Goal: Task Accomplishment & Management: Manage account settings

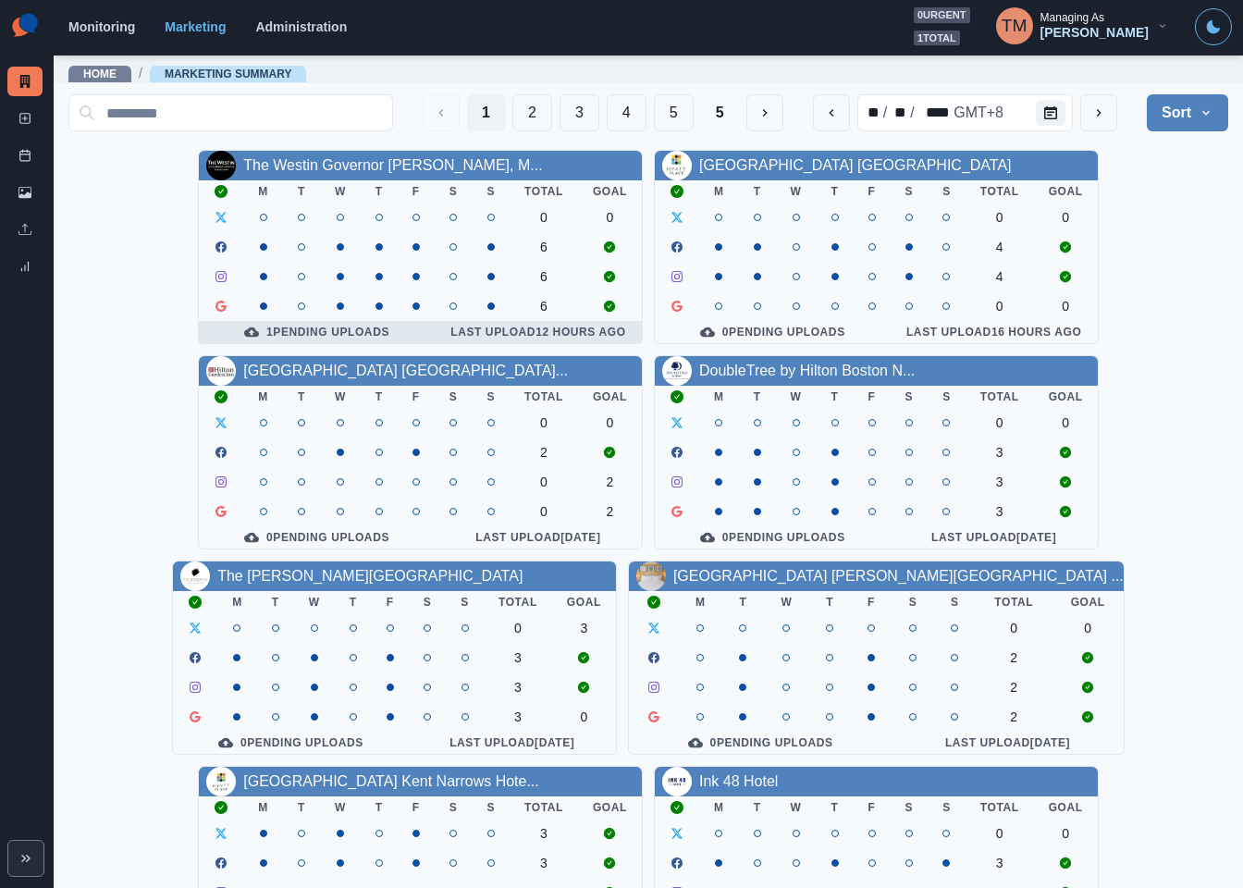
click at [364, 339] on div "1 Pending Uploads" at bounding box center [317, 332] width 206 height 15
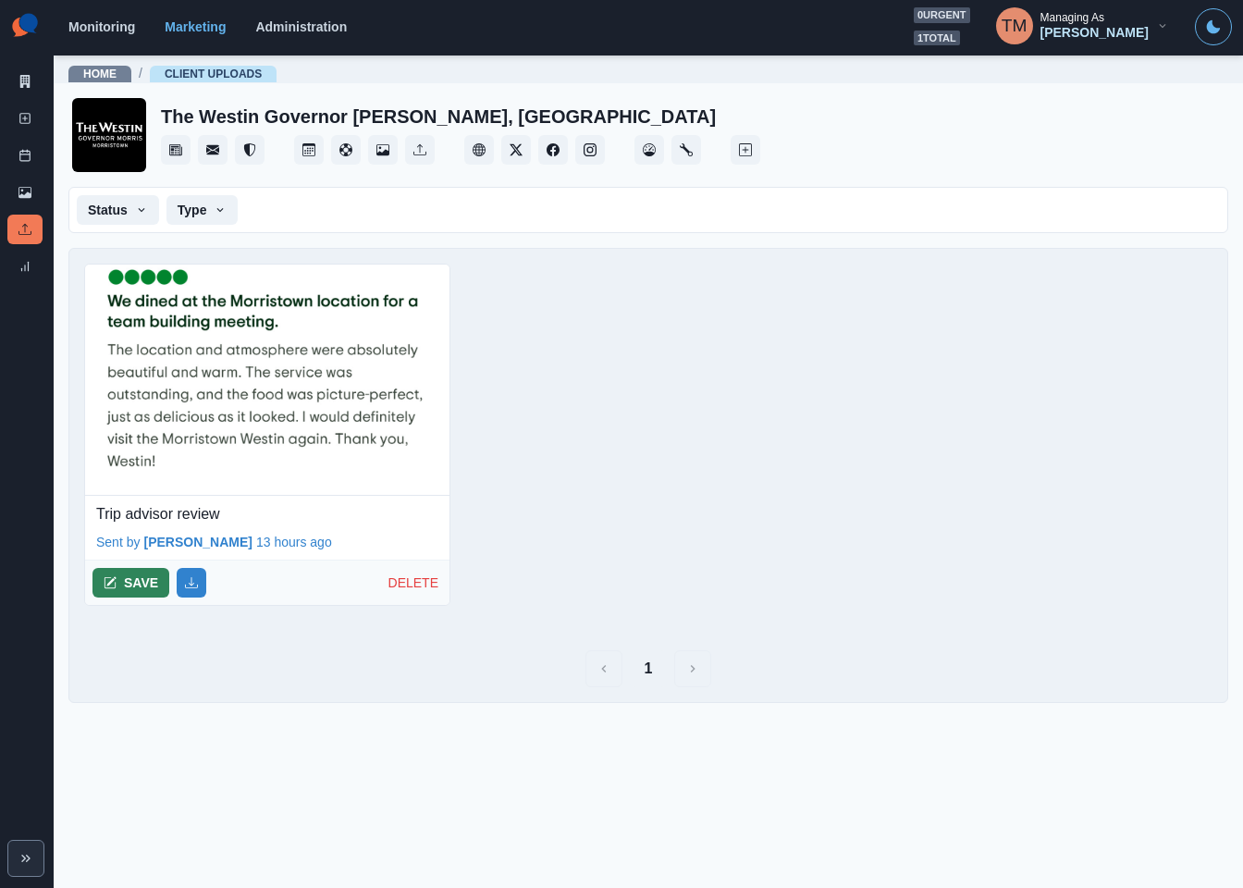
click at [131, 586] on button "SAVE" at bounding box center [130, 583] width 77 height 30
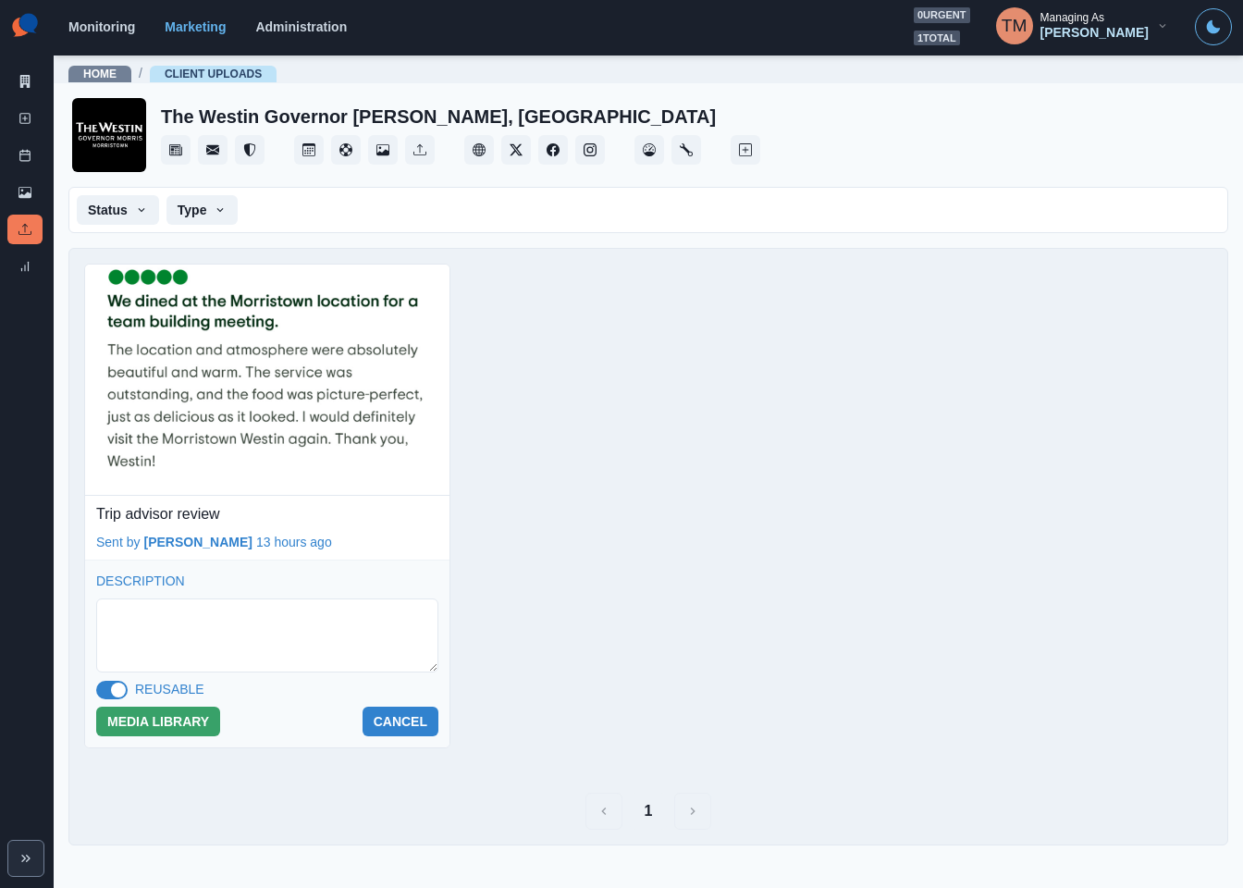
click at [109, 692] on span at bounding box center [111, 690] width 31 height 18
click at [162, 728] on button "MEDIA LIBRARY" at bounding box center [158, 722] width 124 height 30
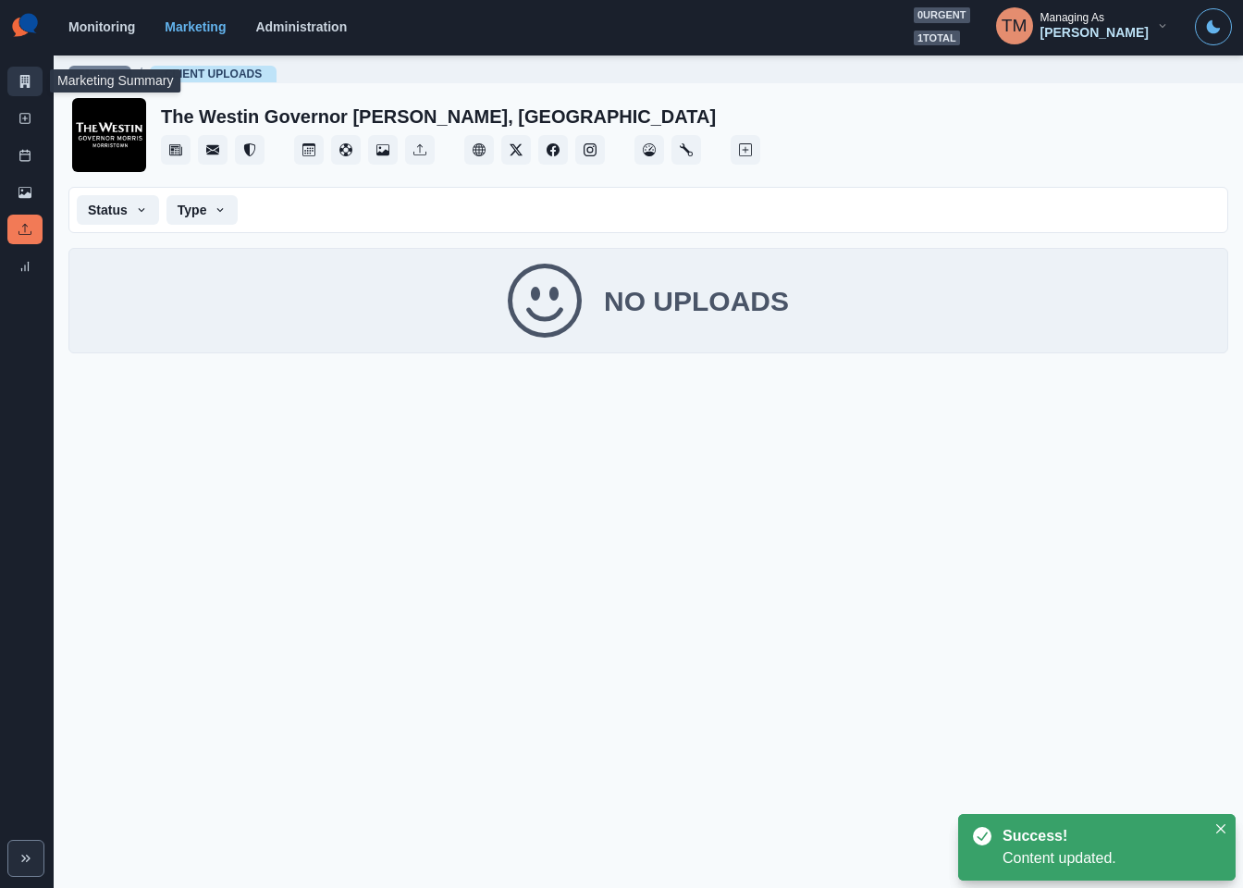
drag, startPoint x: 23, startPoint y: 79, endPoint x: 29, endPoint y: 70, distance: 10.0
click at [25, 78] on icon at bounding box center [24, 81] width 13 height 13
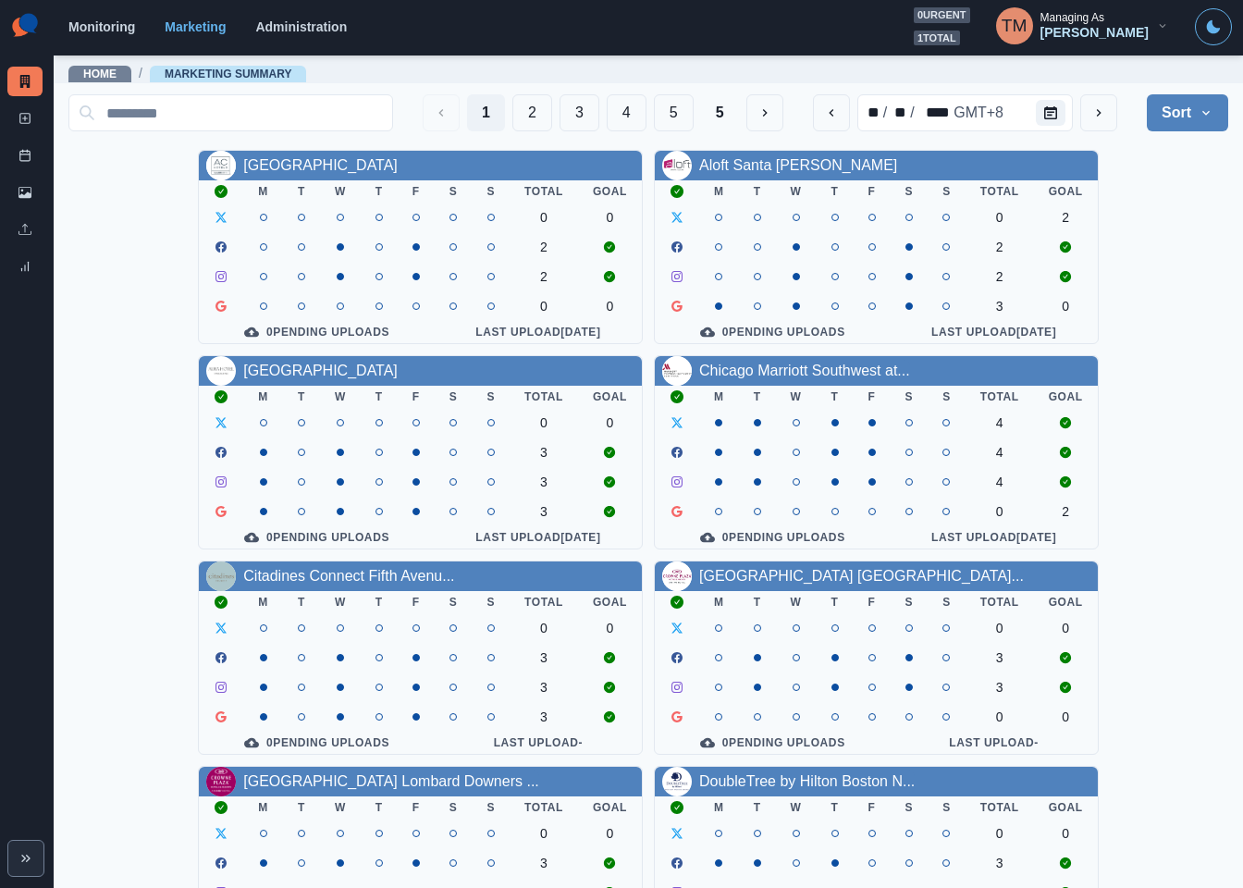
click at [1152, 277] on div "AC Hotel Atlanta Downtown M T W T F S S Total Goal 0 0 2 2 0 0 0 Pending Upload…" at bounding box center [648, 760] width 1160 height 1221
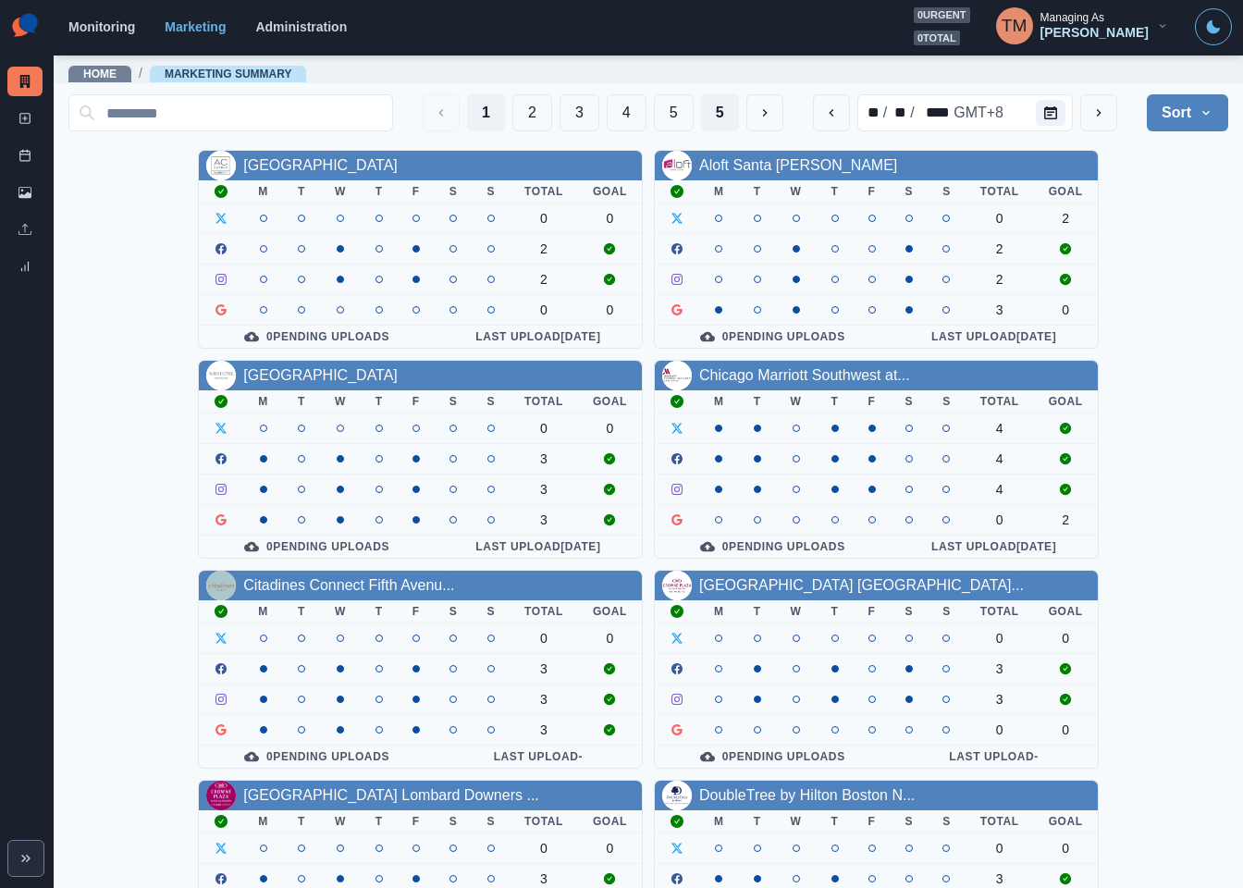
click at [701, 117] on button "5" at bounding box center [720, 112] width 38 height 37
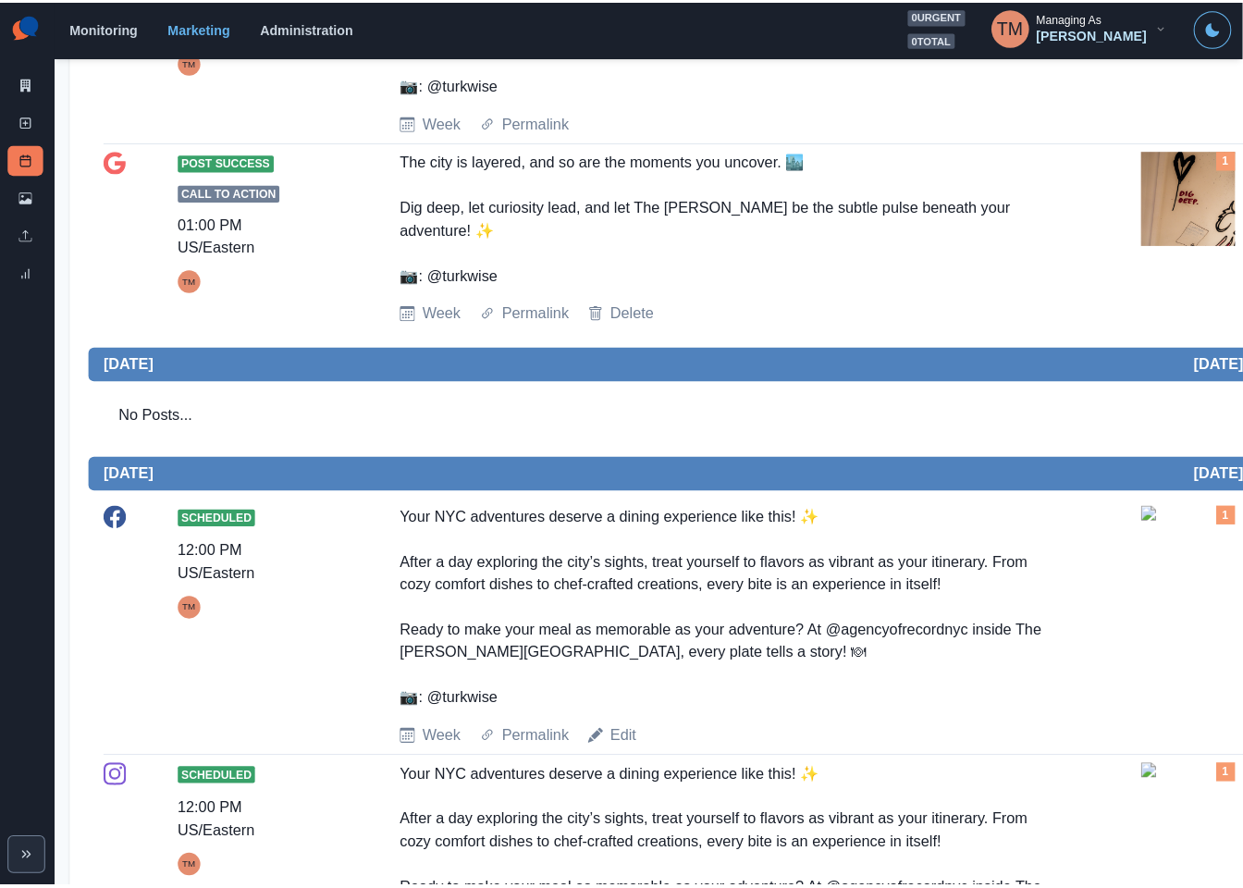
scroll to position [832, 0]
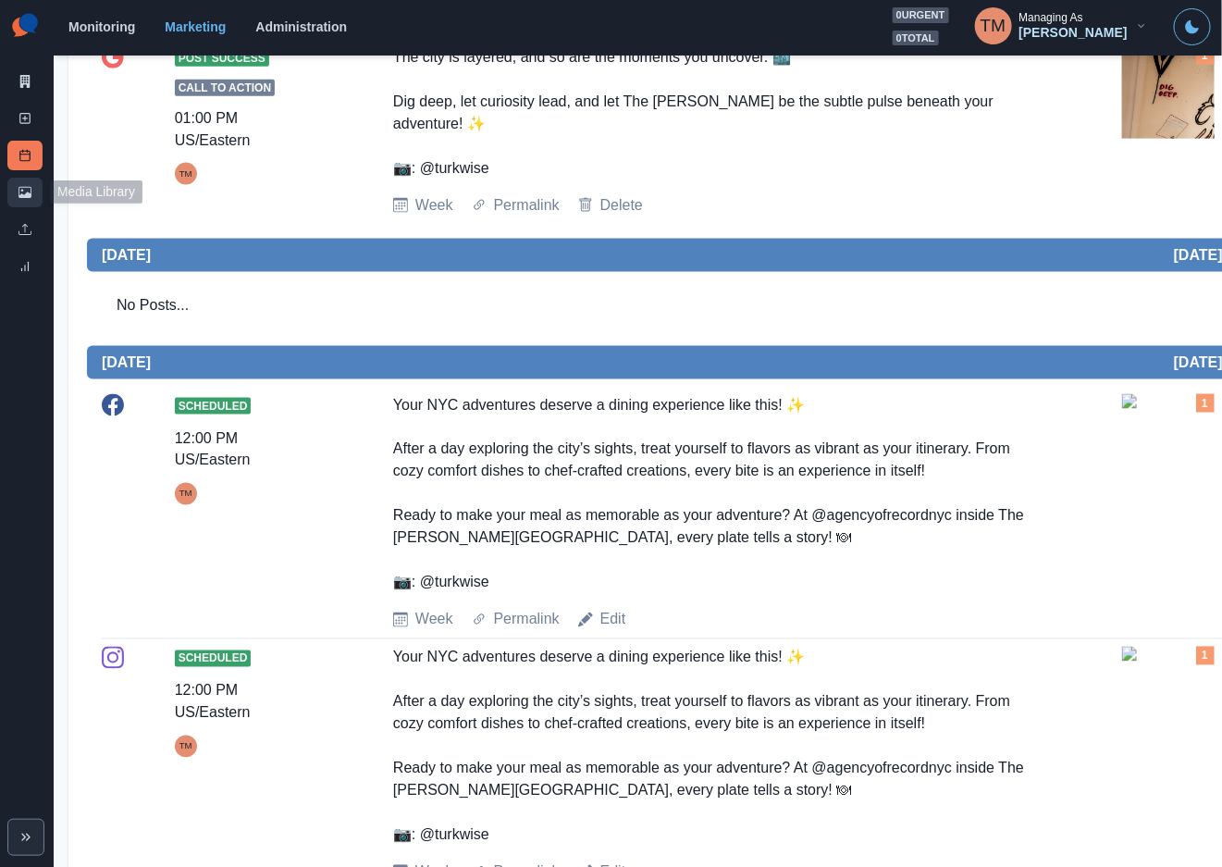
click at [33, 194] on link "Media Library" at bounding box center [24, 193] width 35 height 30
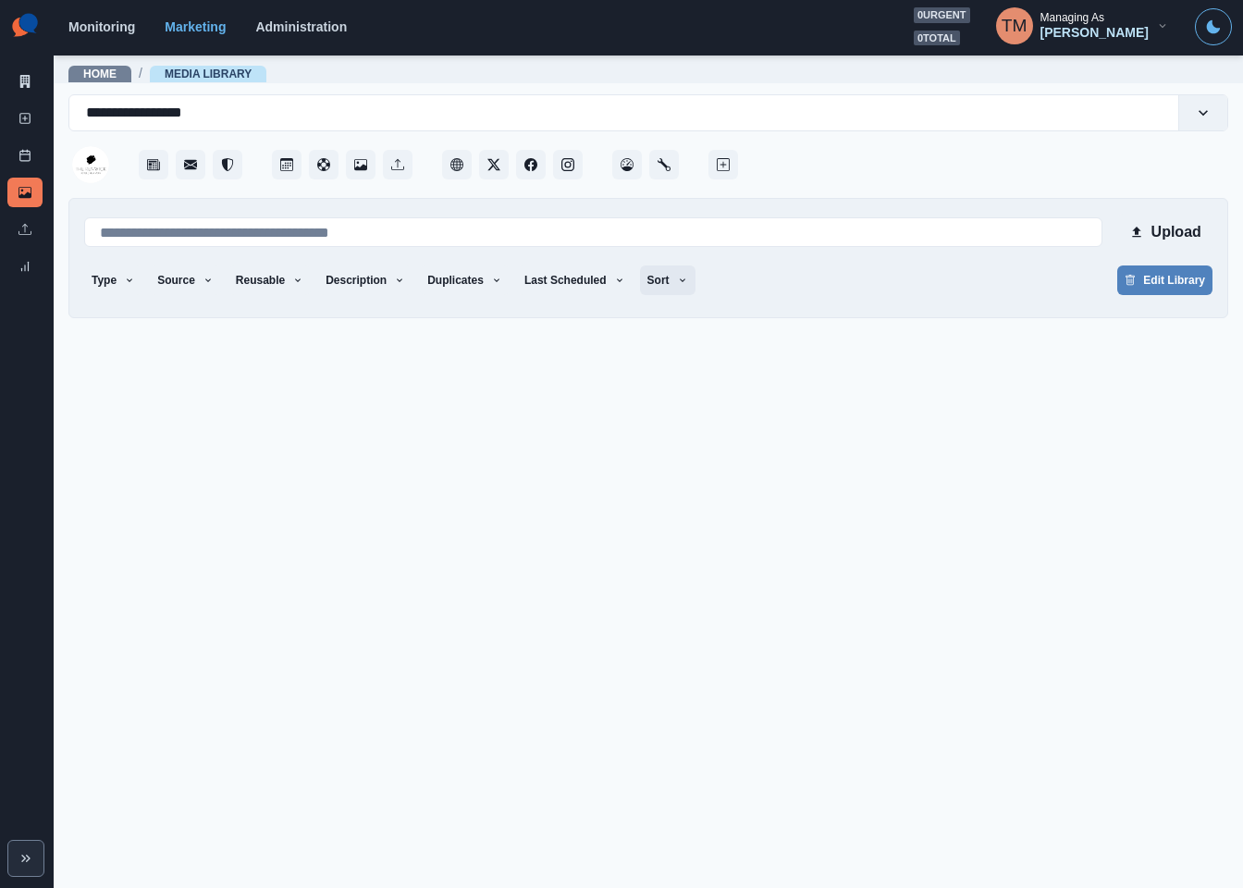
click at [677, 284] on icon "button" at bounding box center [682, 280] width 11 height 11
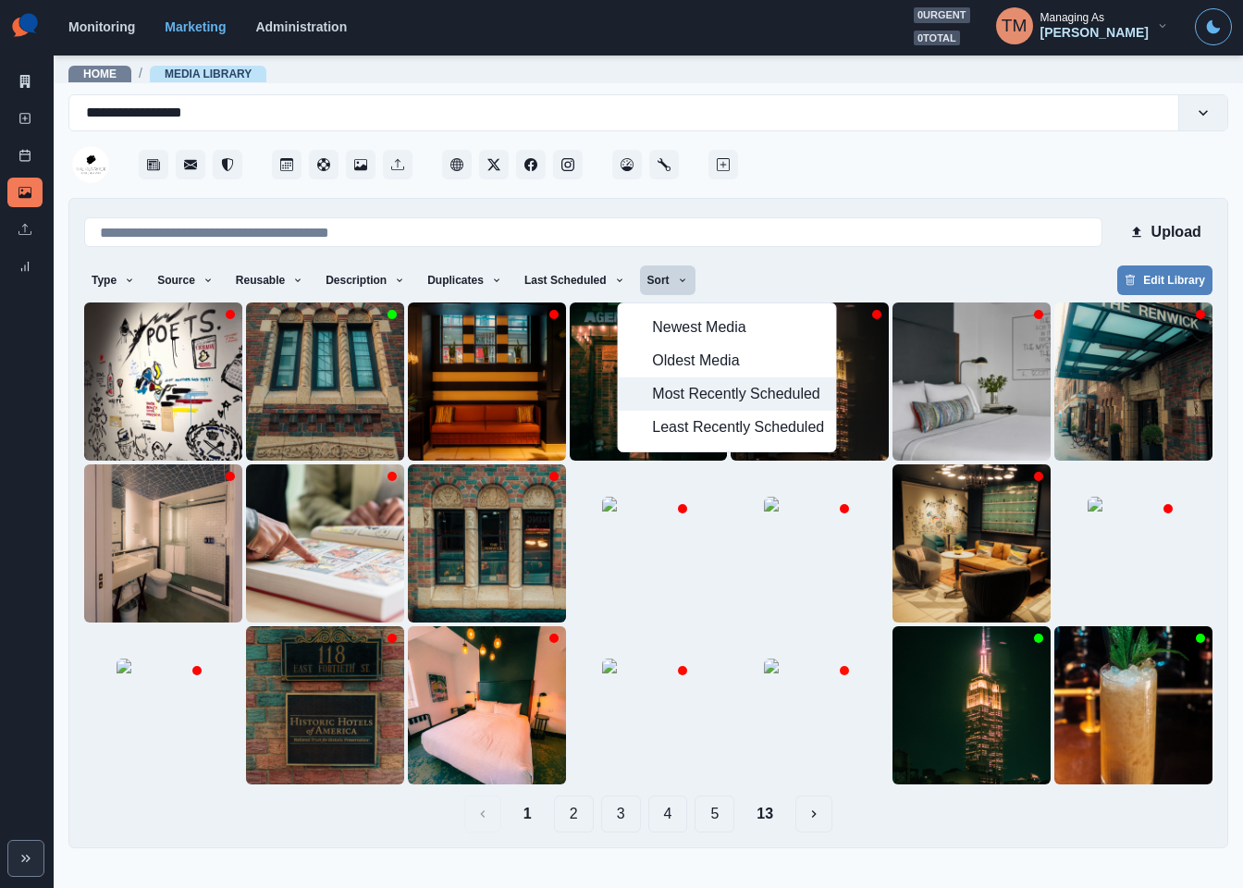
click at [684, 405] on span "Most Recently Scheduled" at bounding box center [738, 394] width 172 height 22
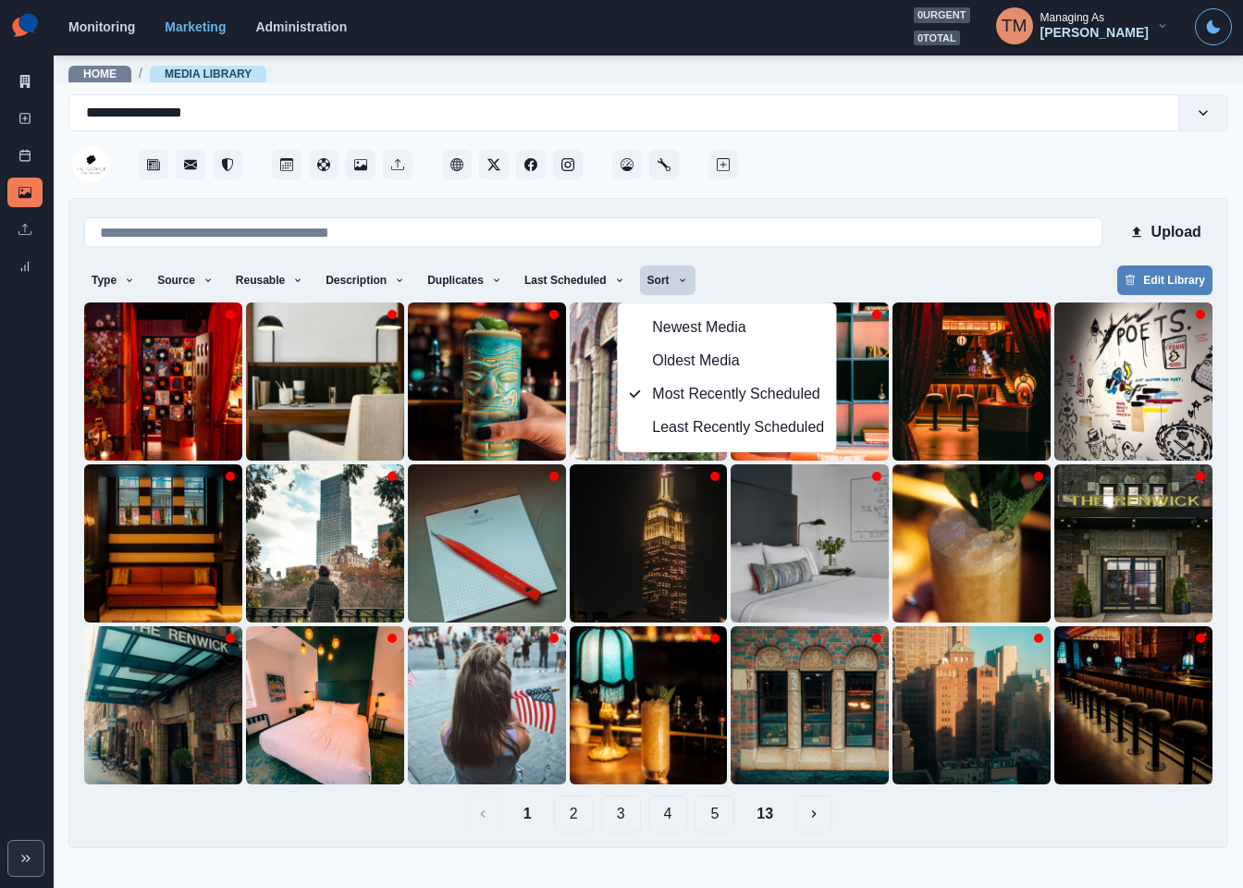
click at [814, 272] on div "Type Any Image Video Source Any Upload Social Manager Found: Instagram Found: G…" at bounding box center [648, 281] width 1128 height 33
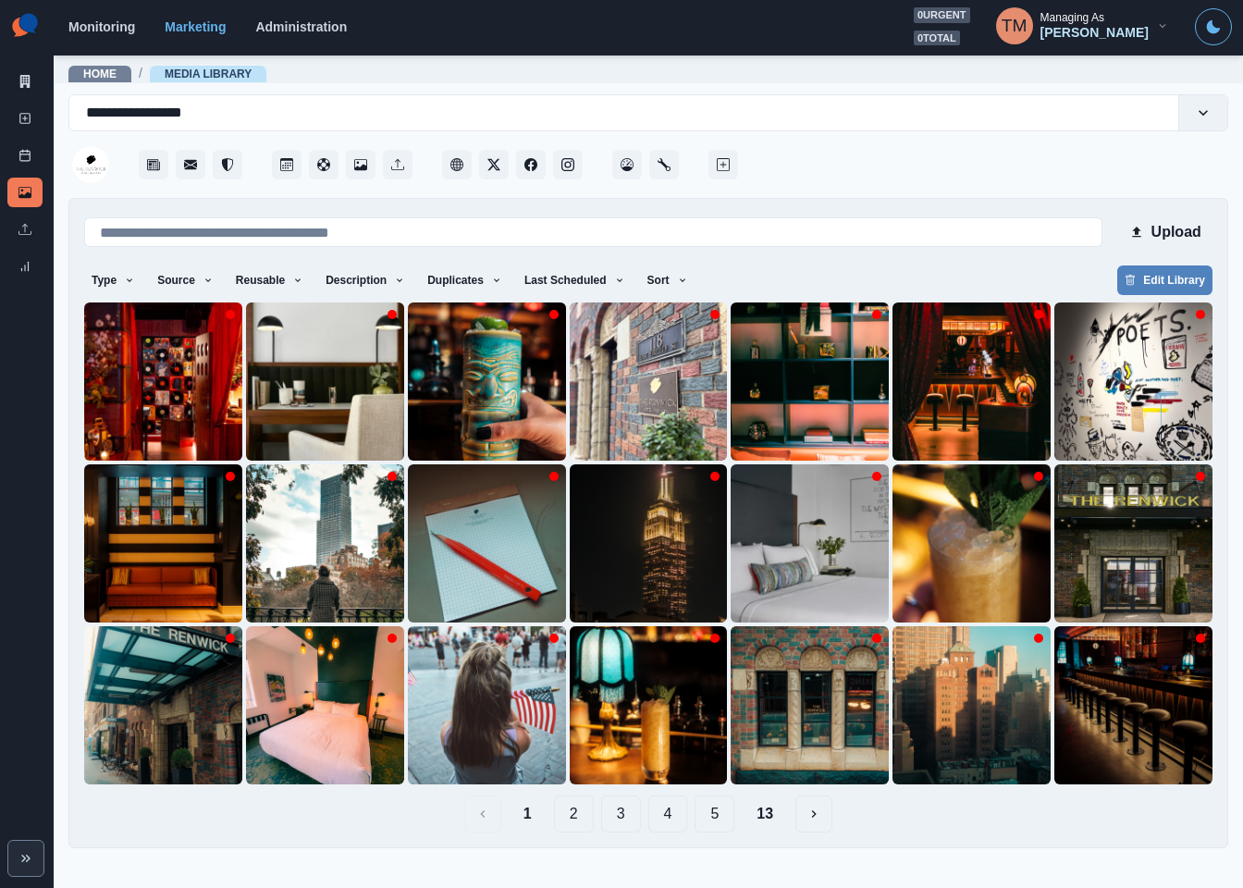
click at [567, 816] on button "2" at bounding box center [574, 813] width 40 height 37
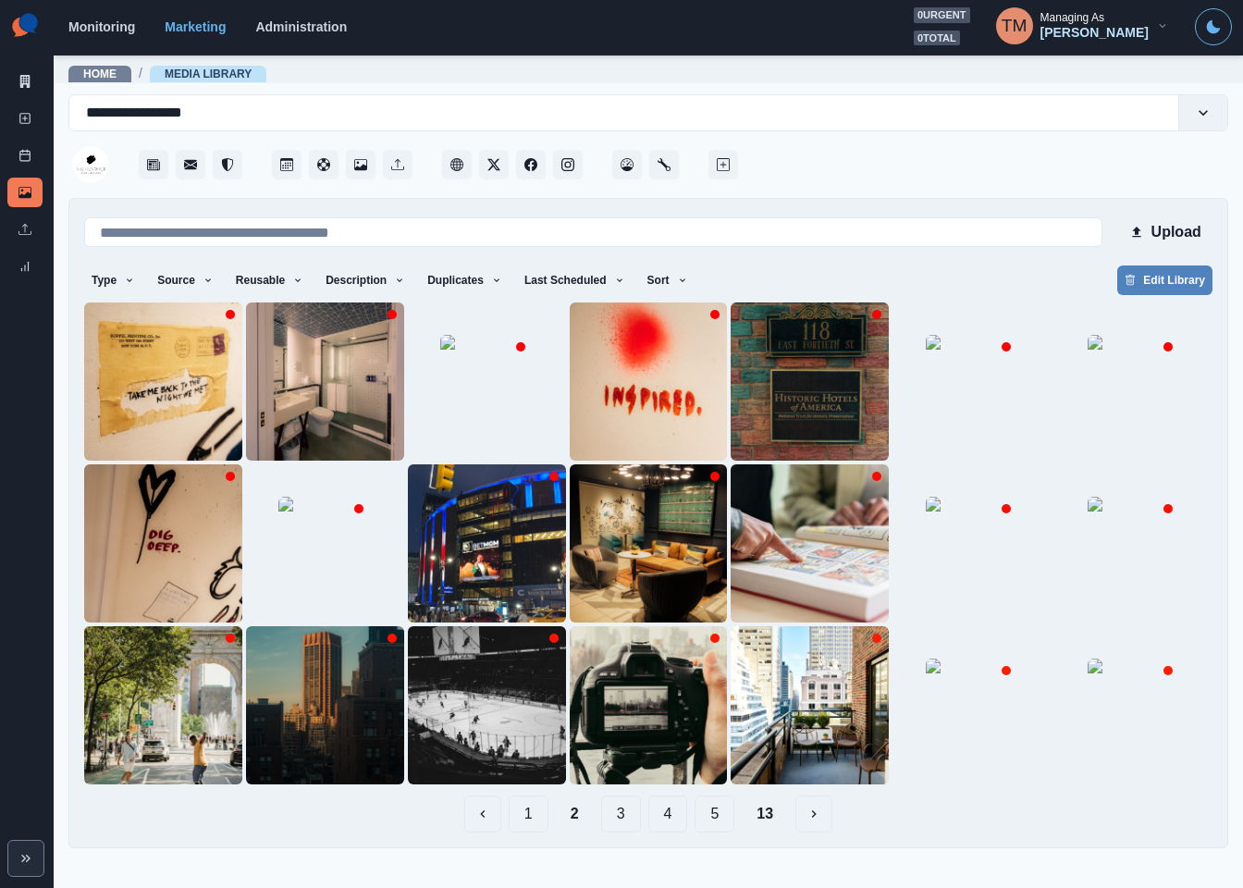
click at [623, 816] on button "3" at bounding box center [621, 813] width 40 height 37
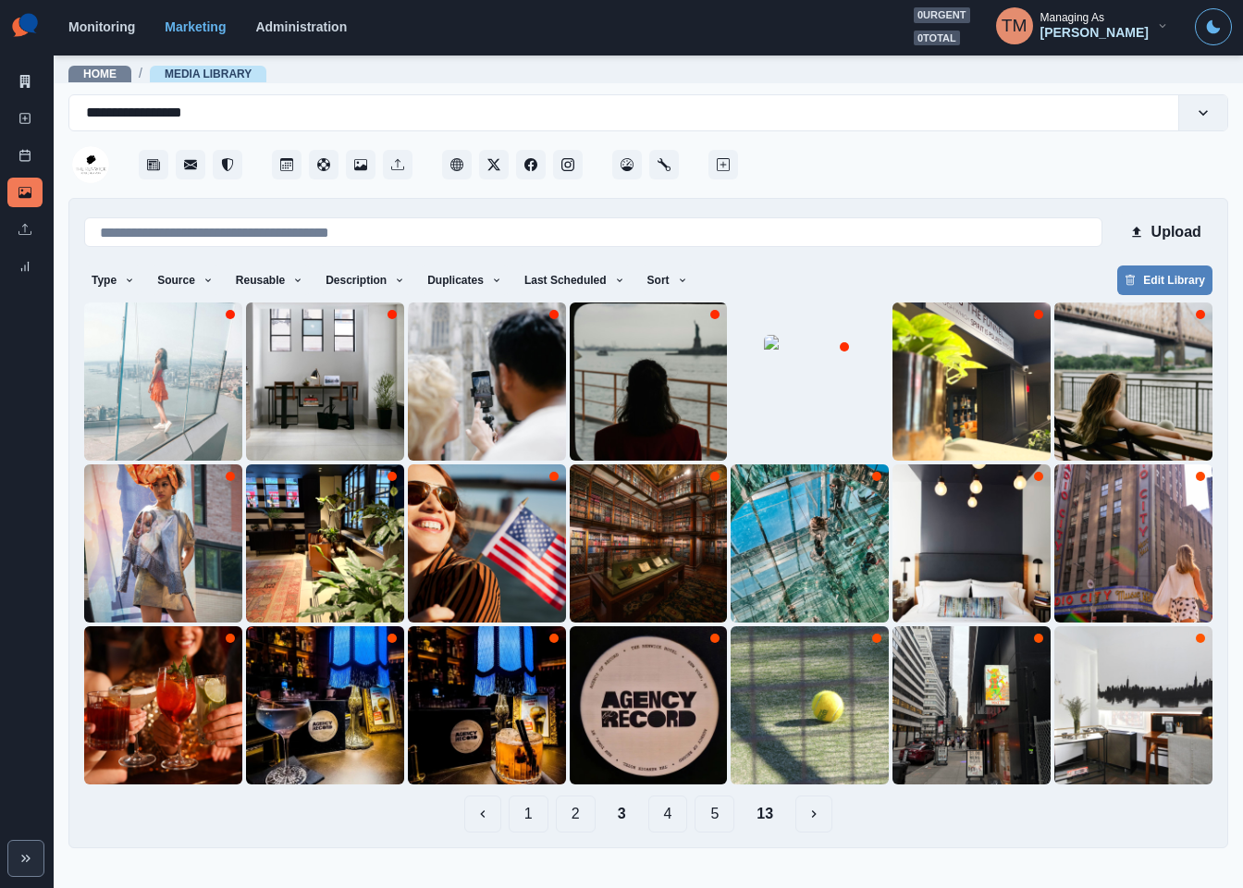
click at [580, 816] on button "2" at bounding box center [576, 813] width 40 height 37
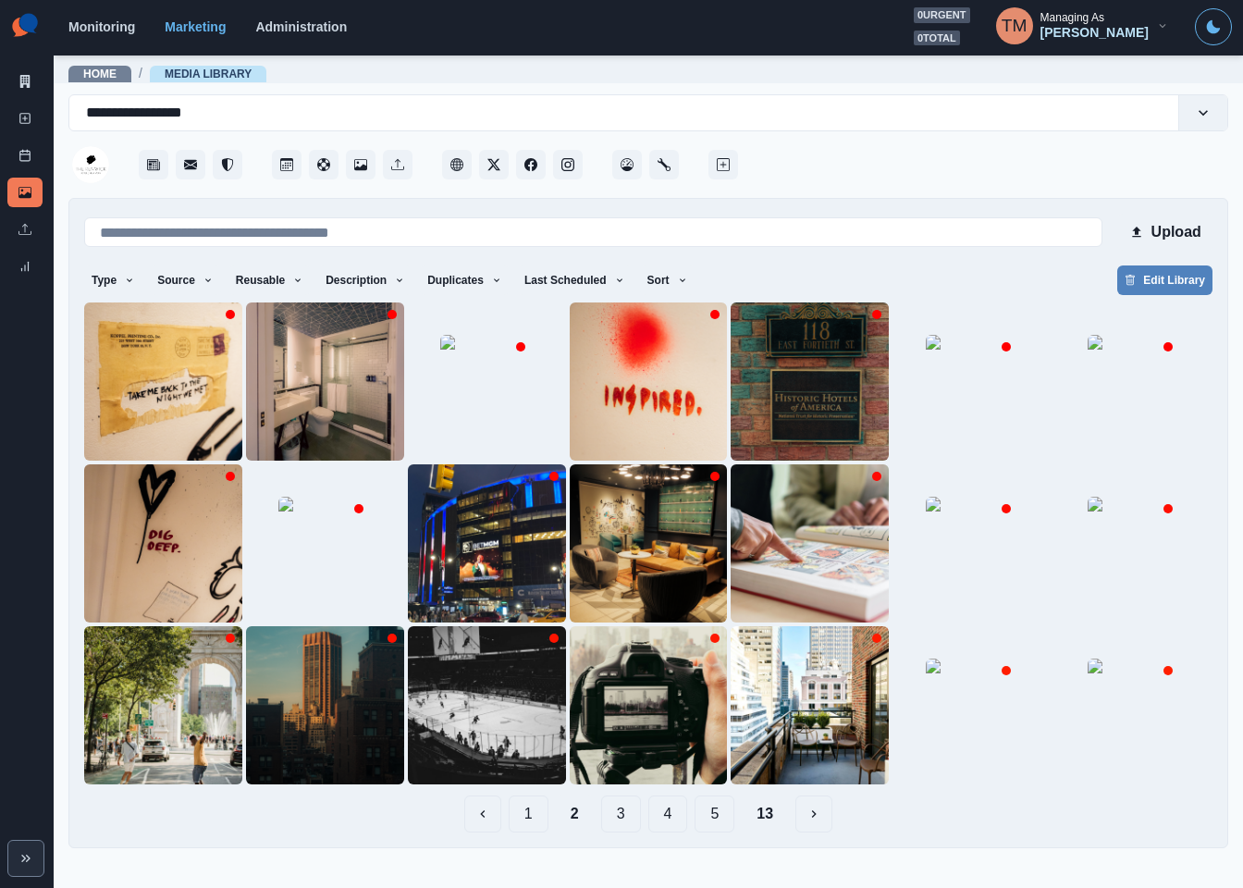
click at [519, 816] on button "1" at bounding box center [529, 813] width 40 height 37
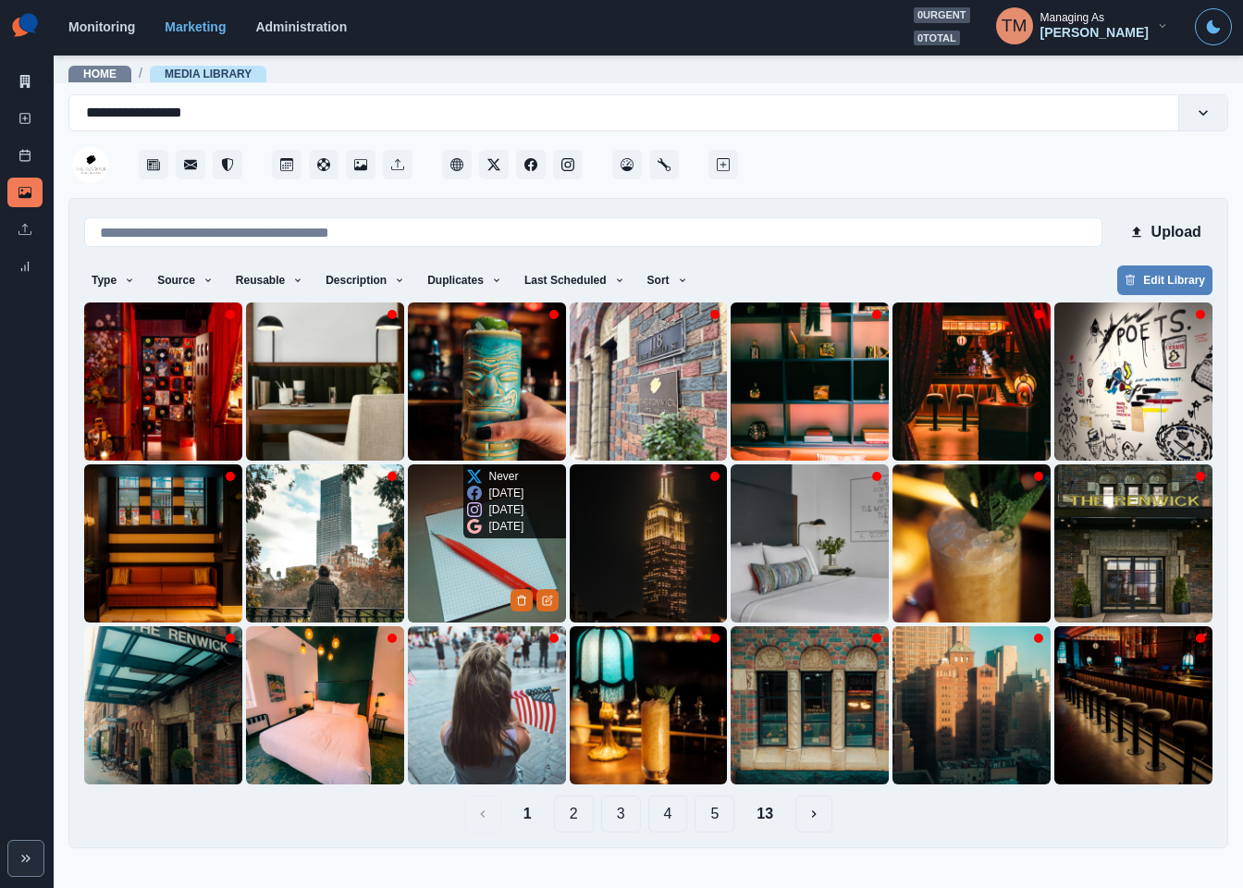
click at [478, 574] on img at bounding box center [487, 543] width 158 height 158
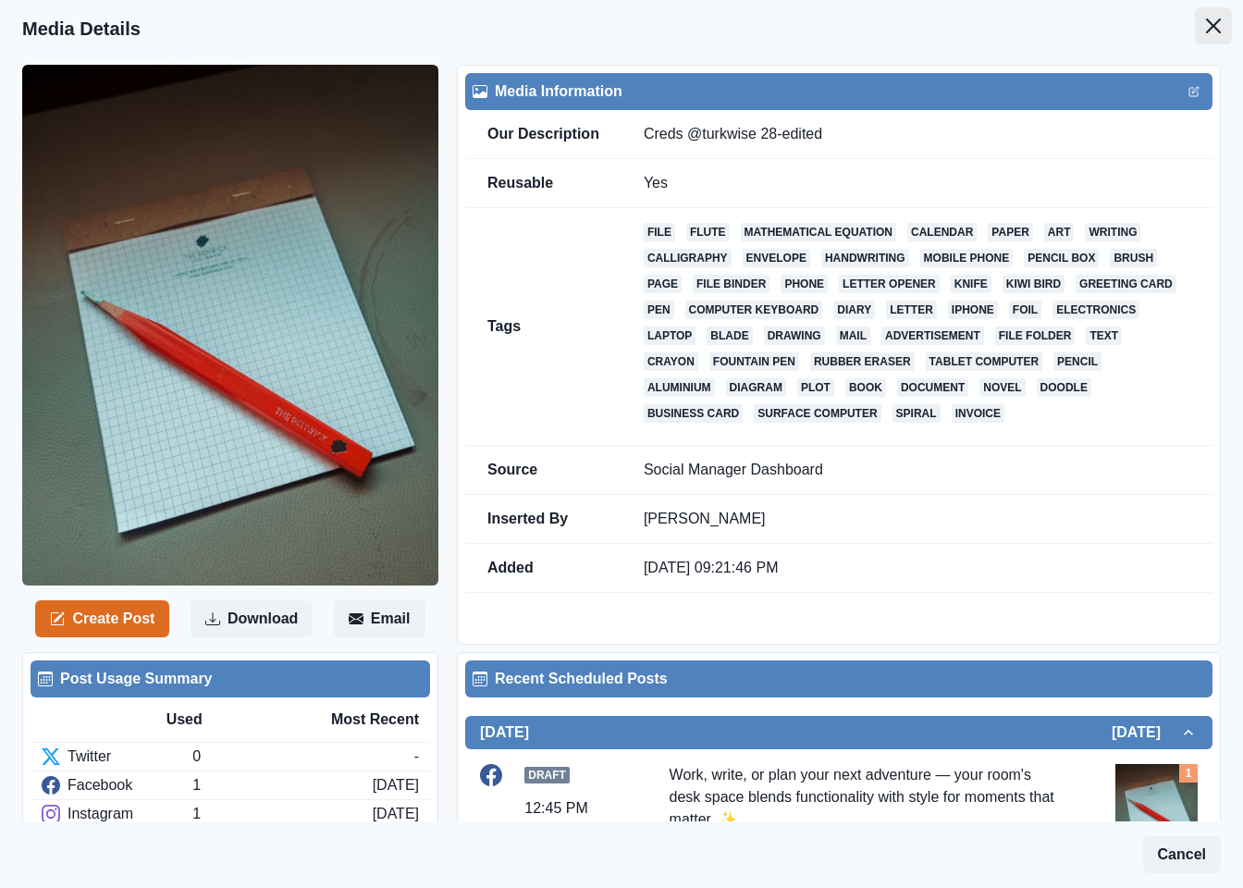
click at [1206, 25] on icon "Close" at bounding box center [1213, 25] width 15 height 15
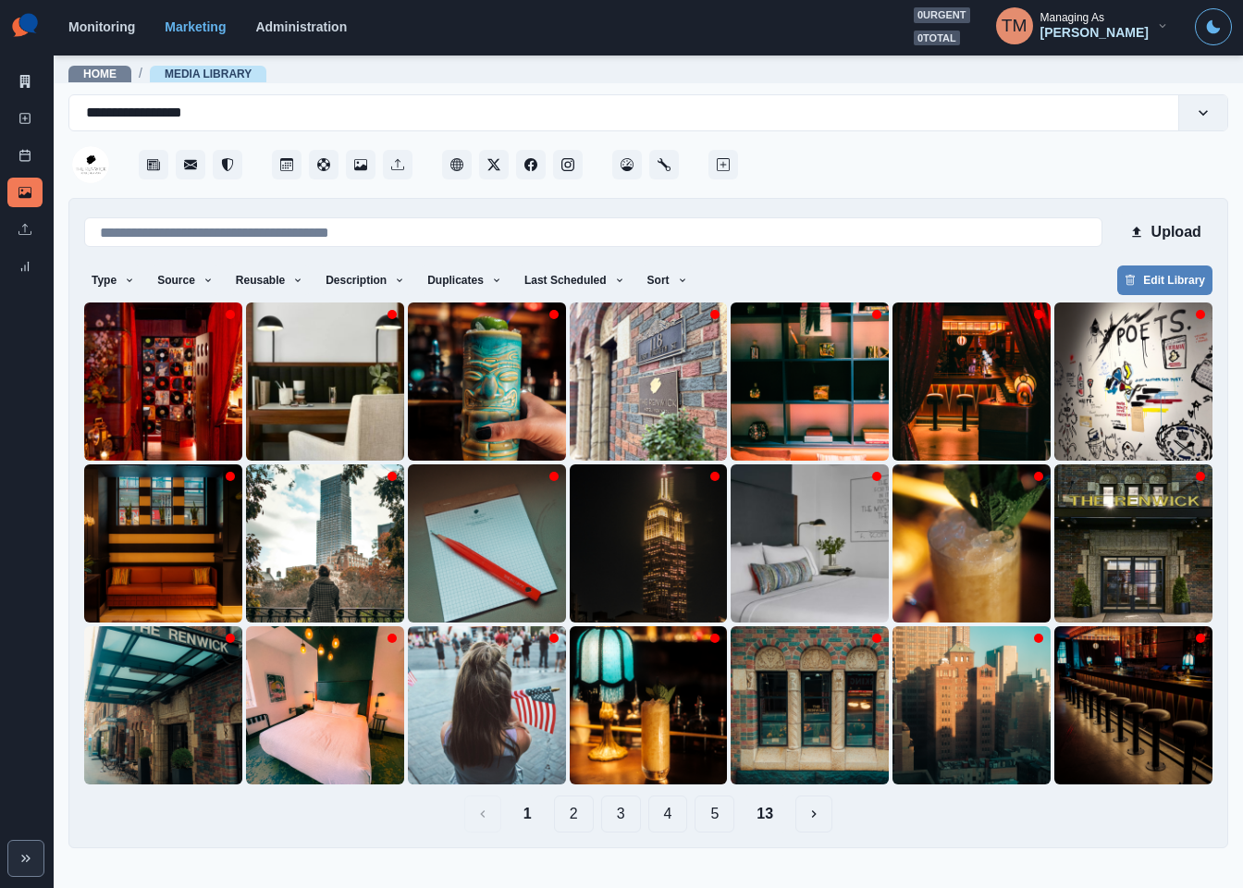
click at [756, 810] on button "13" at bounding box center [765, 813] width 46 height 37
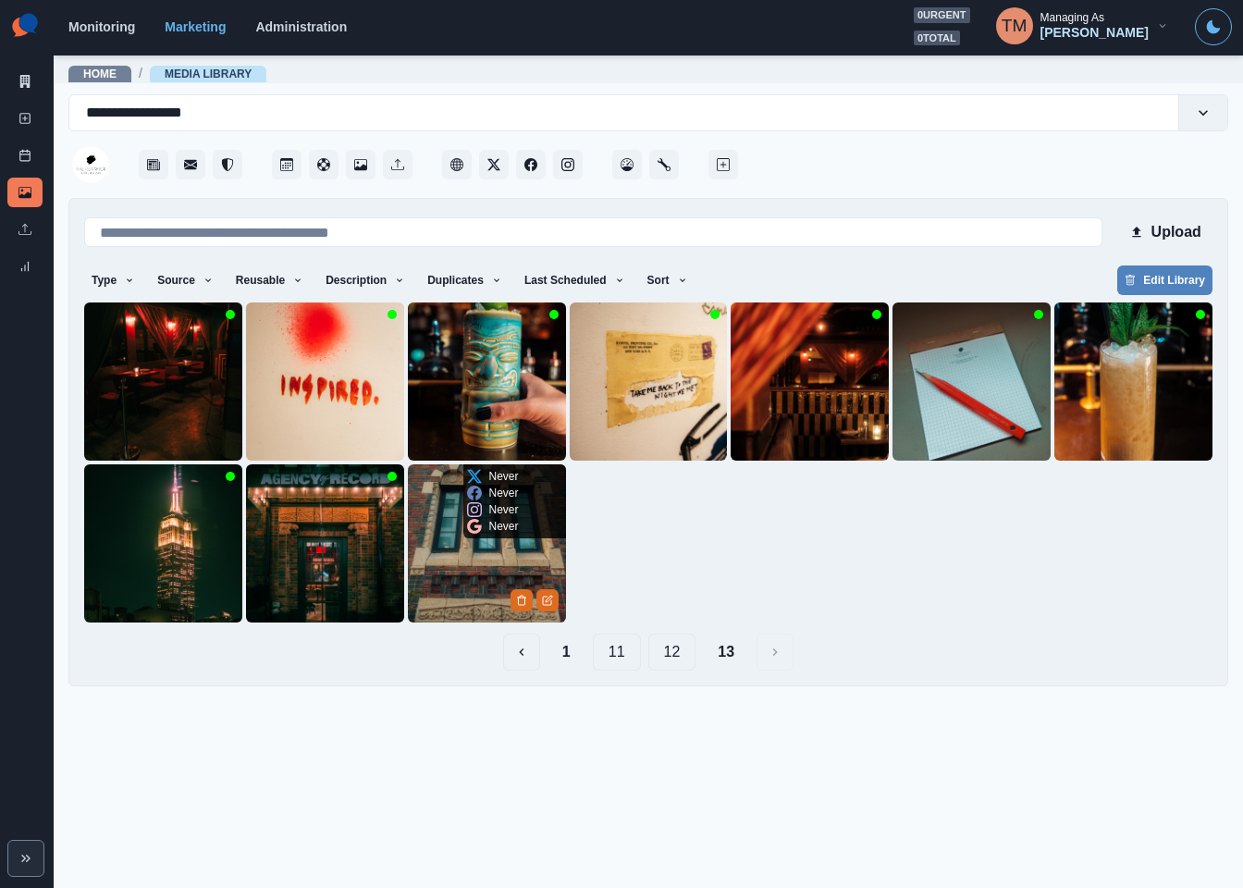
click at [461, 567] on img at bounding box center [487, 543] width 158 height 158
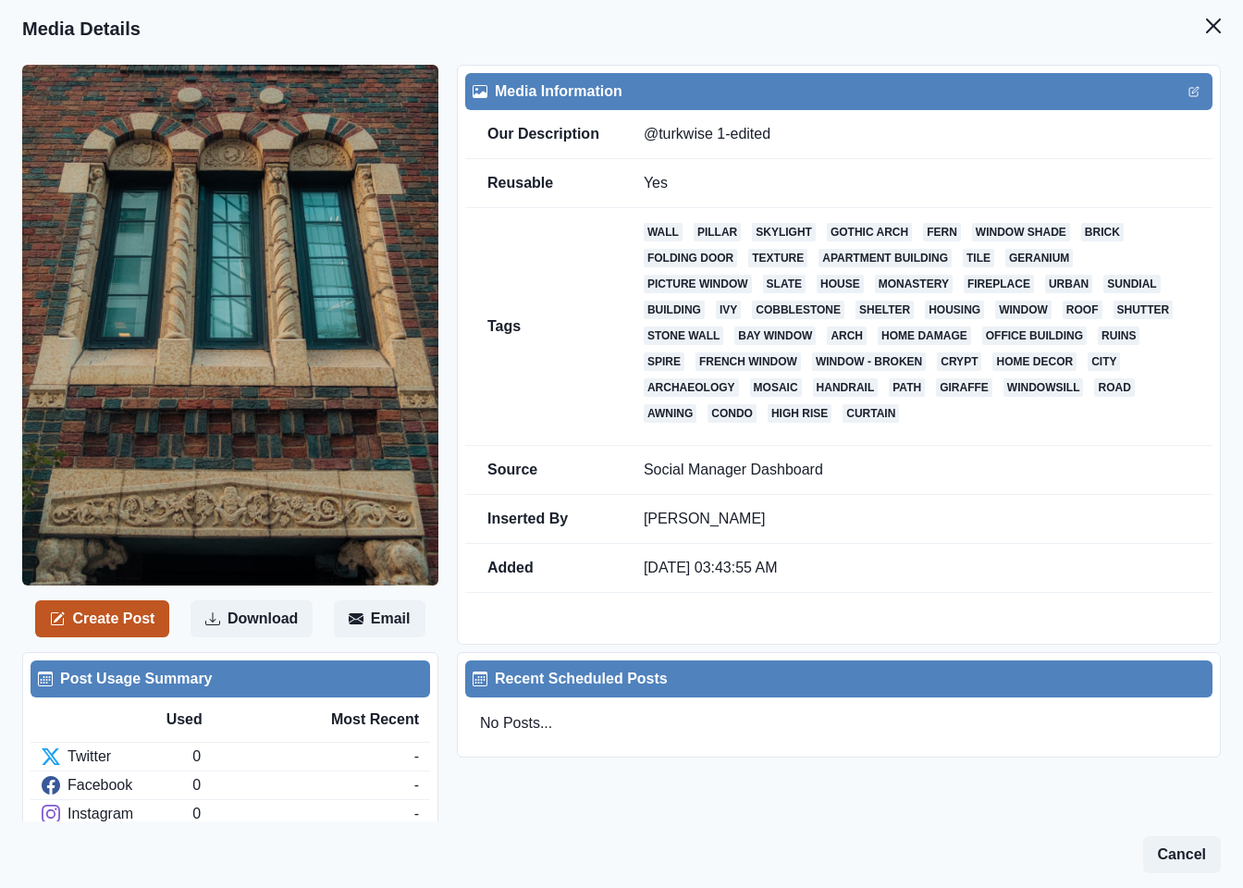
click at [115, 622] on button "Create Post" at bounding box center [102, 618] width 134 height 37
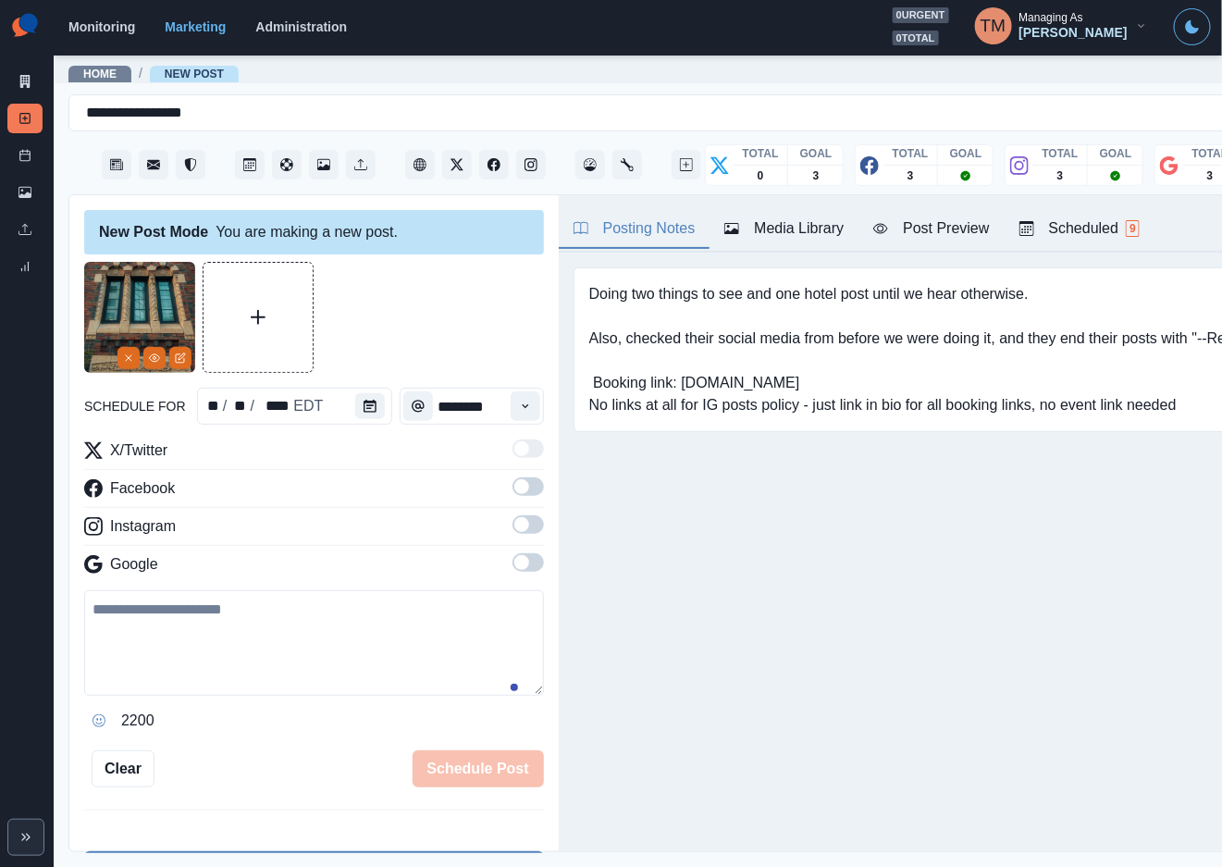
click at [278, 656] on textarea at bounding box center [314, 642] width 460 height 105
paste textarea "**********"
type textarea "**********"
click at [364, 409] on icon "Calendar" at bounding box center [370, 406] width 13 height 13
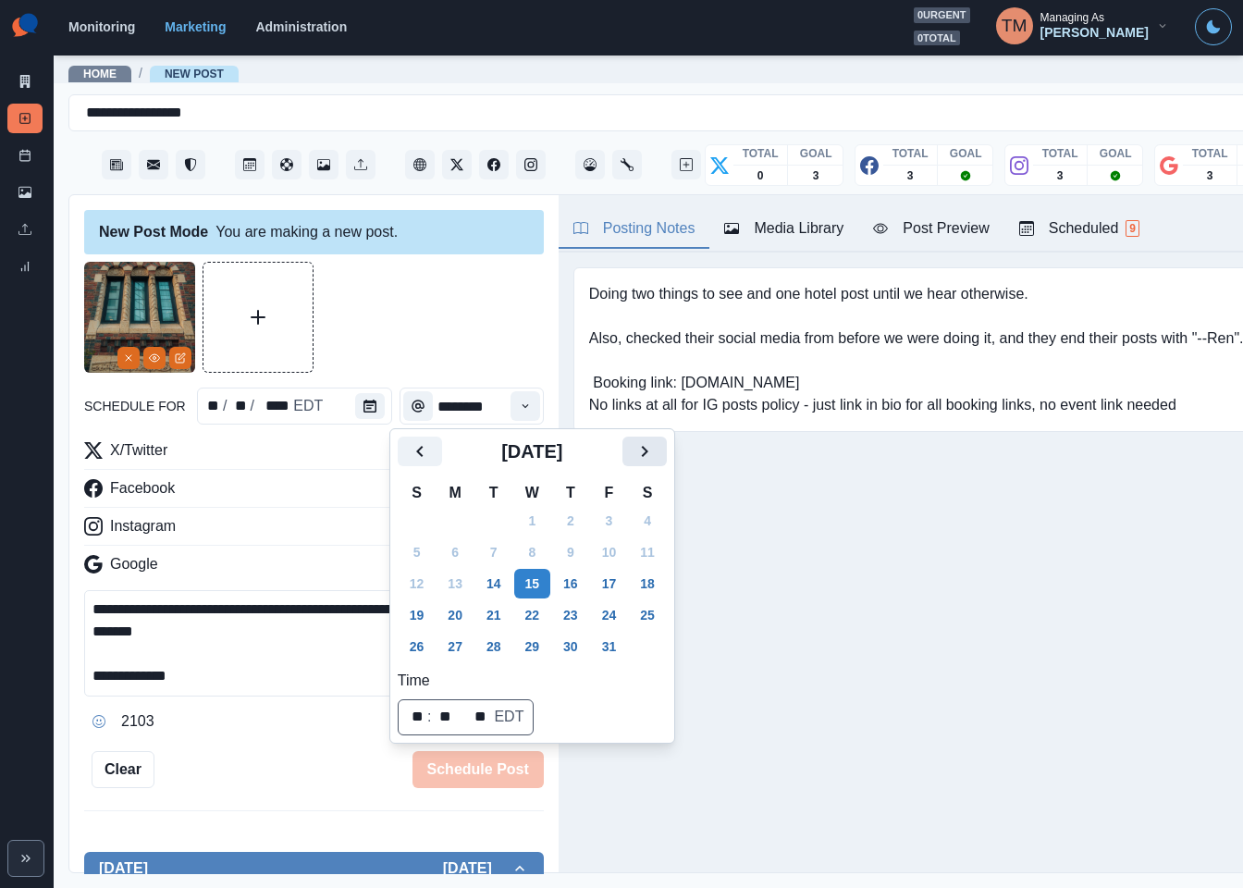
click at [653, 450] on icon "Next" at bounding box center [645, 451] width 22 height 22
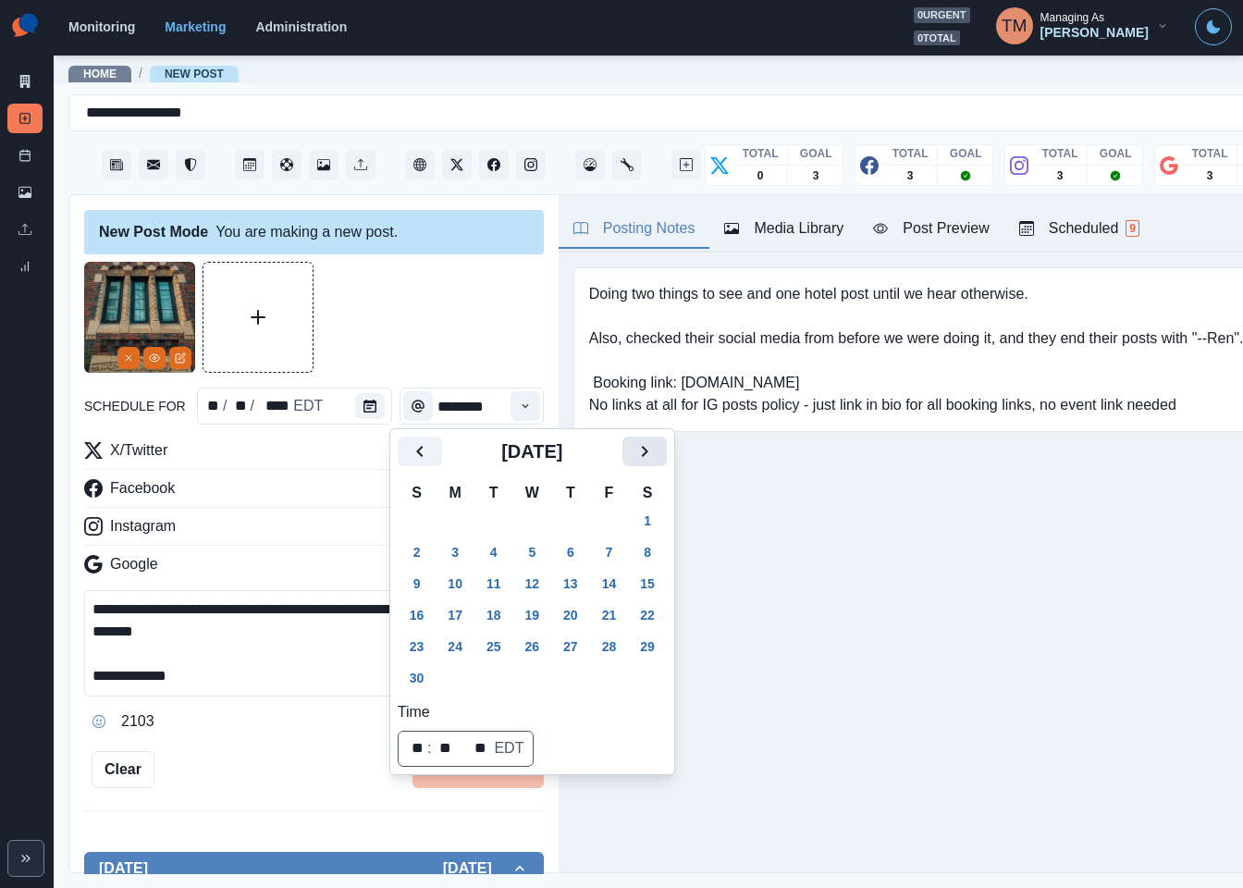
click at [653, 450] on icon "Next" at bounding box center [645, 451] width 22 height 22
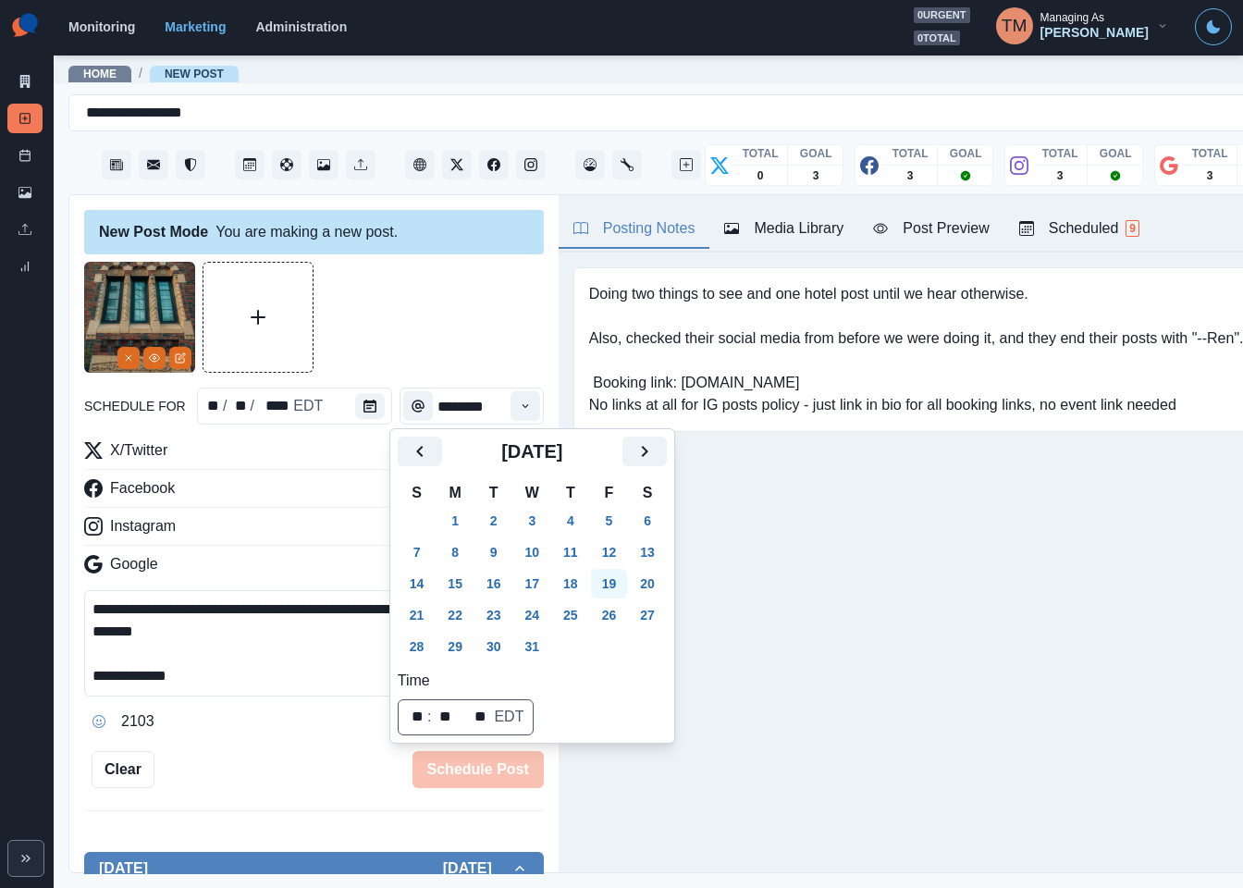
click at [613, 586] on button "19" at bounding box center [609, 584] width 37 height 30
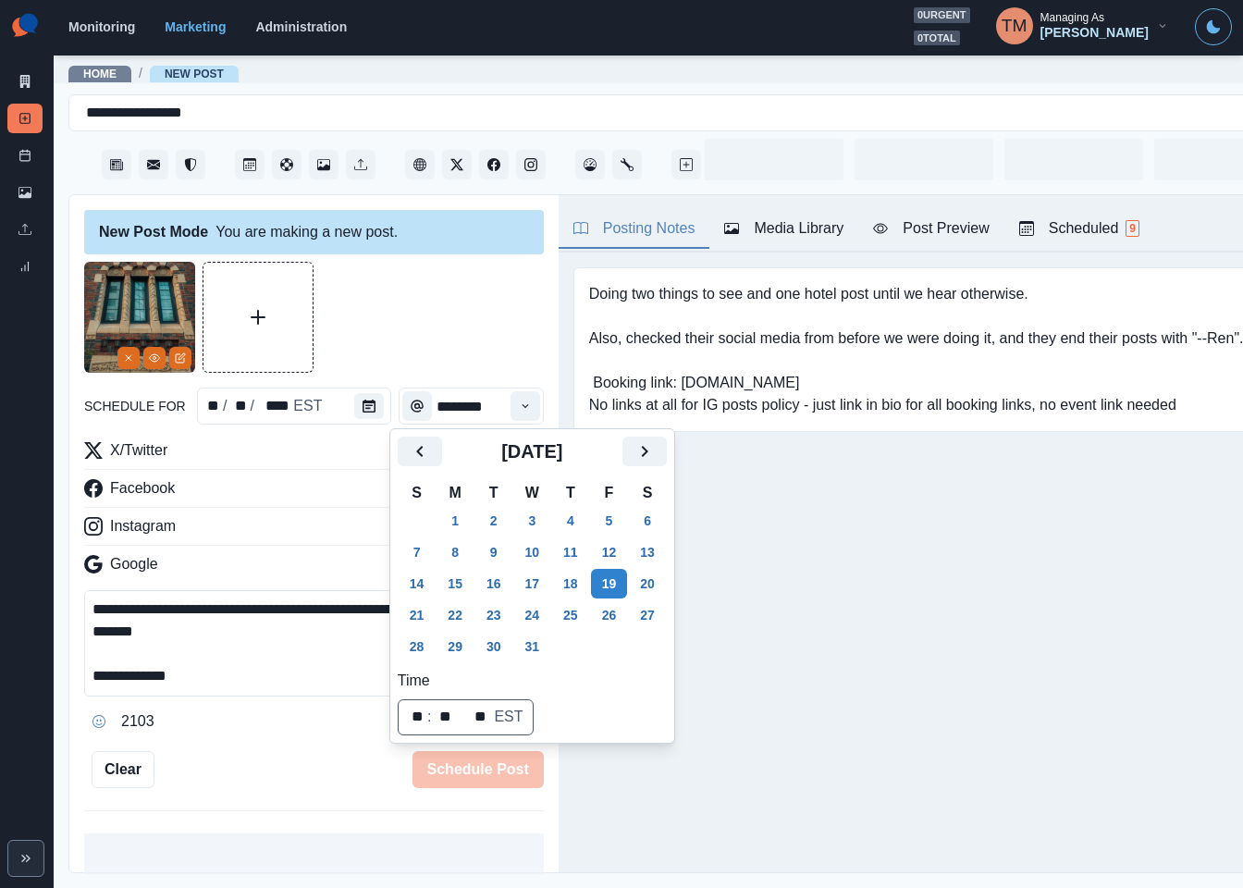
click at [458, 344] on div at bounding box center [314, 317] width 460 height 111
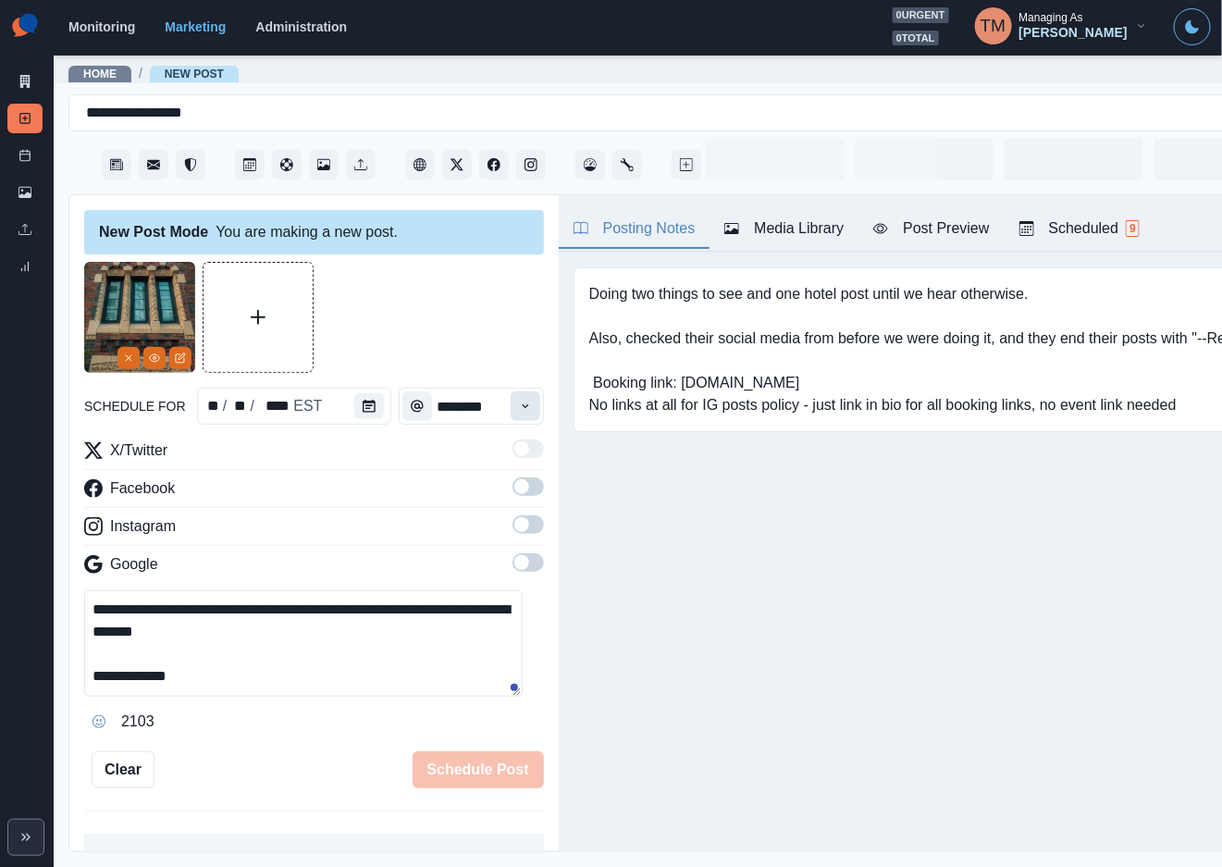
click at [519, 411] on icon "Time" at bounding box center [525, 406] width 13 height 13
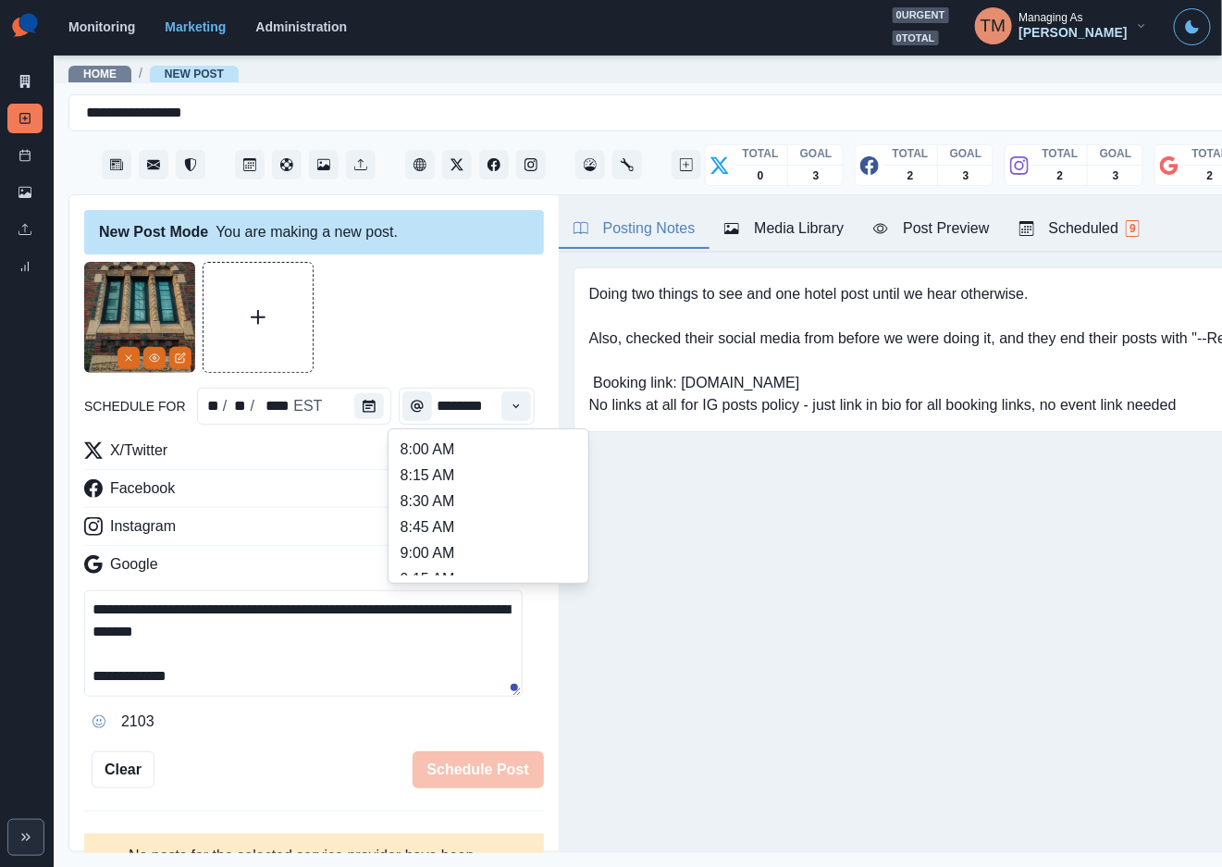
scroll to position [555, 0]
click at [453, 523] on li "2:00 PM" at bounding box center [488, 516] width 185 height 26
type input "*******"
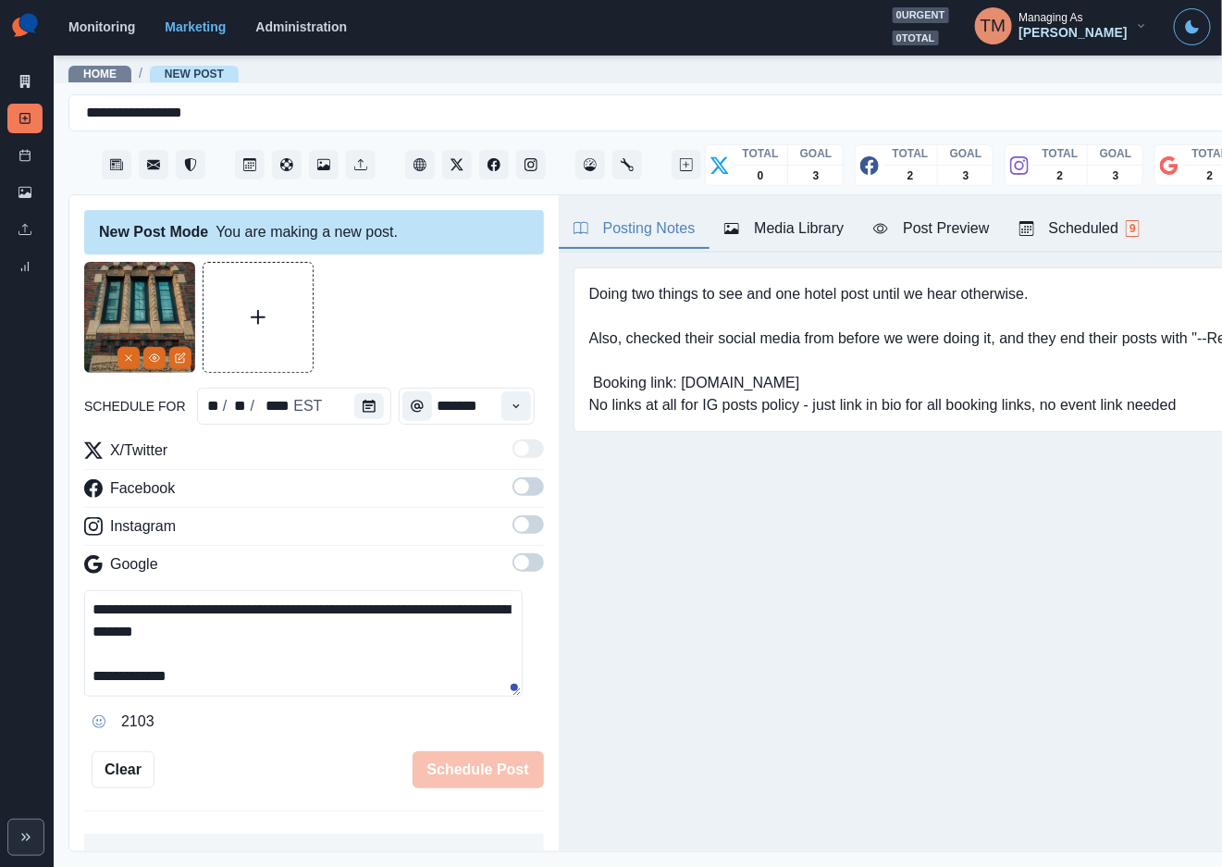
scroll to position [0, 0]
click at [514, 487] on span at bounding box center [527, 486] width 31 height 18
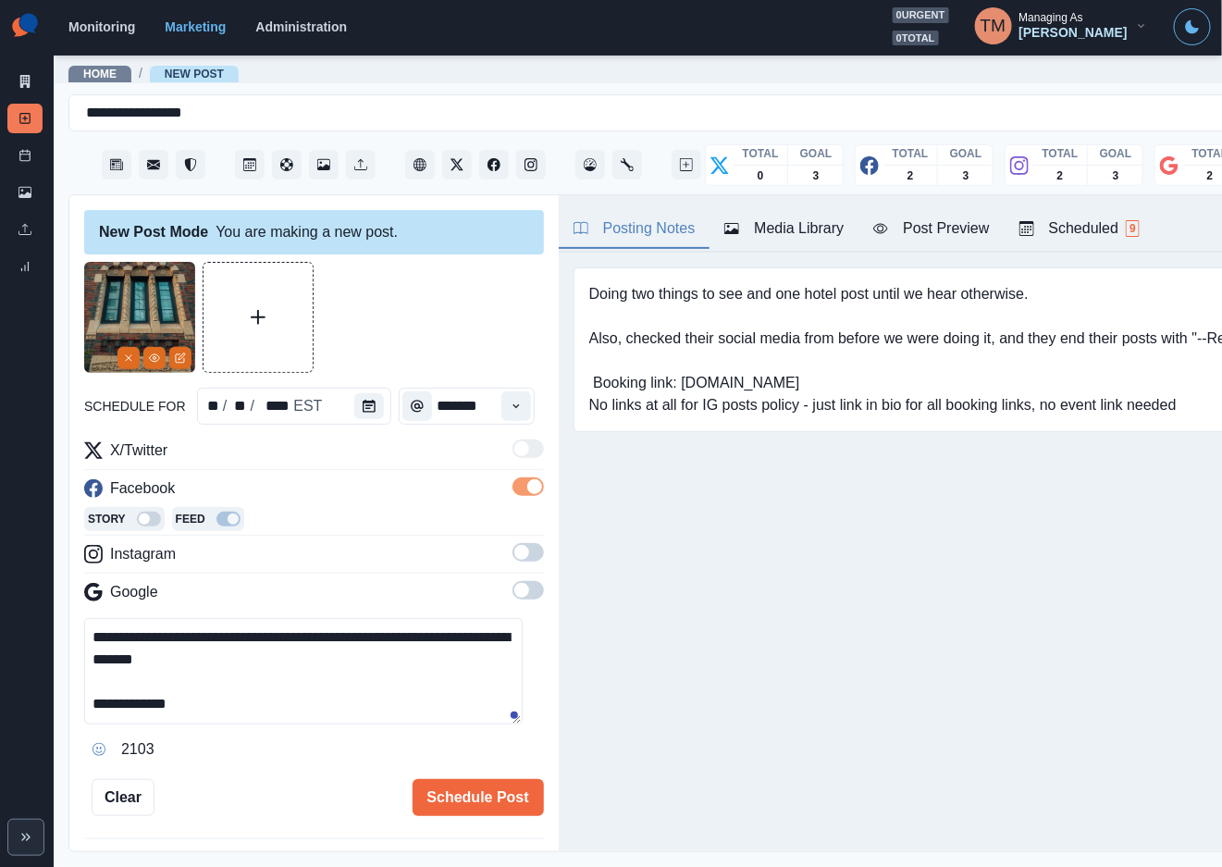
drag, startPoint x: 514, startPoint y: 549, endPoint x: 512, endPoint y: 647, distance: 98.1
click at [513, 561] on span at bounding box center [527, 552] width 31 height 18
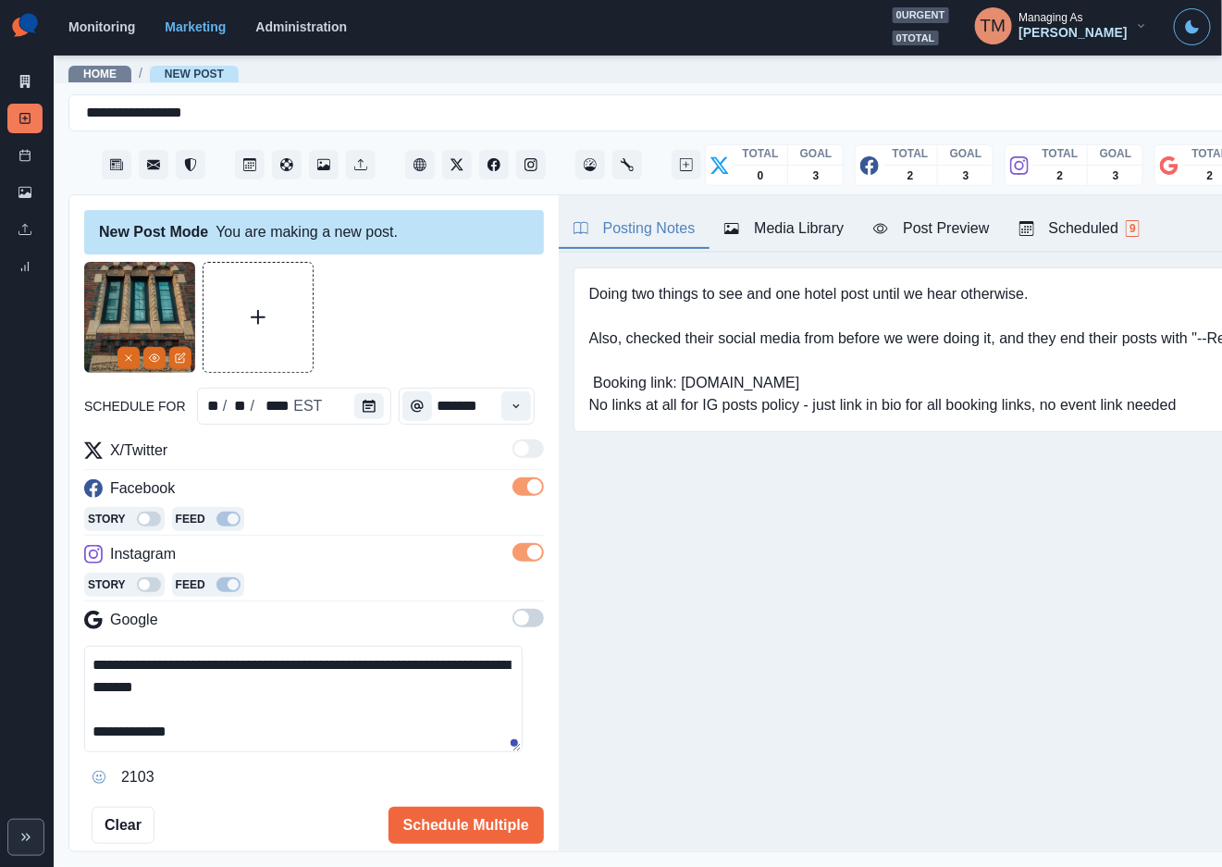
click at [512, 614] on span at bounding box center [527, 618] width 31 height 18
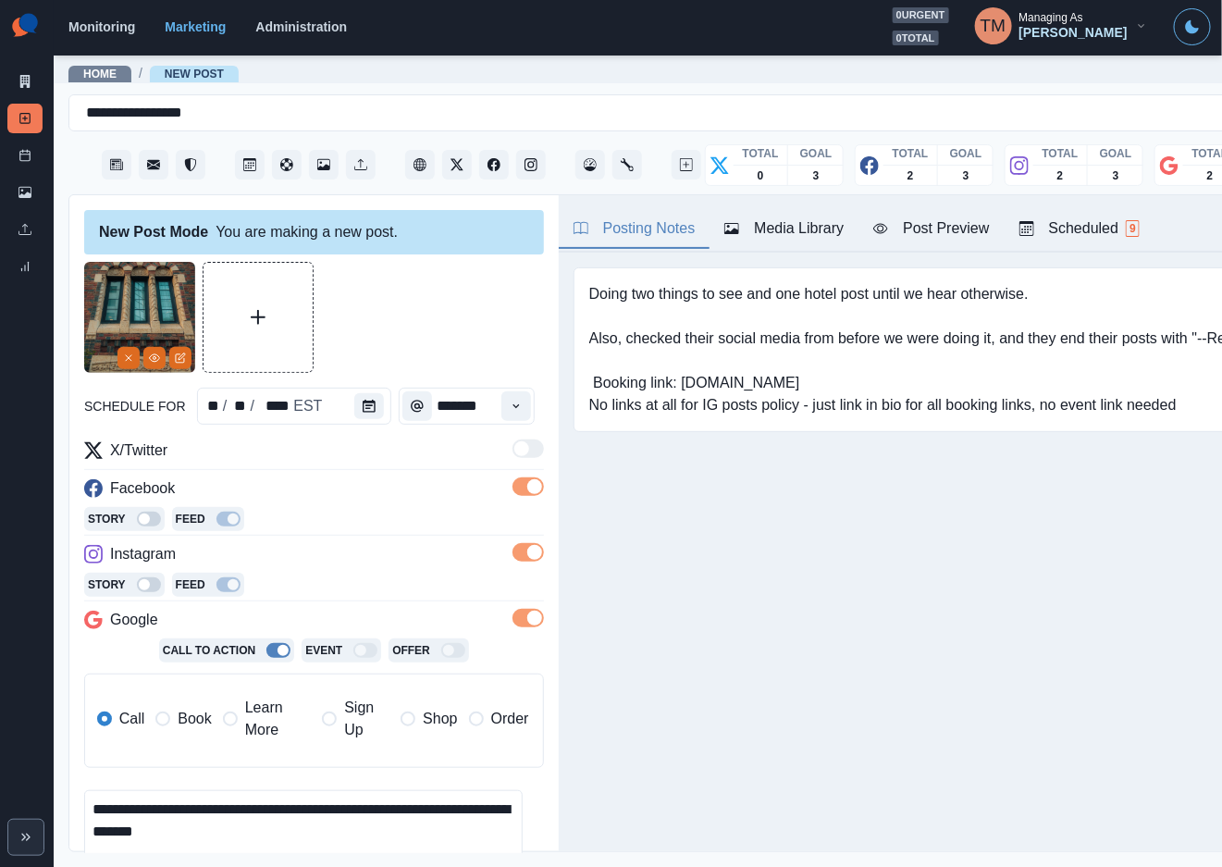
click at [198, 724] on span "Book" at bounding box center [194, 719] width 33 height 22
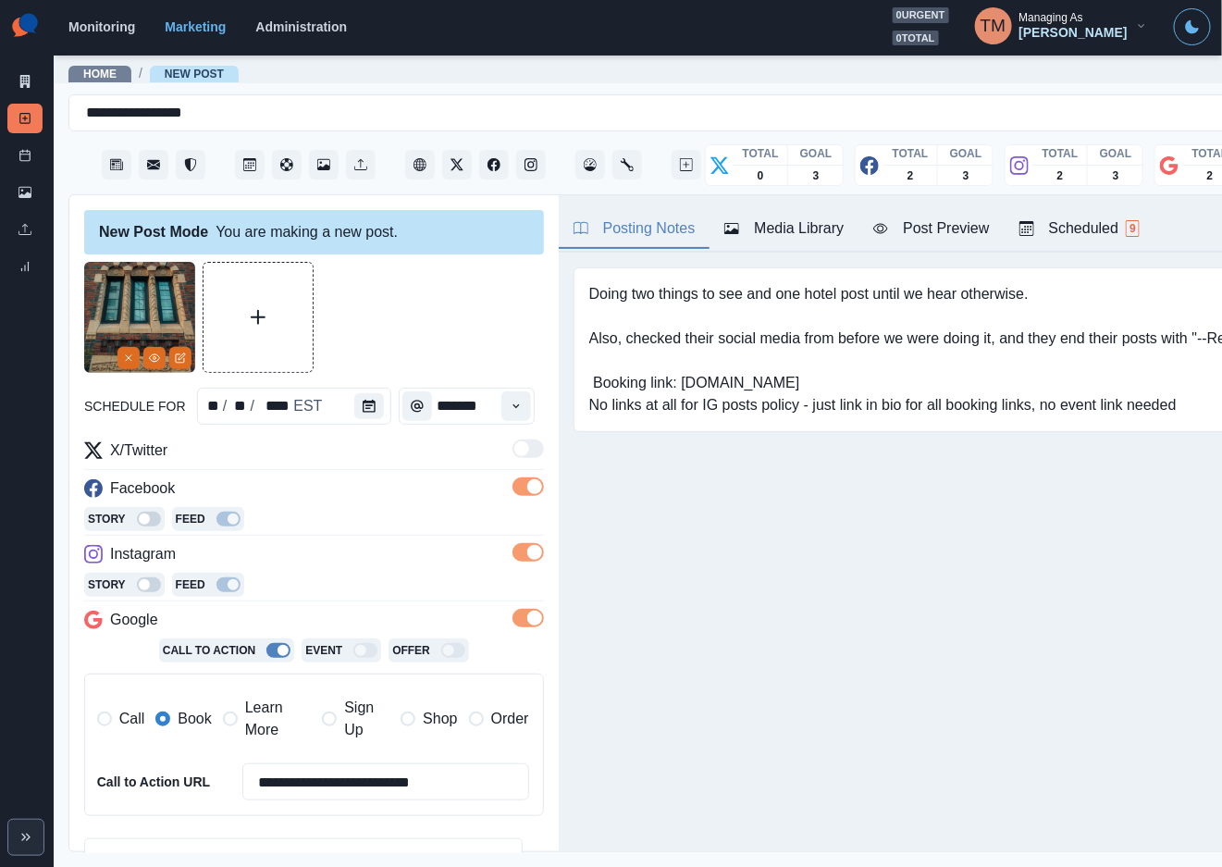
click at [430, 328] on div at bounding box center [314, 317] width 460 height 111
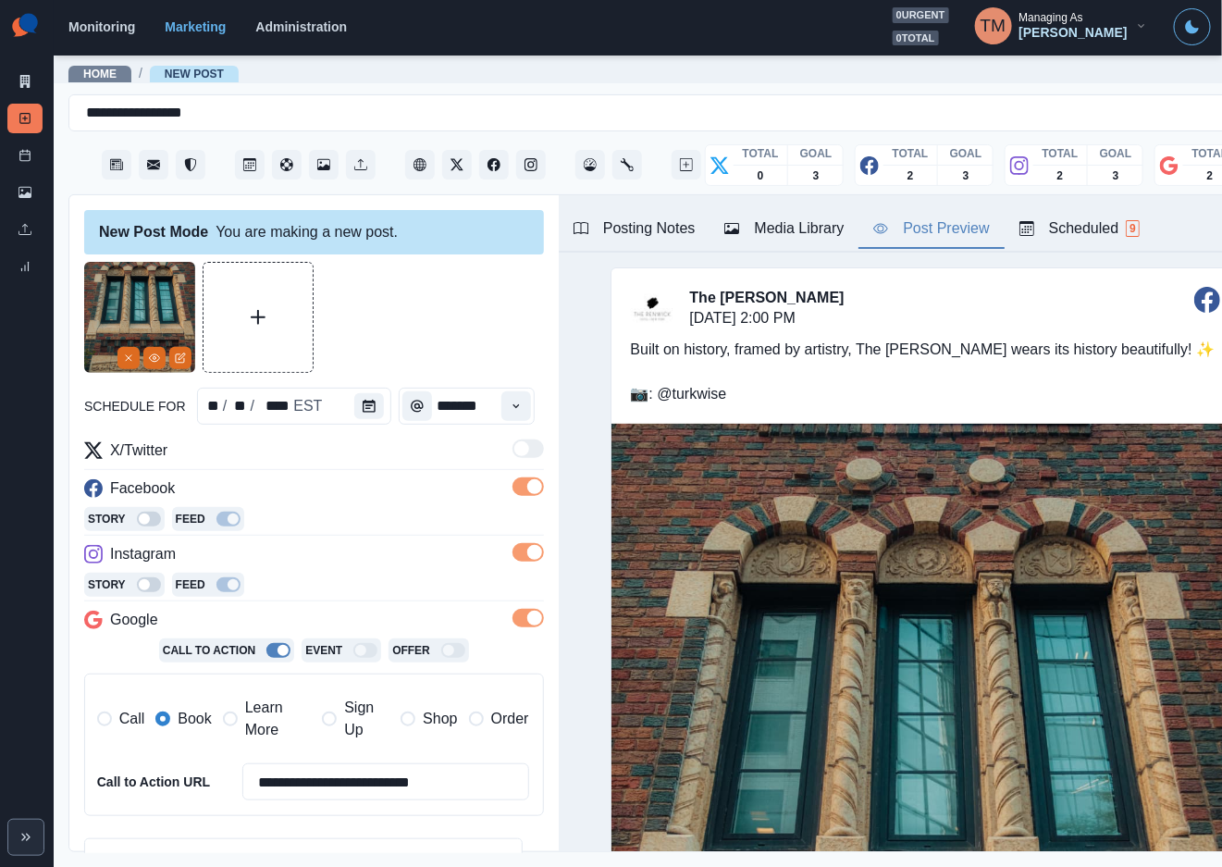
click at [930, 237] on div "Post Preview" at bounding box center [931, 228] width 116 height 22
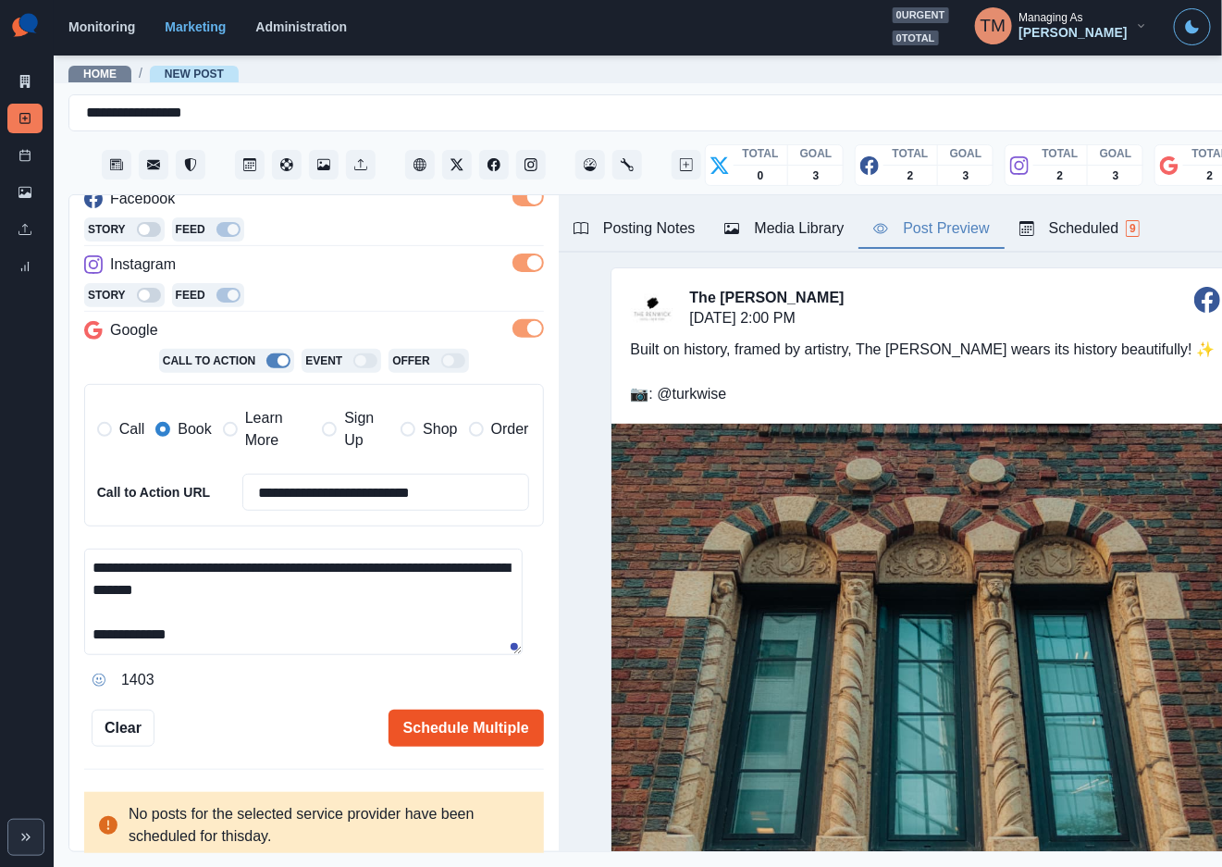
click at [442, 727] on button "Schedule Multiple" at bounding box center [465, 727] width 155 height 37
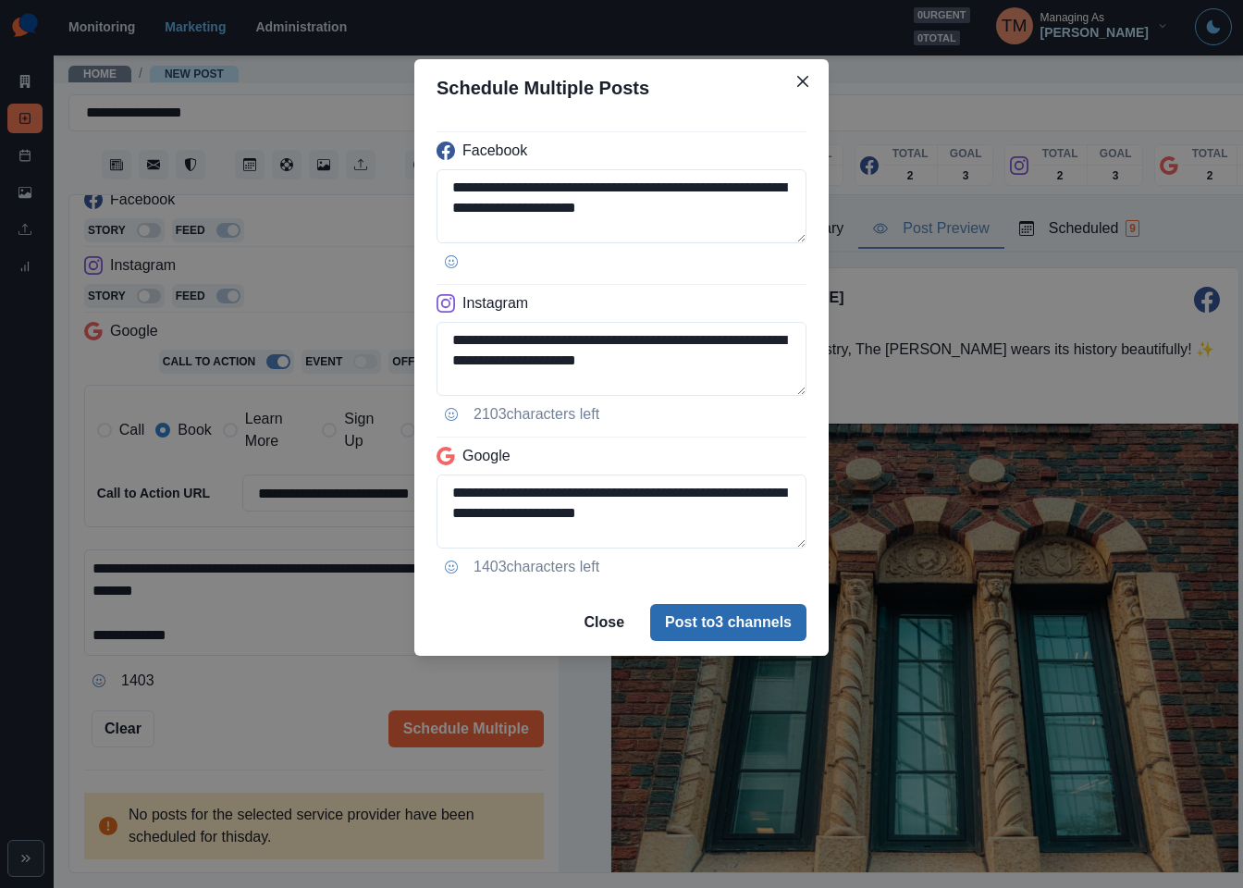
click at [747, 633] on button "Post to 3 channels" at bounding box center [728, 622] width 156 height 37
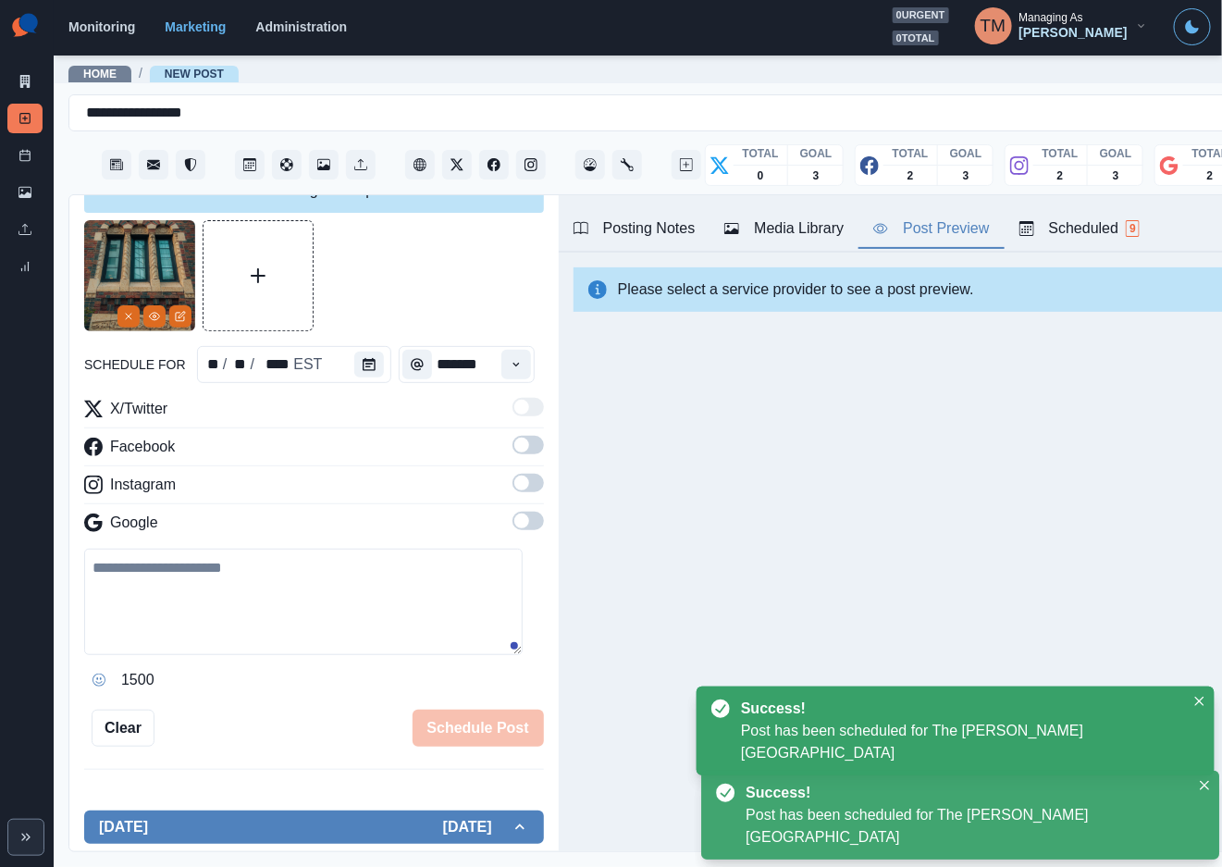
scroll to position [0, 0]
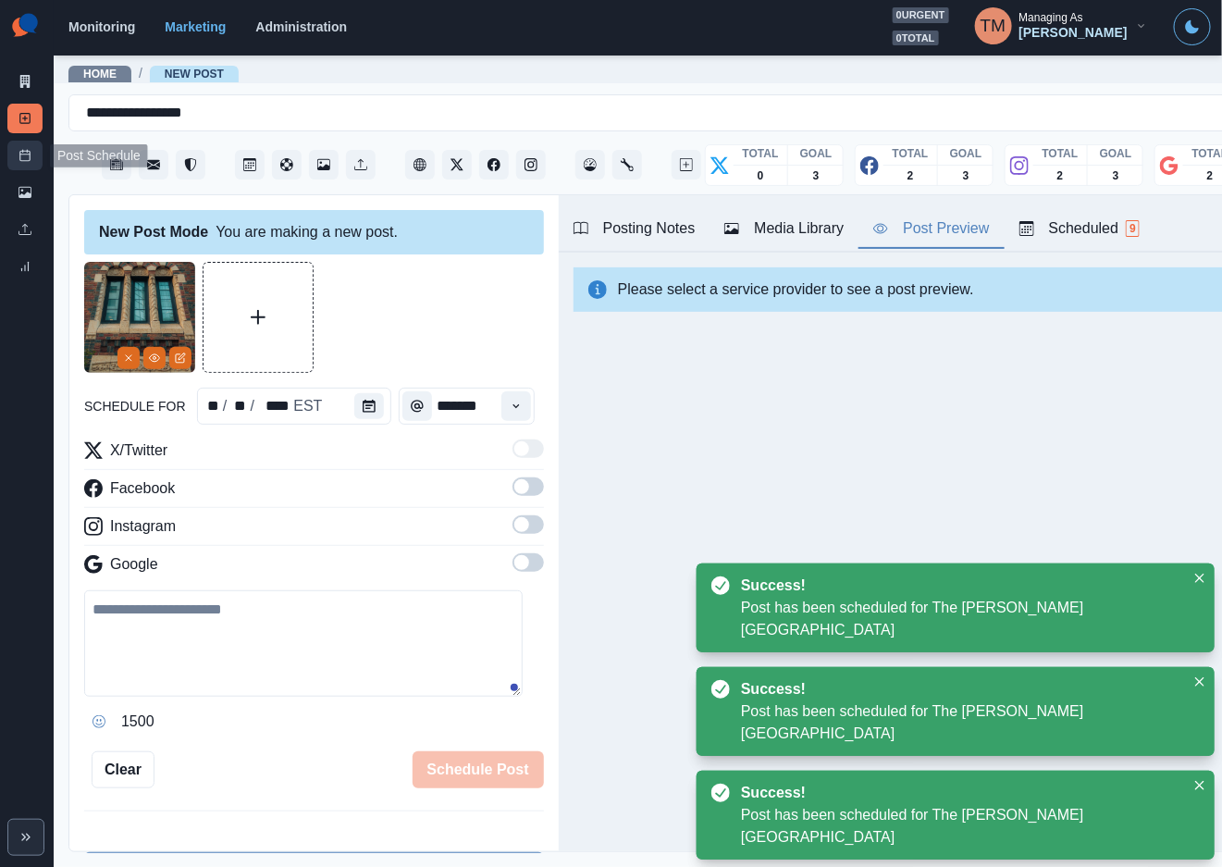
click at [31, 162] on link "Post Schedule" at bounding box center [24, 156] width 35 height 30
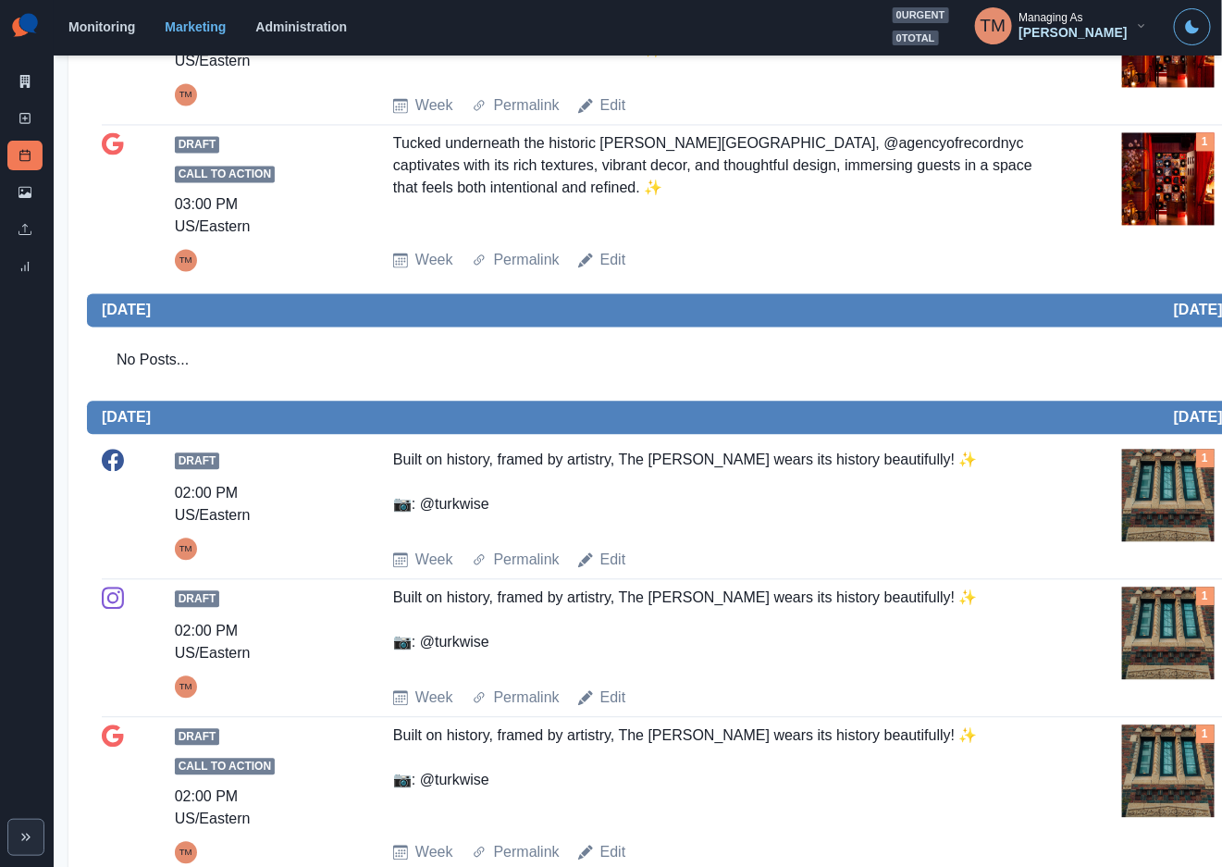
scroll to position [1387, 0]
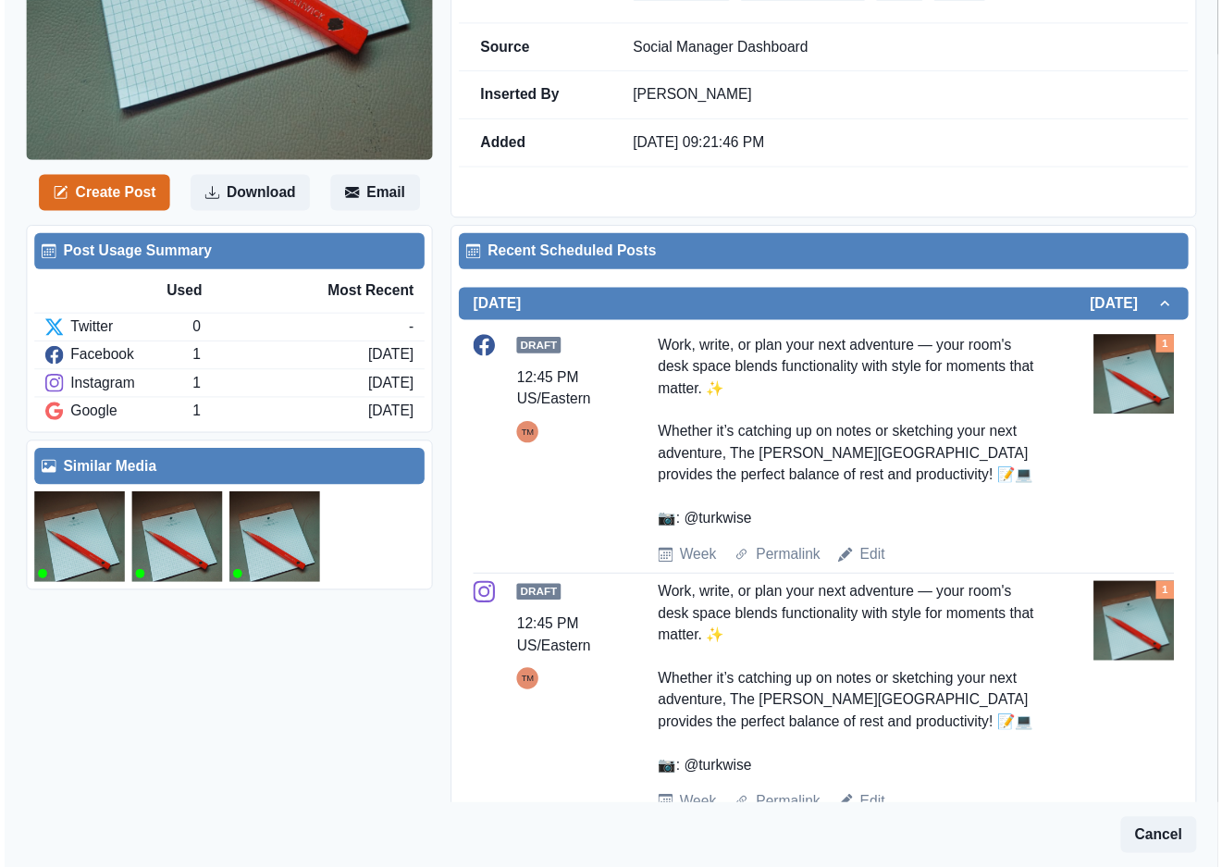
scroll to position [555, 0]
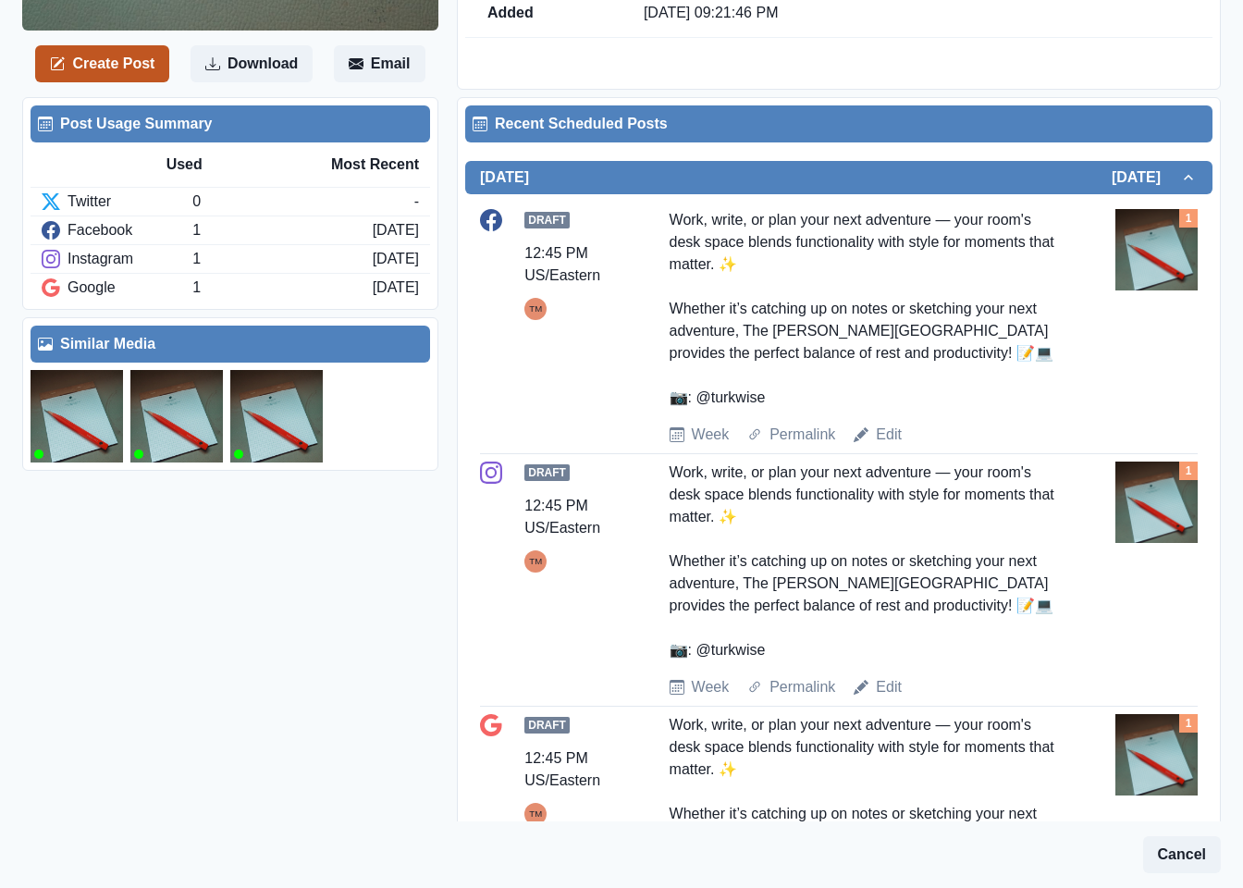
click at [112, 72] on button "Create Post" at bounding box center [102, 63] width 134 height 37
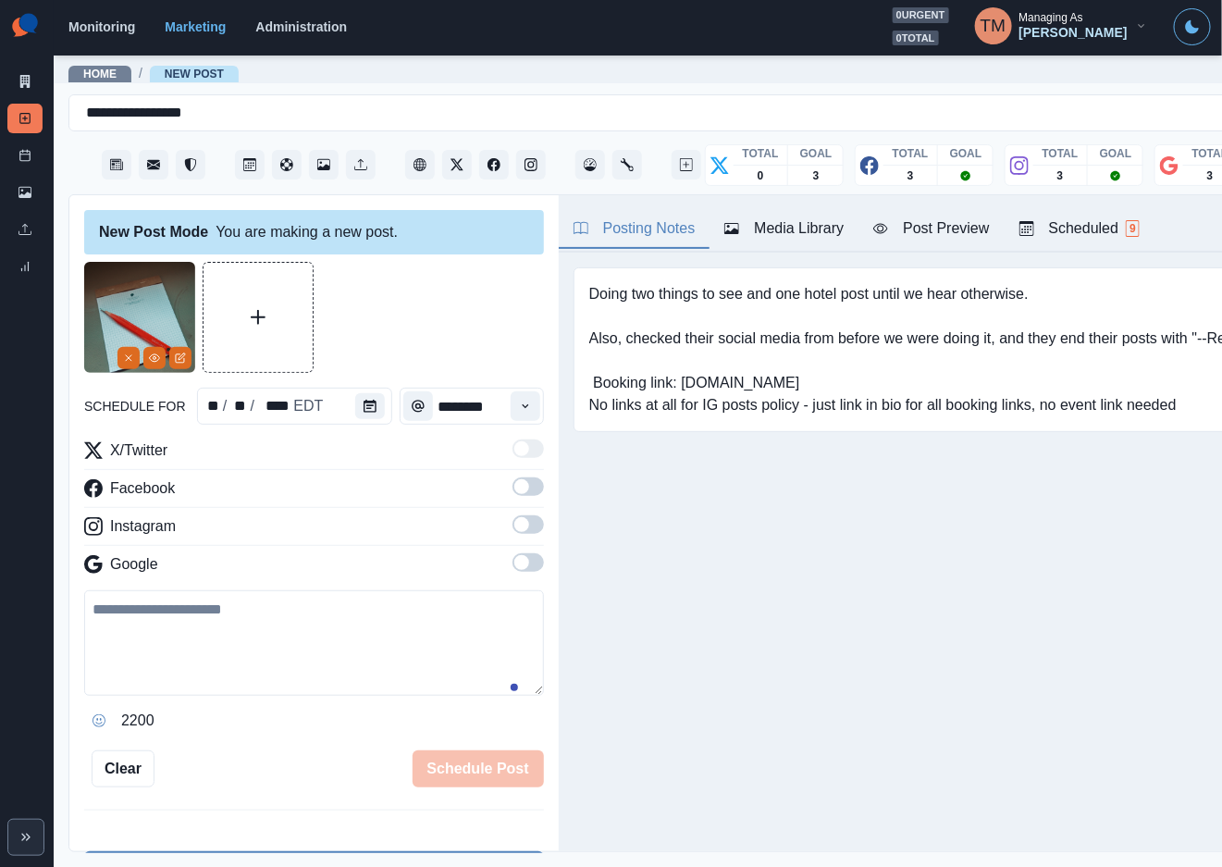
click at [273, 652] on textarea at bounding box center [314, 642] width 460 height 105
paste textarea "**********"
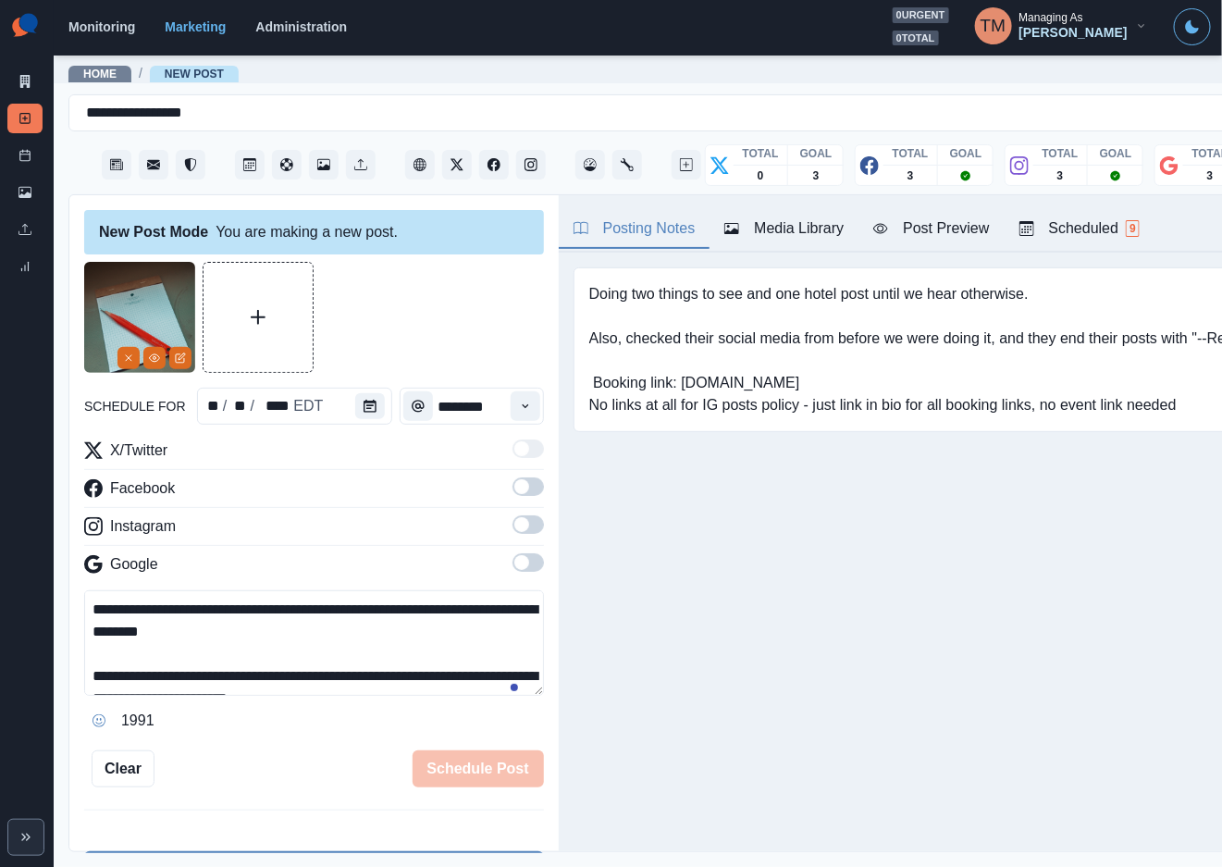
scroll to position [58, 0]
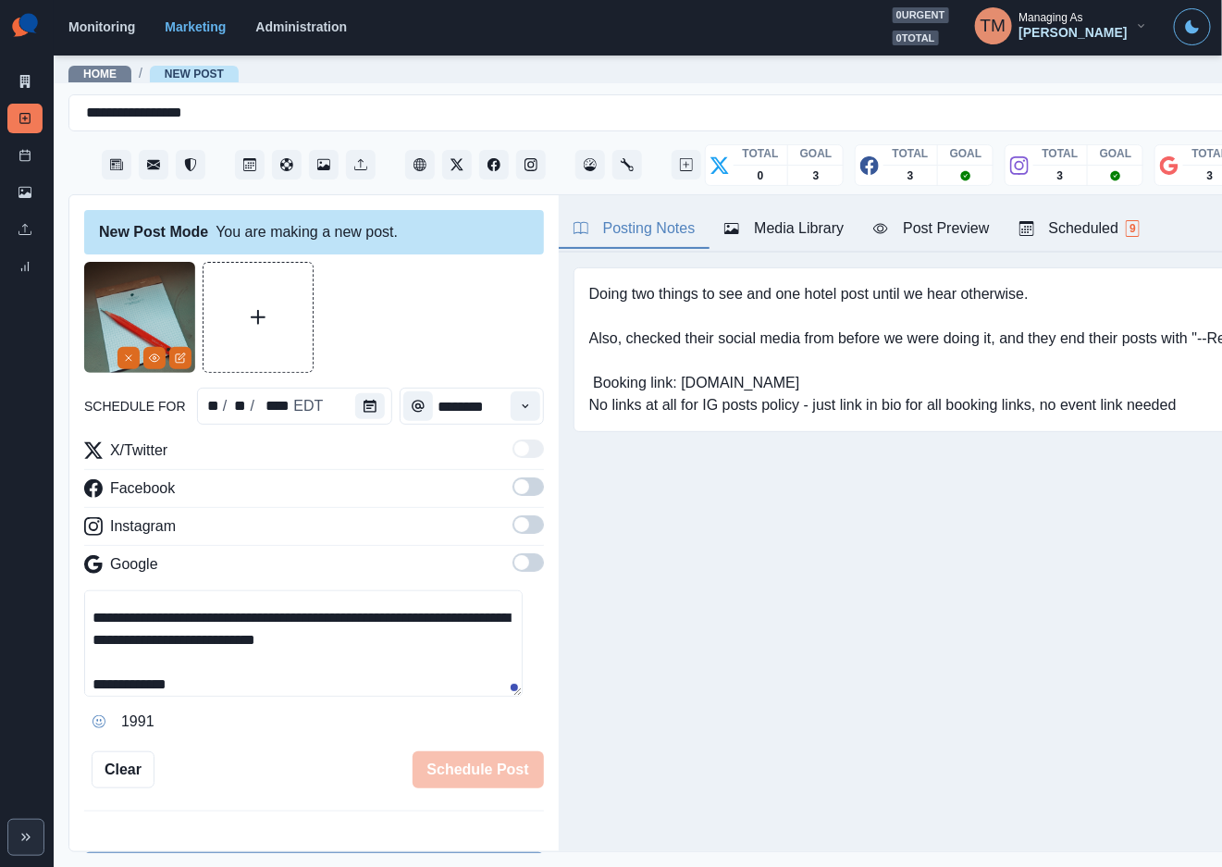
type textarea "**********"
drag, startPoint x: 522, startPoint y: 494, endPoint x: 524, endPoint y: 544, distance: 50.0
click at [520, 498] on label at bounding box center [527, 492] width 31 height 30
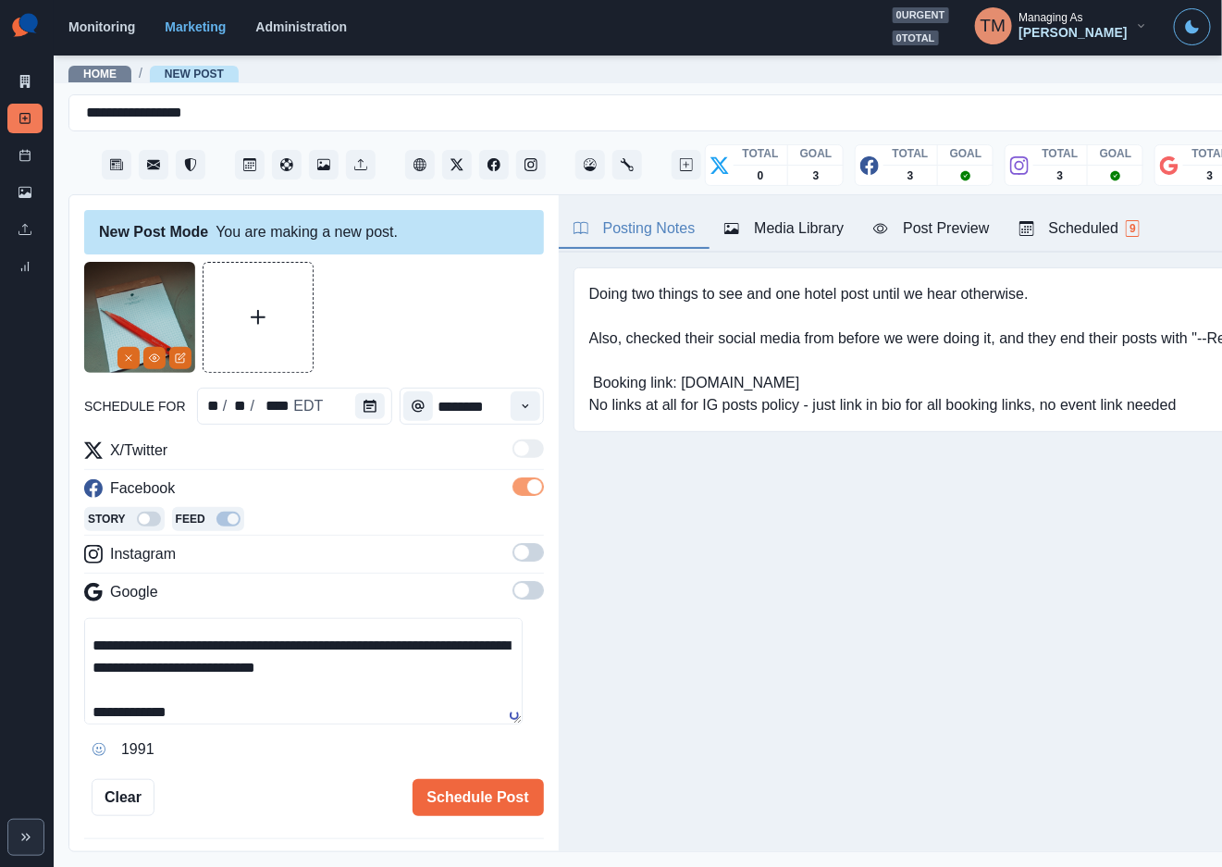
drag, startPoint x: 509, startPoint y: 550, endPoint x: 520, endPoint y: 622, distance: 72.1
click at [512, 553] on span at bounding box center [527, 552] width 31 height 18
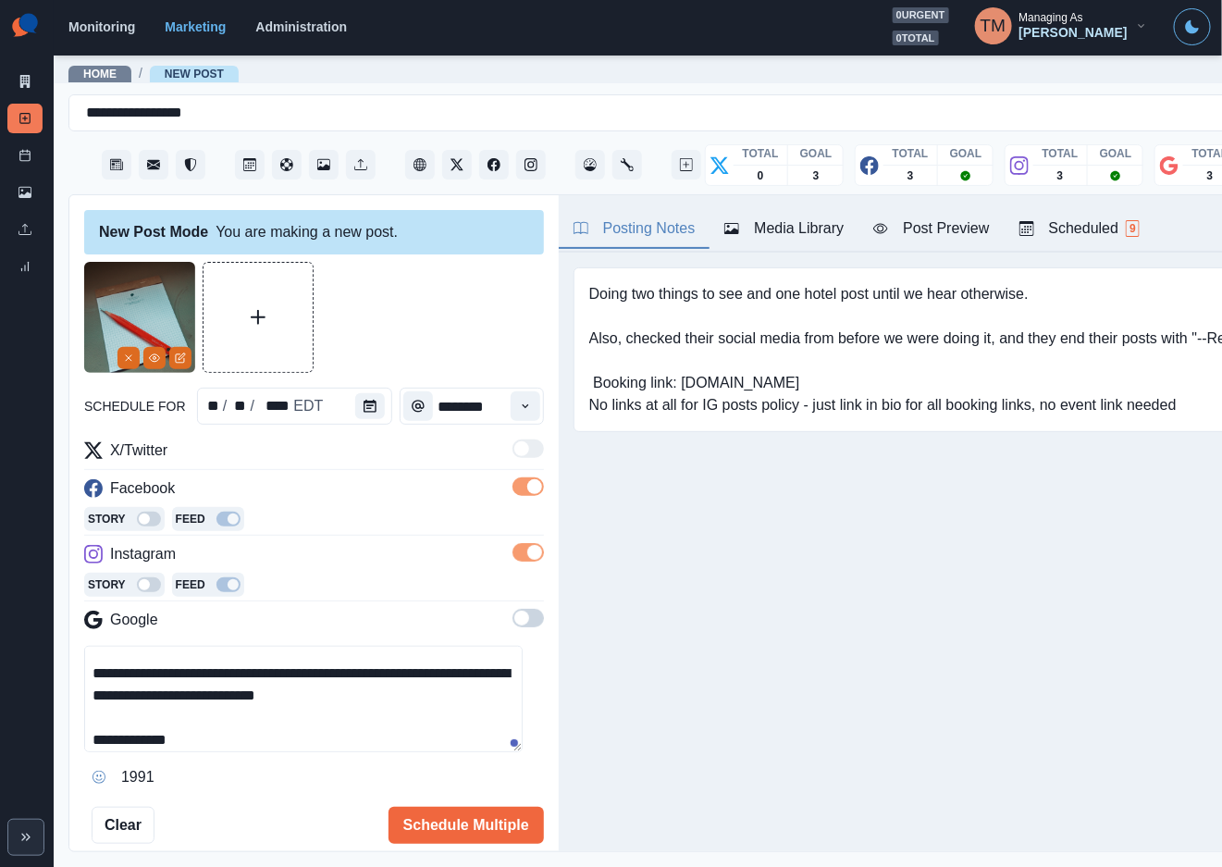
drag, startPoint x: 519, startPoint y: 625, endPoint x: 498, endPoint y: 620, distance: 22.0
click at [512, 625] on span at bounding box center [527, 618] width 31 height 18
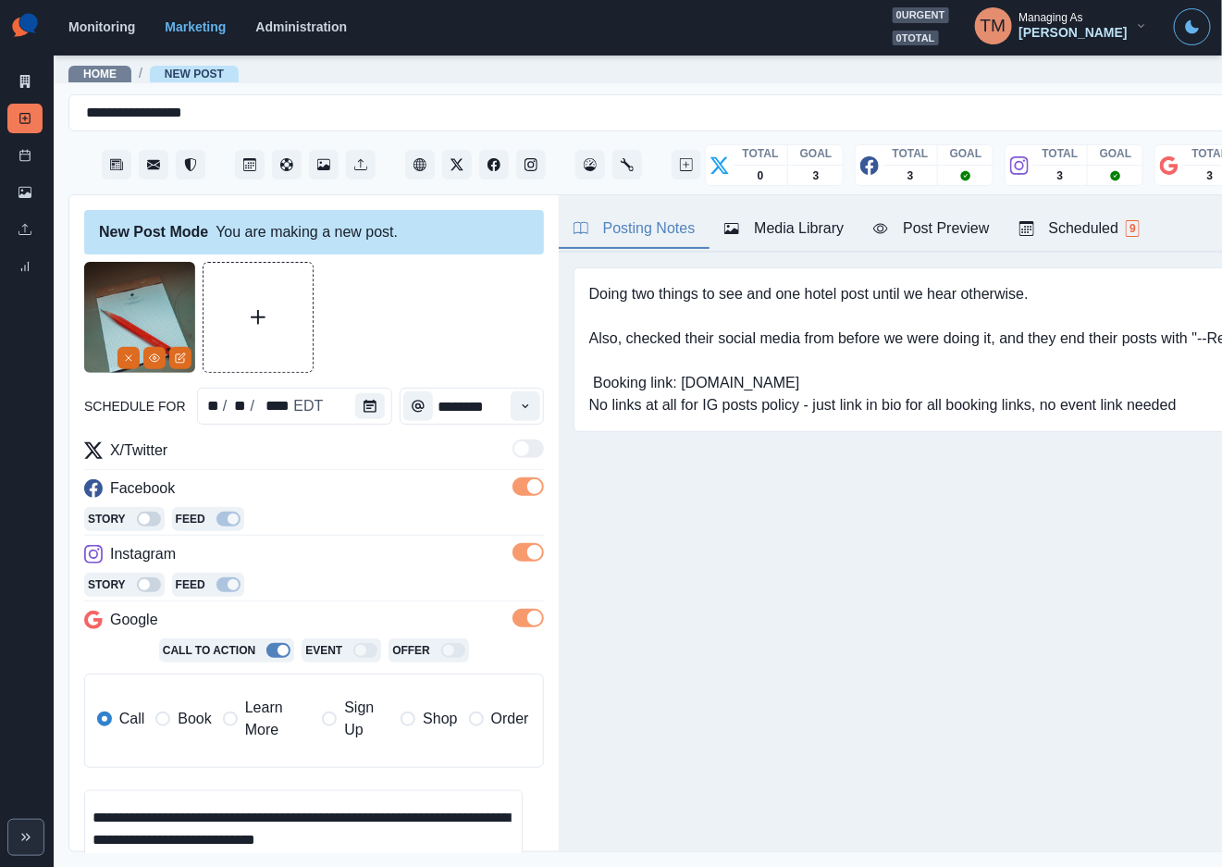
click at [191, 722] on span "Book" at bounding box center [194, 719] width 33 height 22
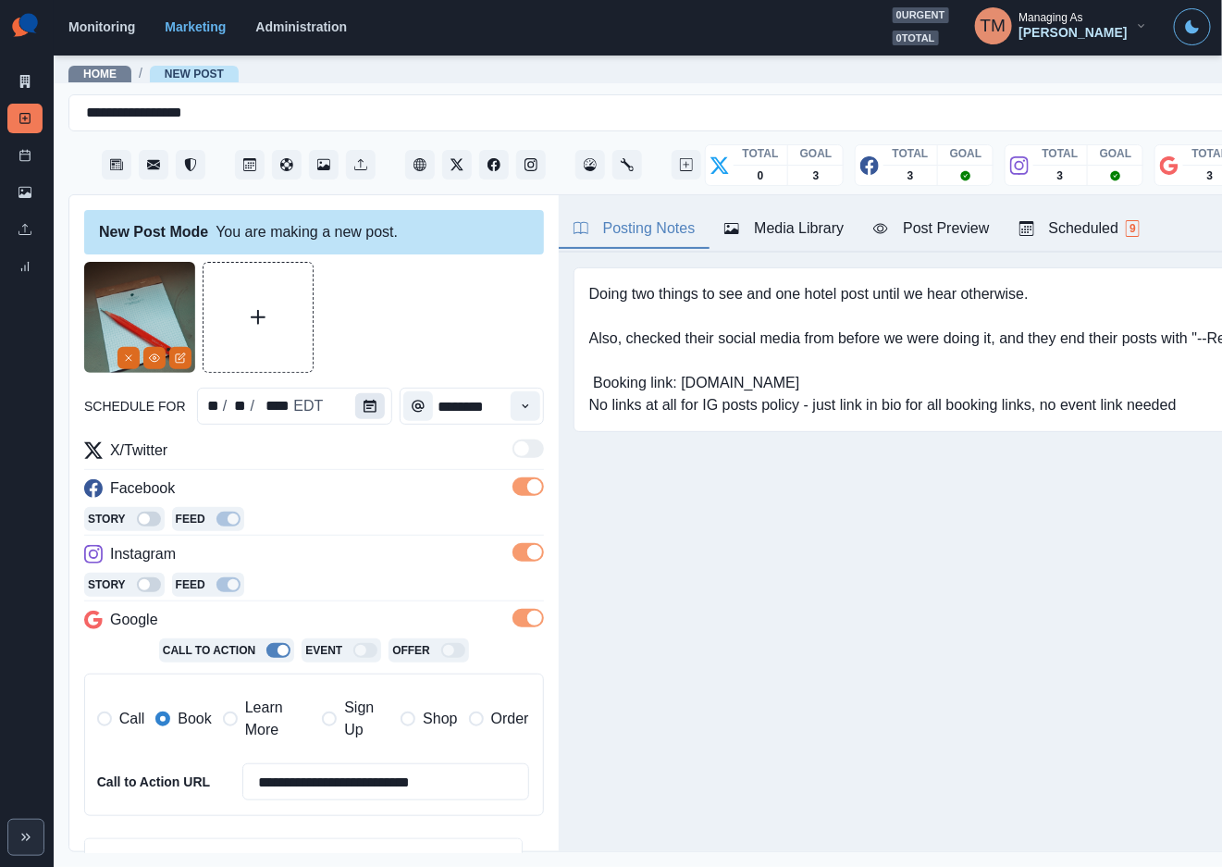
click at [364, 406] on icon "Calendar" at bounding box center [370, 406] width 13 height 13
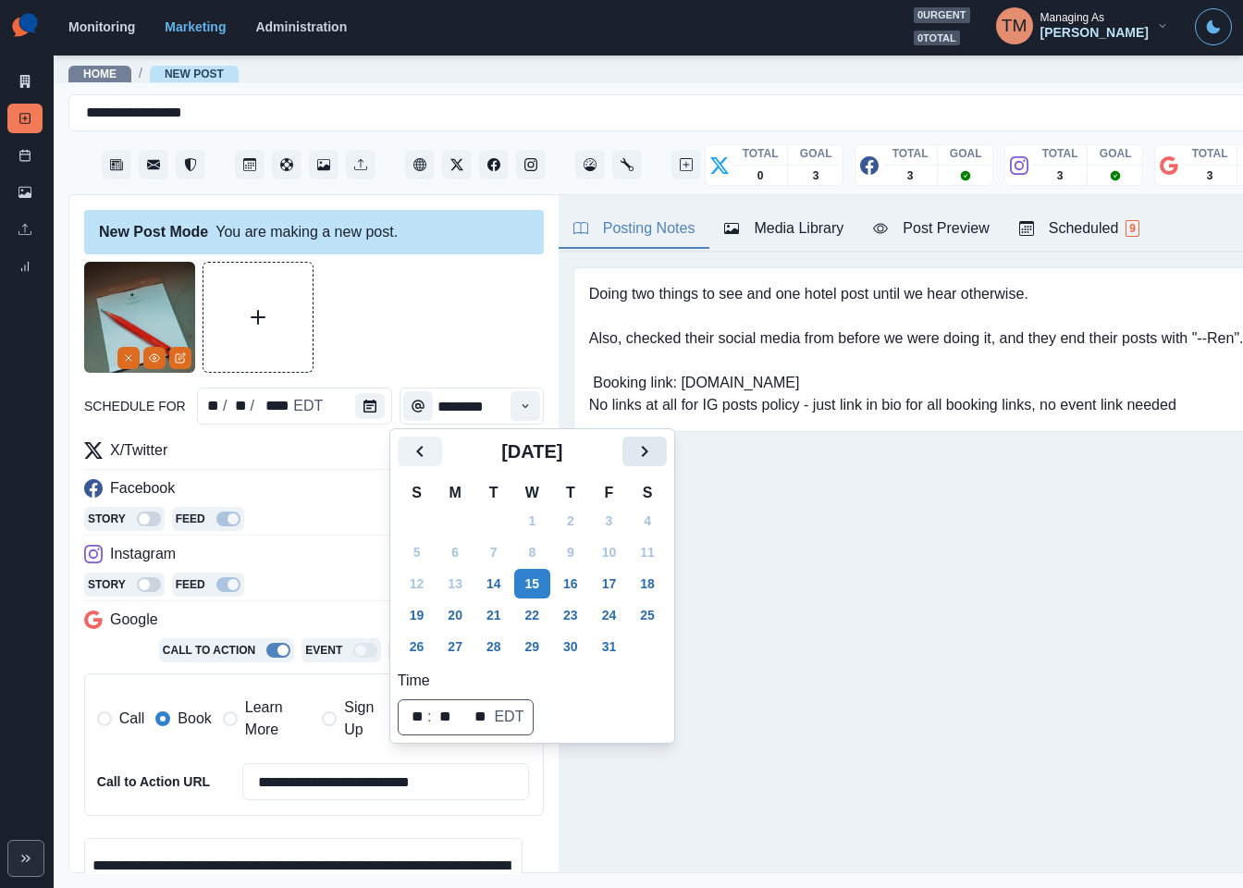
click at [639, 450] on icon "Next" at bounding box center [645, 451] width 22 height 22
click at [463, 611] on button "22" at bounding box center [455, 615] width 37 height 30
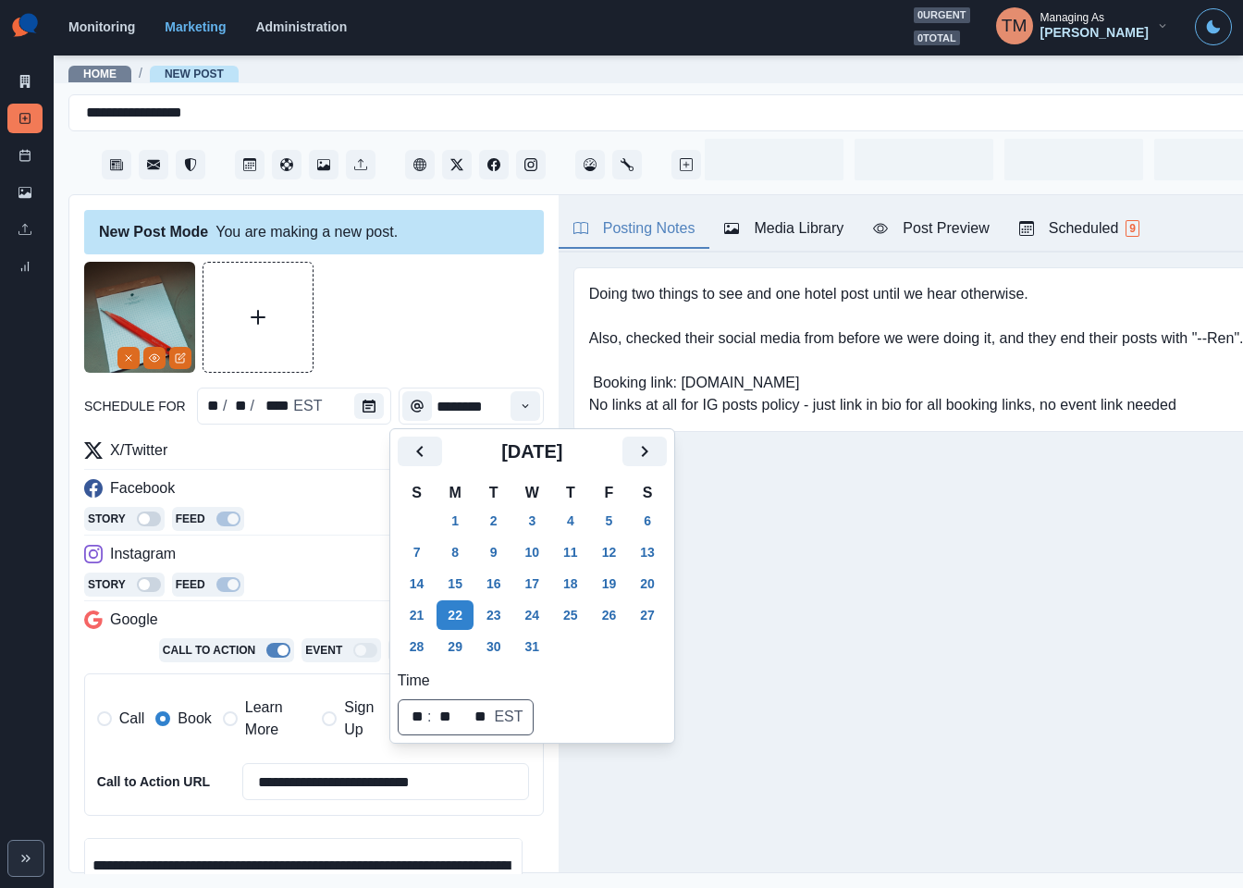
click at [439, 325] on div at bounding box center [314, 317] width 460 height 111
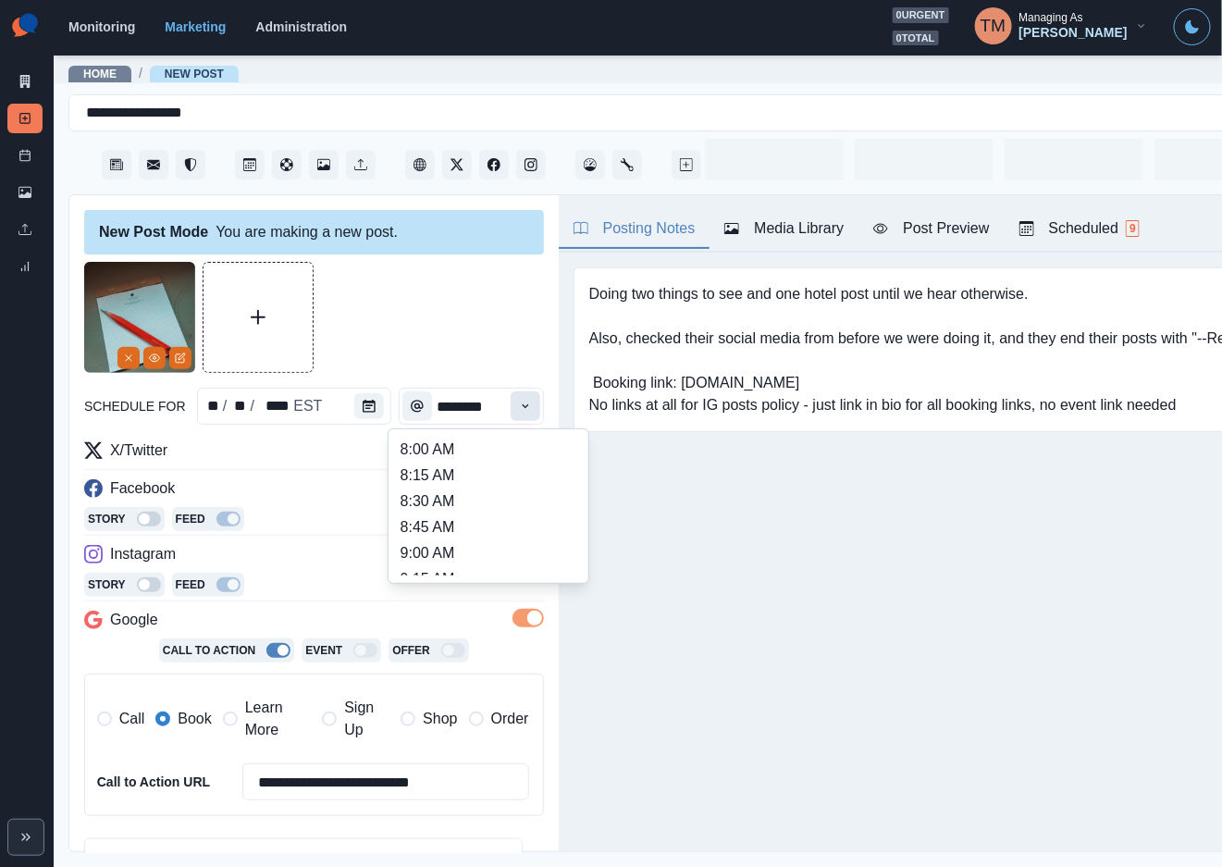
click at [519, 409] on icon "Time" at bounding box center [525, 406] width 13 height 13
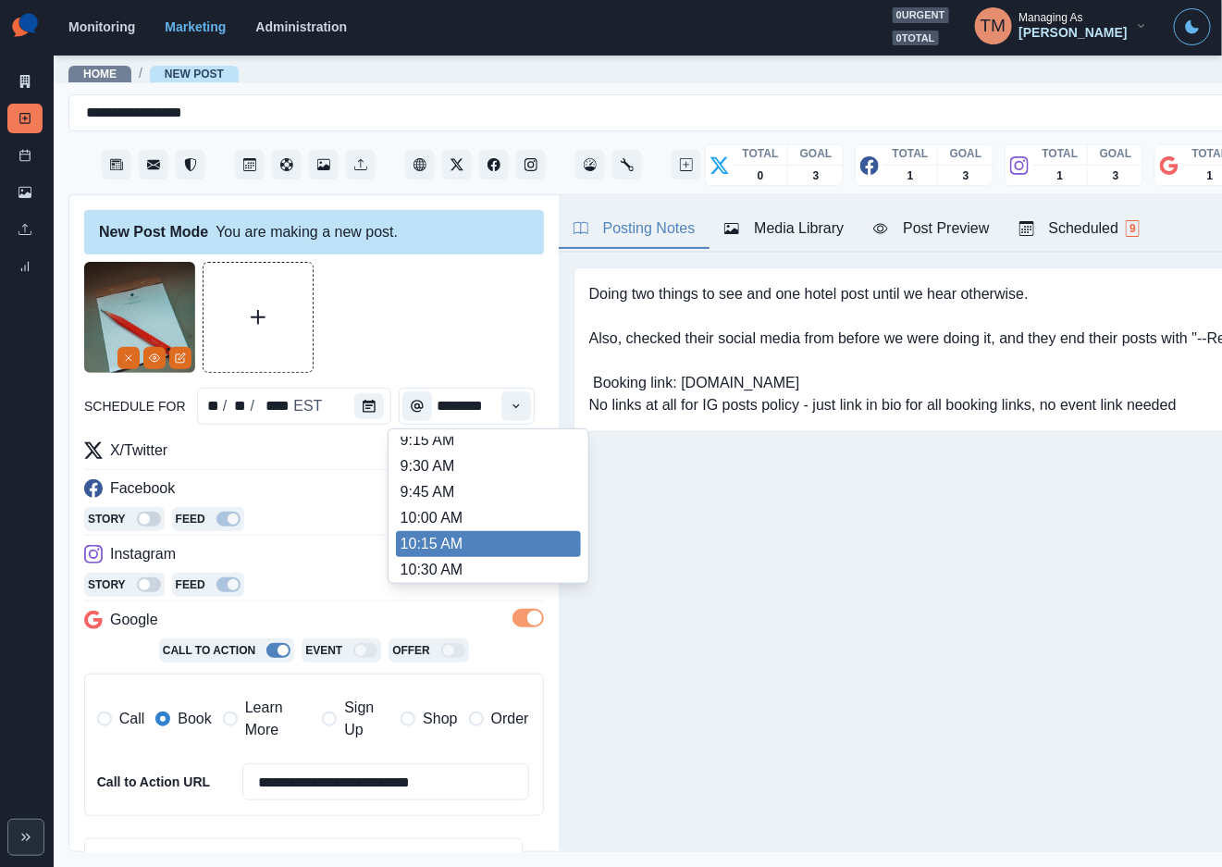
scroll to position [555, 0]
click at [462, 547] on li "2:15 PM" at bounding box center [488, 542] width 185 height 26
type input "*******"
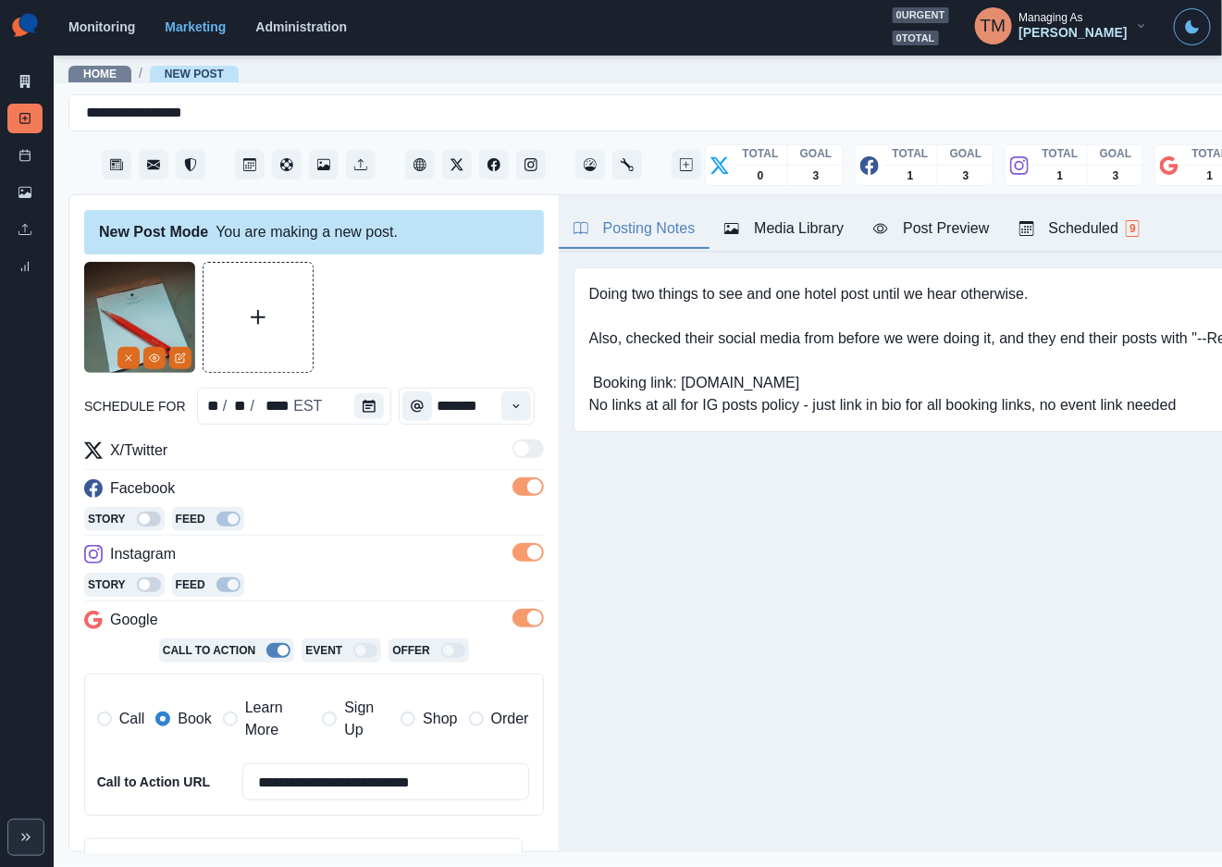
scroll to position [0, 0]
click at [461, 309] on div at bounding box center [314, 317] width 460 height 111
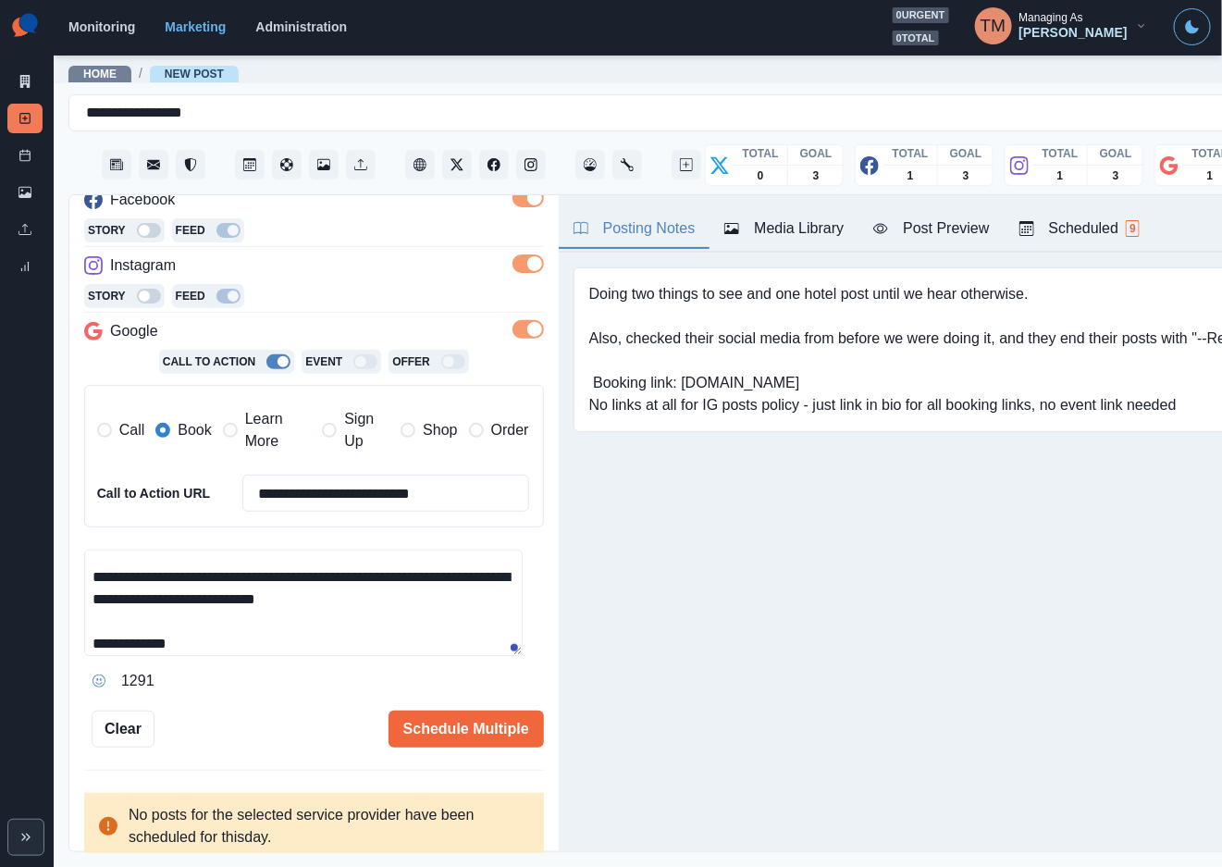
scroll to position [290, 0]
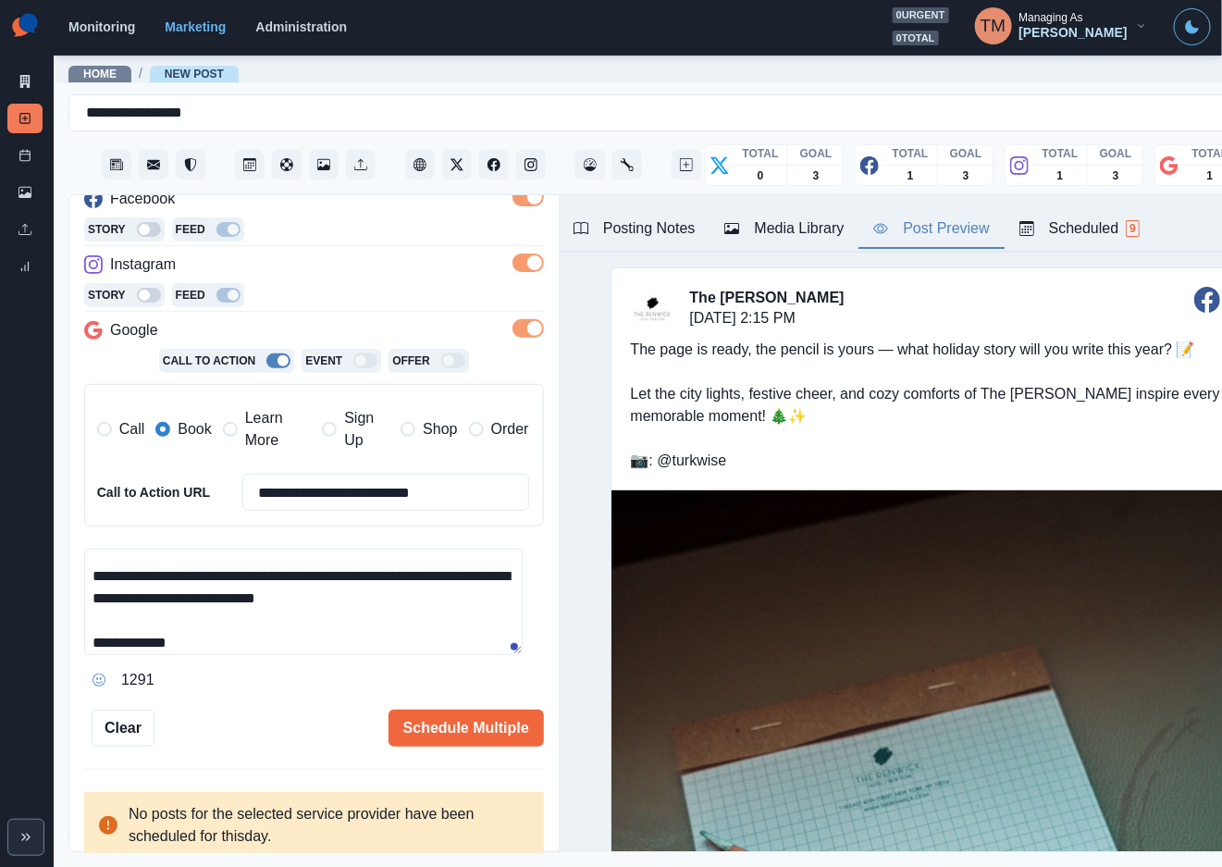
click at [956, 217] on div "Post Preview" at bounding box center [931, 228] width 116 height 22
click at [464, 728] on button "Schedule Multiple" at bounding box center [465, 727] width 155 height 37
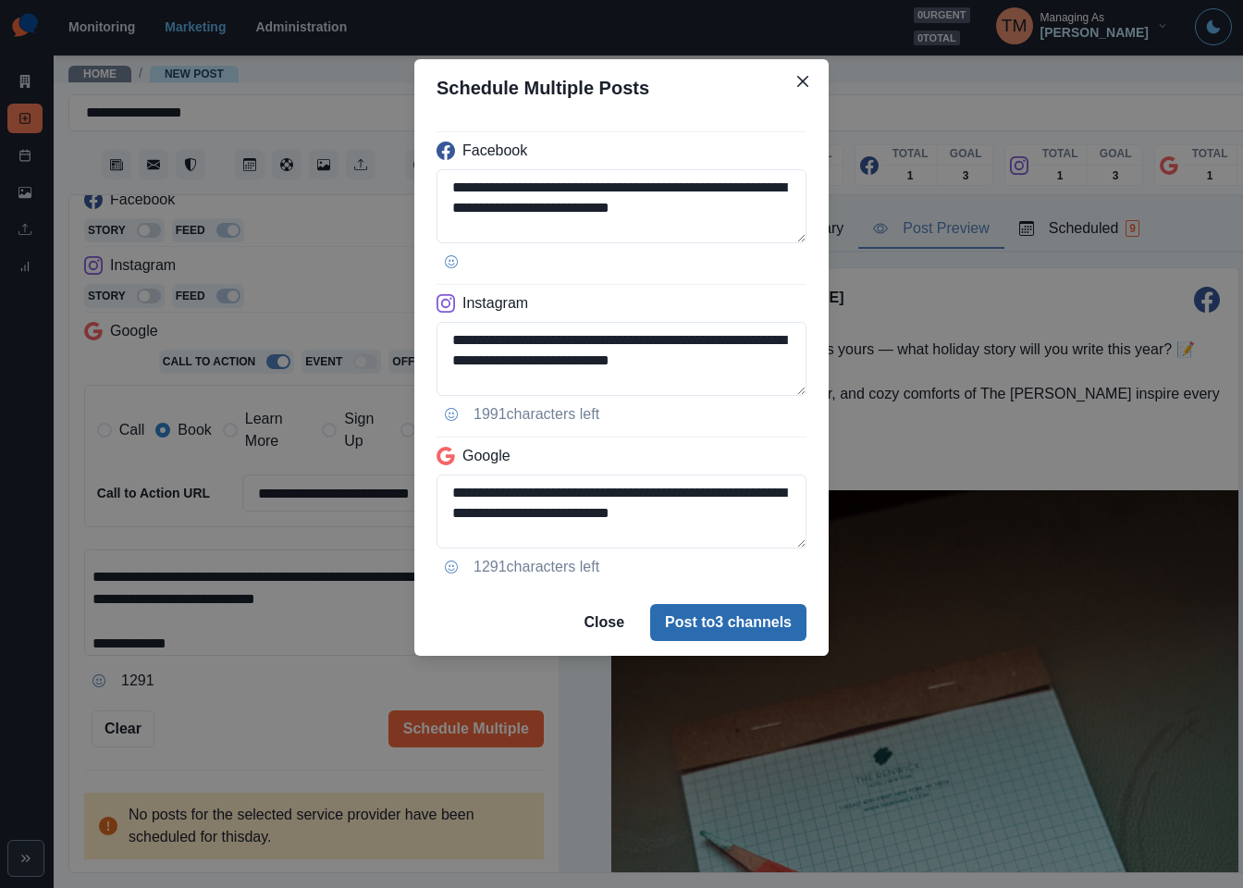
click at [760, 619] on button "Post to 3 channels" at bounding box center [728, 622] width 156 height 37
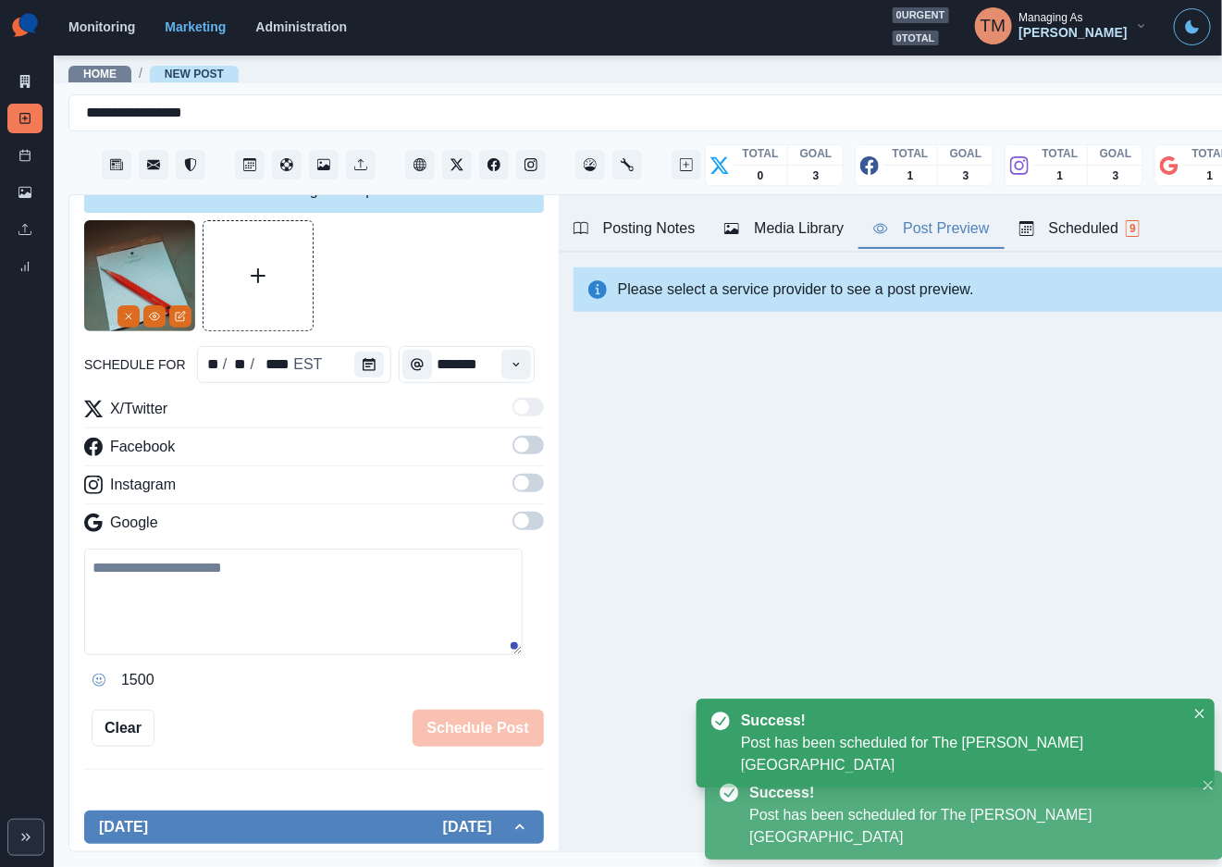
scroll to position [0, 0]
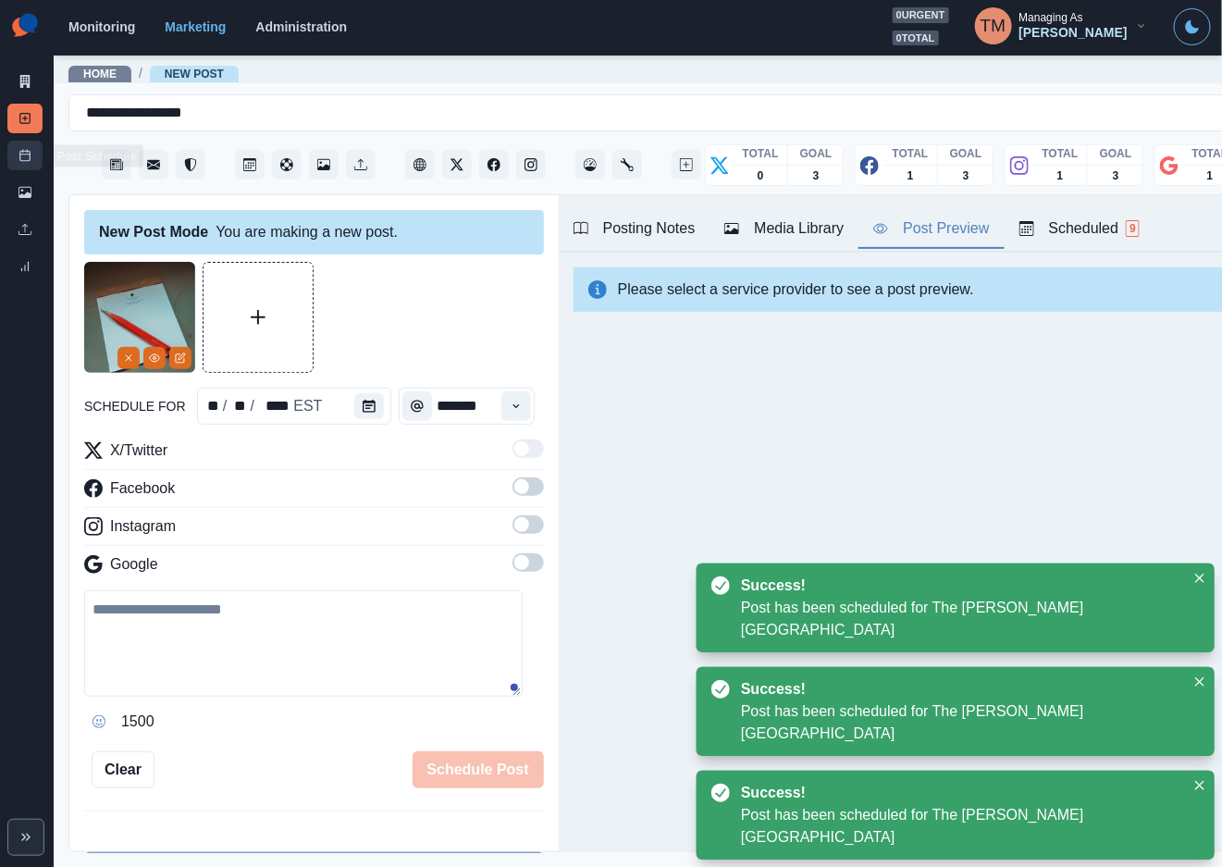
click at [20, 162] on link "Post Schedule" at bounding box center [24, 156] width 35 height 30
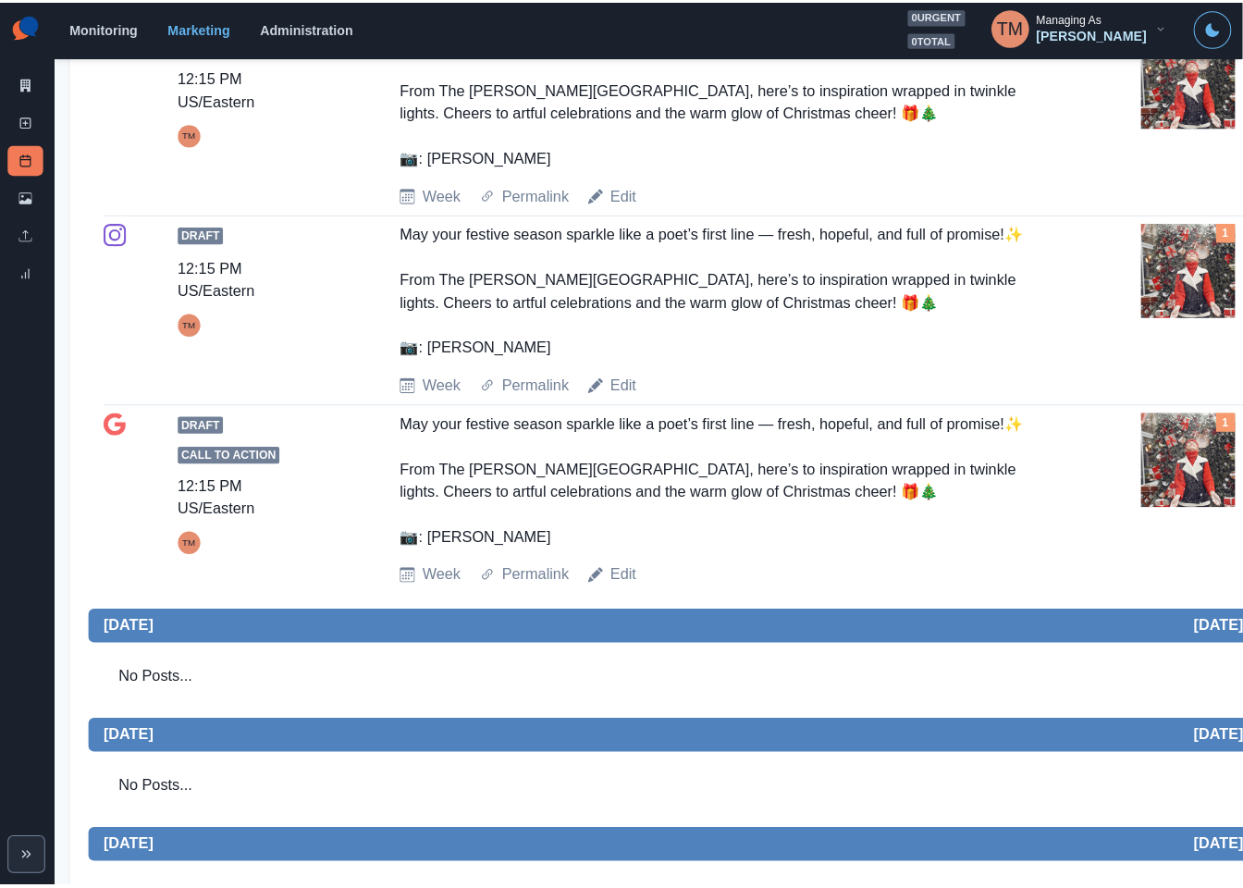
scroll to position [1369, 0]
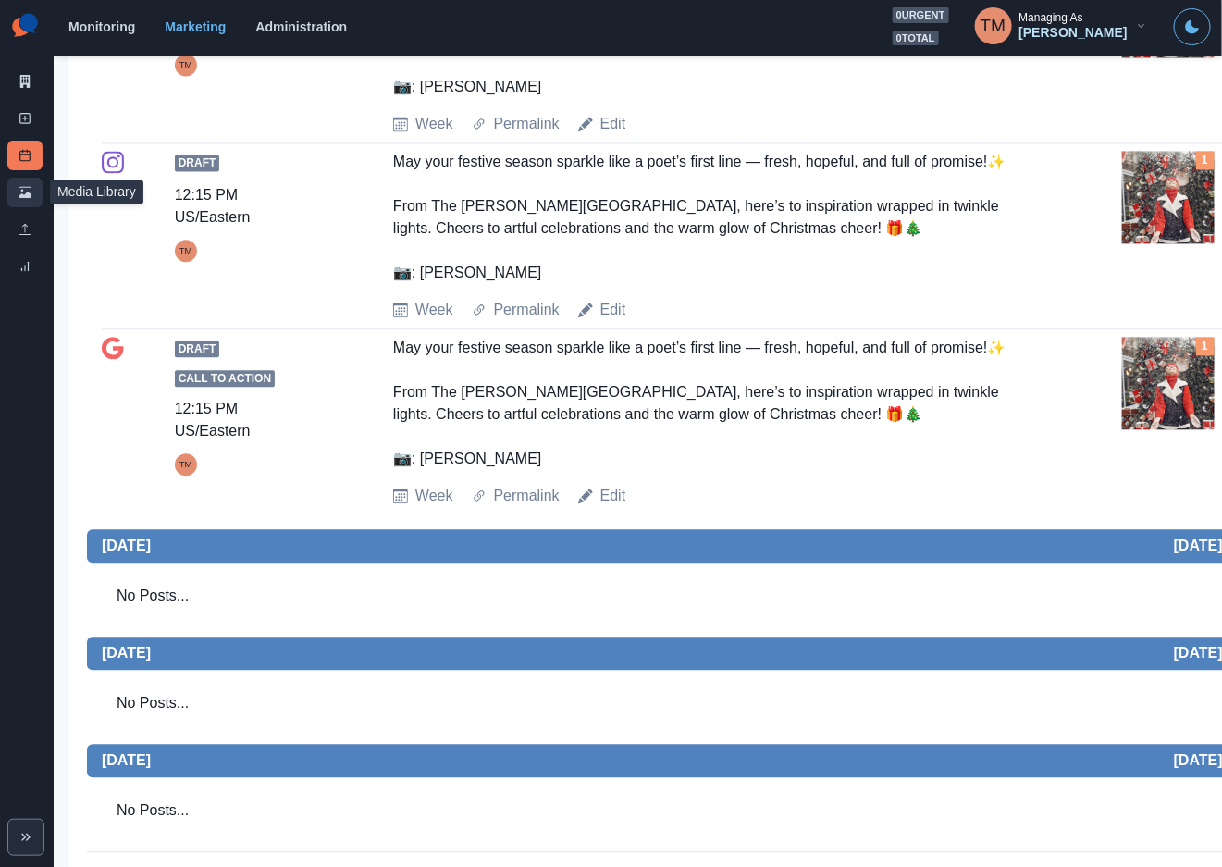
click at [31, 192] on icon at bounding box center [24, 192] width 13 height 13
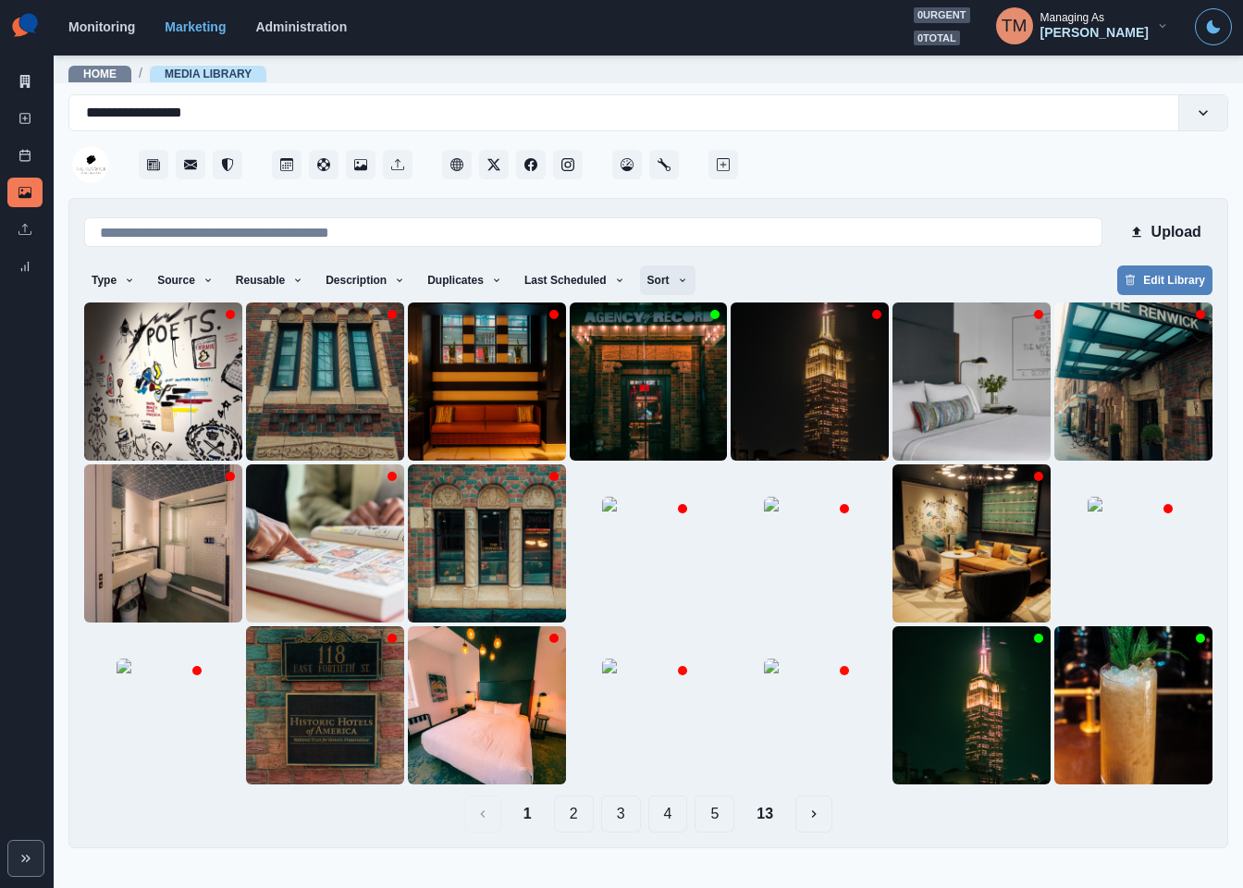
click at [677, 280] on icon "button" at bounding box center [682, 280] width 11 height 11
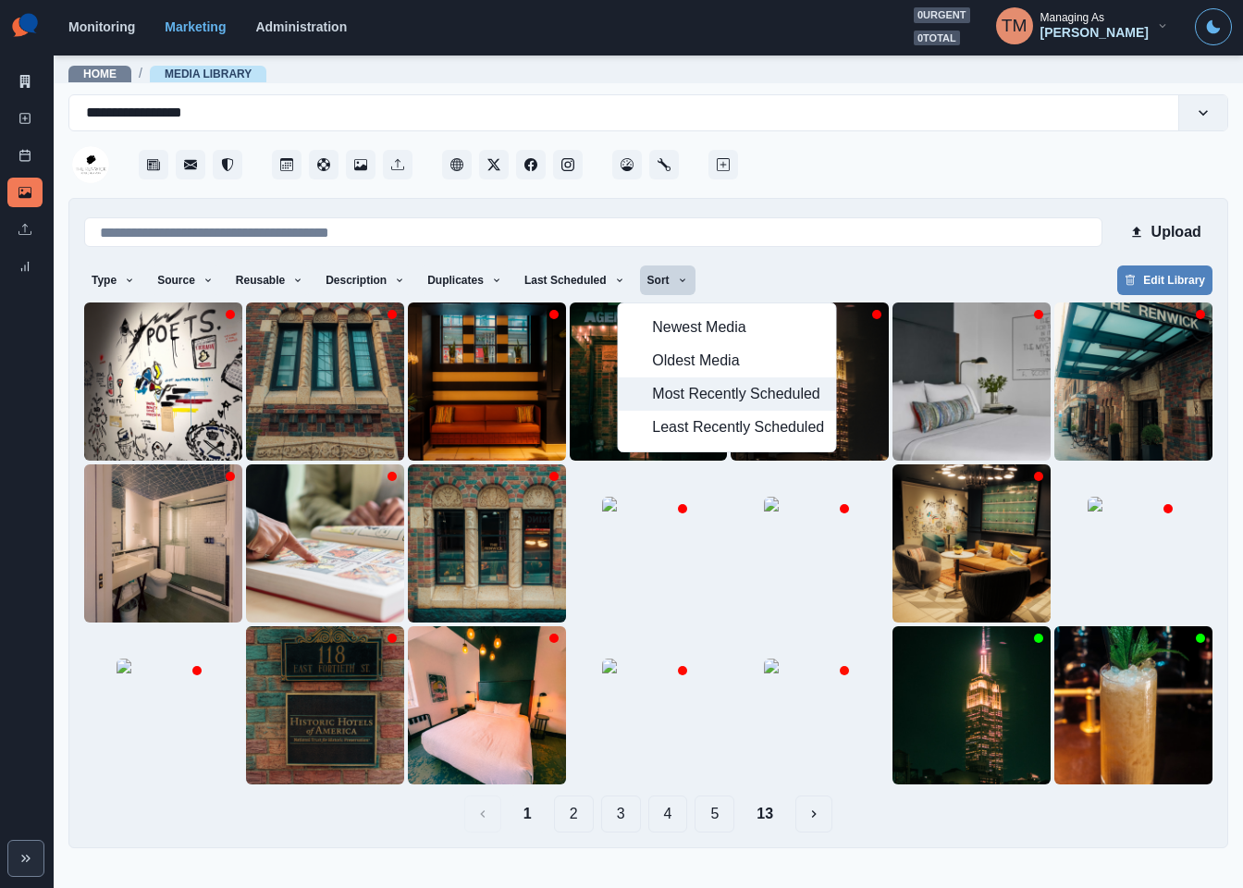
click at [699, 409] on button "Most Recently Scheduled" at bounding box center [727, 393] width 217 height 33
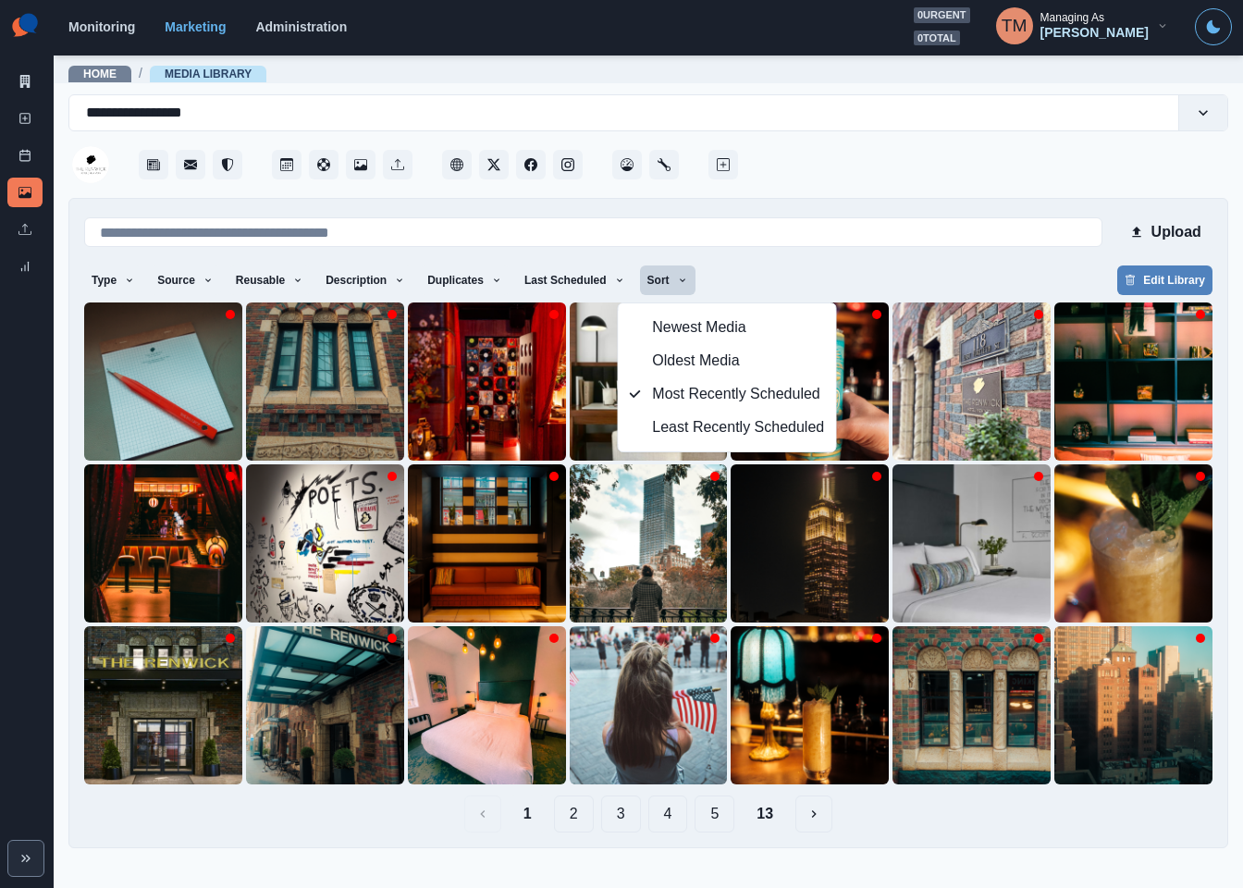
click at [789, 265] on div "Type Any Image Video Source Any Upload Social Manager Found: Instagram Found: G…" at bounding box center [648, 281] width 1128 height 33
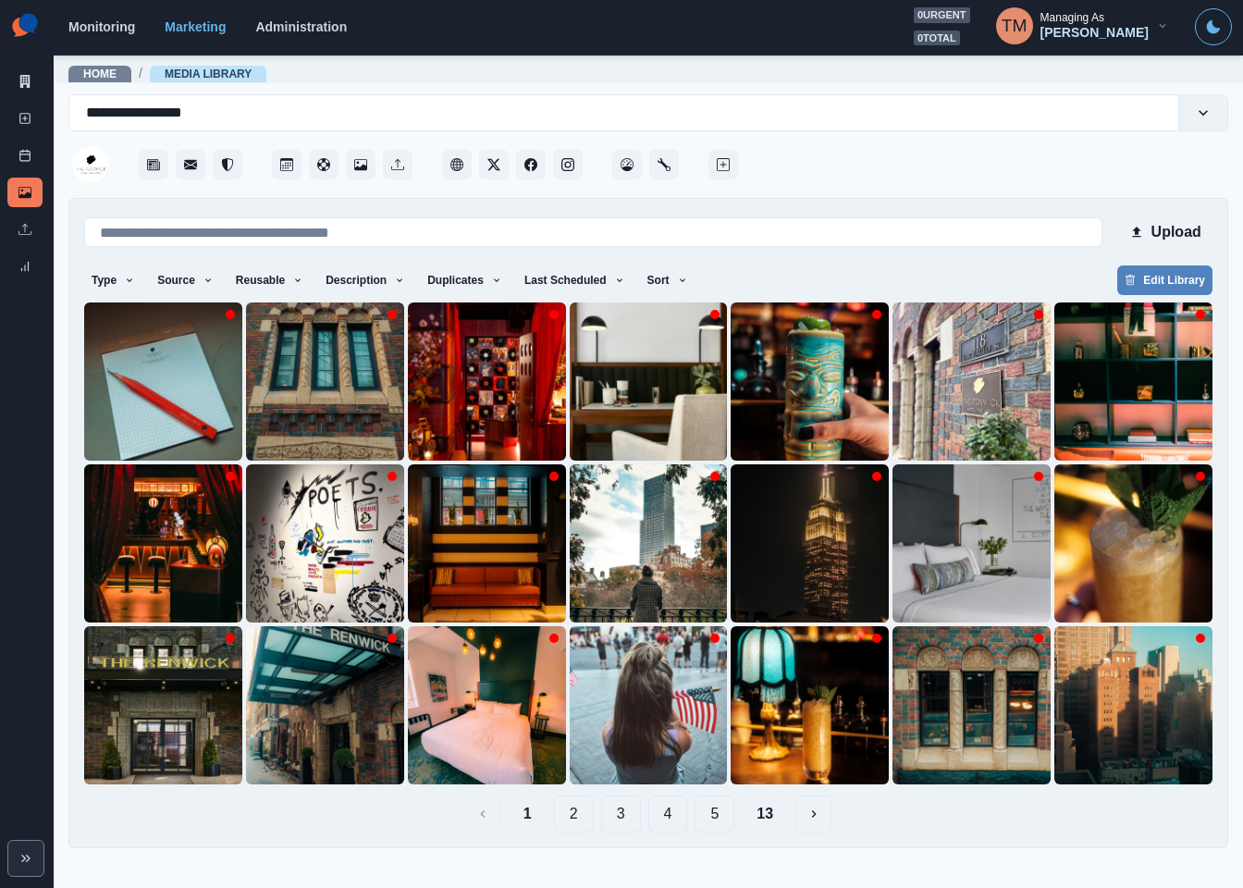
click at [769, 800] on button "13" at bounding box center [765, 813] width 46 height 37
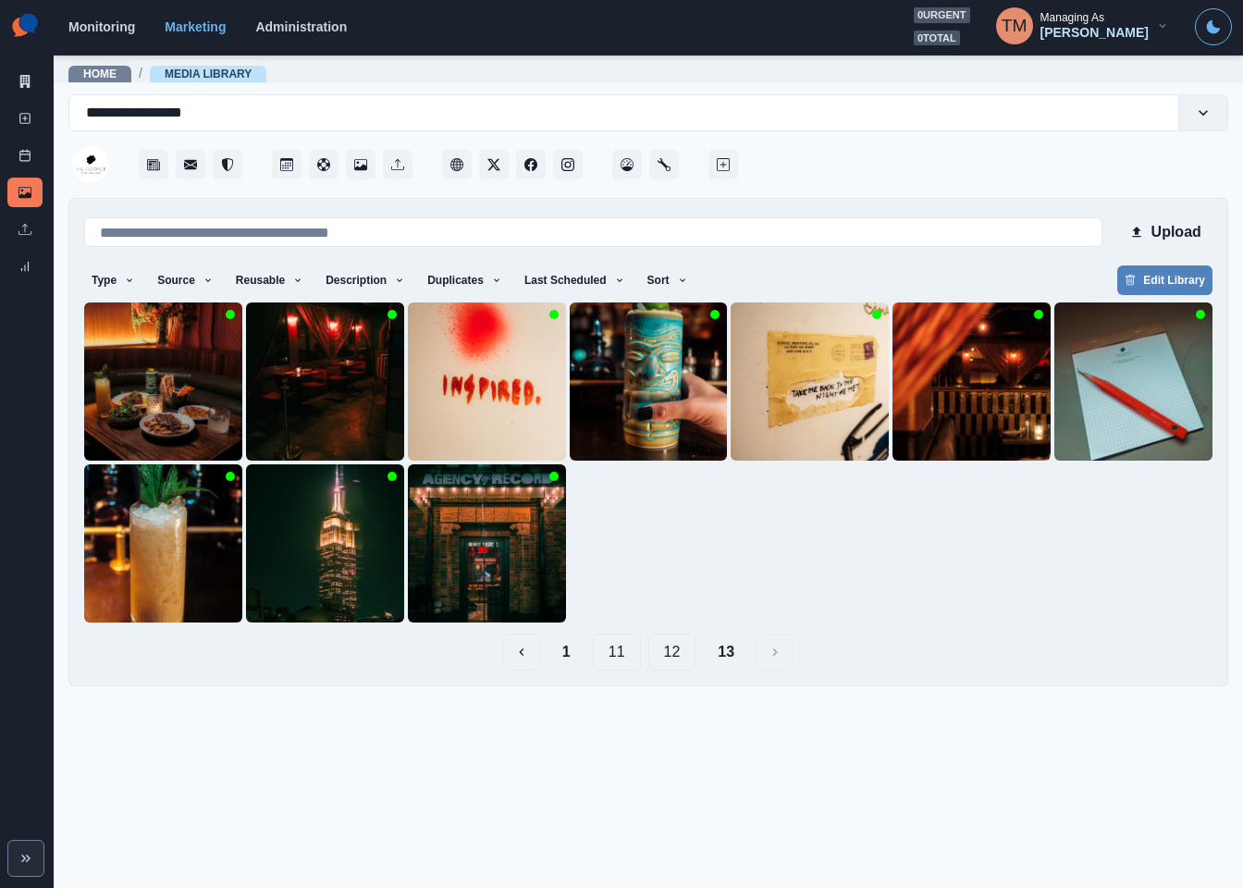
click at [680, 650] on button "12" at bounding box center [672, 652] width 48 height 37
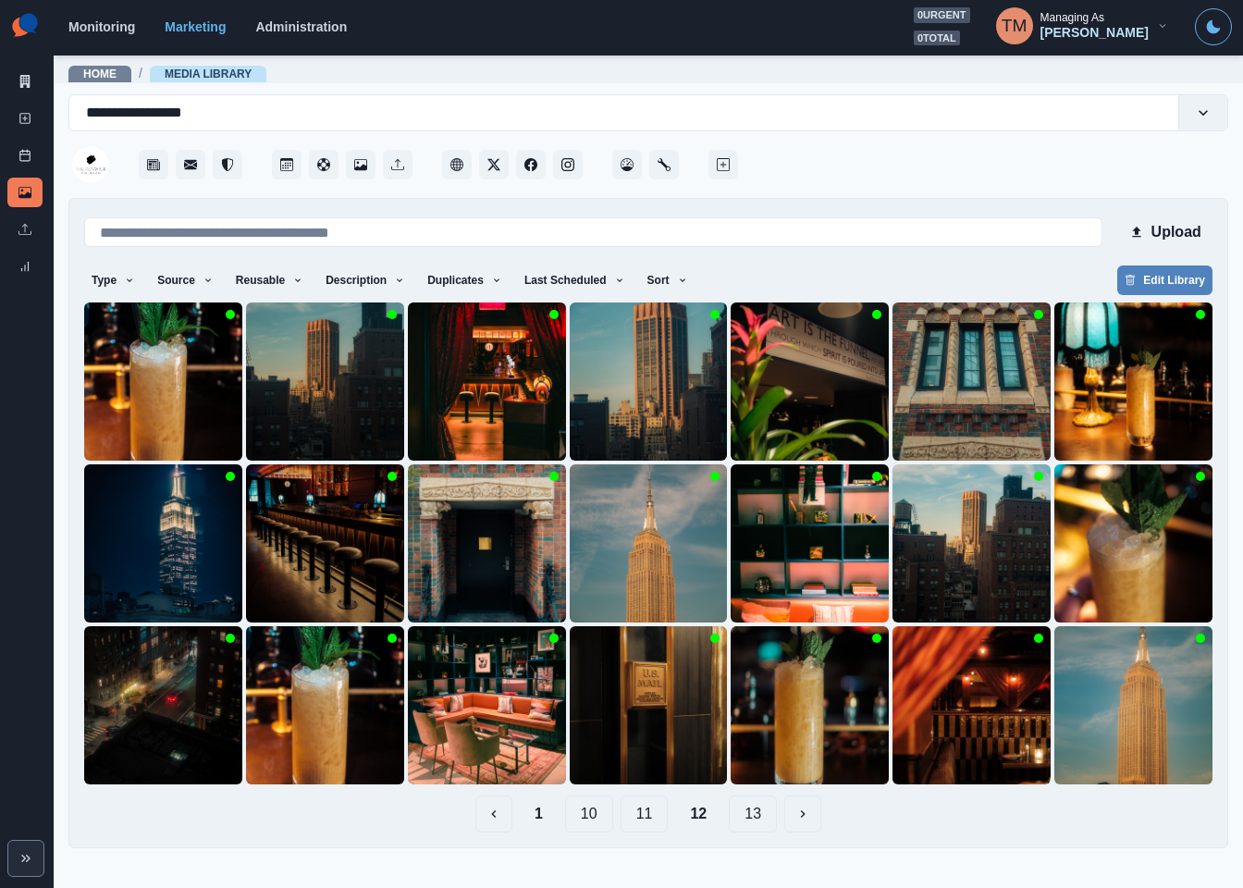
click at [647, 814] on button "11" at bounding box center [645, 813] width 48 height 37
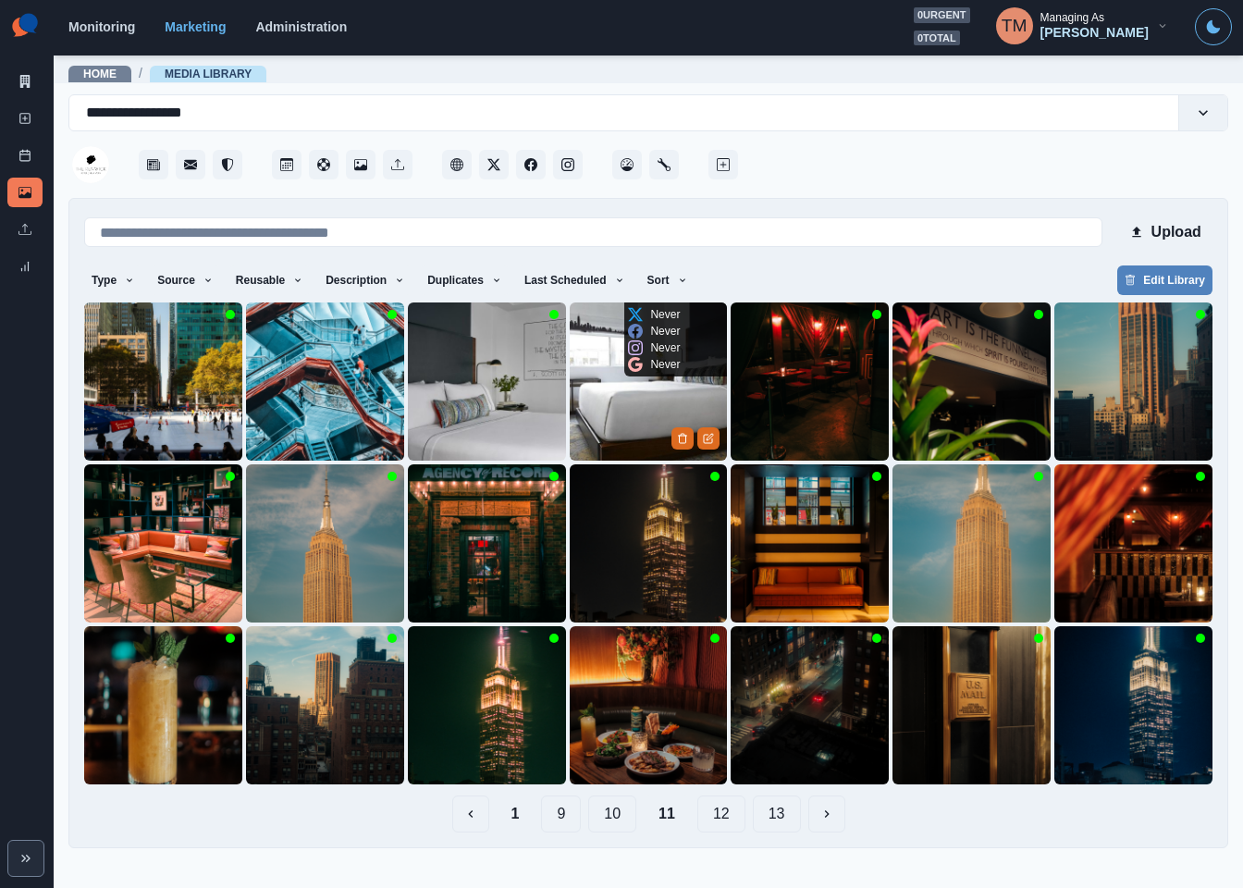
click at [614, 427] on img at bounding box center [649, 381] width 158 height 158
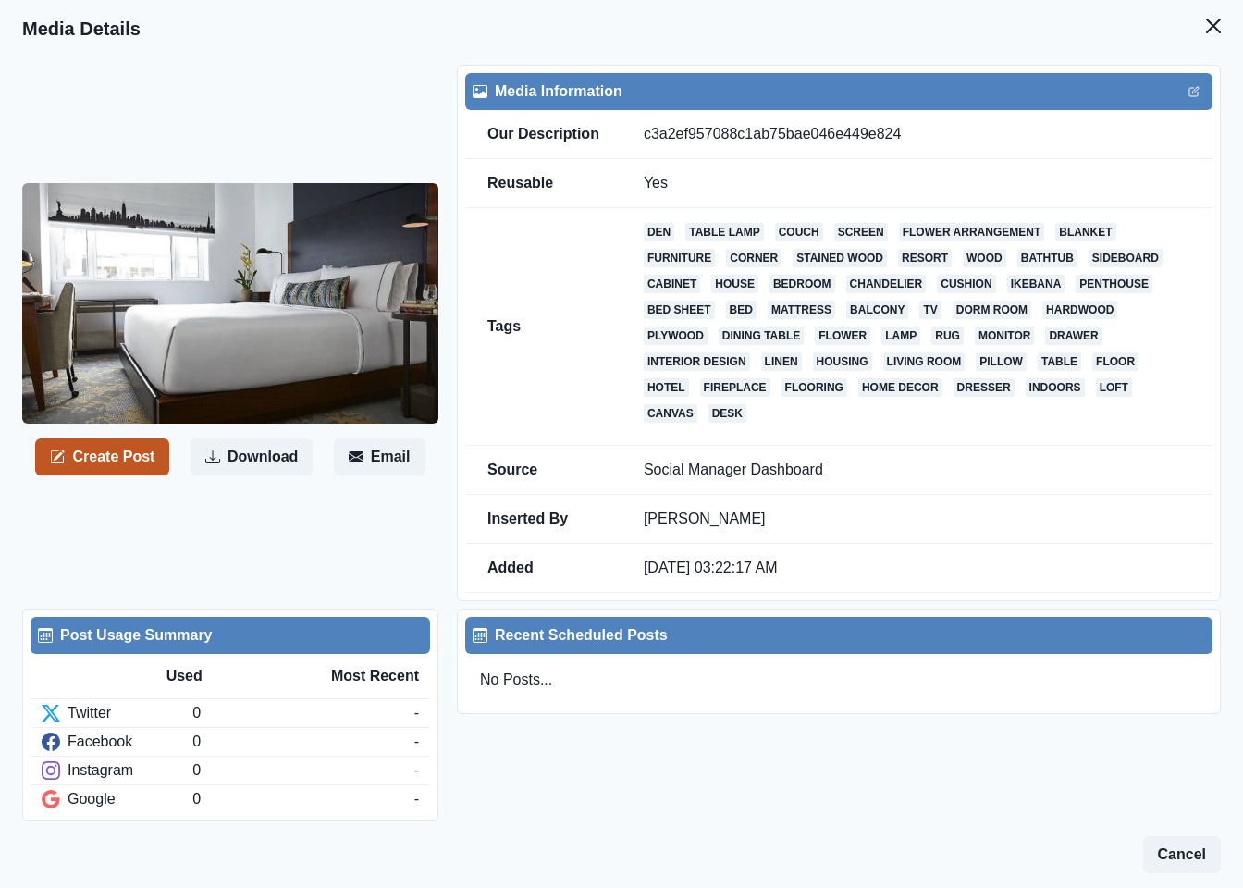
click at [65, 456] on icon "button" at bounding box center [57, 457] width 15 height 15
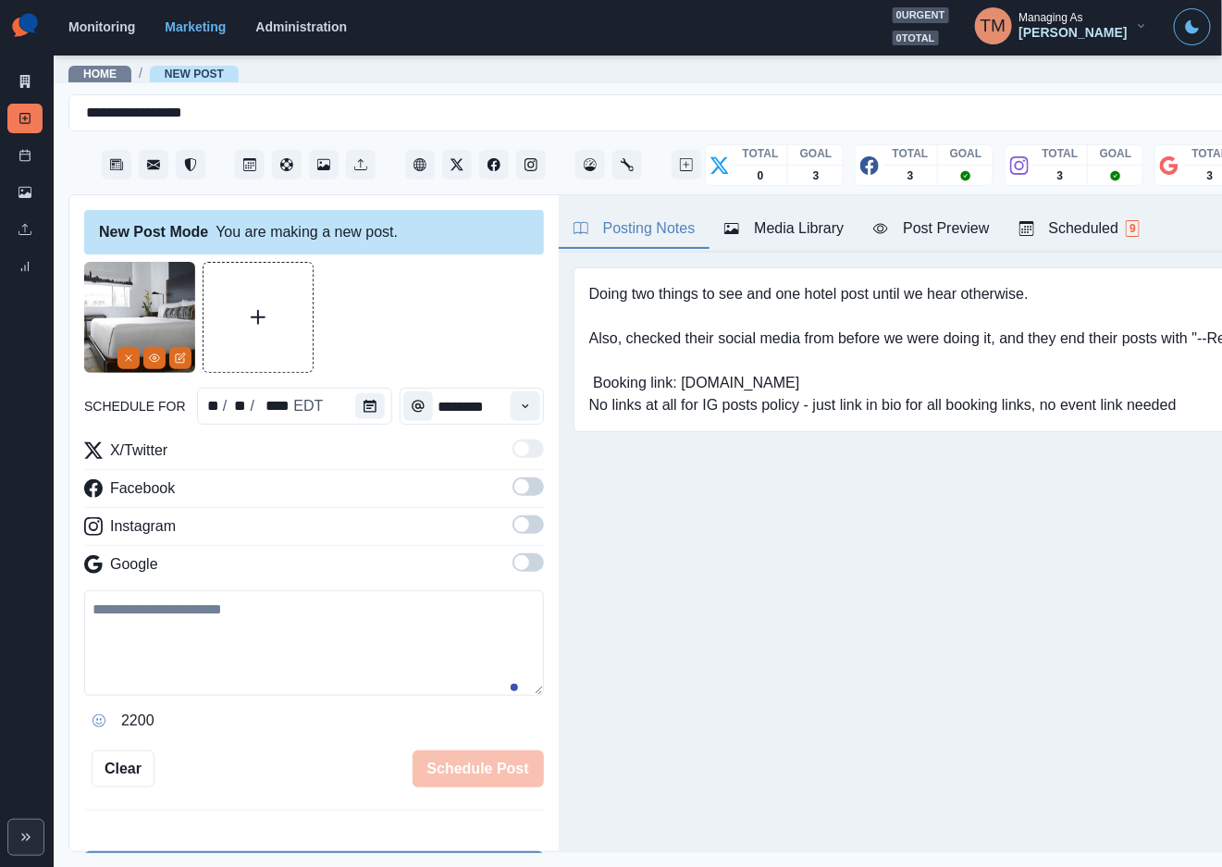
click at [305, 660] on textarea at bounding box center [314, 642] width 460 height 105
paste textarea "**********"
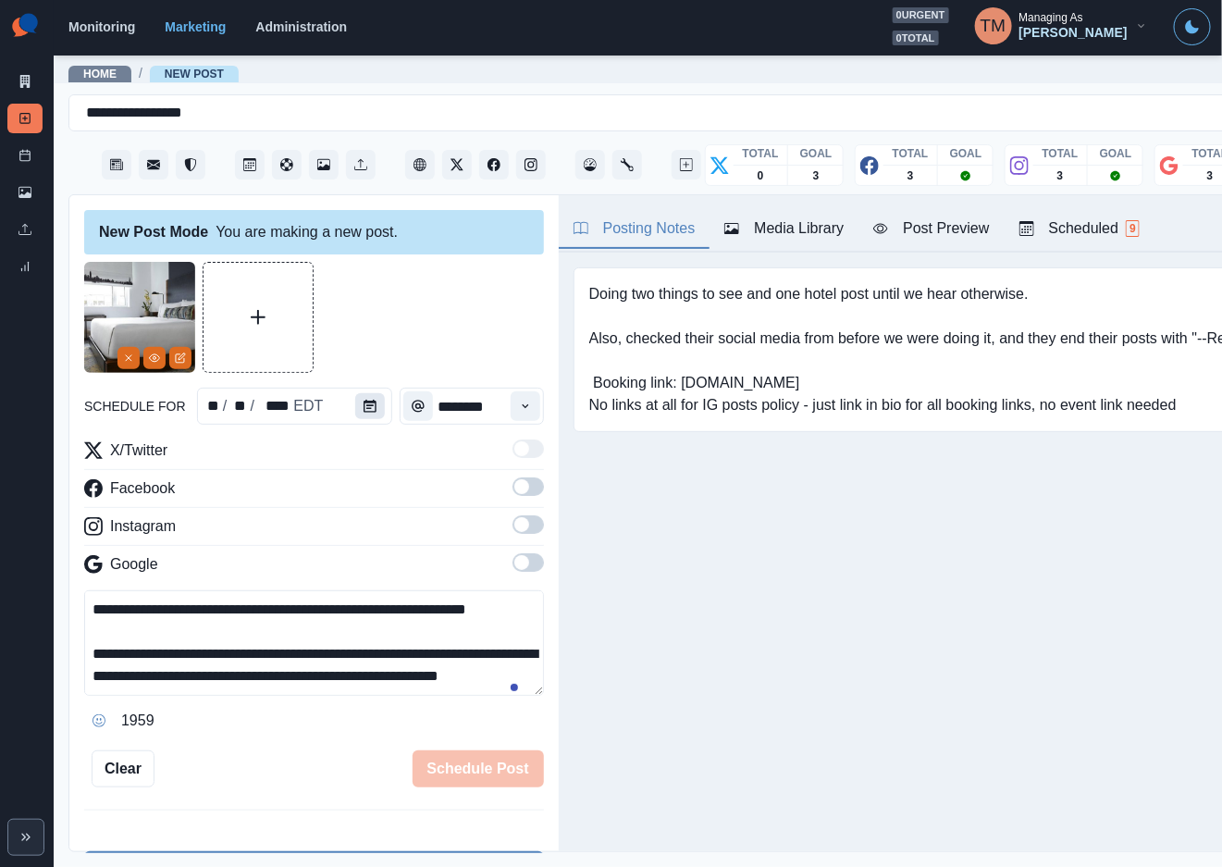
scroll to position [80, 0]
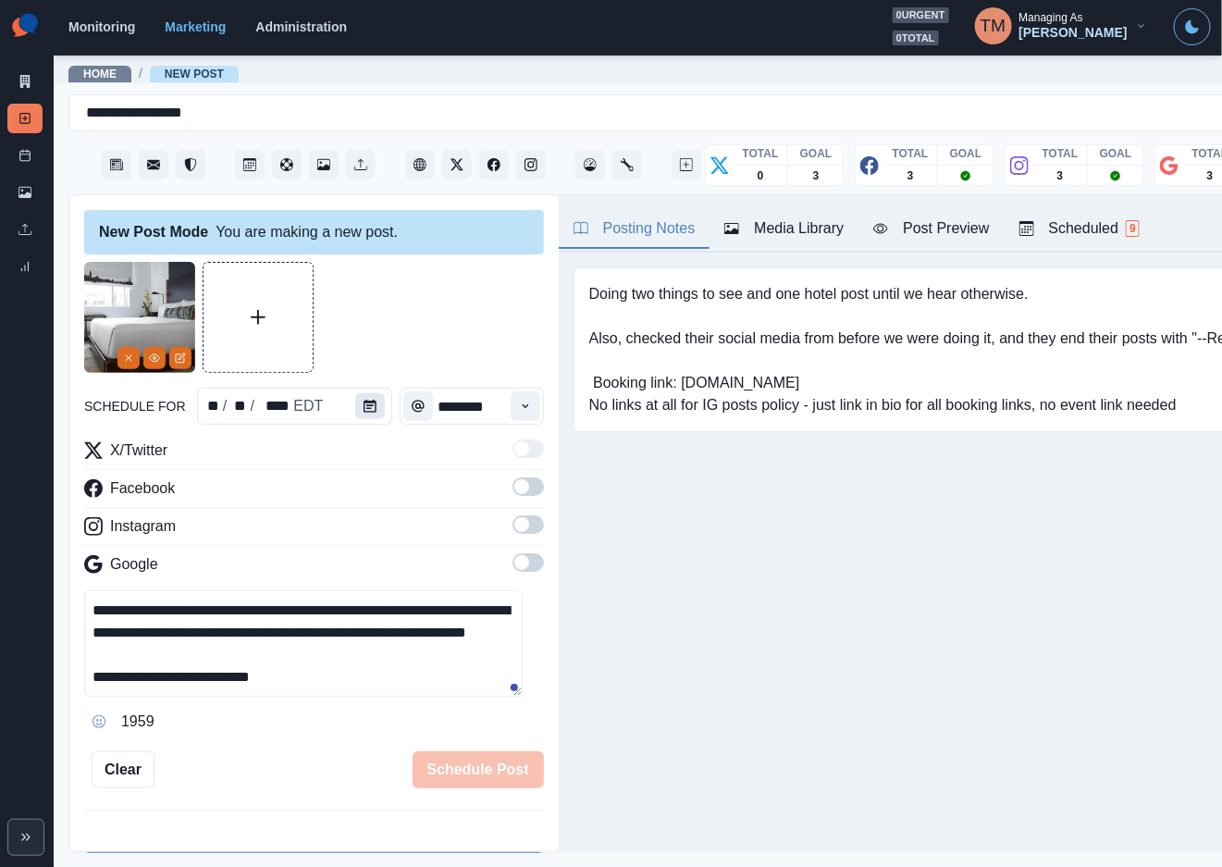
type textarea "**********"
click at [369, 408] on button "Calendar" at bounding box center [370, 406] width 30 height 26
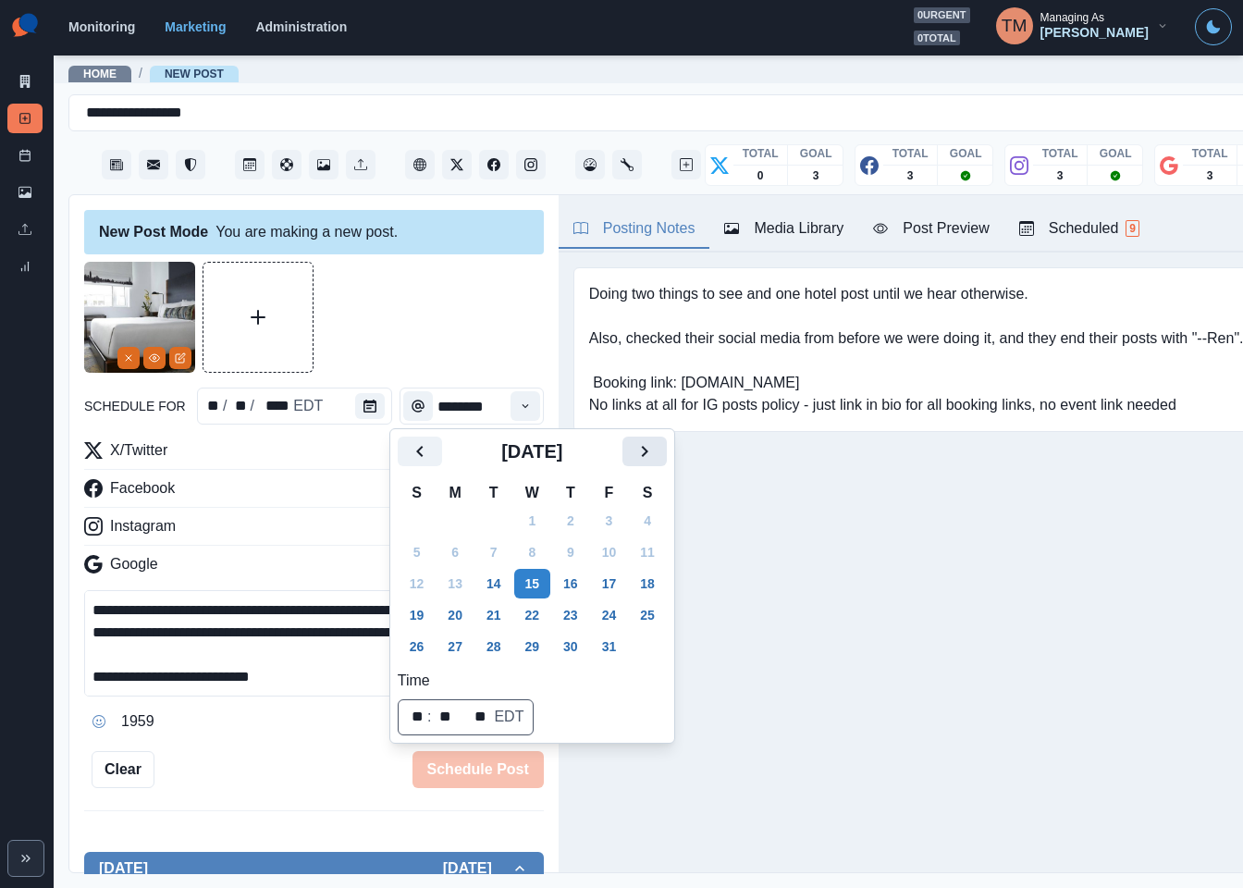
click at [634, 450] on icon "Next" at bounding box center [645, 451] width 22 height 22
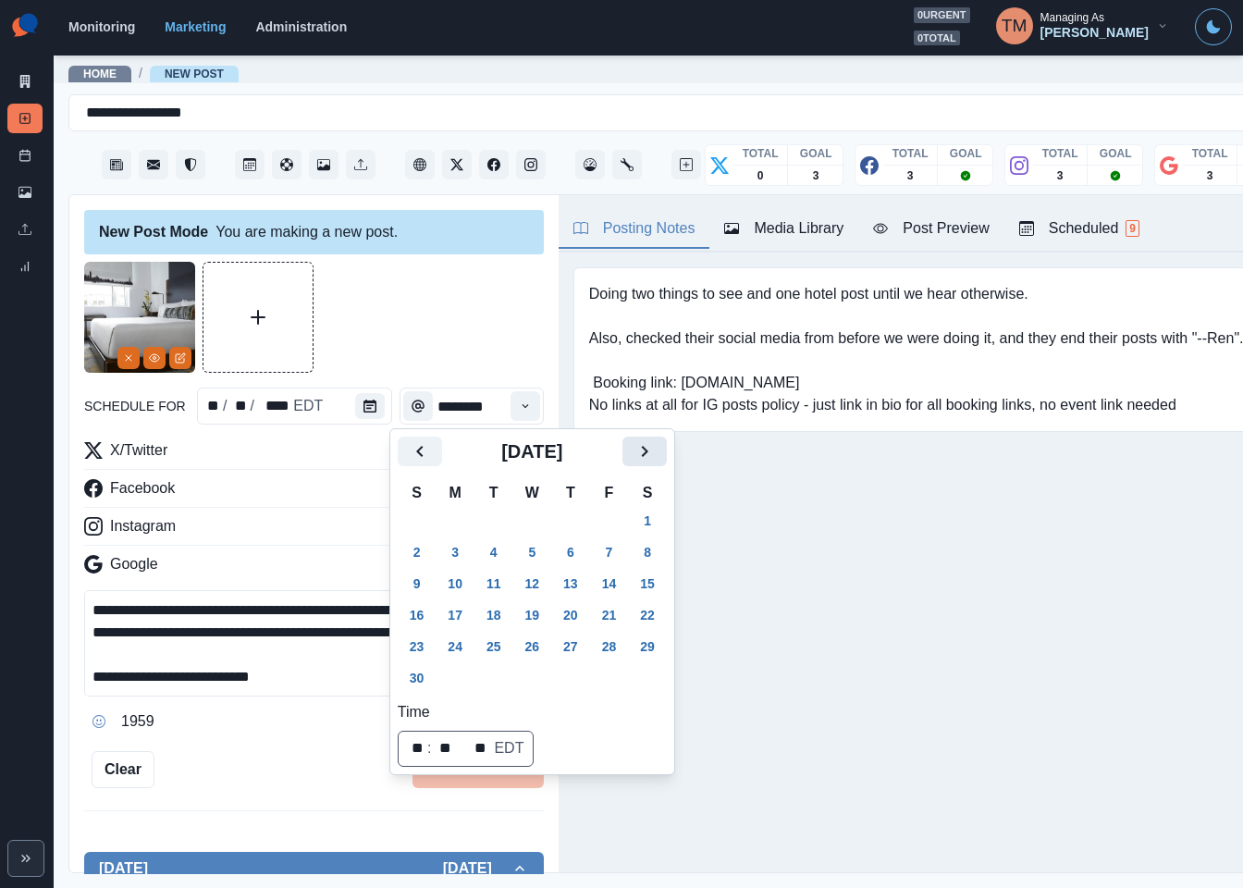
click at [634, 450] on icon "Next" at bounding box center [645, 451] width 22 height 22
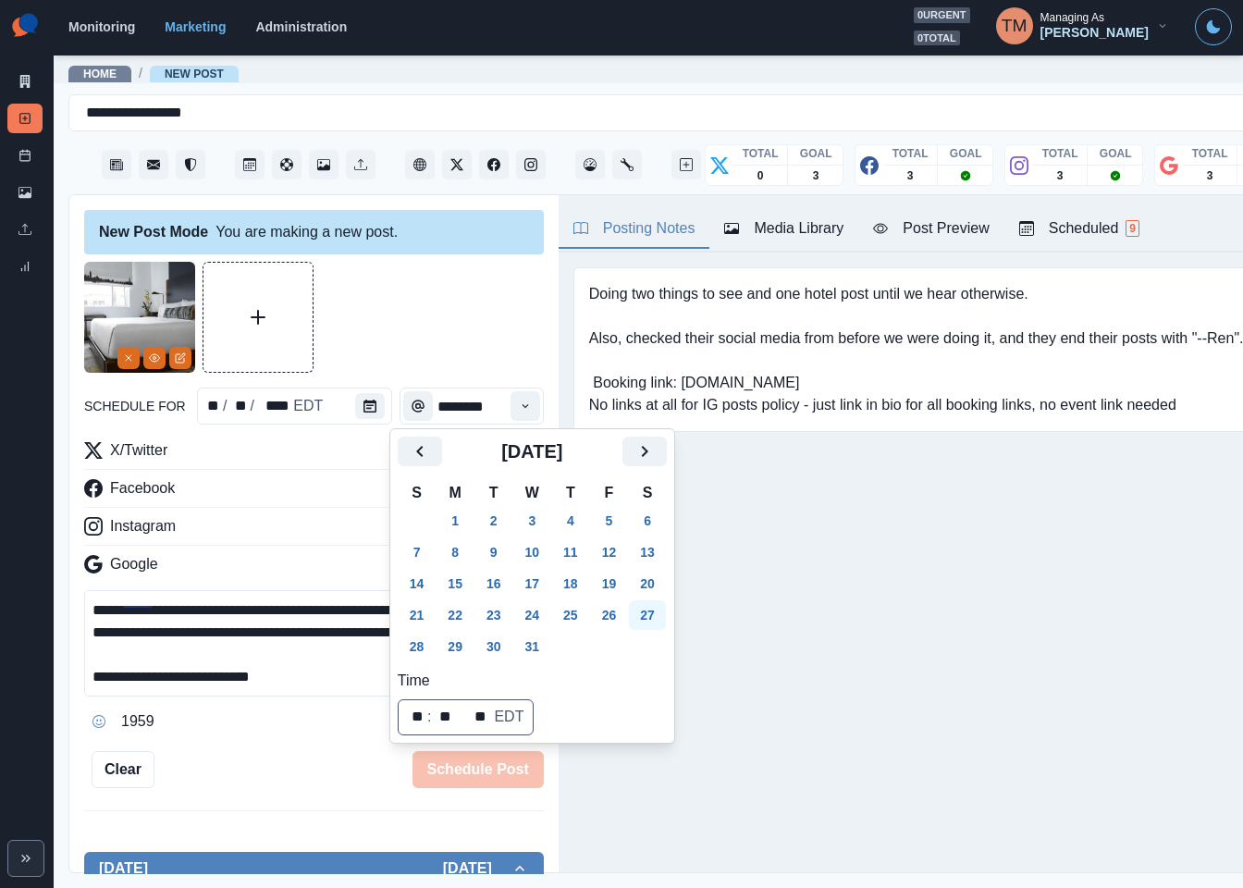
click at [653, 611] on button "27" at bounding box center [647, 615] width 37 height 30
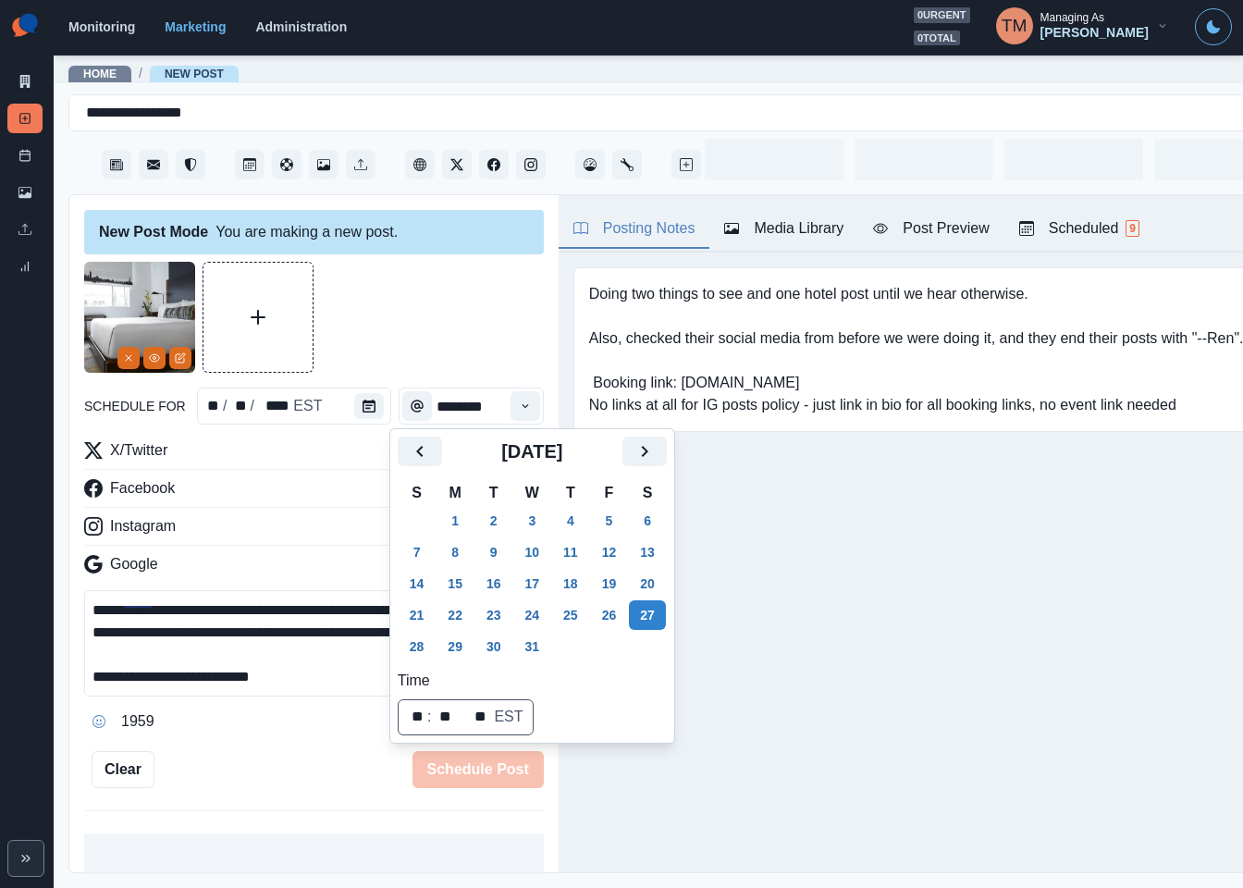
click at [425, 336] on div at bounding box center [314, 317] width 460 height 111
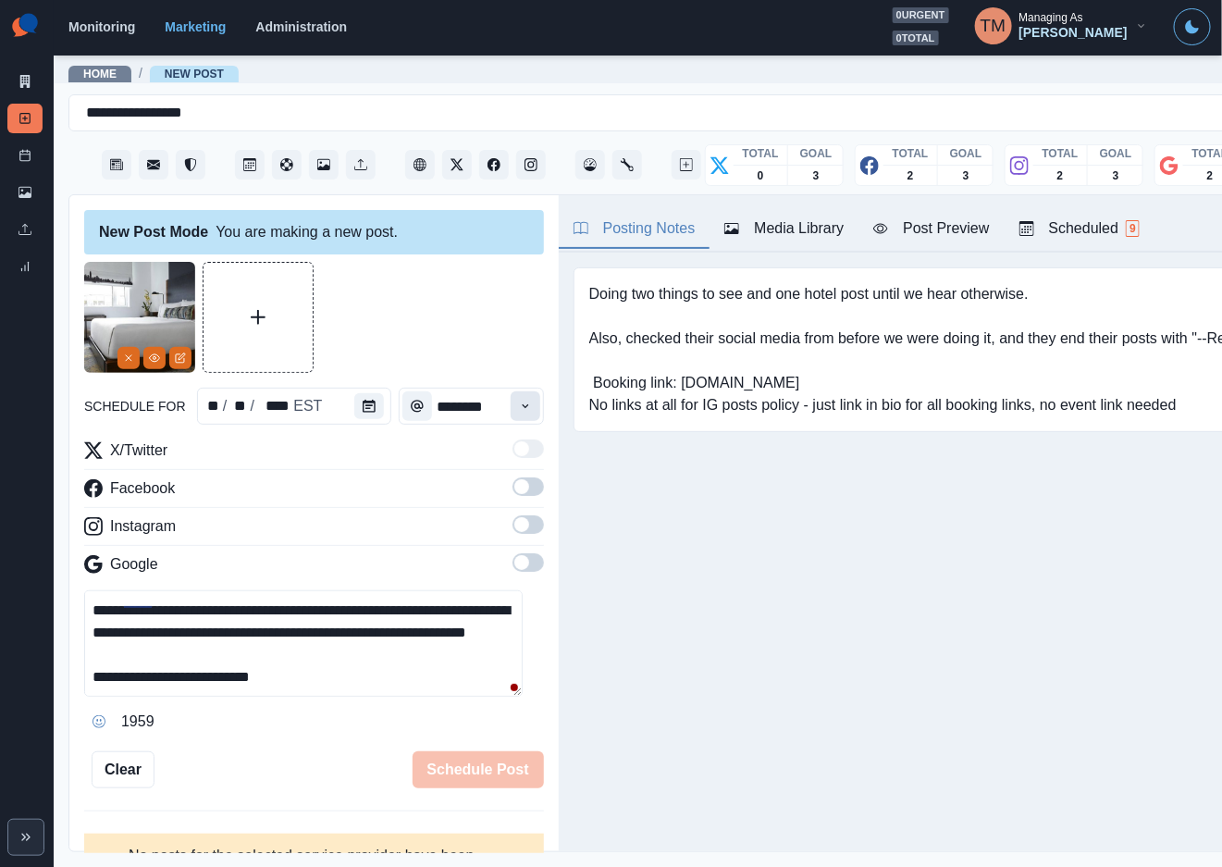
click at [519, 409] on icon "Time" at bounding box center [525, 406] width 13 height 13
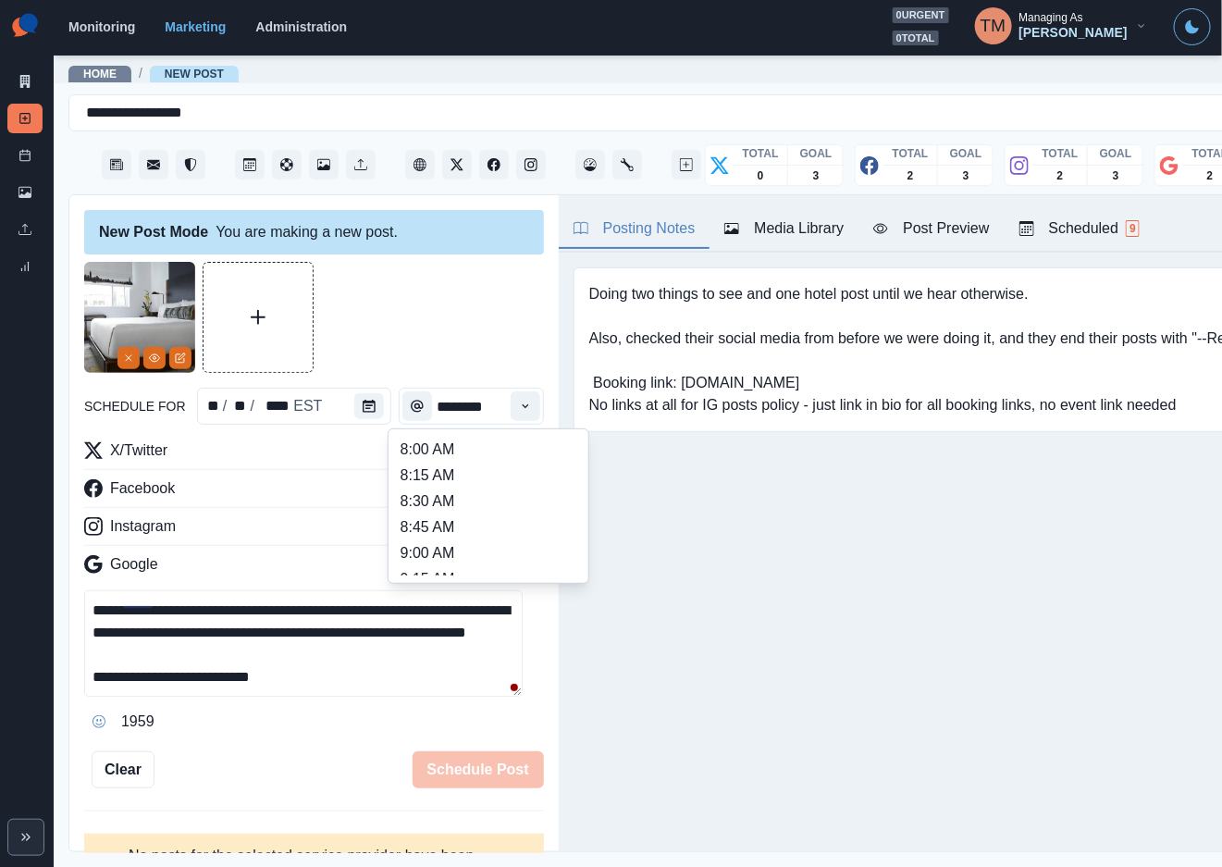
scroll to position [277, 0]
click at [417, 531] on li "11:30 AM" at bounding box center [488, 535] width 185 height 26
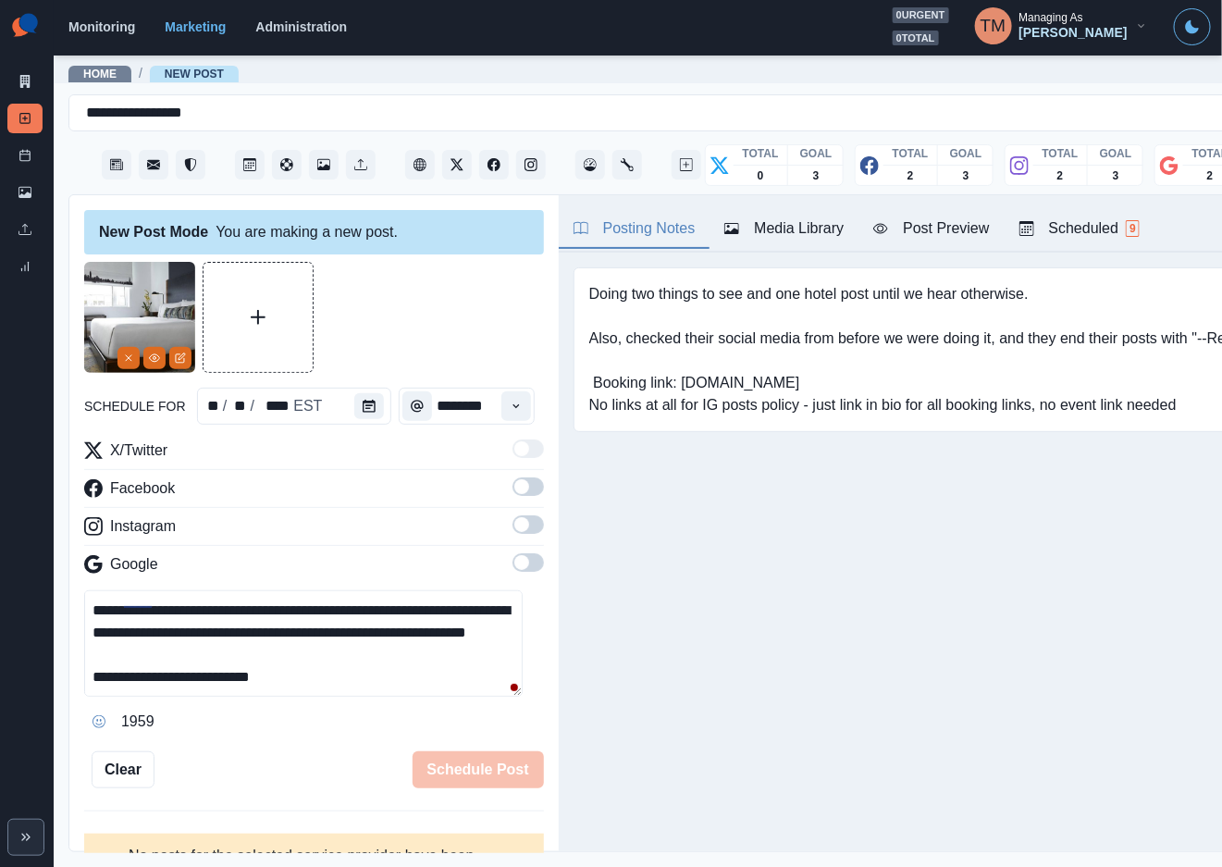
type input "********"
click at [512, 488] on span at bounding box center [527, 486] width 31 height 18
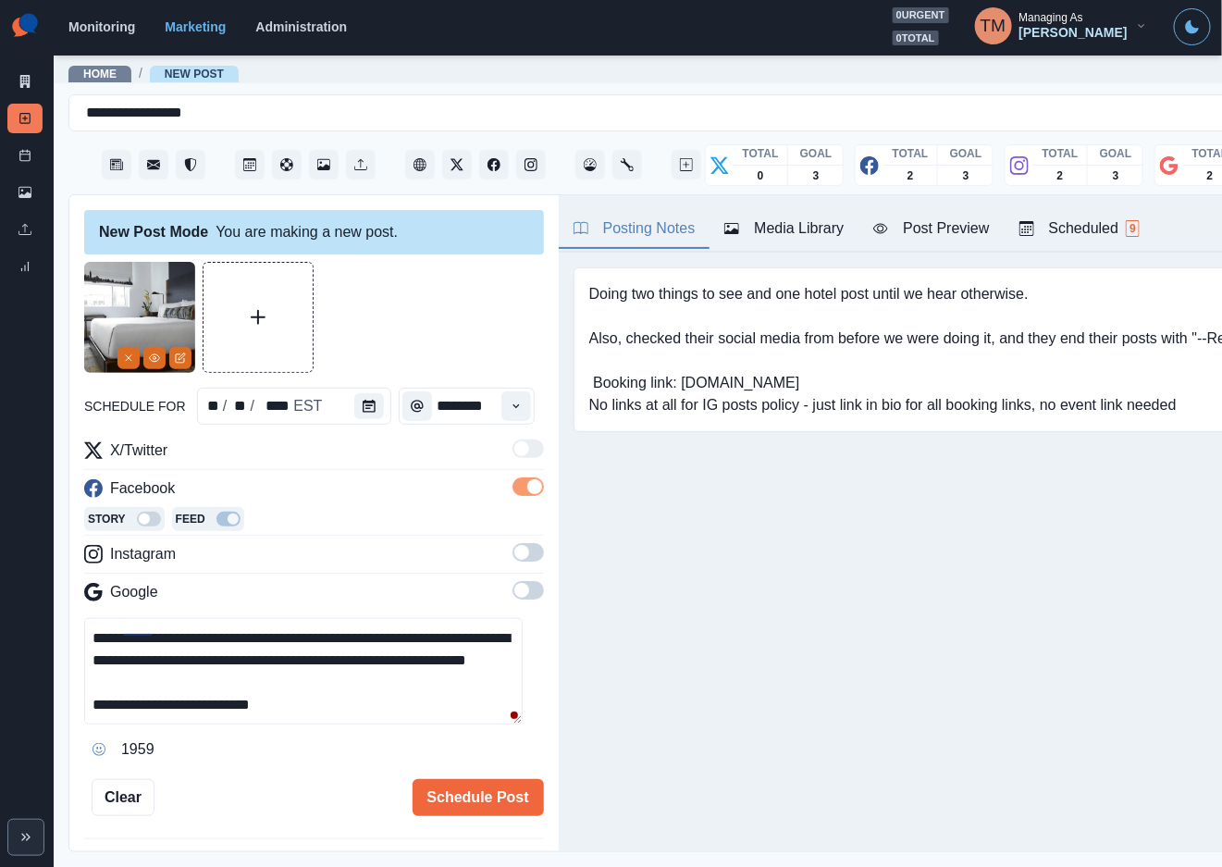
click at [512, 561] on span at bounding box center [527, 552] width 31 height 18
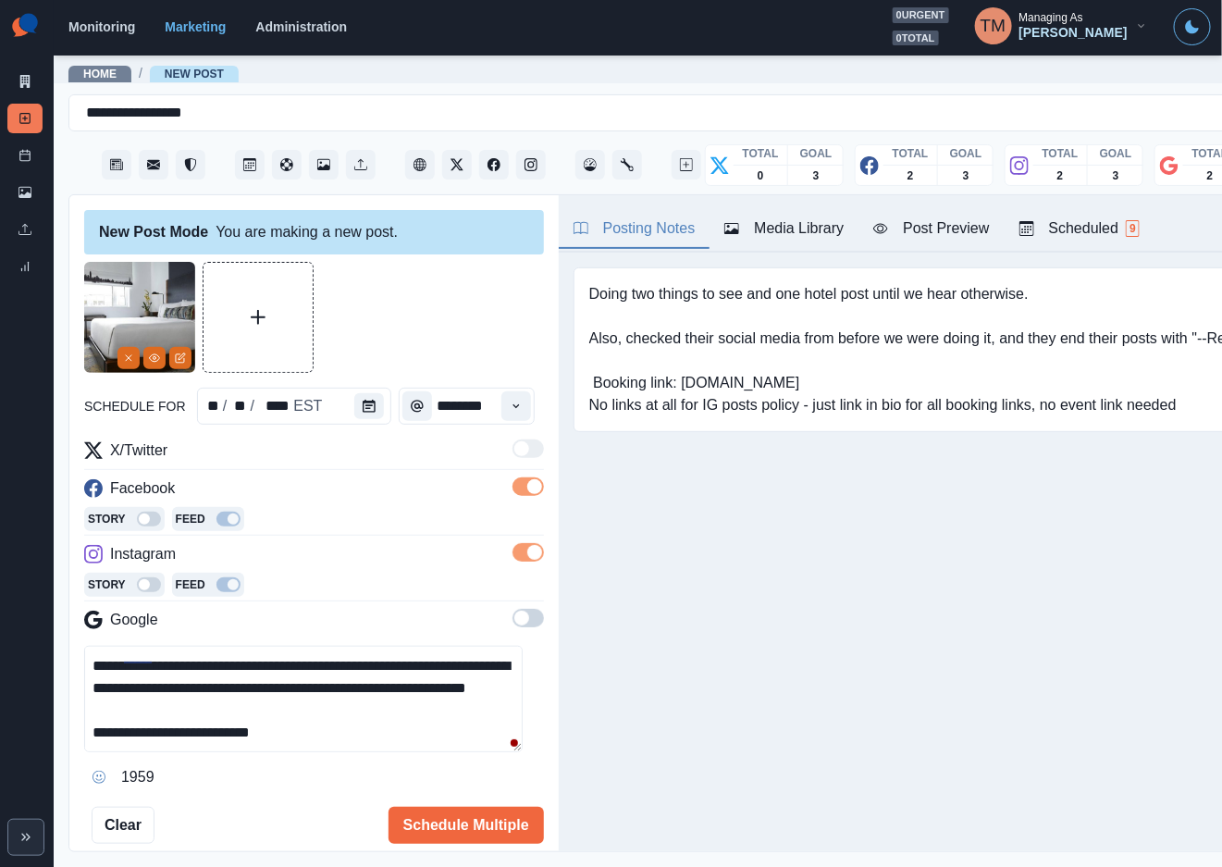
scroll to position [0, 0]
click at [512, 619] on span at bounding box center [527, 618] width 31 height 18
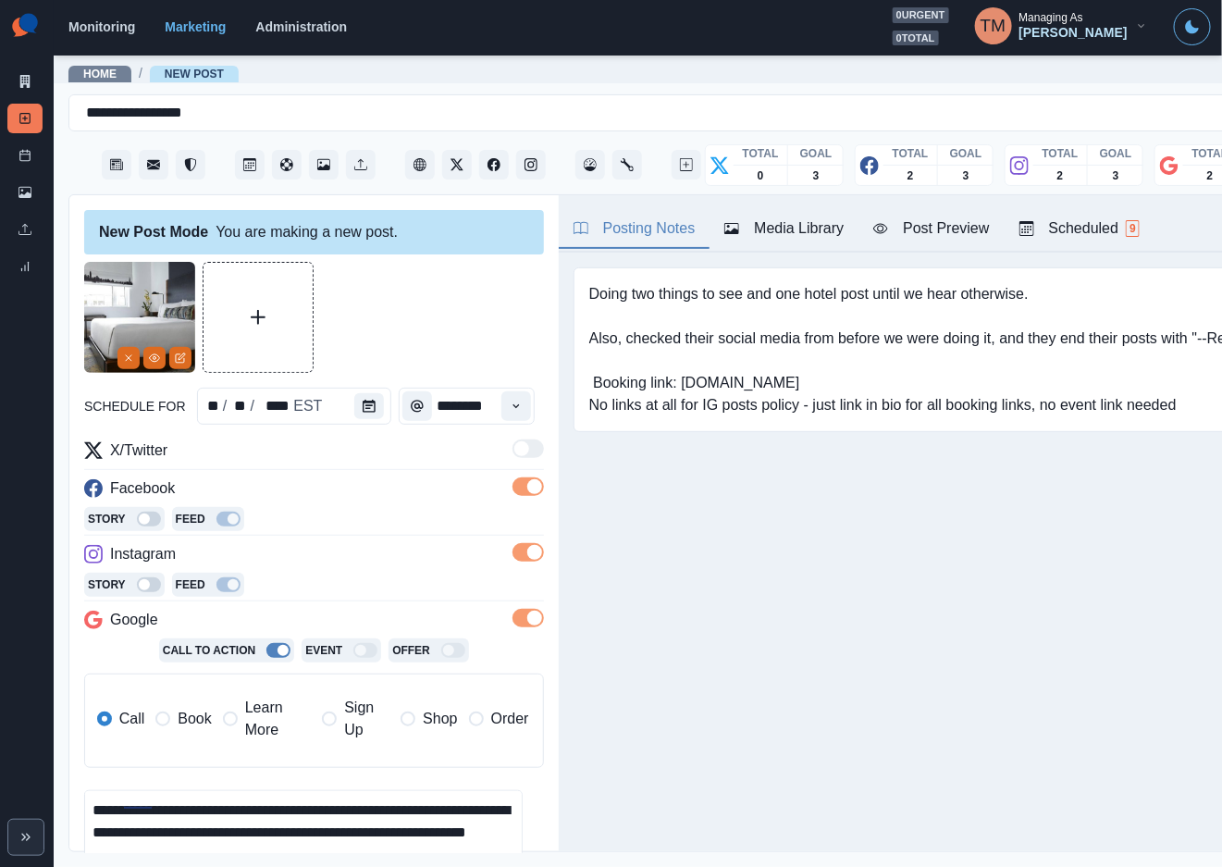
drag, startPoint x: 176, startPoint y: 728, endPoint x: 359, endPoint y: 444, distance: 337.9
click at [187, 719] on span "Book" at bounding box center [194, 719] width 33 height 22
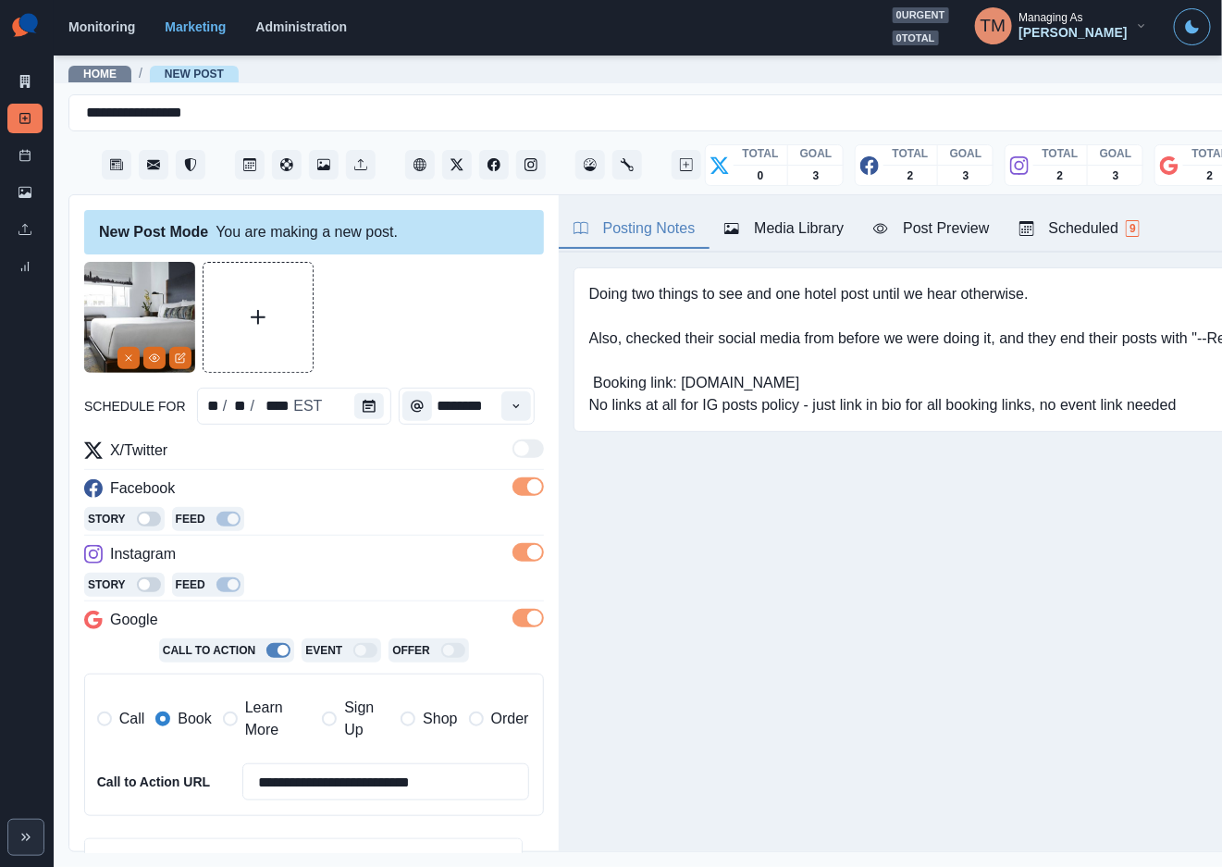
click at [412, 339] on div at bounding box center [314, 317] width 460 height 111
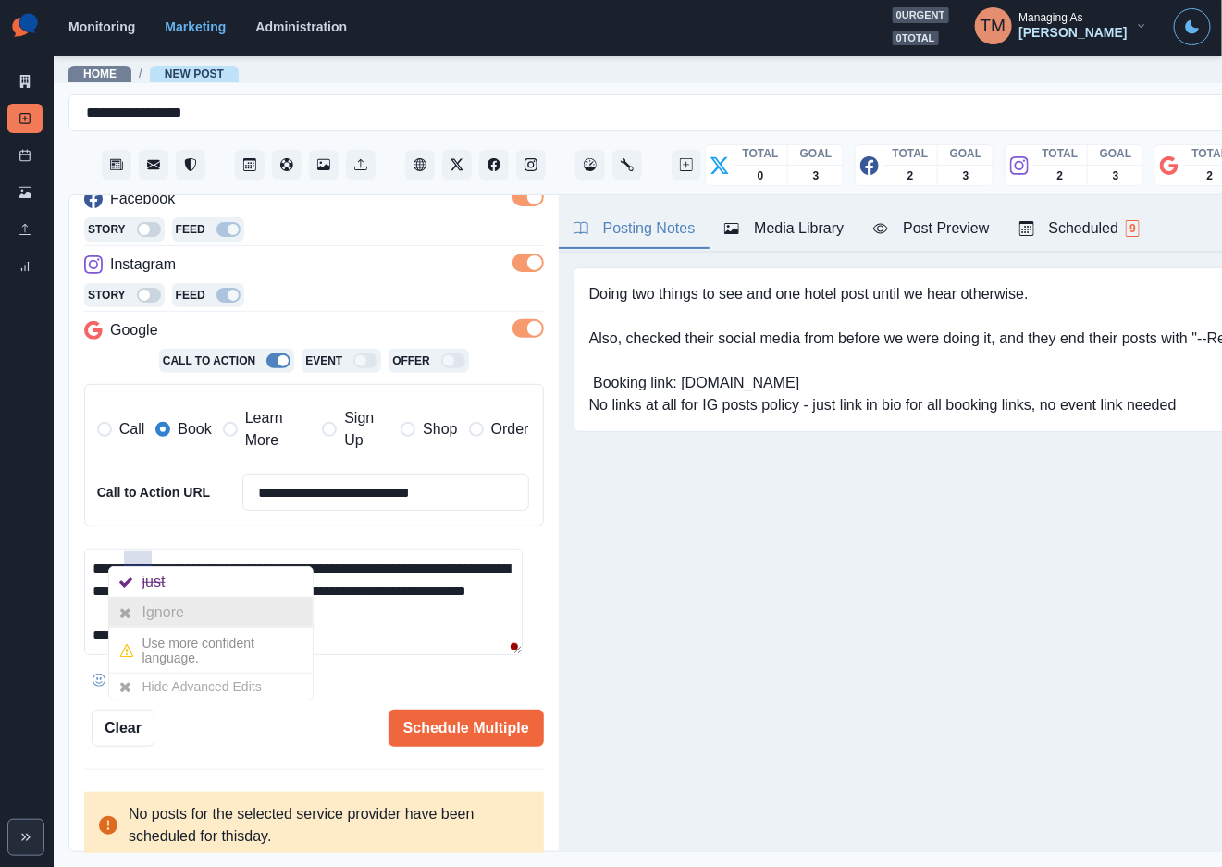
click at [155, 620] on div "Ignore" at bounding box center [166, 613] width 49 height 30
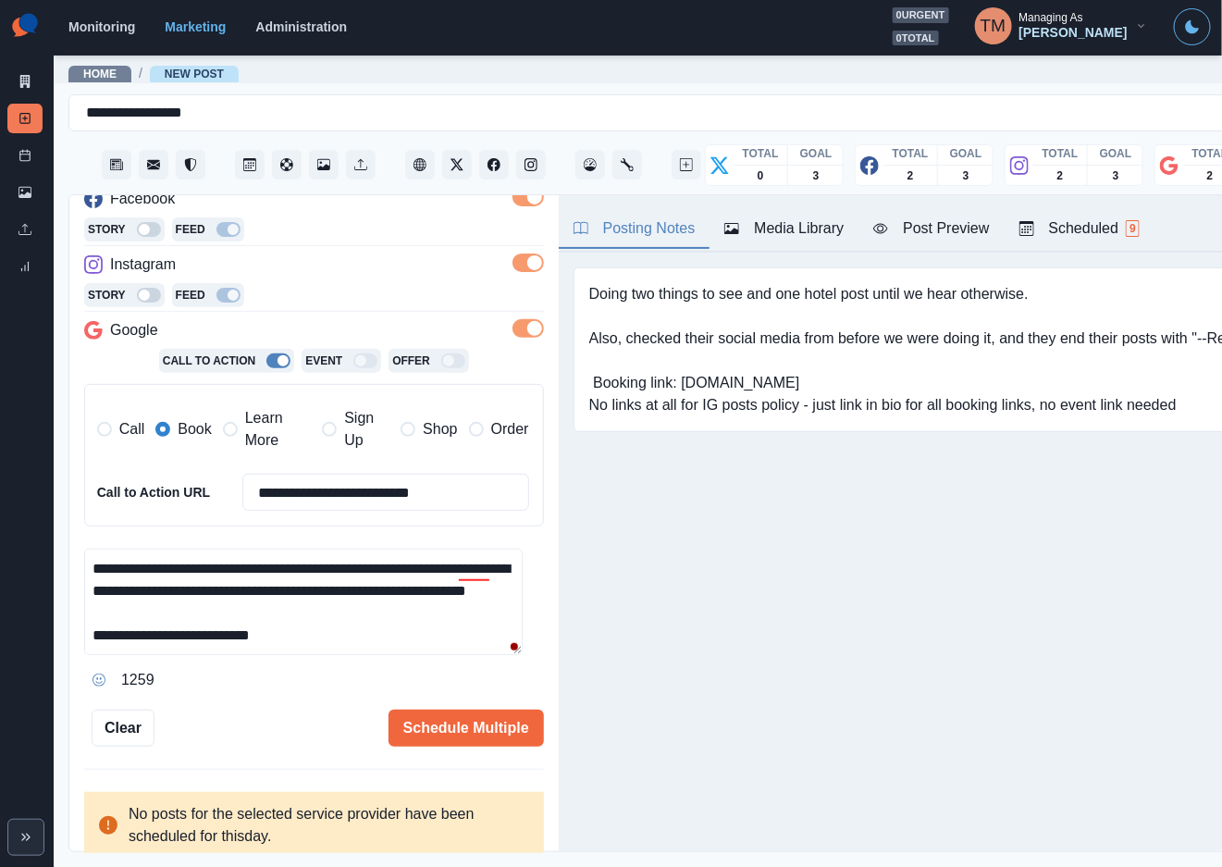
scroll to position [0, 0]
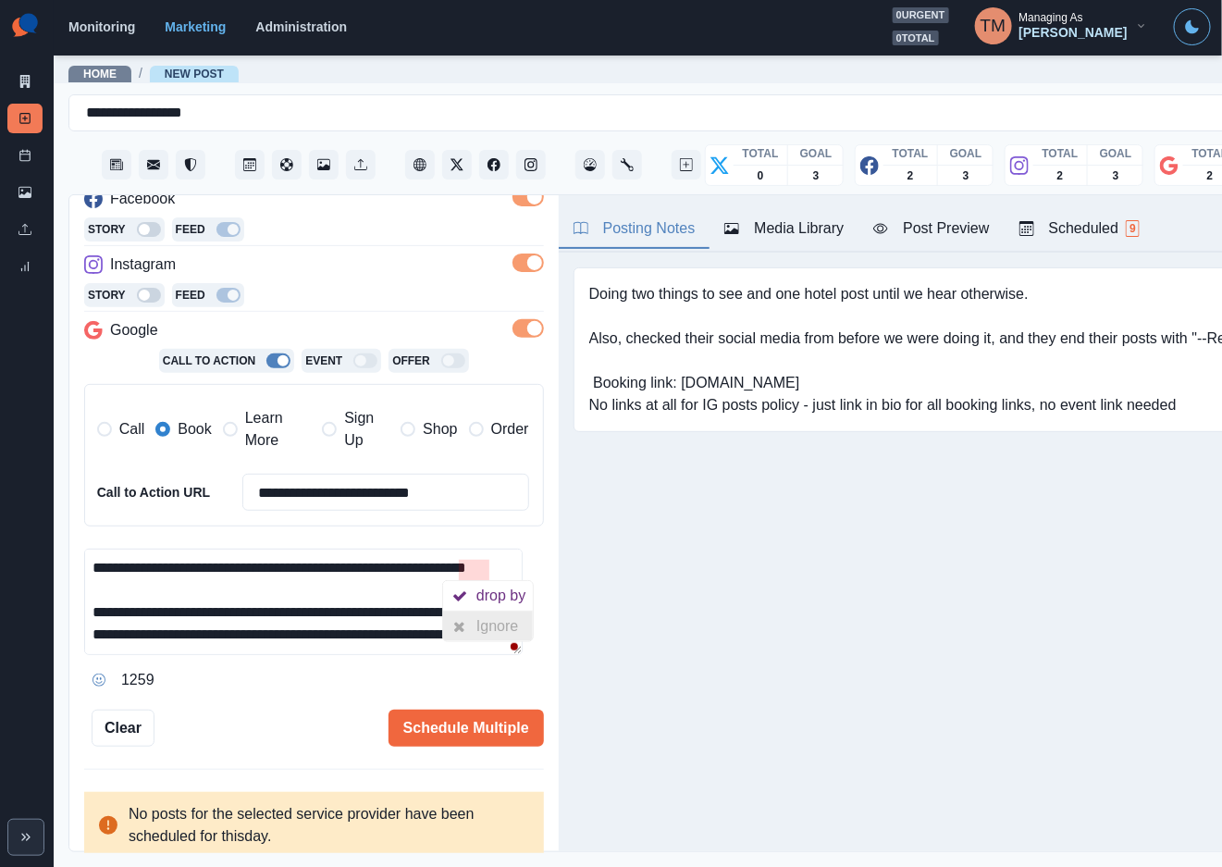
click at [477, 631] on div "Ignore" at bounding box center [500, 626] width 49 height 30
click at [261, 625] on textarea "**********" at bounding box center [303, 602] width 438 height 106
paste textarea "**********"
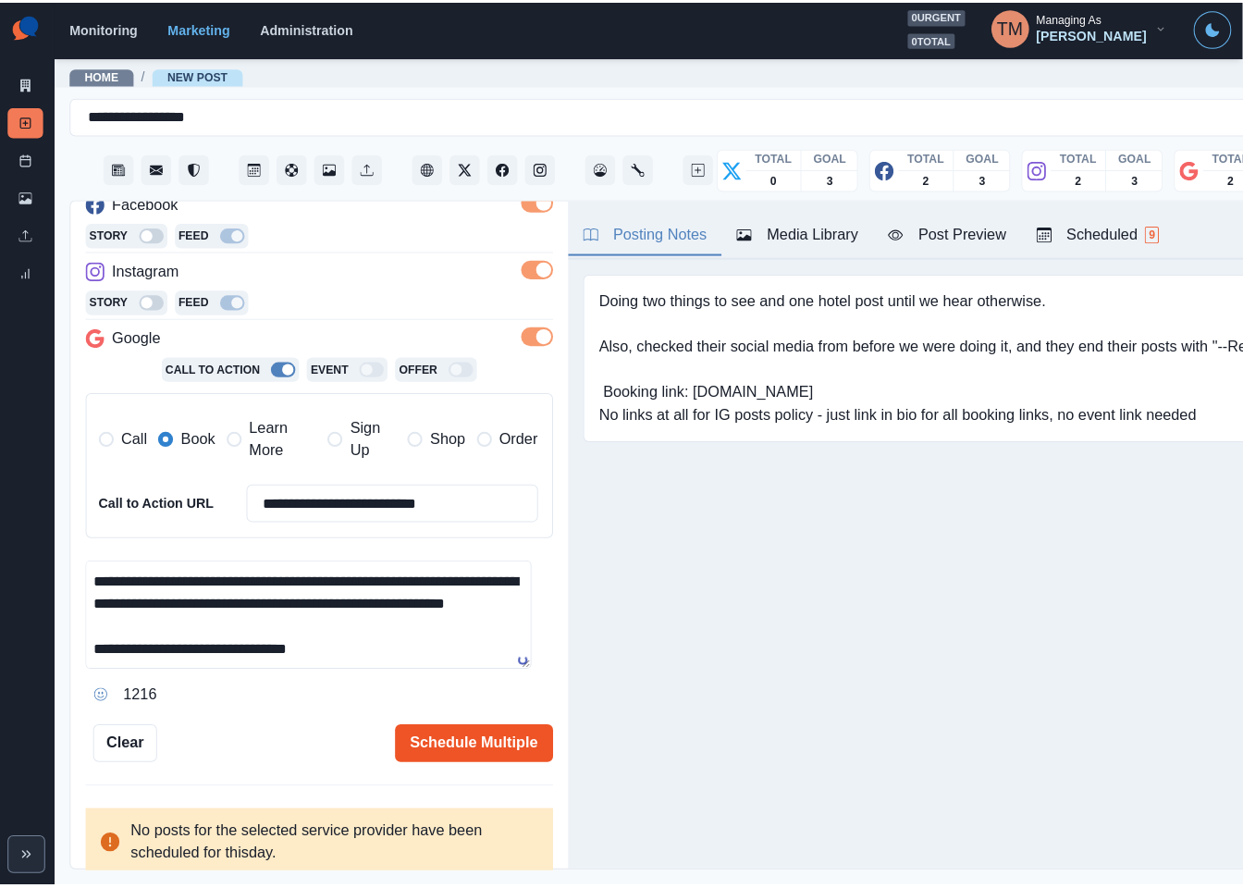
scroll to position [80, 0]
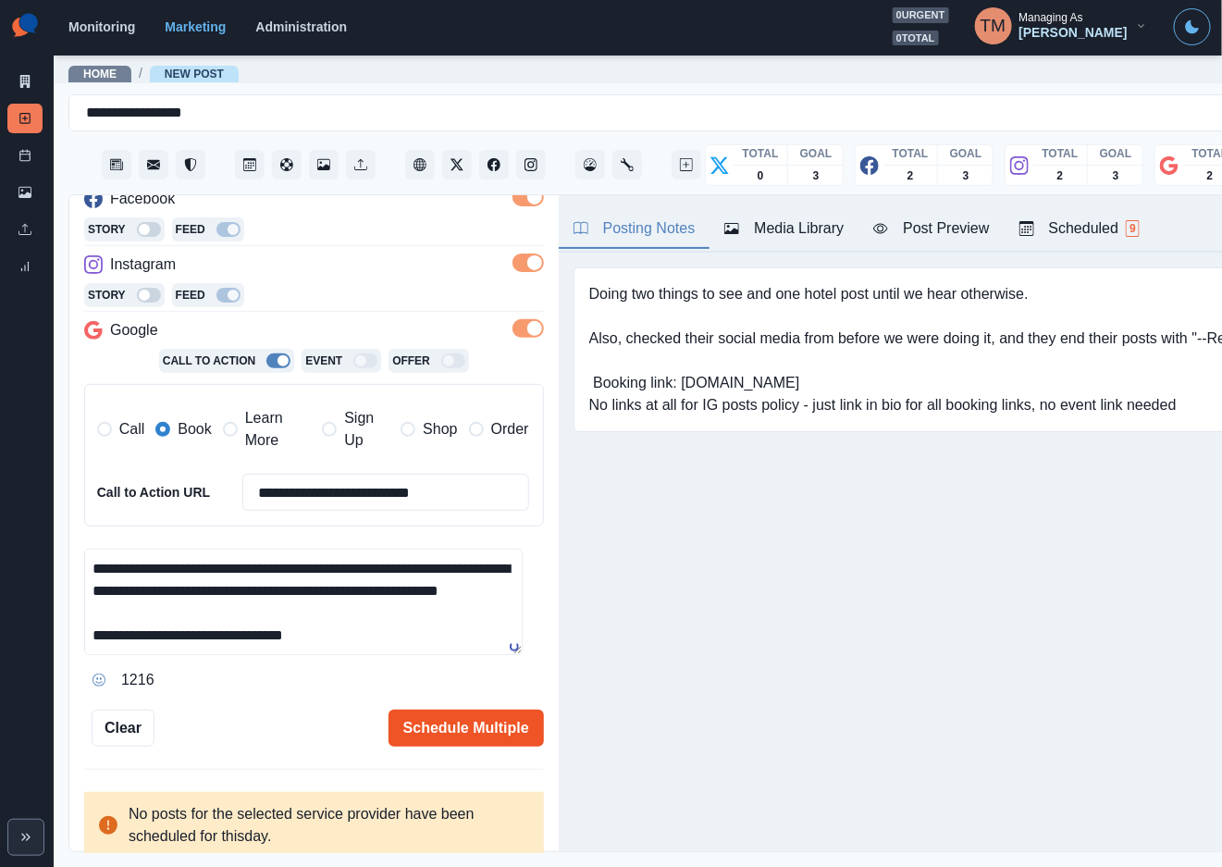
type textarea "**********"
click at [442, 734] on button "Schedule Multiple" at bounding box center [465, 727] width 155 height 37
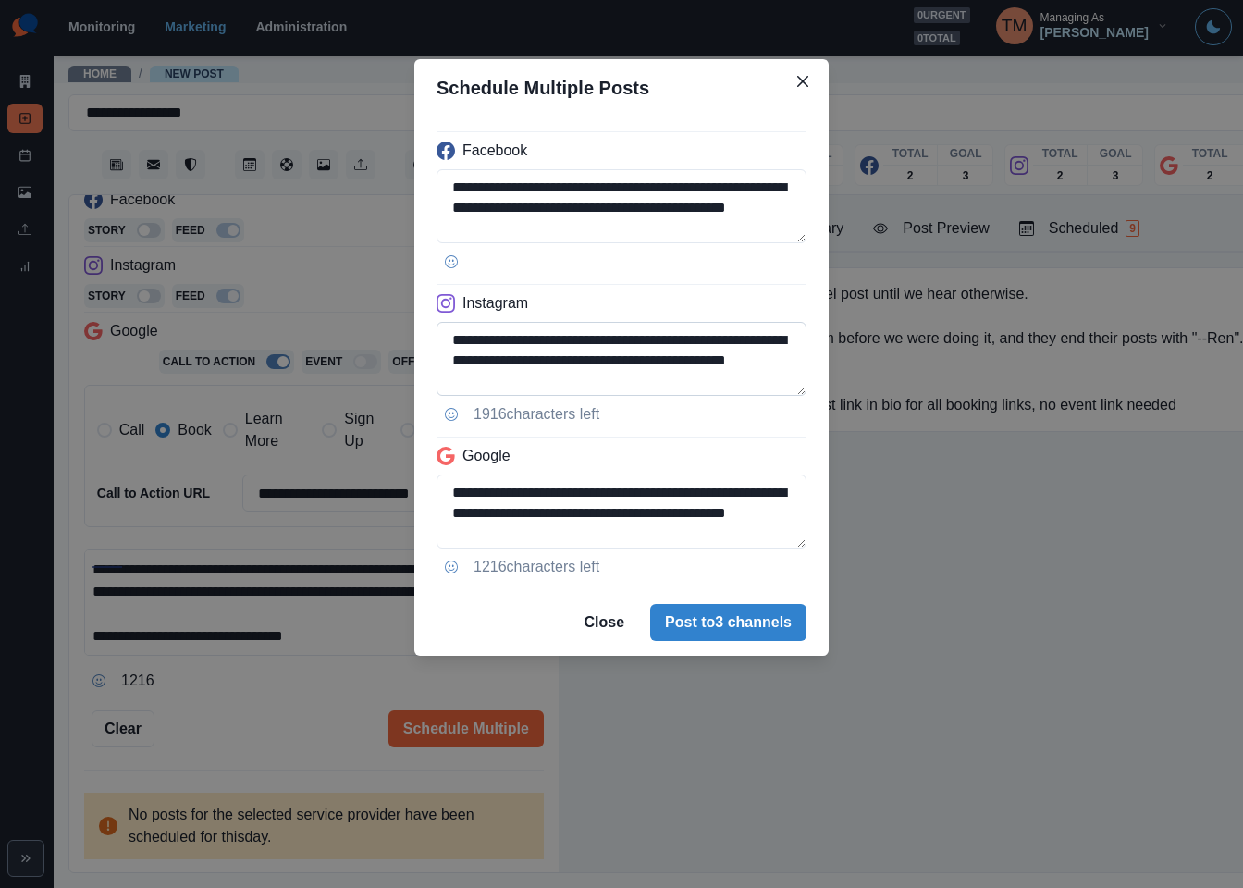
scroll to position [126, 0]
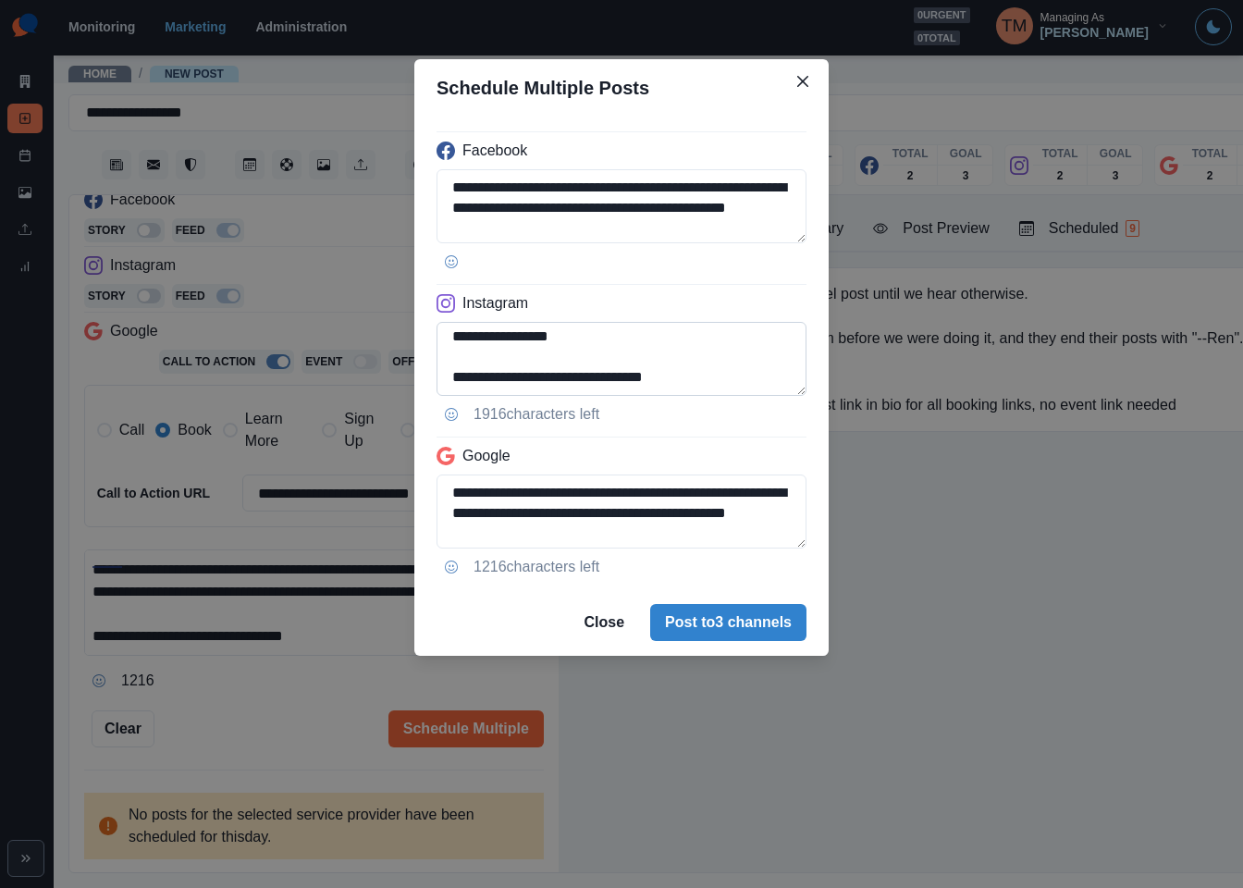
drag, startPoint x: 548, startPoint y: 383, endPoint x: 745, endPoint y: 387, distance: 197.1
click at [745, 387] on textarea "**********" at bounding box center [622, 359] width 370 height 74
paste textarea "**********"
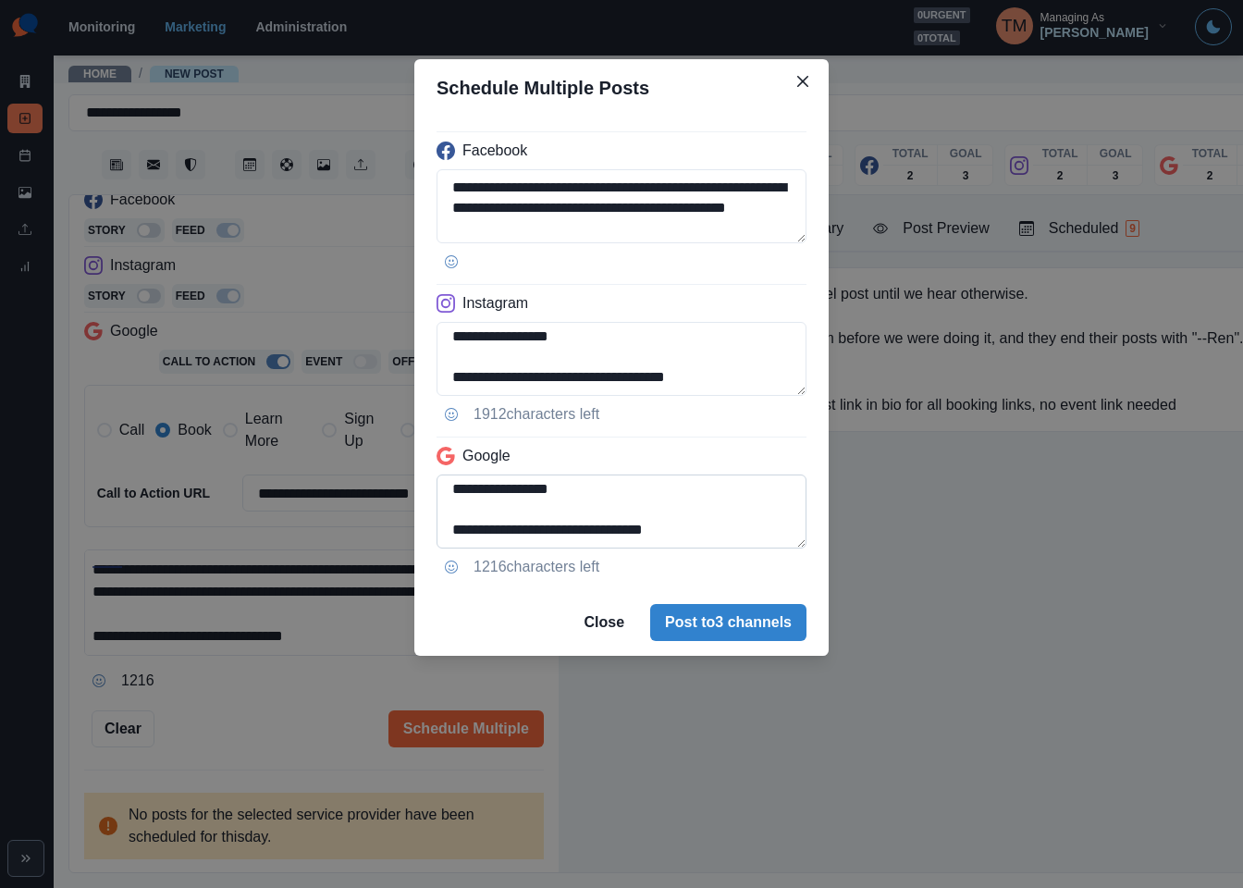
type textarea "**********"
drag, startPoint x: 760, startPoint y: 489, endPoint x: 771, endPoint y: 542, distance: 53.9
click at [771, 542] on textarea "**********" at bounding box center [622, 512] width 370 height 74
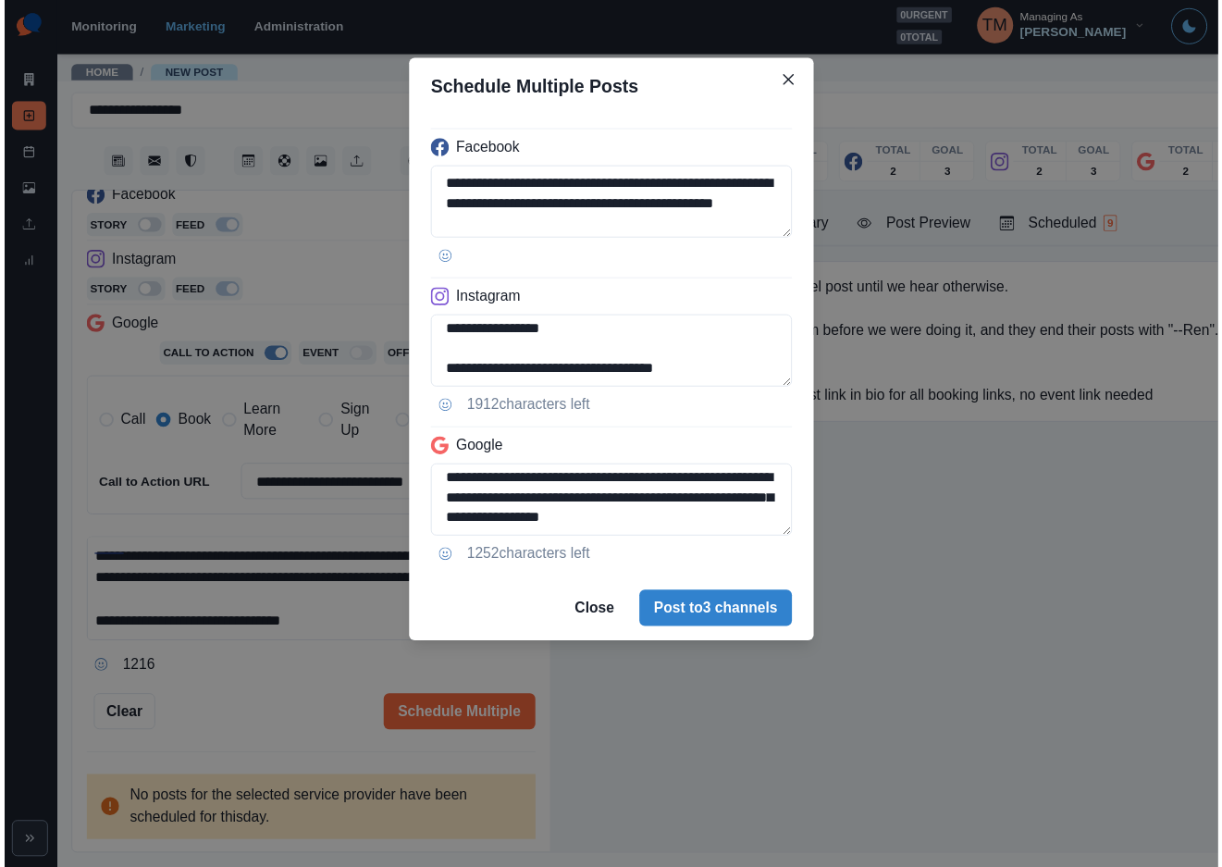
scroll to position [126, 0]
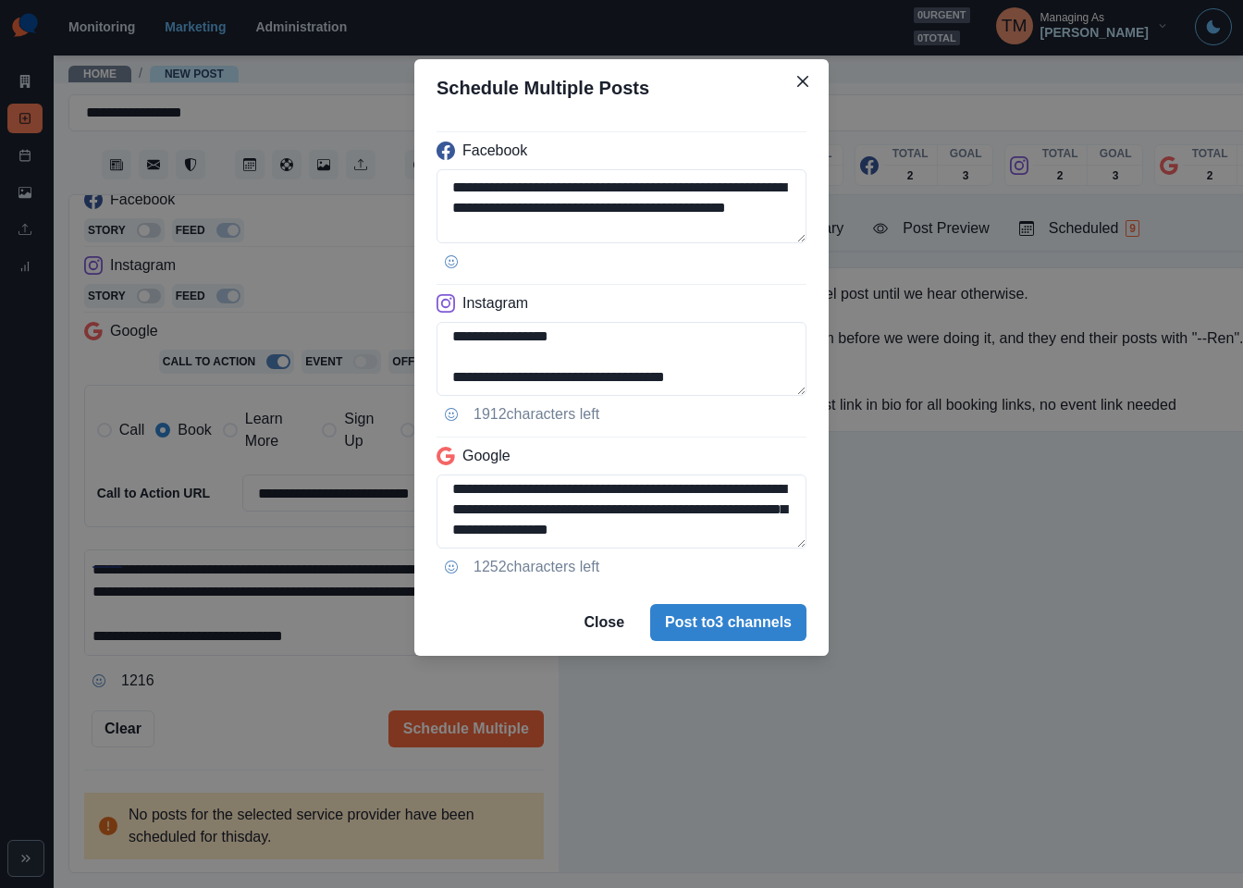
type textarea "**********"
drag, startPoint x: 272, startPoint y: 717, endPoint x: 1064, endPoint y: 226, distance: 931.8
click at [284, 713] on div "**********" at bounding box center [621, 444] width 1243 height 888
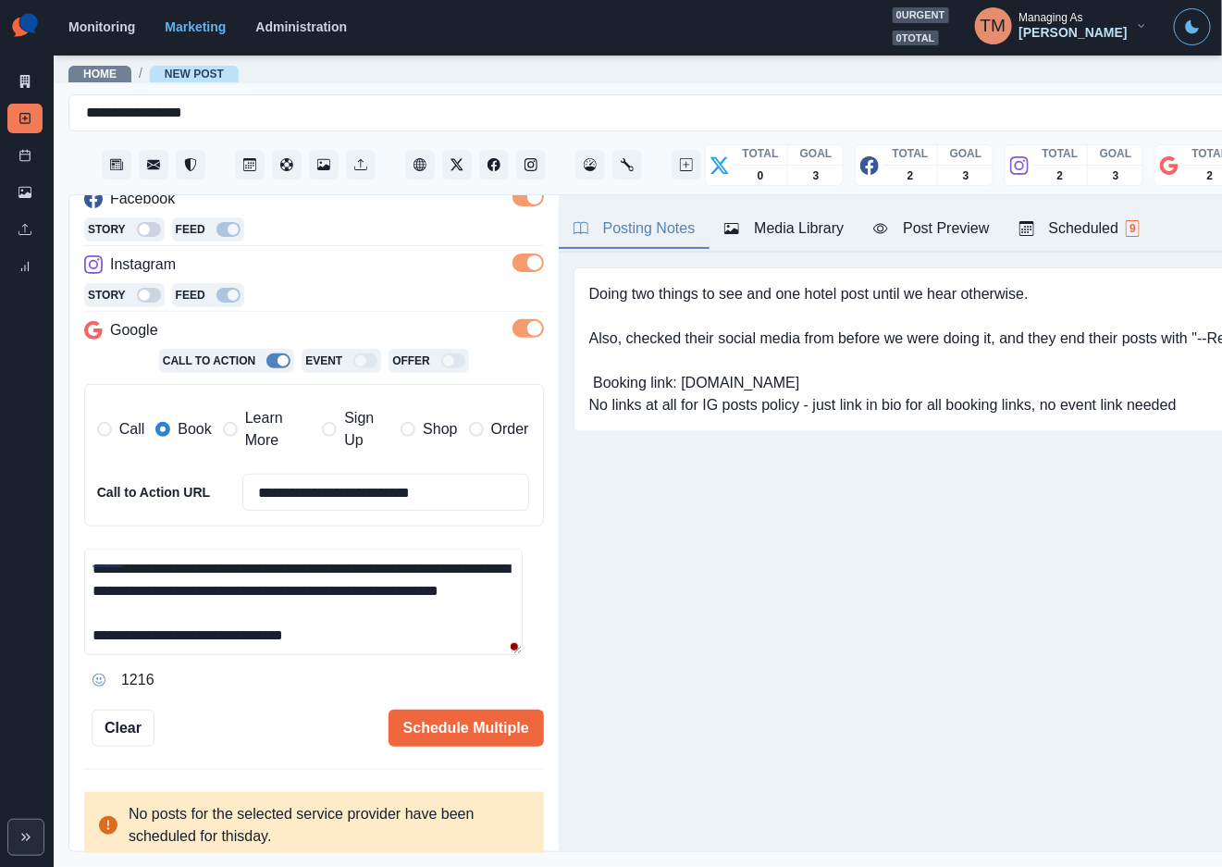
click at [946, 230] on div "Post Preview" at bounding box center [931, 228] width 116 height 22
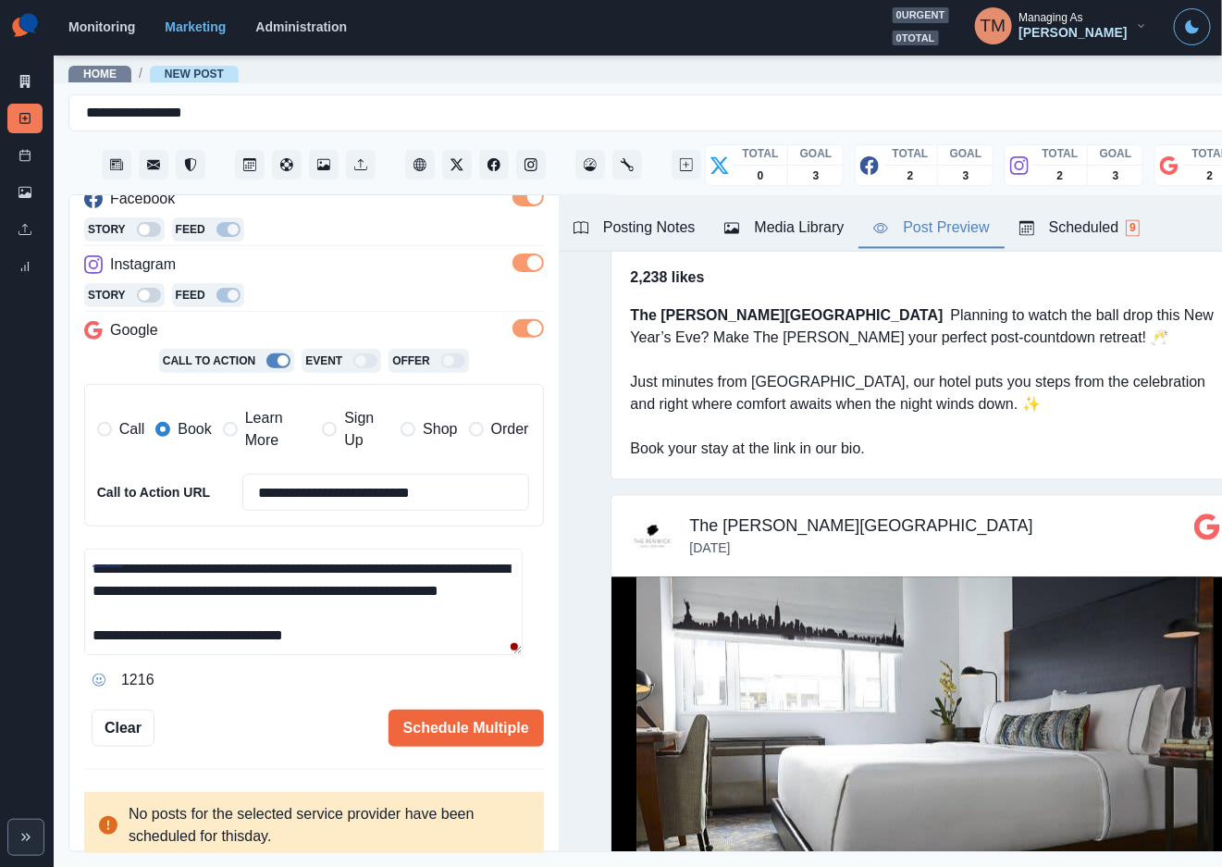
scroll to position [1552, 0]
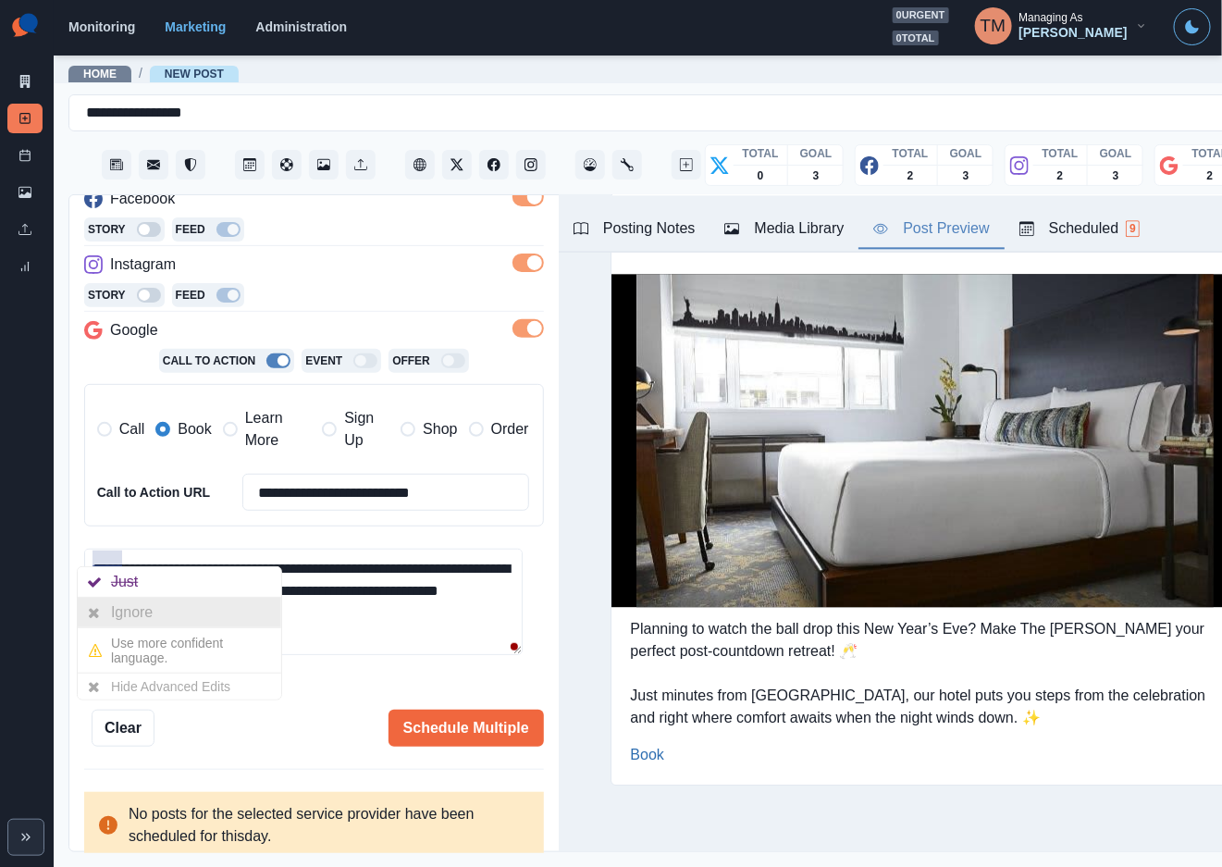
click at [111, 611] on div "Ignore" at bounding box center [135, 613] width 49 height 30
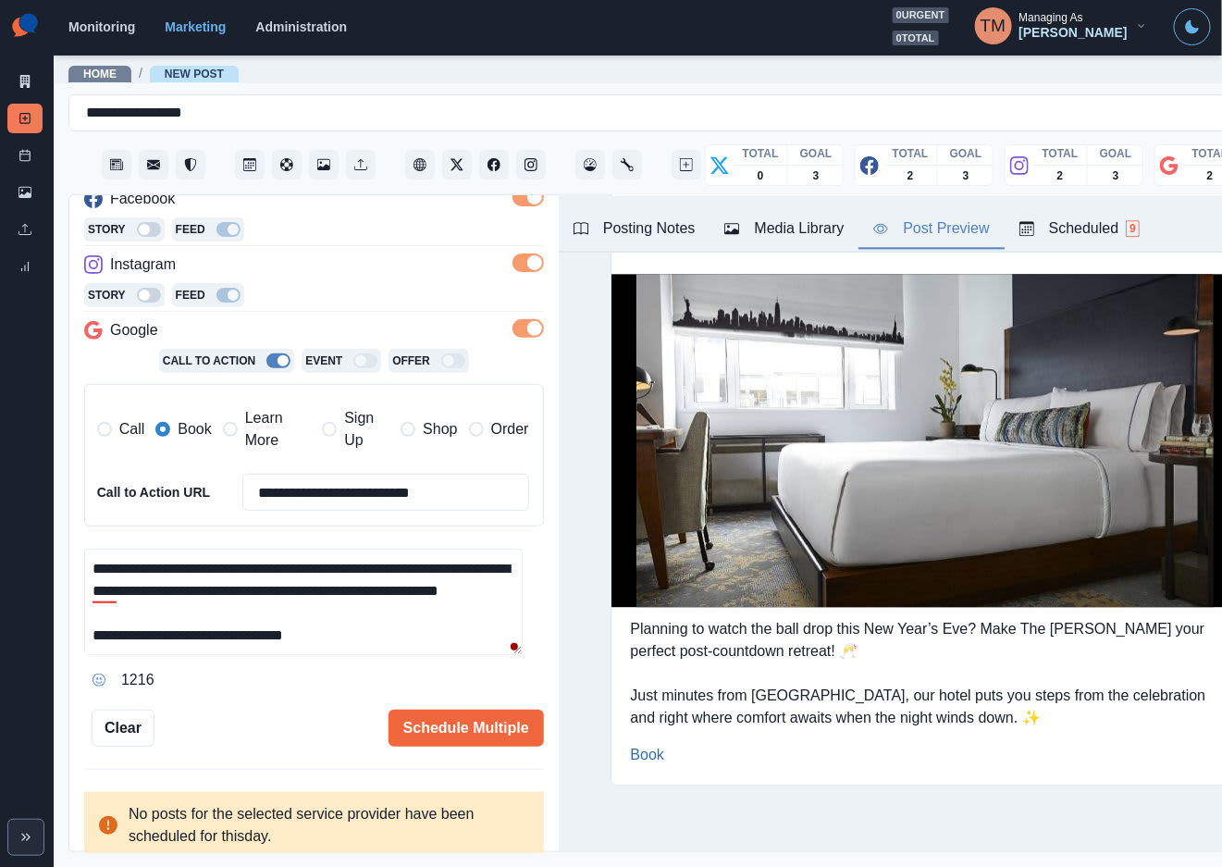
scroll to position [0, 0]
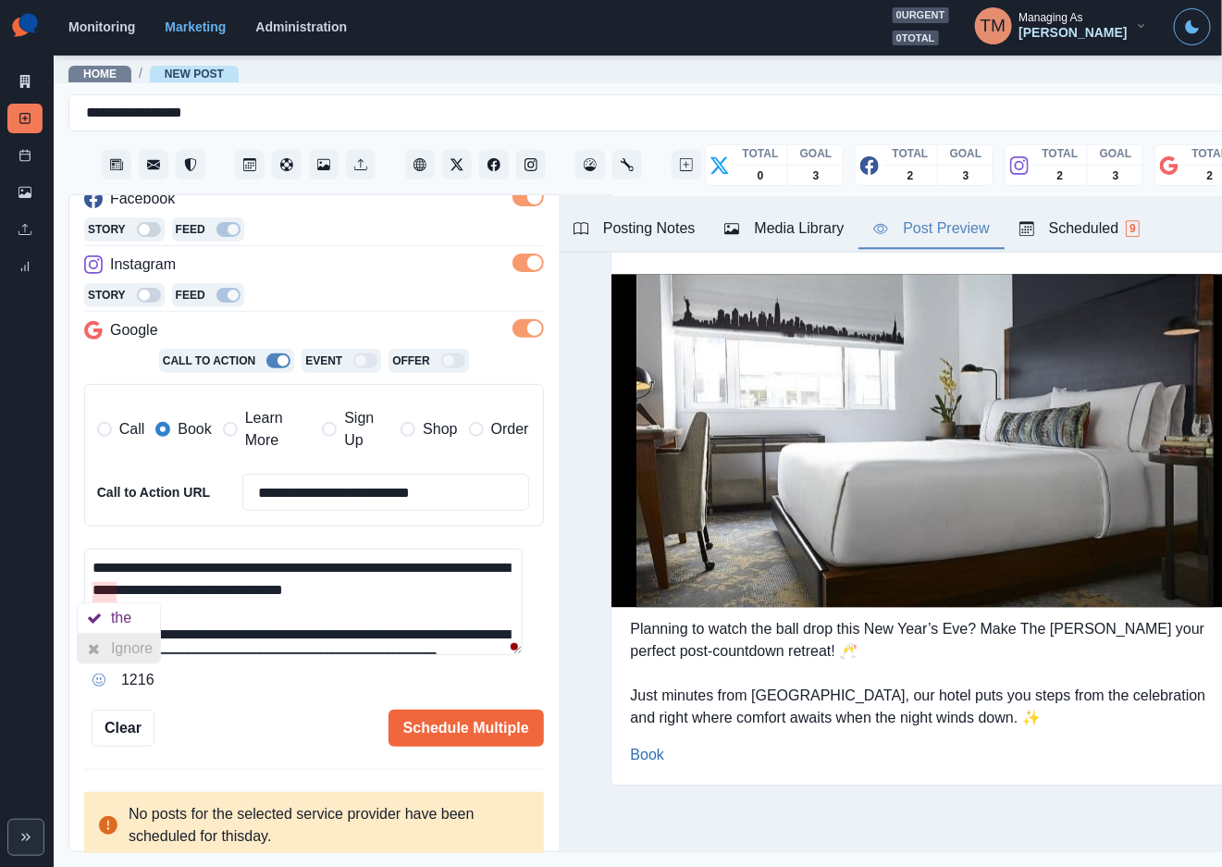
click at [105, 647] on div at bounding box center [94, 649] width 33 height 30
click at [411, 721] on button "Schedule Multiple" at bounding box center [465, 727] width 155 height 37
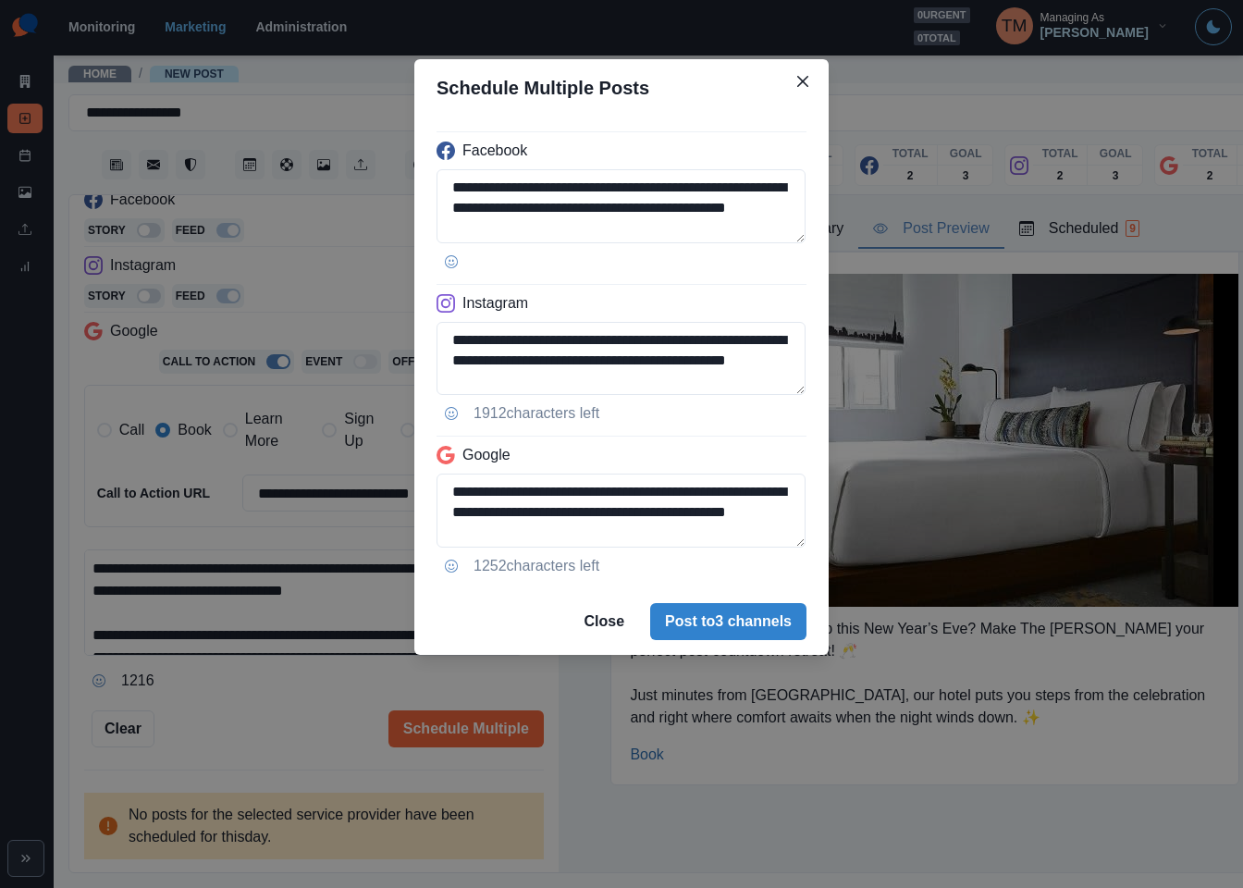
drag, startPoint x: 281, startPoint y: 692, endPoint x: 755, endPoint y: 677, distance: 473.8
click at [283, 694] on div "**********" at bounding box center [621, 444] width 1243 height 888
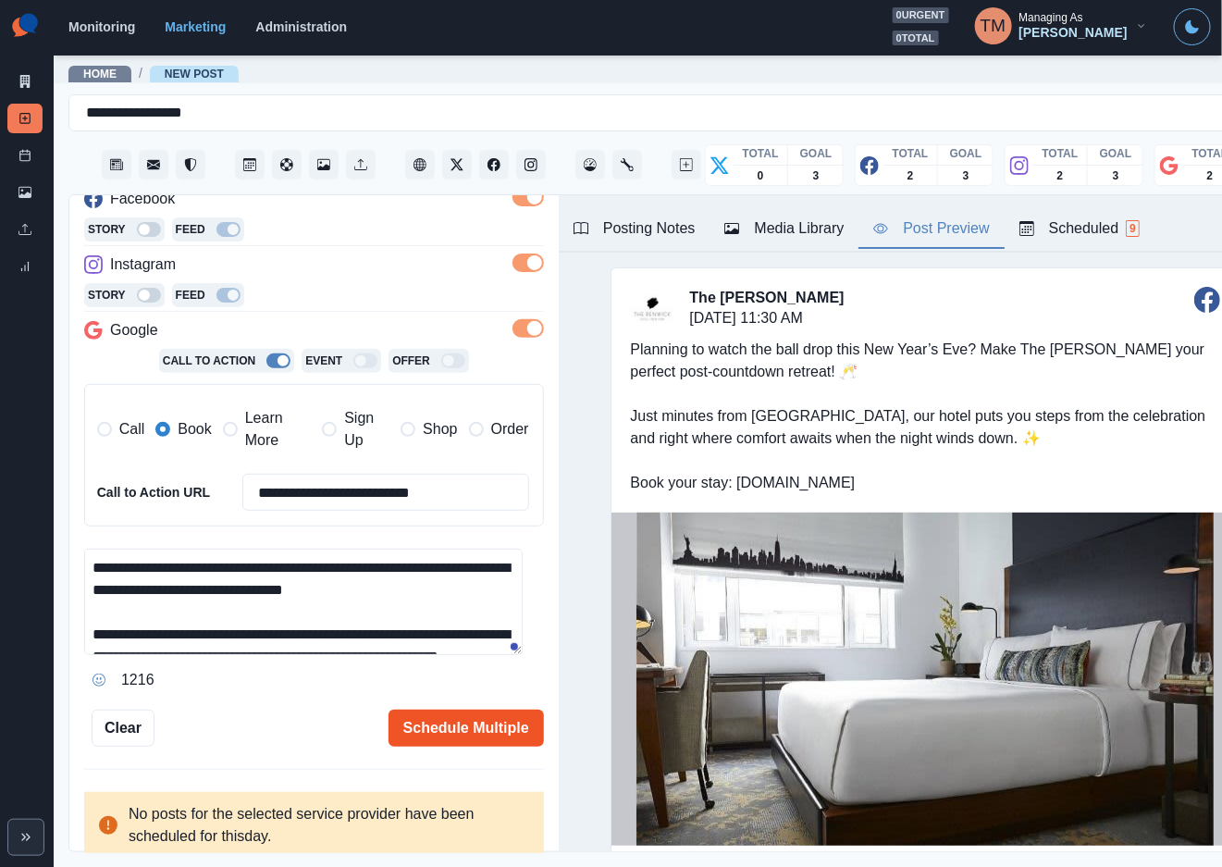
click at [453, 745] on button "Schedule Multiple" at bounding box center [465, 727] width 155 height 37
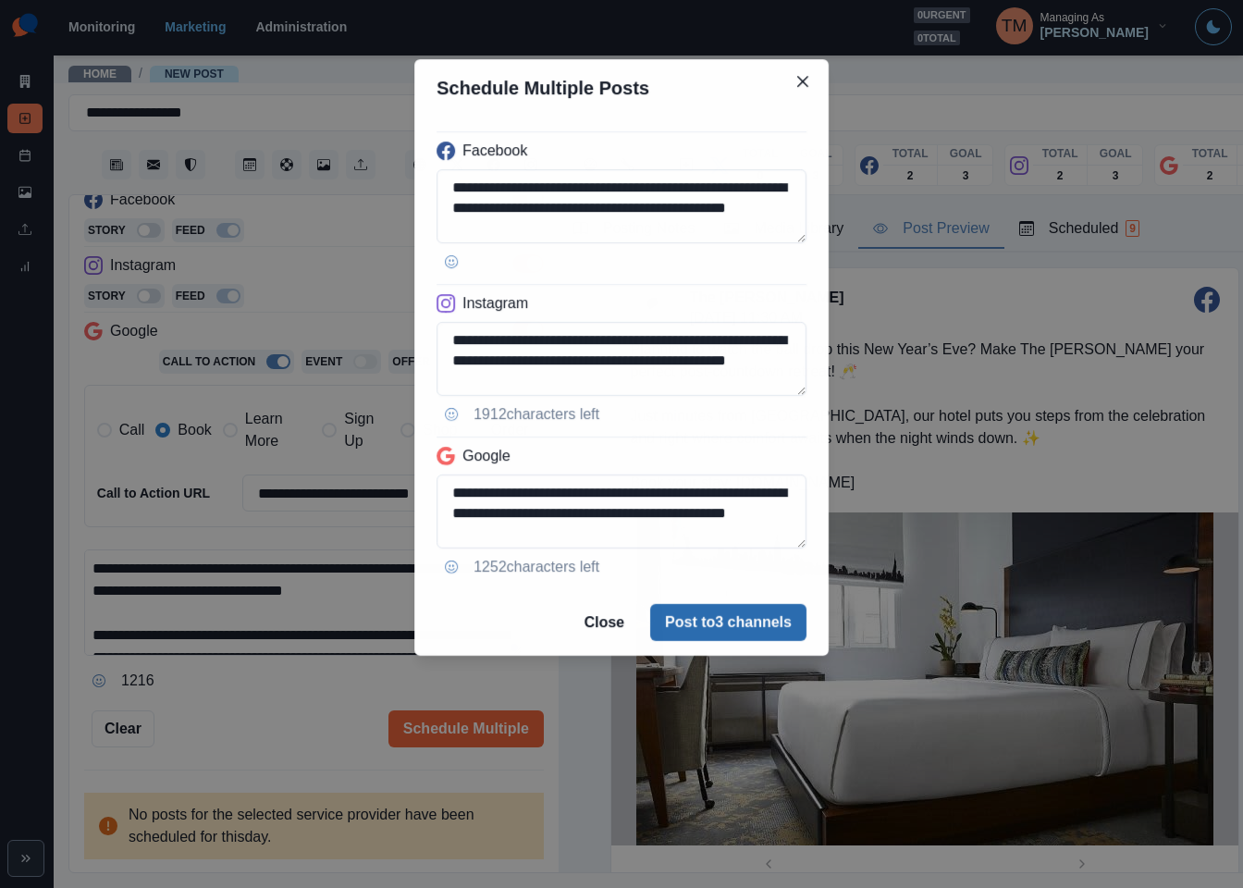
click at [725, 631] on button "Post to 3 channels" at bounding box center [728, 622] width 156 height 37
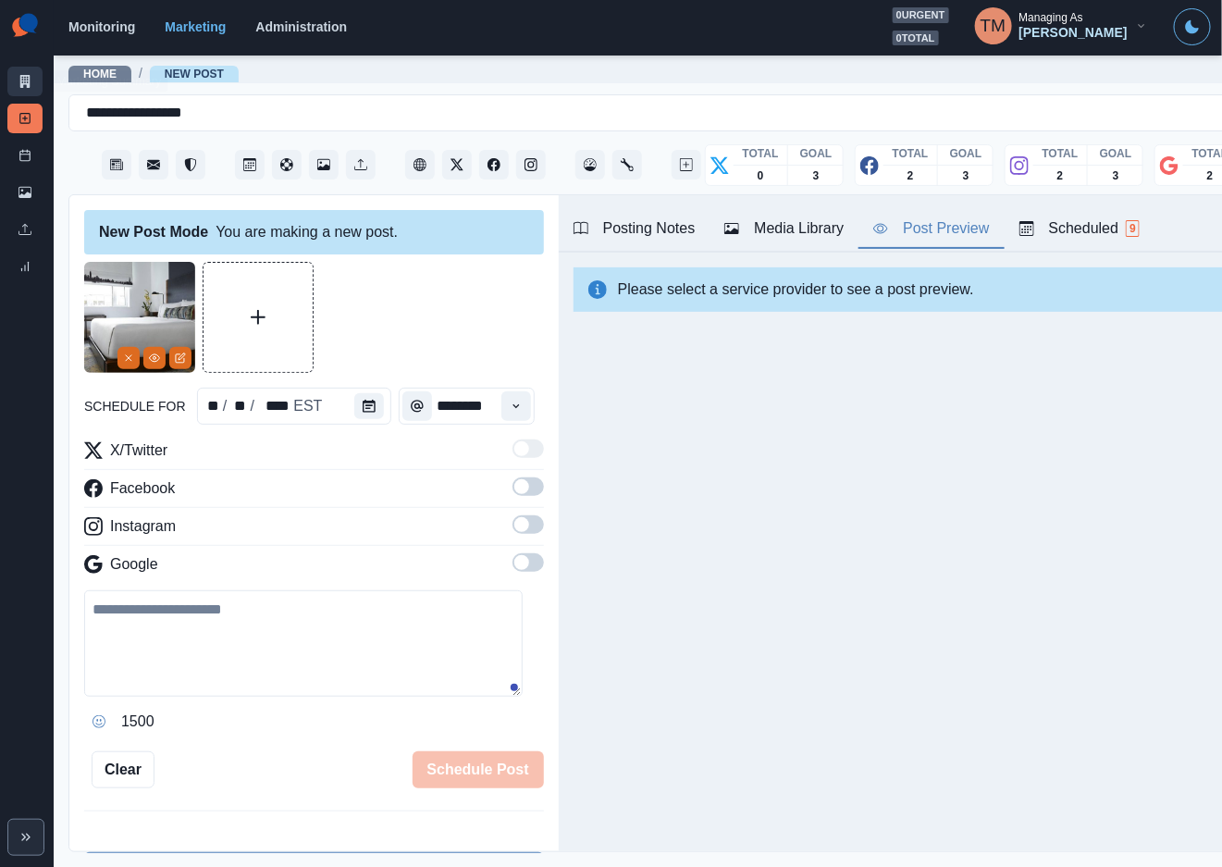
click at [37, 78] on link "Marketing Summary" at bounding box center [24, 82] width 35 height 30
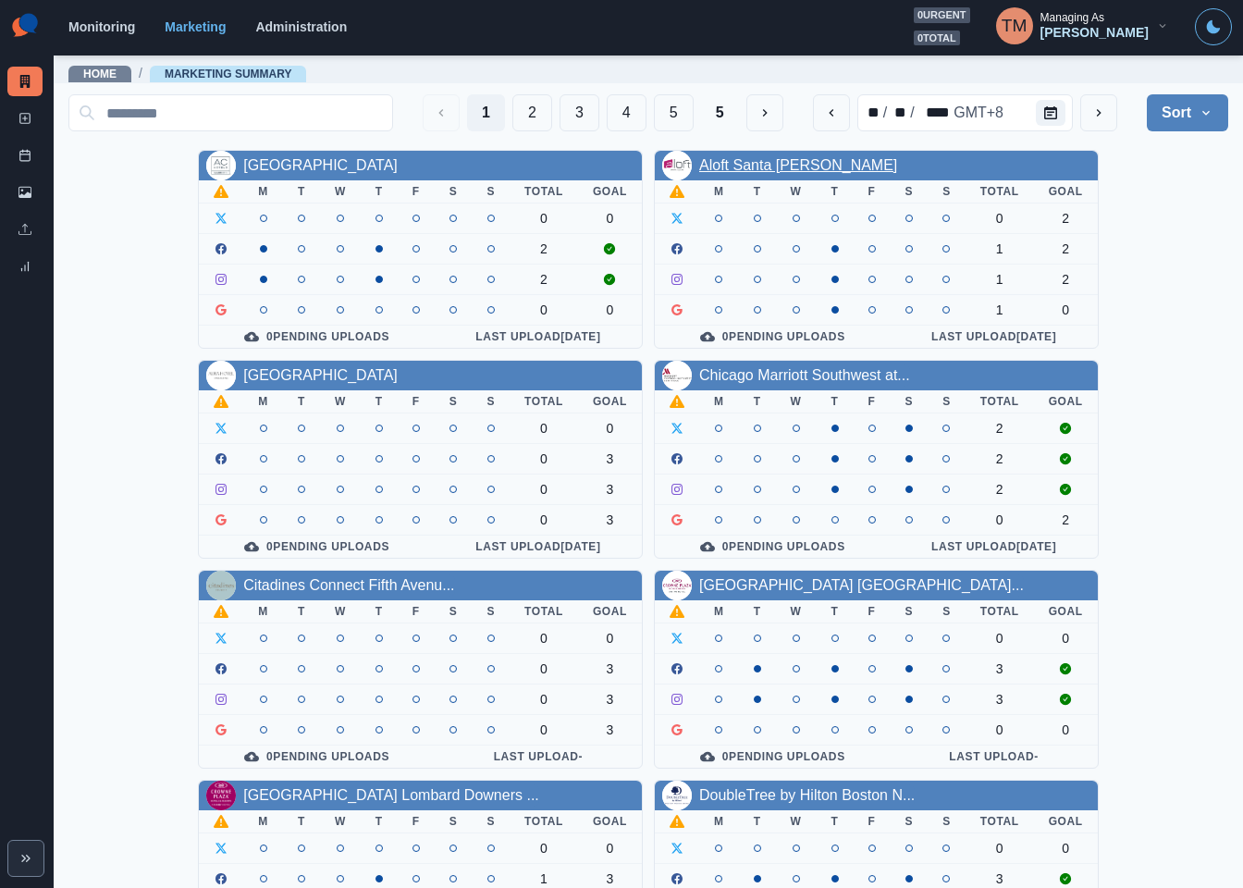
click at [742, 165] on link "Aloft Santa Clara" at bounding box center [798, 165] width 198 height 16
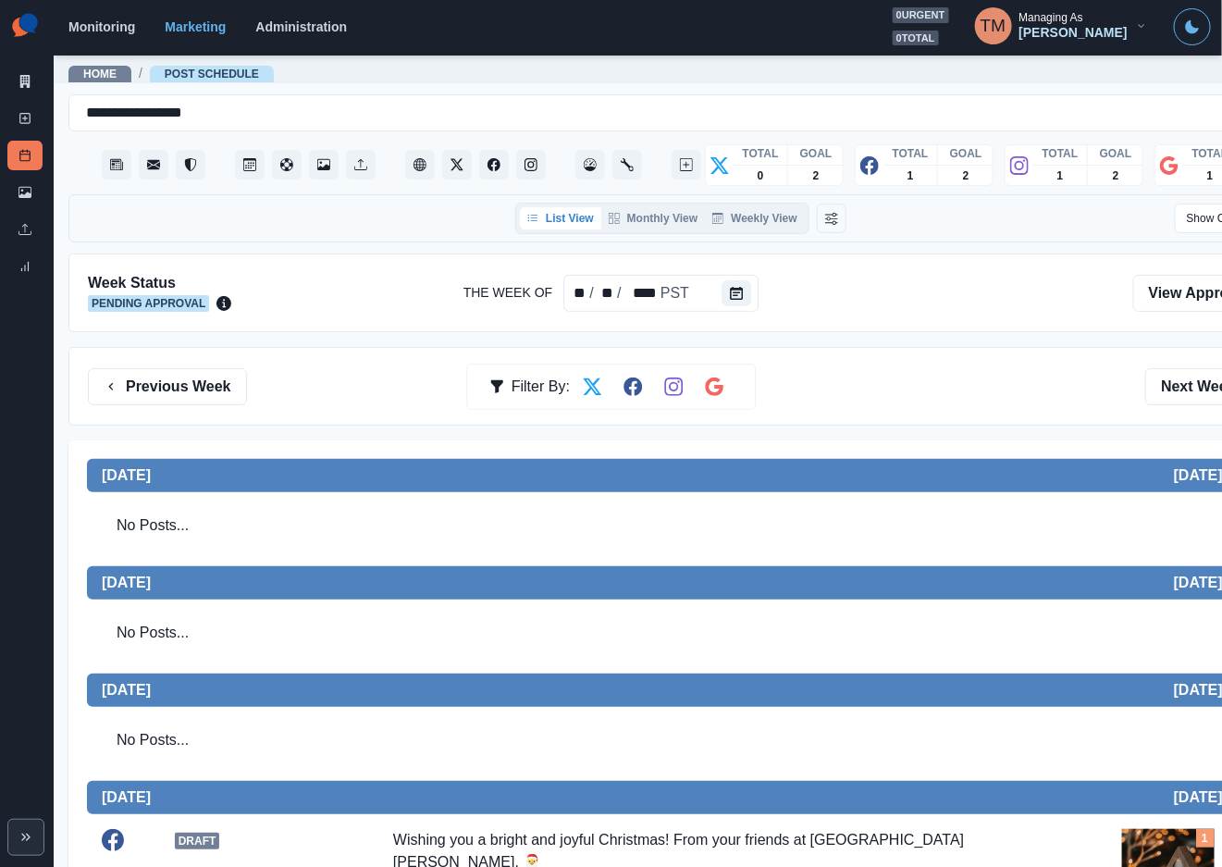
scroll to position [555, 0]
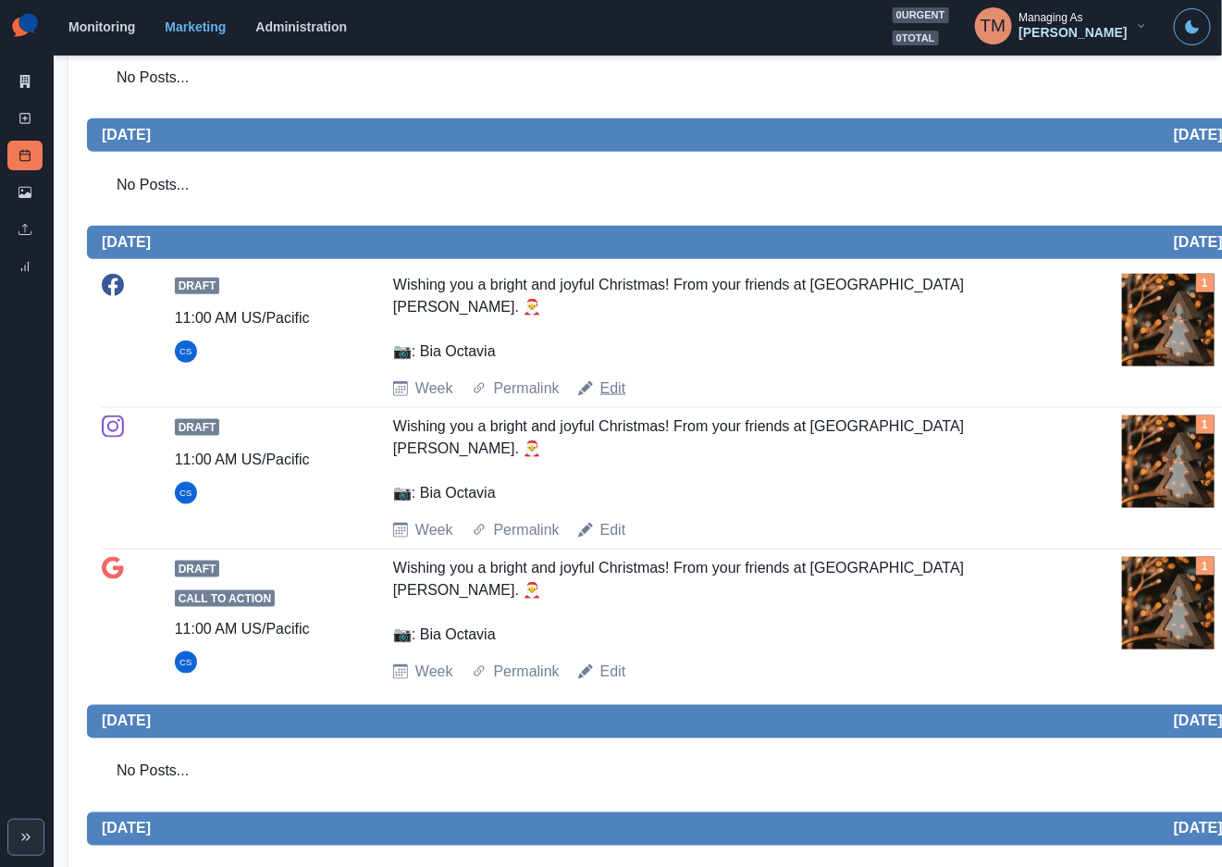
click at [616, 392] on link "Edit" at bounding box center [613, 388] width 26 height 22
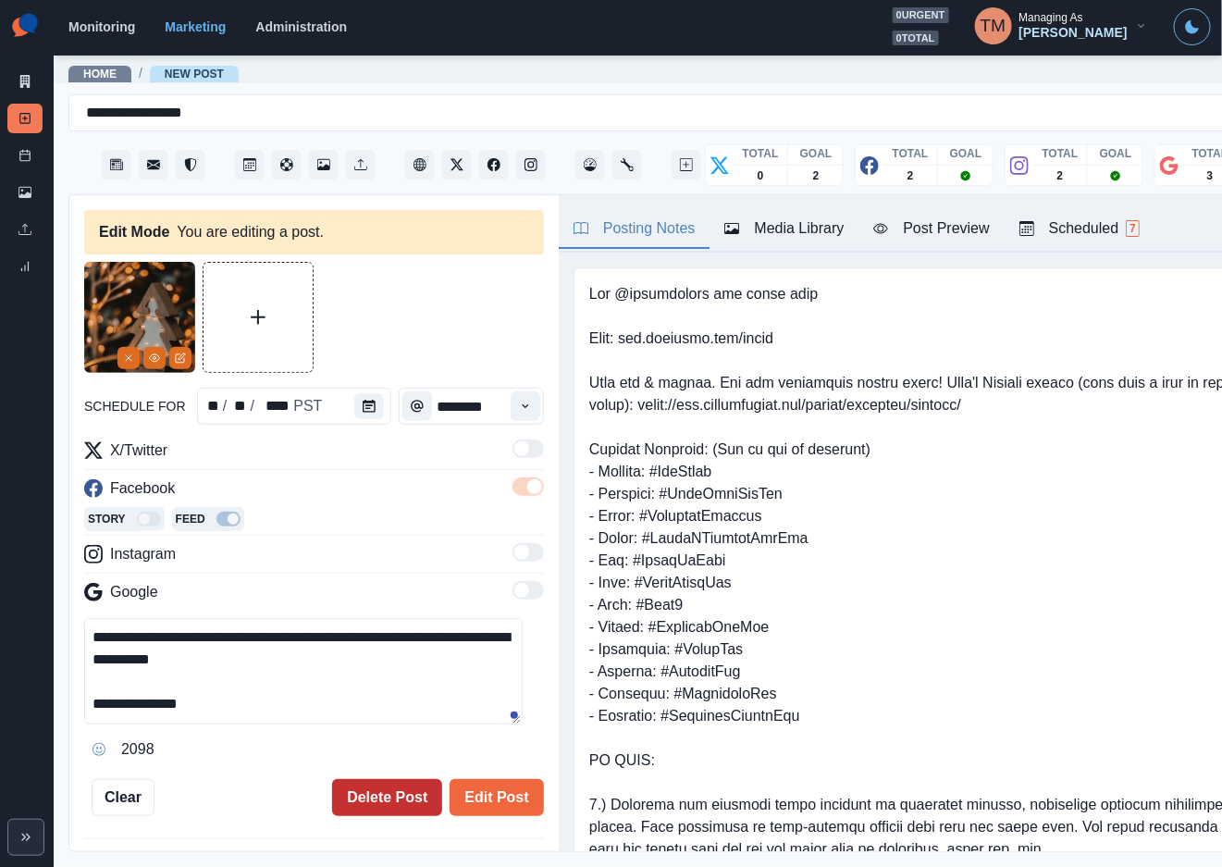
click at [378, 795] on button "Delete Post" at bounding box center [387, 797] width 110 height 37
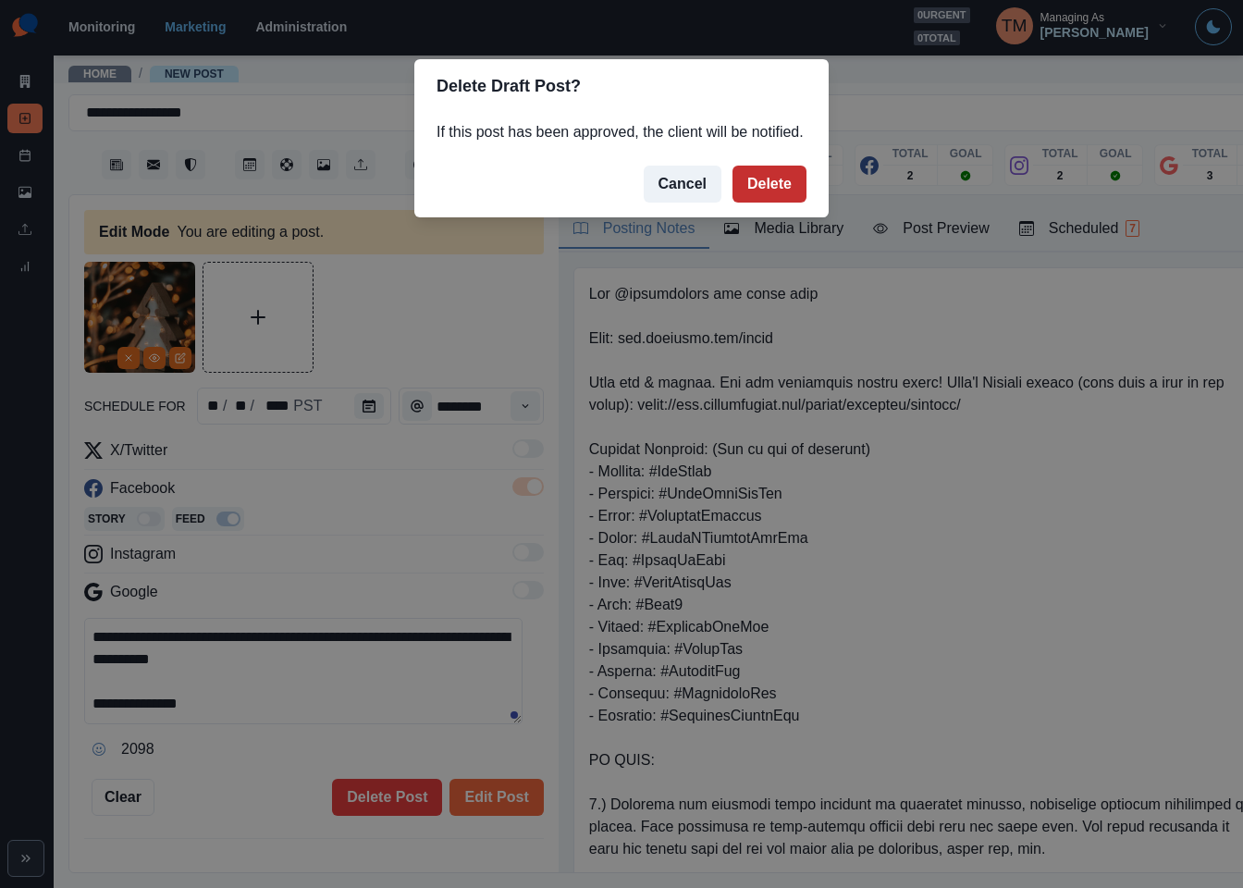
click at [769, 187] on button "Delete" at bounding box center [770, 184] width 74 height 37
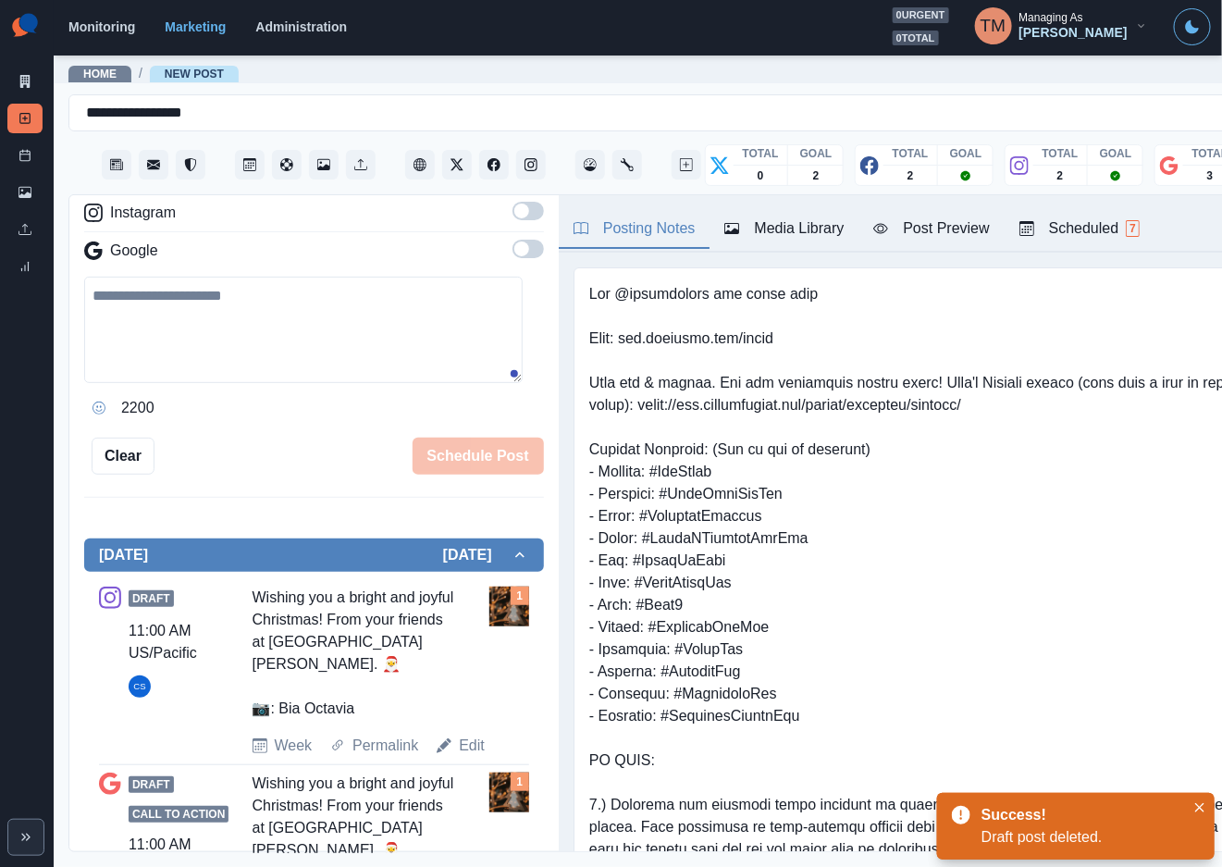
scroll to position [439, 0]
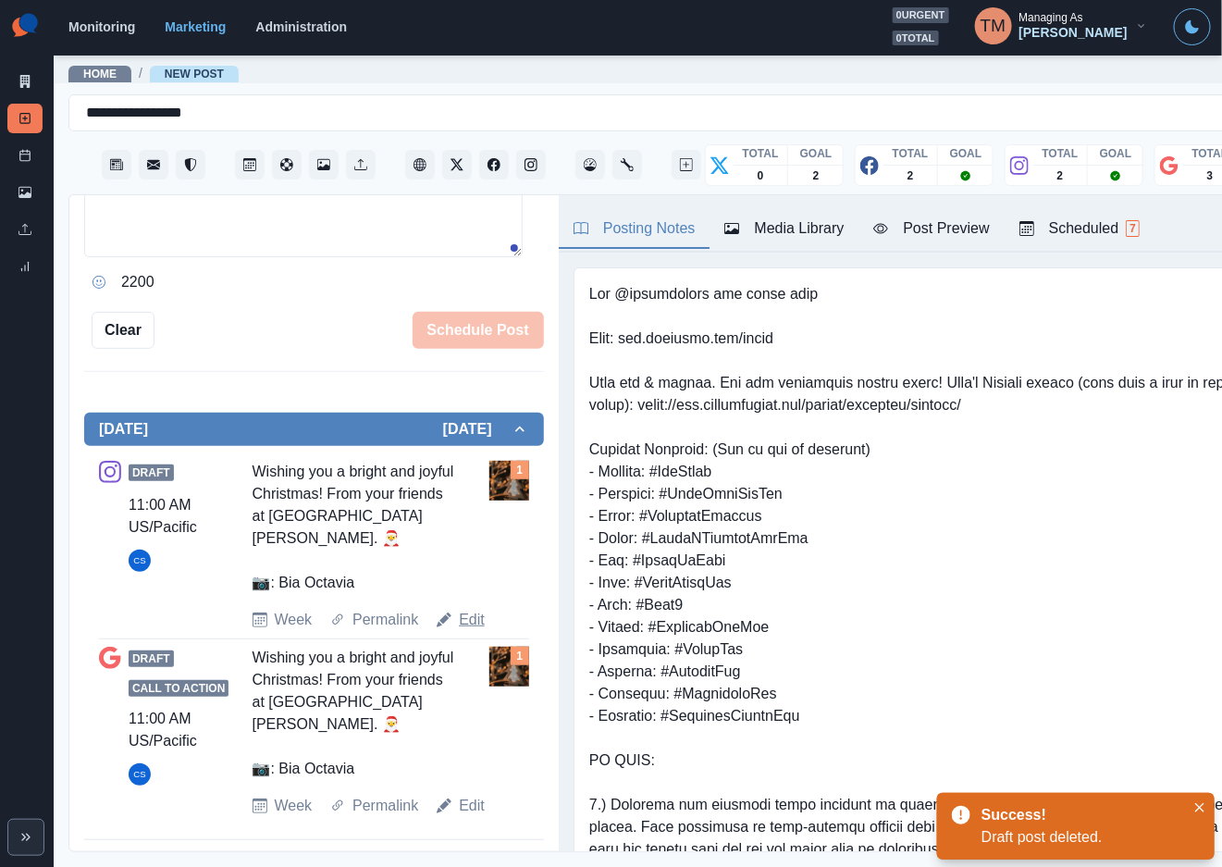
click at [469, 622] on link "Edit" at bounding box center [472, 620] width 26 height 22
type textarea "**********"
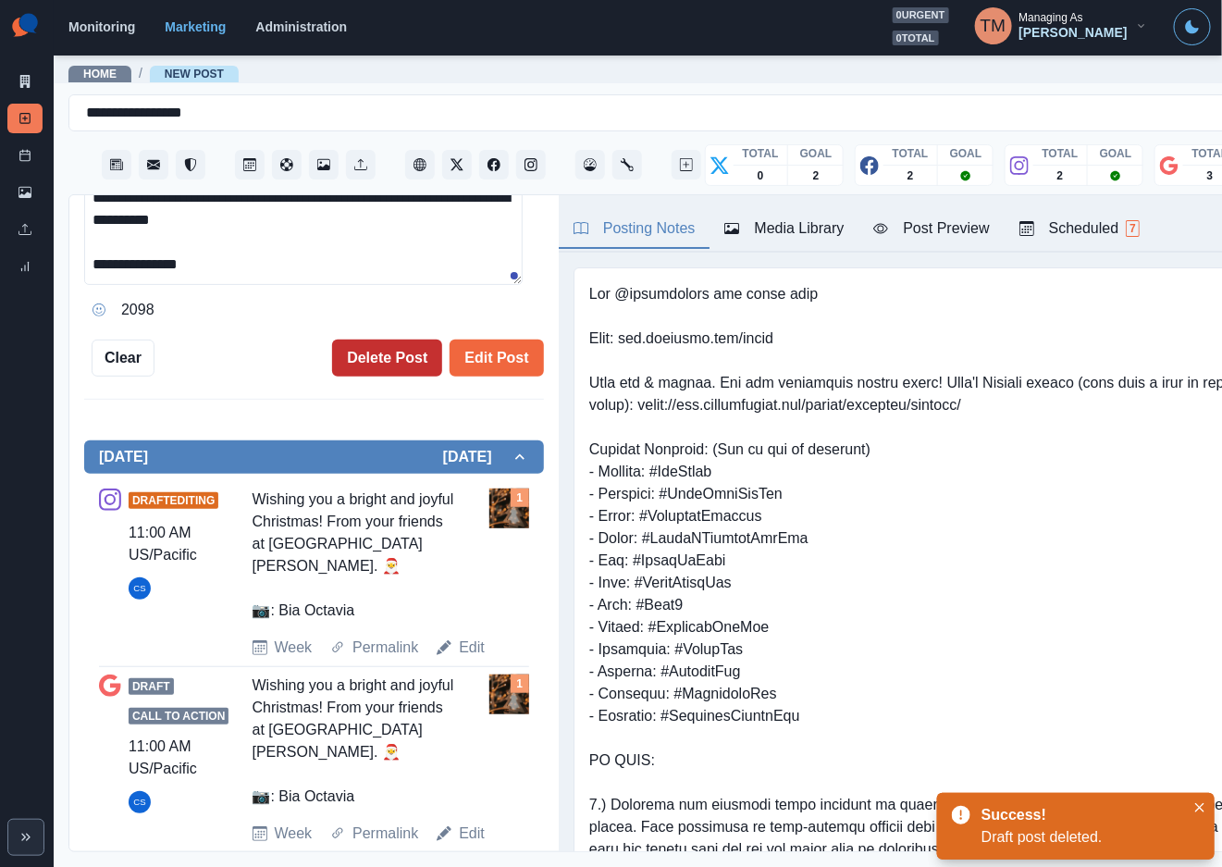
scroll to position [467, 0]
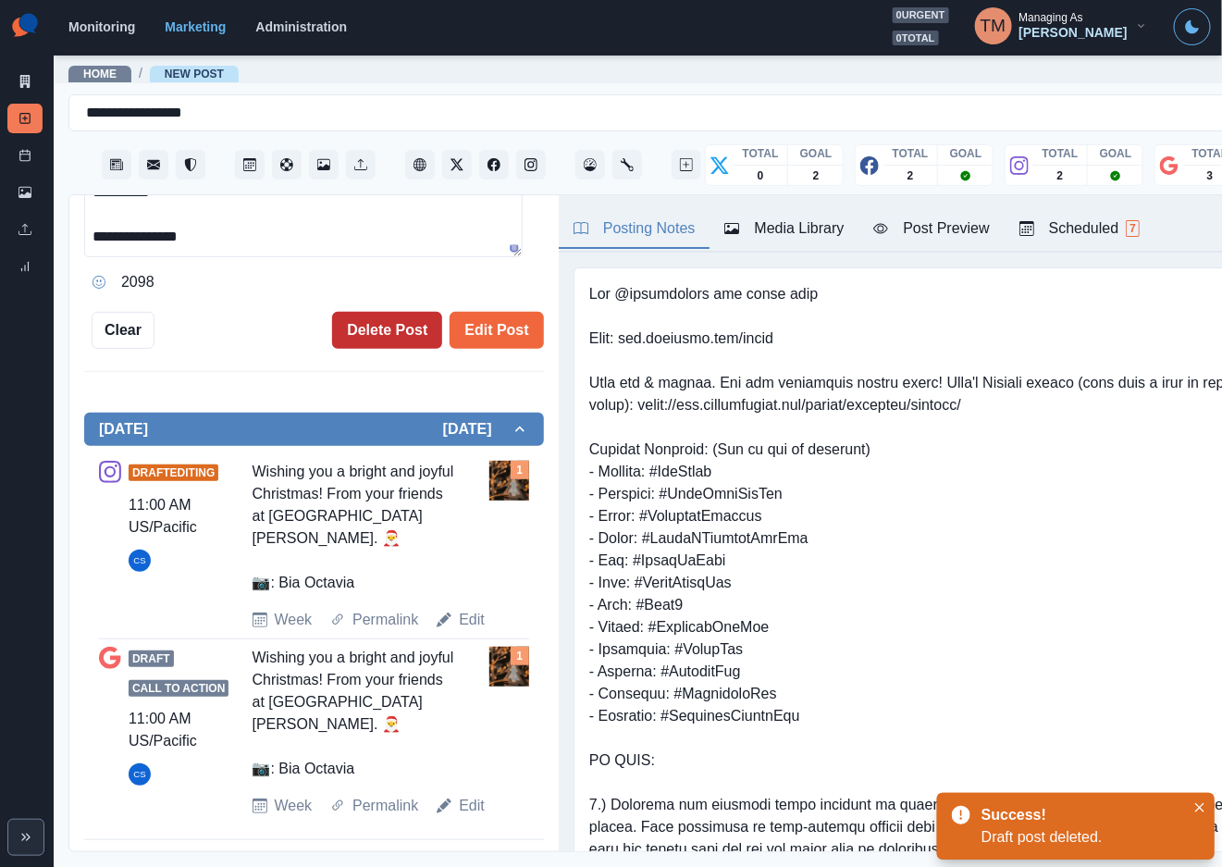
click at [372, 331] on button "Delete Post" at bounding box center [387, 330] width 110 height 37
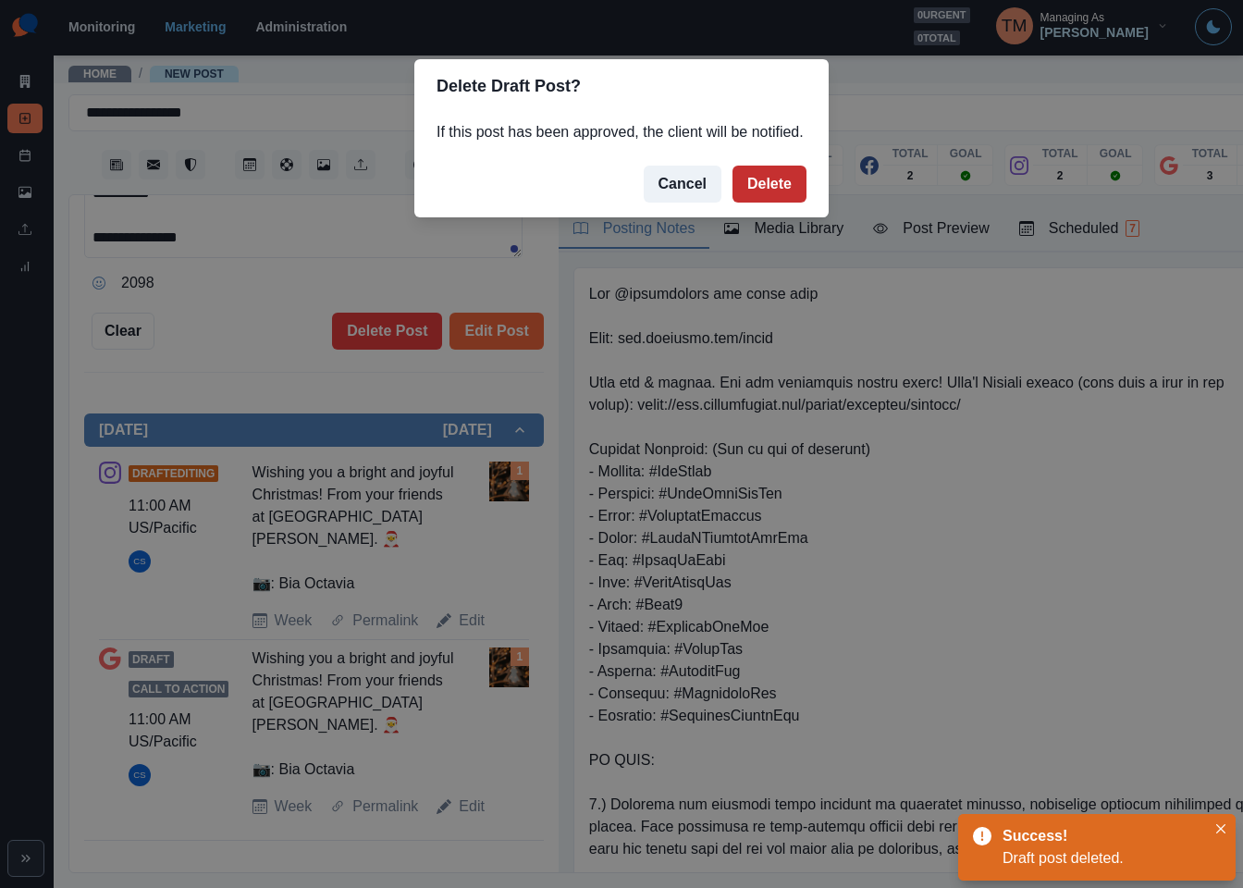
click at [788, 180] on button "Delete" at bounding box center [770, 184] width 74 height 37
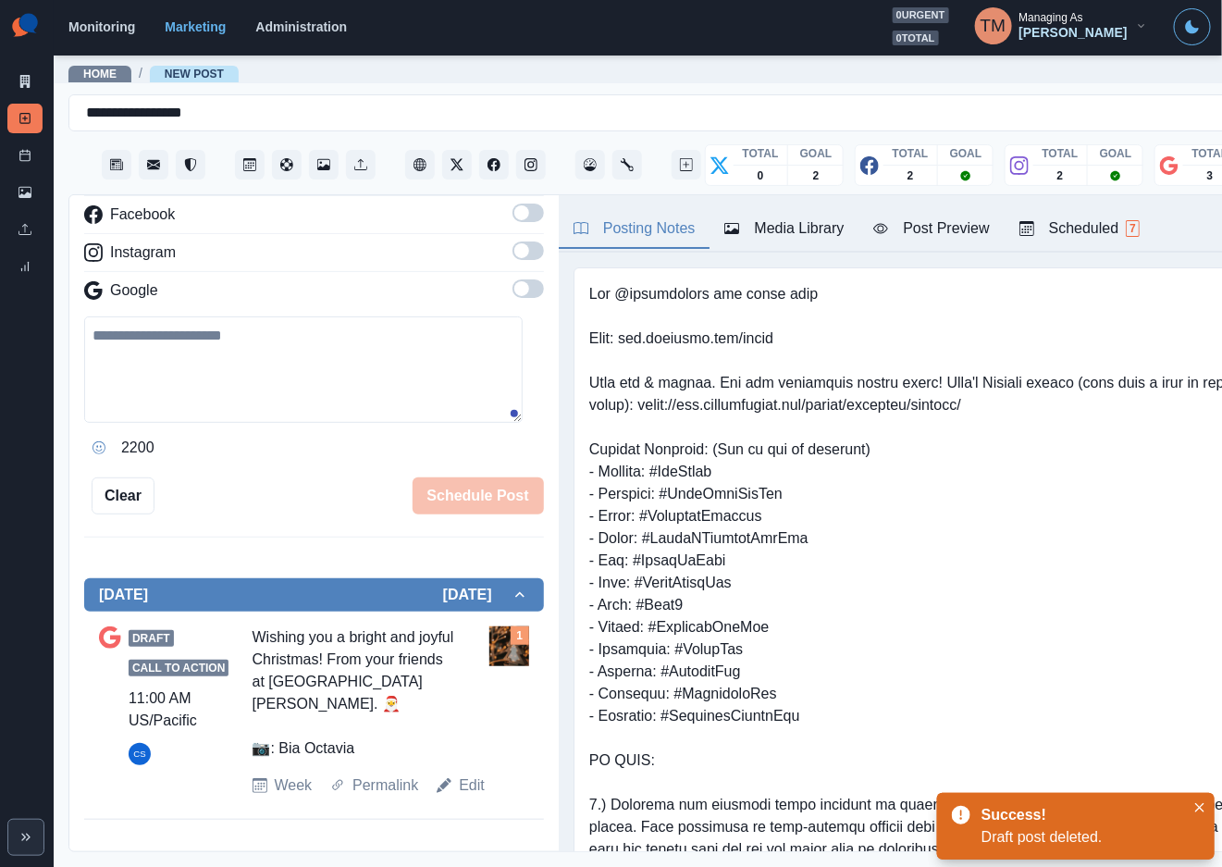
click at [464, 796] on link "Edit" at bounding box center [472, 785] width 26 height 22
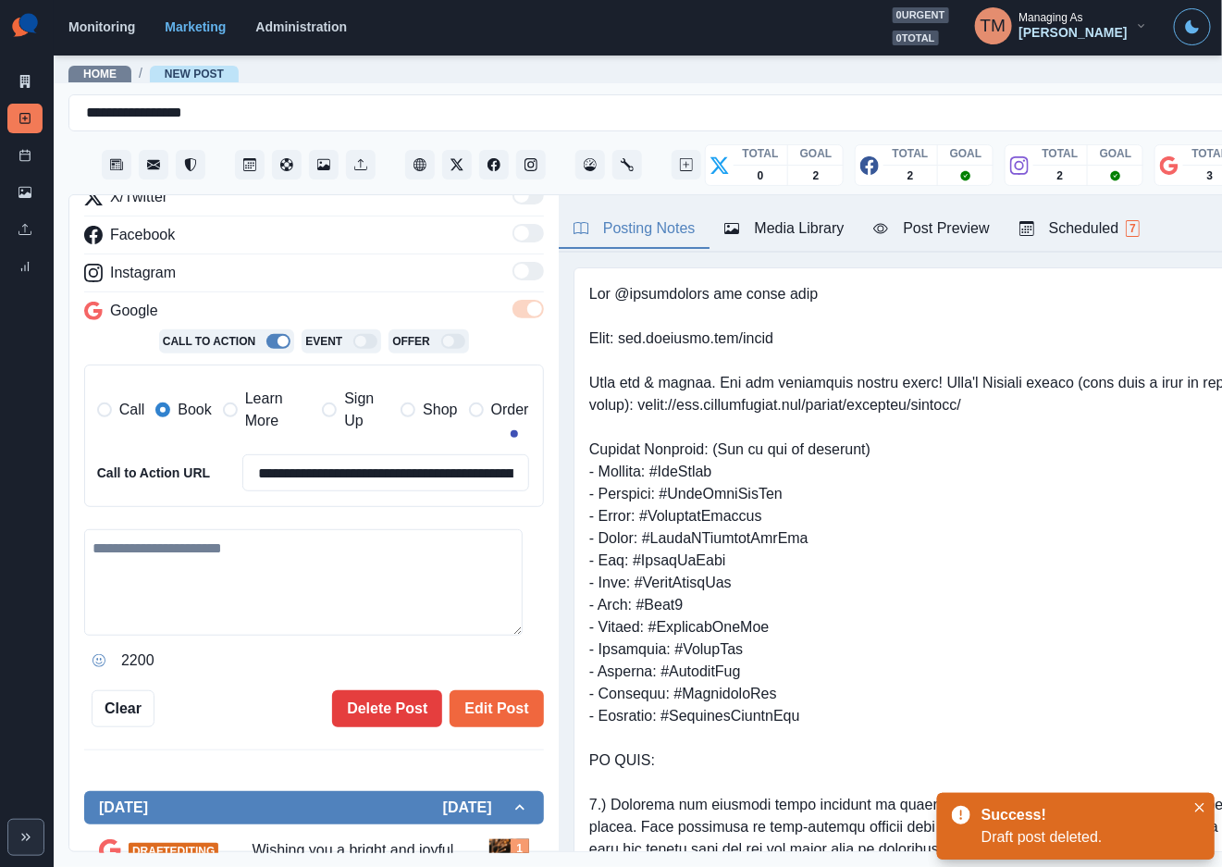
type textarea "**********"
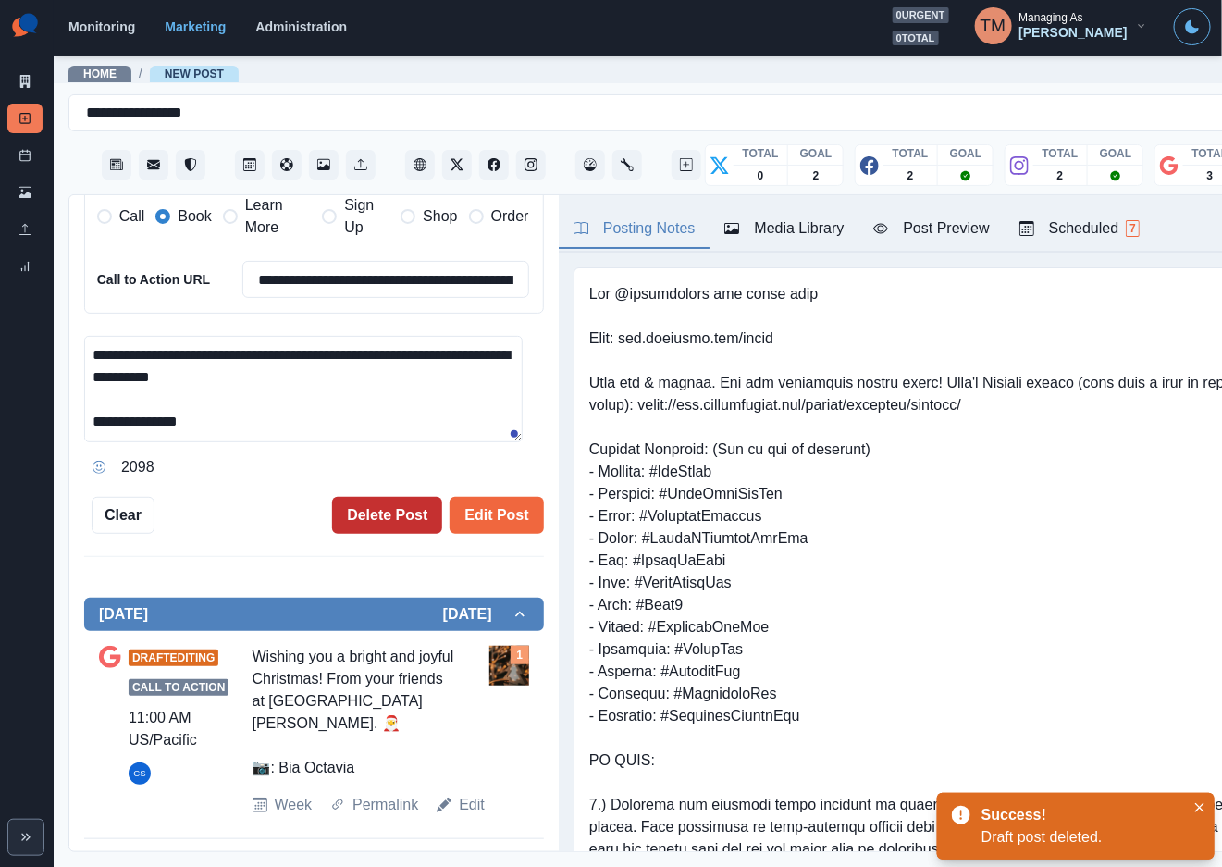
click at [358, 514] on button "Delete Post" at bounding box center [387, 515] width 110 height 37
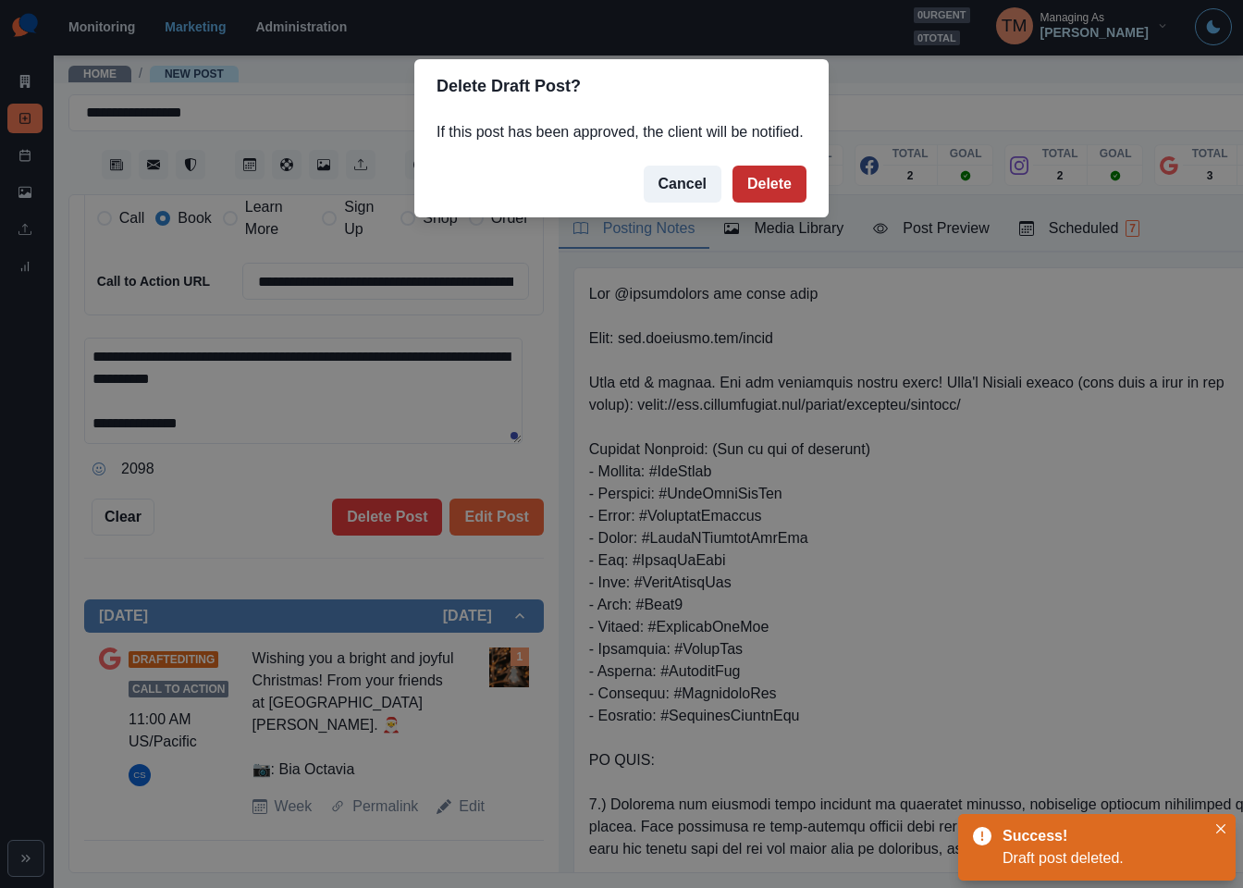
click at [769, 184] on button "Delete" at bounding box center [770, 184] width 74 height 37
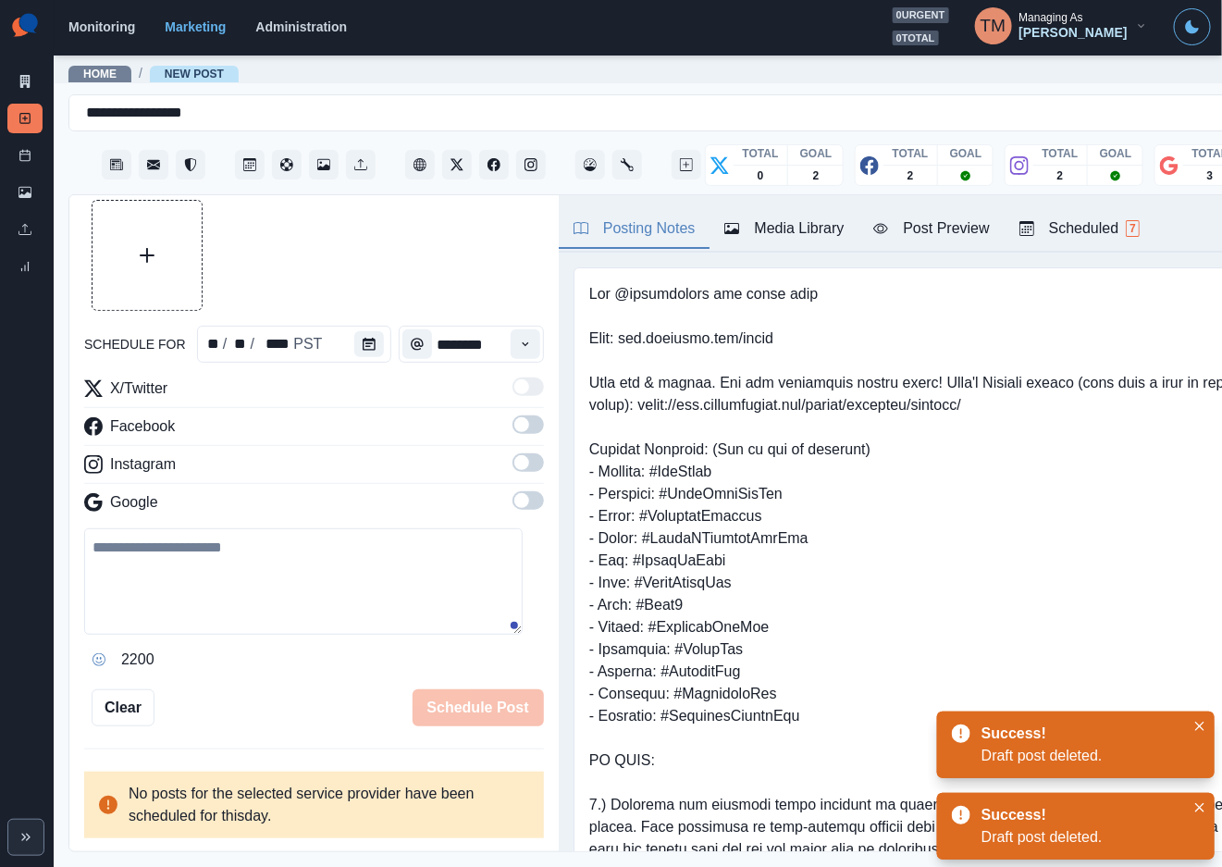
scroll to position [42, 0]
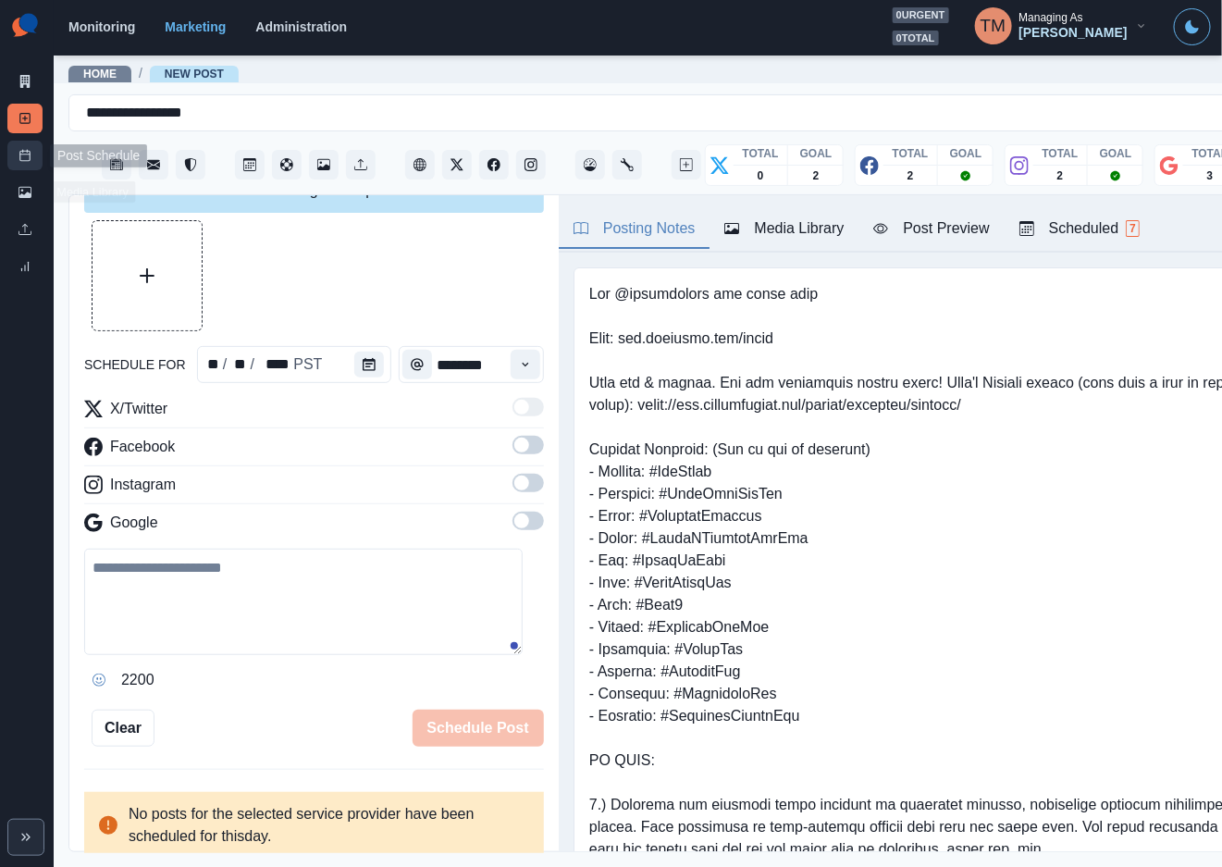
click at [26, 159] on icon at bounding box center [24, 155] width 13 height 13
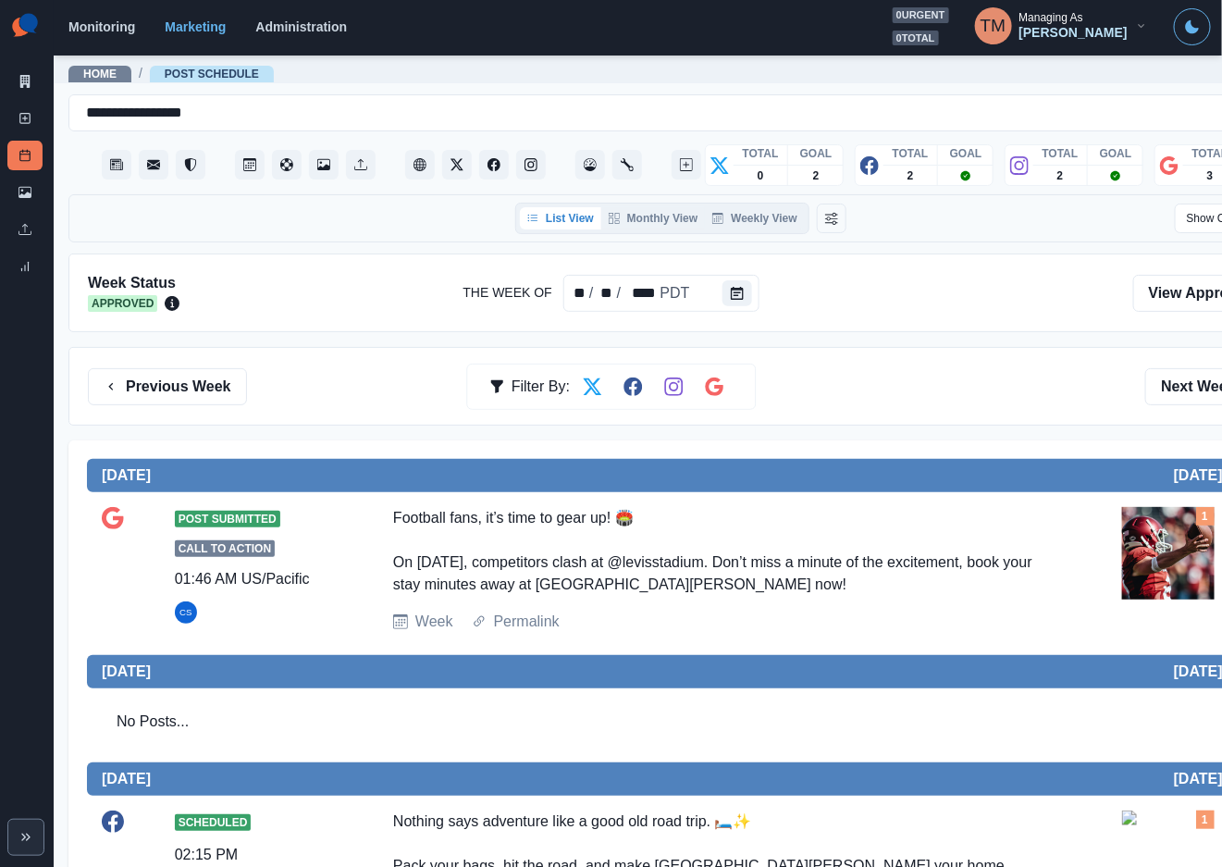
click at [936, 411] on div "Previous Week Filter By: Next Week" at bounding box center [680, 386] width 1225 height 79
drag, startPoint x: 1196, startPoint y: 384, endPoint x: 982, endPoint y: 473, distance: 231.4
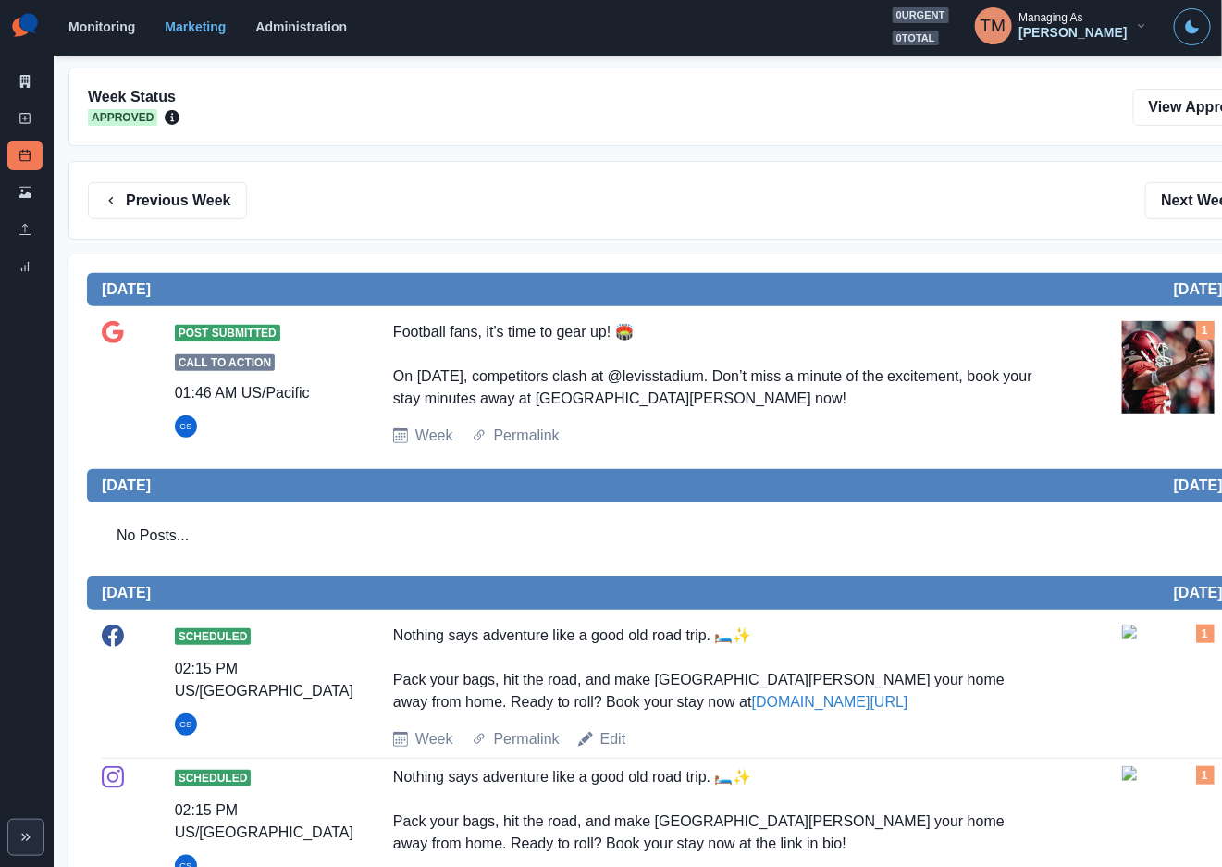
scroll to position [139, 0]
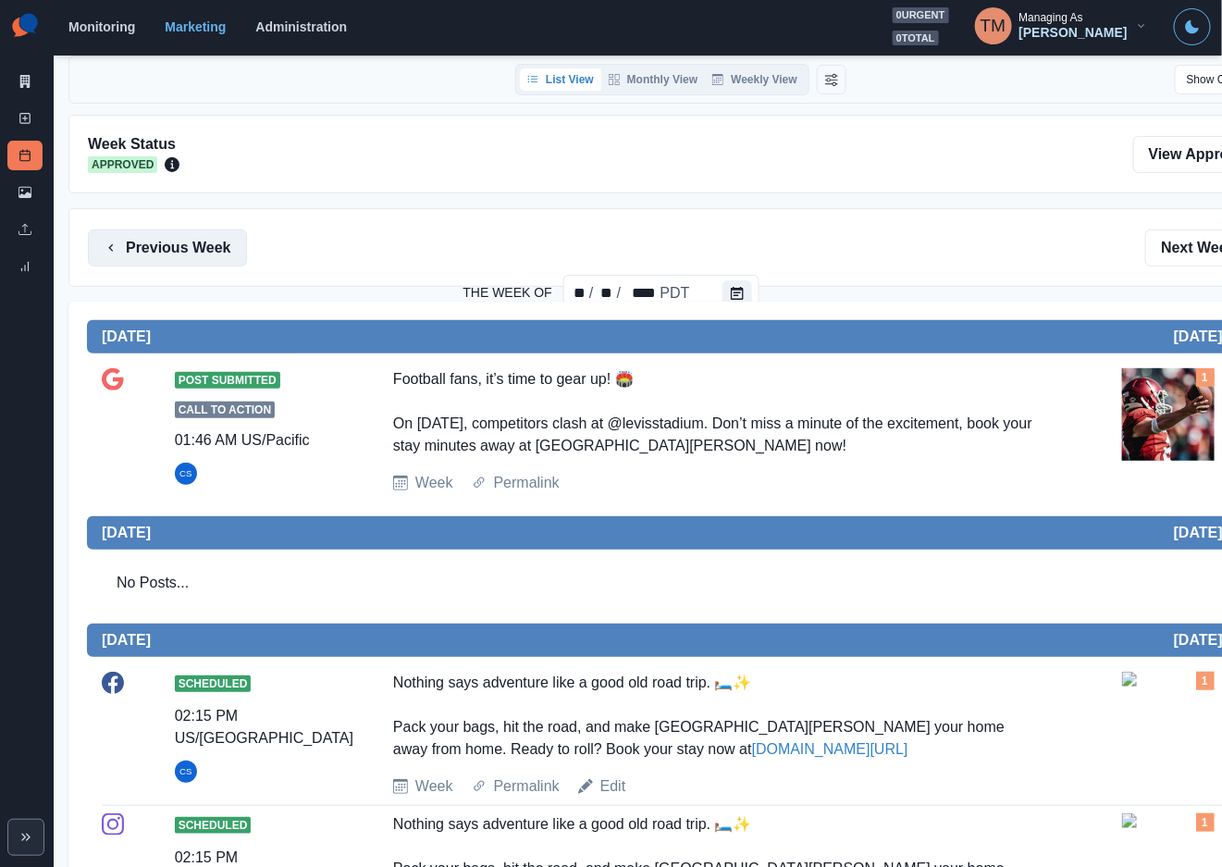
click at [134, 259] on button "Previous Week" at bounding box center [167, 247] width 159 height 37
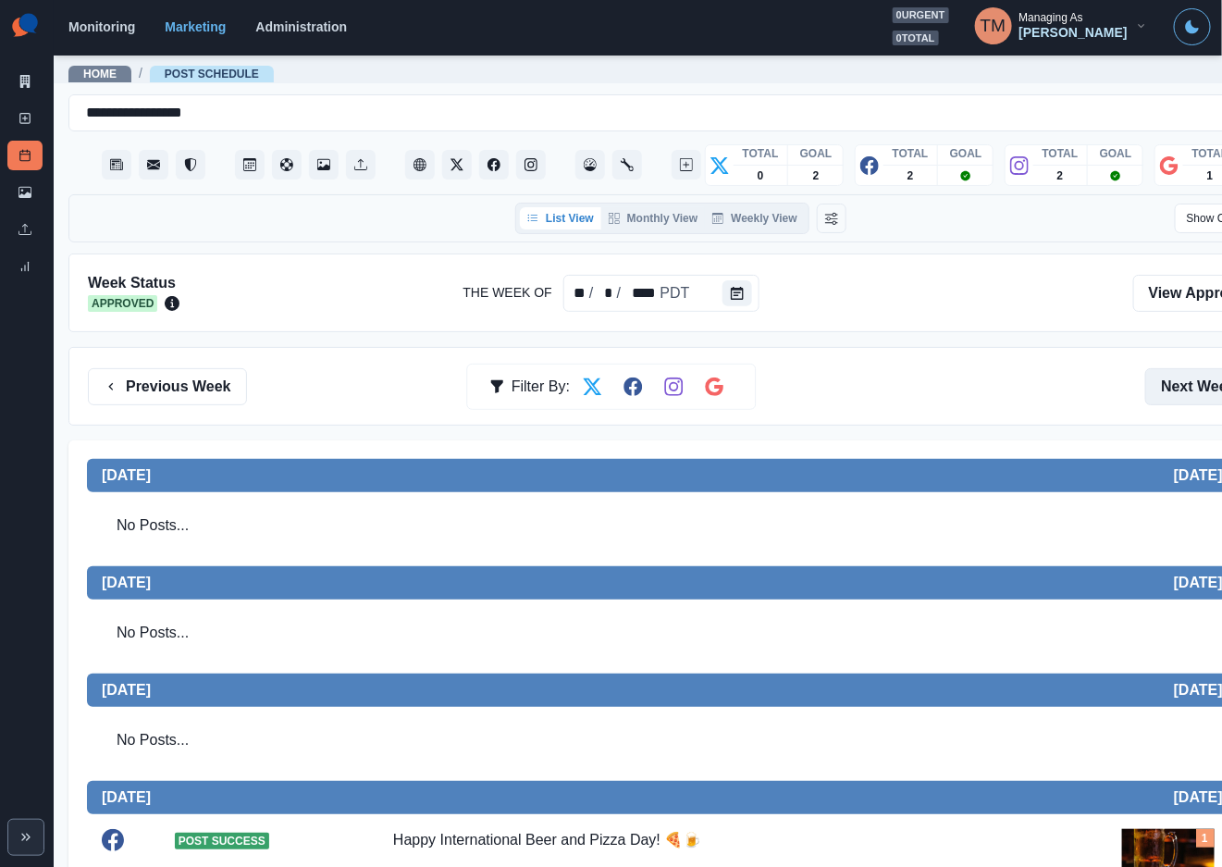
click at [1193, 370] on button "Next Week" at bounding box center [1209, 386] width 129 height 37
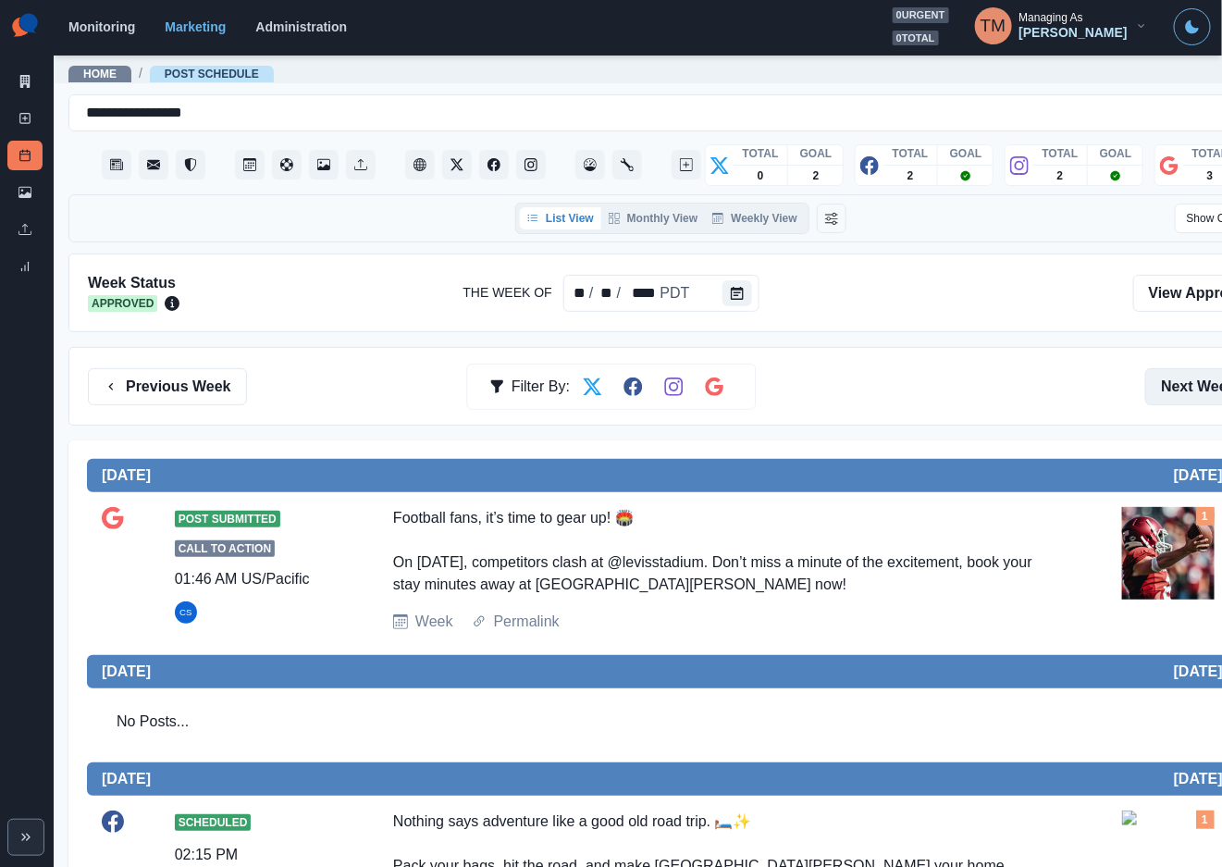
click at [1193, 370] on button "Next Week" at bounding box center [1209, 386] width 129 height 37
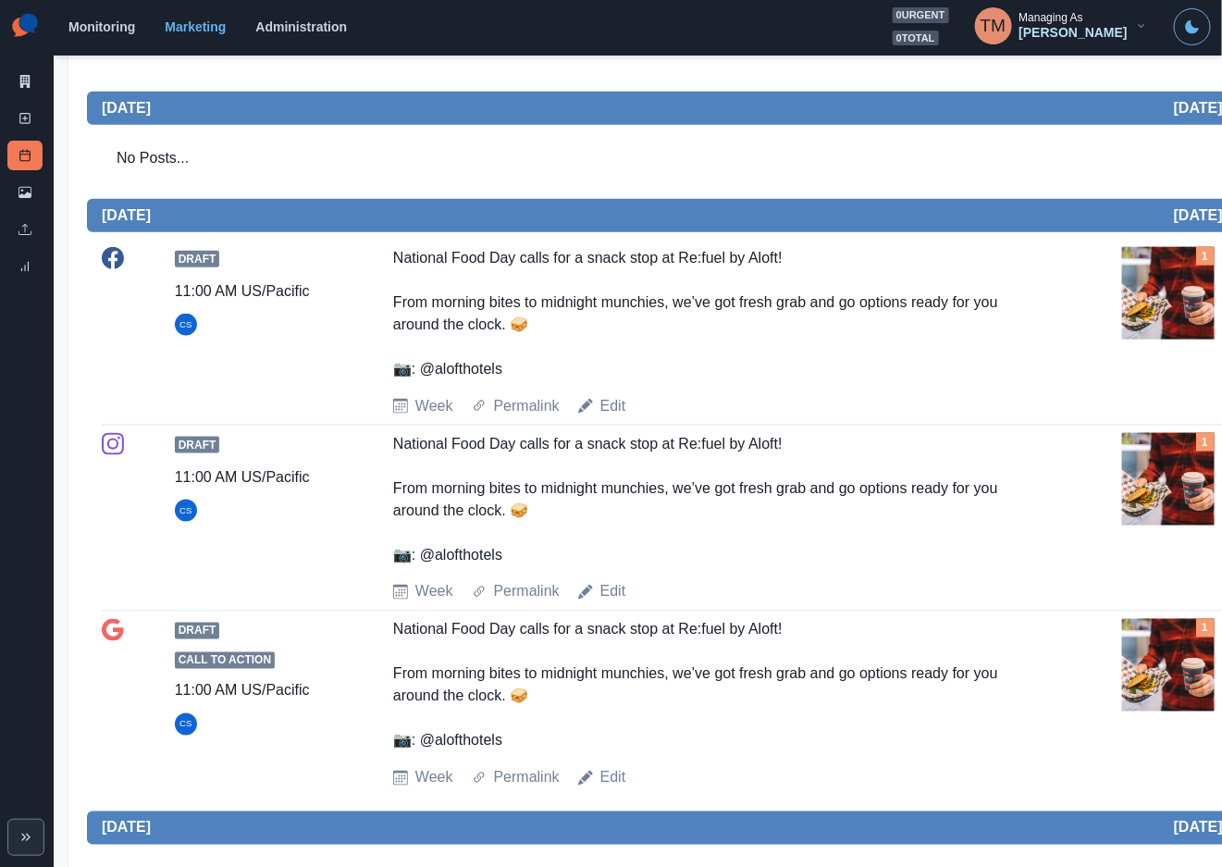
scroll to position [694, 0]
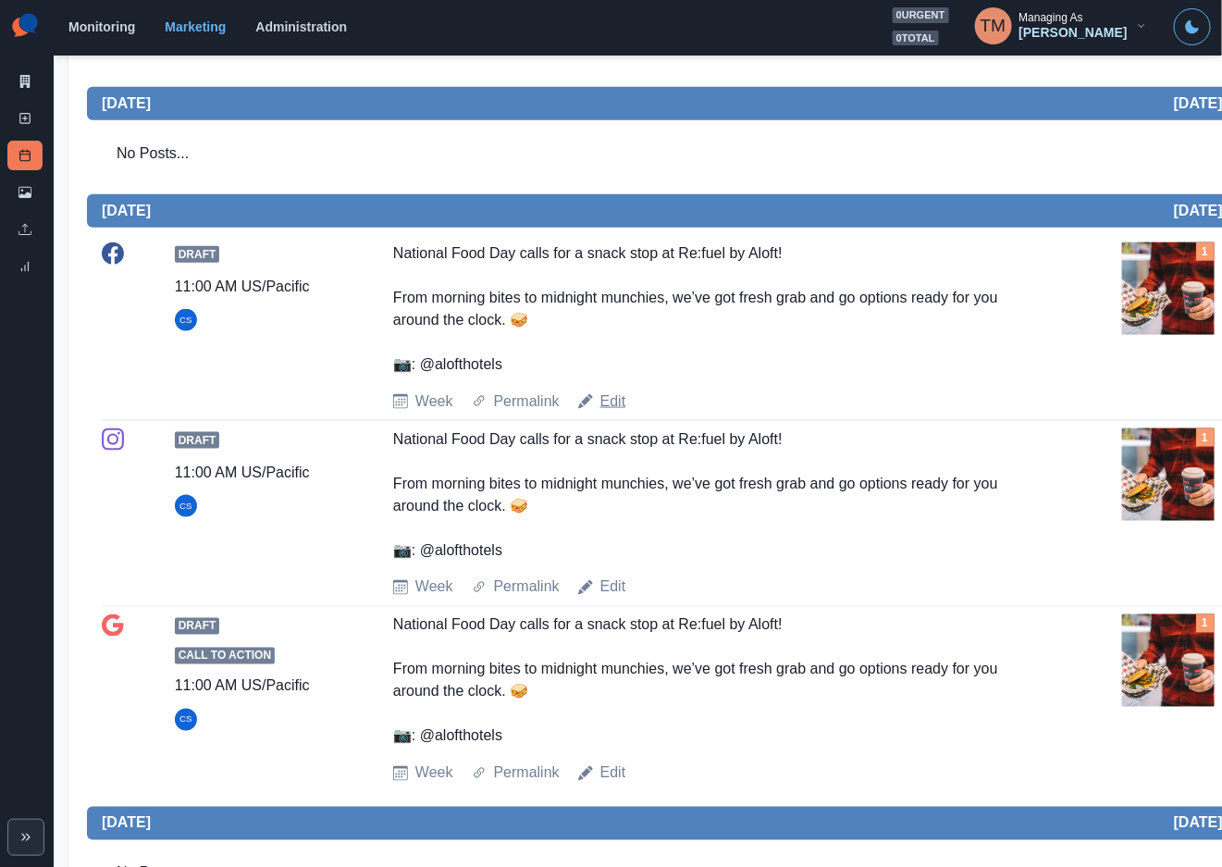
click at [608, 391] on link "Edit" at bounding box center [613, 401] width 26 height 22
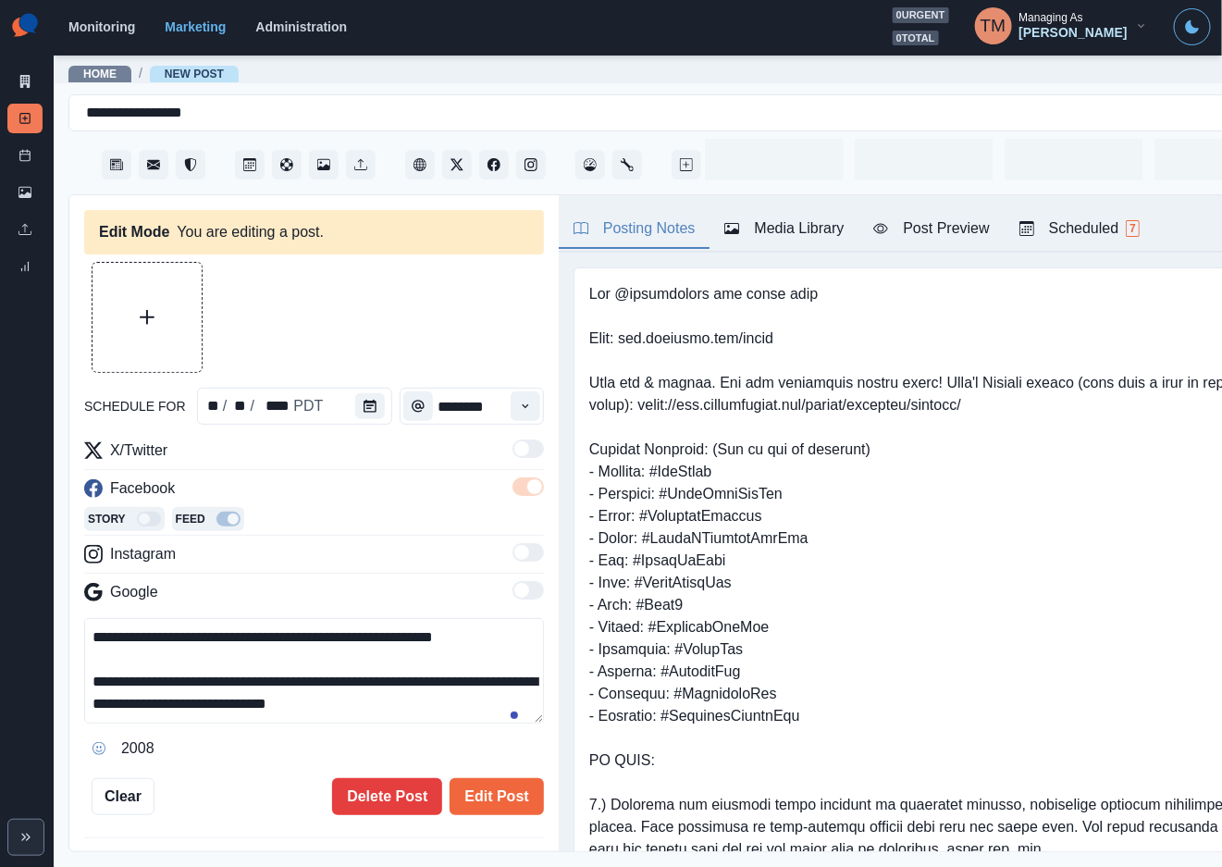
type input "********"
type textarea "**********"
click at [367, 393] on button "Calendar" at bounding box center [370, 406] width 30 height 26
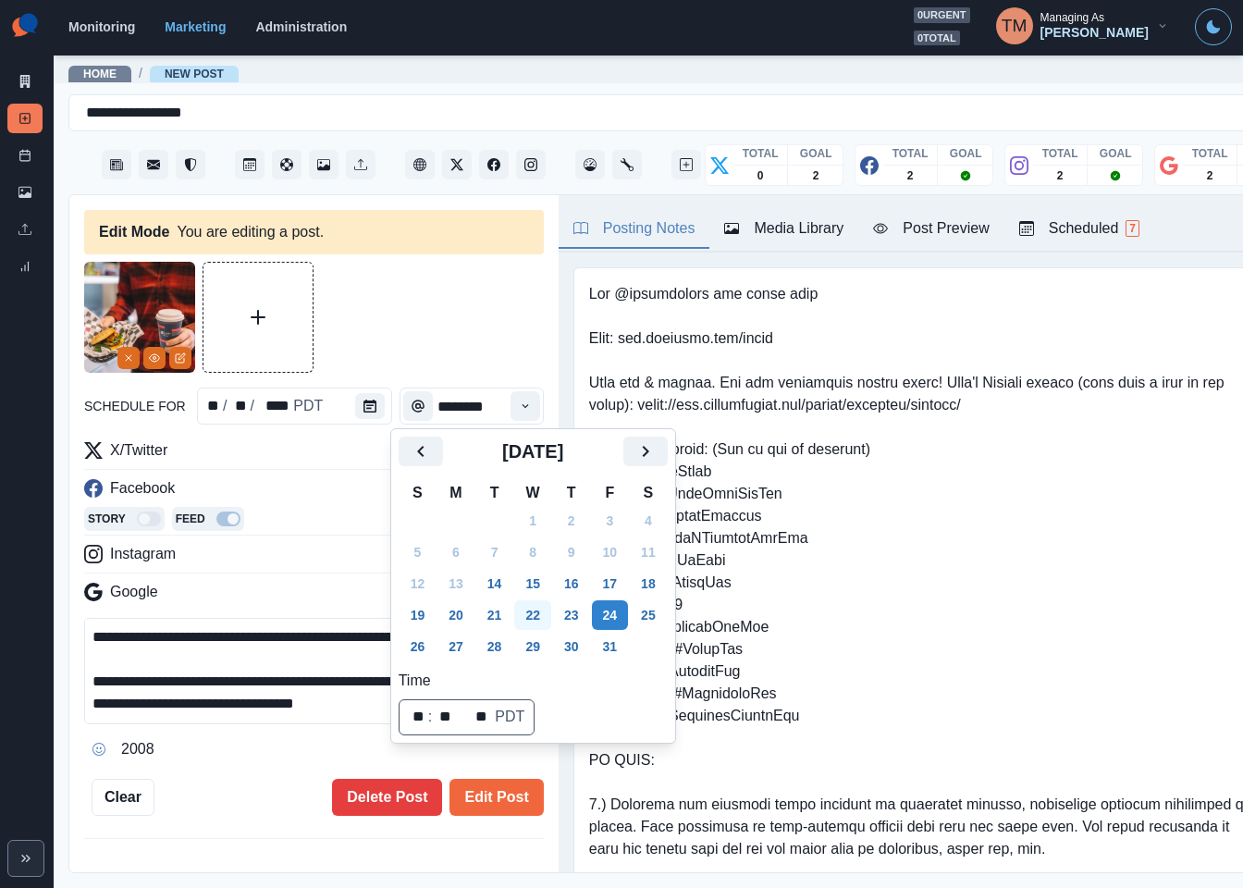
click at [530, 609] on button "22" at bounding box center [532, 615] width 37 height 30
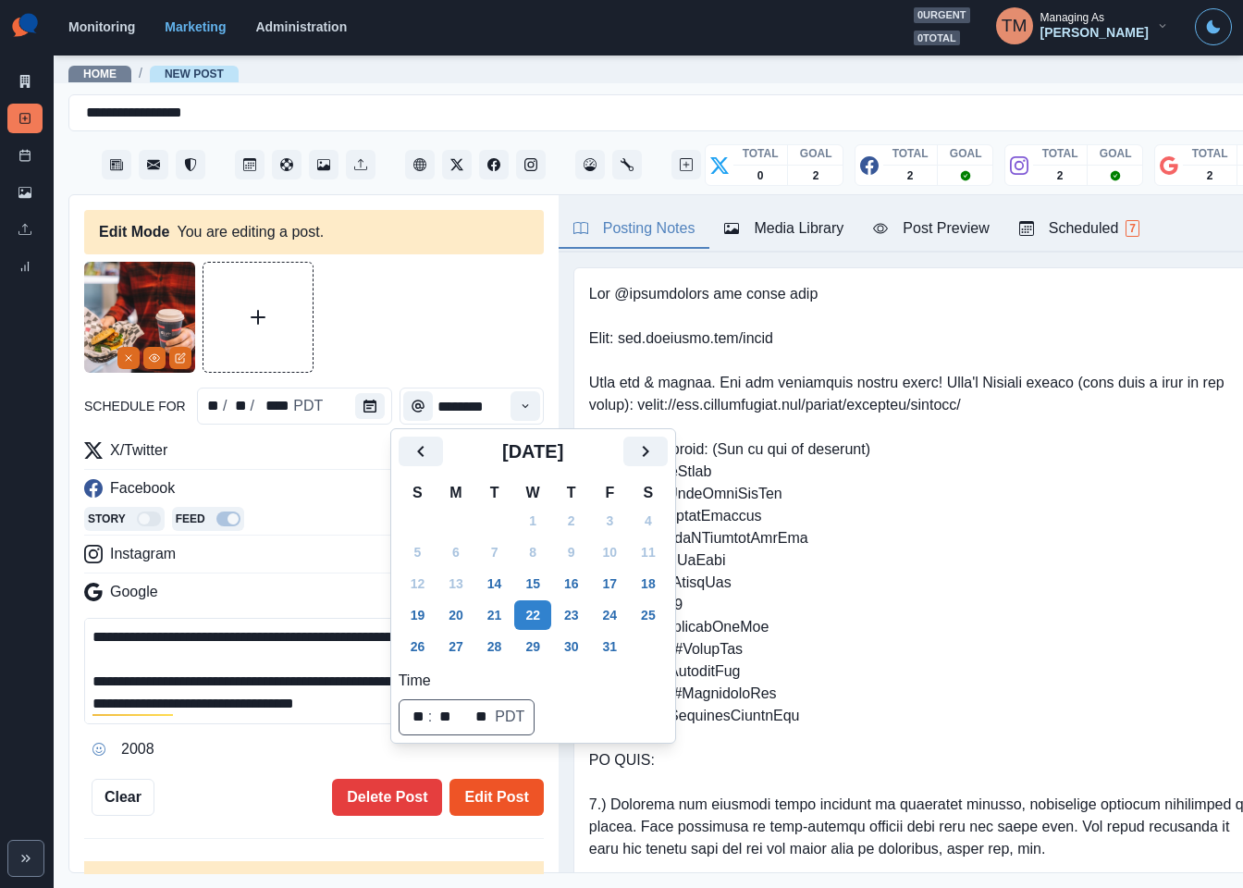
click at [480, 805] on button "Edit Post" at bounding box center [496, 797] width 93 height 37
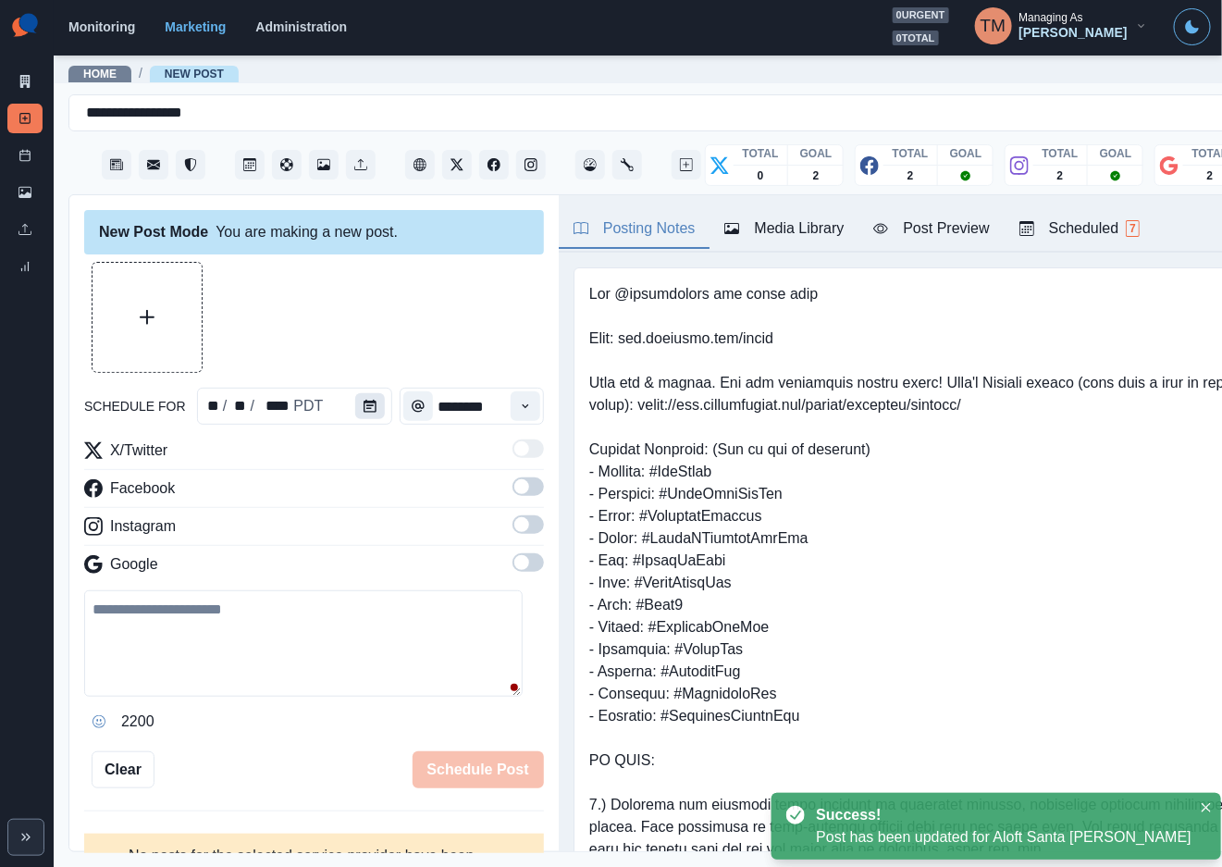
click at [367, 417] on button "Calendar" at bounding box center [370, 406] width 30 height 26
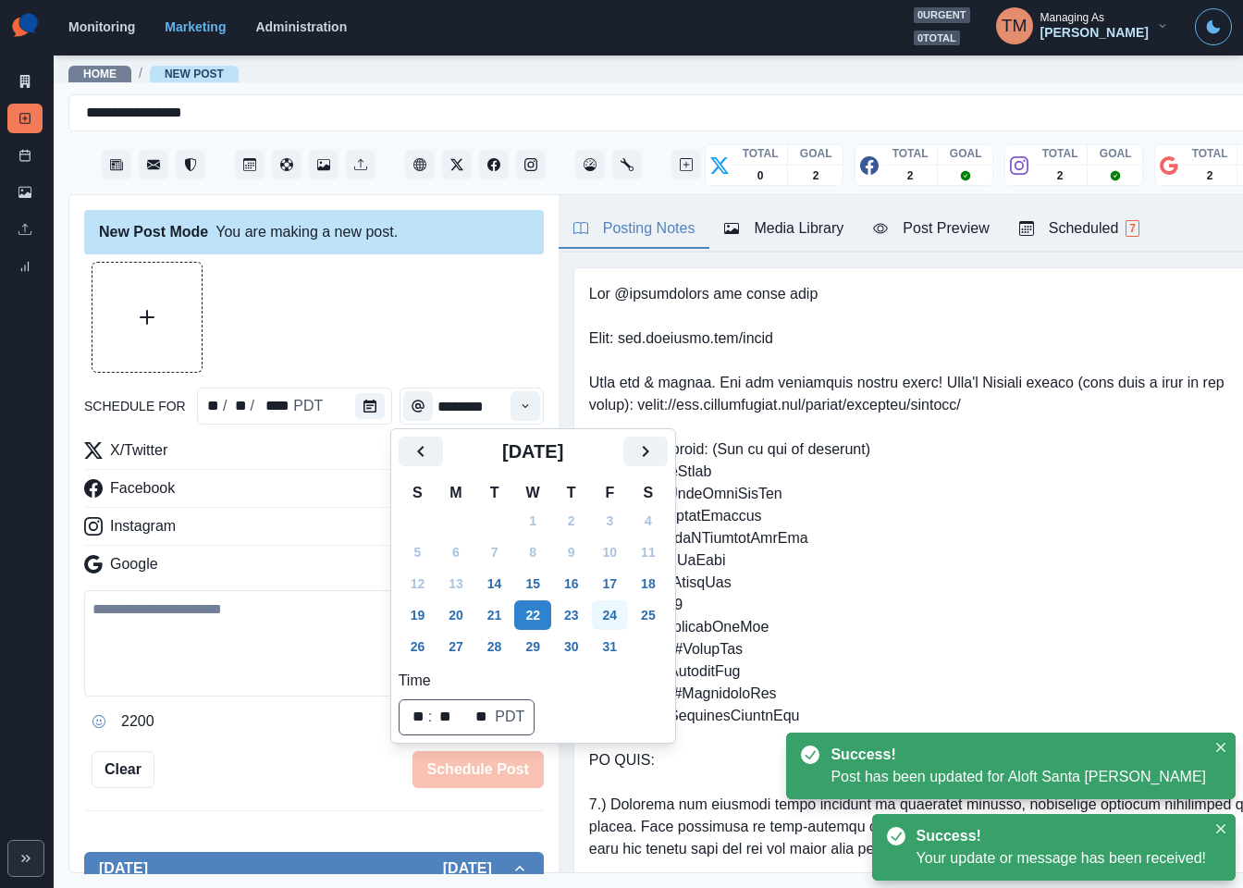
click at [613, 609] on button "24" at bounding box center [610, 615] width 37 height 30
click at [297, 753] on div "Schedule Post" at bounding box center [348, 769] width 389 height 37
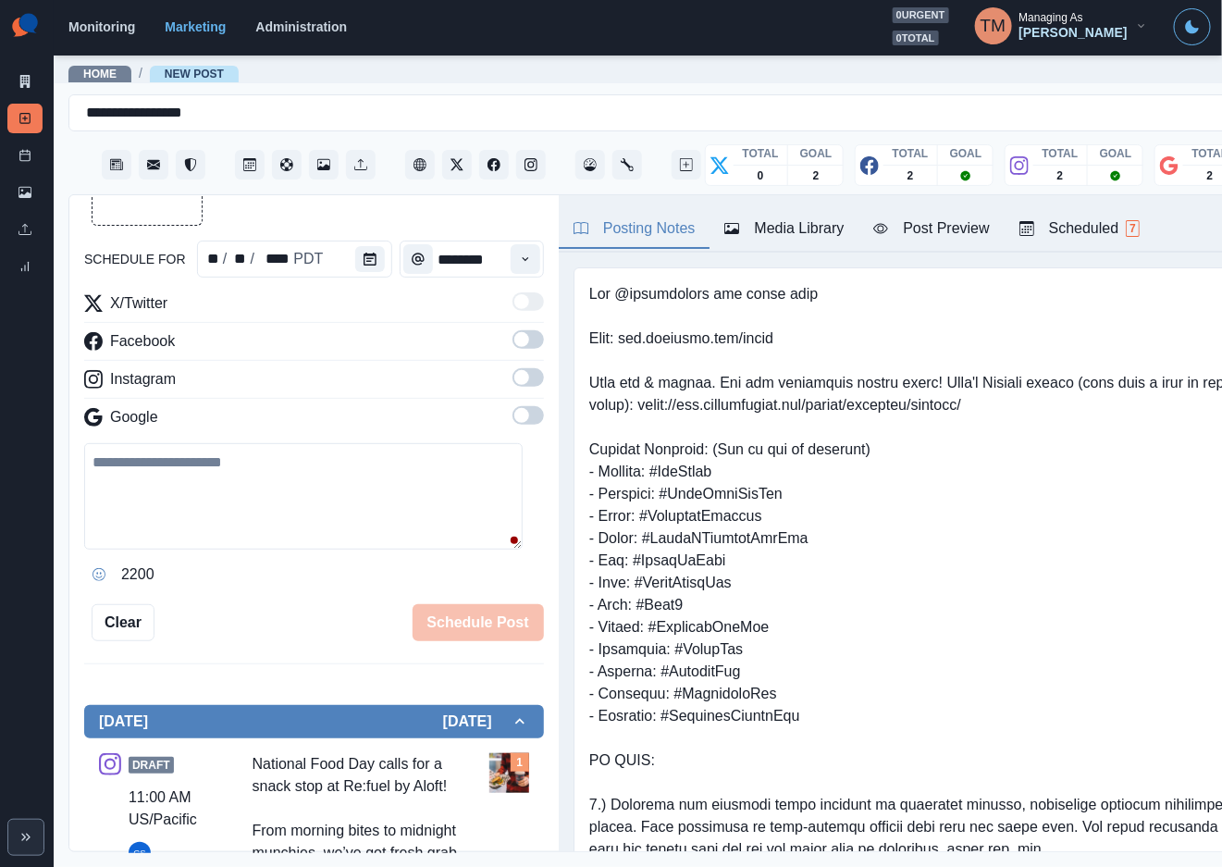
scroll to position [106, 0]
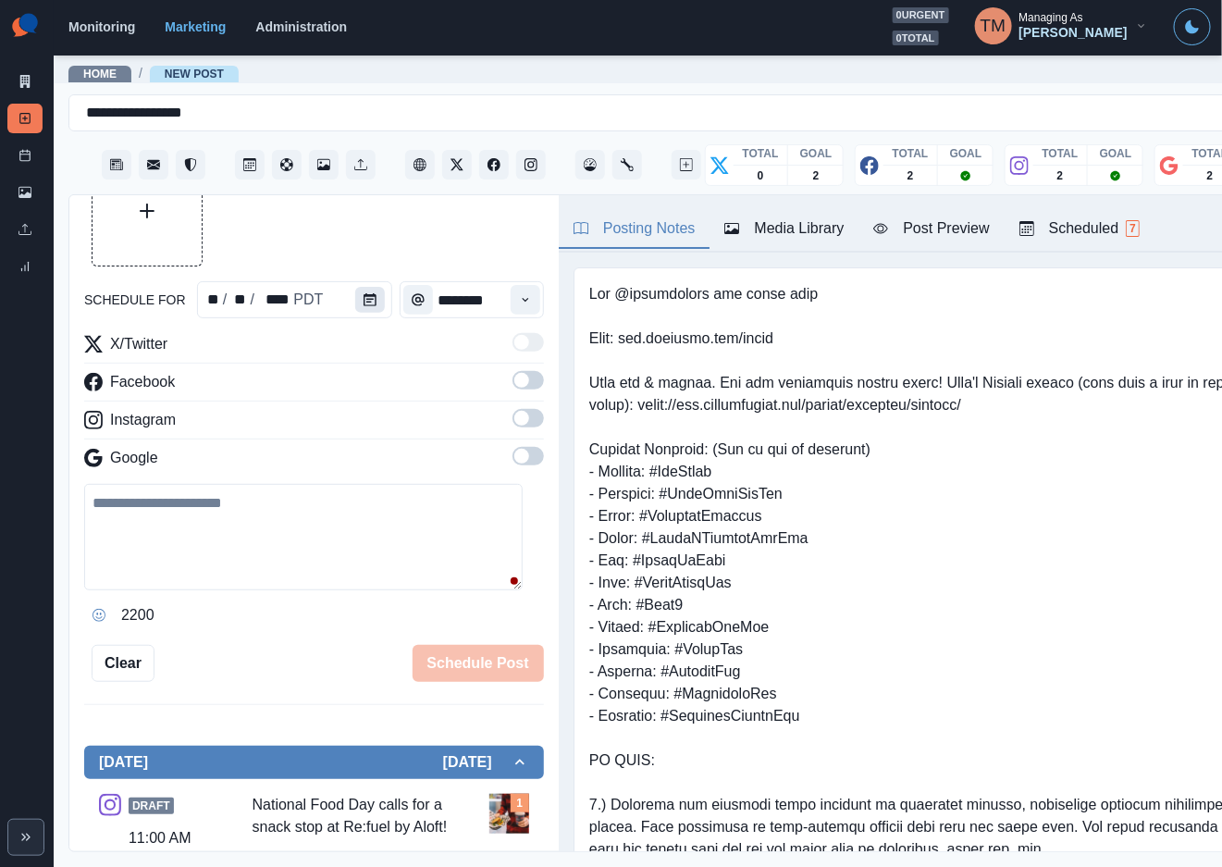
click at [367, 297] on button "Calendar" at bounding box center [370, 300] width 30 height 26
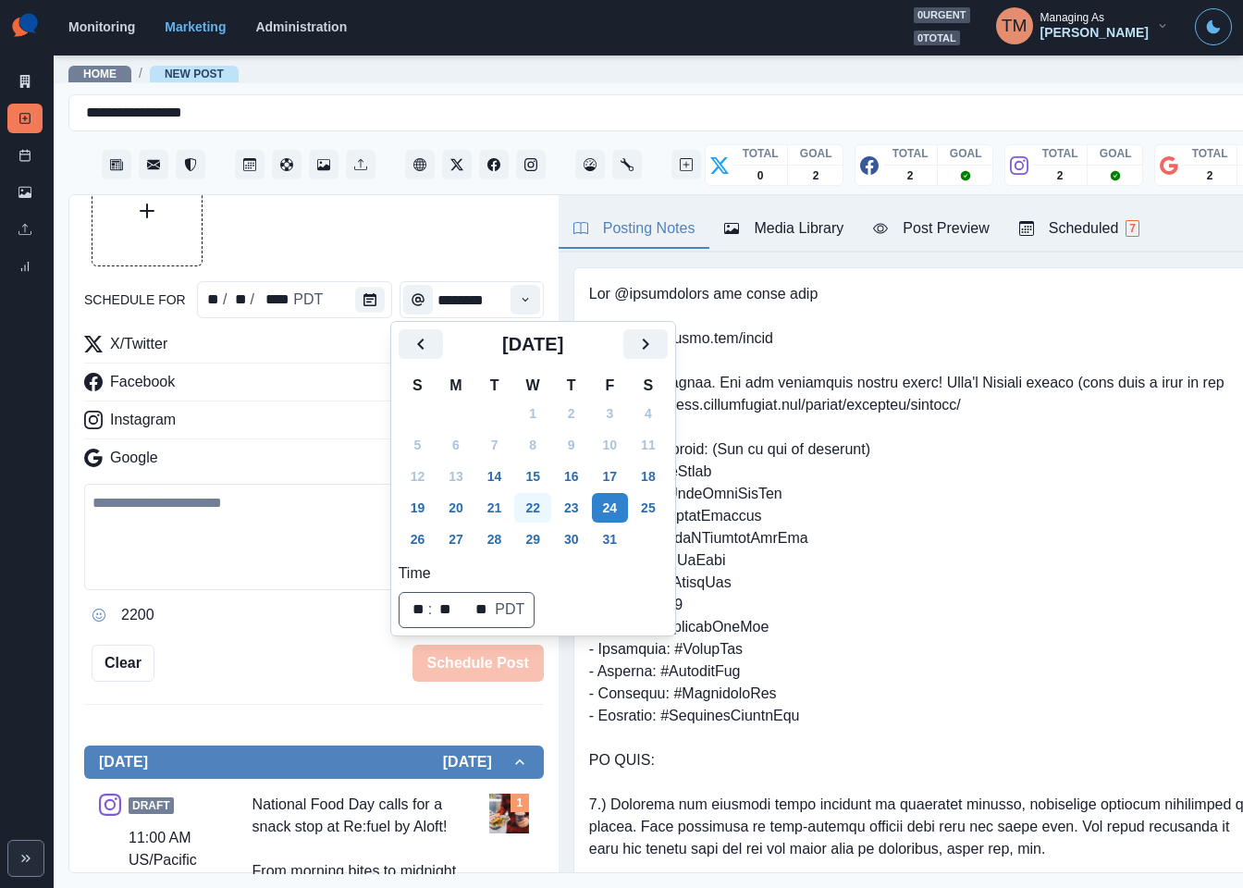
click at [536, 511] on button "22" at bounding box center [532, 508] width 37 height 30
click at [306, 647] on div "Schedule Post" at bounding box center [348, 663] width 389 height 37
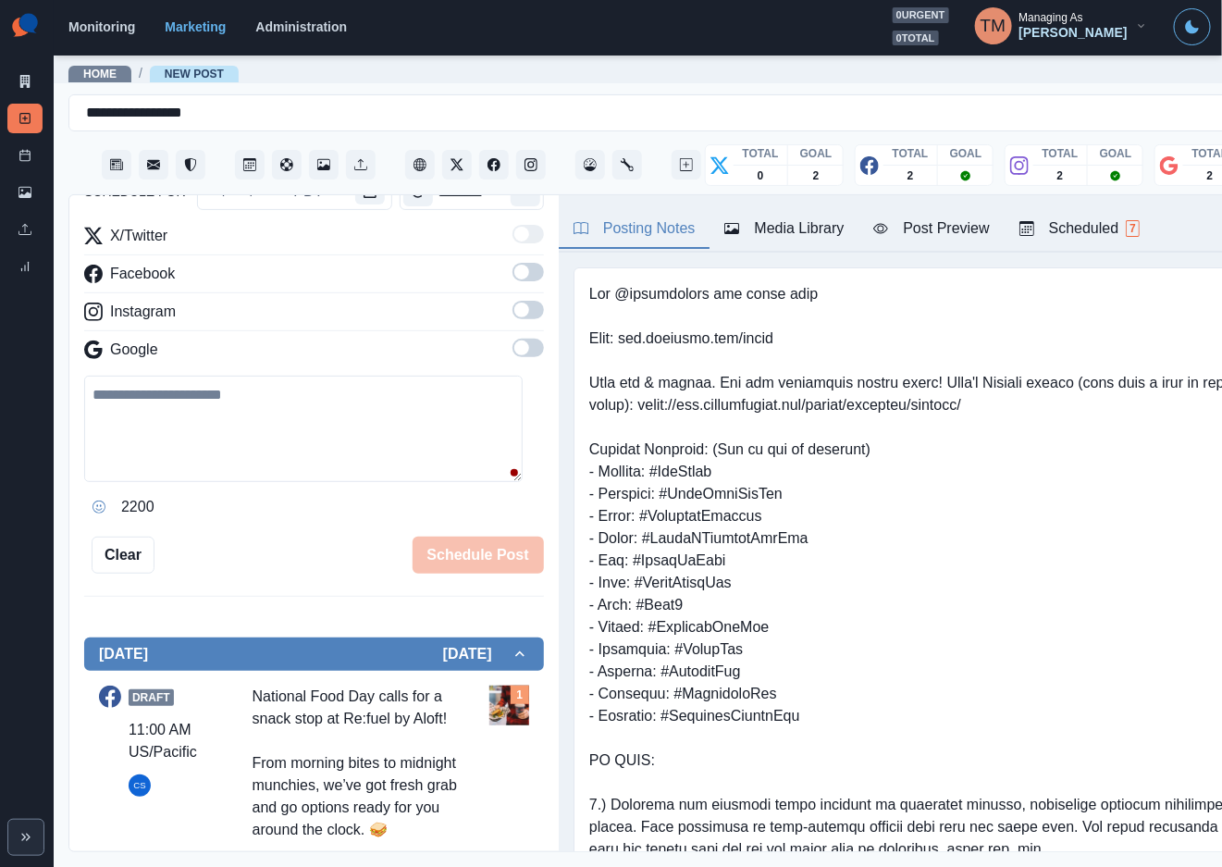
scroll to position [364, 0]
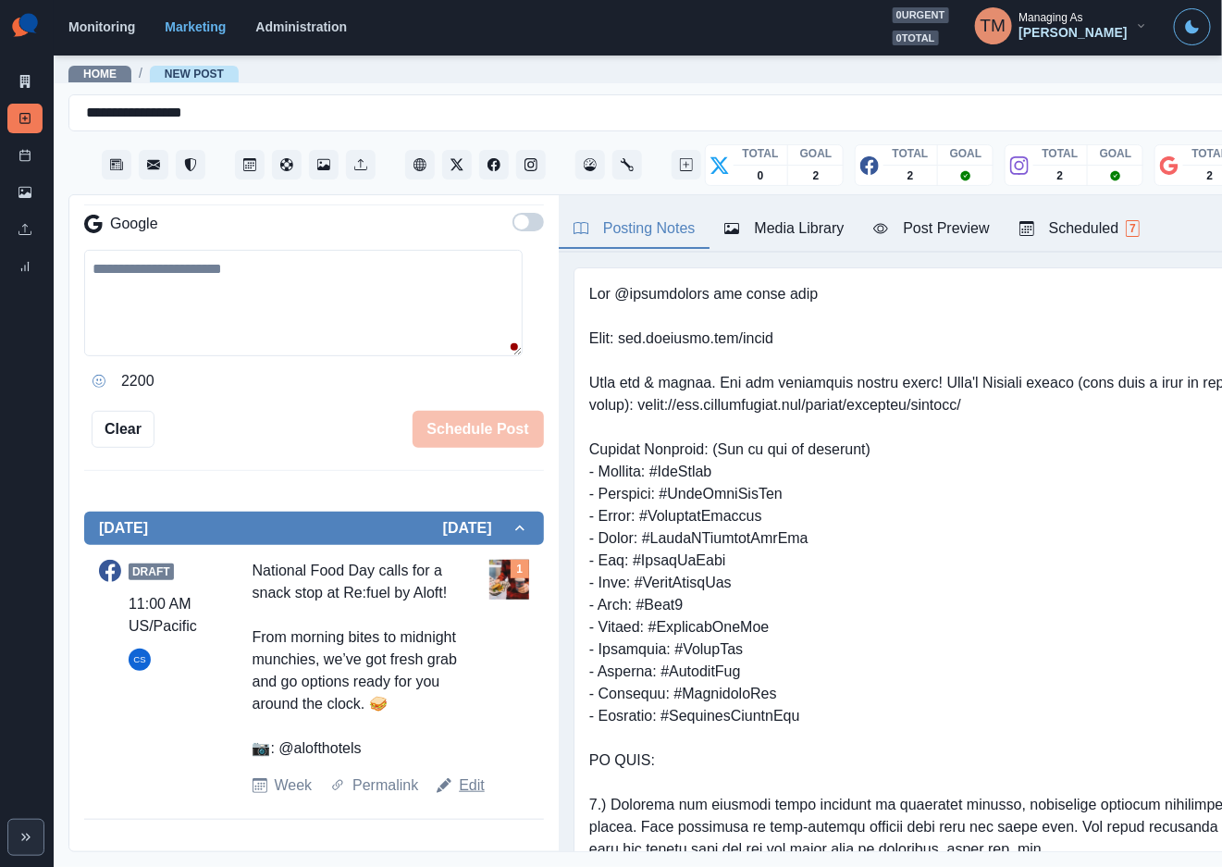
click at [467, 796] on link "Edit" at bounding box center [472, 785] width 26 height 22
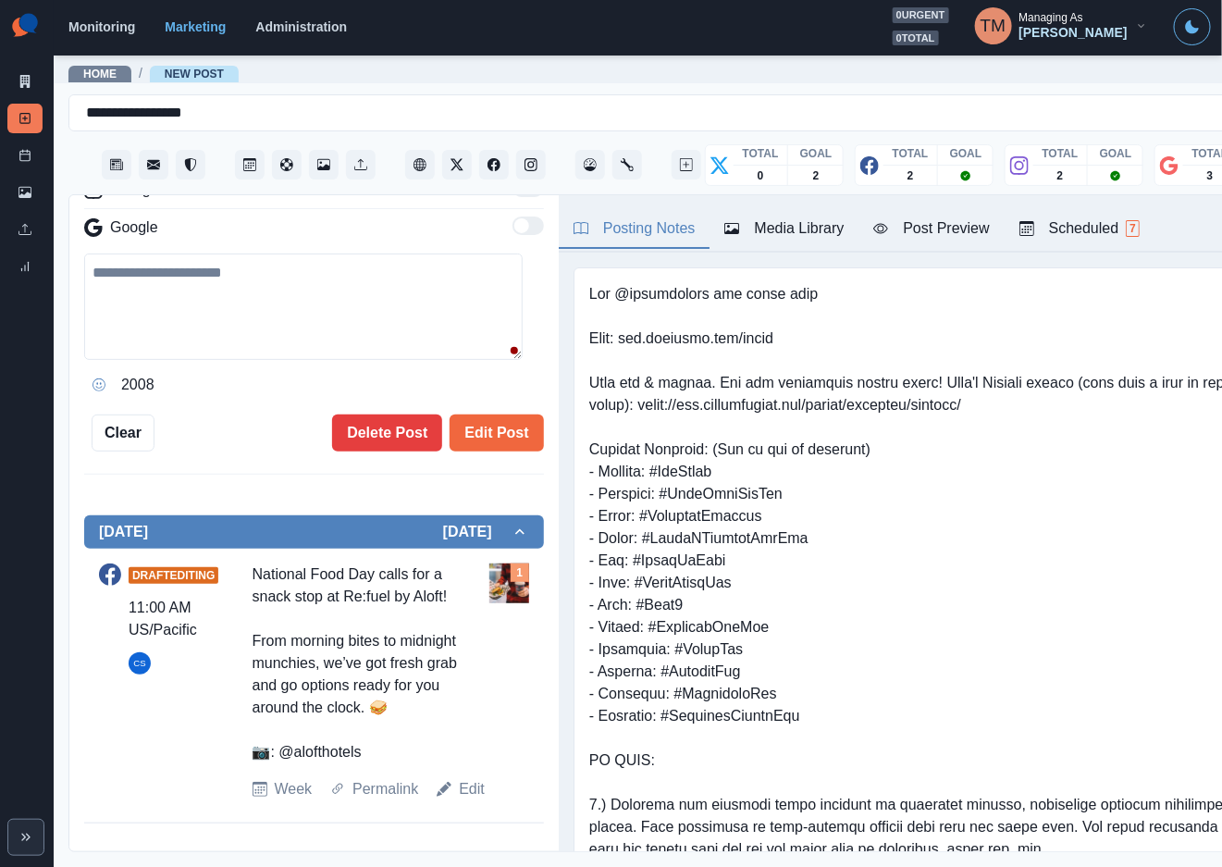
type textarea "**********"
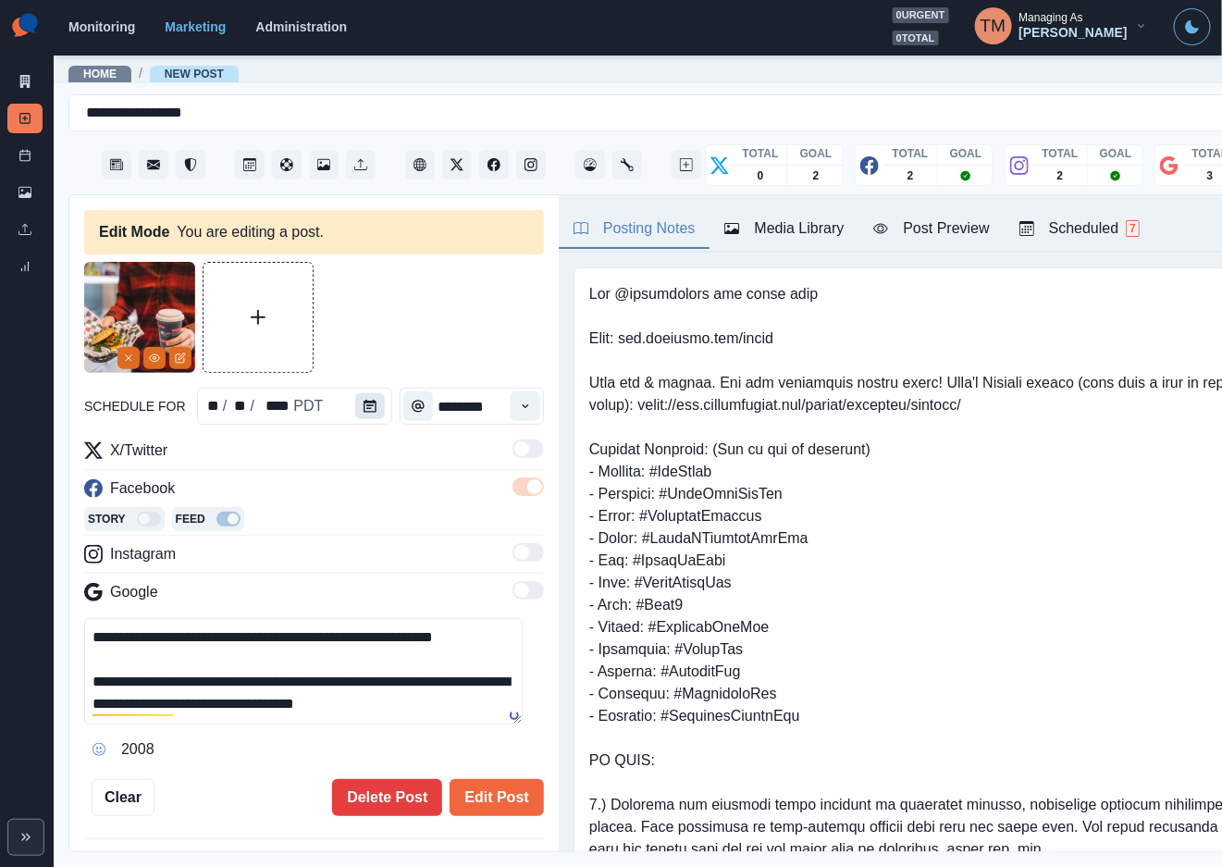
click at [364, 401] on icon "Calendar" at bounding box center [370, 406] width 13 height 13
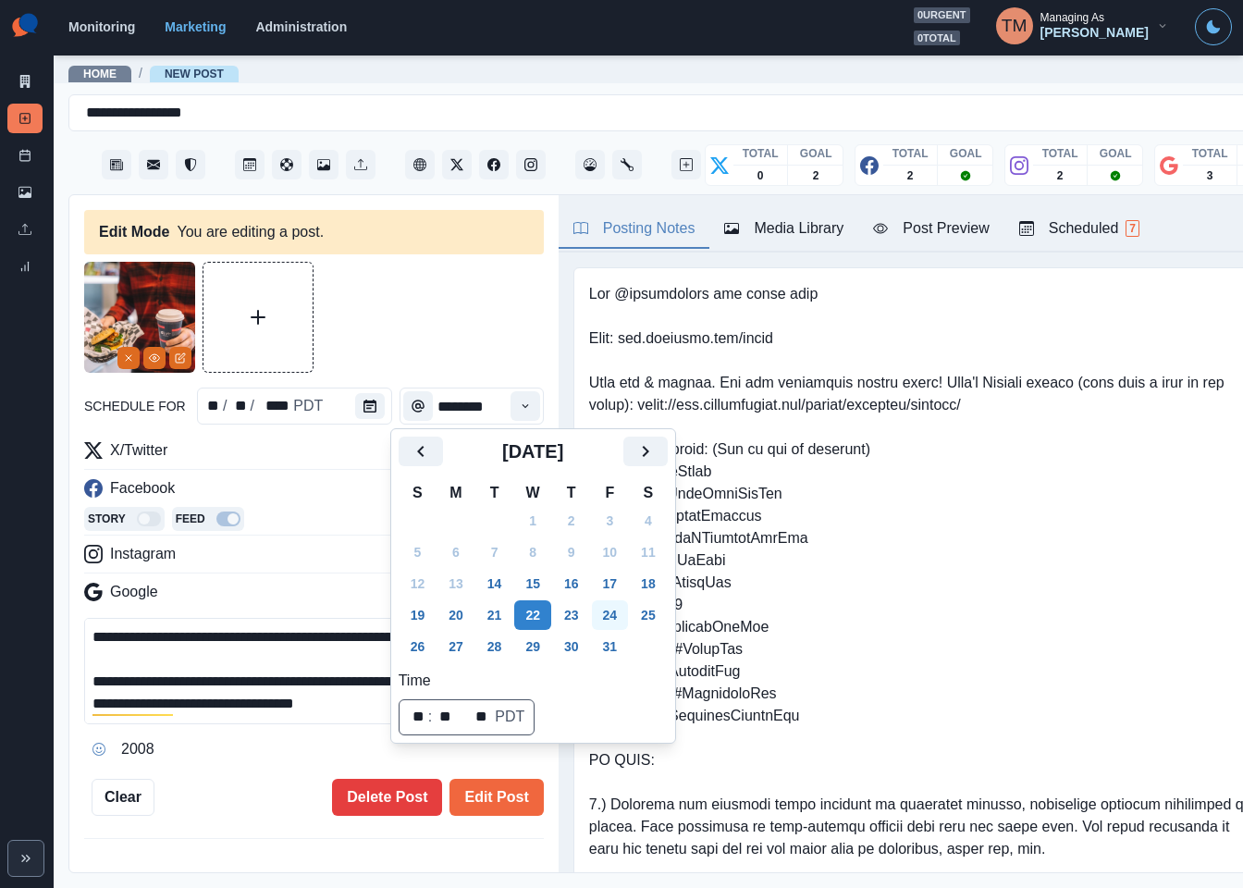
click at [609, 619] on button "24" at bounding box center [610, 615] width 37 height 30
click at [475, 800] on button "Edit Post" at bounding box center [496, 797] width 93 height 37
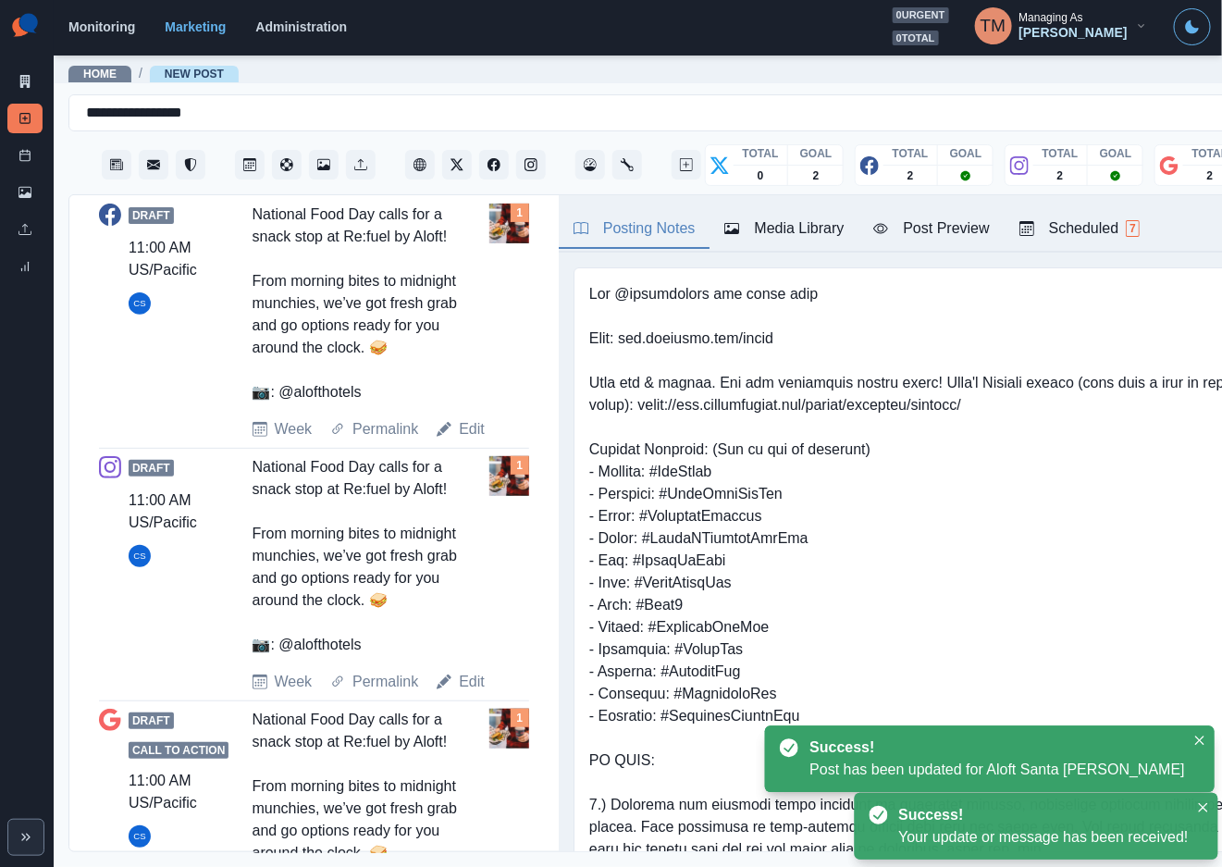
scroll to position [832, 0]
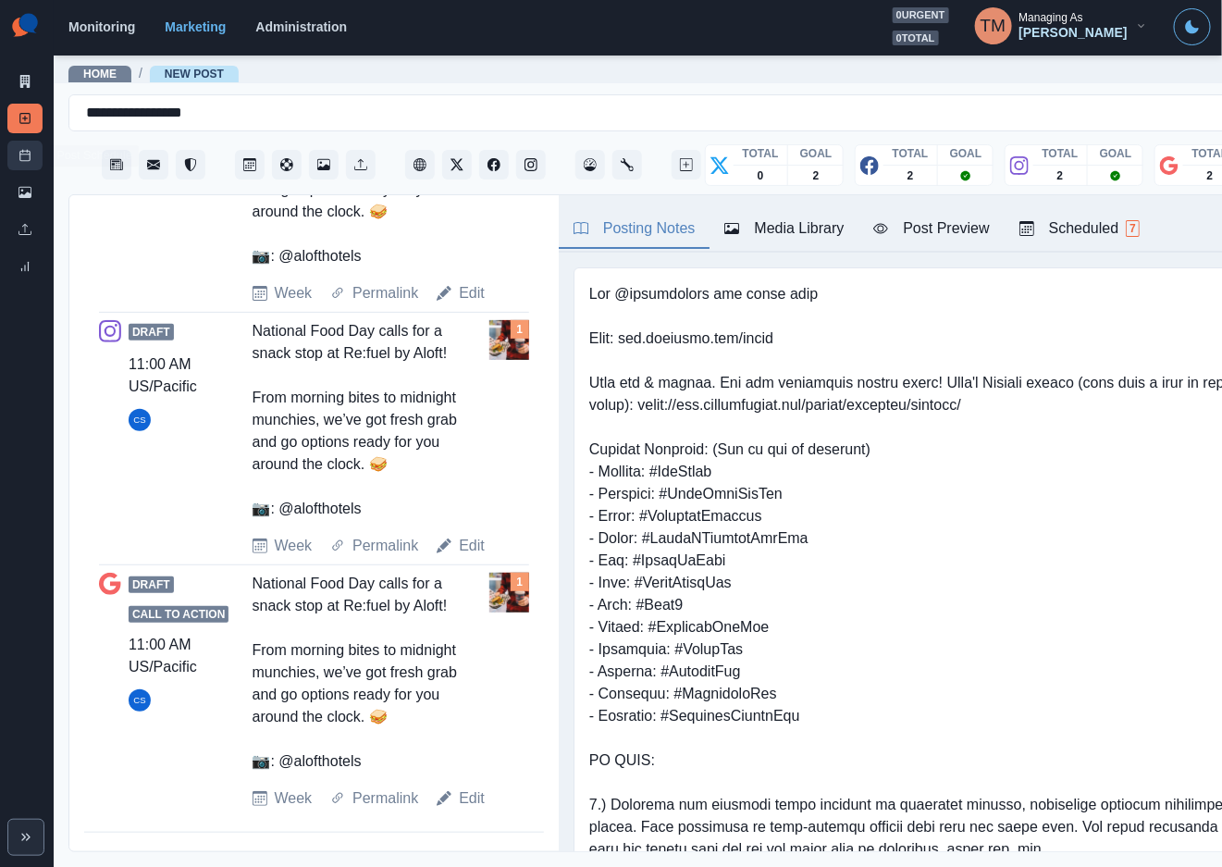
click at [20, 161] on rect at bounding box center [25, 156] width 10 height 10
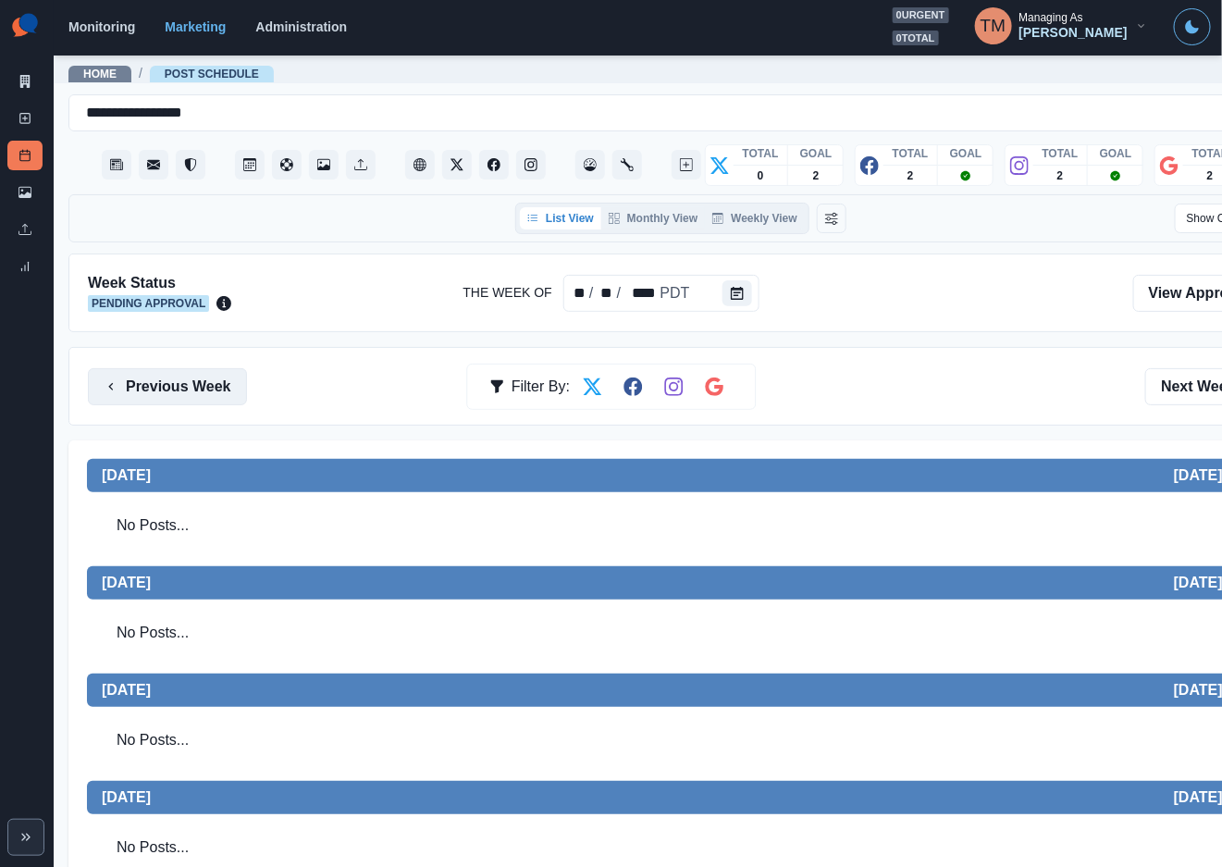
click at [179, 372] on button "Previous Week" at bounding box center [167, 386] width 159 height 37
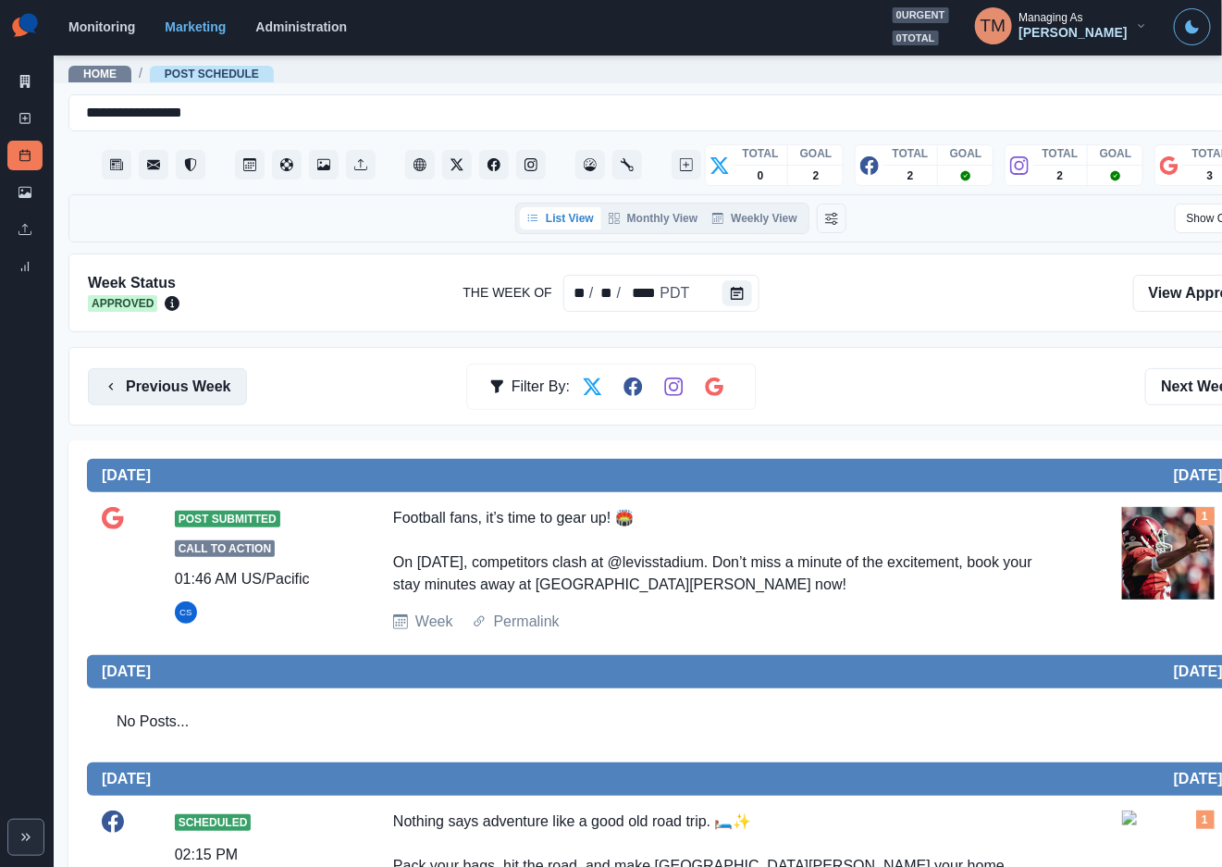
click at [165, 394] on button "Previous Week" at bounding box center [167, 386] width 159 height 37
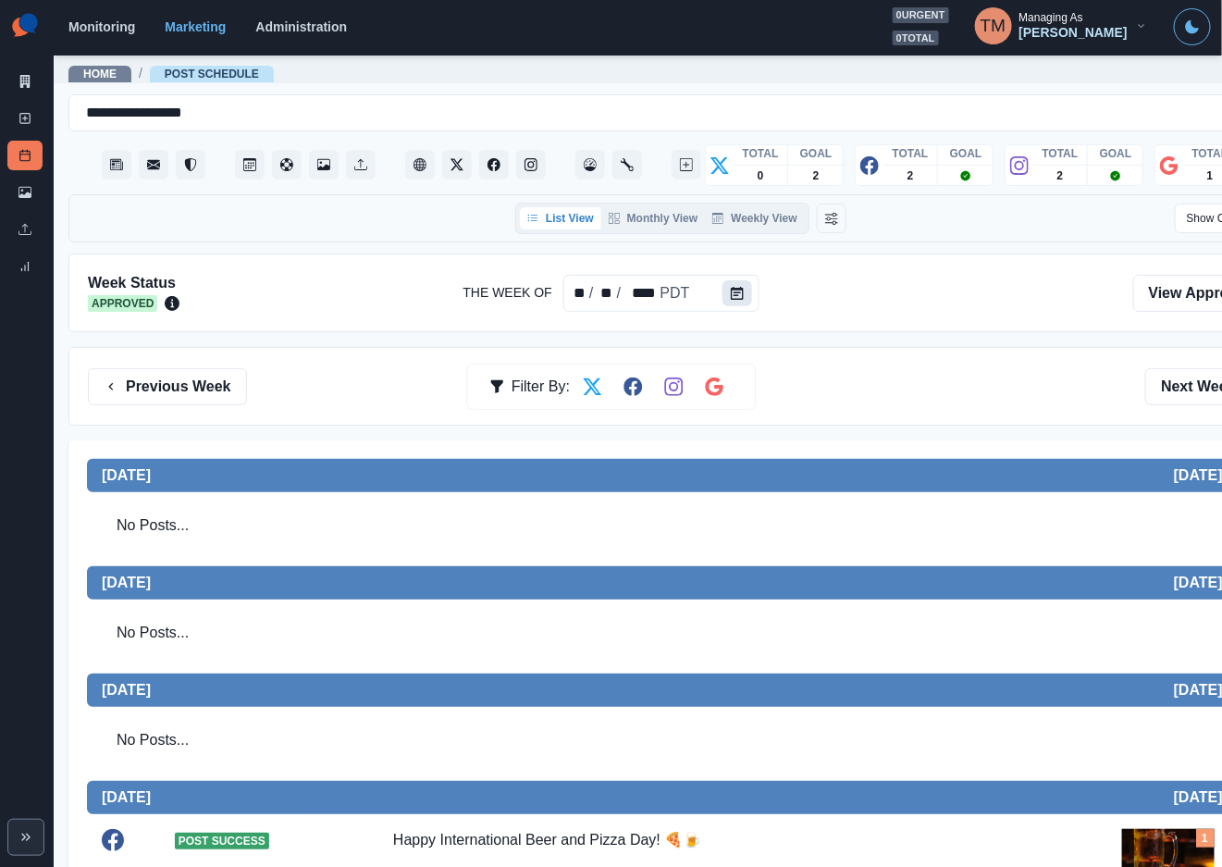
click at [731, 292] on icon "Calendar" at bounding box center [737, 293] width 13 height 13
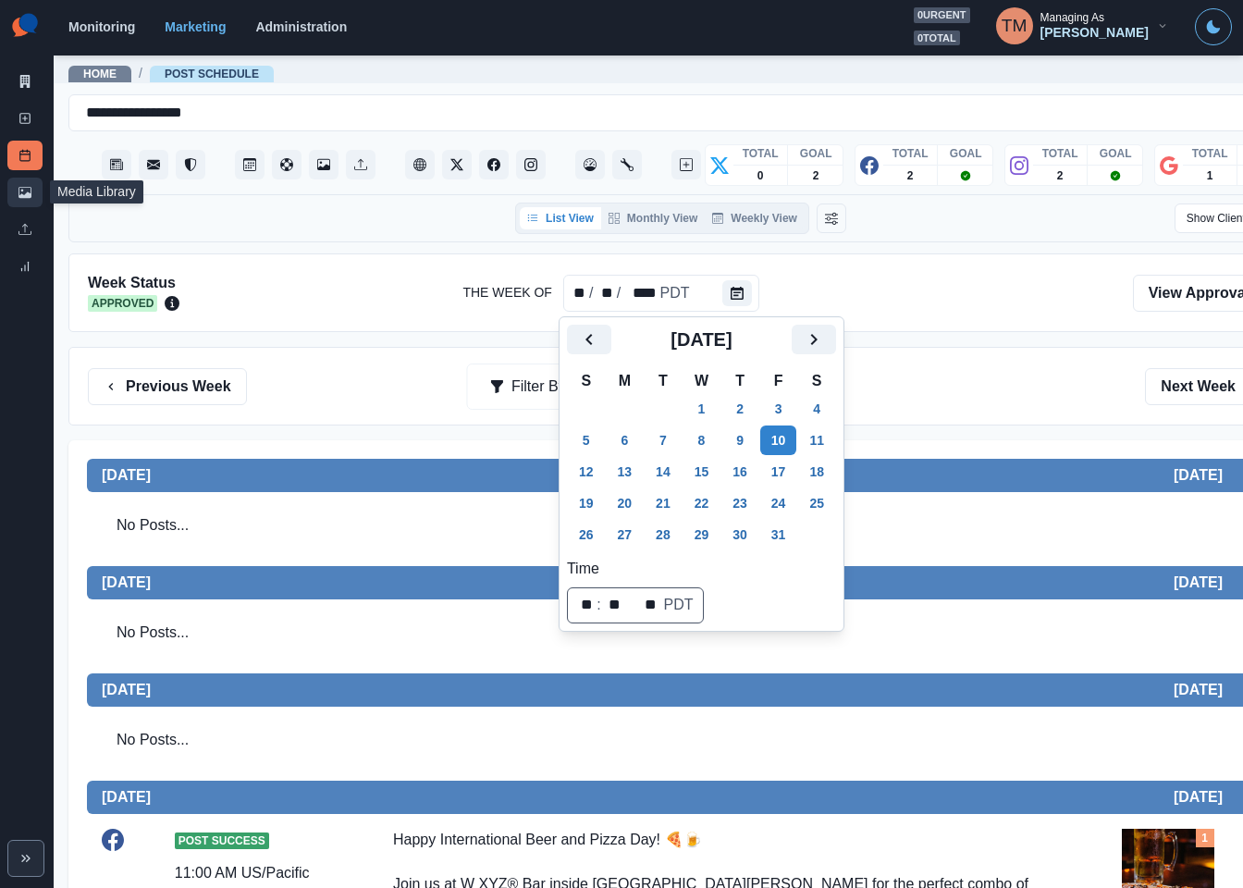
click at [18, 190] on link "Media Library" at bounding box center [24, 193] width 35 height 30
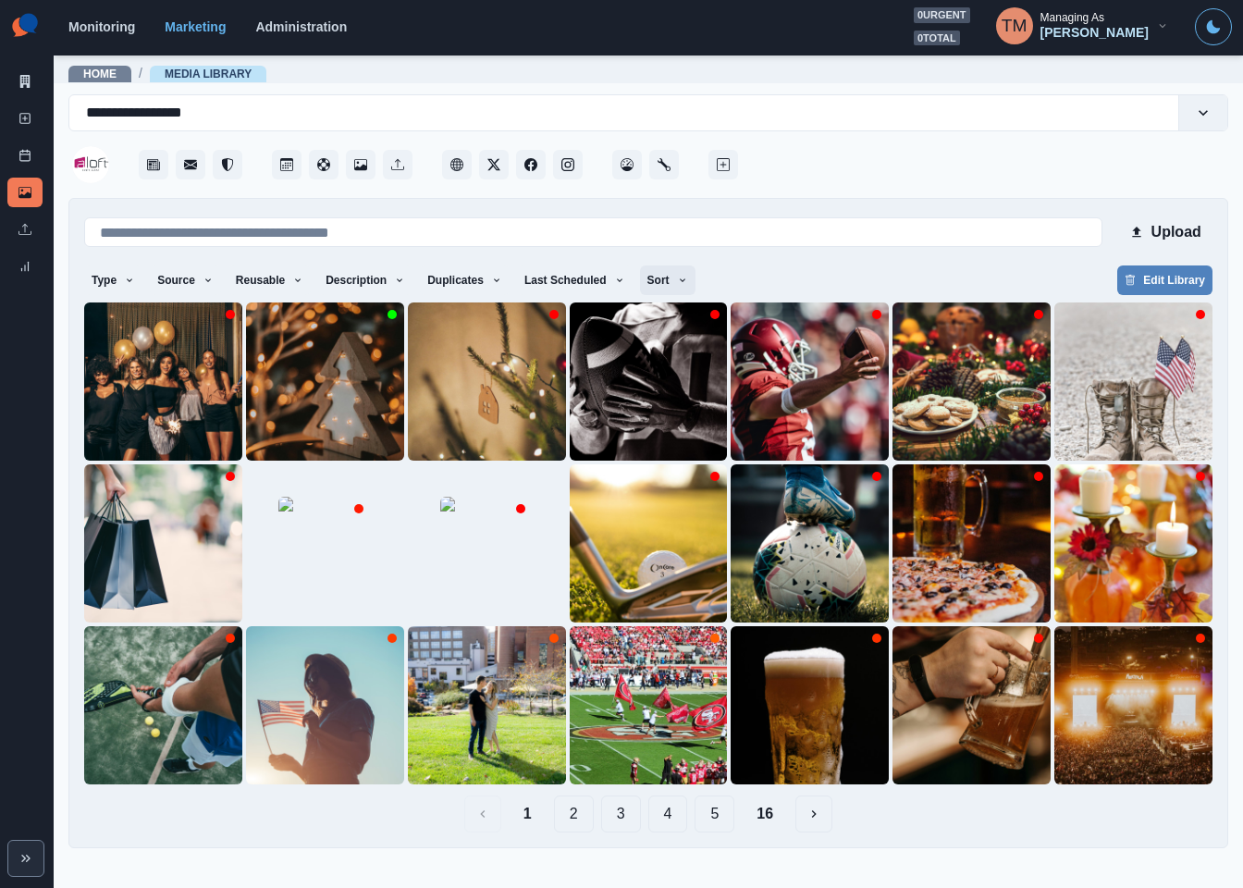
click at [677, 276] on icon "button" at bounding box center [682, 280] width 11 height 11
click at [147, 403] on img at bounding box center [163, 381] width 158 height 158
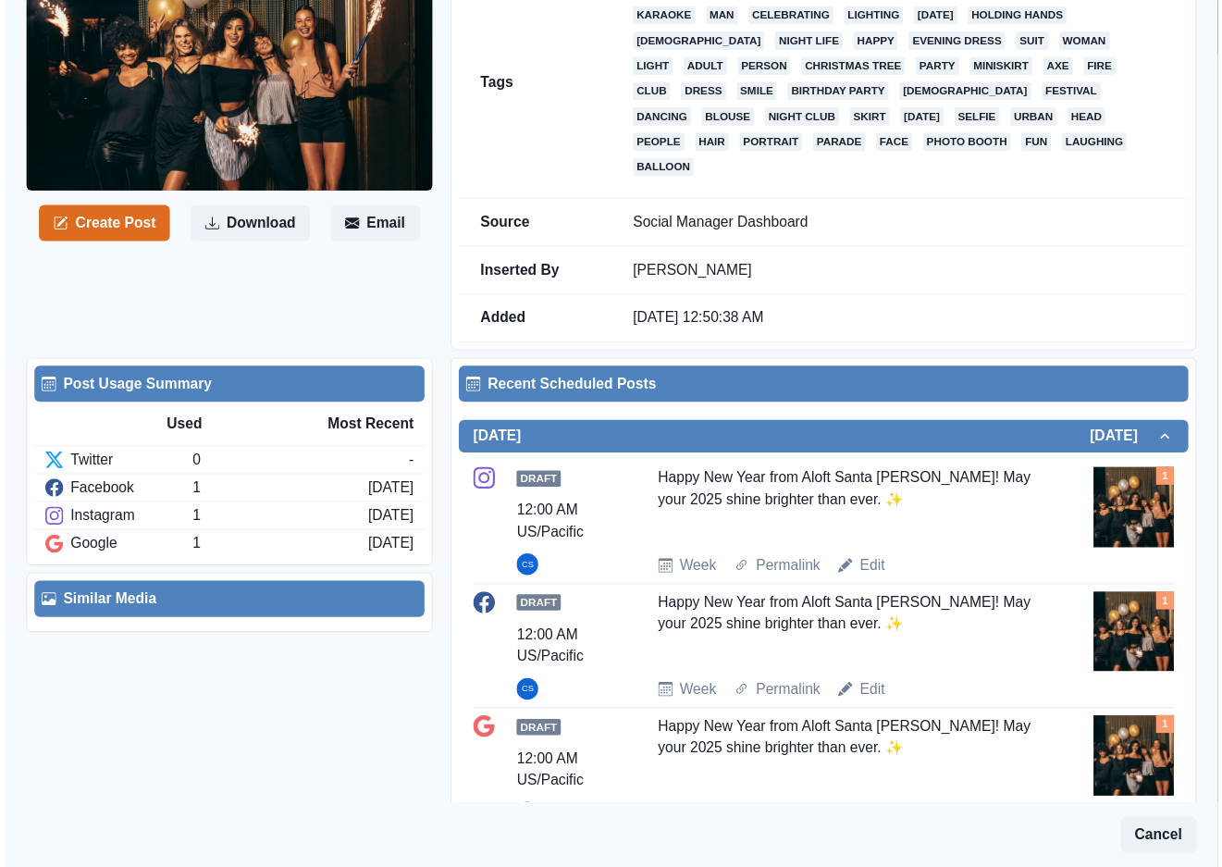
scroll to position [277, 0]
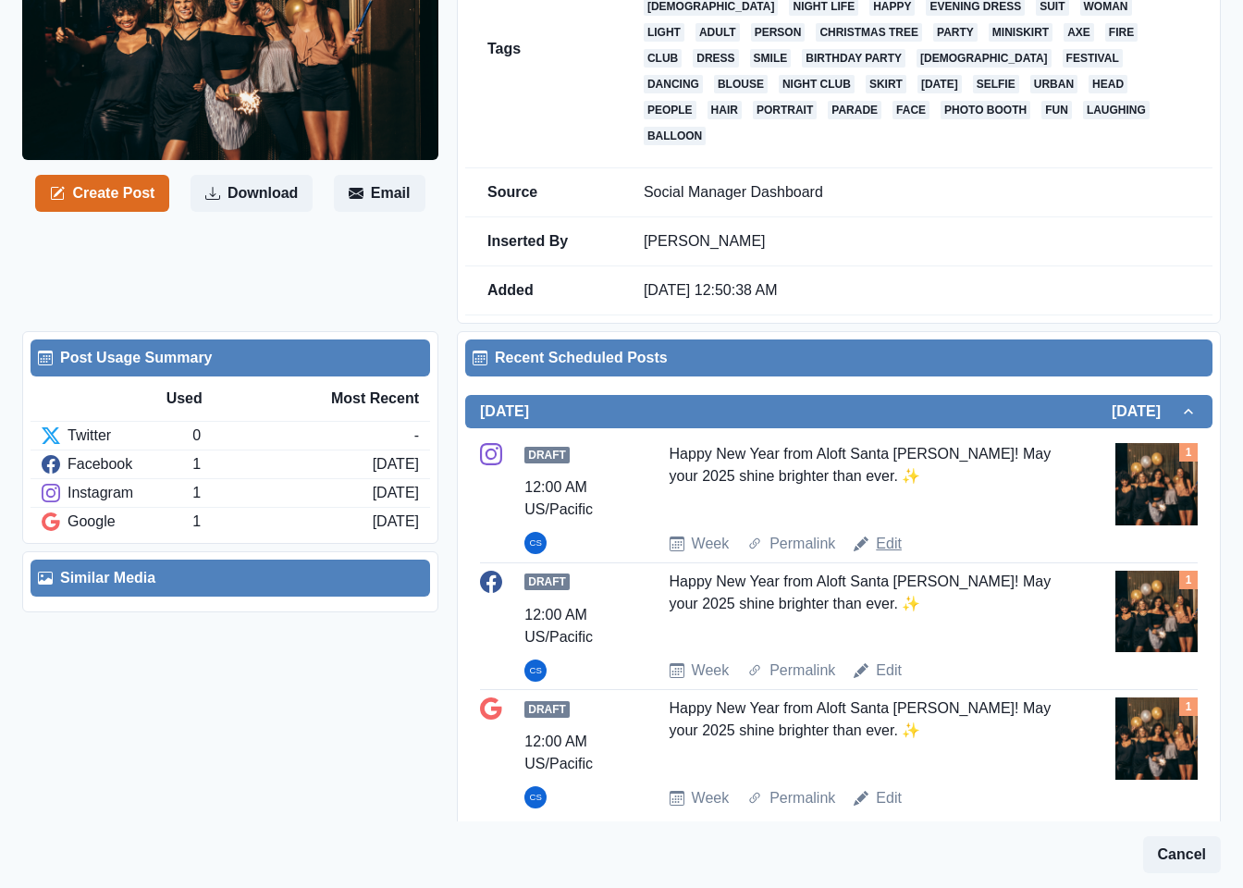
click at [882, 533] on link "Edit" at bounding box center [889, 544] width 26 height 22
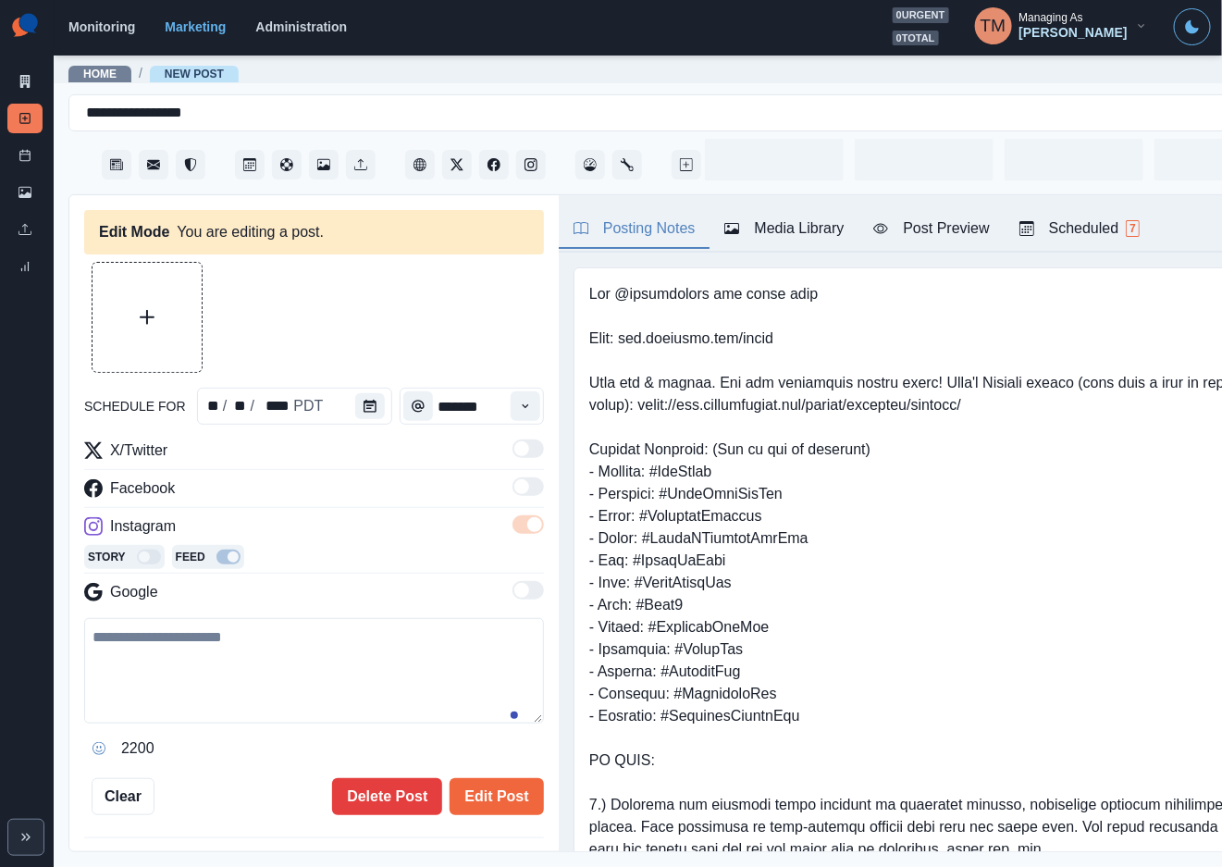
type input "********"
type textarea "**********"
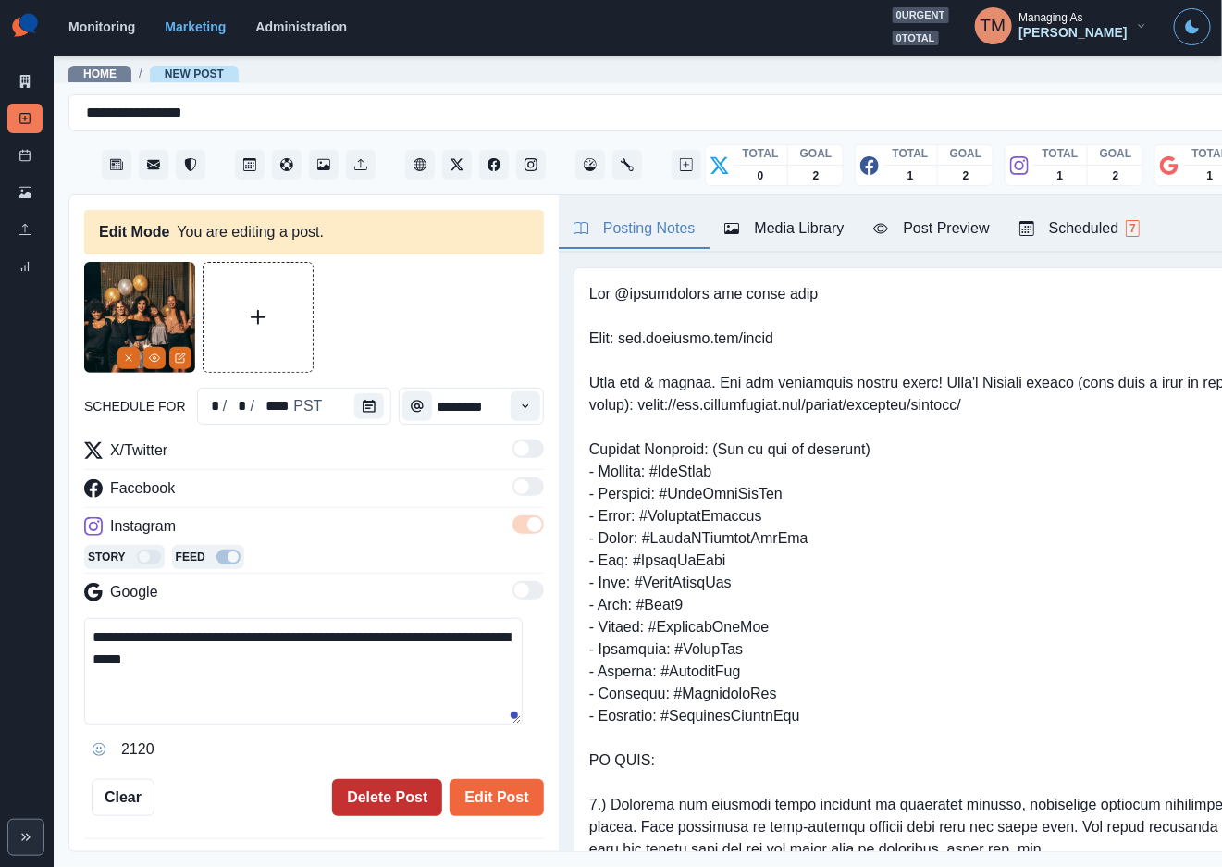
click at [366, 802] on button "Delete Post" at bounding box center [387, 797] width 110 height 37
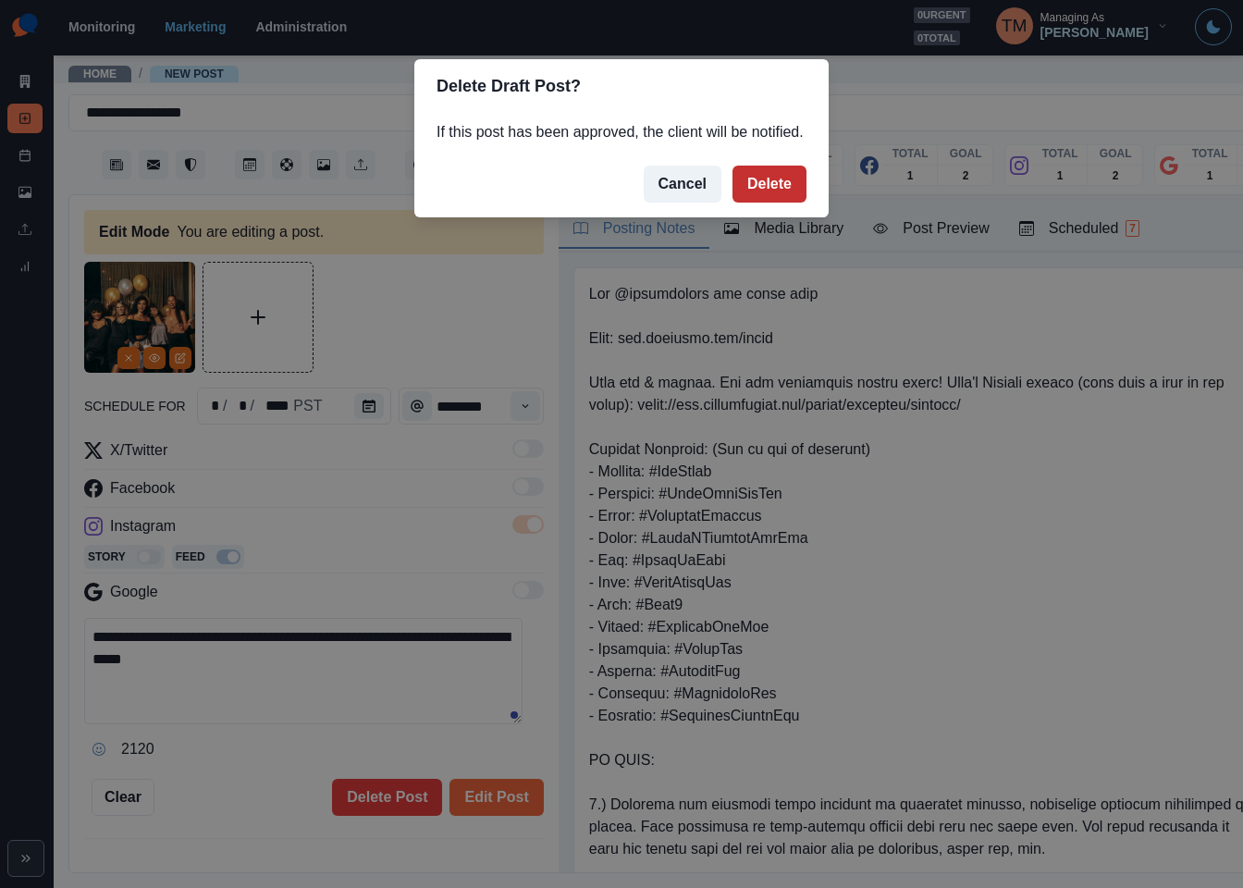
click at [770, 191] on button "Delete" at bounding box center [770, 184] width 74 height 37
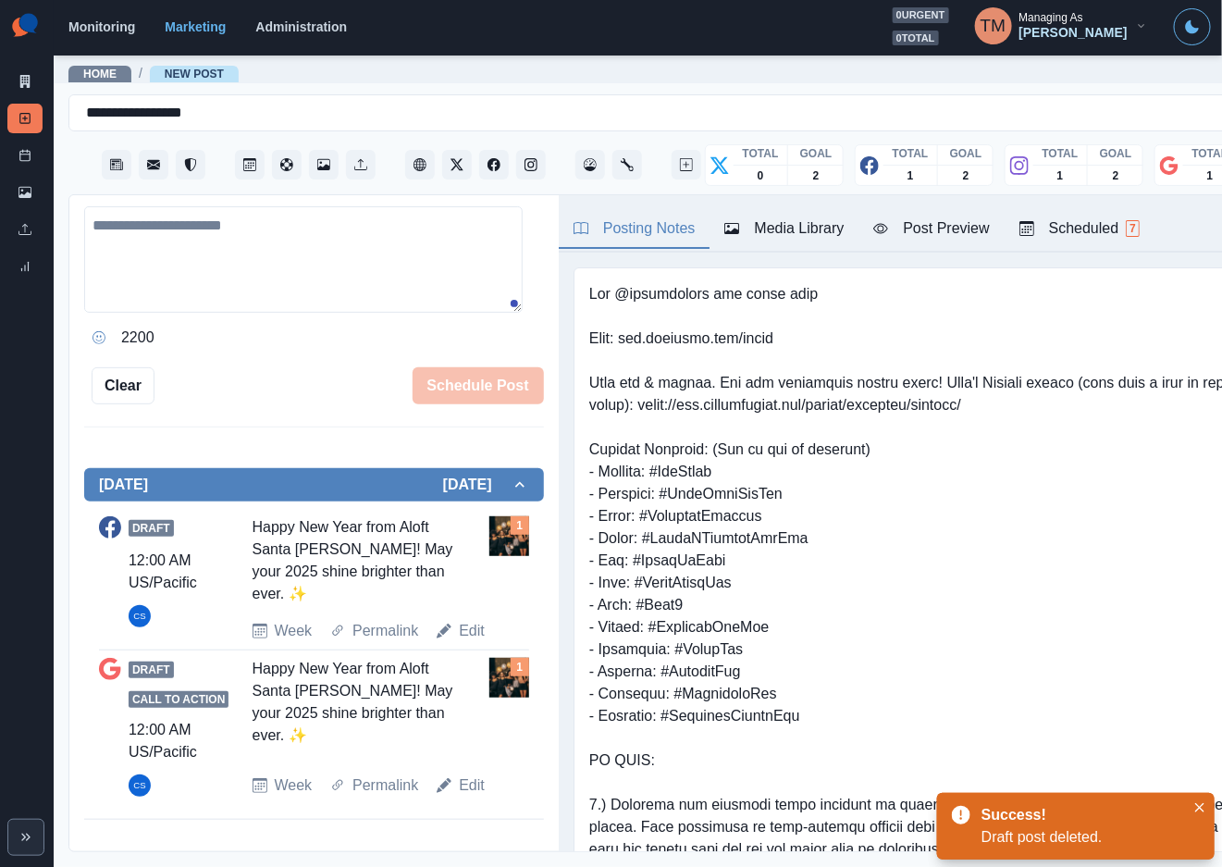
scroll to position [350, 0]
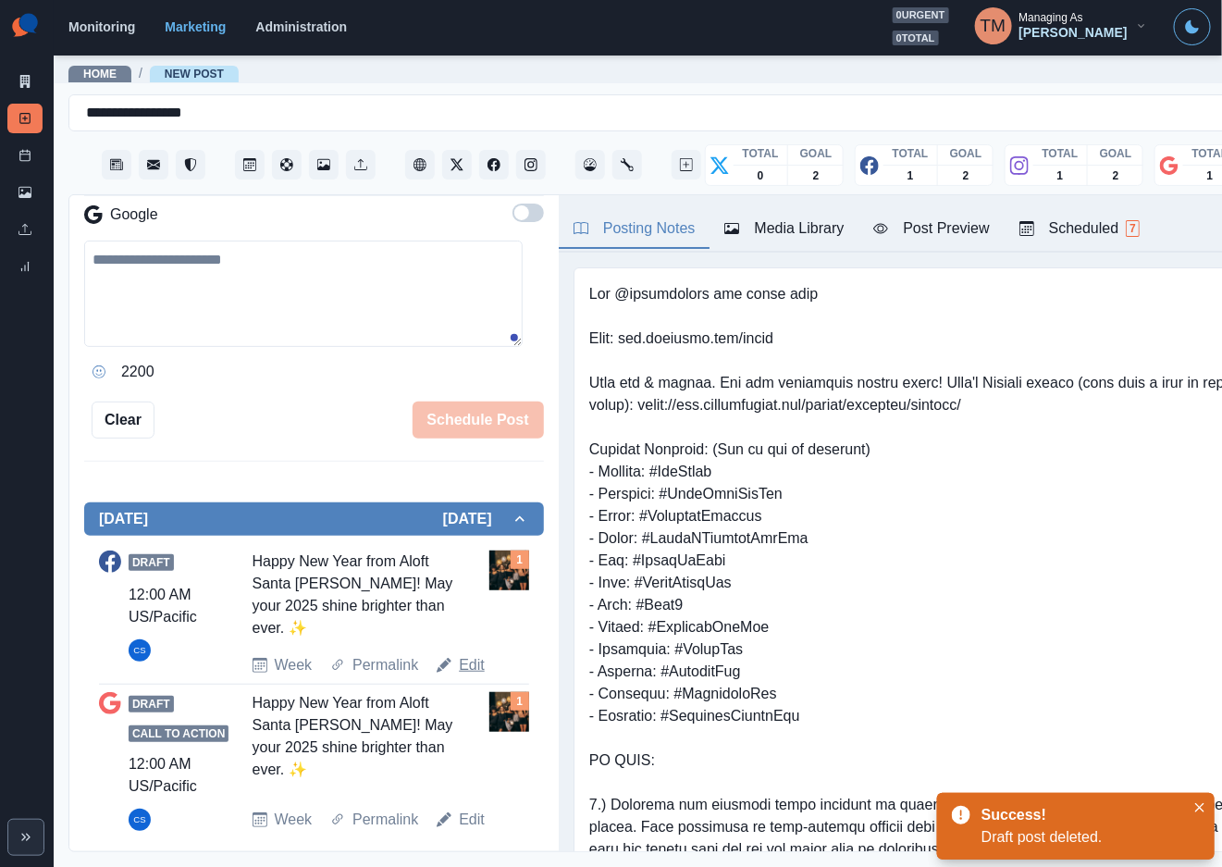
click at [462, 654] on link "Edit" at bounding box center [472, 665] width 26 height 22
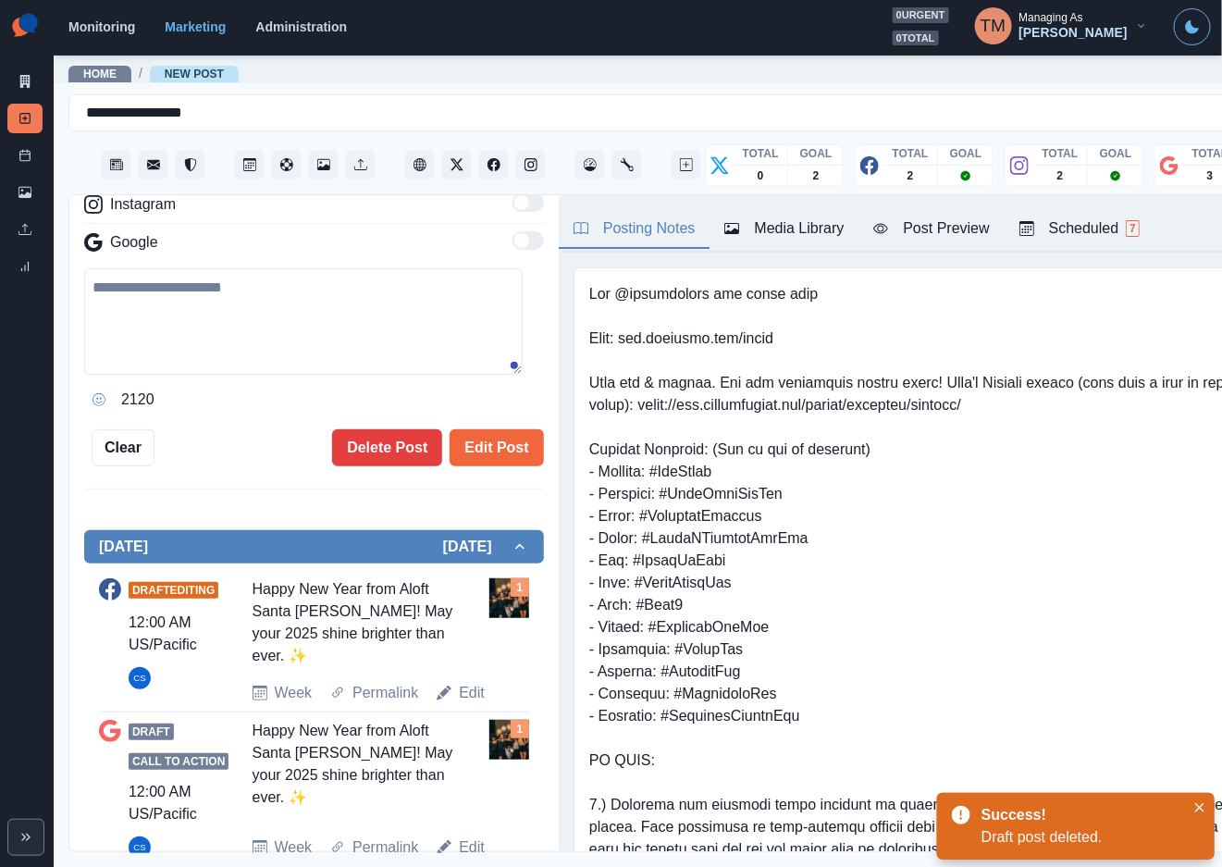
type textarea "**********"
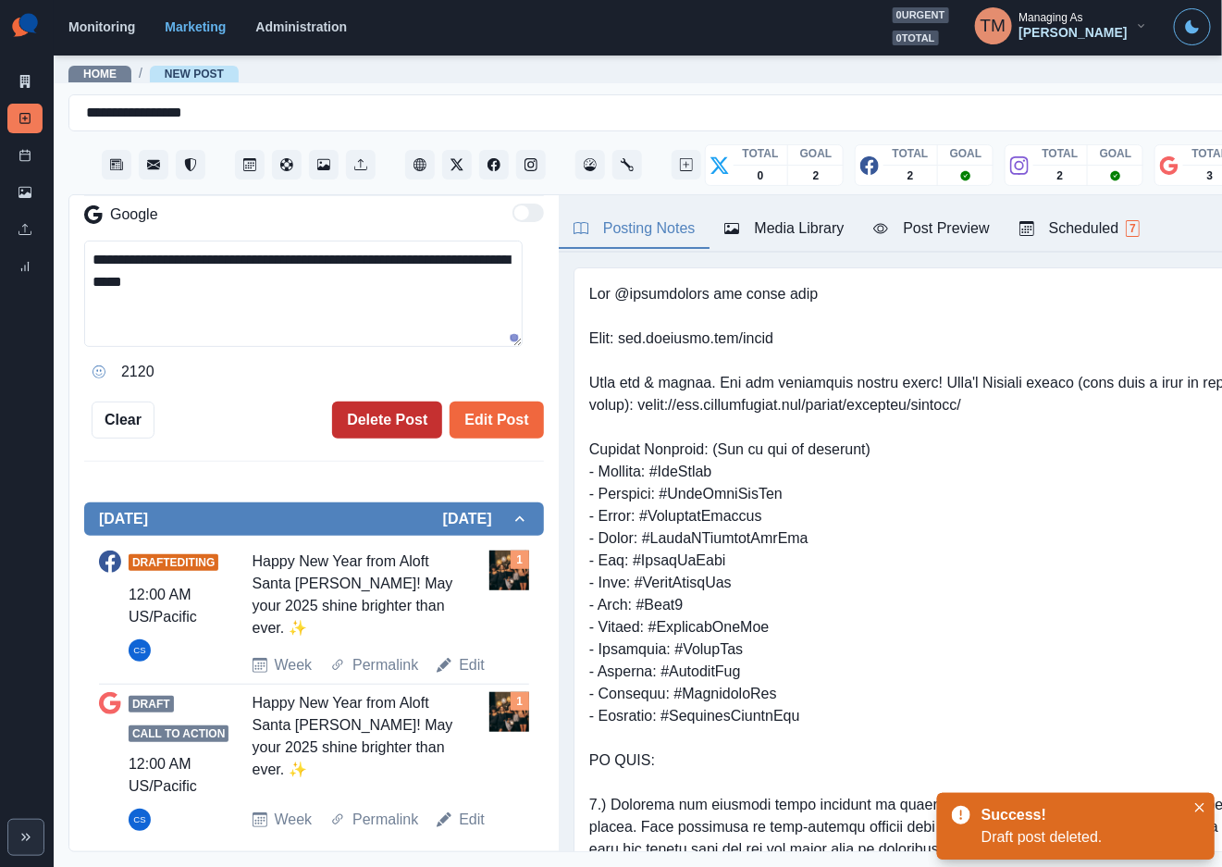
click at [345, 431] on button "Delete Post" at bounding box center [387, 419] width 110 height 37
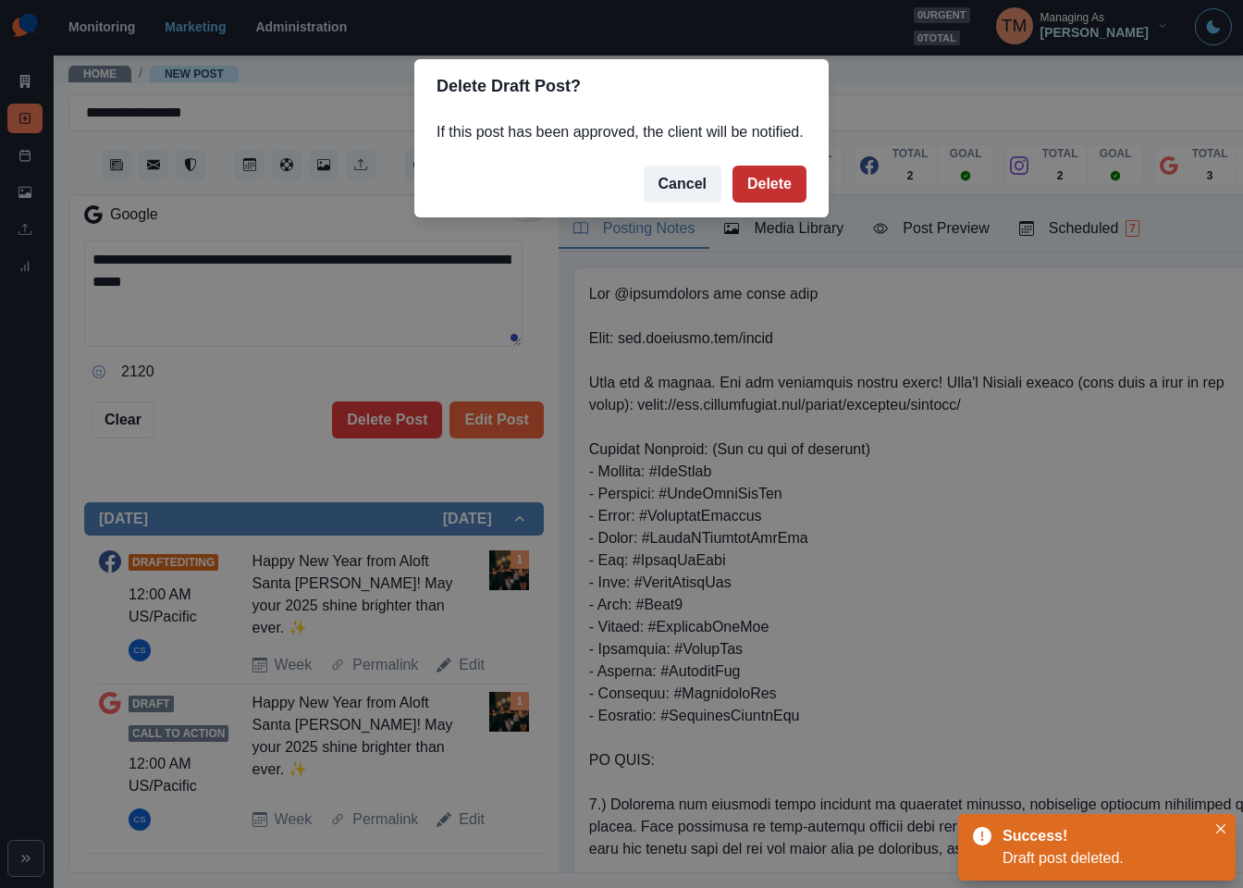
click at [750, 176] on button "Delete" at bounding box center [770, 184] width 74 height 37
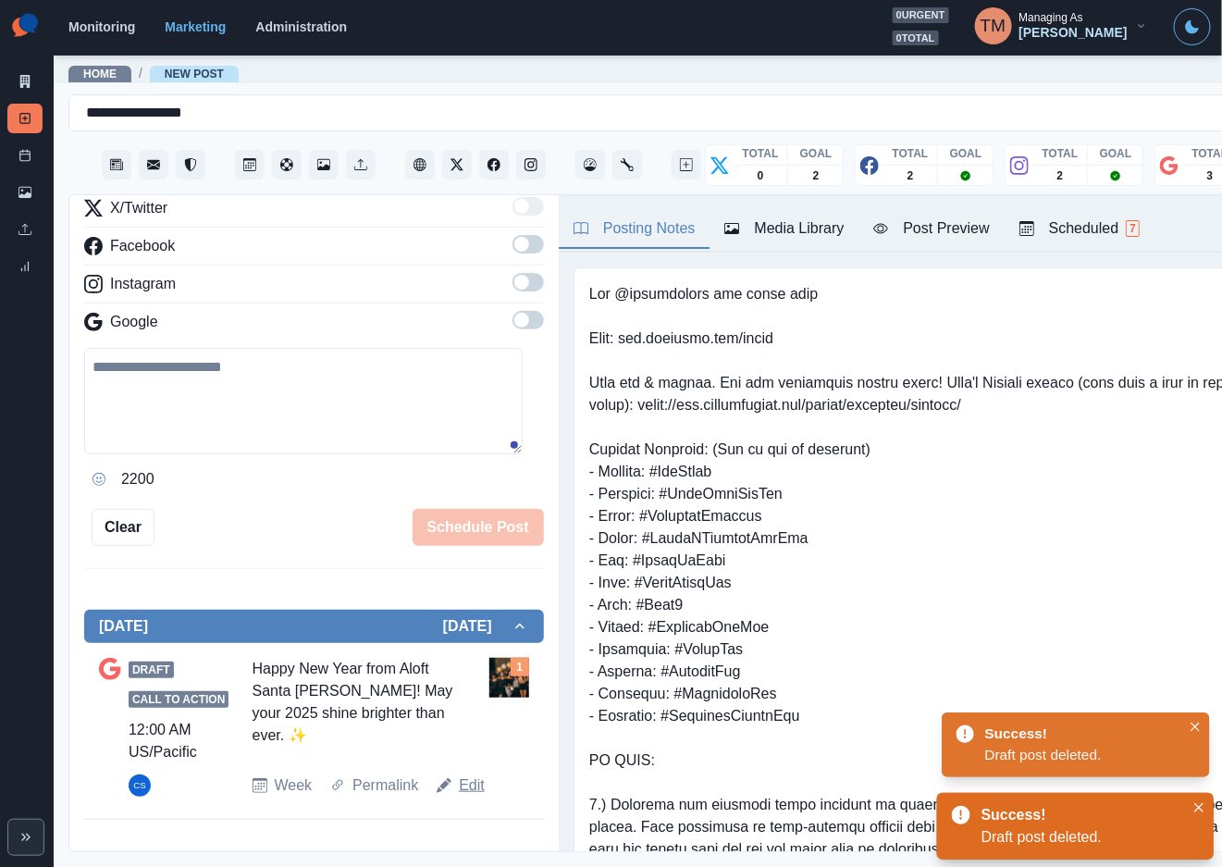
scroll to position [222, 0]
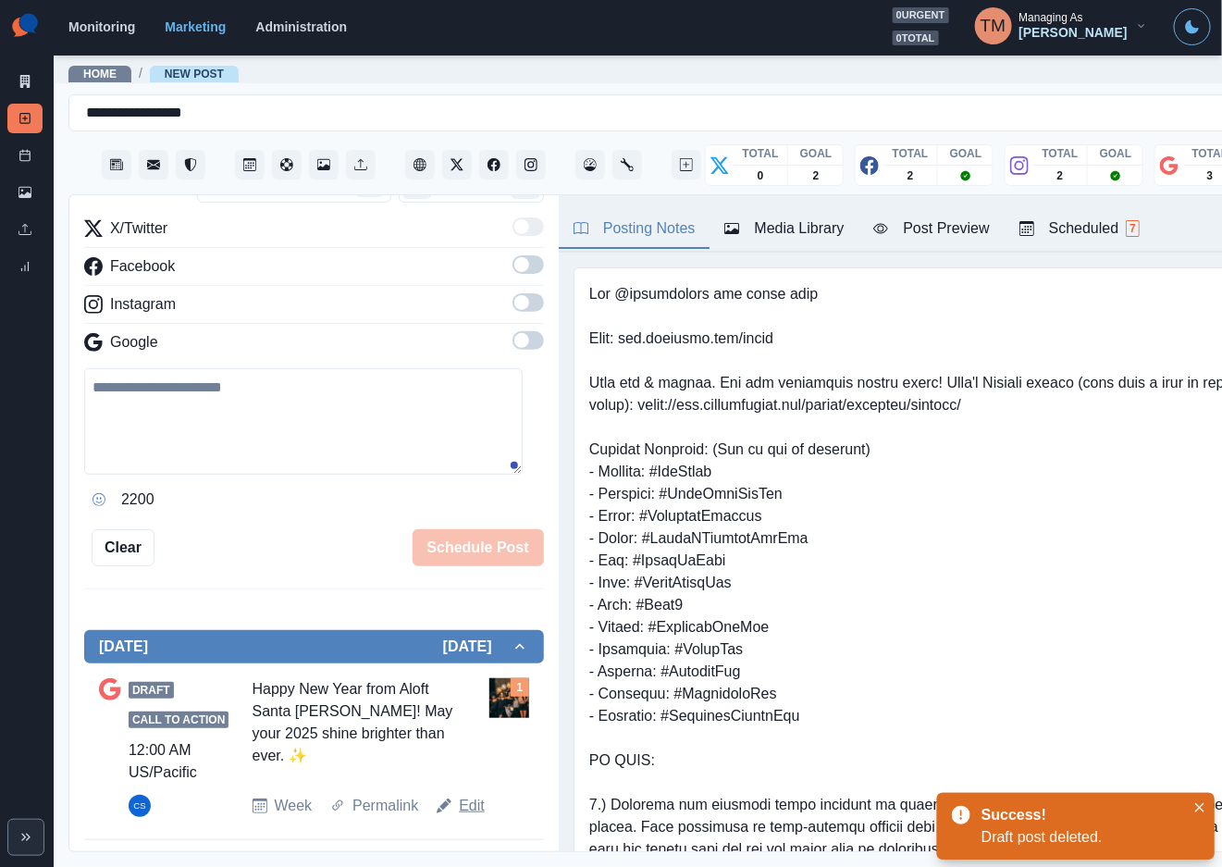
click at [470, 813] on link "Edit" at bounding box center [472, 806] width 26 height 22
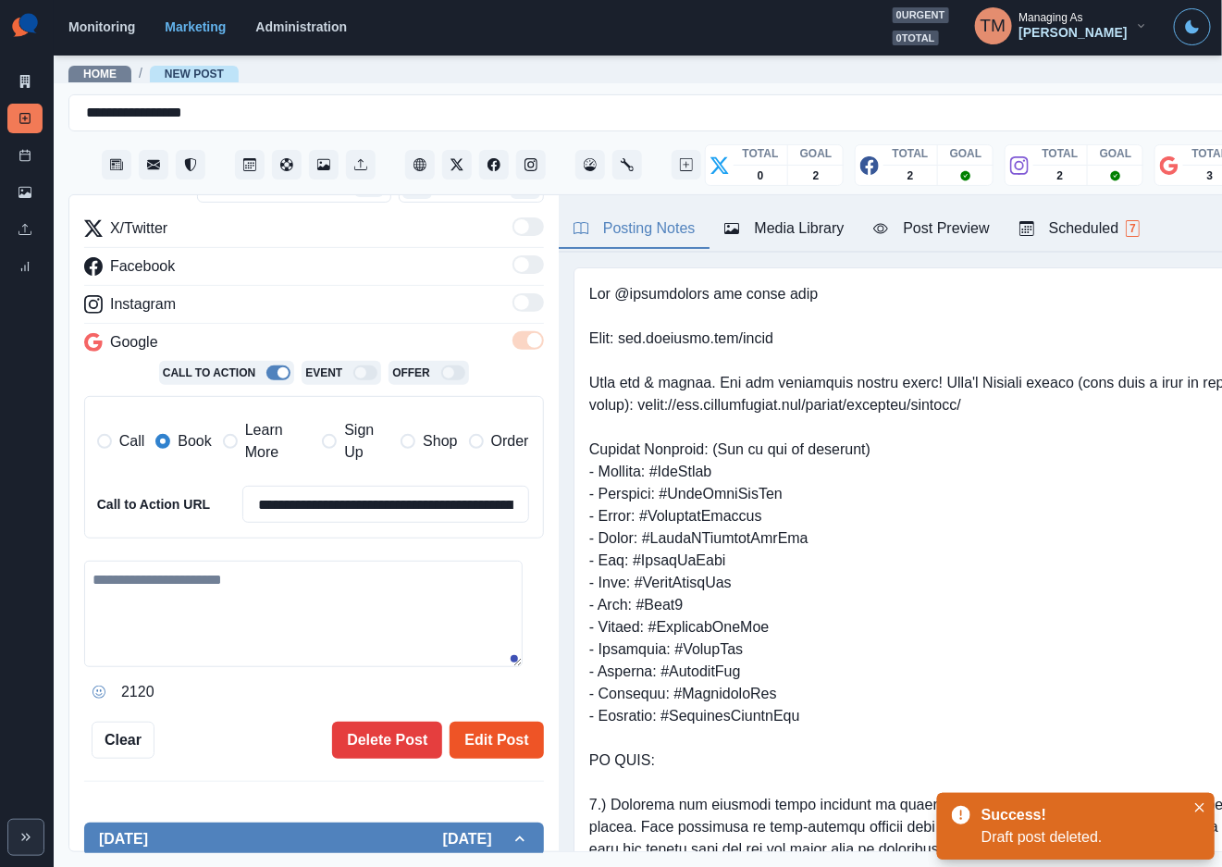
type textarea "**********"
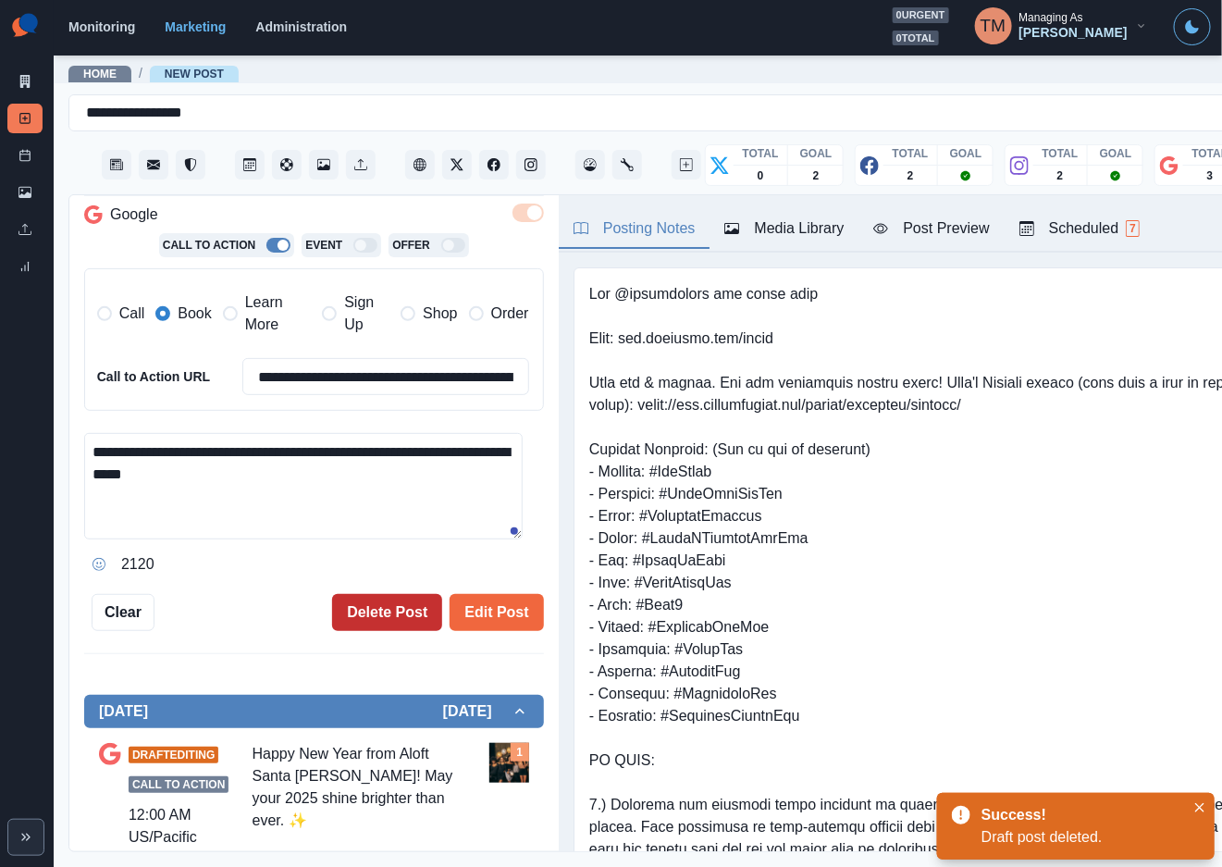
click at [367, 617] on button "Delete Post" at bounding box center [387, 612] width 110 height 37
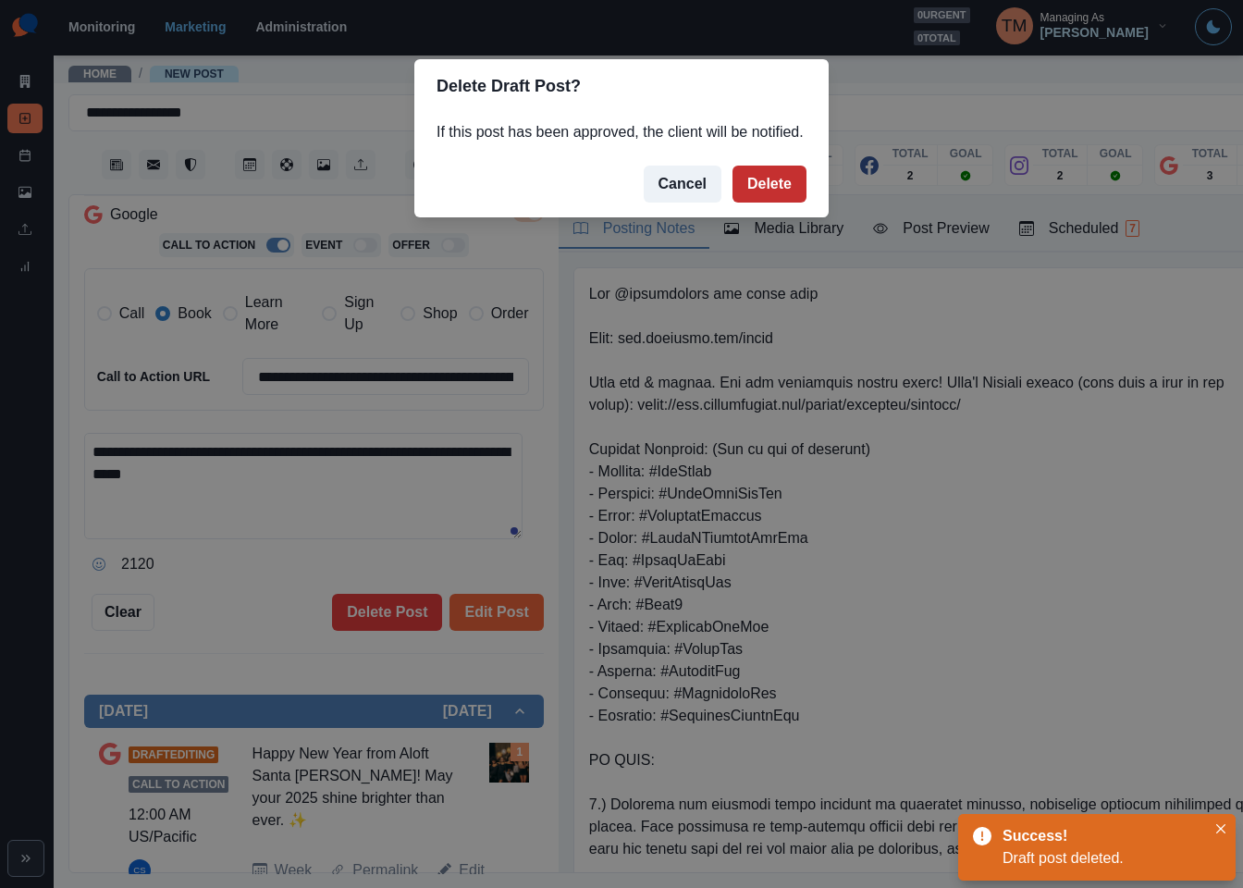
click at [753, 200] on button "Delete" at bounding box center [770, 184] width 74 height 37
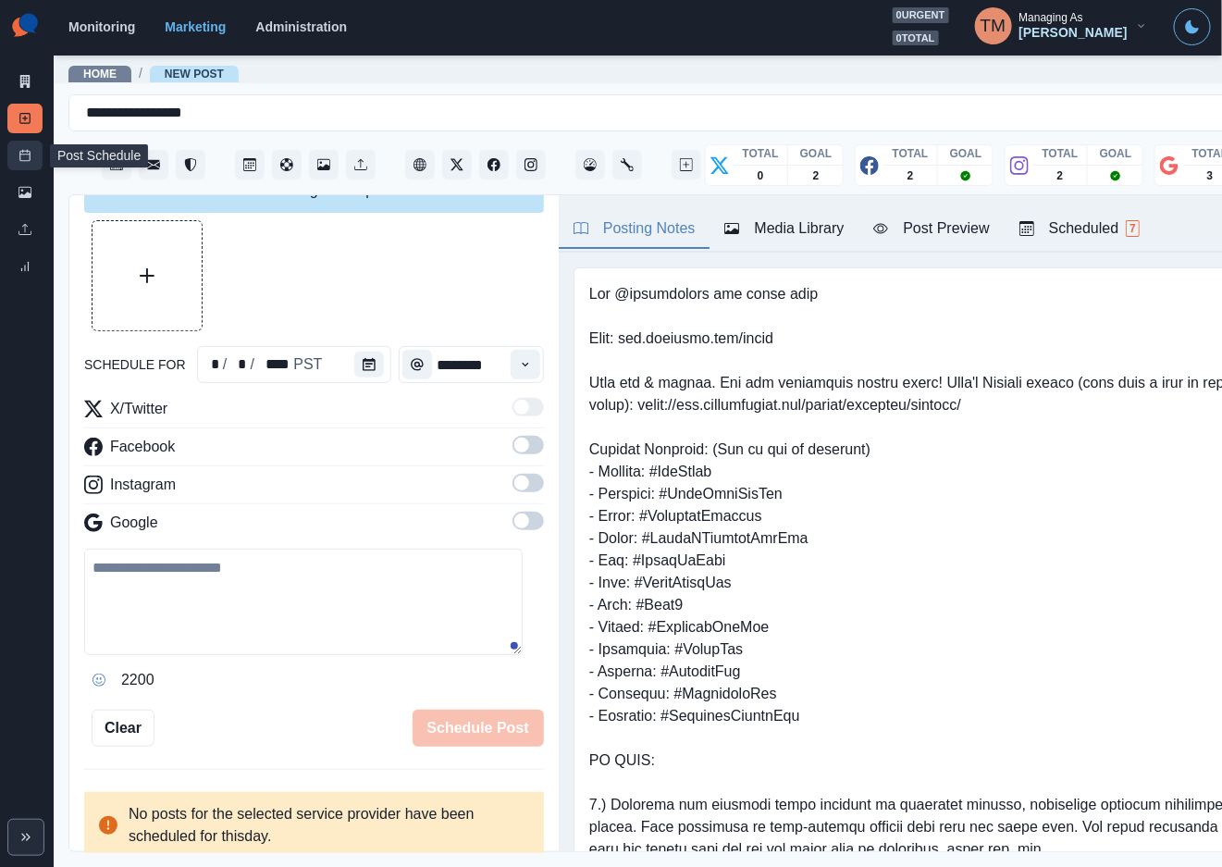
click at [31, 158] on icon at bounding box center [24, 155] width 13 height 13
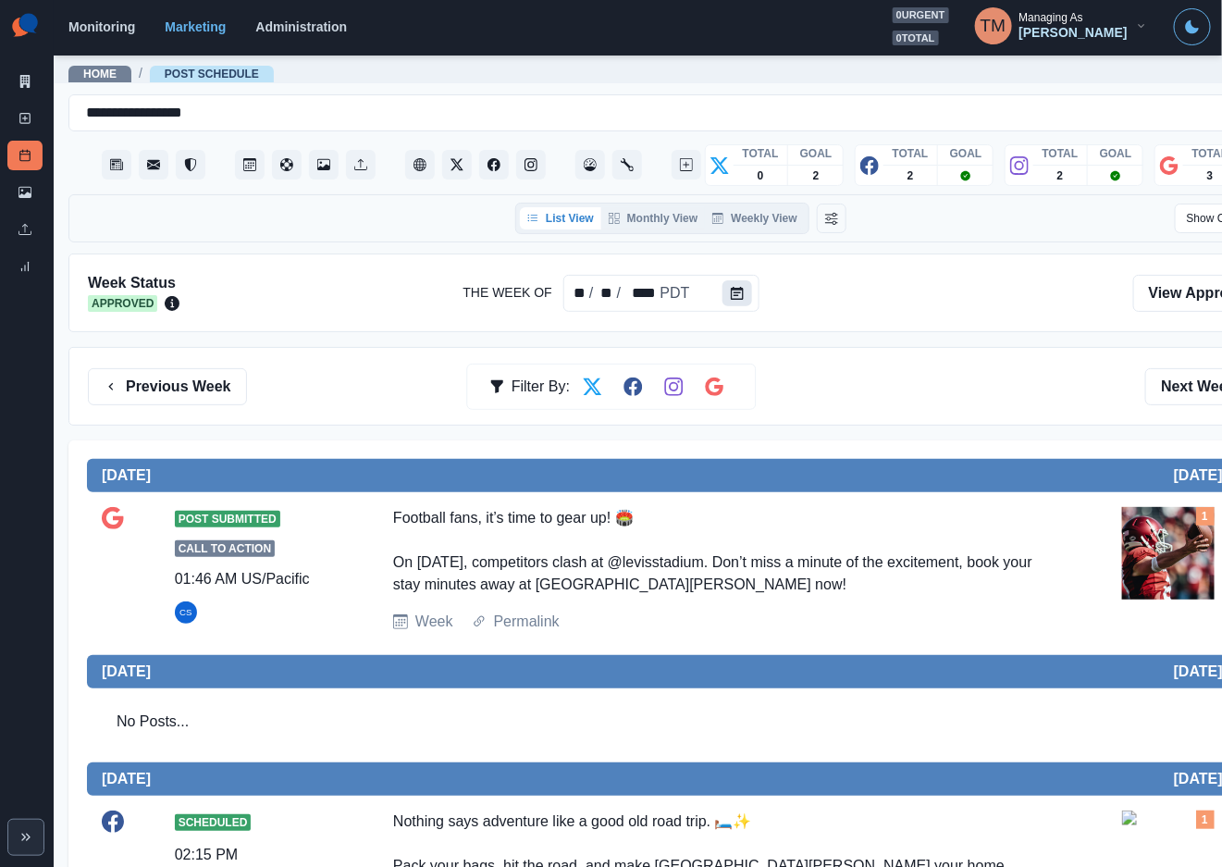
click at [734, 301] on button "Calendar" at bounding box center [737, 293] width 30 height 26
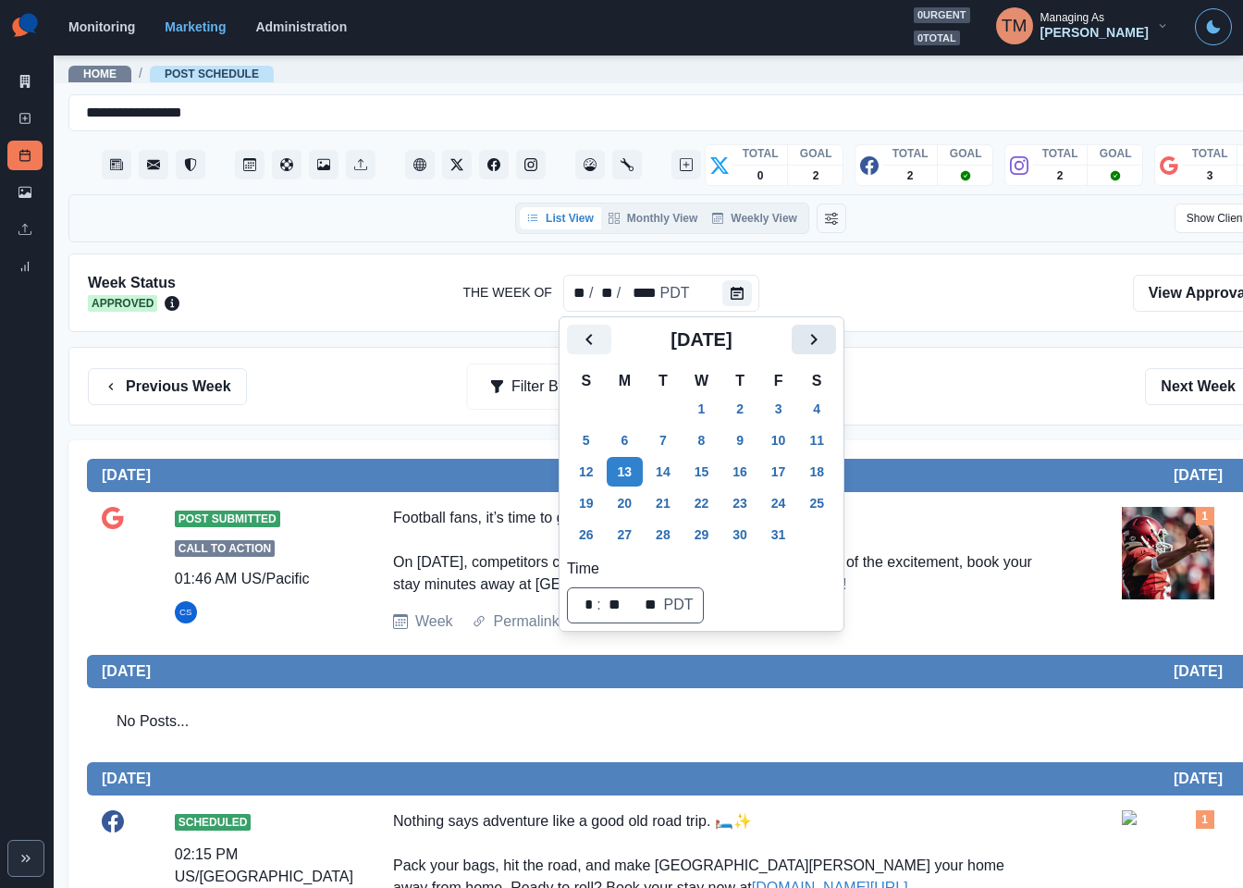
click at [806, 342] on icon "Next" at bounding box center [814, 339] width 22 height 22
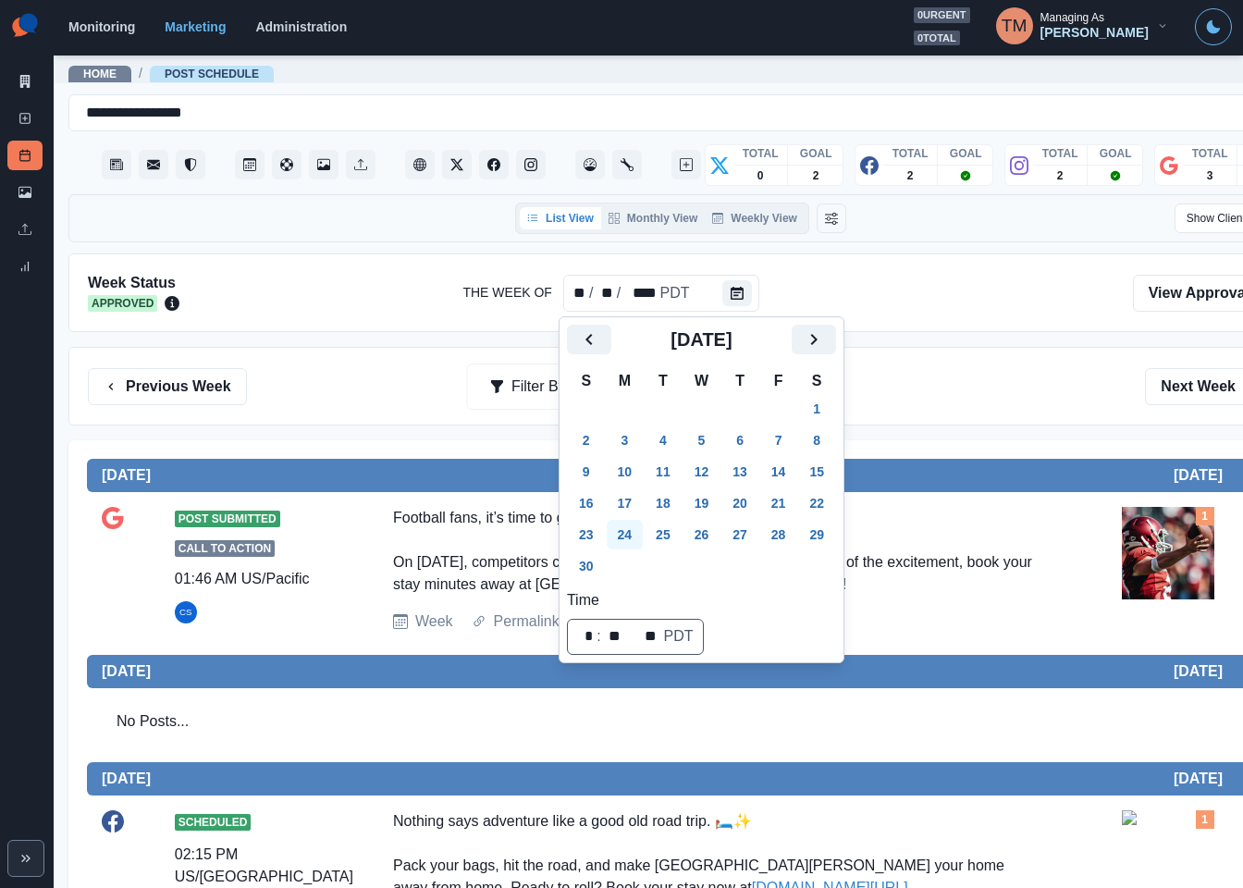
click at [627, 547] on button "24" at bounding box center [625, 535] width 37 height 30
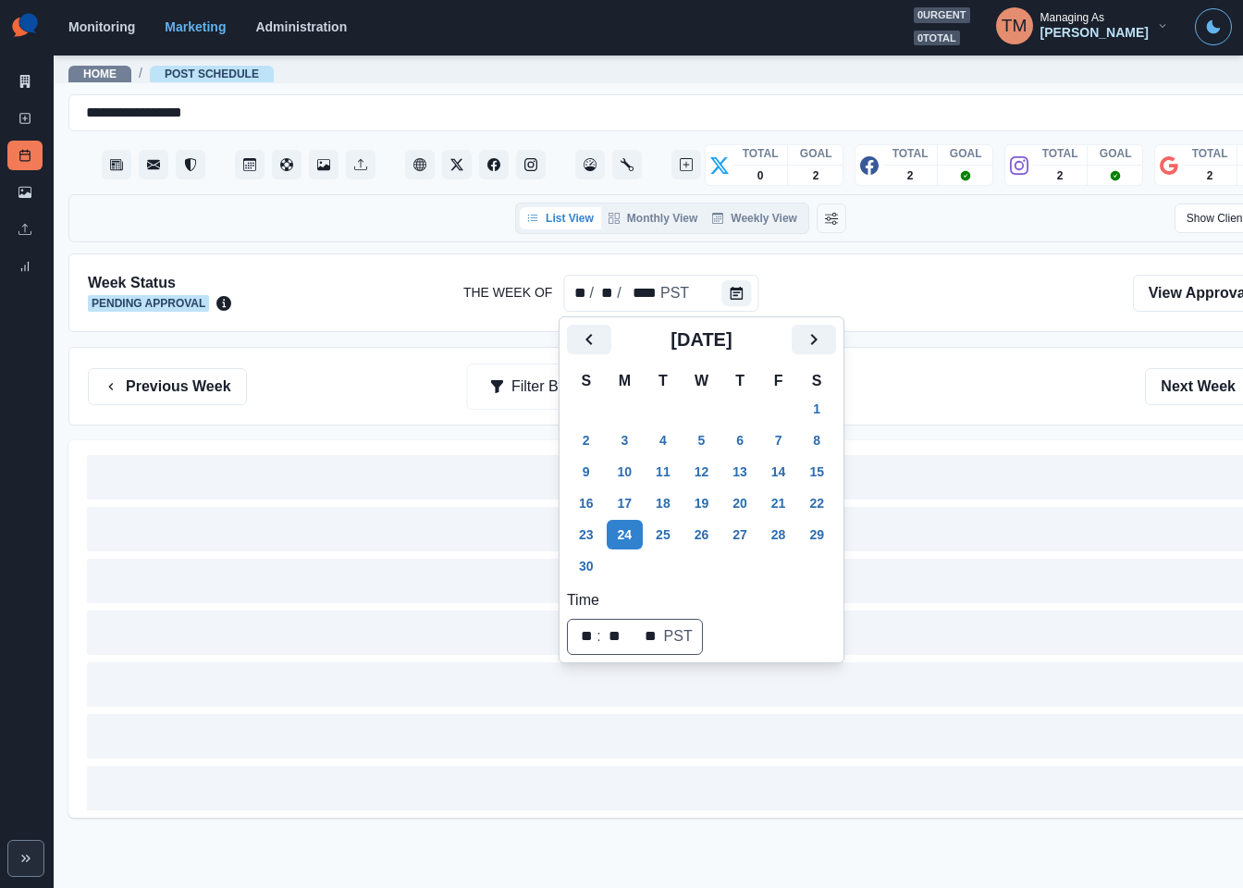
click at [925, 408] on div "Previous Week Filter By: Next Week" at bounding box center [680, 386] width 1225 height 79
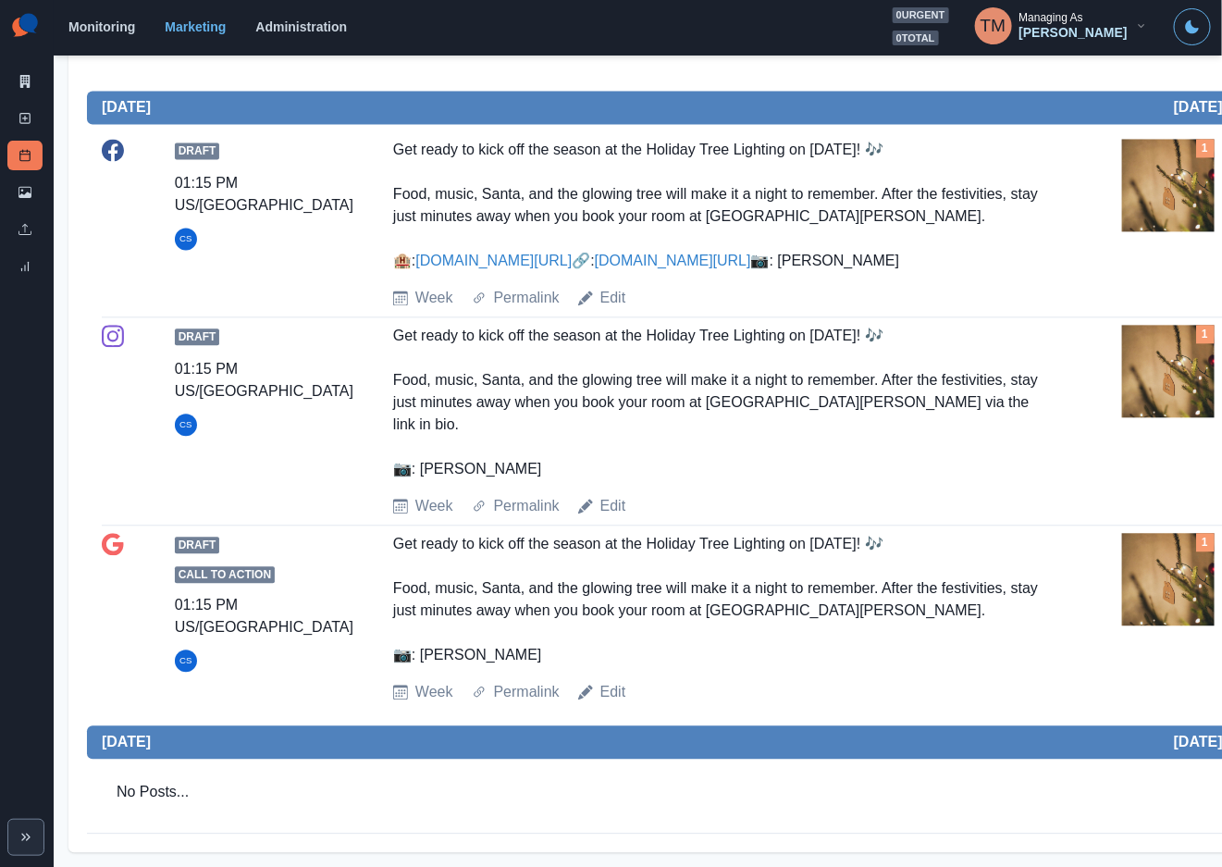
scroll to position [1302, 0]
click at [1168, 414] on img at bounding box center [1168, 371] width 92 height 92
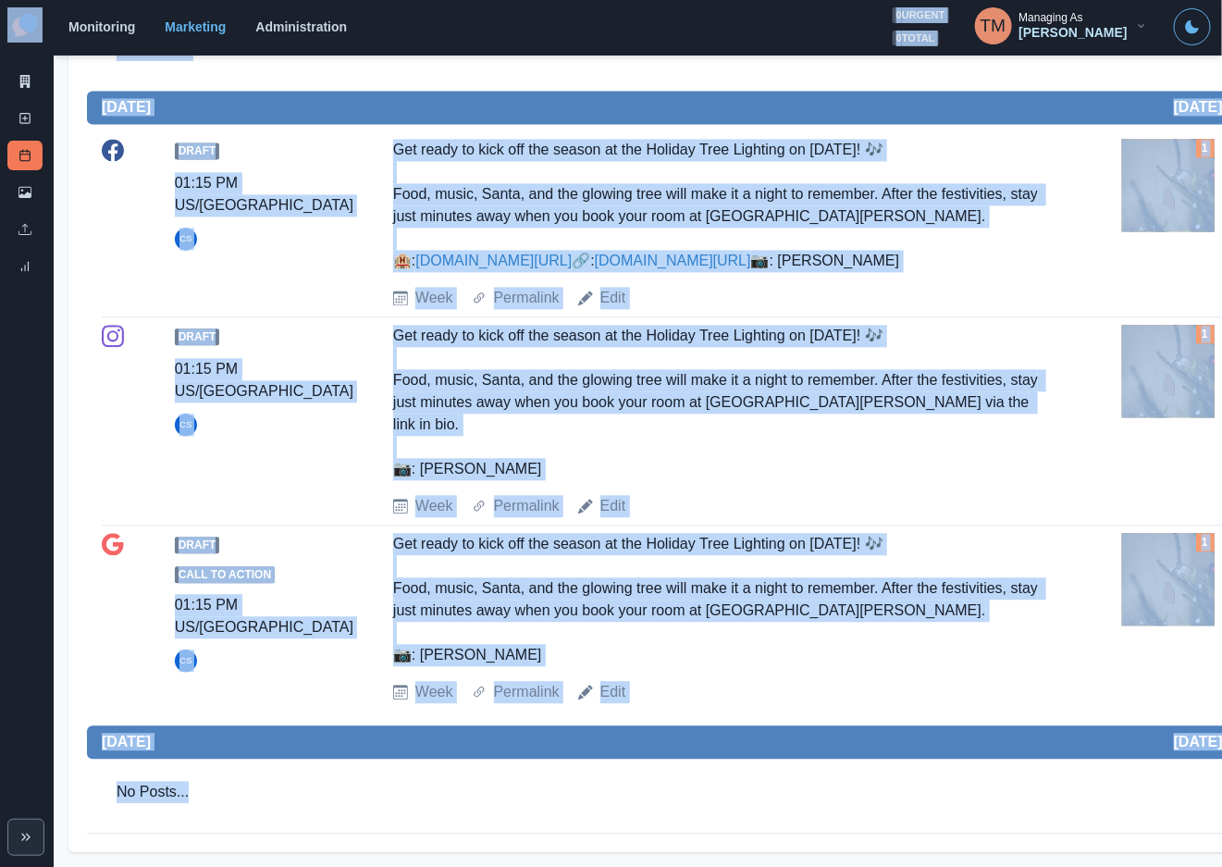
click at [1154, 417] on img at bounding box center [1168, 371] width 92 height 92
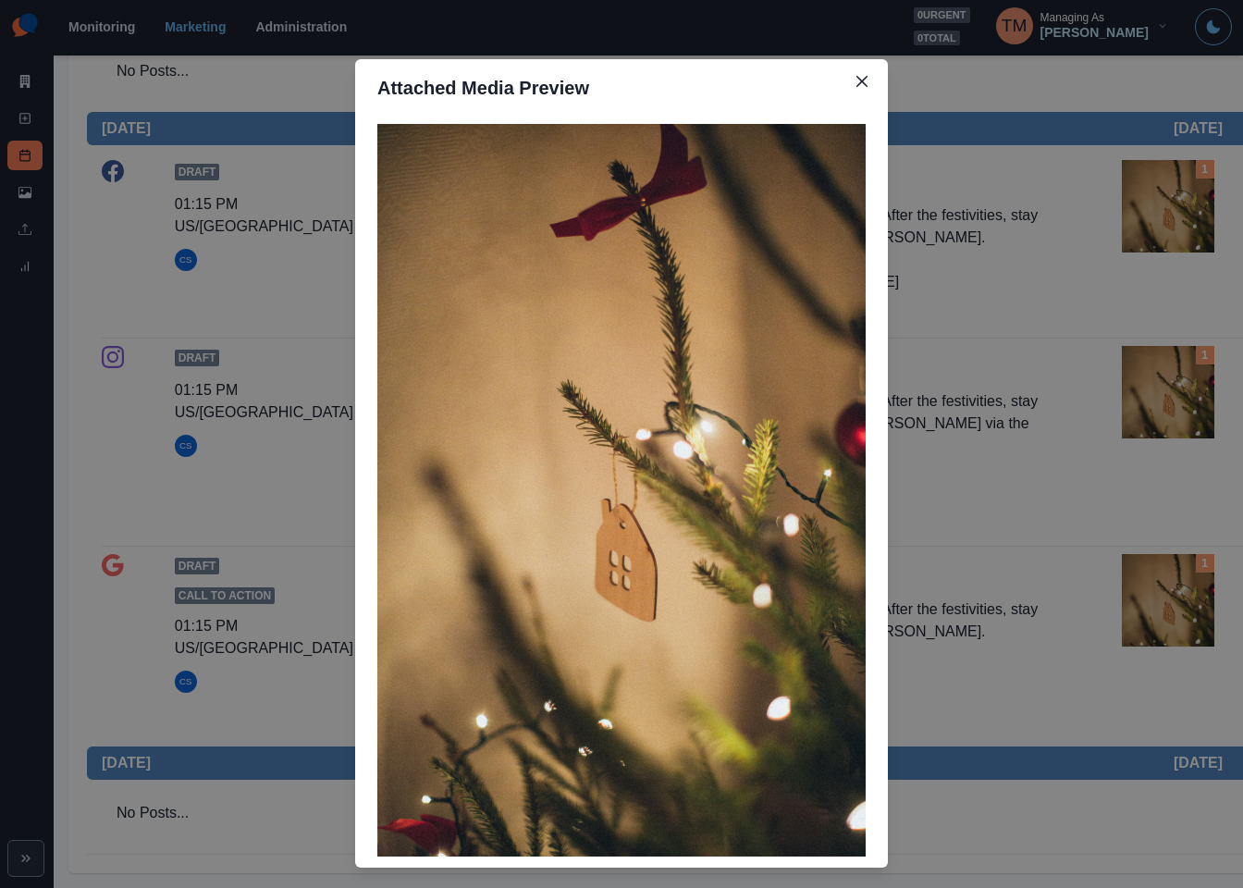
click at [1154, 430] on div "Attached Media Preview" at bounding box center [621, 444] width 1243 height 888
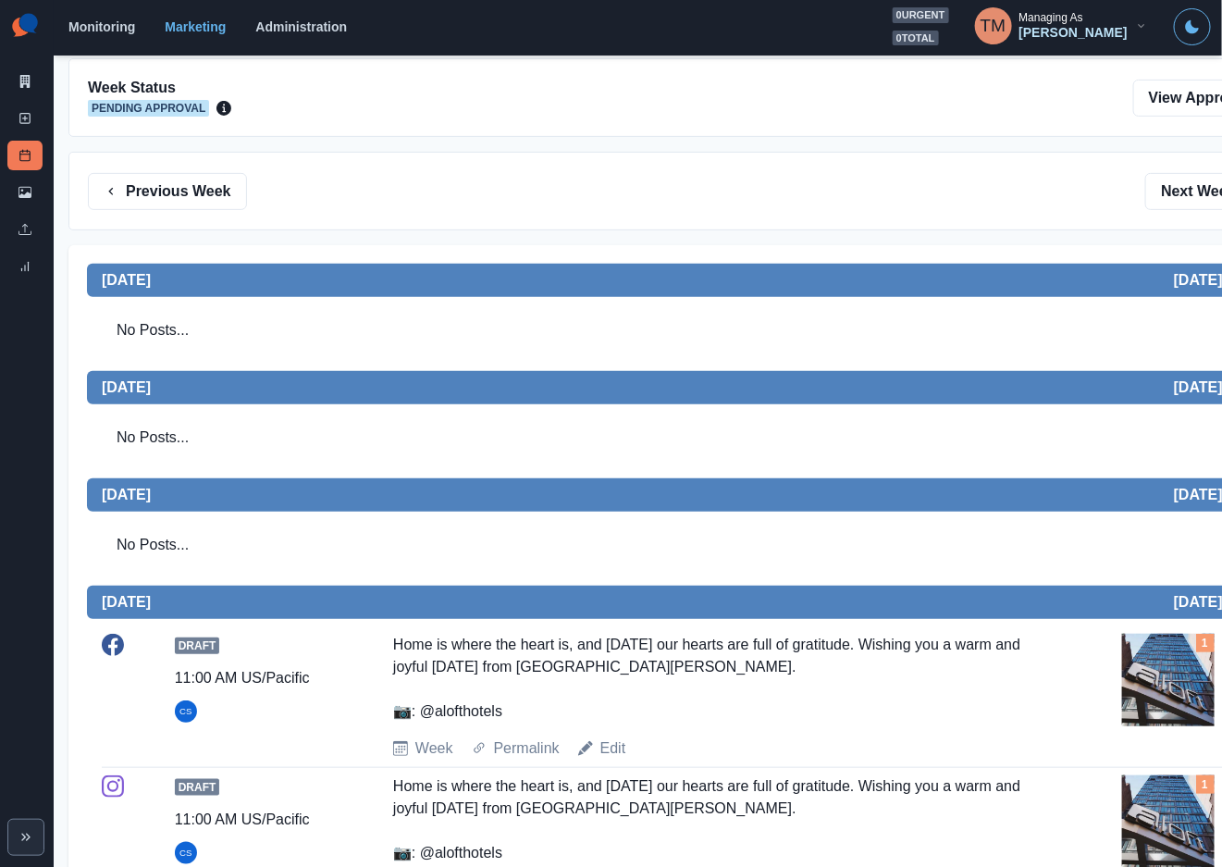
scroll to position [192, 0]
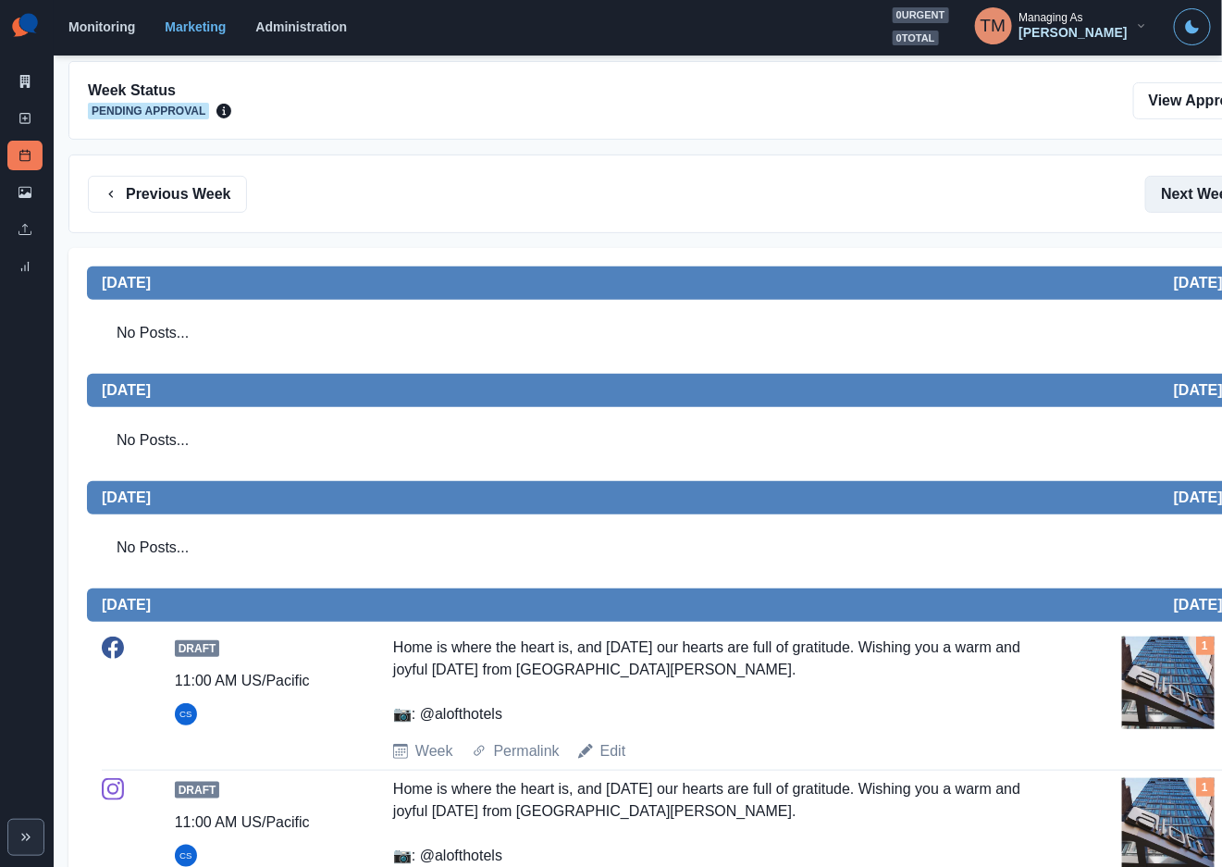
click at [1191, 194] on button "Next Week" at bounding box center [1209, 194] width 129 height 37
click at [1191, 50] on div "List View Monthly View Weekly View Show Client View" at bounding box center [680, 26] width 1225 height 48
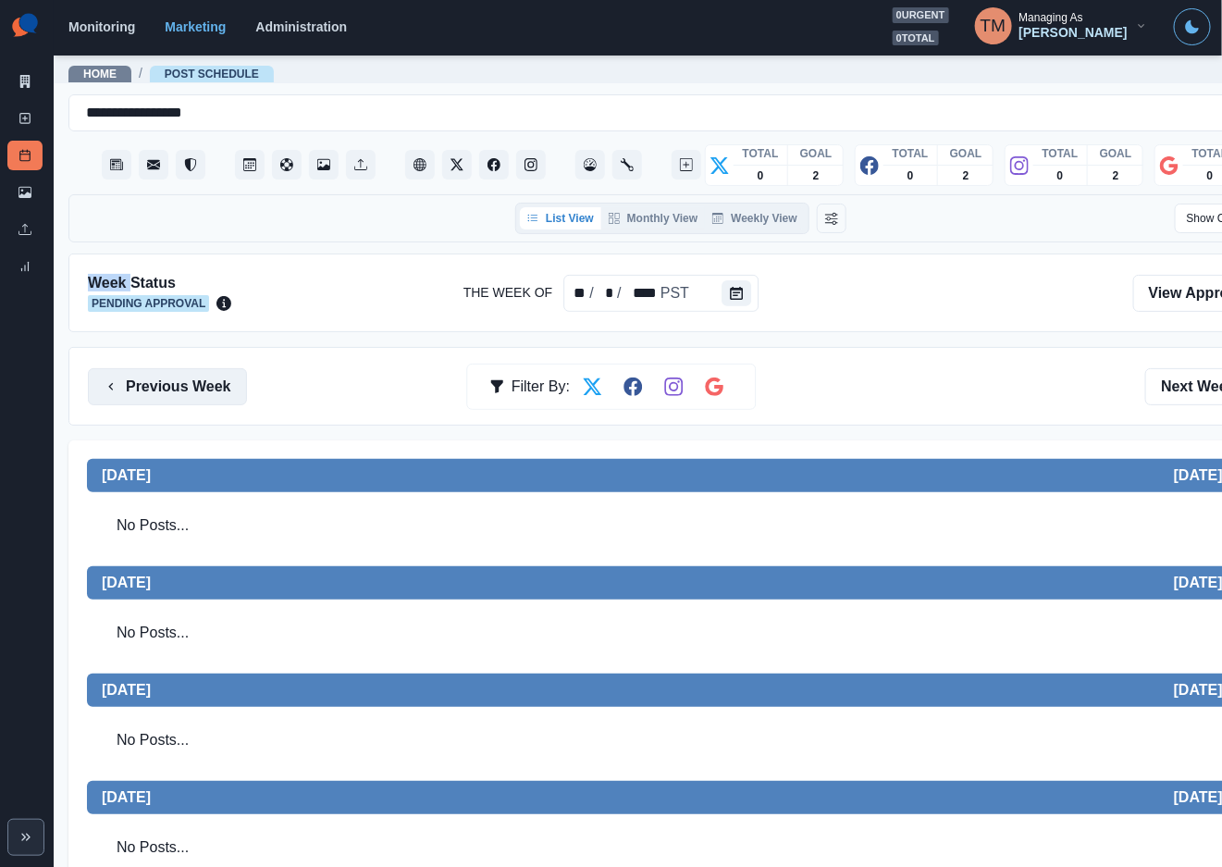
click at [161, 380] on button "Previous Week" at bounding box center [167, 386] width 159 height 37
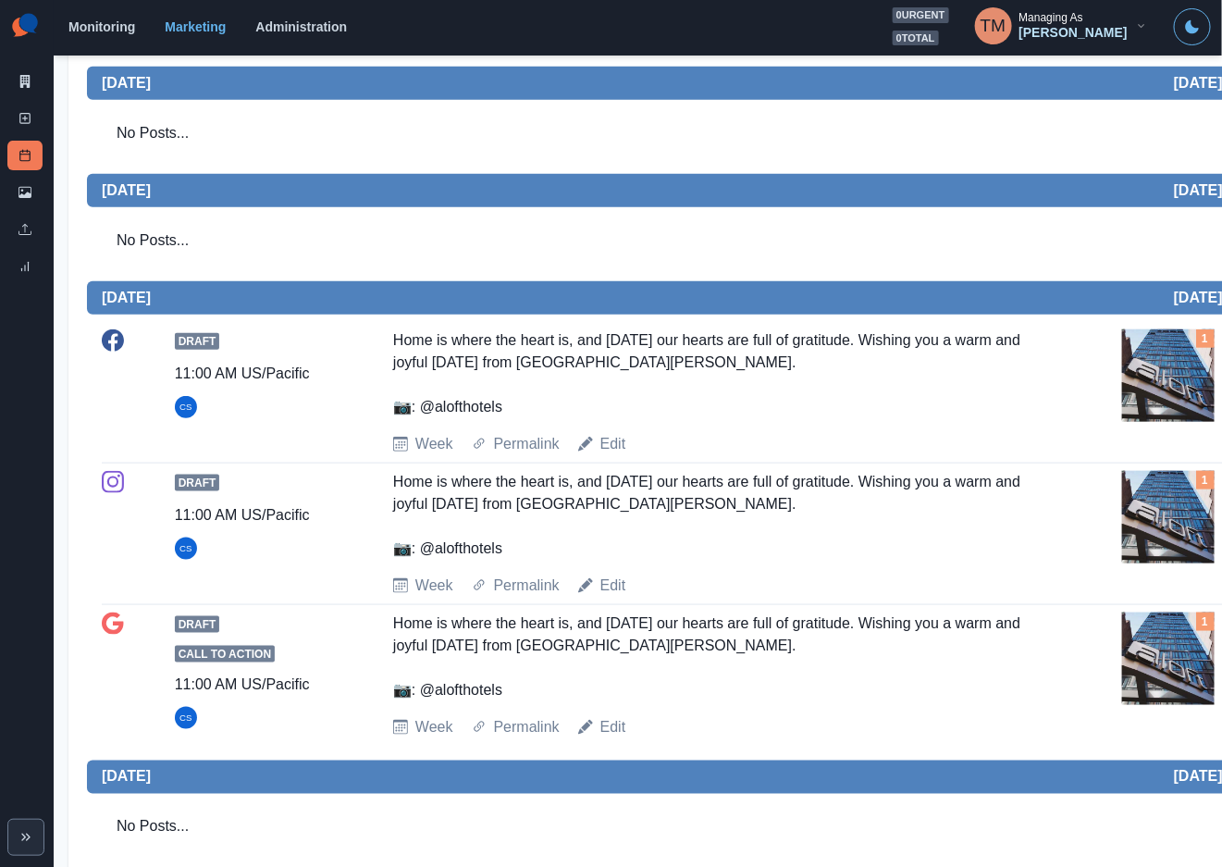
scroll to position [470, 0]
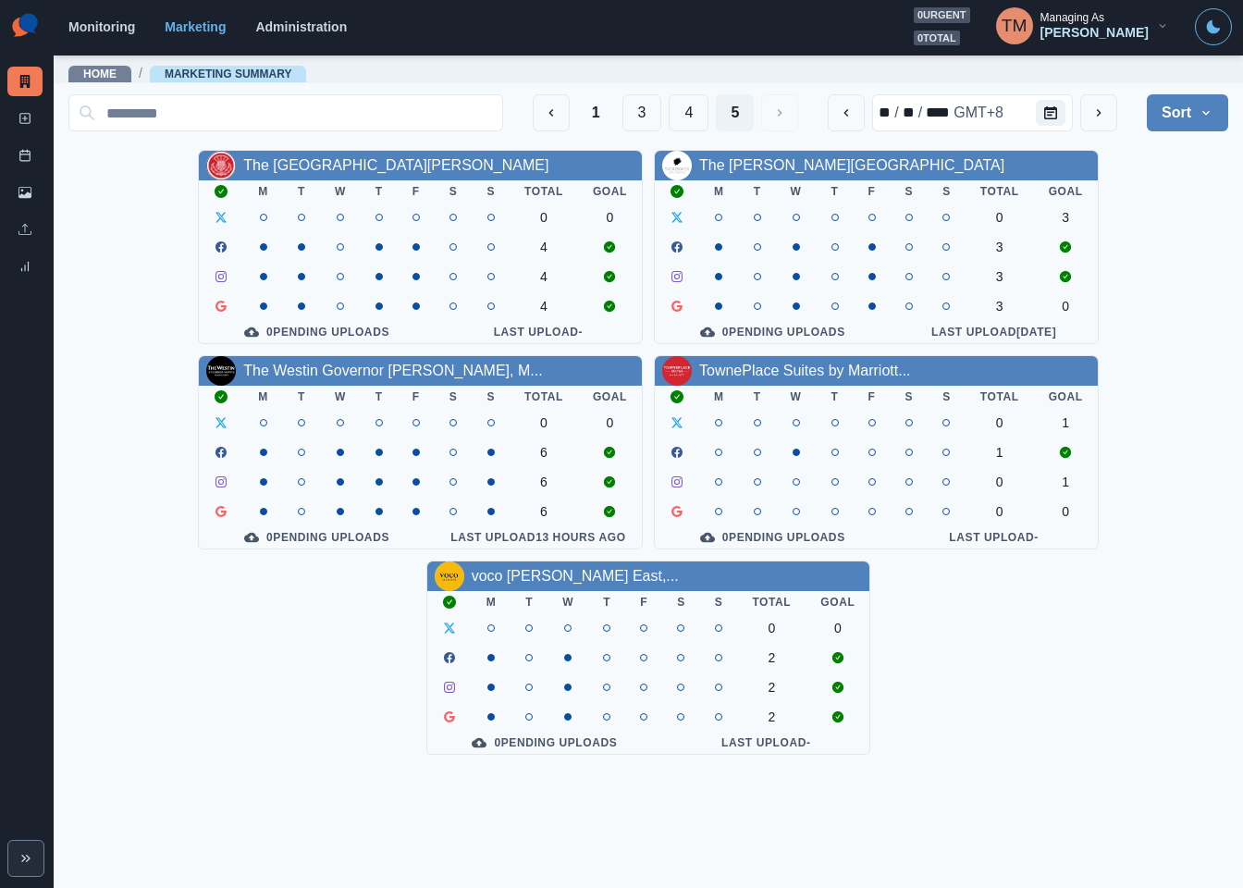
click at [577, 106] on button "1" at bounding box center [596, 112] width 38 height 37
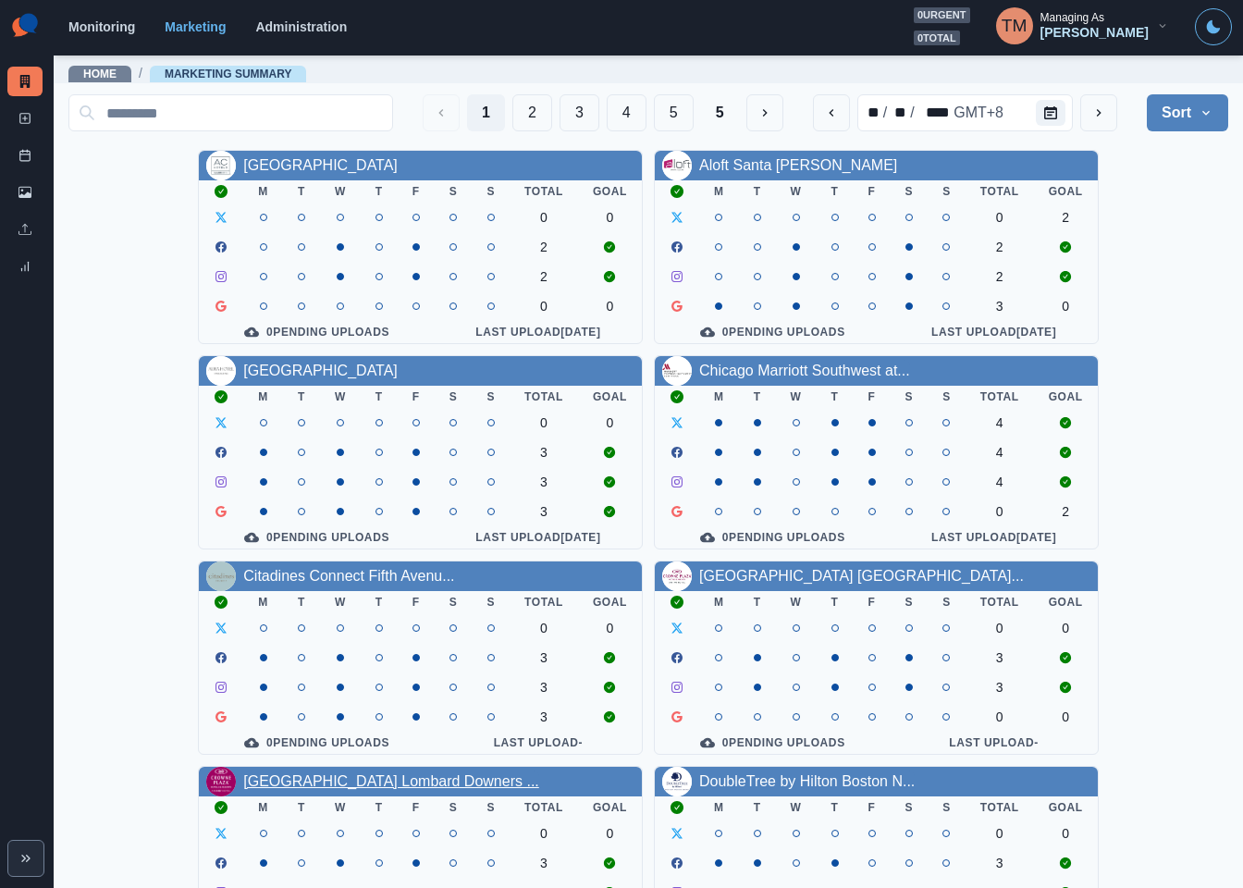
click at [337, 789] on link "Crowne Plaza Lombard Downers ..." at bounding box center [391, 781] width 296 height 16
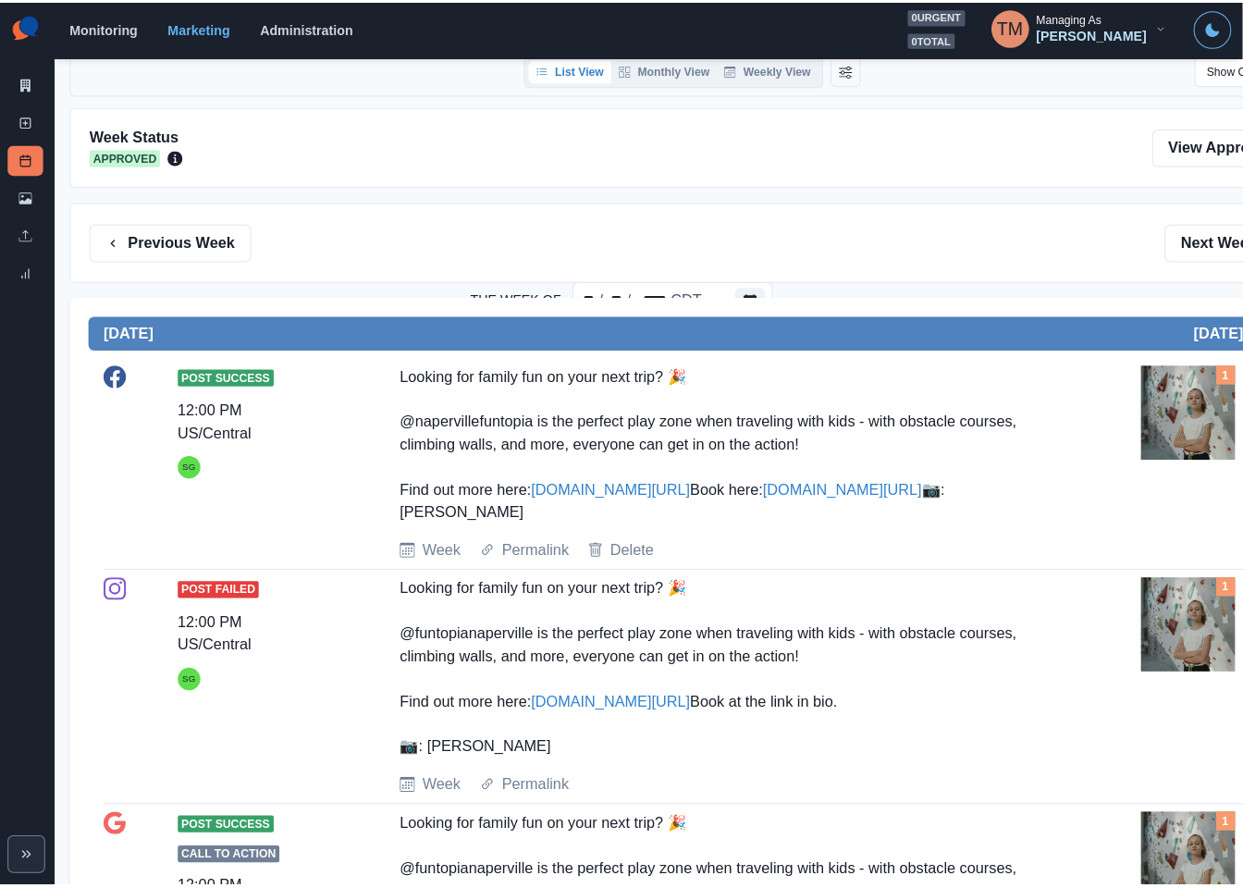
scroll to position [139, 0]
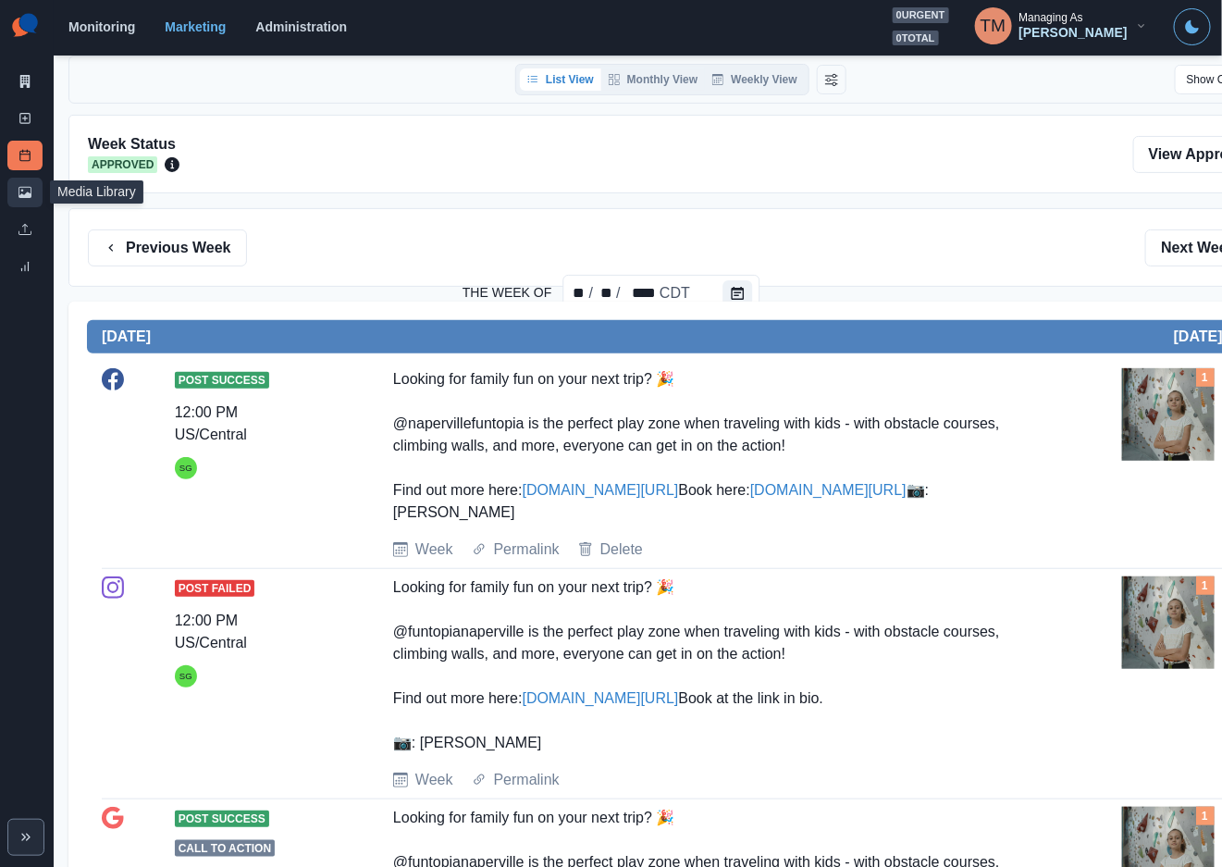
click at [18, 187] on icon at bounding box center [24, 192] width 13 height 13
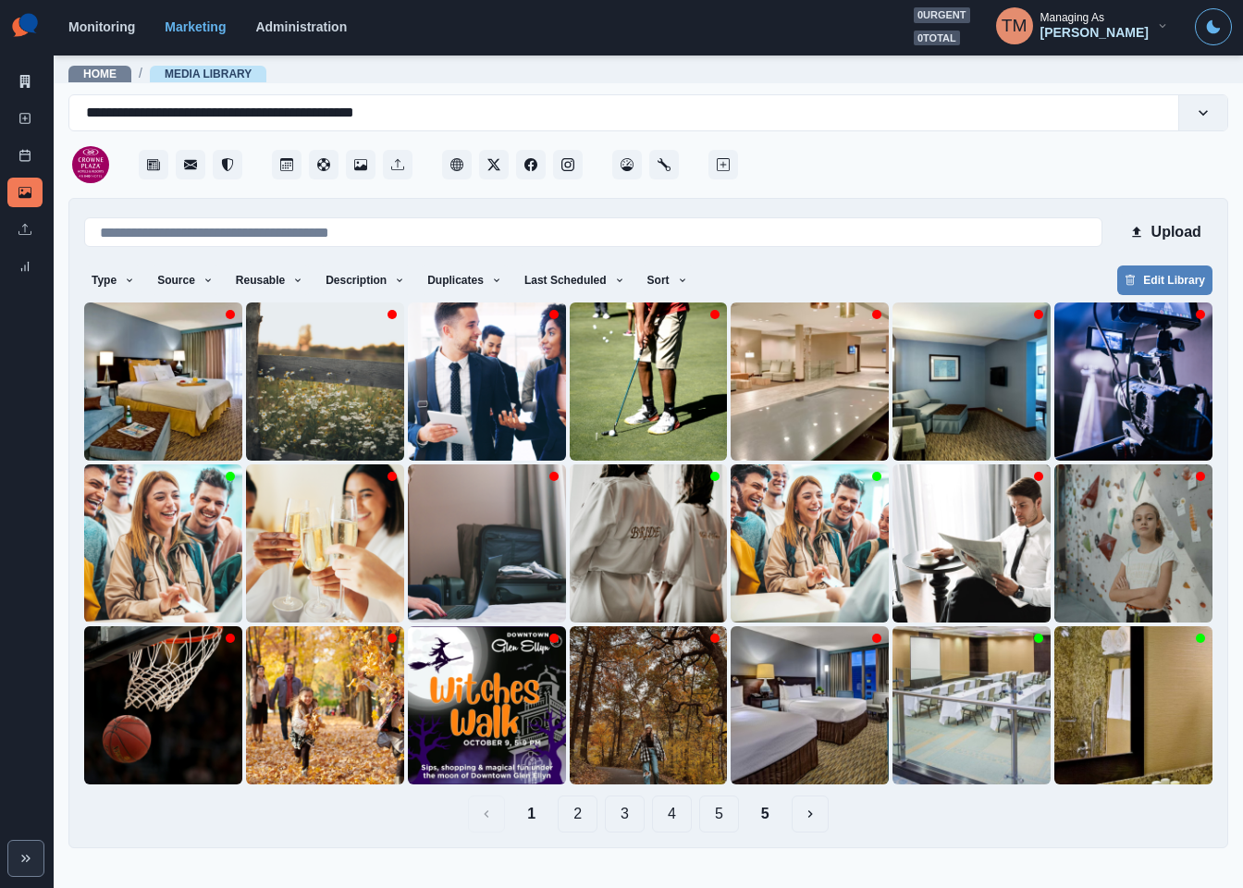
click at [575, 816] on button "2" at bounding box center [578, 813] width 40 height 37
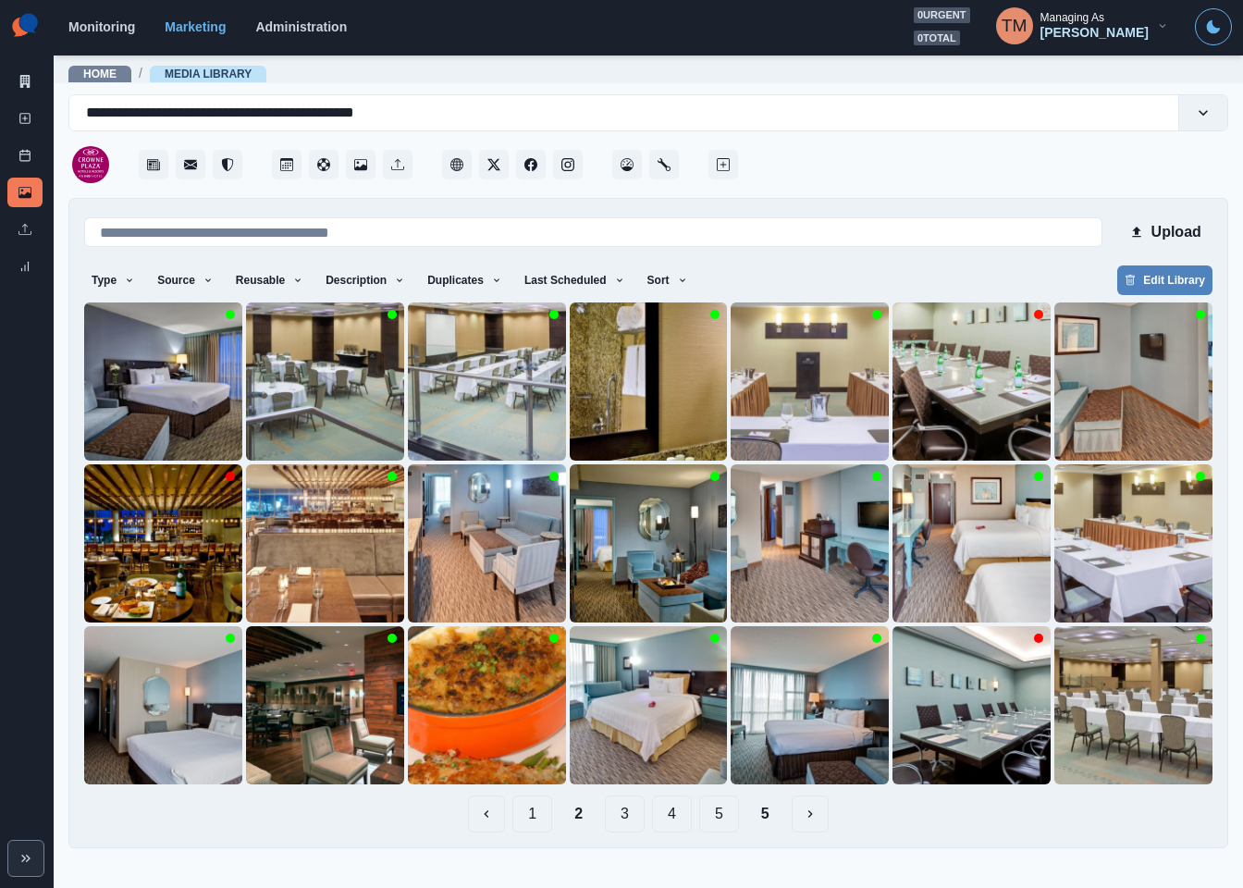
click at [628, 811] on button "3" at bounding box center [625, 813] width 40 height 37
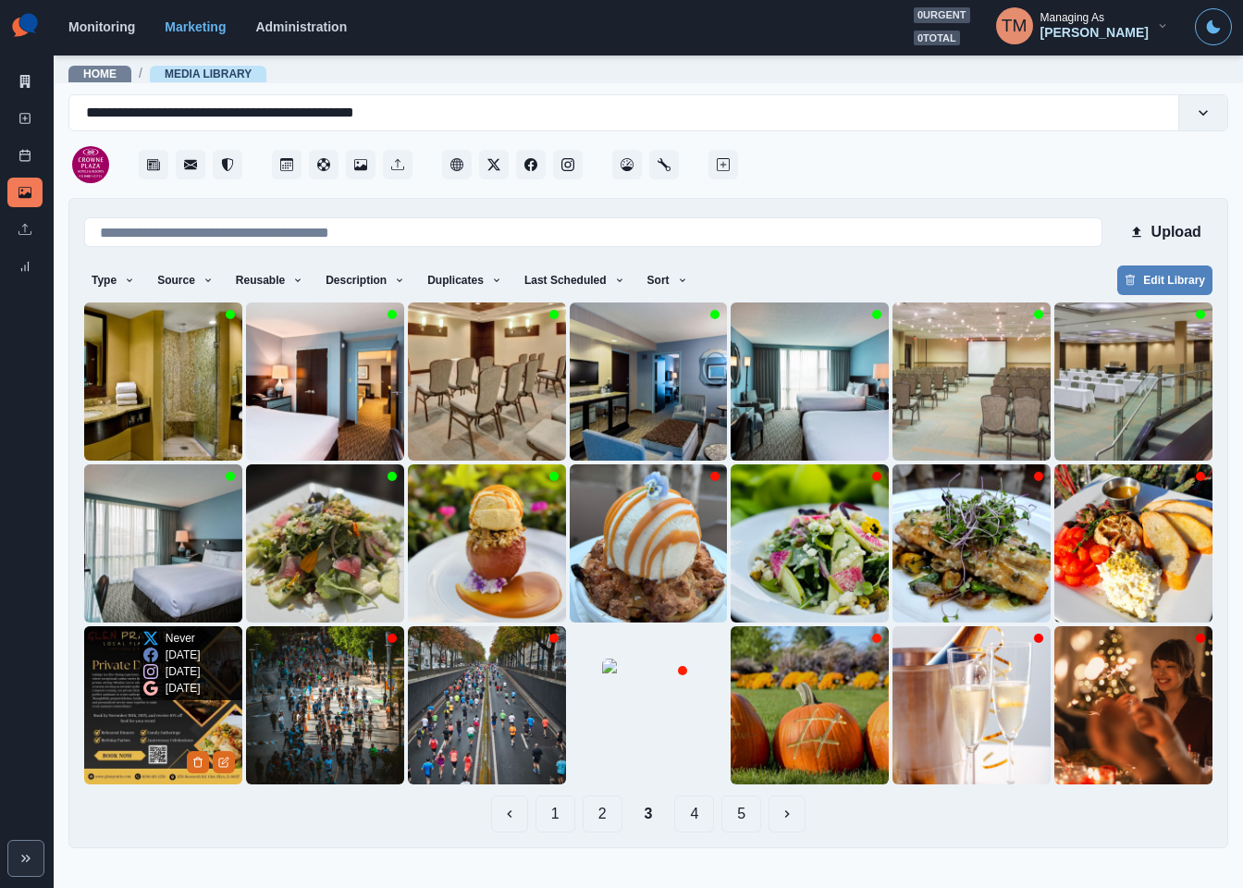
click at [115, 714] on img at bounding box center [163, 705] width 158 height 158
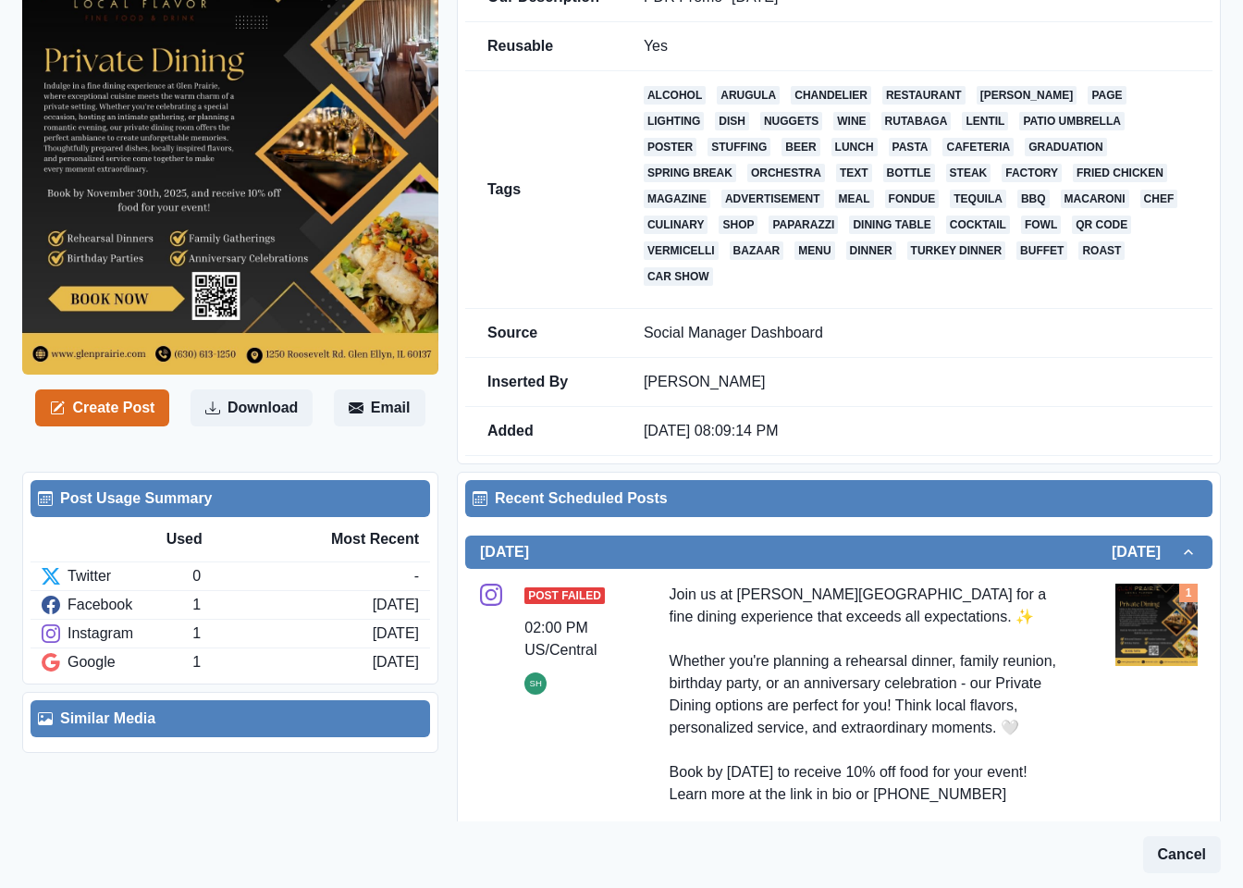
scroll to position [139, 0]
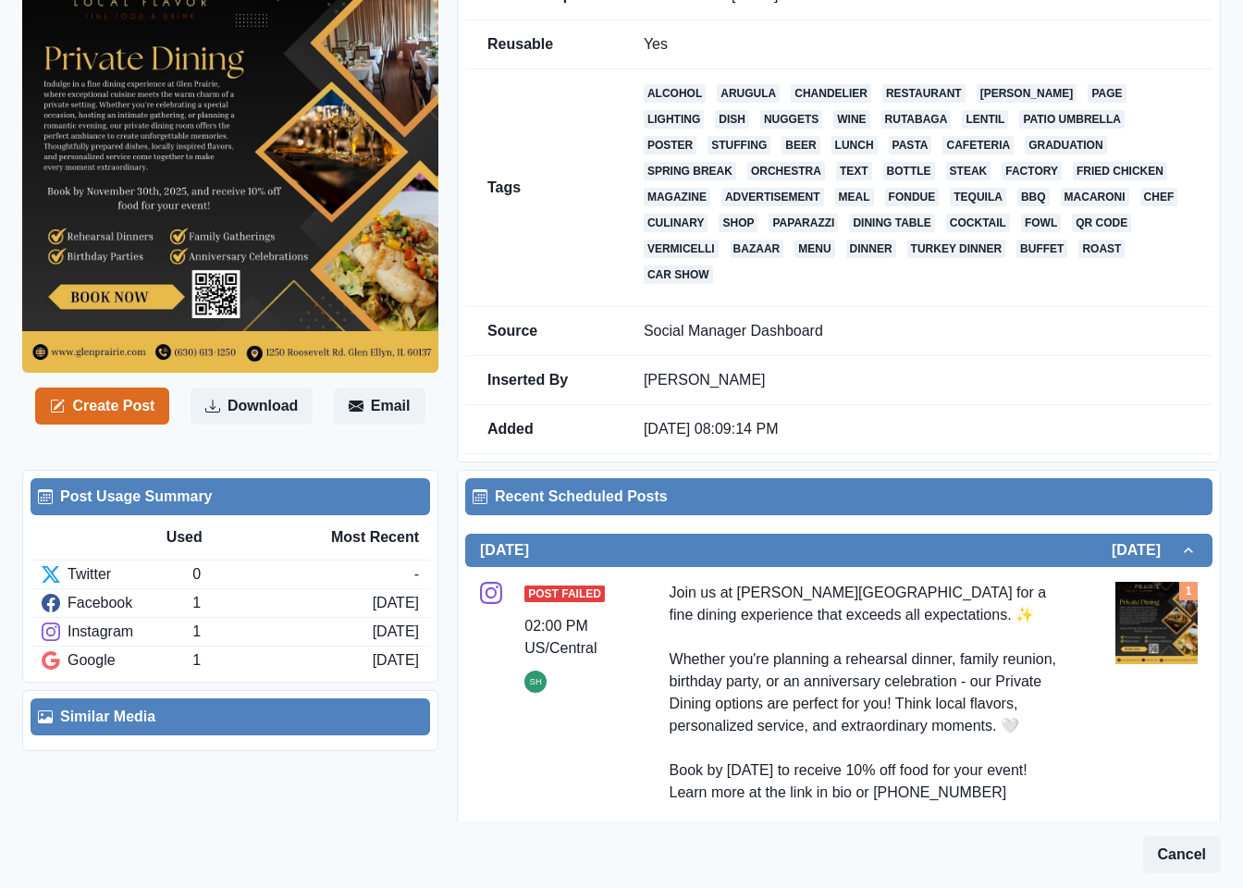
click at [290, 242] on img at bounding box center [230, 165] width 416 height 416
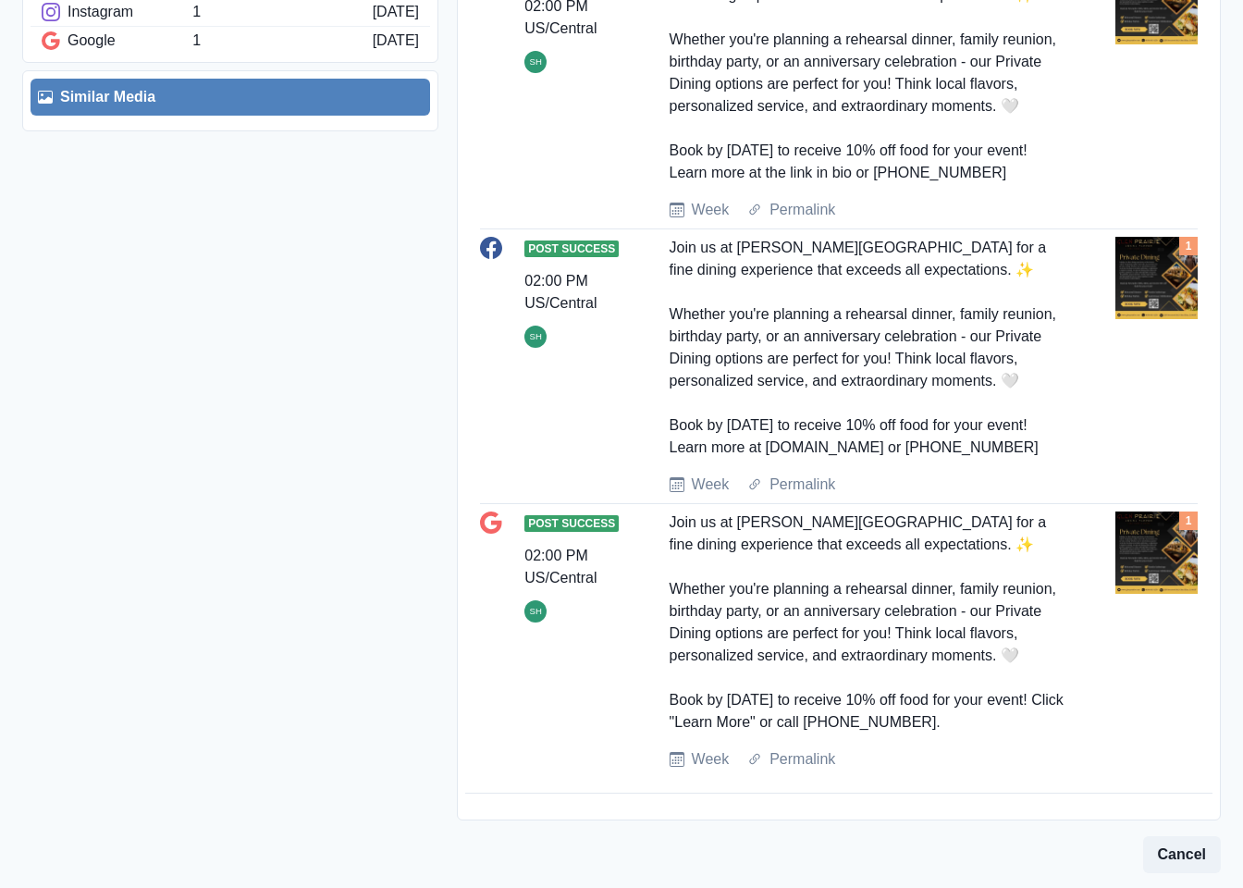
scroll to position [694, 0]
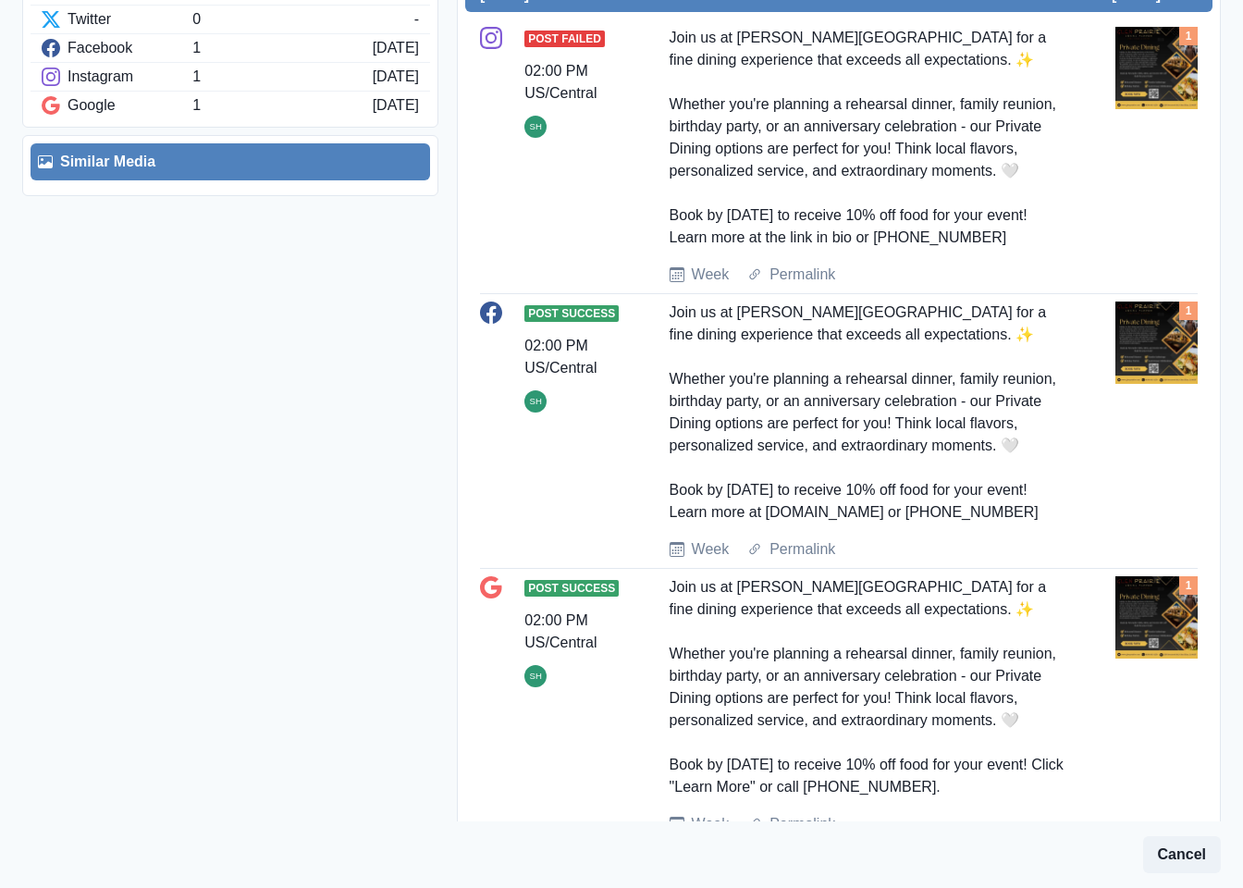
drag, startPoint x: 739, startPoint y: 580, endPoint x: 659, endPoint y: 339, distance: 254.5
click at [659, 339] on div "Post Success 02:00 PM US/Central SH Join us at Glen Prairie for a fine dining e…" at bounding box center [839, 431] width 718 height 259
copy div "Join us at Glen Prairie for a fine dining experience that exceeds all expectati…"
click at [1116, 524] on div "1" at bounding box center [1157, 416] width 82 height 229
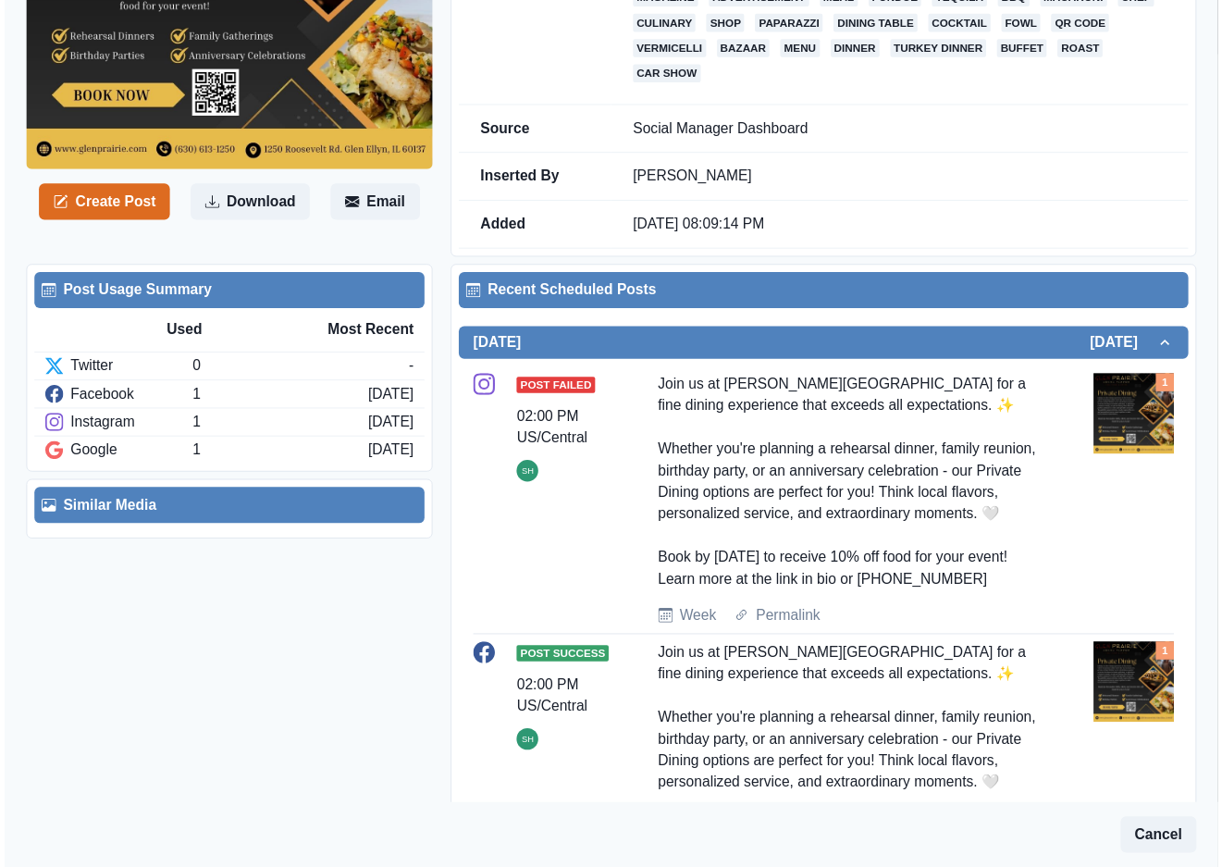
scroll to position [277, 0]
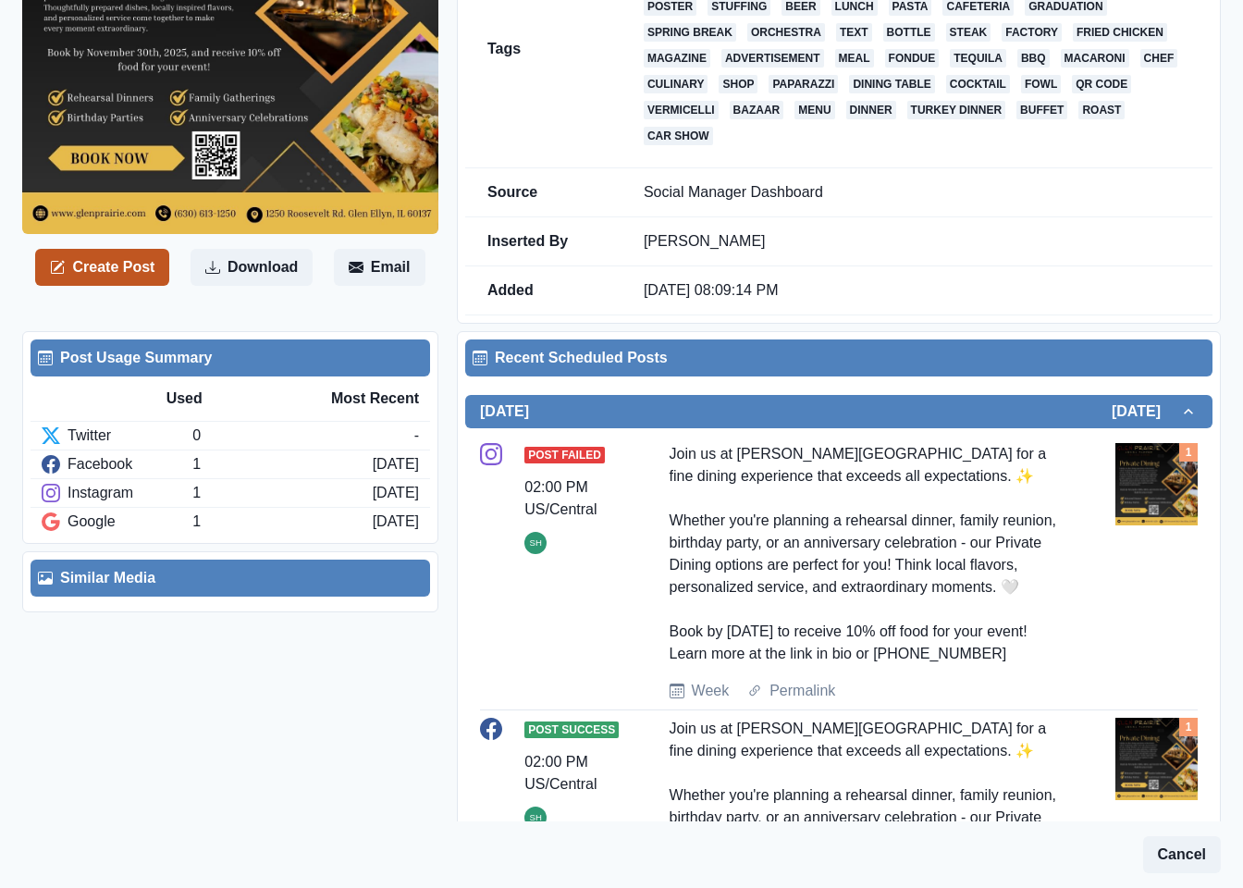
click at [89, 265] on button "Create Post" at bounding box center [102, 267] width 134 height 37
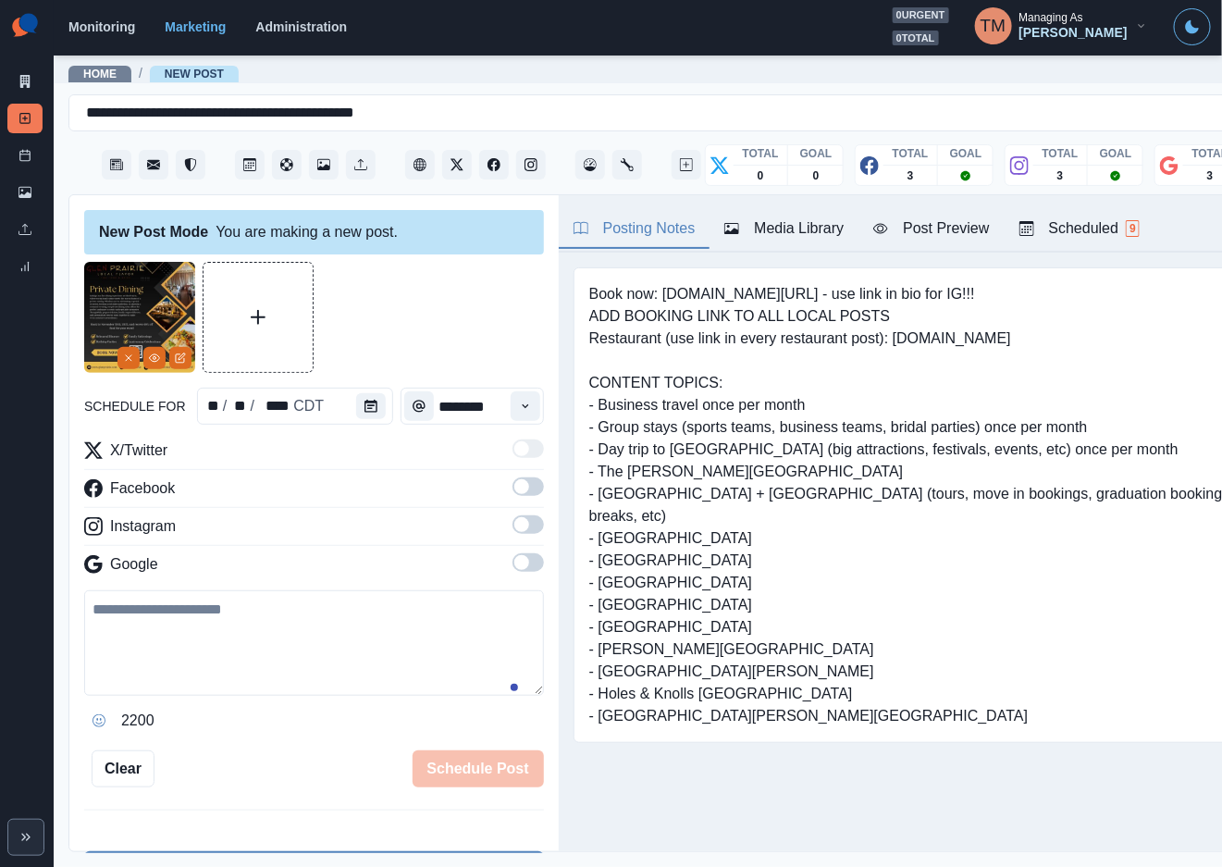
scroll to position [8, 0]
click at [810, 233] on div "Media Library" at bounding box center [783, 228] width 119 height 22
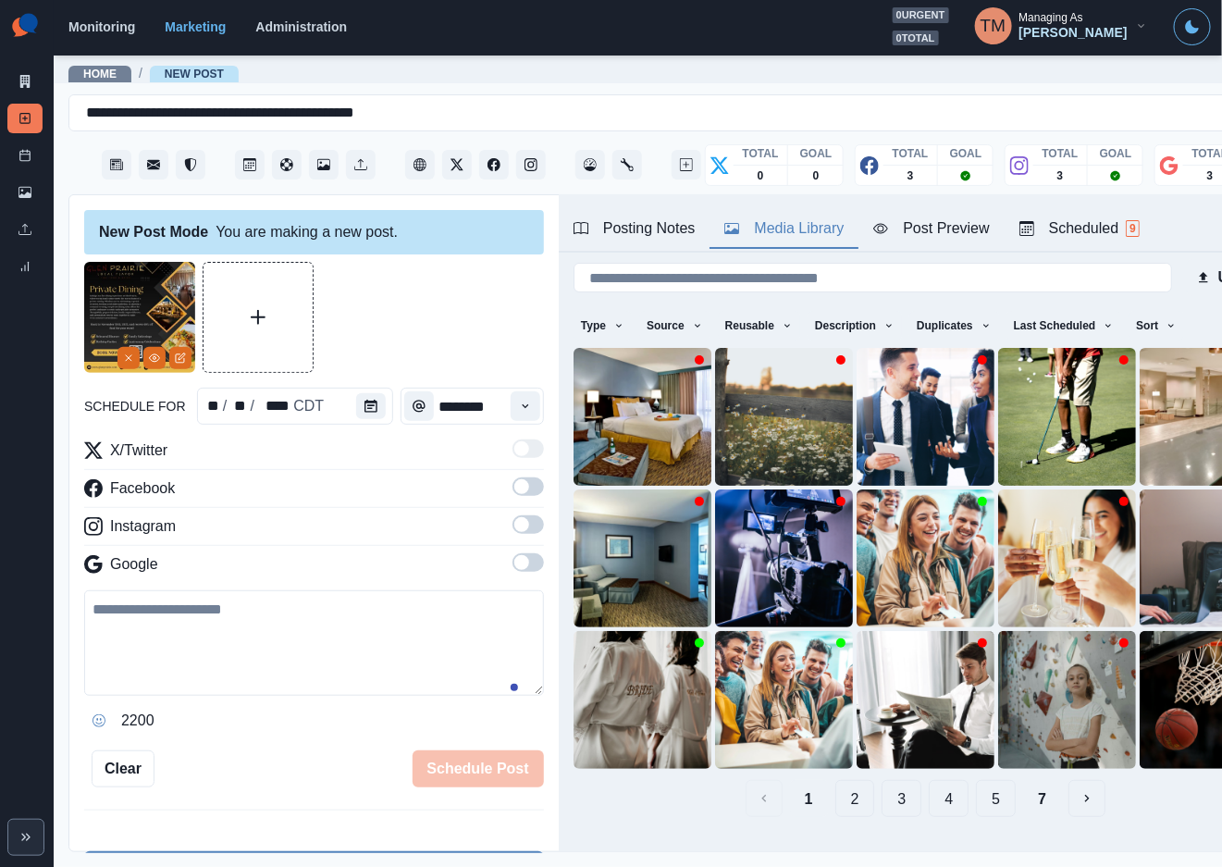
click at [921, 226] on div "Post Preview" at bounding box center [931, 228] width 116 height 22
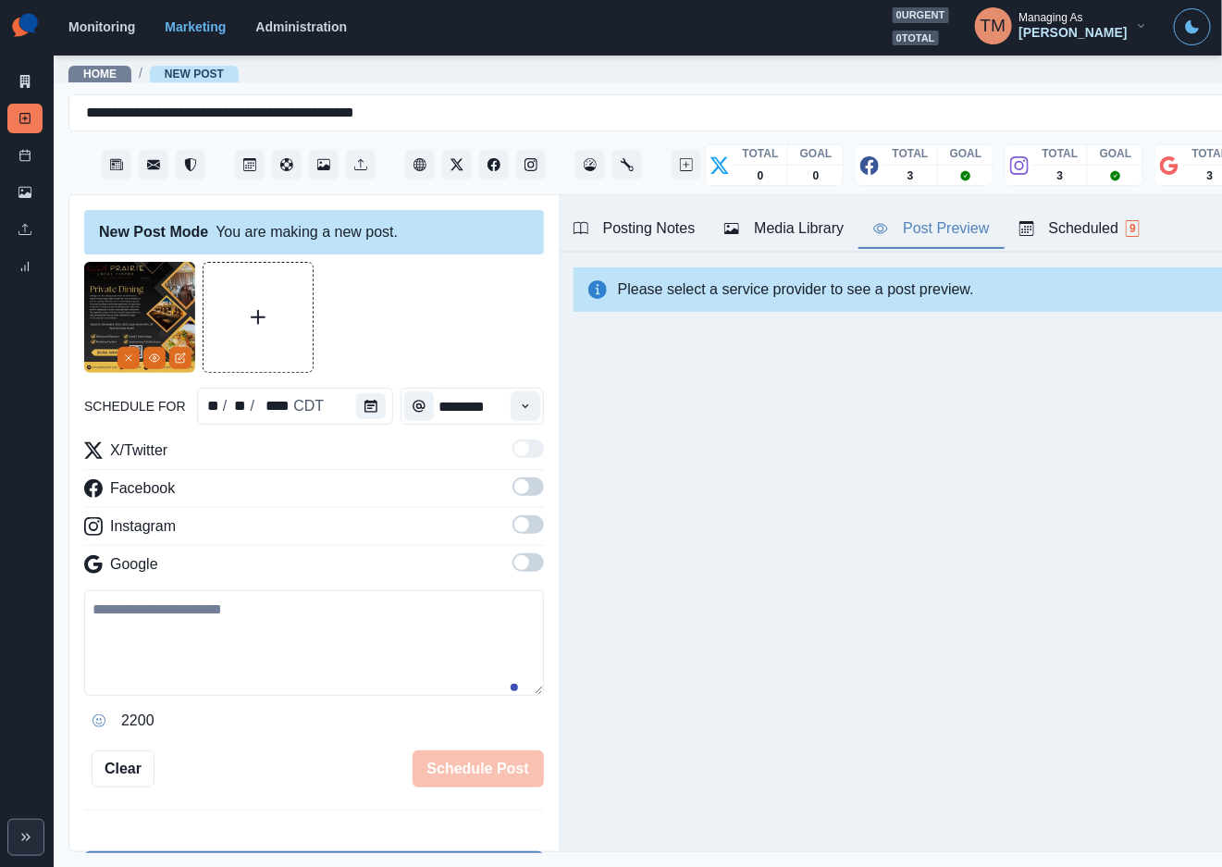
scroll to position [0, 0]
drag, startPoint x: 506, startPoint y: 489, endPoint x: 536, endPoint y: 563, distance: 80.0
click at [512, 494] on span at bounding box center [527, 486] width 31 height 18
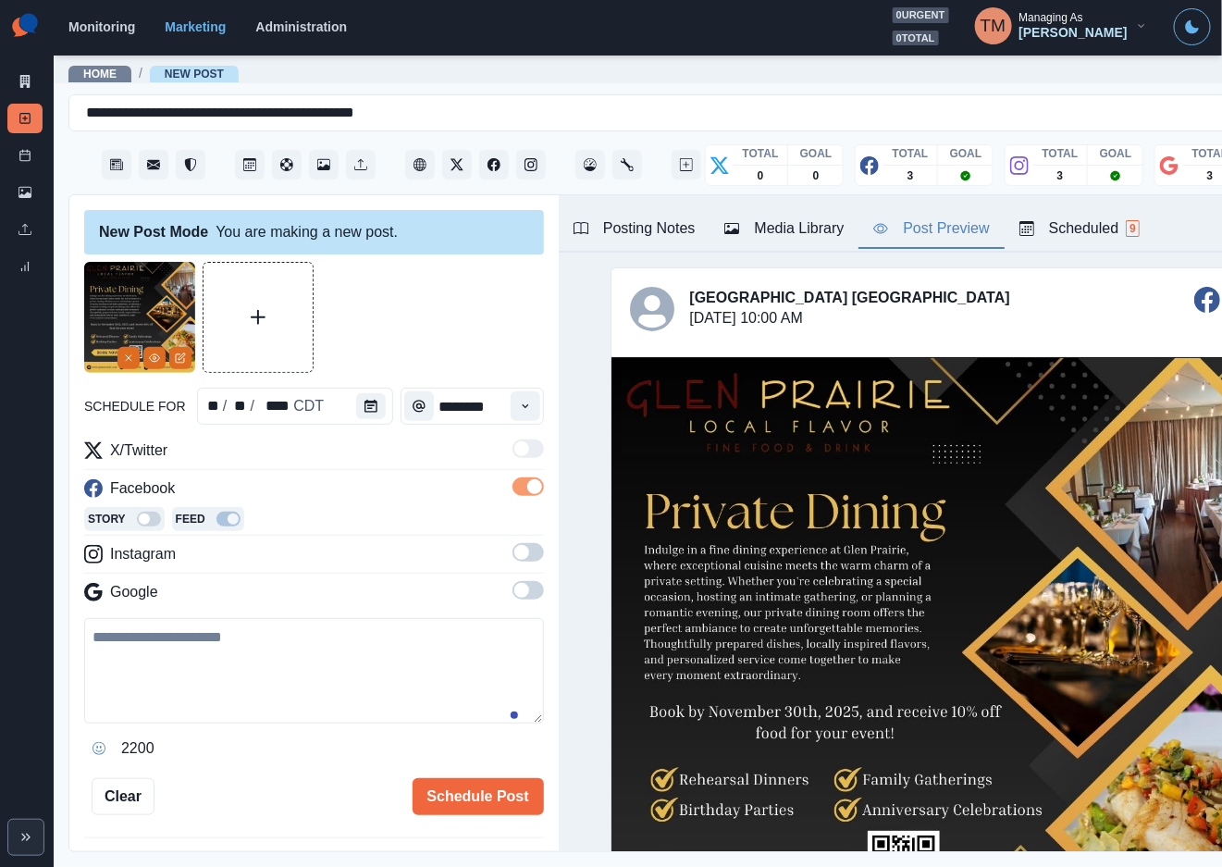
click at [514, 558] on span at bounding box center [521, 552] width 15 height 15
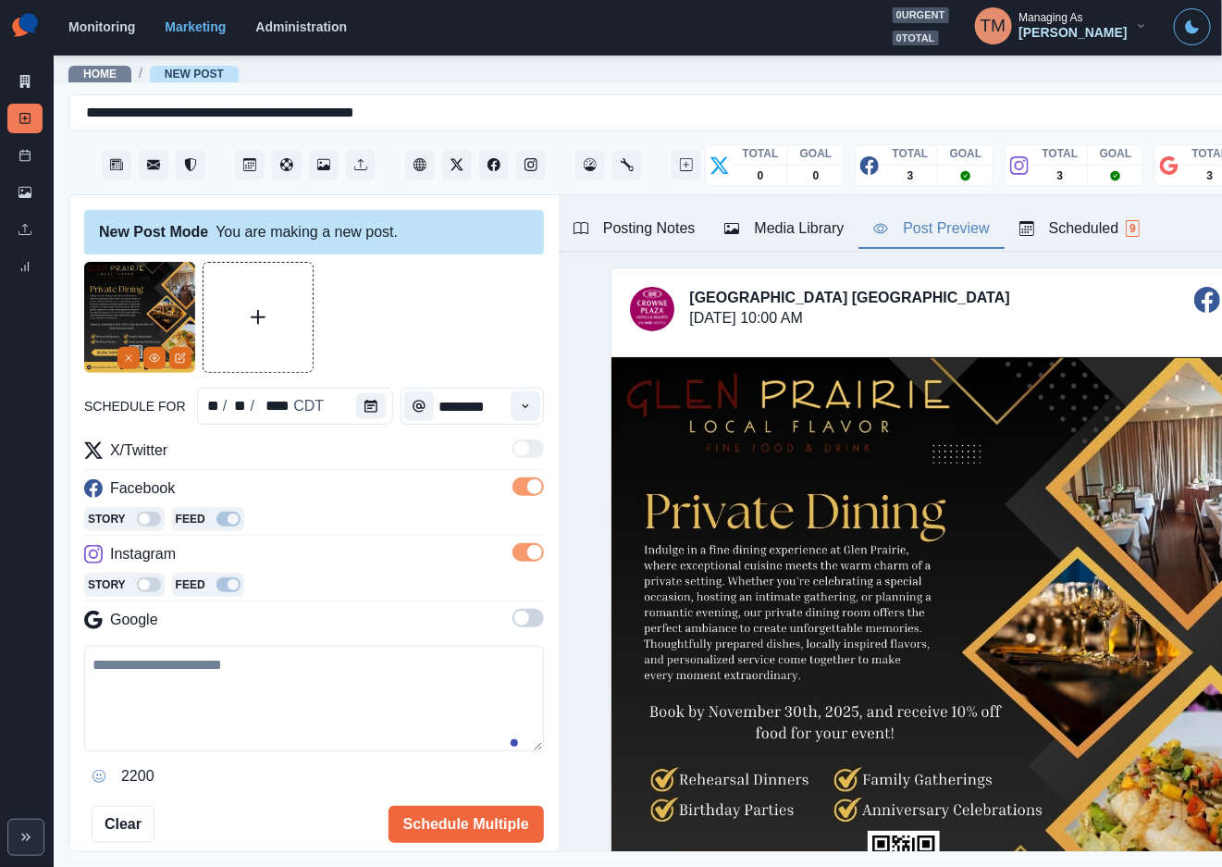
click at [514, 617] on span at bounding box center [527, 618] width 31 height 18
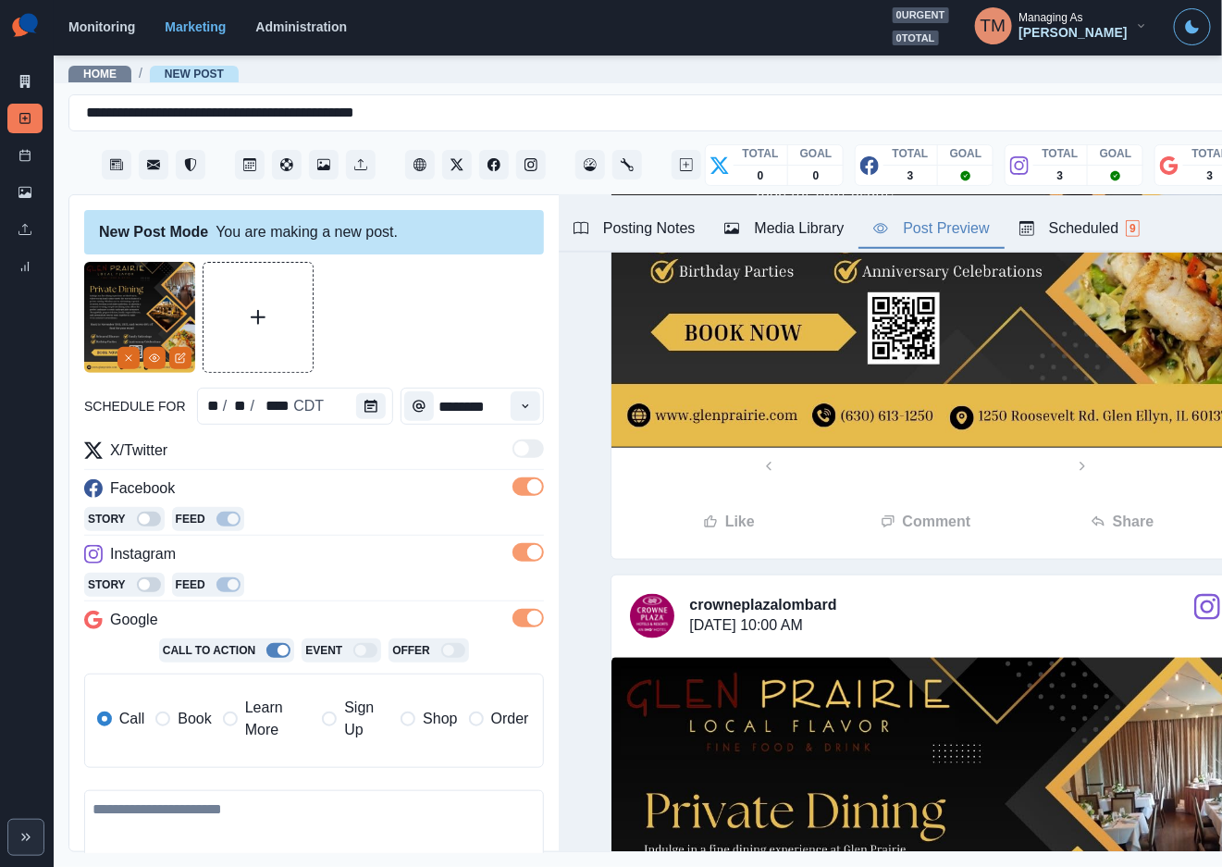
scroll to position [555, 0]
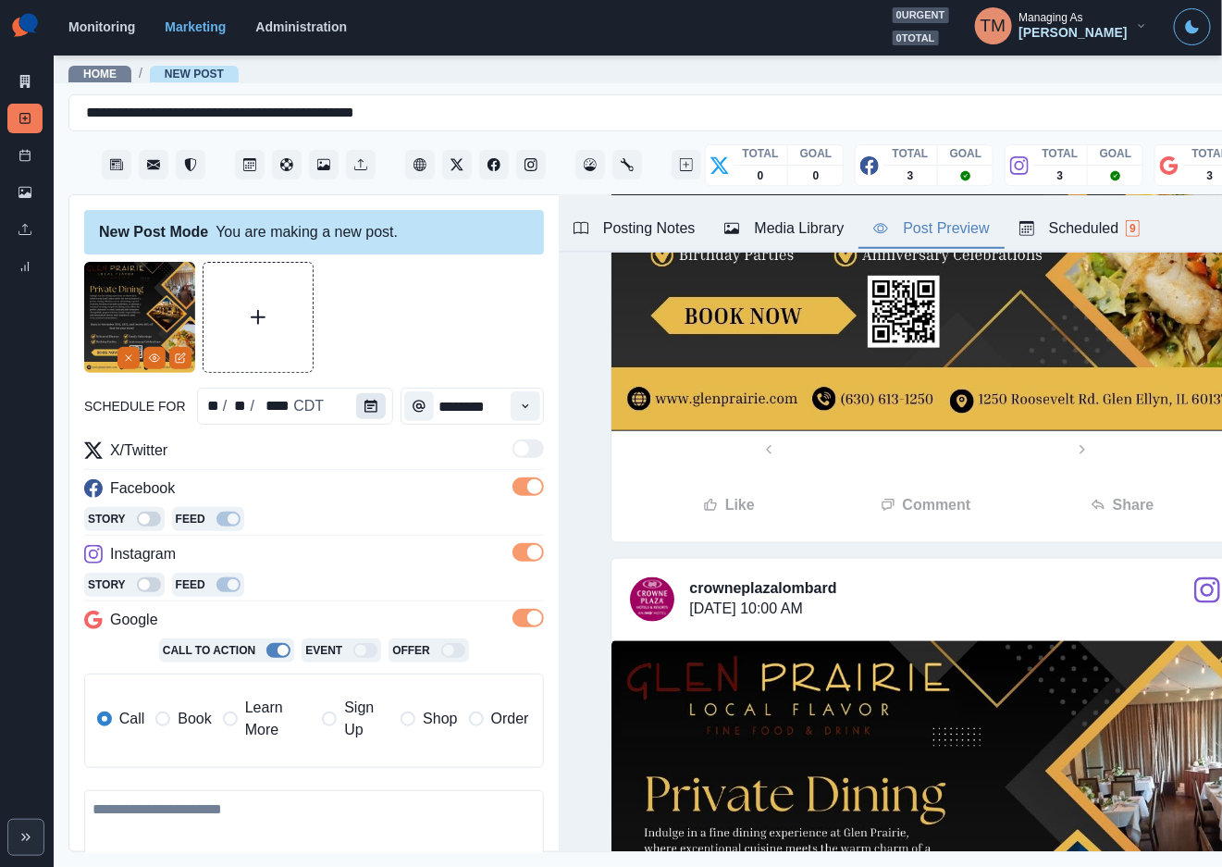
click at [364, 403] on icon "Calendar" at bounding box center [370, 406] width 13 height 13
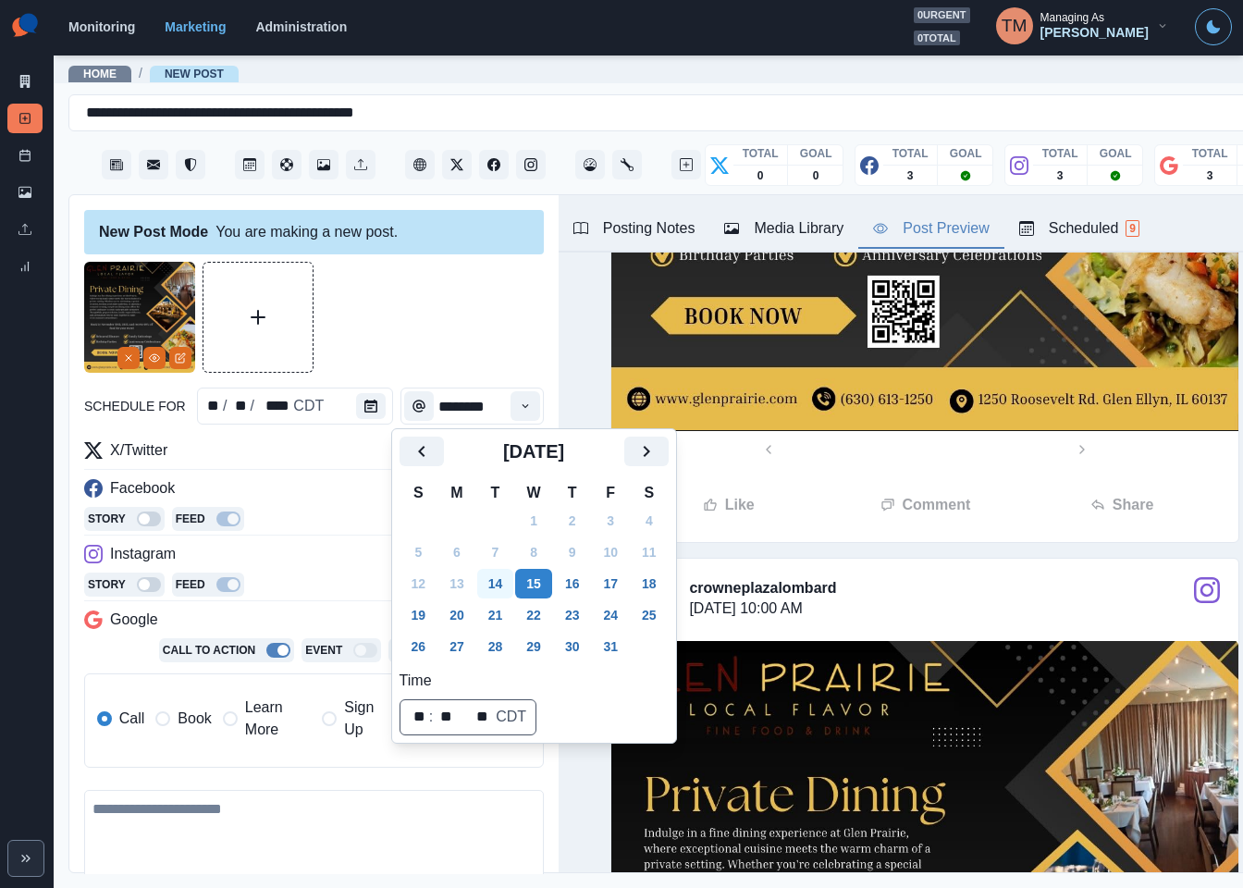
click at [488, 581] on button "14" at bounding box center [495, 584] width 37 height 30
click at [405, 334] on div at bounding box center [314, 317] width 460 height 111
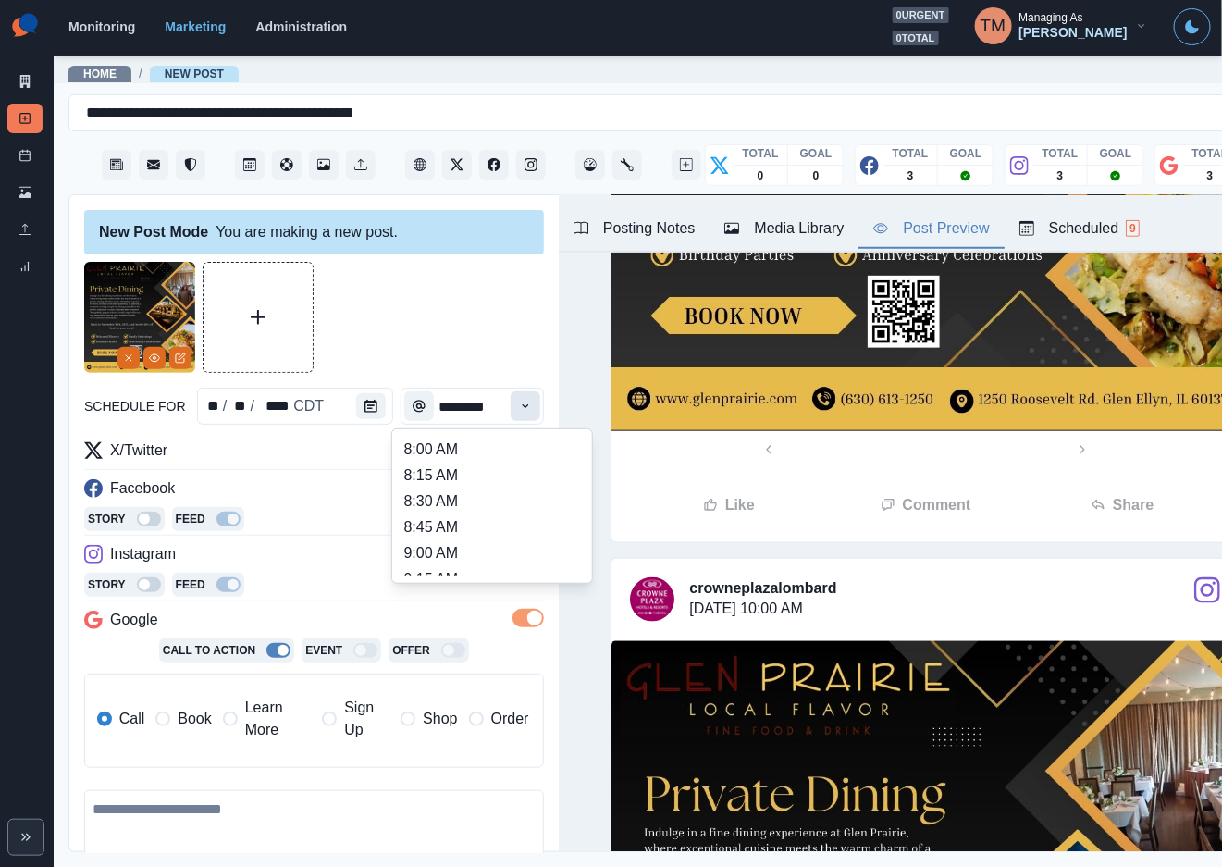
click at [519, 409] on icon "Time" at bounding box center [525, 406] width 13 height 13
click at [498, 481] on li "3:00 PM" at bounding box center [492, 481] width 185 height 26
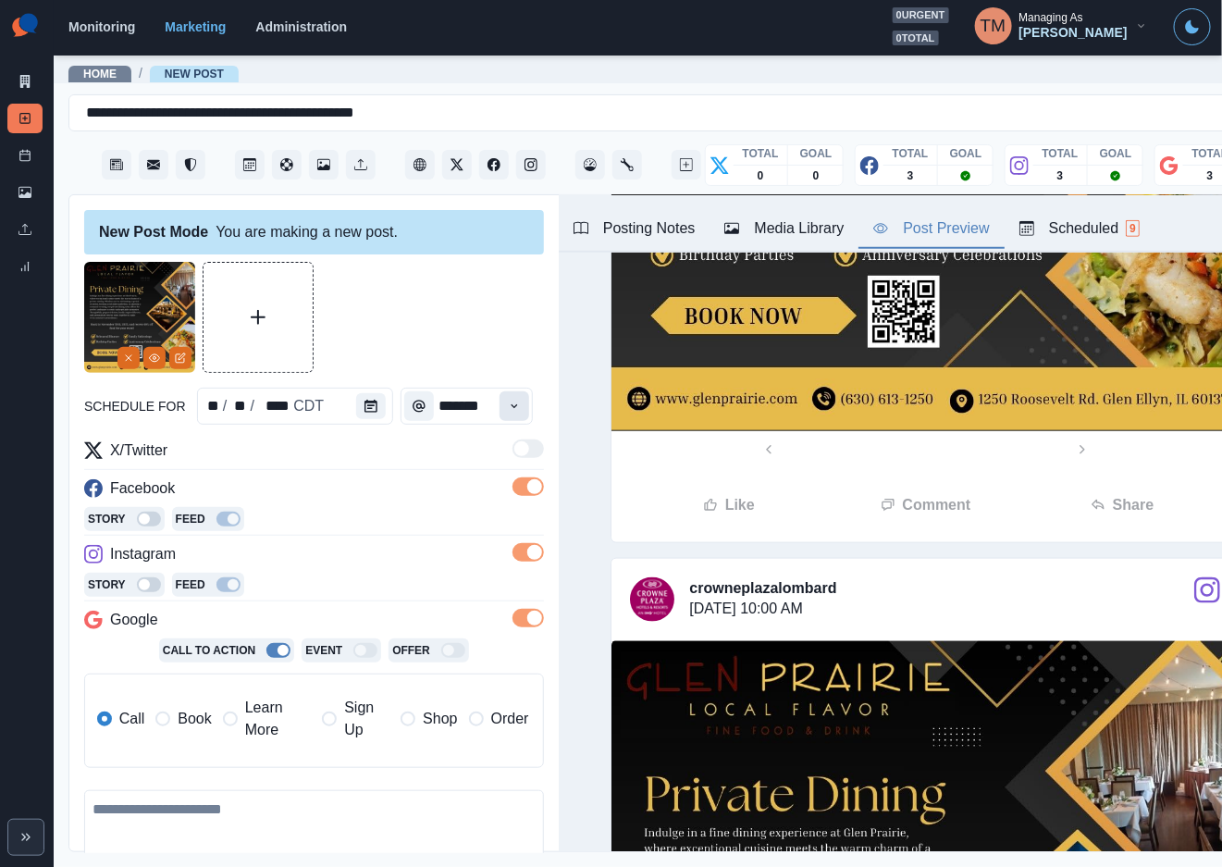
type input "*******"
click at [475, 311] on div at bounding box center [314, 317] width 460 height 111
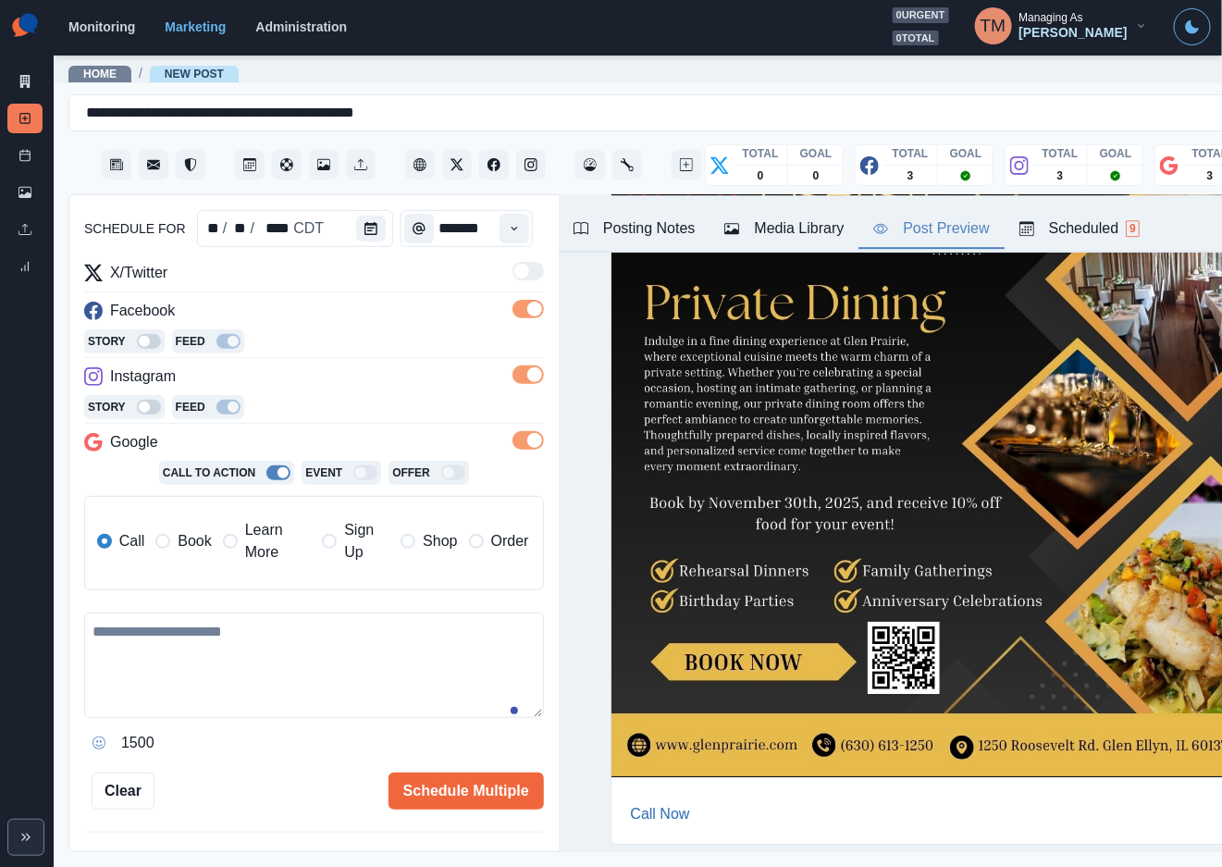
scroll to position [242, 0]
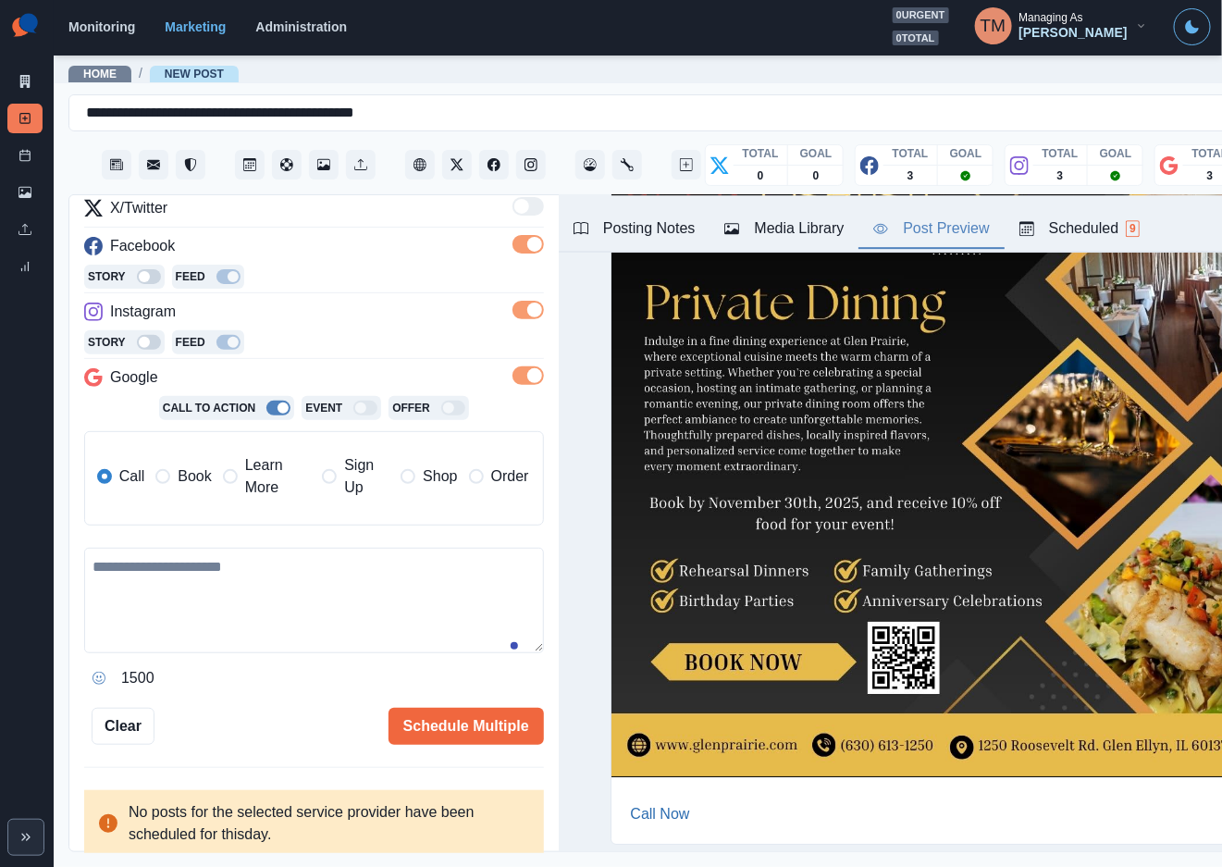
click at [192, 465] on span "Book" at bounding box center [194, 476] width 33 height 22
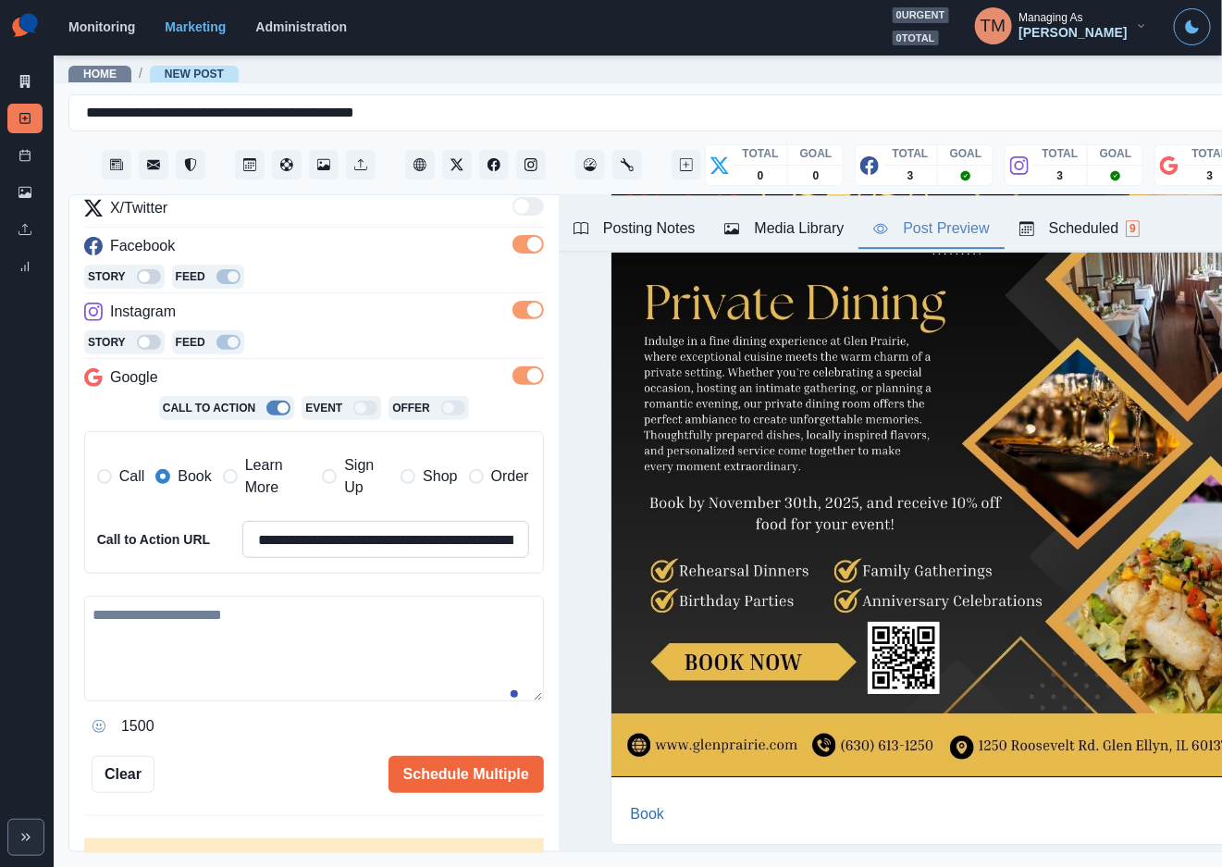
click at [362, 524] on input "**********" at bounding box center [385, 539] width 287 height 37
paste input
type input "**********"
click at [319, 639] on textarea at bounding box center [314, 648] width 460 height 105
click at [262, 628] on textarea at bounding box center [314, 648] width 460 height 105
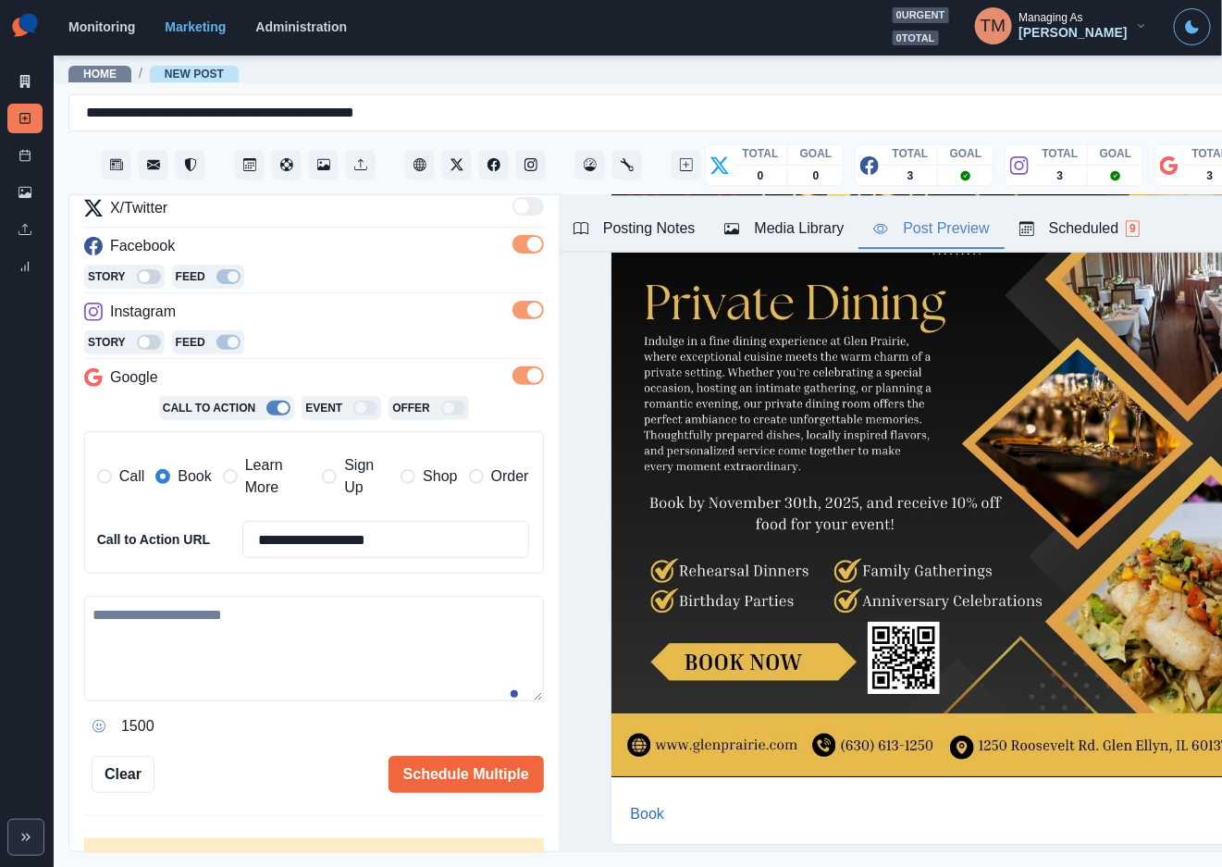
paste textarea "**********"
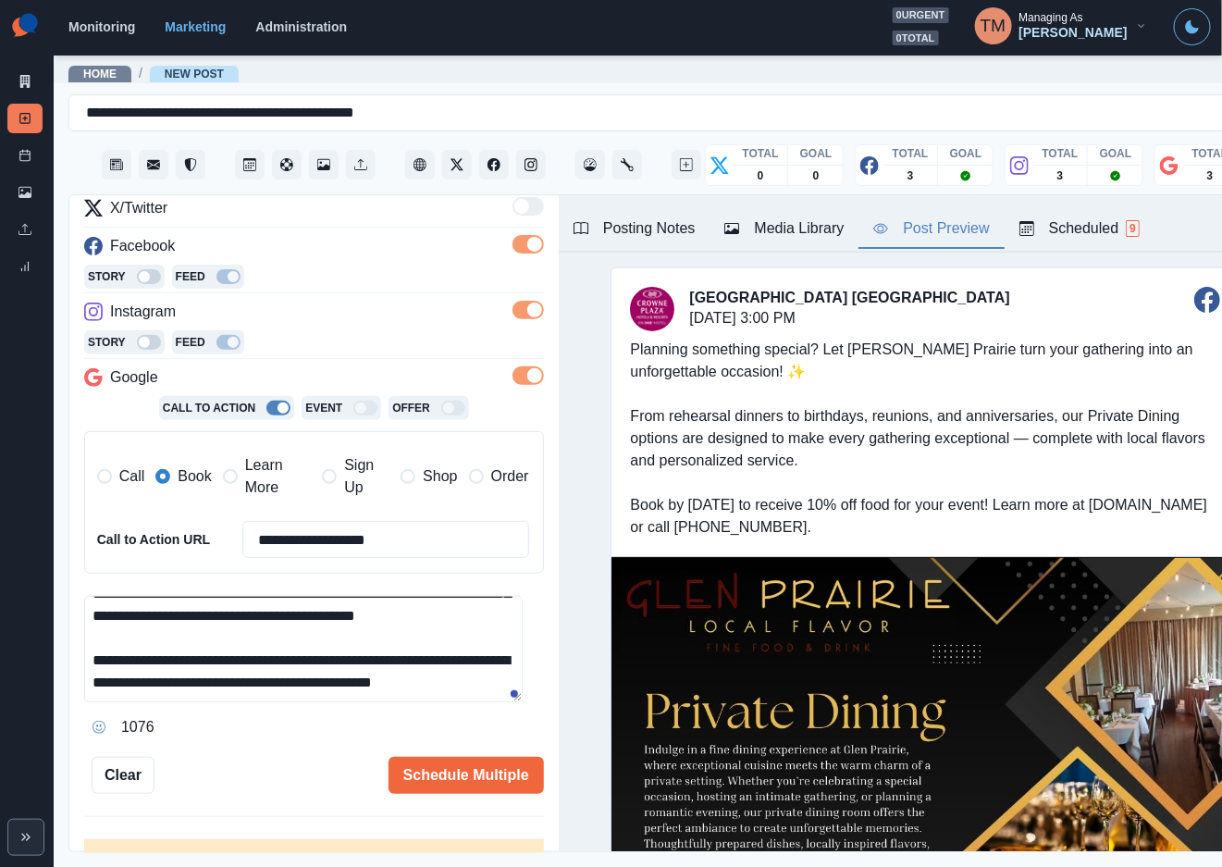
scroll to position [0, 0]
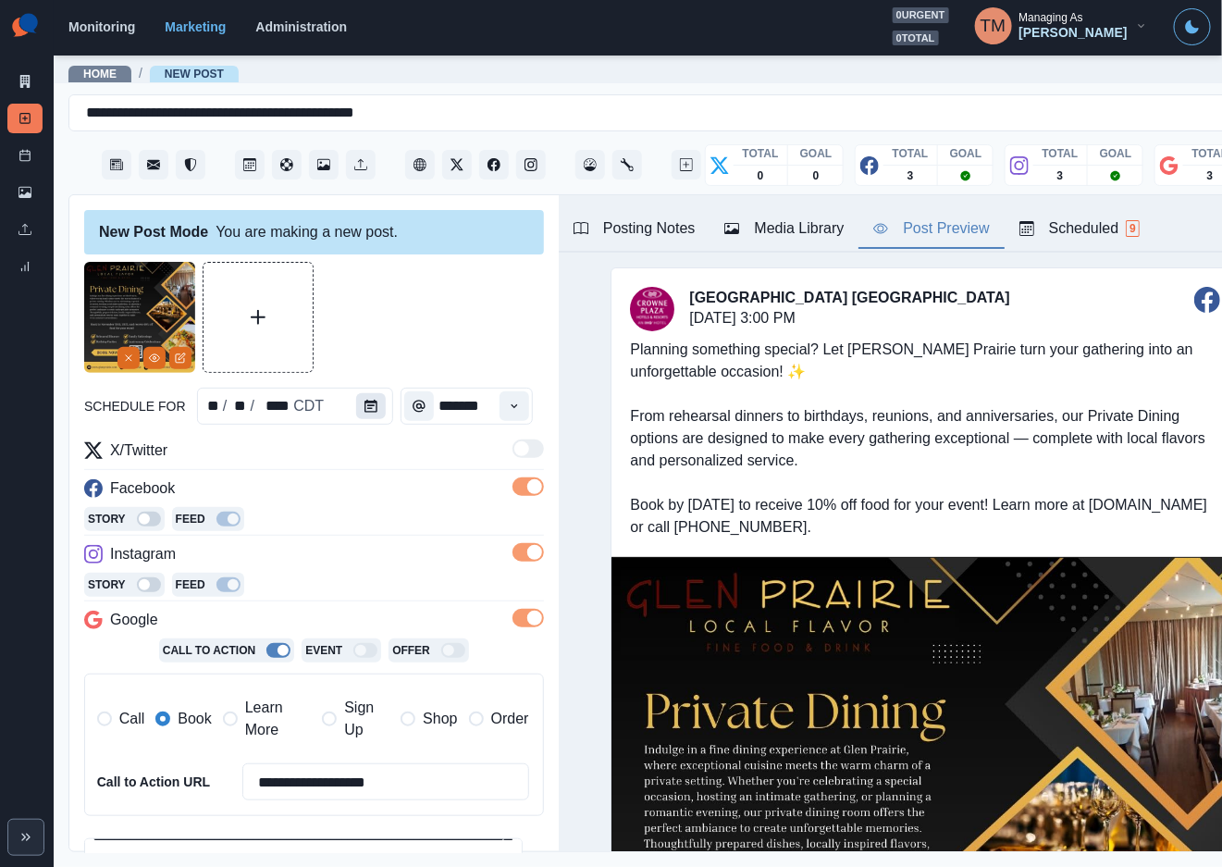
click at [364, 400] on icon "Calendar" at bounding box center [370, 406] width 13 height 13
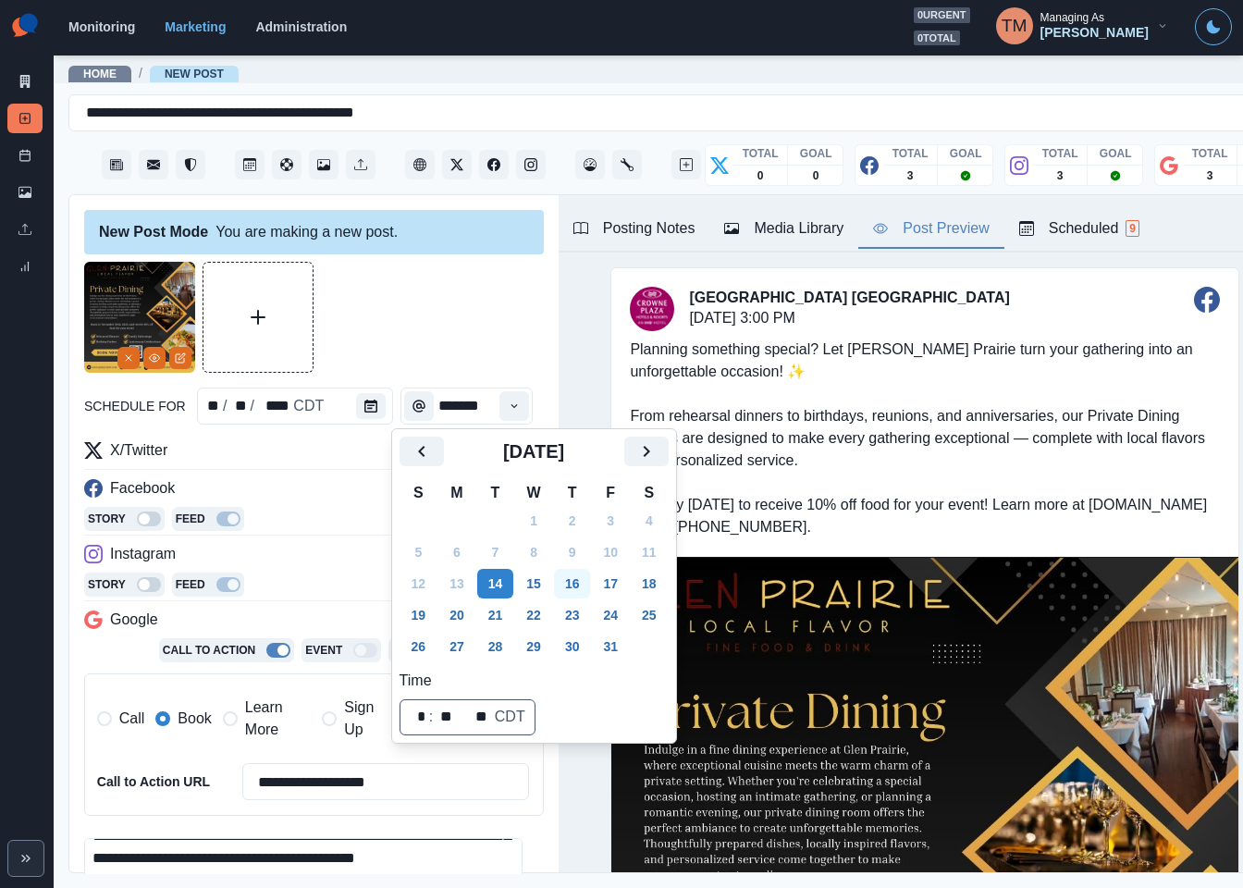
click at [588, 588] on button "16" at bounding box center [572, 584] width 37 height 30
click at [412, 342] on div at bounding box center [314, 317] width 460 height 111
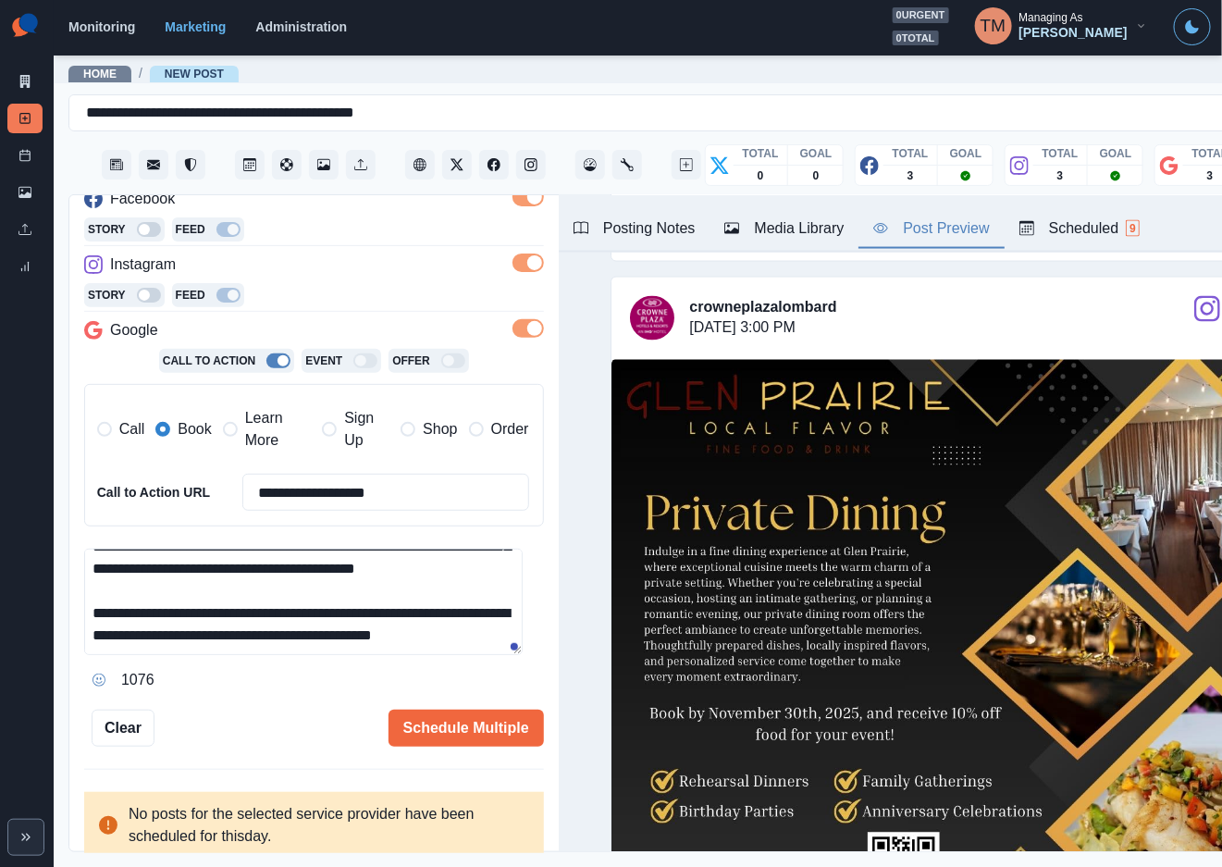
scroll to position [1249, 0]
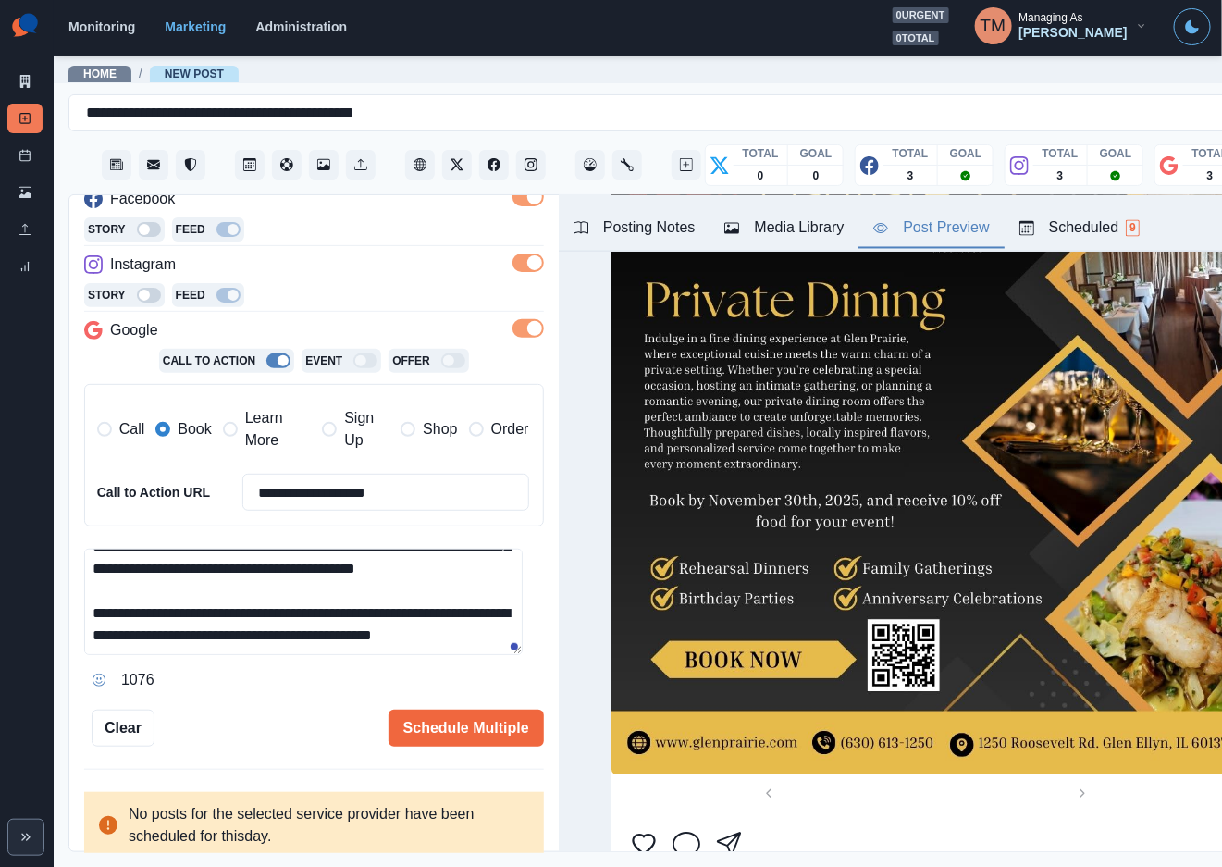
drag, startPoint x: 262, startPoint y: 606, endPoint x: 170, endPoint y: 606, distance: 91.6
click at [170, 606] on textarea "**********" at bounding box center [303, 602] width 438 height 106
click at [484, 619] on textarea "**********" at bounding box center [303, 602] width 438 height 106
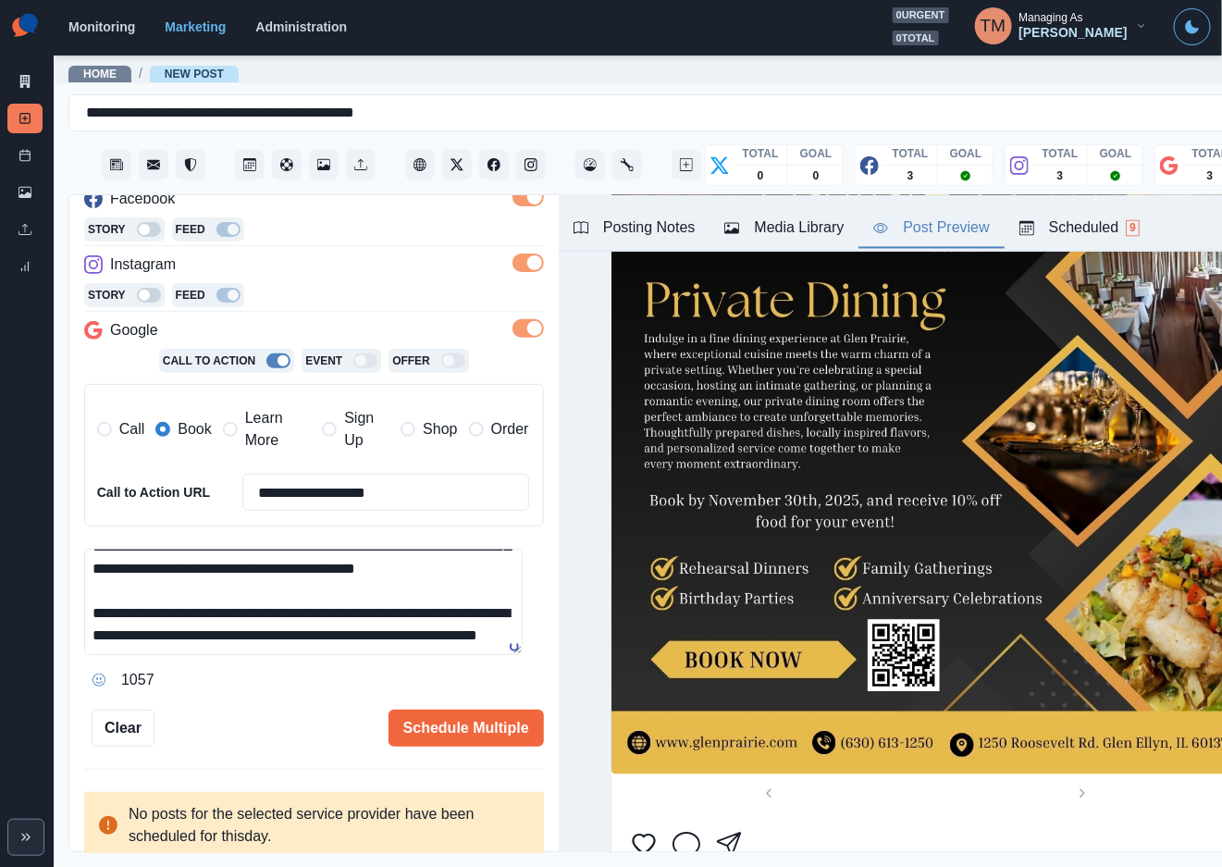
type textarea "**********"
click at [301, 684] on div "**********" at bounding box center [314, 359] width 460 height 774
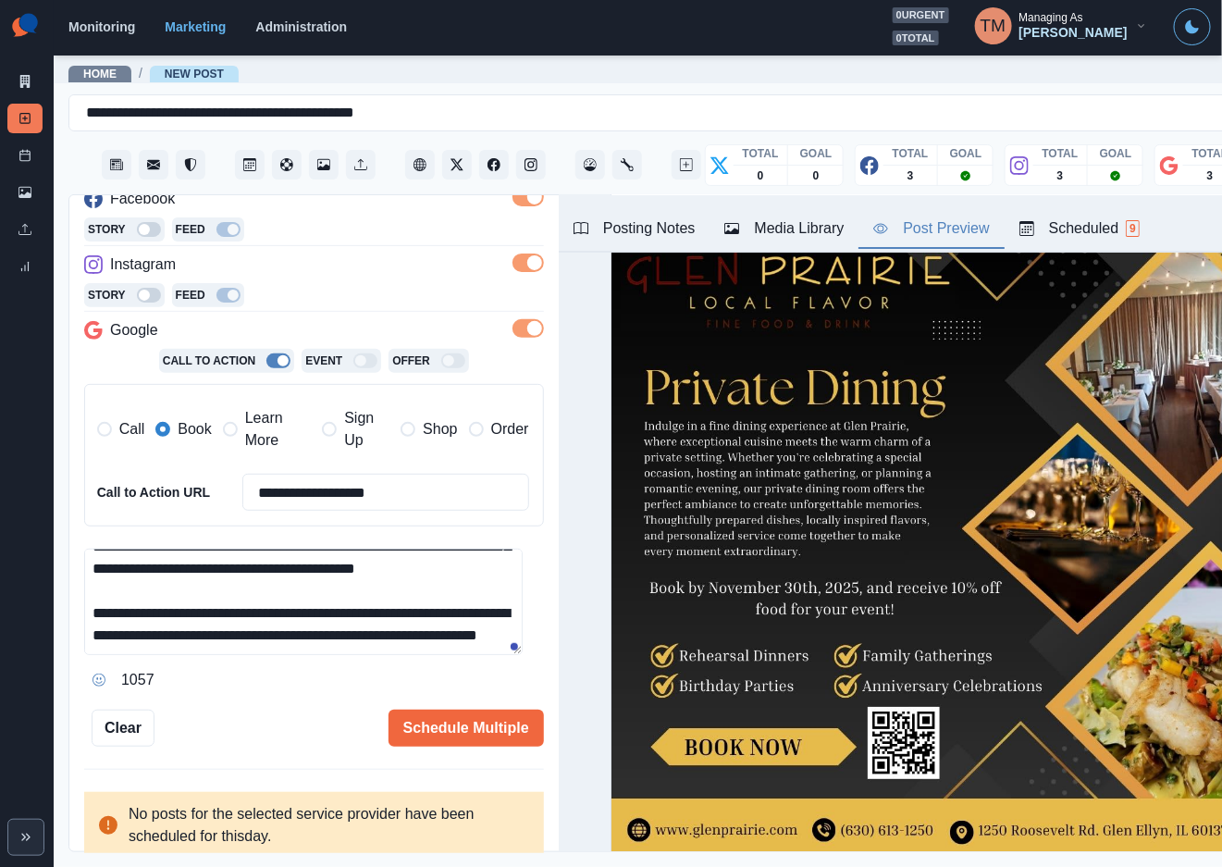
scroll to position [2589, 0]
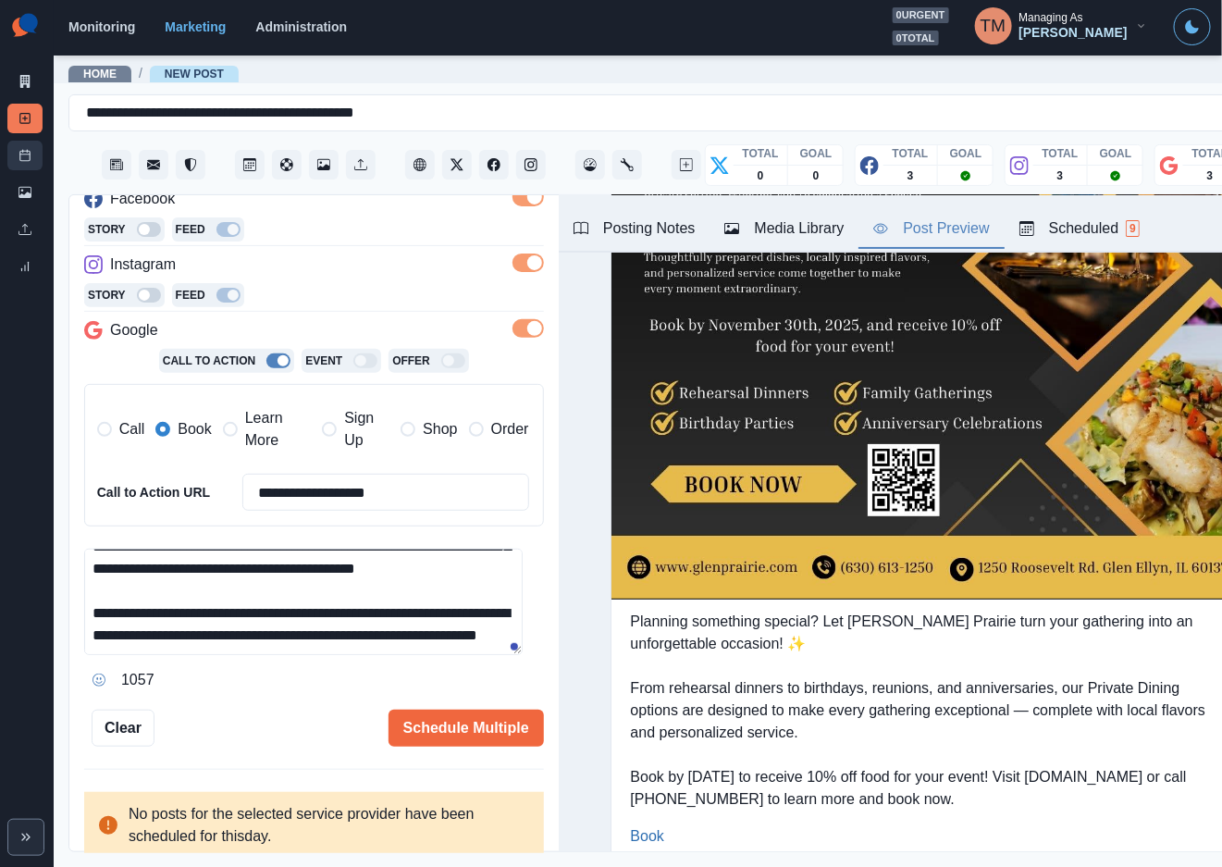
click at [19, 161] on icon at bounding box center [24, 155] width 13 height 13
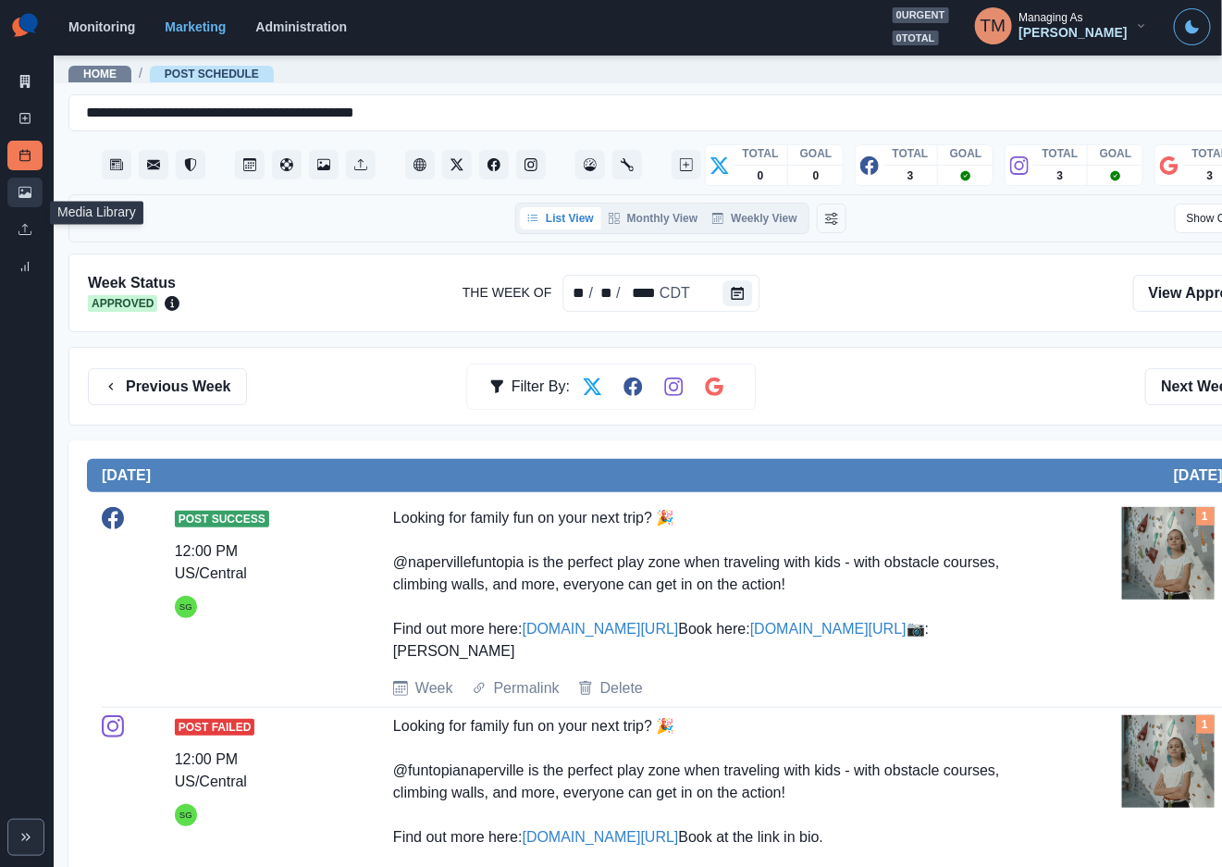
click at [17, 190] on link "Media Library" at bounding box center [24, 193] width 35 height 30
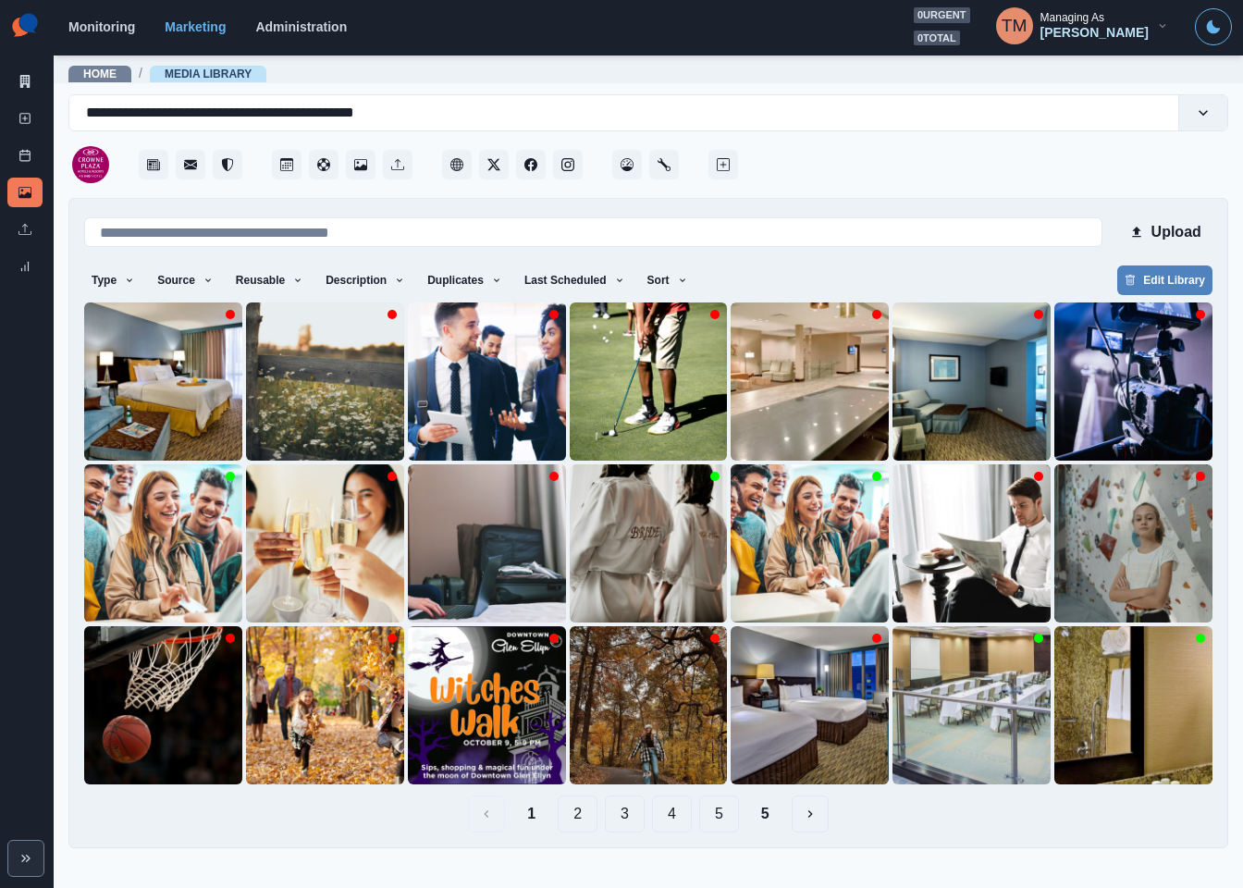
click at [580, 817] on button "2" at bounding box center [578, 813] width 40 height 37
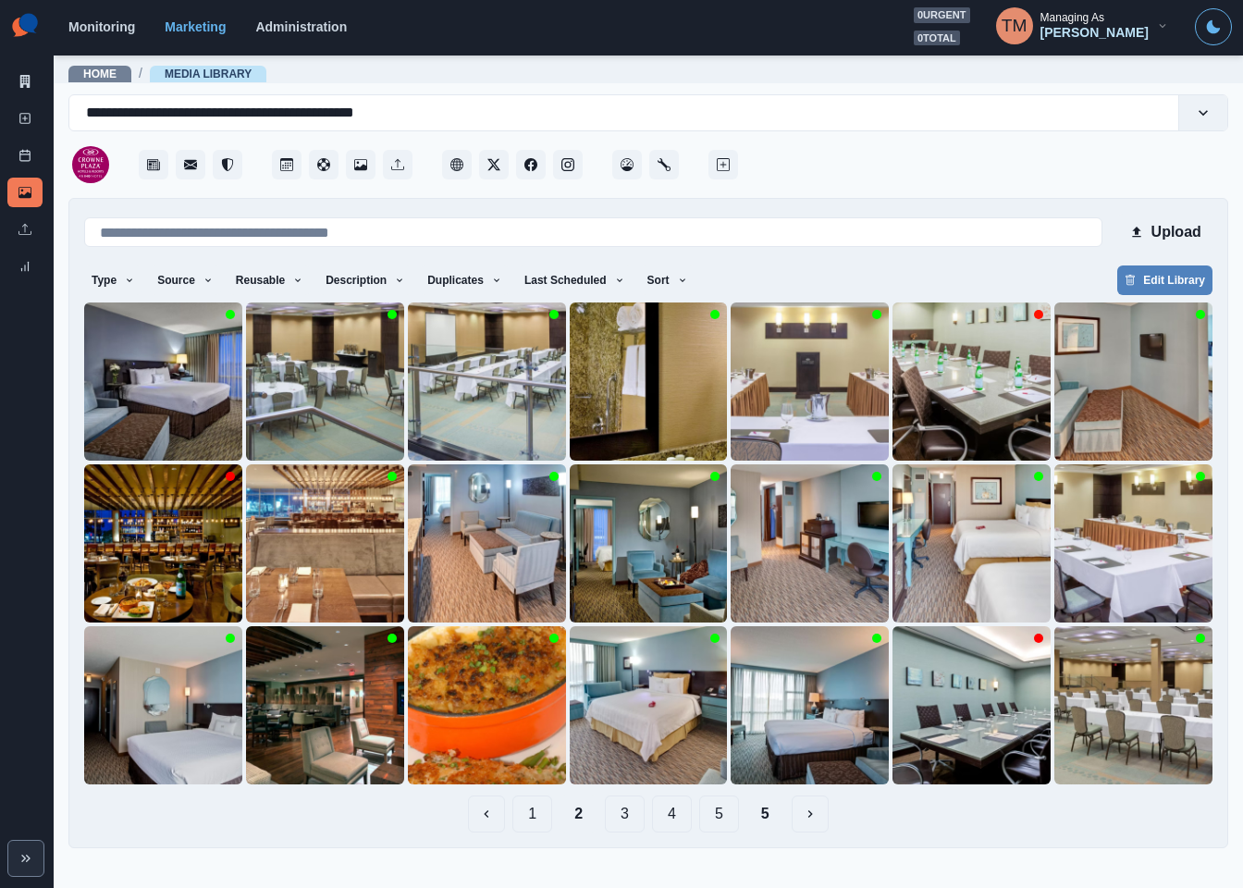
click at [623, 817] on button "3" at bounding box center [625, 813] width 40 height 37
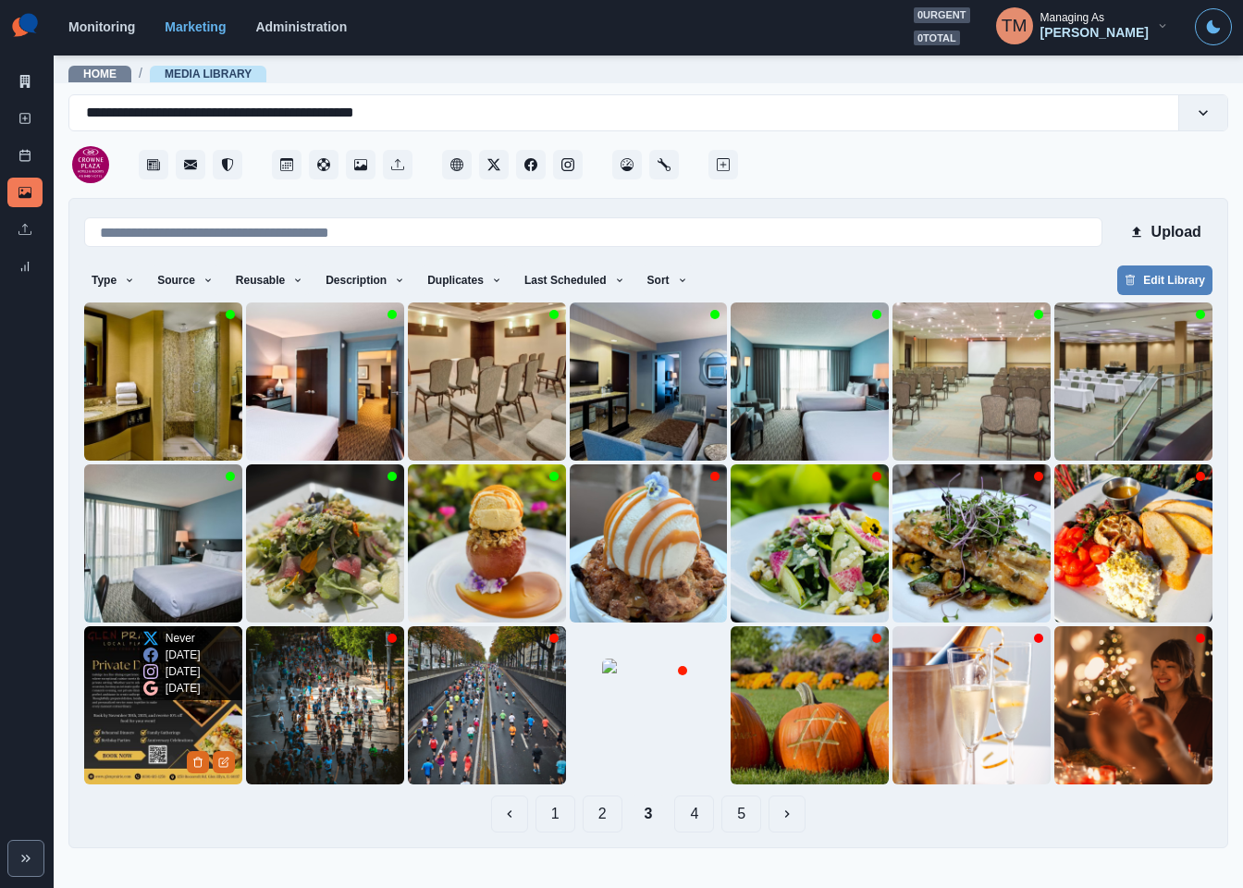
click at [125, 721] on img at bounding box center [163, 705] width 158 height 158
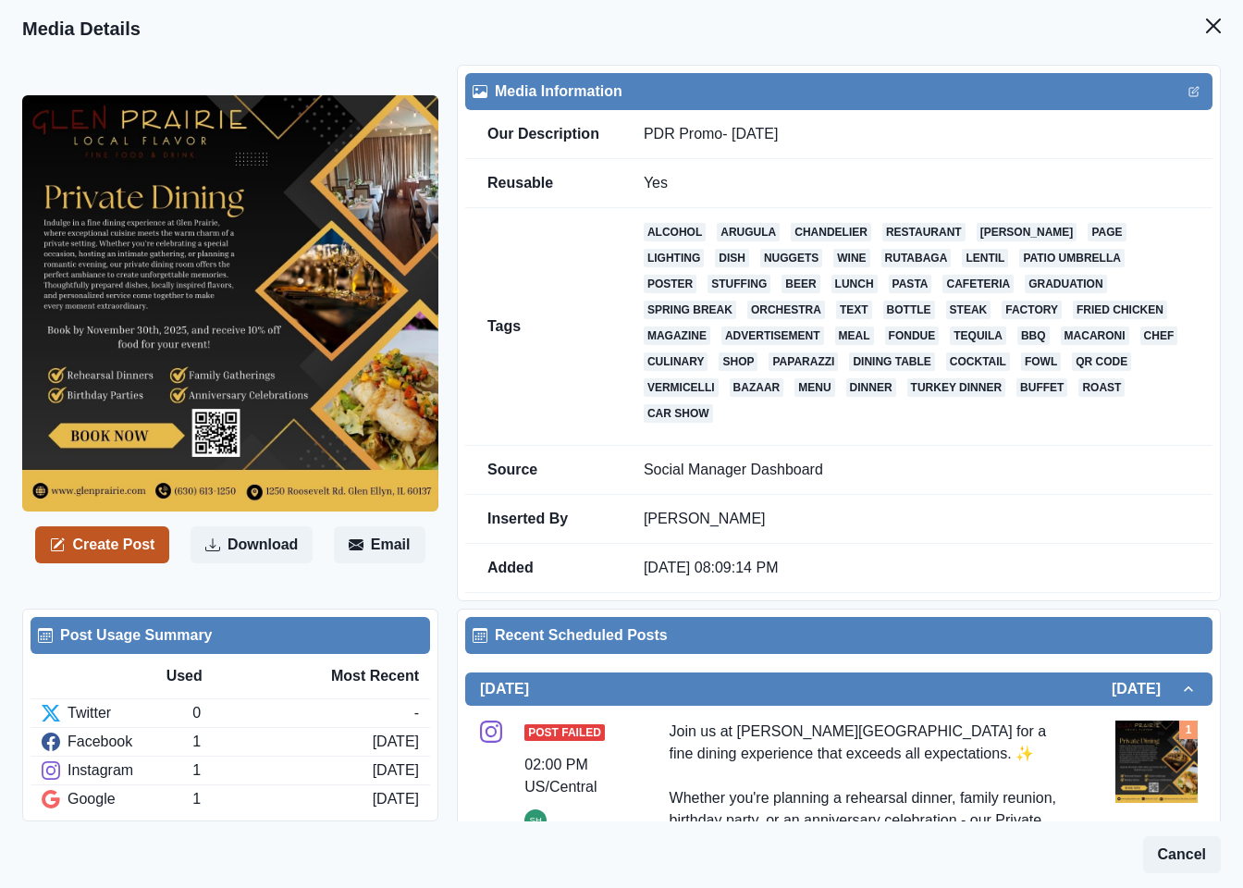
click at [108, 544] on button "Create Post" at bounding box center [102, 544] width 134 height 37
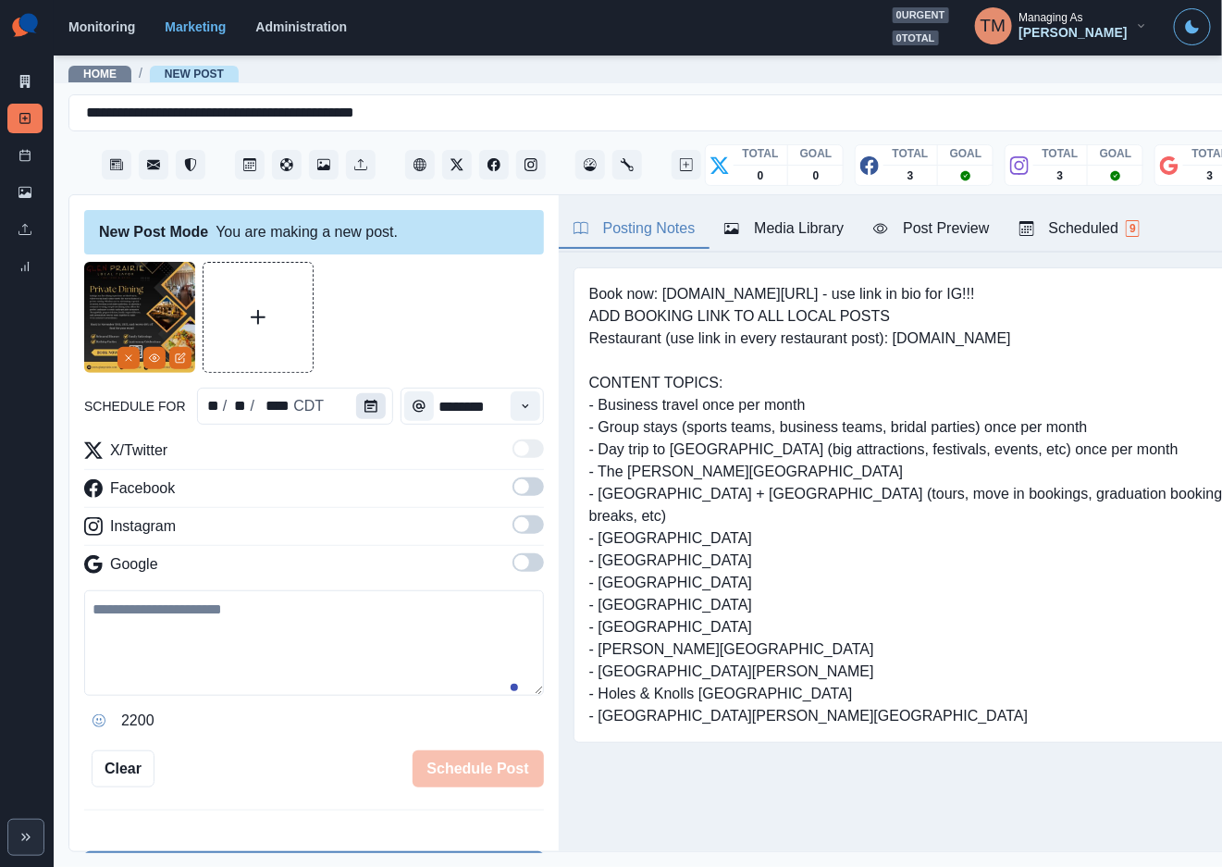
click at [364, 402] on icon "Calendar" at bounding box center [370, 406] width 13 height 13
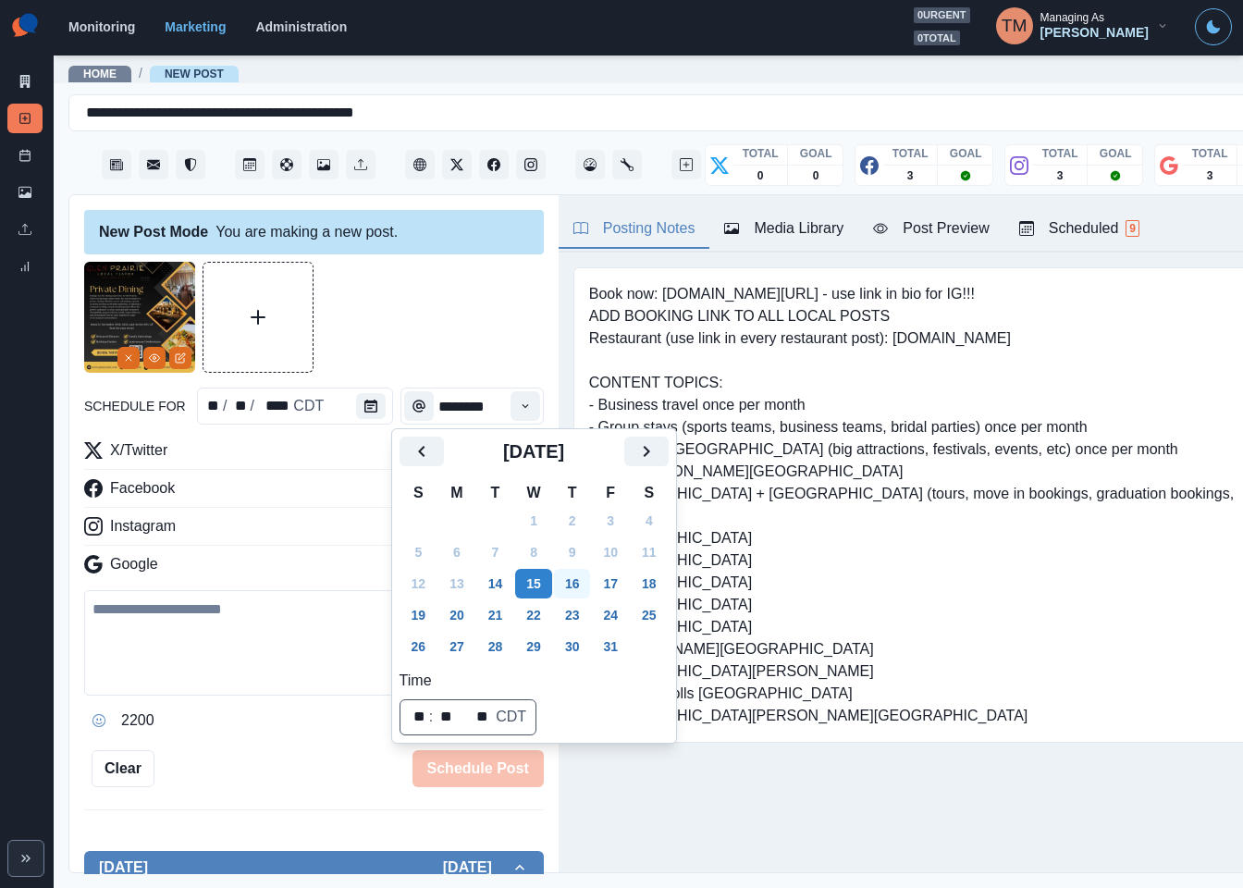
click at [575, 586] on button "16" at bounding box center [572, 584] width 37 height 30
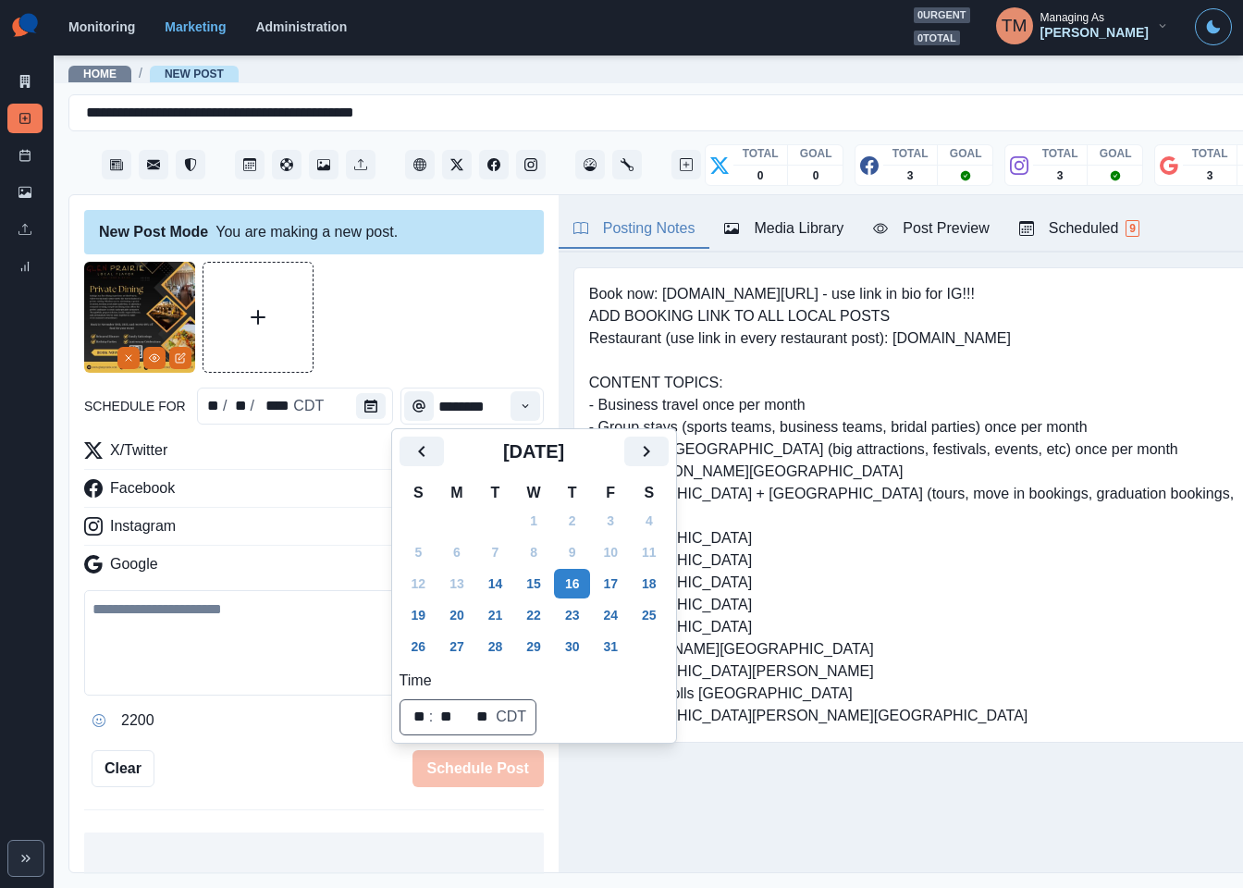
click at [272, 750] on div "Schedule Post" at bounding box center [348, 768] width 389 height 37
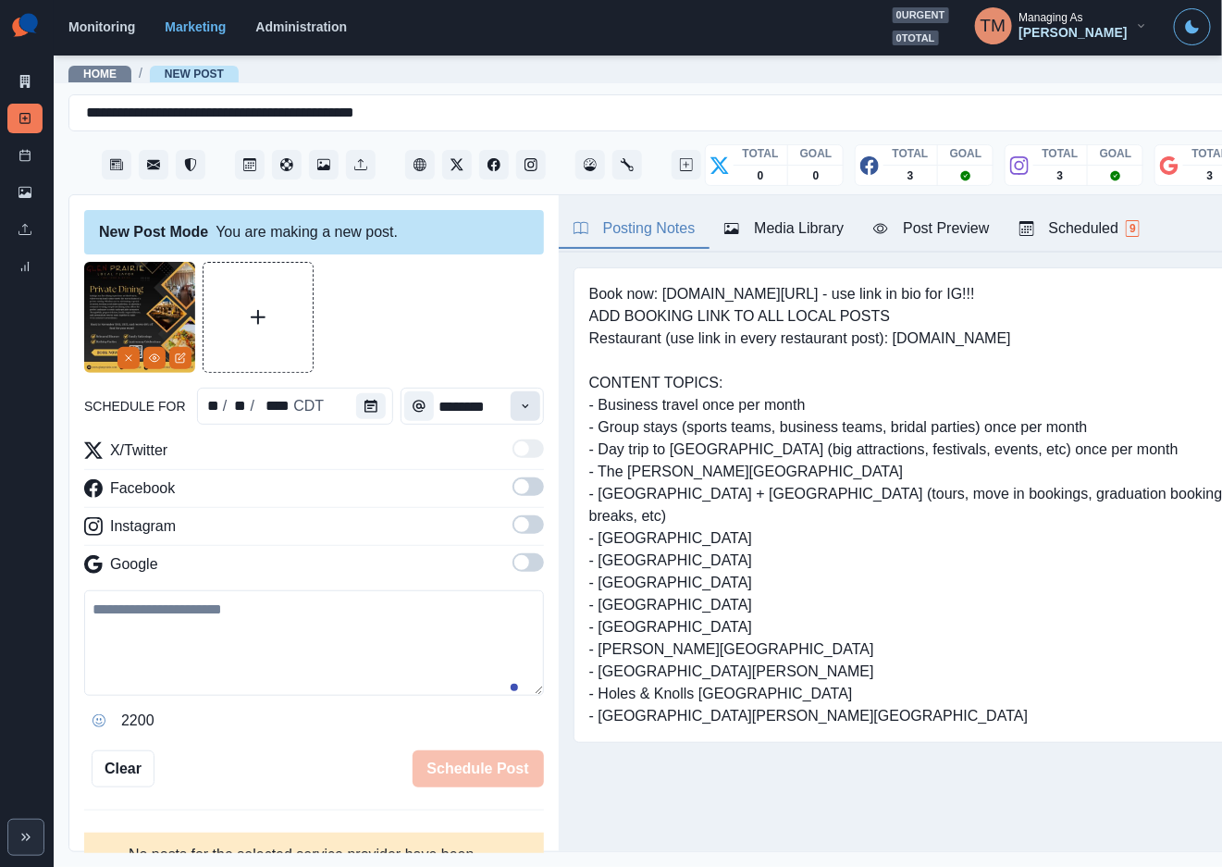
click at [519, 402] on icon "Time" at bounding box center [525, 406] width 13 height 13
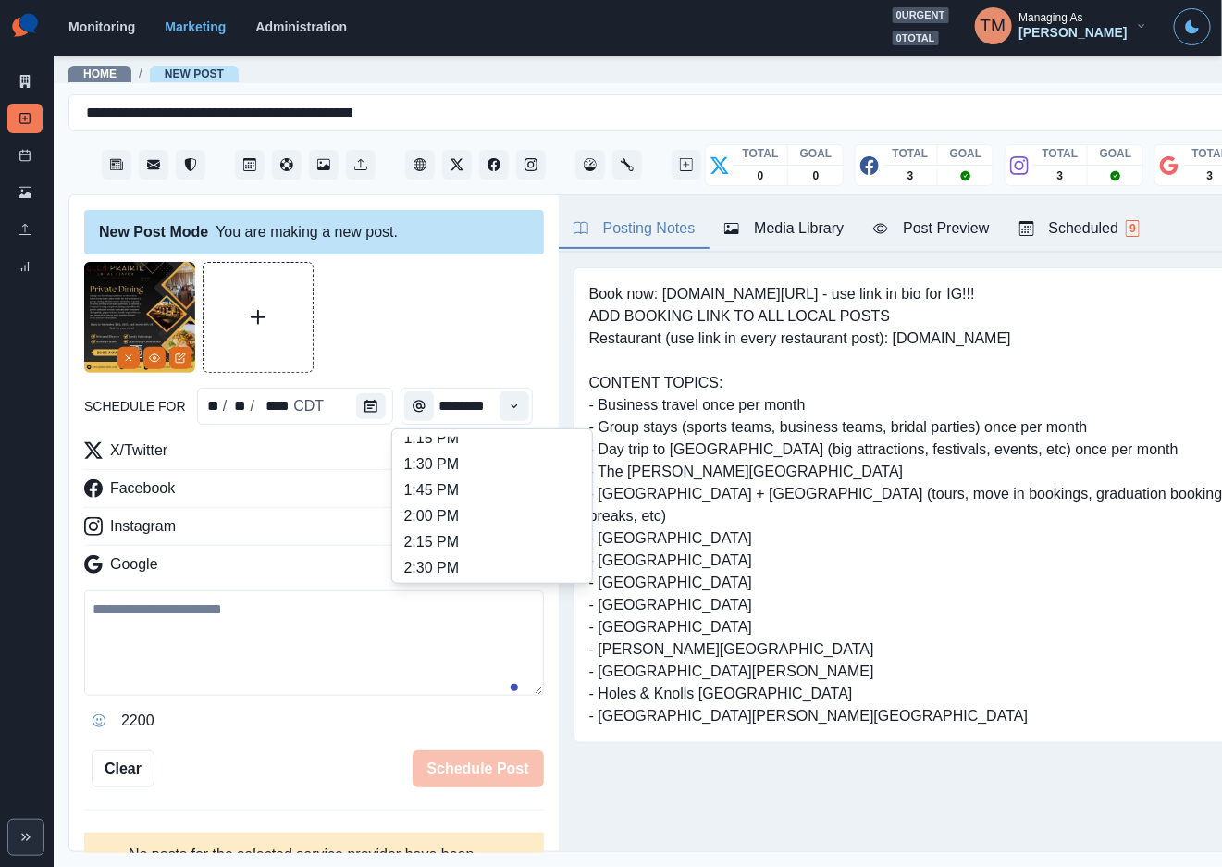
scroll to position [694, 0]
click at [520, 455] on li "2:45 PM" at bounding box center [492, 455] width 185 height 26
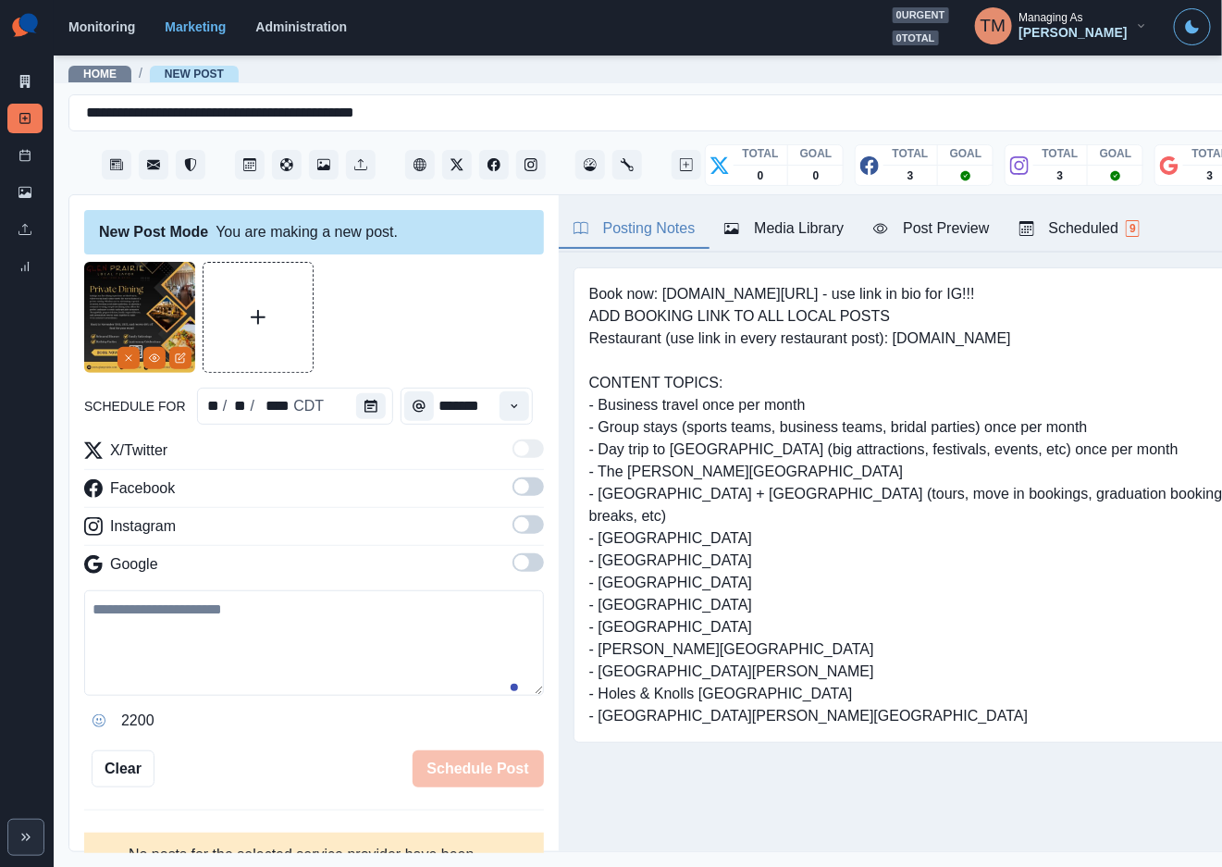
type input "*******"
click at [455, 342] on div at bounding box center [314, 317] width 460 height 111
click at [512, 480] on label at bounding box center [527, 492] width 31 height 30
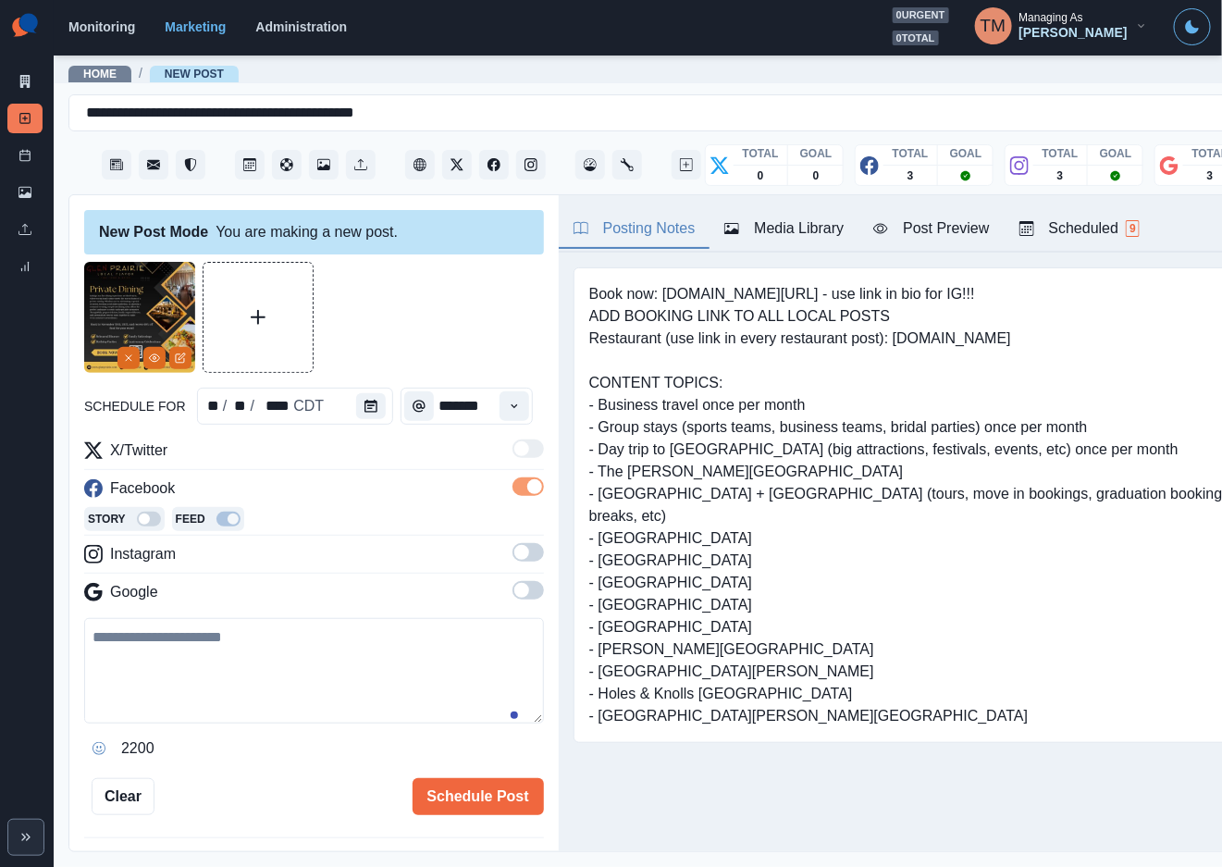
drag, startPoint x: 509, startPoint y: 559, endPoint x: 509, endPoint y: 603, distance: 44.4
click at [512, 561] on span at bounding box center [527, 552] width 31 height 18
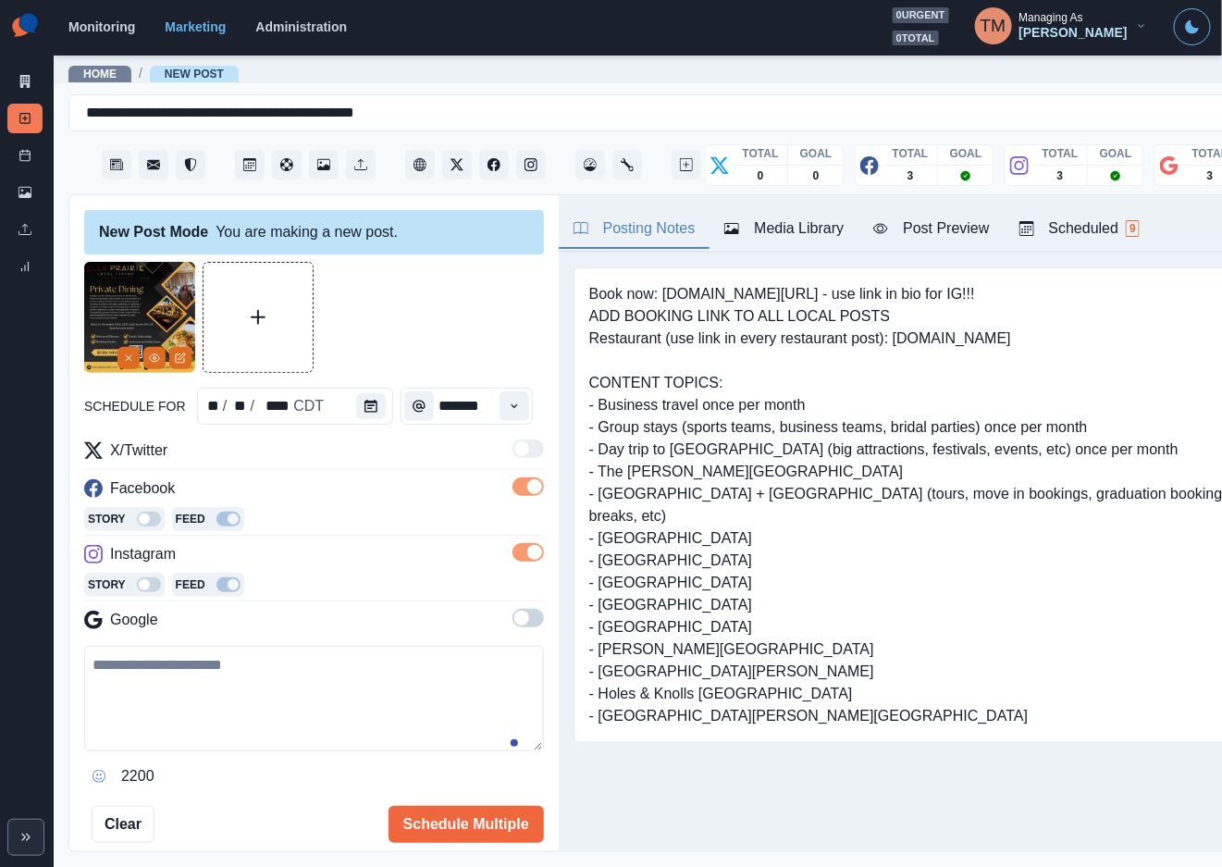
drag, startPoint x: 509, startPoint y: 617, endPoint x: 505, endPoint y: 627, distance: 10.8
click at [512, 624] on span at bounding box center [527, 618] width 31 height 18
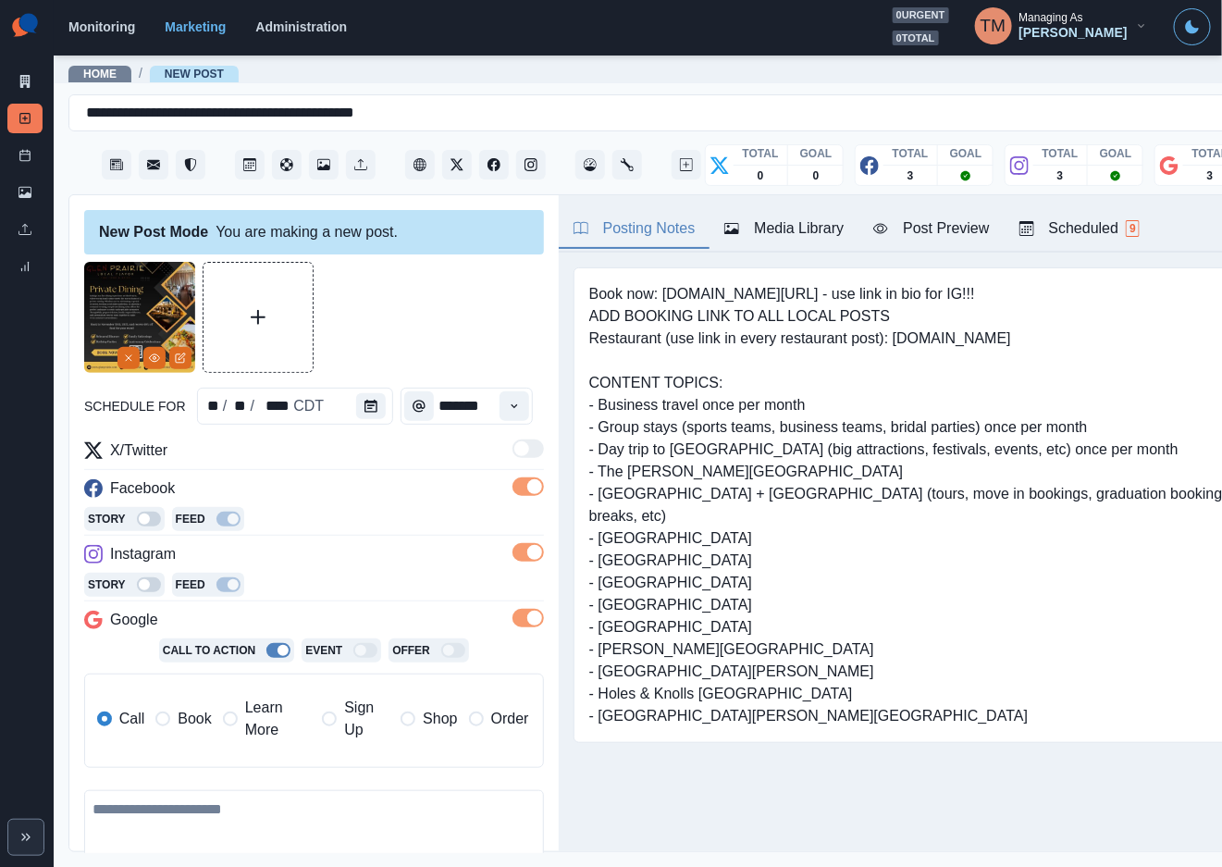
click at [187, 720] on span "Book" at bounding box center [194, 719] width 33 height 22
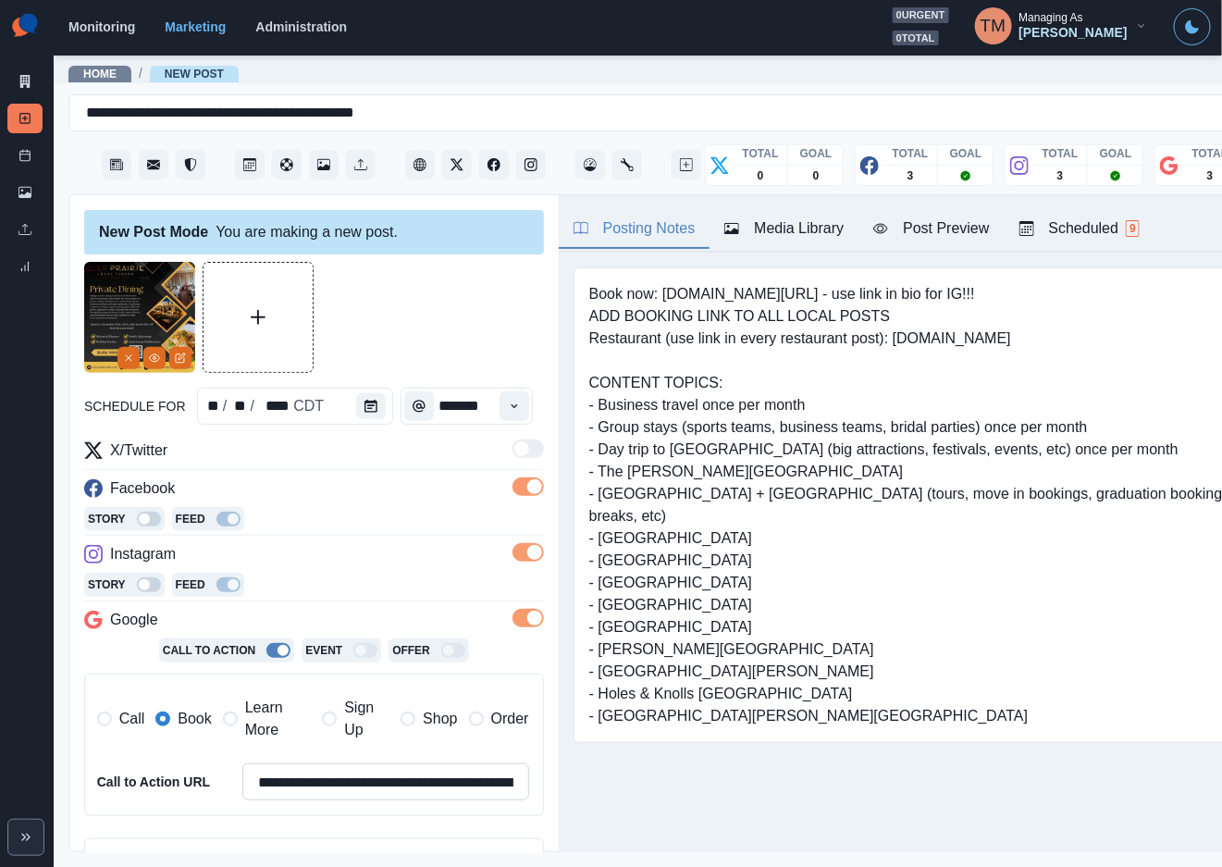
click at [376, 795] on input "**********" at bounding box center [385, 781] width 287 height 37
paste input
click at [248, 725] on span "Learn More" at bounding box center [278, 719] width 66 height 44
click at [428, 783] on input "**********" at bounding box center [385, 781] width 287 height 37
paste input
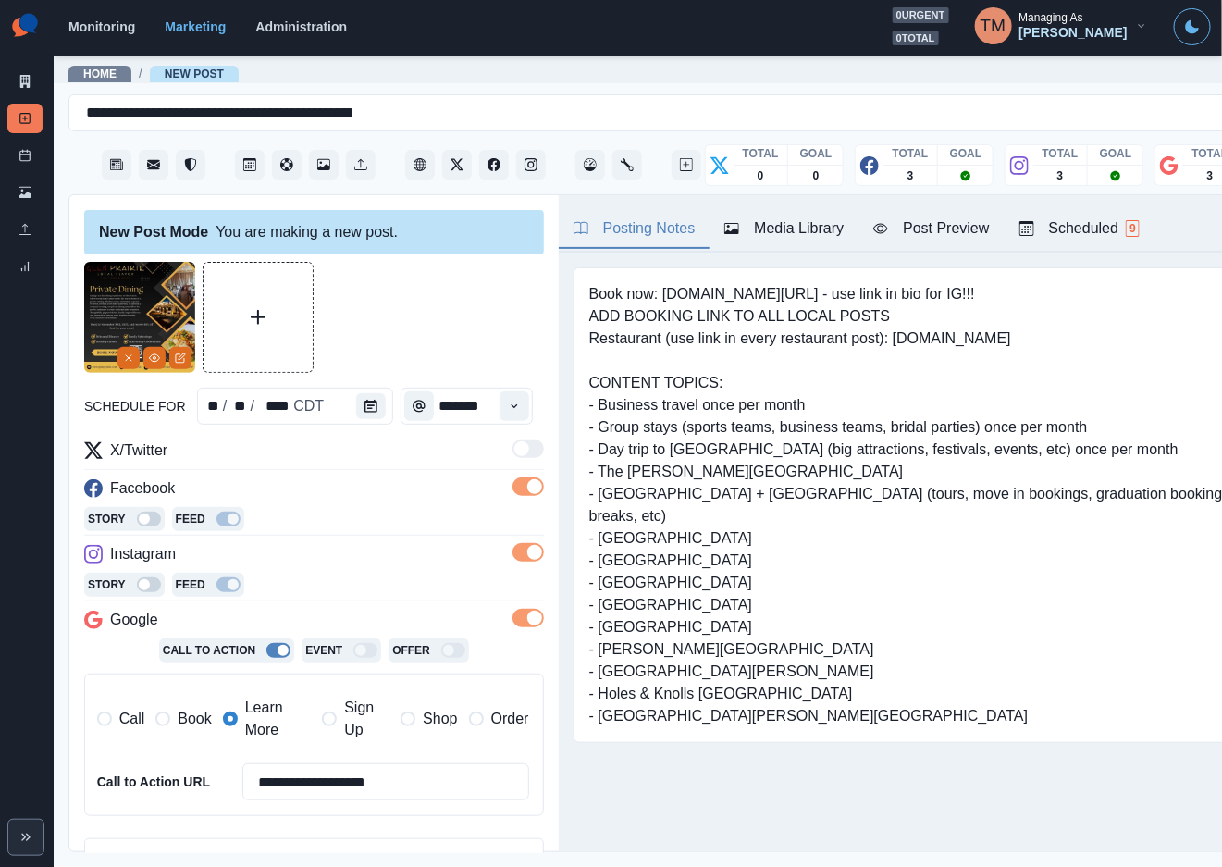
scroll to position [277, 0]
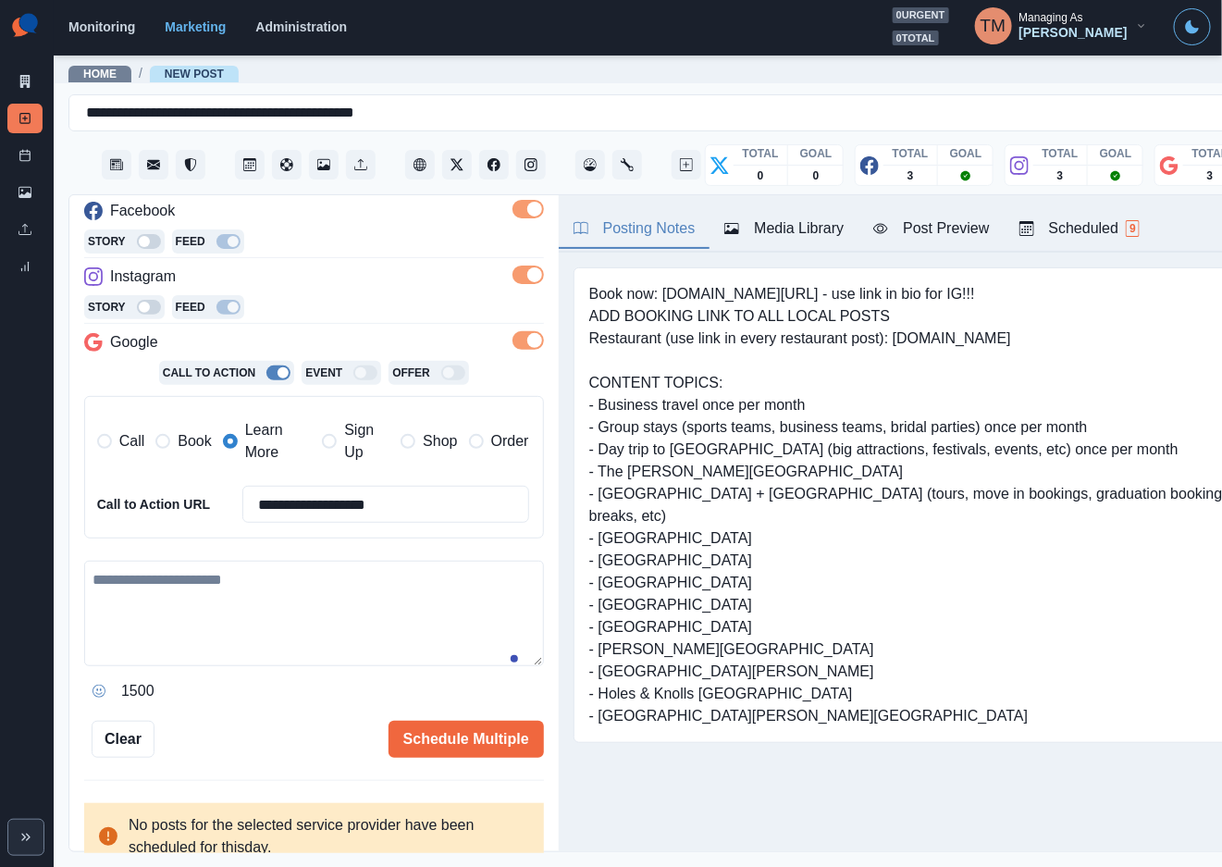
type input "**********"
click at [236, 624] on textarea at bounding box center [314, 613] width 460 height 105
click at [295, 586] on textarea at bounding box center [314, 613] width 460 height 105
paste textarea "**********"
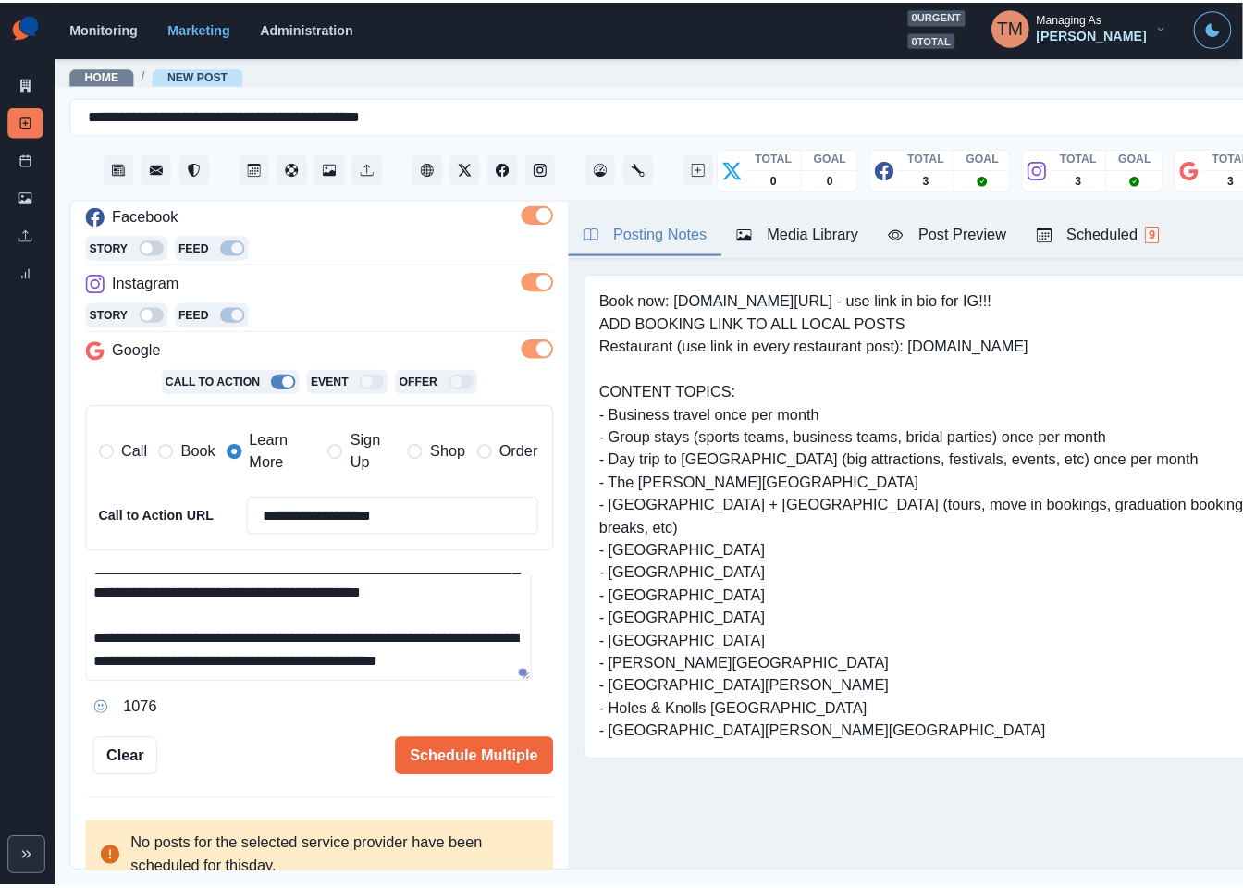
scroll to position [147, 0]
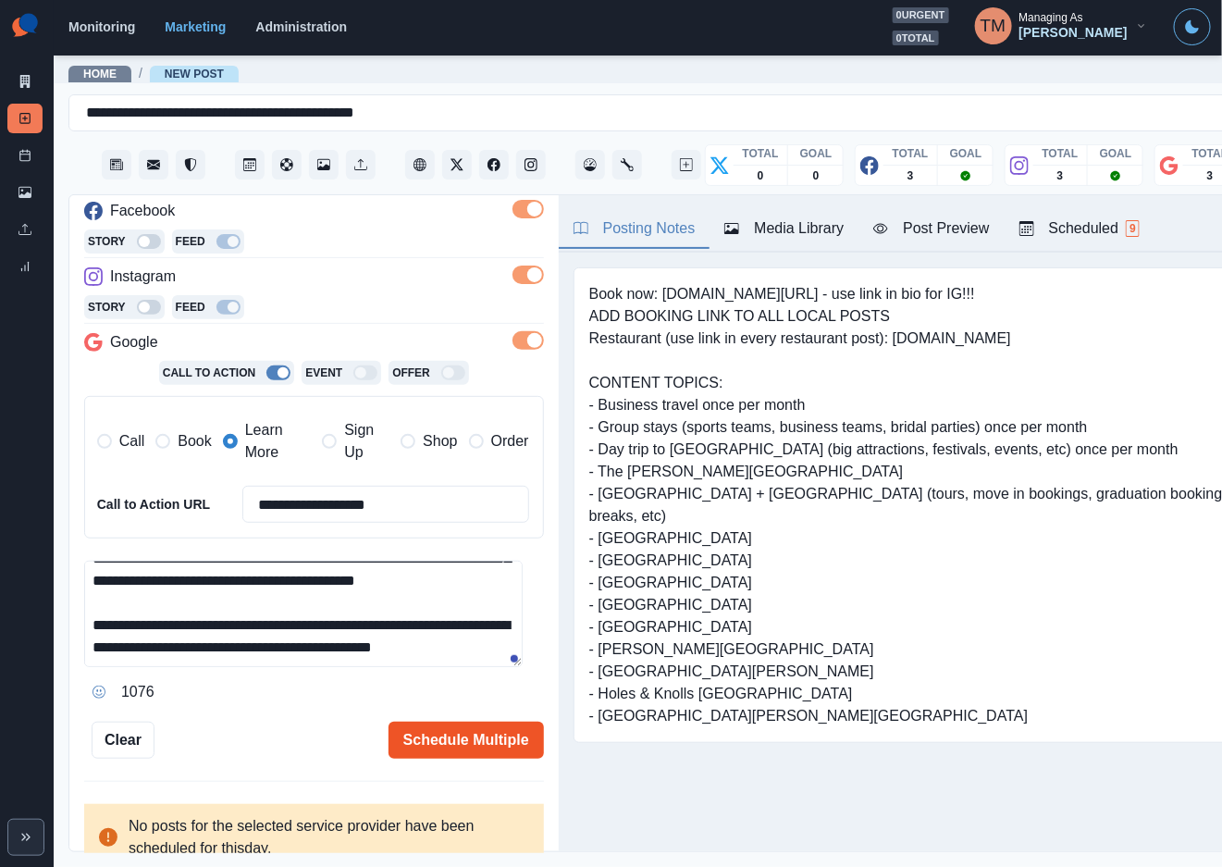
type textarea "**********"
click at [413, 746] on button "Schedule Multiple" at bounding box center [465, 739] width 155 height 37
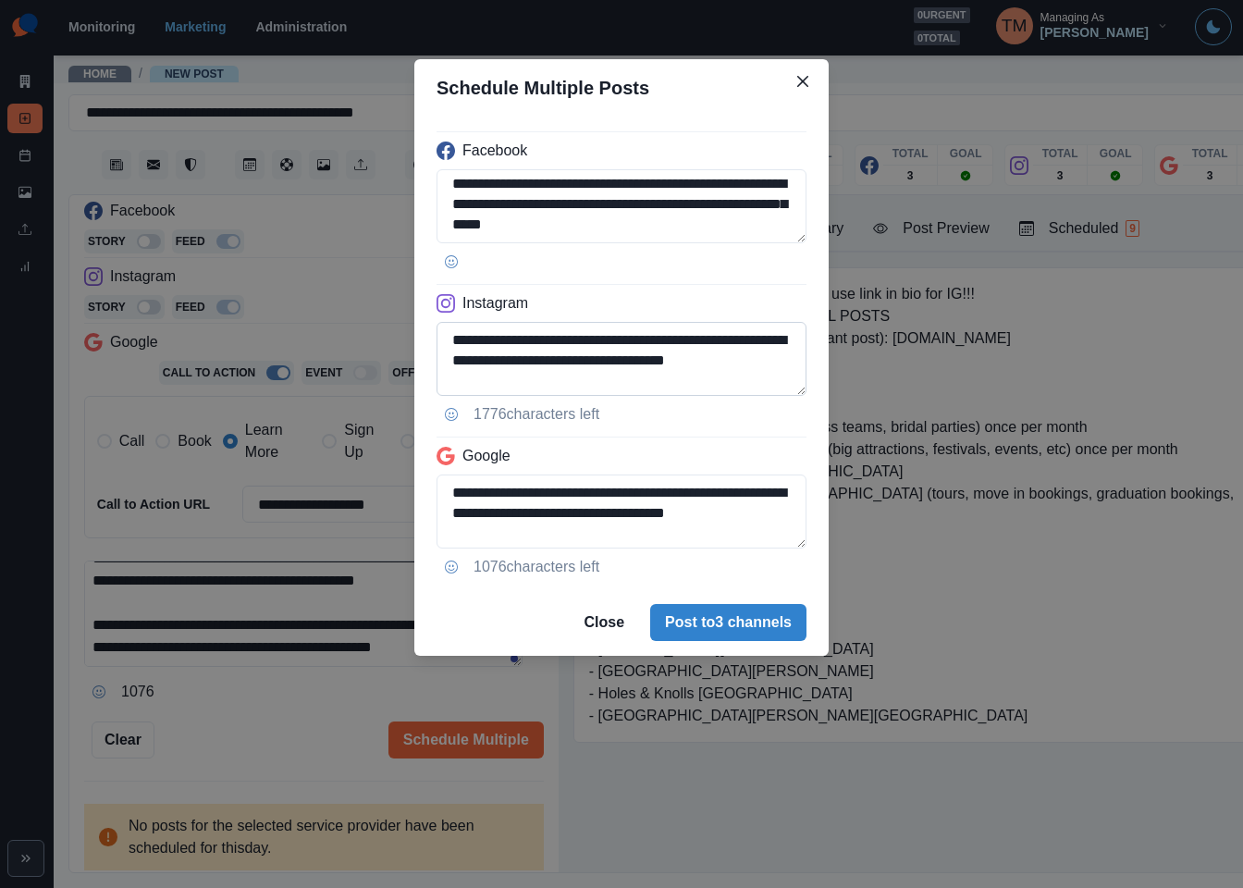
scroll to position [208, 0]
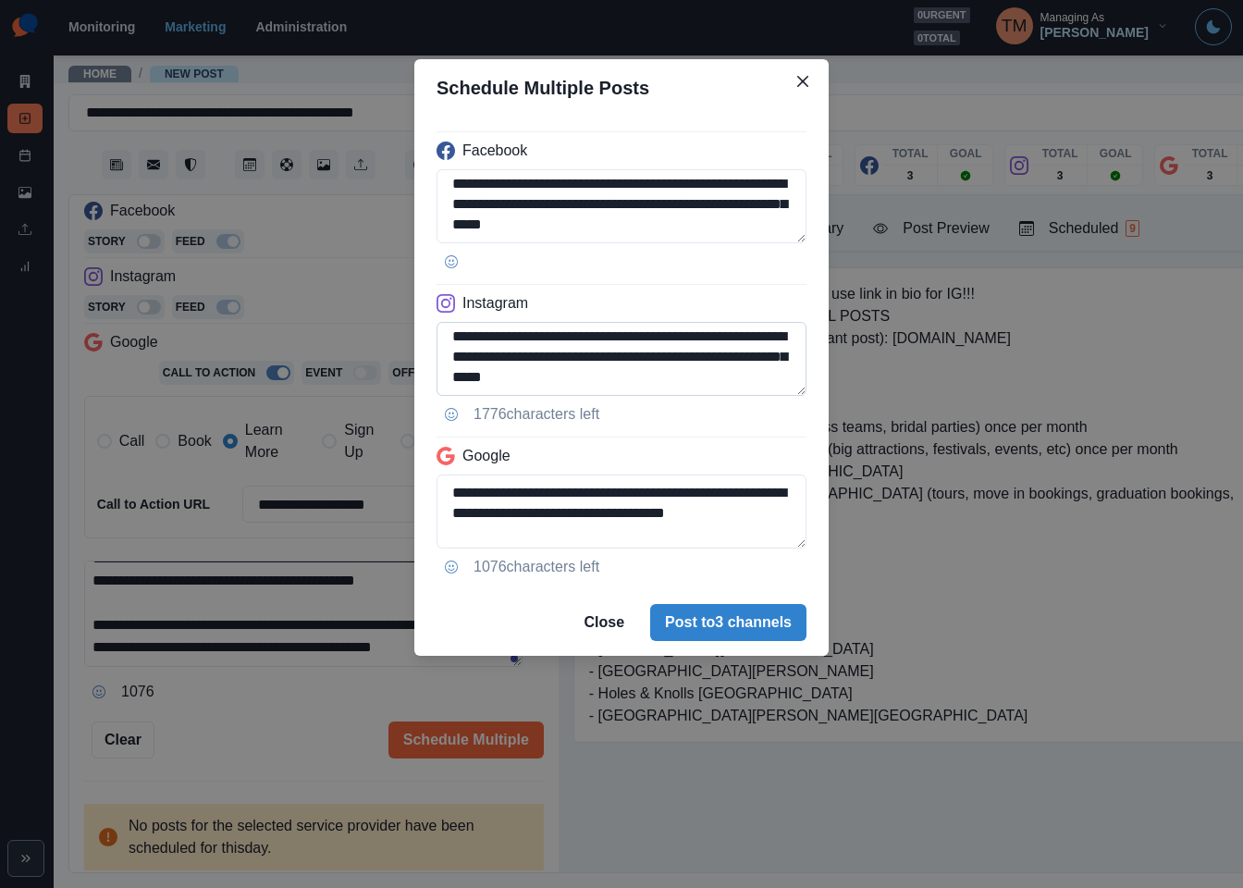
drag, startPoint x: 455, startPoint y: 378, endPoint x: 584, endPoint y: 383, distance: 128.7
click at [584, 383] on textarea "**********" at bounding box center [622, 359] width 370 height 74
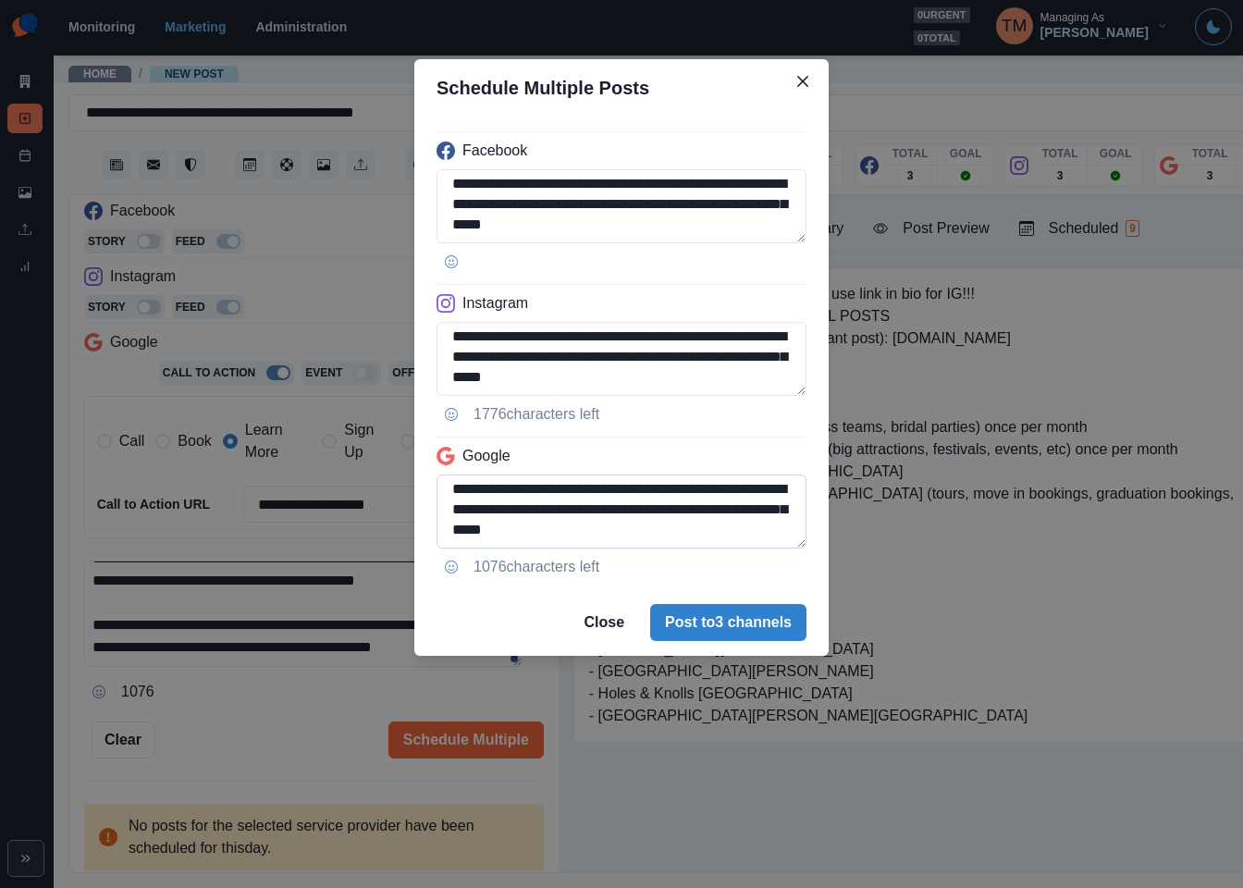
type textarea "**********"
click at [611, 514] on textarea "**********" at bounding box center [622, 512] width 370 height 74
click at [705, 506] on textarea "**********" at bounding box center [622, 512] width 370 height 74
click at [725, 509] on textarea "**********" at bounding box center [622, 512] width 370 height 74
drag, startPoint x: 735, startPoint y: 514, endPoint x: 775, endPoint y: 623, distance: 115.3
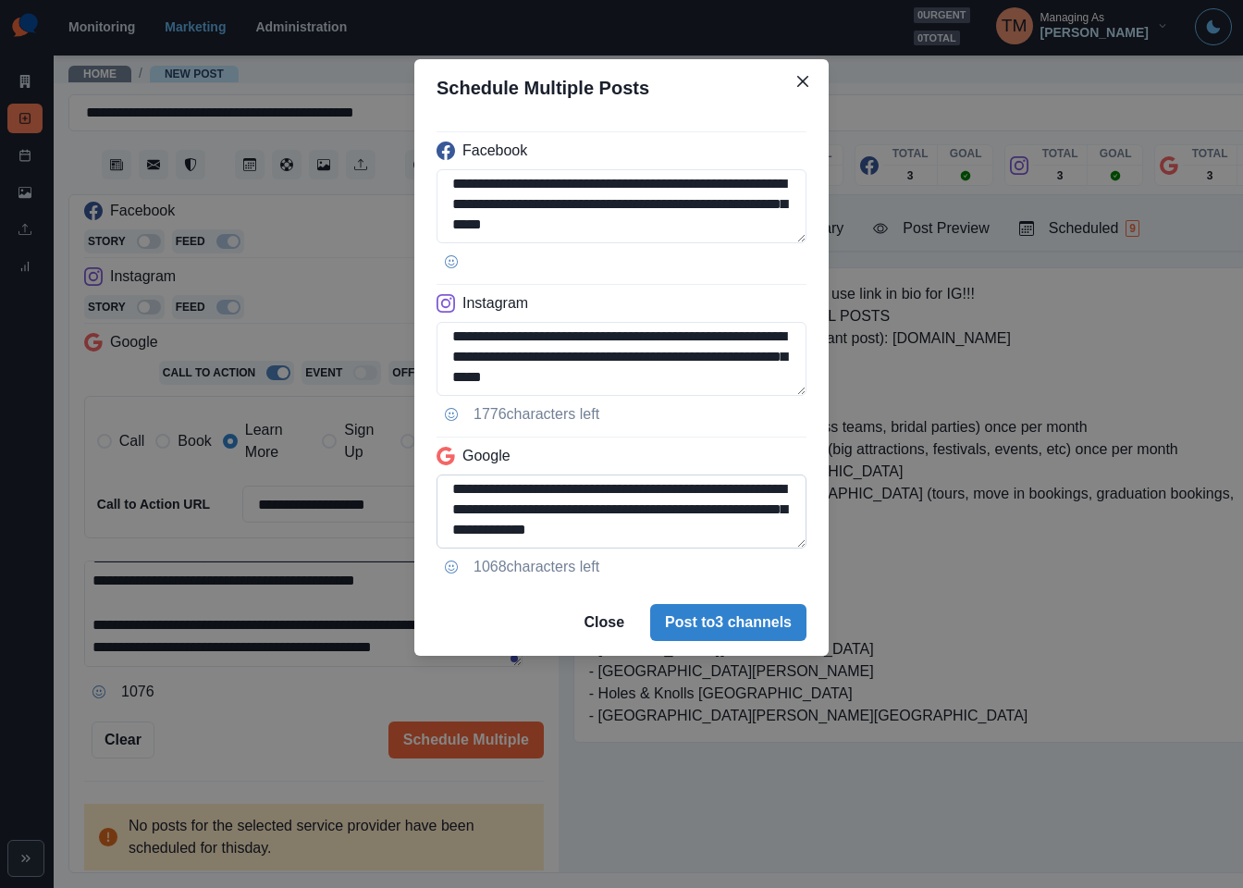
click at [595, 539] on textarea "**********" at bounding box center [622, 512] width 370 height 74
click at [572, 530] on textarea "**********" at bounding box center [622, 512] width 370 height 74
click at [577, 533] on textarea "**********" at bounding box center [622, 512] width 370 height 74
type textarea "**********"
click at [642, 376] on textarea "**********" at bounding box center [622, 359] width 370 height 74
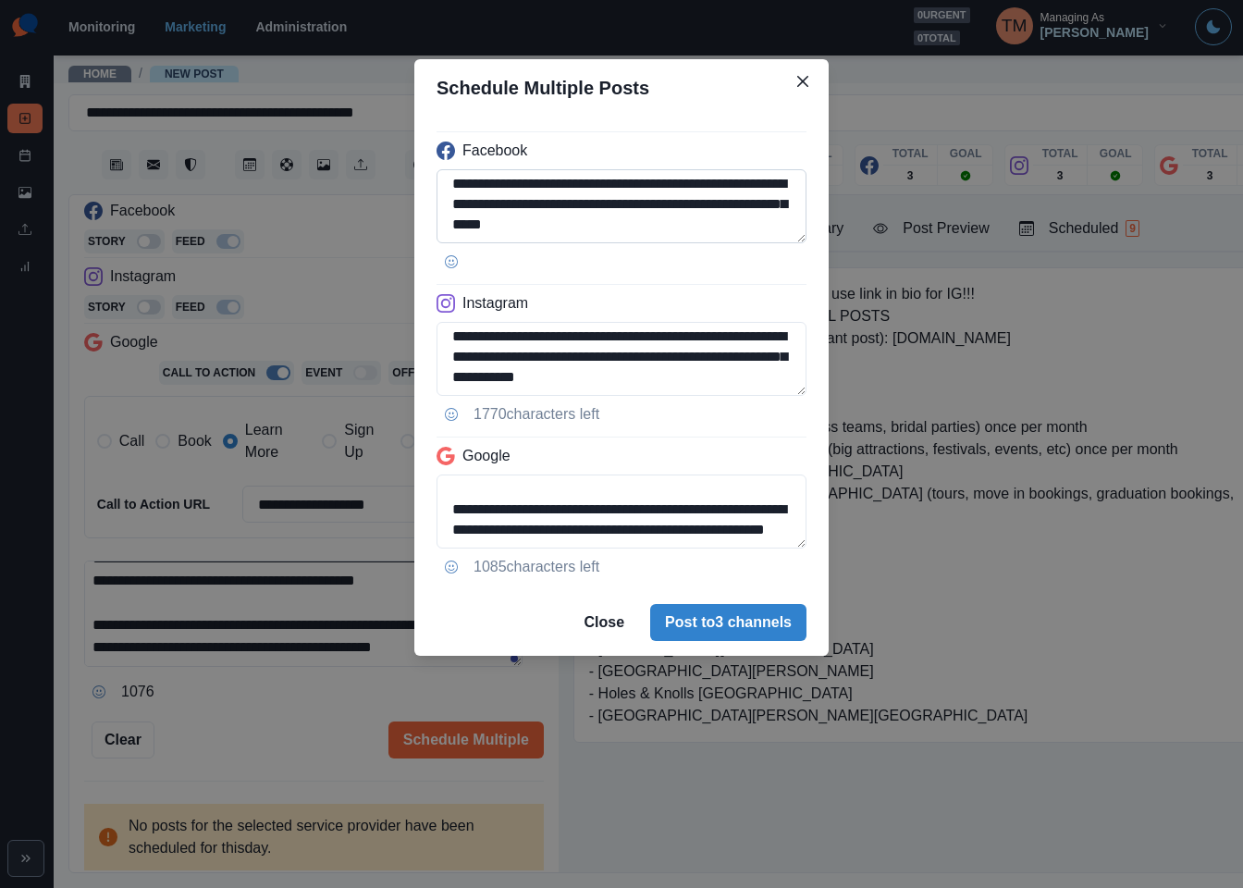
type textarea "**********"
click at [736, 226] on textarea "**********" at bounding box center [622, 206] width 370 height 74
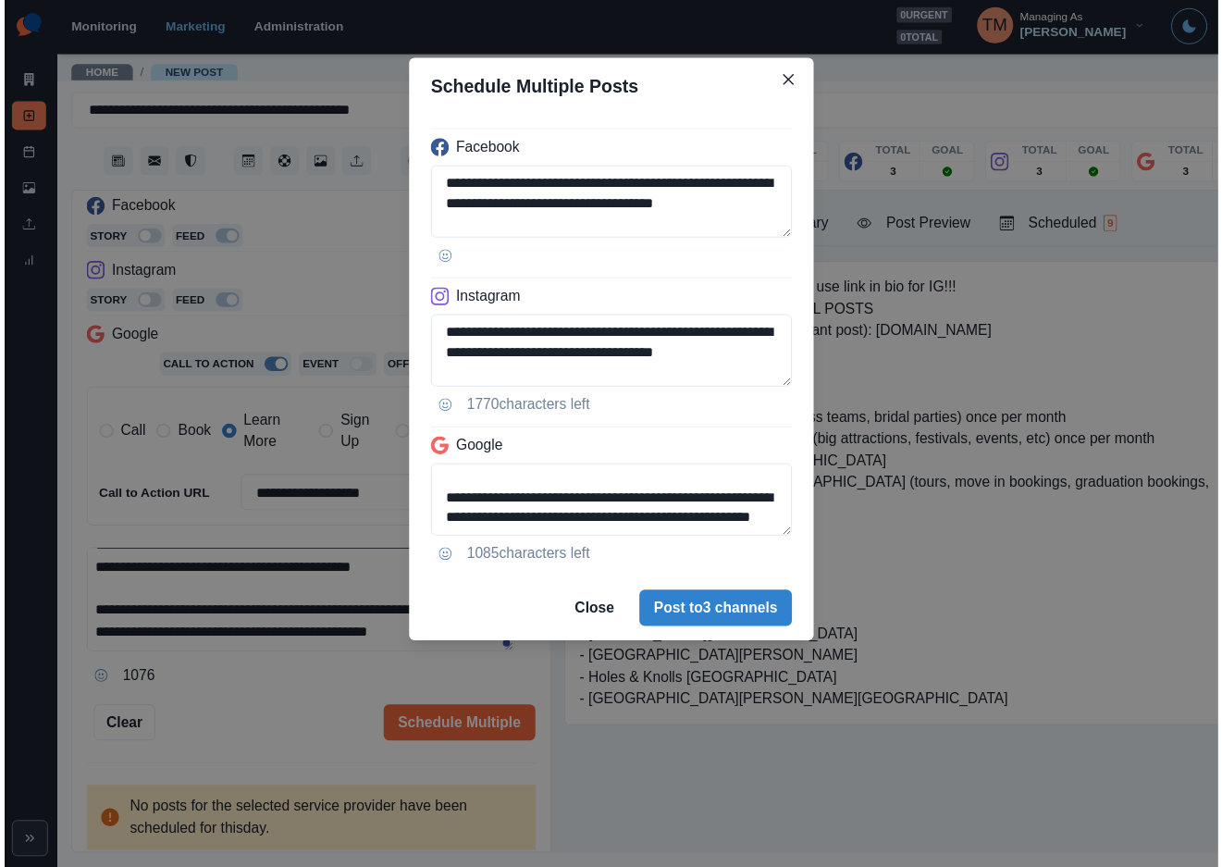
scroll to position [0, 0]
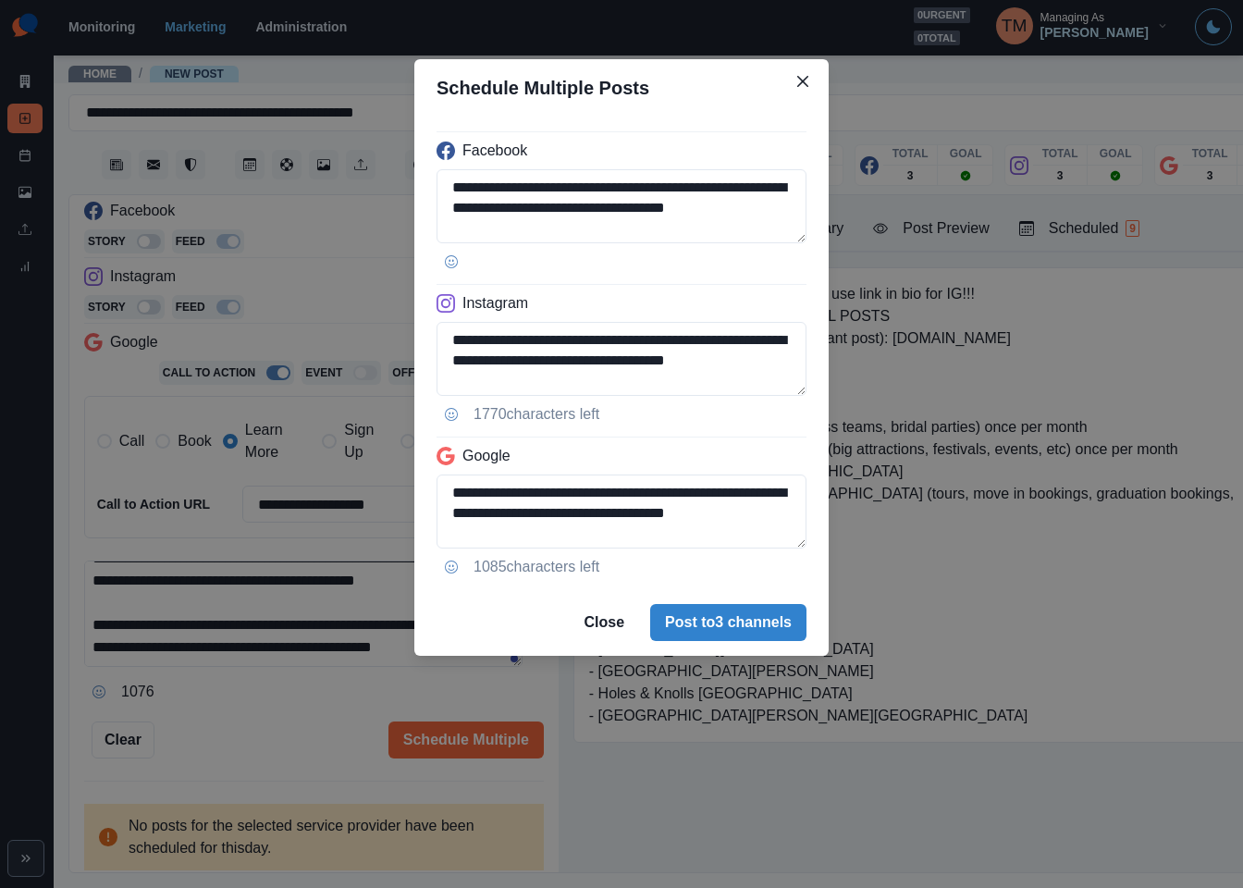
type textarea "**********"
click at [292, 722] on div "**********" at bounding box center [621, 444] width 1243 height 888
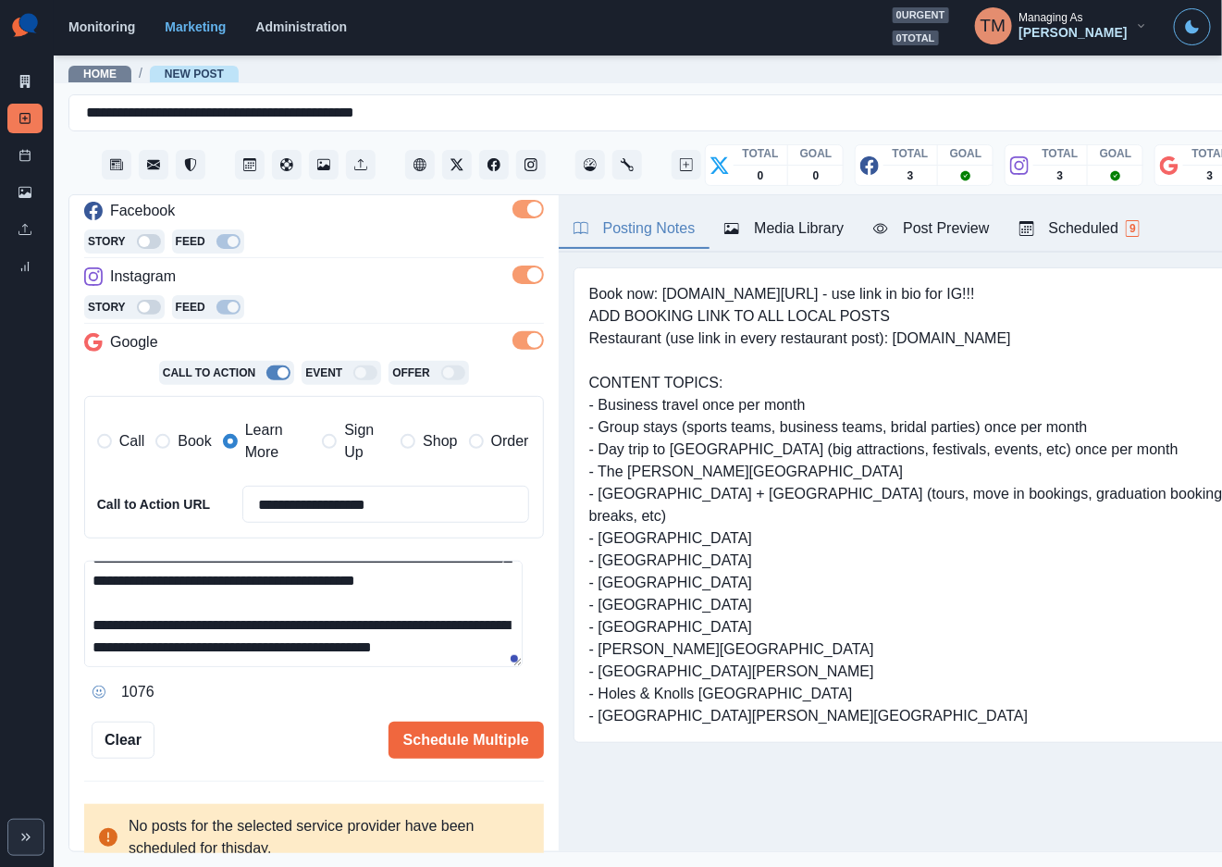
drag, startPoint x: 941, startPoint y: 233, endPoint x: 956, endPoint y: 240, distance: 16.2
click at [942, 233] on div "Post Preview" at bounding box center [931, 228] width 116 height 22
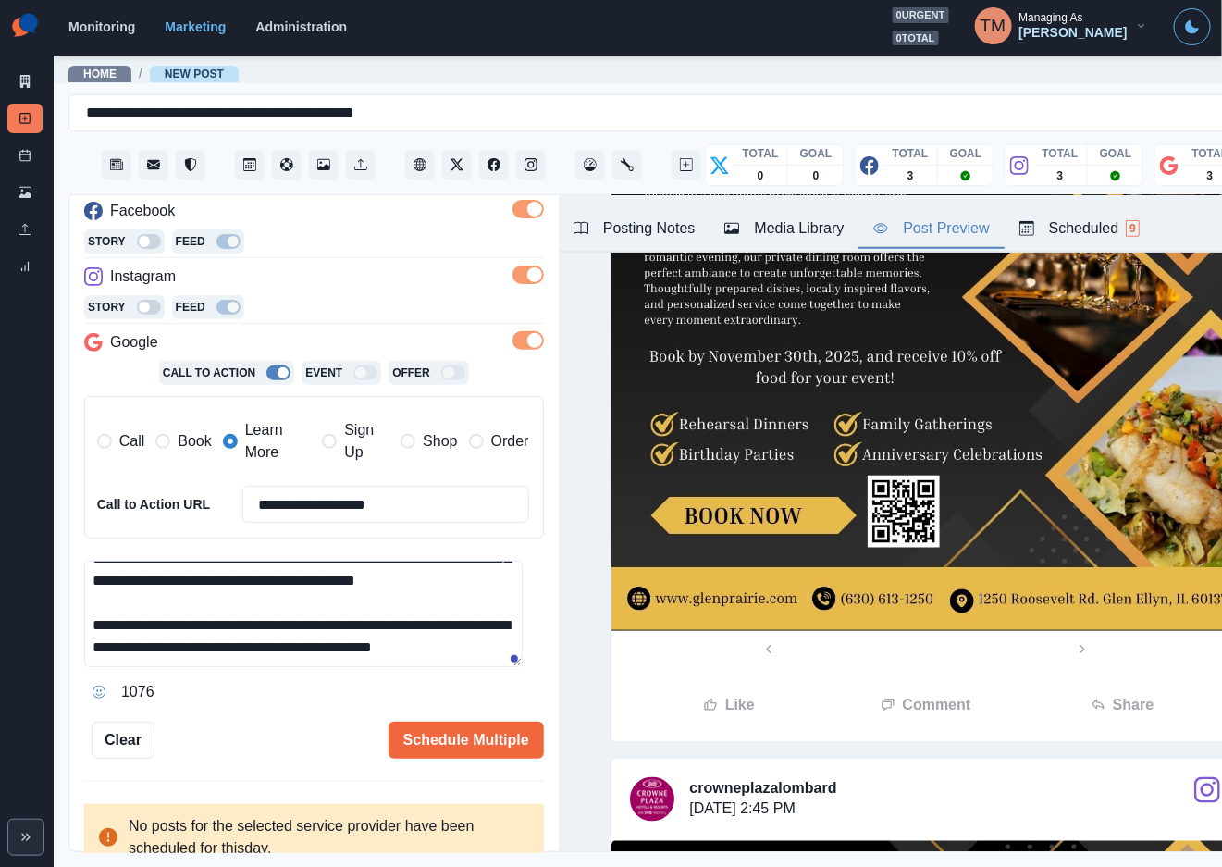
scroll to position [139, 0]
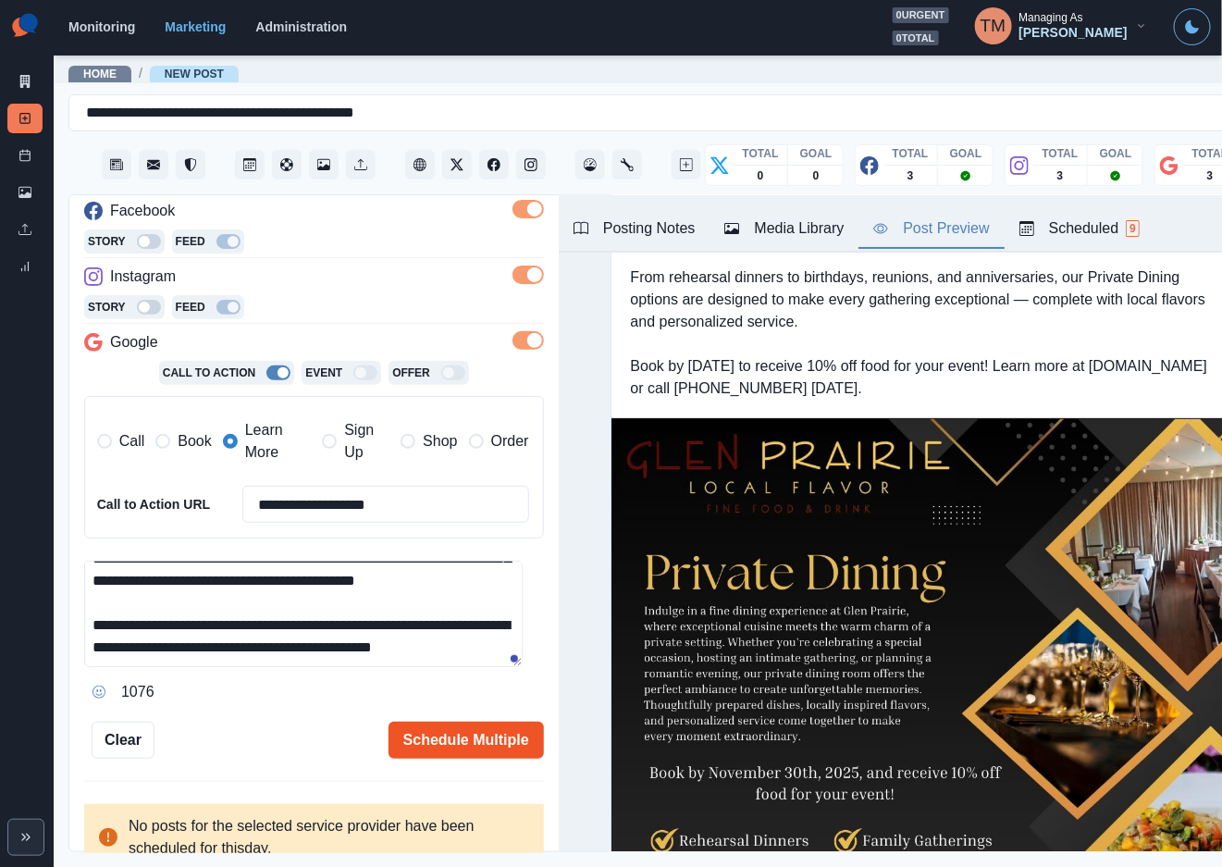
click at [452, 742] on button "Schedule Multiple" at bounding box center [465, 739] width 155 height 37
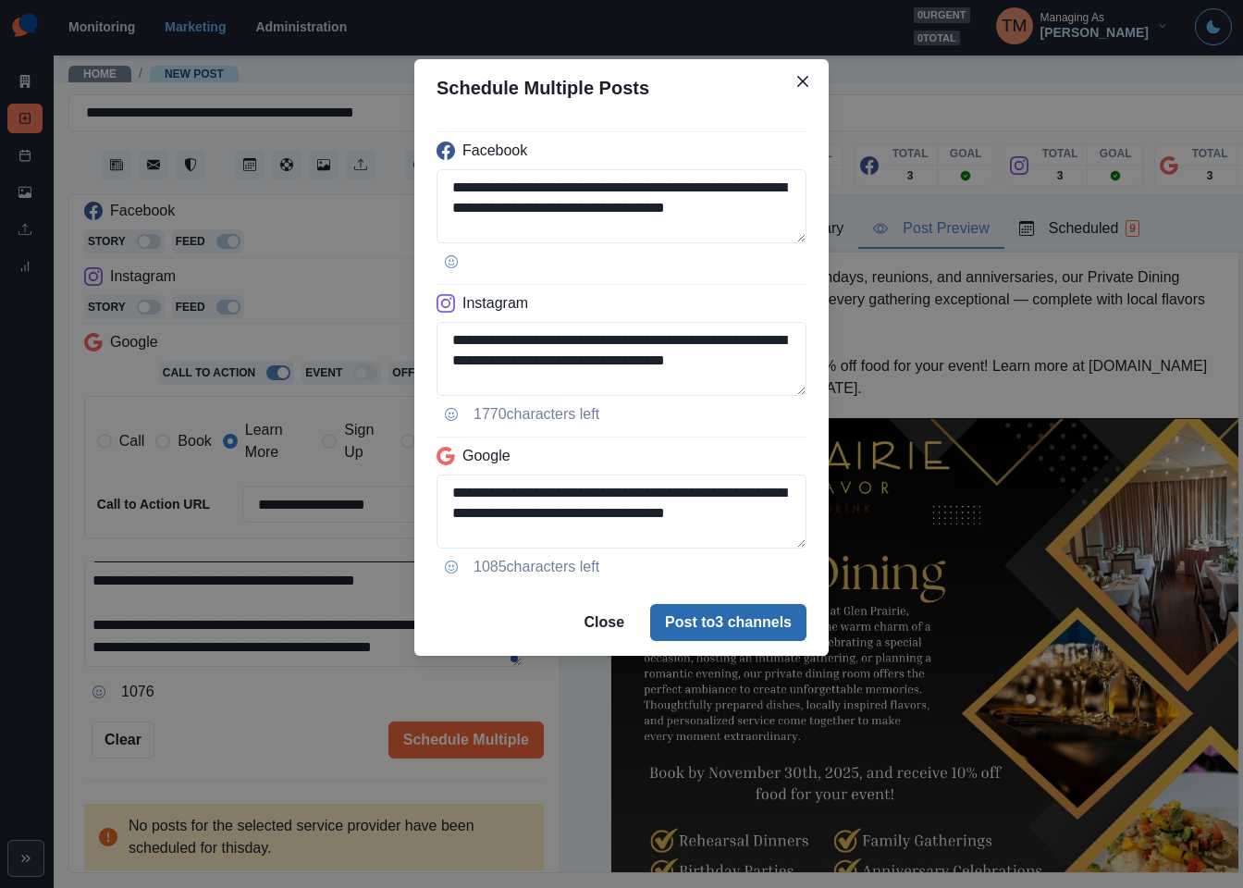
click at [730, 622] on button "Post to 3 channels" at bounding box center [728, 622] width 156 height 37
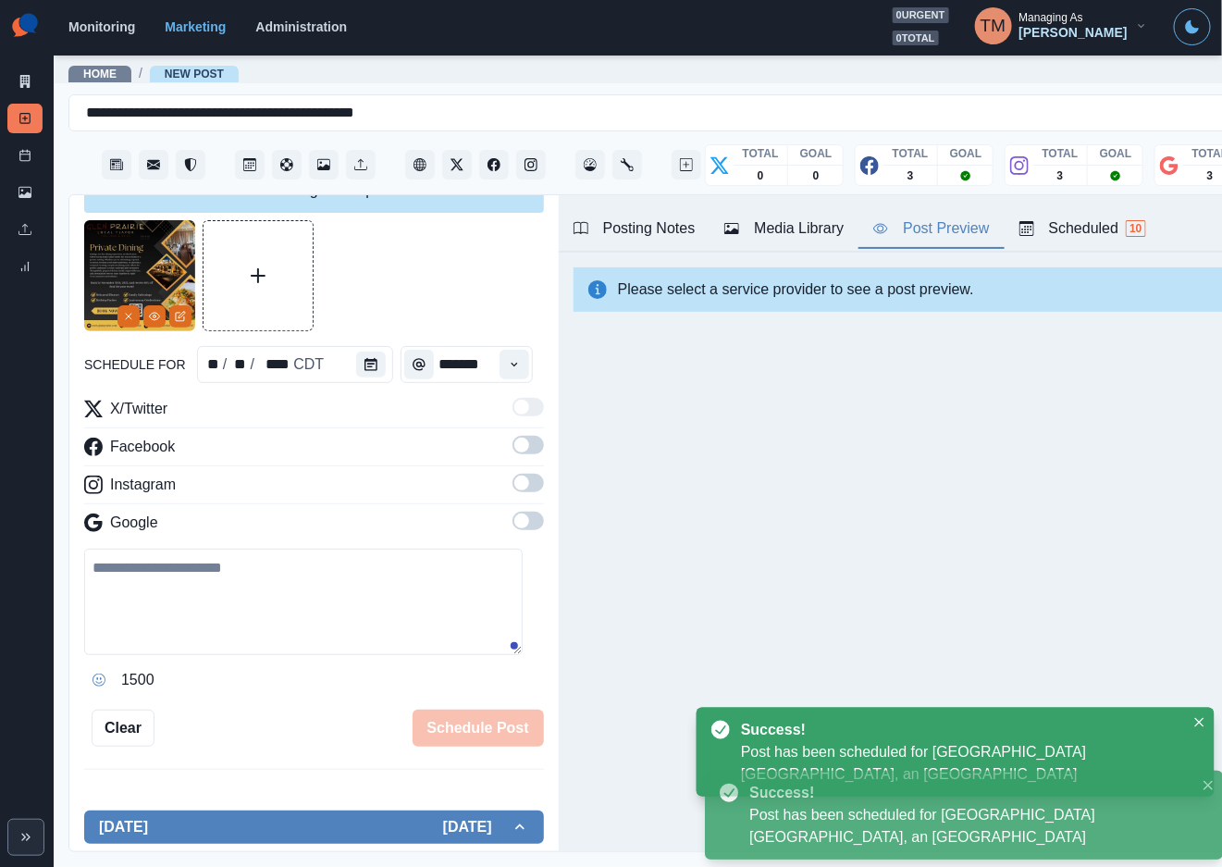
scroll to position [0, 0]
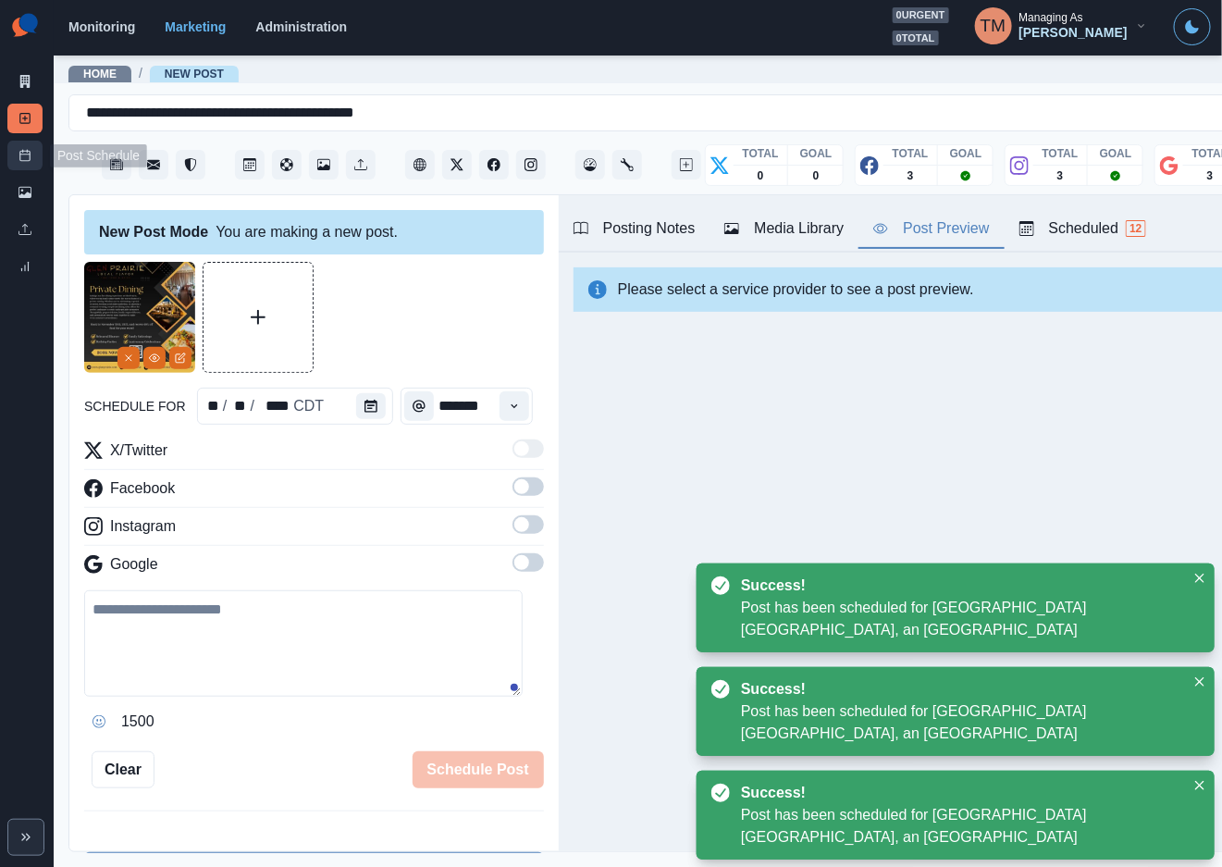
click at [29, 153] on icon at bounding box center [24, 155] width 13 height 13
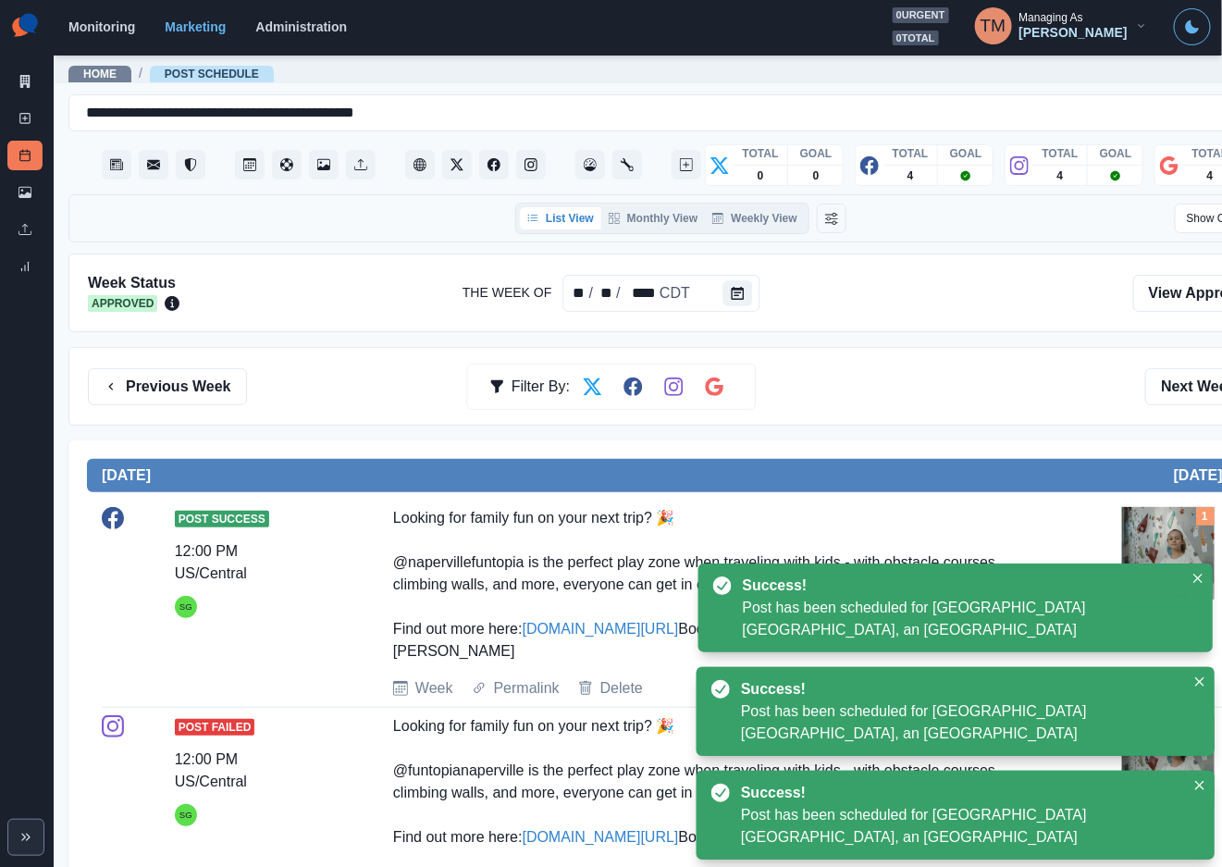
click at [911, 364] on div "Previous Week Filter By: Next Week" at bounding box center [680, 386] width 1225 height 79
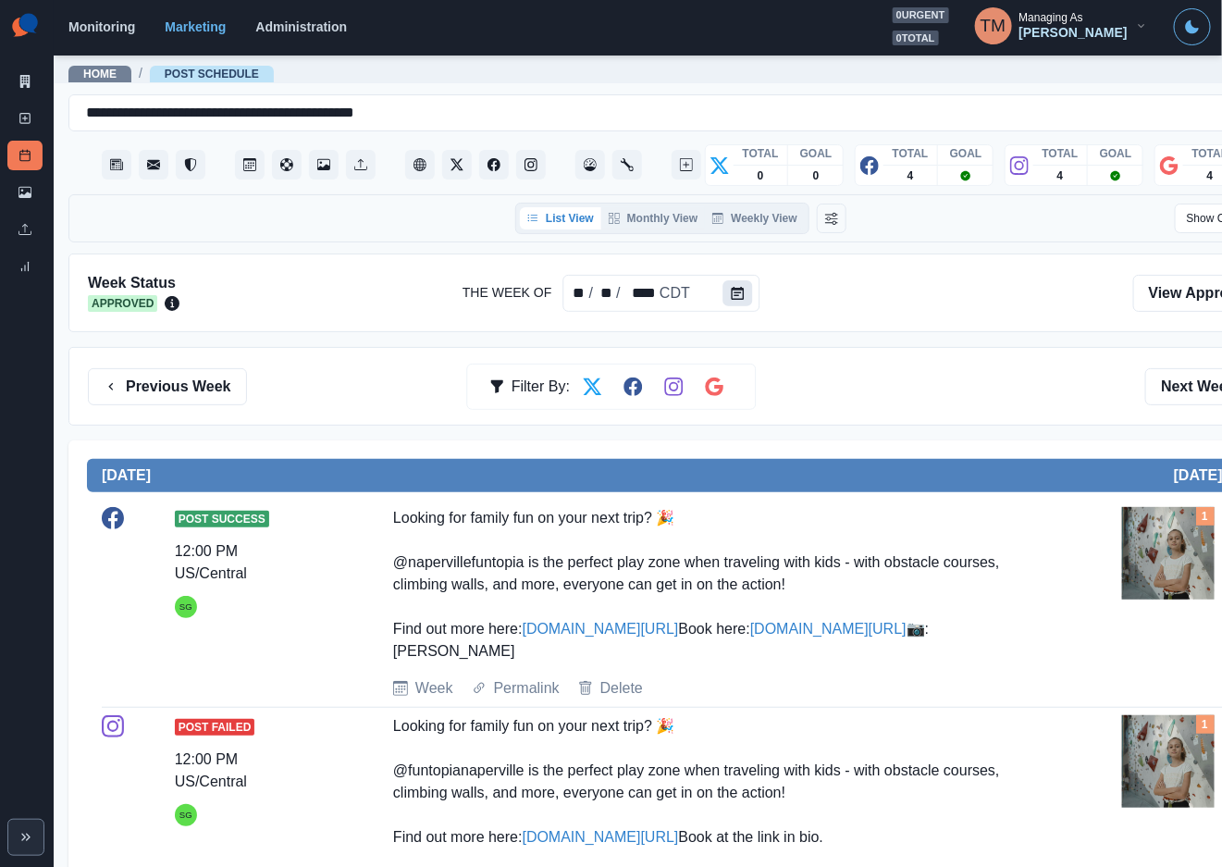
click at [736, 290] on icon "Calendar" at bounding box center [737, 293] width 13 height 13
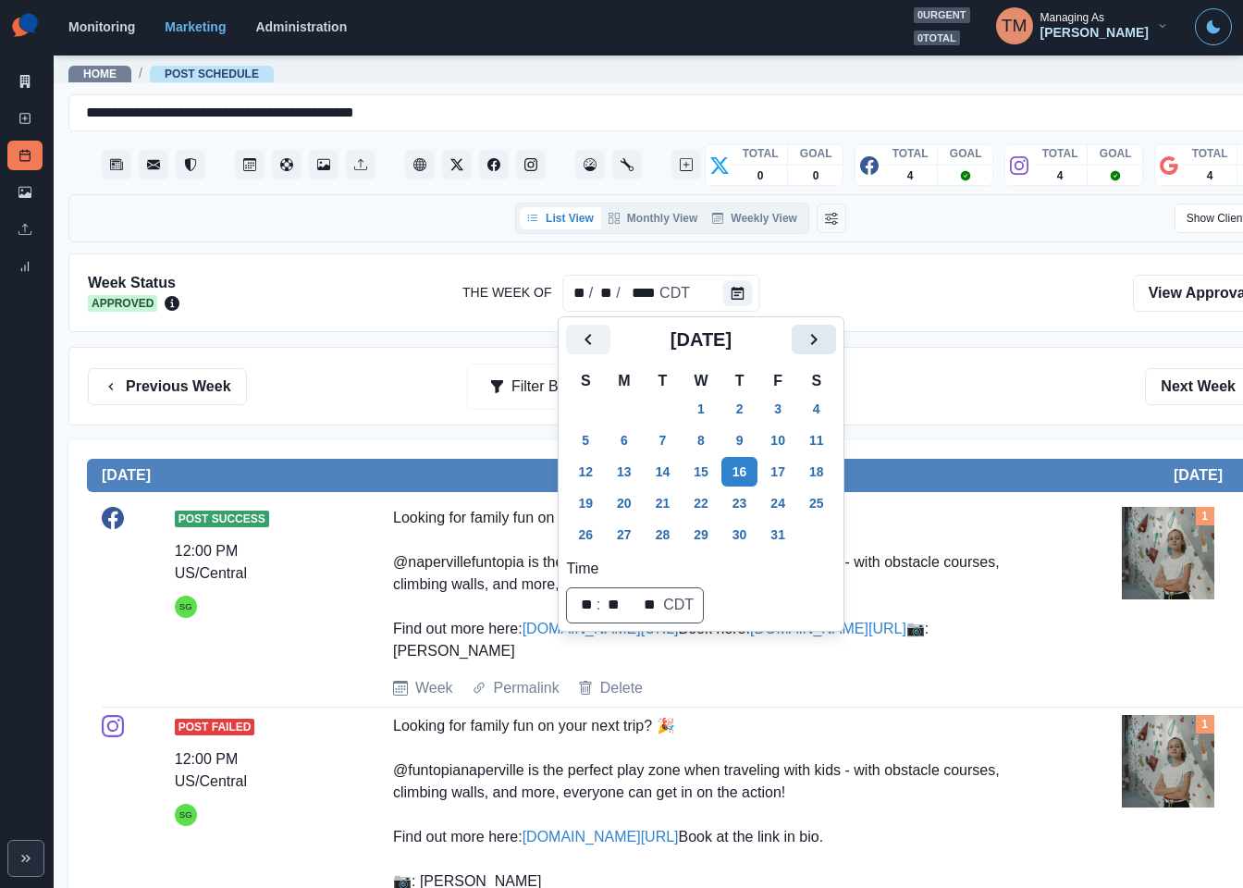
click at [824, 336] on icon "Next" at bounding box center [814, 339] width 22 height 22
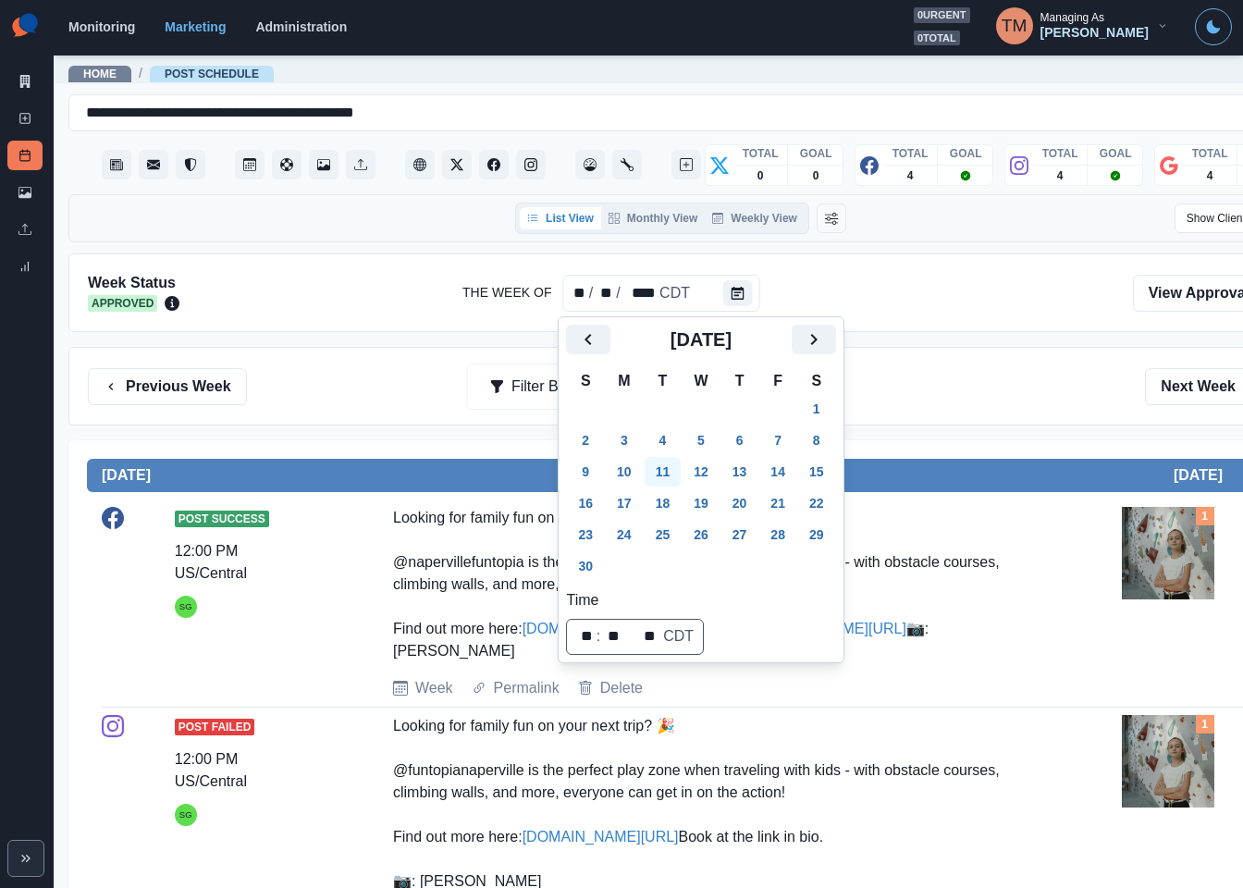
click at [667, 473] on button "11" at bounding box center [663, 472] width 37 height 30
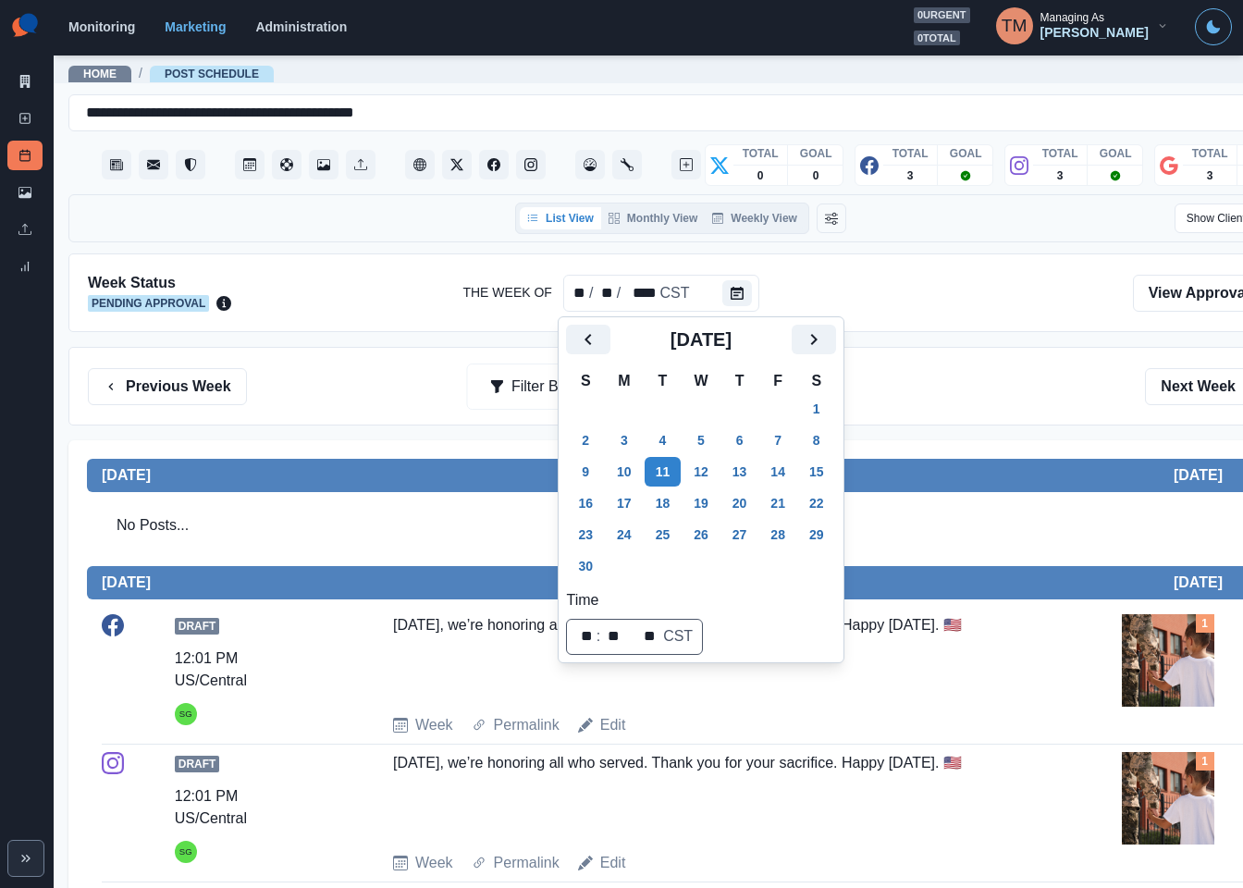
click at [1050, 383] on div "Previous Week Filter By: Next Week" at bounding box center [681, 386] width 1186 height 37
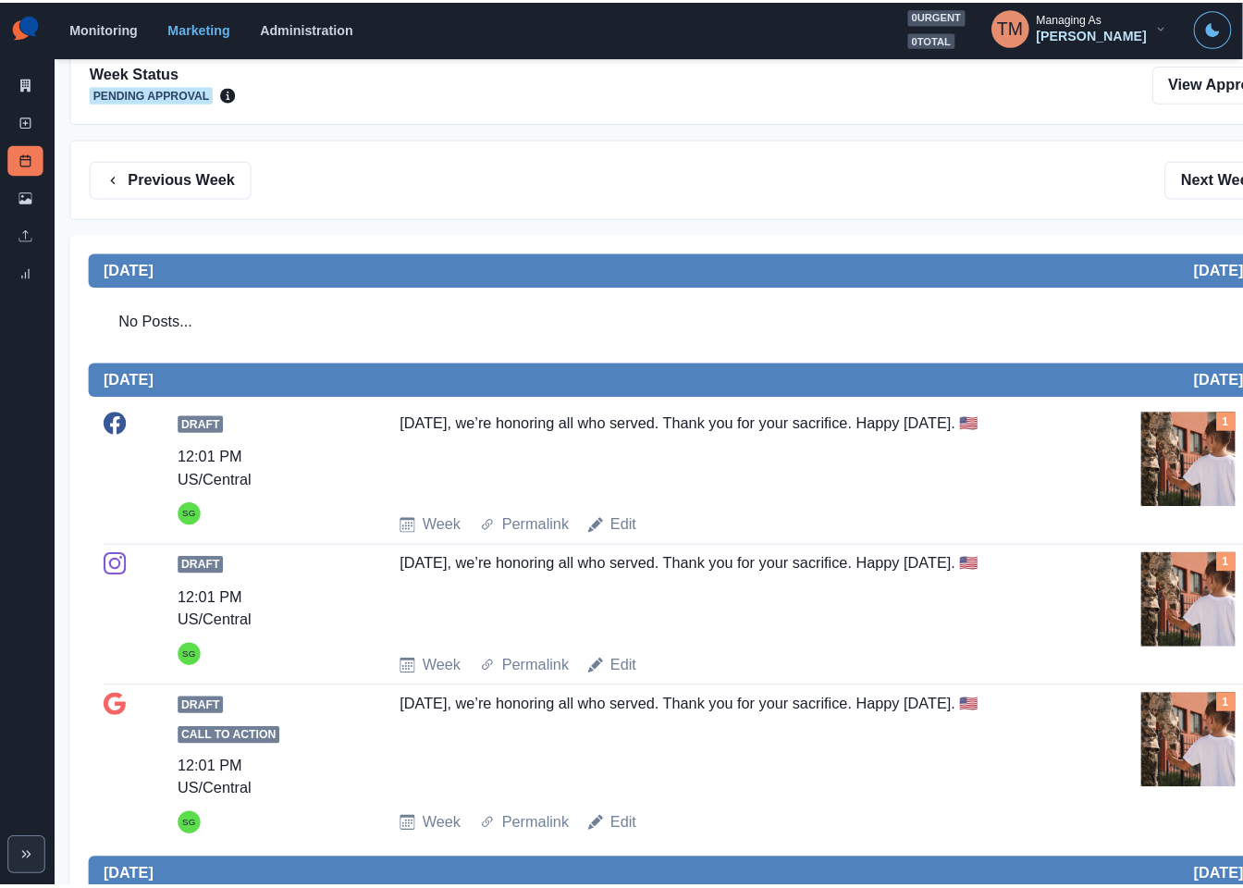
scroll to position [150, 0]
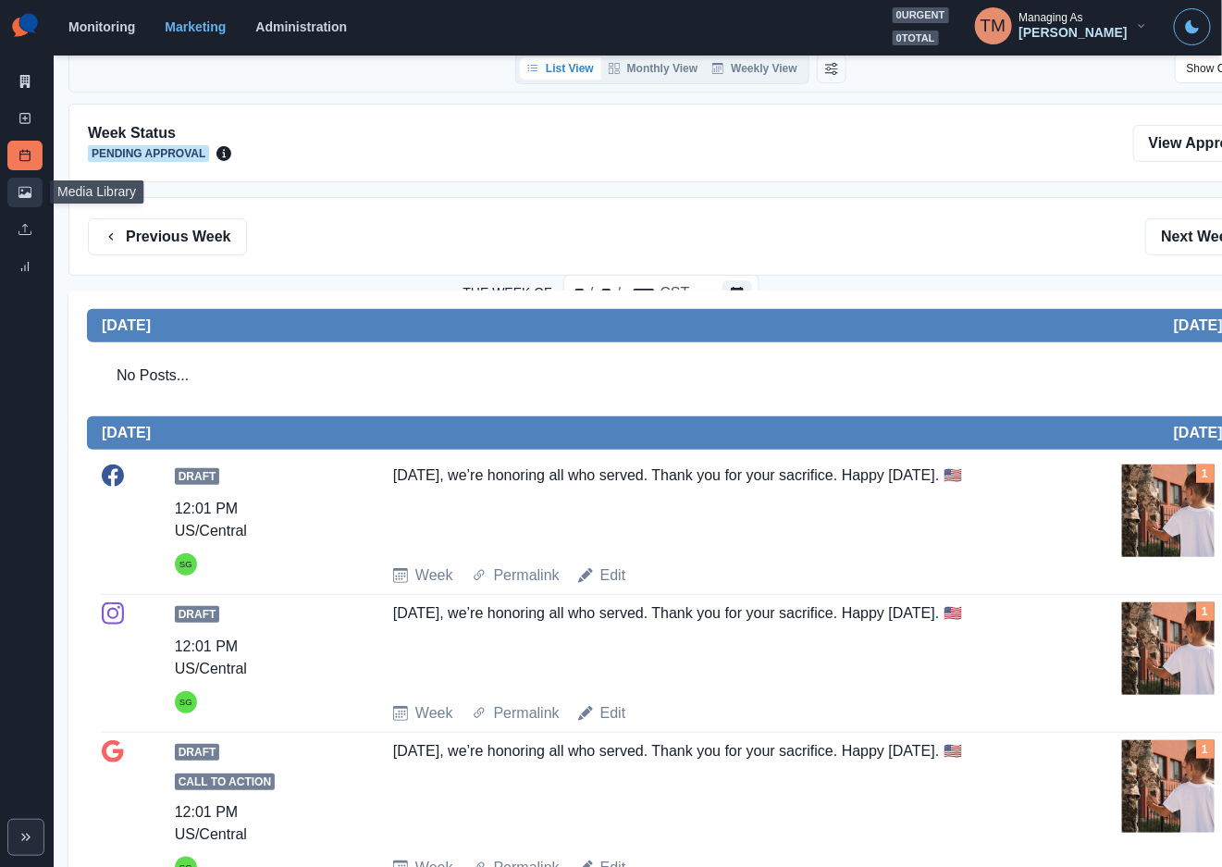
click at [31, 198] on icon at bounding box center [24, 192] width 13 height 13
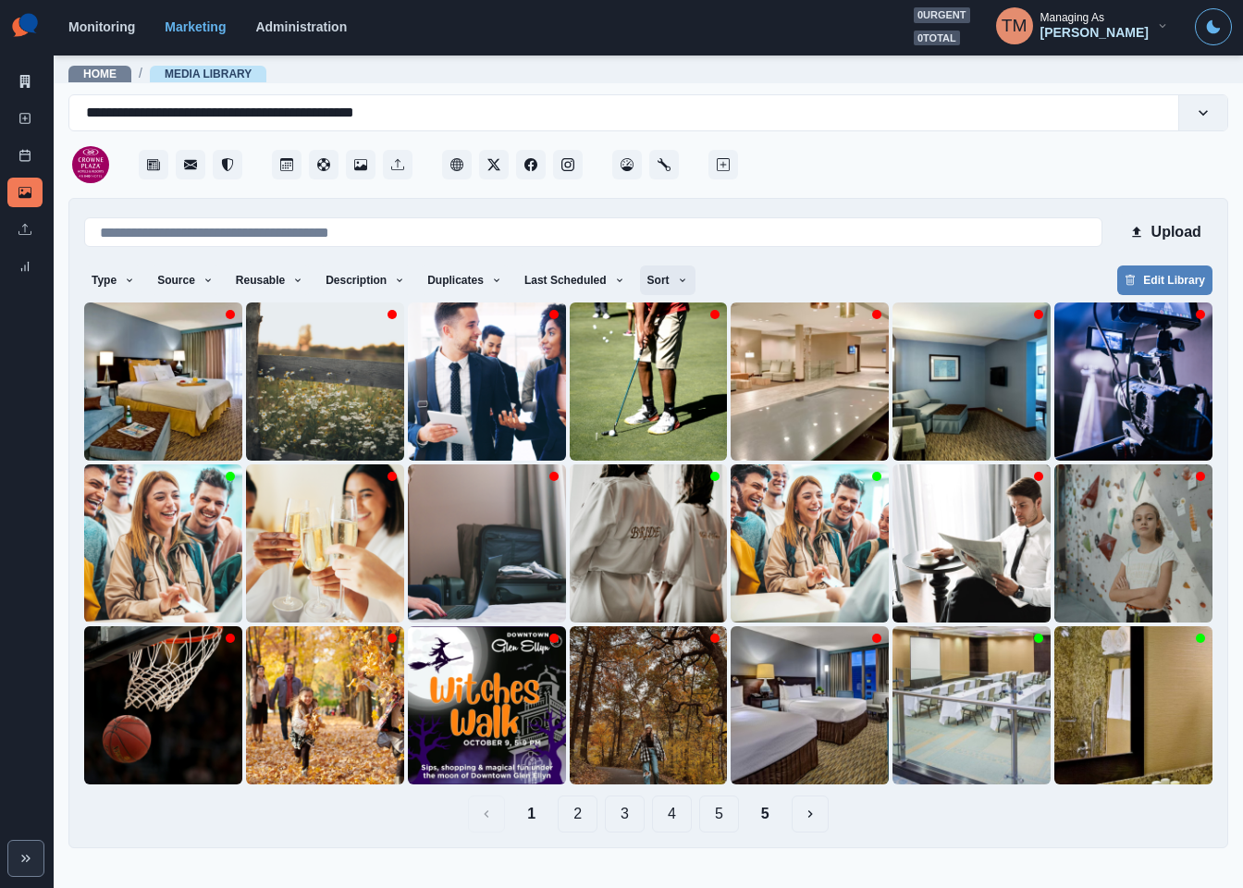
click at [677, 277] on icon "button" at bounding box center [682, 280] width 11 height 11
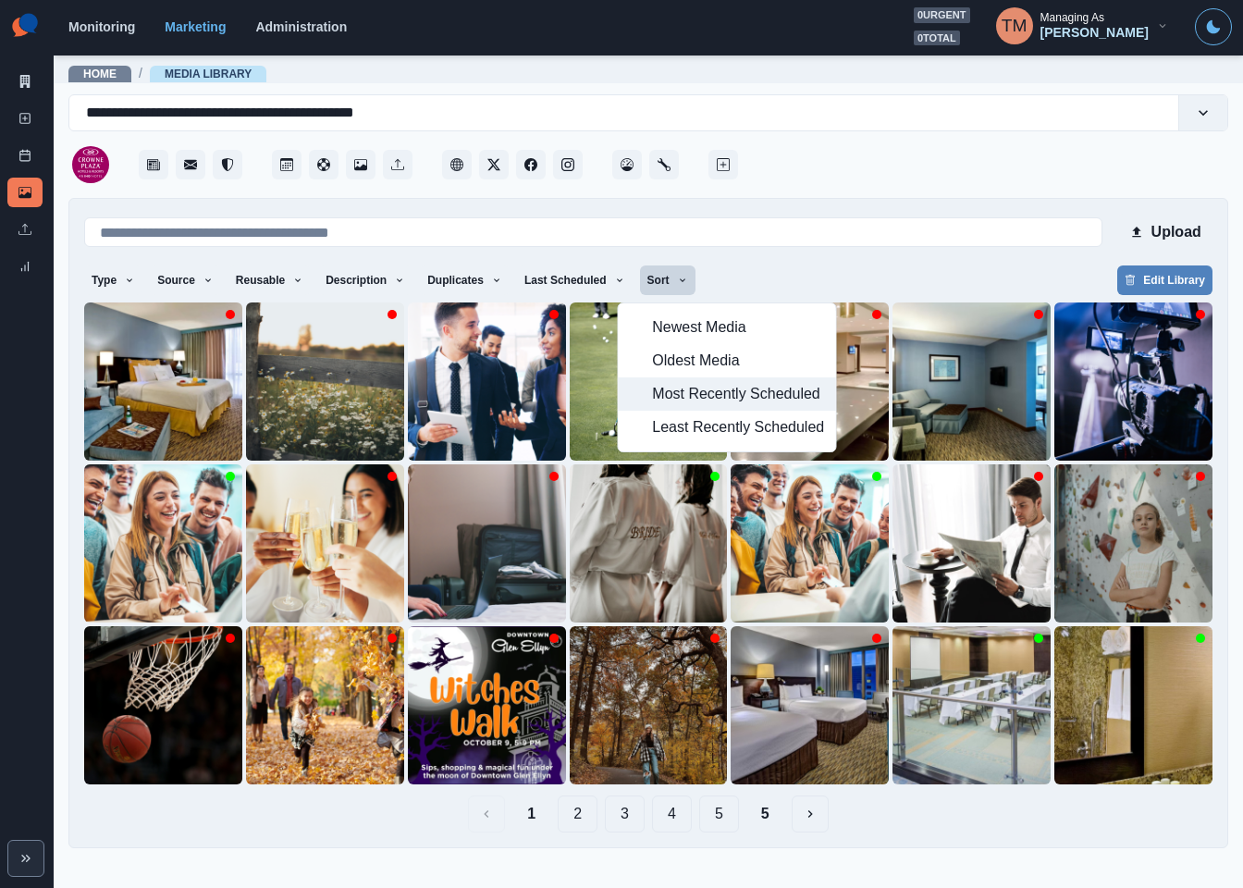
click at [669, 388] on span "Most Recently Scheduled" at bounding box center [738, 394] width 172 height 22
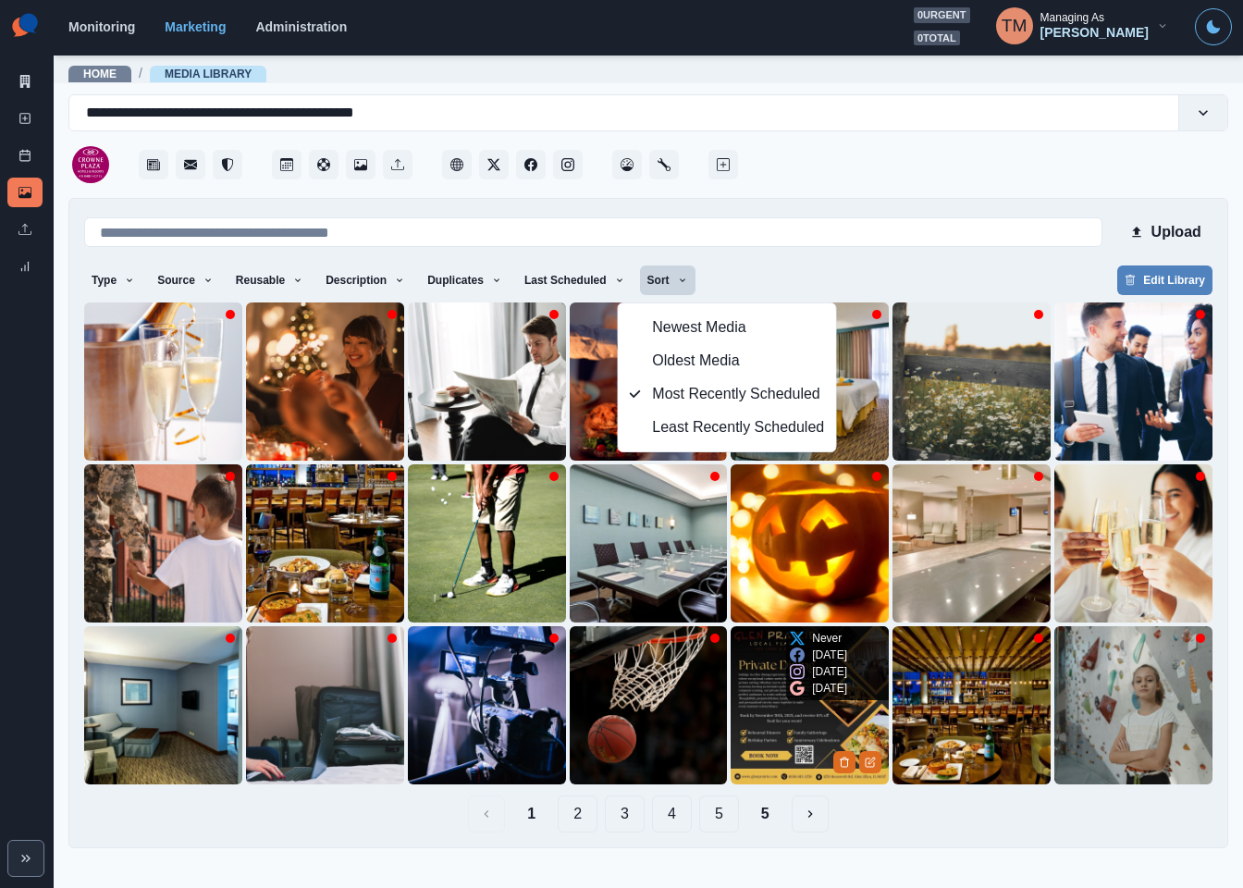
click at [753, 741] on img at bounding box center [810, 705] width 158 height 158
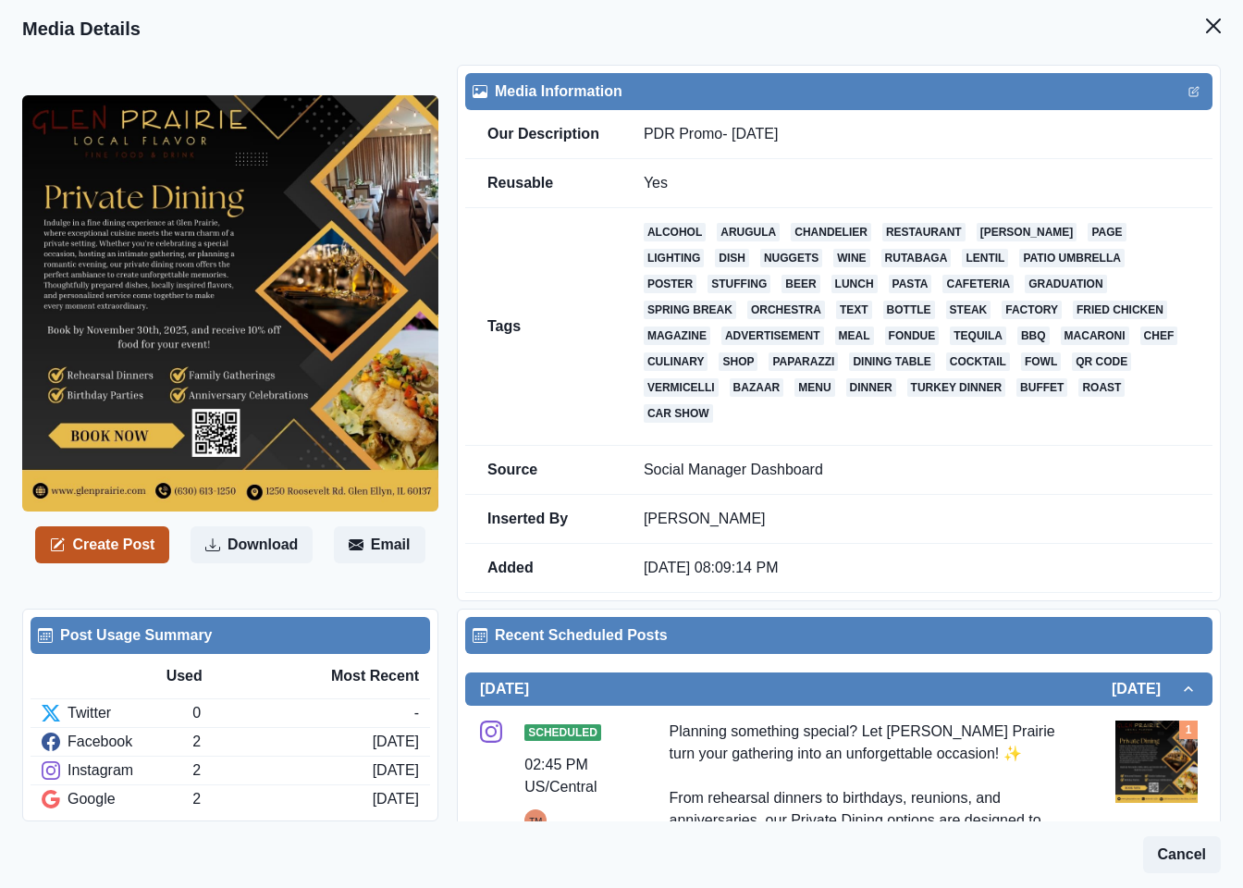
click at [111, 533] on button "Create Post" at bounding box center [102, 544] width 134 height 37
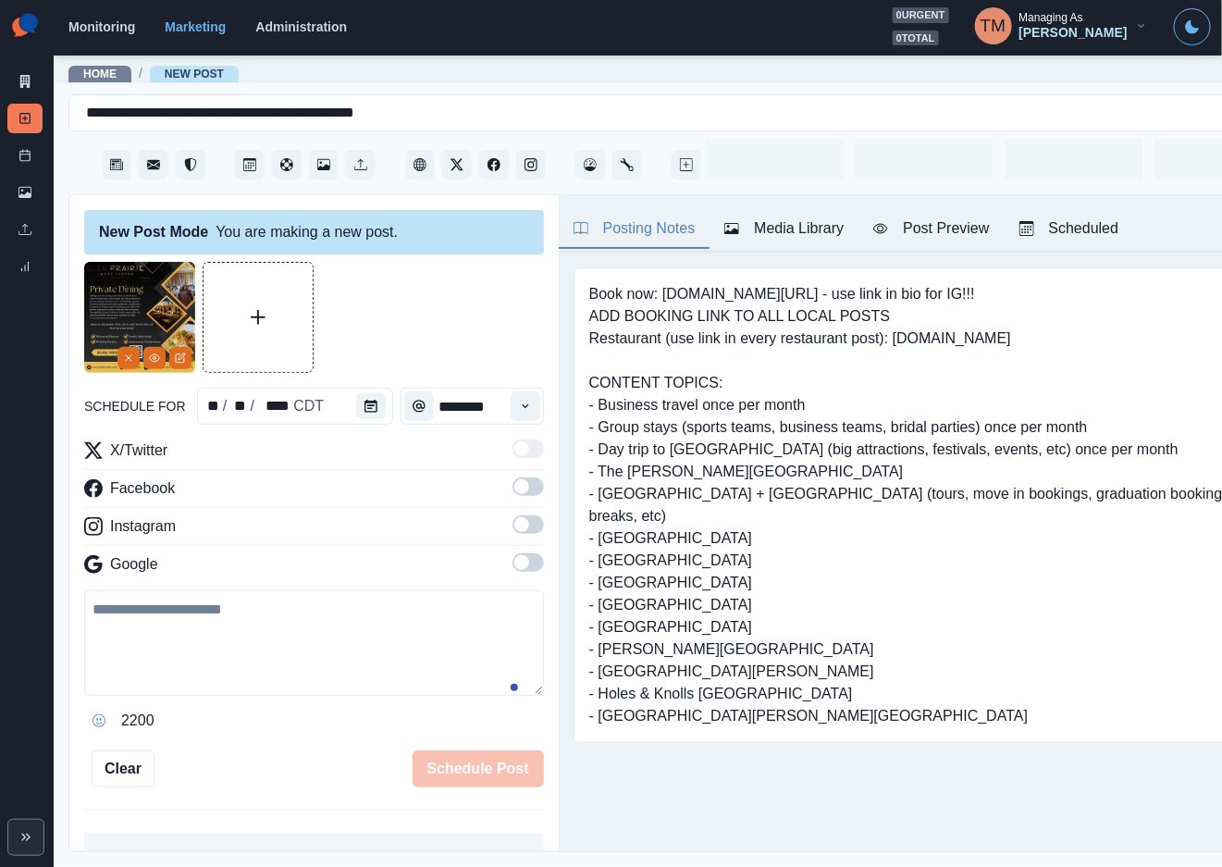
click at [278, 649] on textarea at bounding box center [314, 642] width 460 height 105
paste textarea "**********"
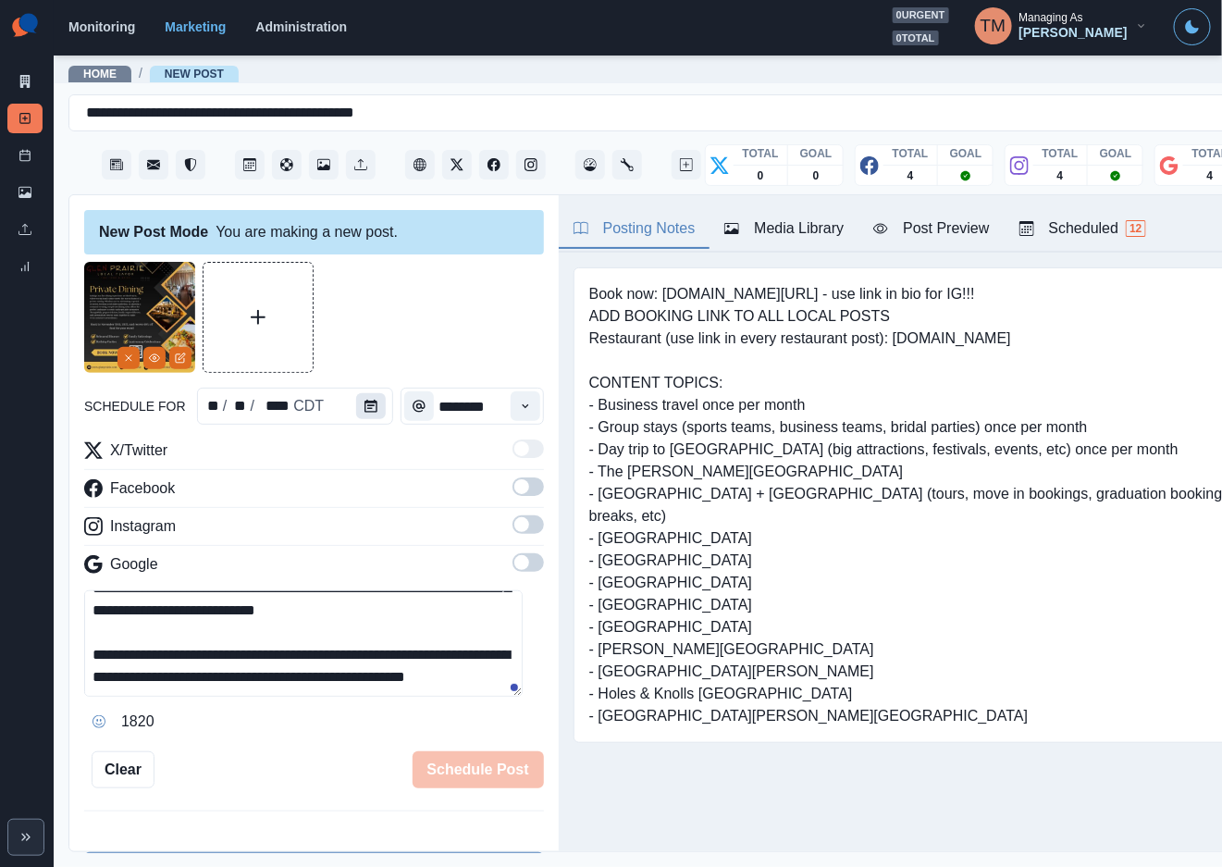
scroll to position [125, 0]
type textarea "**********"
click at [364, 406] on icon "Calendar" at bounding box center [370, 406] width 13 height 13
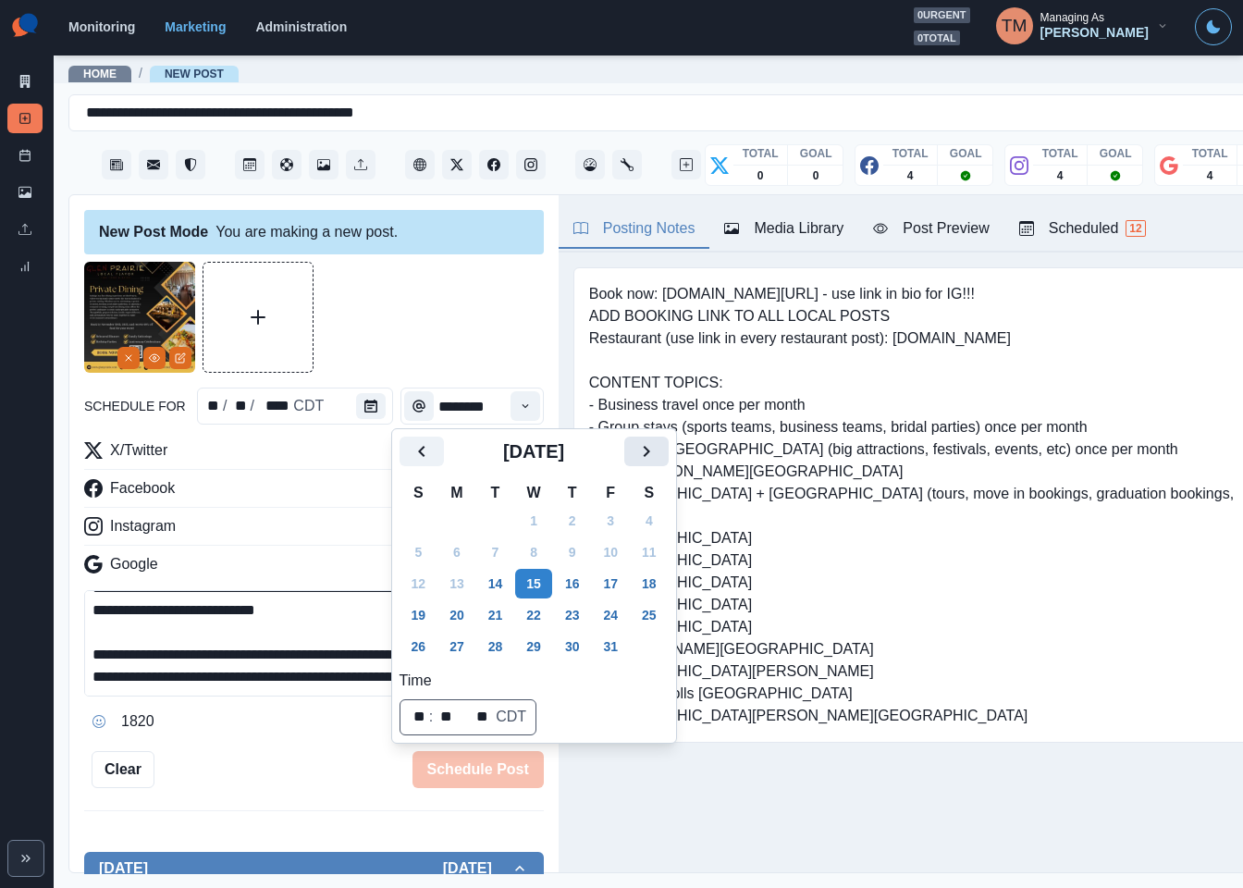
click at [647, 459] on icon "Next" at bounding box center [646, 451] width 22 height 22
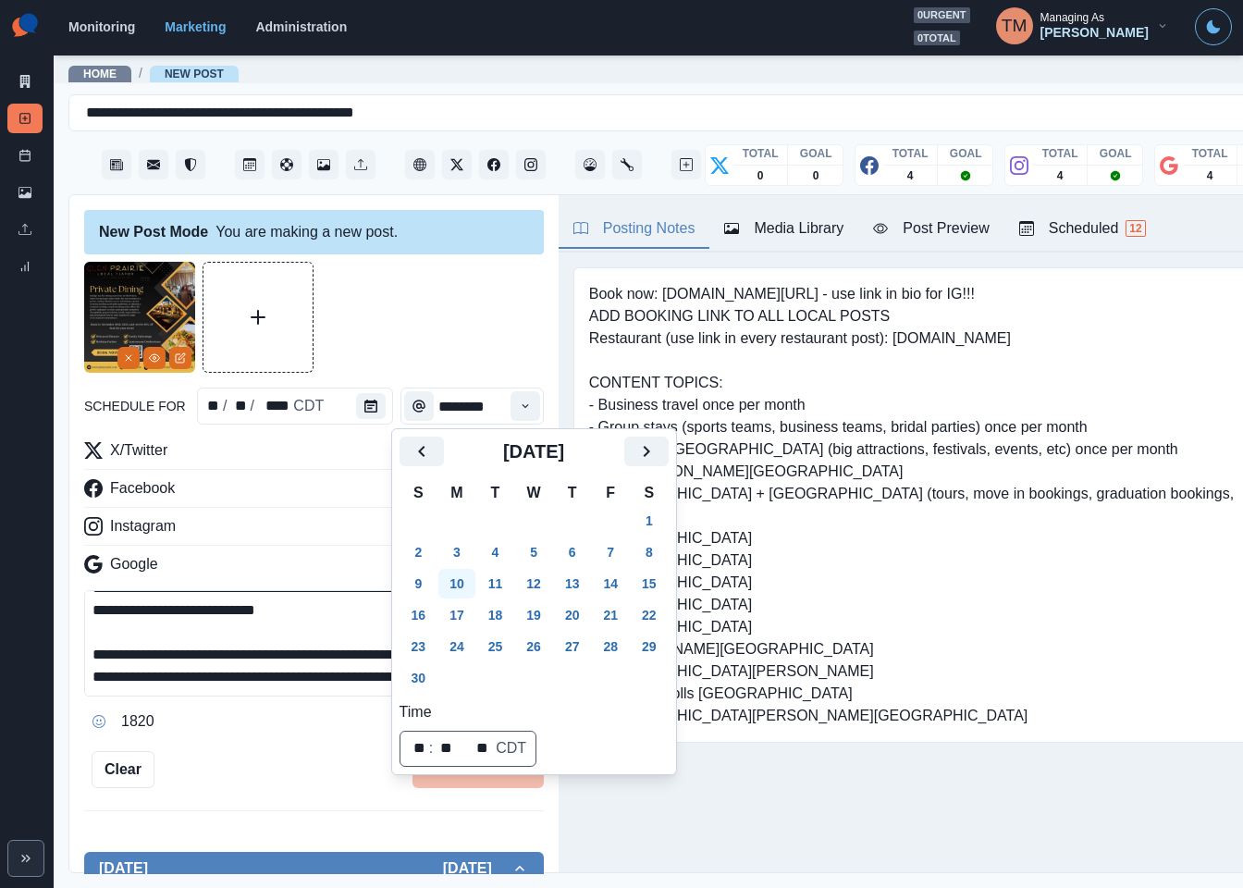
click at [450, 581] on button "10" at bounding box center [456, 584] width 37 height 30
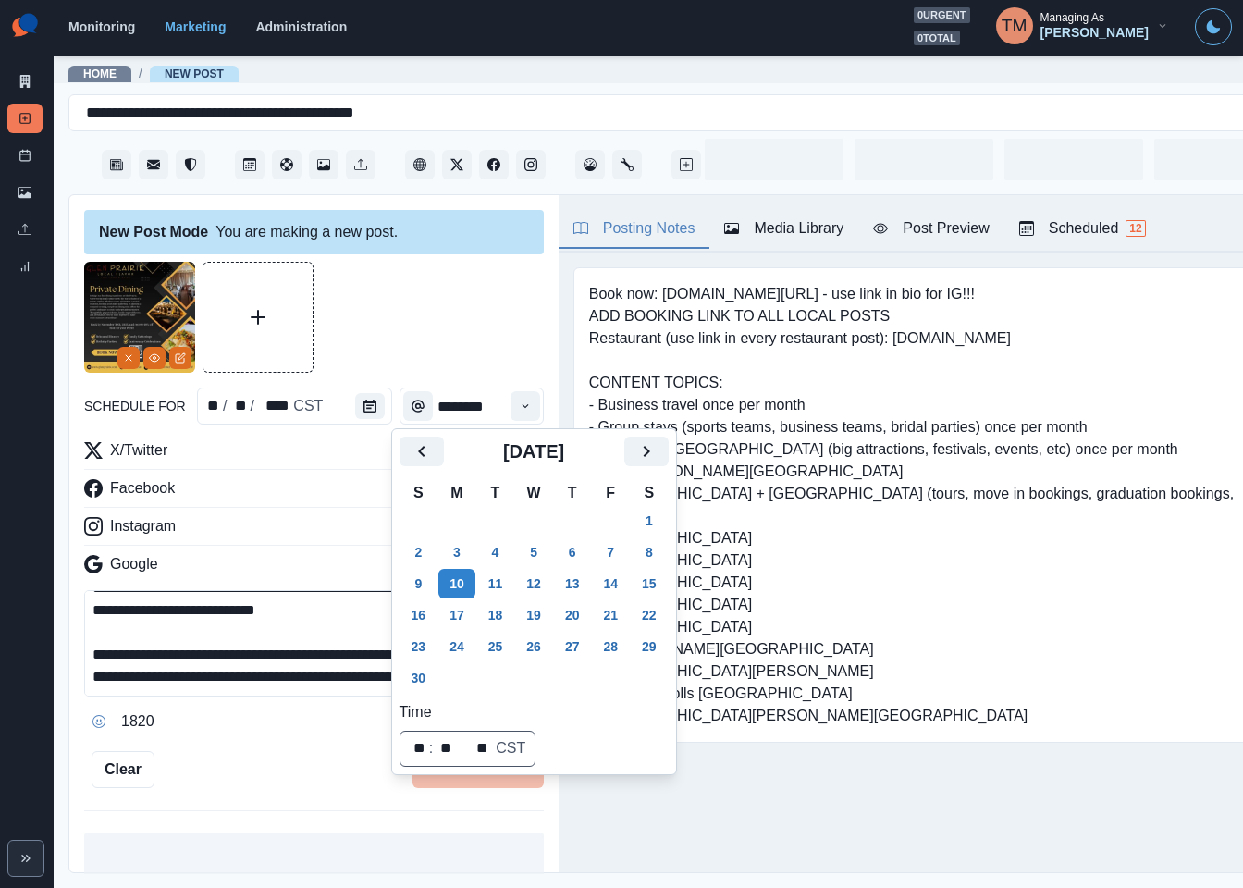
click at [450, 319] on div at bounding box center [314, 317] width 460 height 111
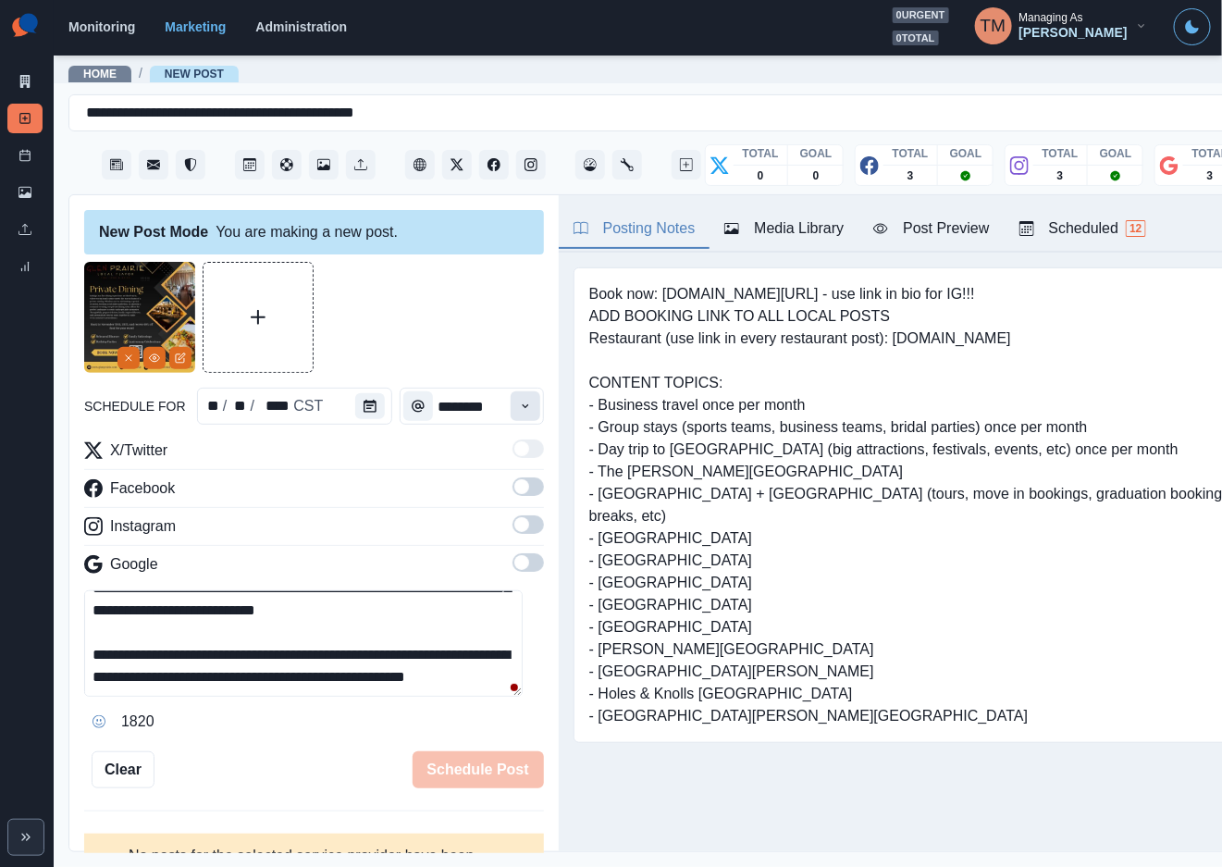
click at [511, 406] on button "Time" at bounding box center [526, 406] width 30 height 30
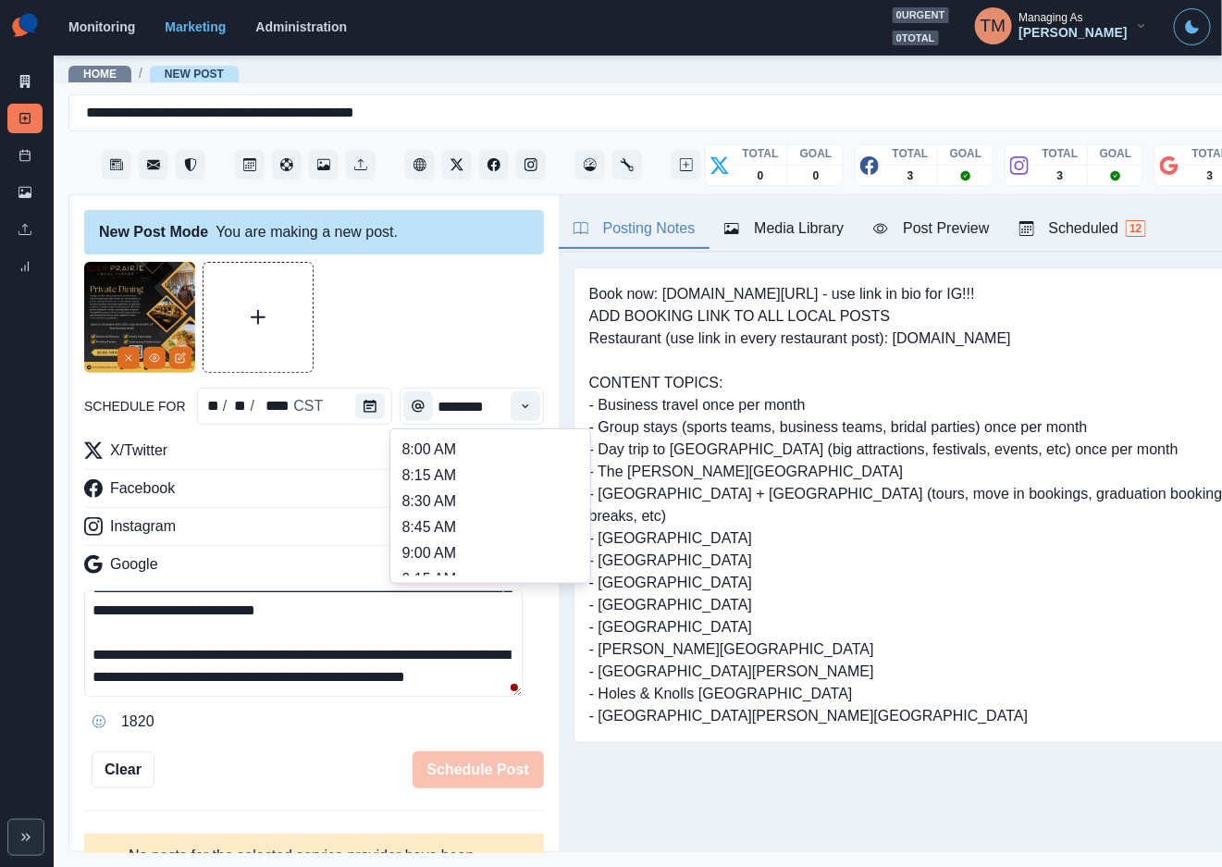
scroll to position [416, 0]
click at [472, 514] on li "12:45 PM" at bounding box center [490, 525] width 185 height 26
type input "********"
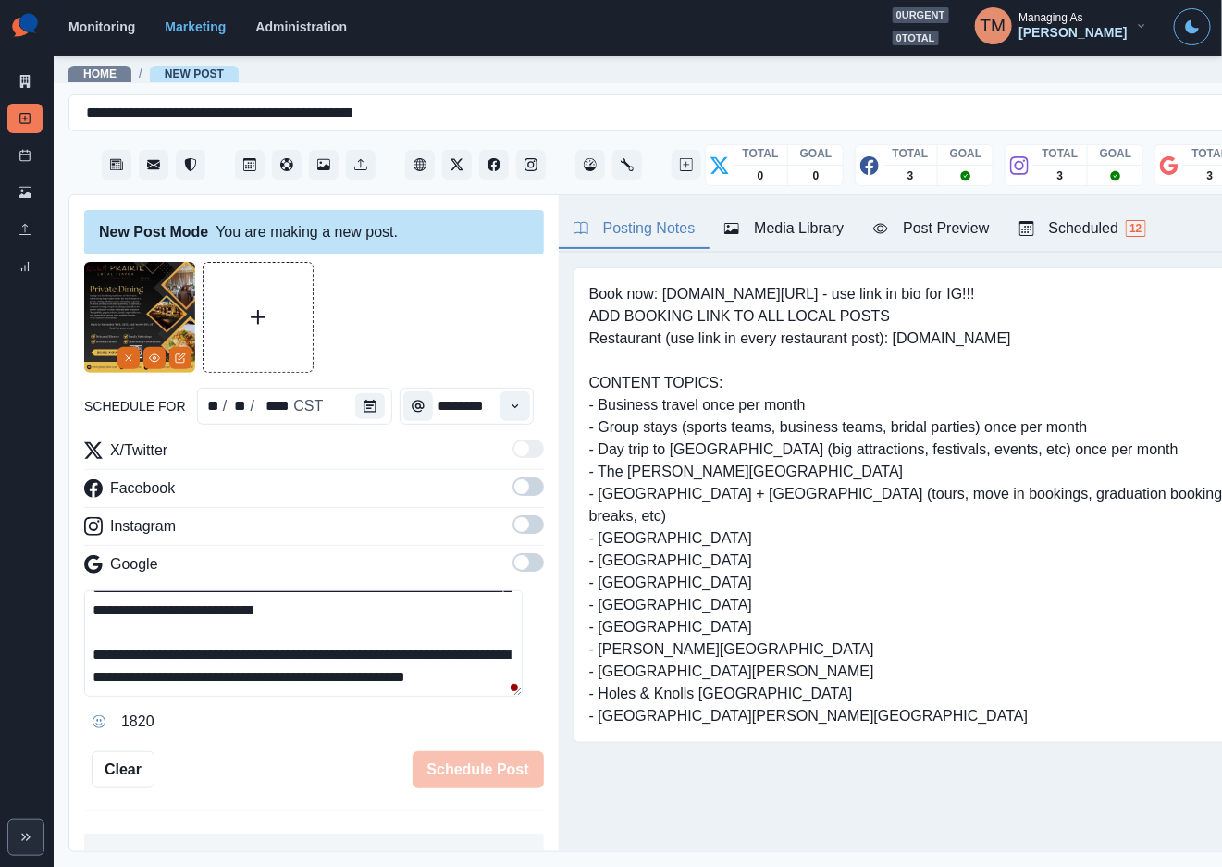
scroll to position [0, 4]
click at [512, 489] on span at bounding box center [527, 486] width 31 height 18
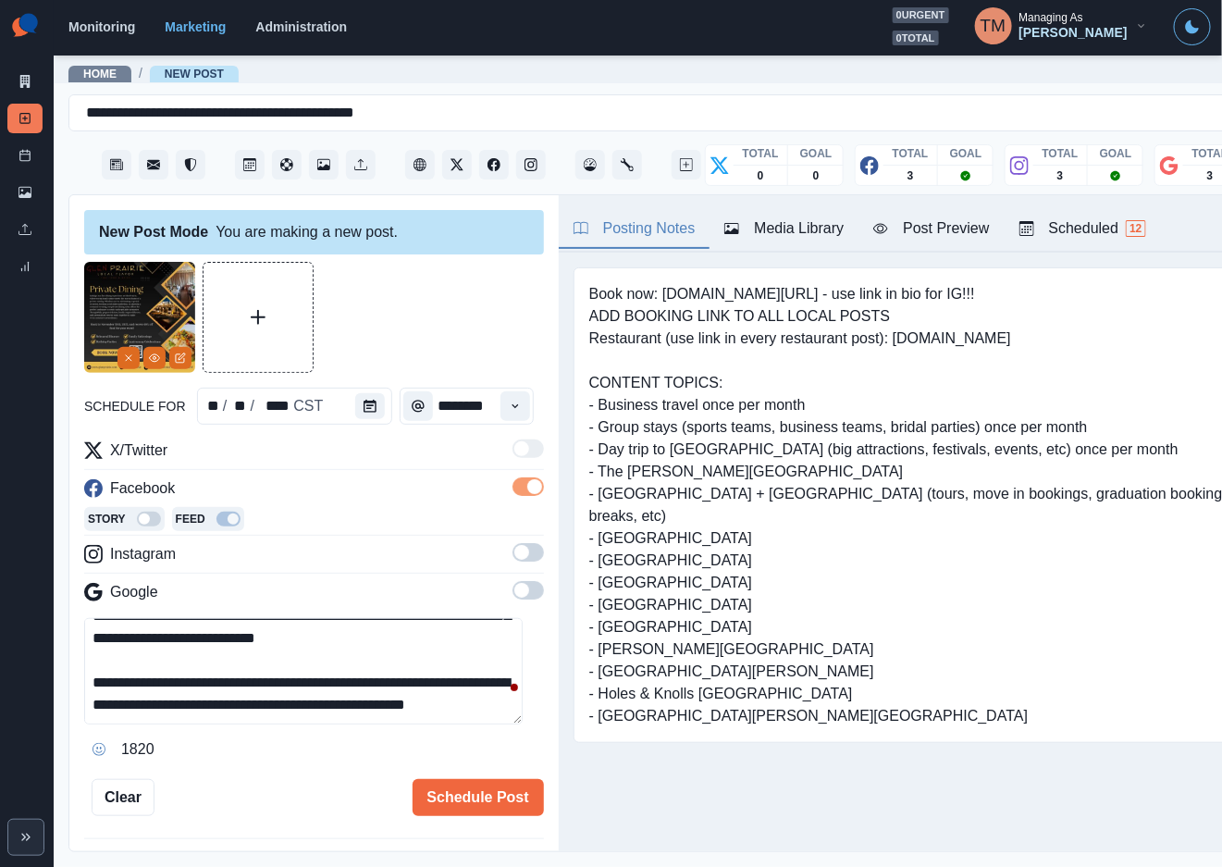
scroll to position [0, 0]
drag, startPoint x: 511, startPoint y: 555, endPoint x: 511, endPoint y: 610, distance: 55.5
click at [512, 558] on span at bounding box center [527, 552] width 31 height 18
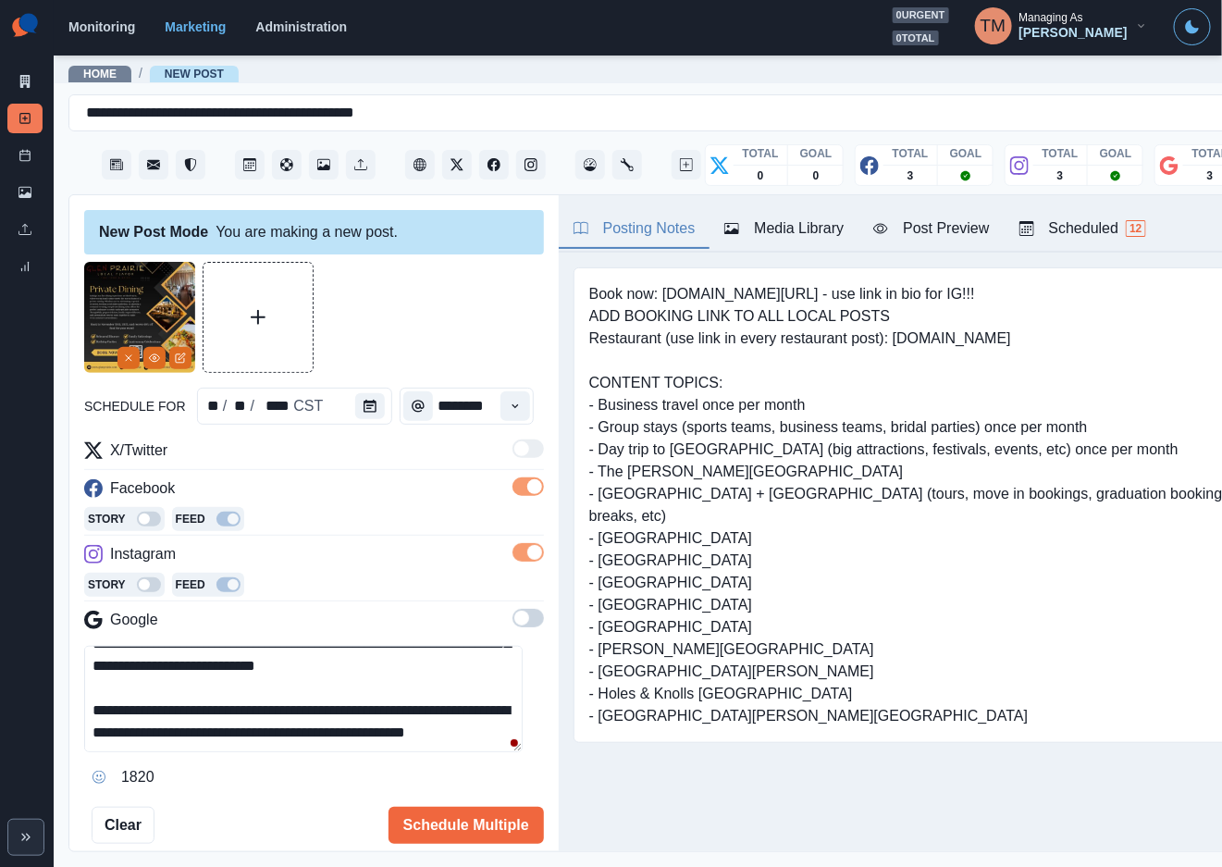
click at [512, 625] on span at bounding box center [527, 618] width 31 height 18
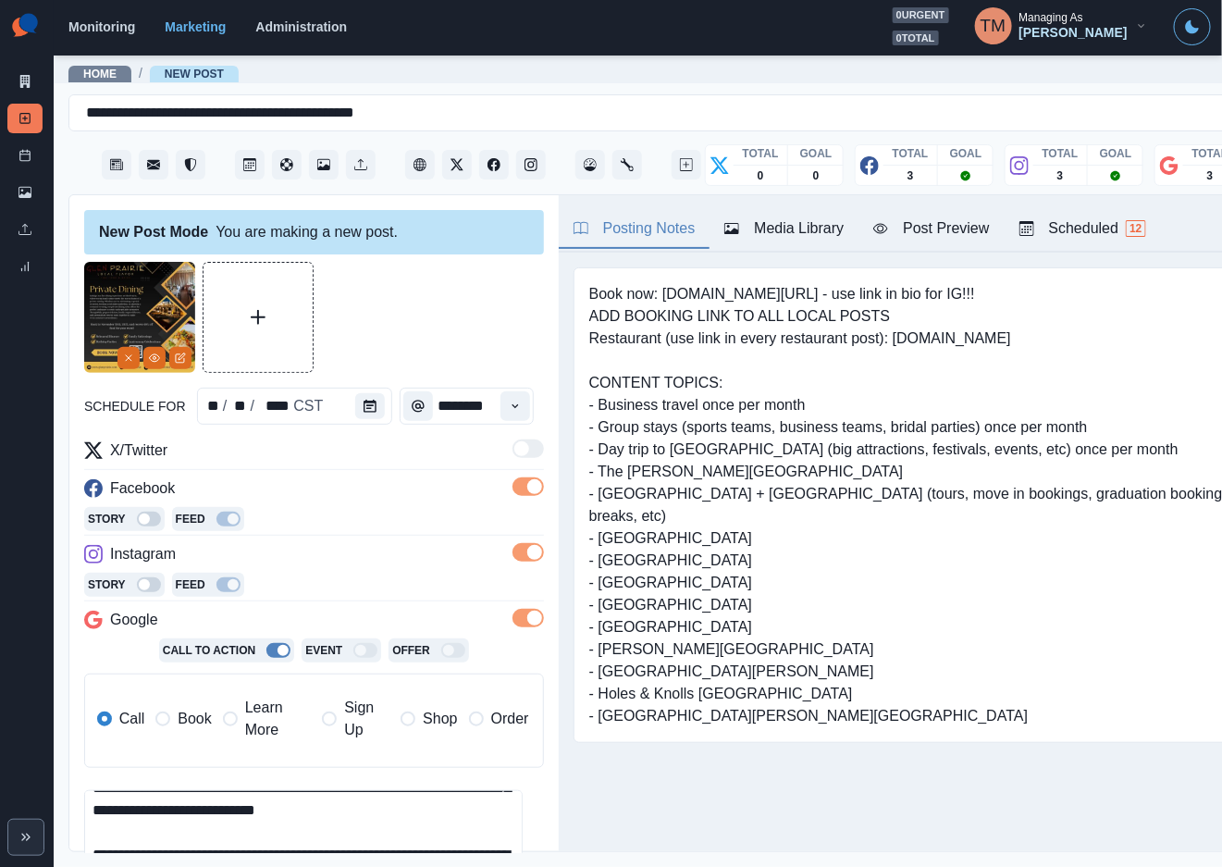
click at [186, 727] on span "Book" at bounding box center [194, 719] width 33 height 22
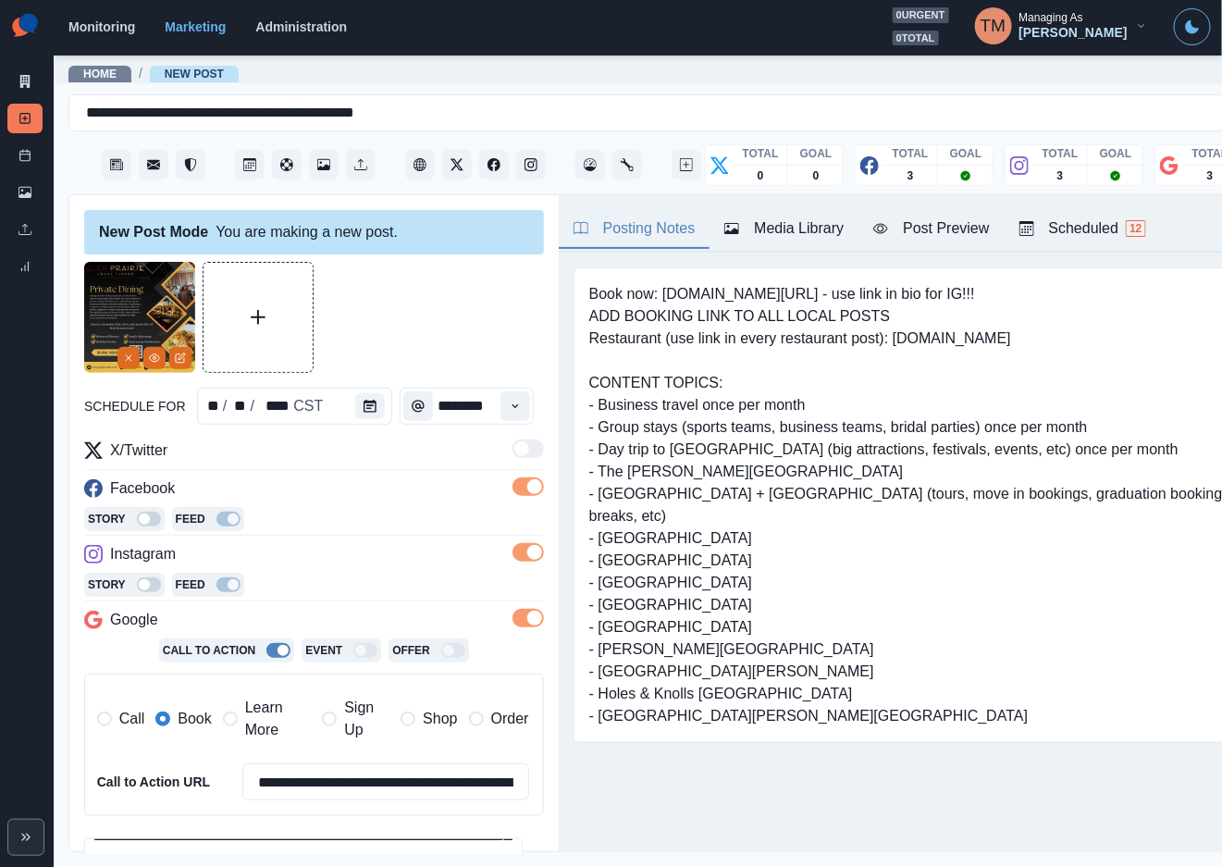
click at [250, 722] on span "Learn More" at bounding box center [278, 719] width 66 height 44
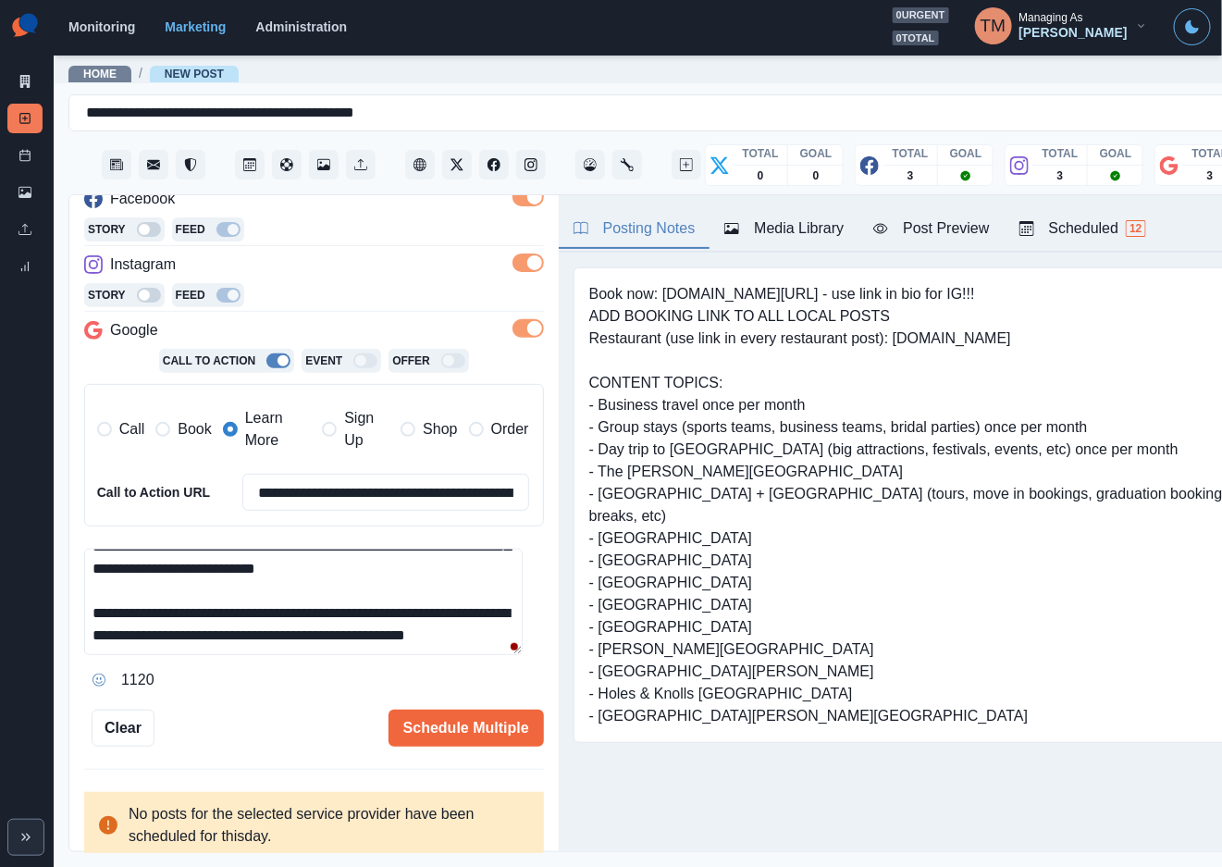
click at [264, 625] on textarea "**********" at bounding box center [303, 602] width 438 height 106
drag, startPoint x: 267, startPoint y: 624, endPoint x: 400, endPoint y: 623, distance: 132.3
click at [400, 623] on textarea "**********" at bounding box center [303, 602] width 438 height 106
click at [383, 495] on input "**********" at bounding box center [385, 492] width 287 height 37
paste input
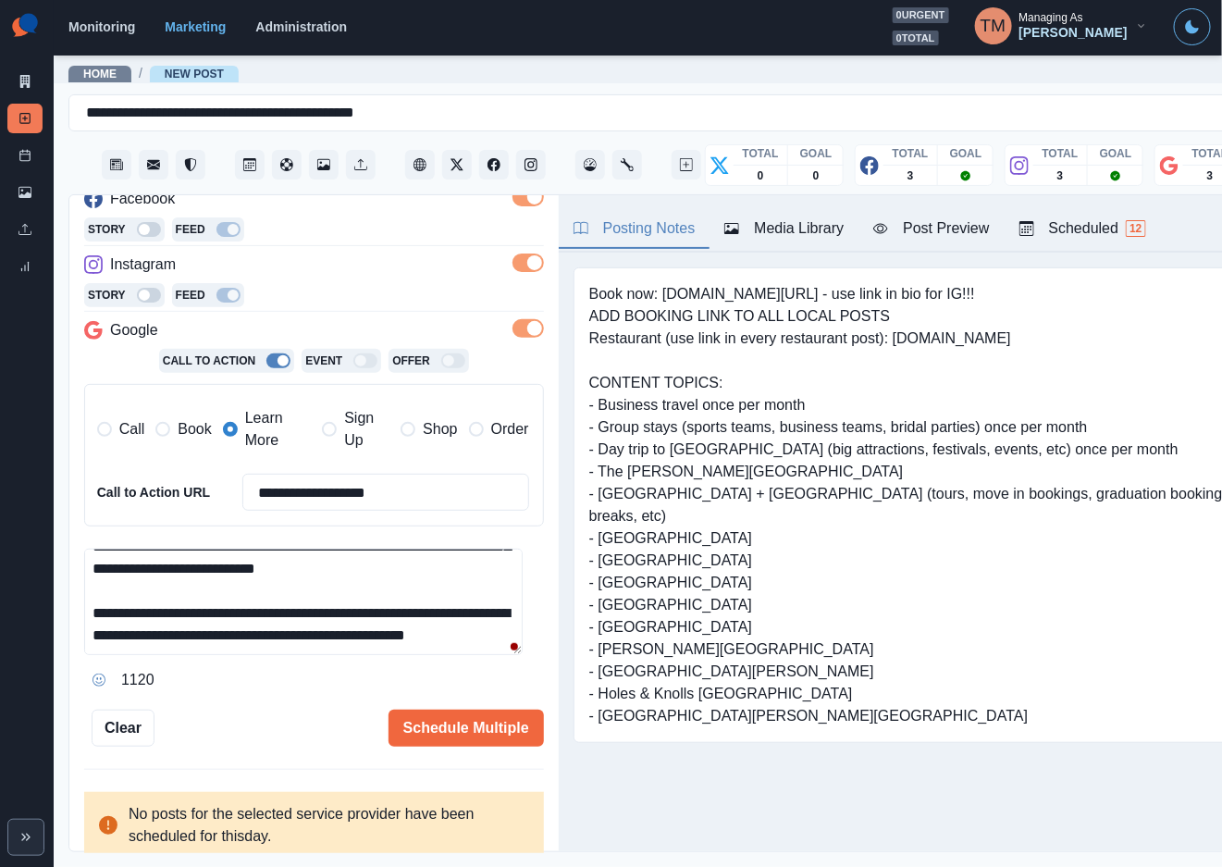
type input "**********"
click at [364, 647] on textarea "**********" at bounding box center [303, 602] width 438 height 106
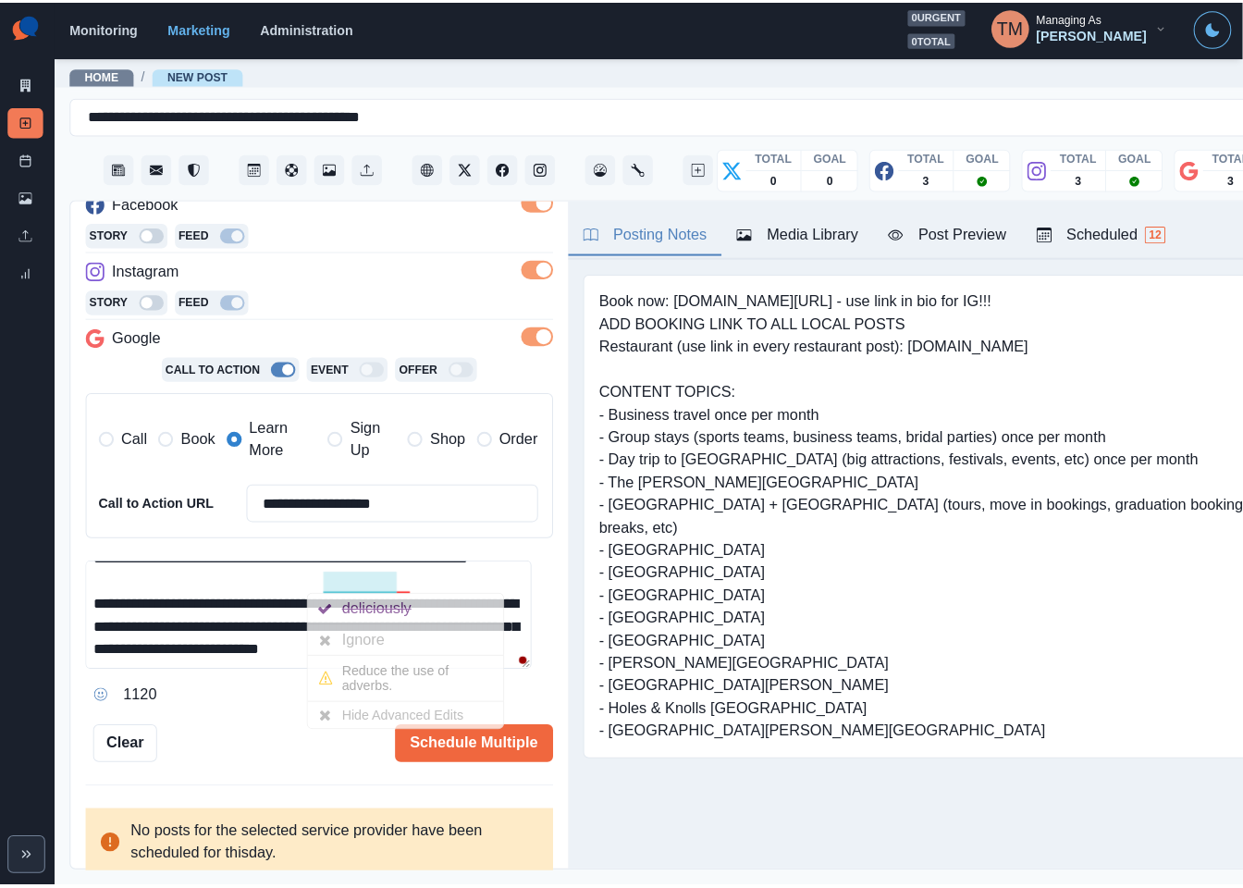
scroll to position [0, 0]
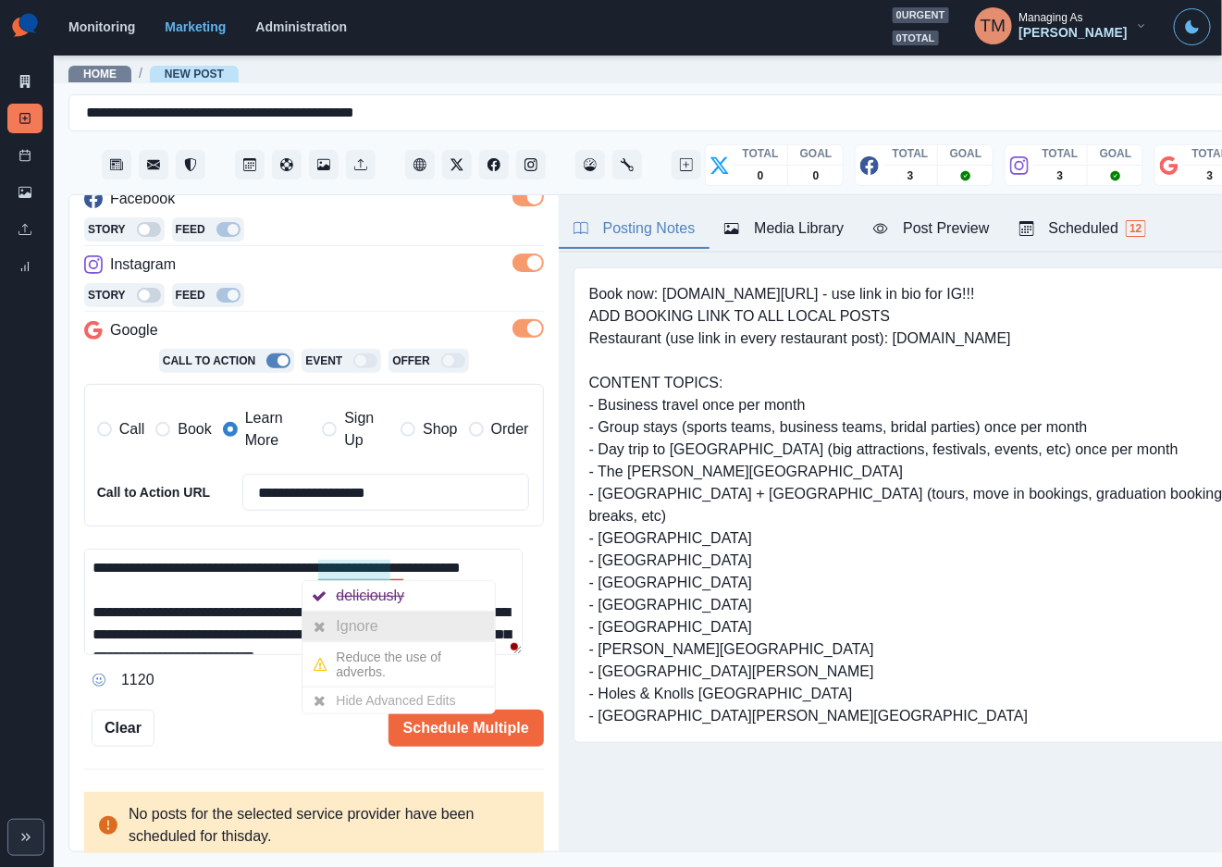
click at [362, 634] on div "Ignore" at bounding box center [360, 626] width 49 height 30
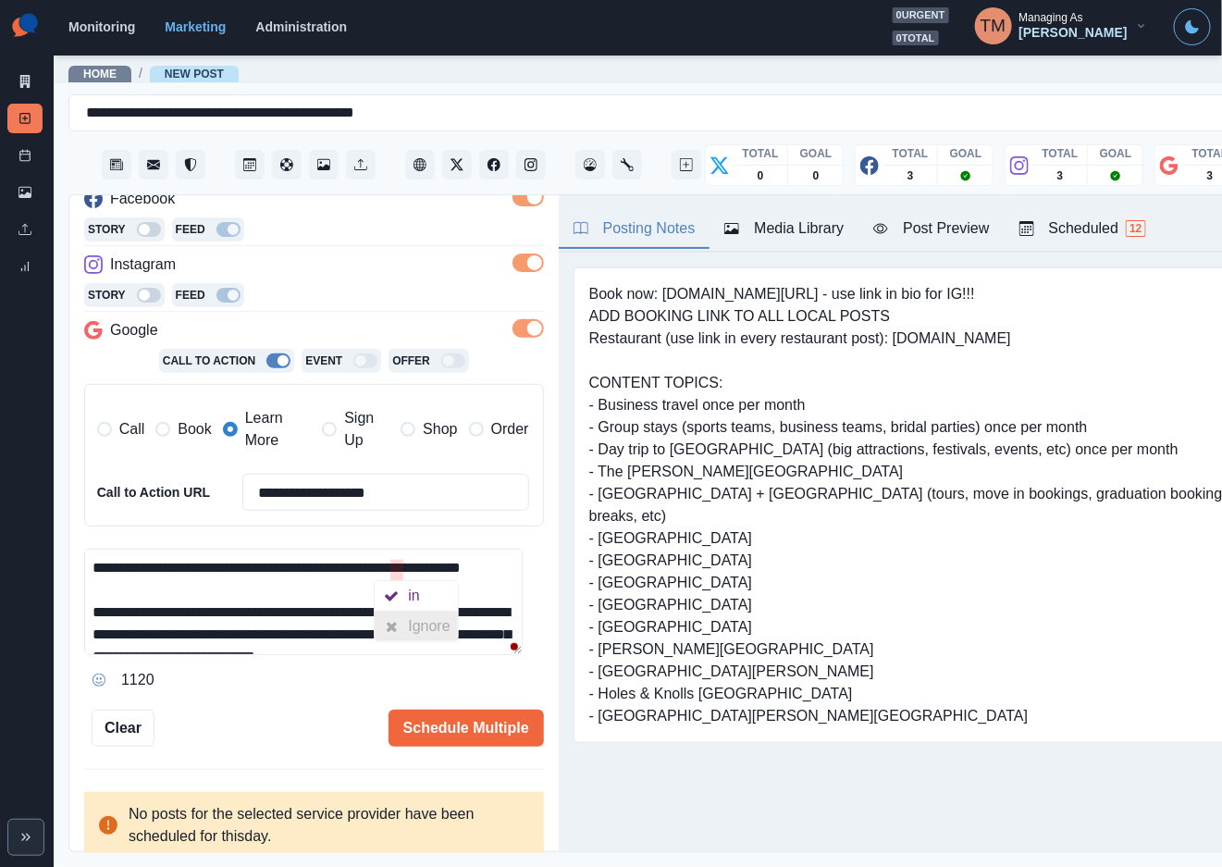
click at [405, 634] on div at bounding box center [391, 626] width 33 height 30
click at [450, 735] on button "Schedule Multiple" at bounding box center [465, 727] width 155 height 37
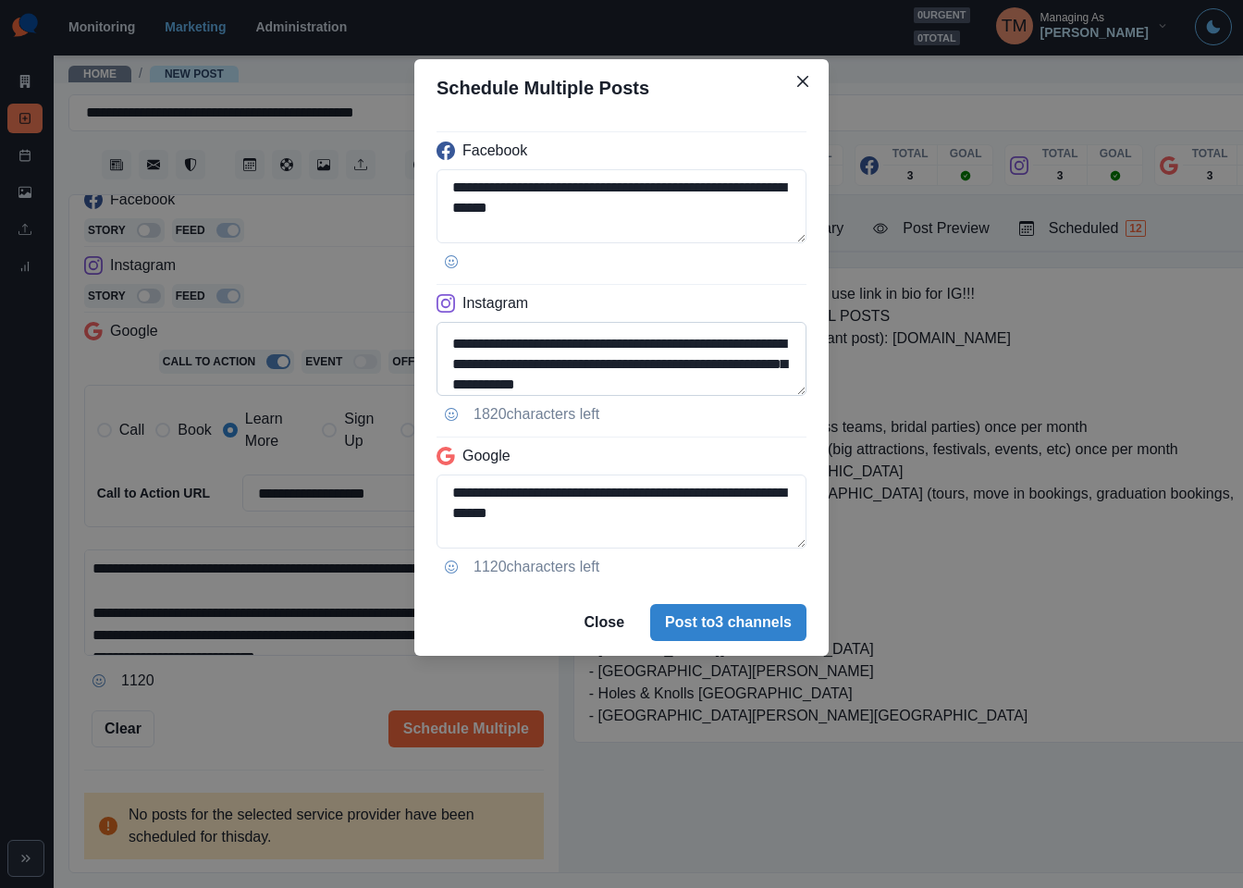
scroll to position [187, 0]
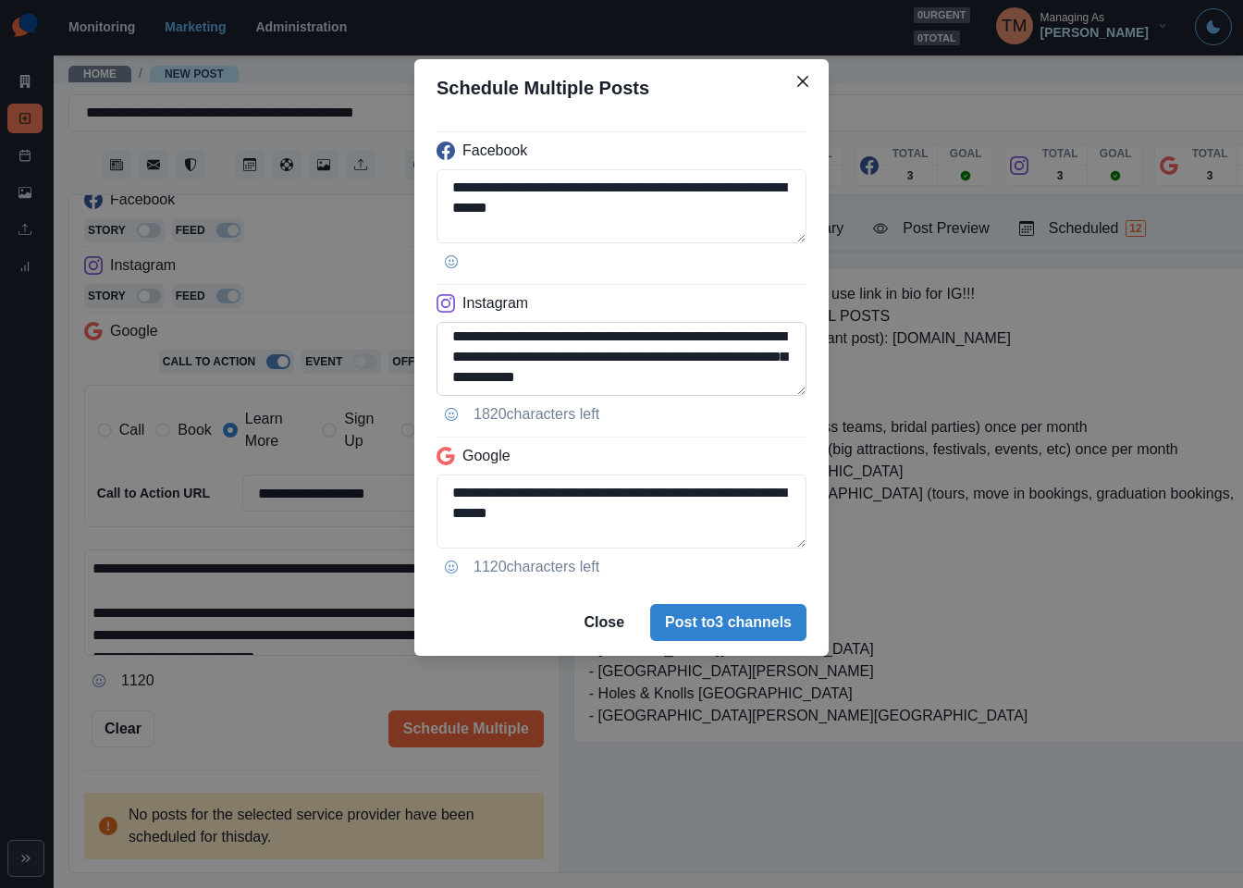
drag, startPoint x: 450, startPoint y: 361, endPoint x: 589, endPoint y: 359, distance: 138.8
click at [589, 359] on textarea "**********" at bounding box center [622, 359] width 370 height 74
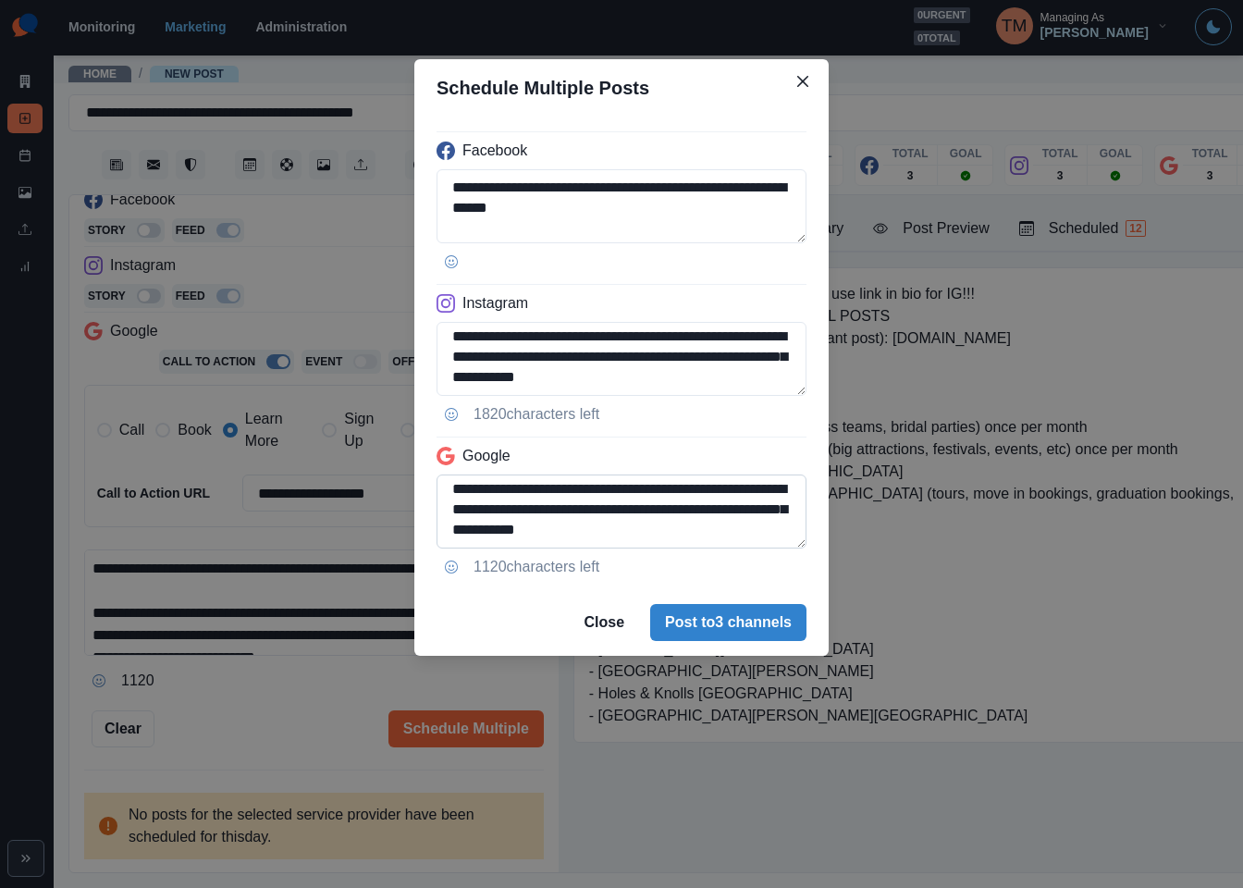
type textarea "**********"
drag, startPoint x: 588, startPoint y: 511, endPoint x: 827, endPoint y: 620, distance: 262.4
click at [447, 514] on textarea "**********" at bounding box center [622, 512] width 370 height 74
click at [655, 513] on textarea "**********" at bounding box center [622, 512] width 370 height 74
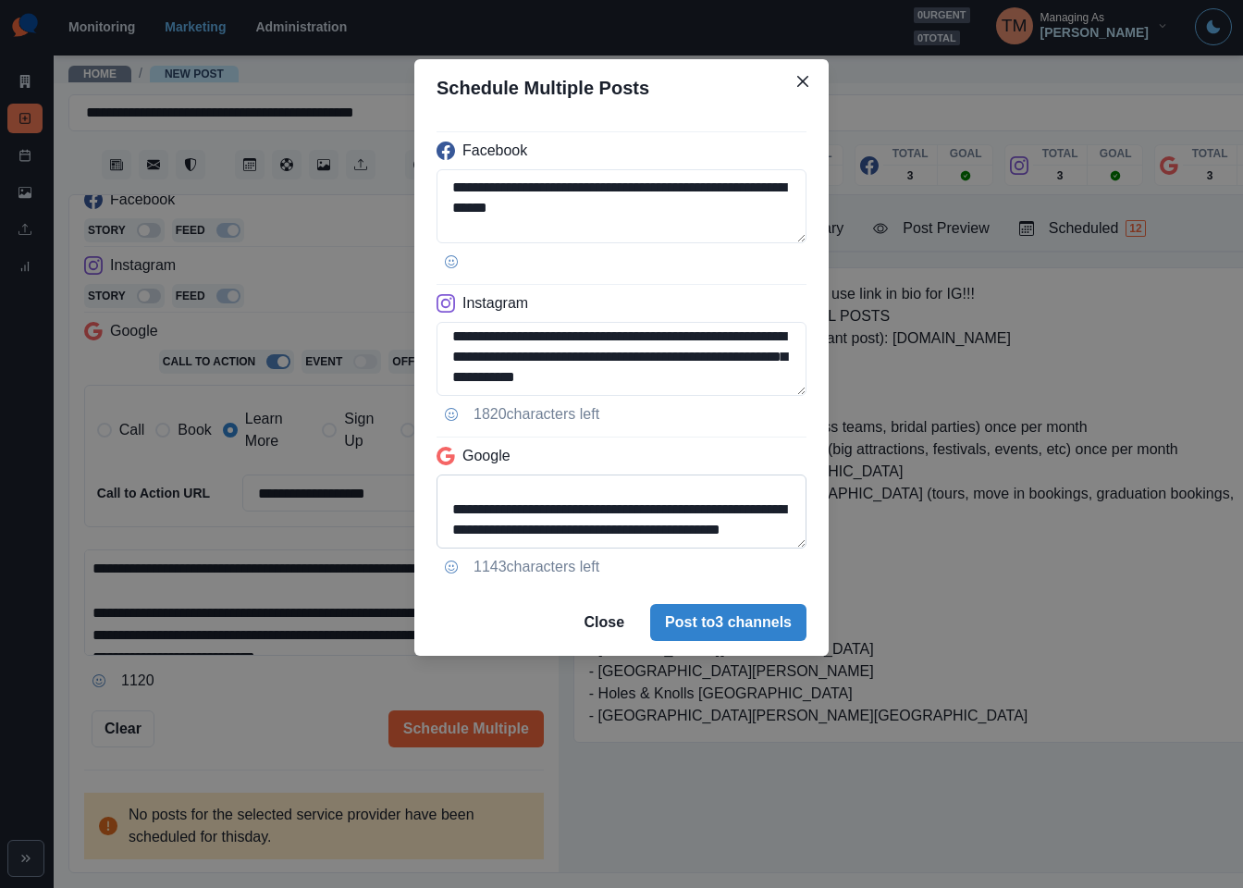
click at [683, 512] on textarea "**********" at bounding box center [622, 512] width 370 height 74
click at [609, 511] on textarea "**********" at bounding box center [622, 512] width 370 height 74
click at [619, 505] on textarea "**********" at bounding box center [622, 512] width 370 height 74
click at [609, 511] on textarea "**********" at bounding box center [622, 512] width 370 height 74
click at [703, 533] on textarea "**********" at bounding box center [622, 512] width 370 height 74
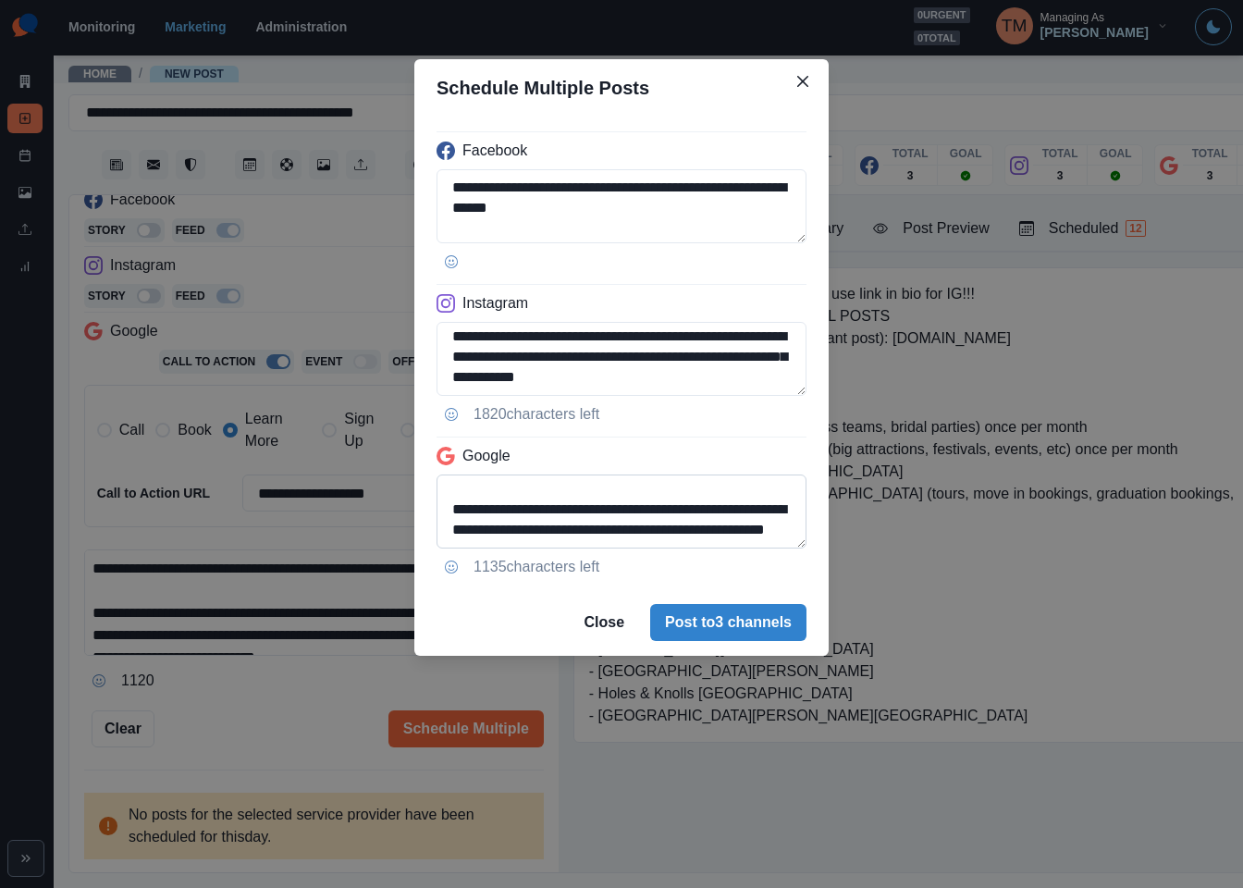
click at [703, 533] on textarea "**********" at bounding box center [622, 512] width 370 height 74
click at [645, 508] on textarea "**********" at bounding box center [622, 512] width 370 height 74
click at [739, 538] on textarea "**********" at bounding box center [622, 512] width 370 height 74
click at [610, 516] on textarea "**********" at bounding box center [622, 512] width 370 height 74
type textarea "**********"
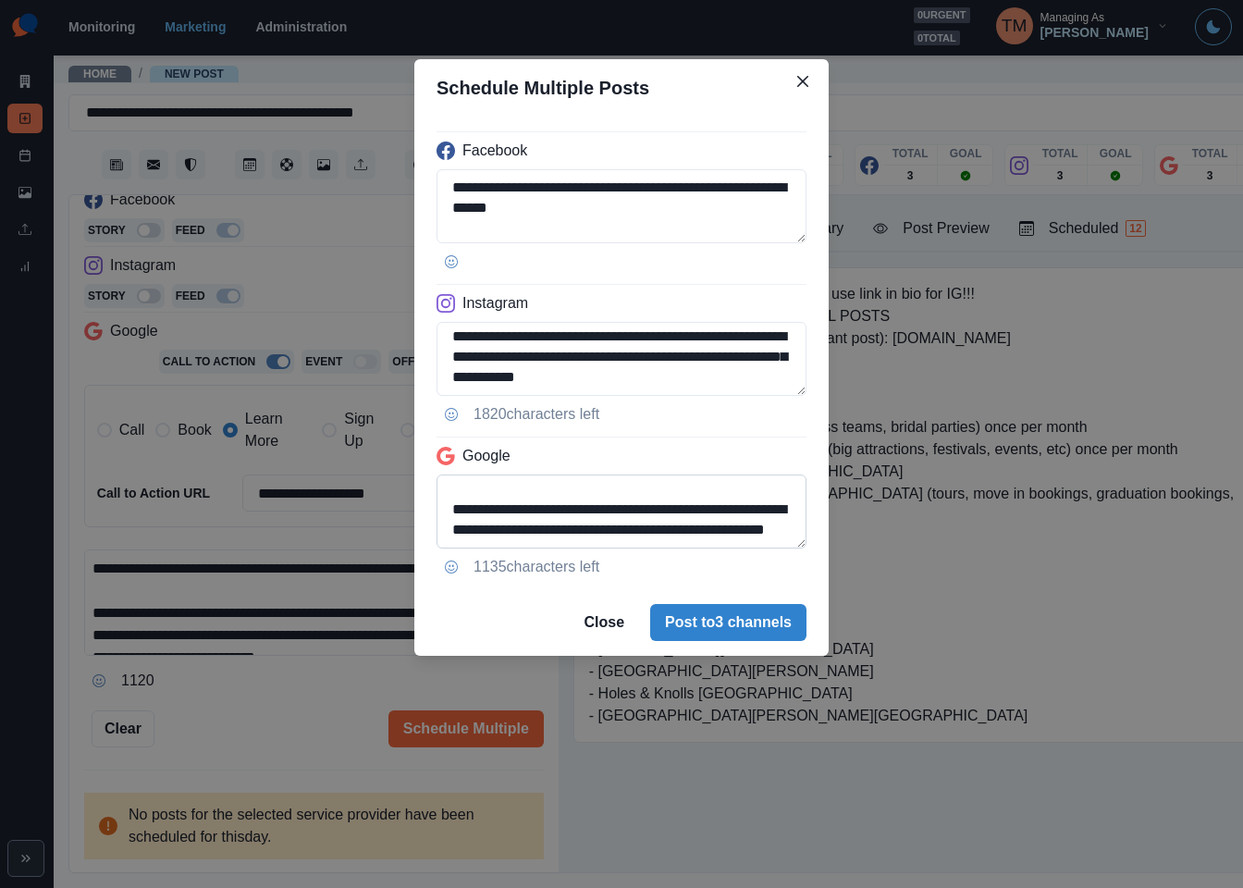
click at [656, 527] on textarea "**********" at bounding box center [622, 512] width 370 height 74
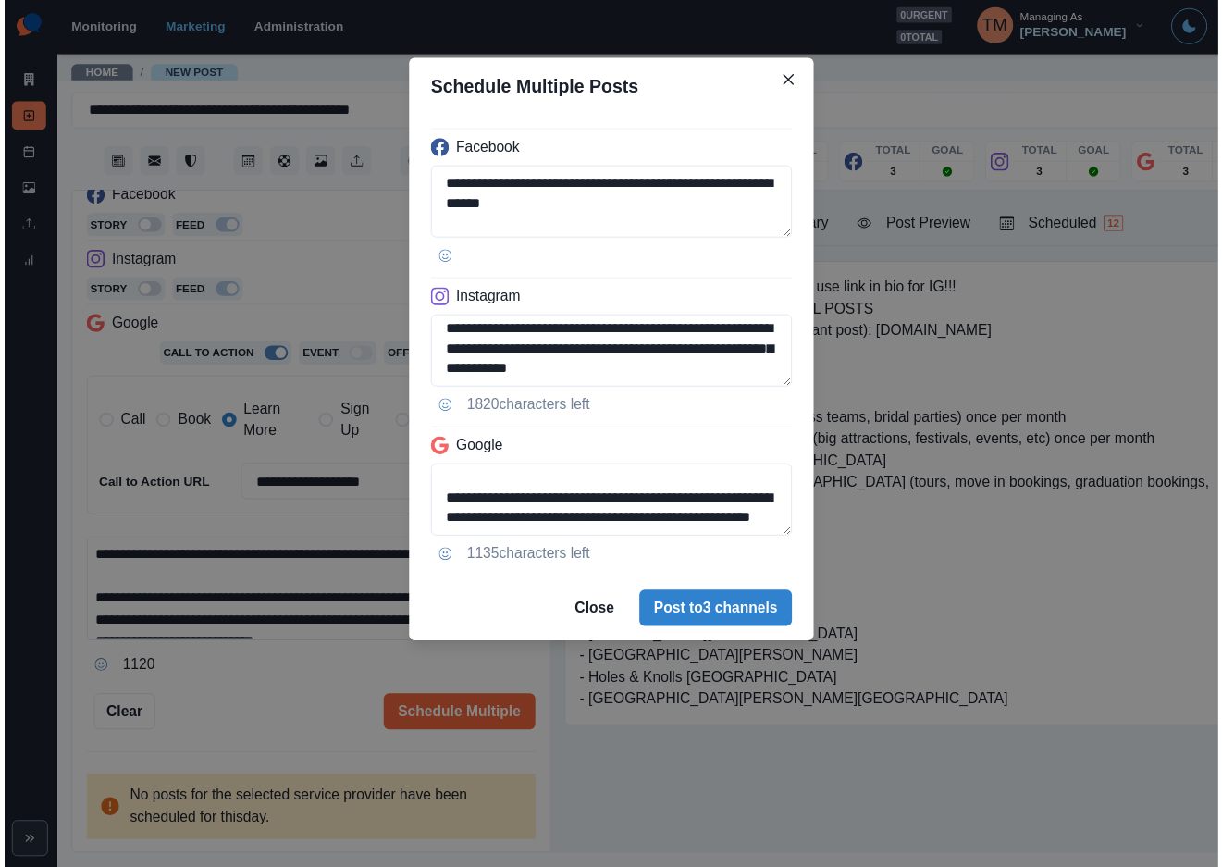
scroll to position [187, 0]
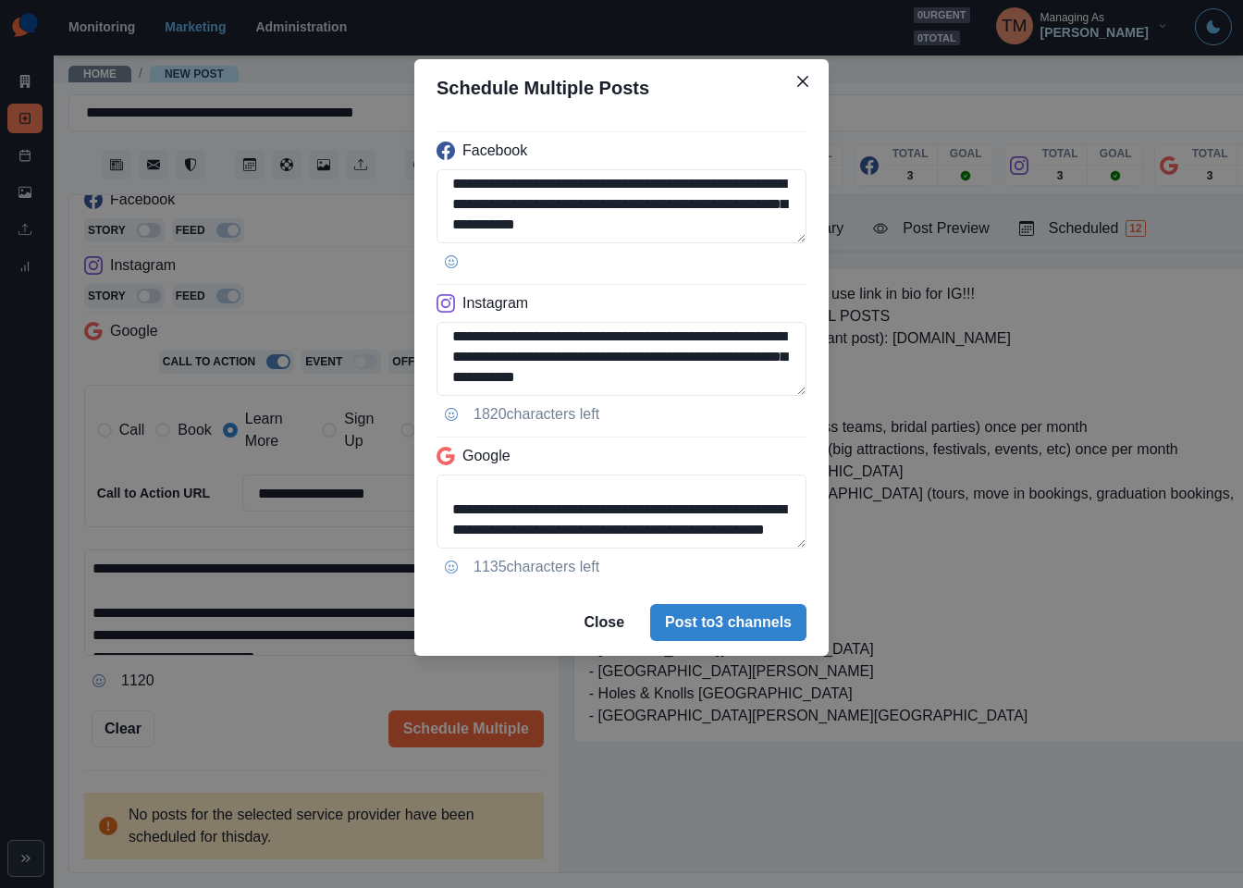
click at [936, 215] on div "**********" at bounding box center [621, 444] width 1243 height 888
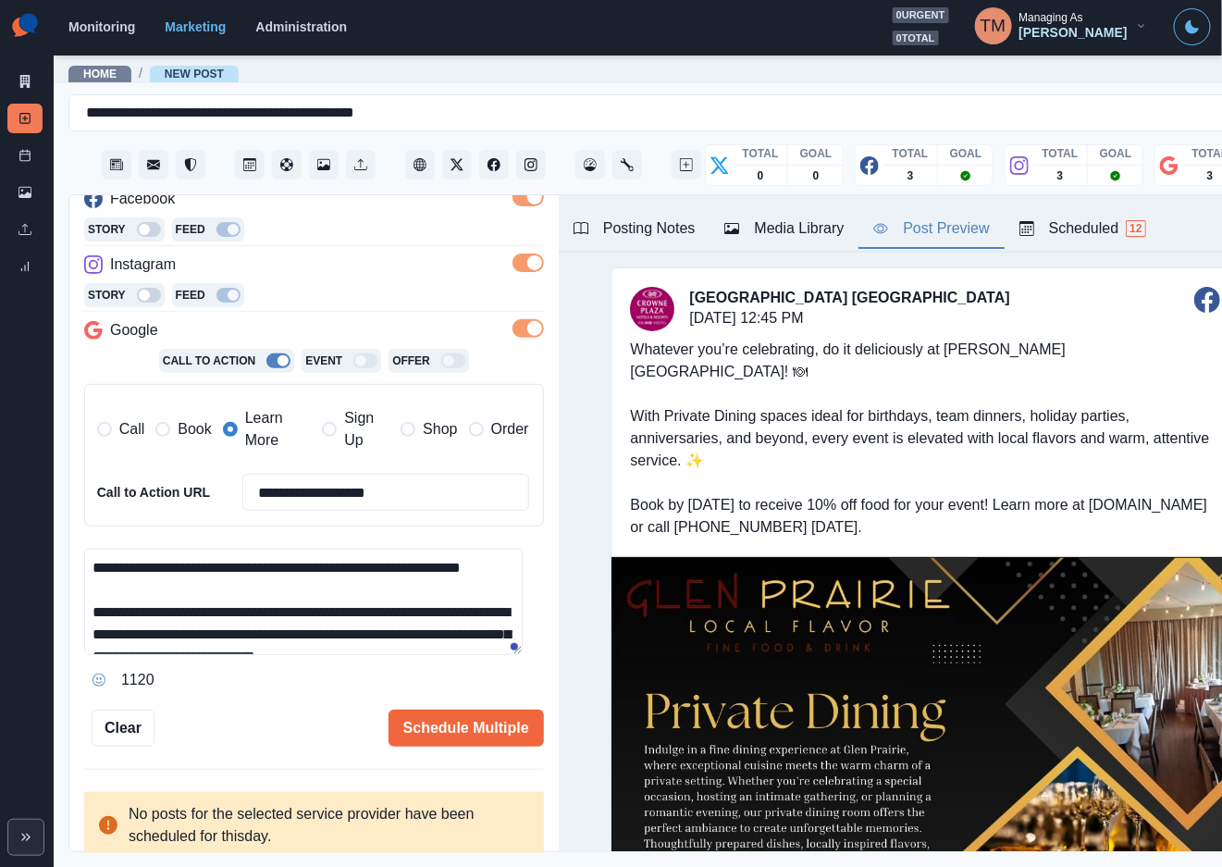
click at [946, 228] on div "Post Preview" at bounding box center [931, 228] width 116 height 22
click at [417, 730] on button "Schedule Multiple" at bounding box center [465, 727] width 155 height 37
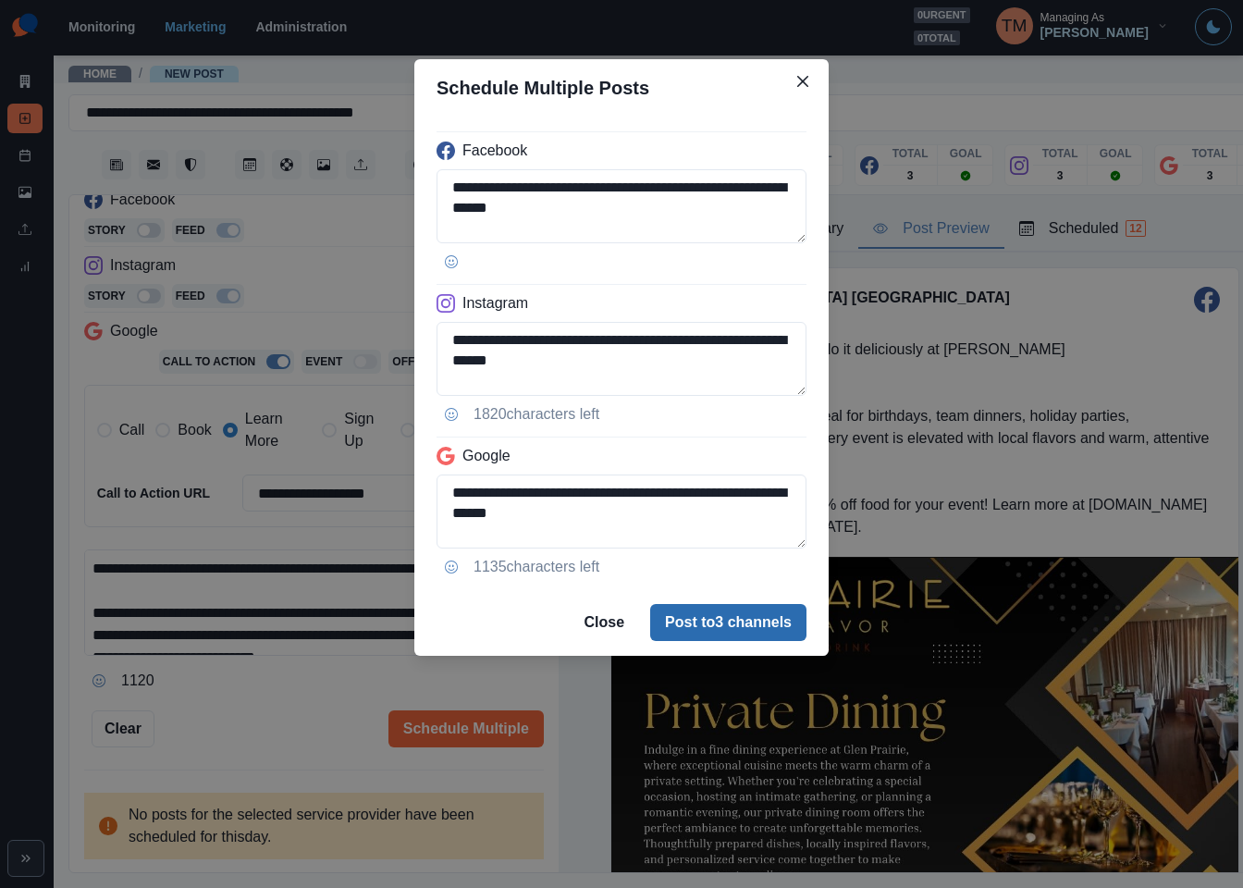
click at [749, 633] on button "Post to 3 channels" at bounding box center [728, 622] width 156 height 37
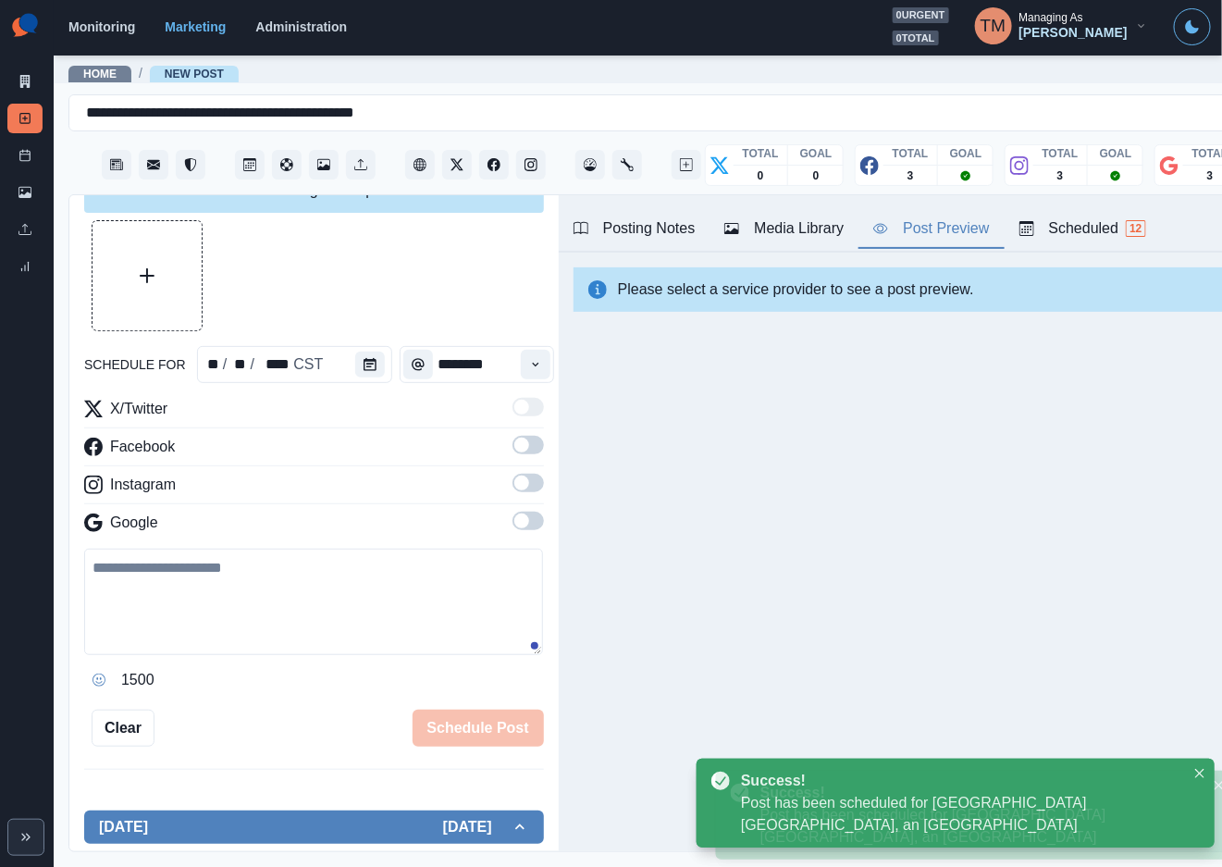
scroll to position [0, 0]
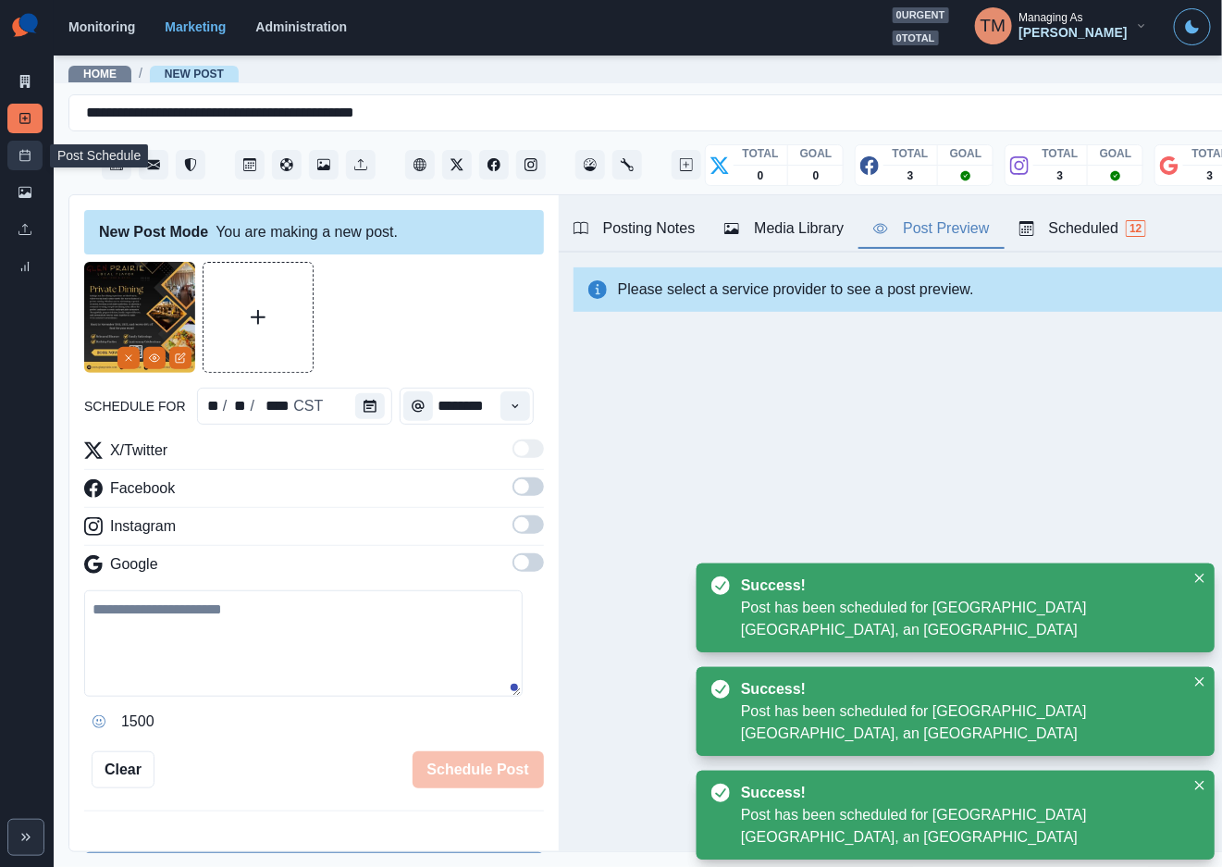
click at [23, 156] on icon at bounding box center [24, 155] width 13 height 13
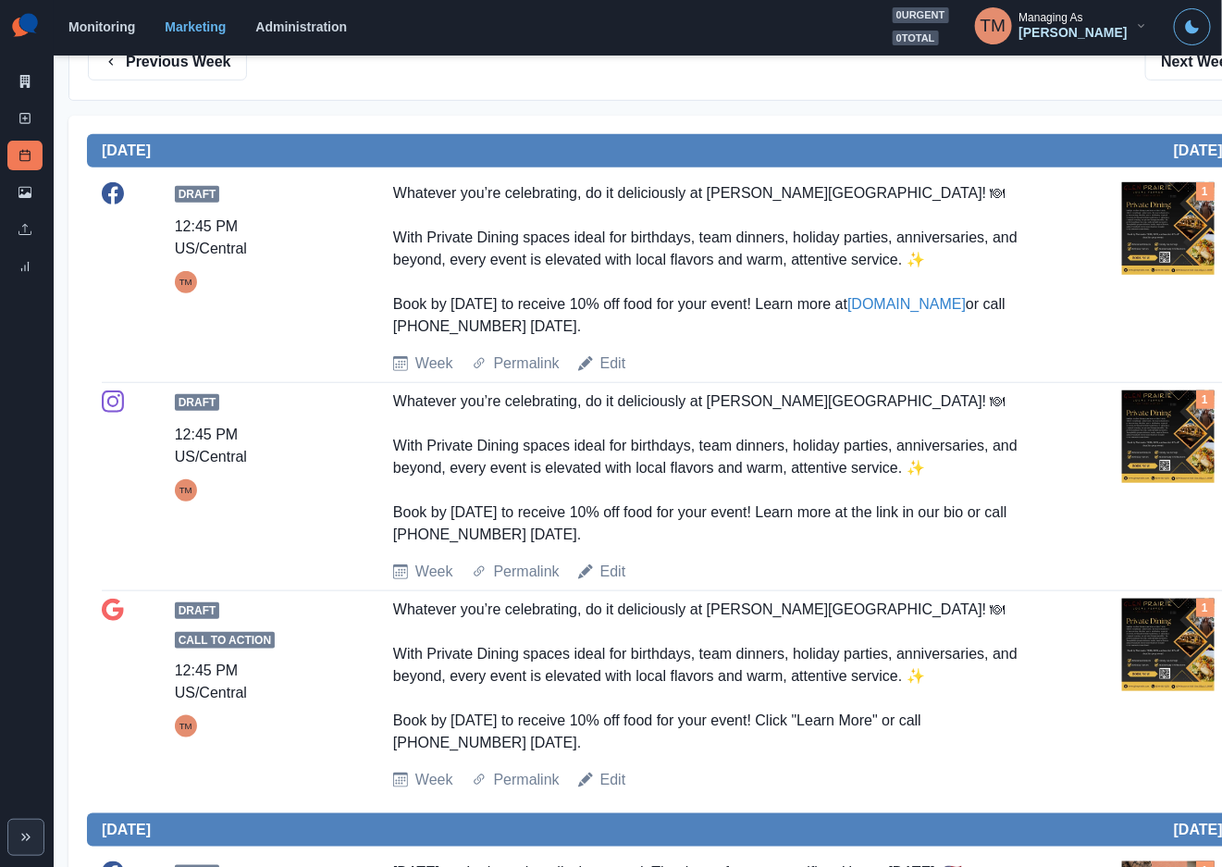
scroll to position [277, 0]
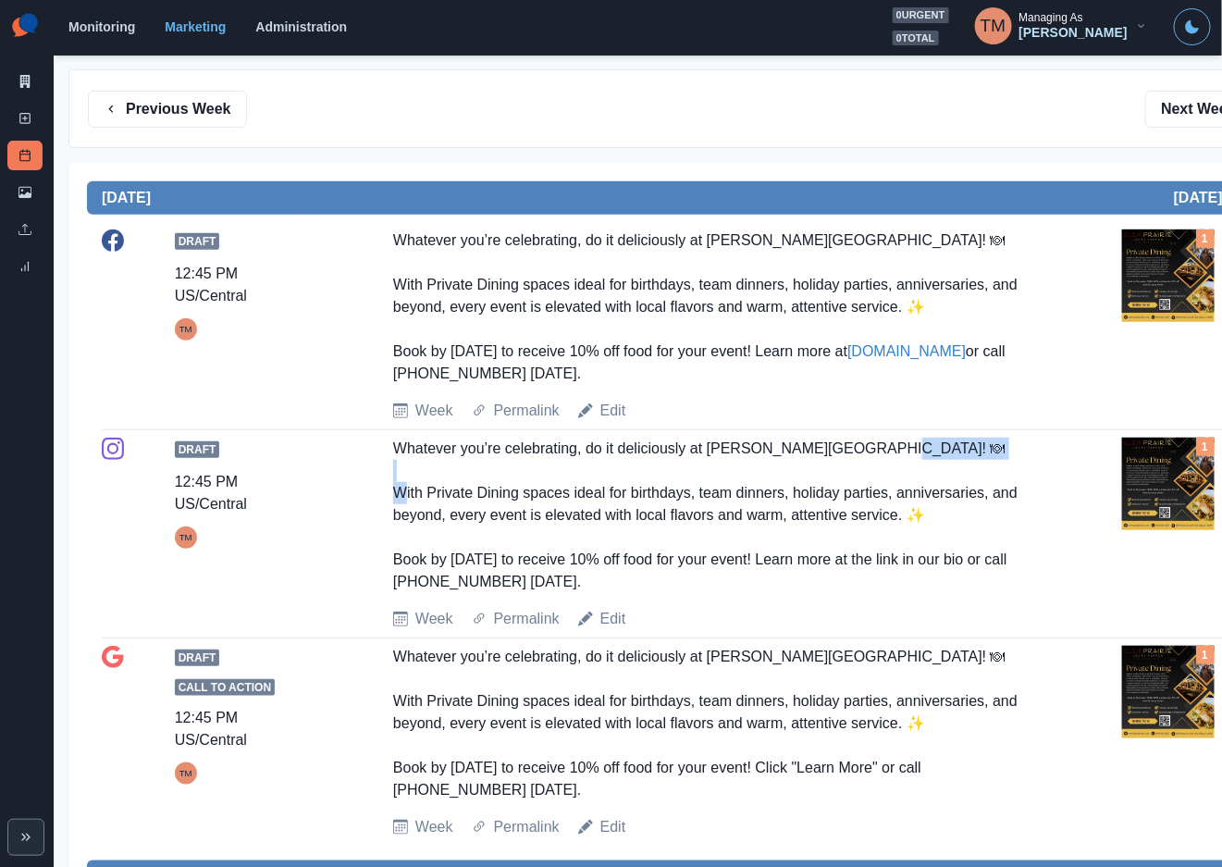
drag, startPoint x: 430, startPoint y: 499, endPoint x: 516, endPoint y: 495, distance: 86.1
click at [516, 495] on div "Whatever you’re celebrating, do it deliciously at Glen Prairie! 🍽 With Private …" at bounding box center [717, 515] width 648 height 155
copy div "rivate Dining"
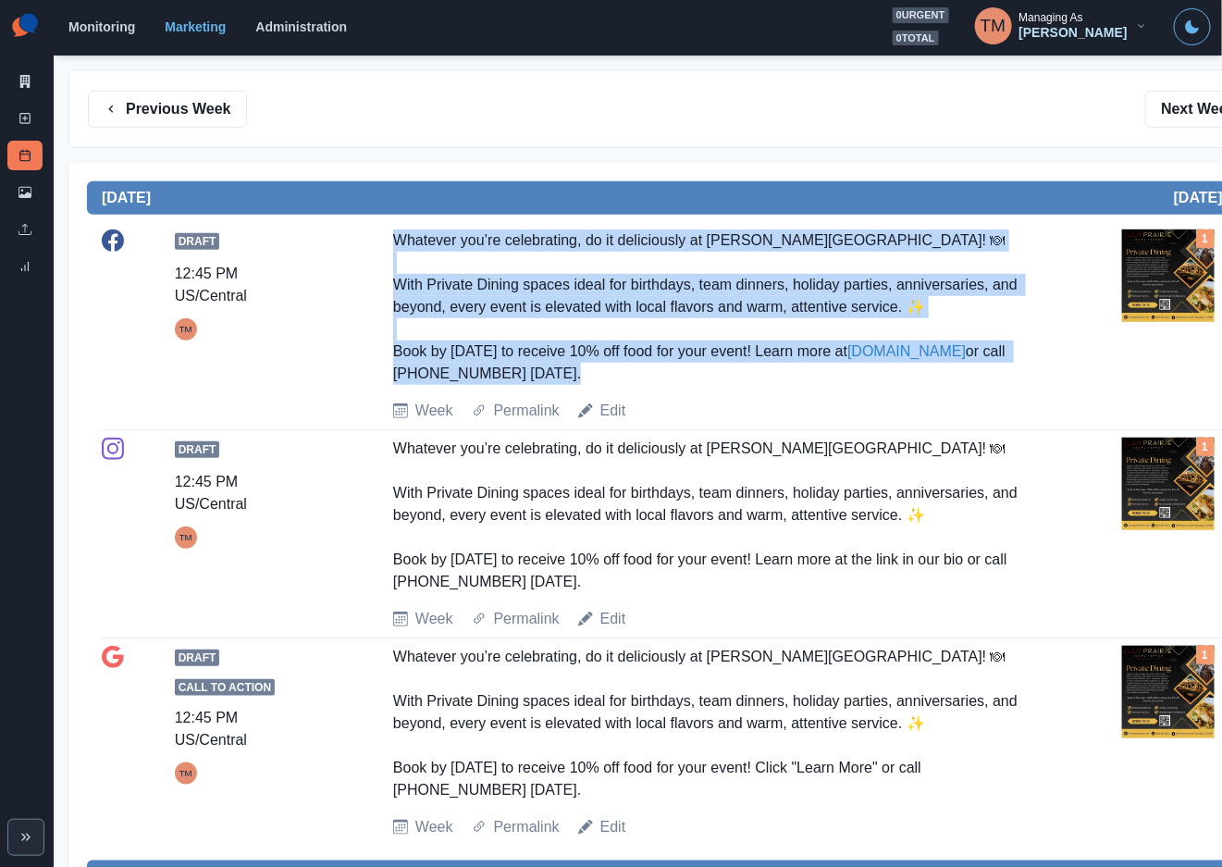
drag, startPoint x: 383, startPoint y: 236, endPoint x: 744, endPoint y: 380, distance: 388.5
click at [742, 380] on div "Draft 12:45 PM US/Central TM Whatever you’re celebrating, do it deliciously at …" at bounding box center [681, 325] width 1158 height 192
copy div "Whatever you’re celebrating, do it deliciously at Glen Prairie! 🍽 With Private …"
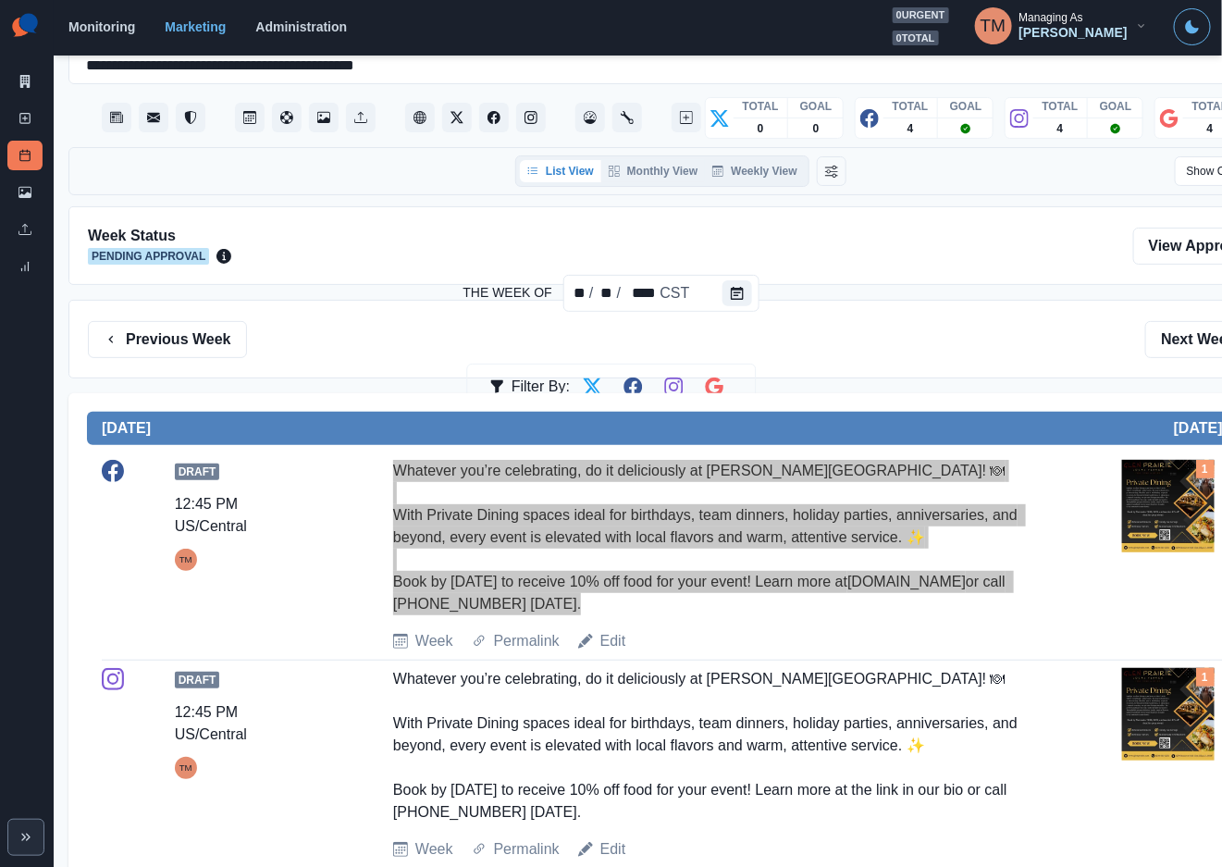
scroll to position [0, 0]
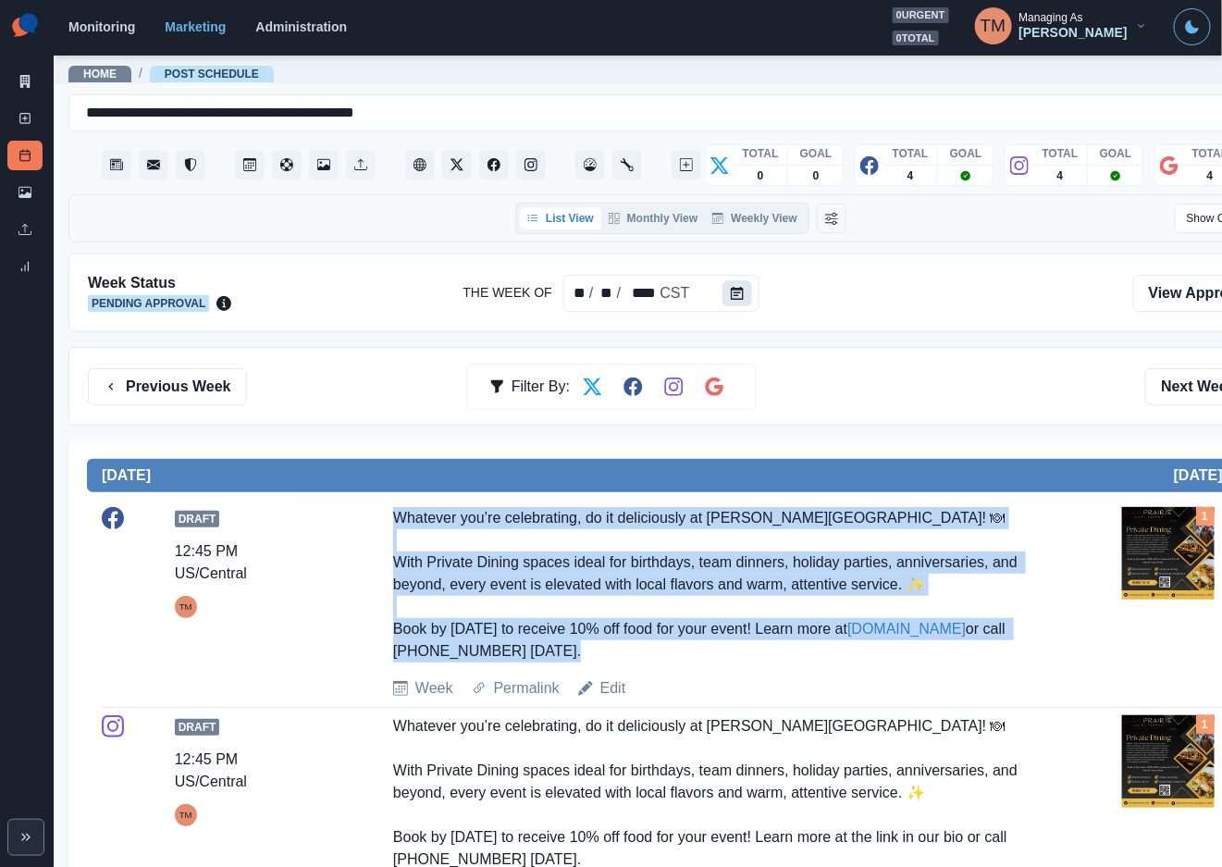
click at [746, 300] on button "Calendar" at bounding box center [737, 293] width 30 height 26
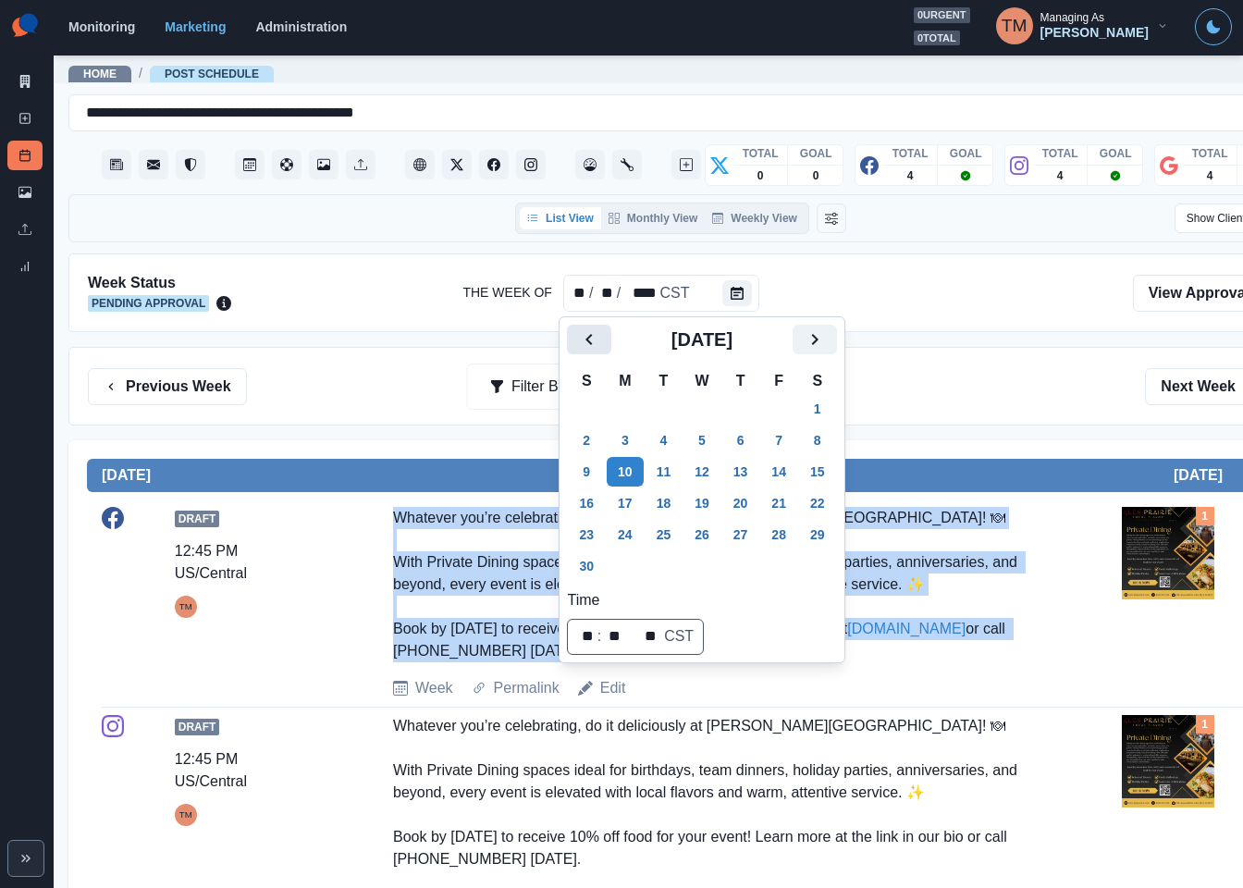
click at [598, 347] on icon "Previous" at bounding box center [589, 339] width 22 height 22
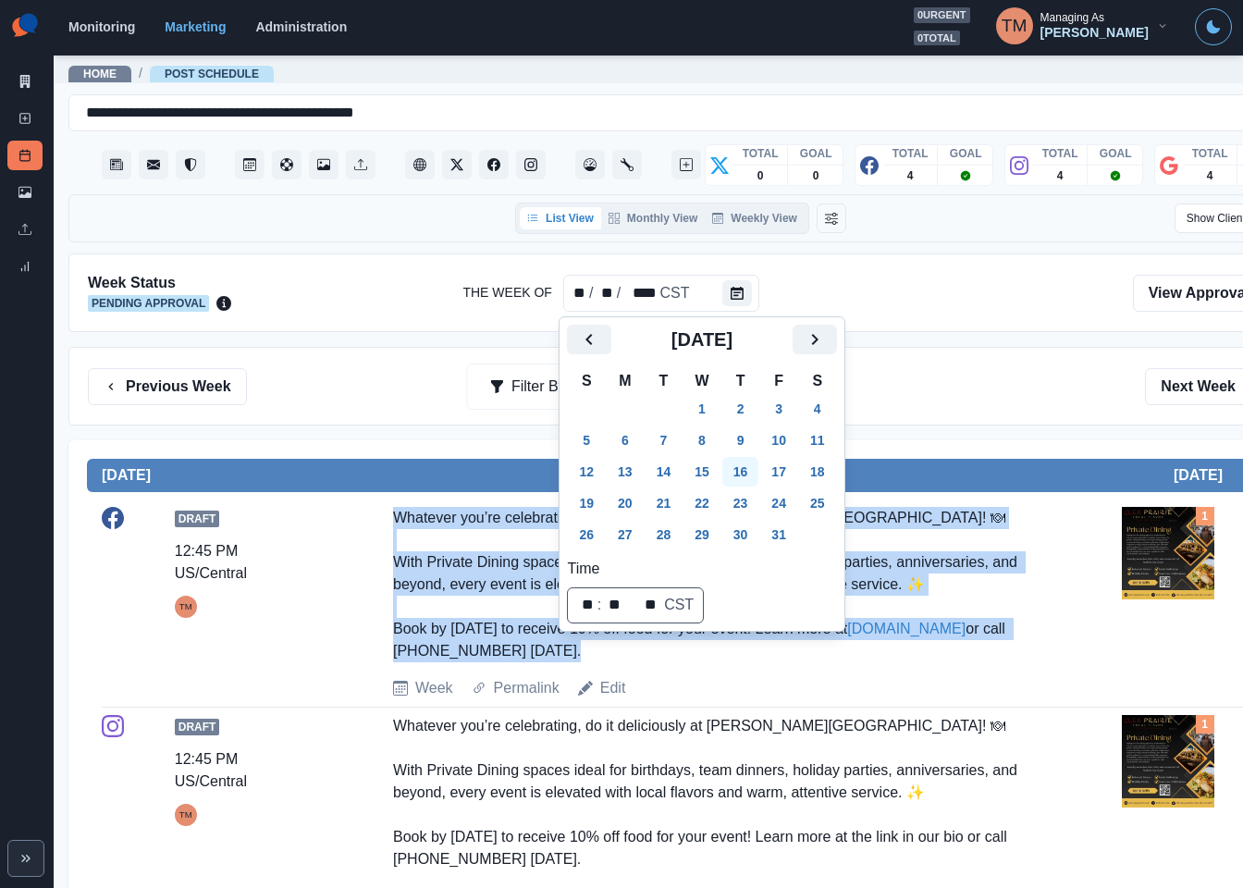
click at [738, 464] on button "16" at bounding box center [740, 472] width 37 height 30
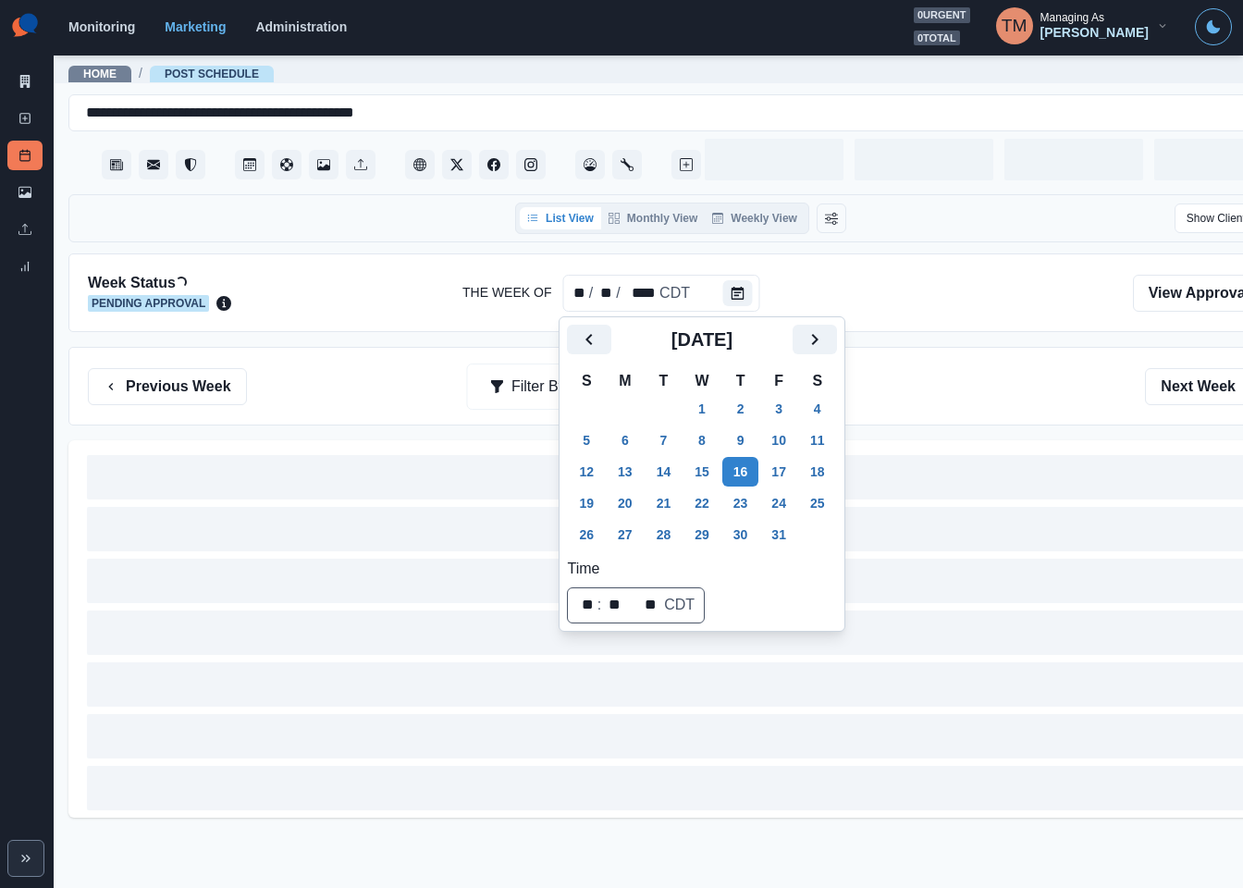
click at [943, 398] on div "Previous Week Filter By: Next Week" at bounding box center [681, 386] width 1186 height 37
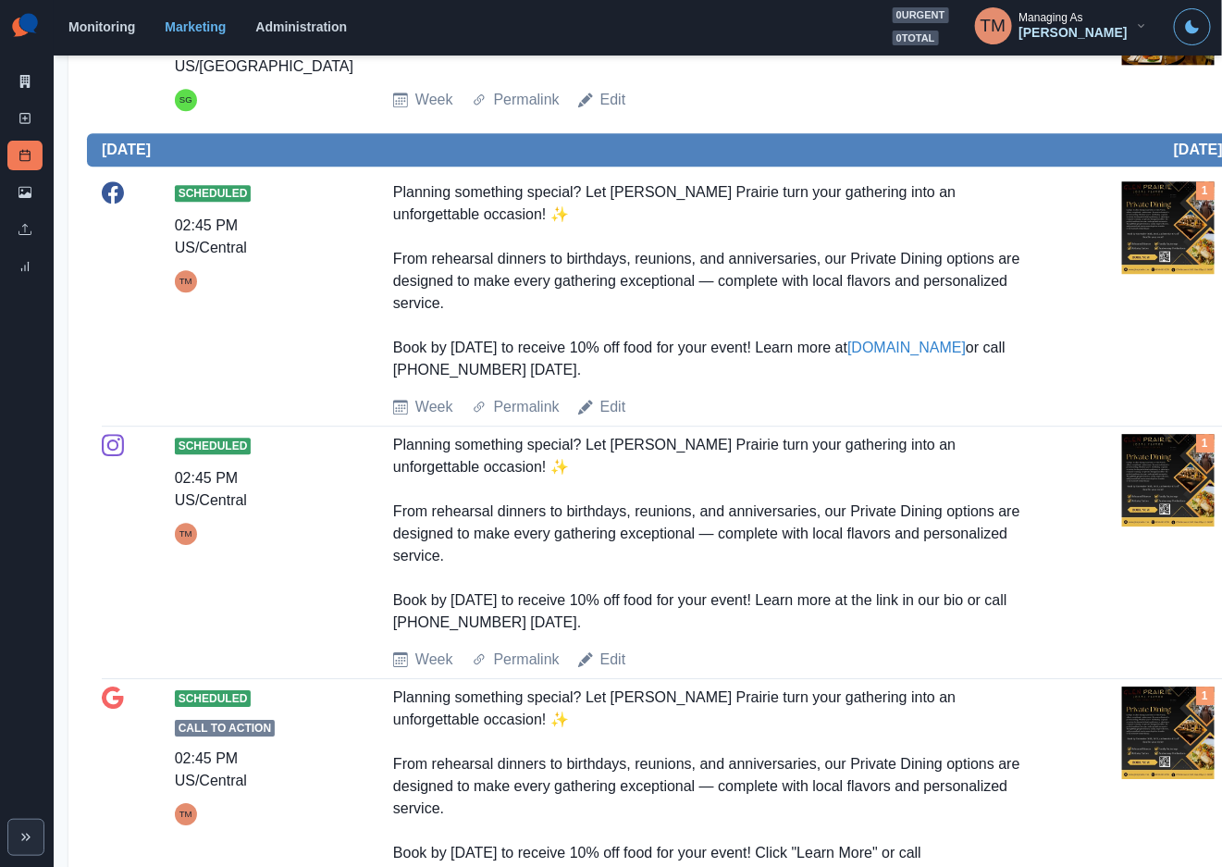
scroll to position [1665, 0]
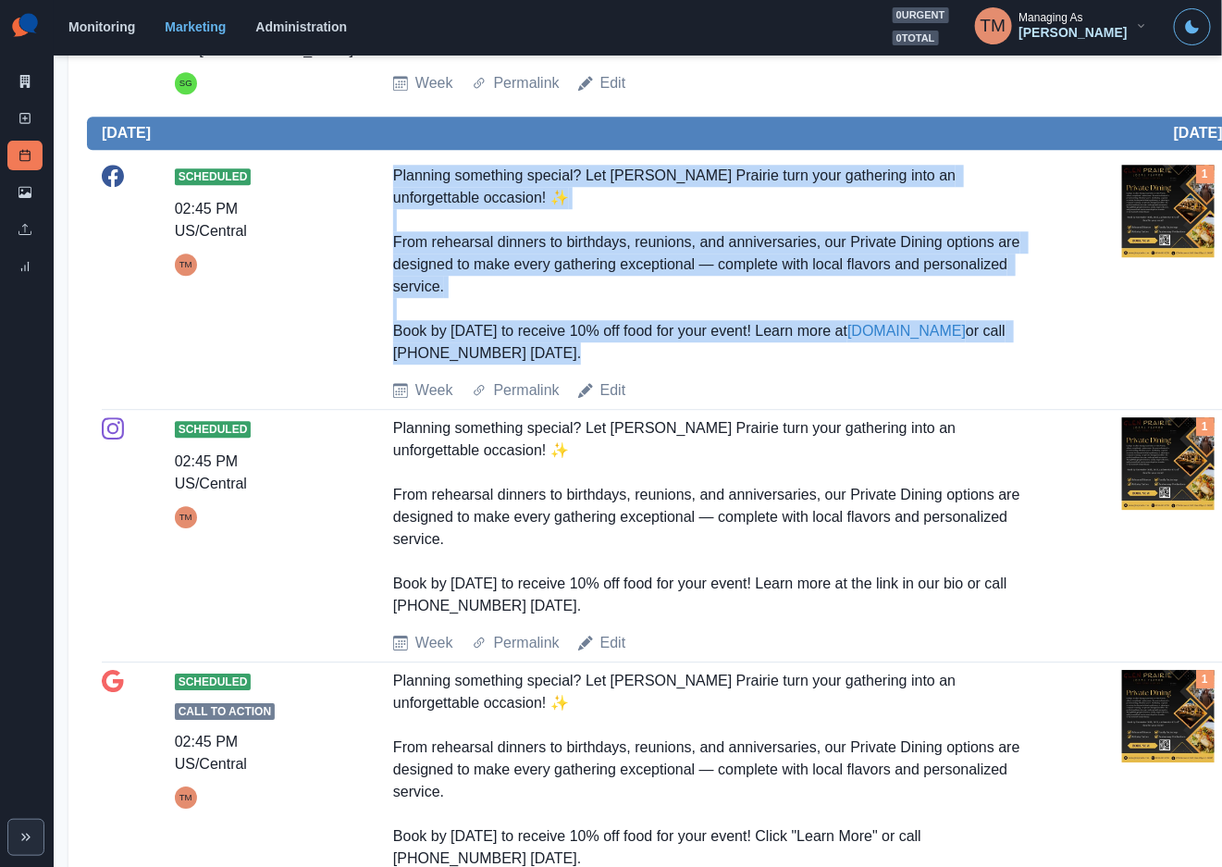
drag, startPoint x: 380, startPoint y: 226, endPoint x: 753, endPoint y: 420, distance: 420.3
click at [753, 401] on div "Scheduled 02:45 PM US/Central TM Planning something special? Let Glen Prairie t…" at bounding box center [681, 283] width 1158 height 237
copy div "Planning something special? Let Glen Prairie turn your gathering into an unforg…"
click at [1049, 400] on div "Scheduled 02:45 PM US/Central TM Planning something special? Let Glen Prairie t…" at bounding box center [681, 283] width 1158 height 237
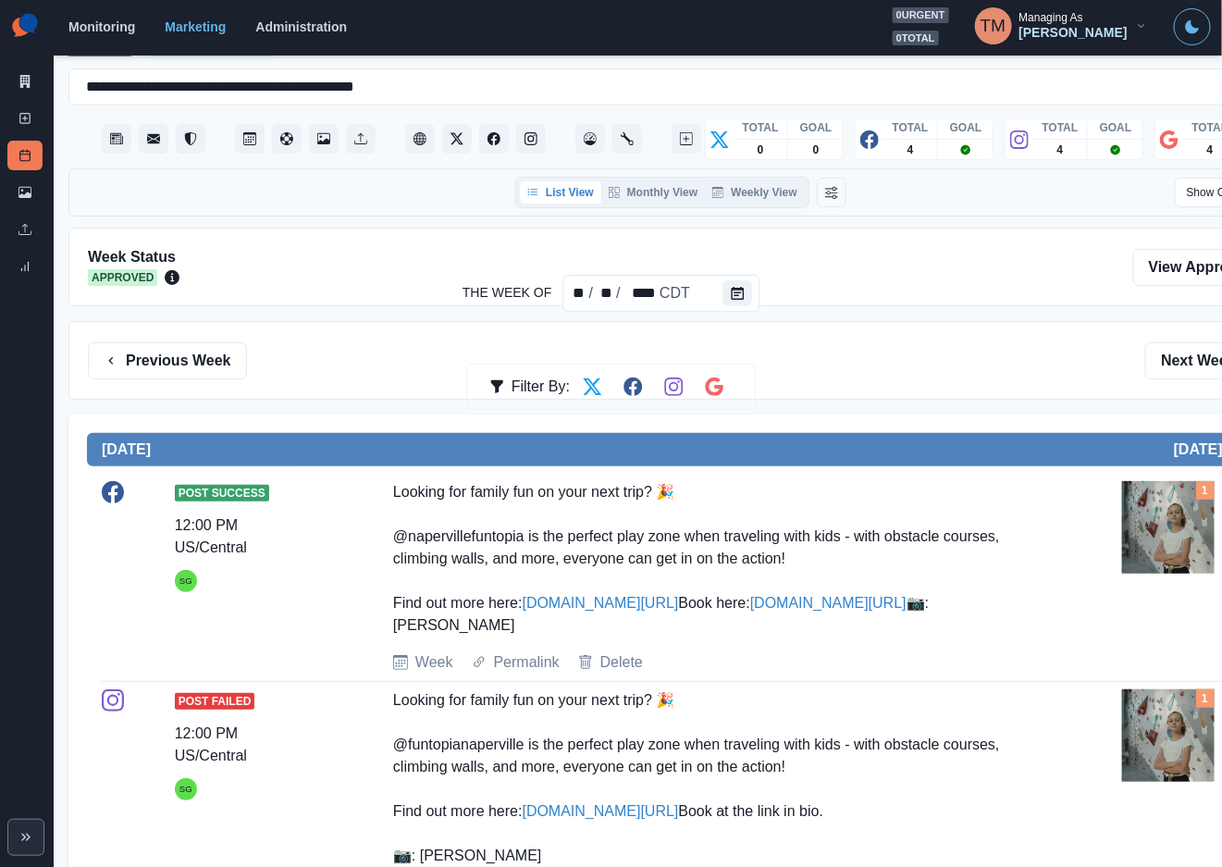
scroll to position [0, 0]
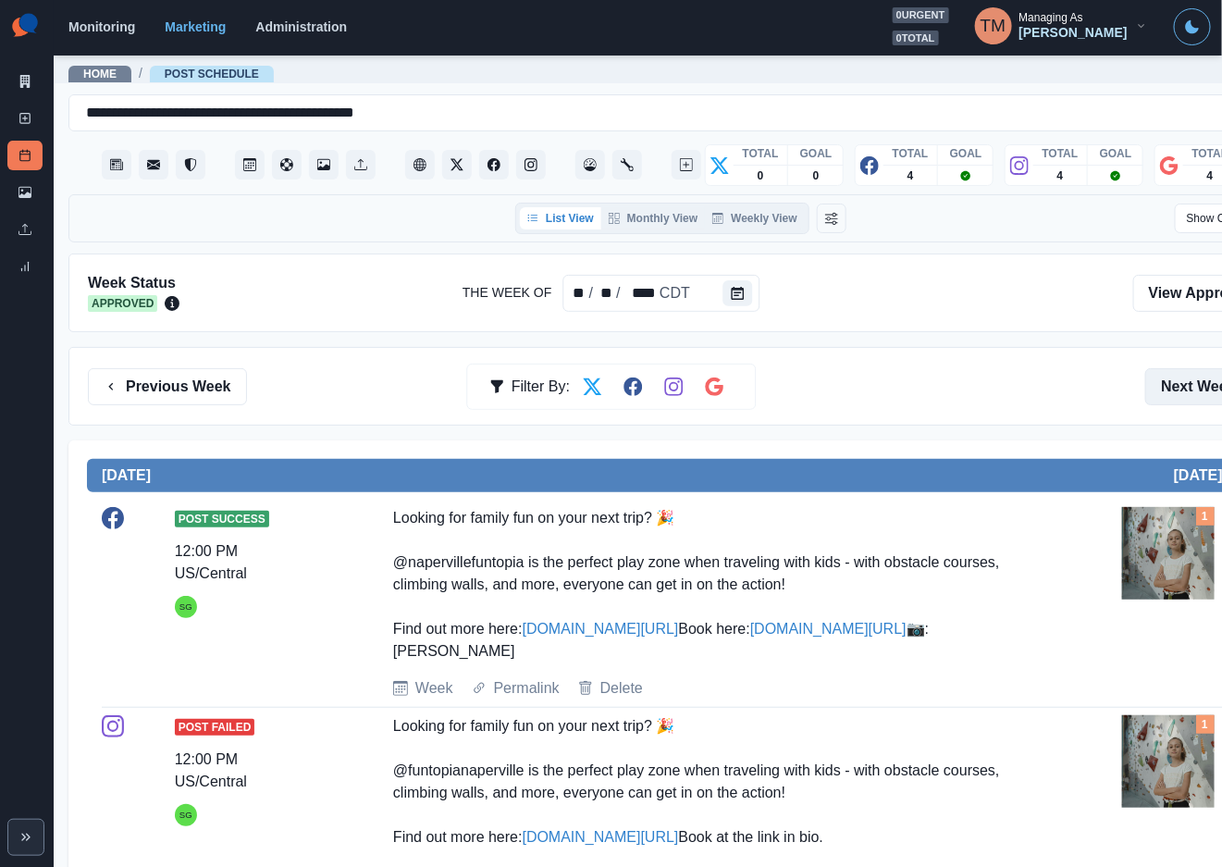
click at [1171, 392] on button "Next Week" at bounding box center [1209, 386] width 129 height 37
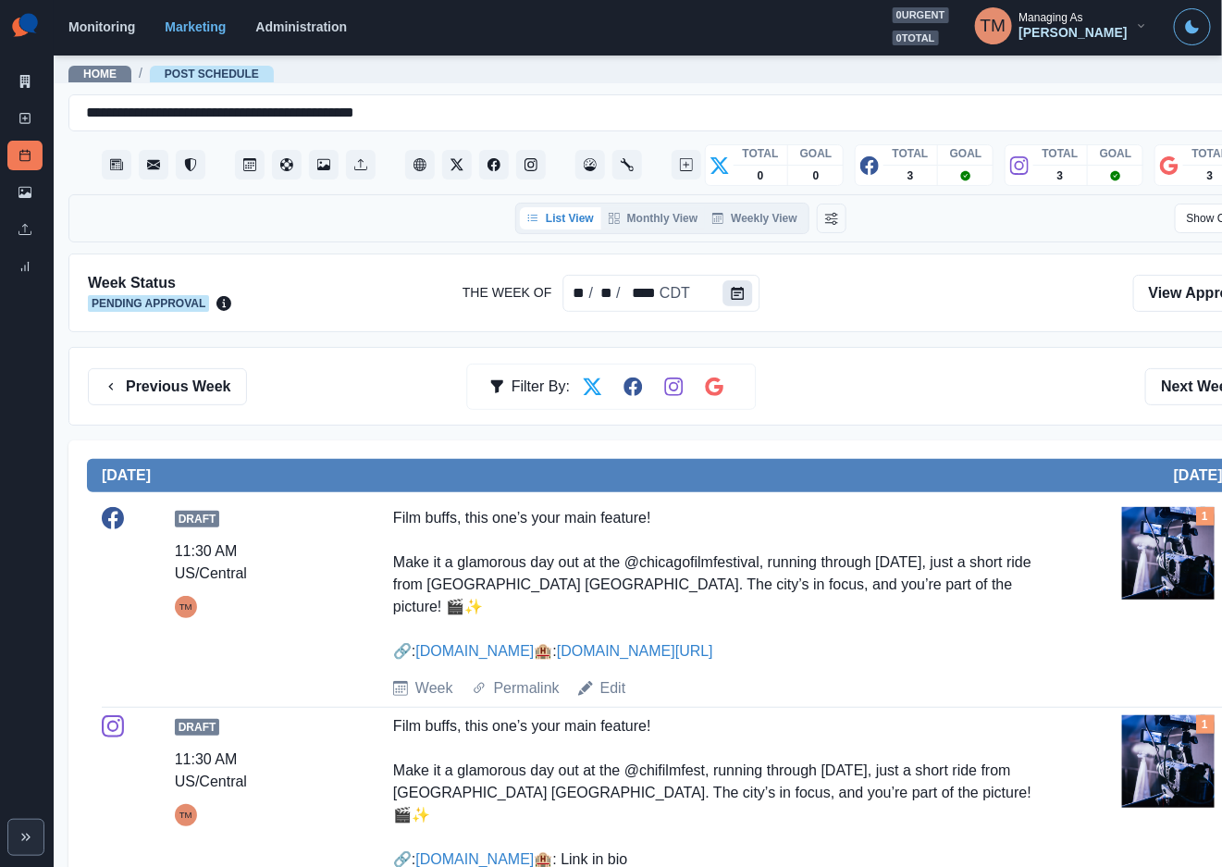
click at [735, 287] on icon "Calendar" at bounding box center [737, 293] width 13 height 13
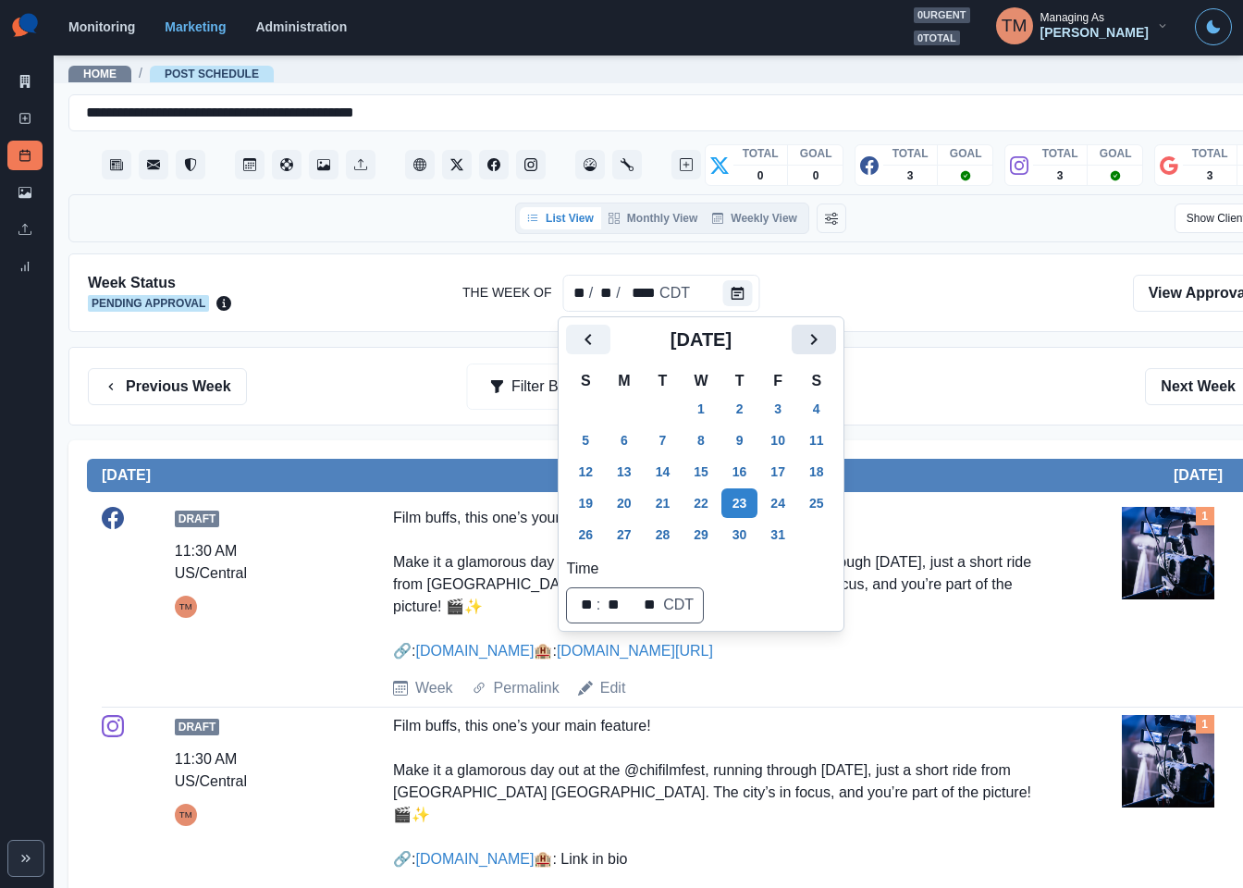
click at [808, 336] on icon "Next" at bounding box center [814, 339] width 22 height 22
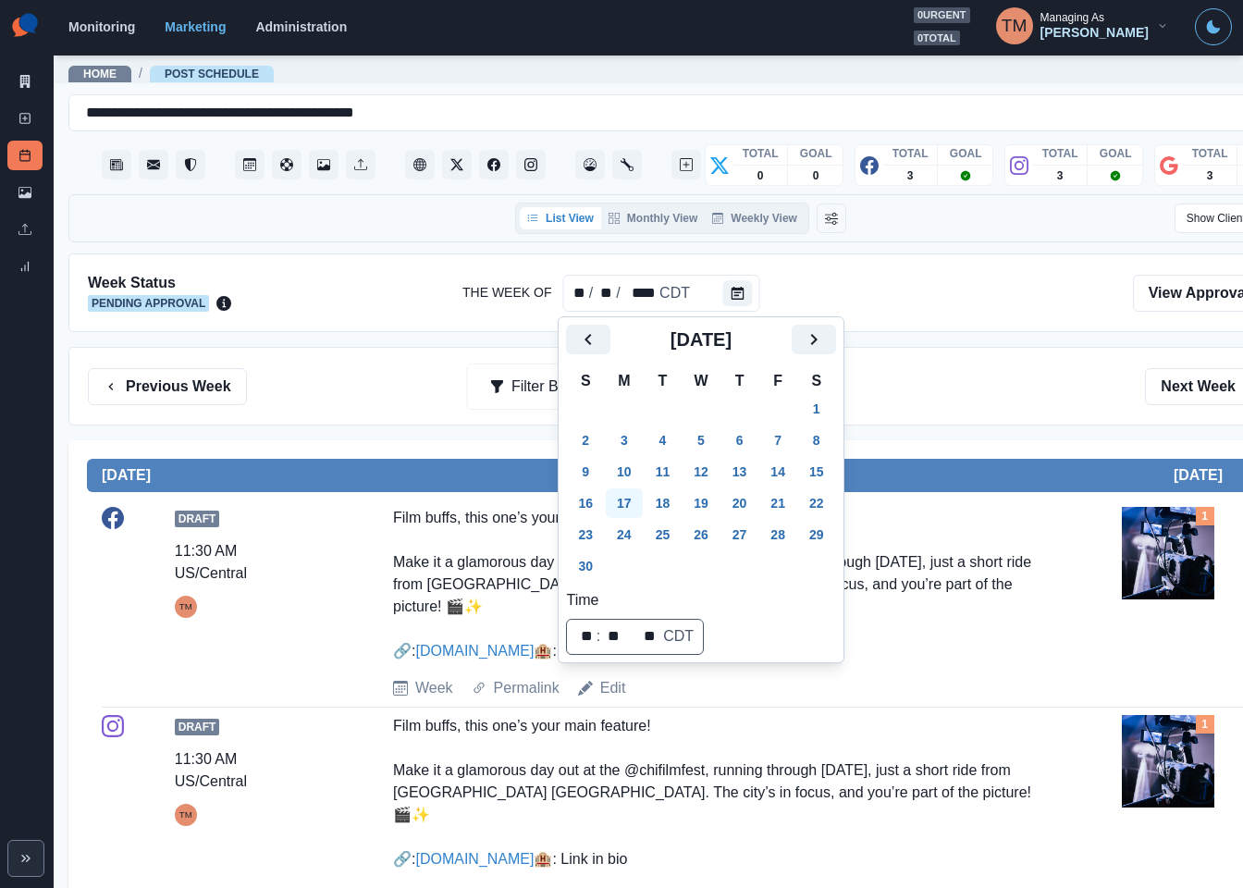
click at [630, 502] on button "17" at bounding box center [624, 503] width 37 height 30
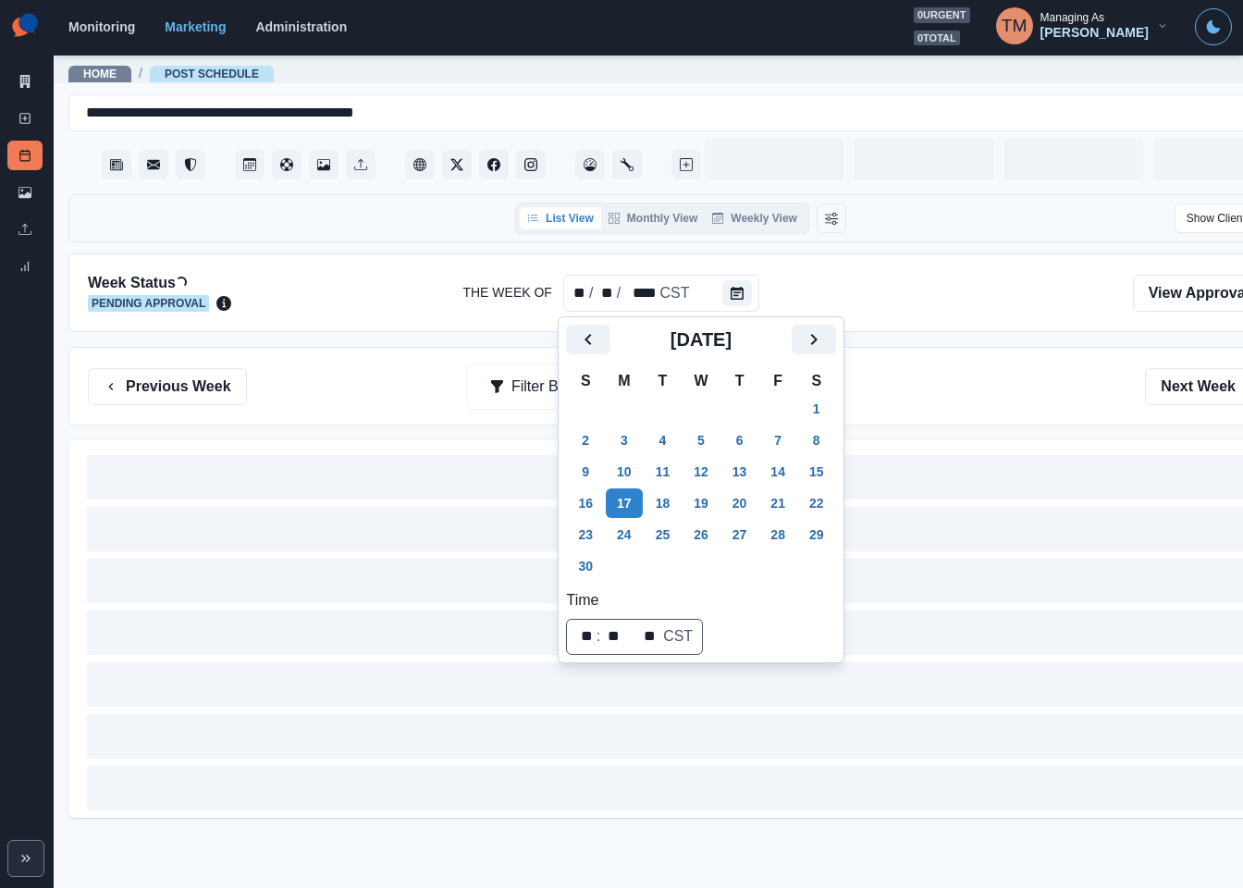
click at [944, 400] on div "Previous Week Filter By: Next Week" at bounding box center [681, 386] width 1186 height 37
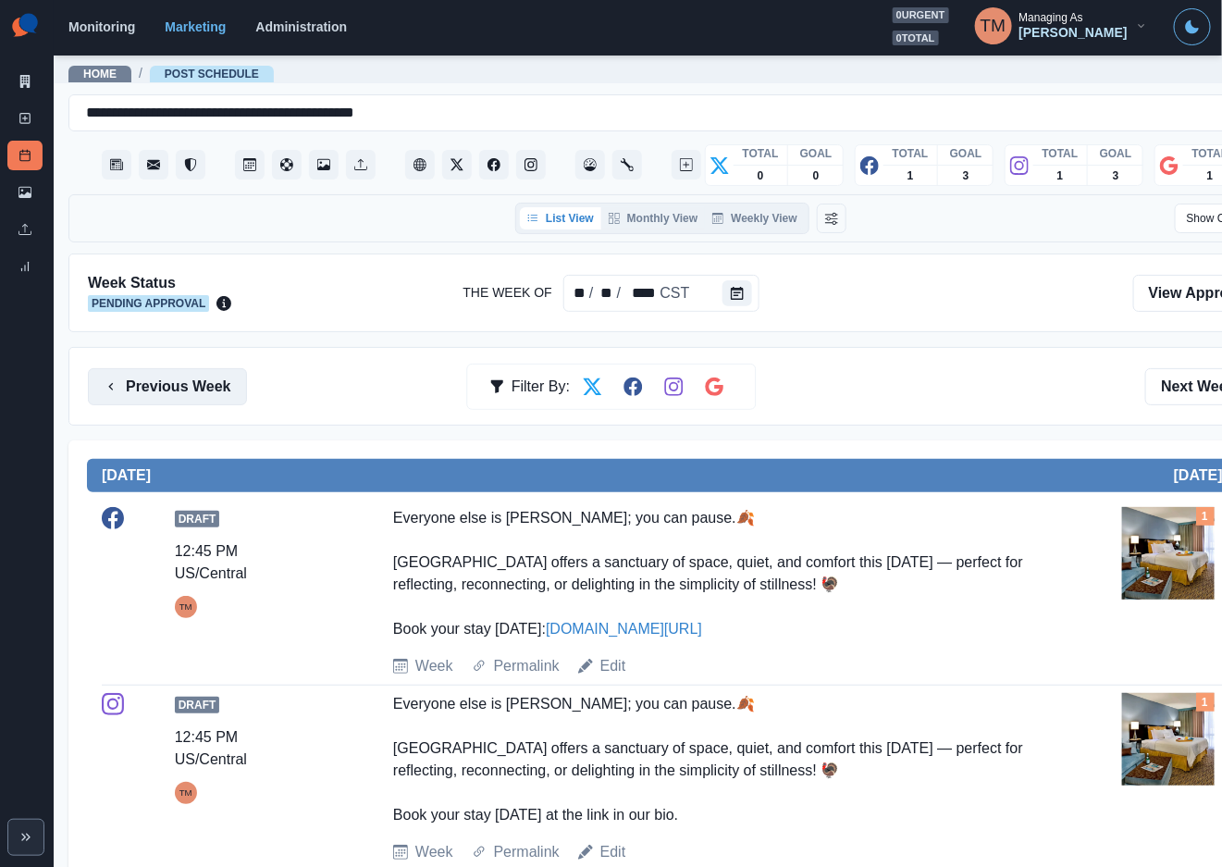
click at [205, 394] on button "Previous Week" at bounding box center [167, 386] width 159 height 37
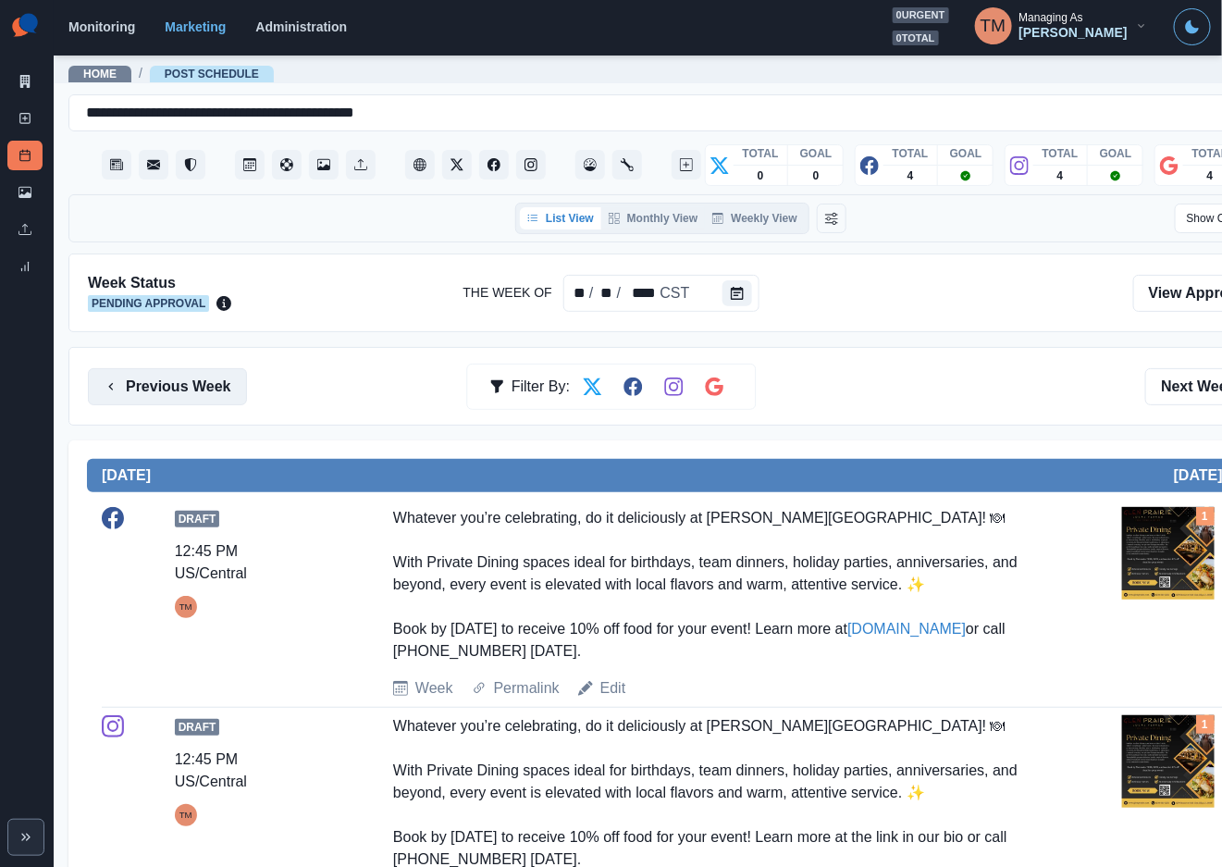
click at [205, 394] on button "Previous Week" at bounding box center [167, 386] width 159 height 37
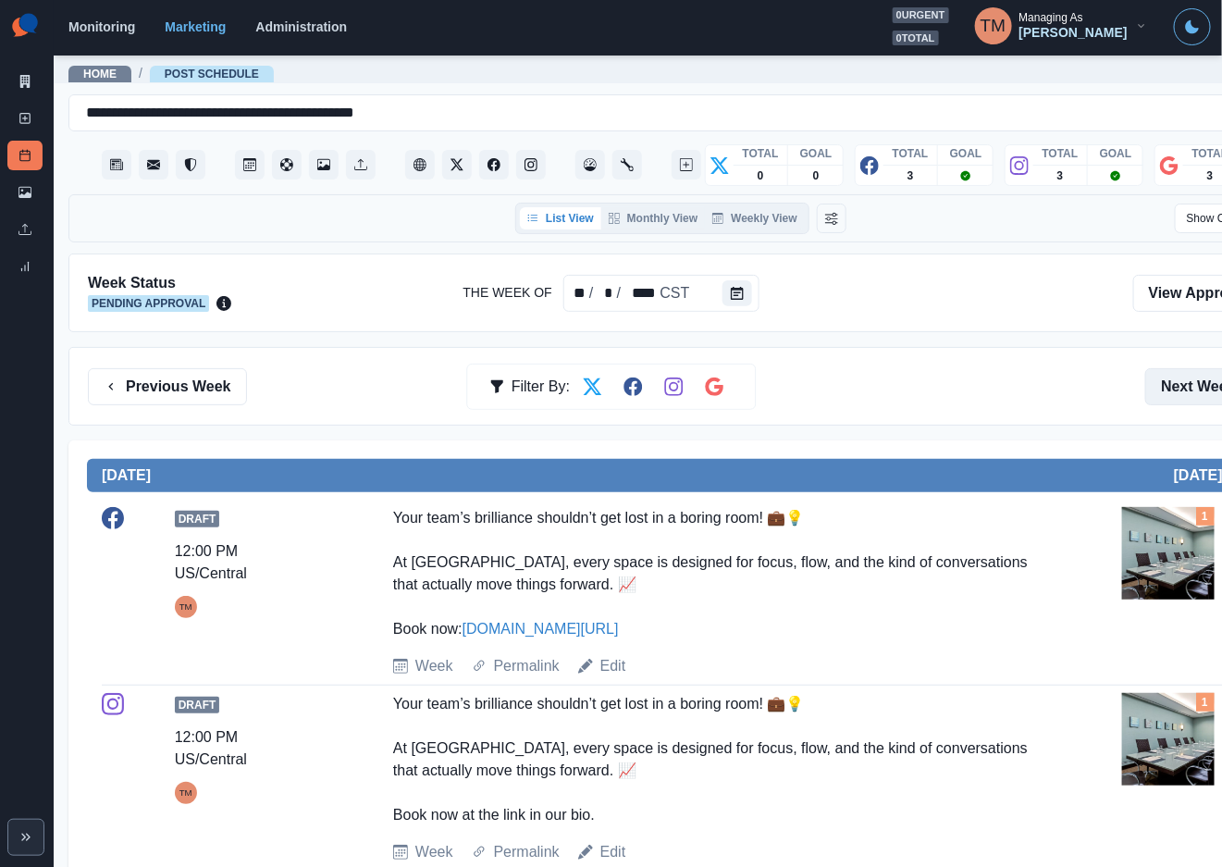
click at [1188, 387] on button "Next Week" at bounding box center [1209, 386] width 129 height 37
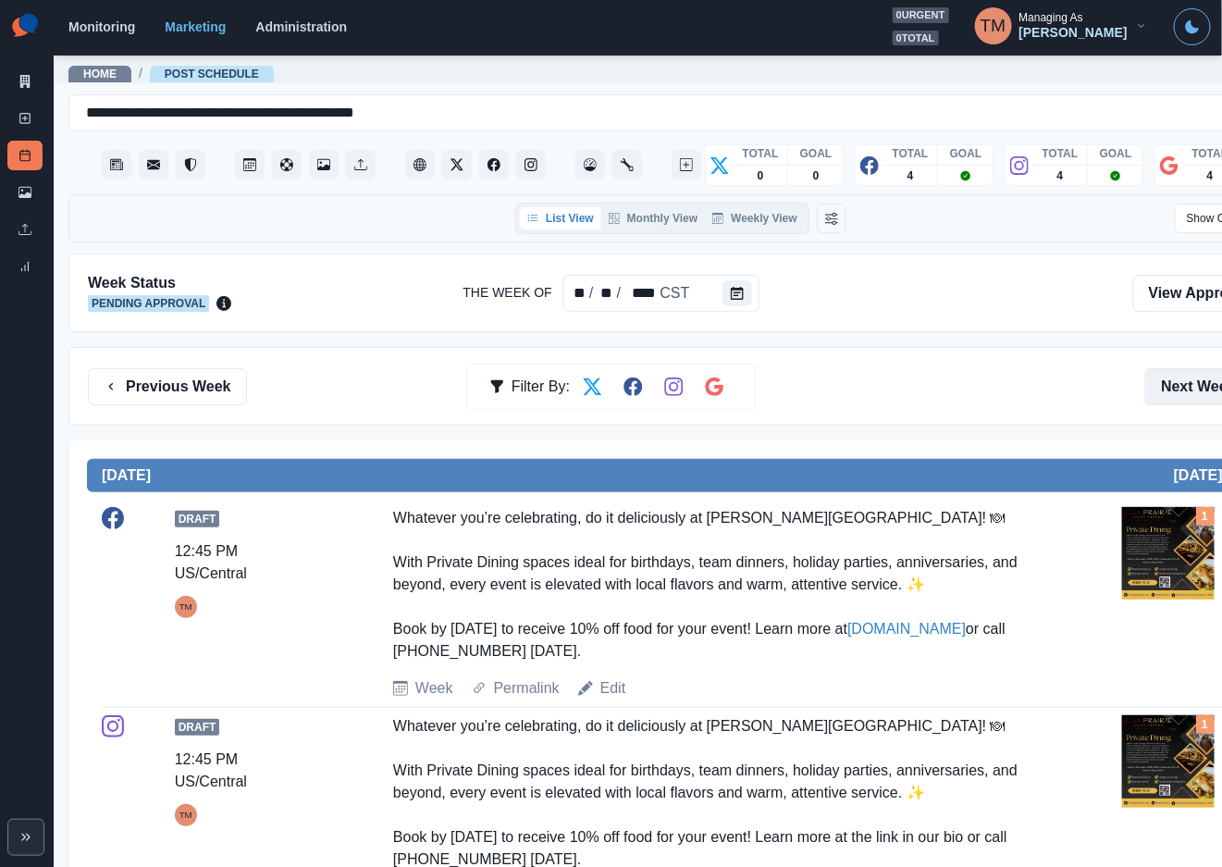
click at [1188, 387] on button "Next Week" at bounding box center [1209, 386] width 129 height 37
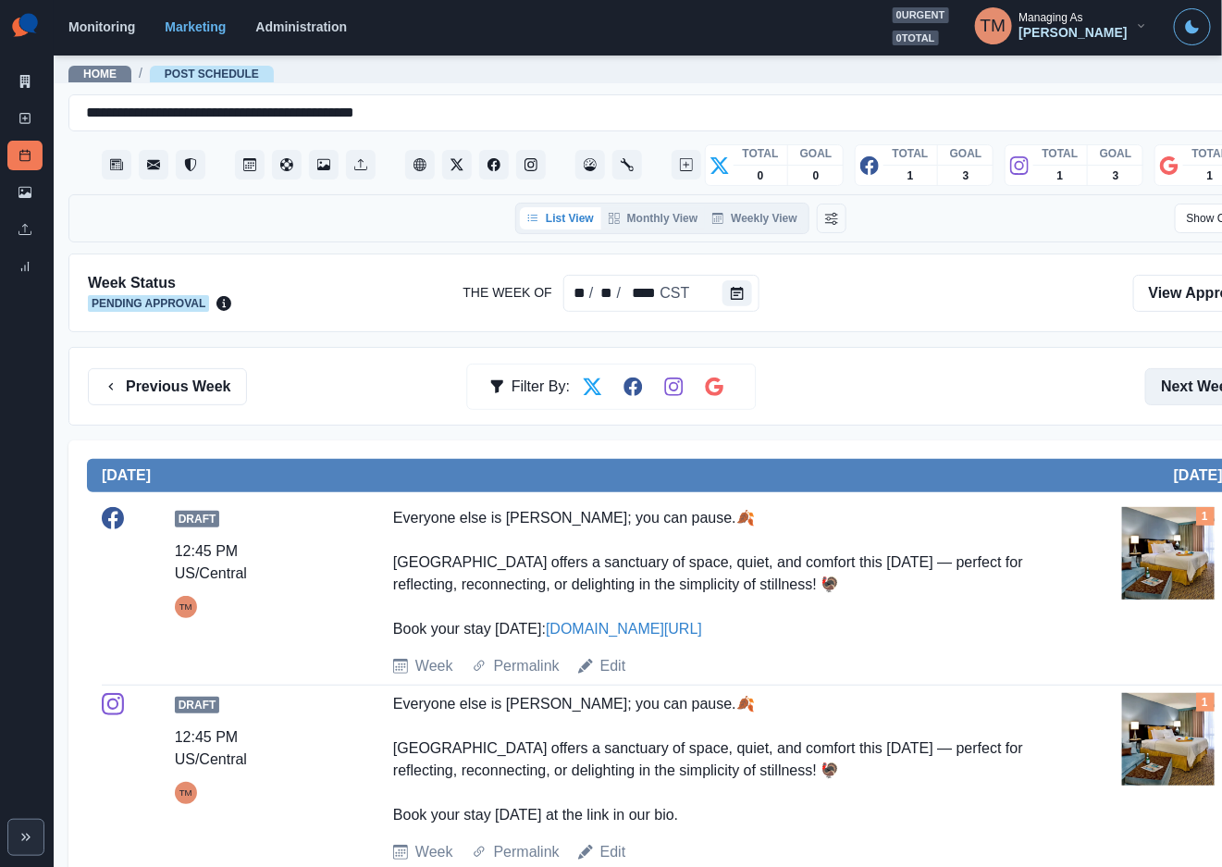
click at [1180, 375] on button "Next Week" at bounding box center [1209, 386] width 129 height 37
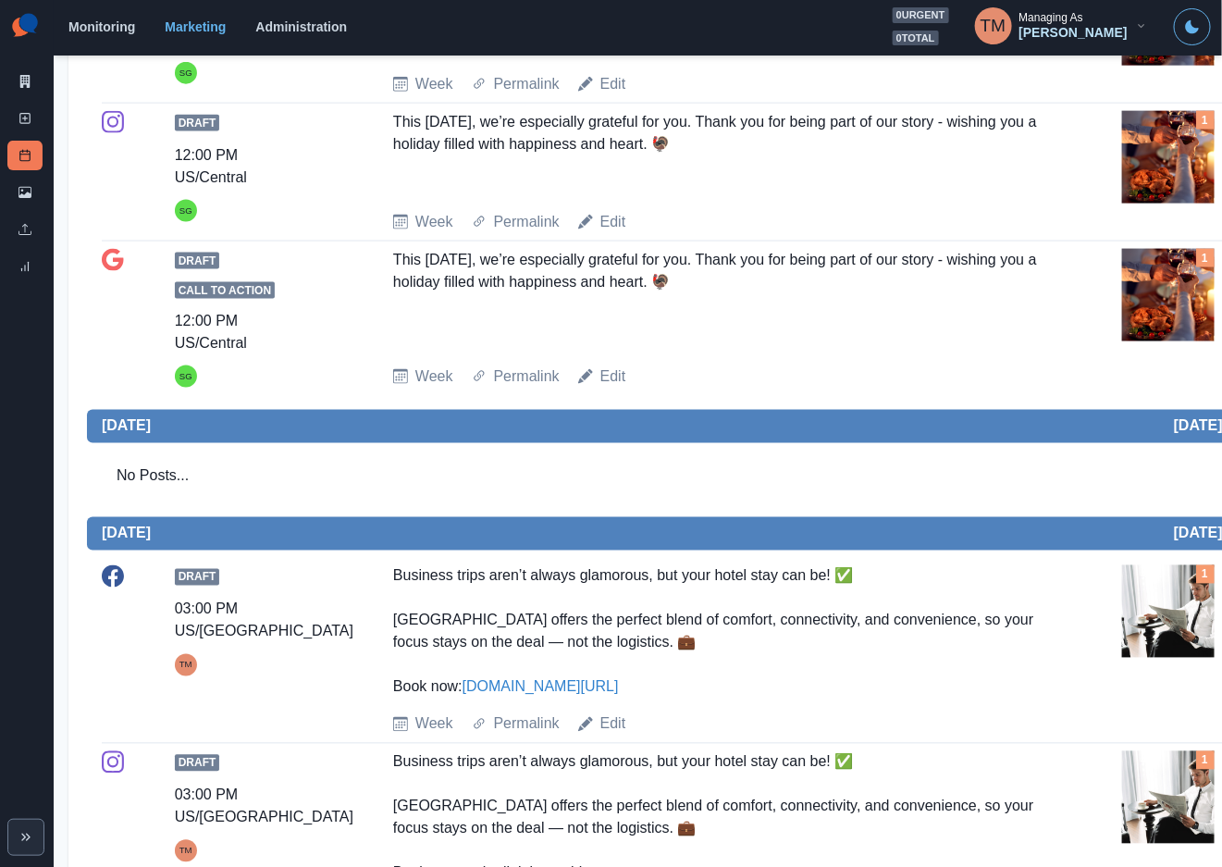
scroll to position [625, 0]
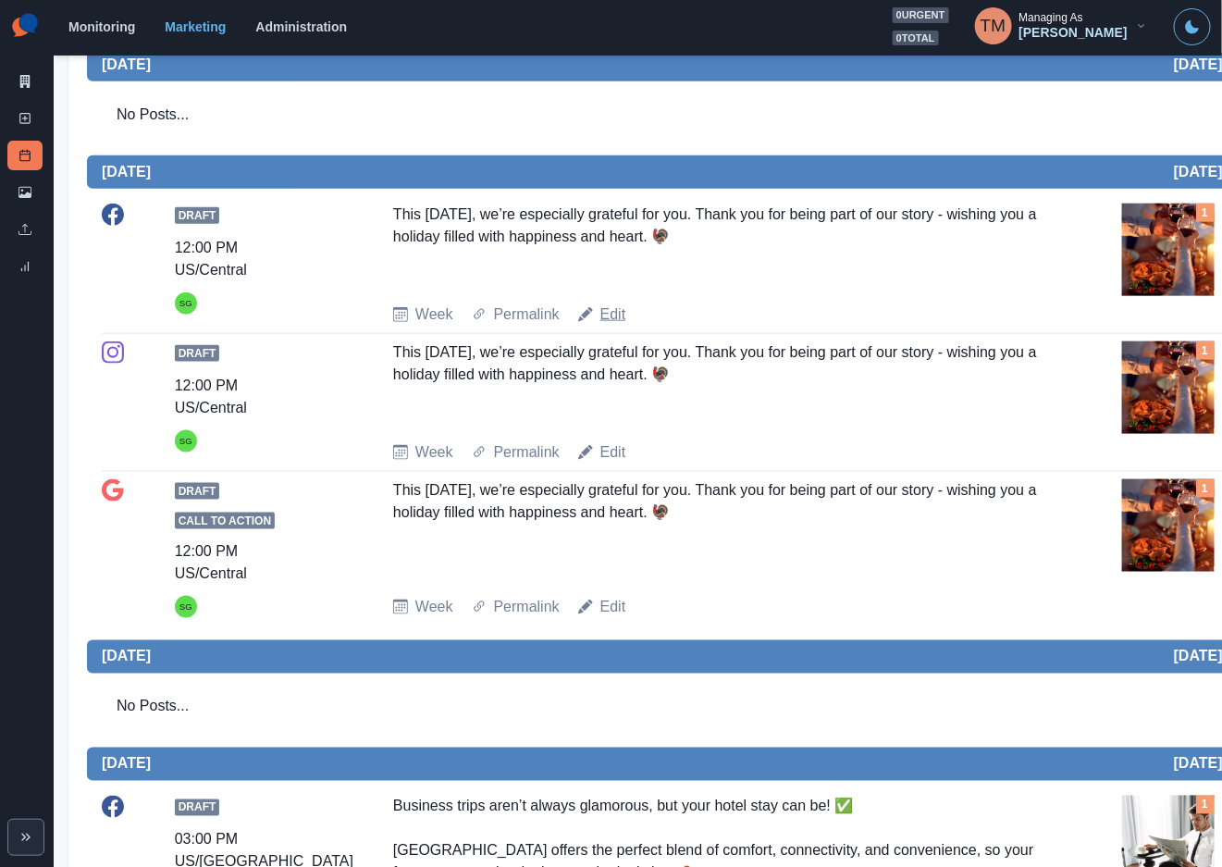
click at [609, 320] on link "Edit" at bounding box center [613, 314] width 26 height 22
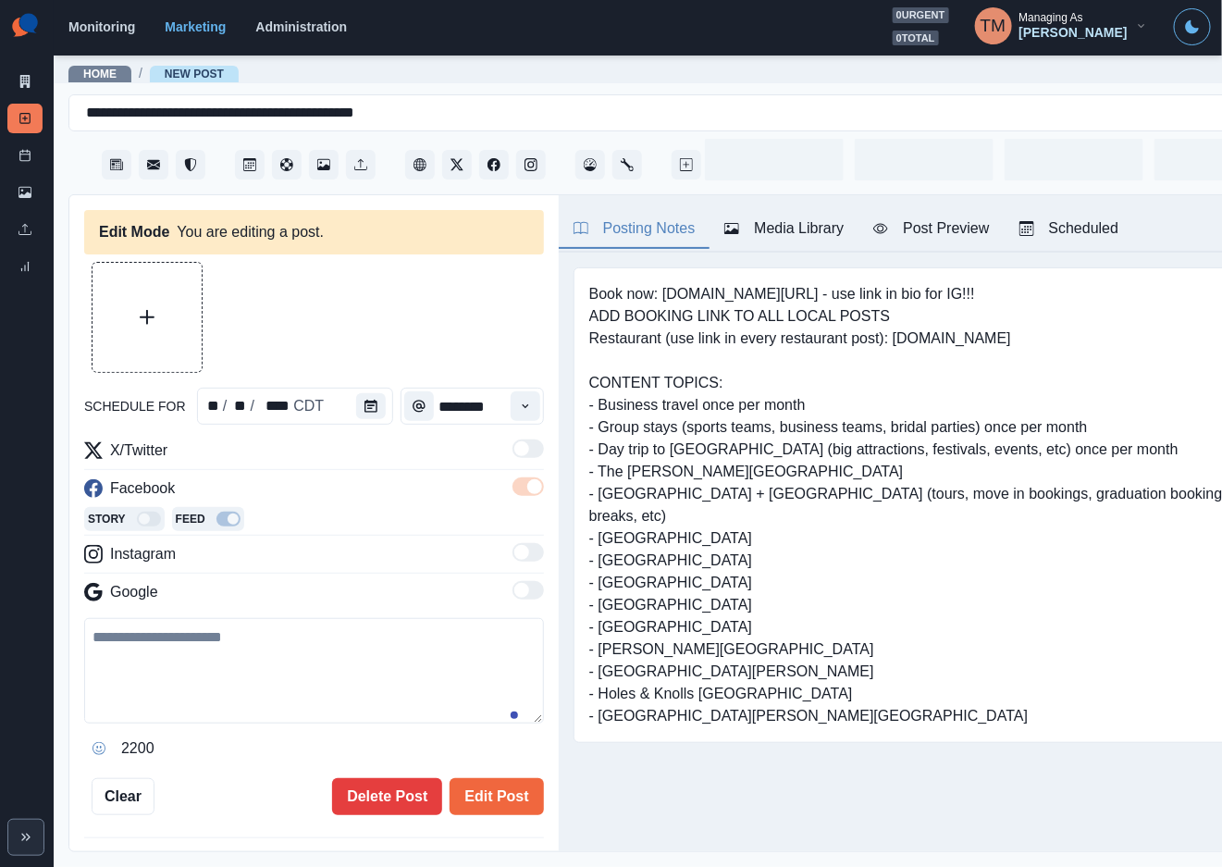
type input "********"
type textarea "**********"
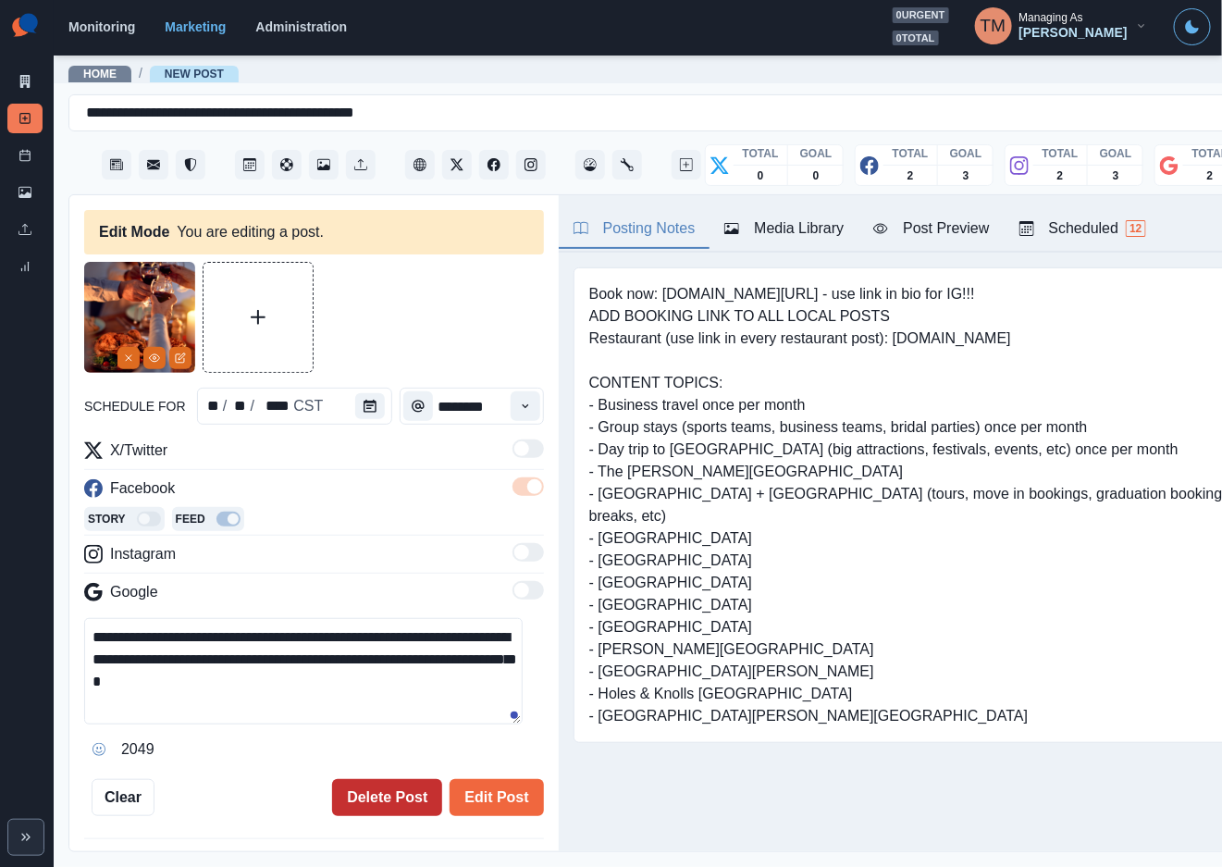
click at [367, 799] on button "Delete Post" at bounding box center [387, 797] width 110 height 37
click at [386, 792] on button "Delete Post" at bounding box center [387, 797] width 110 height 37
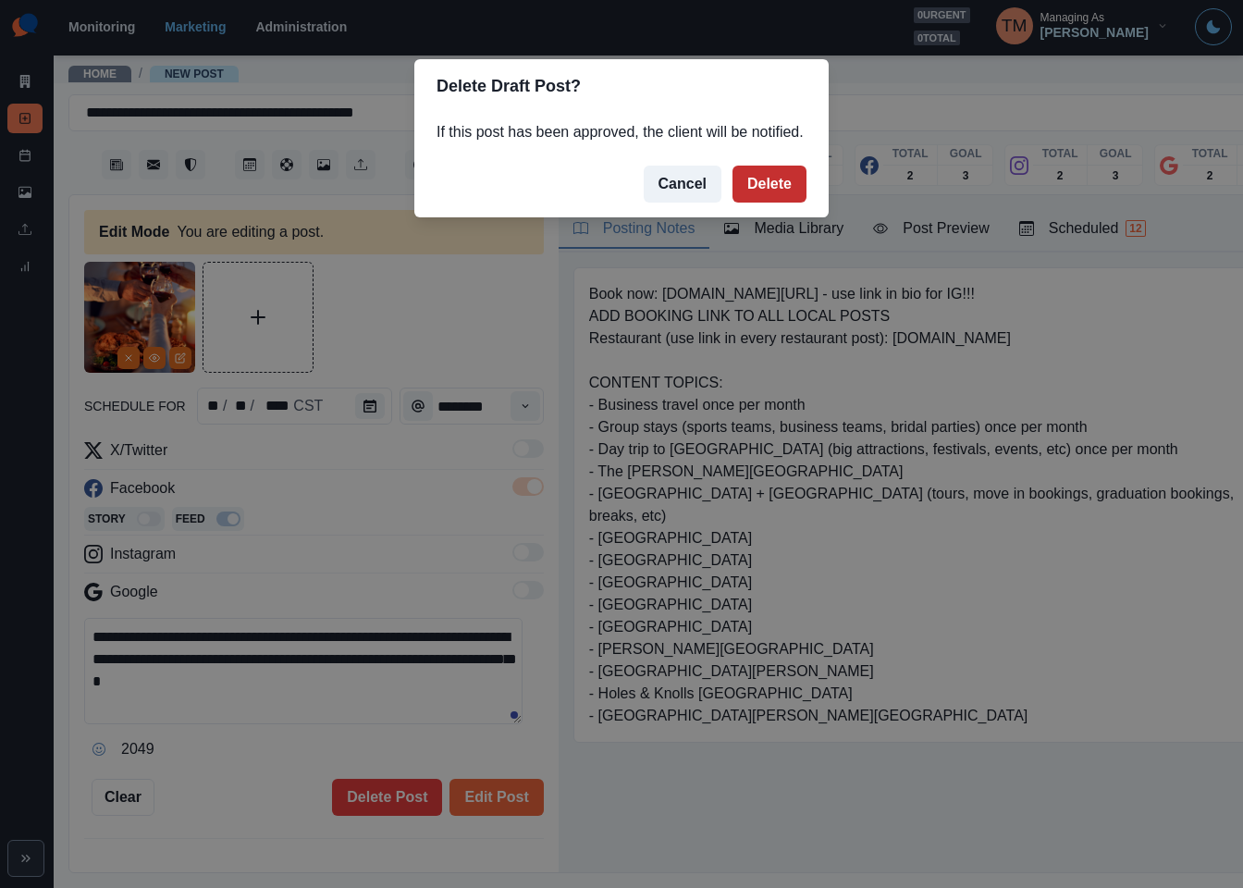
click at [780, 172] on button "Delete" at bounding box center [770, 184] width 74 height 37
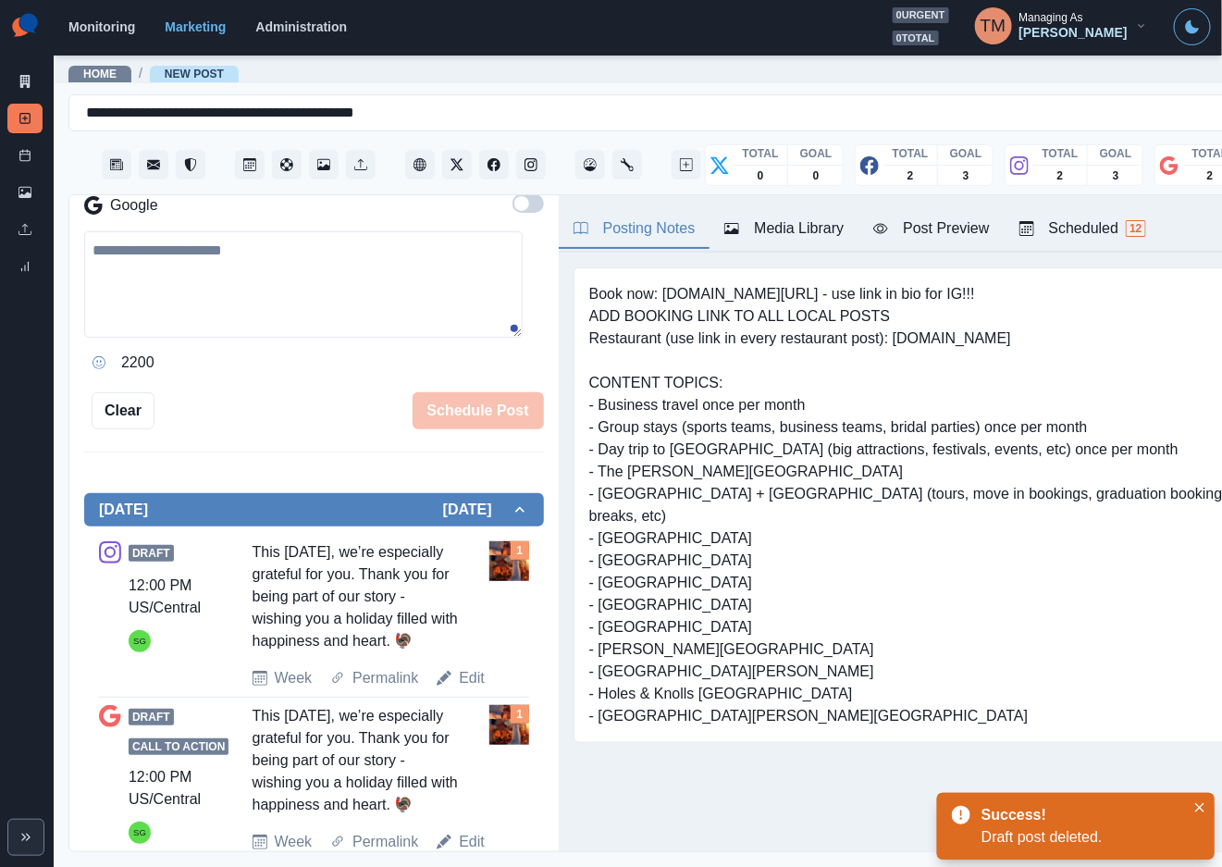
scroll to position [439, 0]
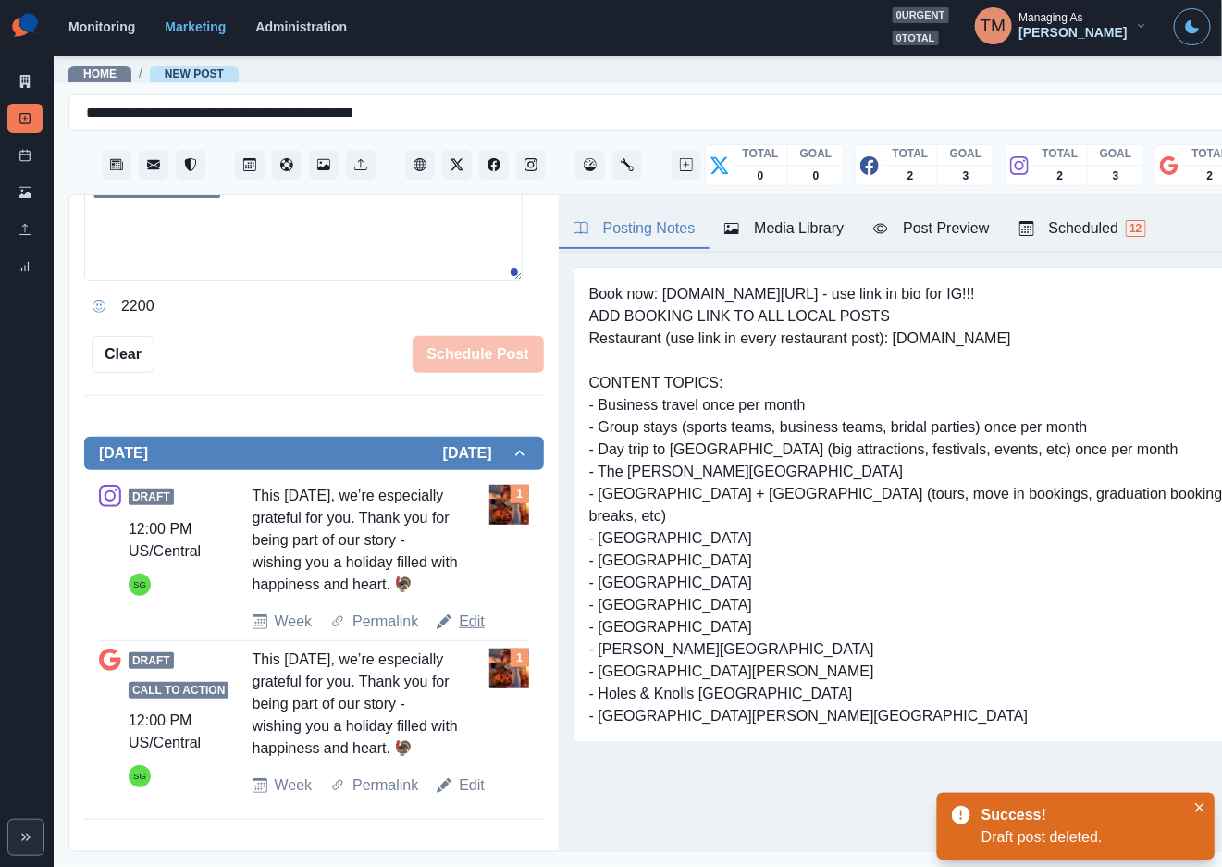
click at [459, 616] on link "Edit" at bounding box center [472, 621] width 26 height 22
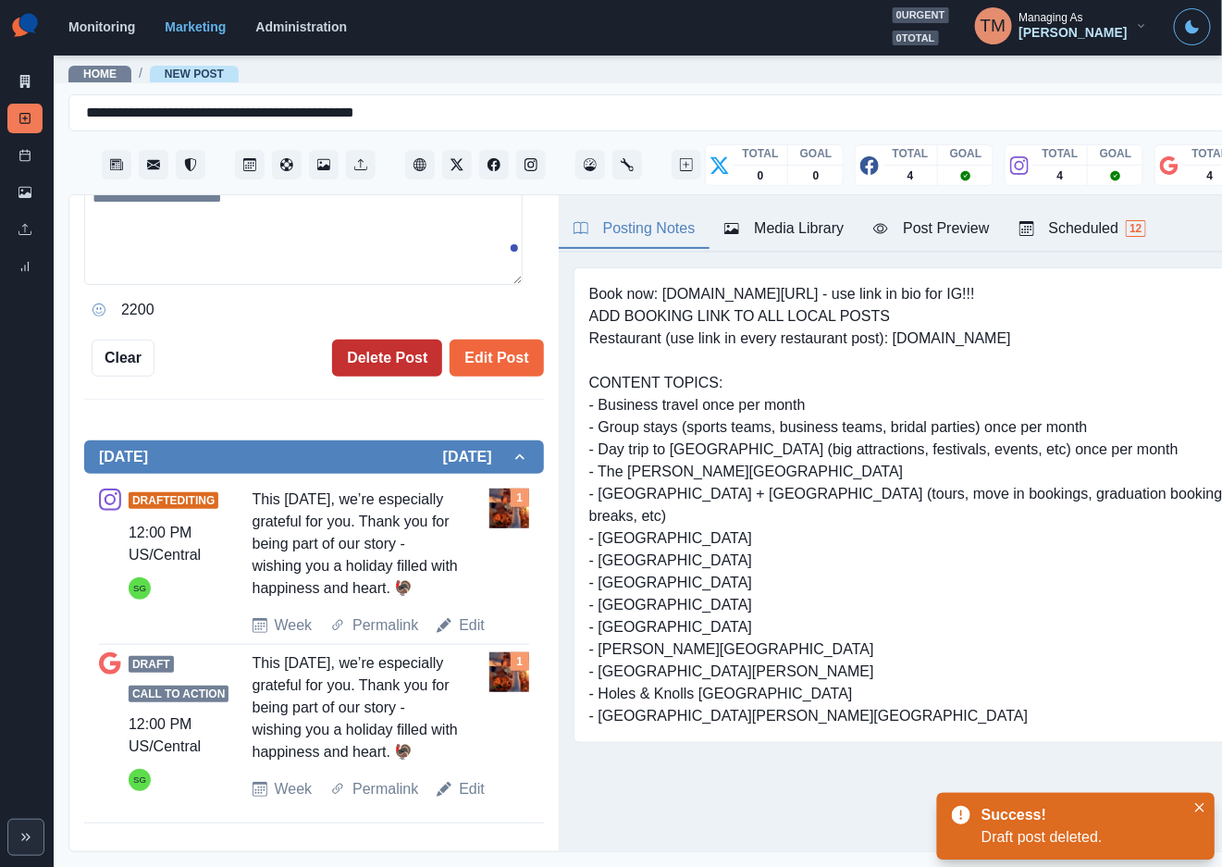
type textarea "**********"
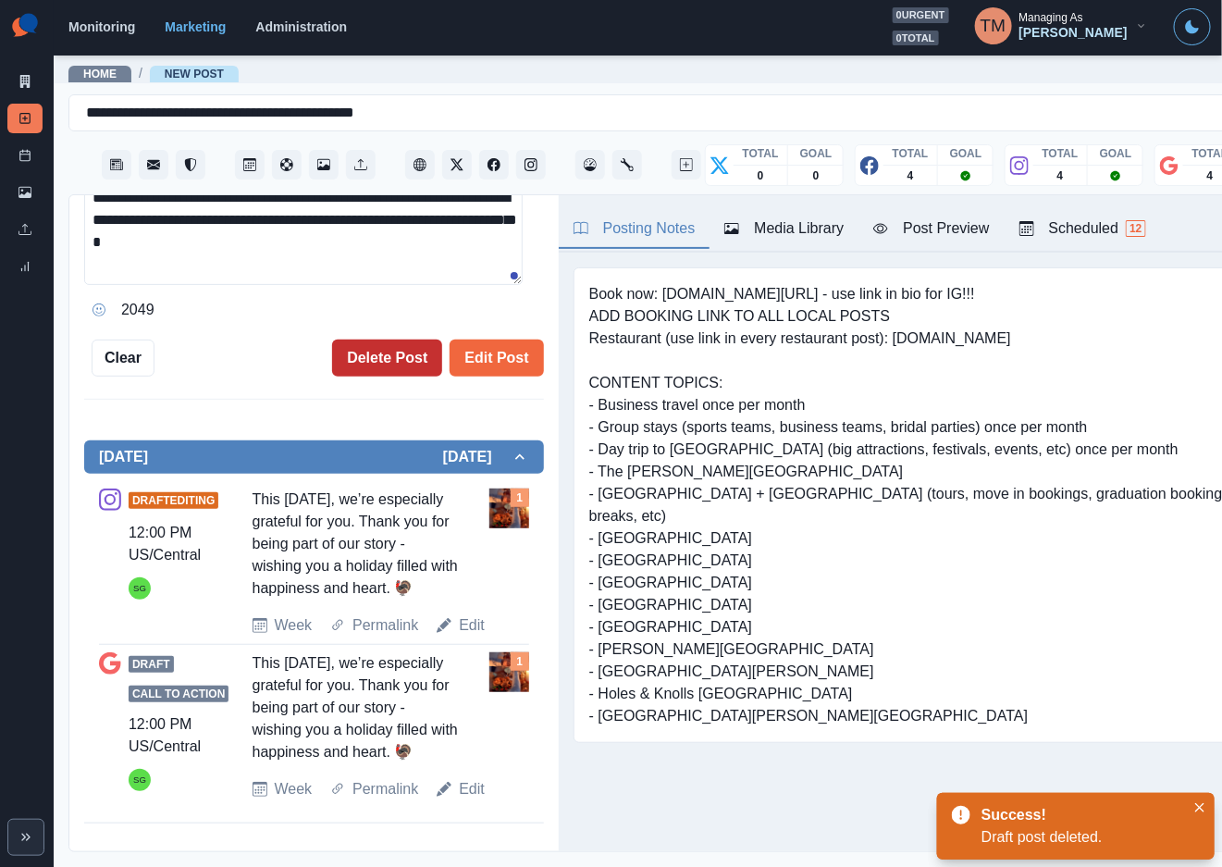
scroll to position [467, 0]
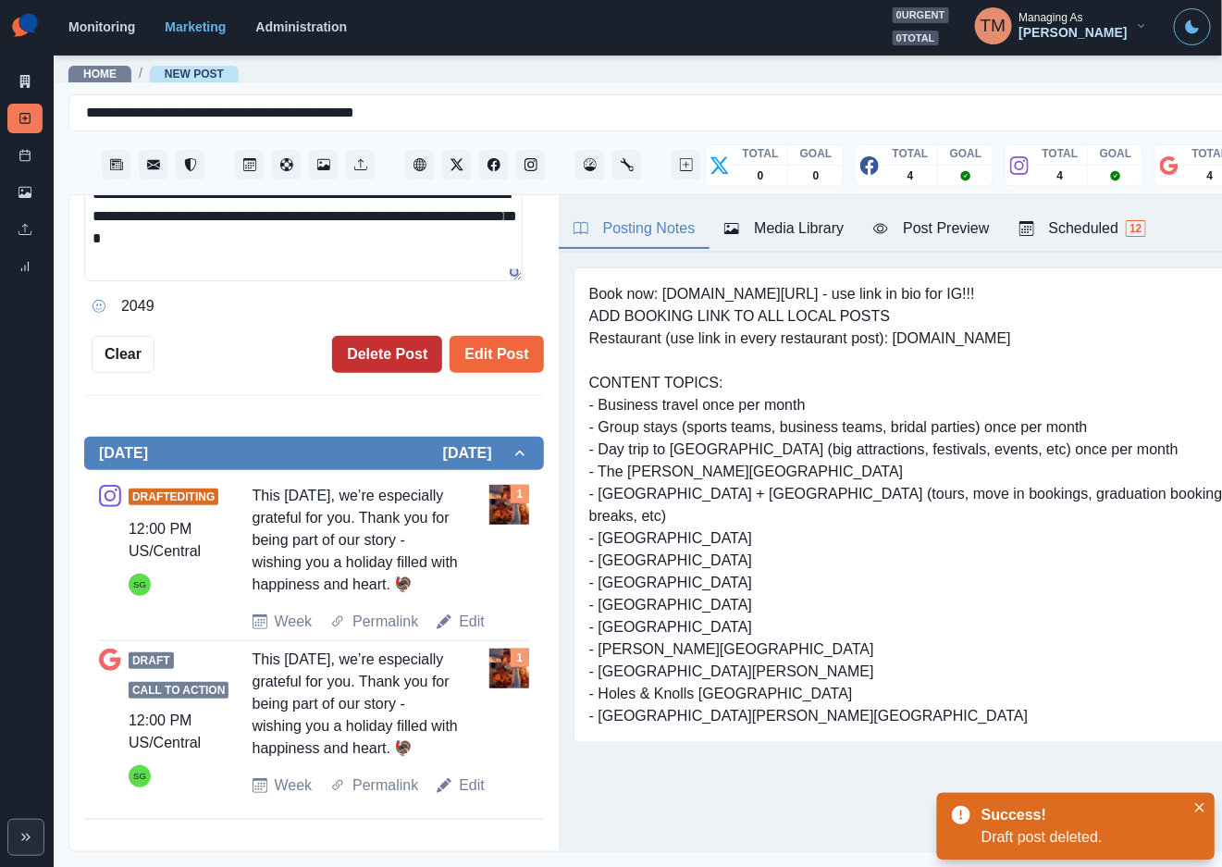
click at [359, 342] on button "Delete Post" at bounding box center [387, 354] width 110 height 37
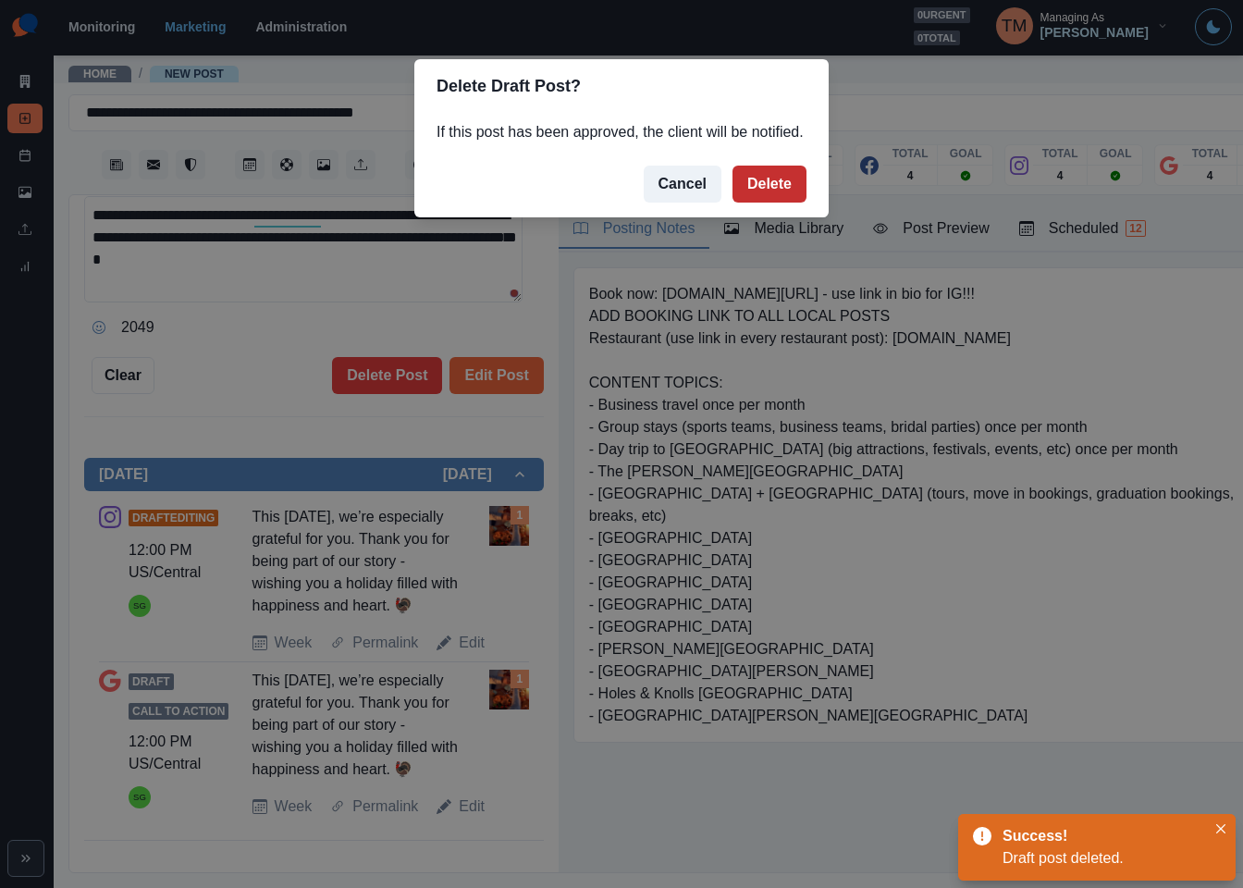
click at [774, 189] on button "Delete" at bounding box center [770, 184] width 74 height 37
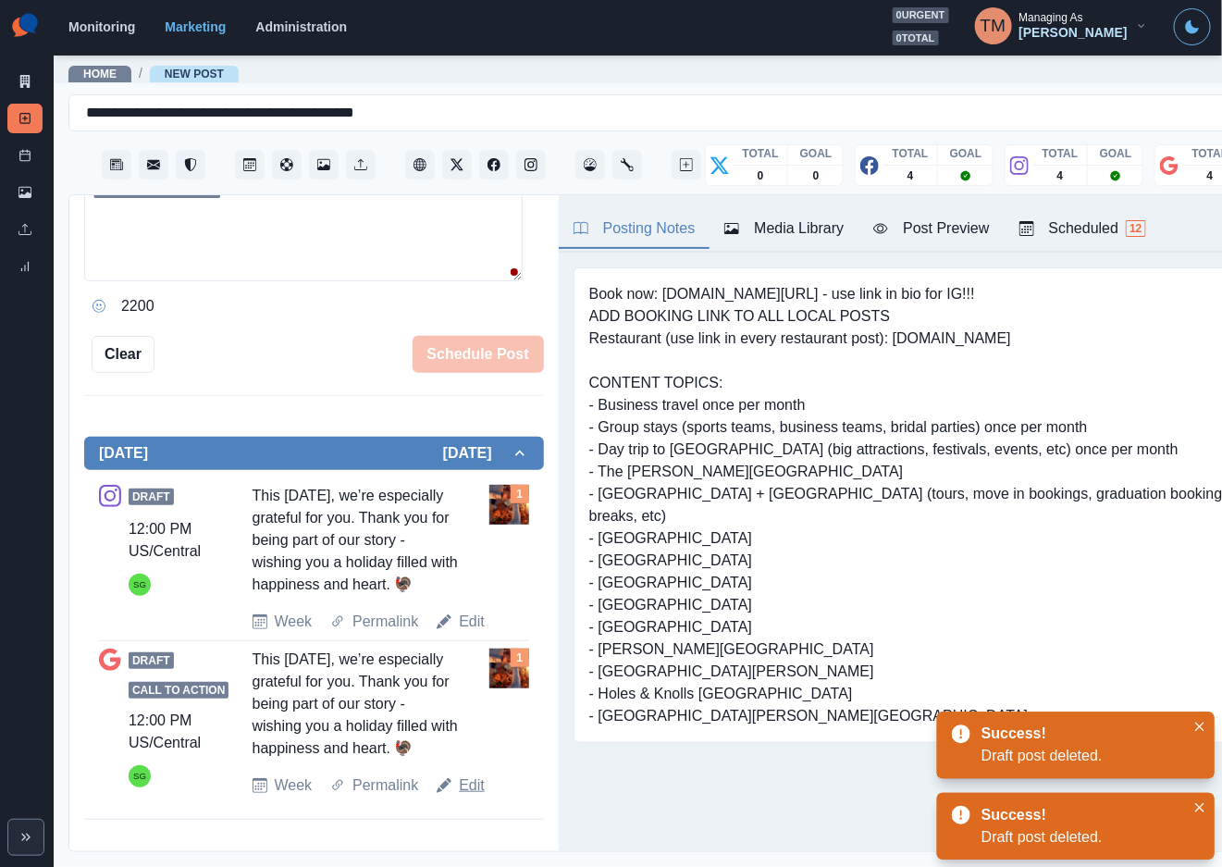
scroll to position [253, 0]
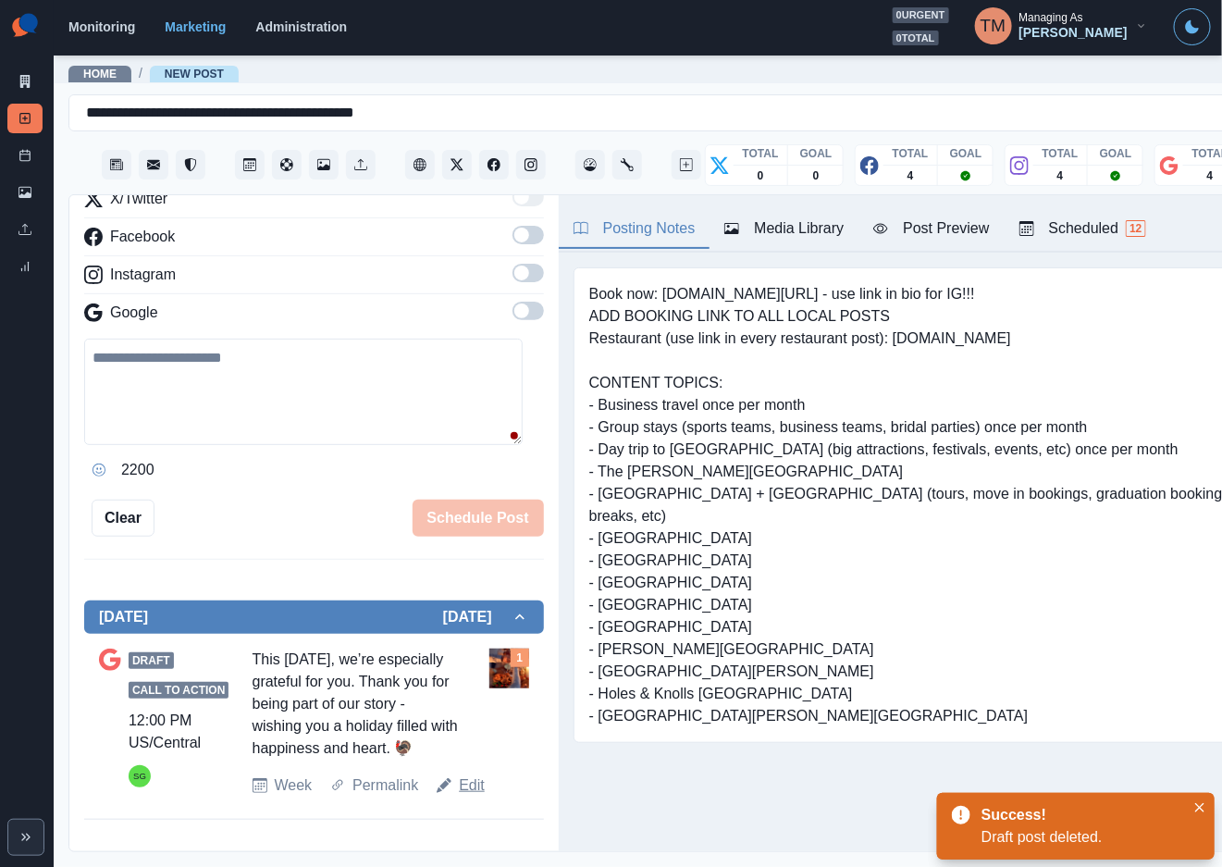
click at [469, 796] on link "Edit" at bounding box center [472, 785] width 26 height 22
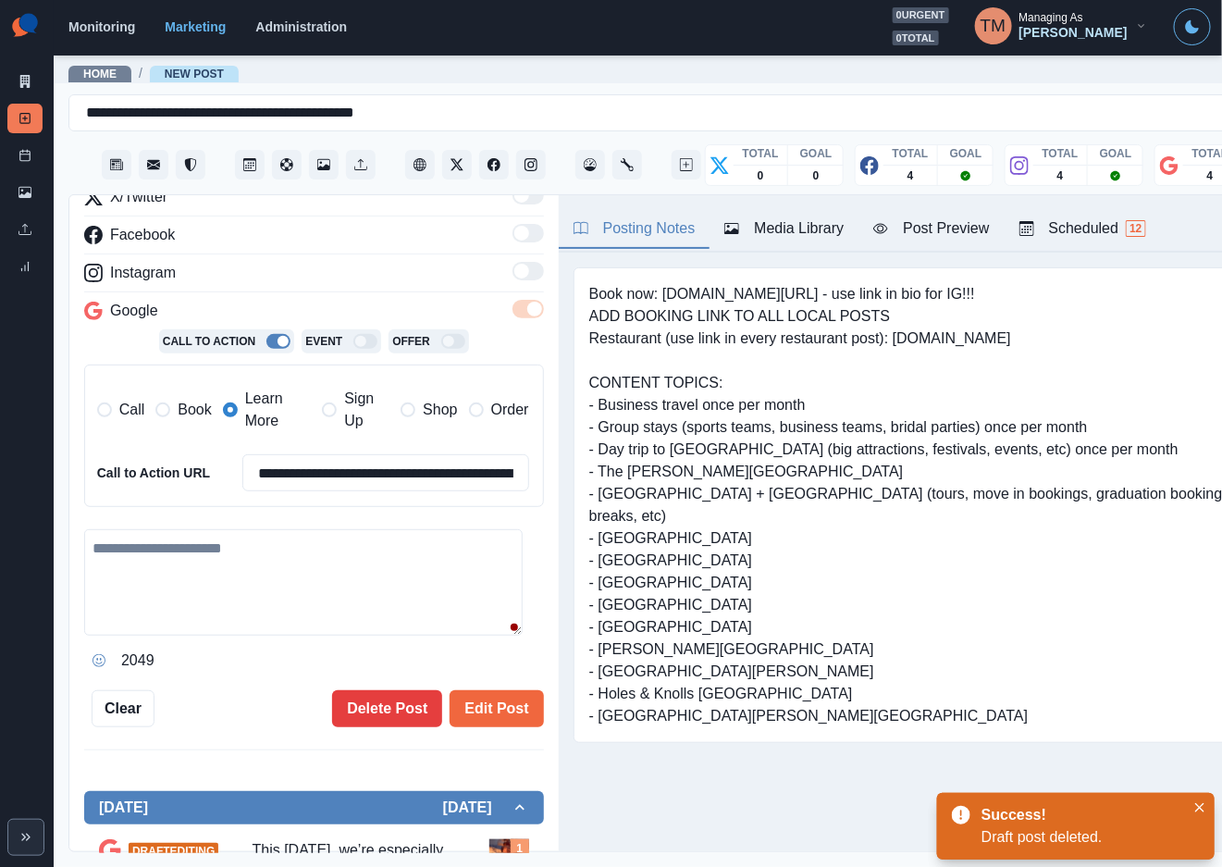
type textarea "**********"
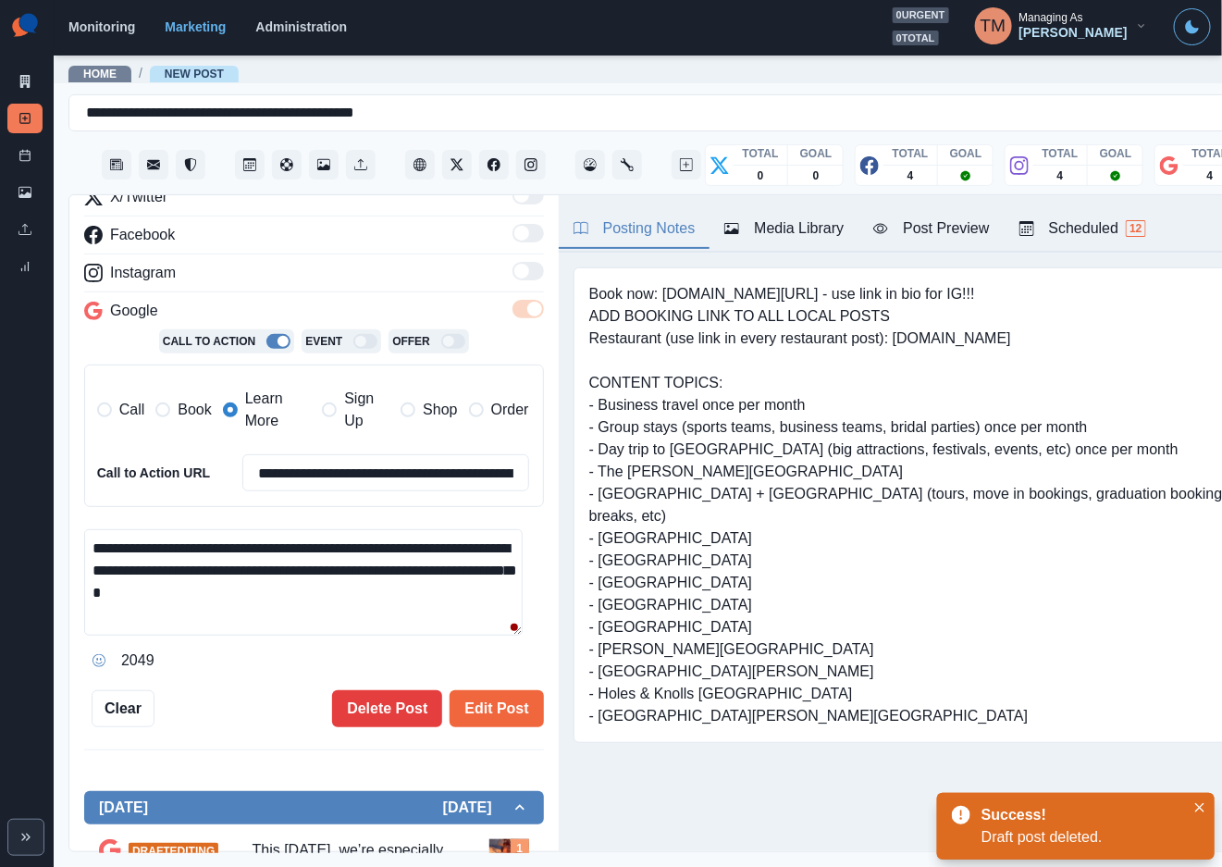
scroll to position [447, 0]
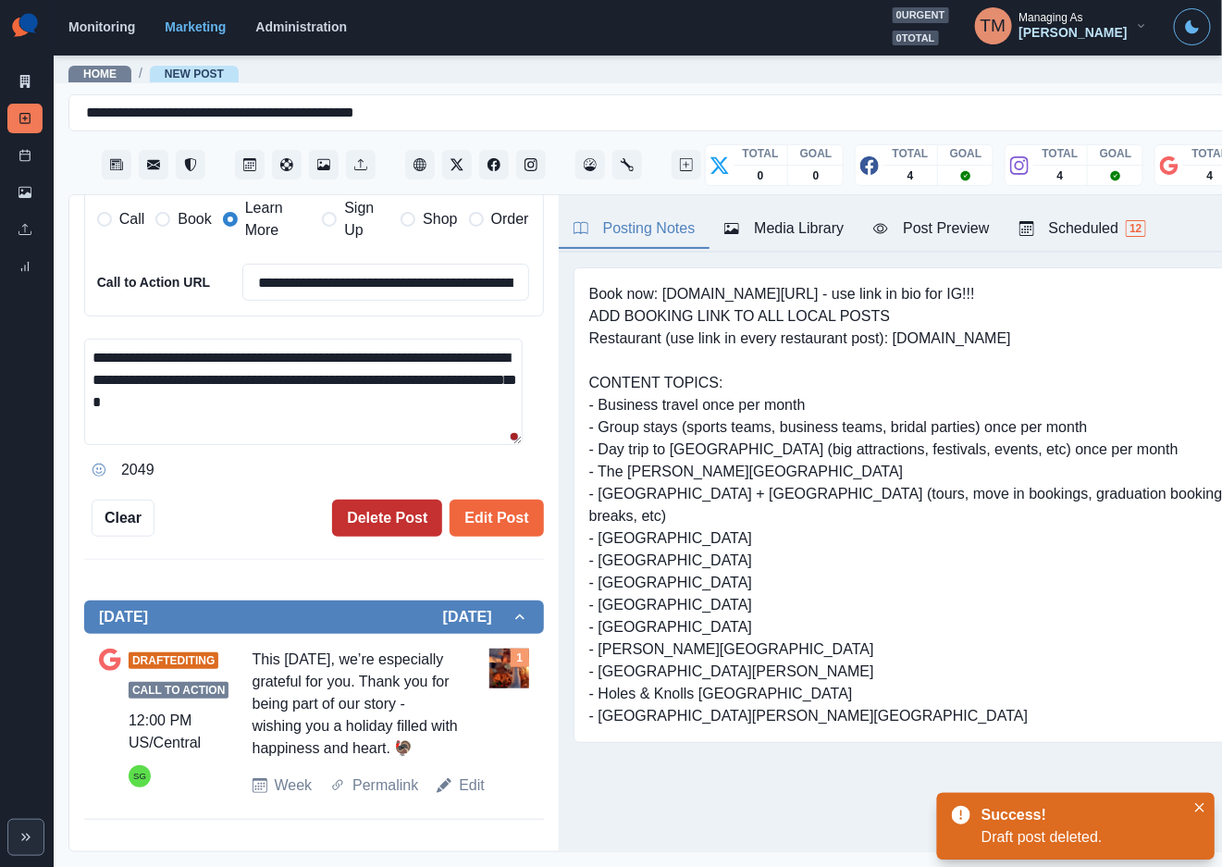
click at [348, 520] on button "Delete Post" at bounding box center [387, 517] width 110 height 37
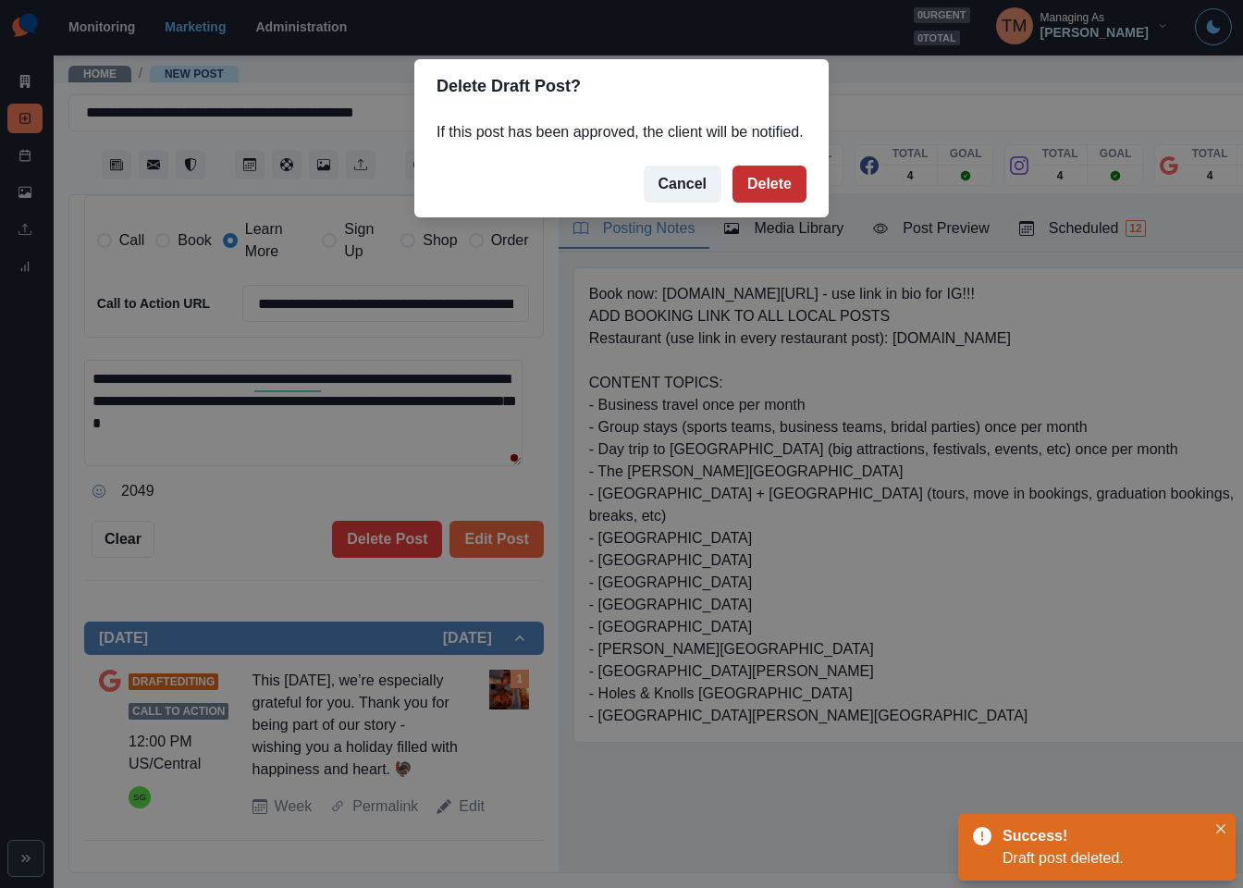
click at [758, 192] on button "Delete" at bounding box center [770, 184] width 74 height 37
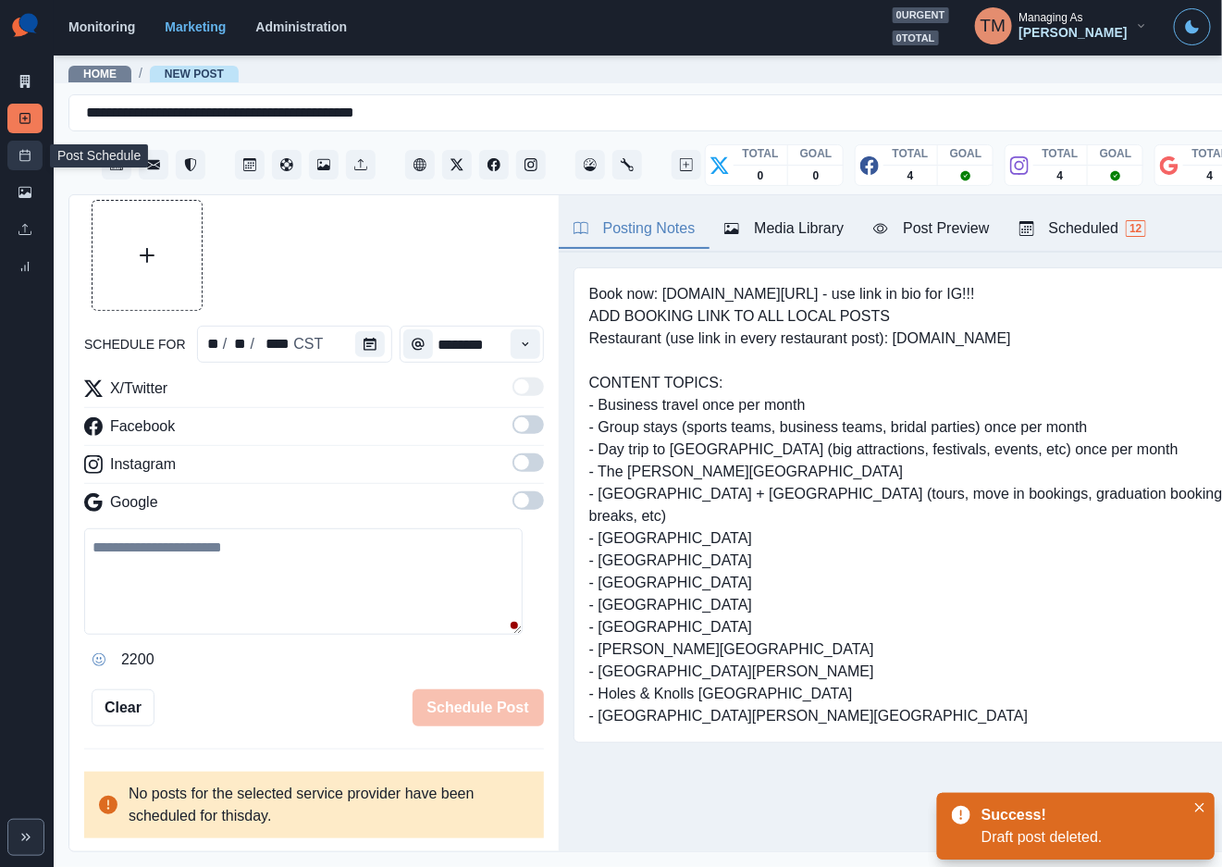
scroll to position [42, 0]
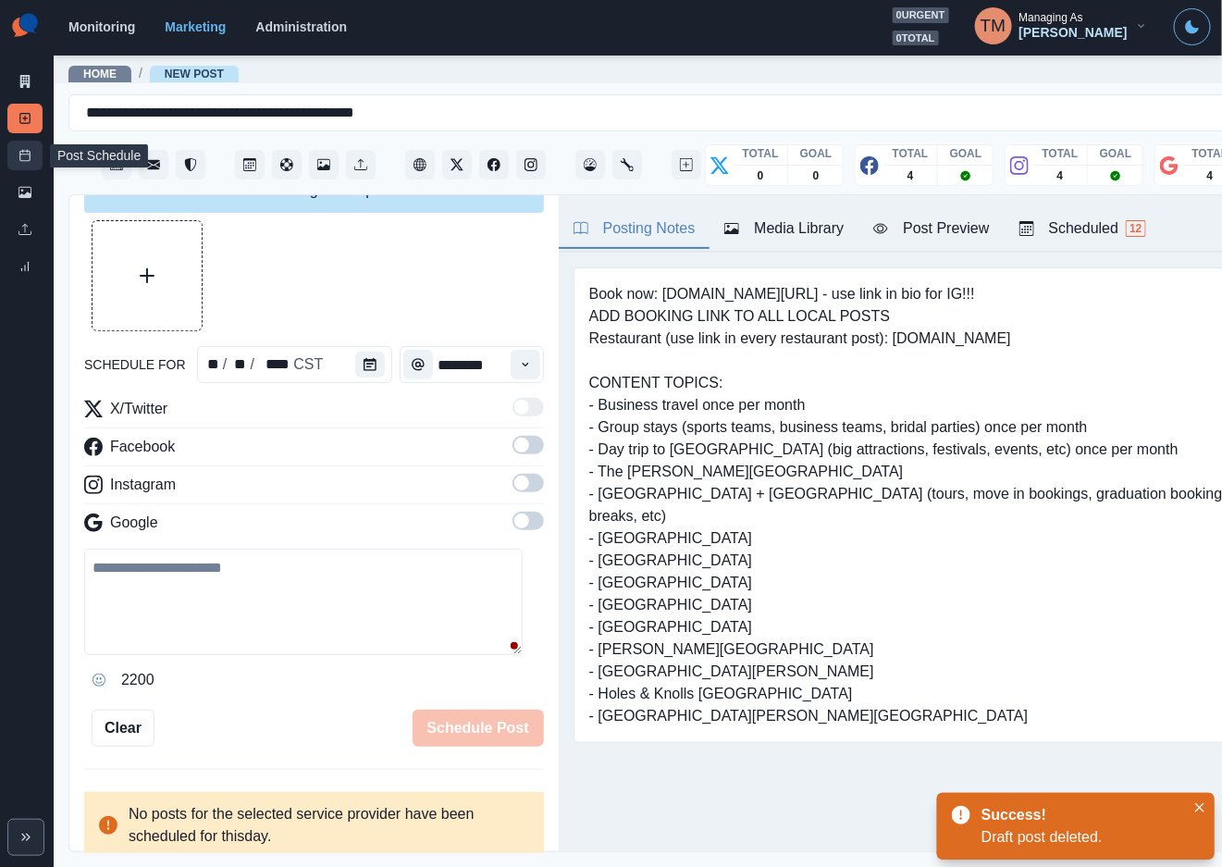
click at [25, 159] on icon at bounding box center [24, 155] width 13 height 13
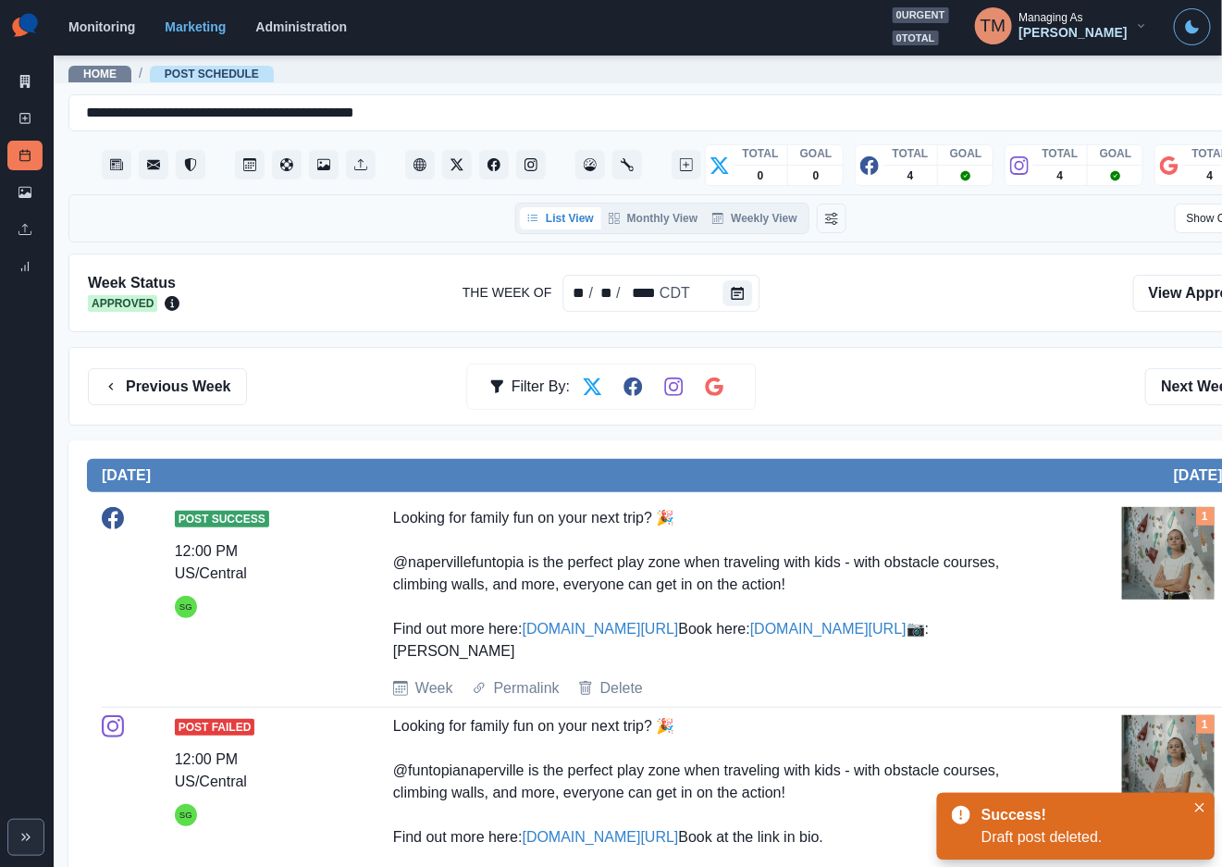
click at [1035, 425] on div "Previous Week Filter By: Next Week" at bounding box center [680, 386] width 1225 height 79
click at [1179, 386] on button "Next Week" at bounding box center [1209, 386] width 129 height 37
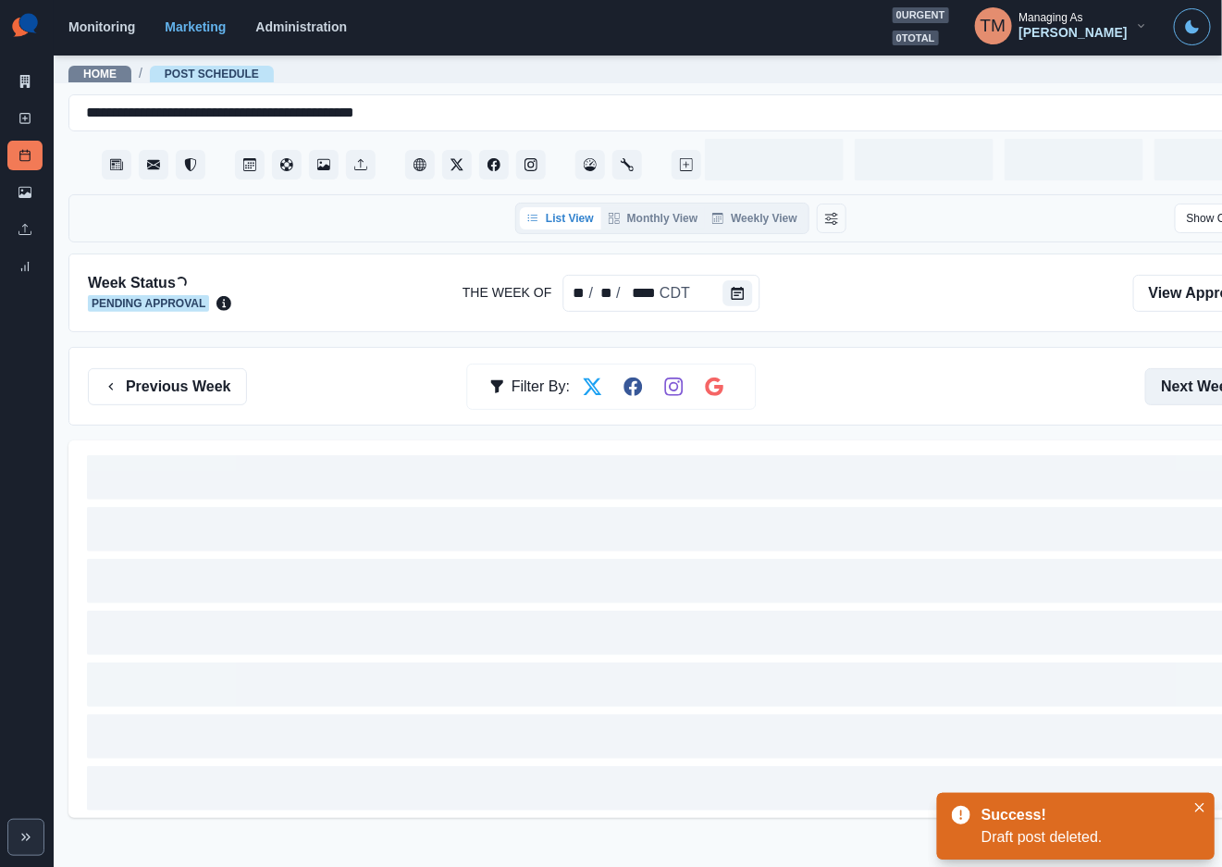
click at [1179, 386] on button "Next Week" at bounding box center [1209, 386] width 129 height 37
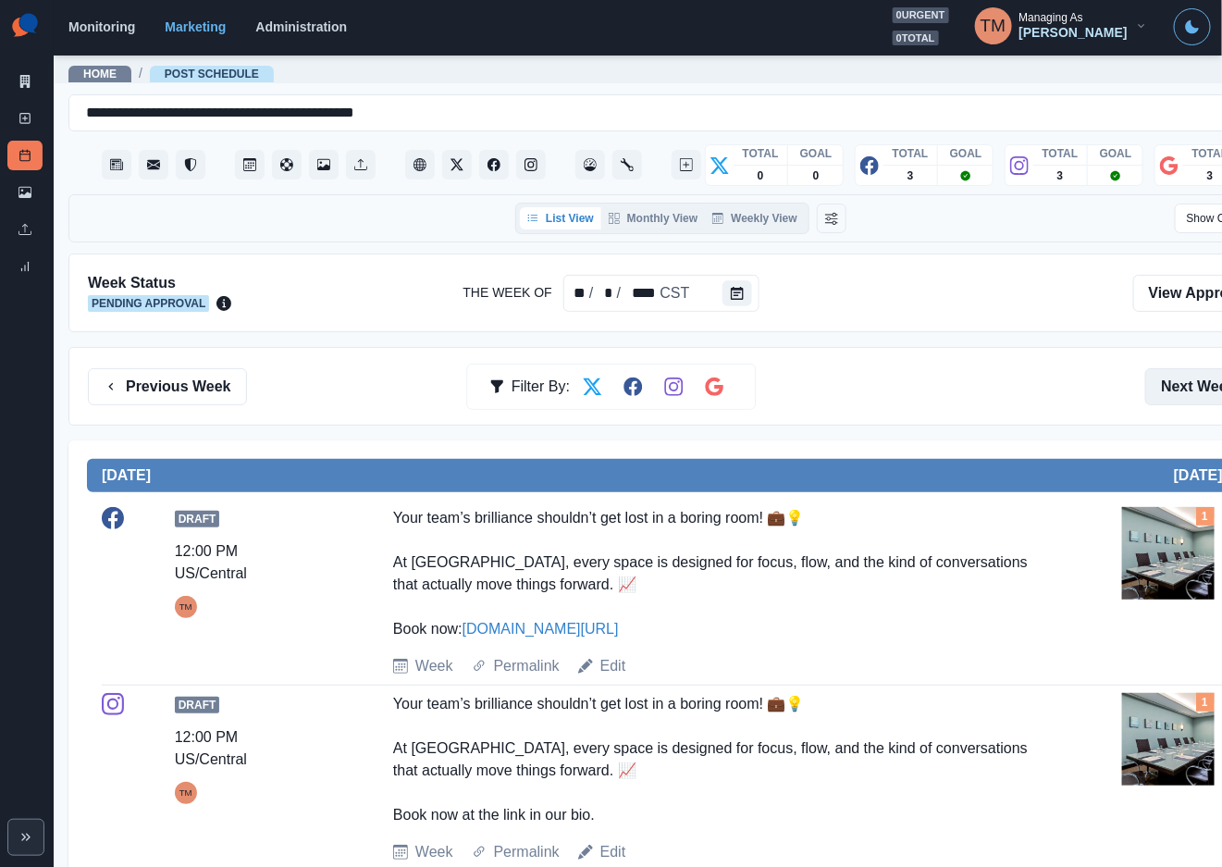
click at [1180, 387] on button "Next Week" at bounding box center [1209, 386] width 129 height 37
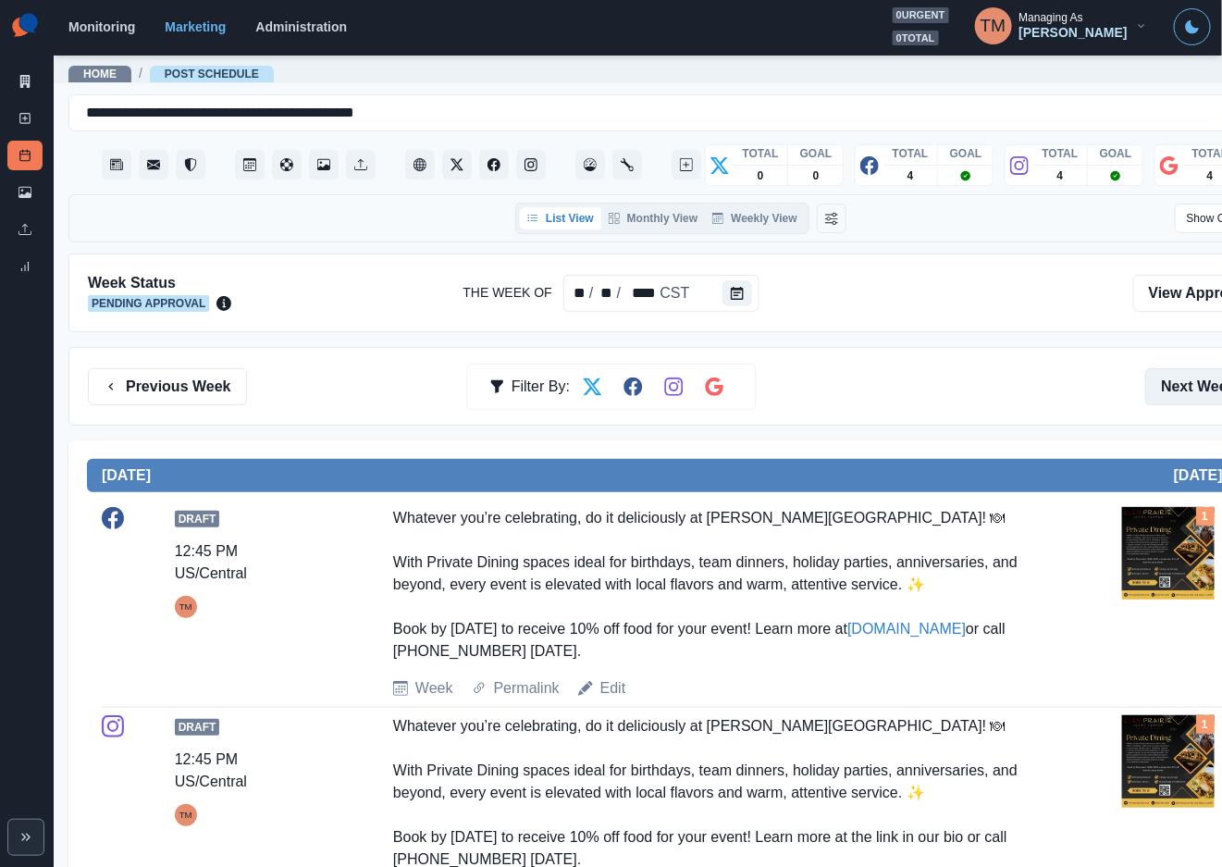
click at [1180, 387] on button "Next Week" at bounding box center [1209, 386] width 129 height 37
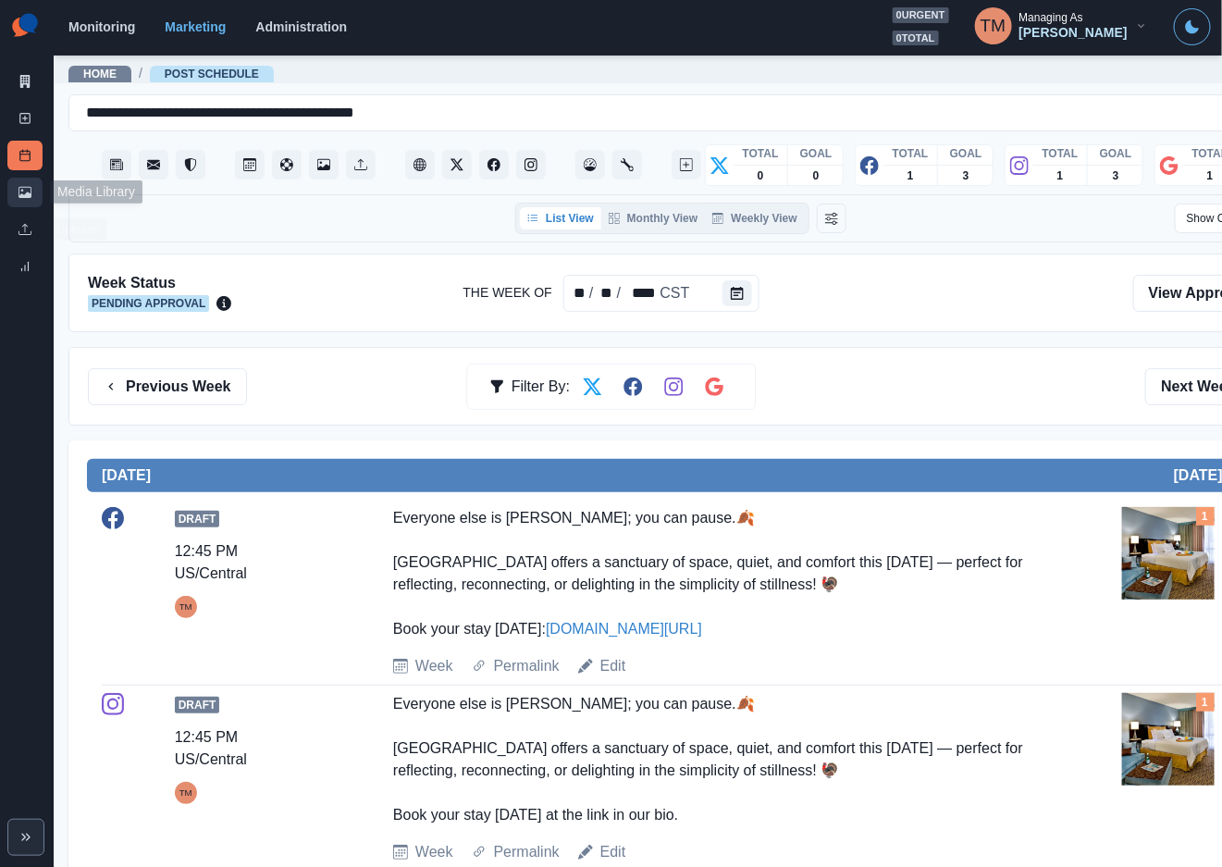
click at [14, 197] on link "Media Library" at bounding box center [24, 193] width 35 height 30
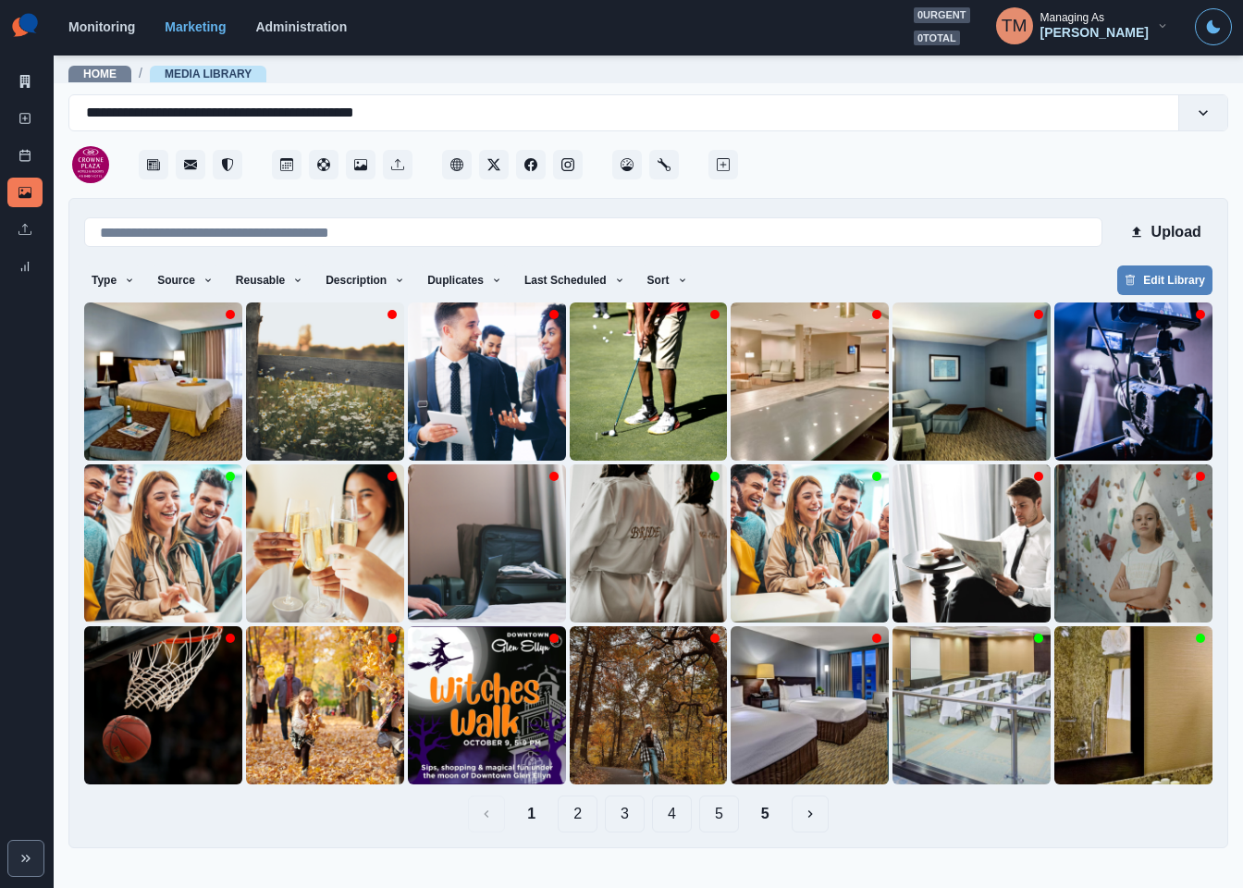
click at [583, 816] on button "2" at bounding box center [578, 813] width 40 height 37
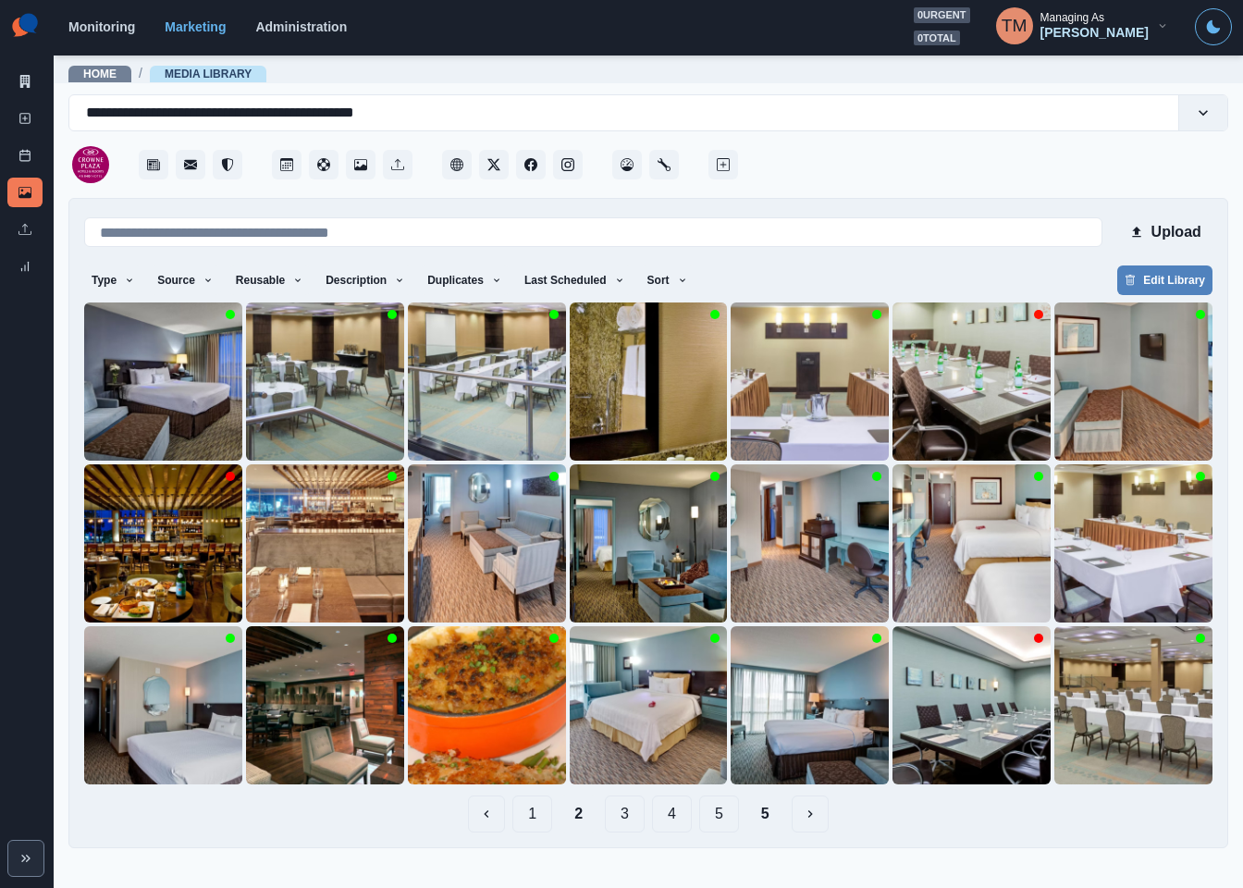
click at [631, 811] on button "3" at bounding box center [625, 813] width 40 height 37
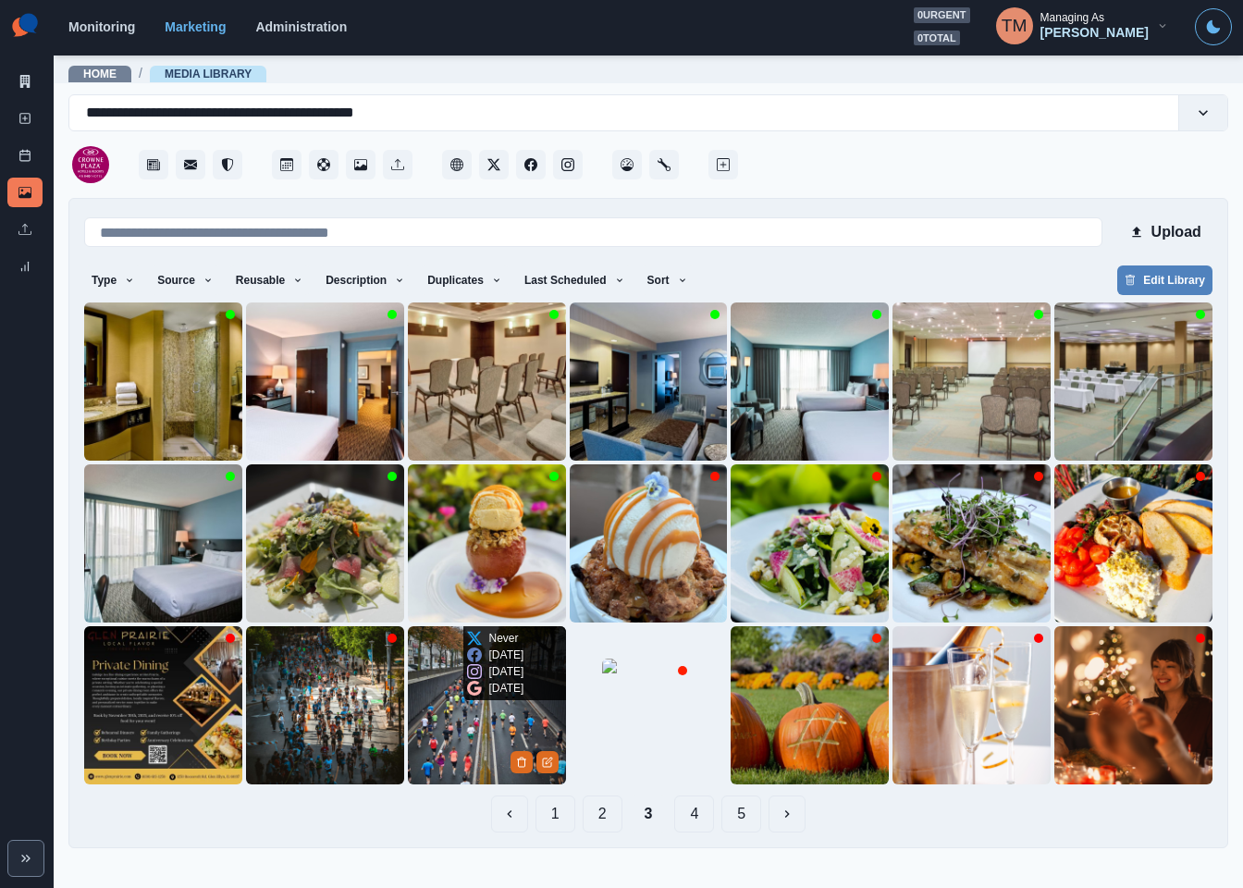
click at [430, 731] on img at bounding box center [487, 705] width 158 height 158
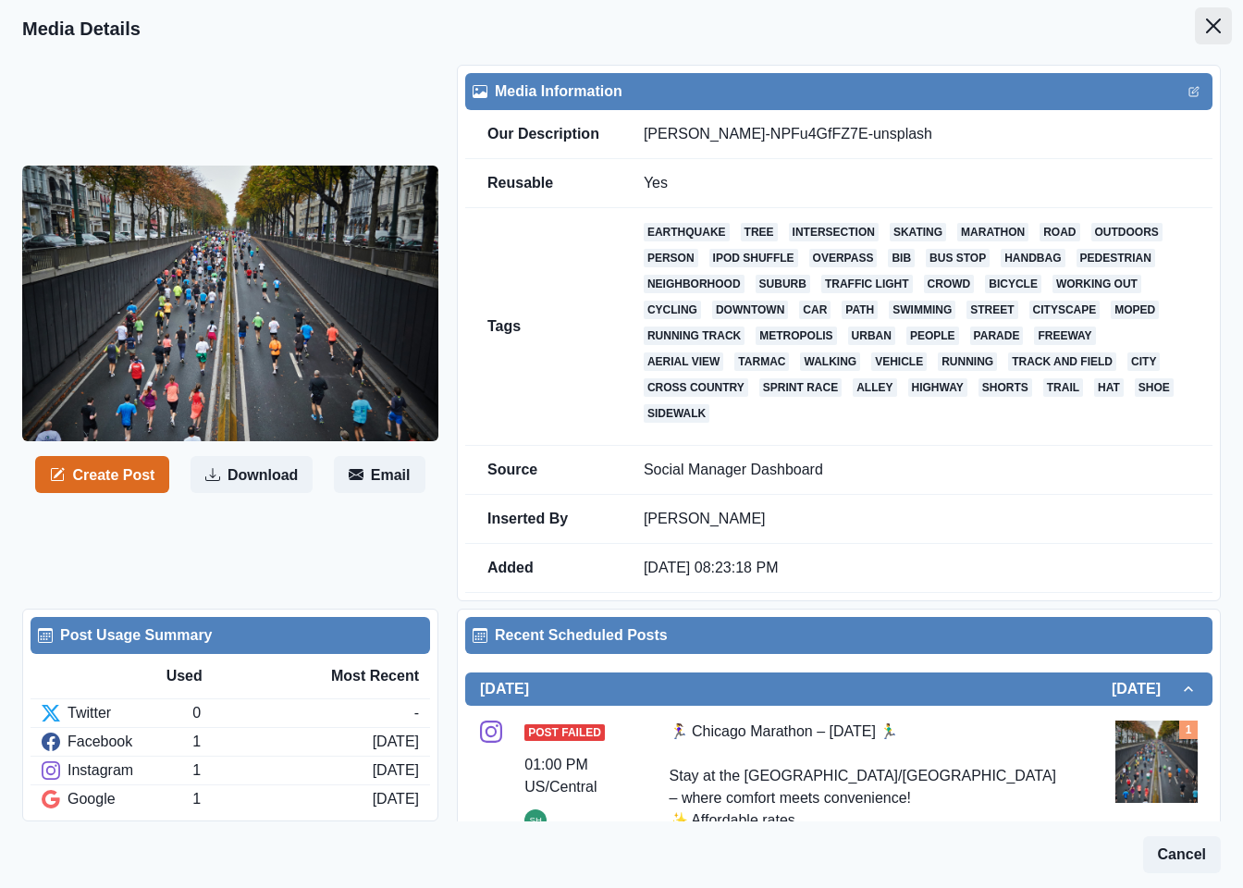
click at [1195, 31] on button "Close" at bounding box center [1213, 25] width 37 height 37
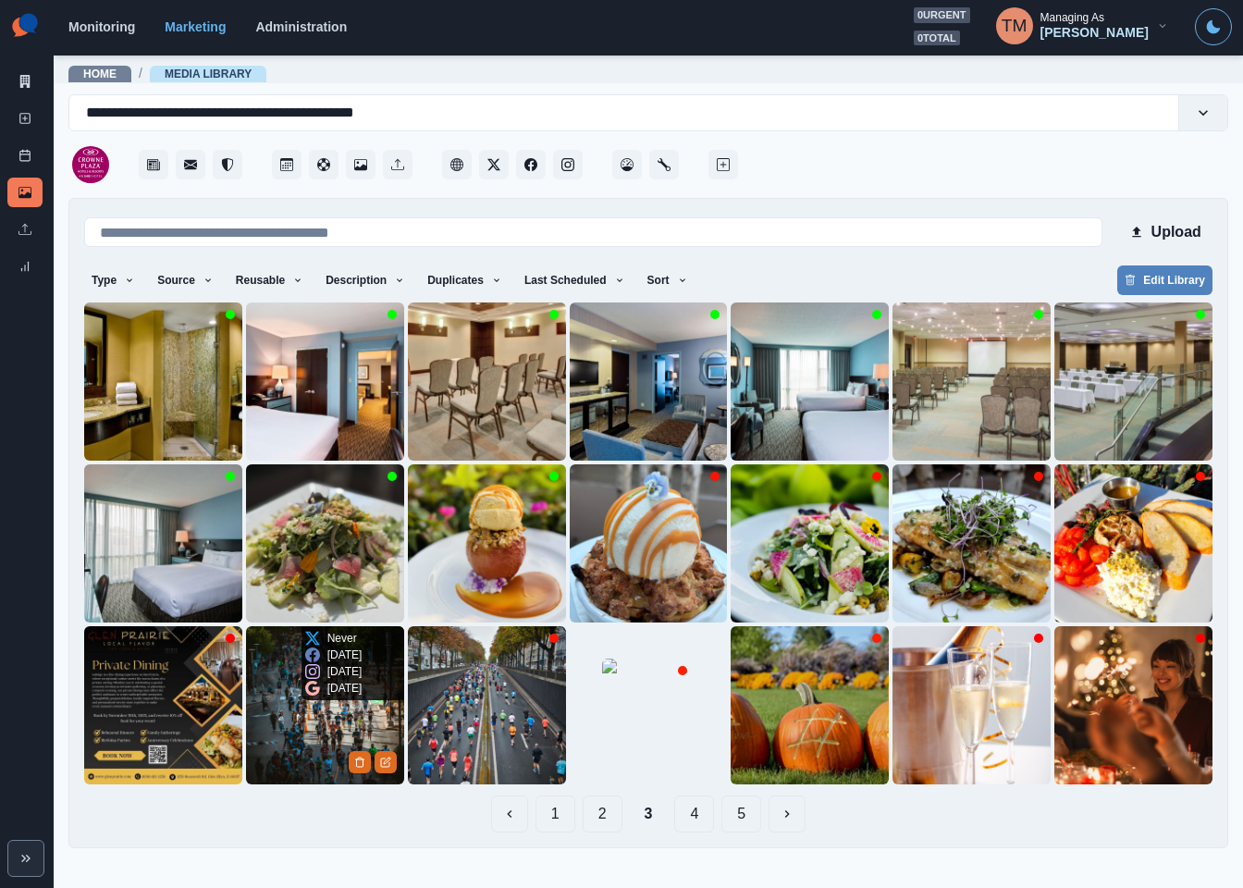
click at [294, 735] on img at bounding box center [325, 705] width 158 height 158
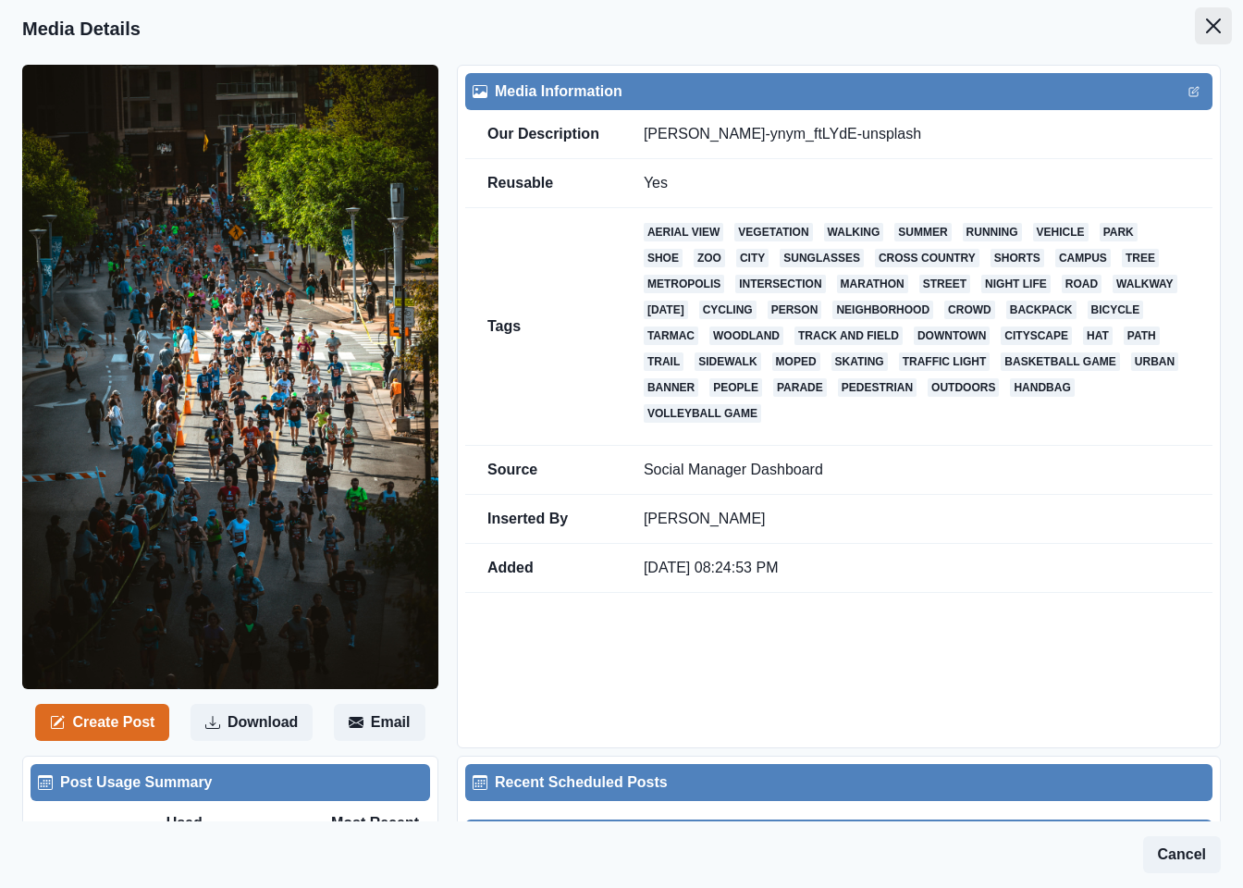
click at [1206, 31] on icon "Close" at bounding box center [1213, 25] width 15 height 15
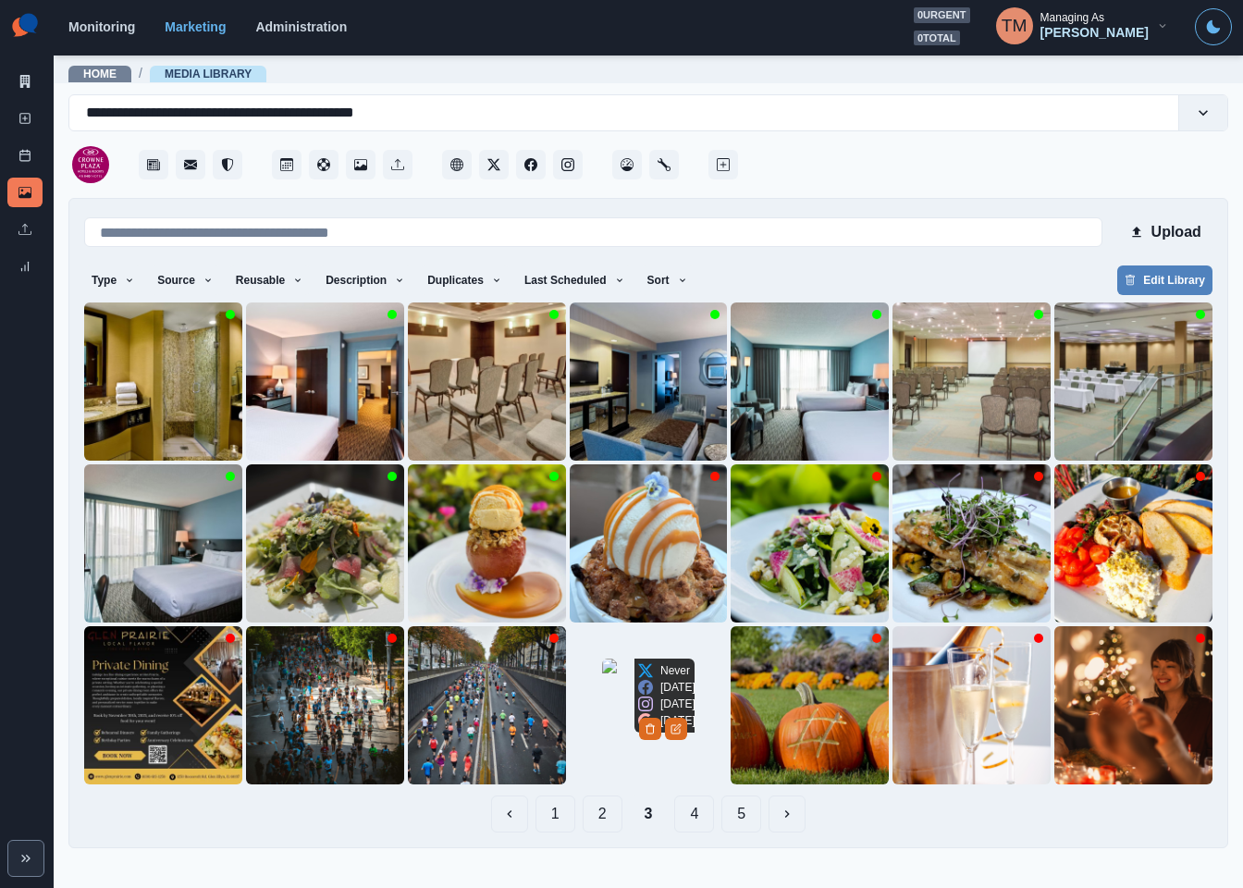
click at [602, 751] on img at bounding box center [648, 705] width 92 height 92
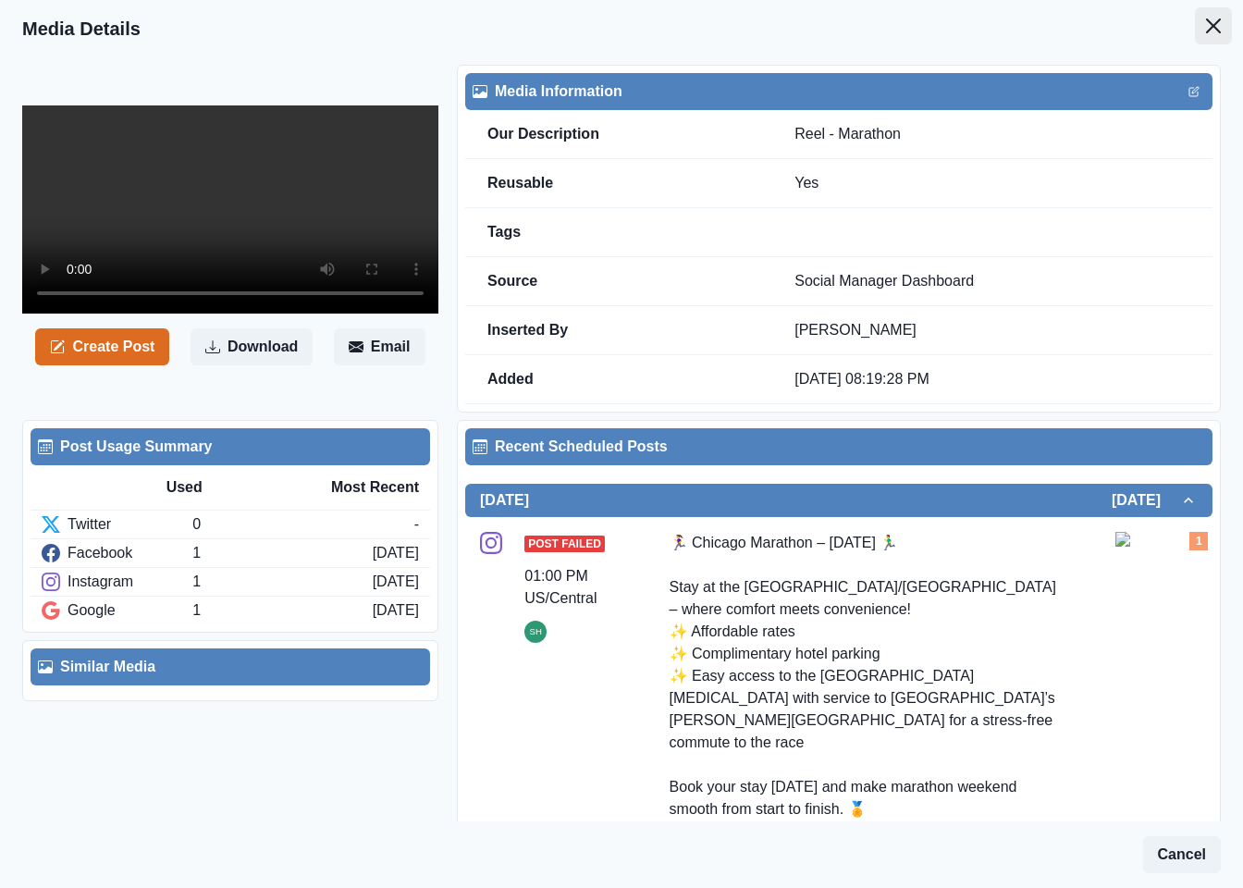
click at [1195, 29] on button "Close" at bounding box center [1213, 25] width 37 height 37
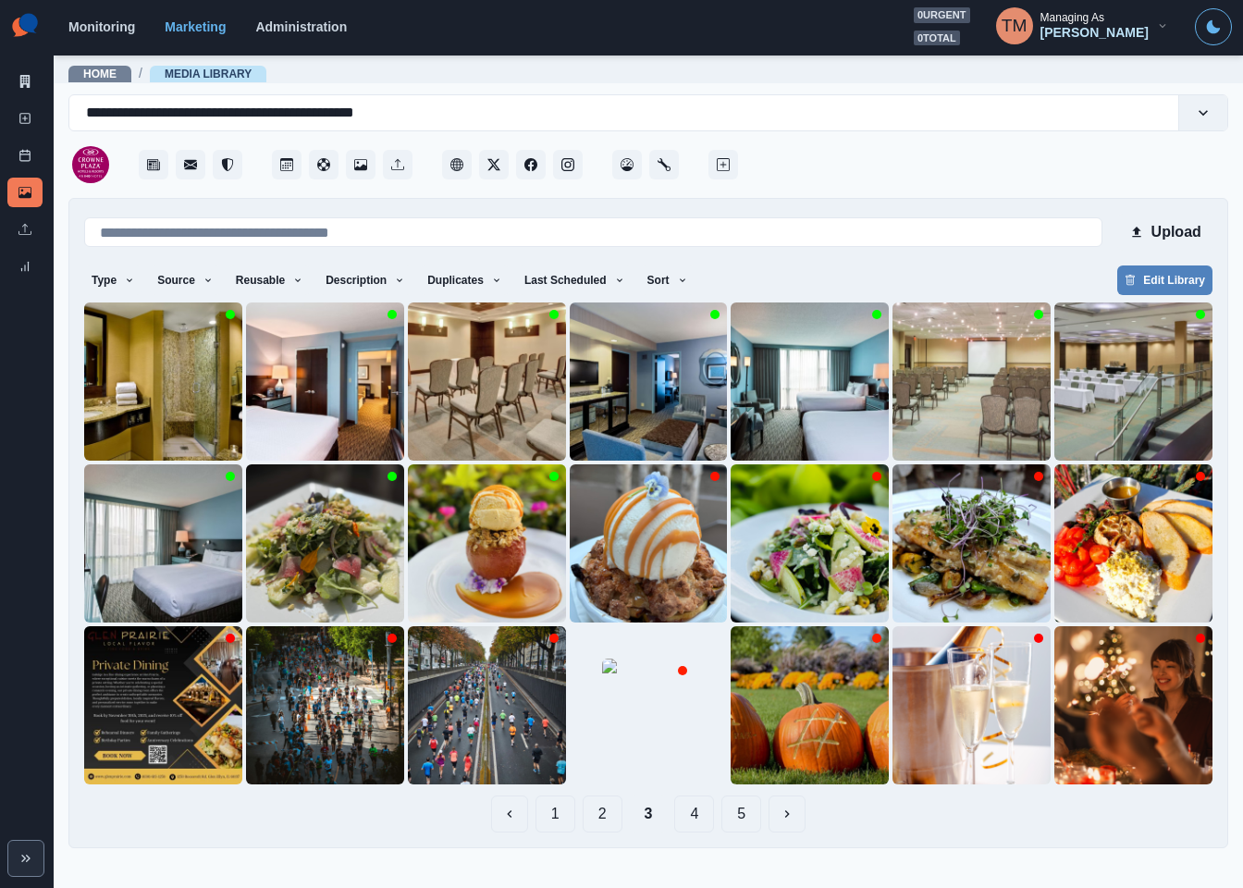
click at [697, 819] on button "4" at bounding box center [694, 813] width 40 height 37
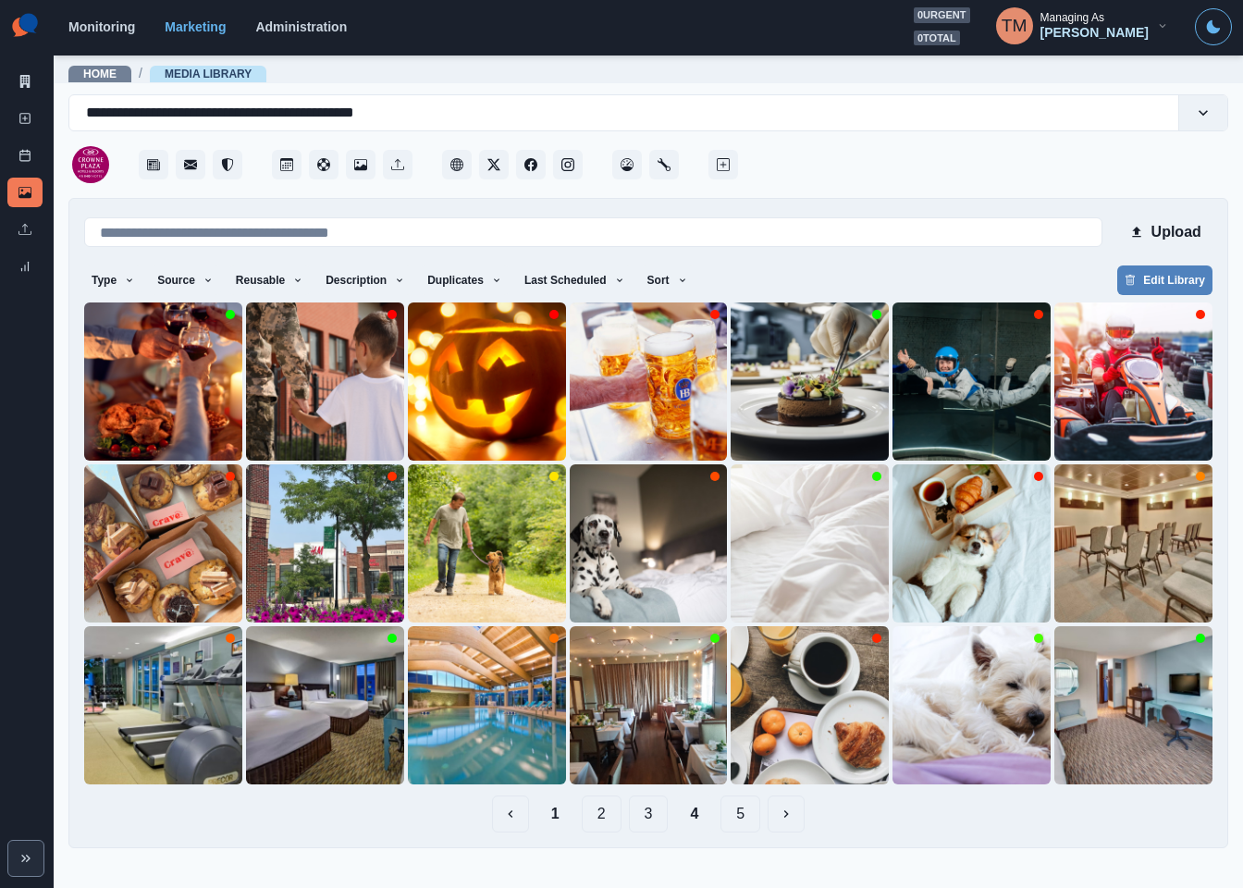
click at [734, 817] on button "5" at bounding box center [741, 813] width 40 height 37
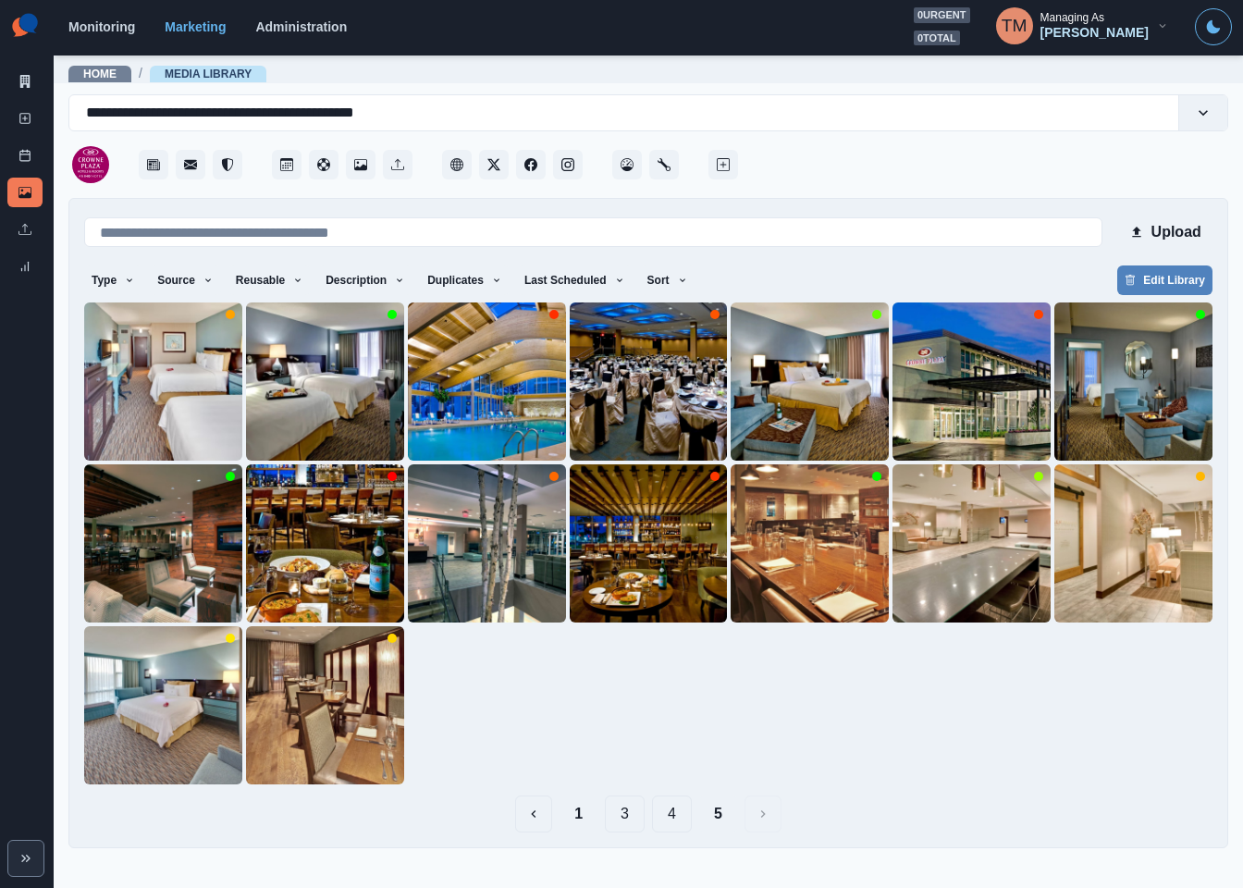
click at [564, 813] on button "1" at bounding box center [579, 813] width 38 height 37
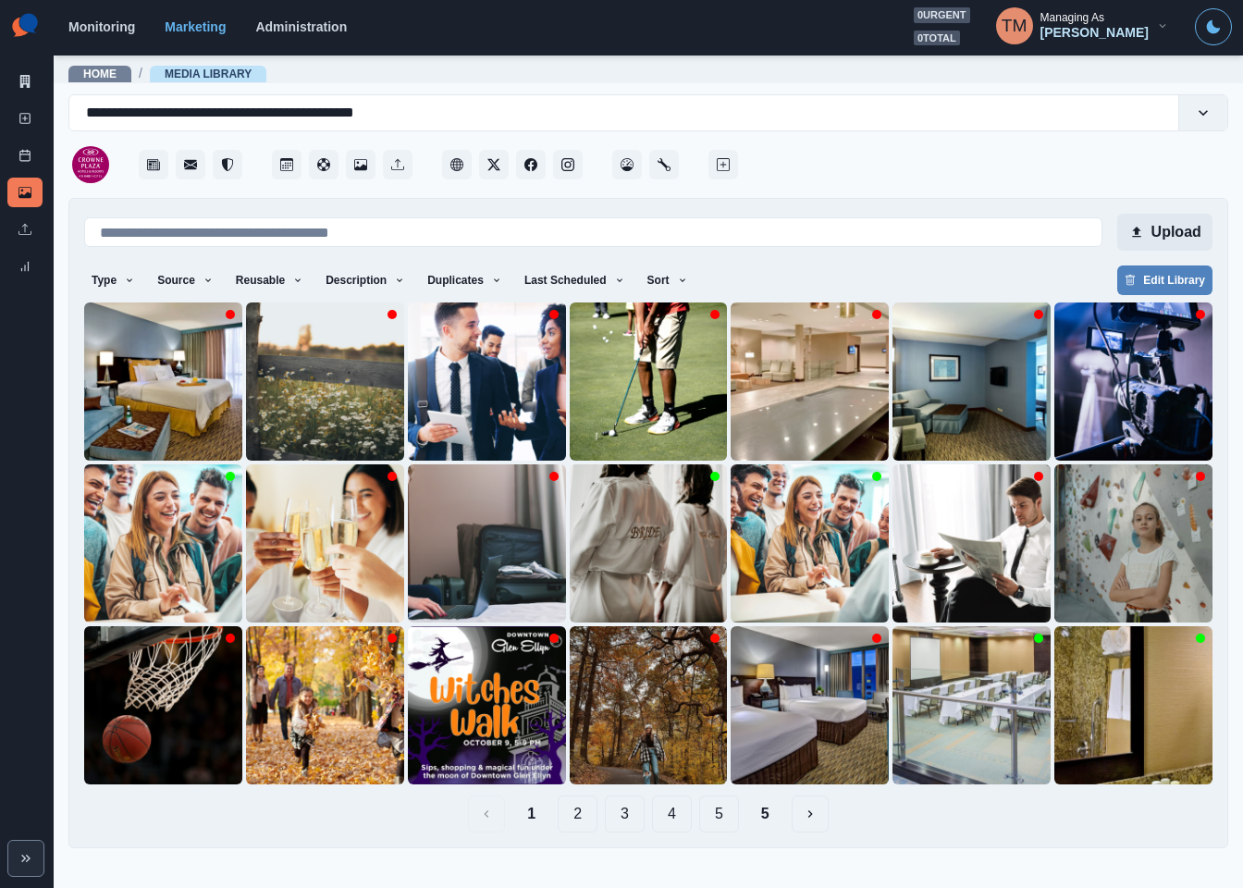
click at [1175, 233] on button "Upload" at bounding box center [1164, 232] width 95 height 37
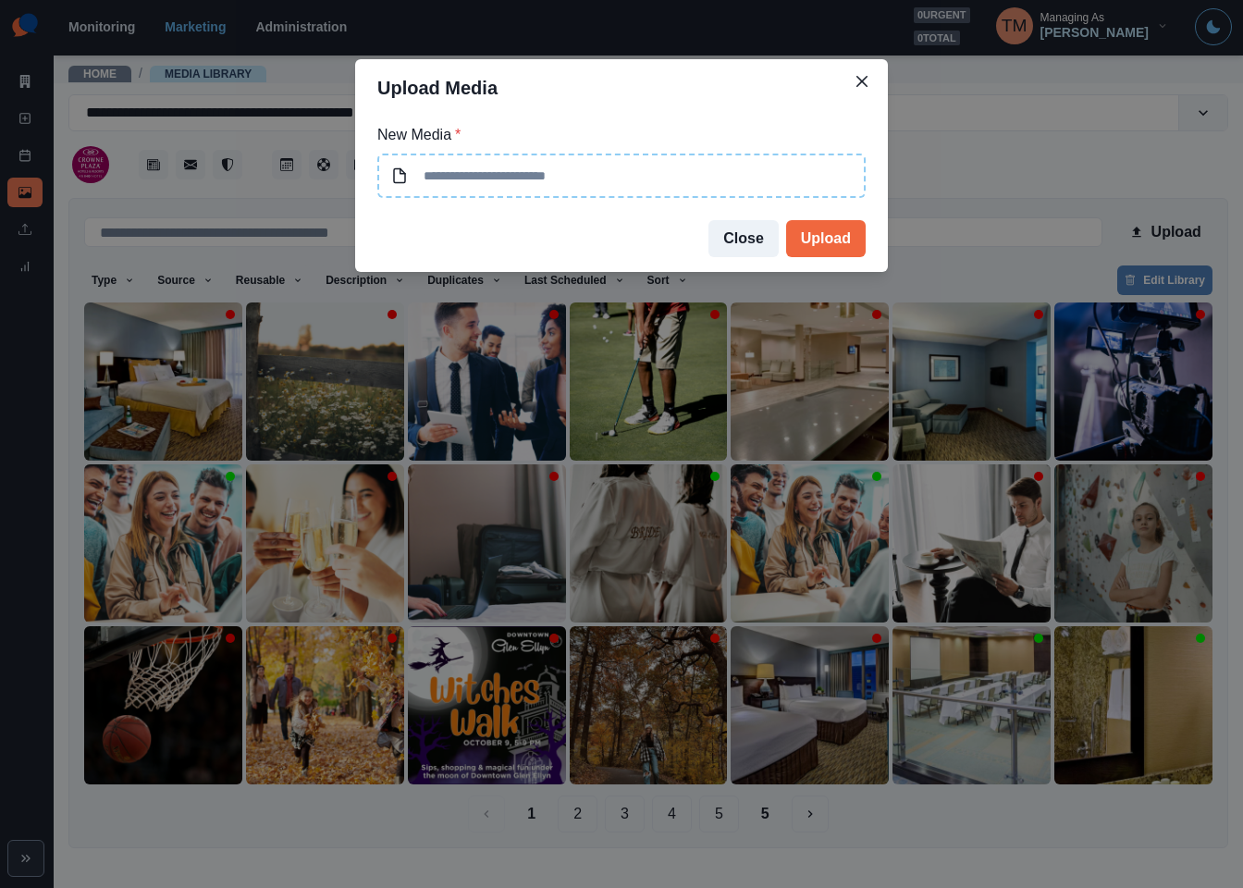
click at [524, 186] on input at bounding box center [621, 176] width 488 height 44
type input "**********"
click at [808, 242] on button "Upload" at bounding box center [826, 238] width 80 height 37
click at [986, 265] on div "**********" at bounding box center [621, 444] width 1243 height 888
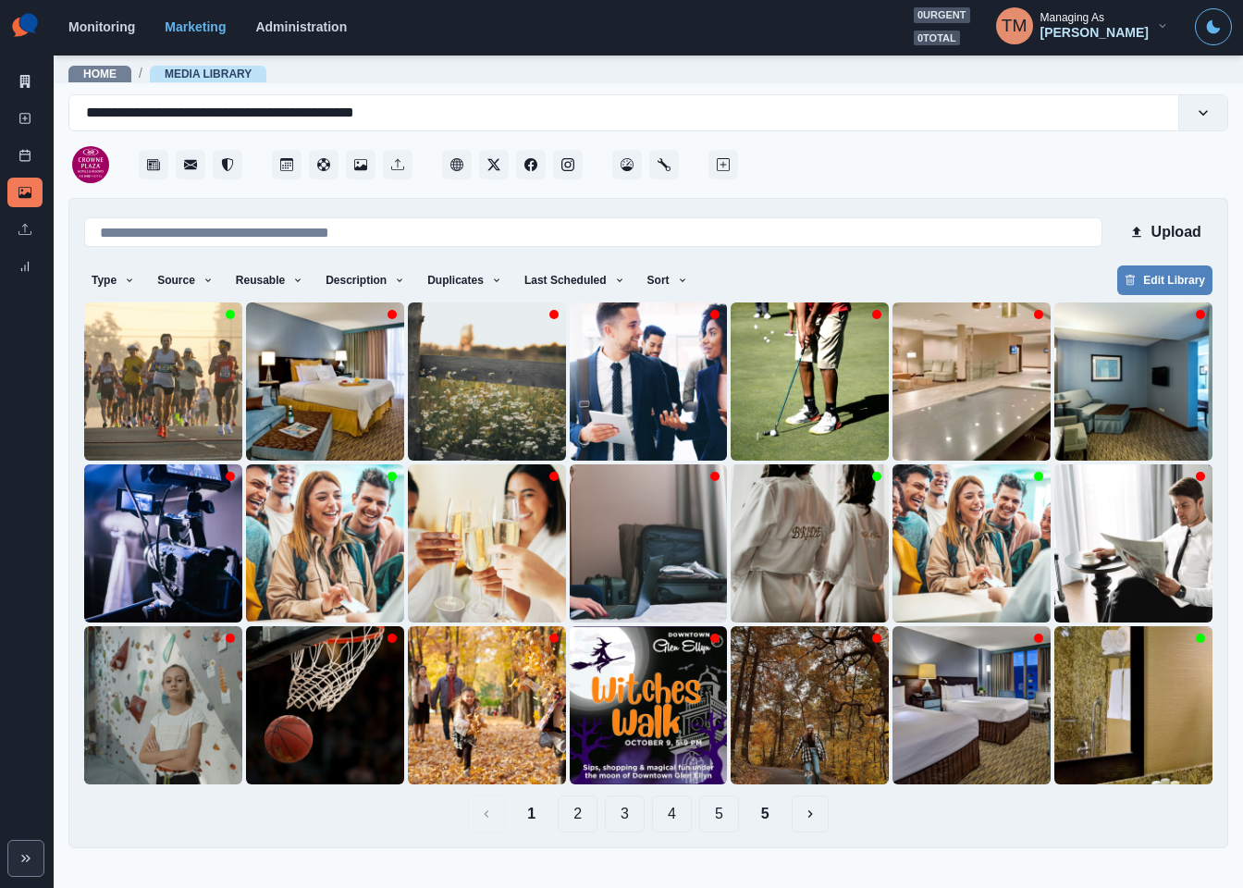
click at [881, 154] on div at bounding box center [985, 158] width 487 height 55
click at [134, 406] on img at bounding box center [163, 381] width 158 height 158
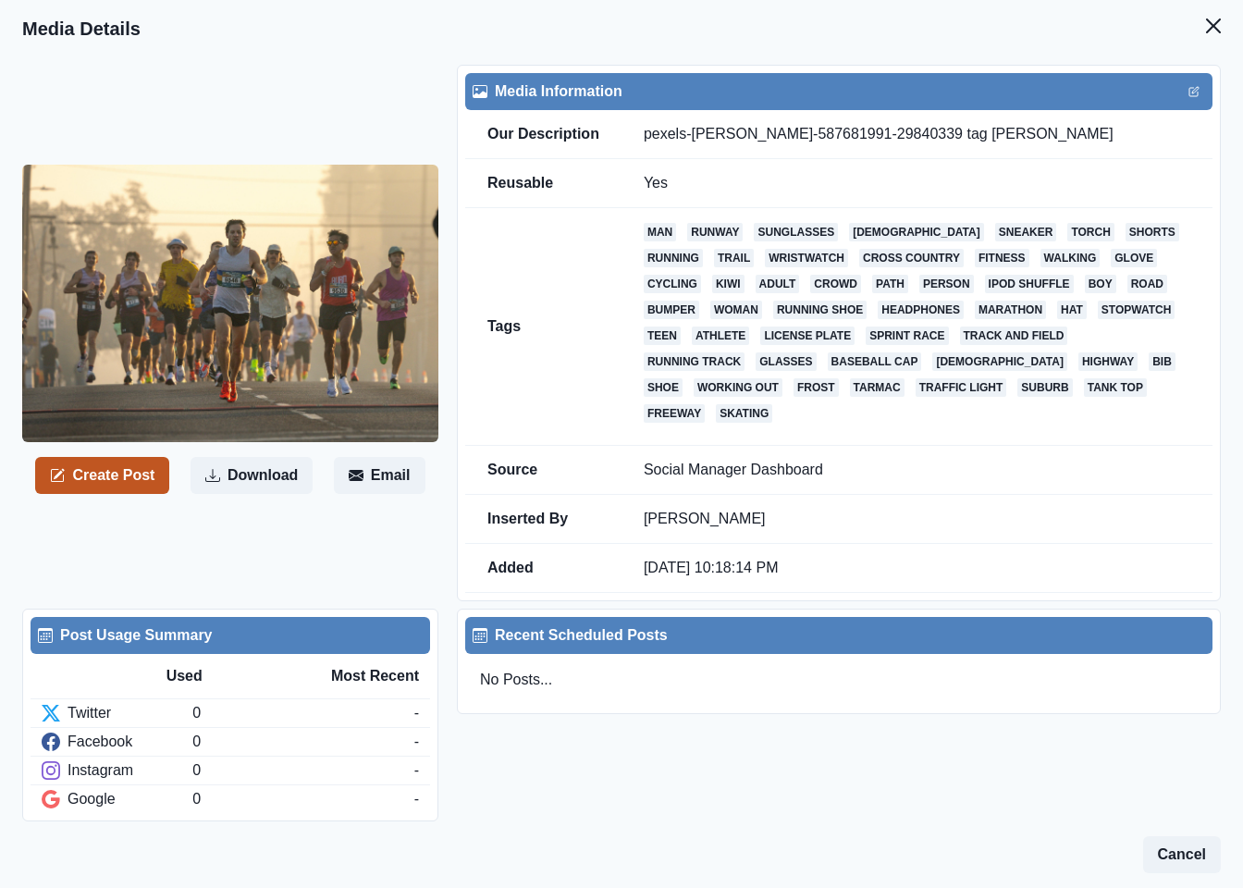
click at [126, 457] on button "Create Post" at bounding box center [102, 475] width 134 height 37
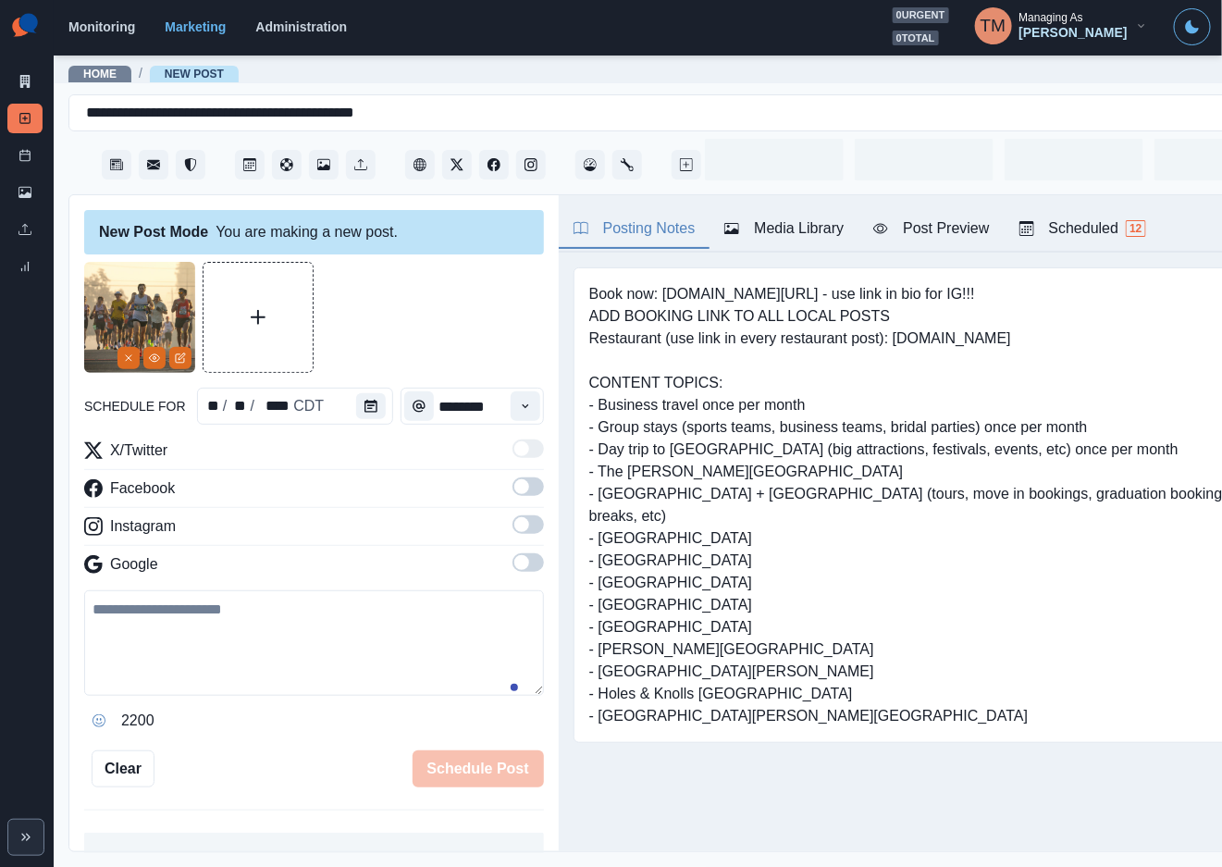
click at [170, 641] on textarea at bounding box center [314, 642] width 460 height 105
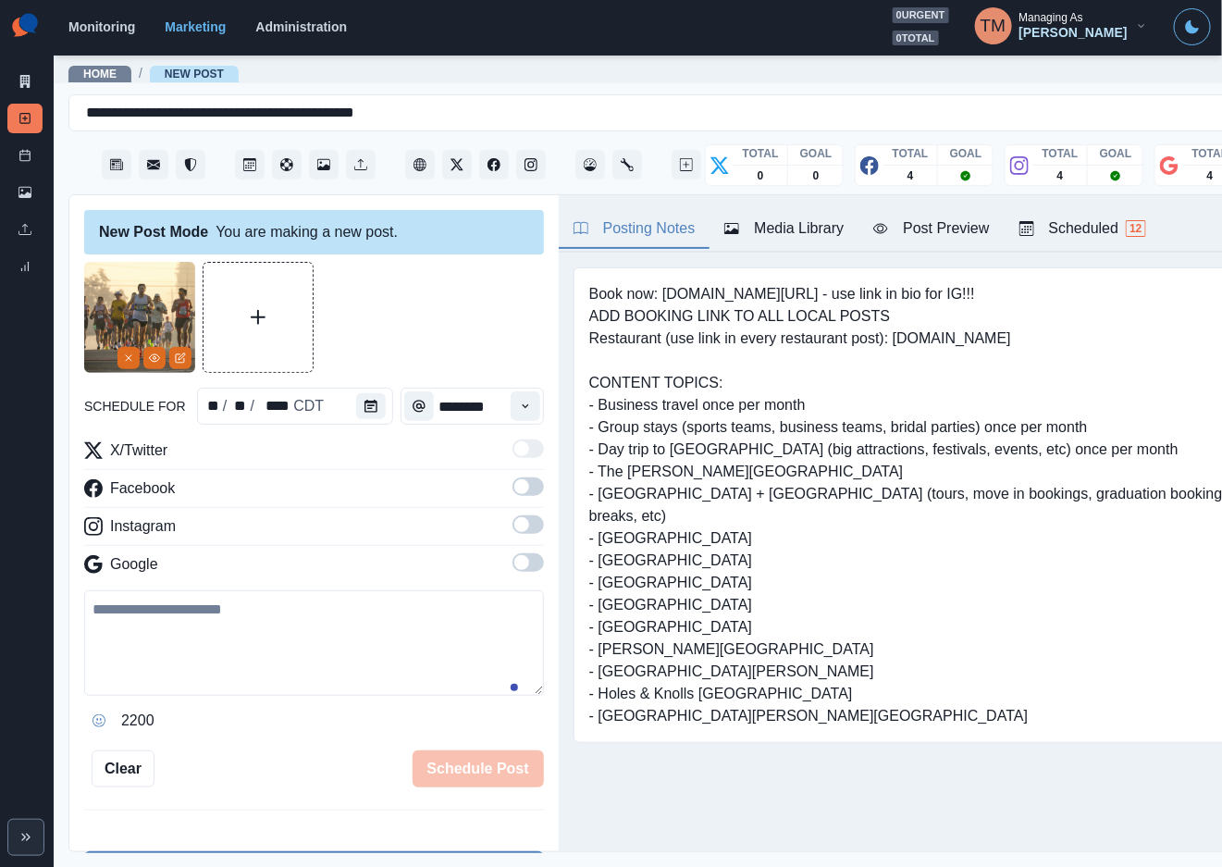
paste textarea "**********"
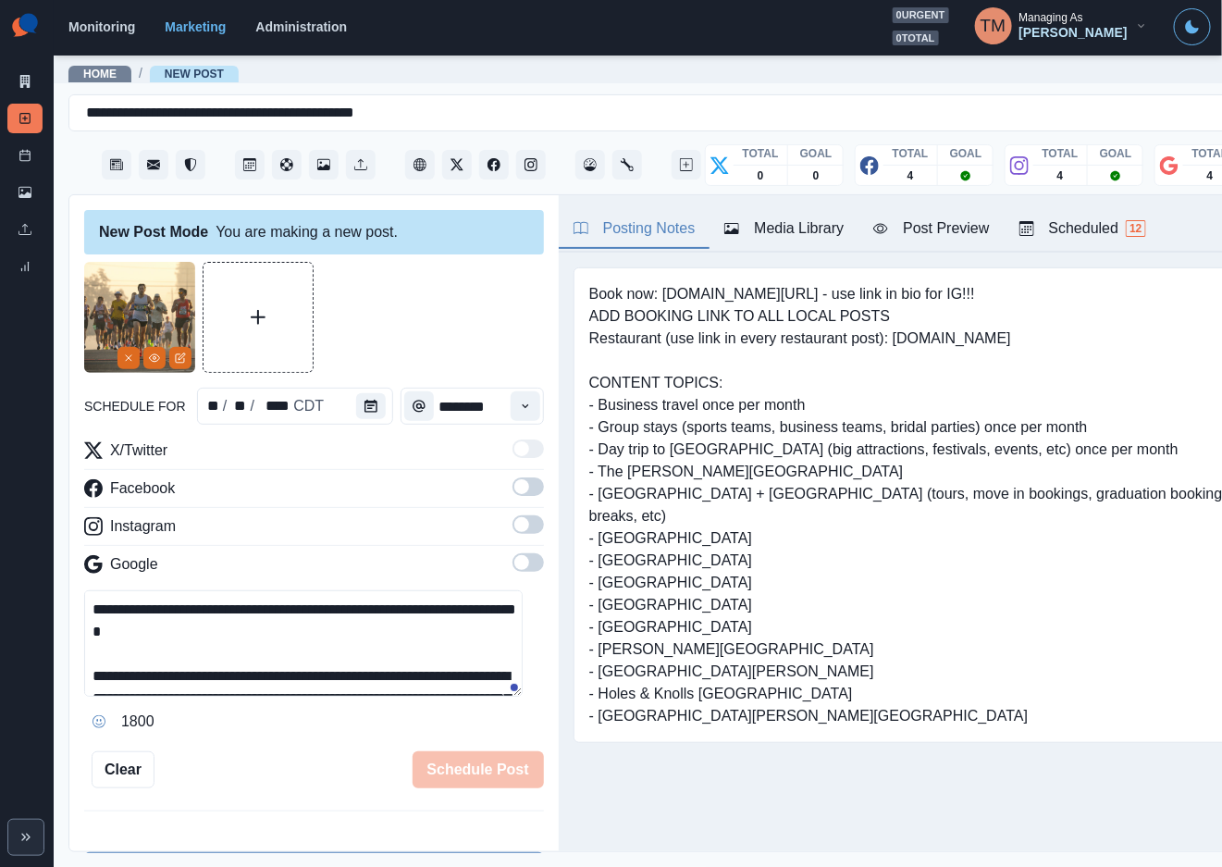
scroll to position [191, 0]
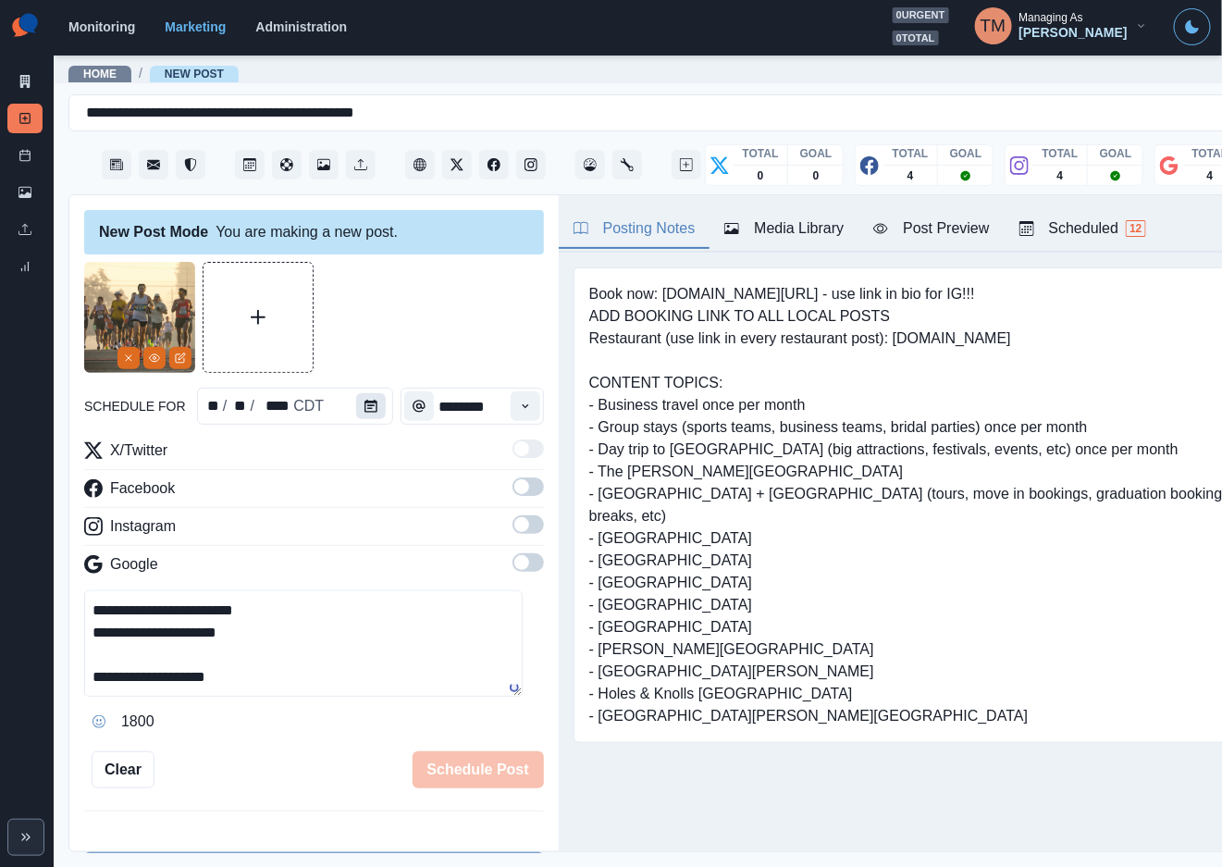
type textarea "**********"
click at [376, 412] on button "Calendar" at bounding box center [371, 406] width 30 height 26
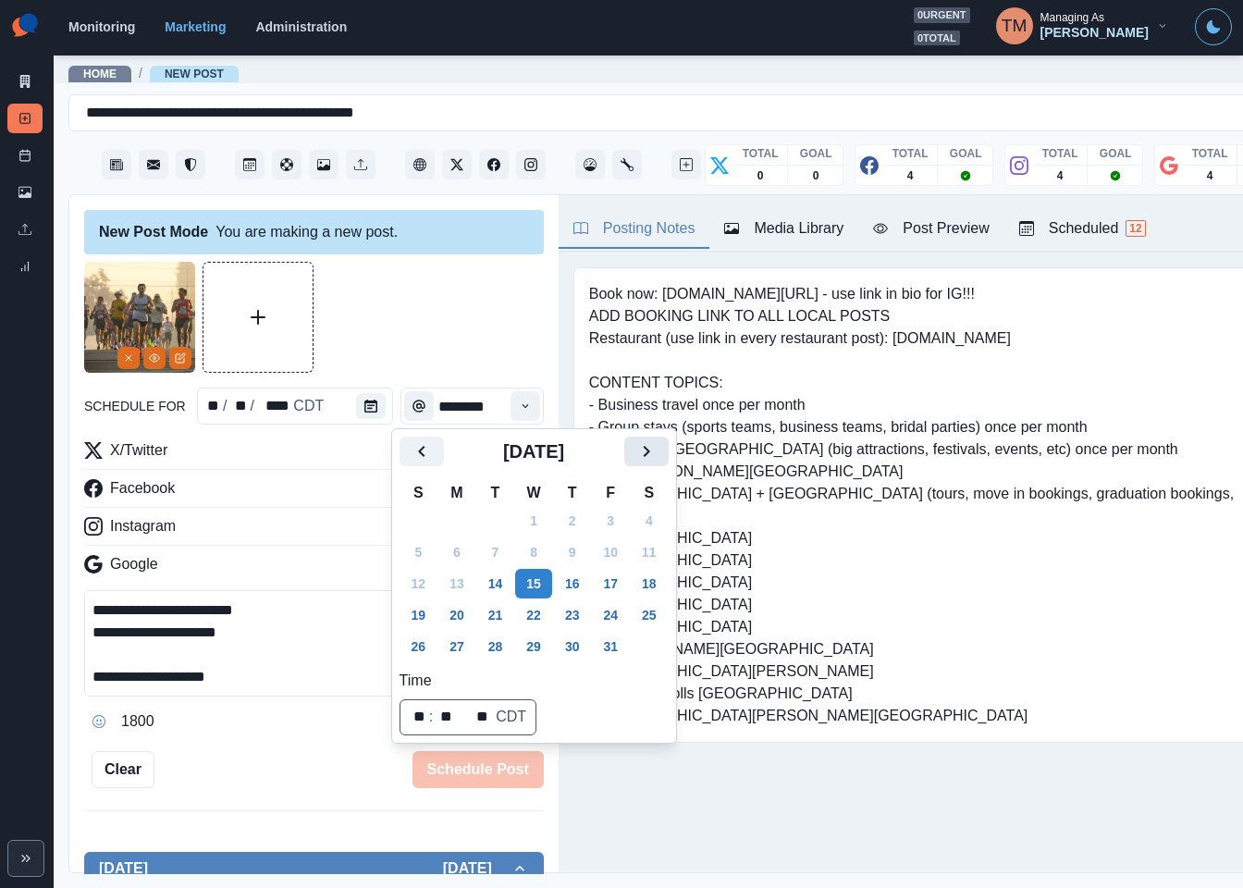
click at [650, 455] on icon "Next" at bounding box center [646, 451] width 22 height 22
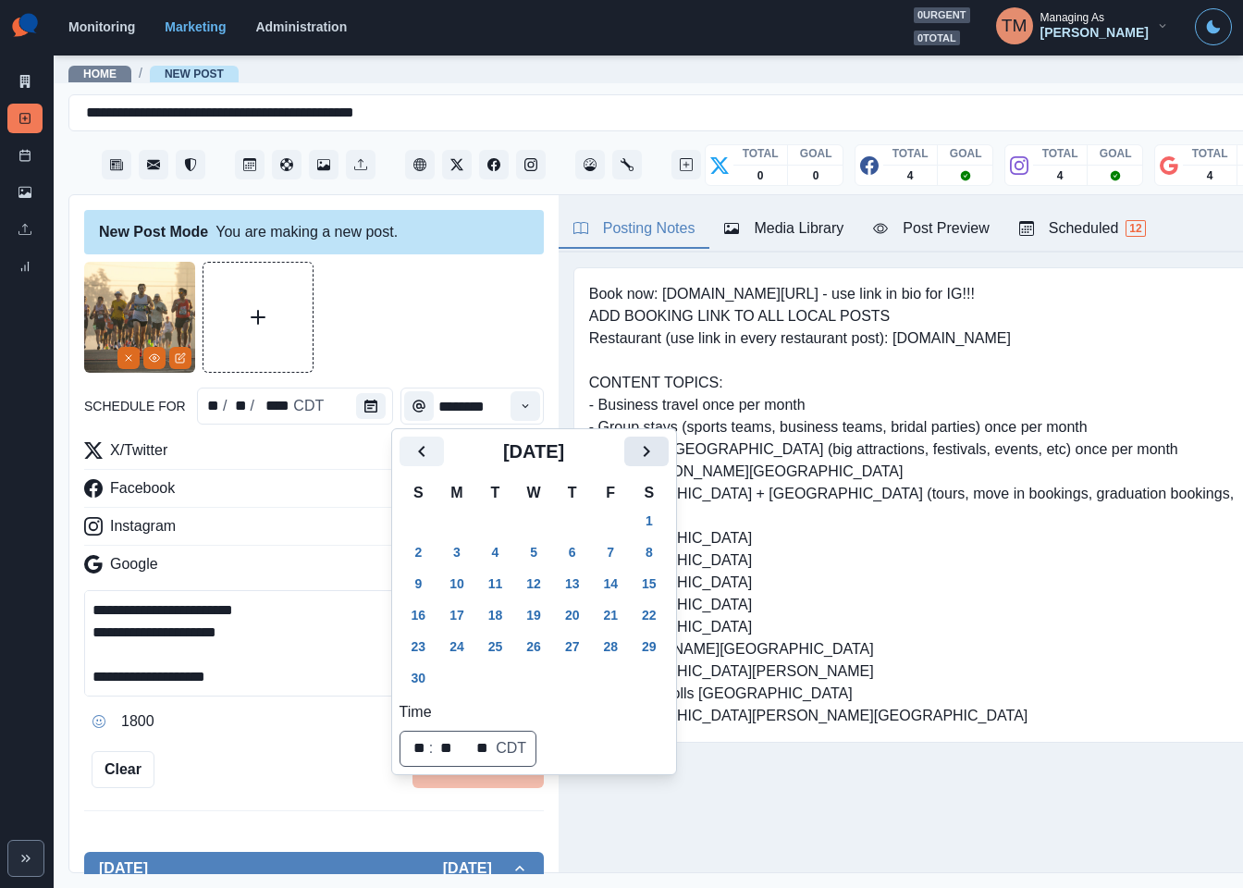
click at [650, 455] on icon "Next" at bounding box center [646, 451] width 22 height 22
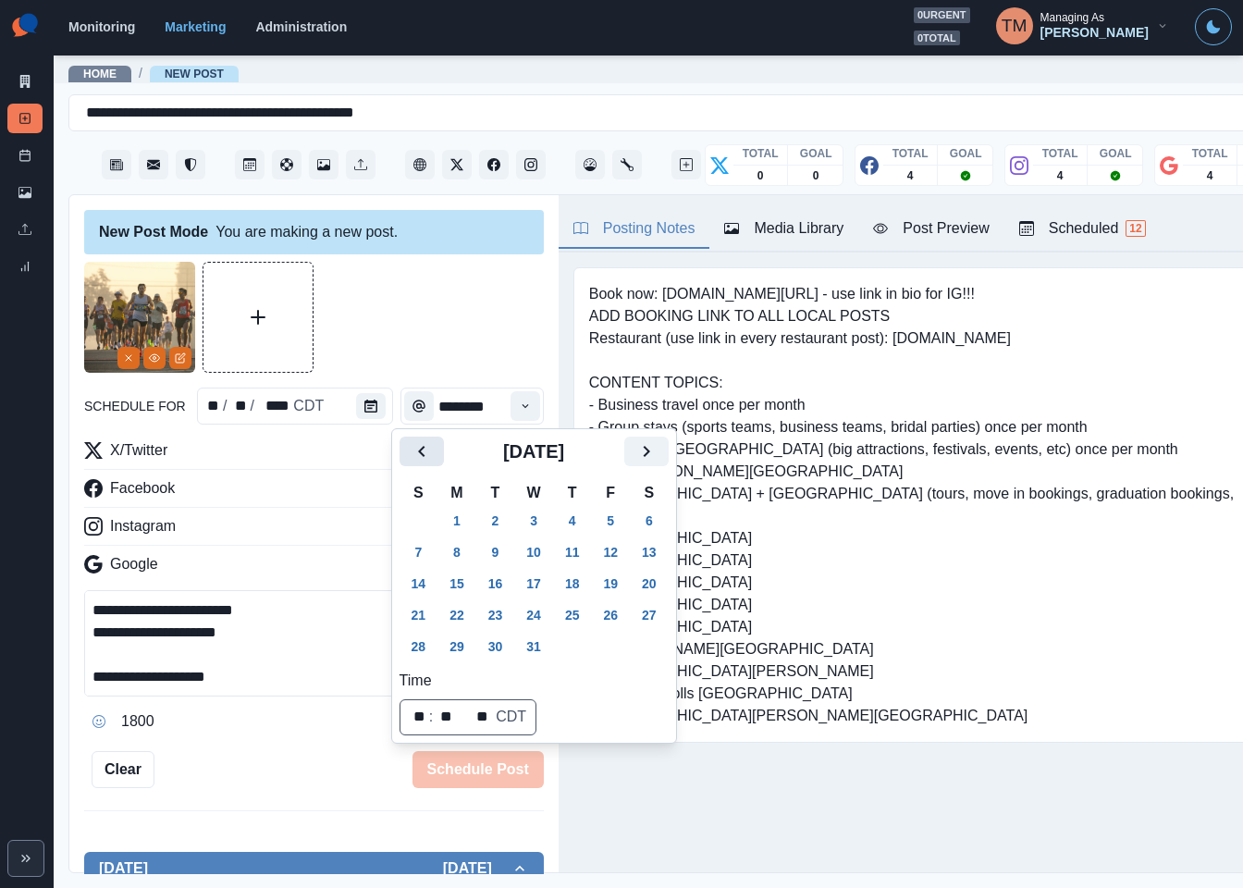
click at [417, 445] on icon "Previous" at bounding box center [422, 451] width 22 height 22
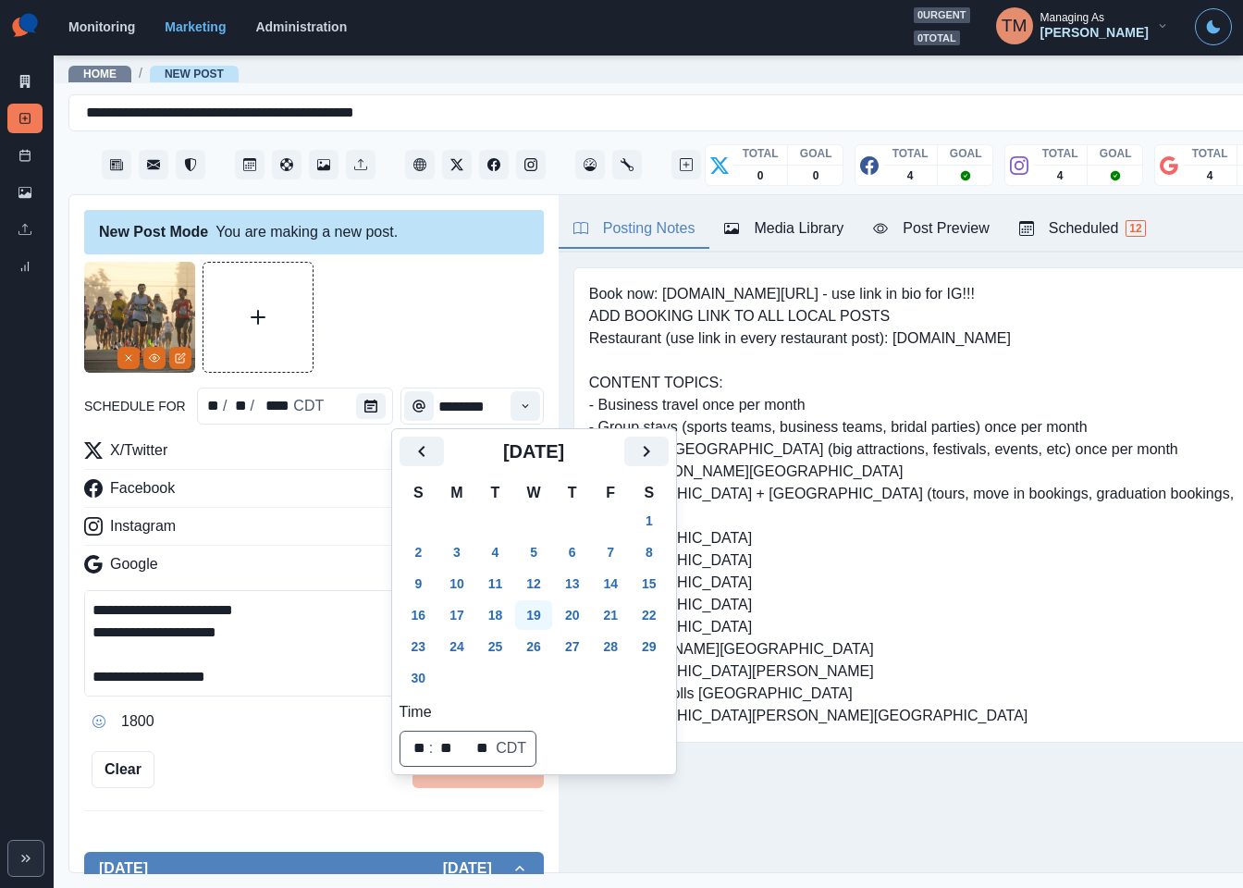
click at [527, 619] on button "19" at bounding box center [533, 615] width 37 height 30
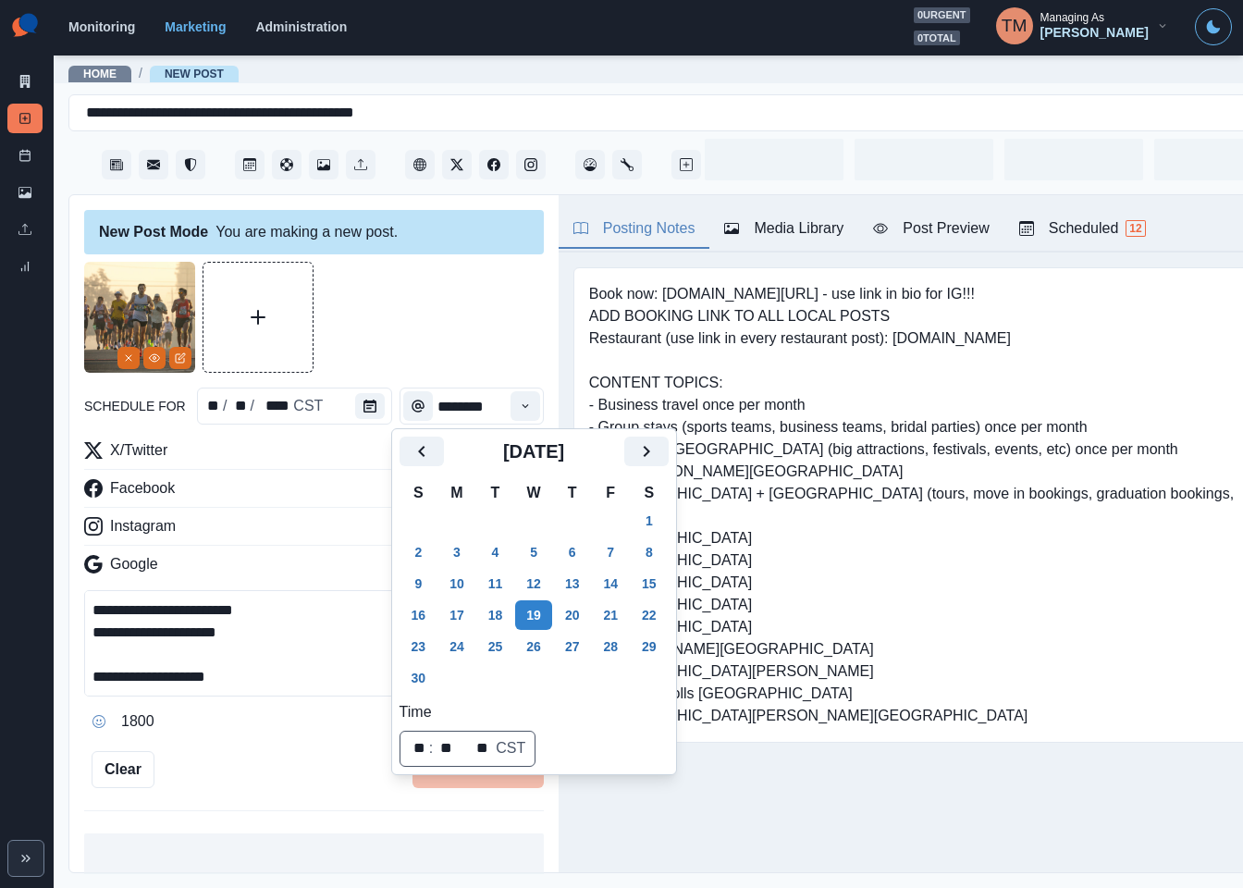
click at [436, 325] on div at bounding box center [314, 317] width 460 height 111
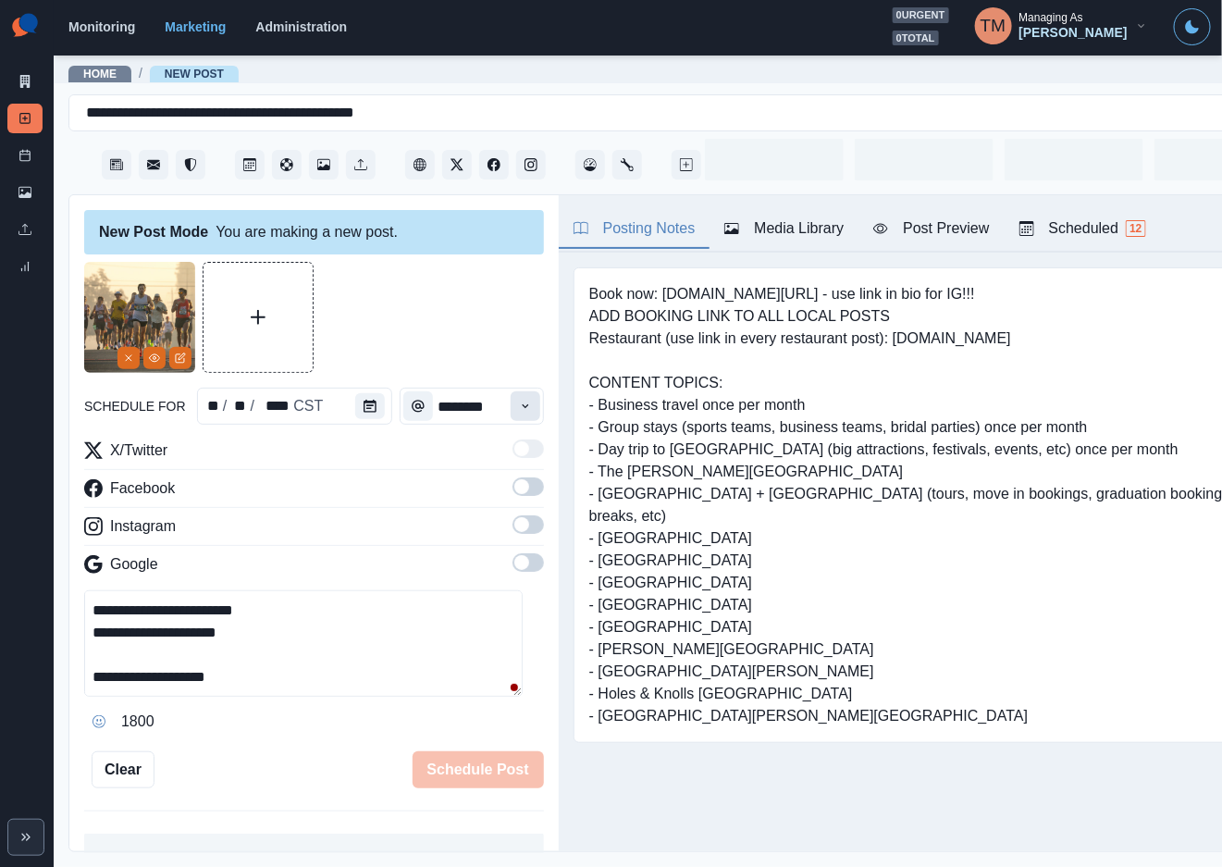
click at [514, 403] on button "Time" at bounding box center [526, 406] width 30 height 30
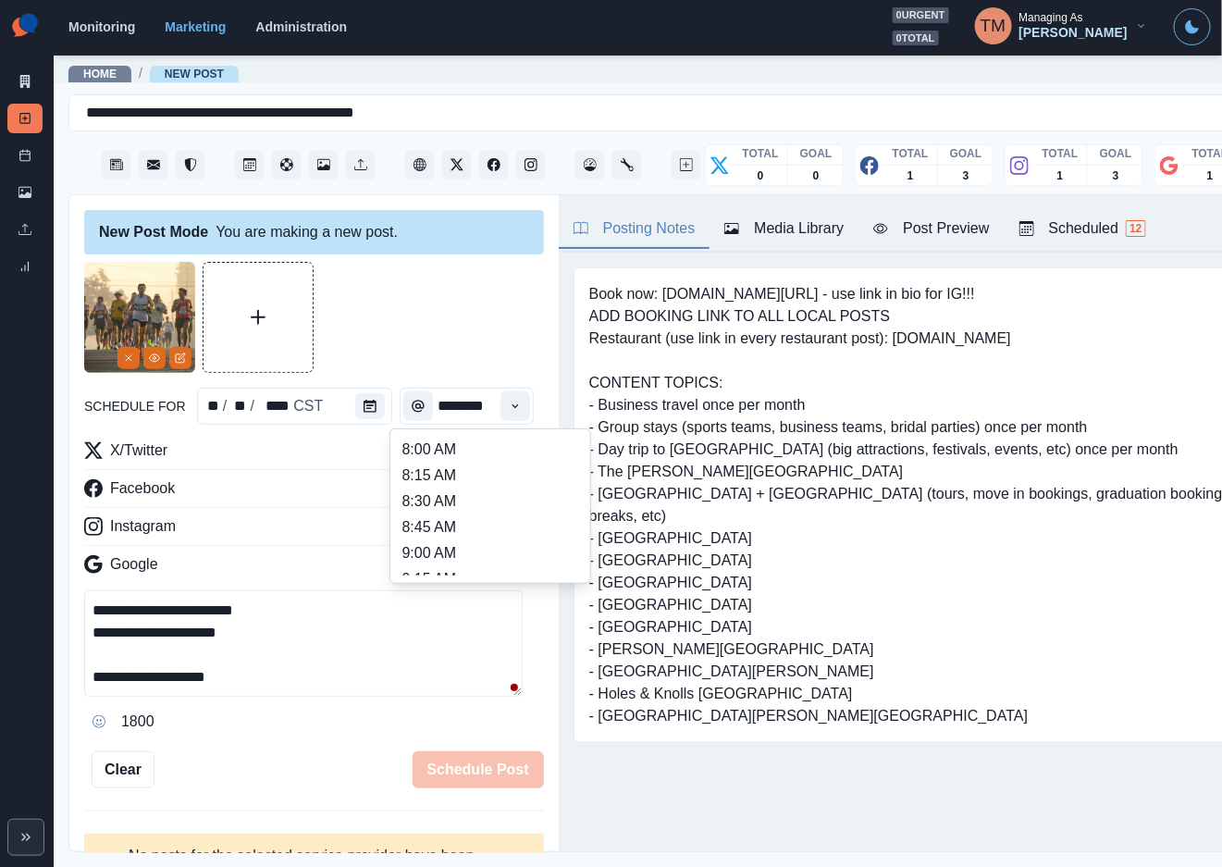
scroll to position [555, 0]
click at [442, 514] on li "2:00 PM" at bounding box center [490, 516] width 185 height 26
type input "*******"
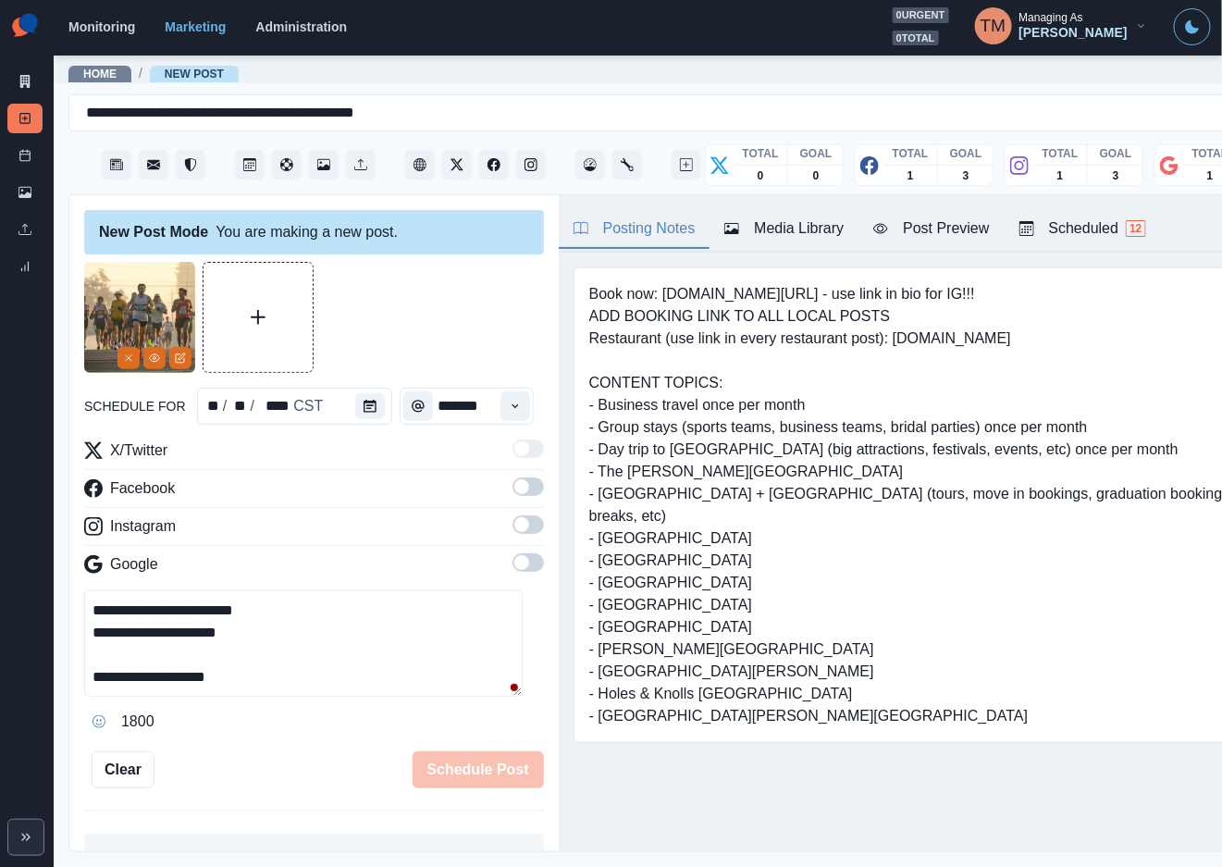
scroll to position [0, 0]
click at [514, 499] on label at bounding box center [527, 492] width 31 height 30
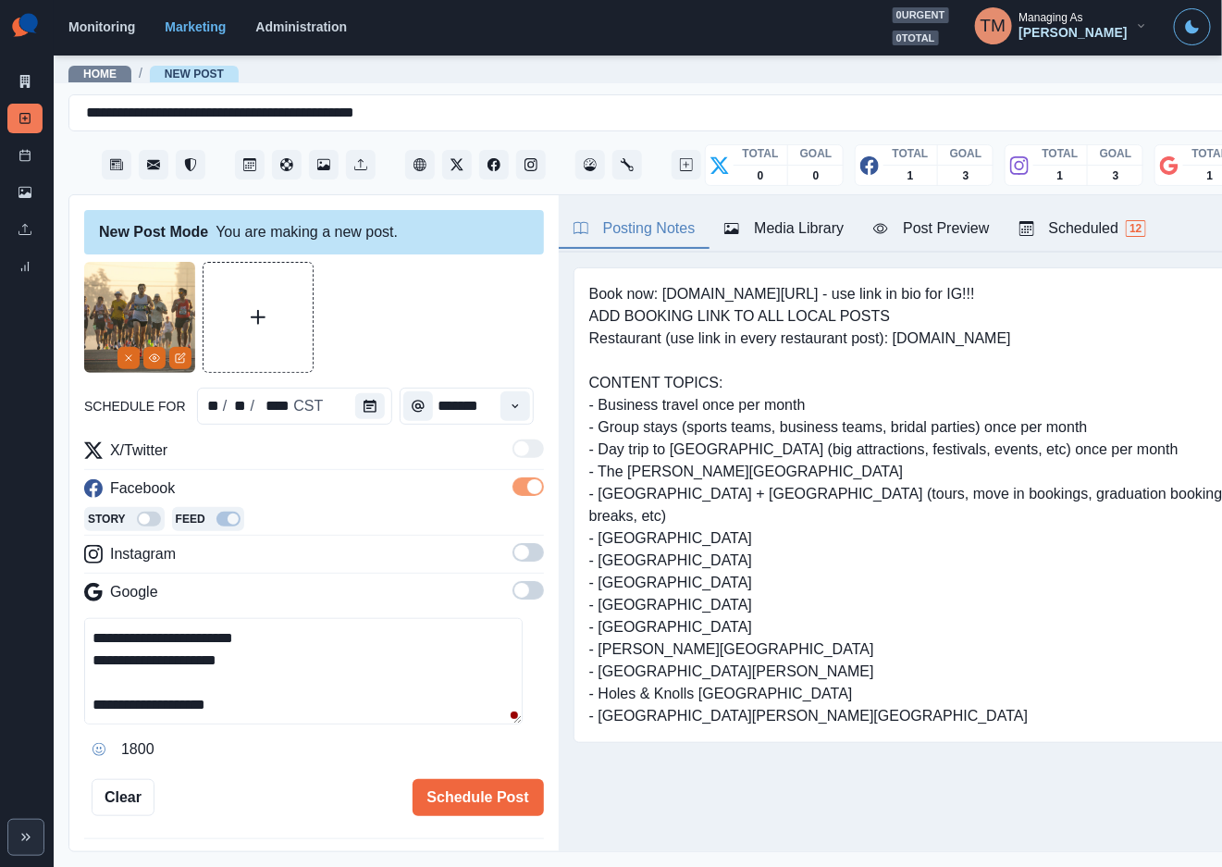
click at [513, 549] on div "X/Twitter Facebook Story Feed Instagram Google" at bounding box center [314, 524] width 460 height 171
drag, startPoint x: 512, startPoint y: 597, endPoint x: 513, endPoint y: 555, distance: 41.7
click at [512, 591] on span at bounding box center [527, 590] width 31 height 18
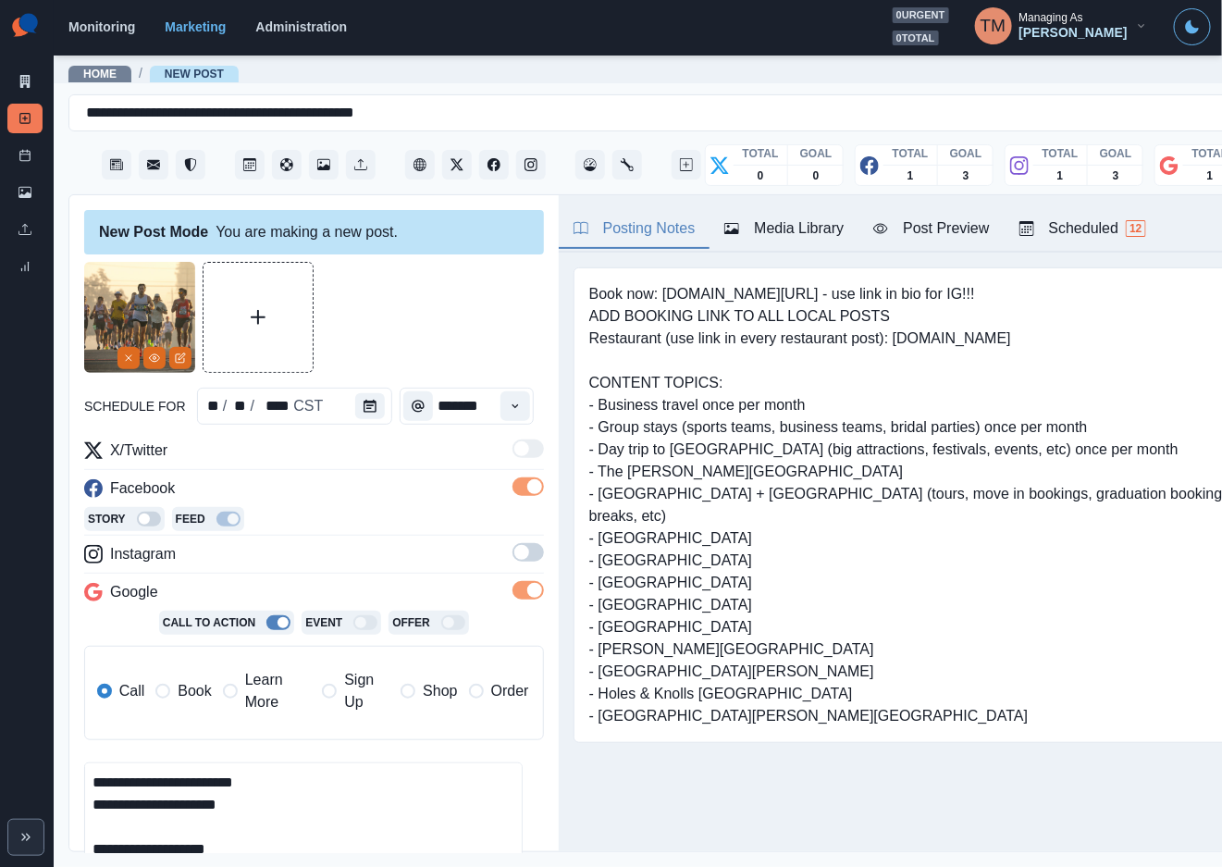
click at [513, 555] on span at bounding box center [527, 552] width 31 height 18
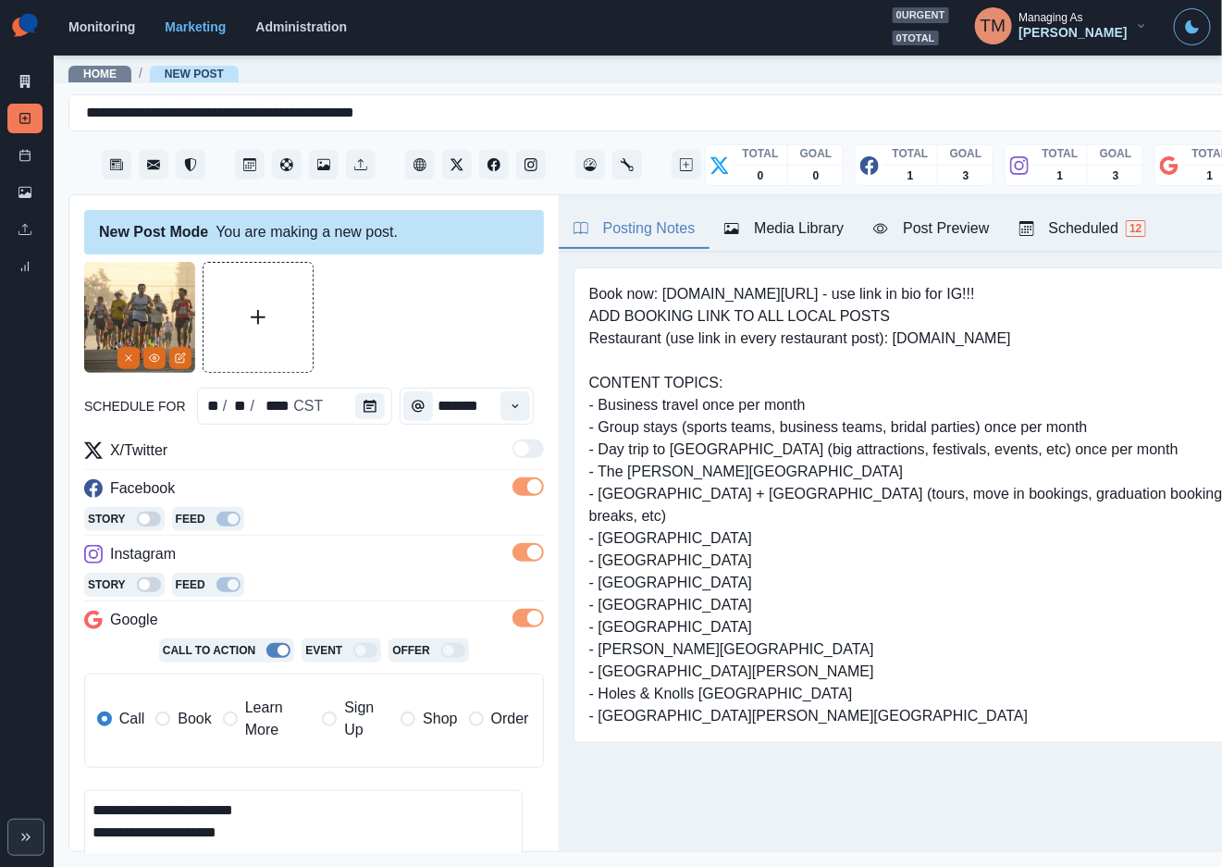
drag, startPoint x: 194, startPoint y: 720, endPoint x: 344, endPoint y: 514, distance: 254.2
click at [194, 721] on span "Book" at bounding box center [194, 719] width 33 height 22
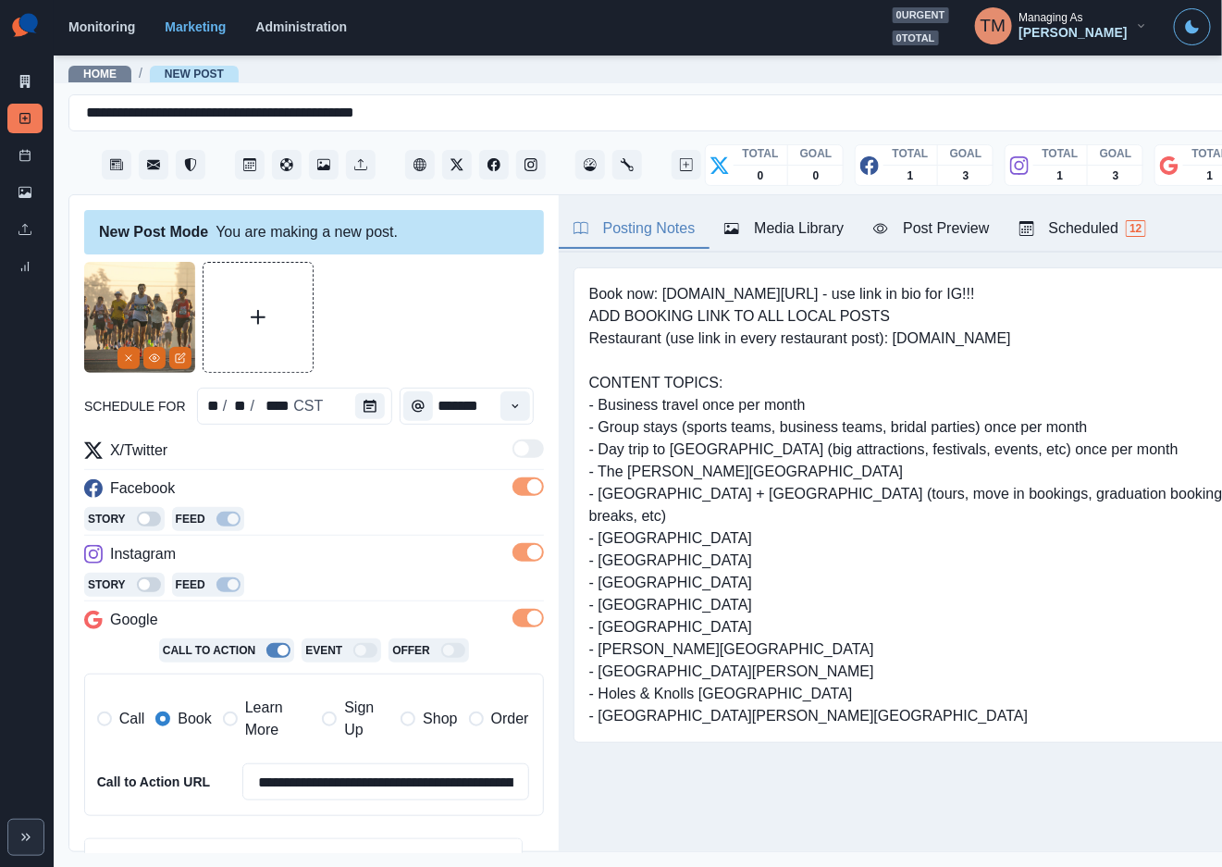
drag, startPoint x: 428, startPoint y: 327, endPoint x: 450, endPoint y: 314, distance: 25.7
click at [439, 319] on div at bounding box center [314, 317] width 460 height 111
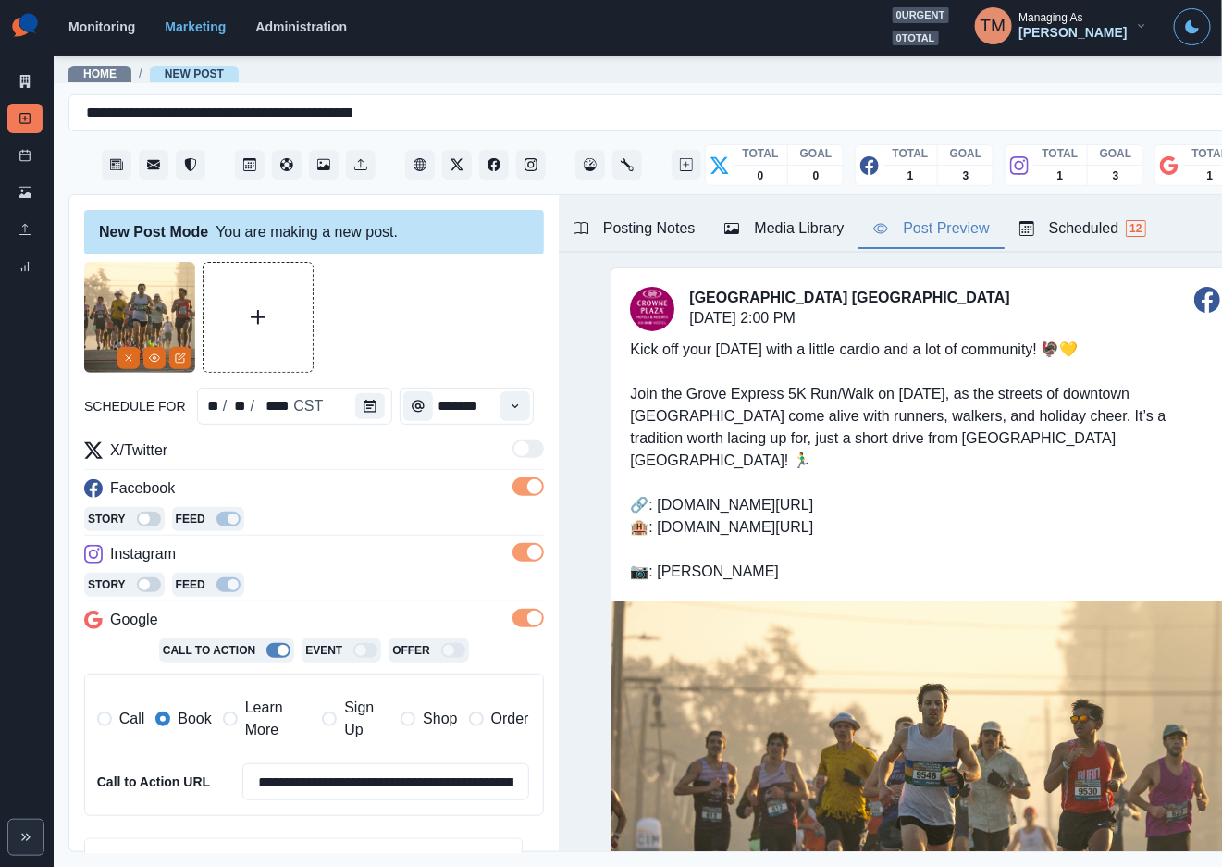
click at [925, 236] on div "Post Preview" at bounding box center [931, 228] width 116 height 22
click at [647, 233] on div "Posting Notes" at bounding box center [634, 228] width 122 height 22
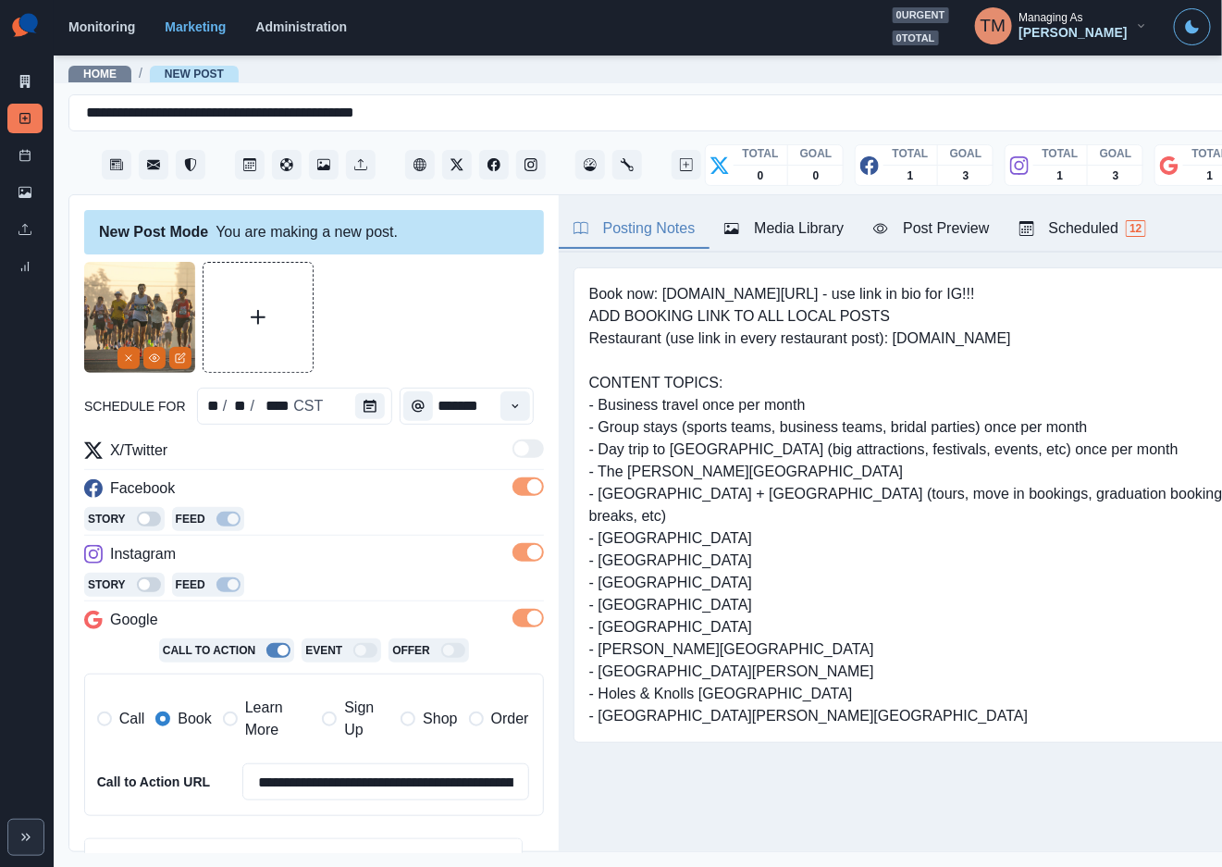
click at [401, 322] on div at bounding box center [314, 317] width 460 height 111
click at [977, 225] on div "Post Preview" at bounding box center [931, 228] width 116 height 22
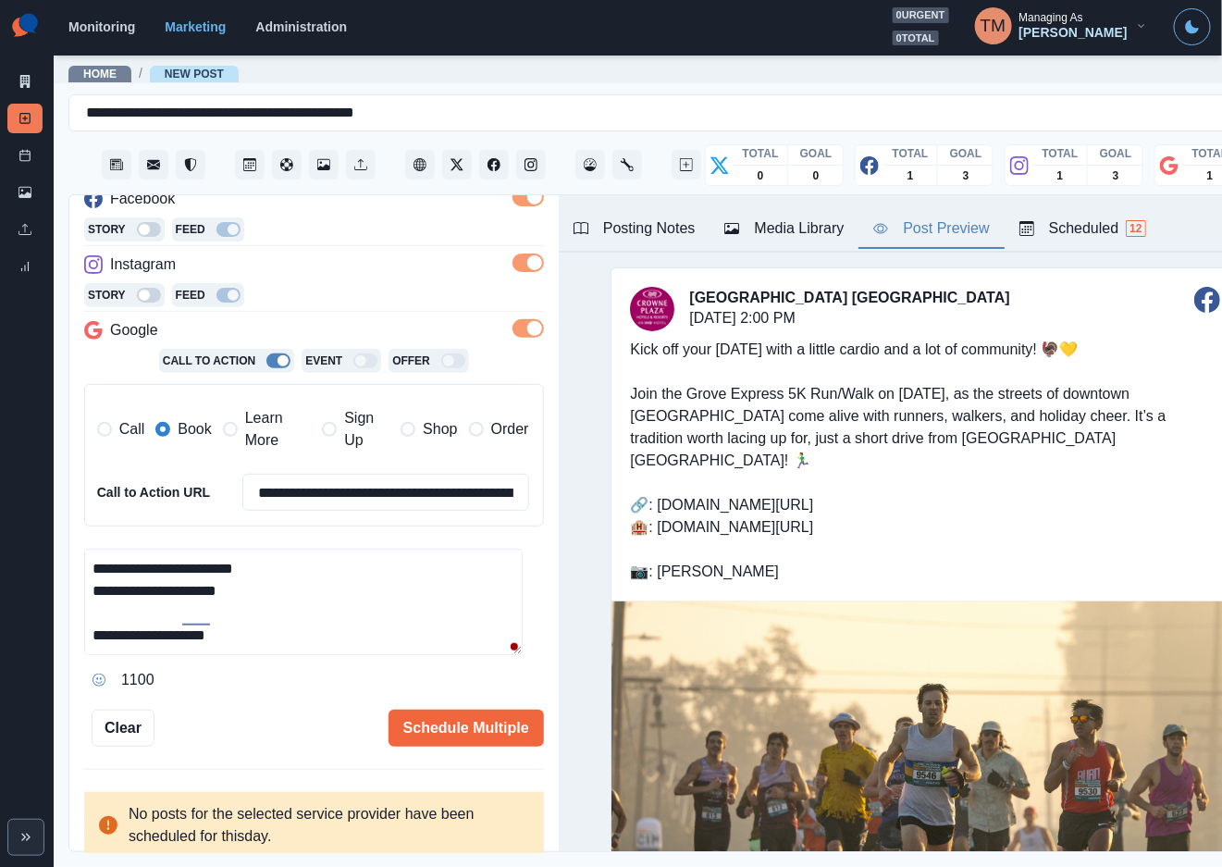
scroll to position [89, 0]
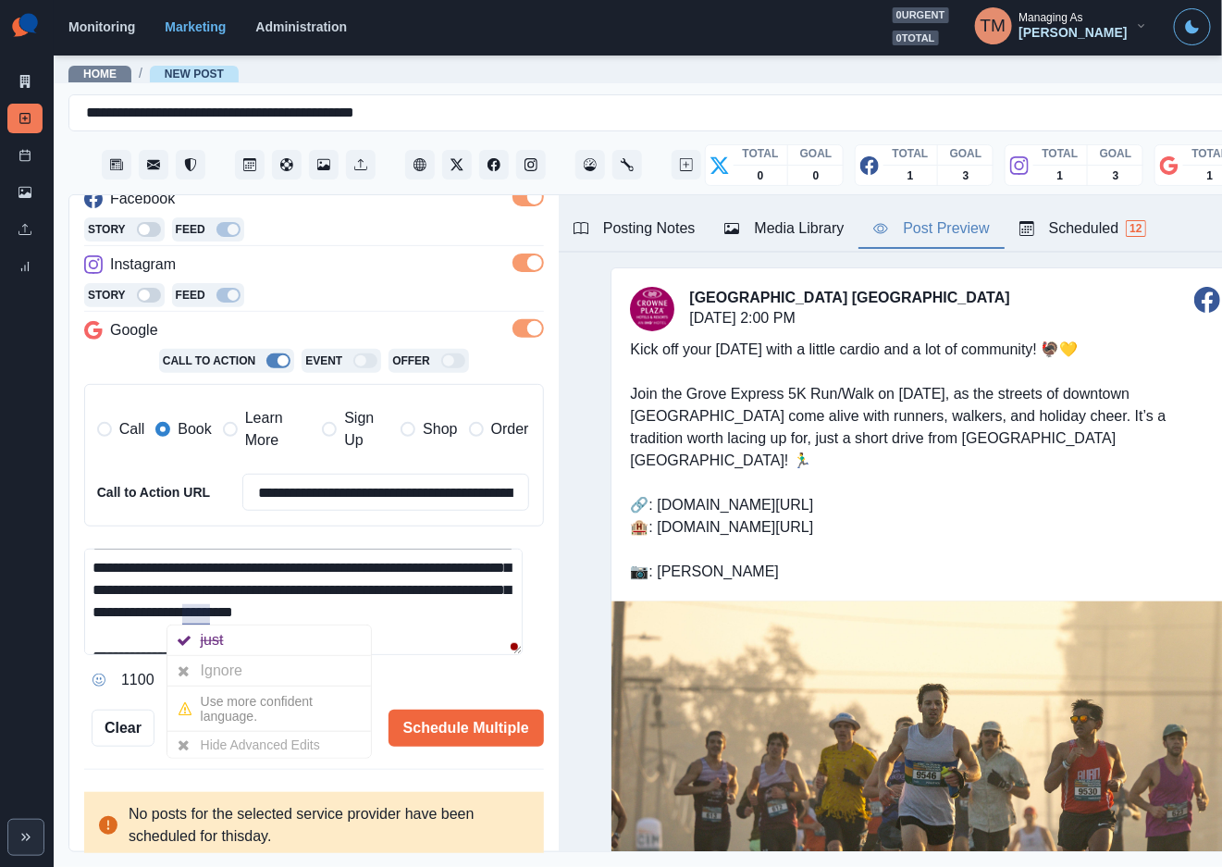
drag, startPoint x: 186, startPoint y: 659, endPoint x: 184, endPoint y: 669, distance: 10.3
click at [186, 660] on div at bounding box center [183, 671] width 33 height 30
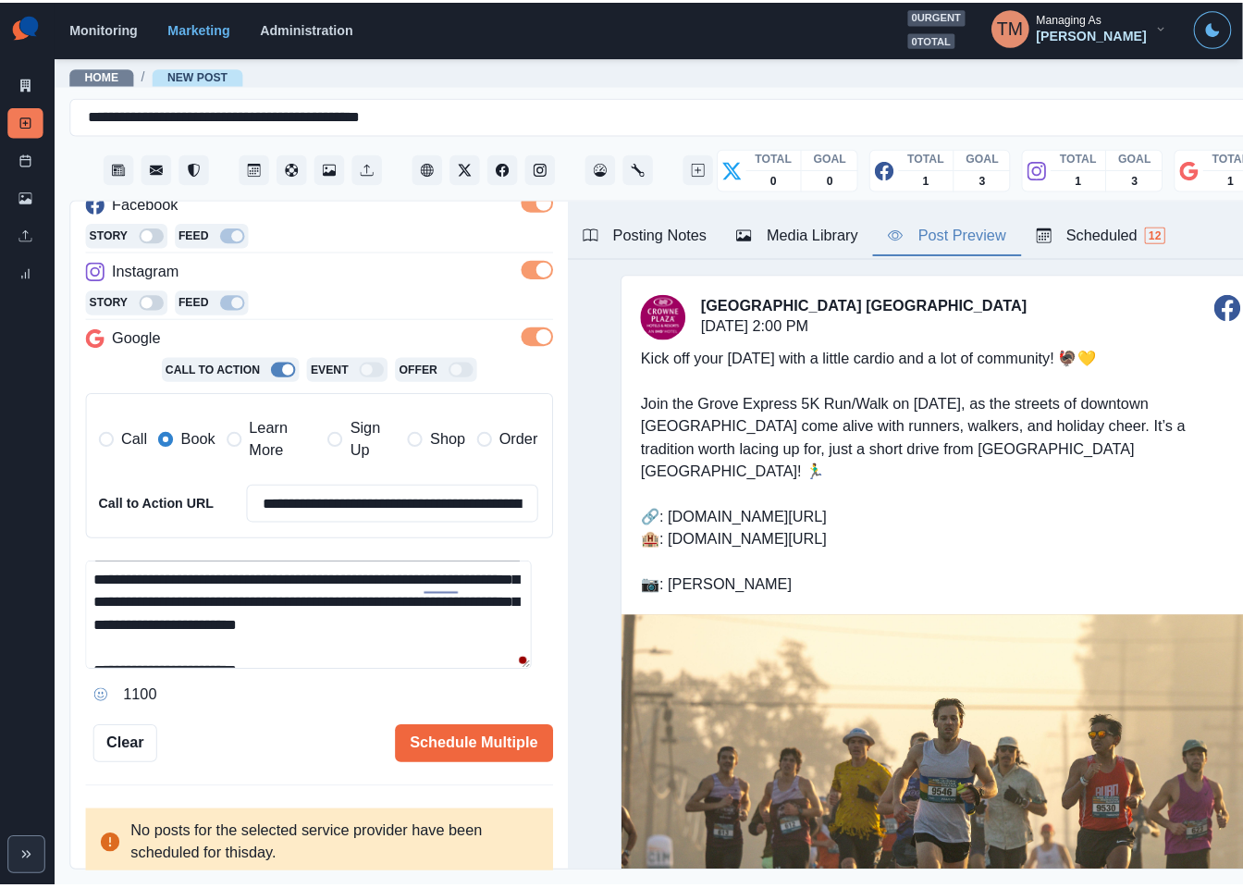
scroll to position [0, 0]
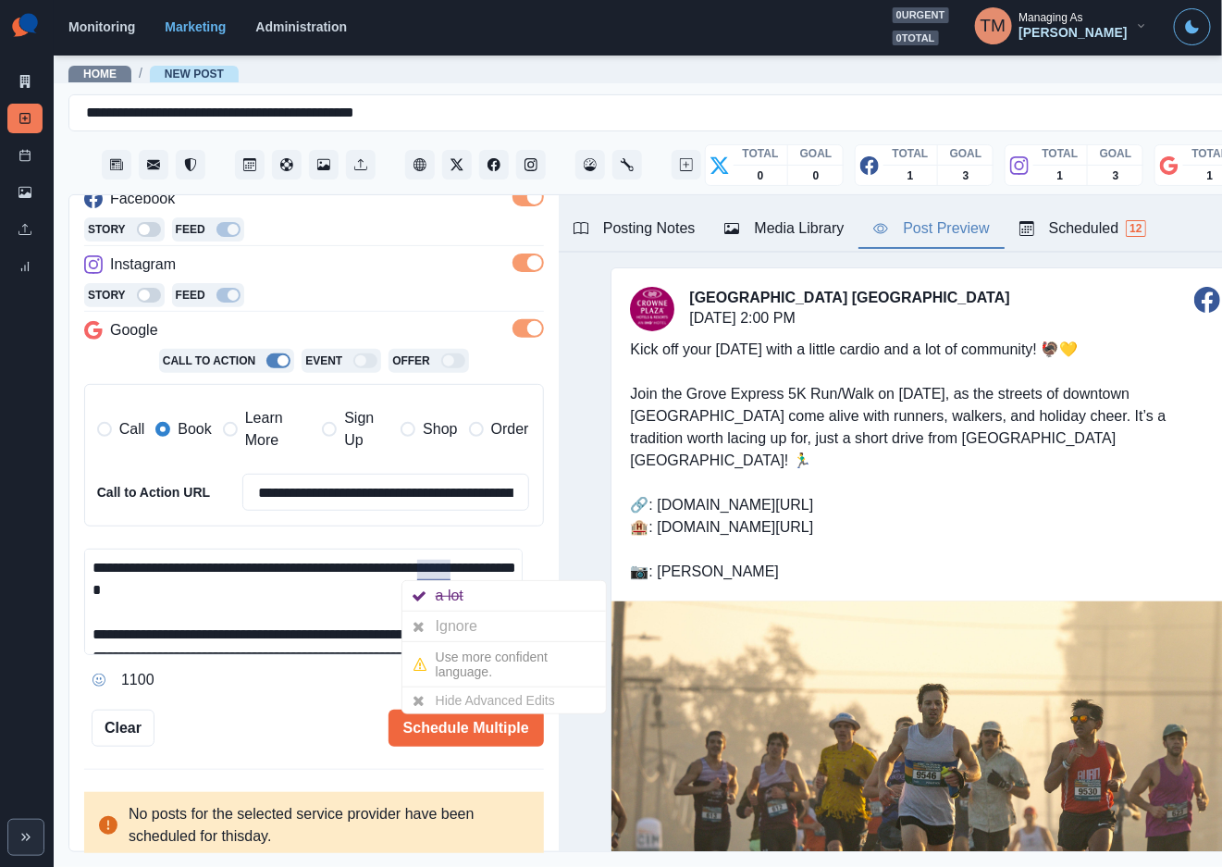
click at [445, 631] on div "Ignore" at bounding box center [460, 626] width 49 height 30
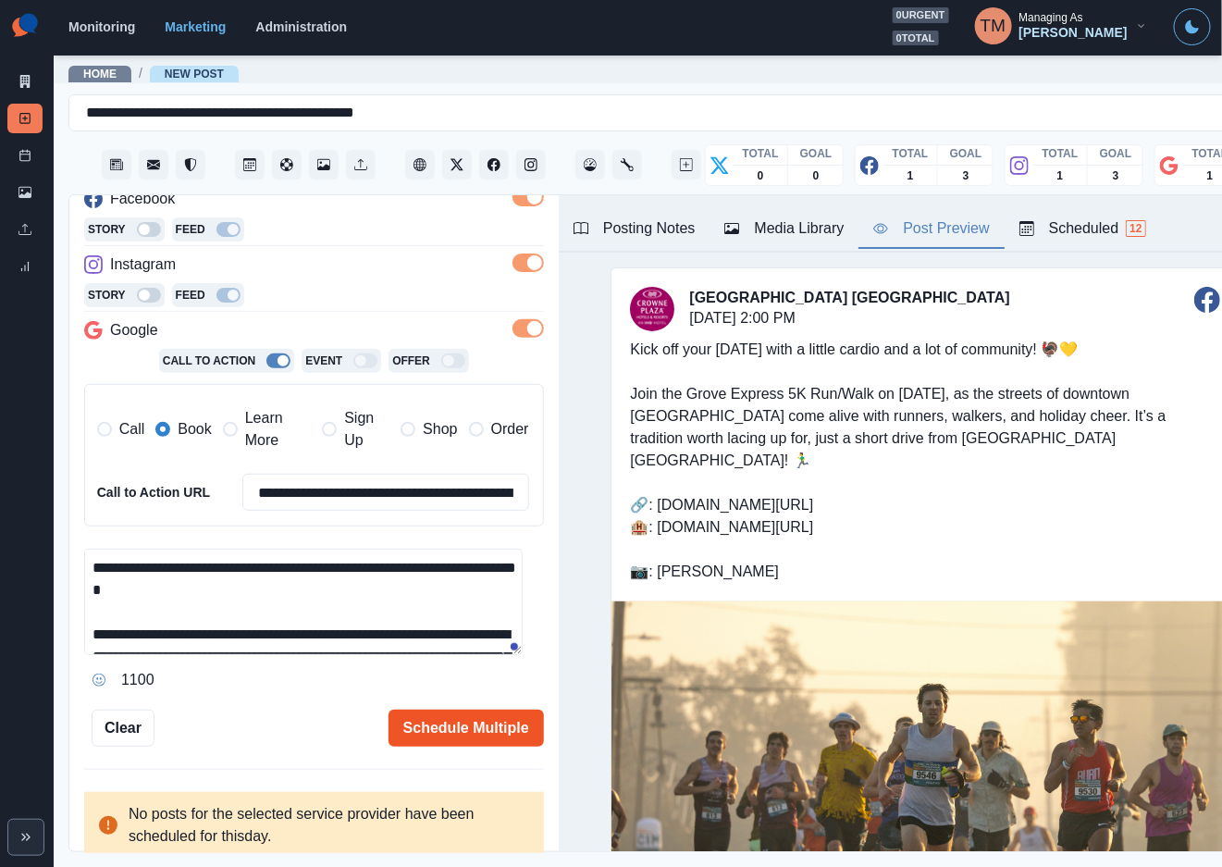
click at [447, 735] on button "Schedule Multiple" at bounding box center [465, 727] width 155 height 37
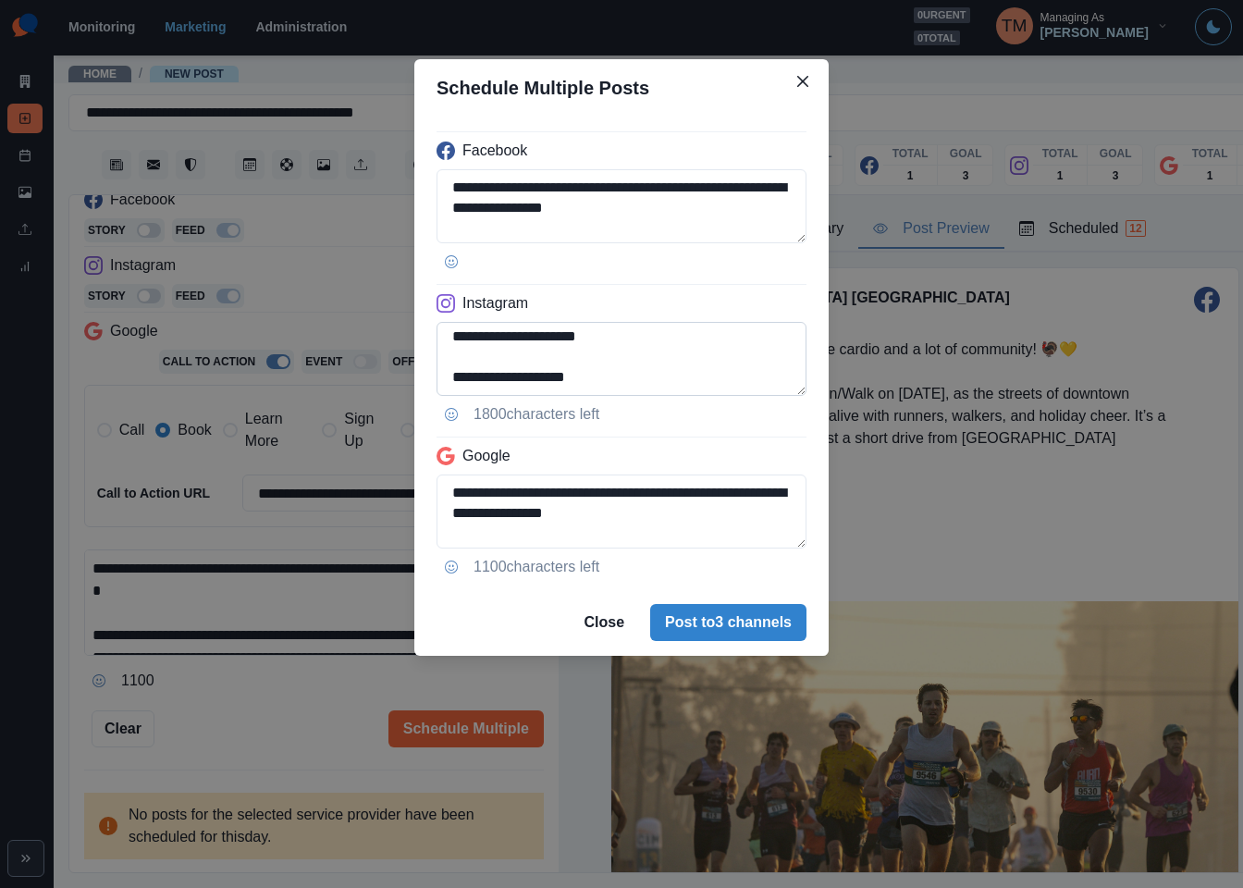
scroll to position [228, 0]
drag, startPoint x: 484, startPoint y: 341, endPoint x: 506, endPoint y: 344, distance: 22.4
click at [486, 341] on textarea "**********" at bounding box center [622, 359] width 370 height 74
type textarea "**********"
click at [444, 491] on textarea "**********" at bounding box center [622, 512] width 370 height 74
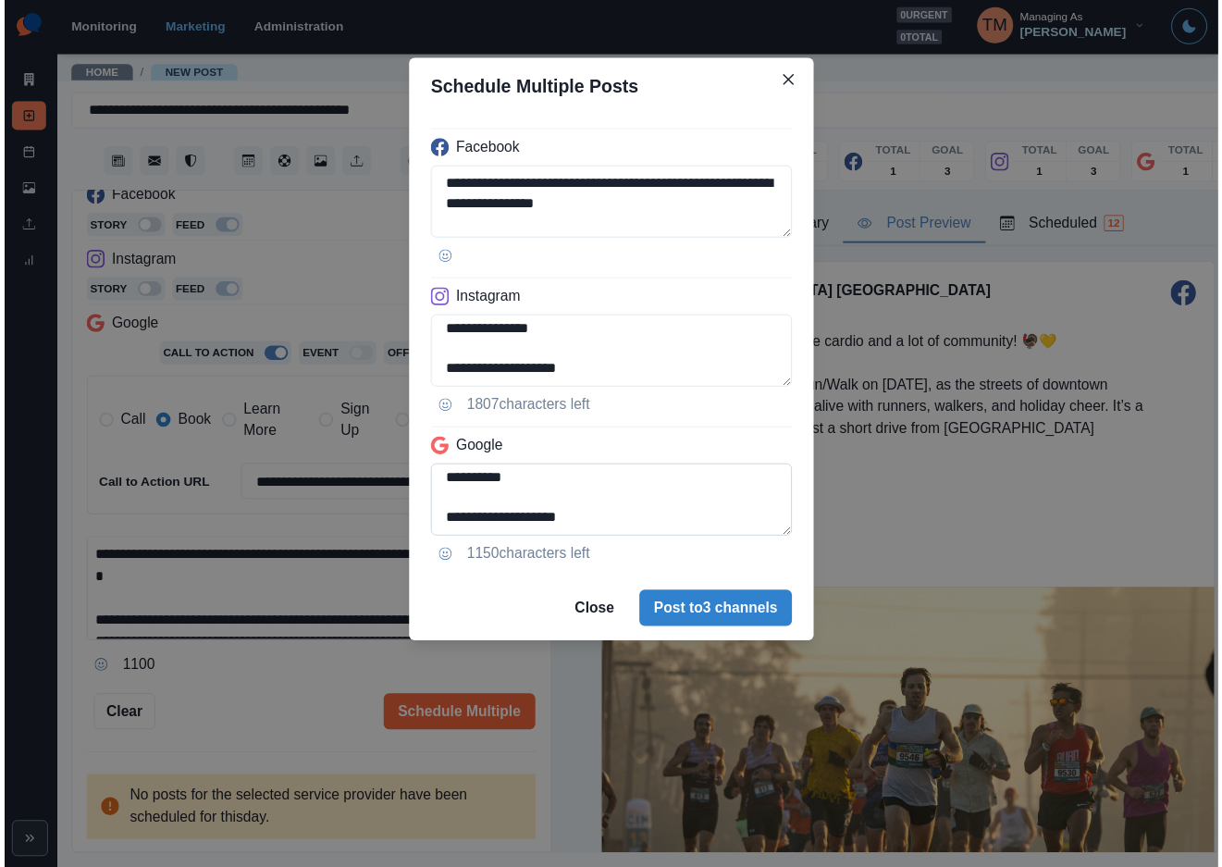
scroll to position [159, 0]
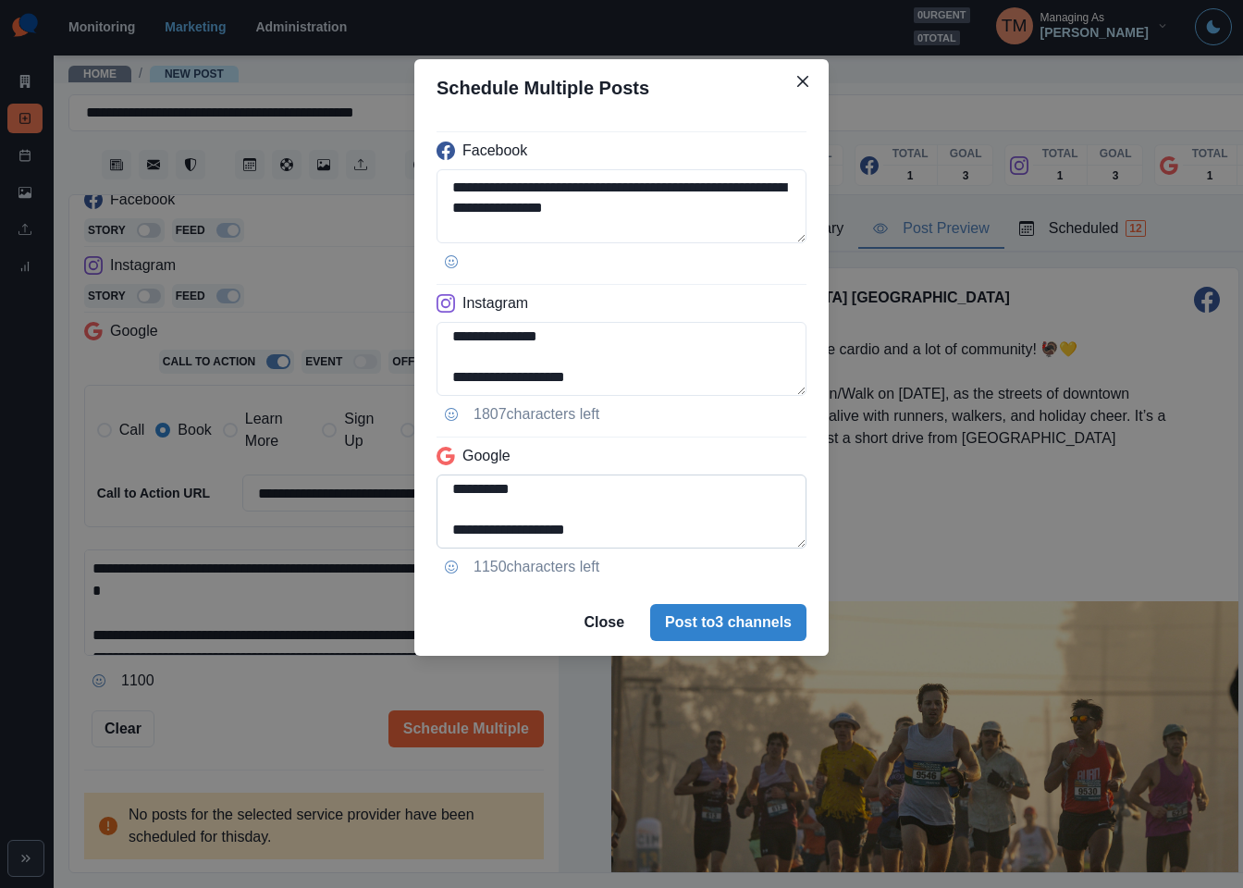
type textarea "**********"
click at [262, 702] on div "**********" at bounding box center [621, 444] width 1243 height 888
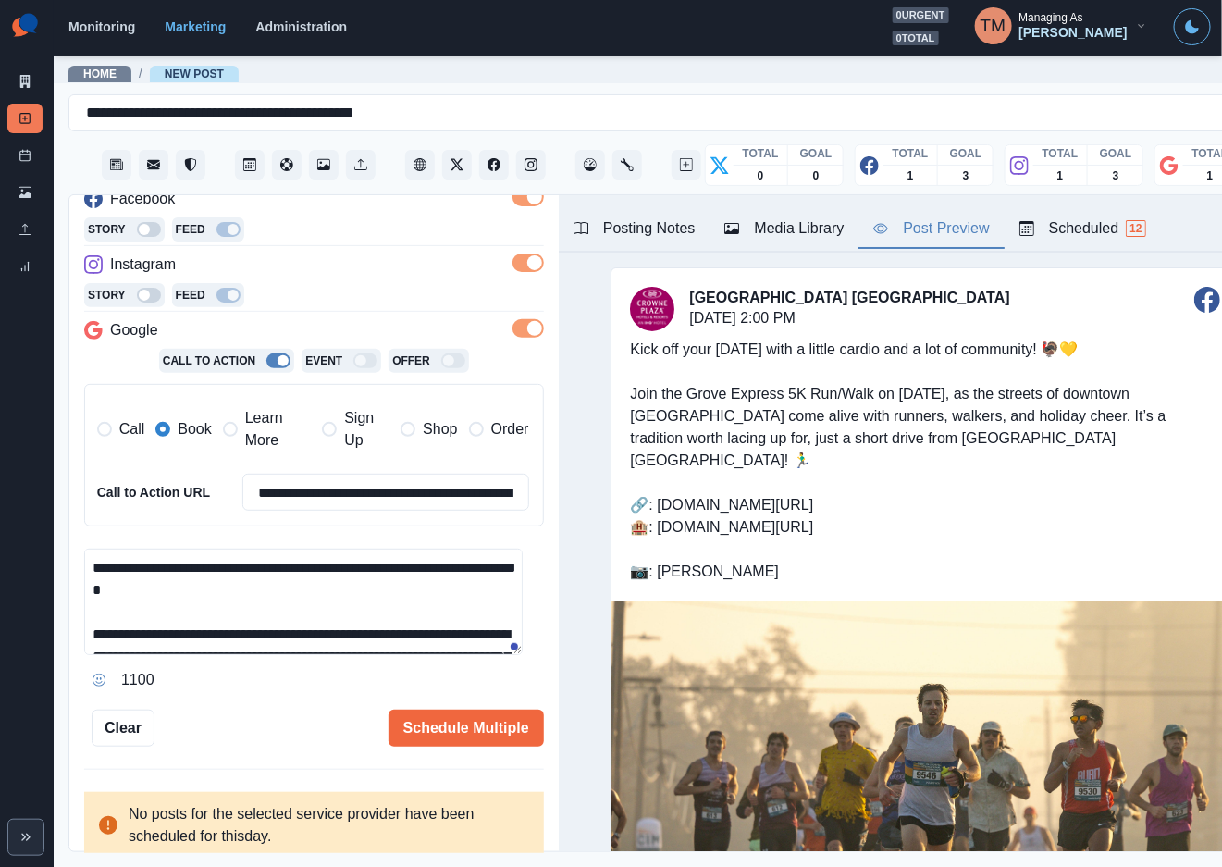
click at [670, 241] on button "Posting Notes" at bounding box center [635, 229] width 152 height 39
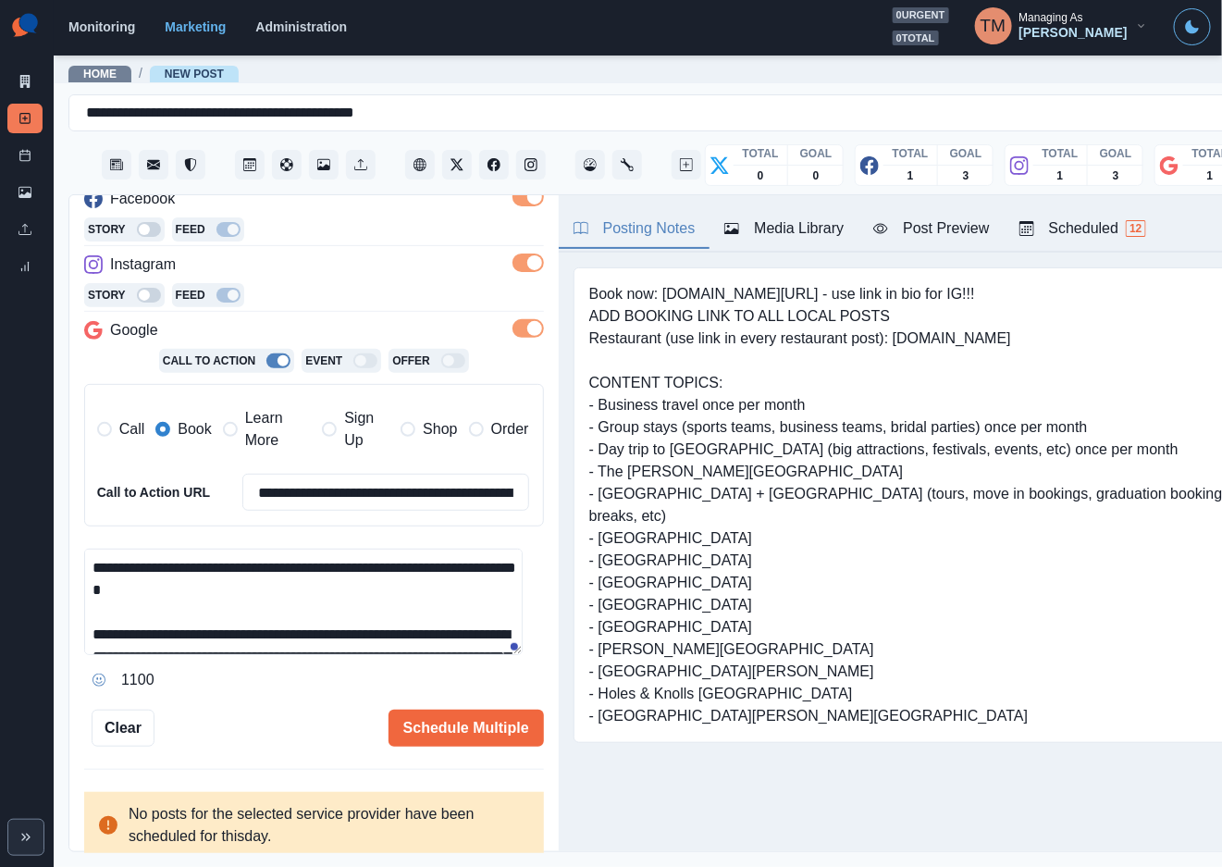
scroll to position [8, 0]
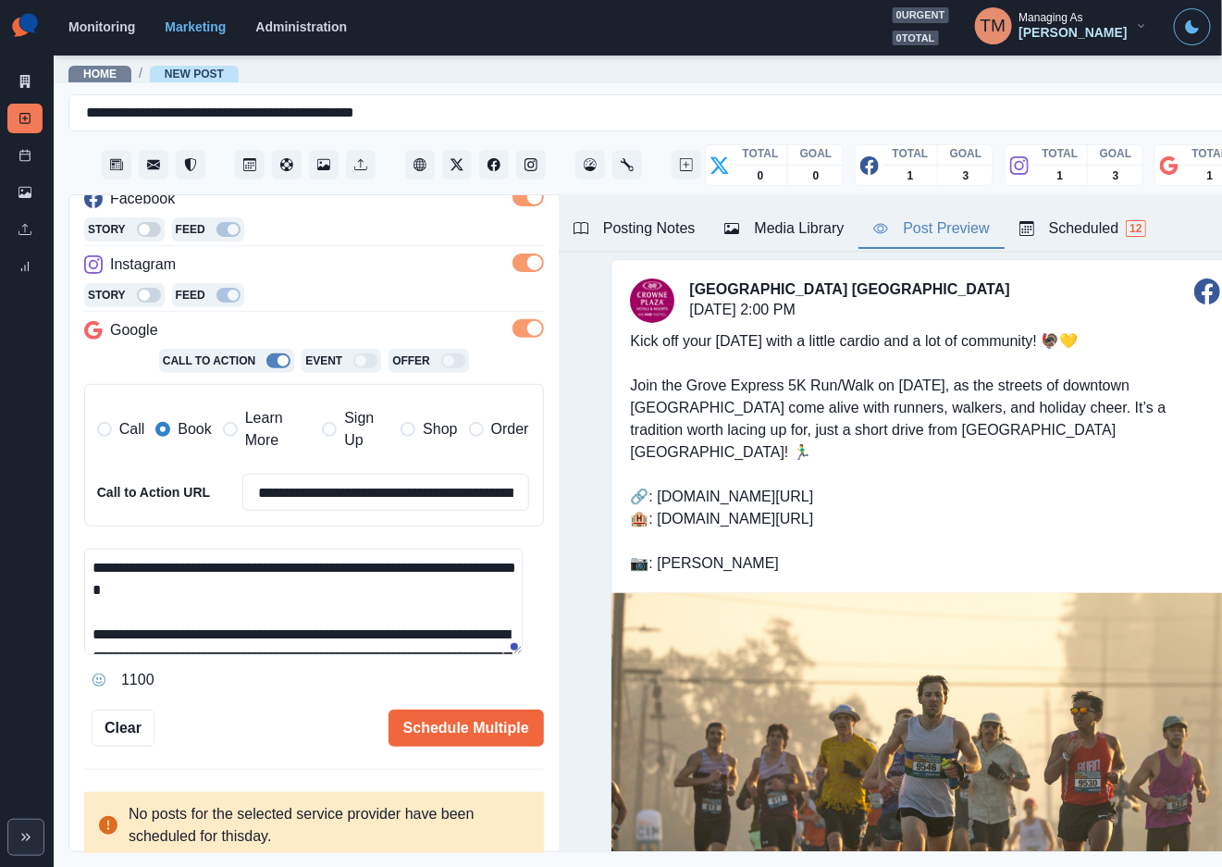
click at [950, 233] on div "Post Preview" at bounding box center [931, 228] width 116 height 22
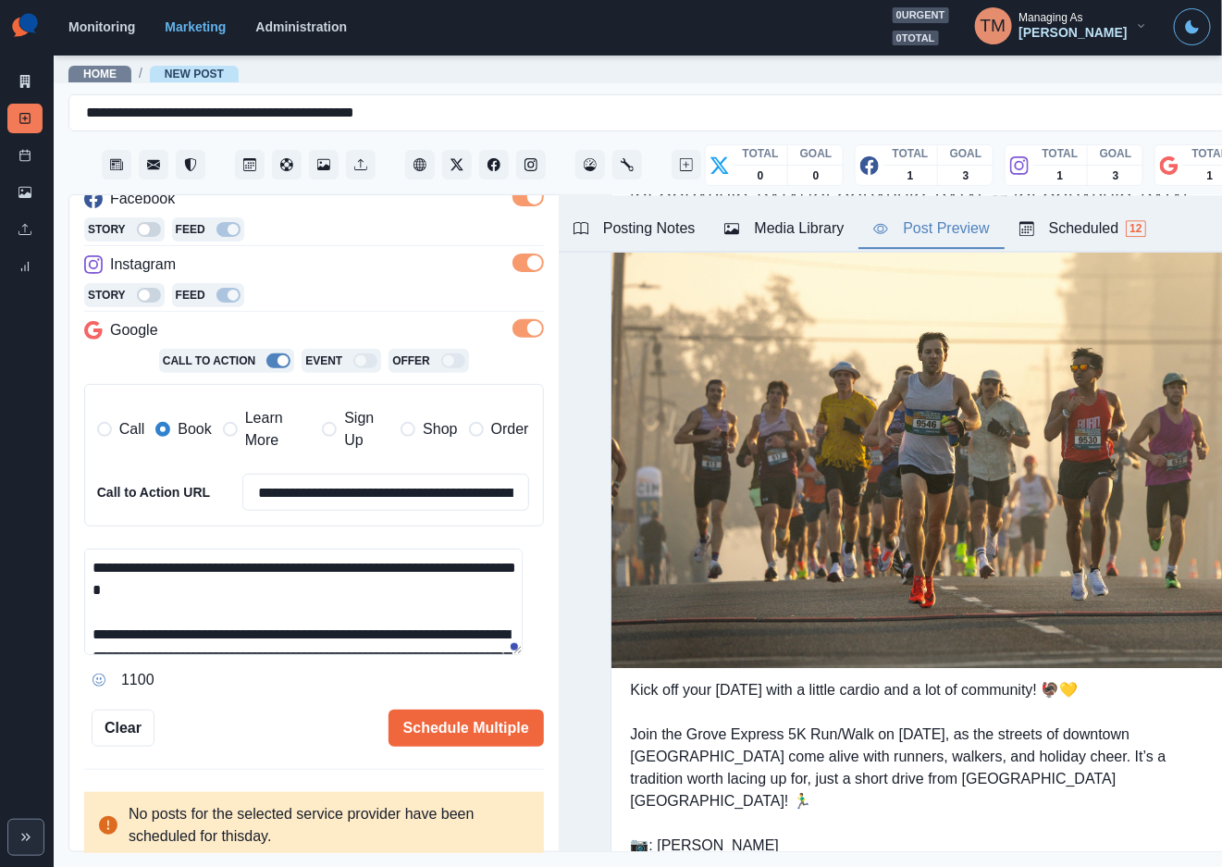
scroll to position [1283, 0]
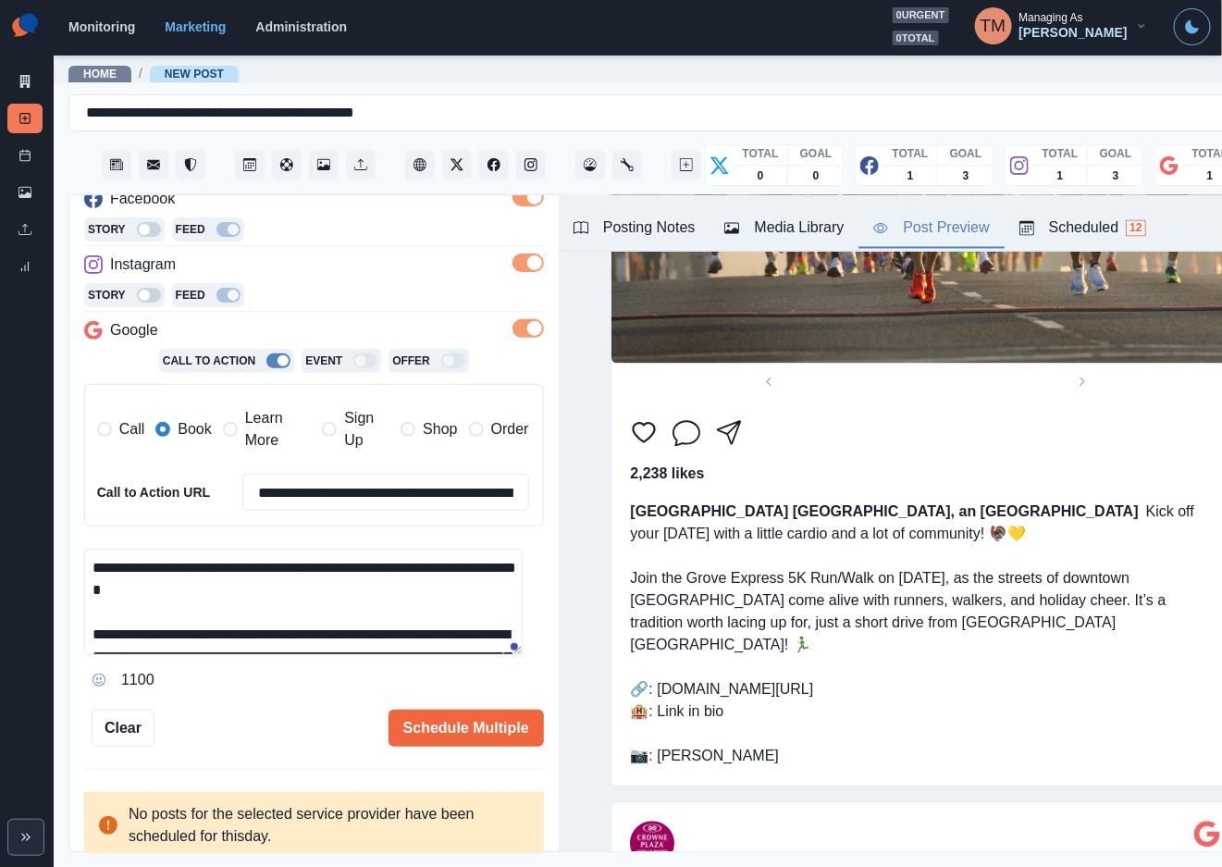
drag, startPoint x: 472, startPoint y: 744, endPoint x: 294, endPoint y: 742, distance: 177.6
click at [294, 753] on div "**********" at bounding box center [313, 524] width 489 height 658
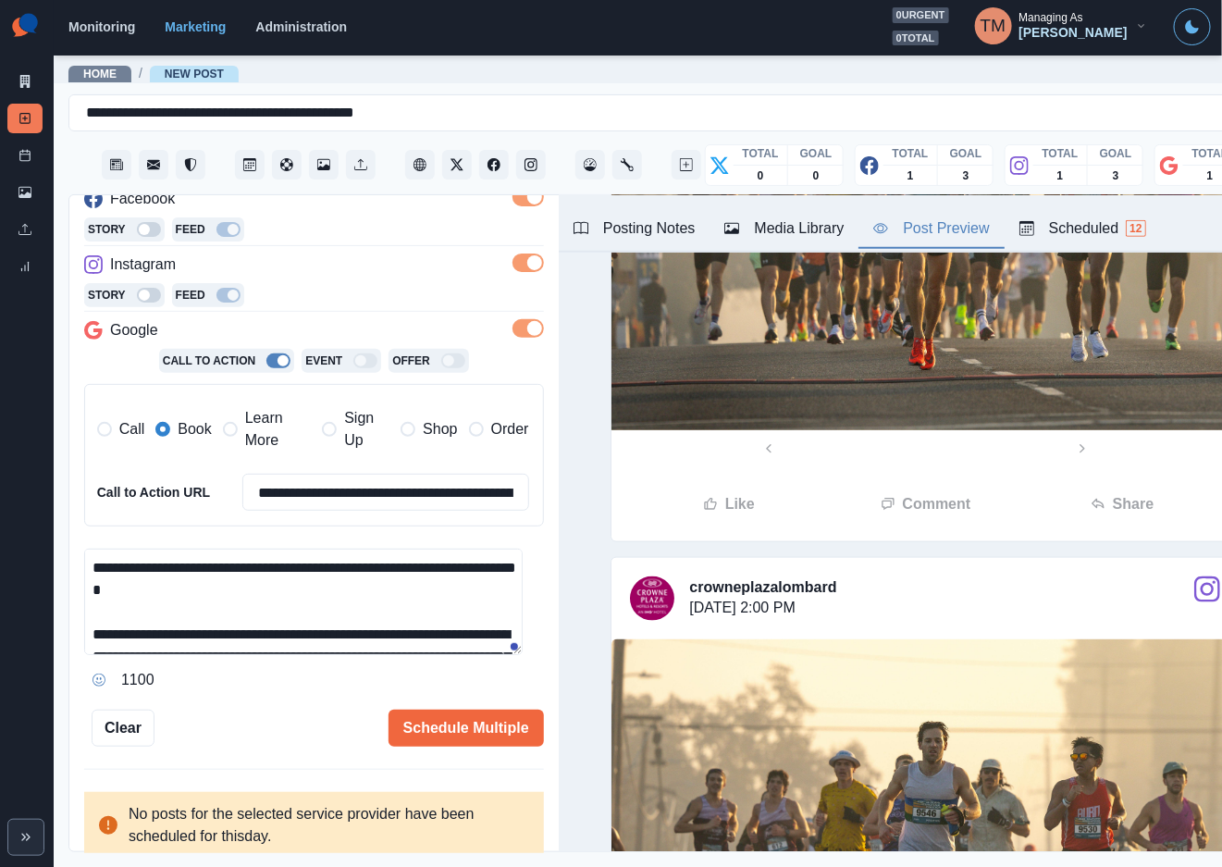
scroll to position [0, 0]
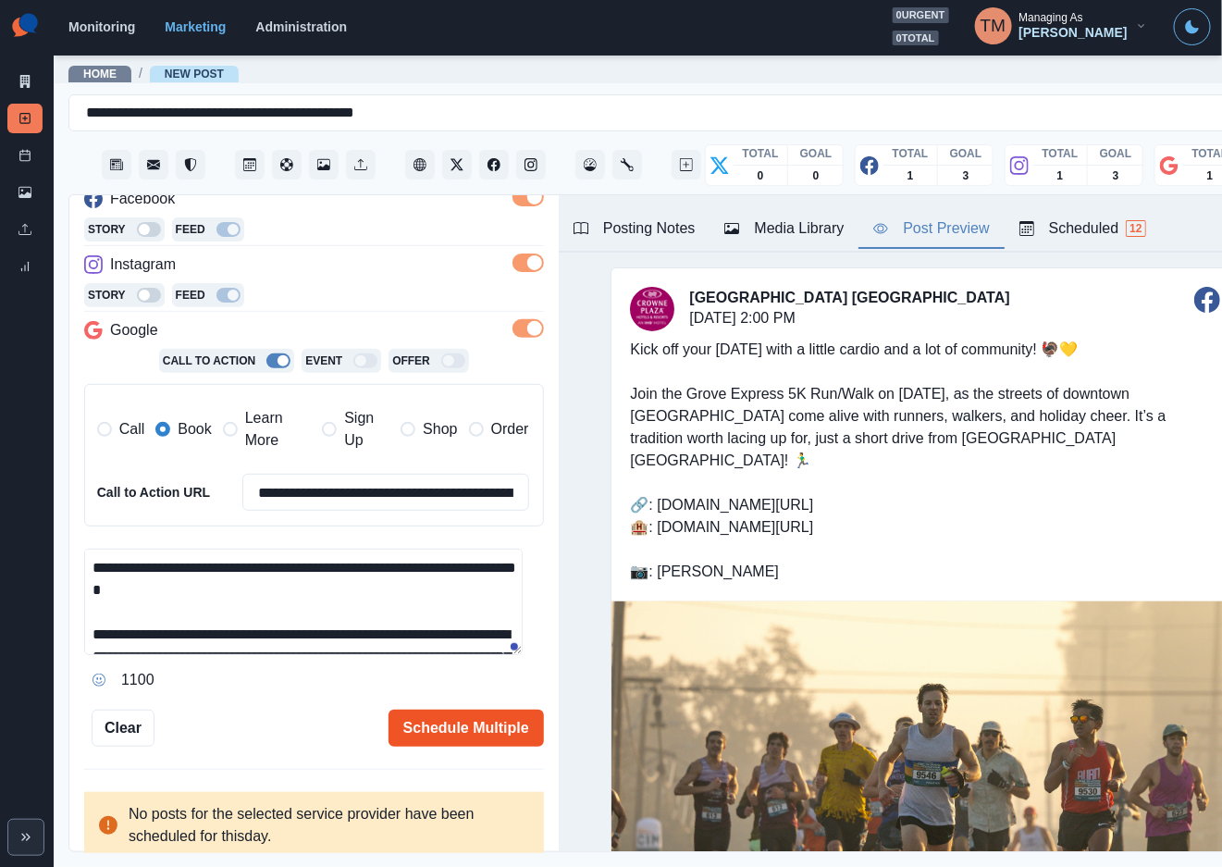
click at [439, 731] on button "Schedule Multiple" at bounding box center [465, 727] width 155 height 37
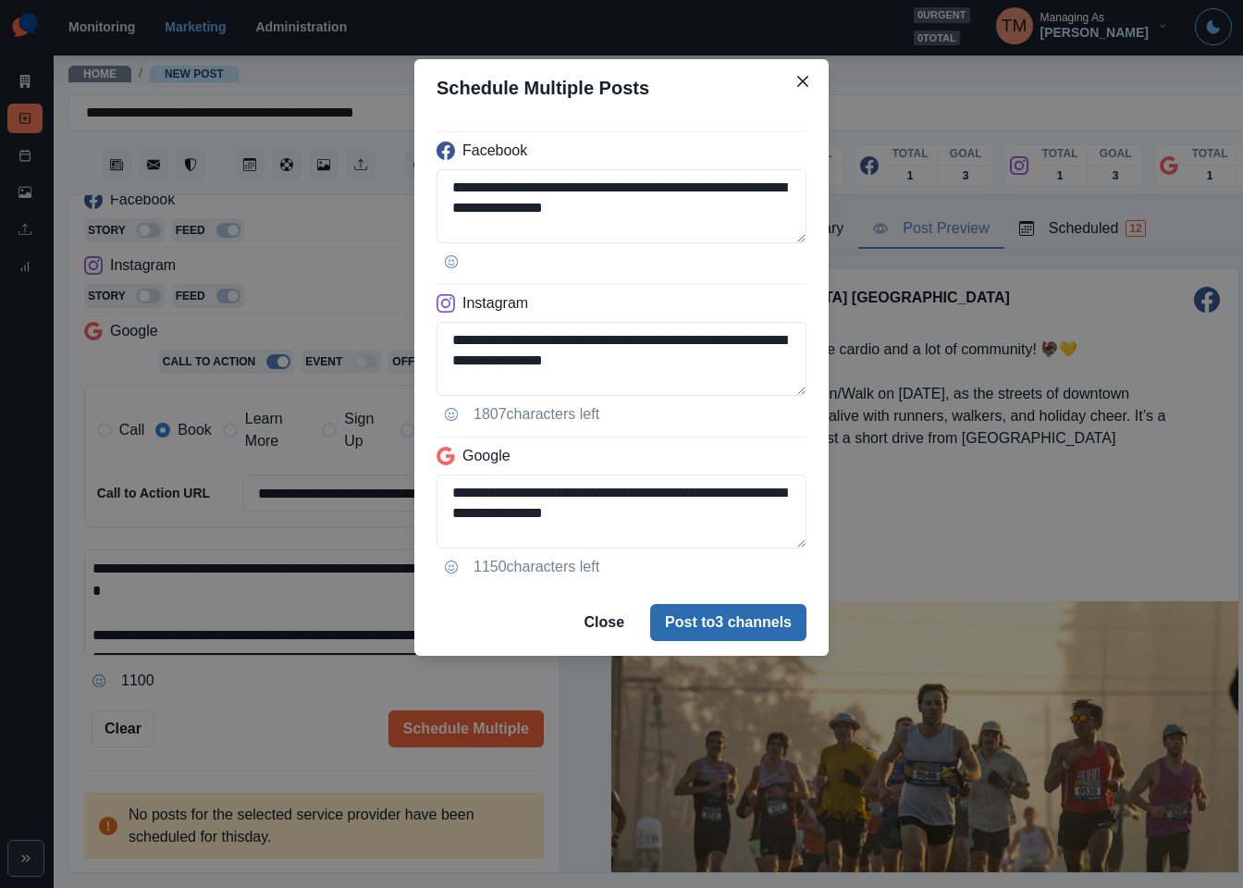
click at [721, 628] on button "Post to 3 channels" at bounding box center [728, 622] width 156 height 37
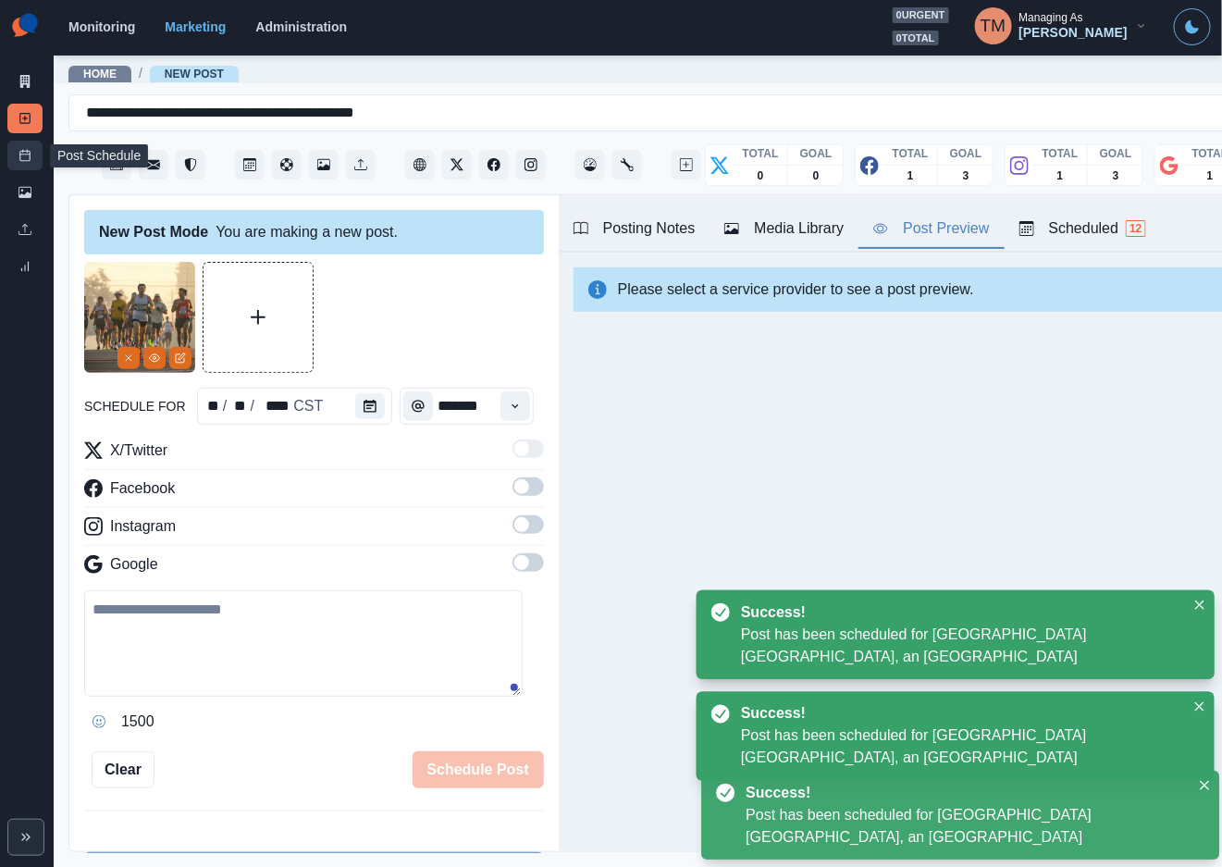
click at [25, 156] on icon at bounding box center [24, 155] width 13 height 13
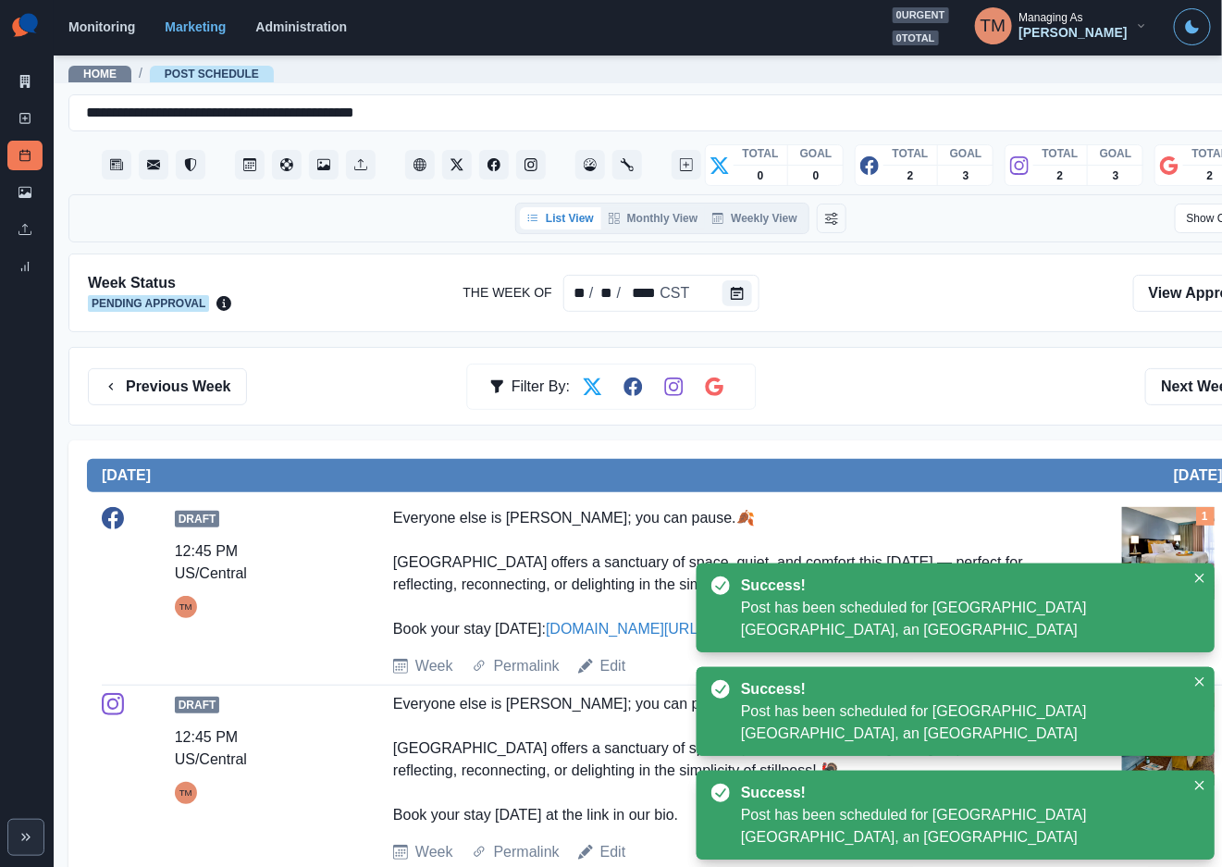
drag, startPoint x: 839, startPoint y: 364, endPoint x: 853, endPoint y: 366, distance: 14.0
click at [844, 364] on div "Previous Week Filter By: Next Week" at bounding box center [680, 386] width 1225 height 79
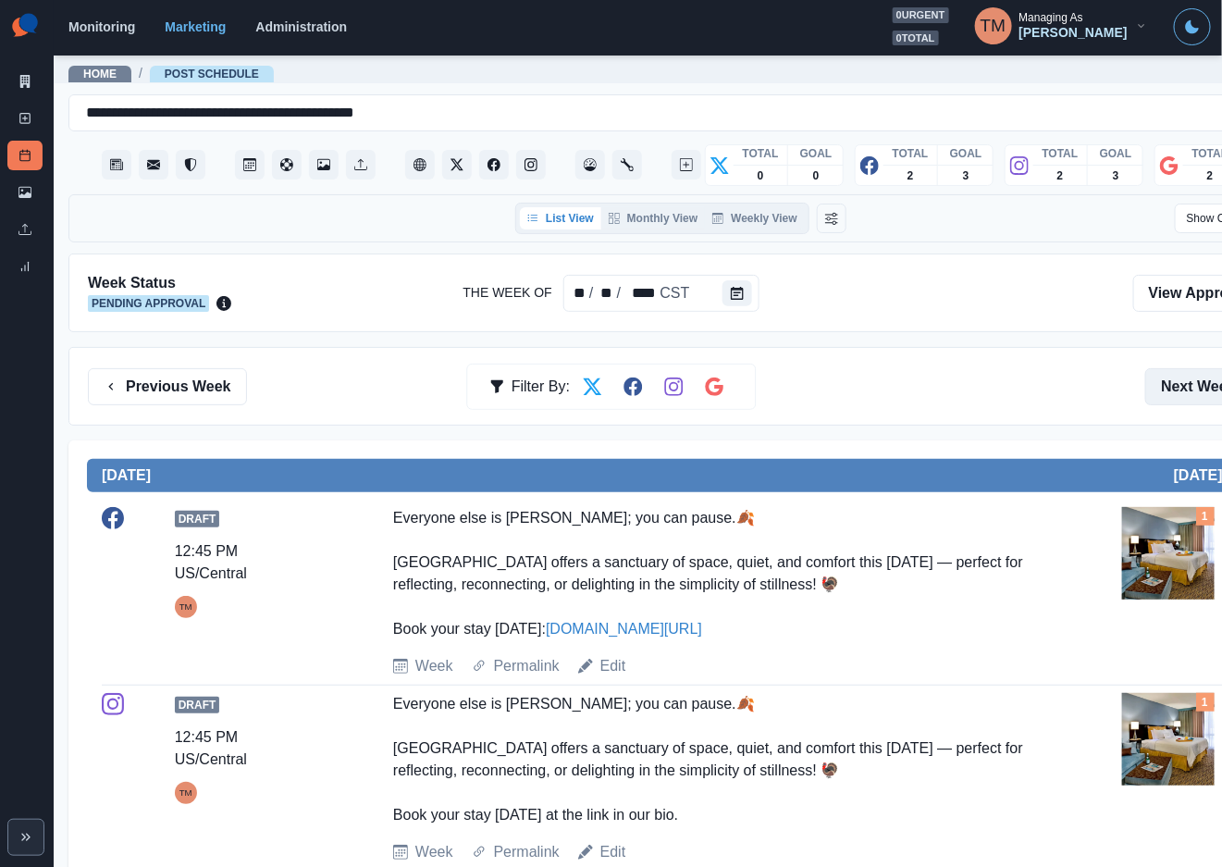
click at [1197, 401] on button "Next Week" at bounding box center [1209, 386] width 129 height 37
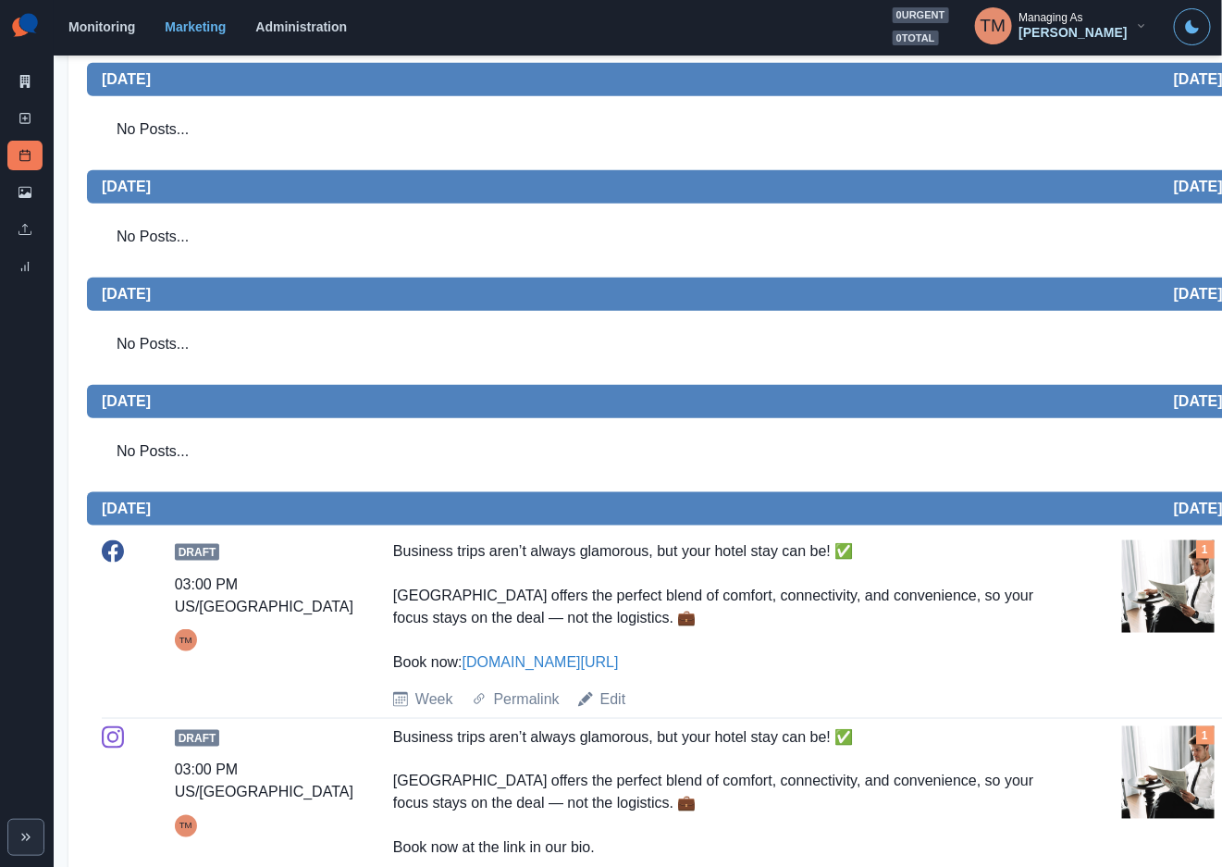
scroll to position [125, 0]
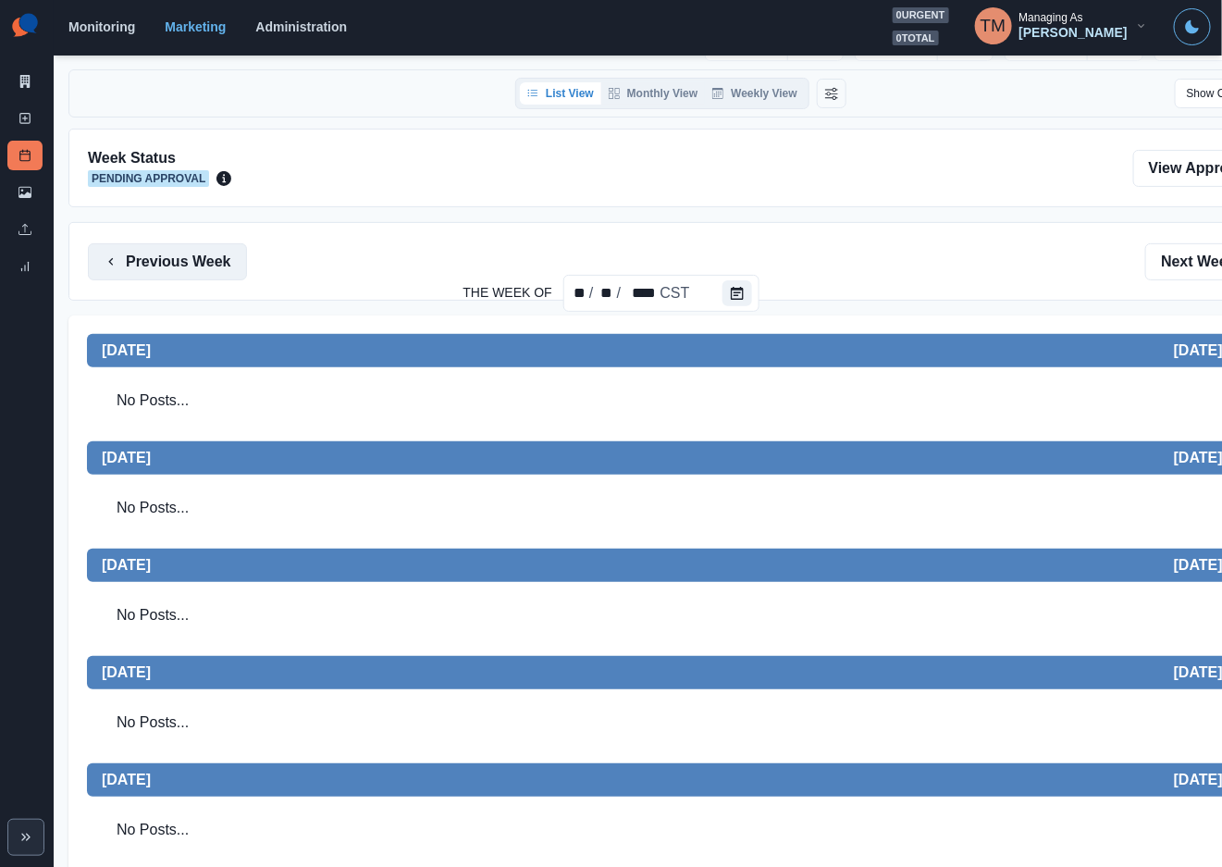
click at [176, 264] on button "Previous Week" at bounding box center [167, 261] width 159 height 37
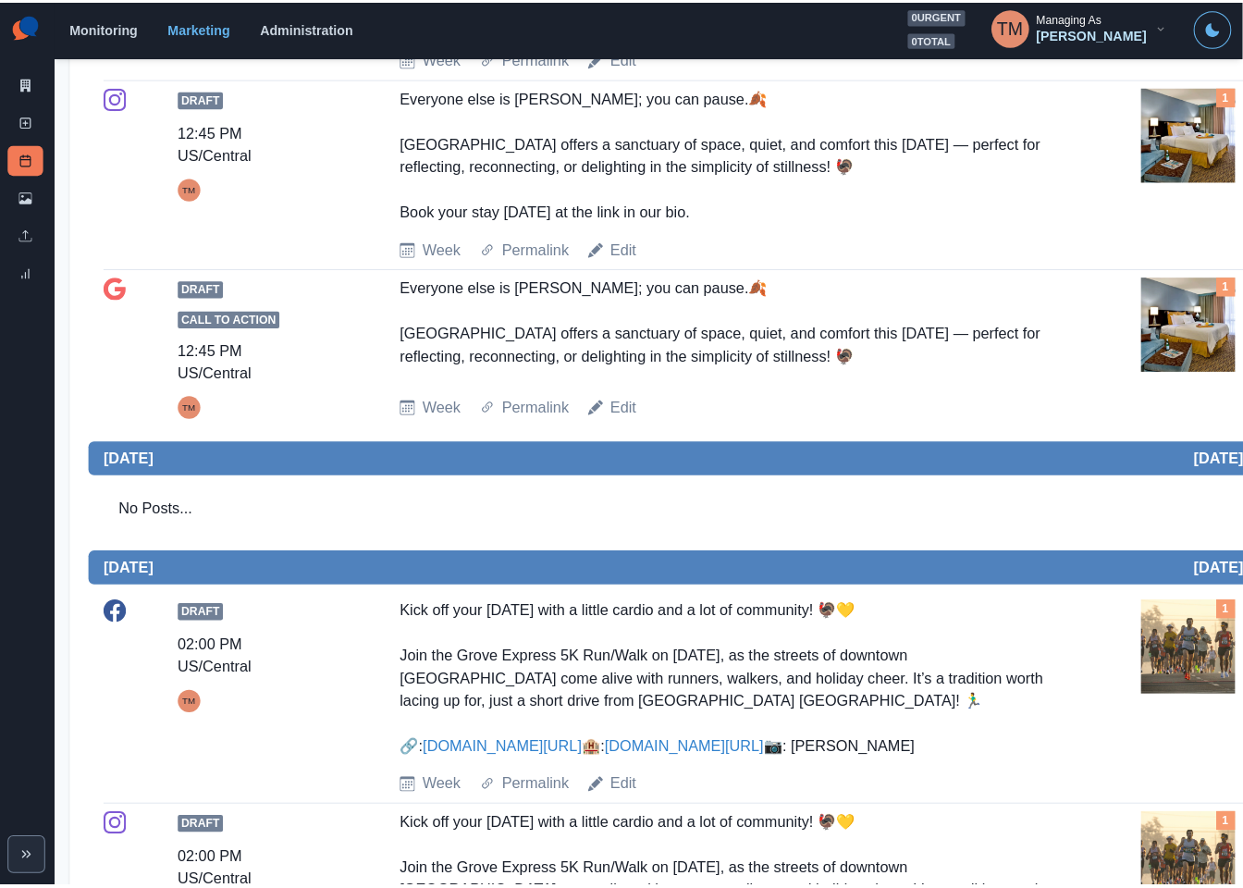
scroll to position [541, 0]
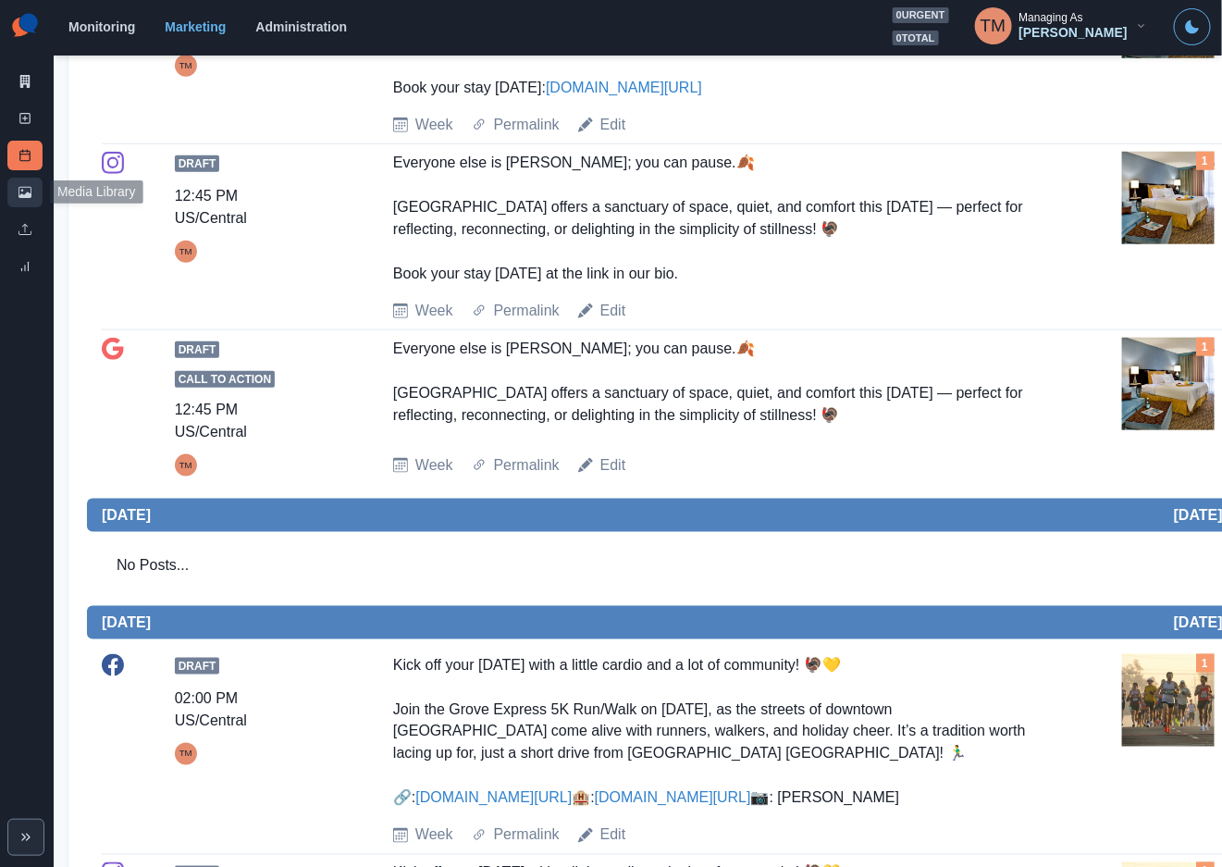
click at [23, 203] on link "Media Library" at bounding box center [24, 193] width 35 height 30
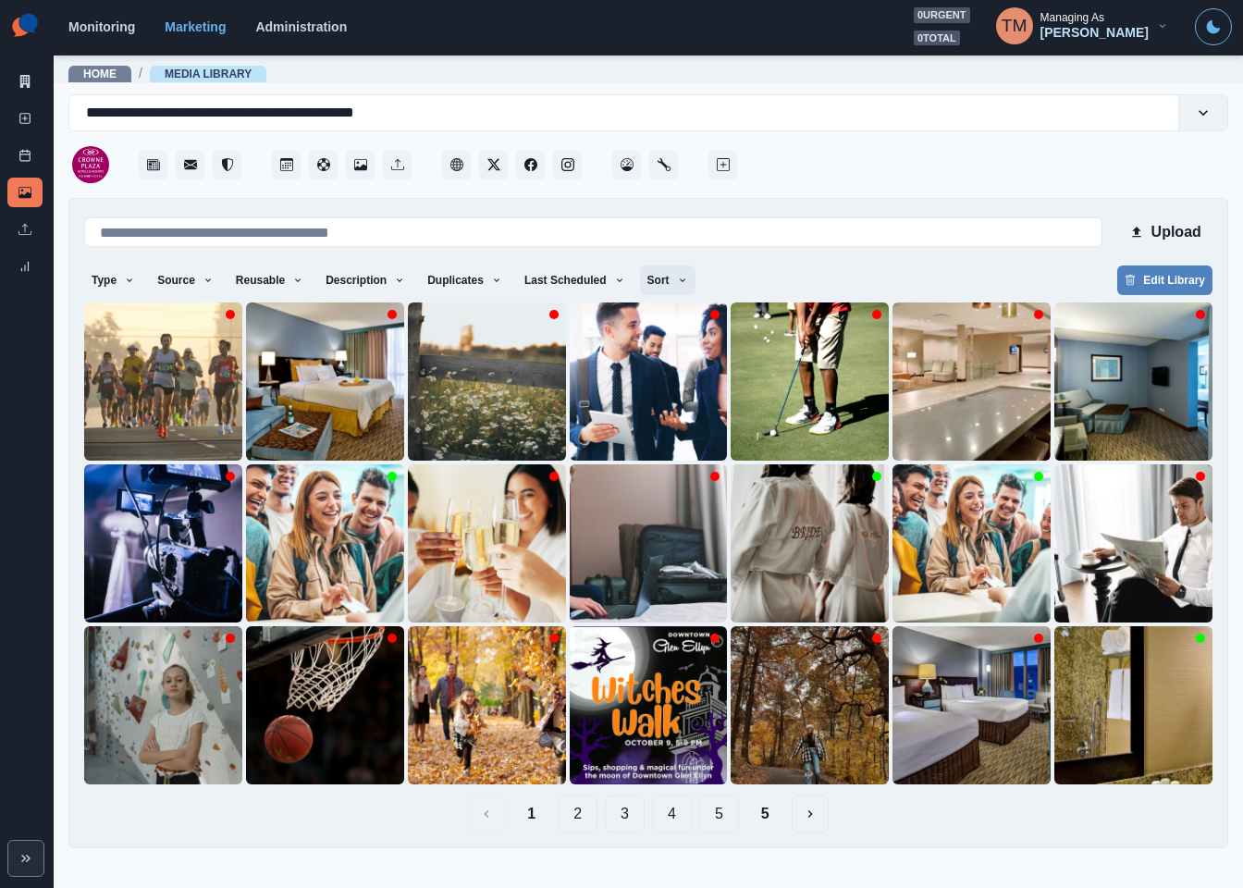
click at [677, 281] on icon "button" at bounding box center [682, 280] width 11 height 11
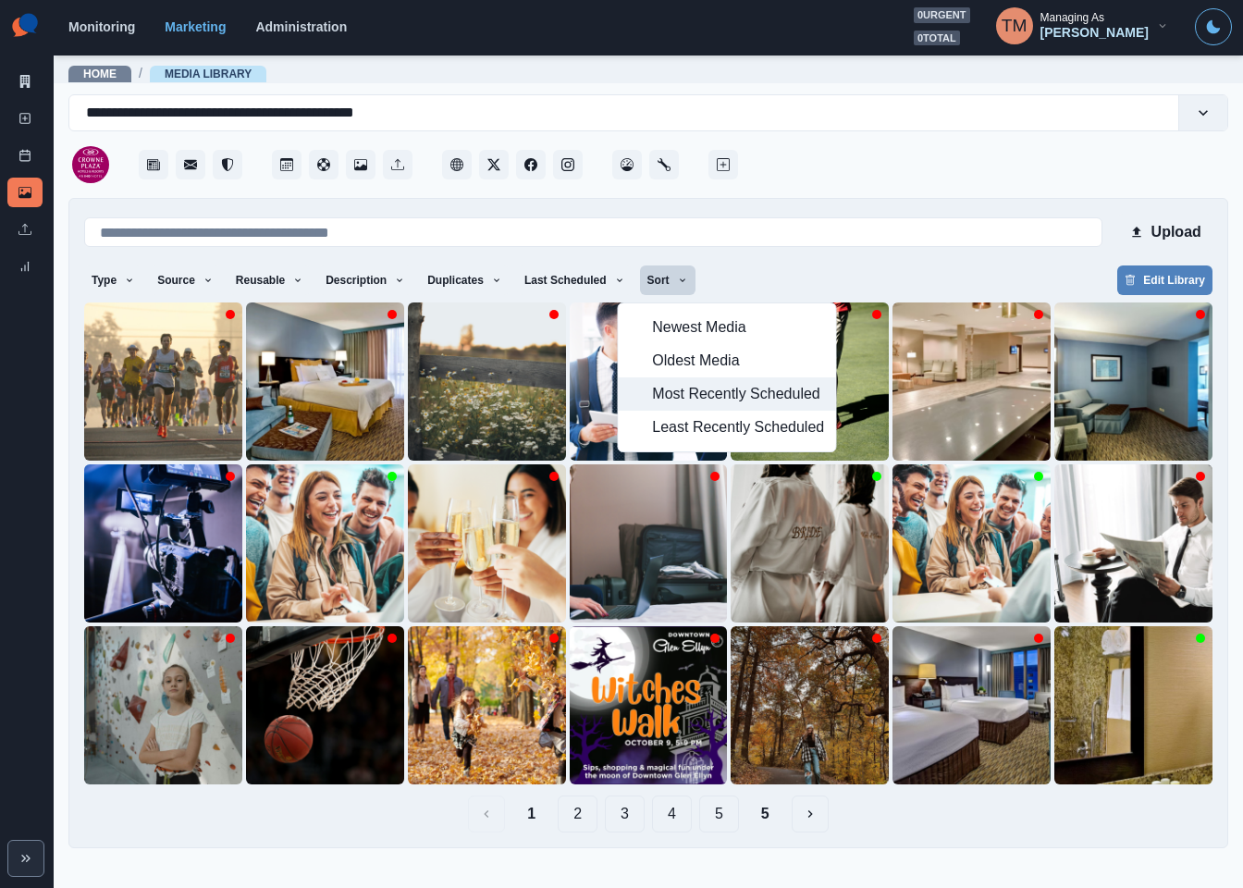
click at [677, 397] on span "Most Recently Scheduled" at bounding box center [738, 394] width 172 height 22
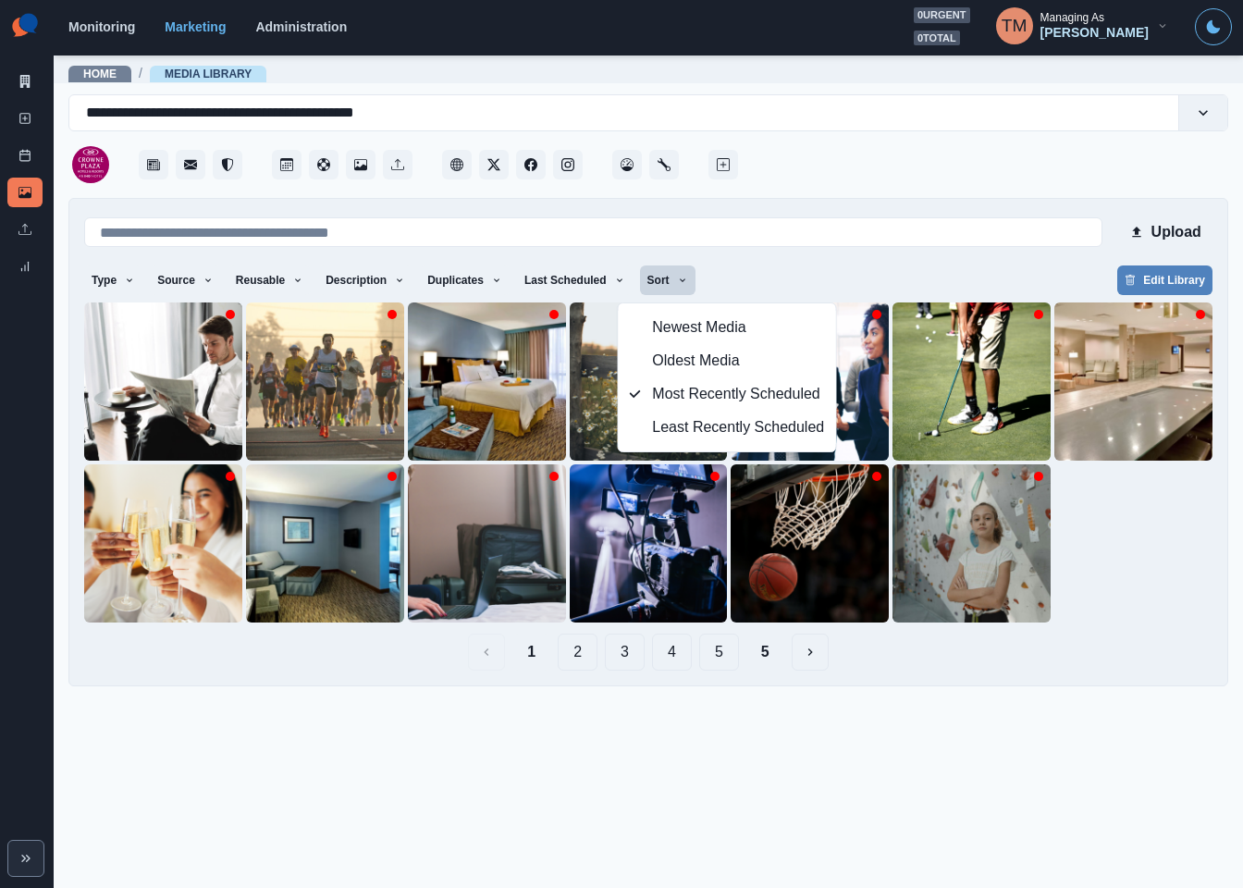
click at [856, 275] on div "Type Any Image Video Source Any Upload Social Manager Found: Instagram Found: G…" at bounding box center [648, 281] width 1128 height 33
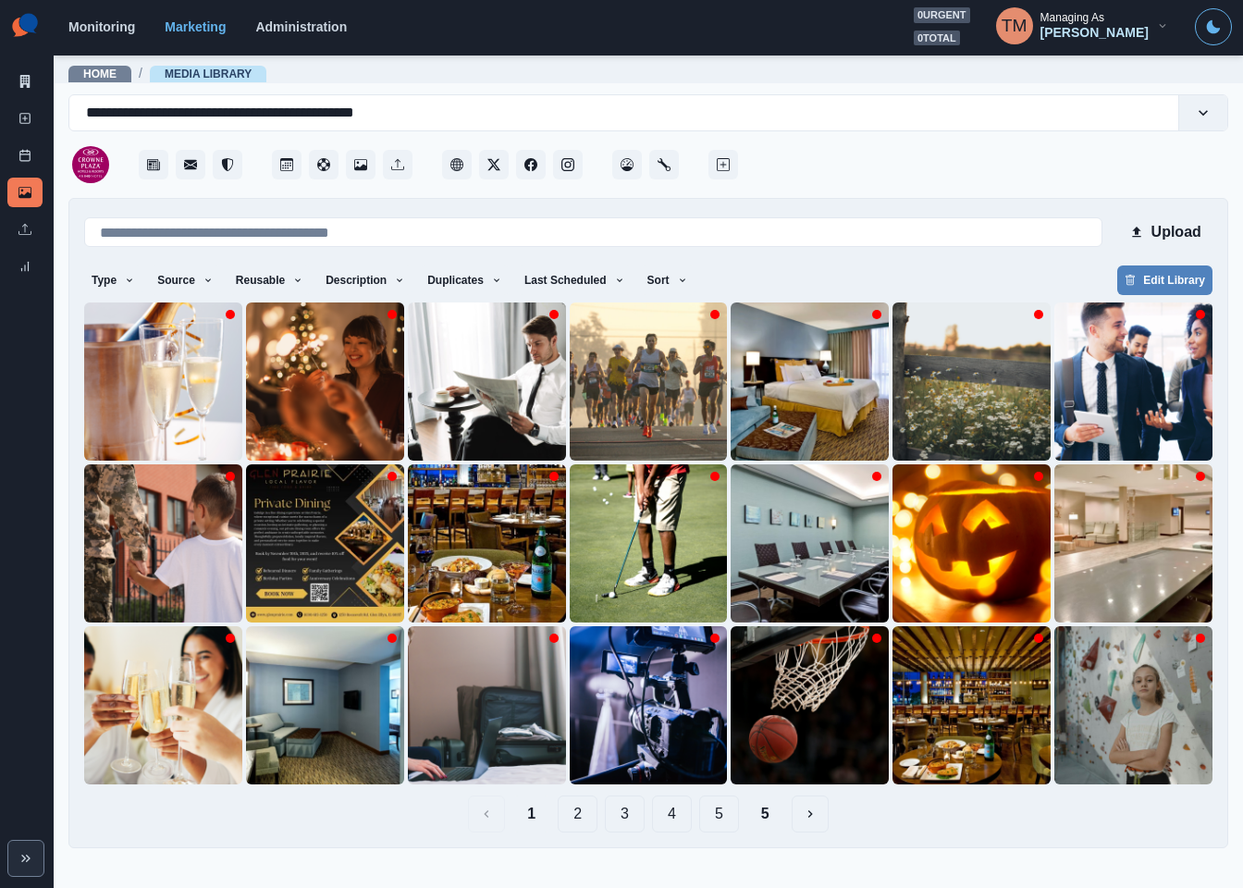
click at [780, 261] on div "Upload Type Any Image Video Source Any Upload Social Manager Found: Instagram F…" at bounding box center [648, 523] width 1128 height 619
click at [774, 813] on button "5" at bounding box center [765, 813] width 38 height 37
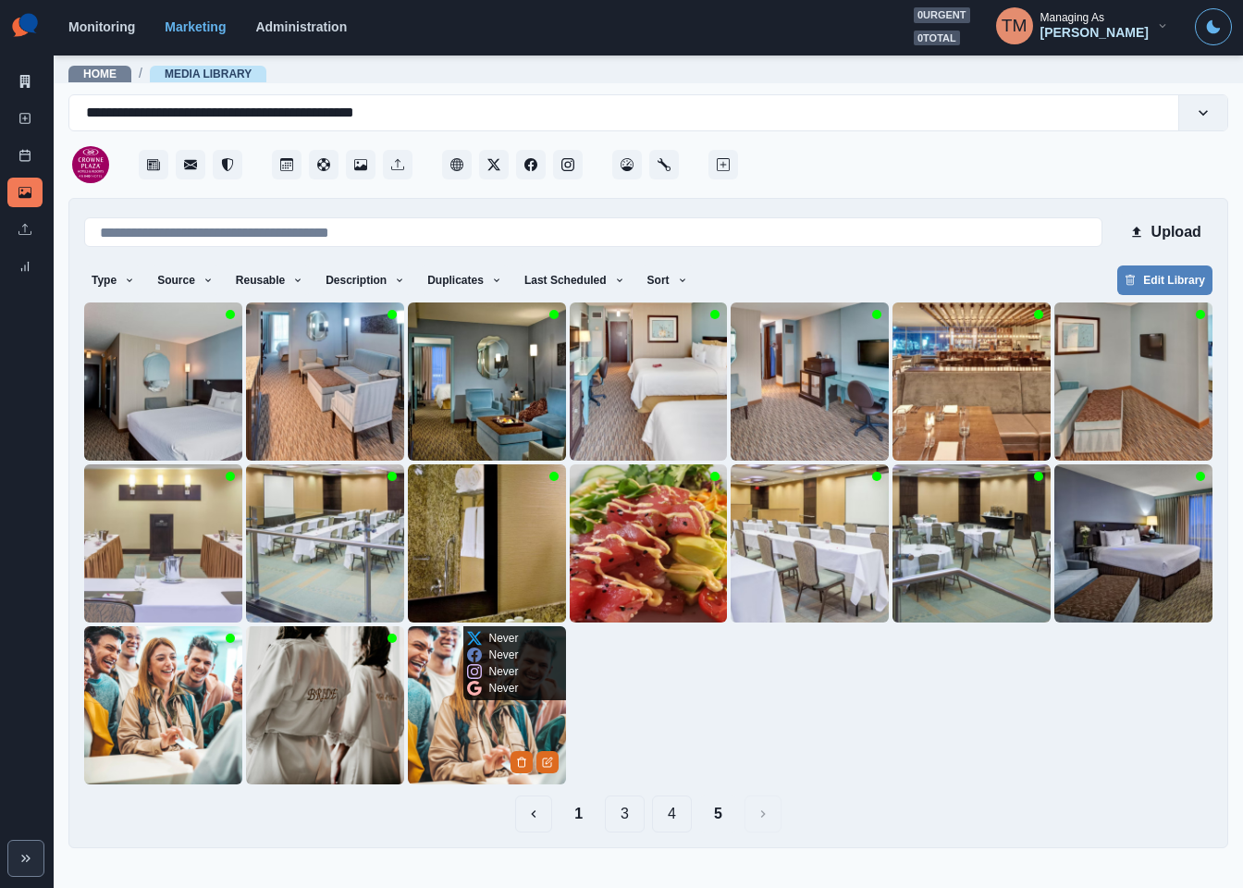
click at [462, 735] on img at bounding box center [487, 705] width 158 height 158
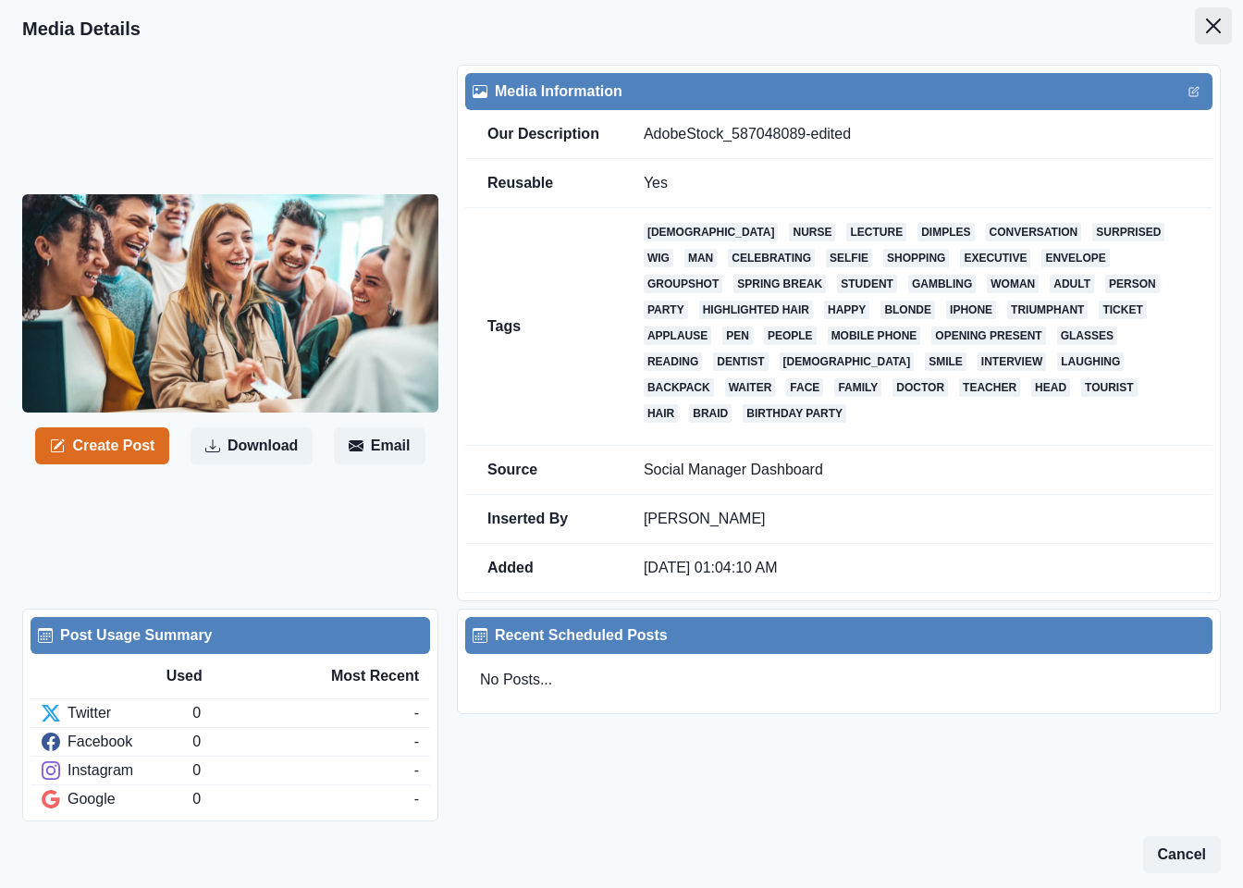
drag, startPoint x: 1194, startPoint y: 29, endPoint x: 1033, endPoint y: 106, distance: 178.7
click at [1195, 36] on button "Close" at bounding box center [1213, 25] width 37 height 37
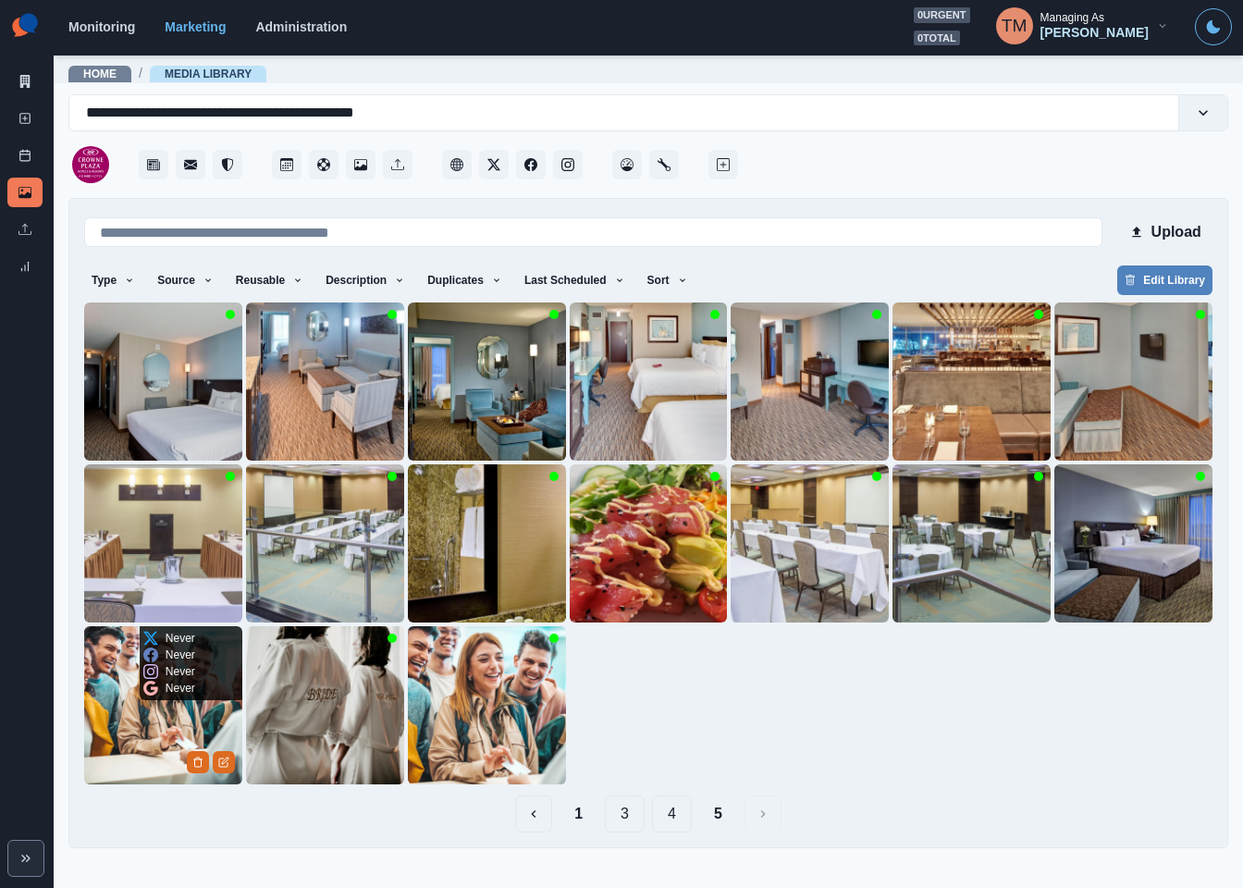
click at [120, 733] on img at bounding box center [163, 705] width 158 height 158
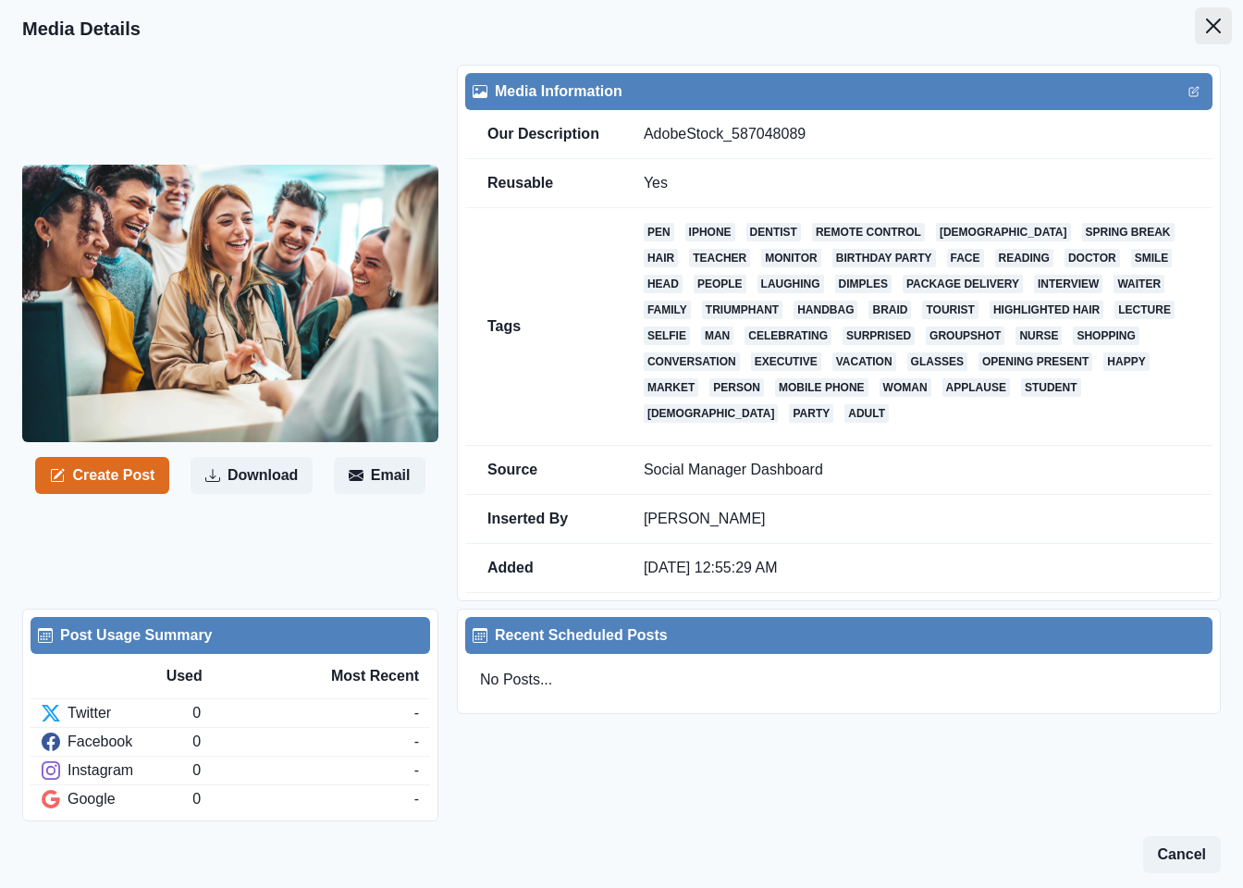
click at [1206, 25] on icon "Close" at bounding box center [1213, 25] width 15 height 15
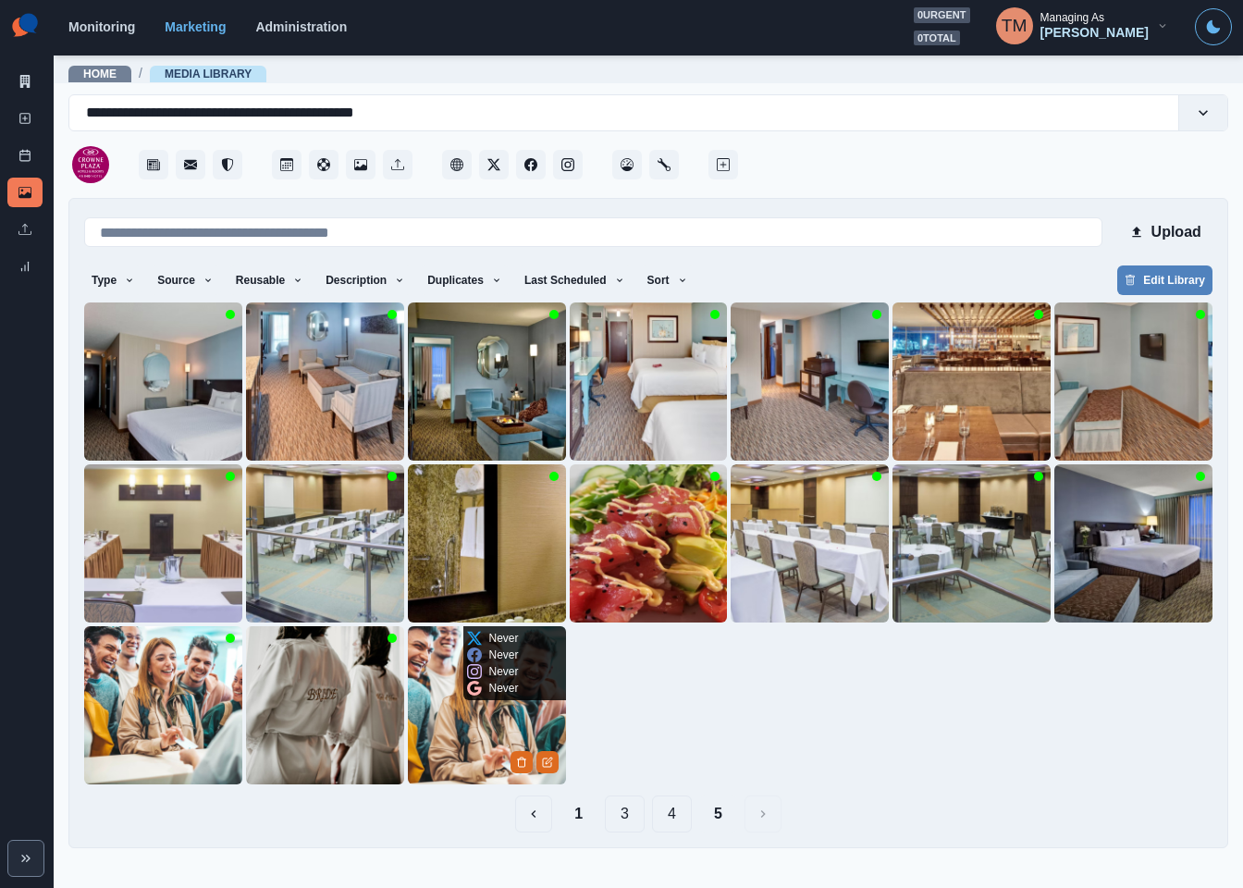
click at [448, 745] on img at bounding box center [487, 705] width 158 height 158
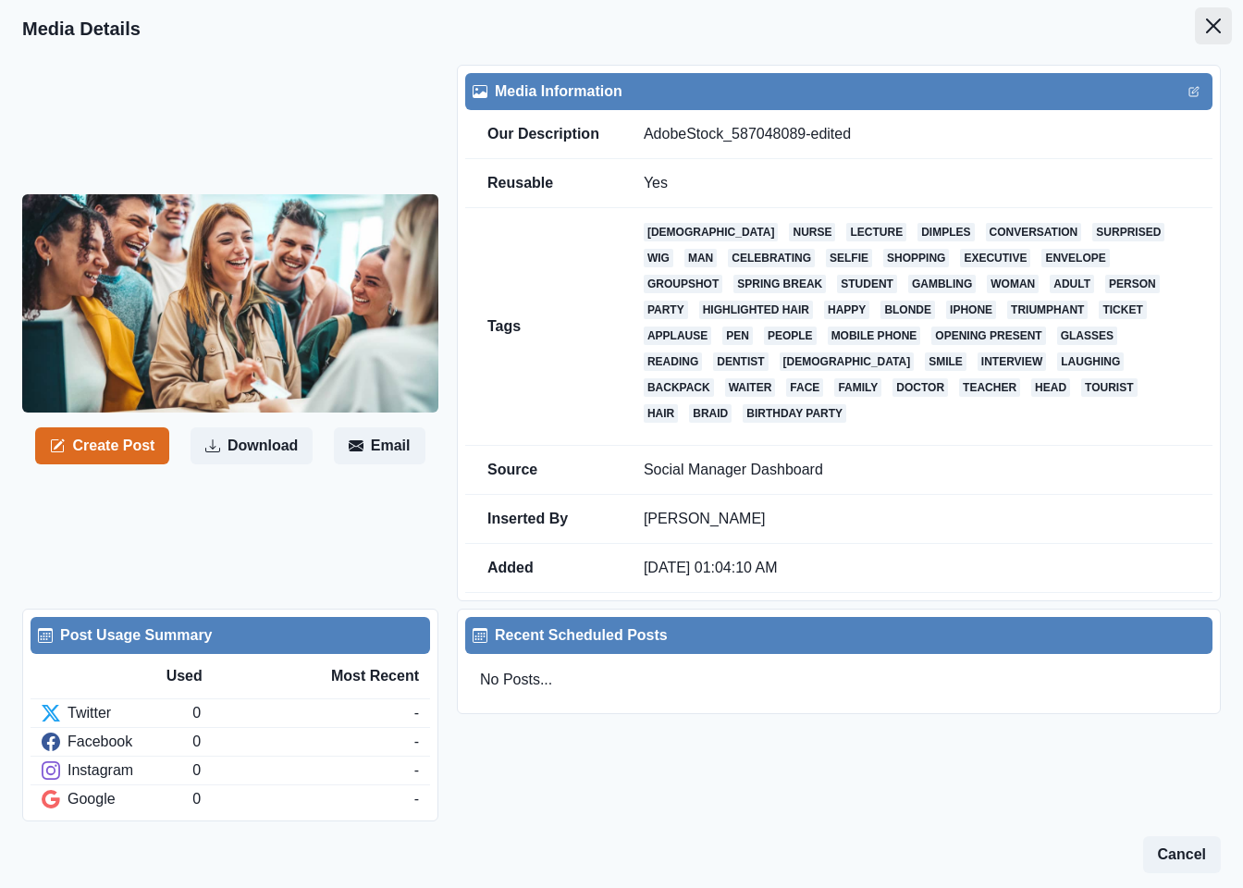
click at [1195, 22] on button "Close" at bounding box center [1213, 25] width 37 height 37
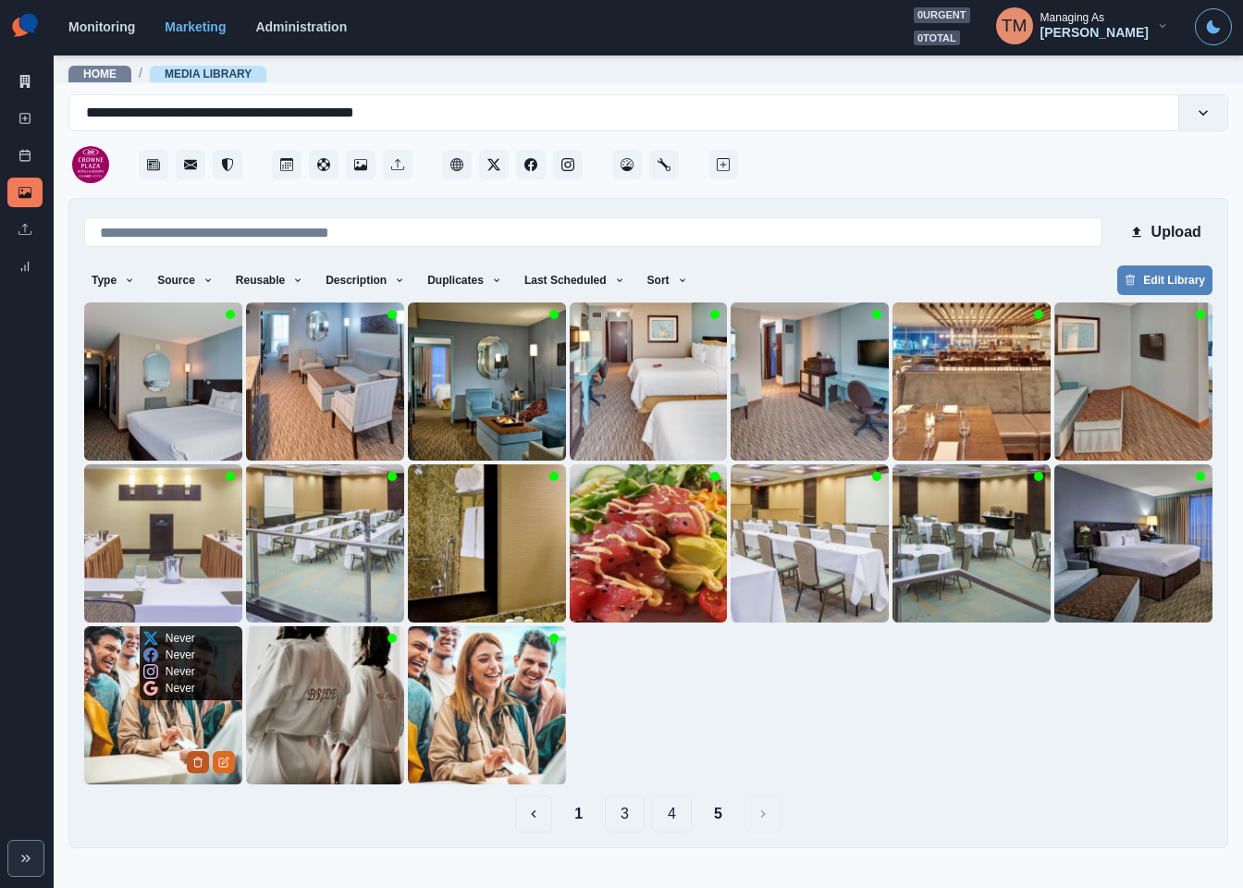
click at [192, 758] on icon "Delete Media" at bounding box center [197, 762] width 11 height 11
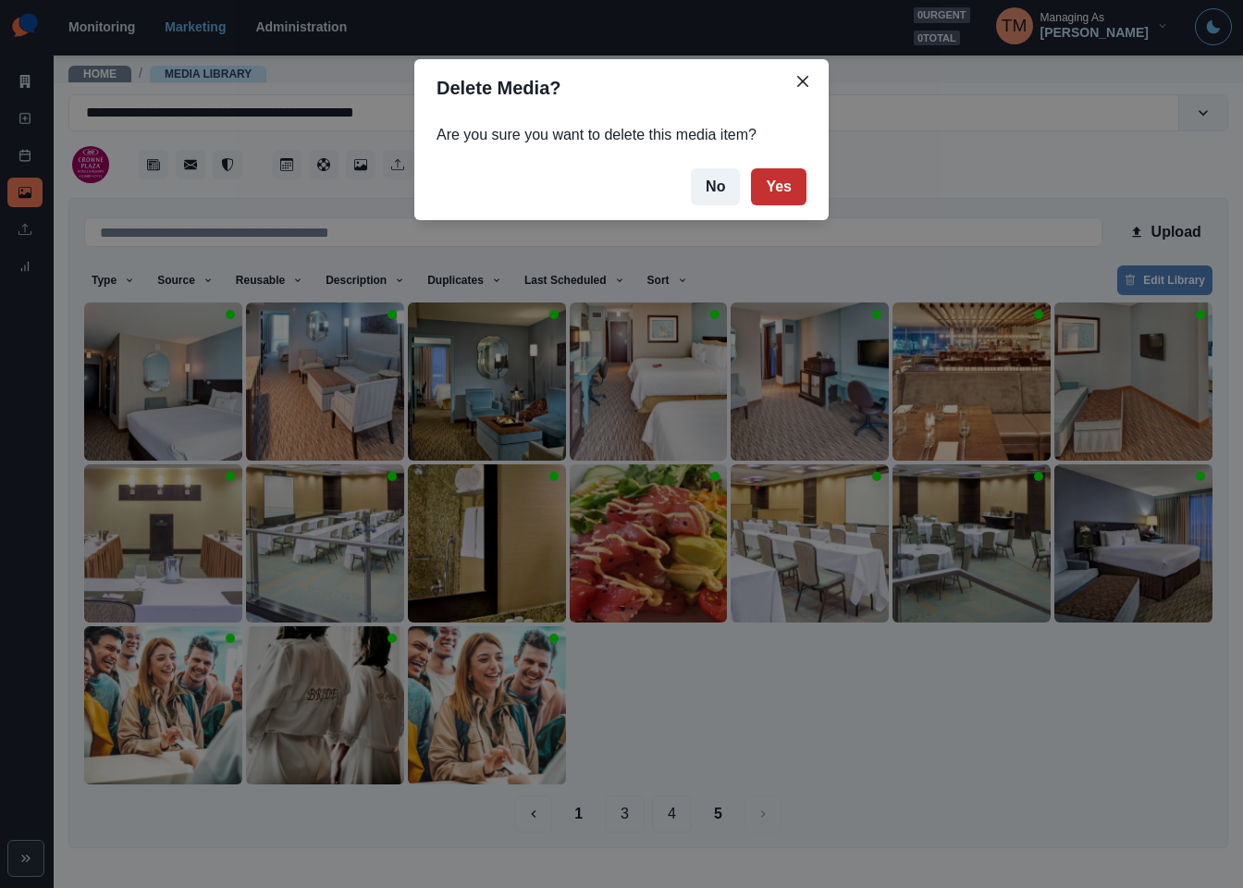
click at [775, 187] on button "Yes" at bounding box center [778, 186] width 55 height 37
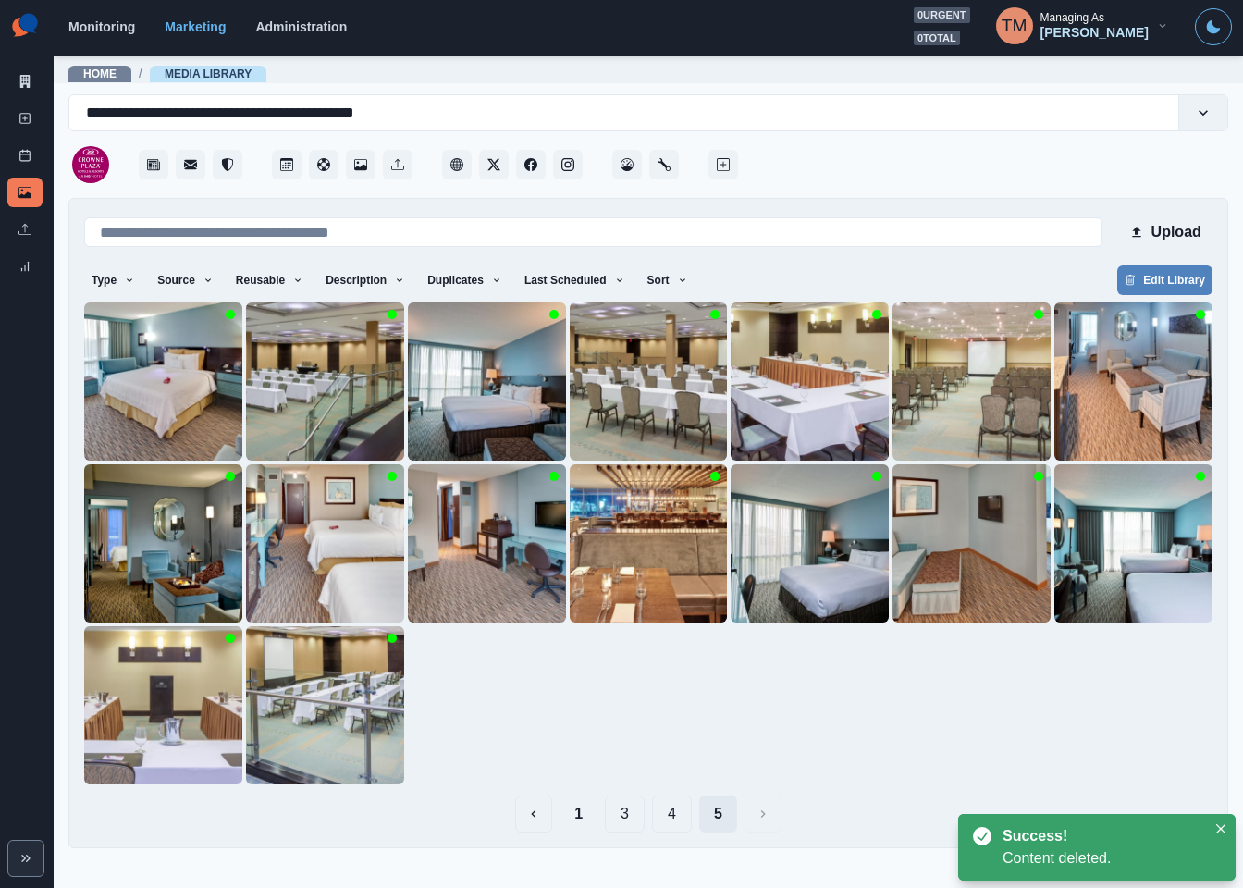
click at [716, 819] on button "5" at bounding box center [718, 813] width 38 height 37
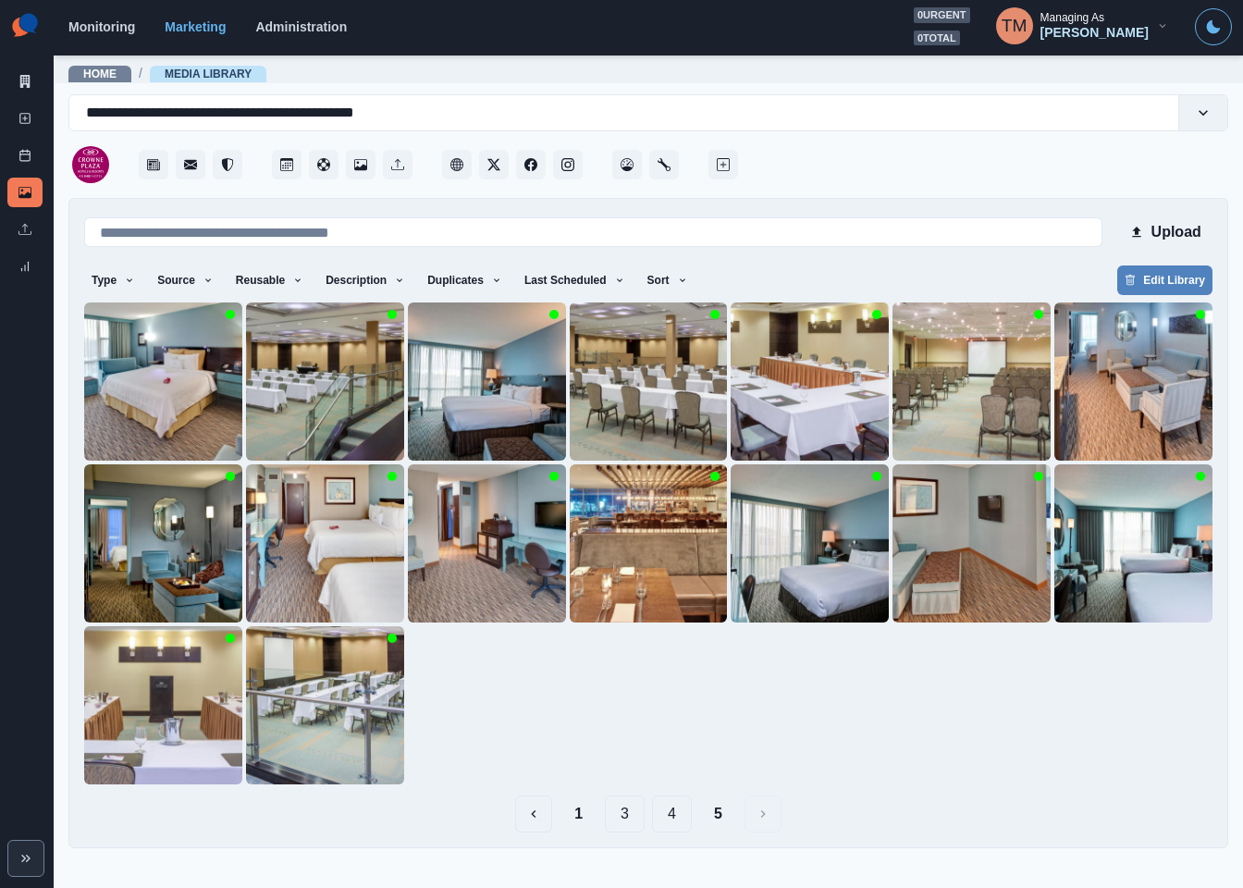
click at [681, 819] on button "4" at bounding box center [672, 813] width 40 height 37
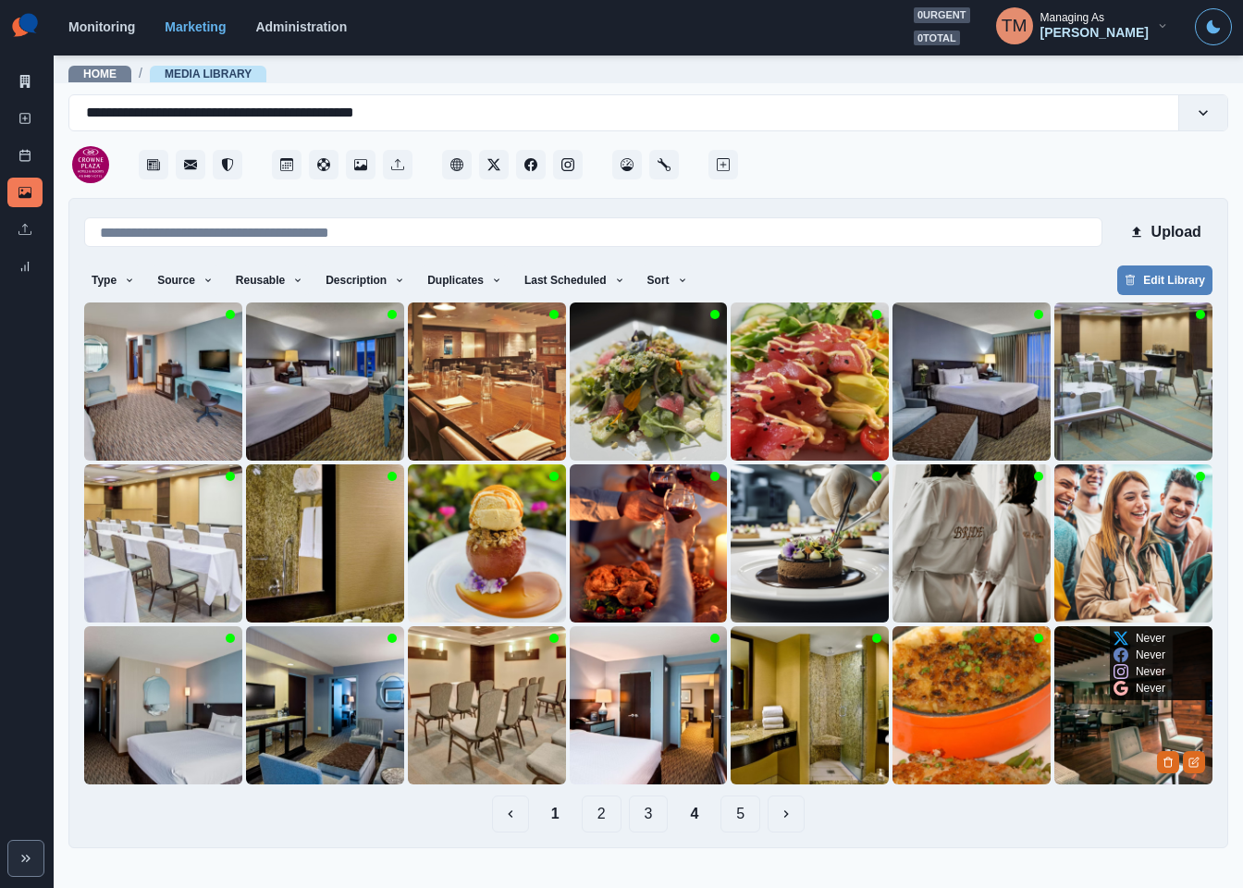
click at [1114, 747] on img at bounding box center [1133, 705] width 158 height 158
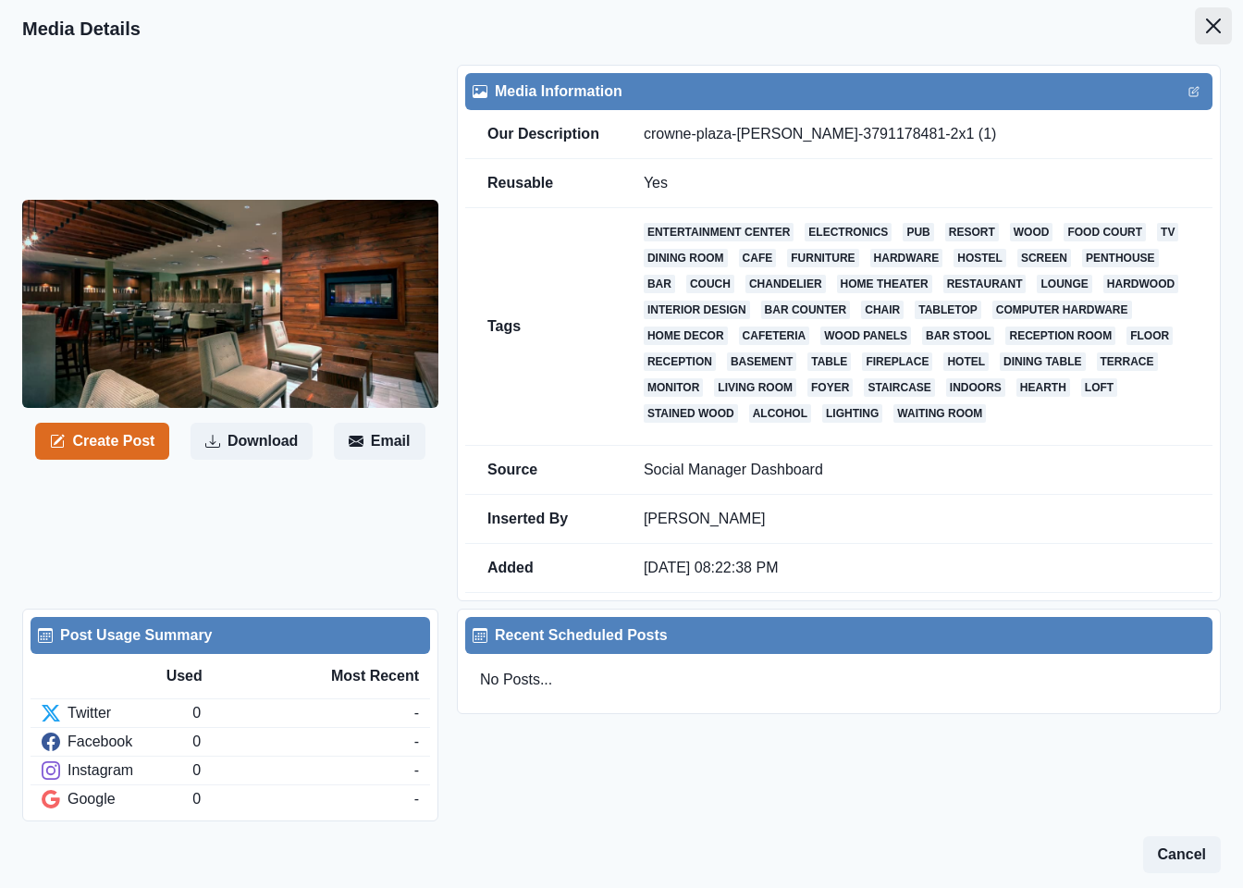
click at [1206, 28] on icon "Close" at bounding box center [1213, 25] width 15 height 15
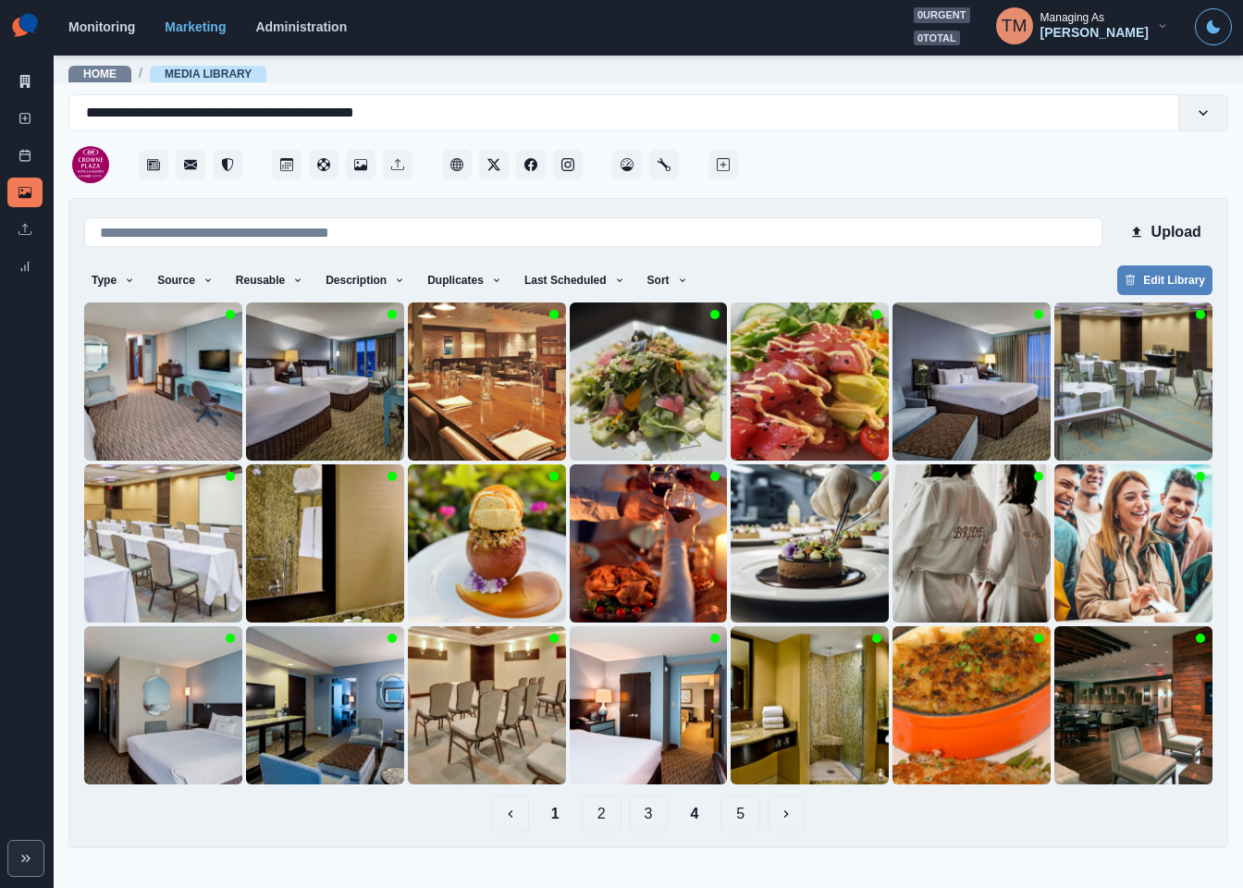
click at [647, 821] on button "3" at bounding box center [649, 813] width 40 height 37
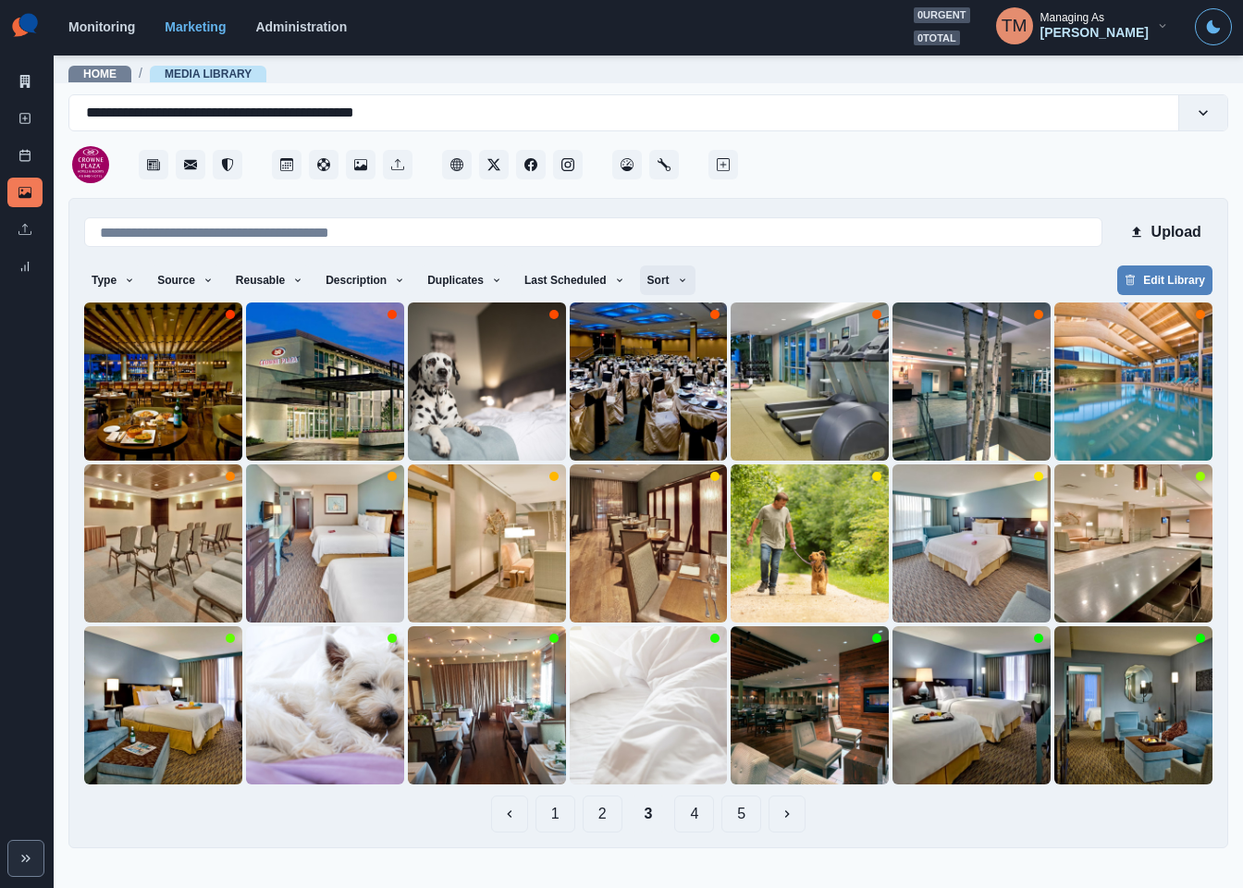
click at [677, 281] on icon "button" at bounding box center [682, 280] width 11 height 11
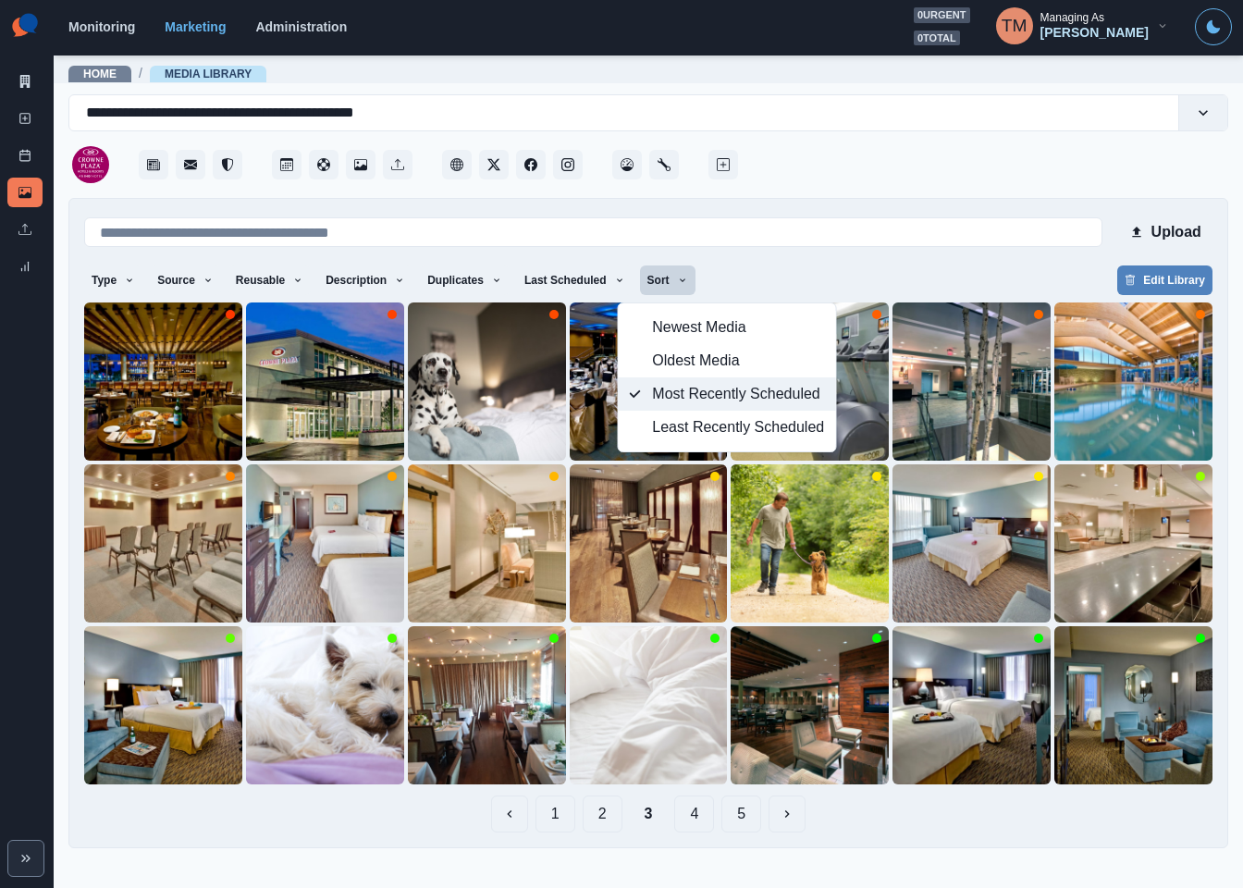
drag, startPoint x: 650, startPoint y: 398, endPoint x: 669, endPoint y: 387, distance: 21.6
click at [655, 397] on button "Most Recently Scheduled" at bounding box center [727, 393] width 217 height 33
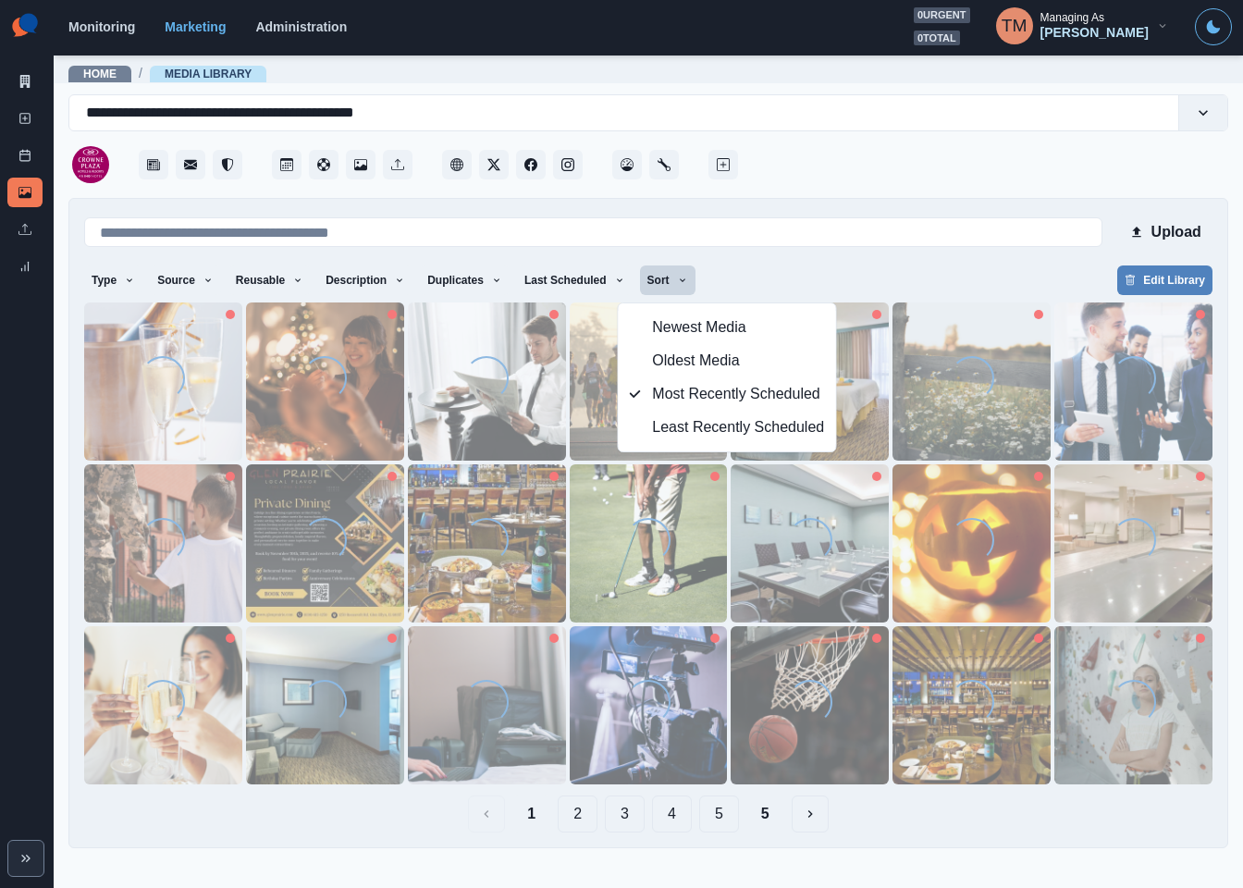
click at [831, 275] on div "Type Any Image Video Source Any Upload Social Manager Found: Instagram Found: G…" at bounding box center [648, 281] width 1128 height 33
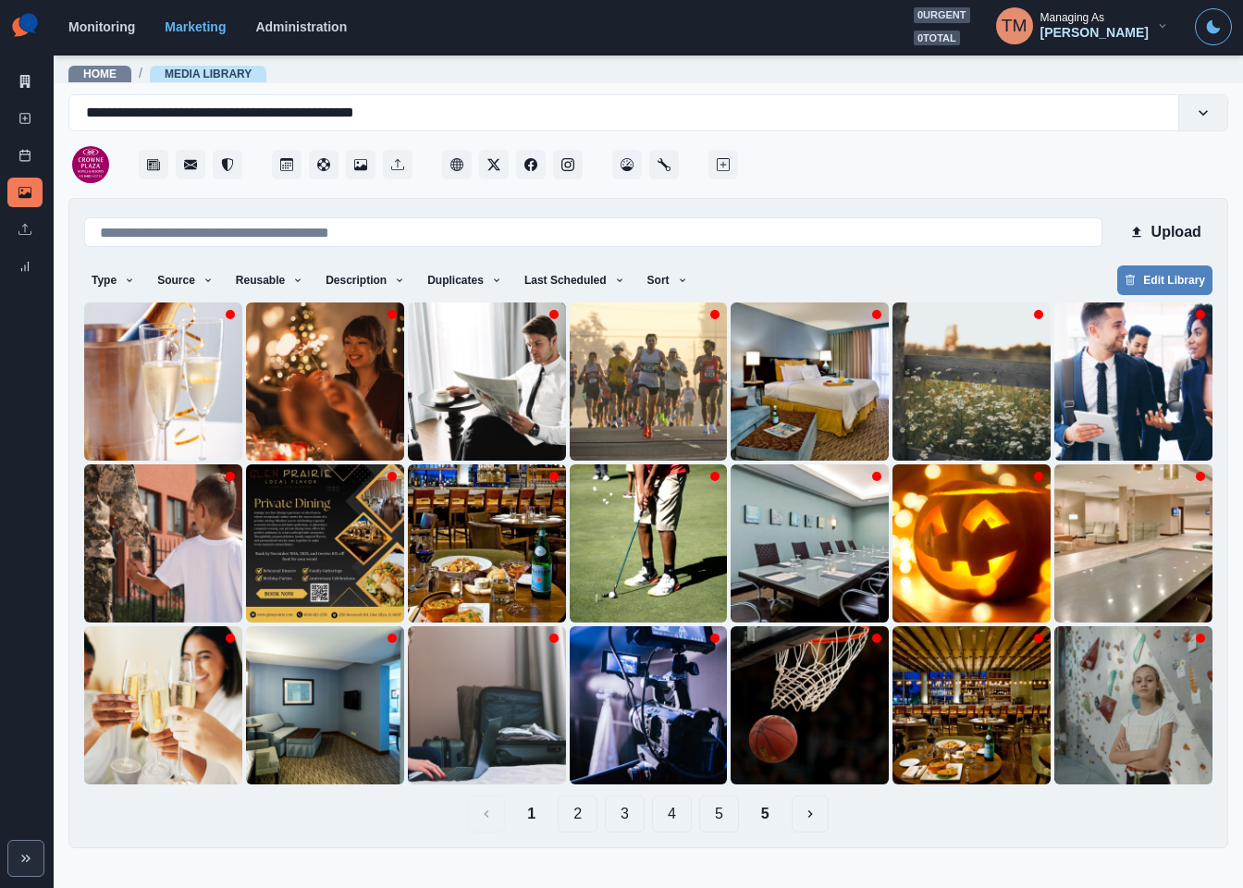
click at [586, 821] on button "2" at bounding box center [578, 813] width 40 height 37
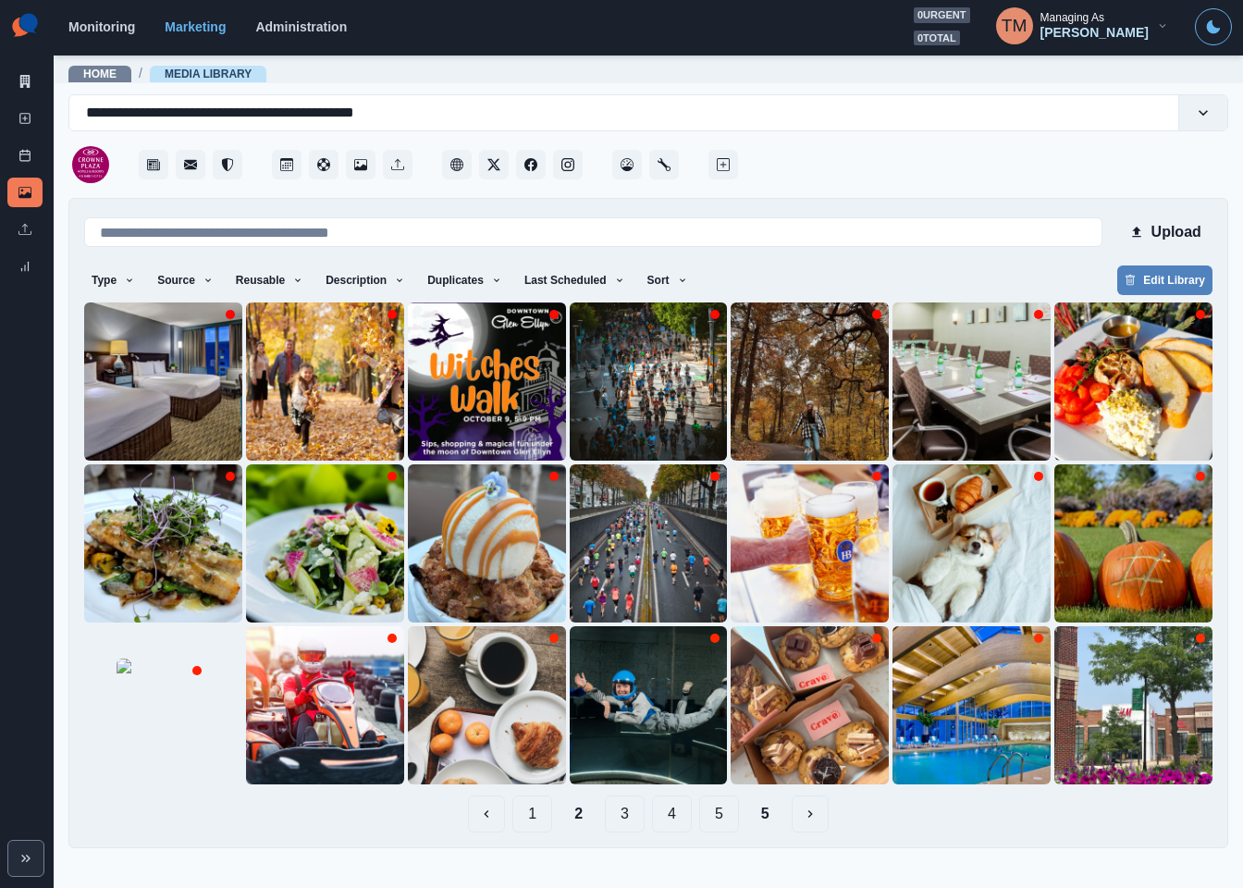
click at [630, 816] on button "3" at bounding box center [625, 813] width 40 height 37
click at [630, 816] on main "**********" at bounding box center [649, 471] width 1190 height 834
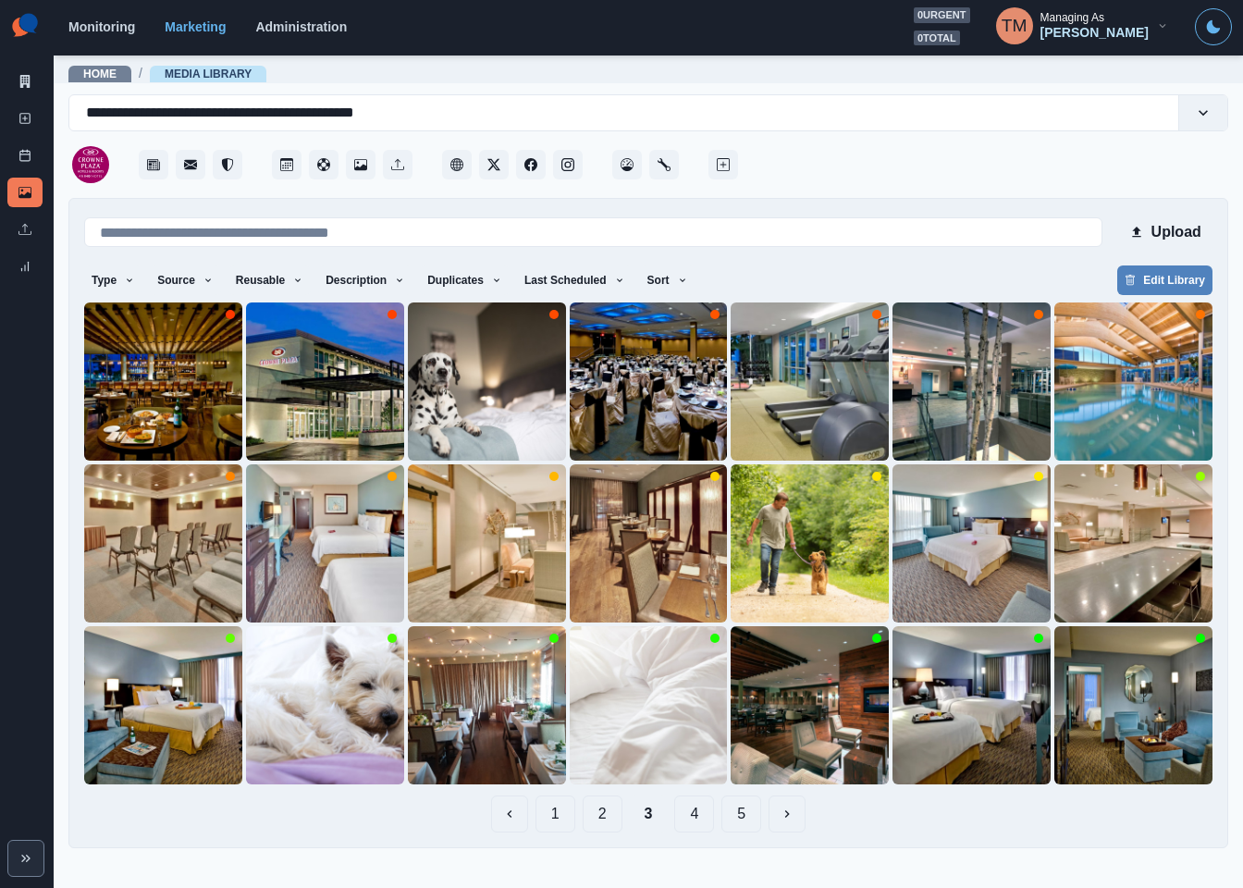
click at [552, 816] on button "1" at bounding box center [556, 813] width 40 height 37
click at [552, 816] on main "**********" at bounding box center [649, 471] width 1190 height 834
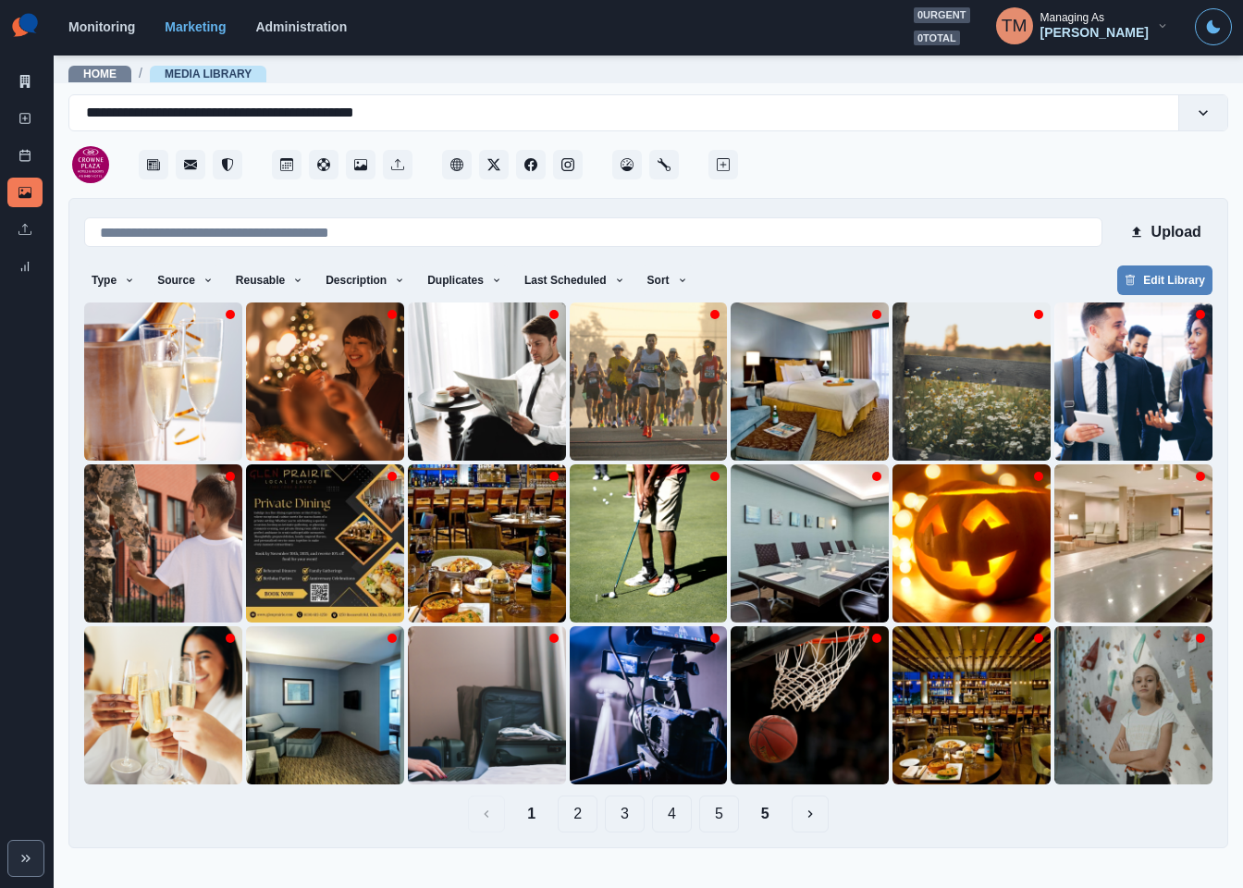
click at [625, 817] on button "3" at bounding box center [625, 813] width 40 height 37
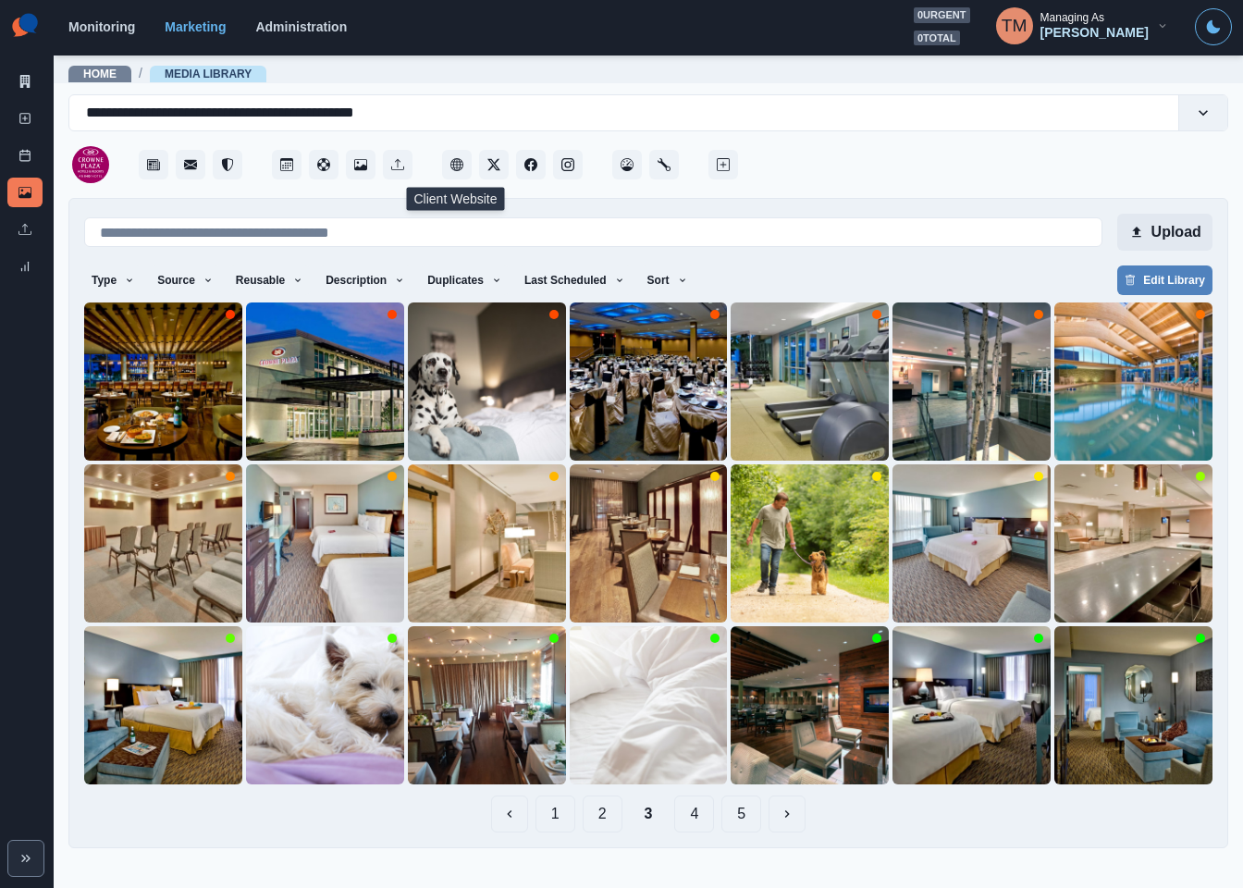
click at [1165, 228] on button "Upload" at bounding box center [1164, 232] width 95 height 37
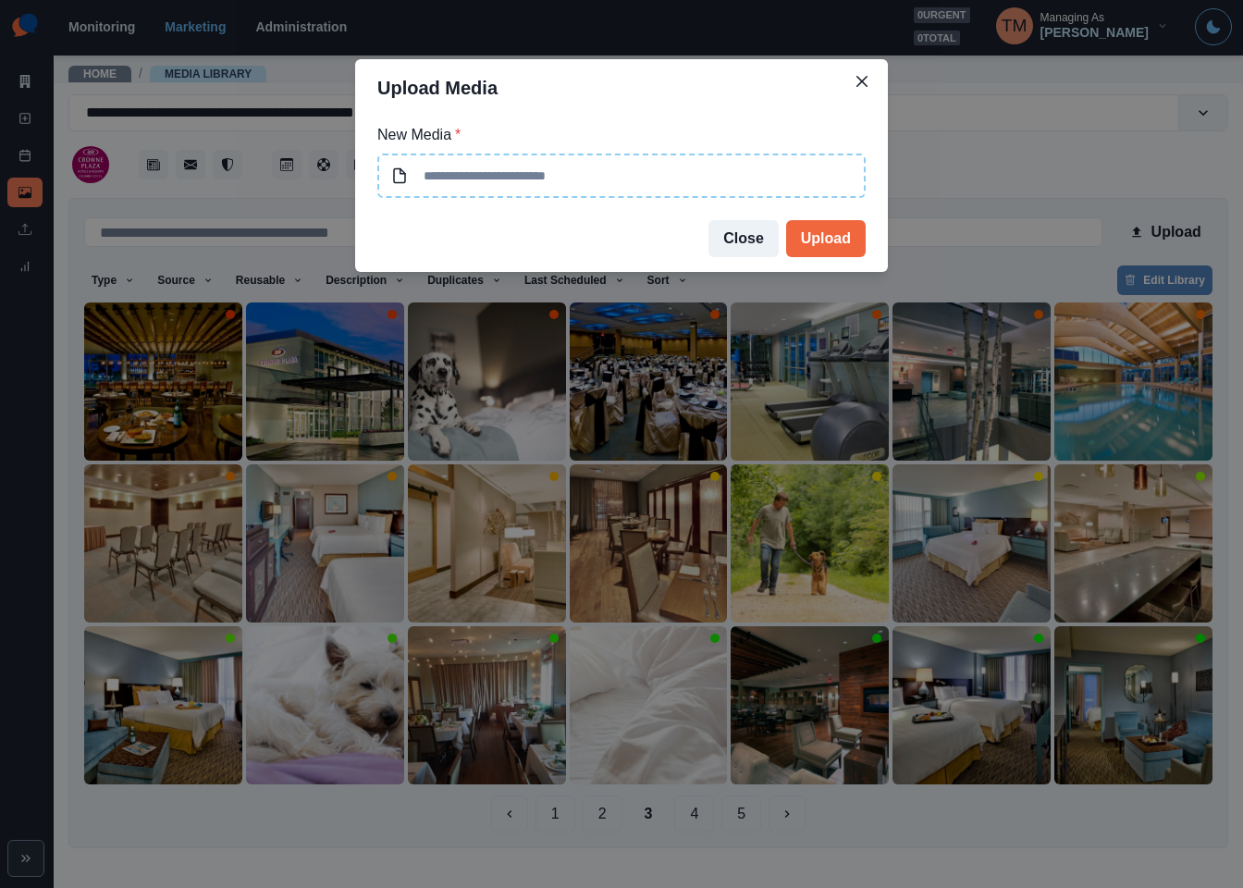
click at [622, 172] on input at bounding box center [621, 176] width 488 height 44
click at [588, 165] on input at bounding box center [621, 176] width 488 height 44
type input "**********"
drag, startPoint x: 552, startPoint y: 172, endPoint x: 330, endPoint y: 173, distance: 222.0
click at [330, 173] on div "**********" at bounding box center [621, 444] width 1243 height 888
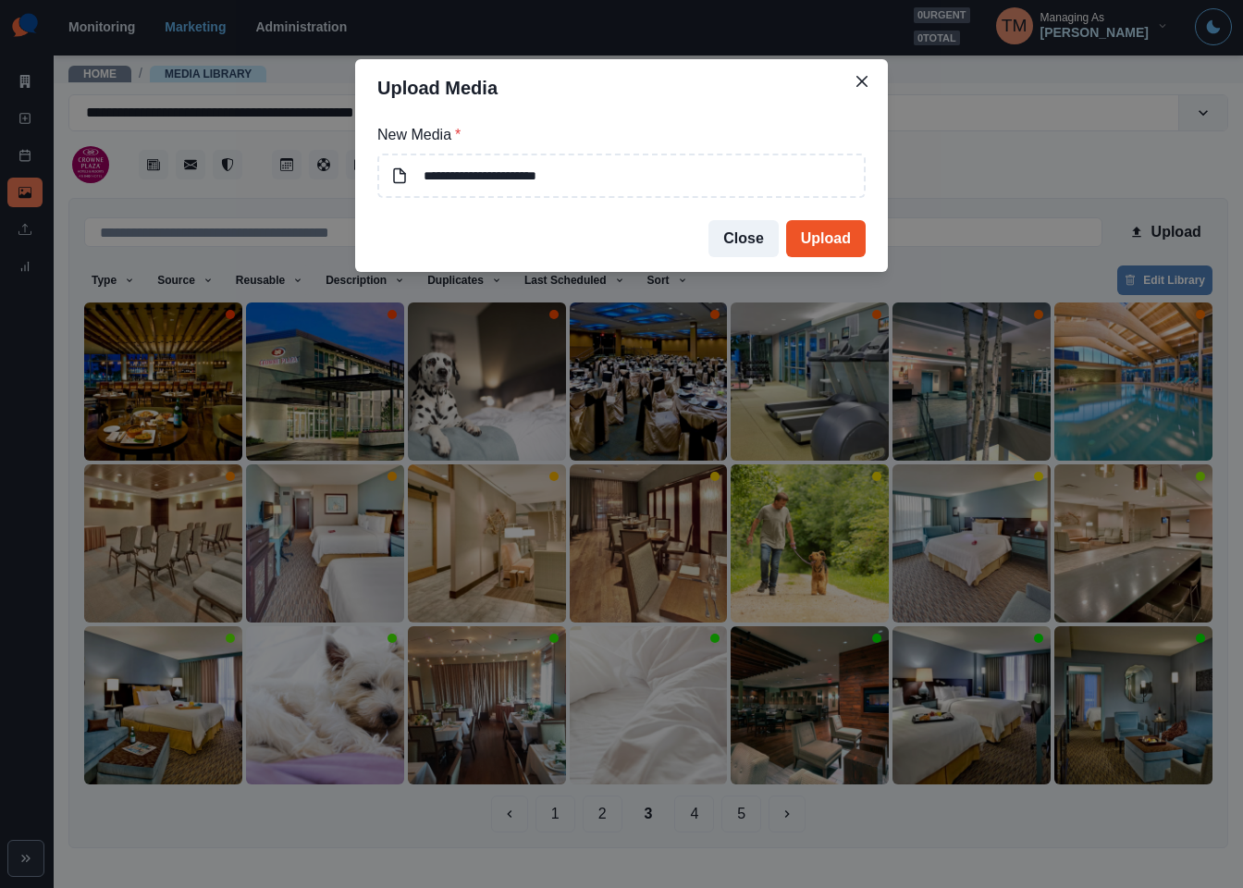
click at [841, 242] on button "Upload" at bounding box center [826, 238] width 80 height 37
drag, startPoint x: 958, startPoint y: 164, endPoint x: 852, endPoint y: 262, distance: 144.7
click at [958, 165] on div "Upload Media New Media * Close Upload" at bounding box center [621, 444] width 1243 height 888
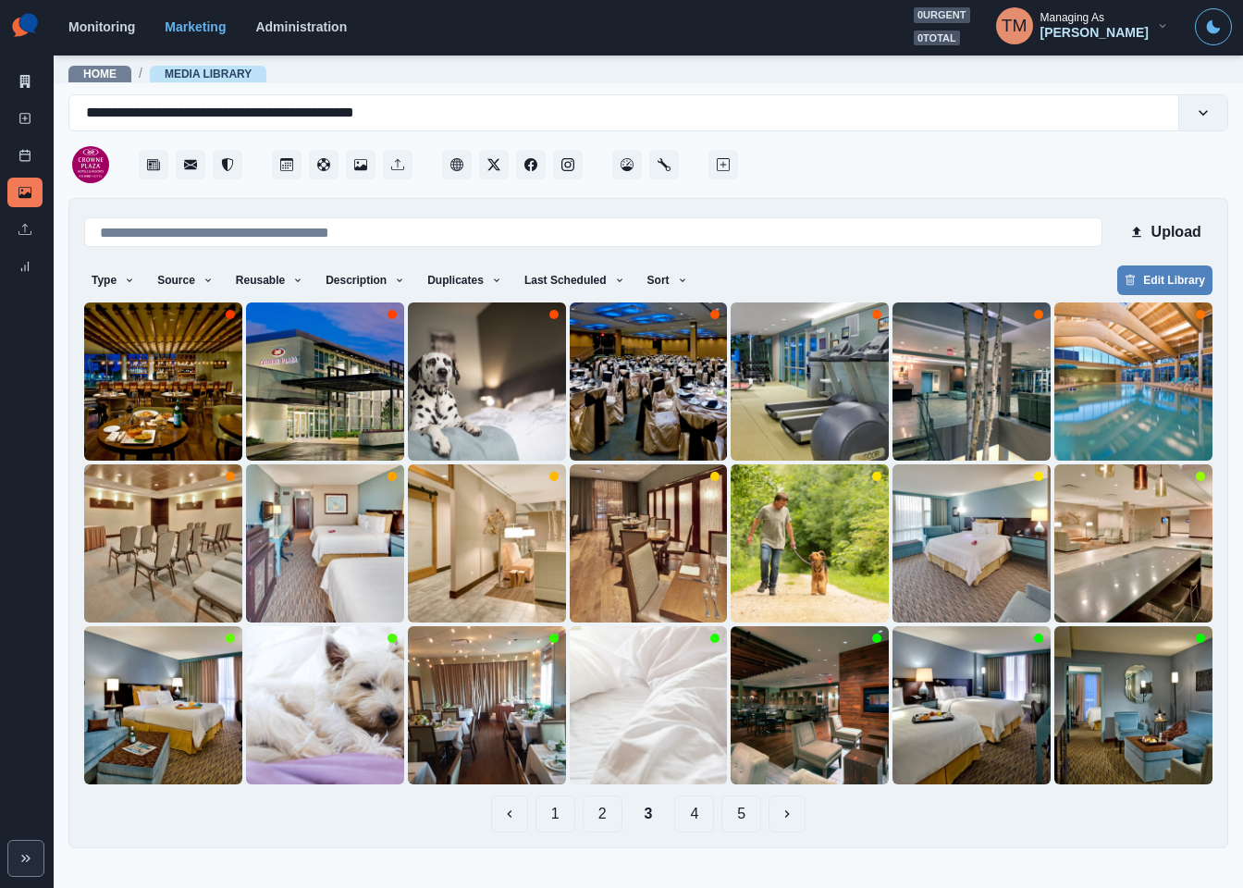
click at [558, 817] on button "1" at bounding box center [556, 813] width 40 height 37
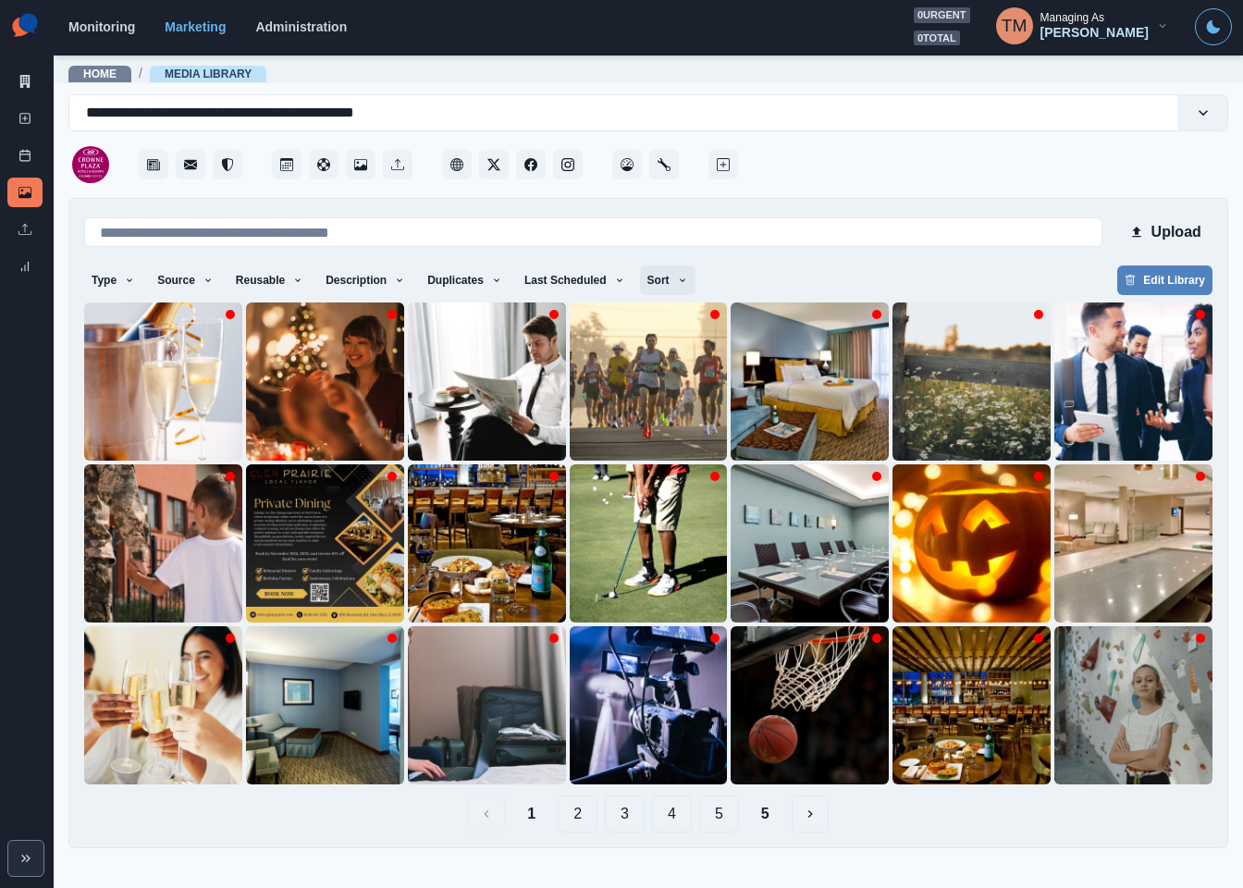
drag, startPoint x: 672, startPoint y: 277, endPoint x: 664, endPoint y: 286, distance: 11.1
click at [670, 278] on div "Type Any Image Video Source Any Upload Social Manager Found: Instagram Found: G…" at bounding box center [648, 281] width 1128 height 33
click at [677, 280] on icon "button" at bounding box center [682, 280] width 11 height 11
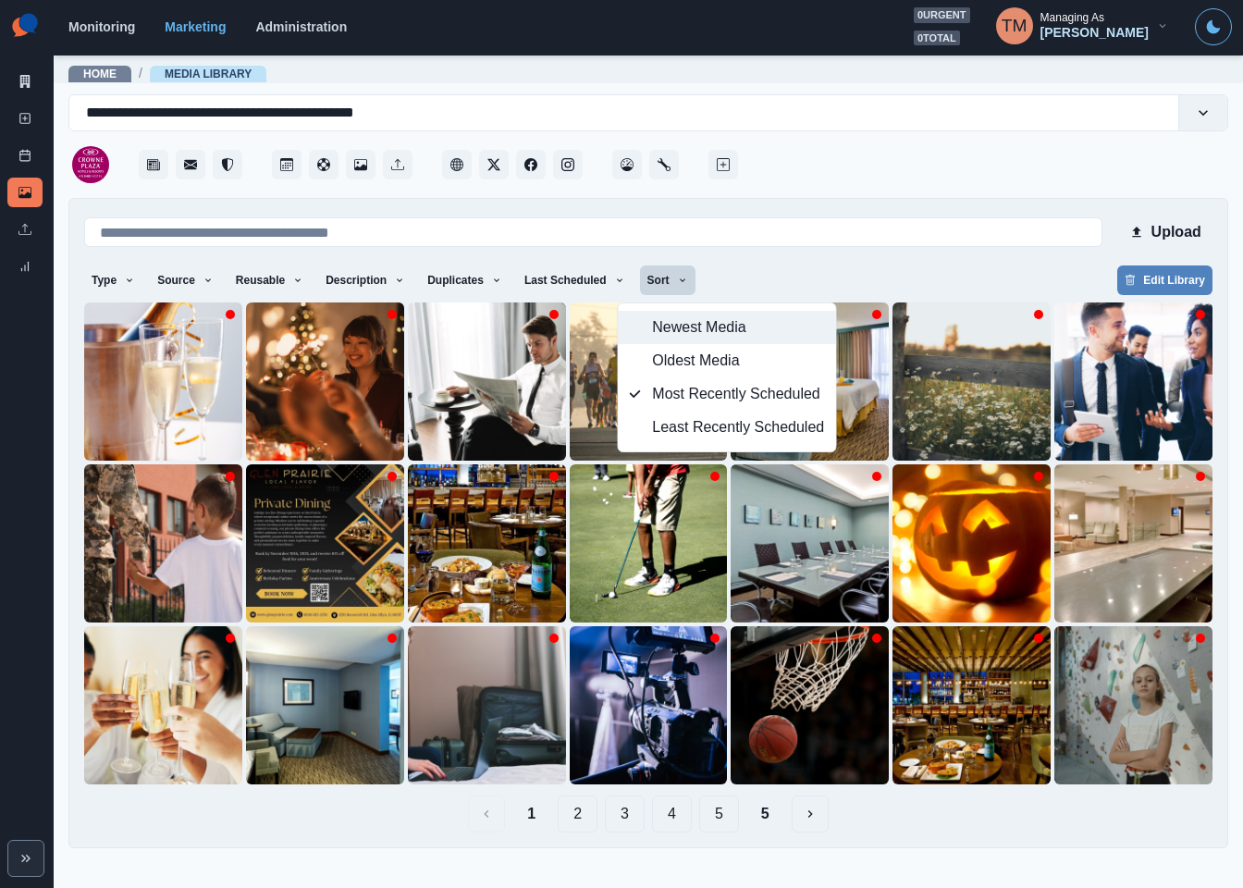
drag, startPoint x: 667, startPoint y: 327, endPoint x: 728, endPoint y: 306, distance: 64.7
click at [674, 325] on span "Newest Media" at bounding box center [738, 327] width 172 height 22
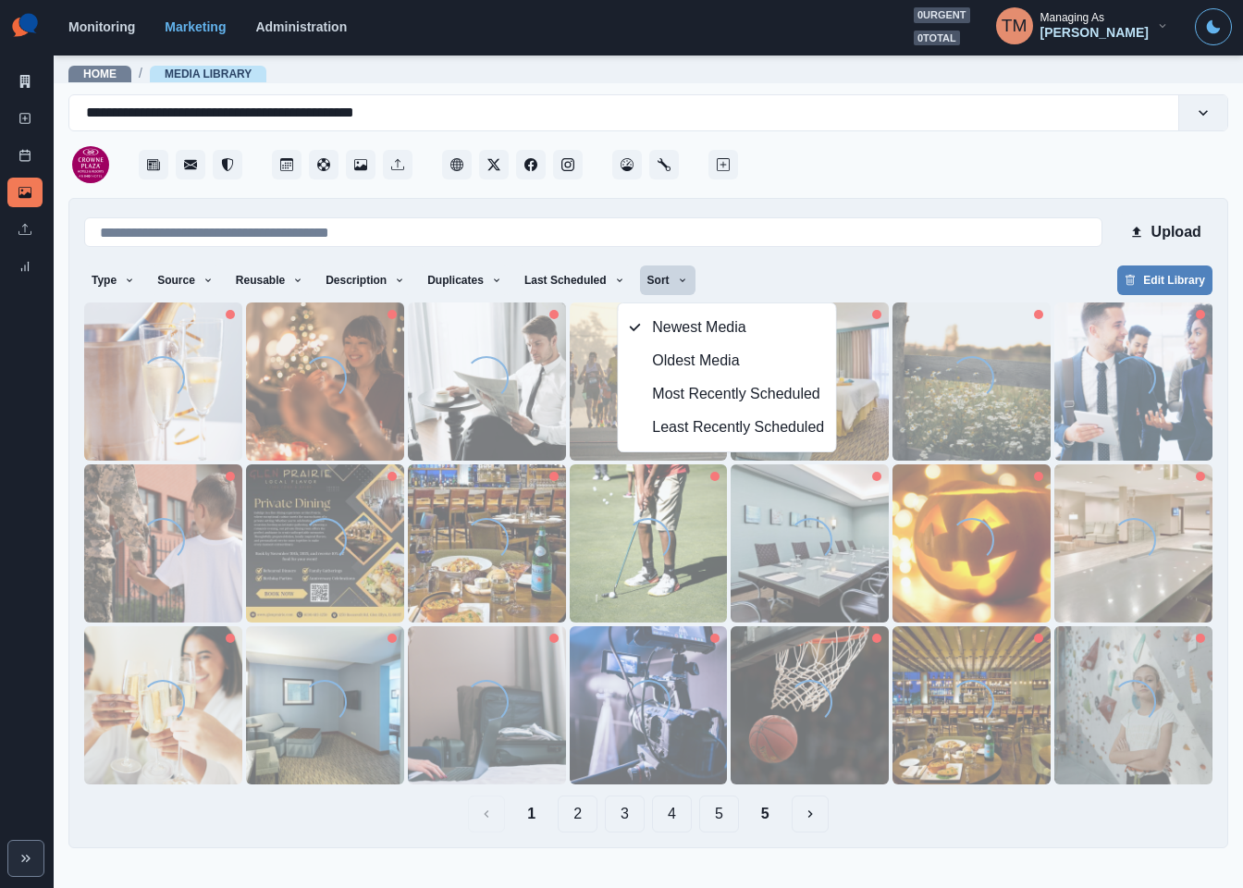
click at [803, 280] on div "Type Any Image Video Source Any Upload Social Manager Found: Instagram Found: G…" at bounding box center [648, 281] width 1128 height 33
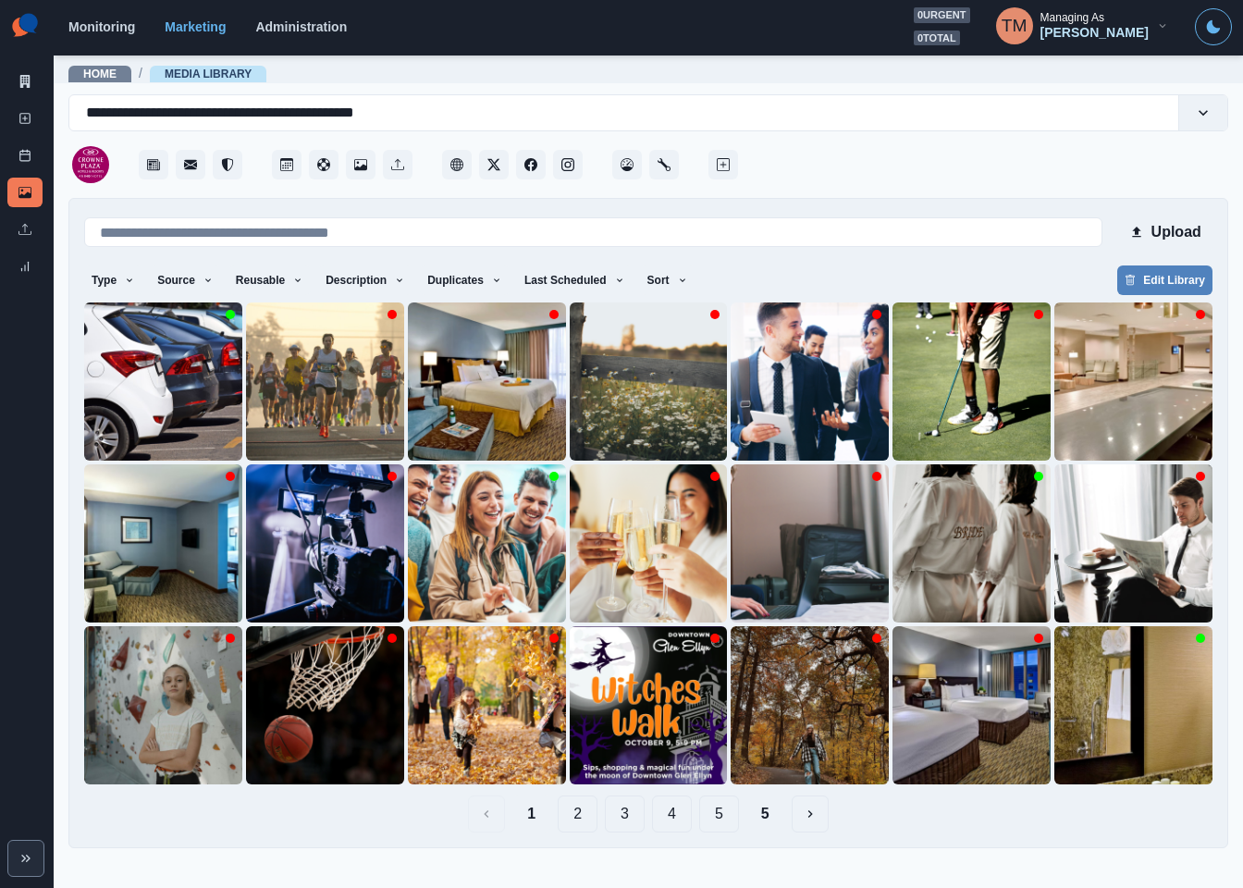
click at [112, 394] on div at bounding box center [163, 381] width 158 height 158
click at [123, 420] on img at bounding box center [163, 381] width 158 height 158
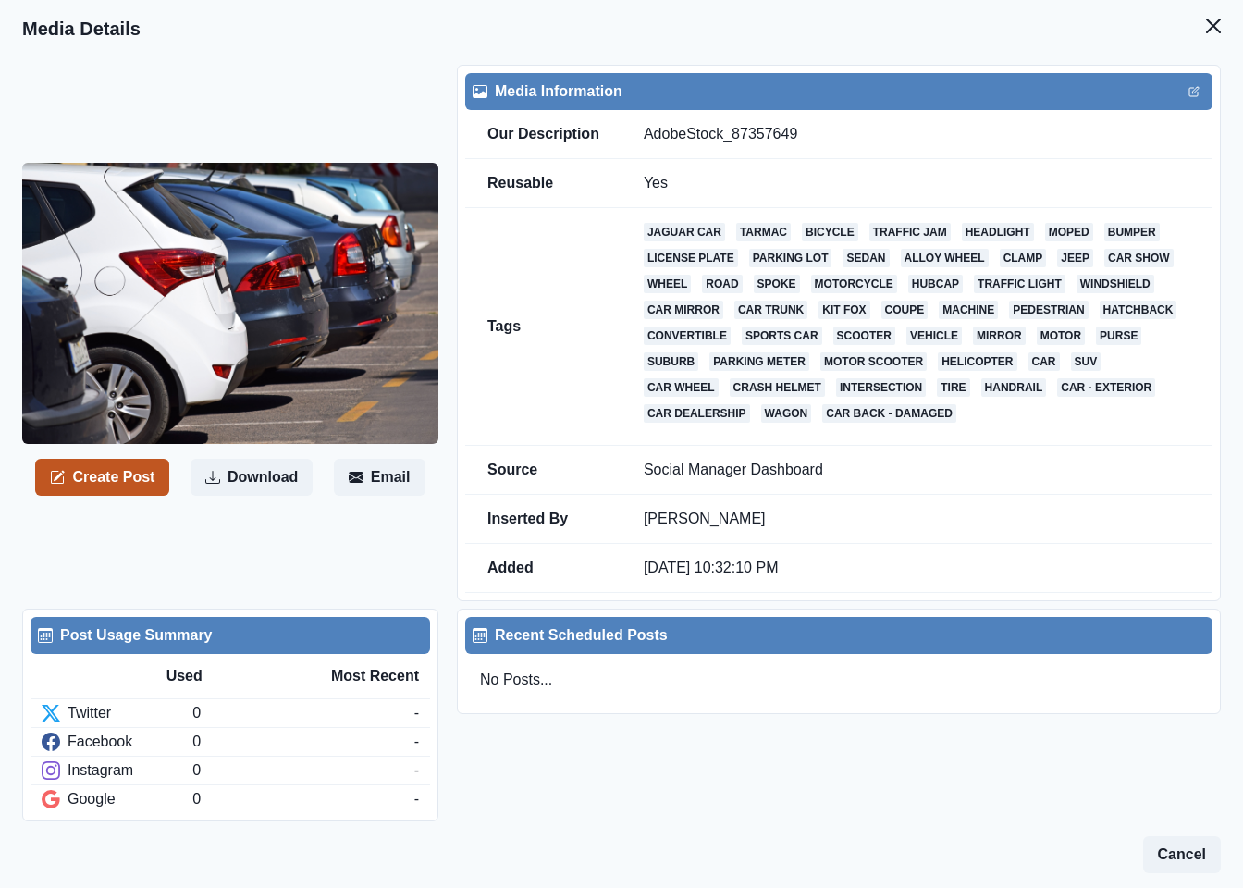
click at [117, 459] on button "Create Post" at bounding box center [102, 477] width 134 height 37
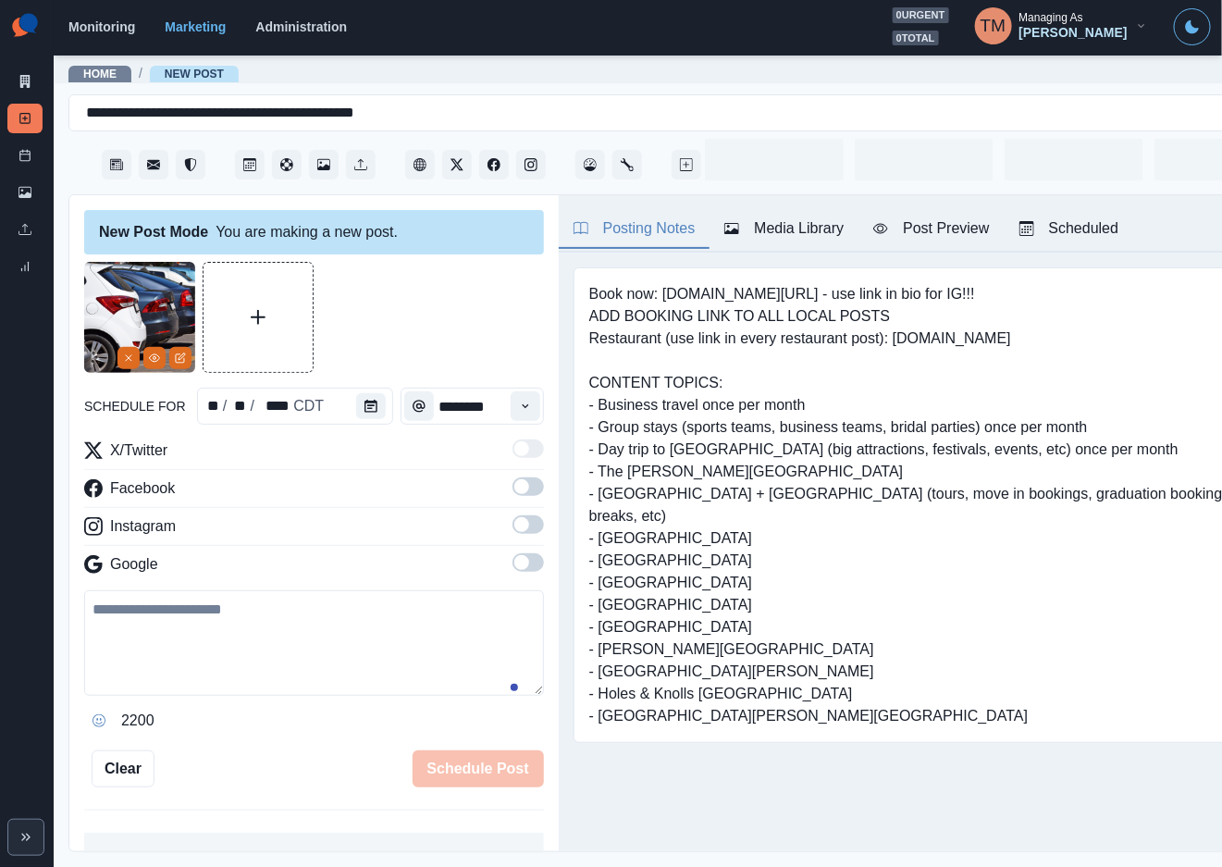
drag, startPoint x: 208, startPoint y: 655, endPoint x: 287, endPoint y: 566, distance: 118.6
click at [206, 655] on textarea at bounding box center [314, 642] width 460 height 105
paste textarea "**********"
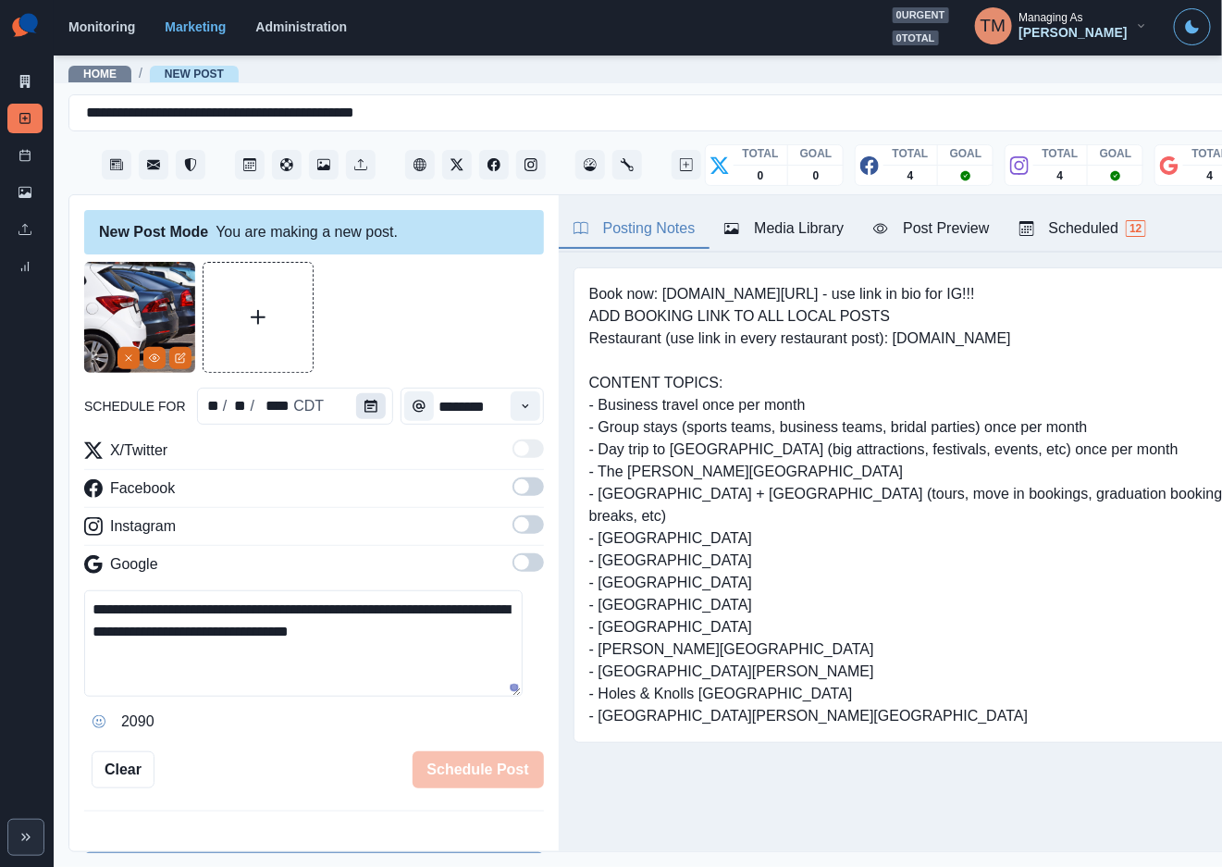
type textarea "**********"
click at [364, 408] on icon "Calendar" at bounding box center [370, 406] width 13 height 13
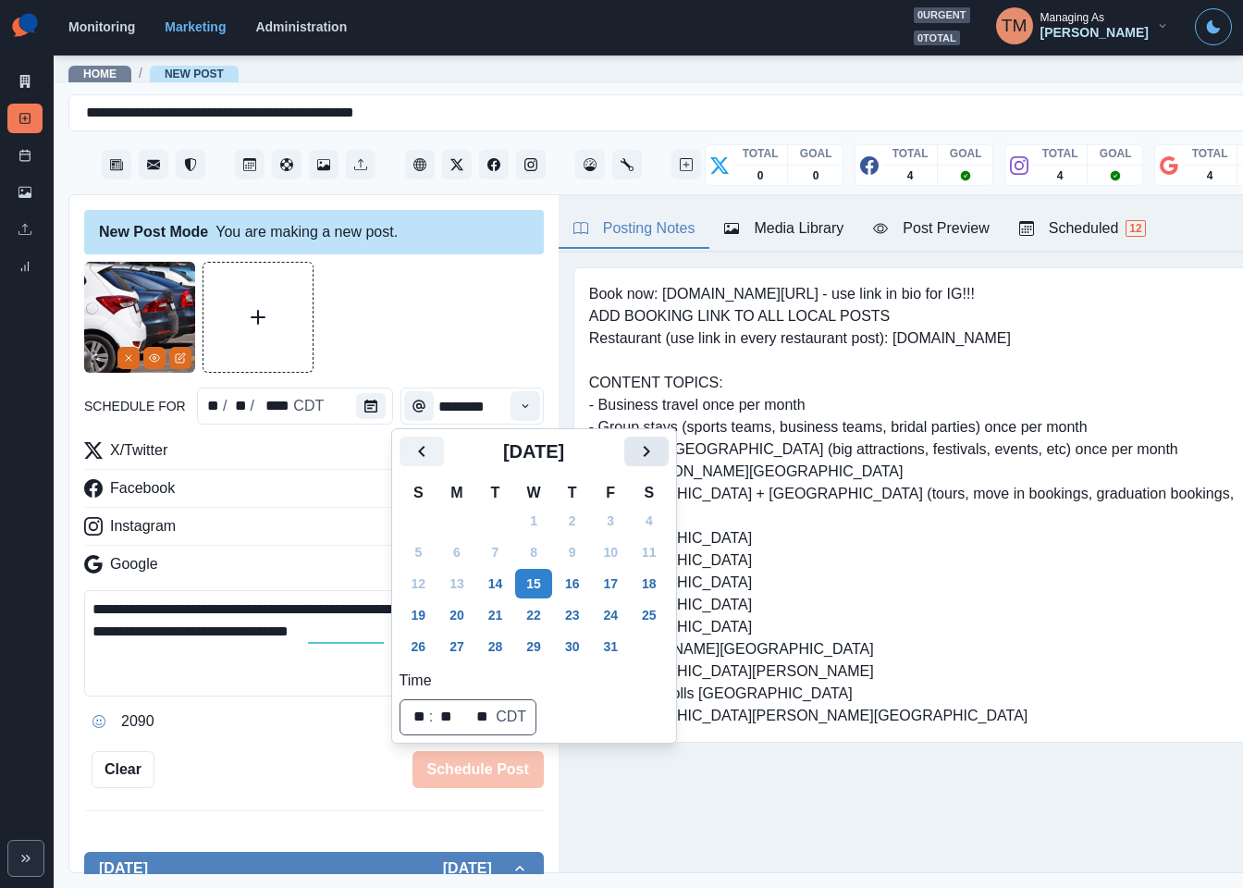
click at [650, 456] on icon "Next" at bounding box center [646, 451] width 22 height 22
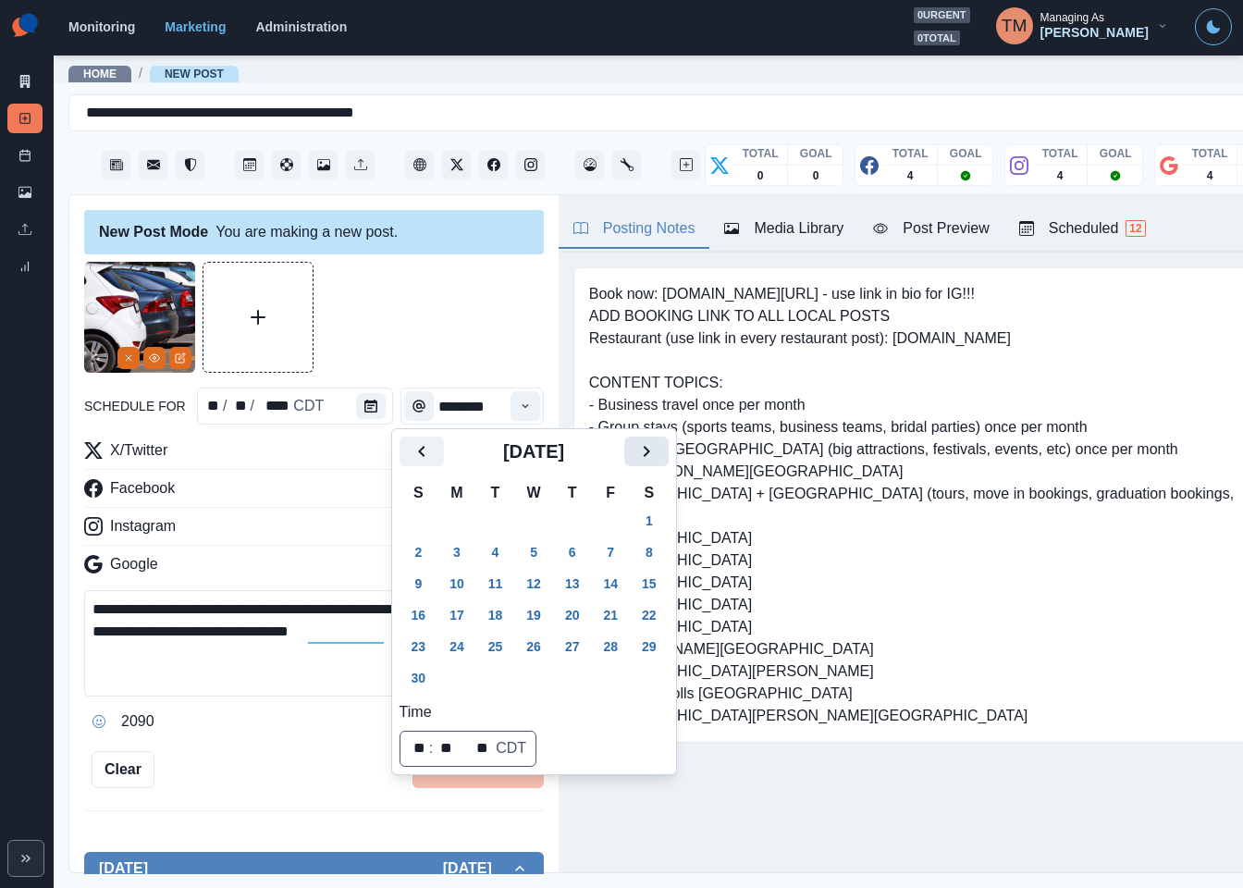
click at [650, 456] on icon "Next" at bounding box center [646, 451] width 22 height 22
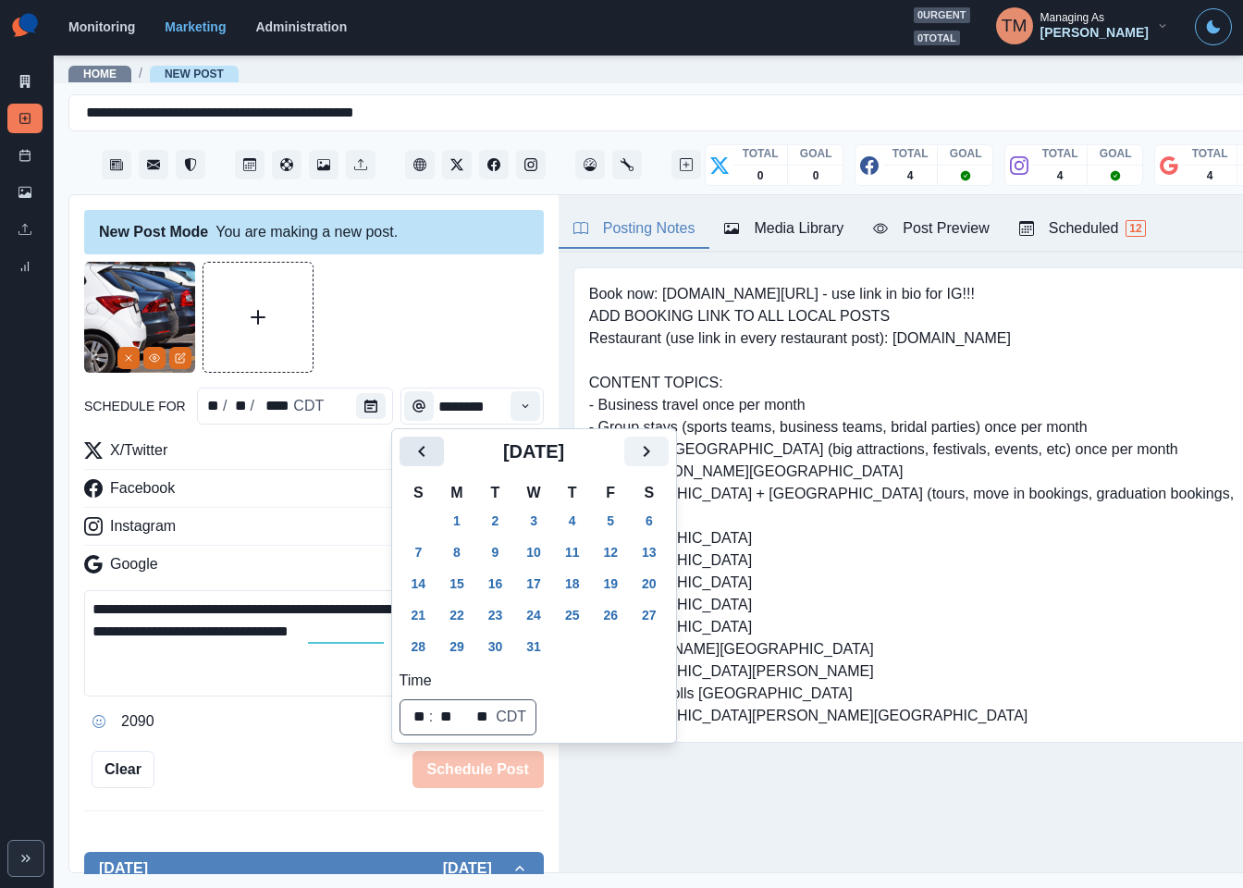
click at [416, 442] on icon "Previous" at bounding box center [422, 451] width 22 height 22
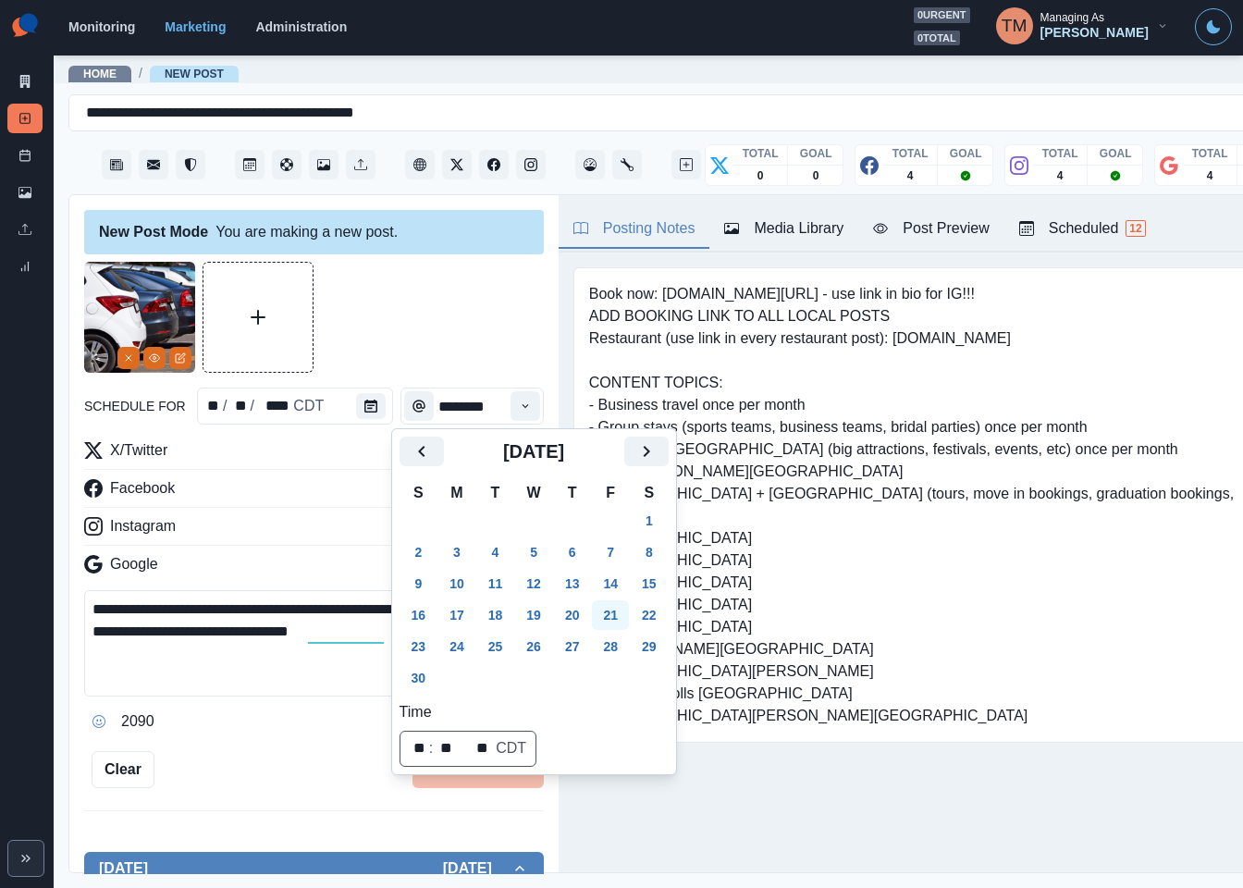
click at [619, 610] on button "21" at bounding box center [610, 615] width 37 height 30
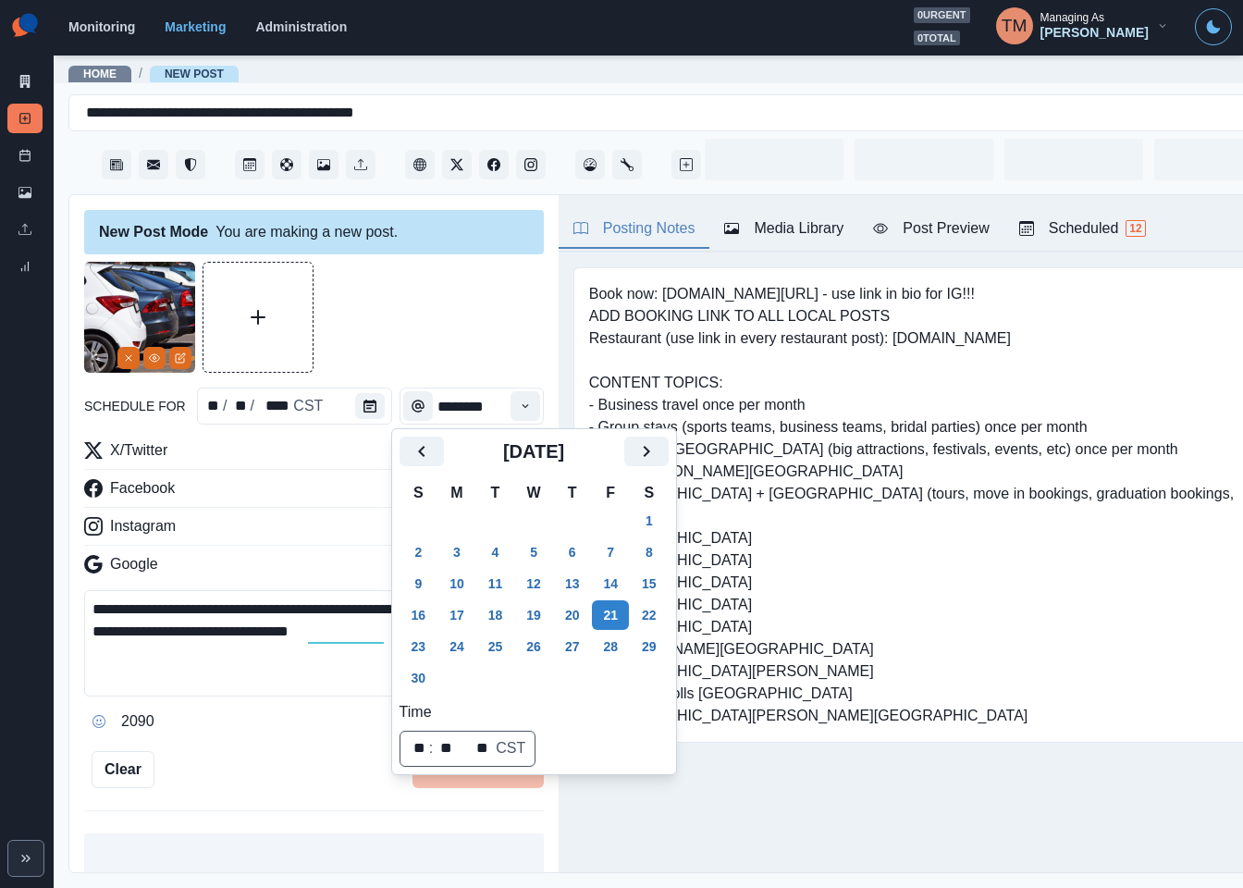
click at [438, 327] on div at bounding box center [314, 317] width 460 height 111
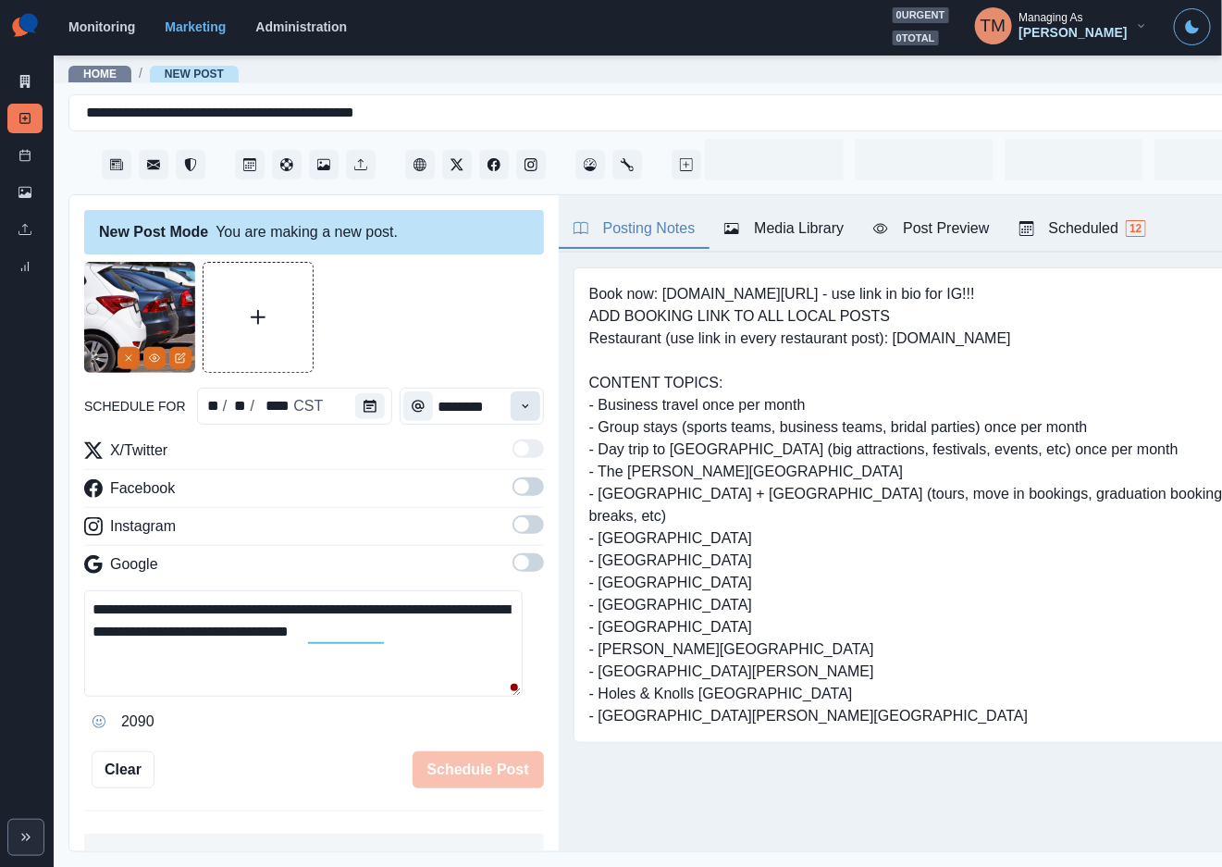
click at [511, 414] on button "Time" at bounding box center [526, 406] width 30 height 30
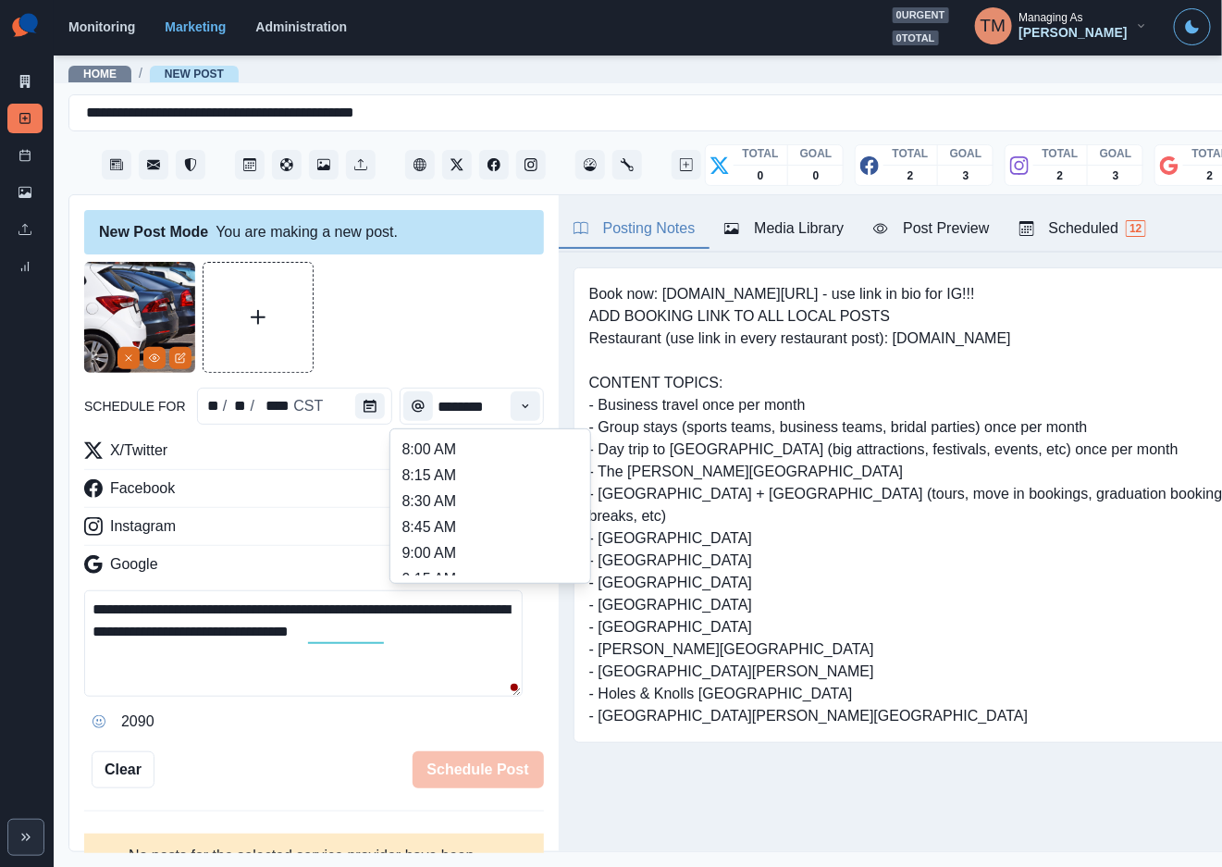
scroll to position [277, 0]
click at [430, 528] on li "11:30 AM" at bounding box center [490, 535] width 185 height 26
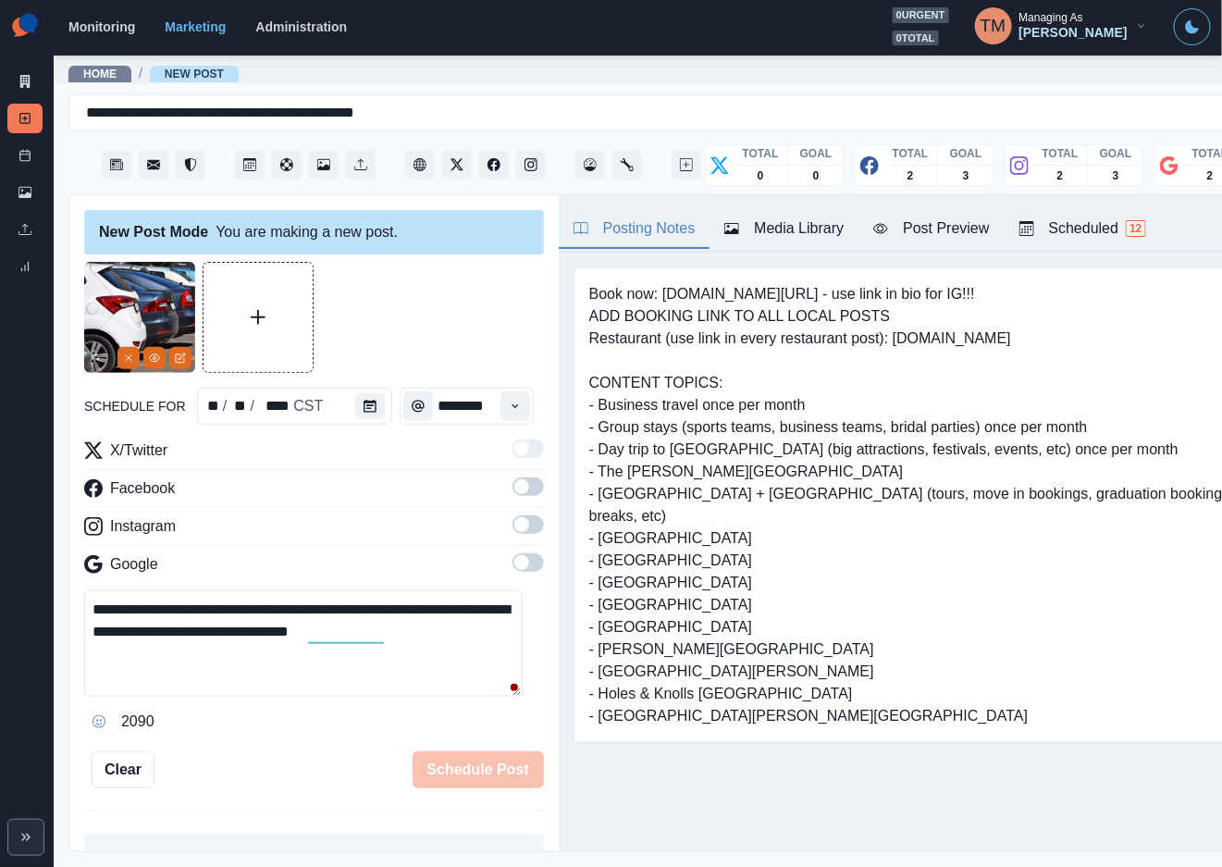
click at [450, 316] on div at bounding box center [314, 317] width 460 height 111
click at [509, 409] on icon "Time" at bounding box center [515, 406] width 13 height 13
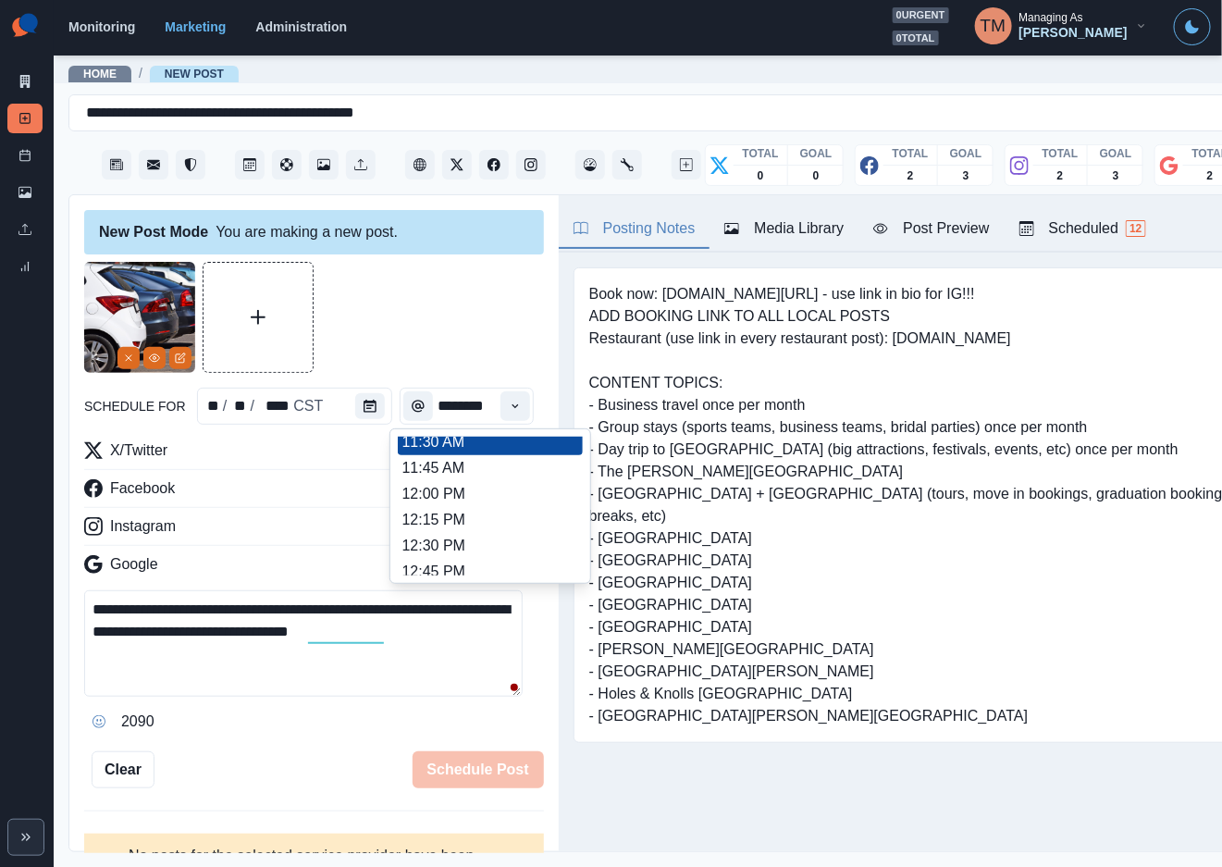
scroll to position [509, 0]
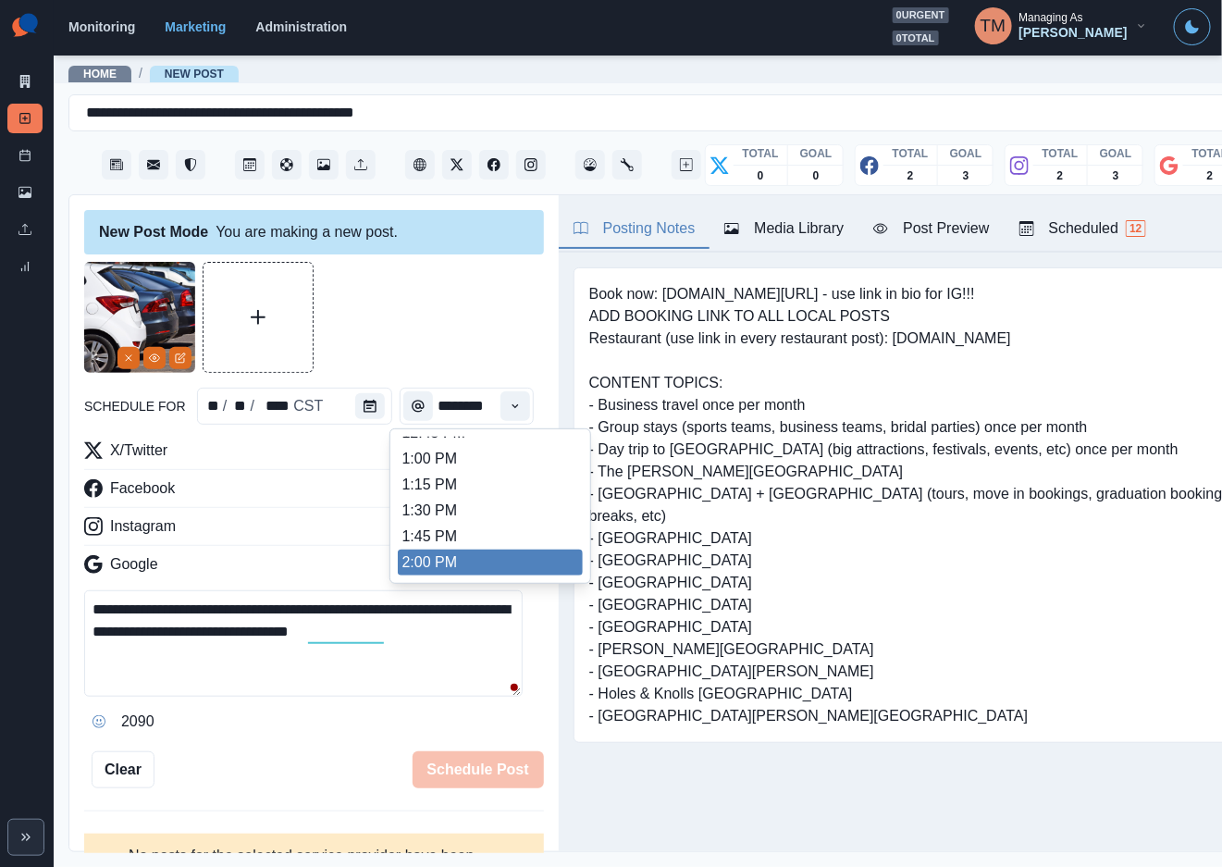
click at [469, 559] on li "2:00 PM" at bounding box center [490, 562] width 185 height 26
type input "*******"
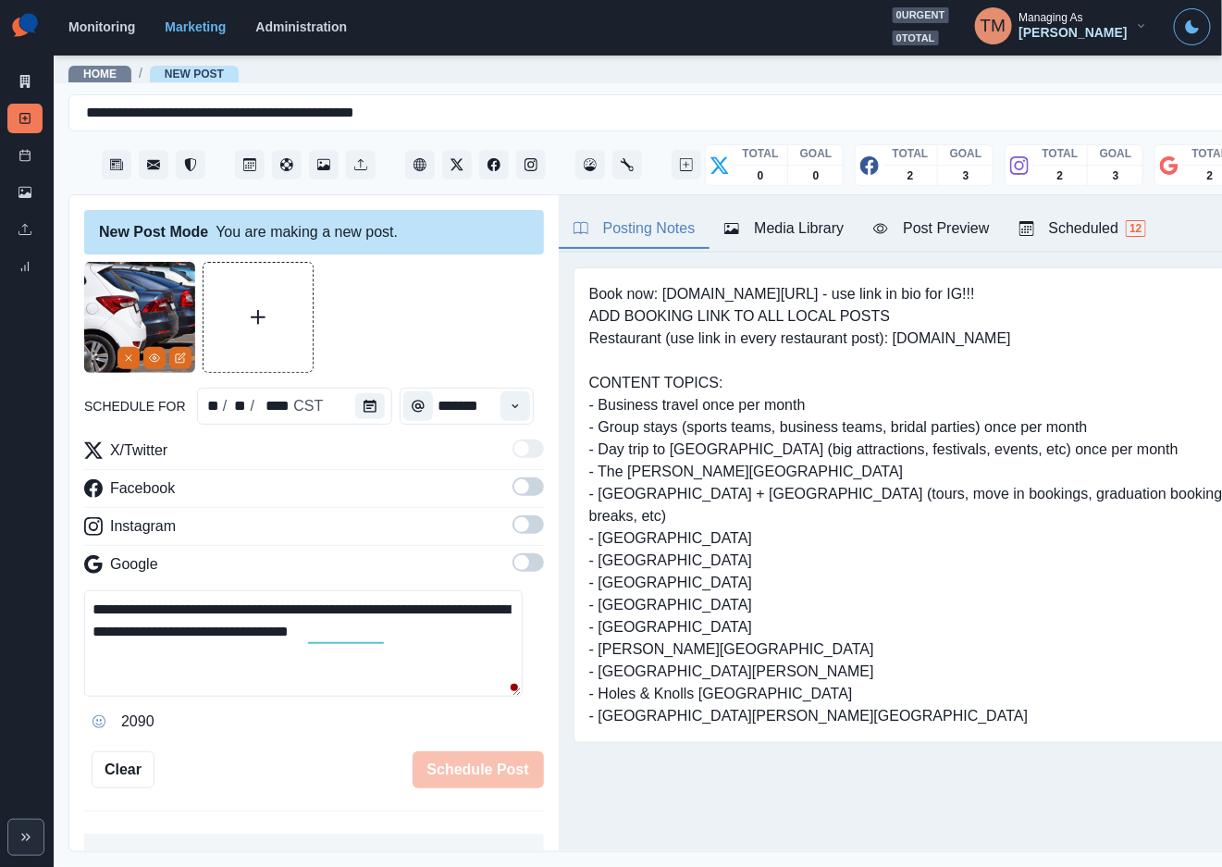
scroll to position [0, 0]
drag, startPoint x: 516, startPoint y: 492, endPoint x: 517, endPoint y: 541, distance: 49.0
click at [516, 494] on span at bounding box center [527, 486] width 31 height 18
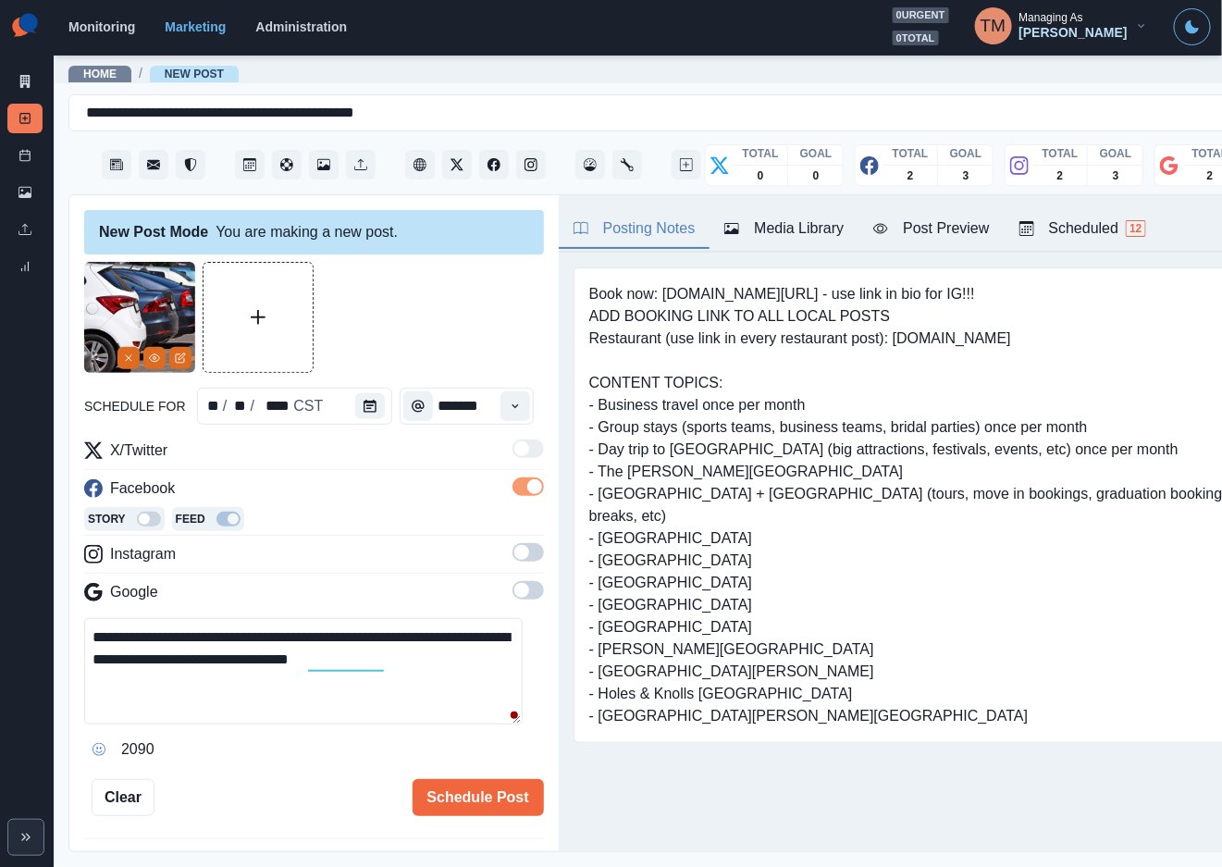
click at [516, 561] on span at bounding box center [527, 552] width 31 height 18
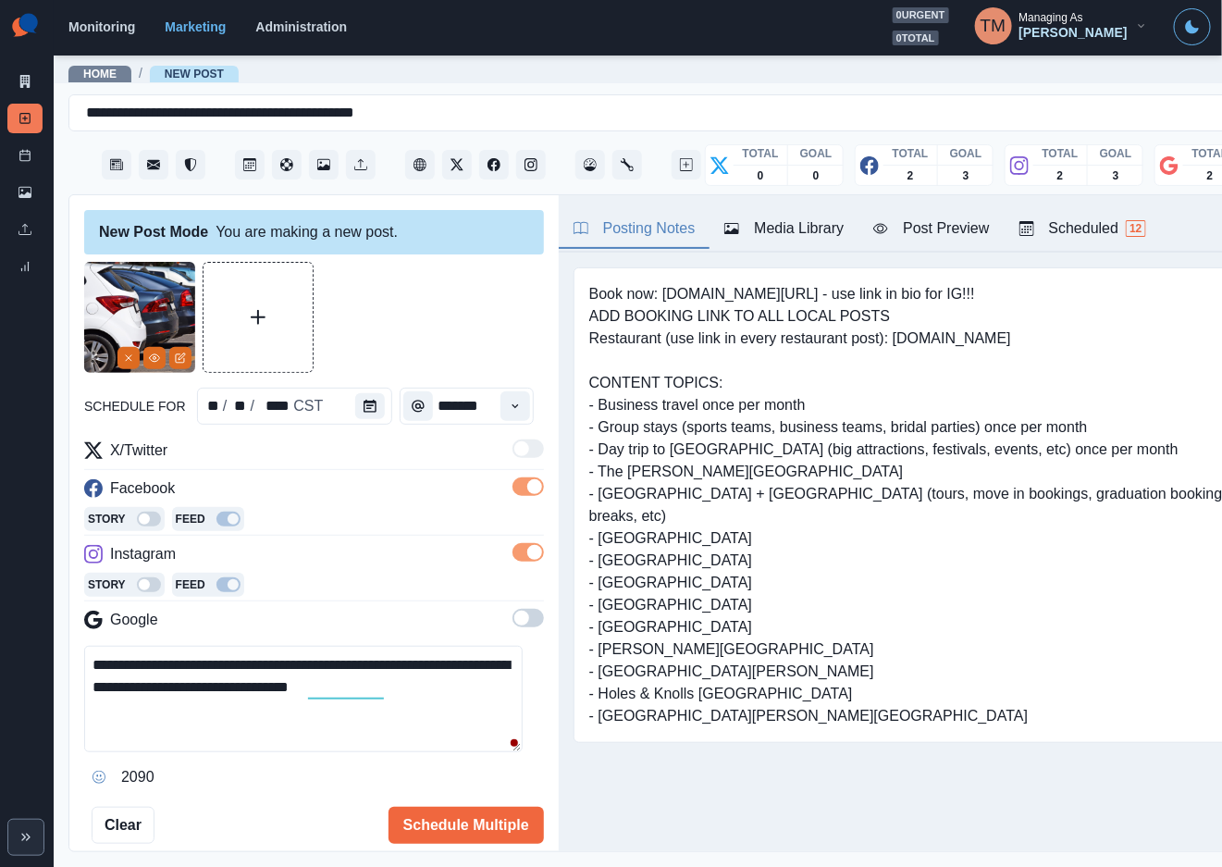
click at [513, 616] on span at bounding box center [527, 618] width 31 height 18
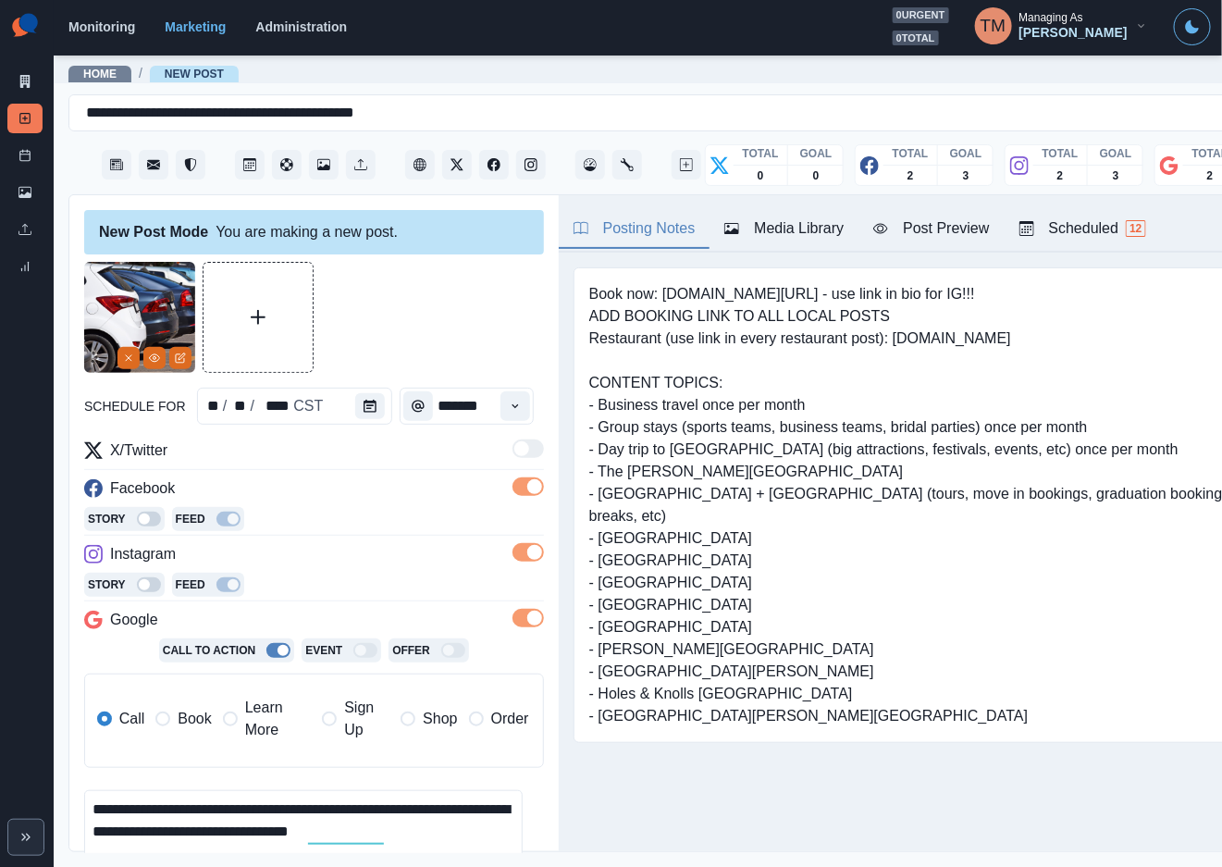
click at [198, 716] on span "Book" at bounding box center [194, 719] width 33 height 22
click at [197, 716] on span "Book" at bounding box center [194, 719] width 33 height 22
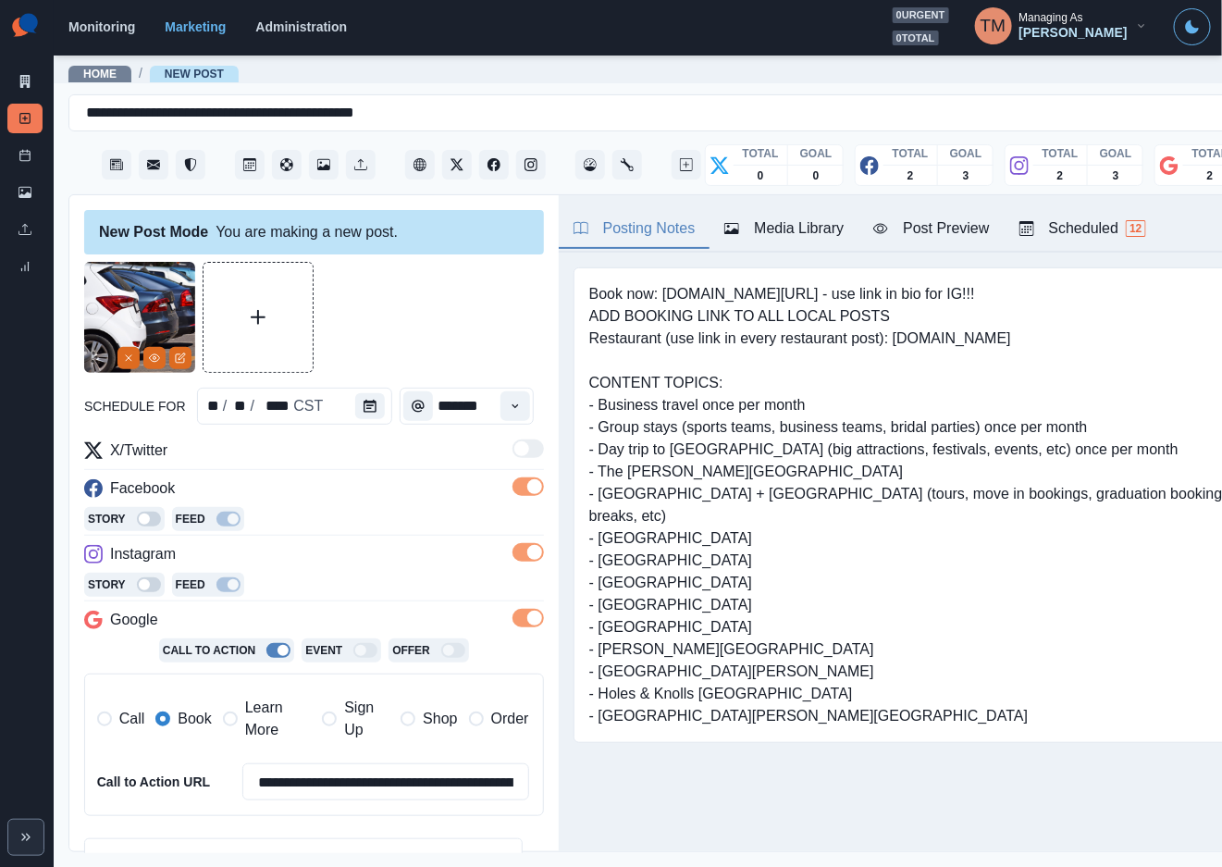
drag, startPoint x: 420, startPoint y: 316, endPoint x: 894, endPoint y: 255, distance: 478.4
click at [422, 316] on div at bounding box center [314, 317] width 460 height 111
click at [925, 233] on div "Post Preview" at bounding box center [931, 228] width 116 height 22
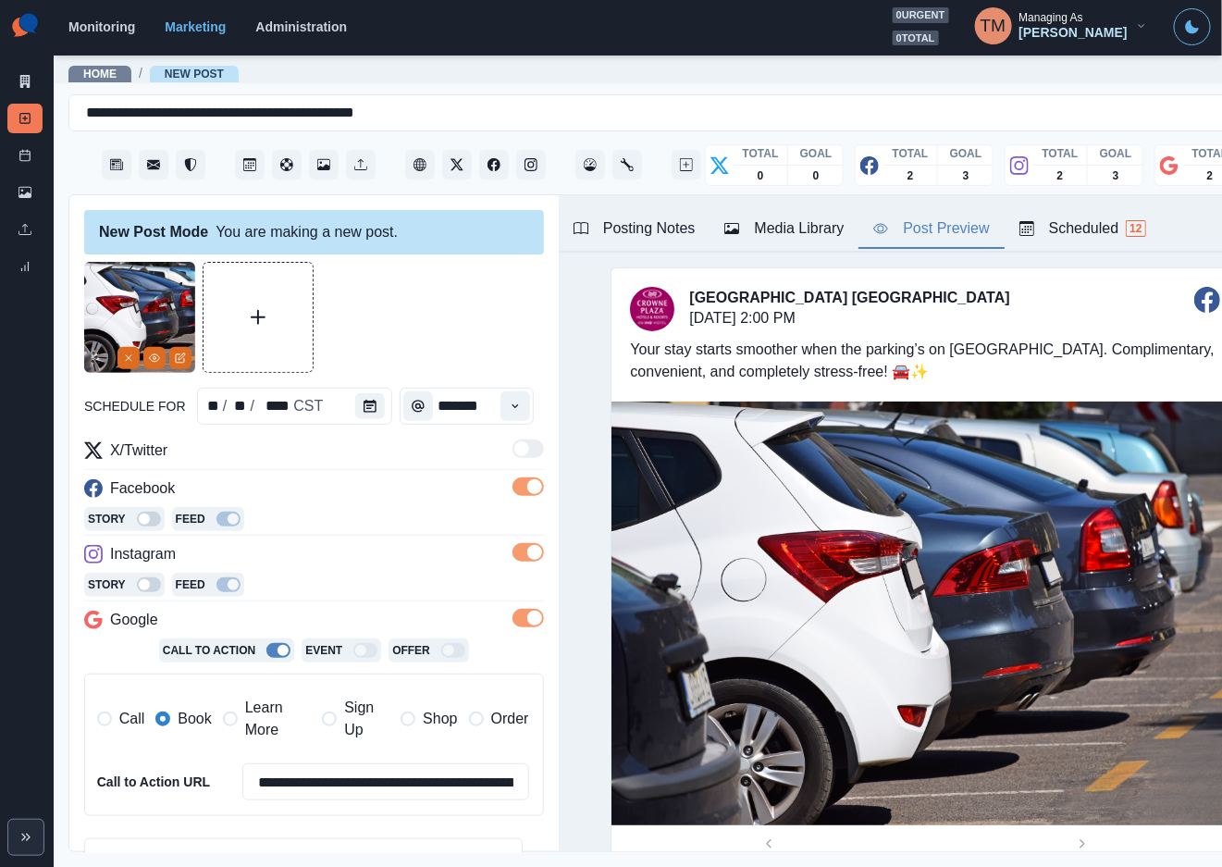
scroll to position [290, 0]
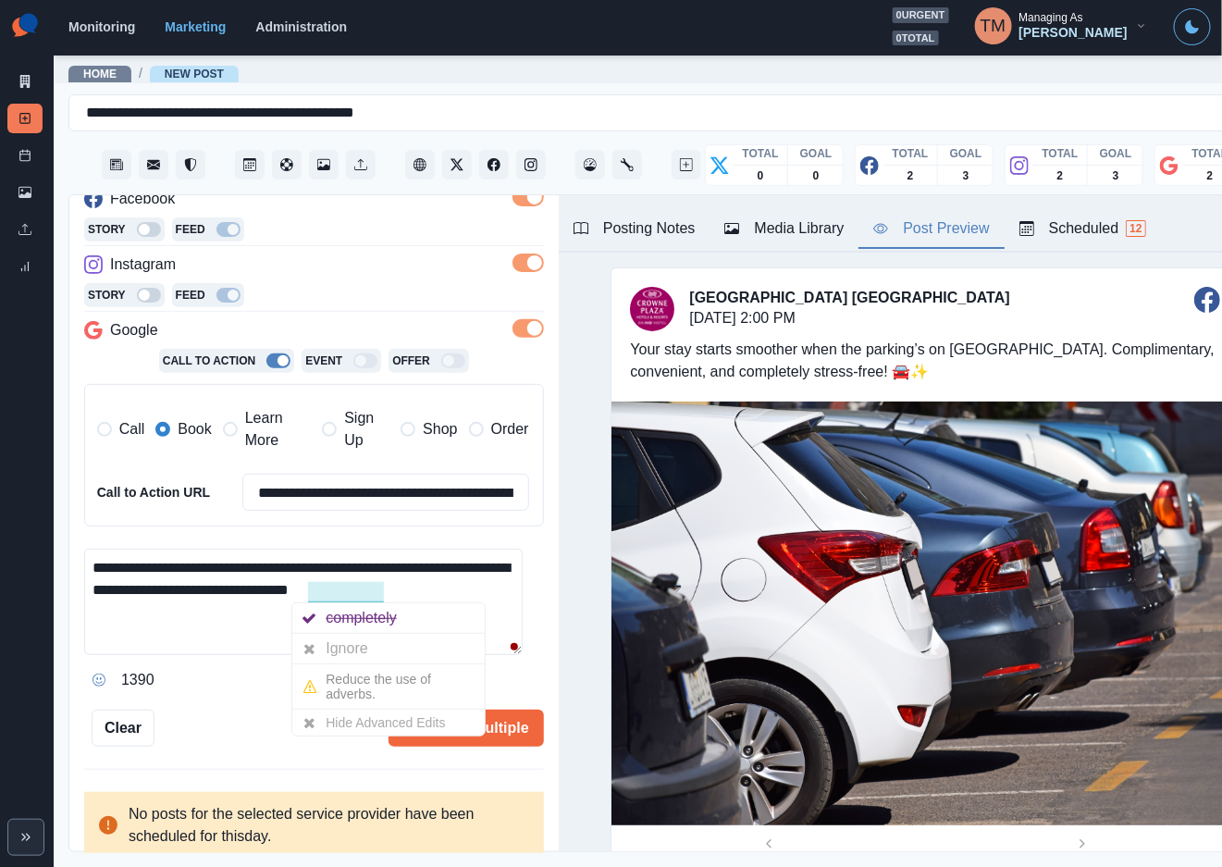
click at [352, 656] on div "Ignore" at bounding box center [350, 649] width 49 height 30
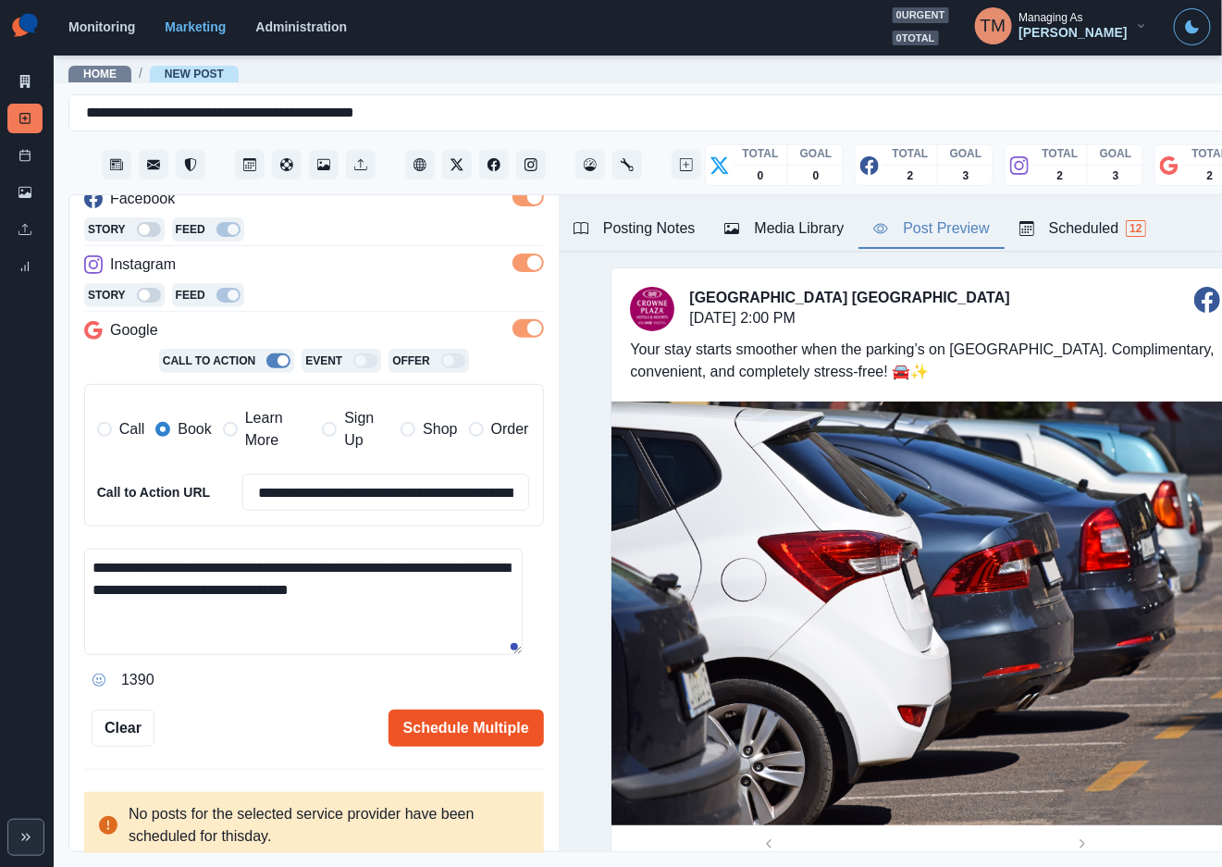
click at [437, 739] on button "Schedule Multiple" at bounding box center [465, 727] width 155 height 37
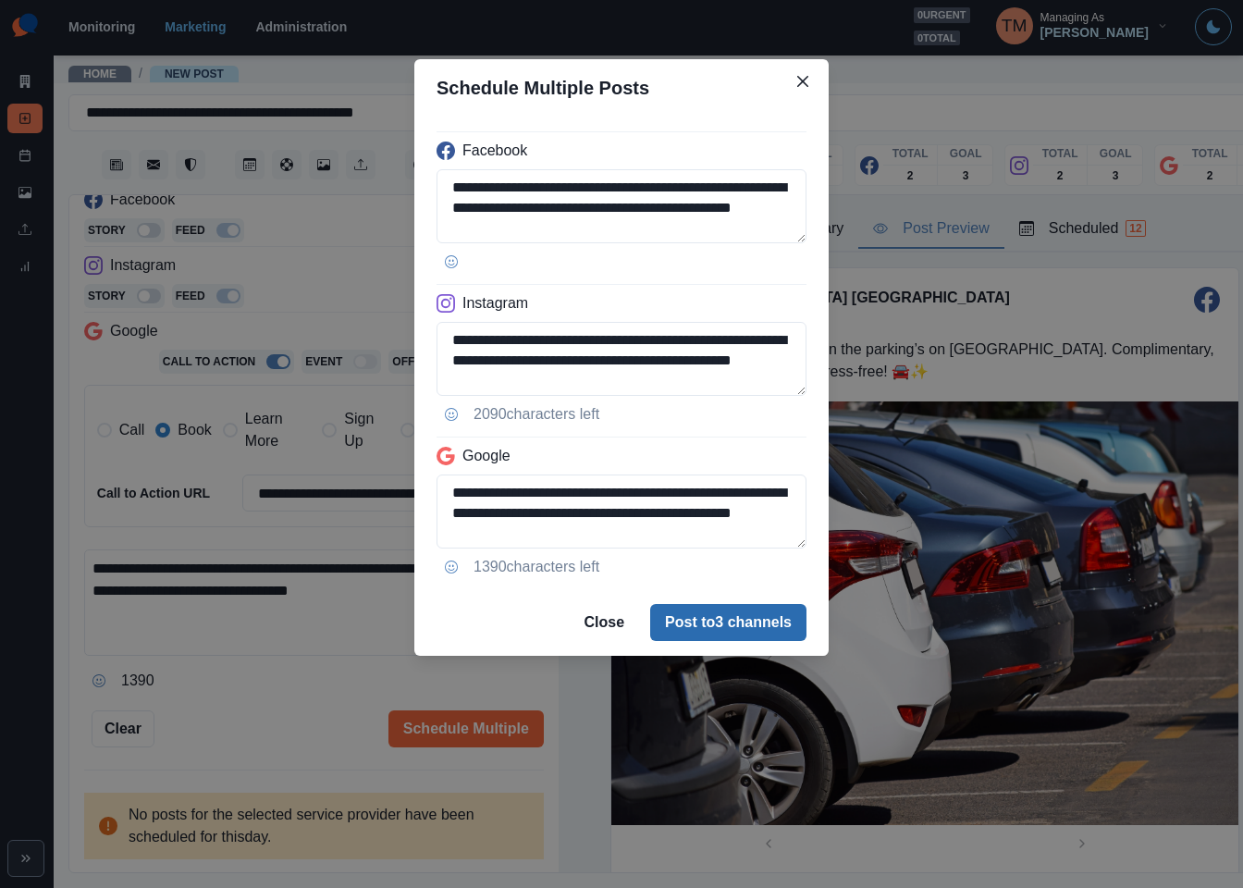
click at [755, 633] on button "Post to 3 channels" at bounding box center [728, 622] width 156 height 37
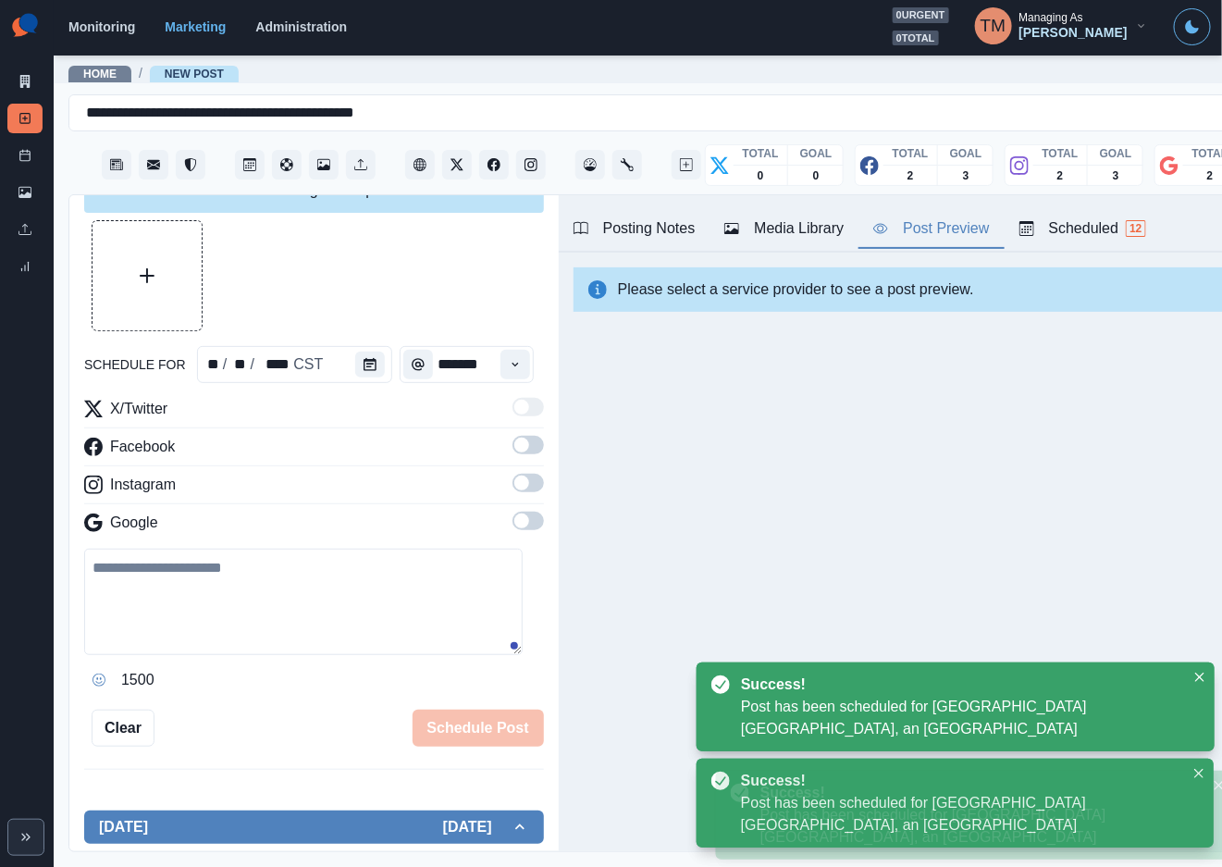
scroll to position [0, 0]
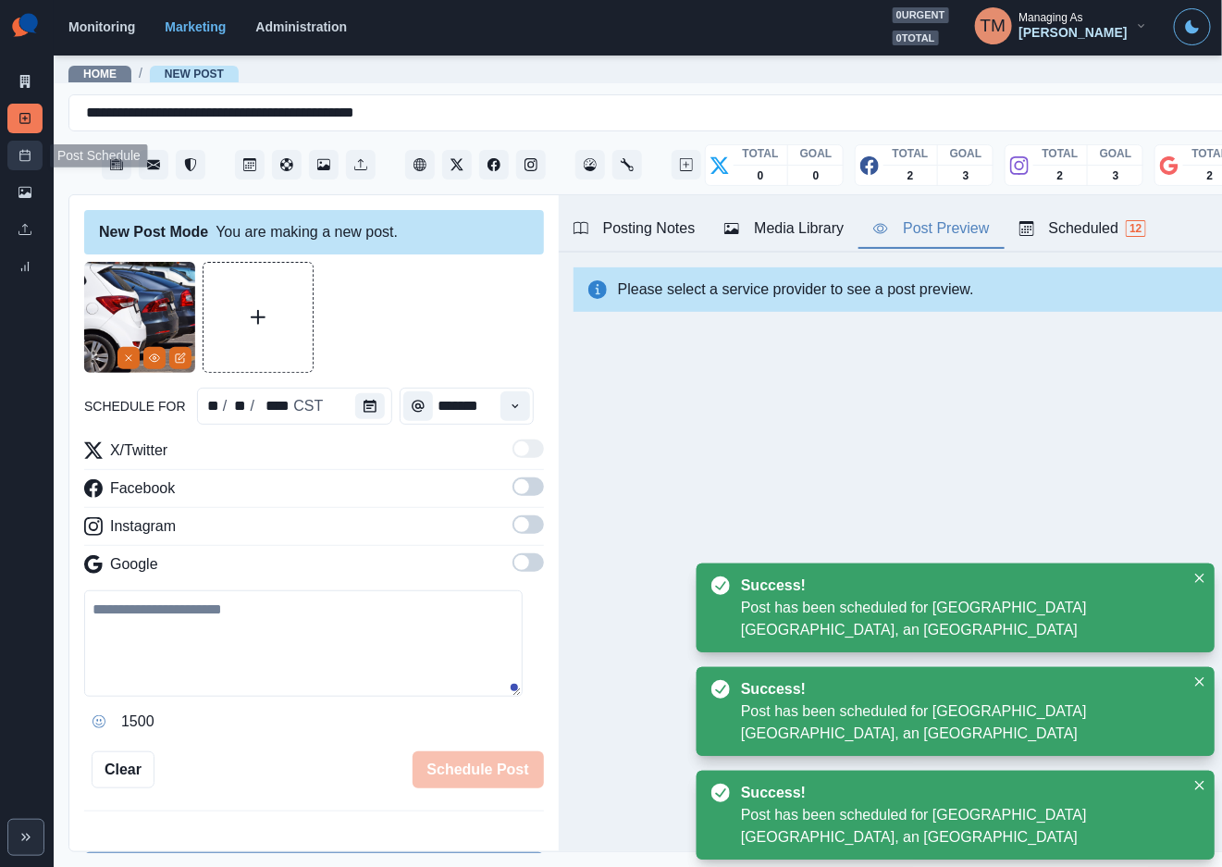
click at [25, 154] on line at bounding box center [25, 154] width 10 height 0
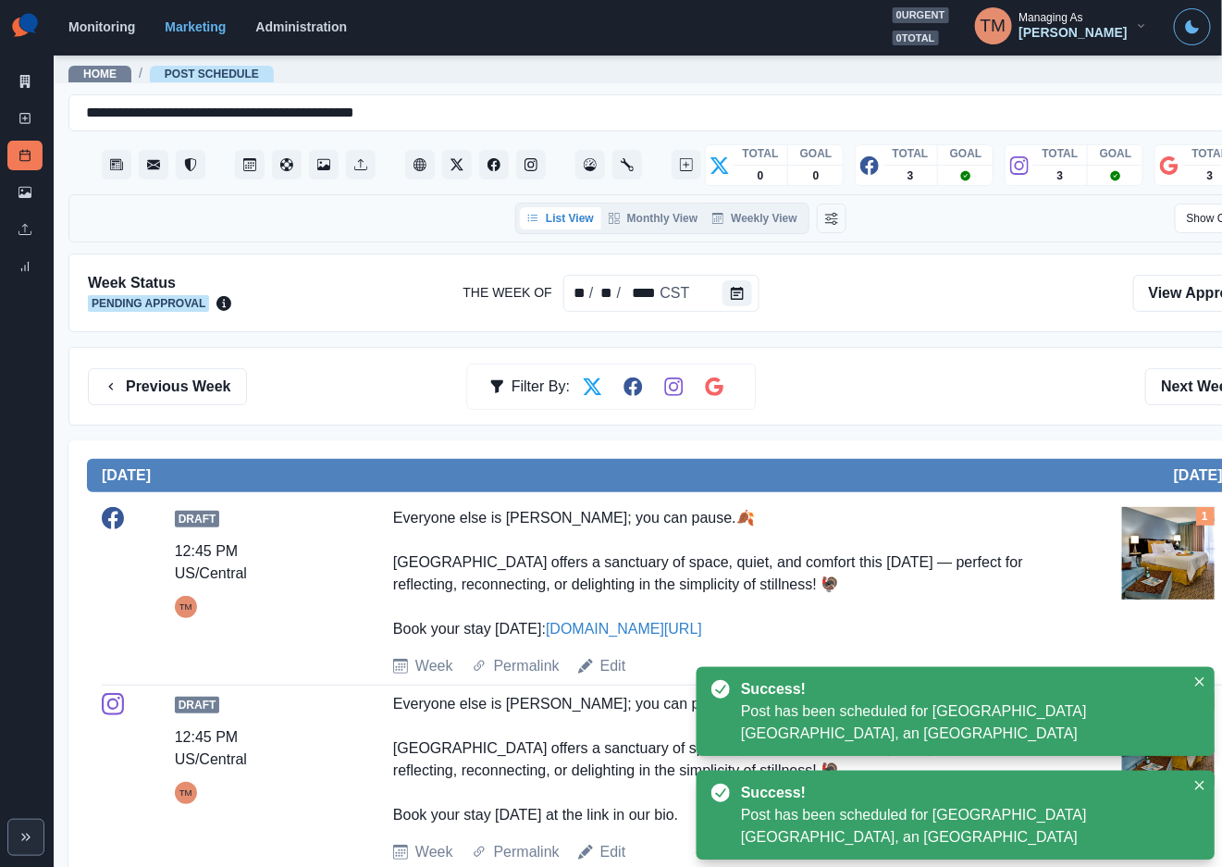
drag, startPoint x: 914, startPoint y: 383, endPoint x: 941, endPoint y: 395, distance: 29.4
click at [916, 383] on div "Previous Week Filter By: Next Week" at bounding box center [681, 386] width 1186 height 37
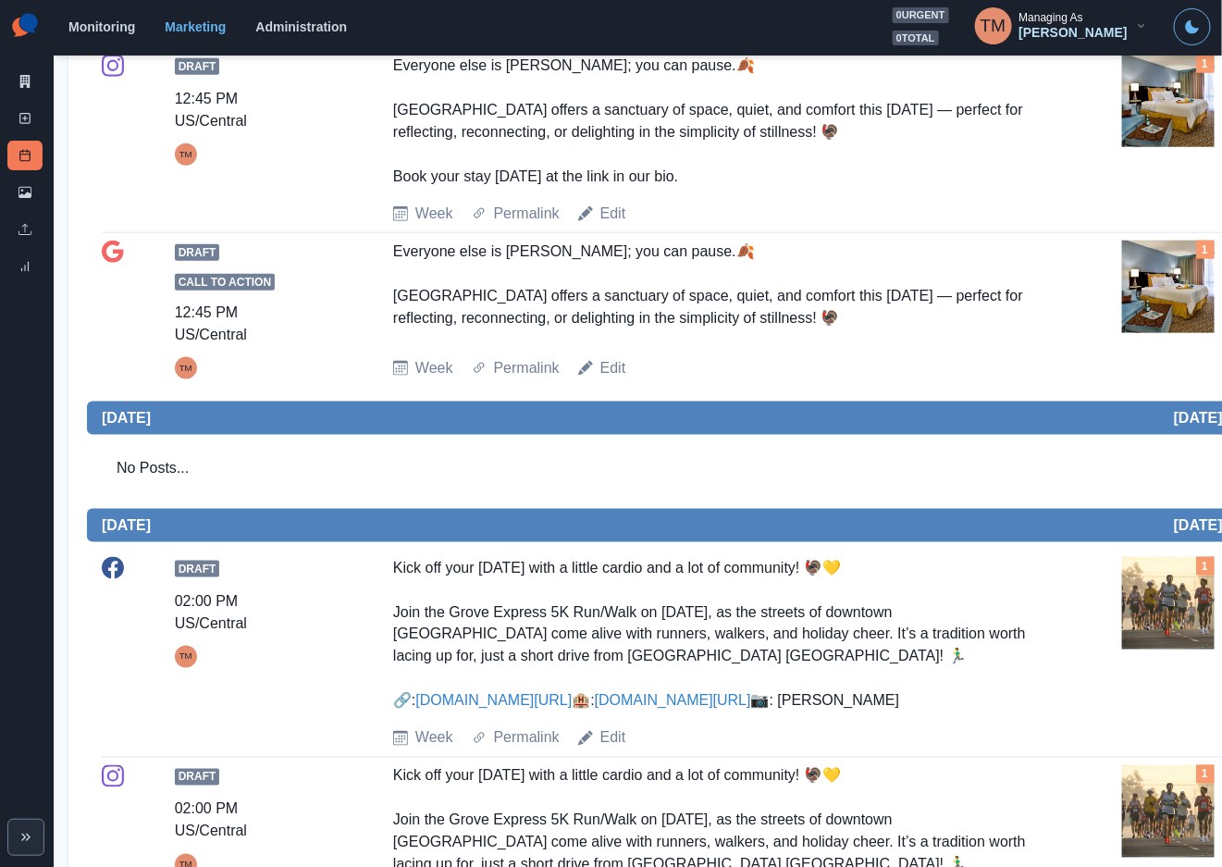
scroll to position [83, 0]
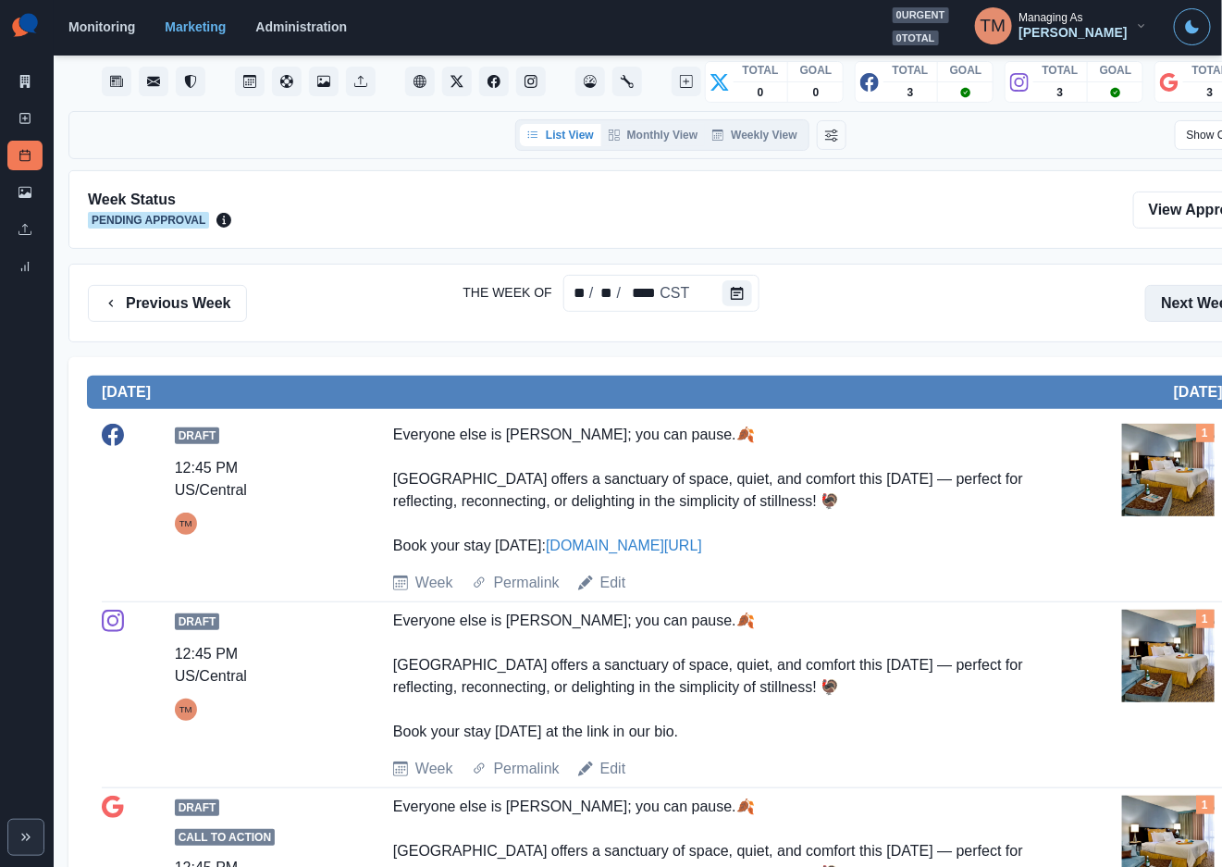
click at [1175, 316] on button "Next Week" at bounding box center [1209, 303] width 129 height 37
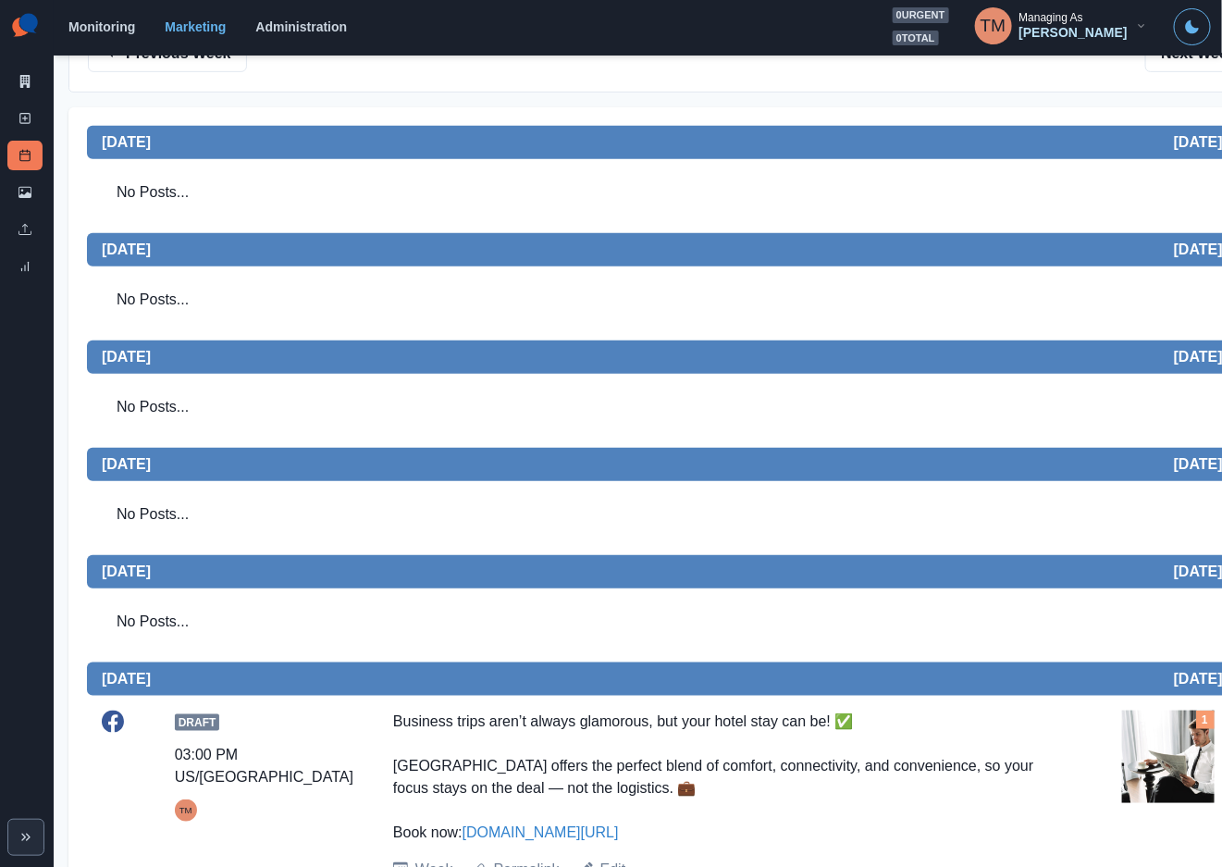
scroll to position [416, 0]
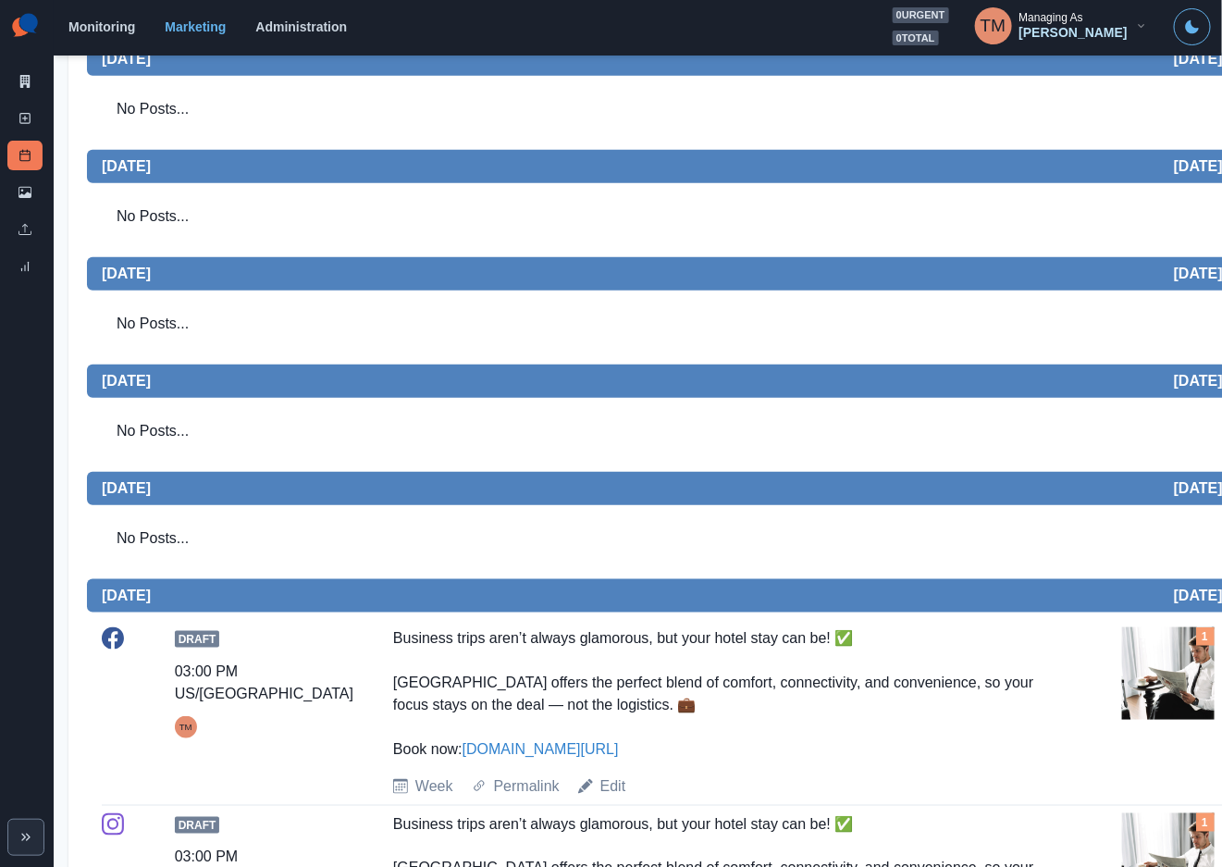
click at [958, 692] on div "Business trips aren’t always glamorous, but your hotel stay can be! ✅ Crowne Pl…" at bounding box center [717, 693] width 648 height 133
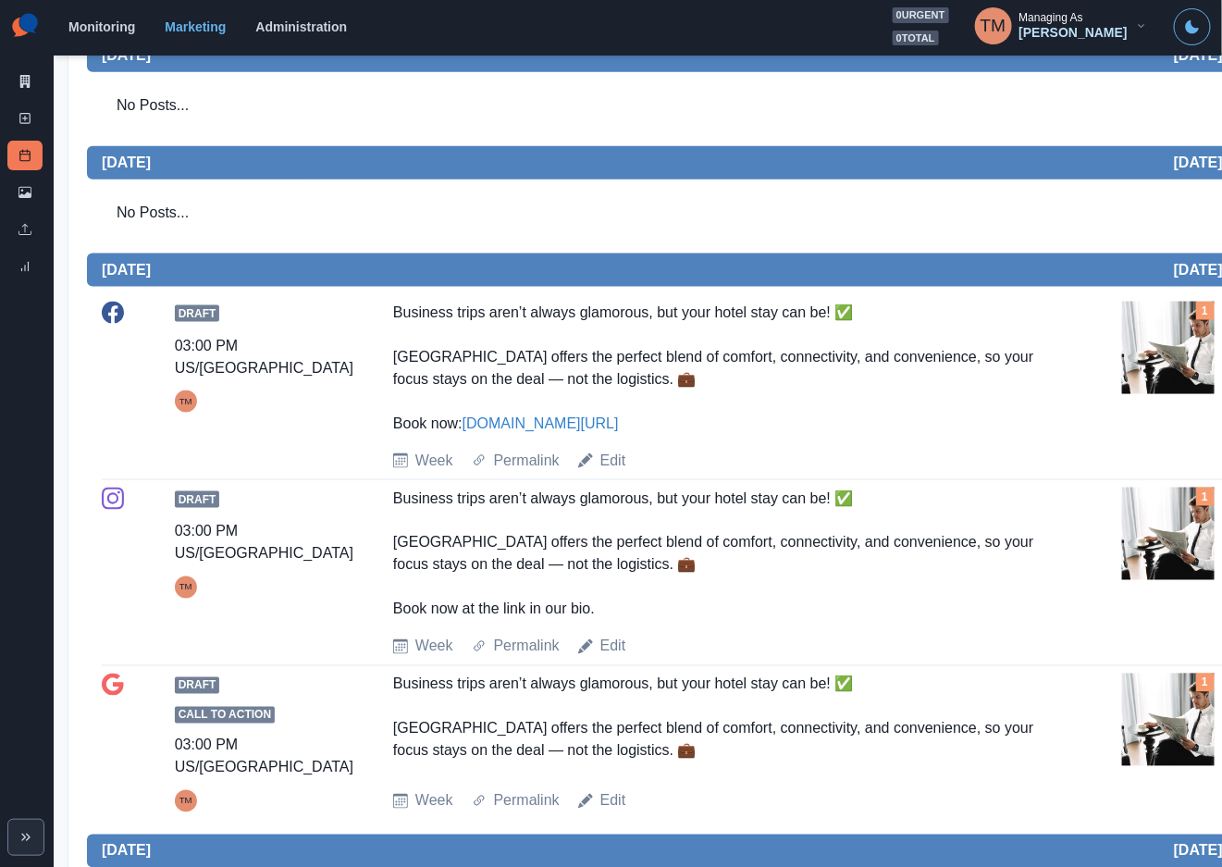
scroll to position [819, 0]
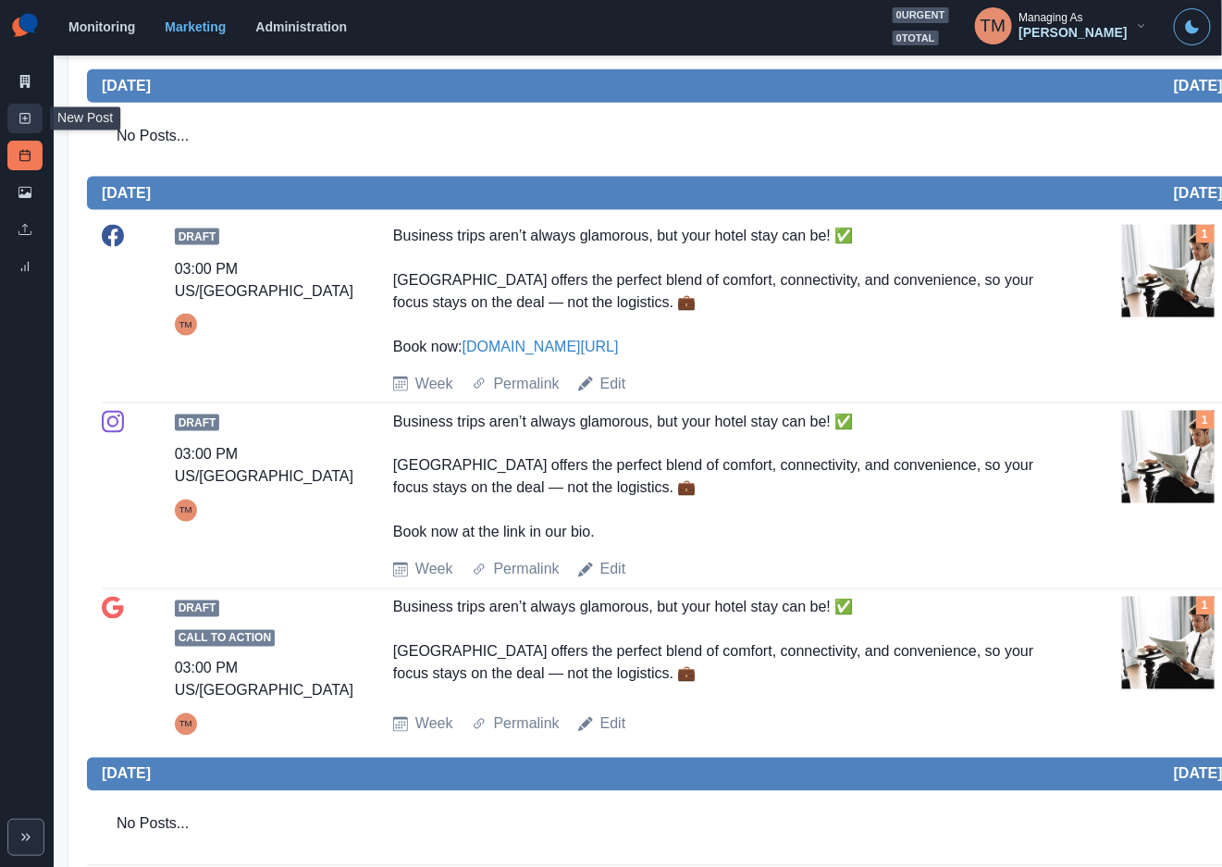
click at [25, 108] on link "New Post" at bounding box center [24, 119] width 35 height 30
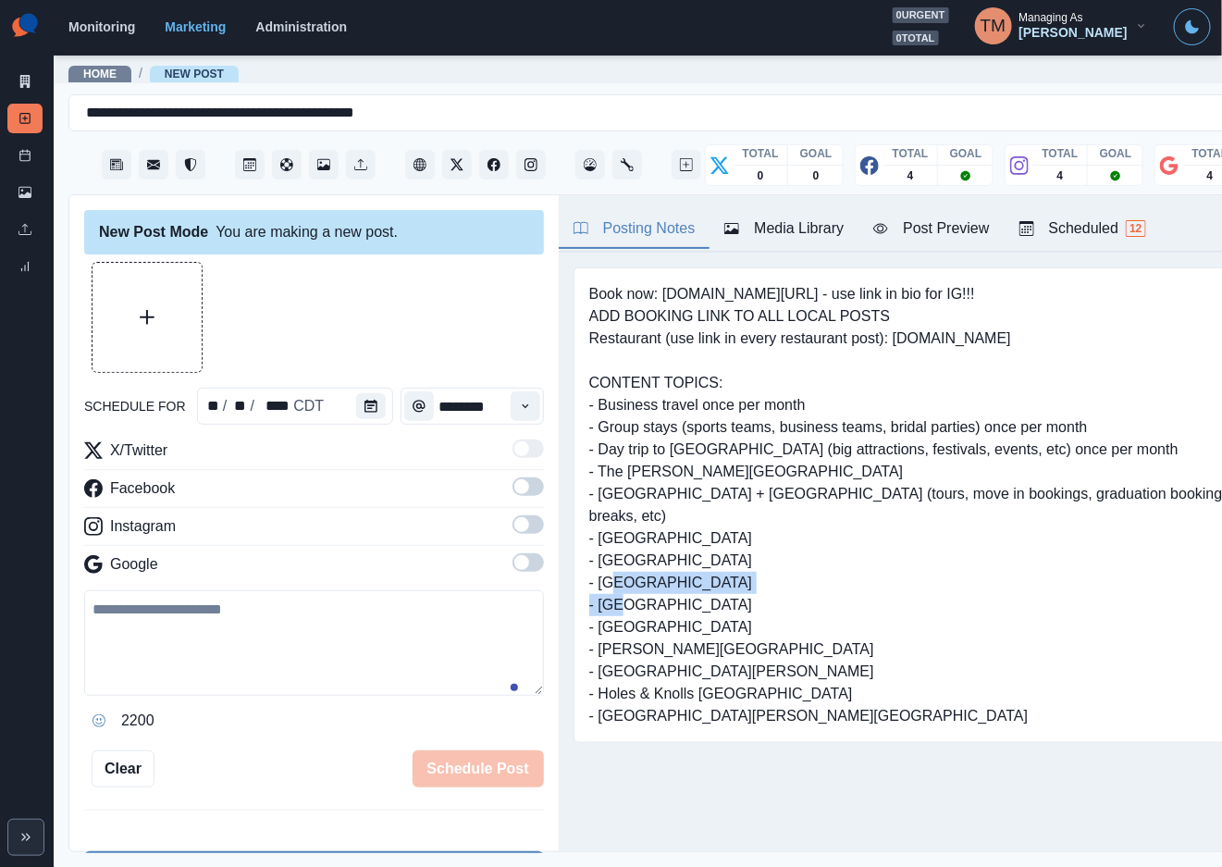
drag, startPoint x: 599, startPoint y: 584, endPoint x: 766, endPoint y: 586, distance: 166.5
click at [766, 586] on pre "Book now: [DOMAIN_NAME][URL] - use link in bio for IG!!! ADD BOOKING LINK TO AL…" at bounding box center [925, 505] width 672 height 444
copy pre "Oak Brook Center Mall"
click at [156, 320] on button "Upload Media" at bounding box center [146, 317] width 109 height 109
click at [244, 649] on textarea at bounding box center [314, 642] width 460 height 105
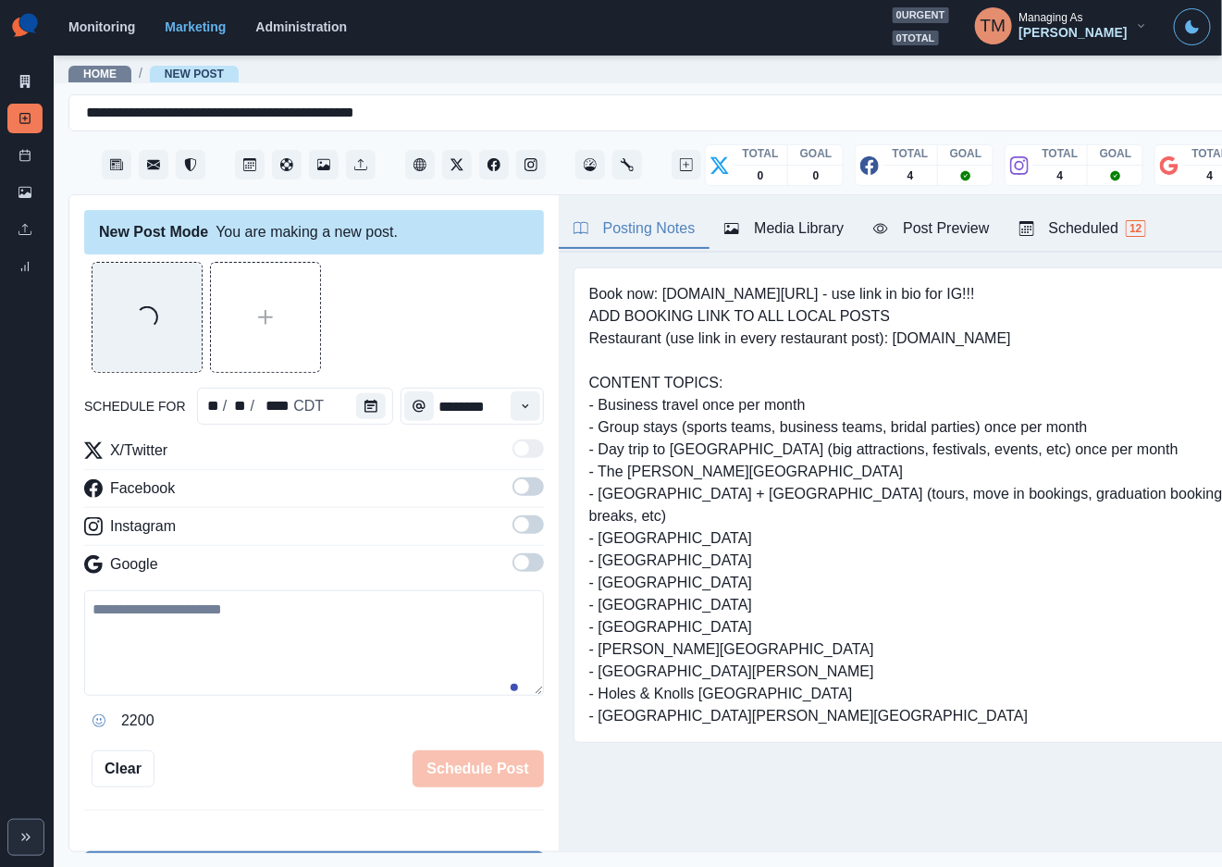
paste textarea "**********"
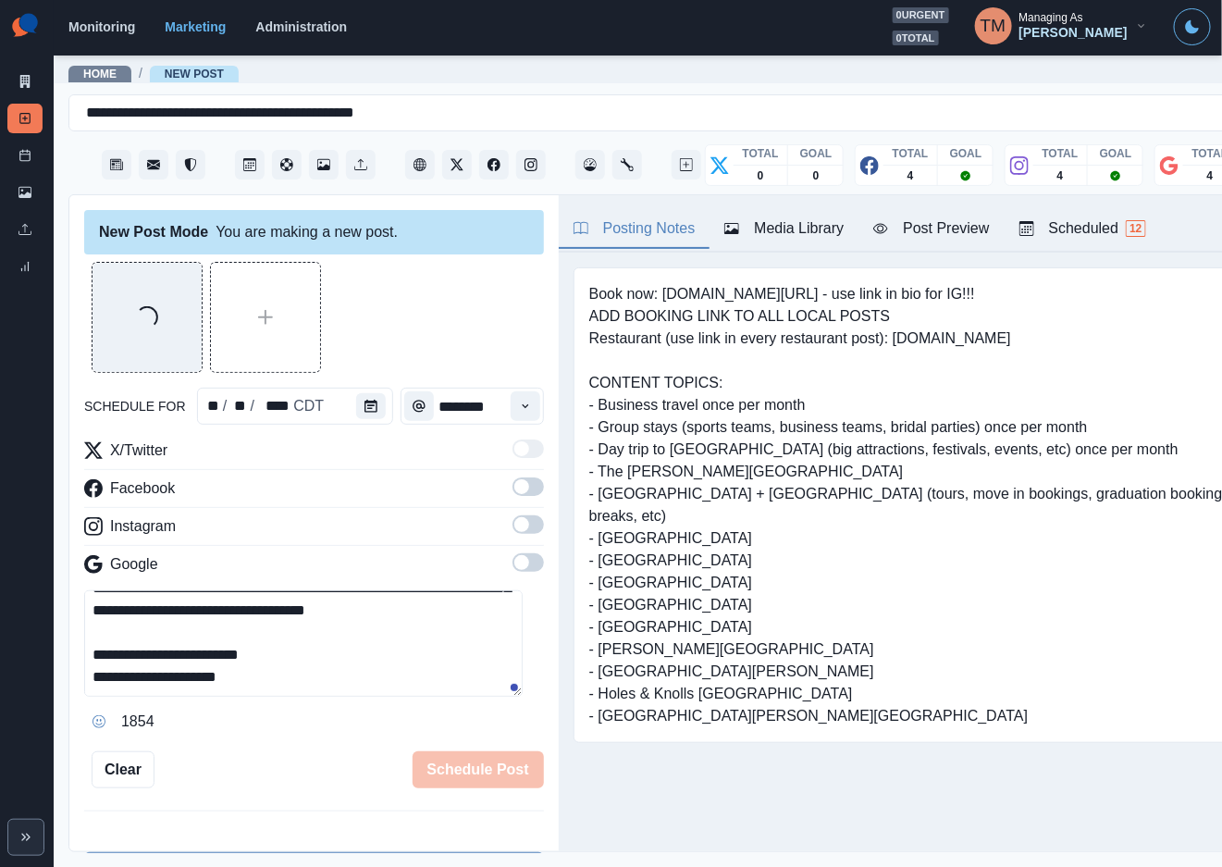
scroll to position [125, 0]
type textarea "**********"
click at [512, 494] on span at bounding box center [527, 486] width 31 height 18
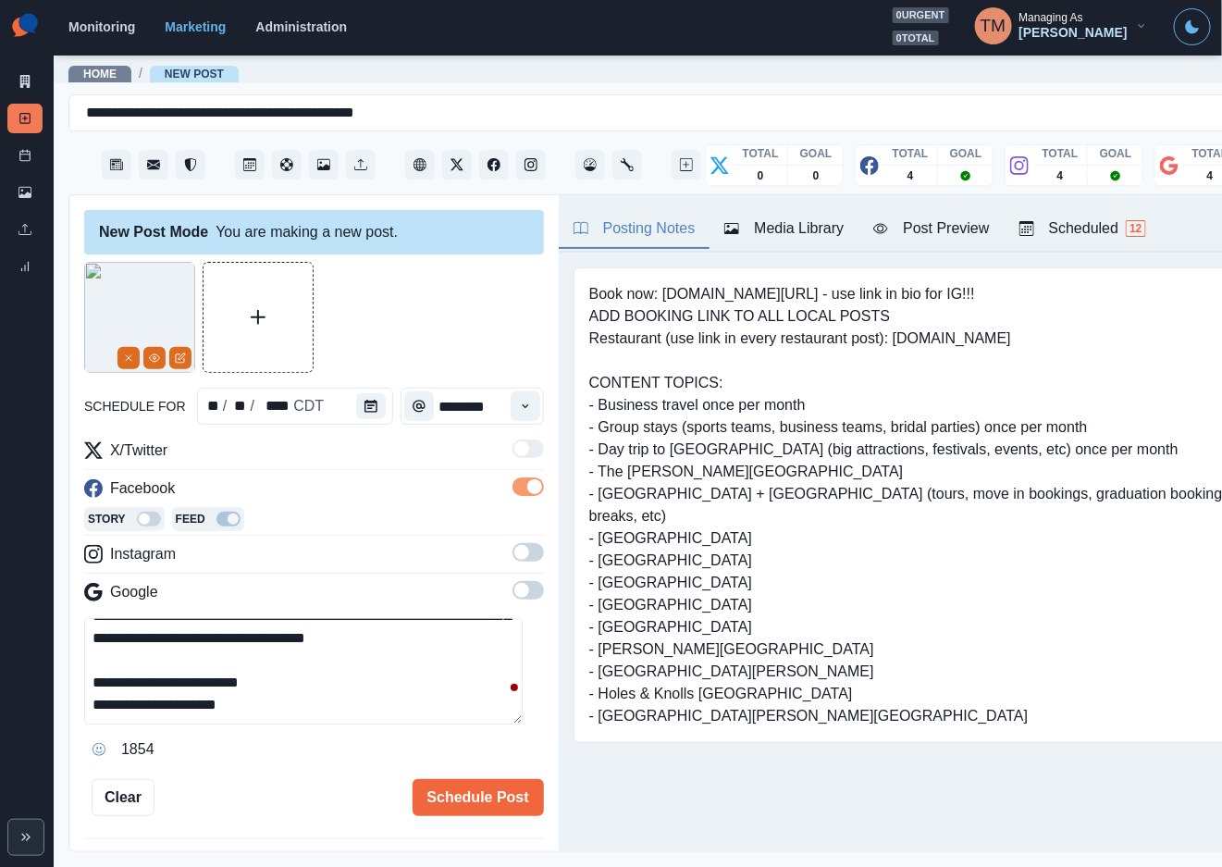
click at [519, 550] on span at bounding box center [527, 552] width 31 height 18
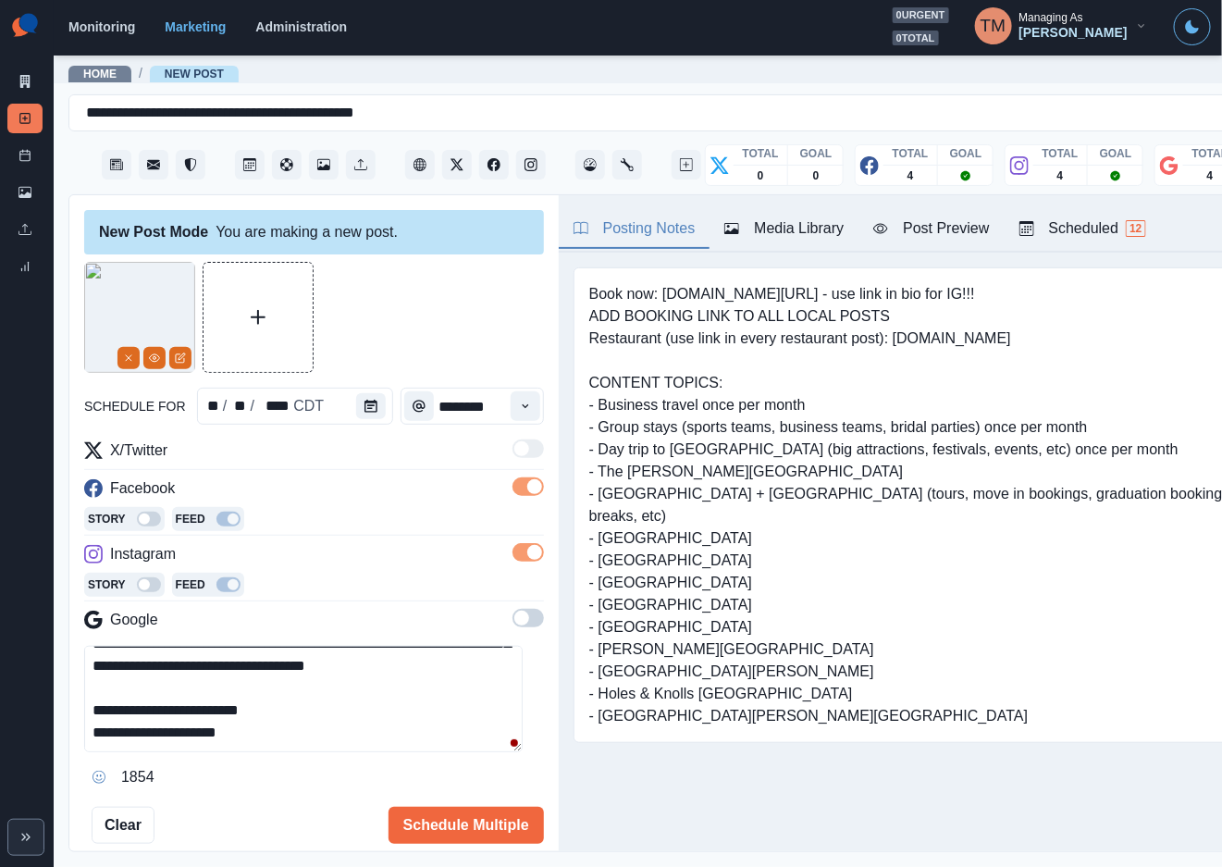
click at [512, 623] on span at bounding box center [527, 618] width 31 height 18
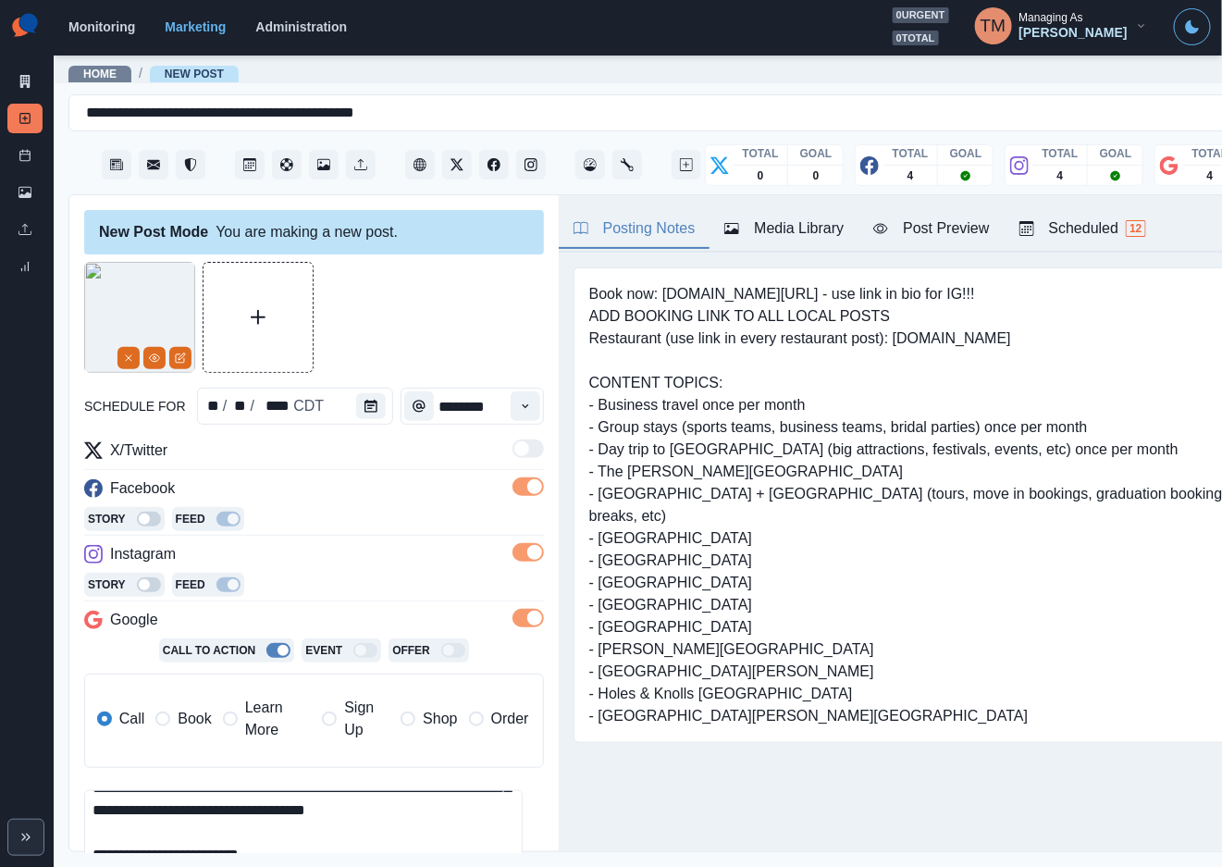
drag, startPoint x: 183, startPoint y: 720, endPoint x: 173, endPoint y: 716, distance: 10.8
click at [183, 719] on span "Book" at bounding box center [194, 719] width 33 height 22
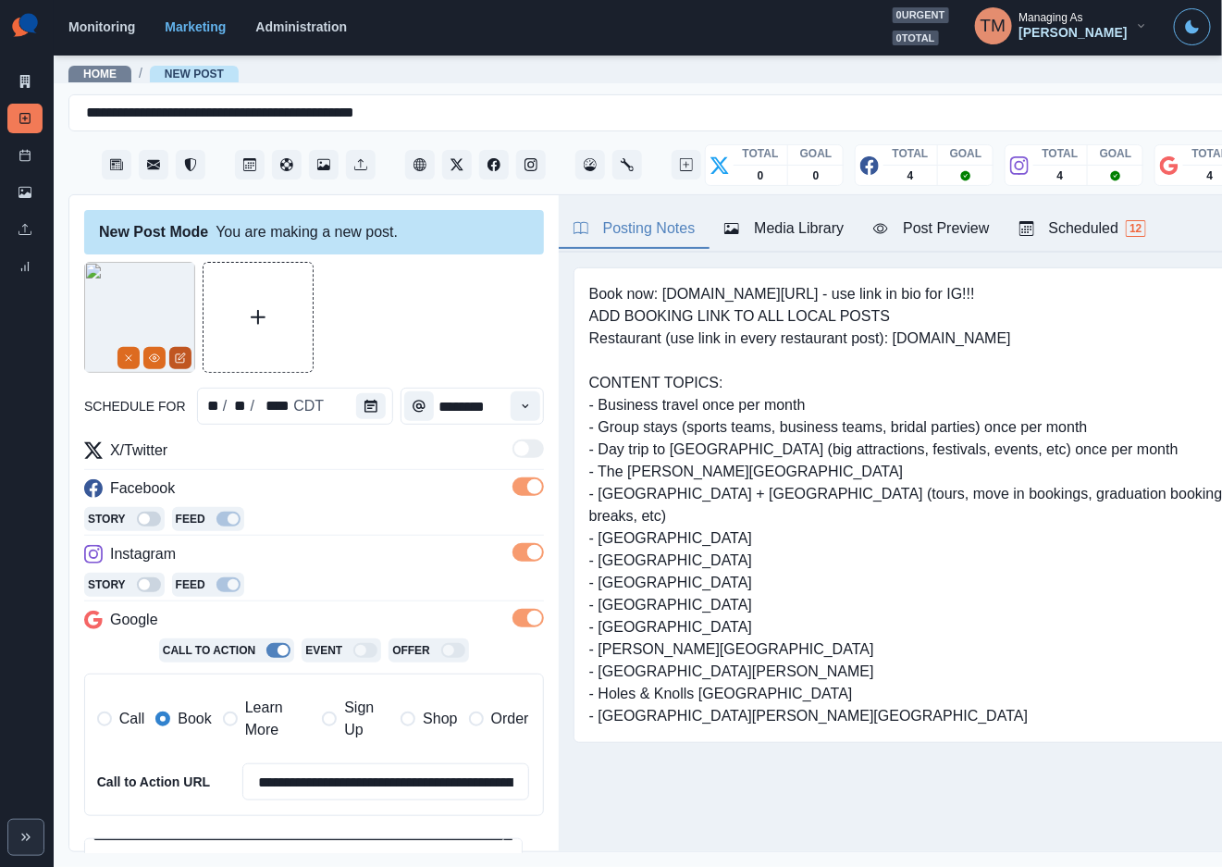
click at [176, 355] on icon "Edit Media" at bounding box center [180, 358] width 8 height 8
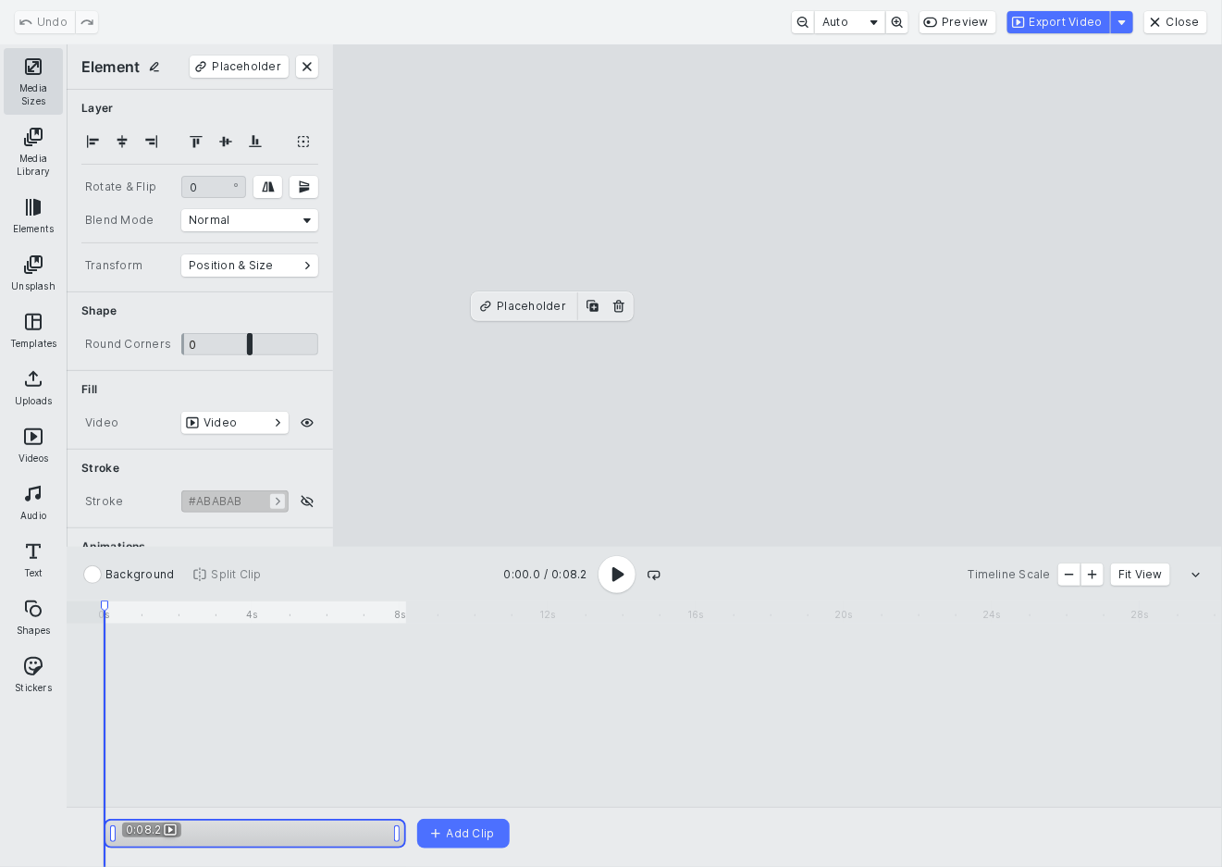
click at [39, 68] on button "Media Sizes" at bounding box center [33, 81] width 59 height 67
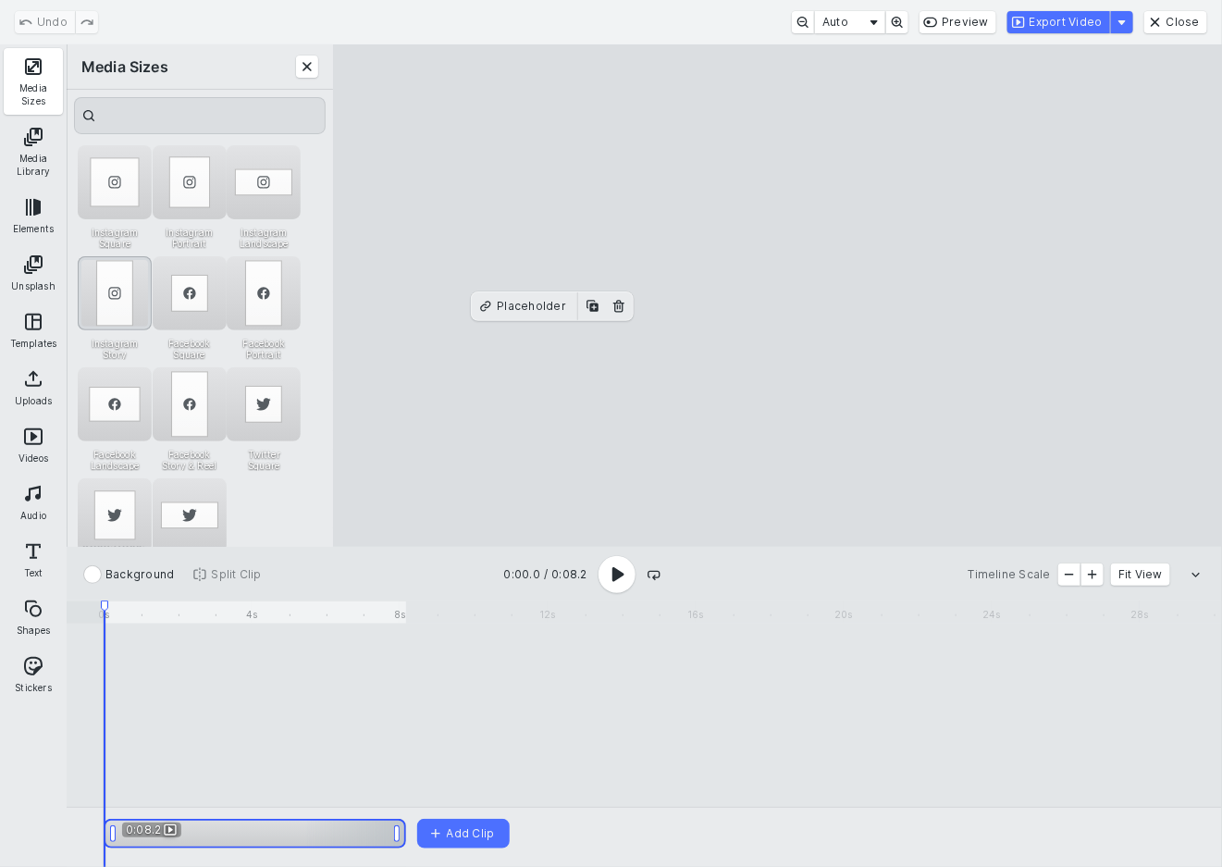
click at [115, 309] on div "Instagram Story" at bounding box center [115, 293] width 74 height 74
click at [183, 292] on div "Facebook Square" at bounding box center [190, 293] width 74 height 74
click at [108, 292] on div "Instagram Story" at bounding box center [115, 293] width 74 height 74
click at [1091, 12] on button "Export Video" at bounding box center [1058, 22] width 103 height 22
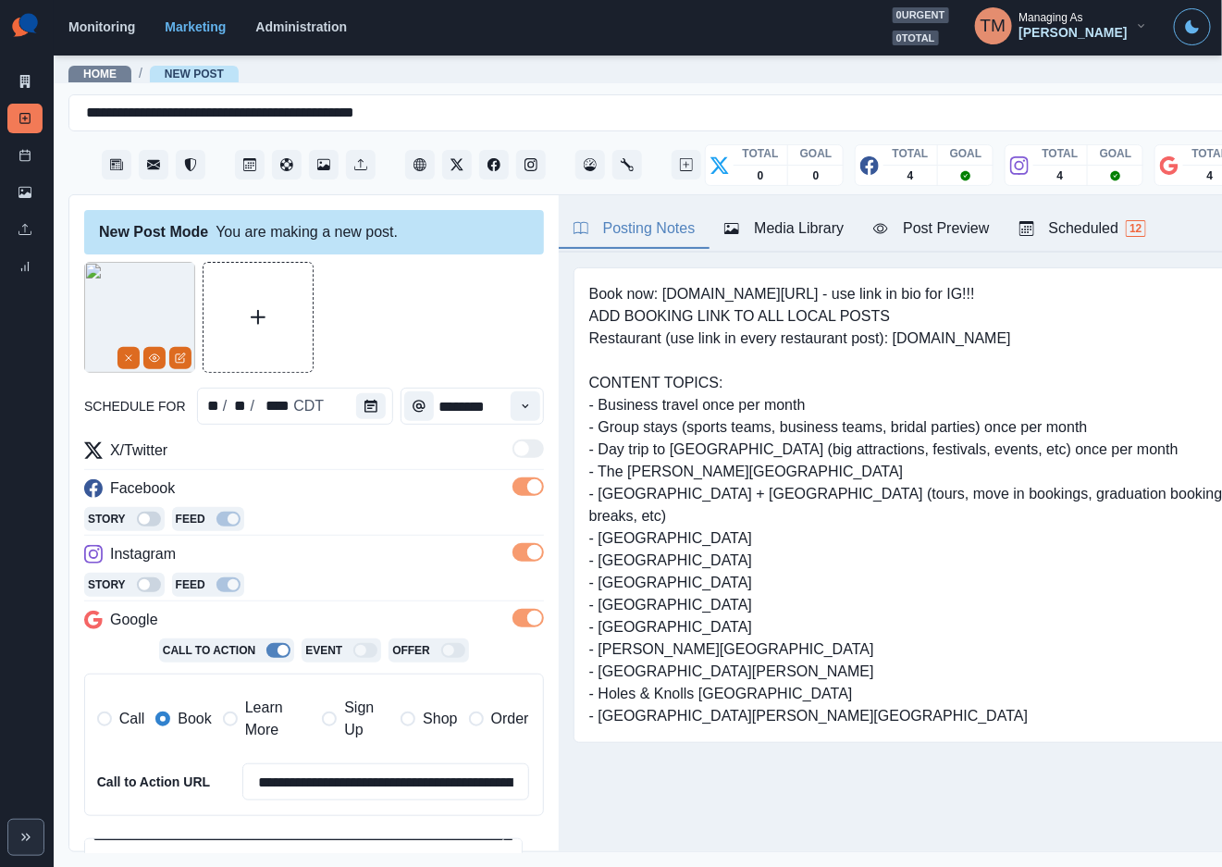
click at [821, 228] on div "Media Library" at bounding box center [783, 228] width 119 height 22
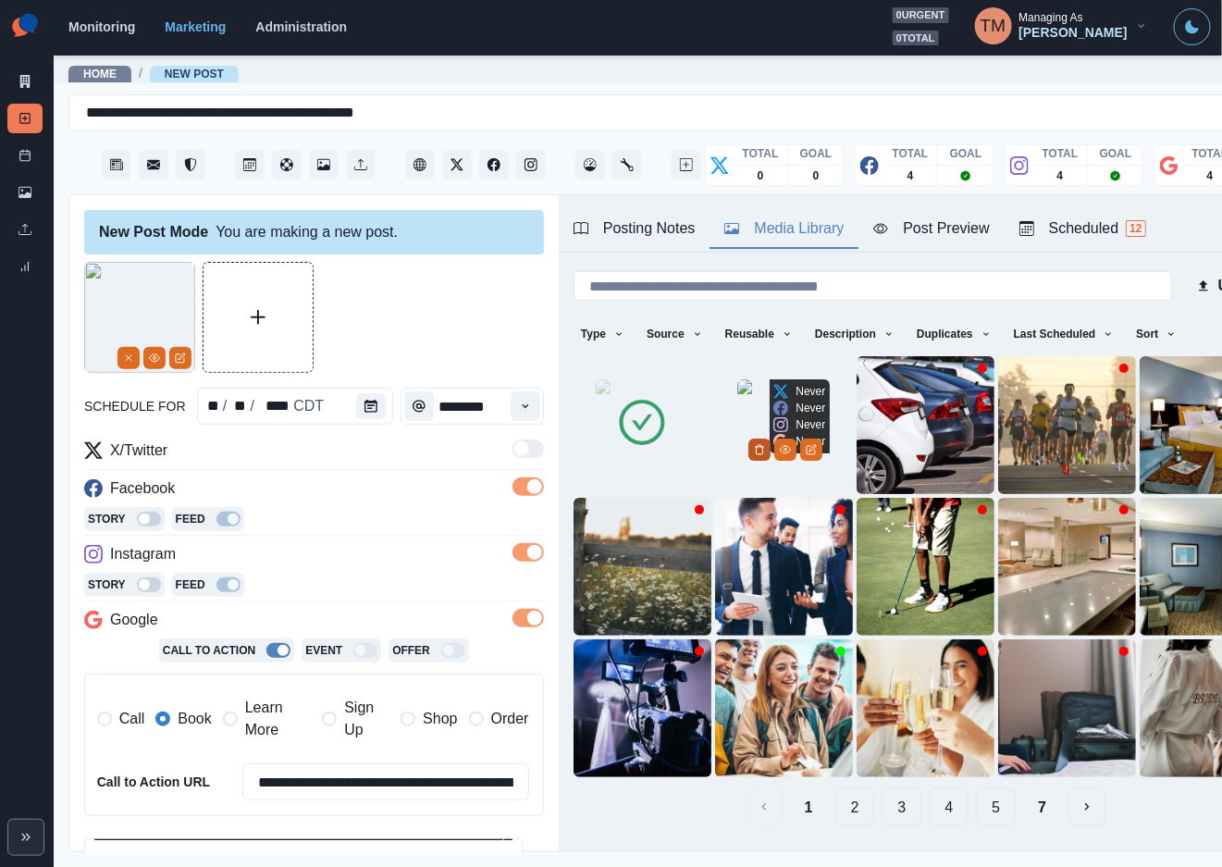
click at [763, 455] on icon "Delete Media" at bounding box center [759, 449] width 11 height 11
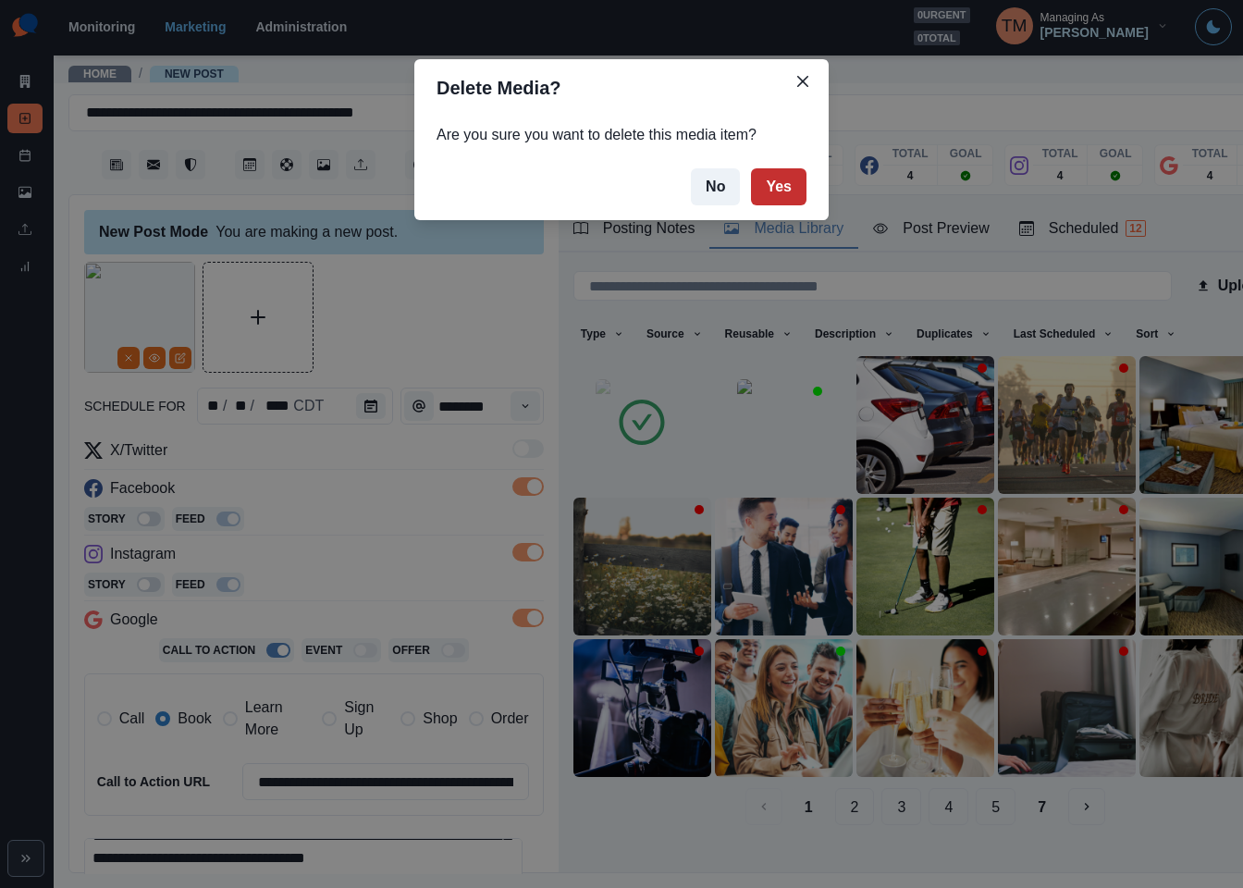
click at [789, 192] on button "Yes" at bounding box center [778, 186] width 55 height 37
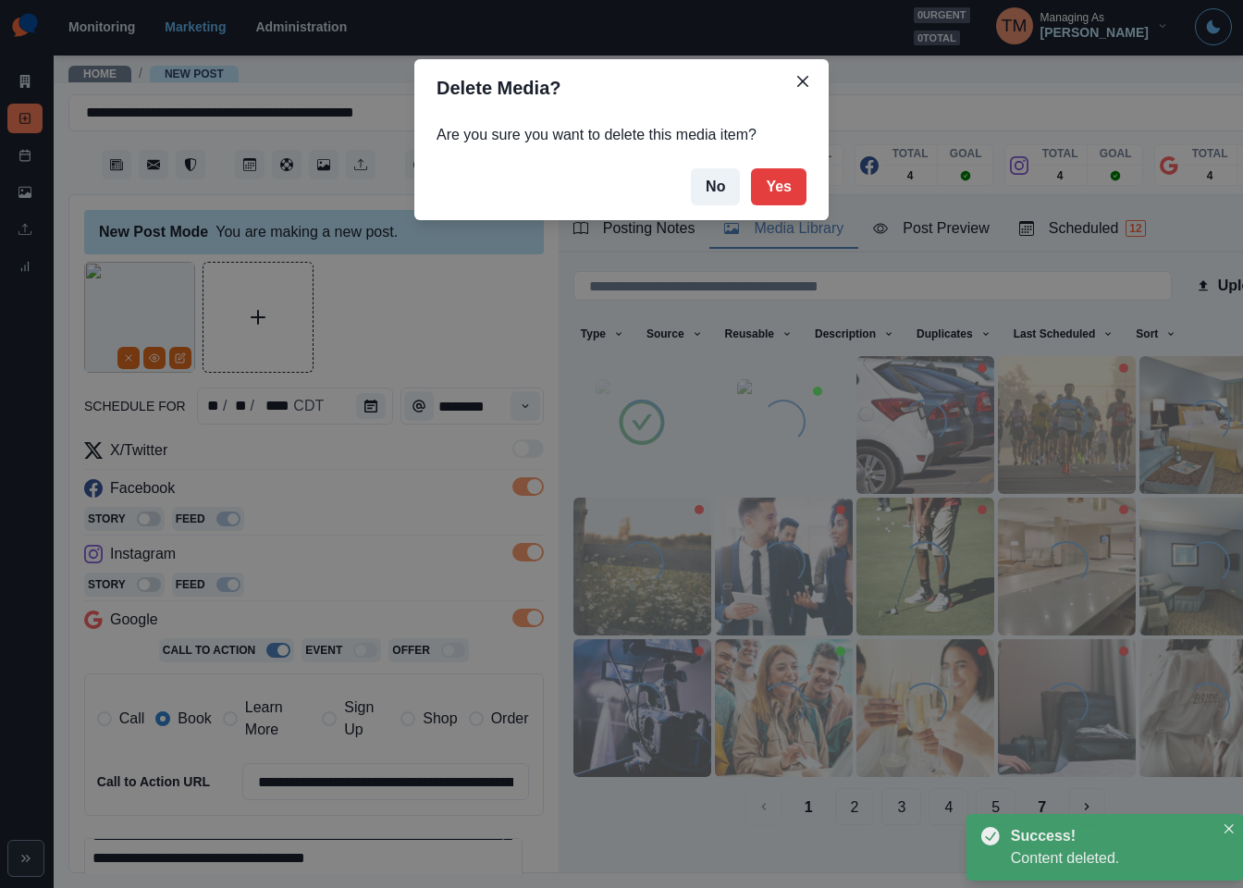
click at [472, 309] on div "Delete Media? Are you sure you want to delete this media item? No Yes" at bounding box center [621, 444] width 1243 height 888
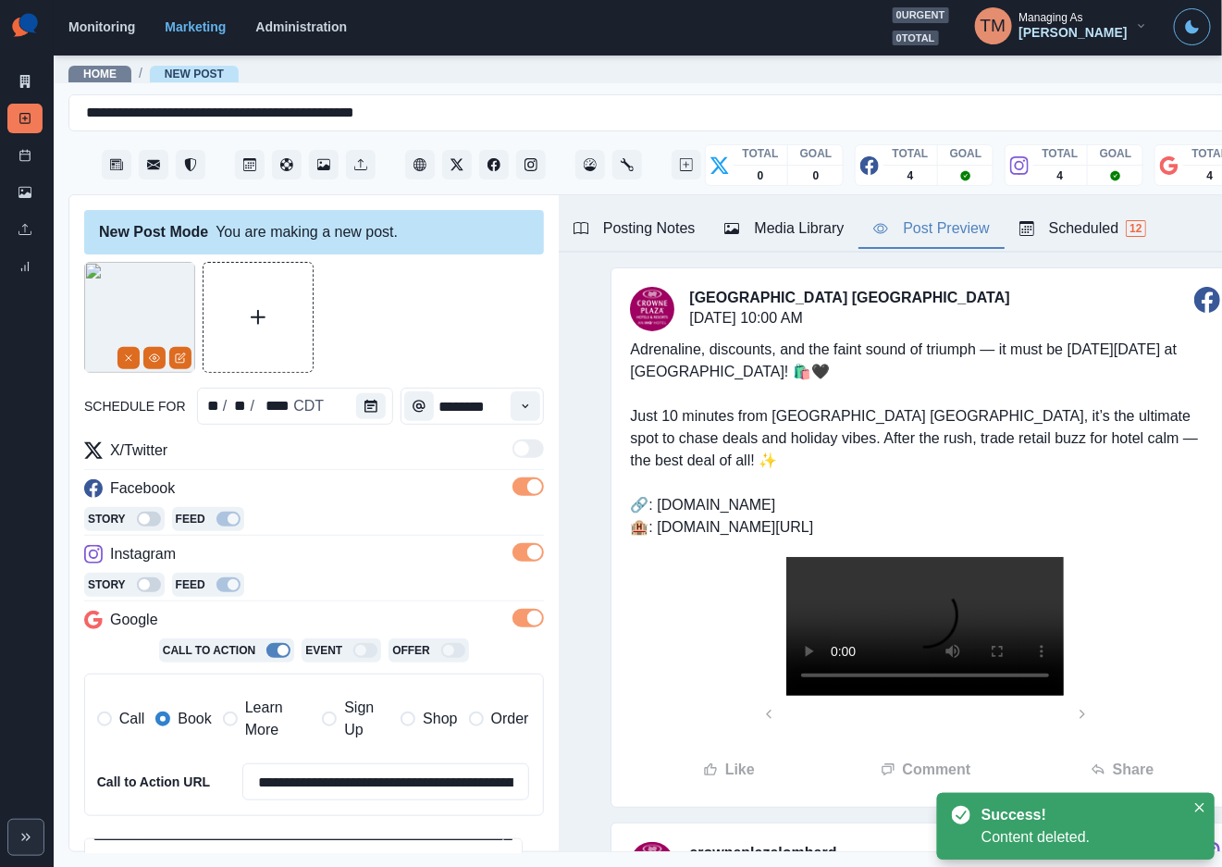
click at [943, 228] on div "Post Preview" at bounding box center [931, 228] width 116 height 22
click at [134, 320] on img at bounding box center [139, 317] width 111 height 111
click at [151, 361] on icon "View Media" at bounding box center [155, 357] width 10 height 7
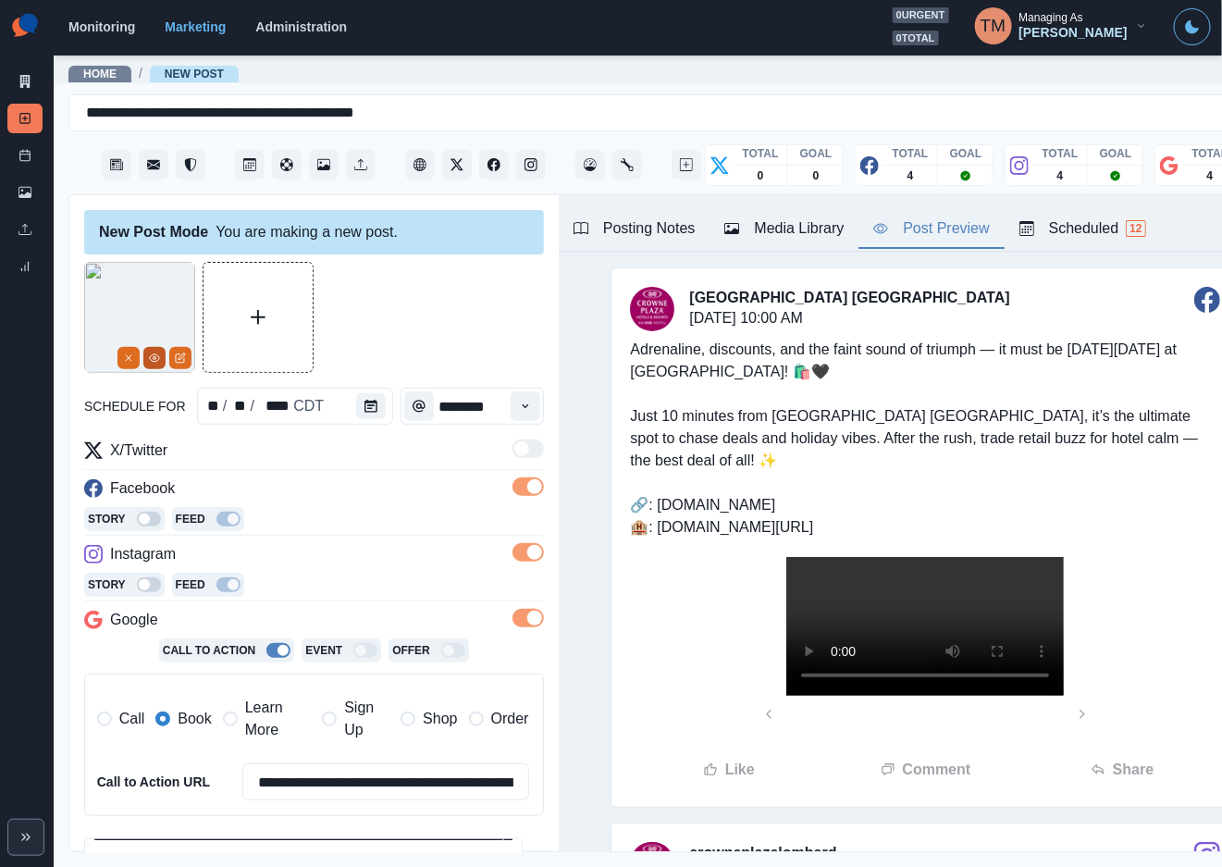
click at [153, 358] on icon "View Media" at bounding box center [154, 357] width 11 height 11
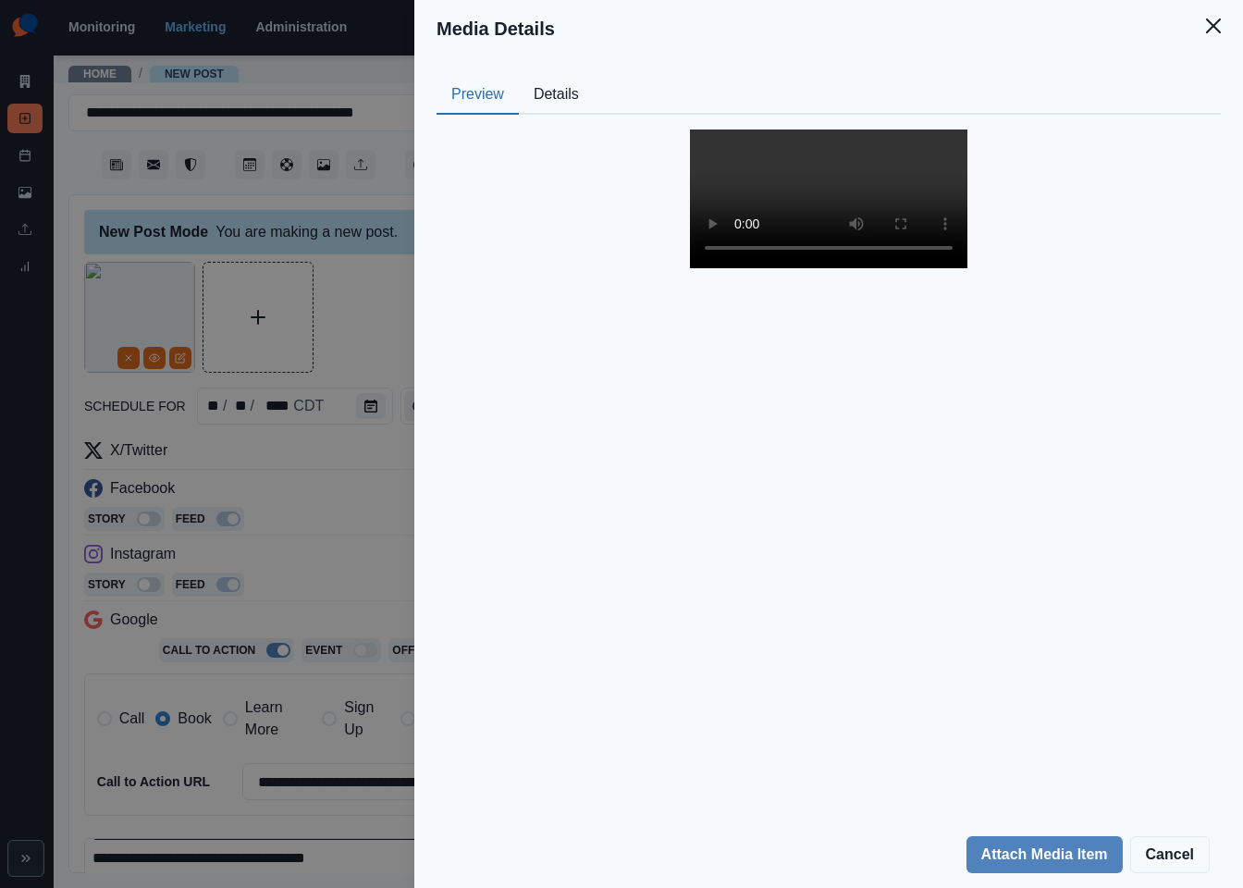
click at [356, 306] on div "Media Details Preview Details Our Description Reel - Shopping 4-edited Reusable…" at bounding box center [621, 444] width 1243 height 888
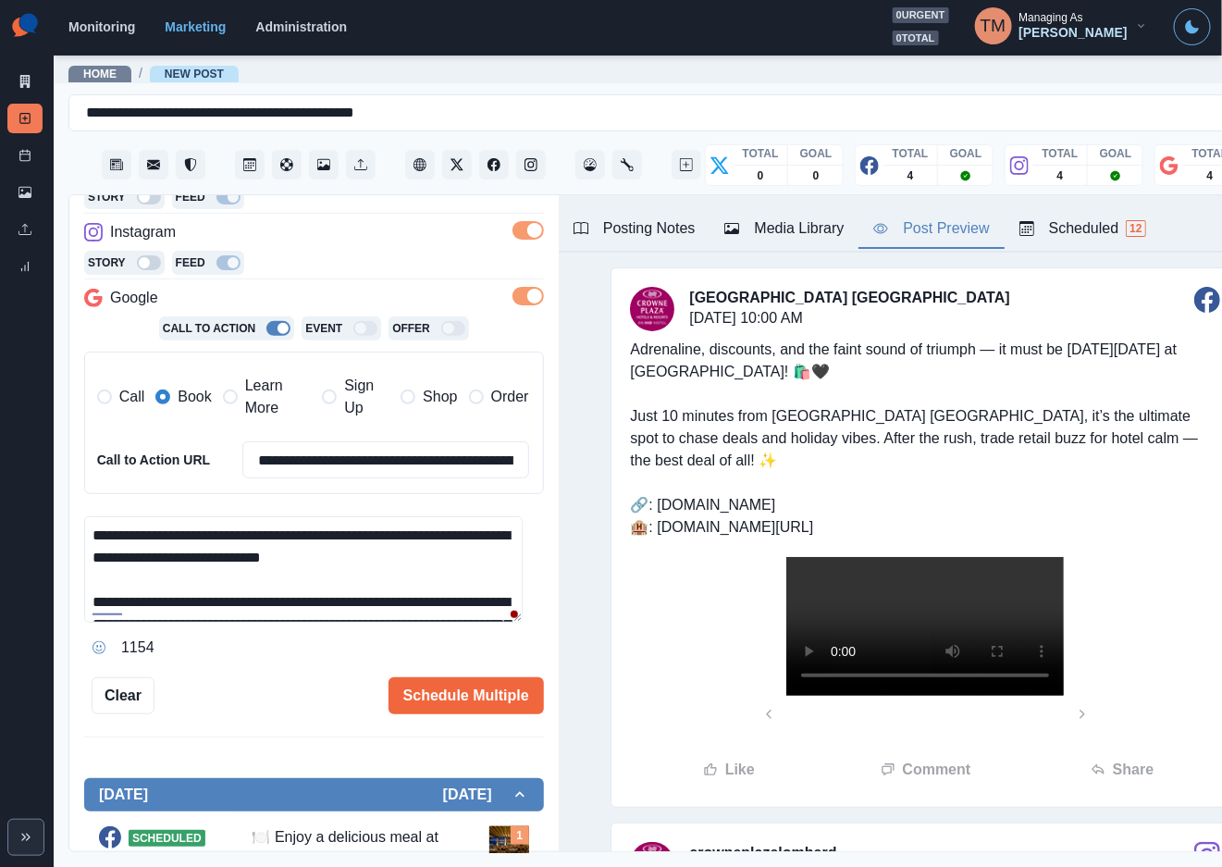
scroll to position [0, 0]
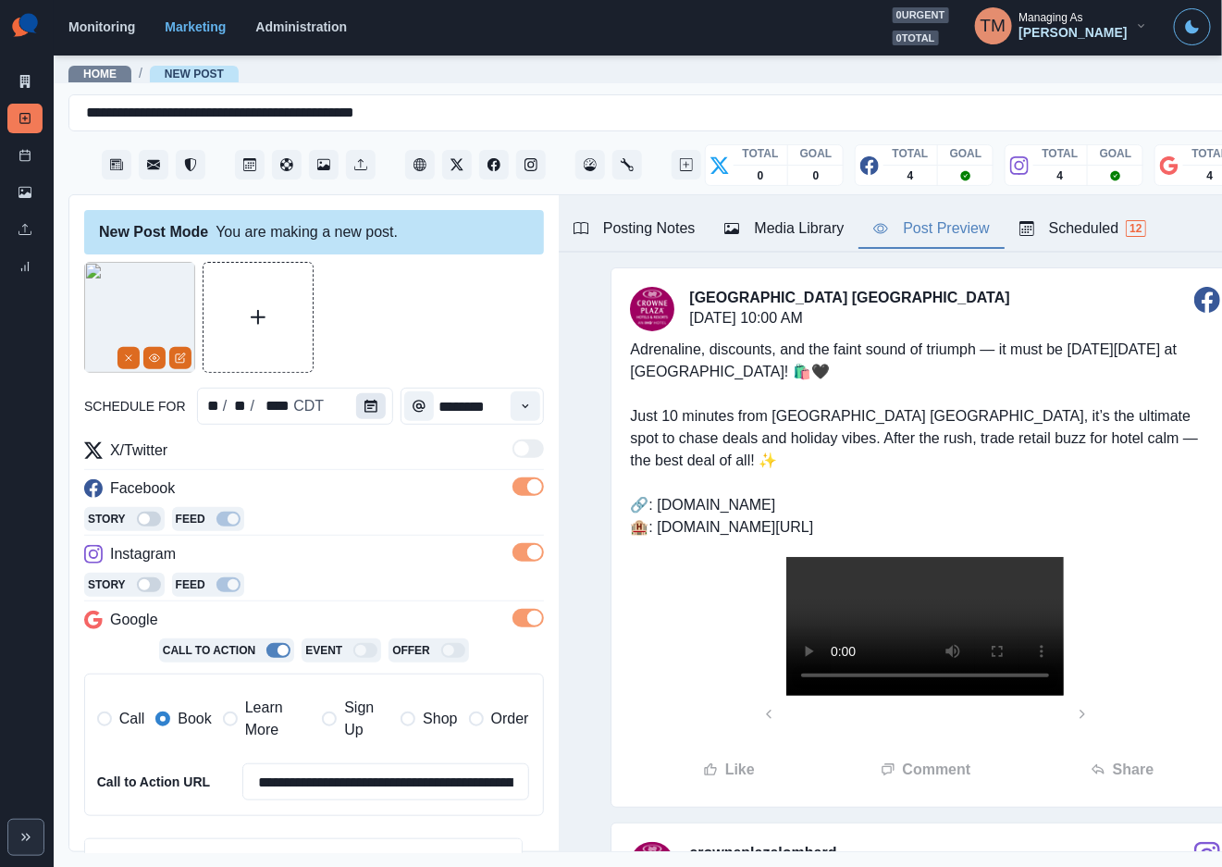
click at [364, 402] on icon "Calendar" at bounding box center [370, 406] width 13 height 13
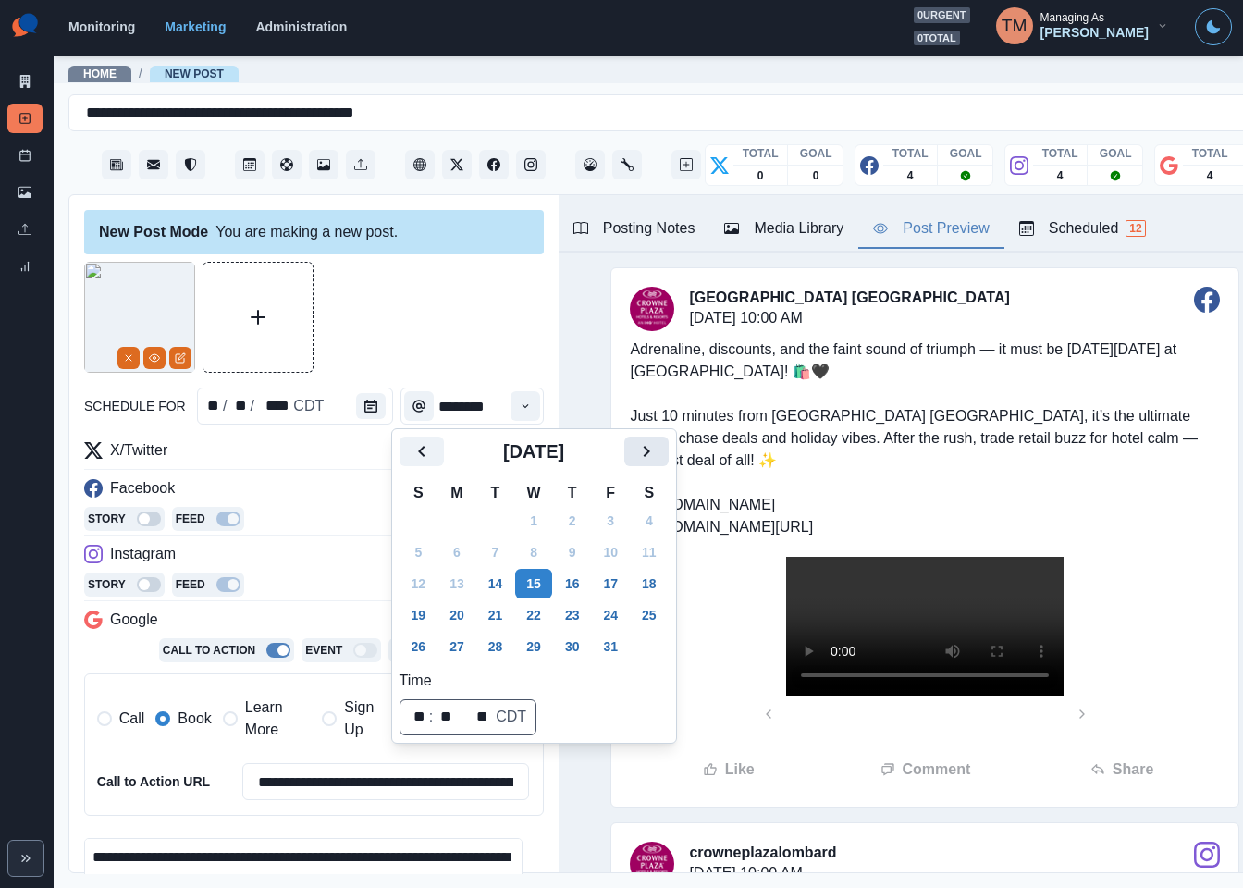
click at [656, 448] on icon "Next" at bounding box center [646, 451] width 22 height 22
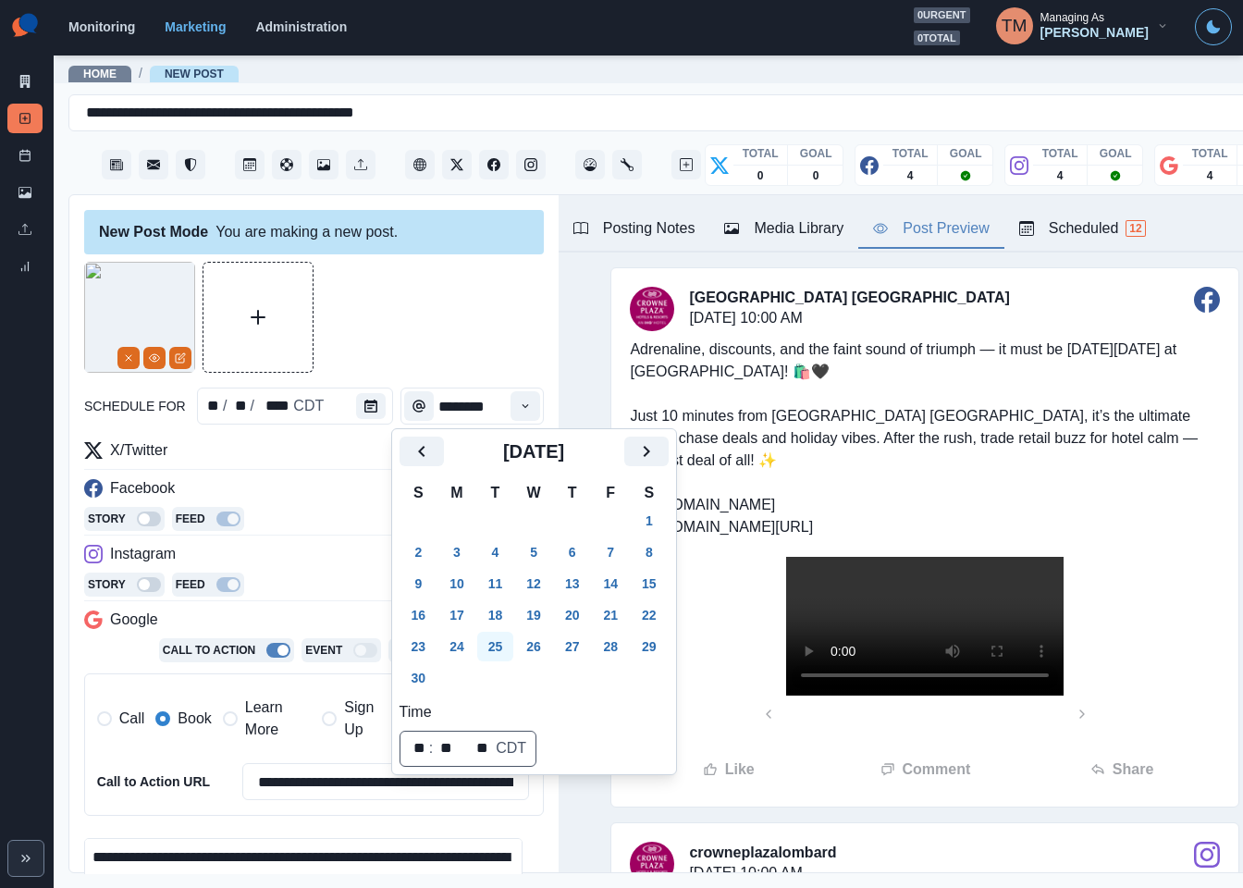
click at [502, 647] on button "25" at bounding box center [495, 647] width 37 height 30
click at [448, 314] on div at bounding box center [314, 317] width 460 height 111
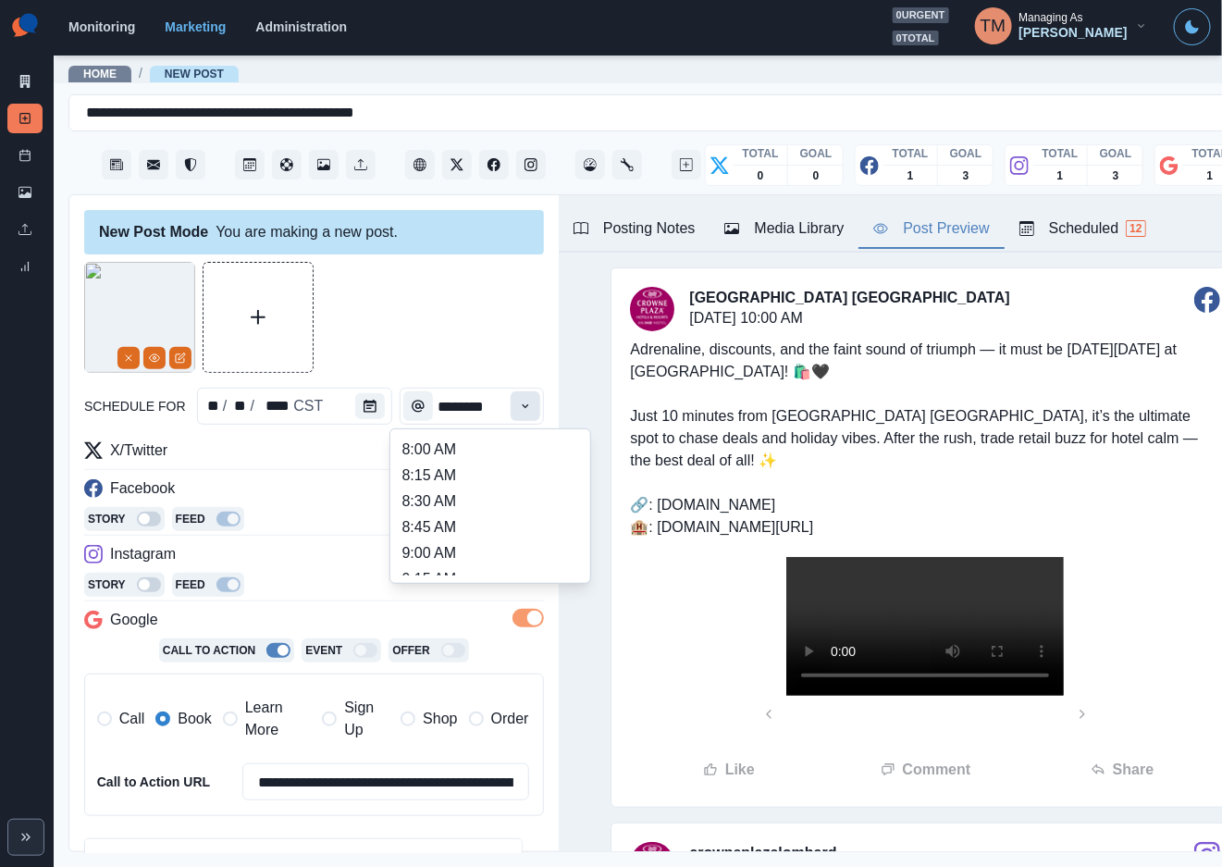
click at [513, 402] on button "Time" at bounding box center [526, 406] width 30 height 30
click at [477, 494] on ul "8:00 AM 8:15 AM 8:30 AM 8:45 AM 9:00 AM 9:15 AM 9:30 AM 9:45 AM 10:00 AM 10:15 …" at bounding box center [490, 506] width 185 height 139
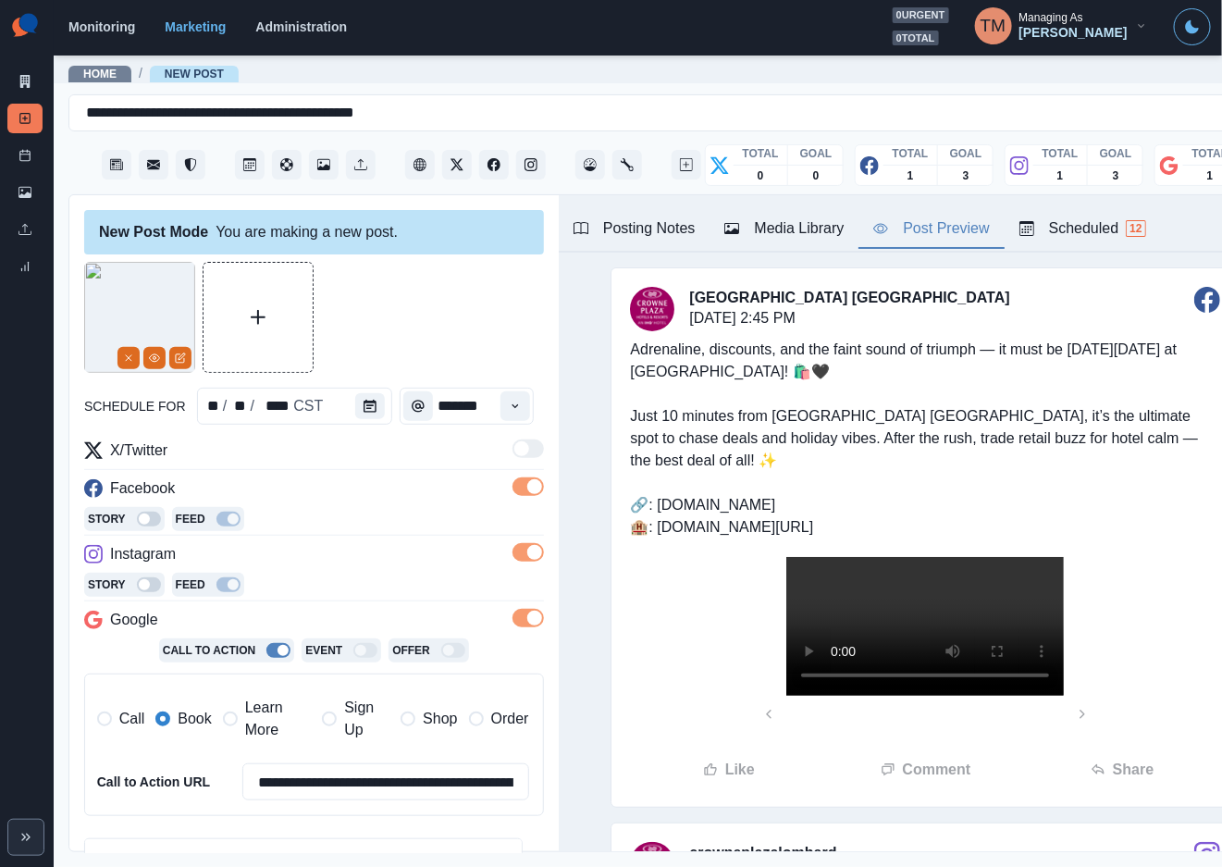
scroll to position [0, 0]
click at [509, 405] on icon "Time" at bounding box center [515, 406] width 13 height 13
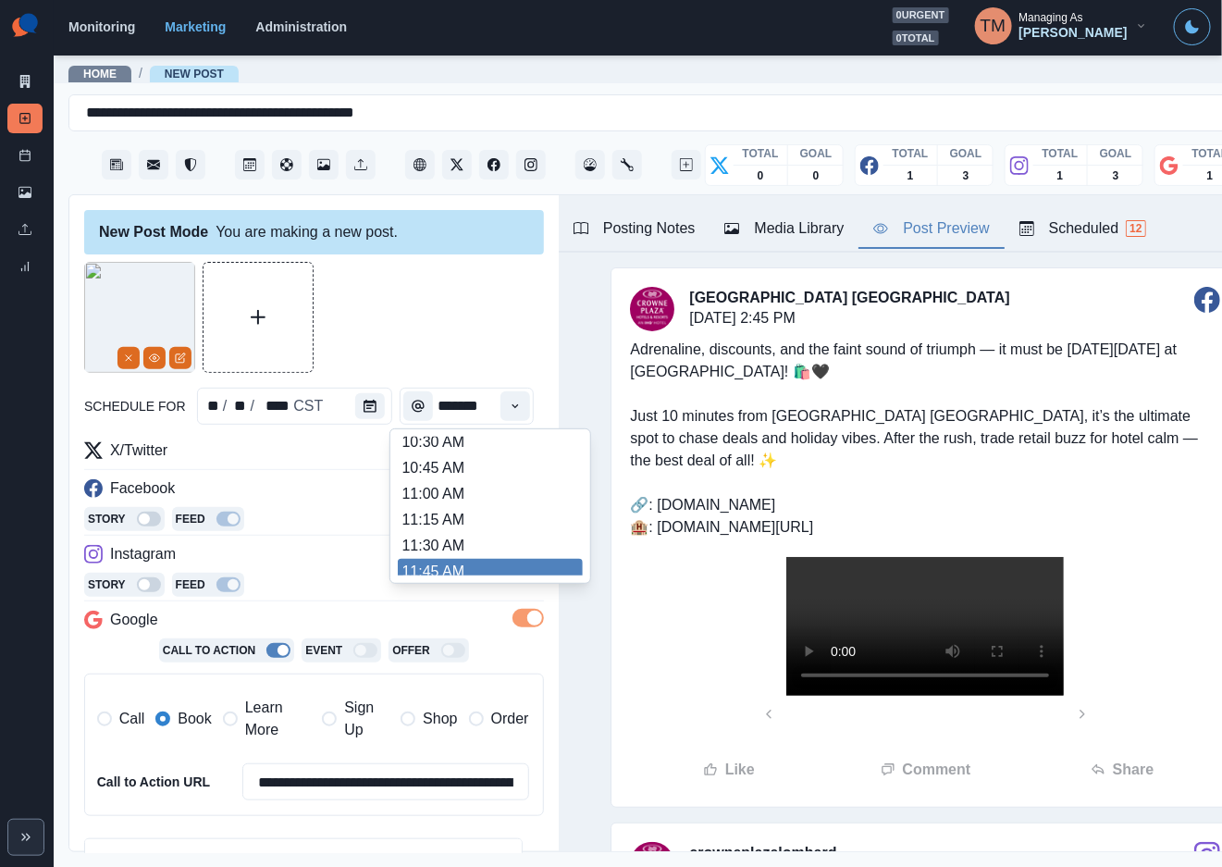
scroll to position [276, 0]
click at [439, 564] on li "11:45 AM" at bounding box center [490, 562] width 185 height 26
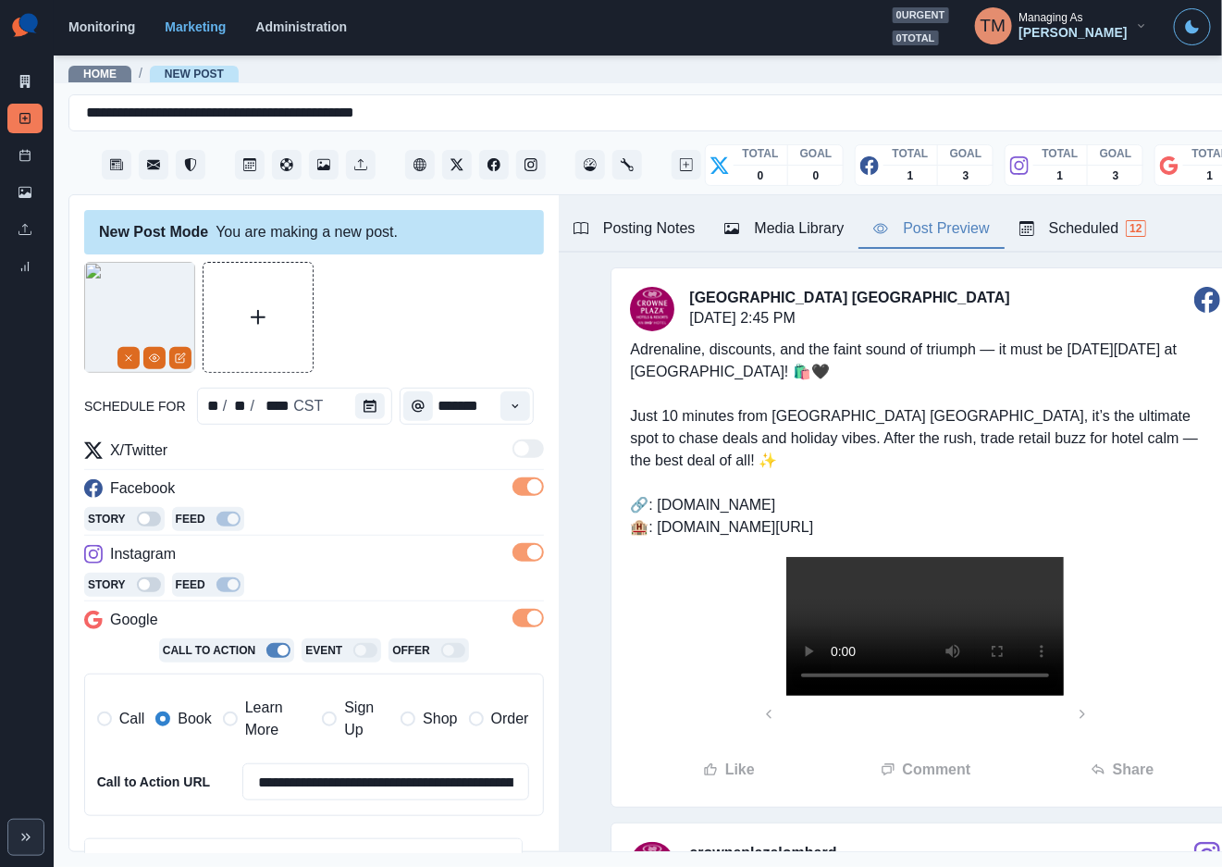
type input "********"
click at [469, 339] on div at bounding box center [314, 317] width 460 height 111
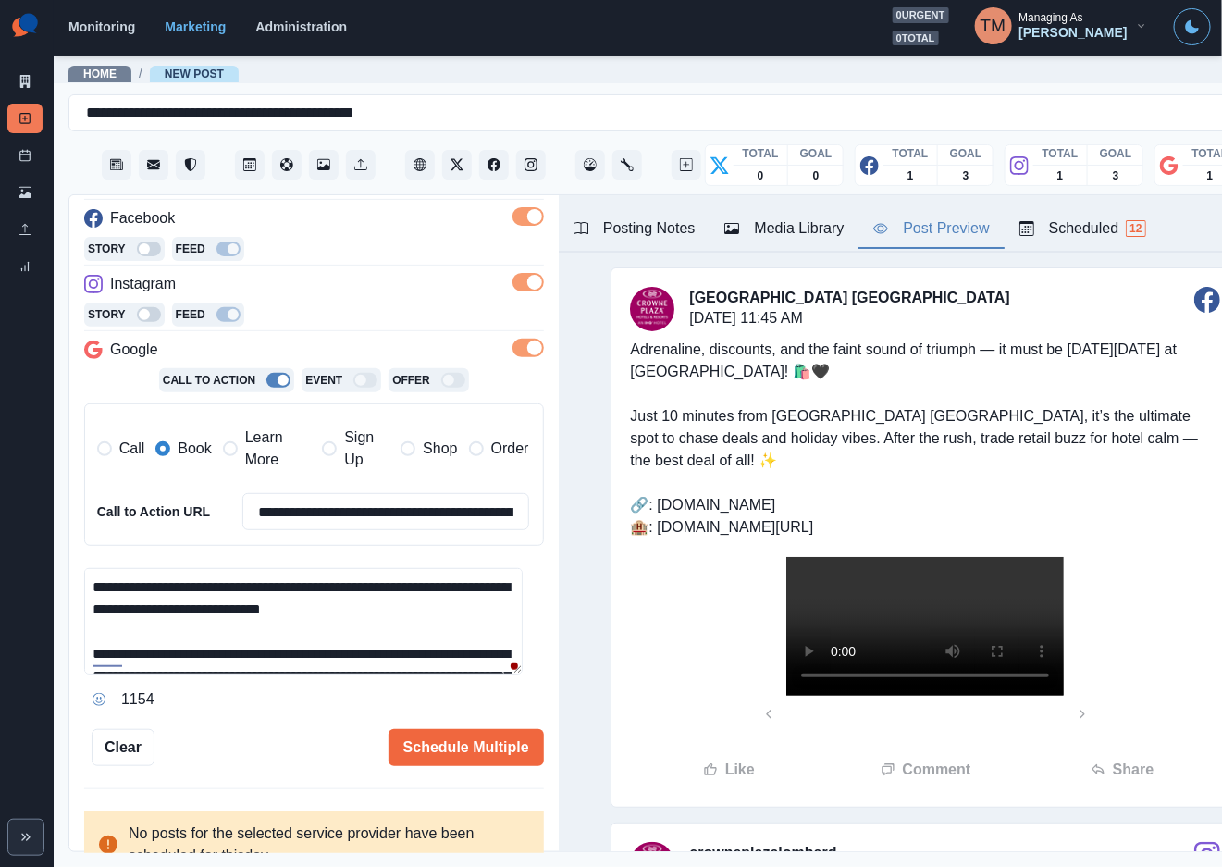
scroll to position [290, 0]
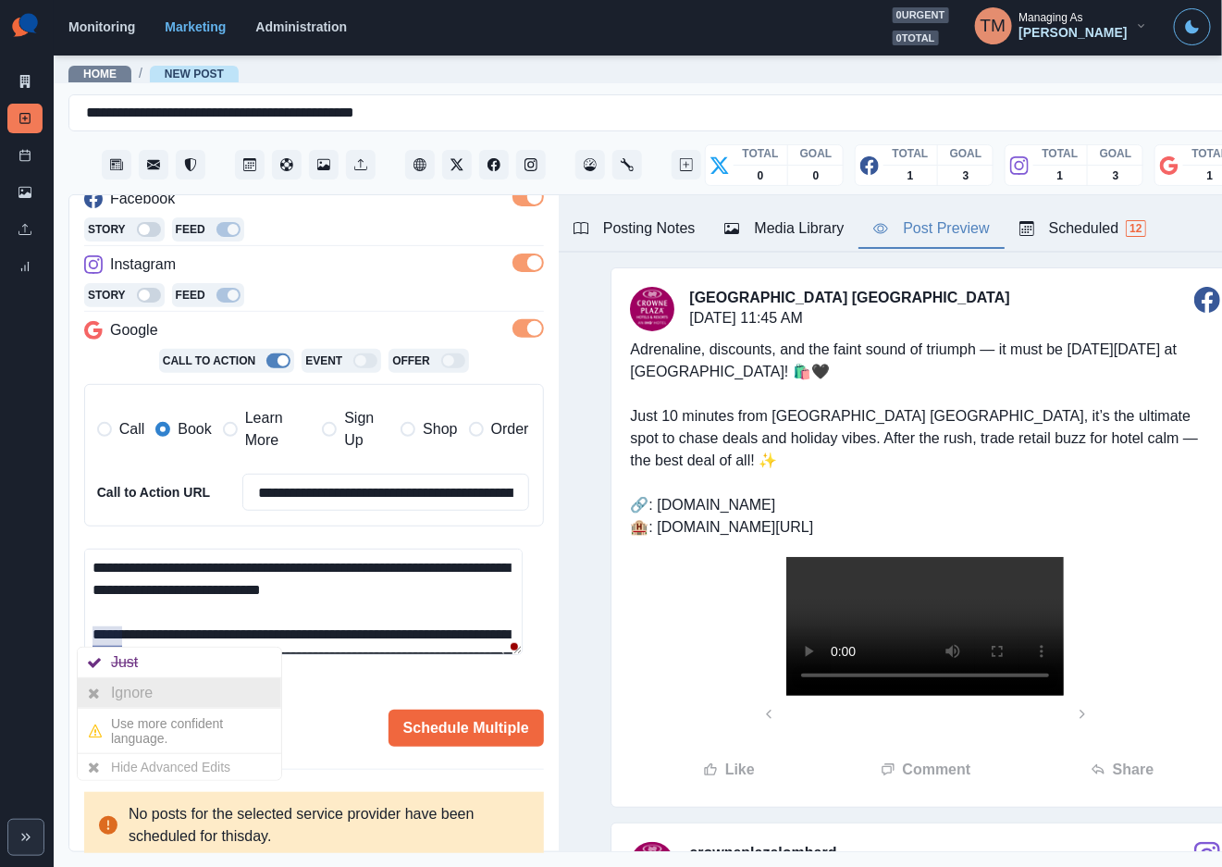
click at [115, 691] on div "Ignore" at bounding box center [135, 693] width 49 height 30
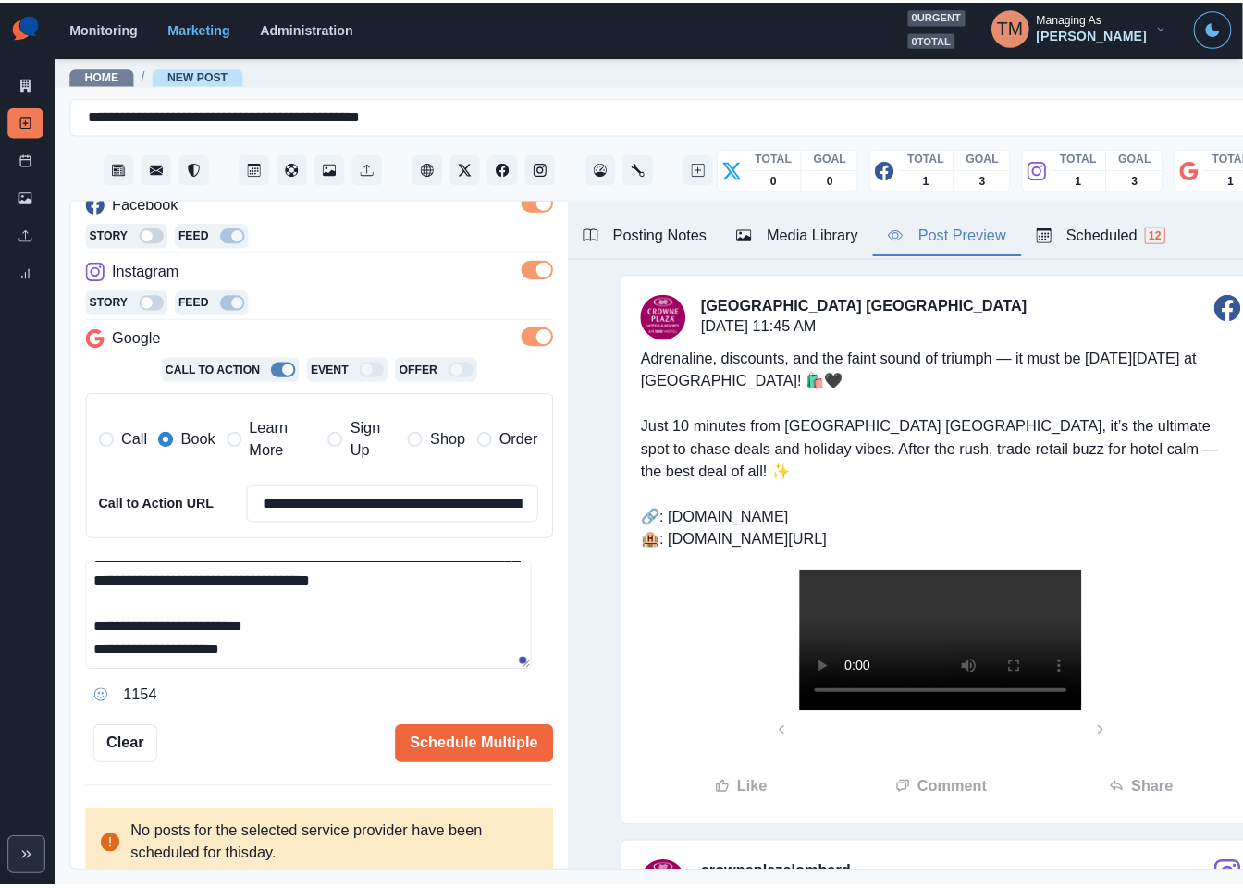
scroll to position [131, 0]
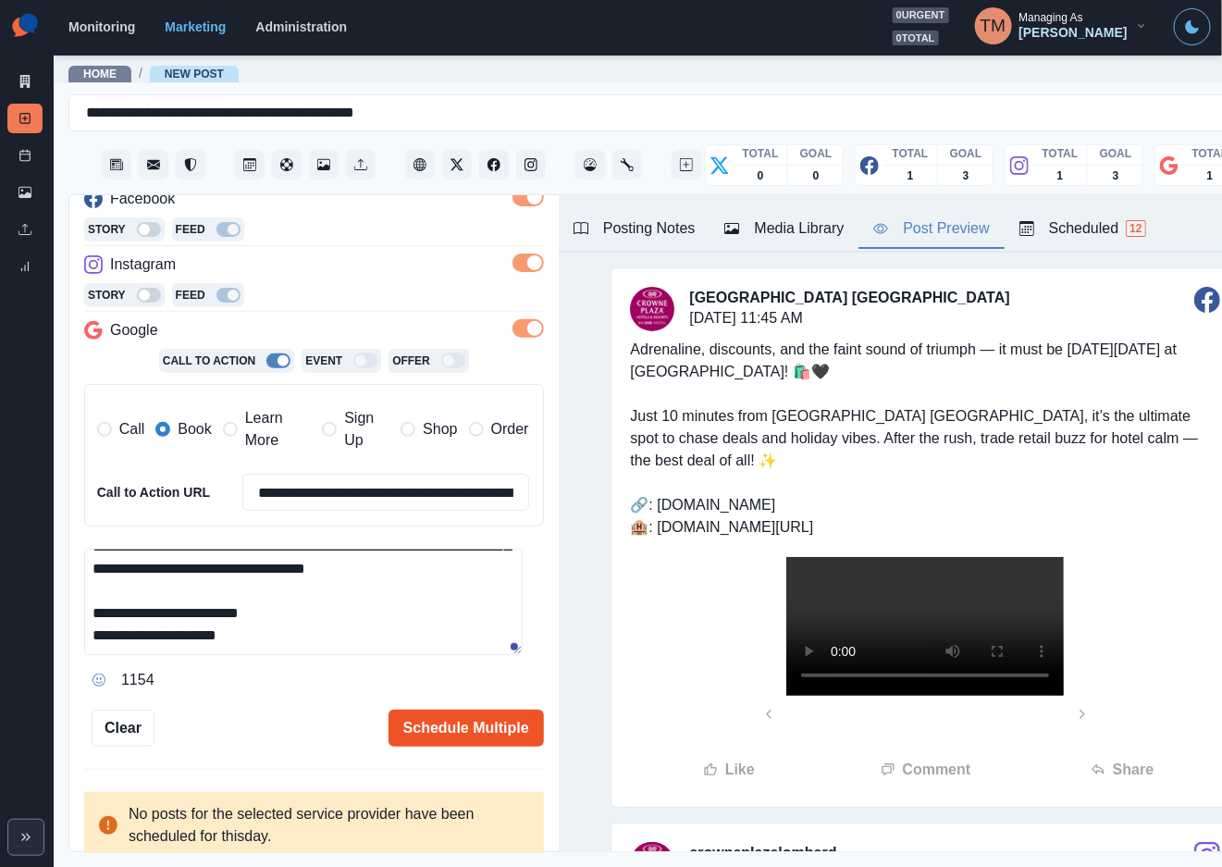
click at [414, 730] on button "Schedule Multiple" at bounding box center [465, 727] width 155 height 37
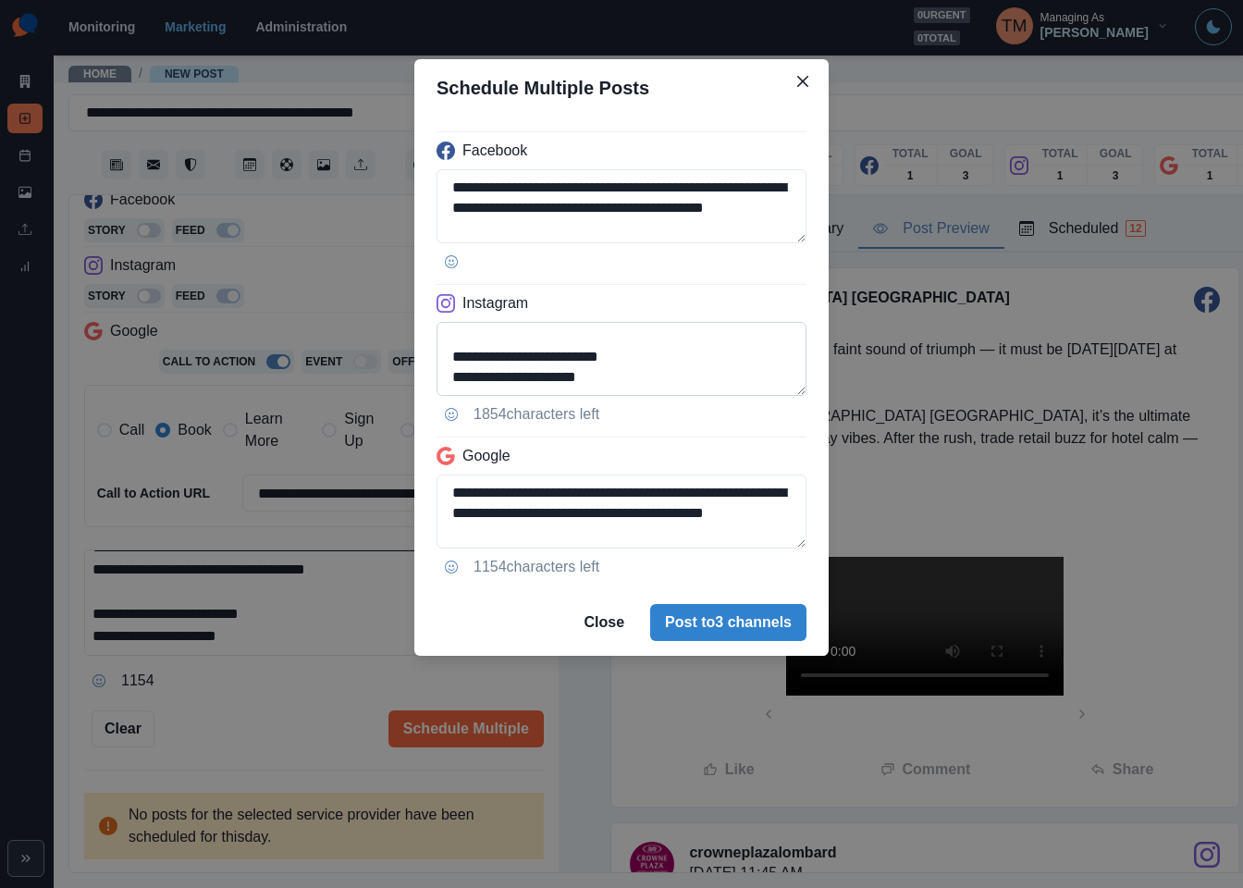
scroll to position [187, 0]
click at [477, 381] on textarea "**********" at bounding box center [622, 359] width 370 height 74
click at [483, 377] on textarea "**********" at bounding box center [622, 359] width 370 height 74
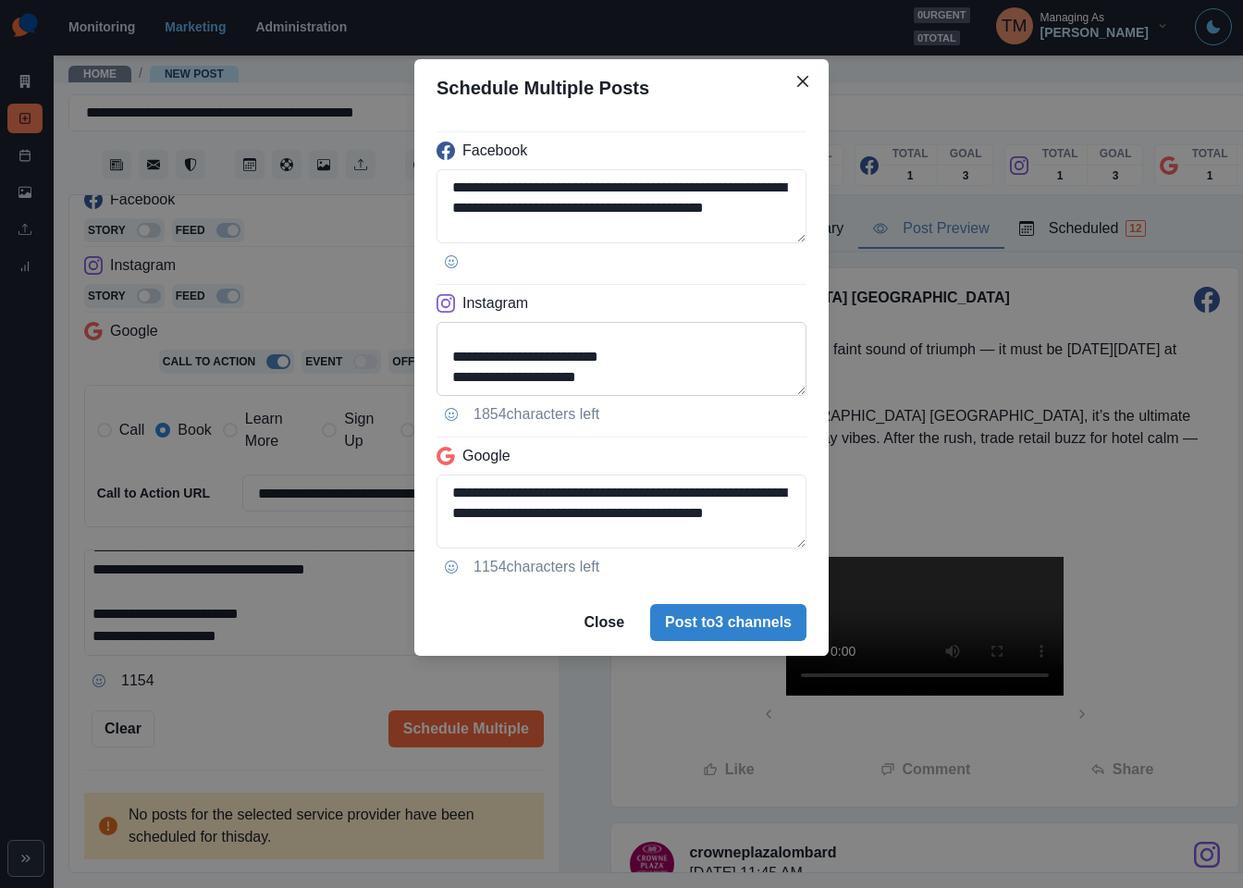
drag, startPoint x: 483, startPoint y: 378, endPoint x: 684, endPoint y: 381, distance: 200.7
click at [684, 381] on textarea "**********" at bounding box center [622, 359] width 370 height 74
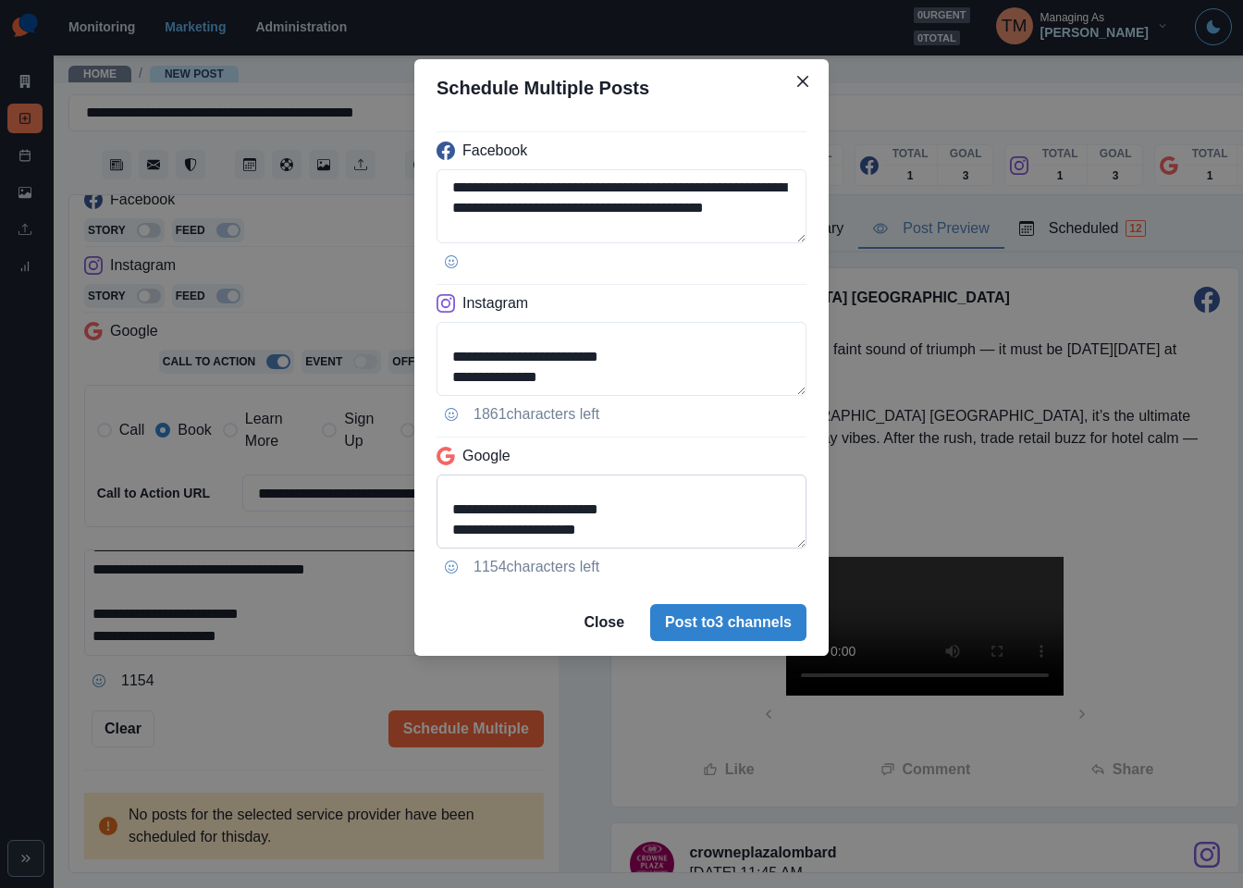
type textarea "**********"
click at [456, 488] on textarea "**********" at bounding box center [622, 512] width 370 height 74
type textarea "**********"
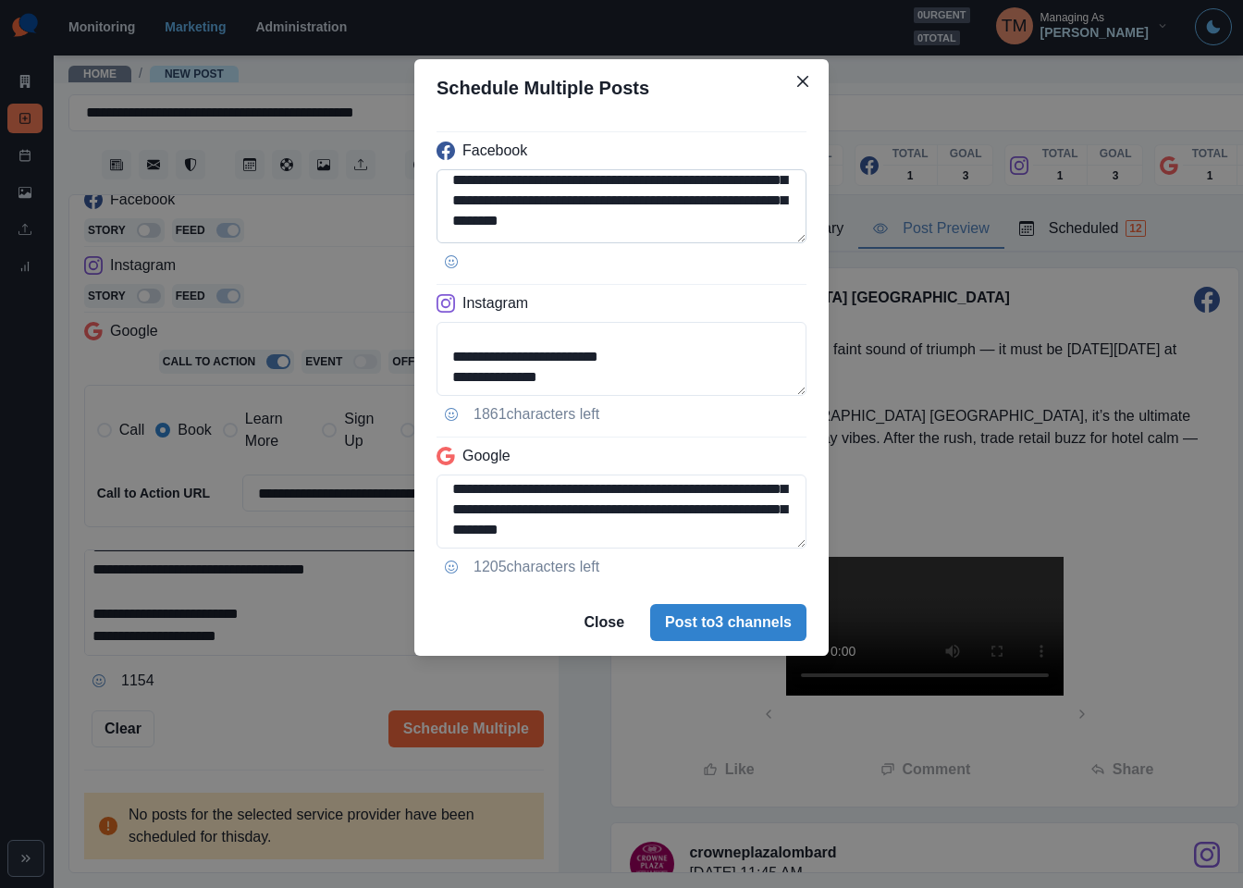
scroll to position [189, 0]
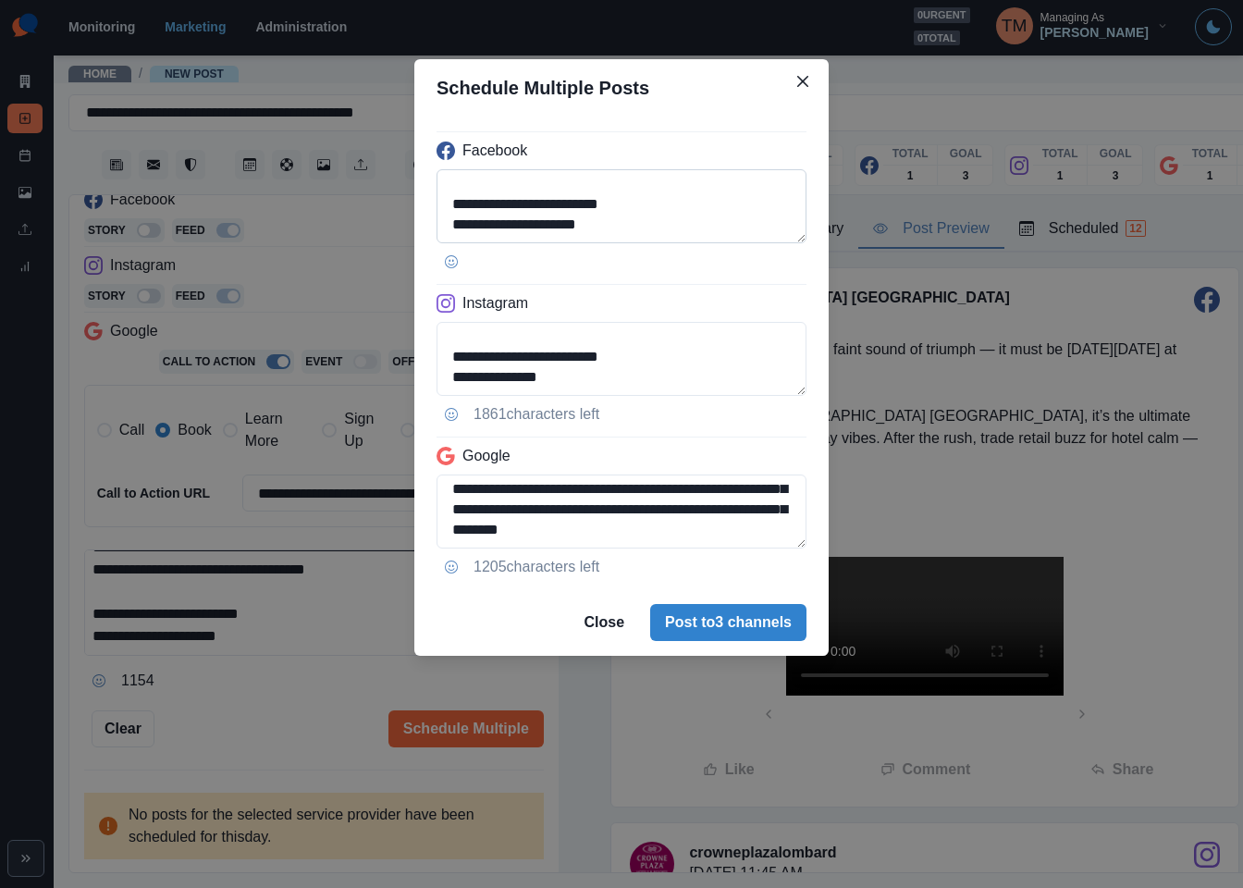
drag, startPoint x: 695, startPoint y: 209, endPoint x: 714, endPoint y: 208, distance: 19.4
click at [635, 208] on textarea "**********" at bounding box center [622, 206] width 370 height 74
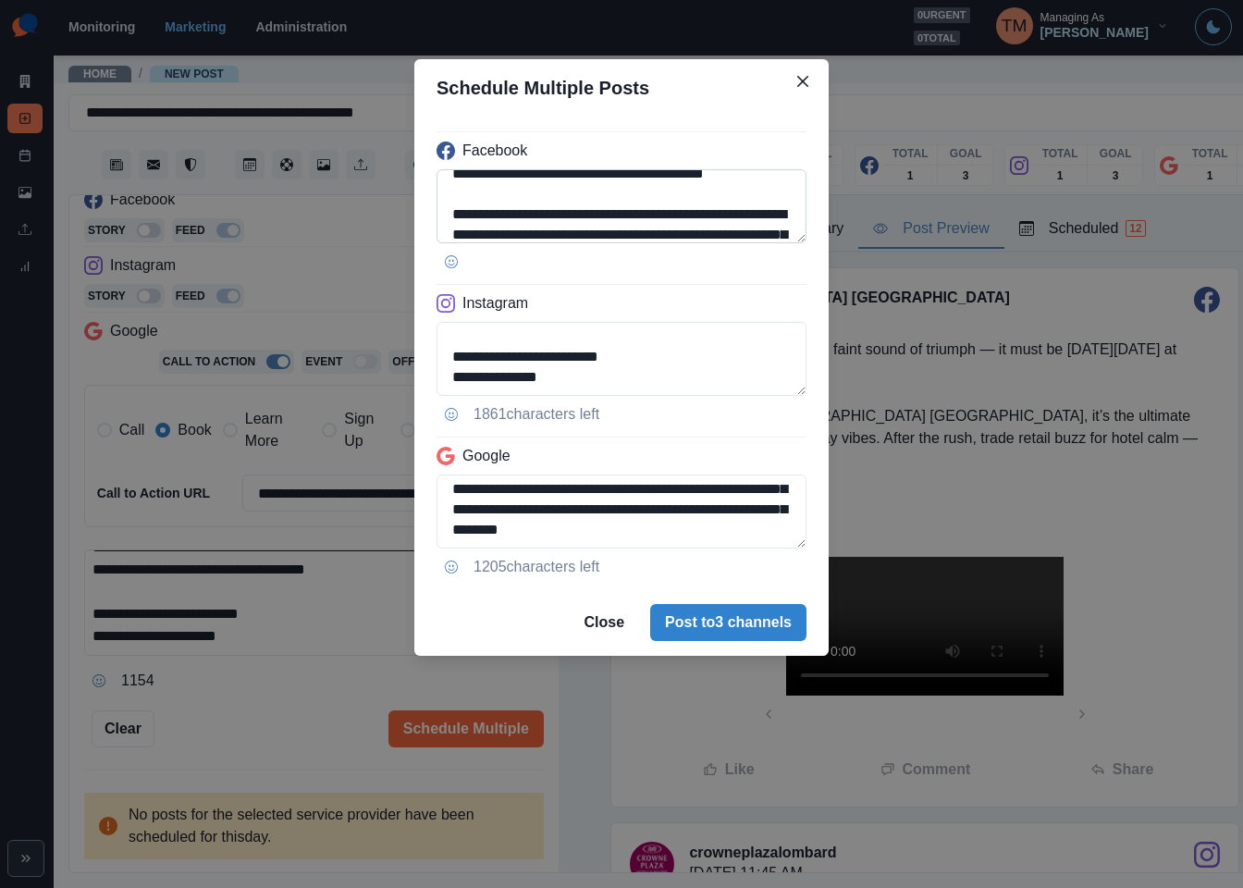
scroll to position [22, 0]
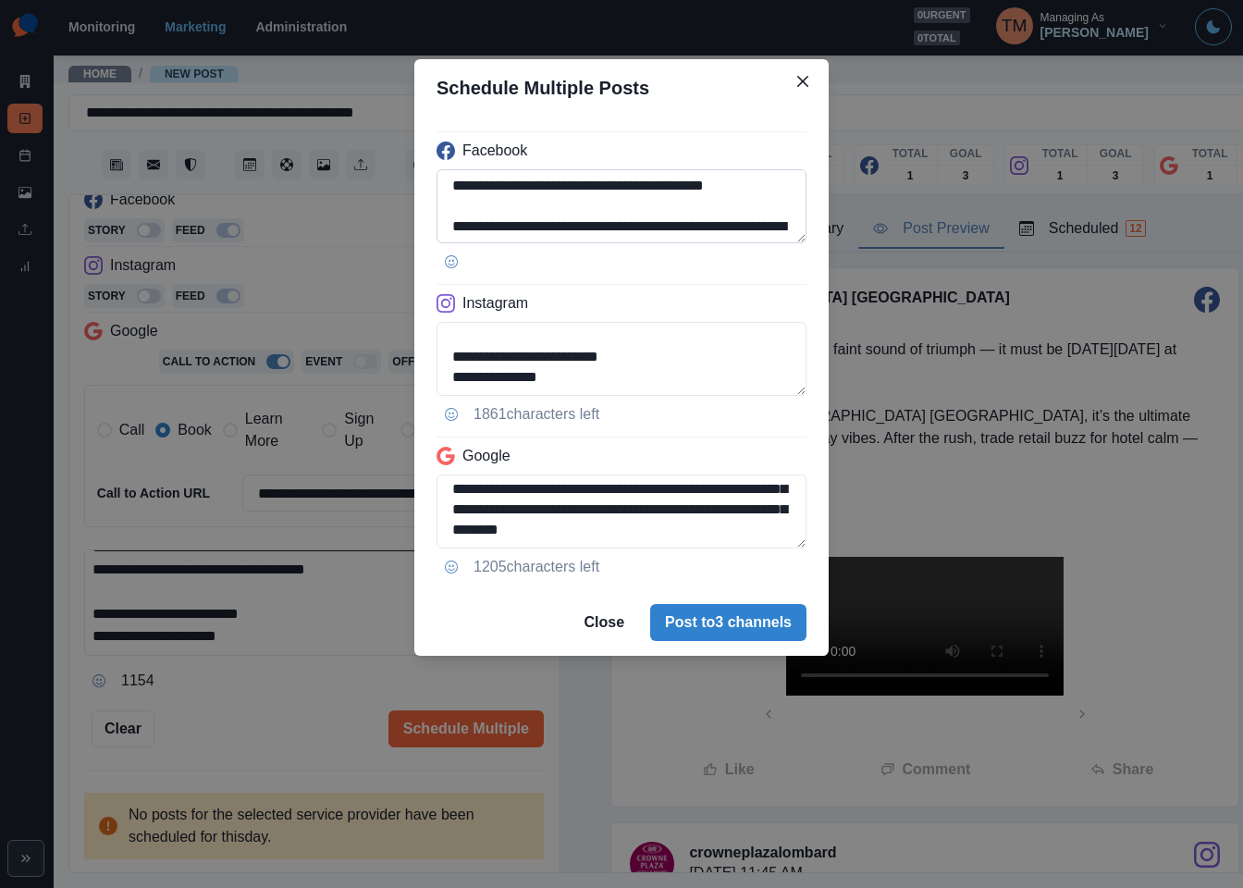
click at [697, 190] on textarea "**********" at bounding box center [622, 206] width 370 height 74
paste textarea
type textarea "**********"
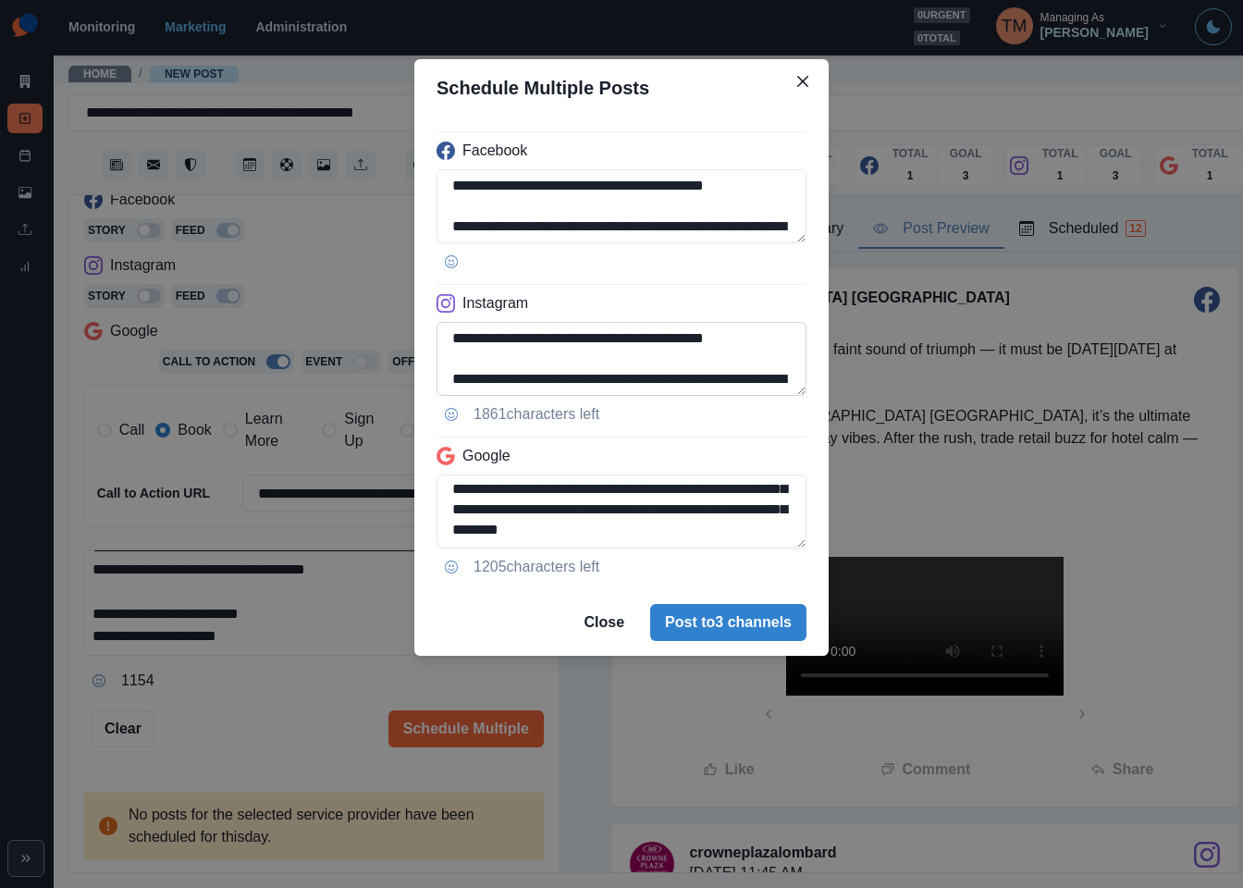
click at [695, 347] on textarea "**********" at bounding box center [622, 359] width 370 height 74
paste textarea
type textarea "**********"
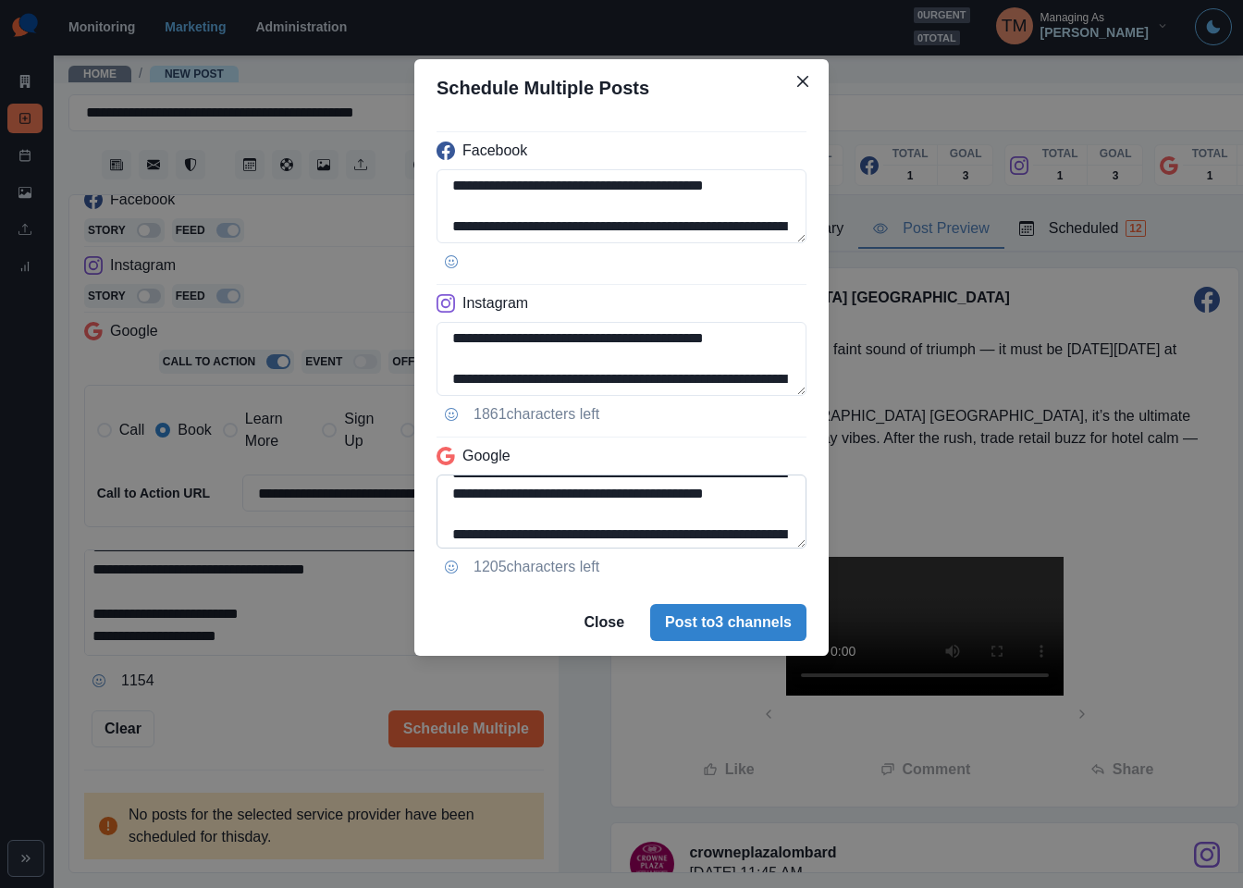
scroll to position [17, 0]
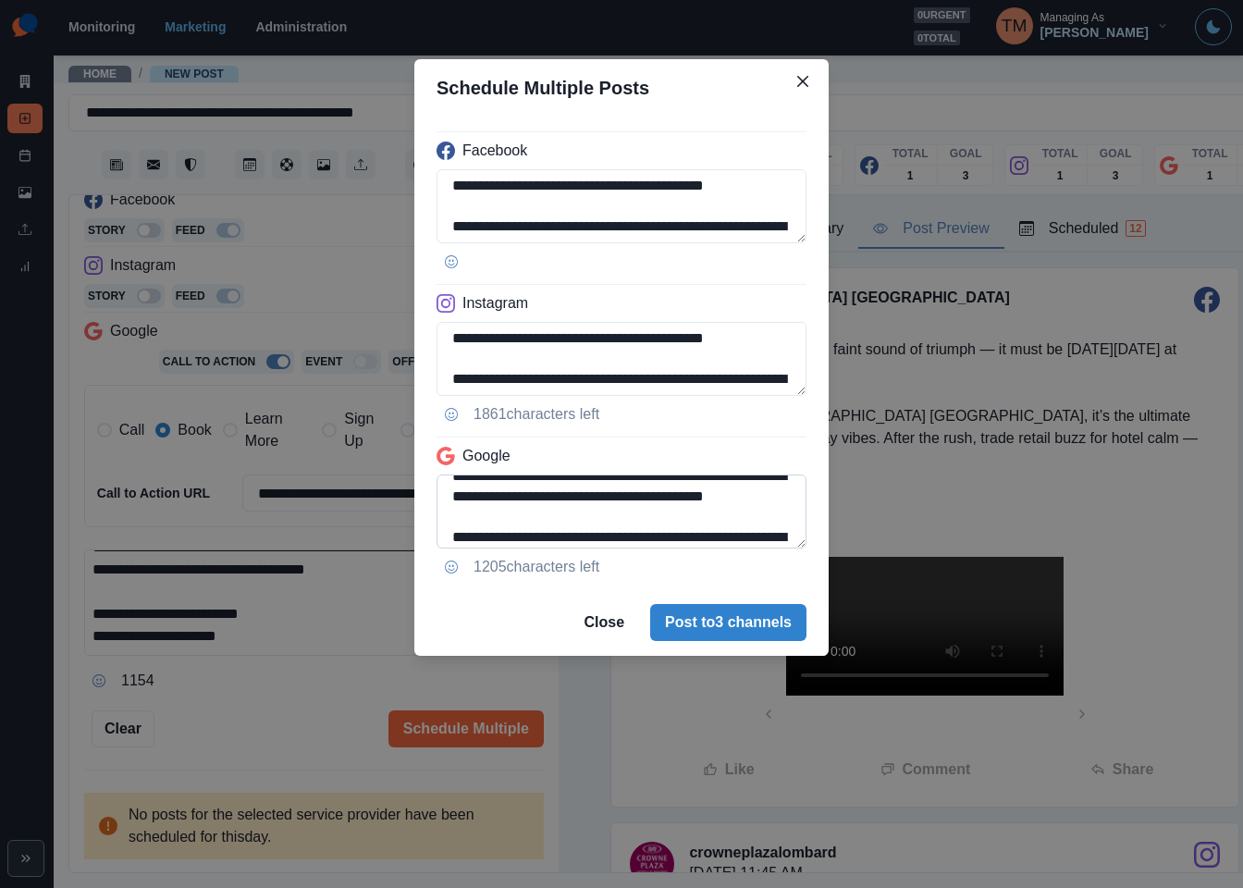
click at [697, 500] on textarea "**********" at bounding box center [622, 512] width 370 height 74
paste textarea
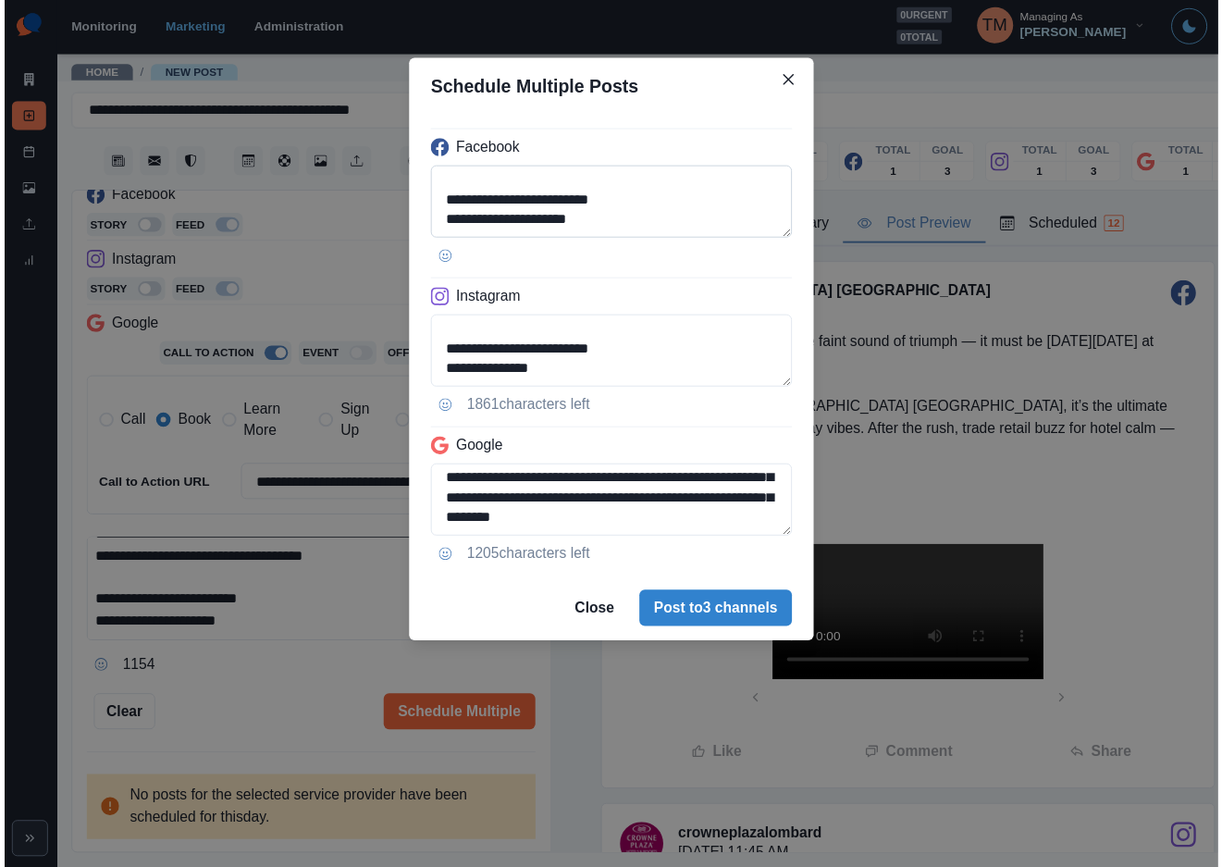
scroll to position [187, 0]
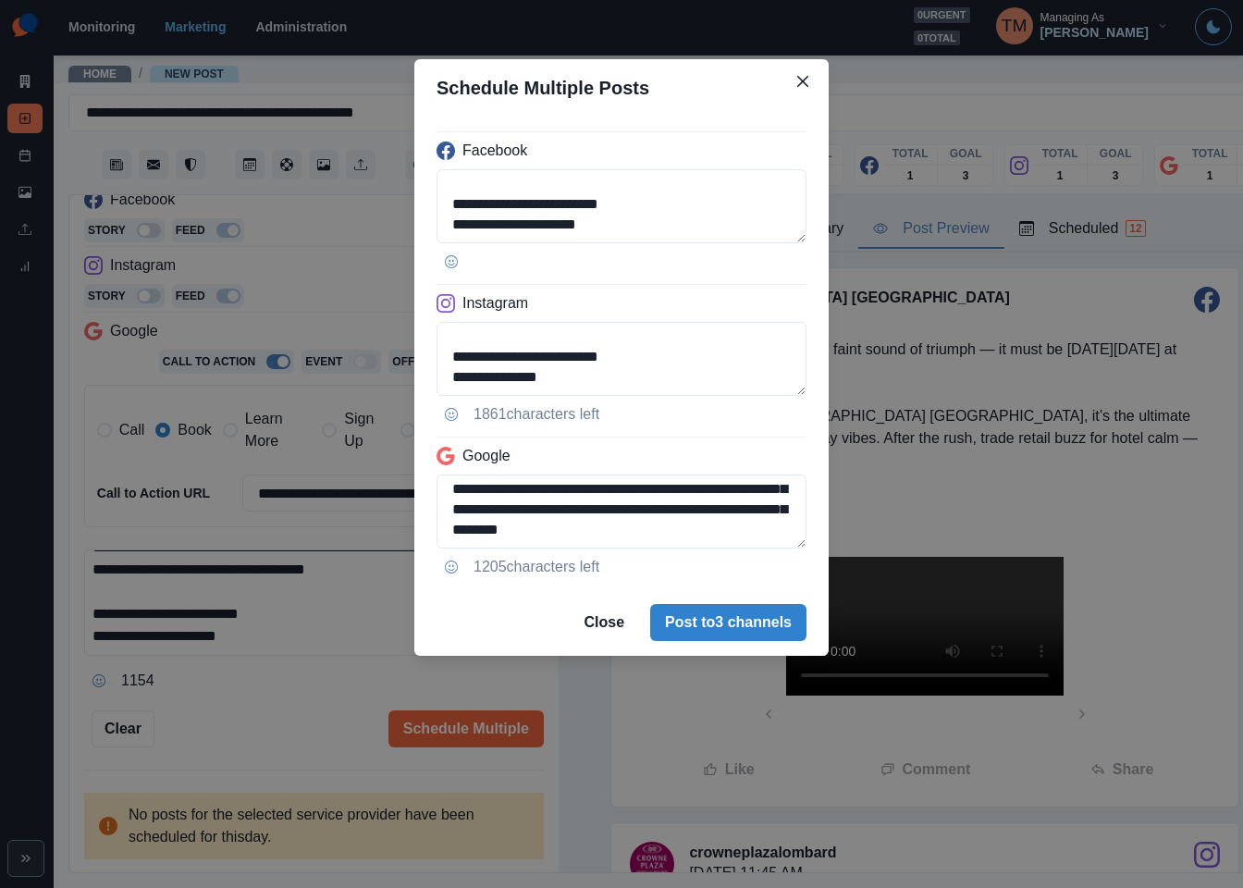
type textarea "**********"
click at [323, 713] on div "**********" at bounding box center [621, 444] width 1243 height 888
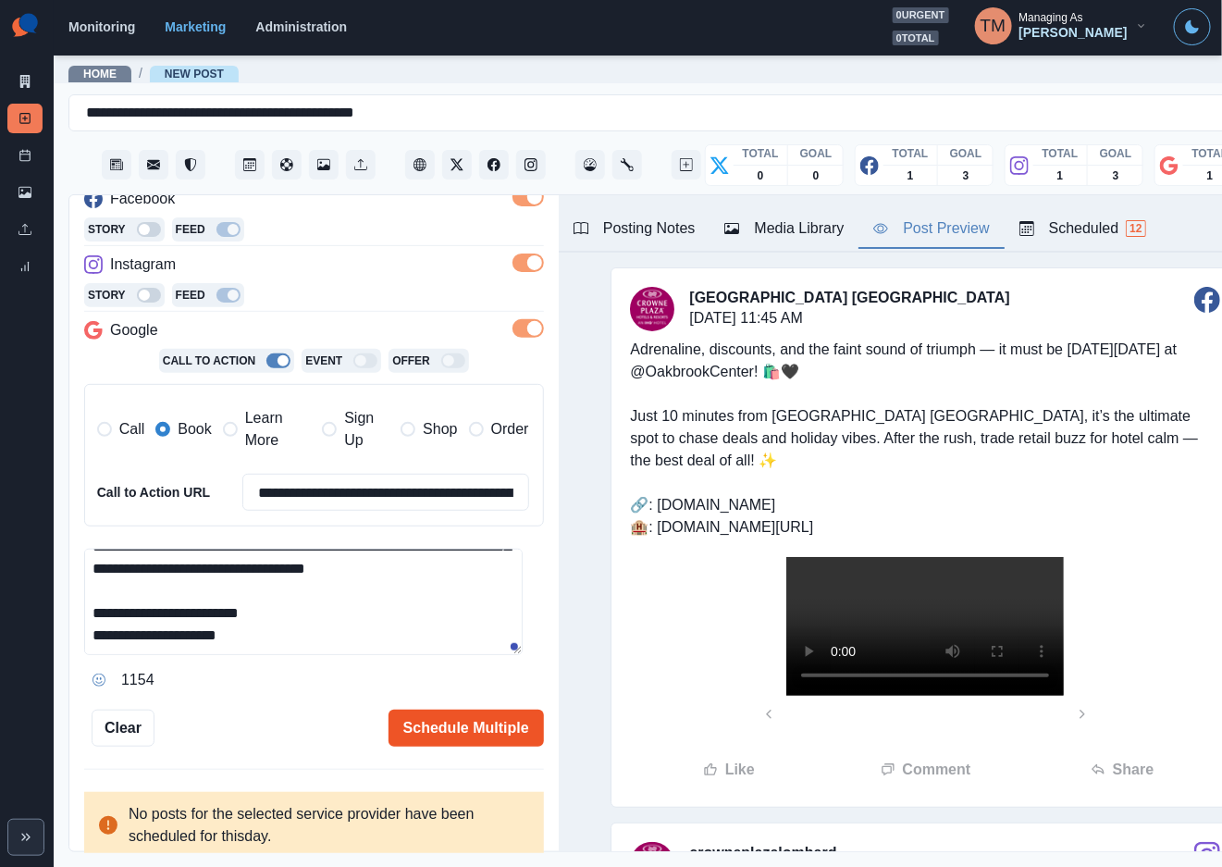
click at [433, 724] on button "Schedule Multiple" at bounding box center [465, 727] width 155 height 37
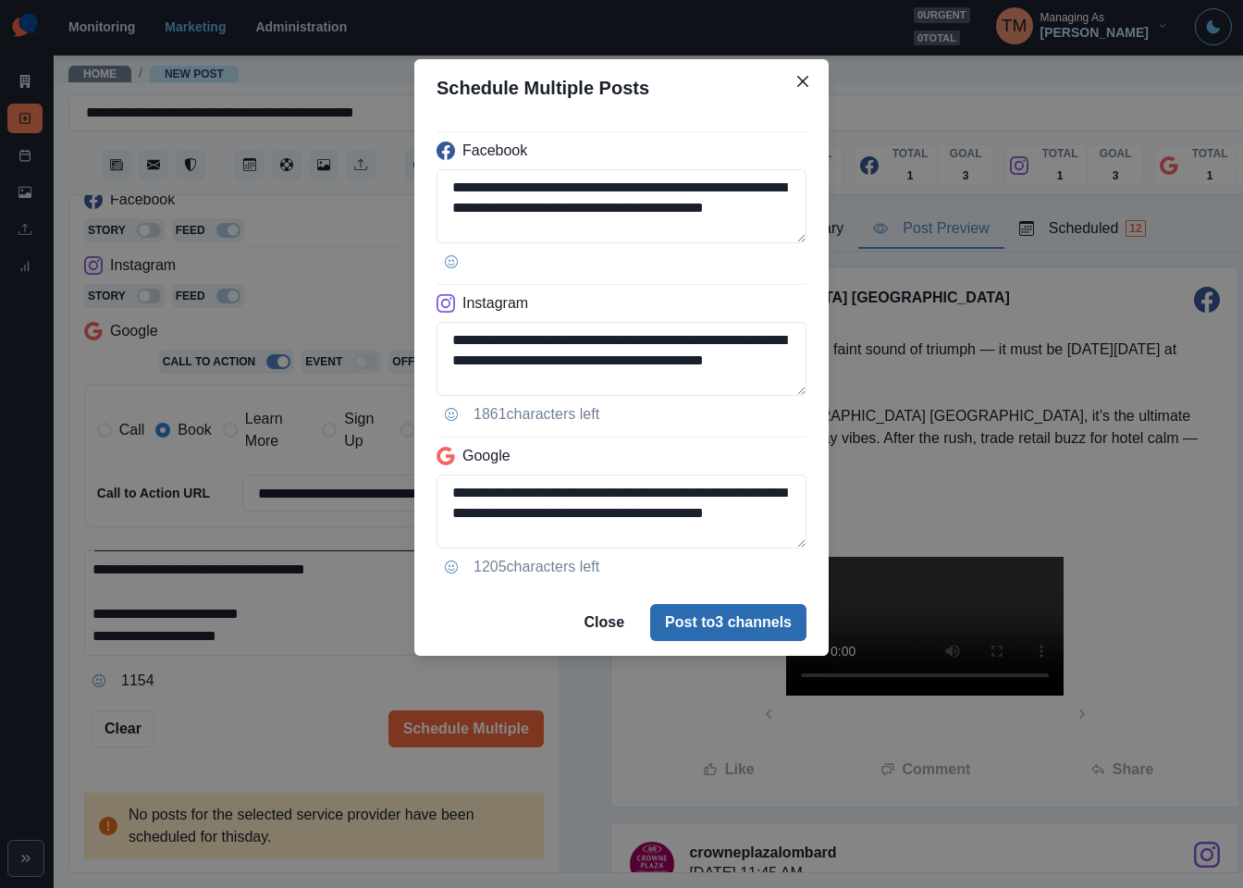
click at [736, 630] on button "Post to 3 channels" at bounding box center [728, 622] width 156 height 37
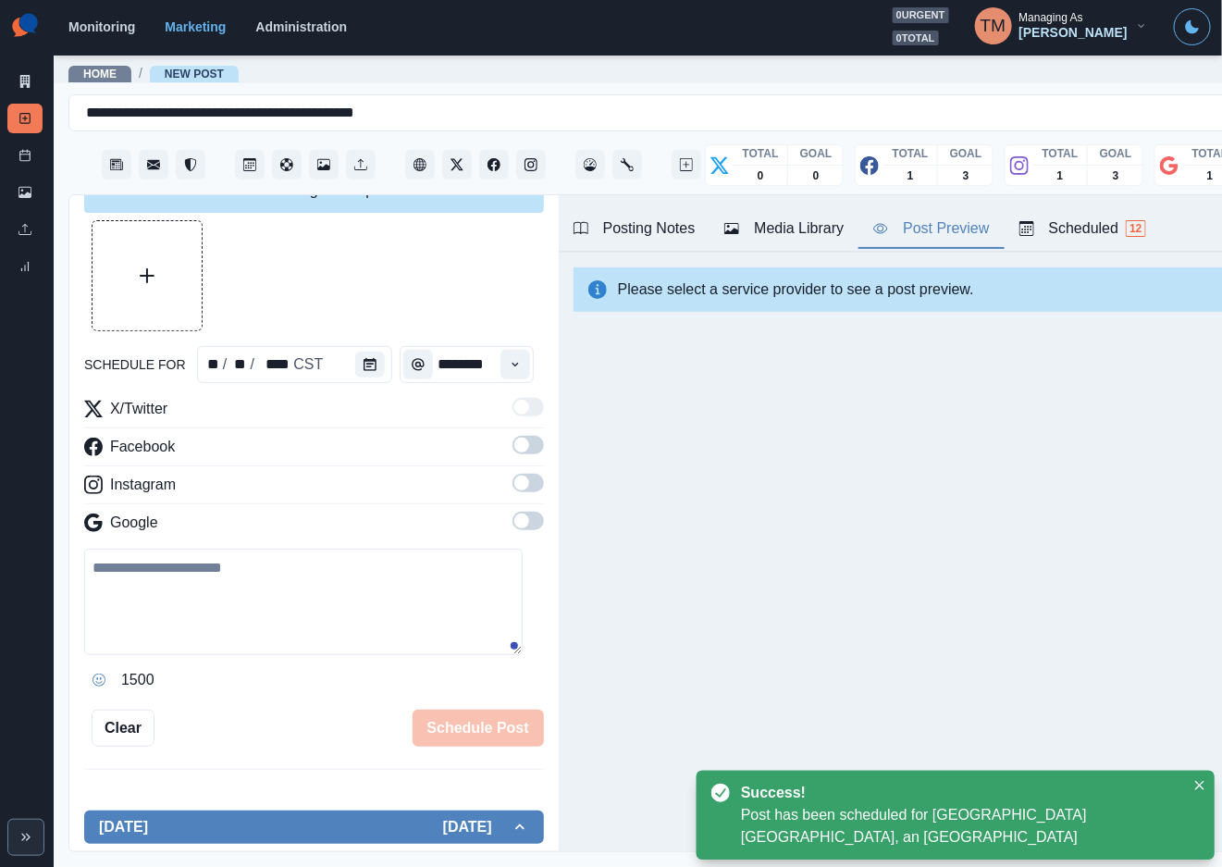
scroll to position [290, 0]
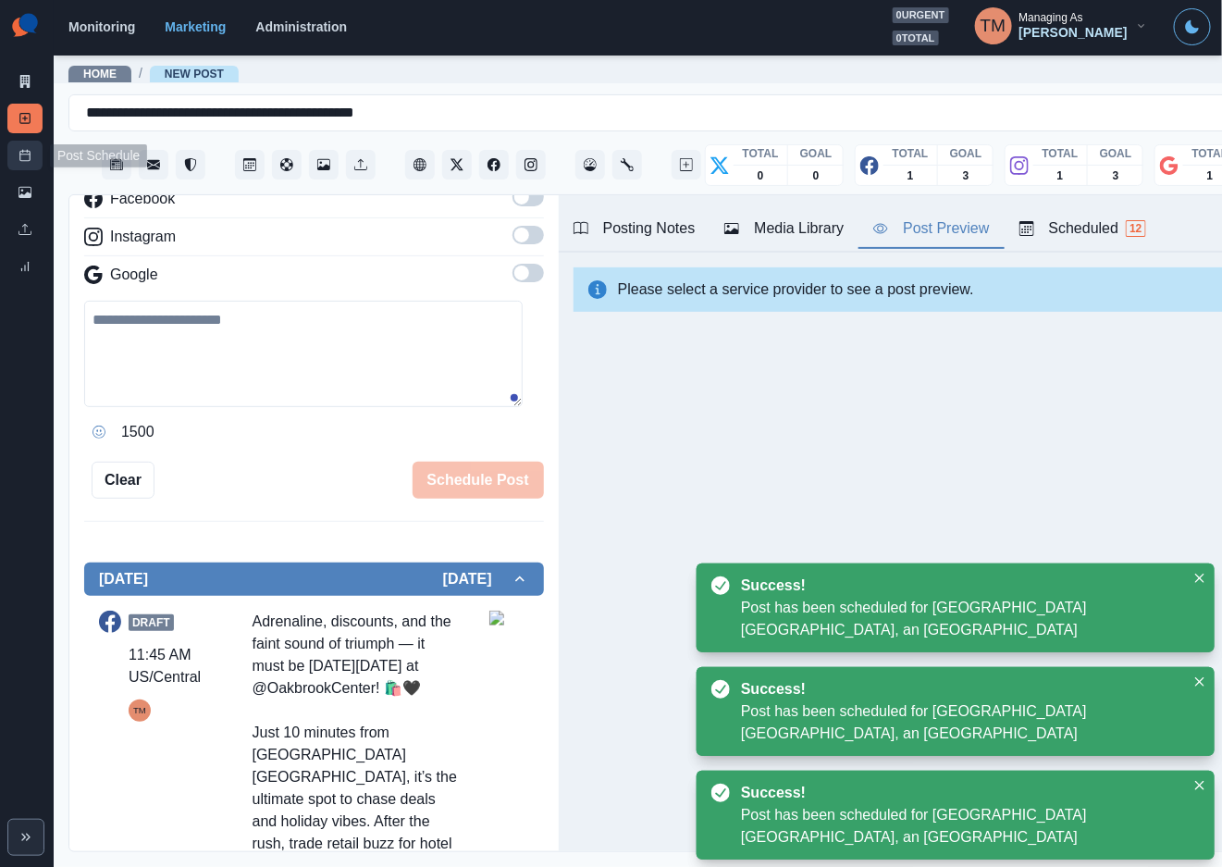
click at [23, 161] on rect at bounding box center [25, 156] width 10 height 10
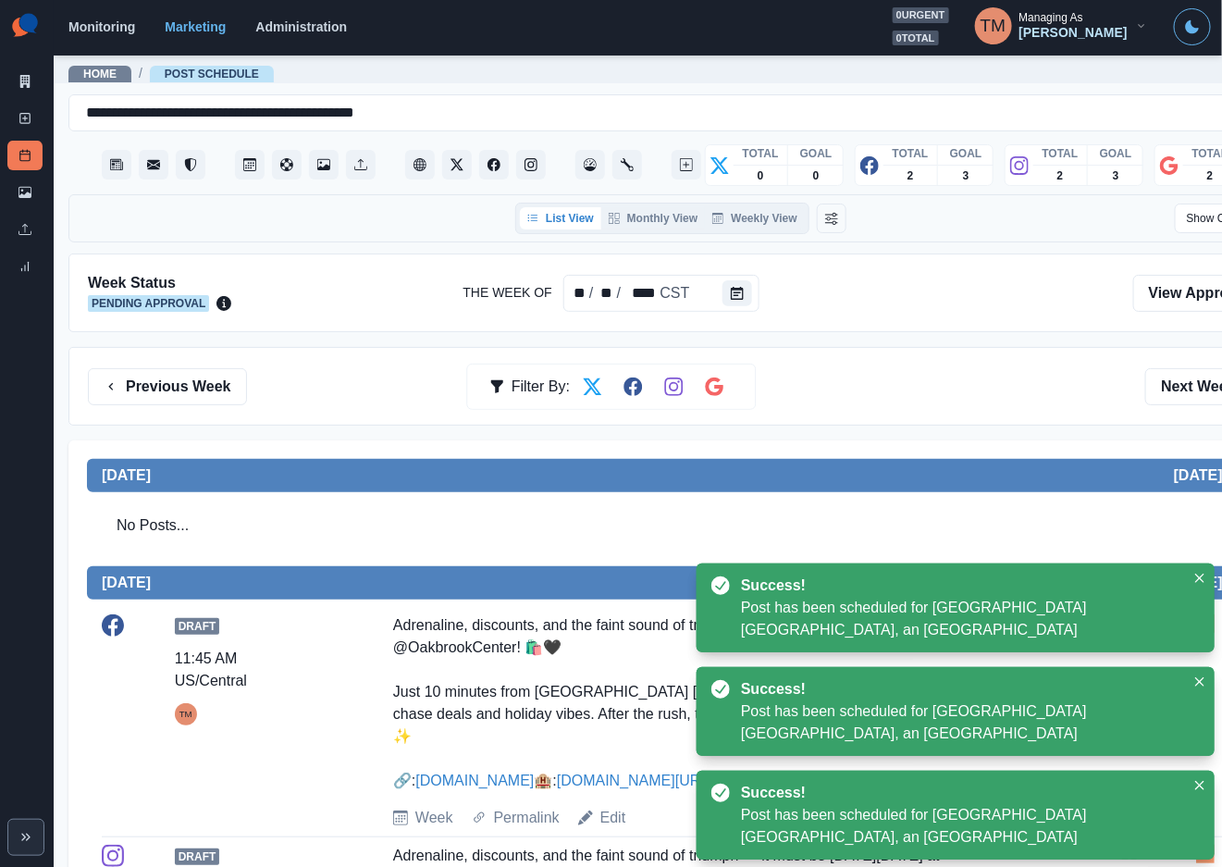
click at [950, 384] on div "Previous Week Filter By: Next Week" at bounding box center [681, 386] width 1186 height 37
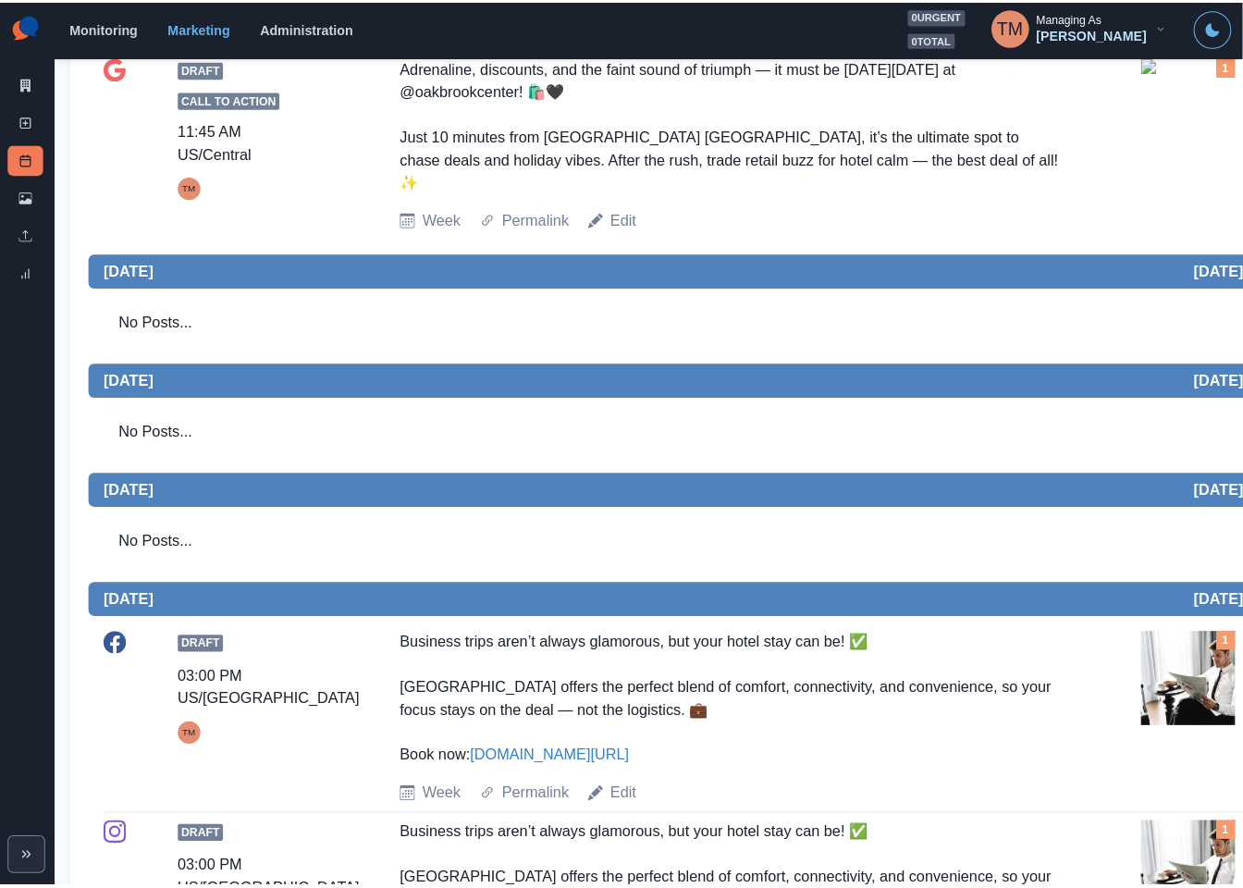
scroll to position [971, 0]
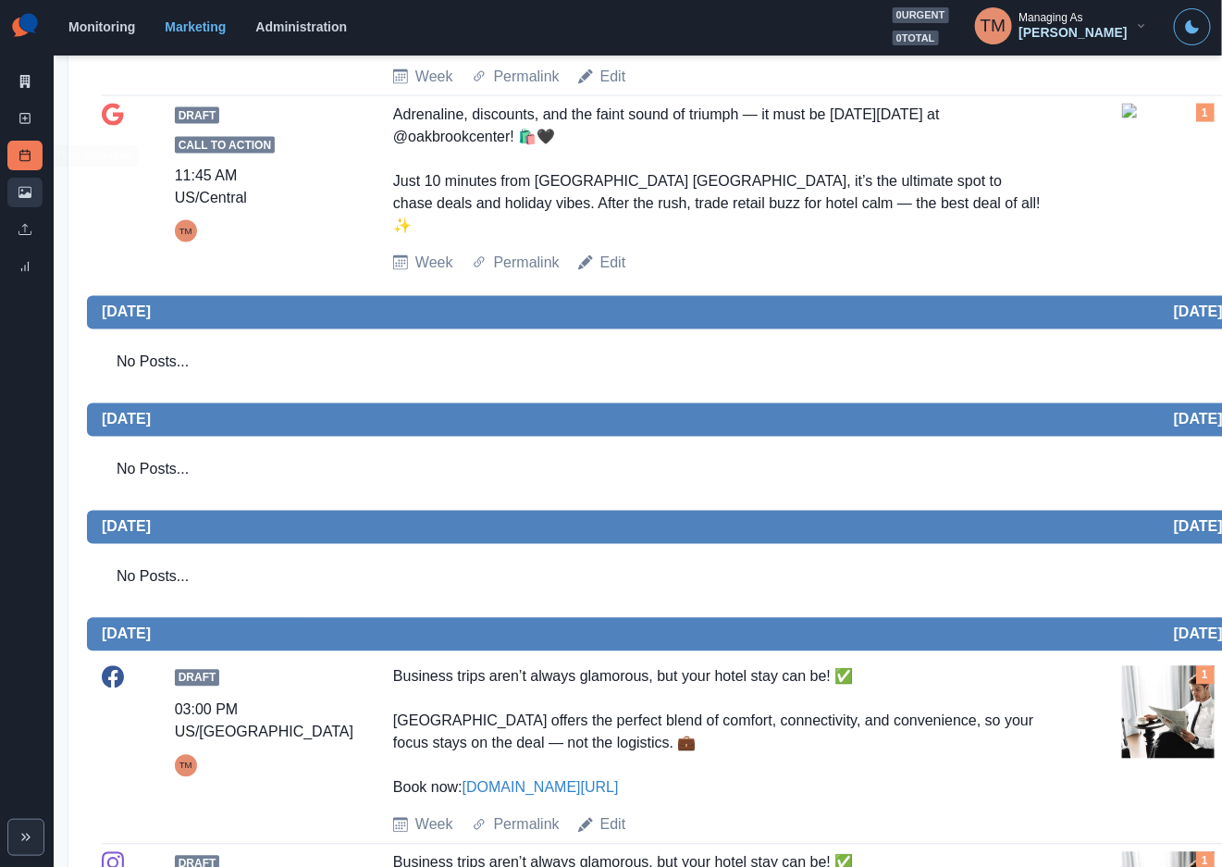
click at [31, 195] on link "Media Library" at bounding box center [24, 193] width 35 height 30
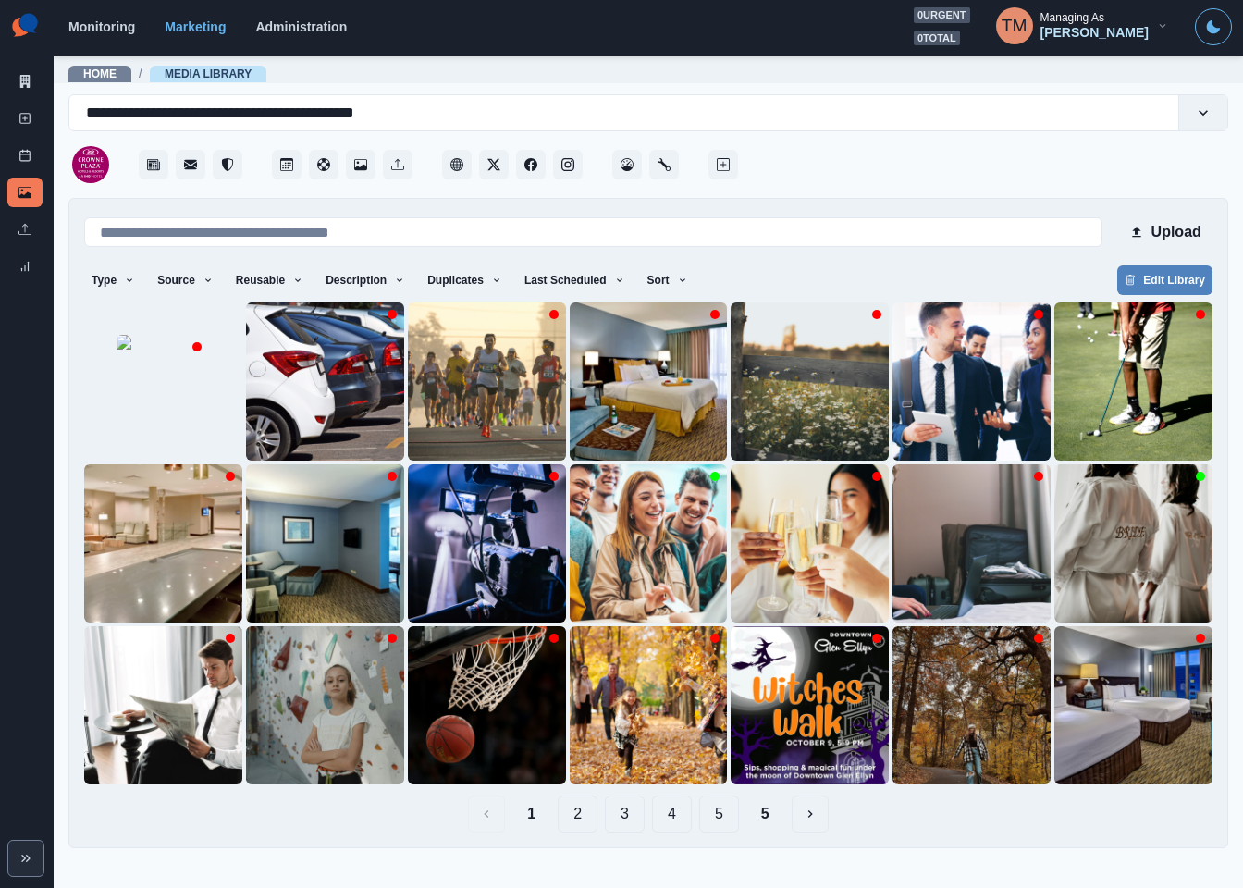
click at [775, 819] on button "5" at bounding box center [765, 813] width 38 height 37
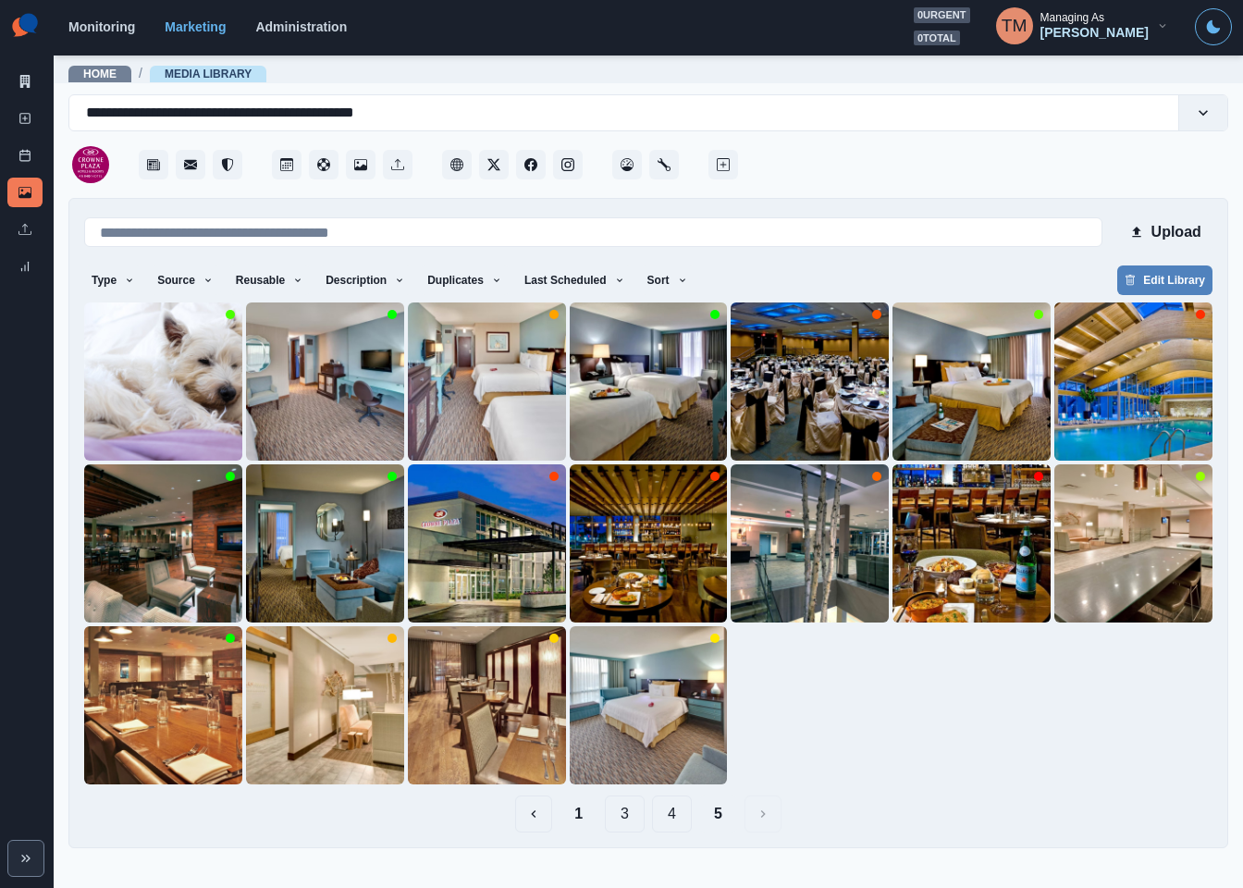
click at [667, 819] on button "4" at bounding box center [672, 813] width 40 height 37
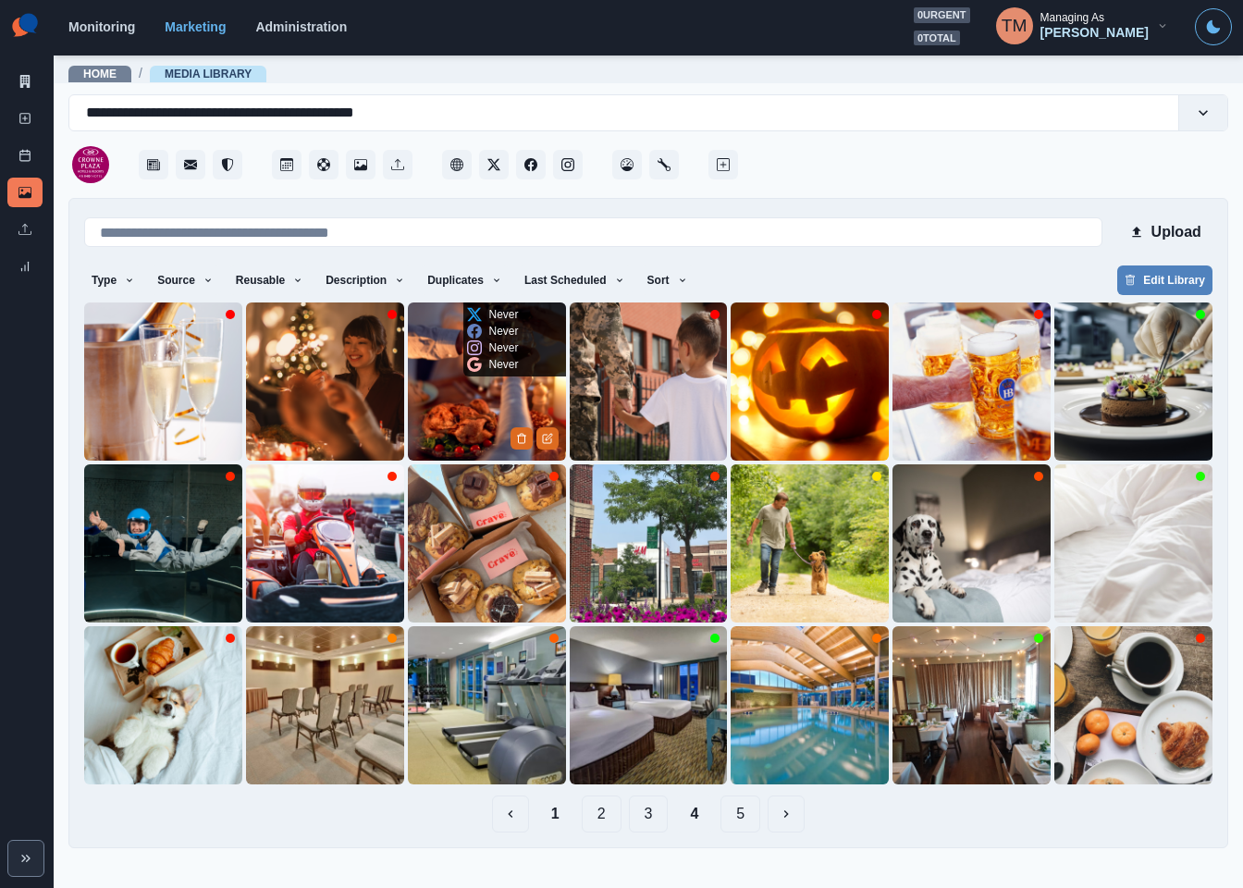
click at [450, 423] on img at bounding box center [487, 381] width 158 height 158
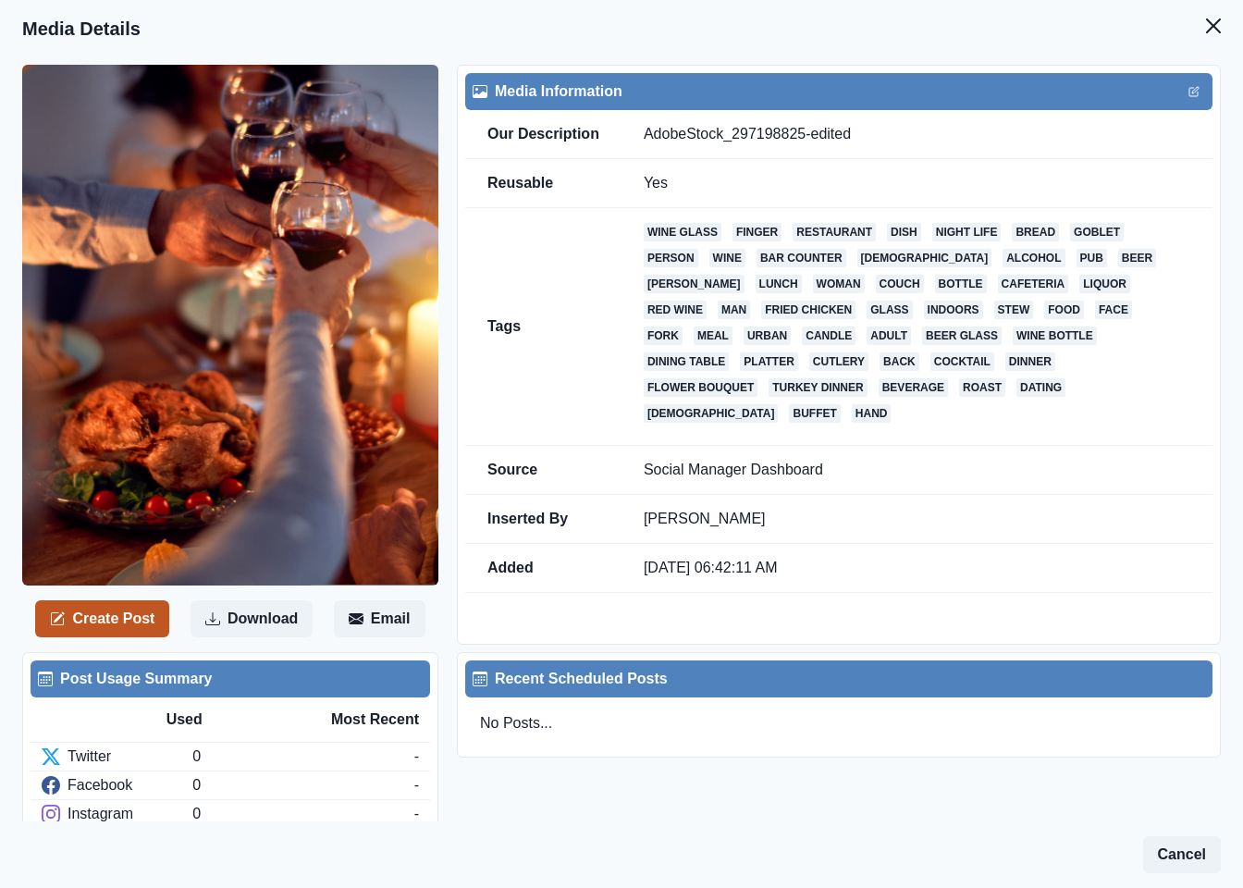
click at [94, 606] on button "Create Post" at bounding box center [102, 618] width 134 height 37
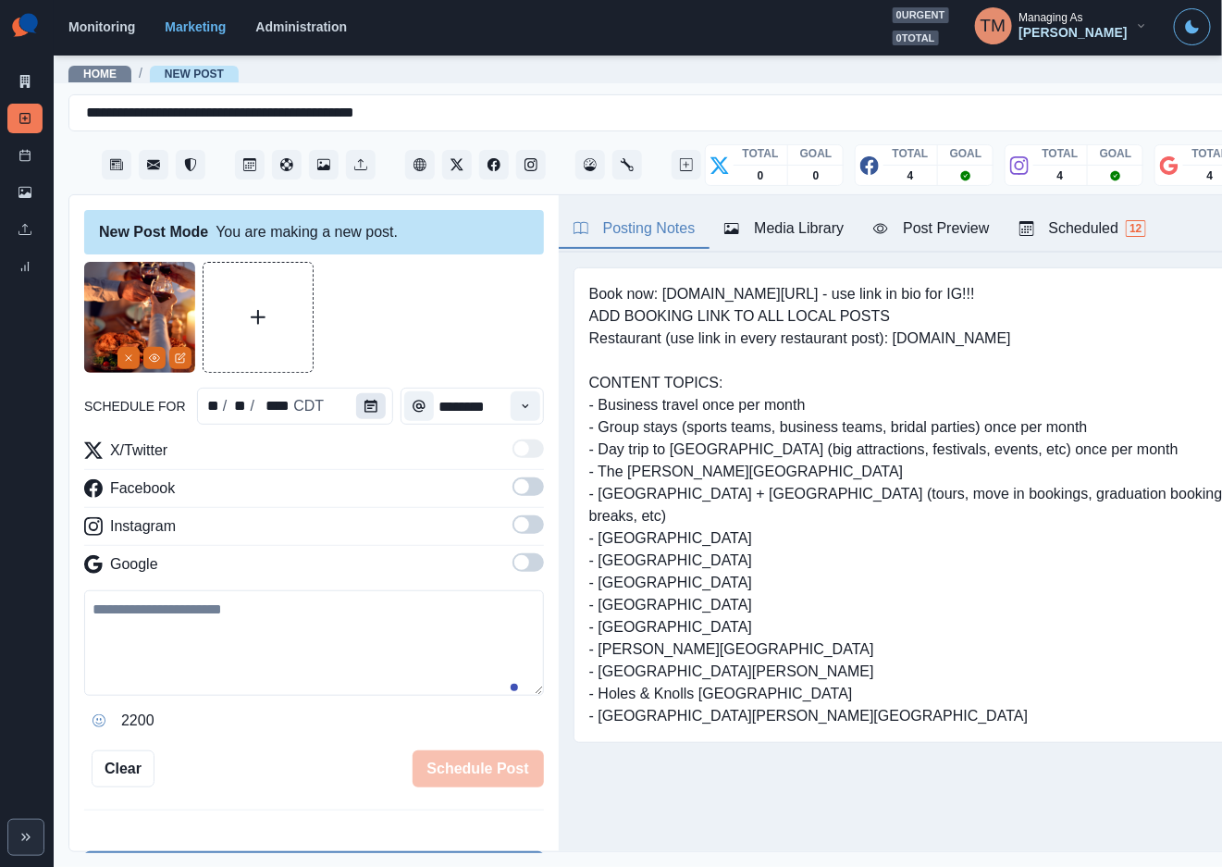
click at [369, 405] on button "Calendar" at bounding box center [371, 406] width 30 height 26
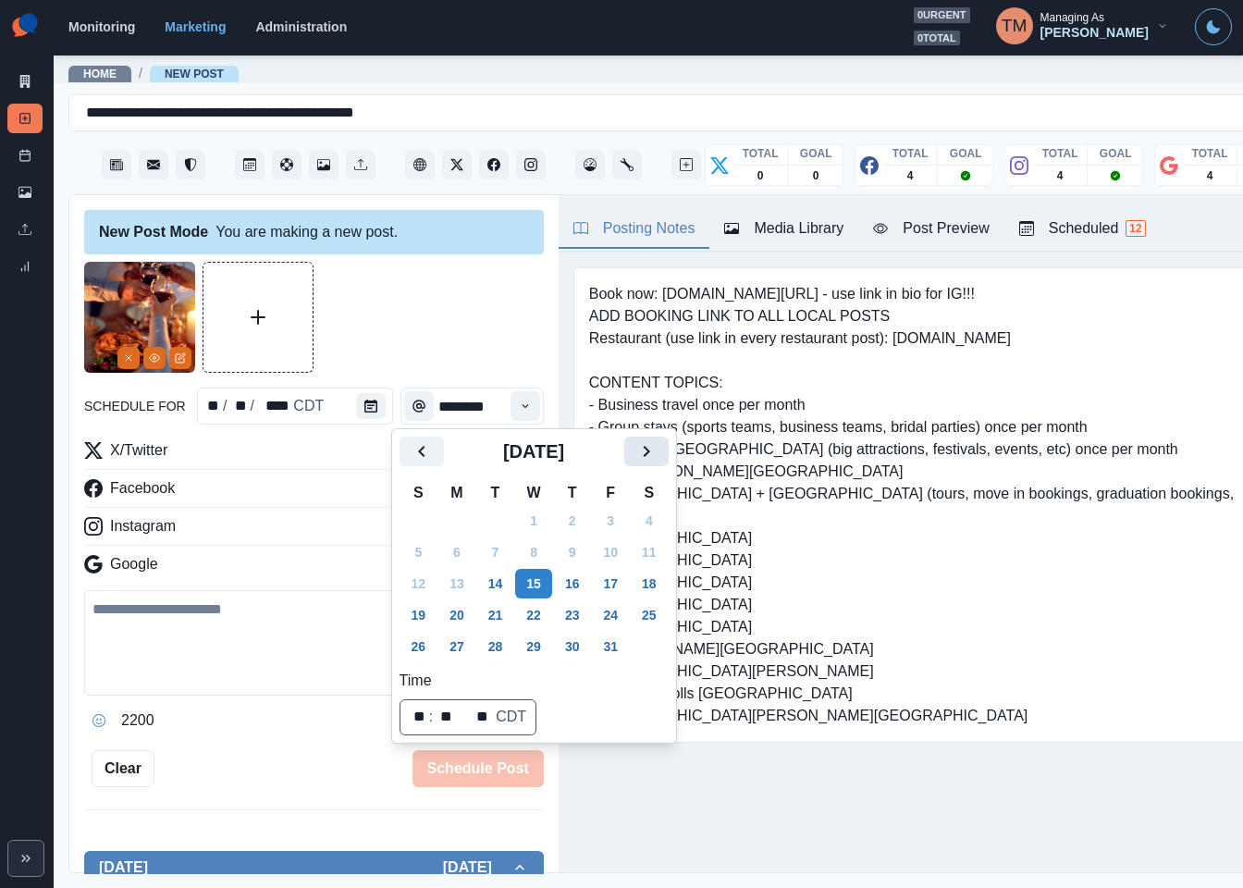
click at [653, 452] on icon "Next" at bounding box center [646, 451] width 22 height 22
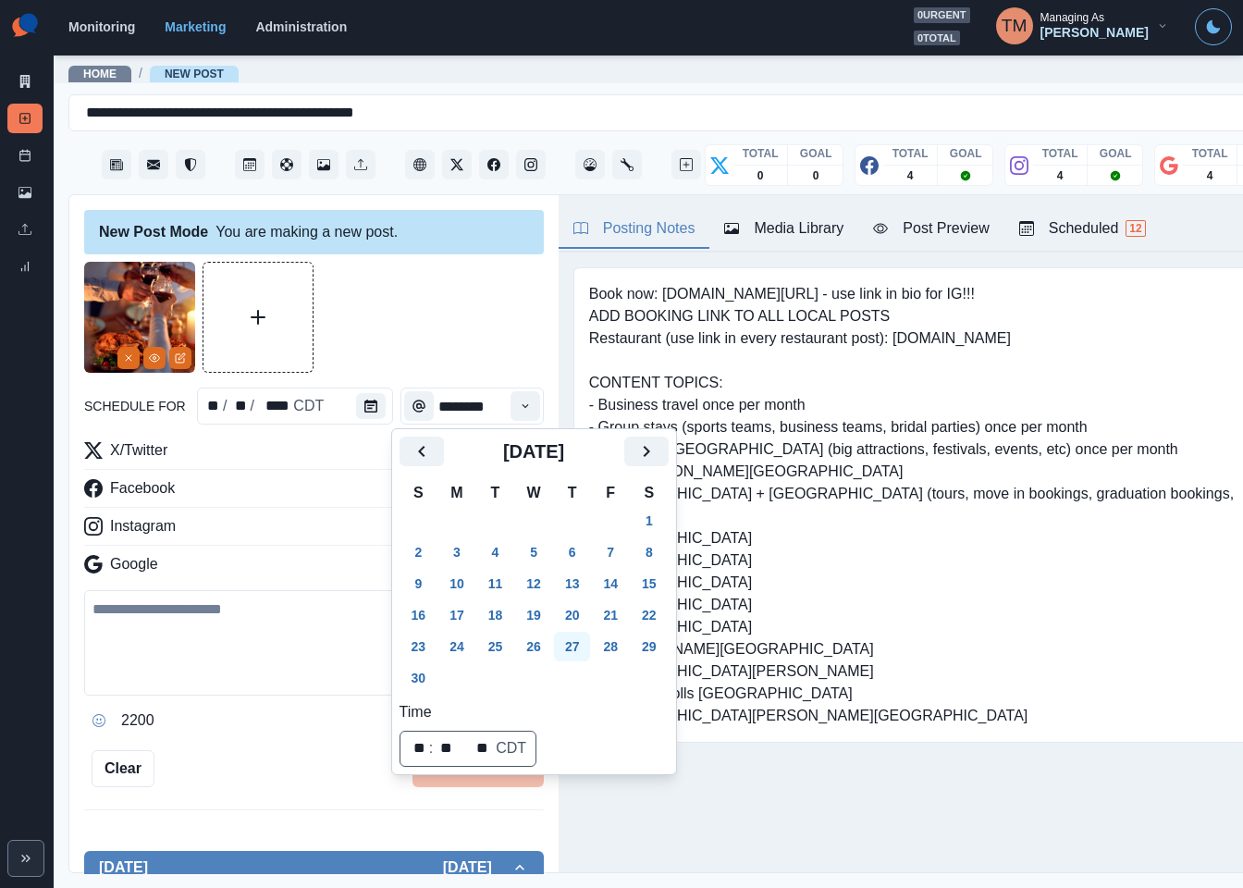
click at [572, 647] on button "27" at bounding box center [572, 647] width 37 height 30
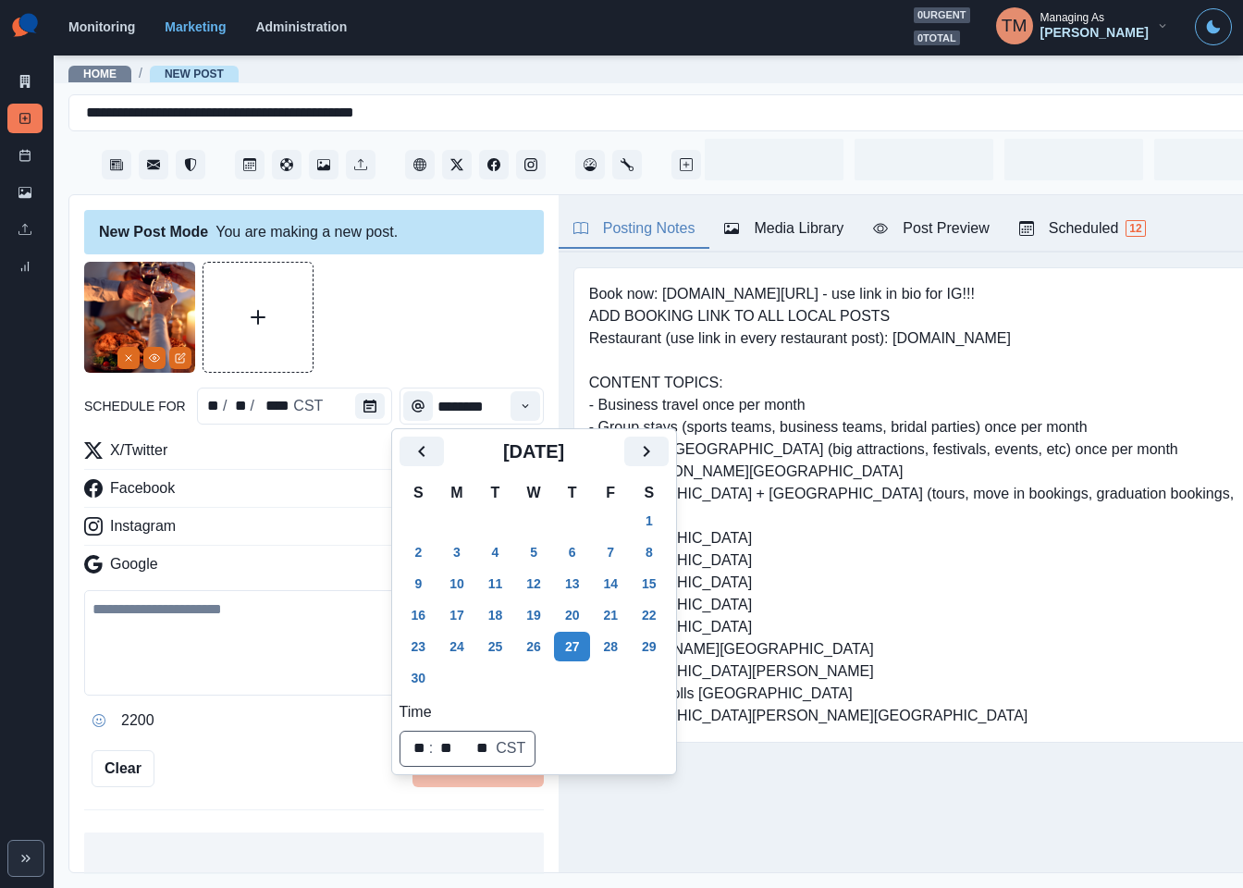
click at [413, 334] on div at bounding box center [314, 317] width 460 height 111
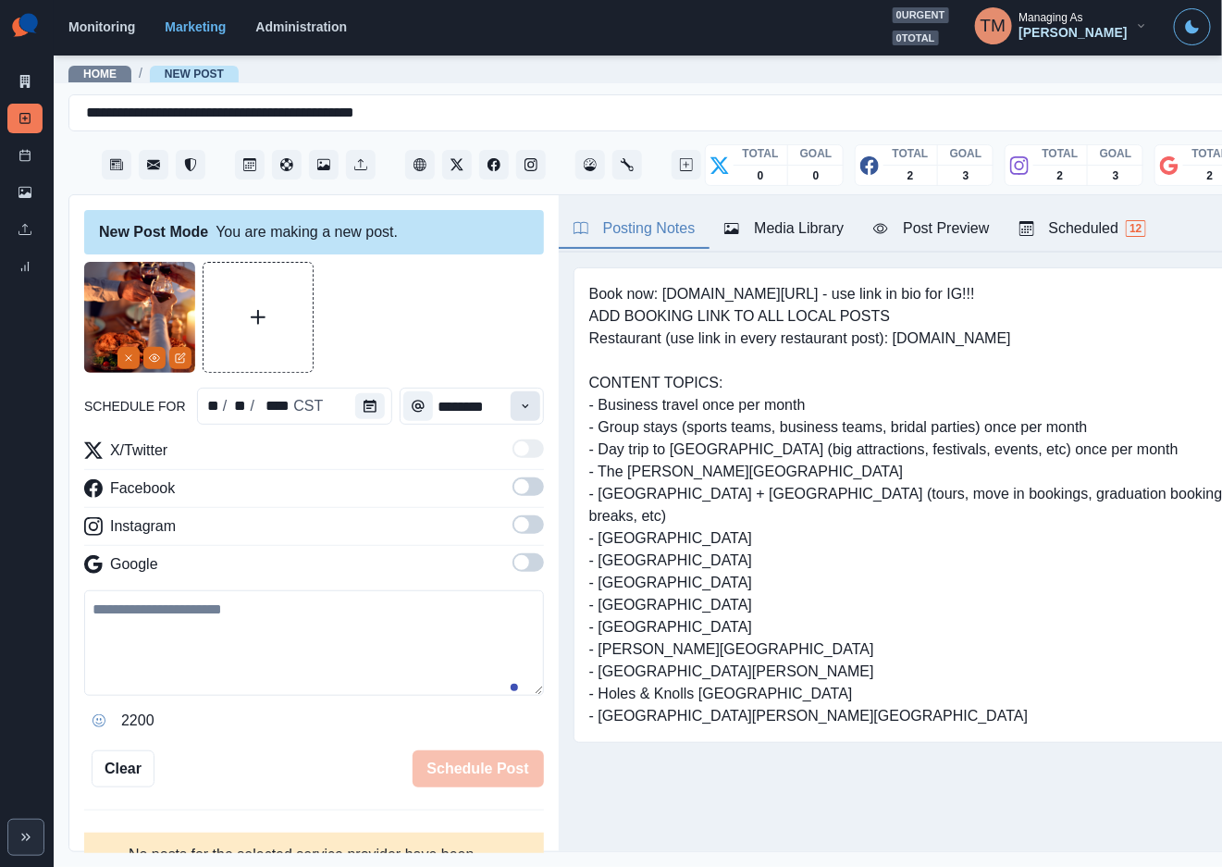
click at [519, 408] on icon "Time" at bounding box center [525, 406] width 13 height 13
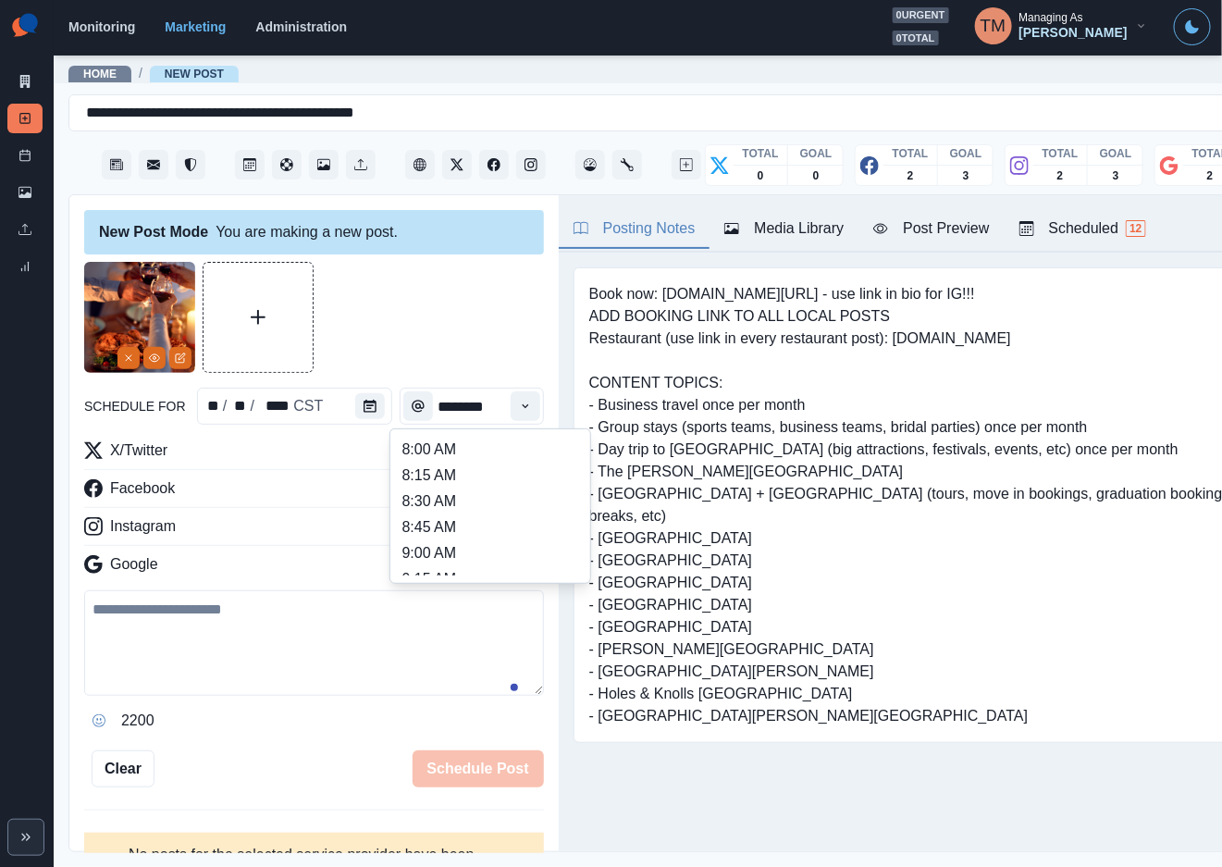
scroll to position [212, 0]
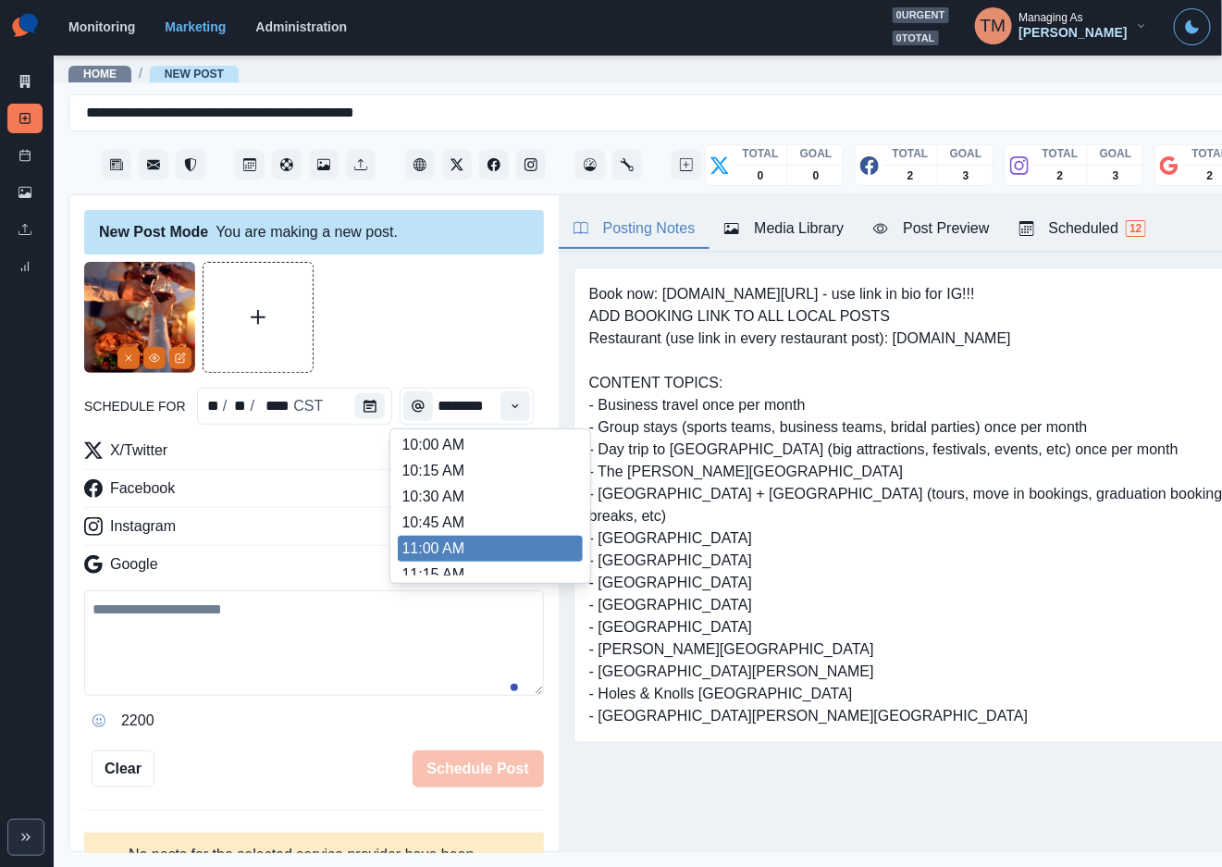
click at [428, 559] on ul "8:00 AM 8:15 AM 8:30 AM 8:45 AM 9:00 AM 9:15 AM 9:30 AM 9:45 AM 10:00 AM 10:15 …" at bounding box center [490, 506] width 185 height 139
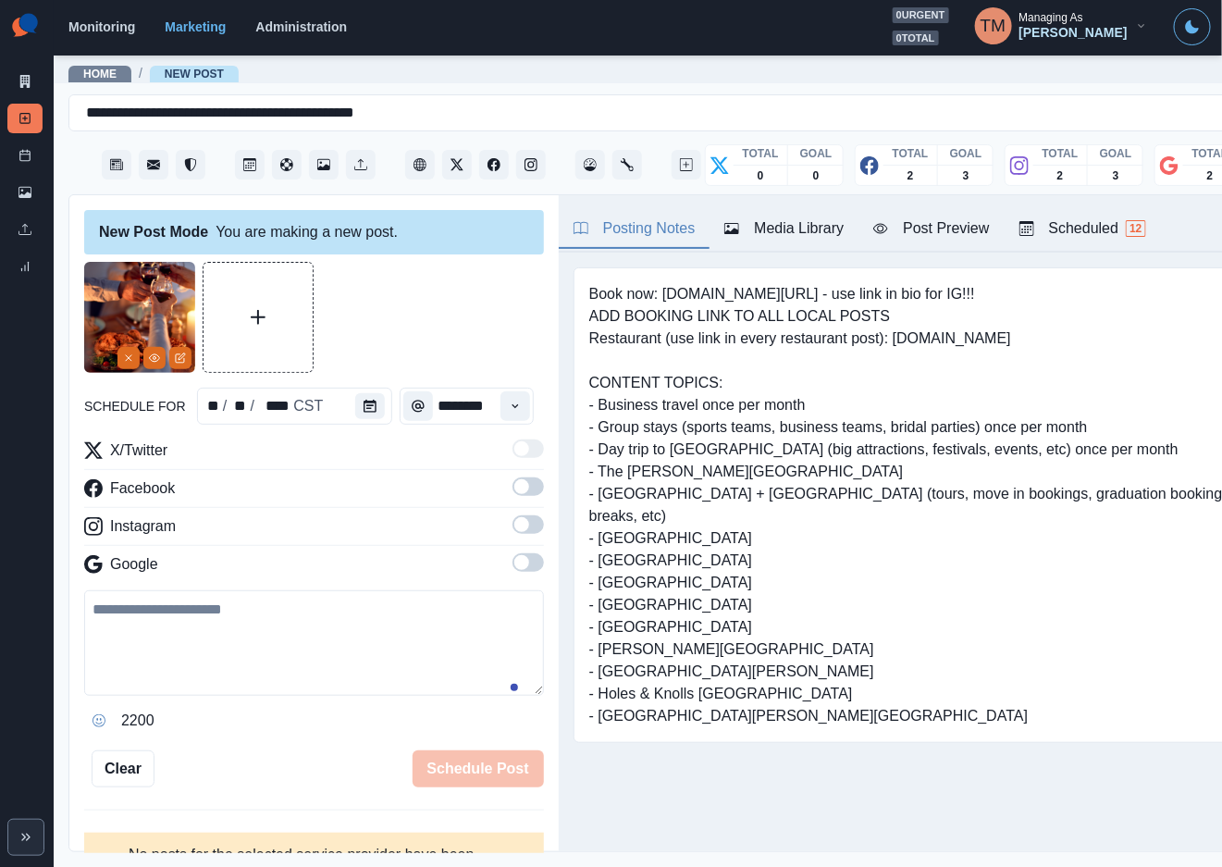
click at [430, 294] on div at bounding box center [314, 317] width 460 height 111
drag, startPoint x: 511, startPoint y: 488, endPoint x: 523, endPoint y: 542, distance: 55.0
click at [512, 498] on label at bounding box center [527, 492] width 31 height 30
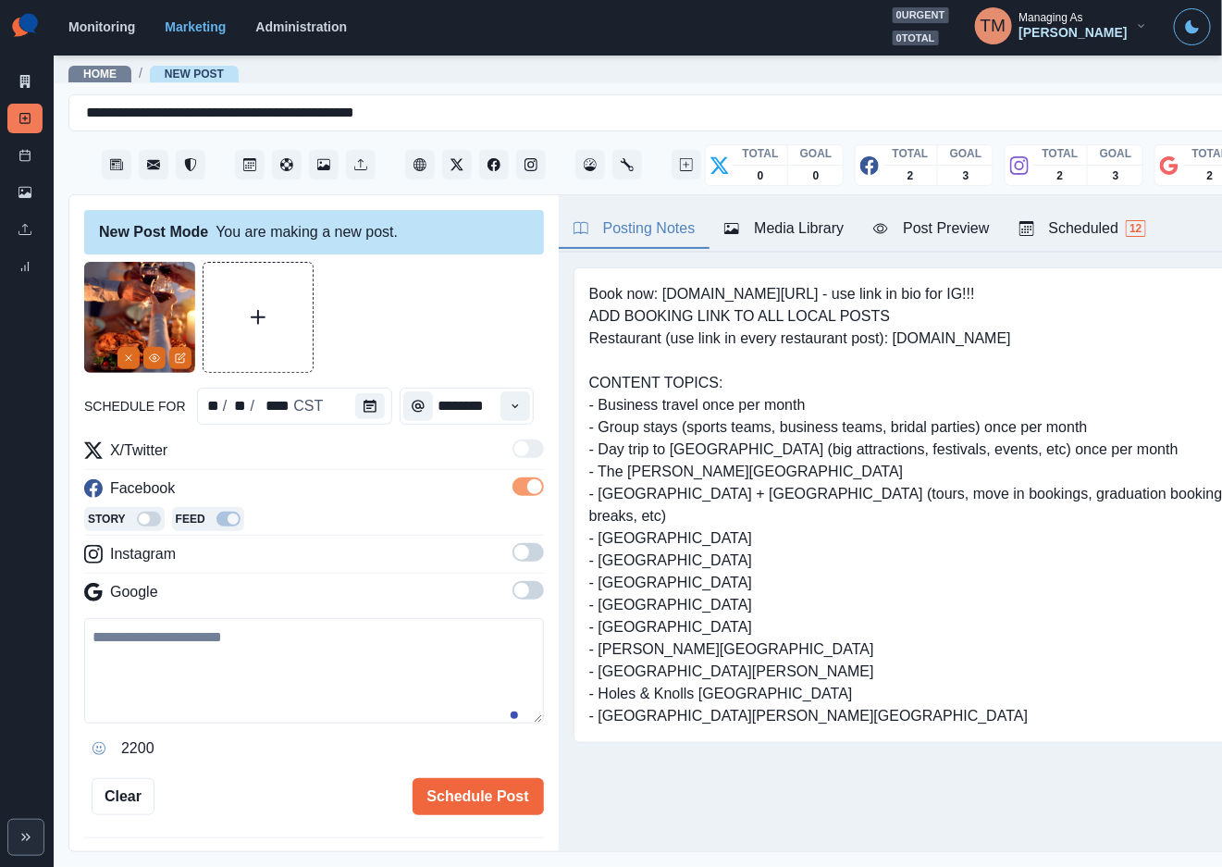
click at [514, 550] on span at bounding box center [521, 552] width 15 height 15
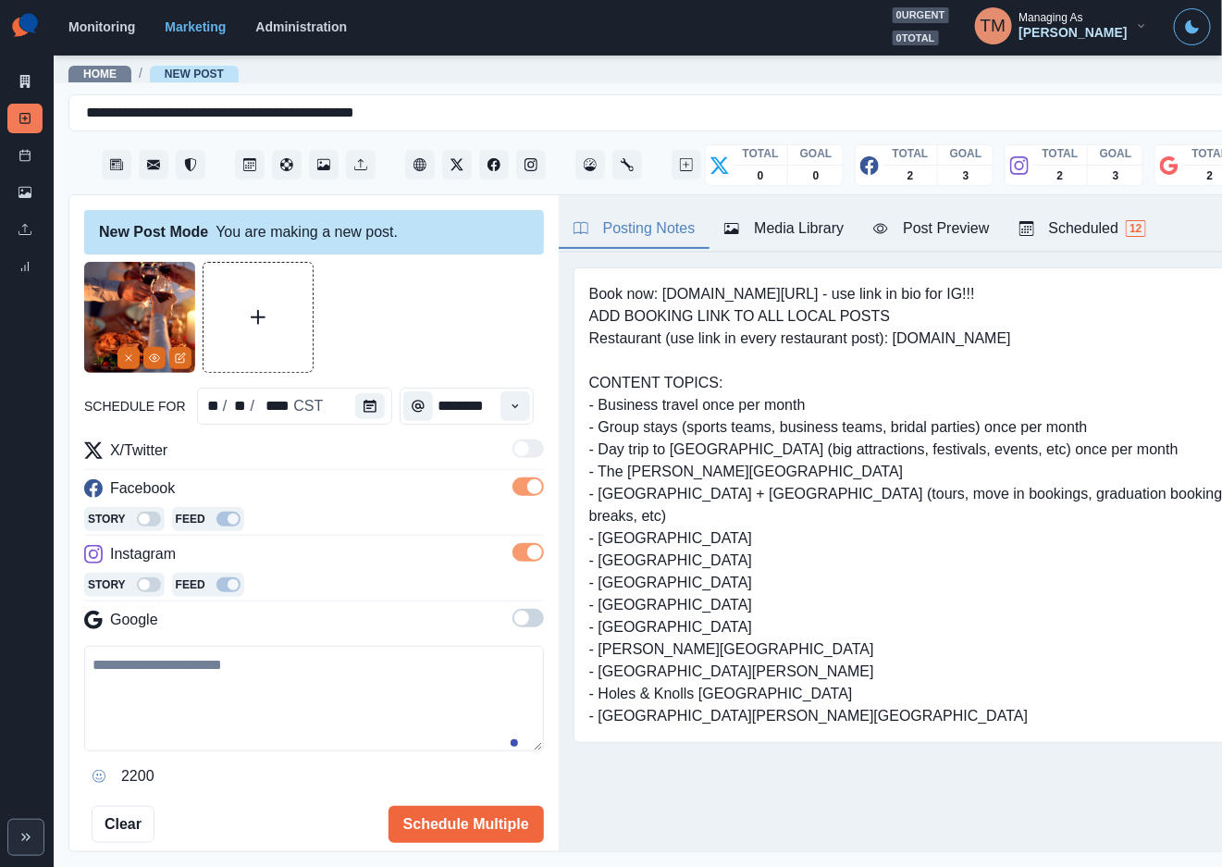
click at [516, 625] on span at bounding box center [527, 618] width 31 height 18
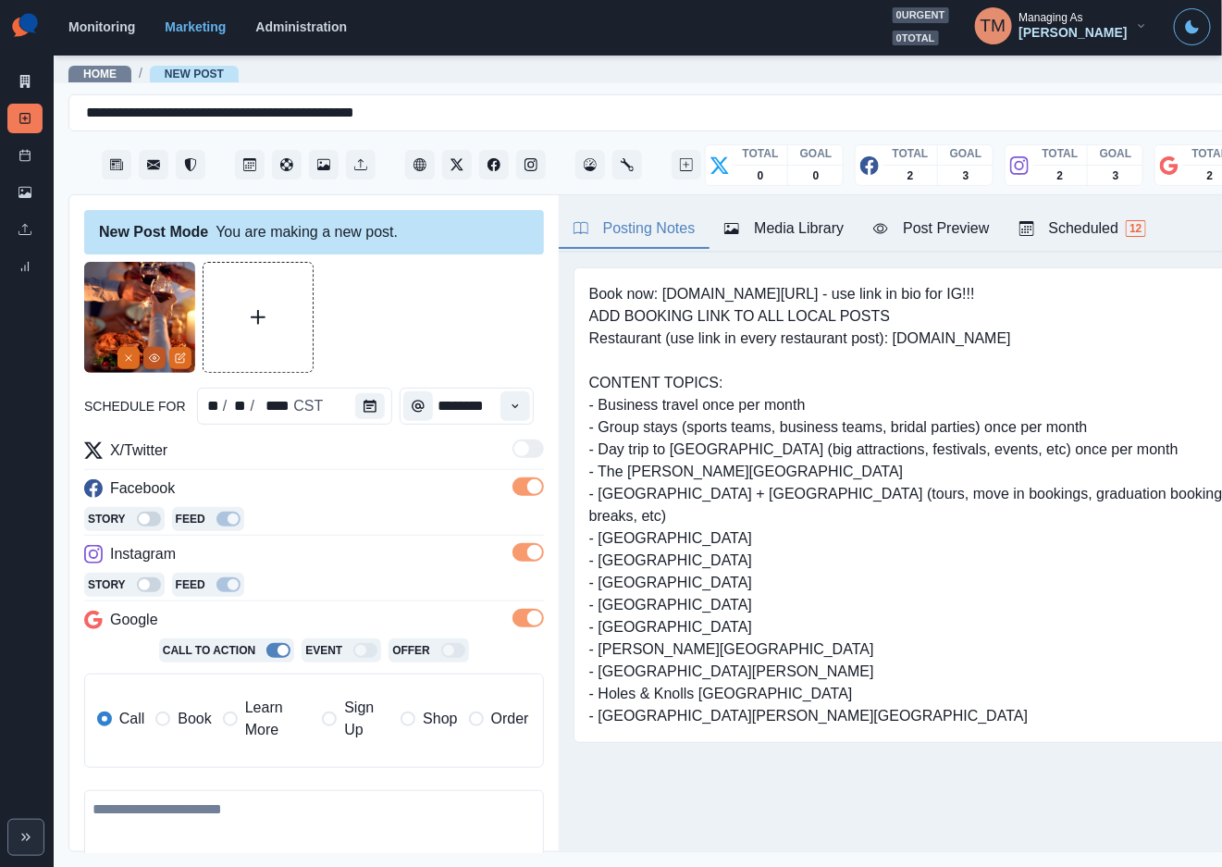
click at [144, 355] on button "View Media" at bounding box center [154, 358] width 22 height 22
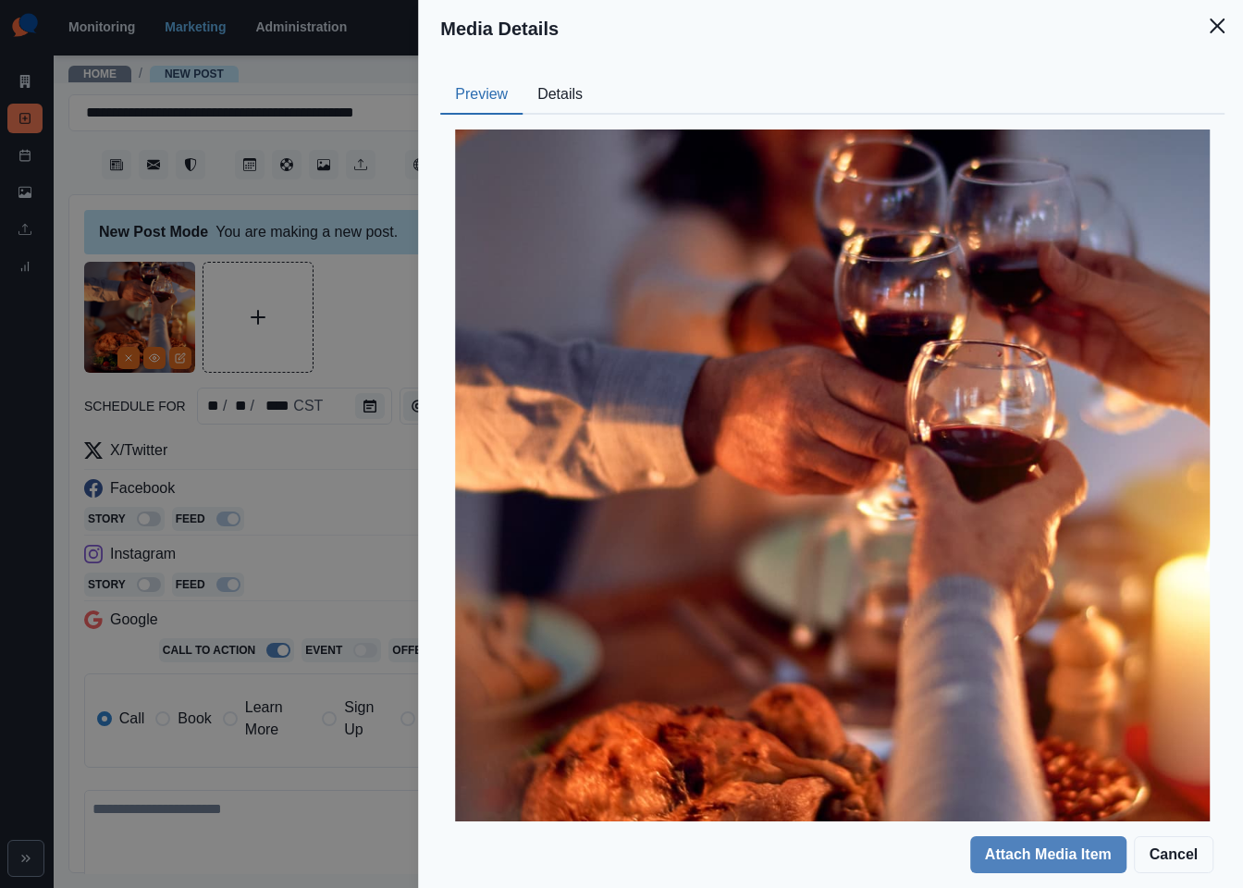
click at [578, 92] on button "Details" at bounding box center [560, 95] width 75 height 39
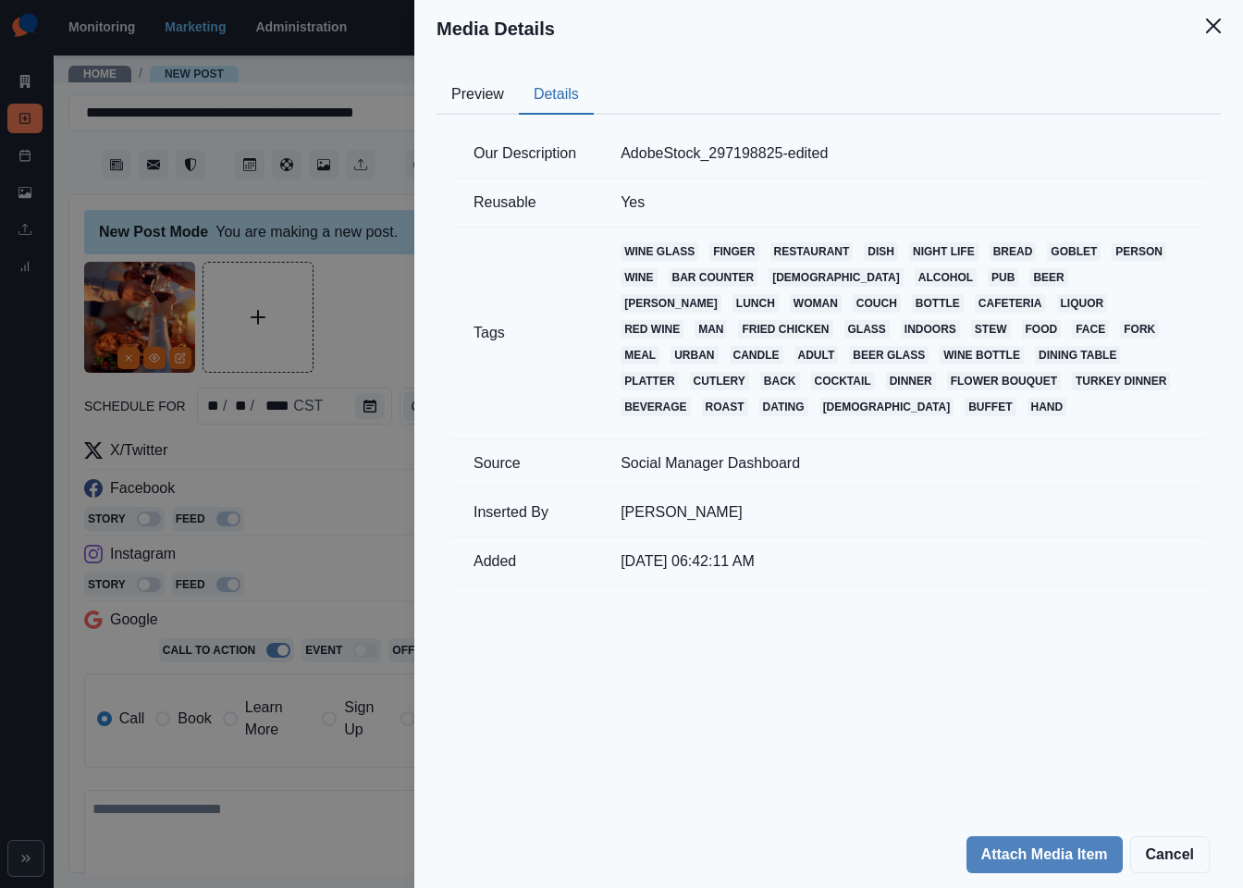
drag, startPoint x: 377, startPoint y: 312, endPoint x: 514, endPoint y: 48, distance: 297.1
click at [377, 311] on div "Media Details Preview Details Our Description AdobeStock_297198825-edited Reusa…" at bounding box center [621, 444] width 1243 height 888
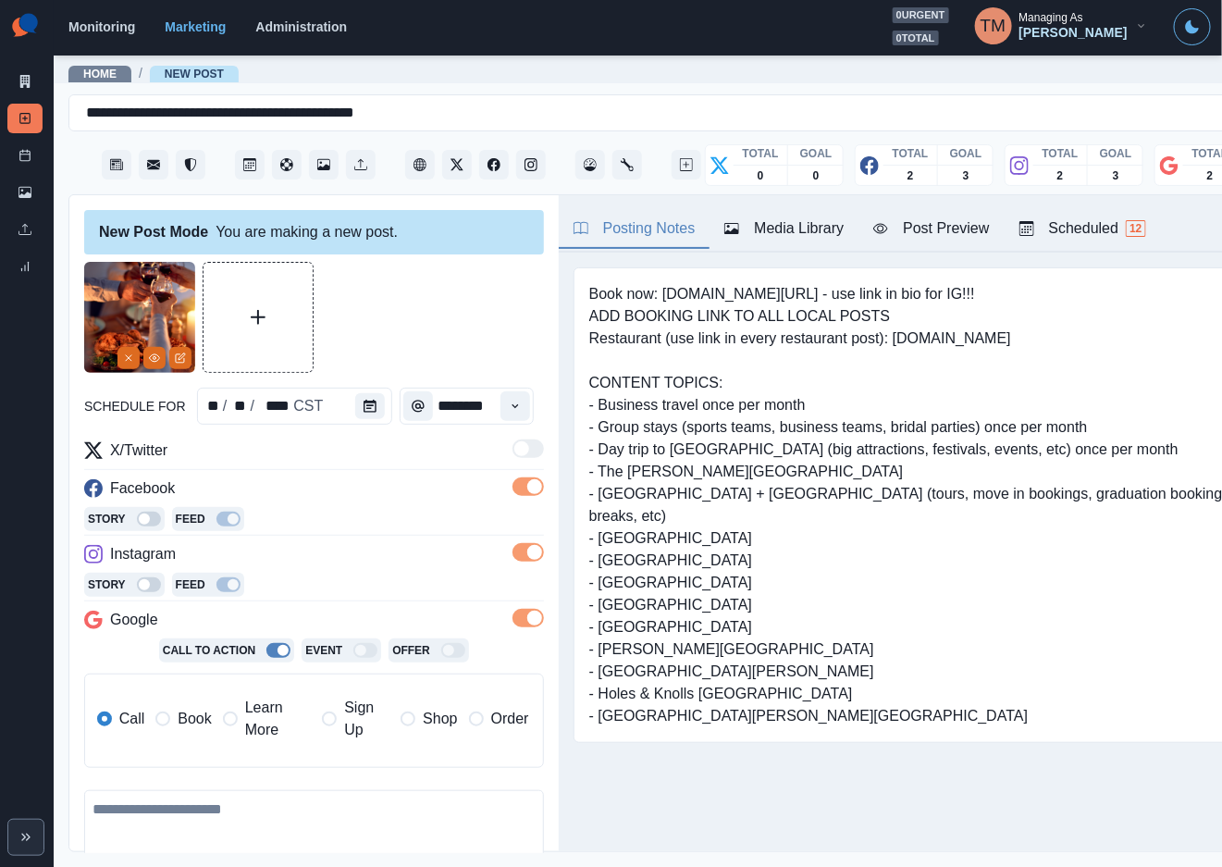
click at [292, 821] on textarea at bounding box center [314, 842] width 460 height 105
paste textarea "**********"
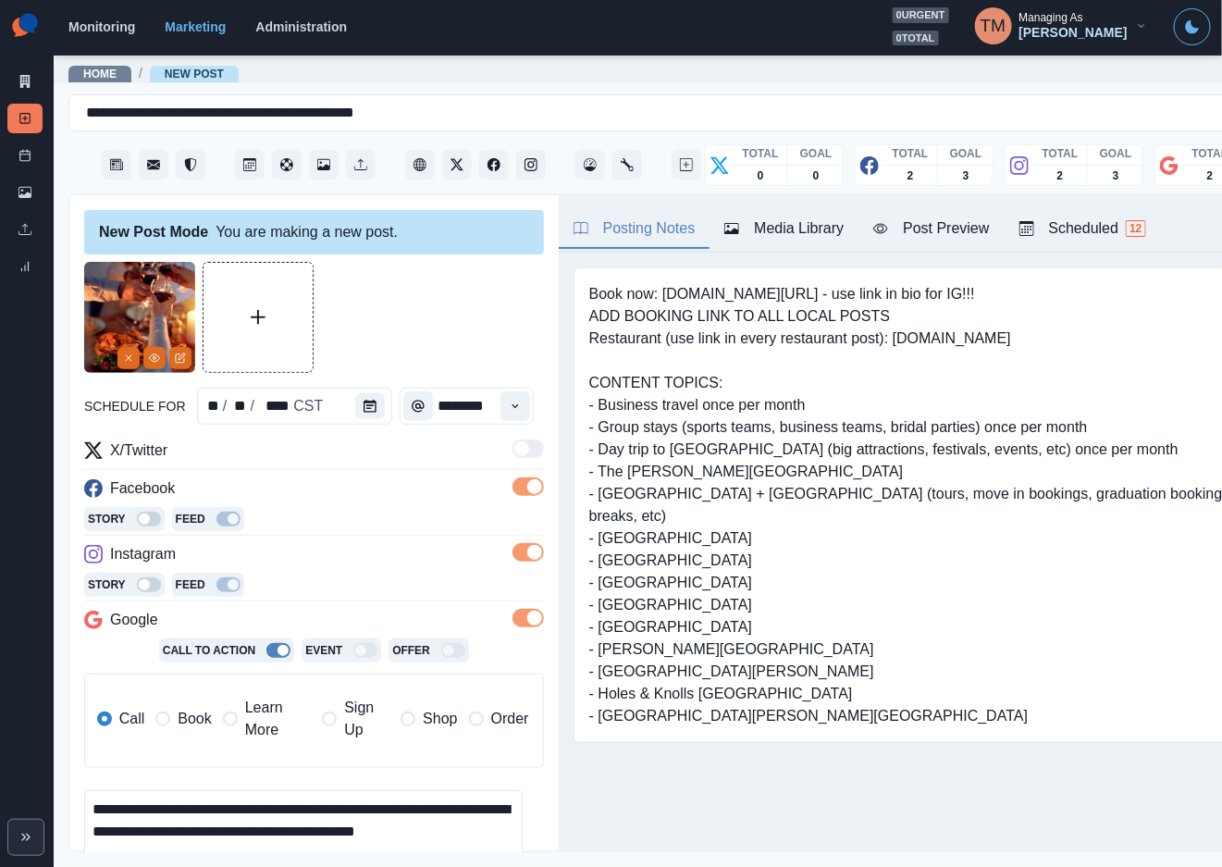
scroll to position [36, 0]
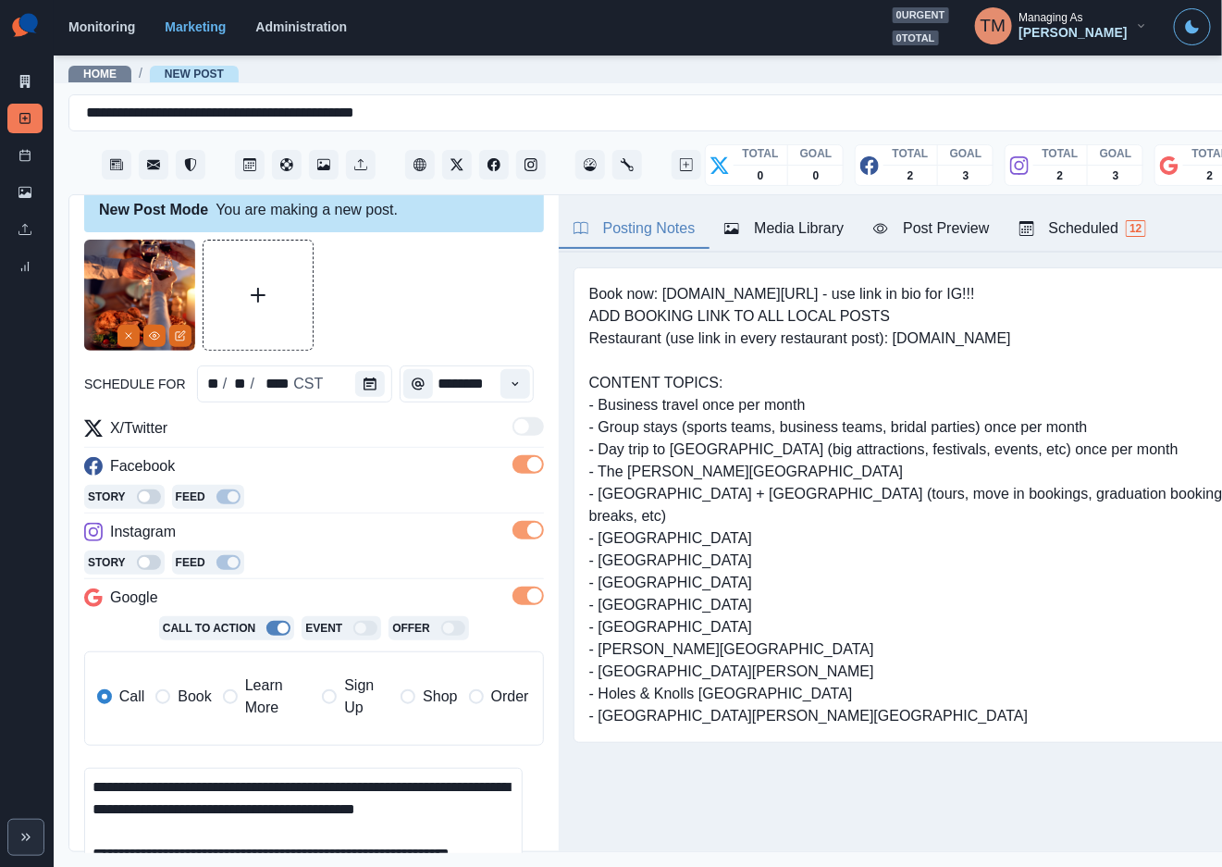
click at [942, 223] on div "Post Preview" at bounding box center [931, 228] width 116 height 22
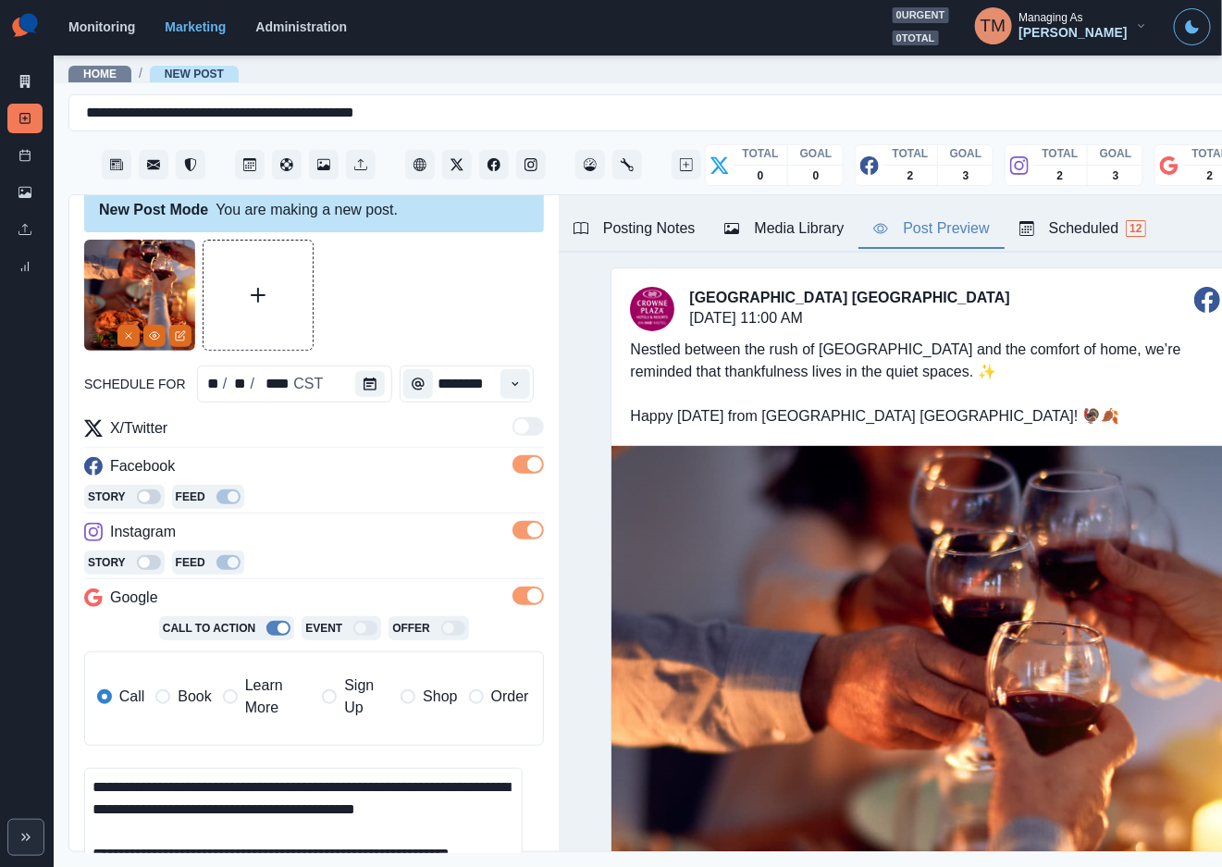
scroll to position [0, 0]
click at [397, 783] on textarea "**********" at bounding box center [303, 821] width 438 height 106
drag, startPoint x: 367, startPoint y: 783, endPoint x: 129, endPoint y: 806, distance: 239.8
click at [129, 806] on textarea "**********" at bounding box center [303, 821] width 438 height 106
paste textarea "**"
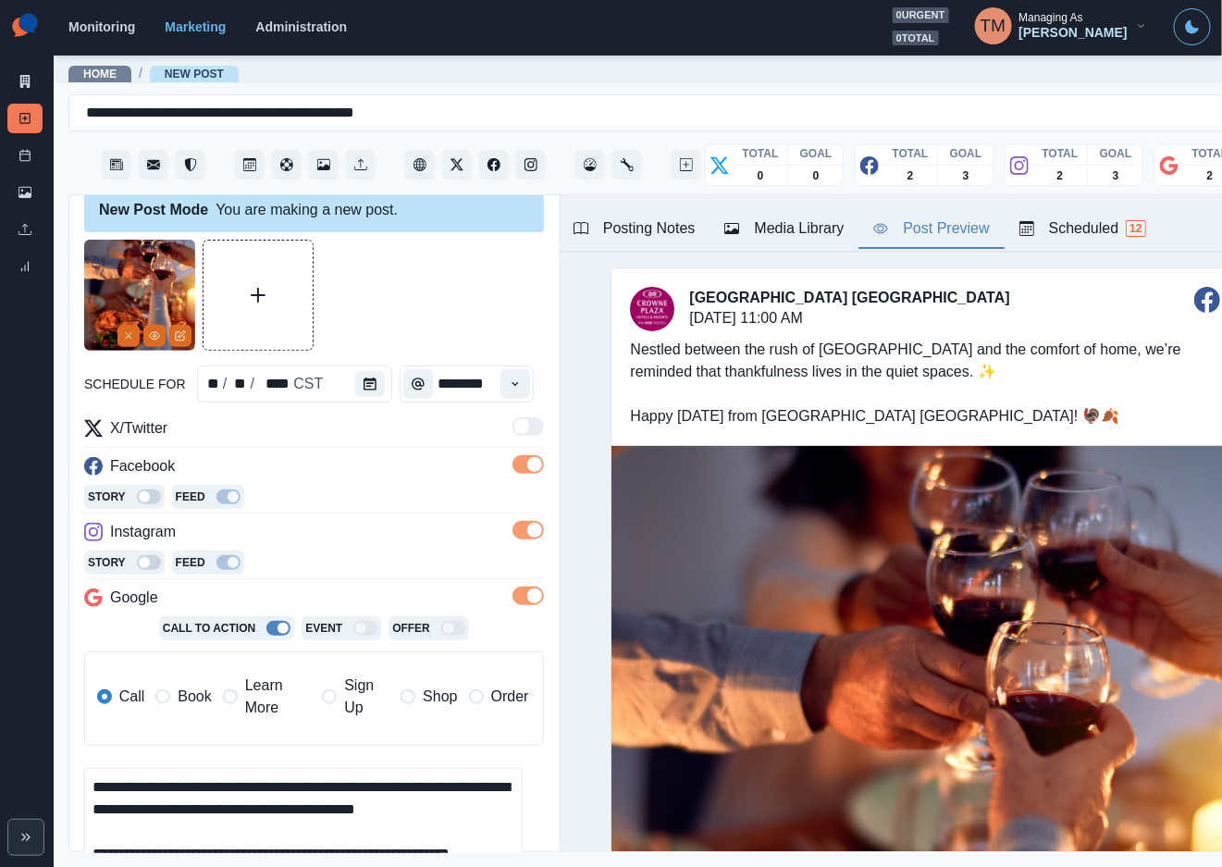
type textarea "**********"
click at [272, 827] on textarea "**********" at bounding box center [303, 821] width 438 height 106
click at [237, 822] on textarea "**********" at bounding box center [303, 821] width 438 height 106
click at [327, 822] on textarea "**********" at bounding box center [303, 821] width 438 height 106
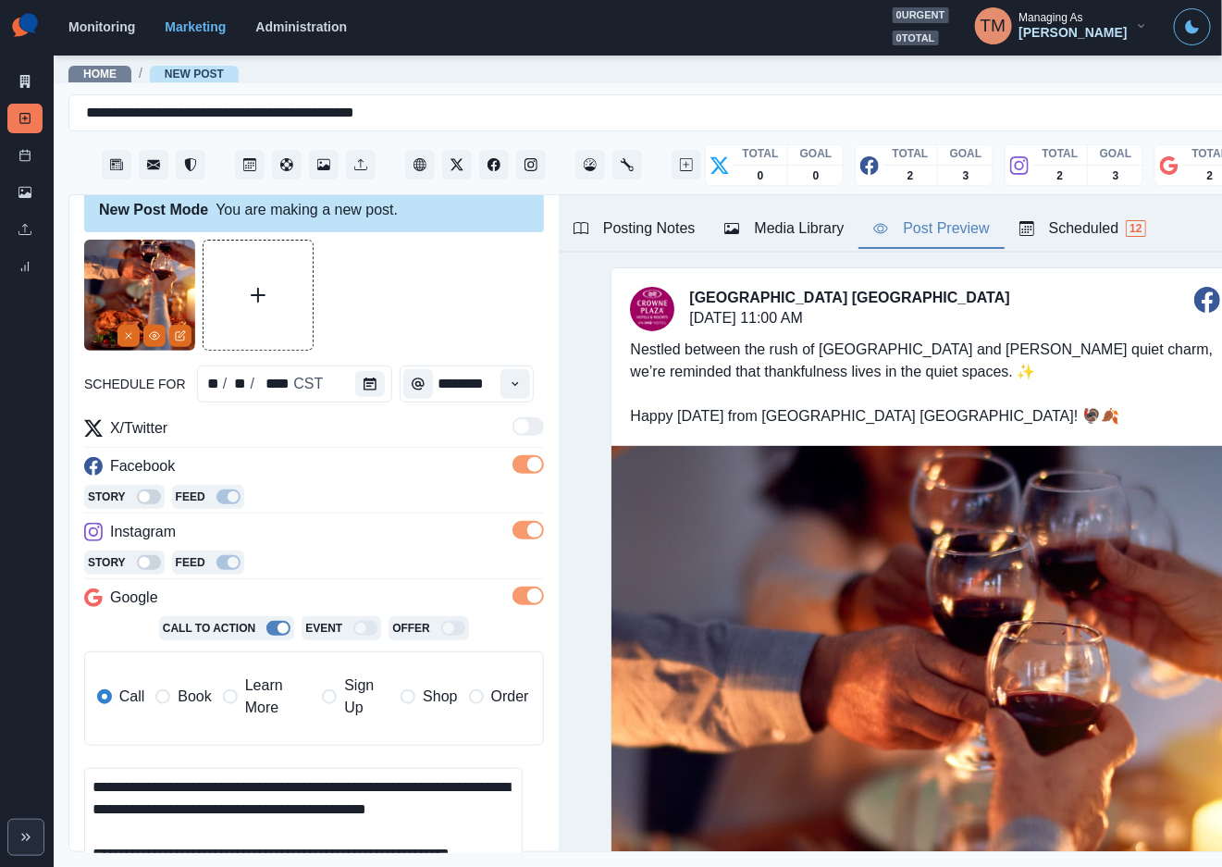
drag, startPoint x: 228, startPoint y: 849, endPoint x: 15, endPoint y: 735, distance: 242.1
click at [15, 735] on div "**********" at bounding box center [611, 433] width 1222 height 867
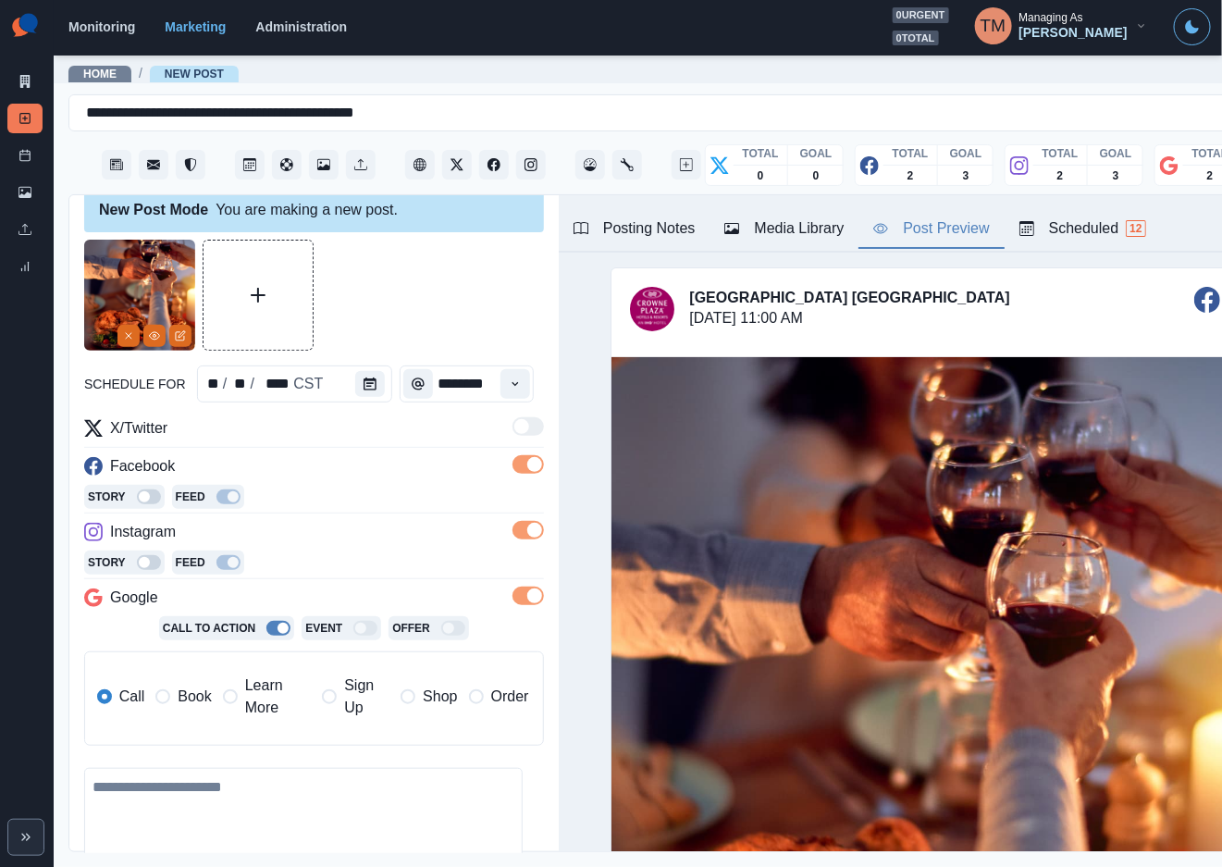
click at [287, 795] on textarea at bounding box center [303, 821] width 438 height 106
paste textarea "**********"
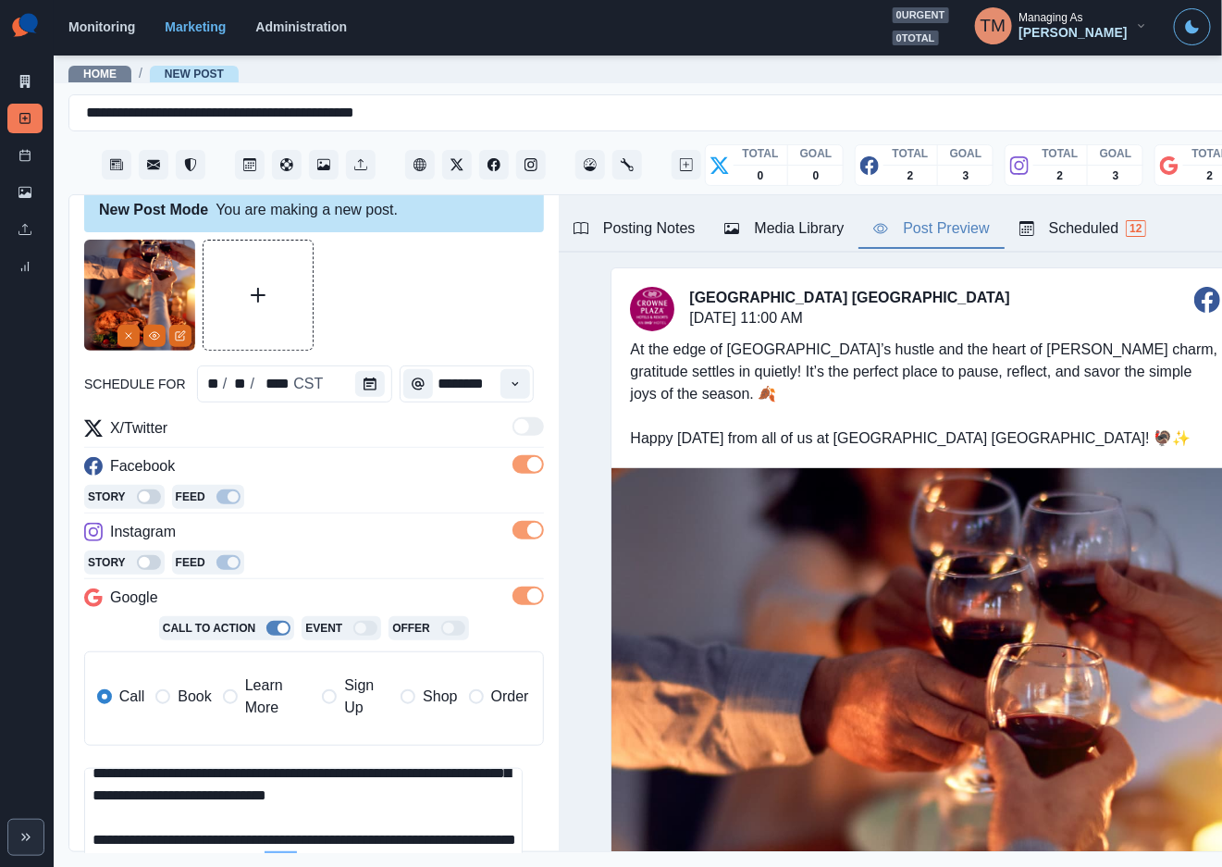
scroll to position [242, 0]
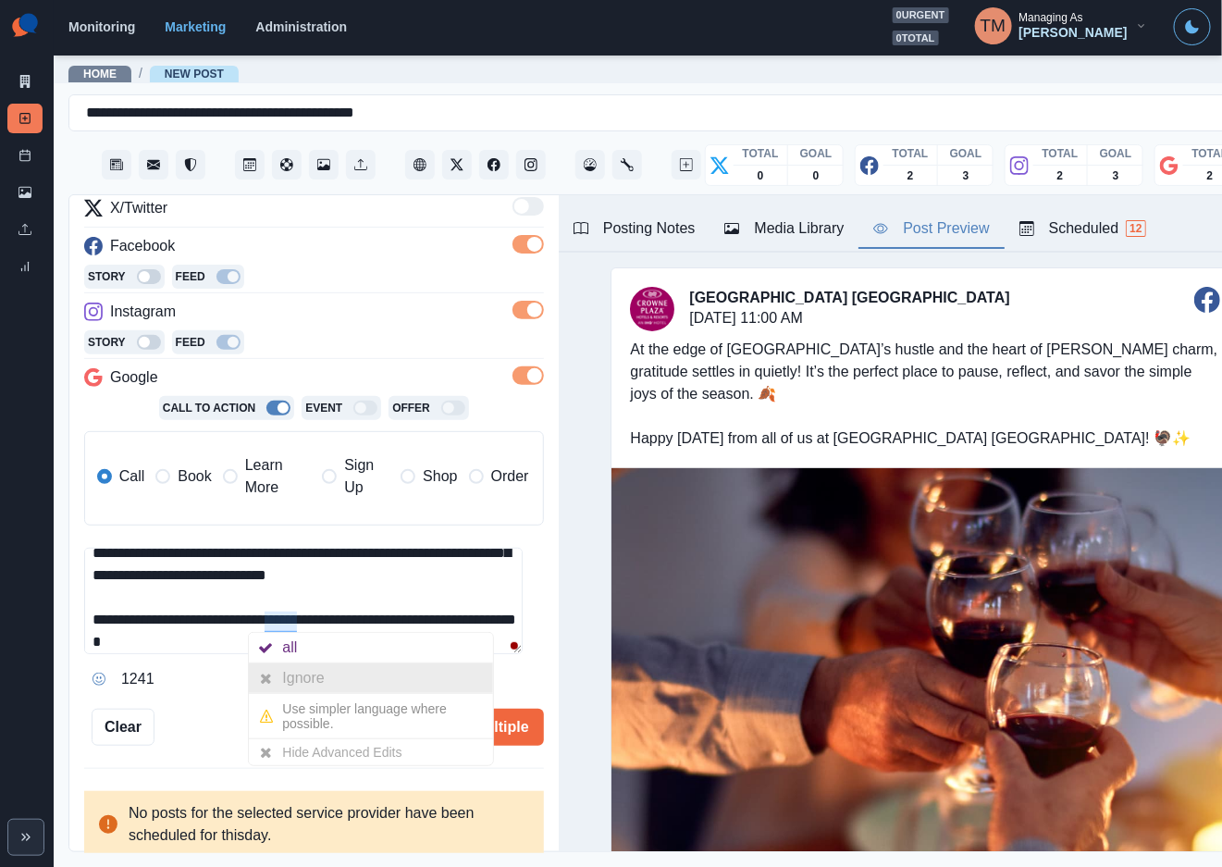
click at [291, 672] on div "Ignore" at bounding box center [306, 678] width 49 height 30
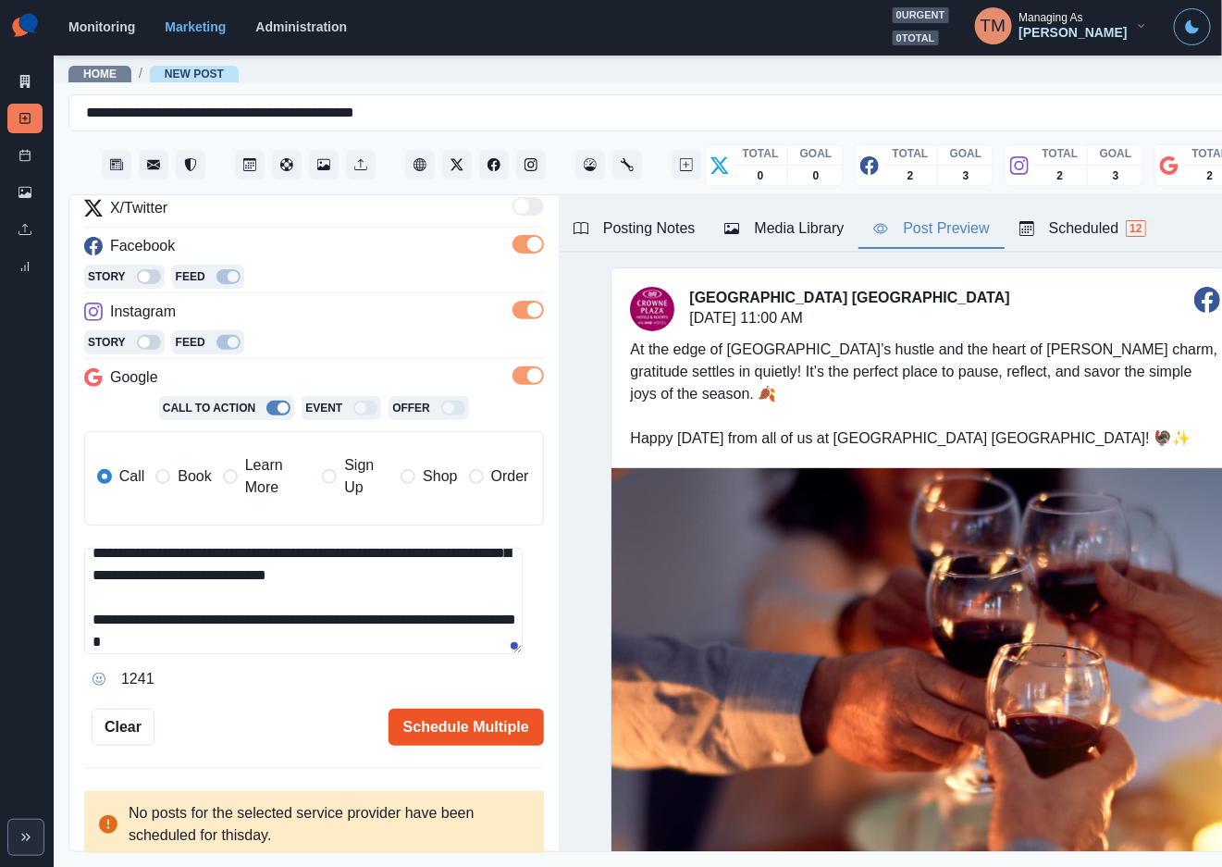
type textarea "**********"
click at [412, 722] on button "Schedule Multiple" at bounding box center [465, 727] width 155 height 37
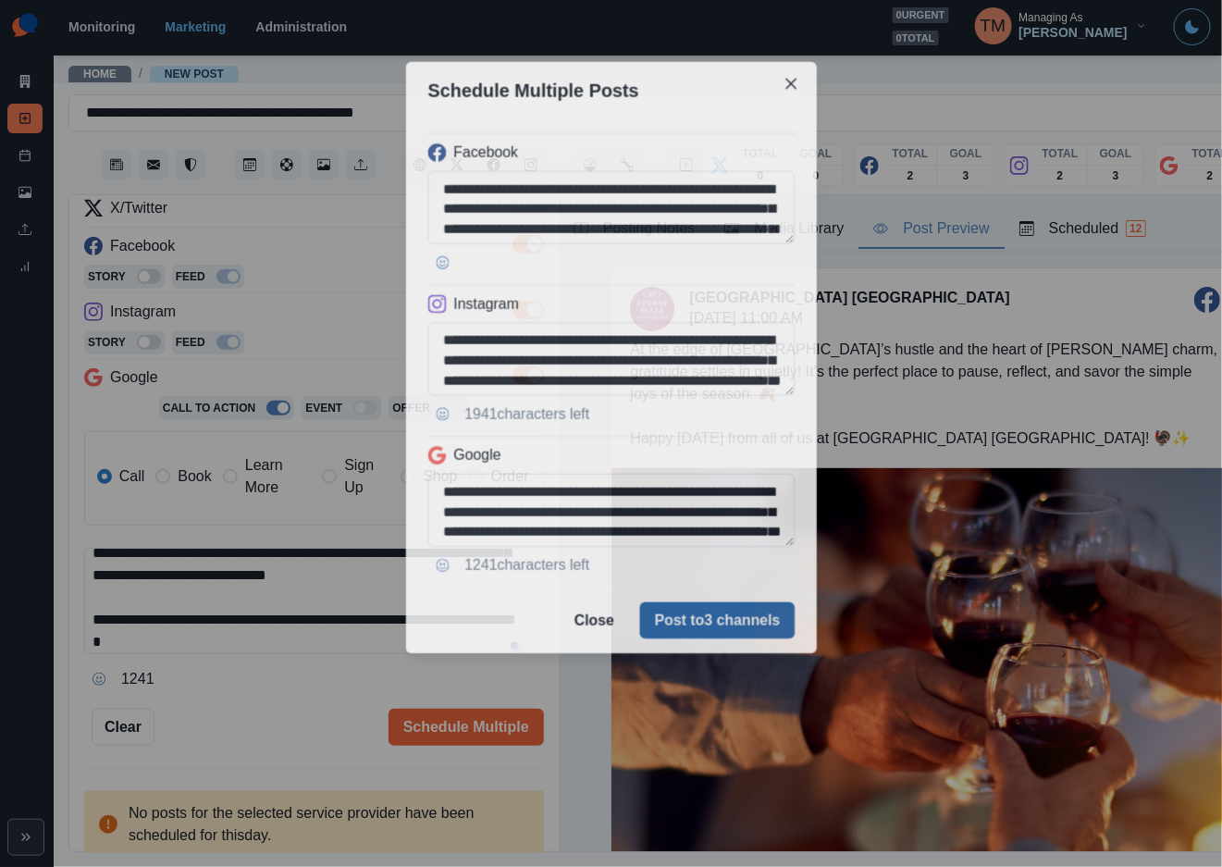
scroll to position [0, 0]
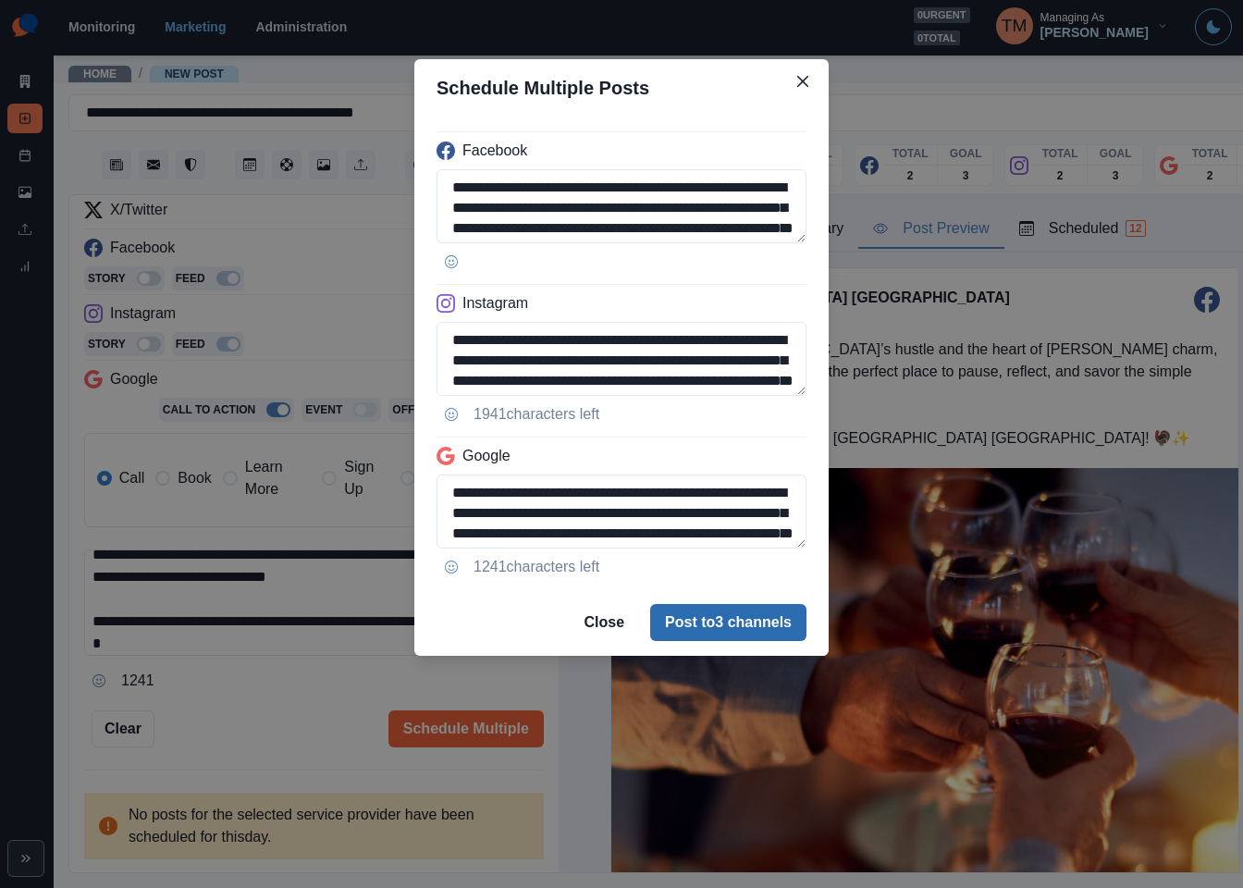
click at [691, 616] on button "Post to 3 channels" at bounding box center [728, 622] width 156 height 37
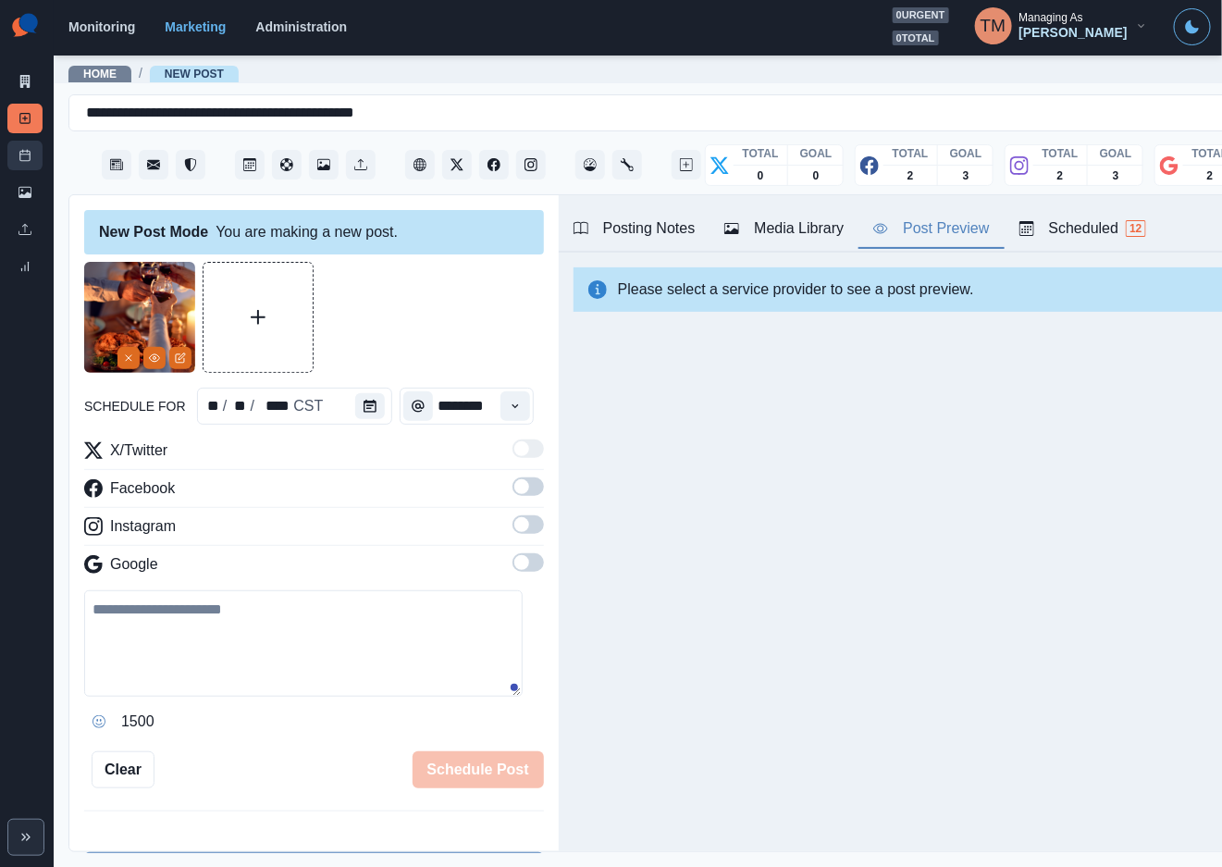
click at [22, 155] on icon at bounding box center [24, 155] width 13 height 13
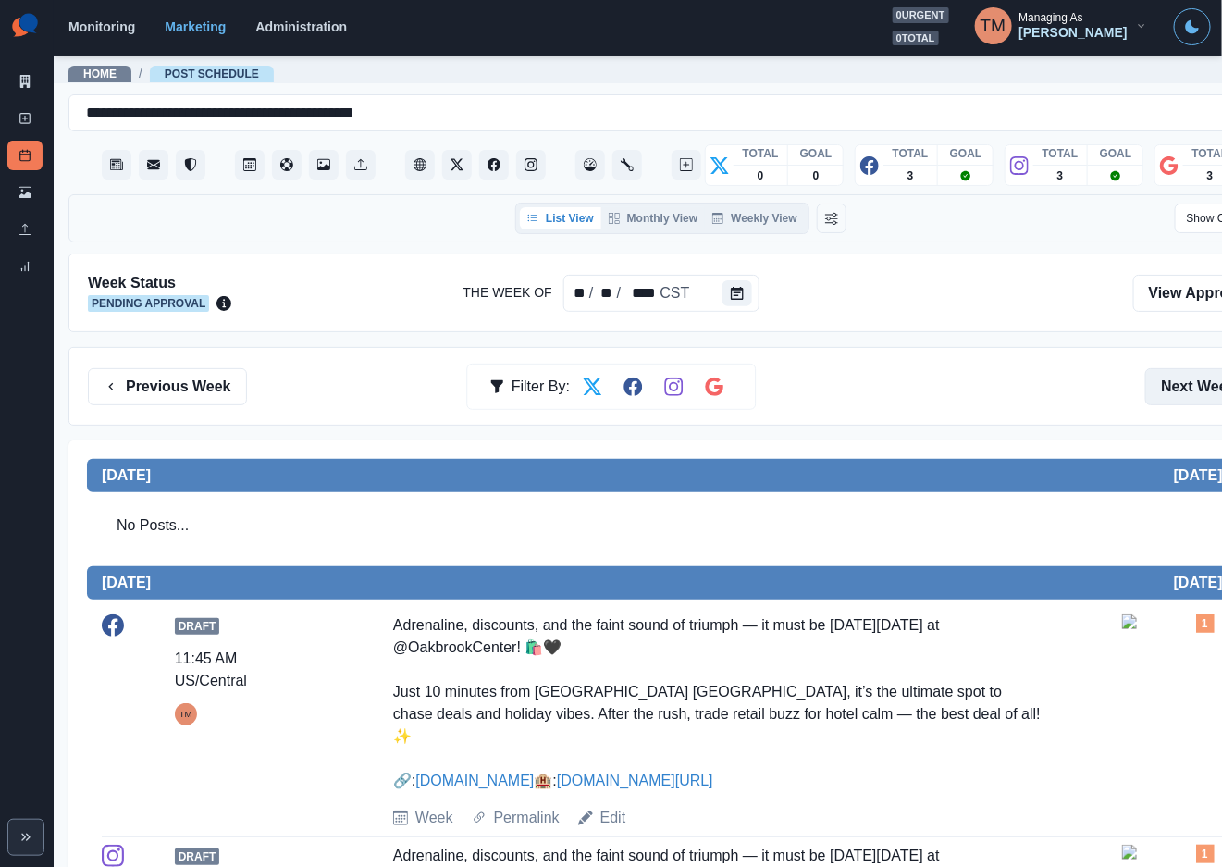
click at [1183, 368] on button "Next Week" at bounding box center [1209, 386] width 129 height 37
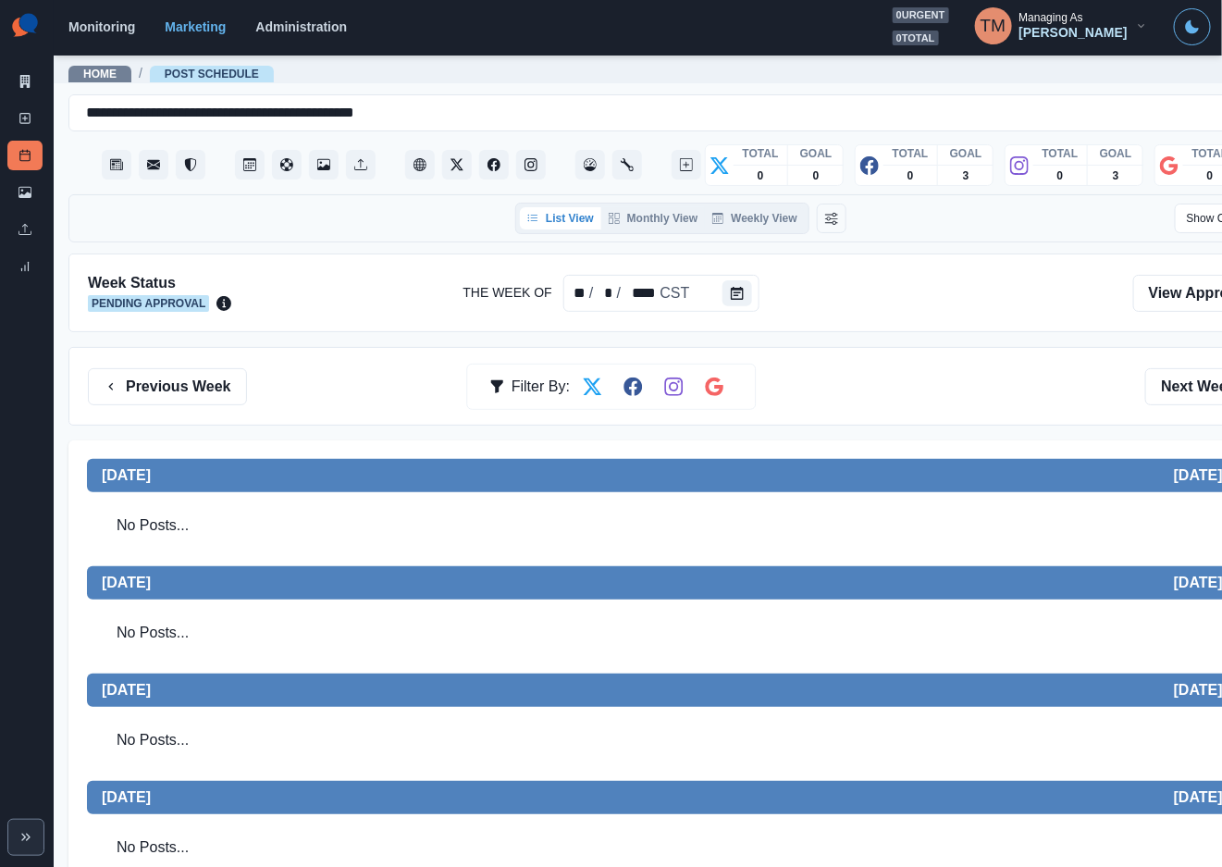
scroll to position [358, 0]
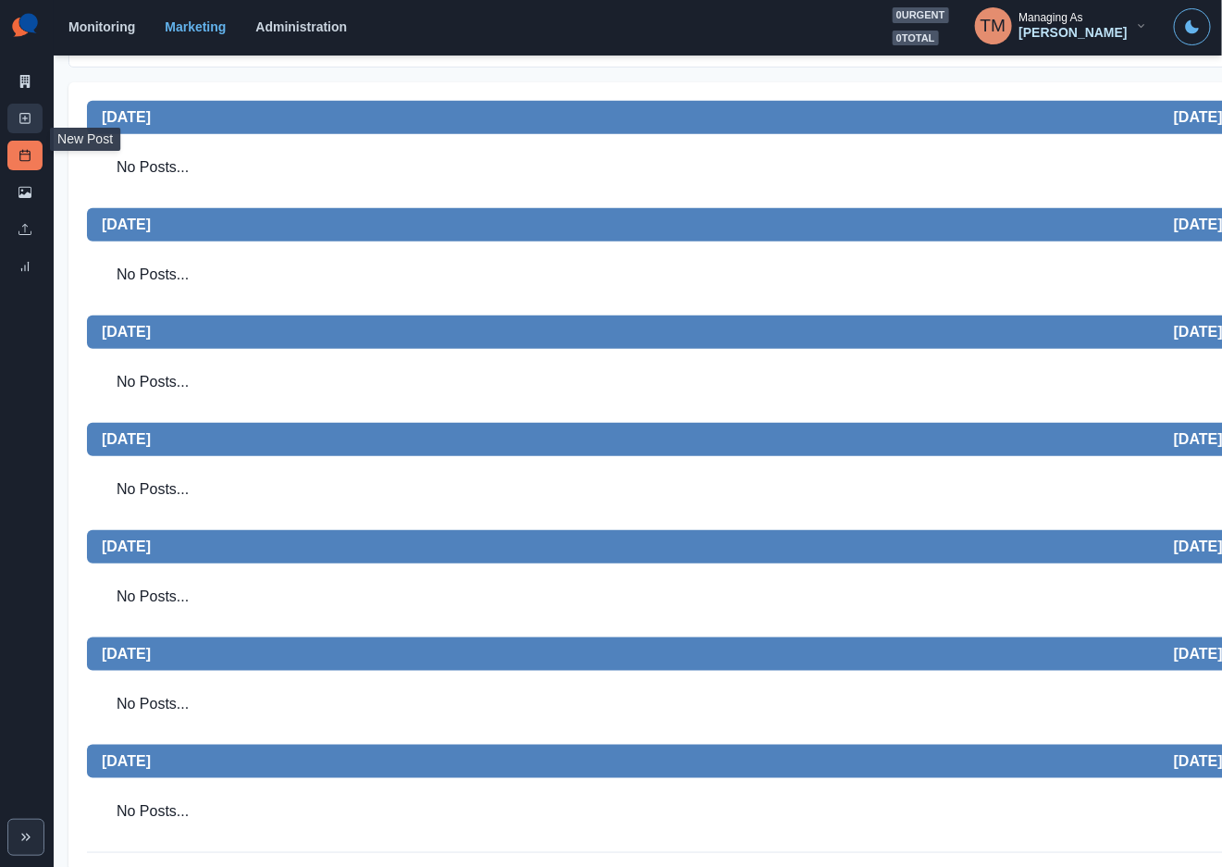
click at [39, 114] on link "New Post" at bounding box center [24, 119] width 35 height 30
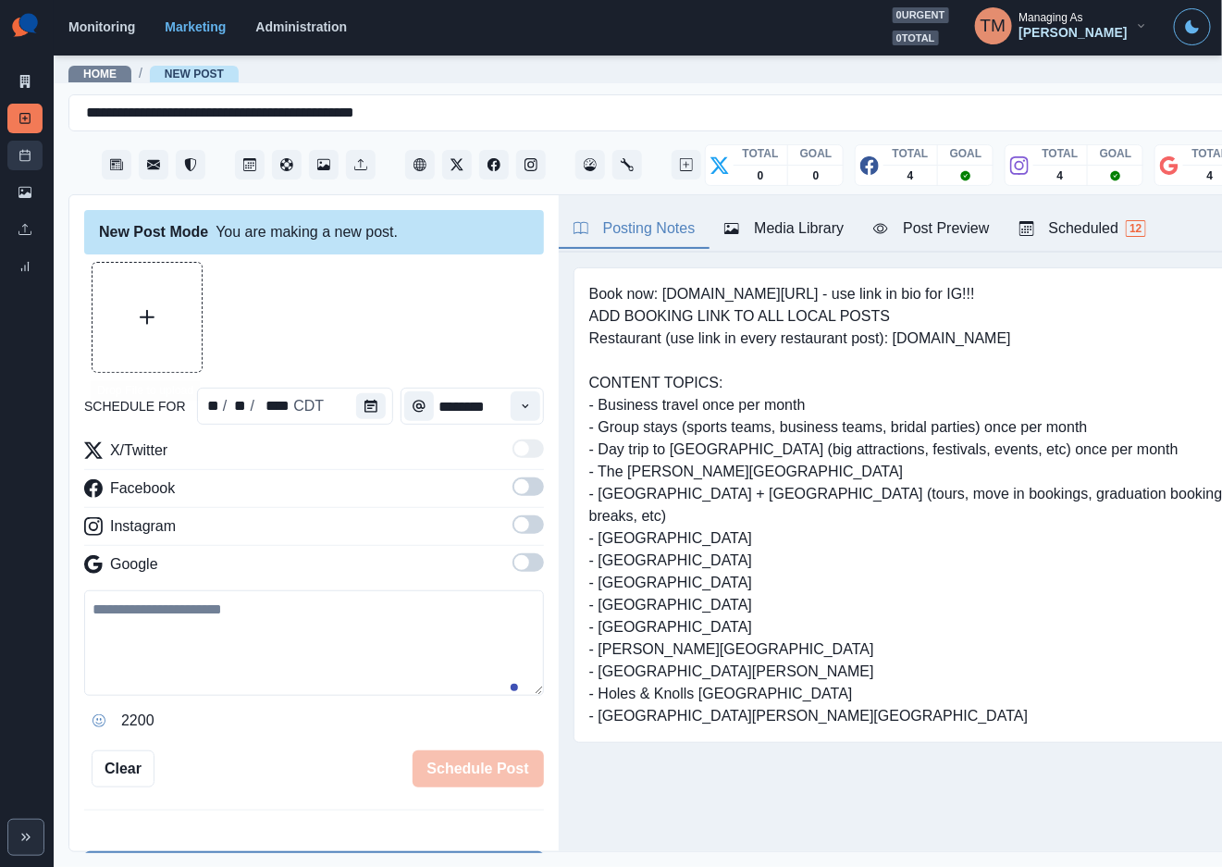
click at [28, 161] on rect at bounding box center [25, 156] width 10 height 10
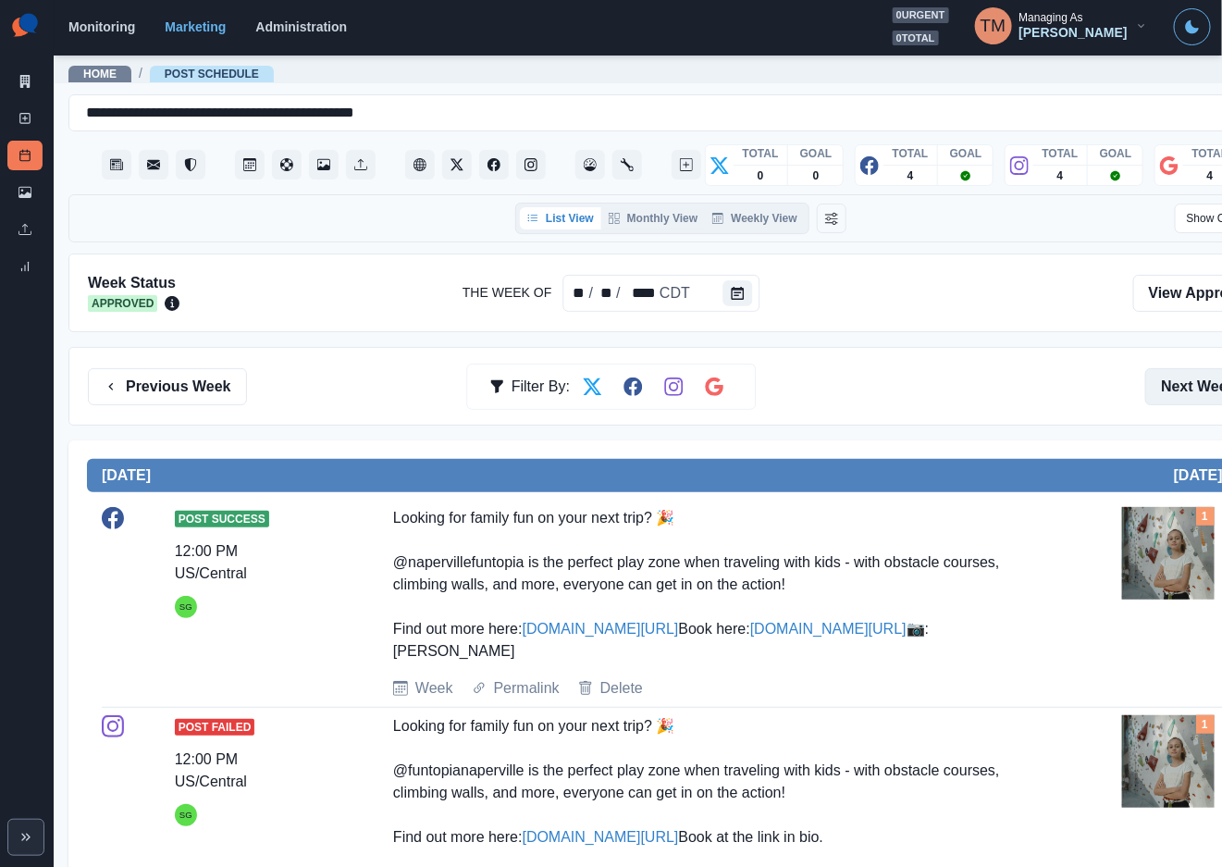
click at [1178, 368] on button "Next Week" at bounding box center [1209, 386] width 129 height 37
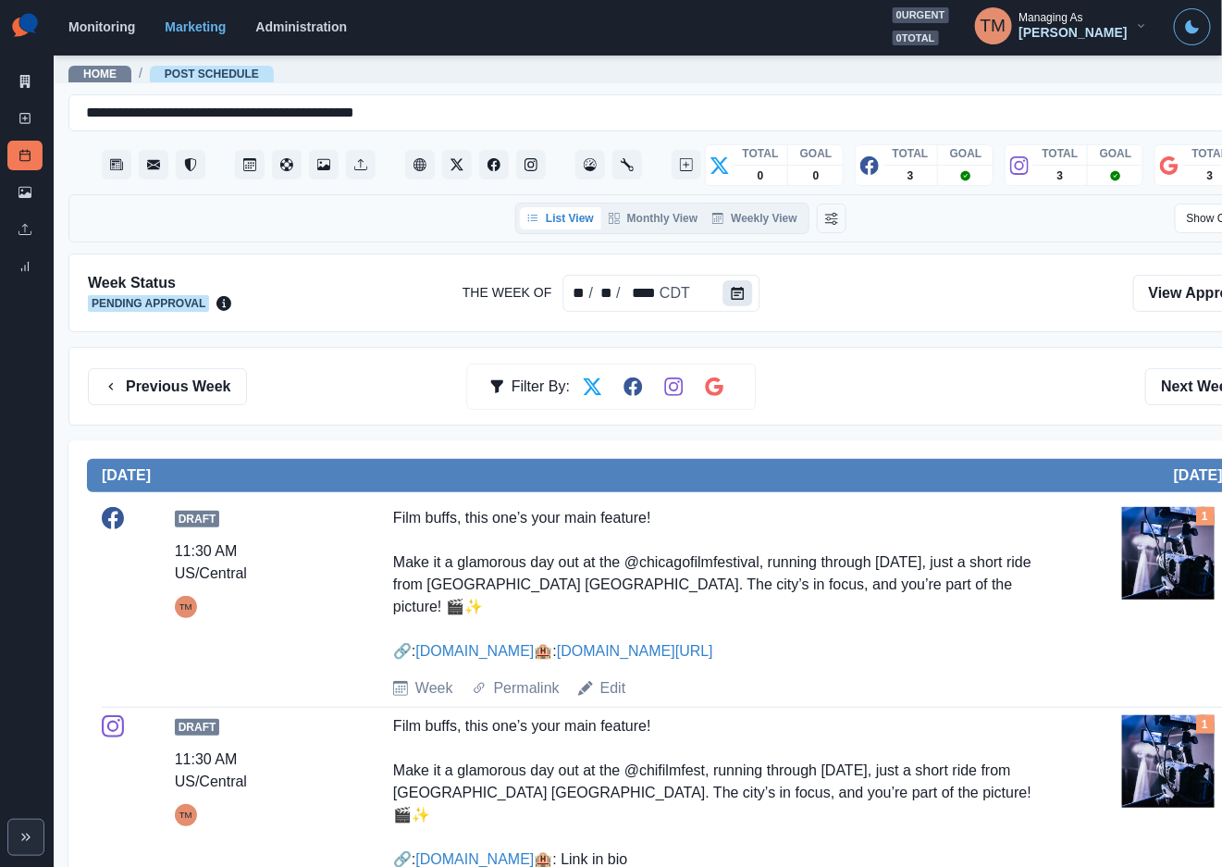
click at [731, 287] on icon "Calendar" at bounding box center [737, 293] width 13 height 13
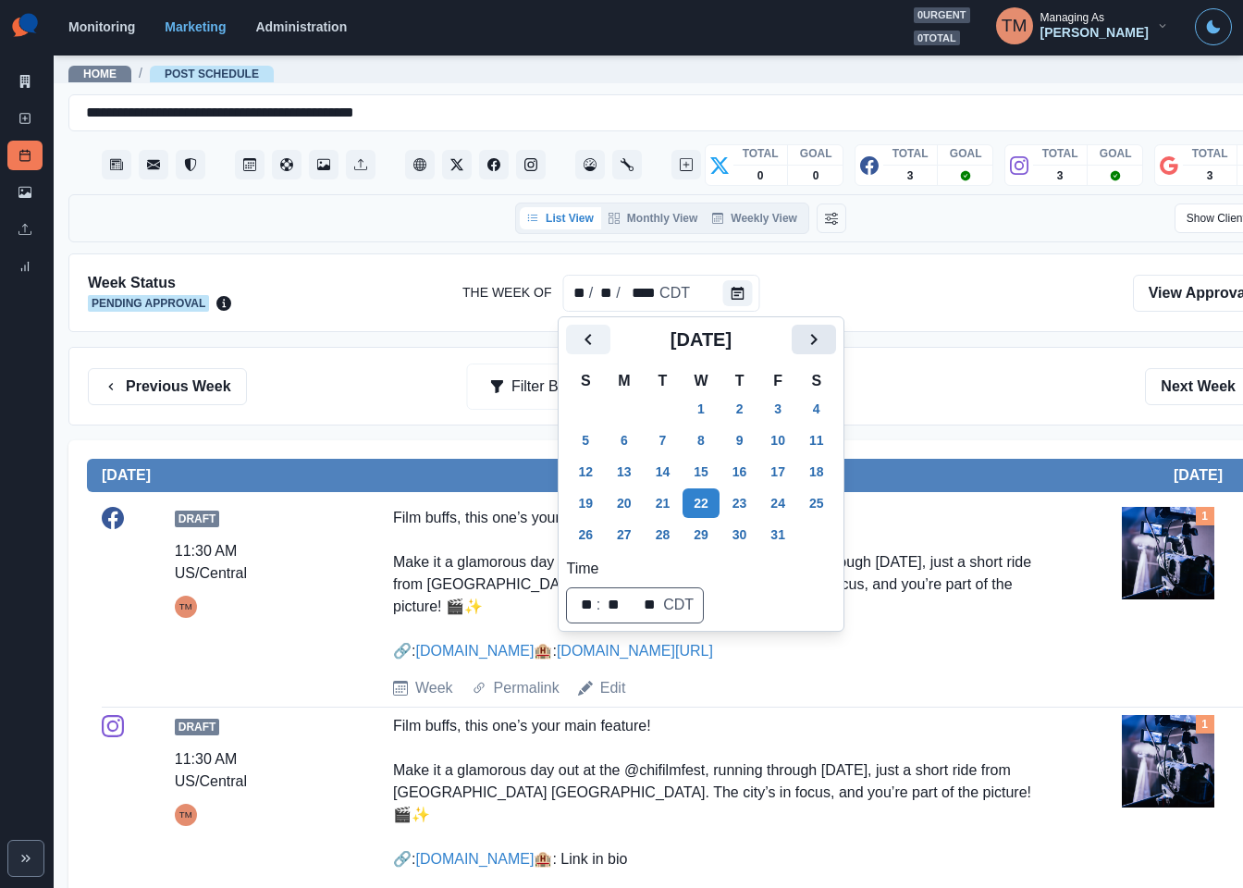
click at [800, 339] on button "Next" at bounding box center [814, 340] width 44 height 30
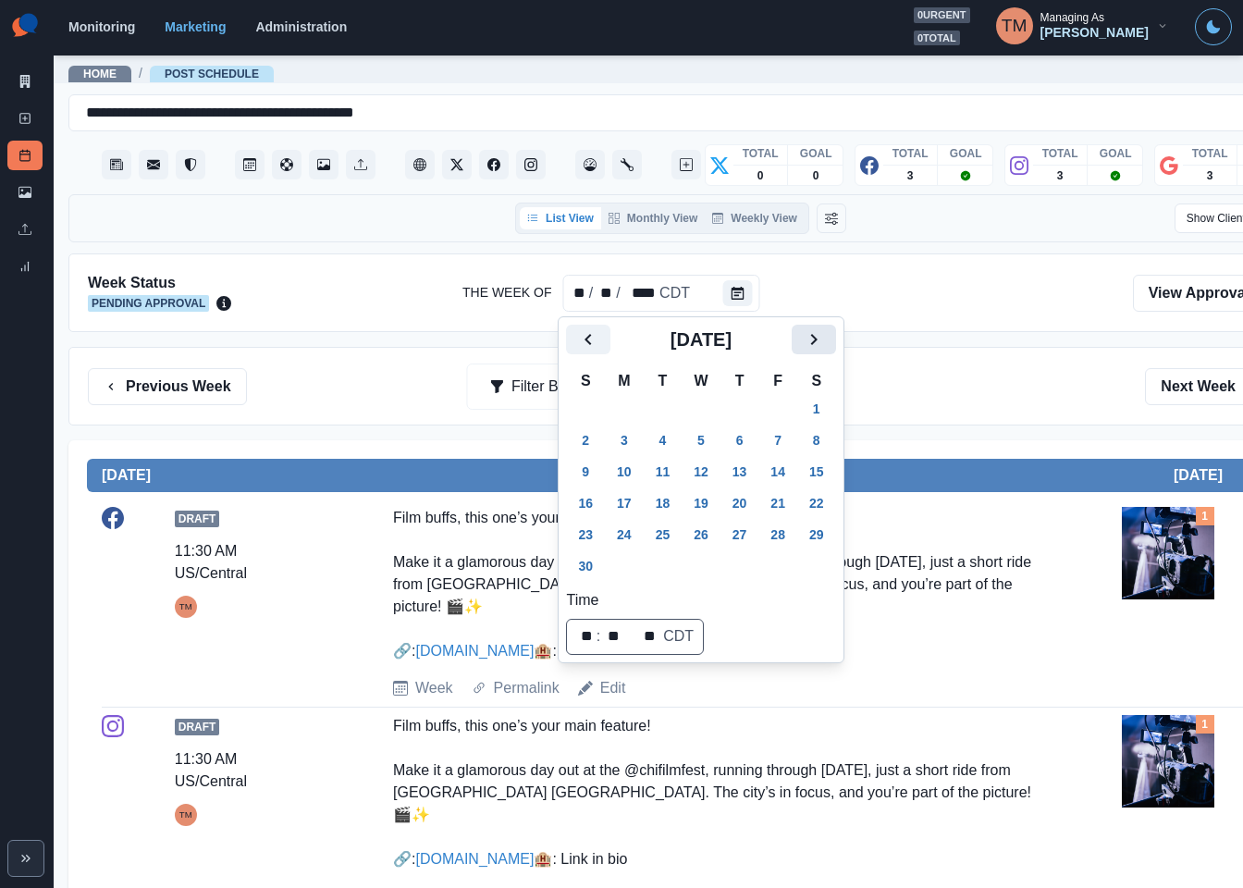
click at [800, 339] on button "Next" at bounding box center [814, 340] width 44 height 30
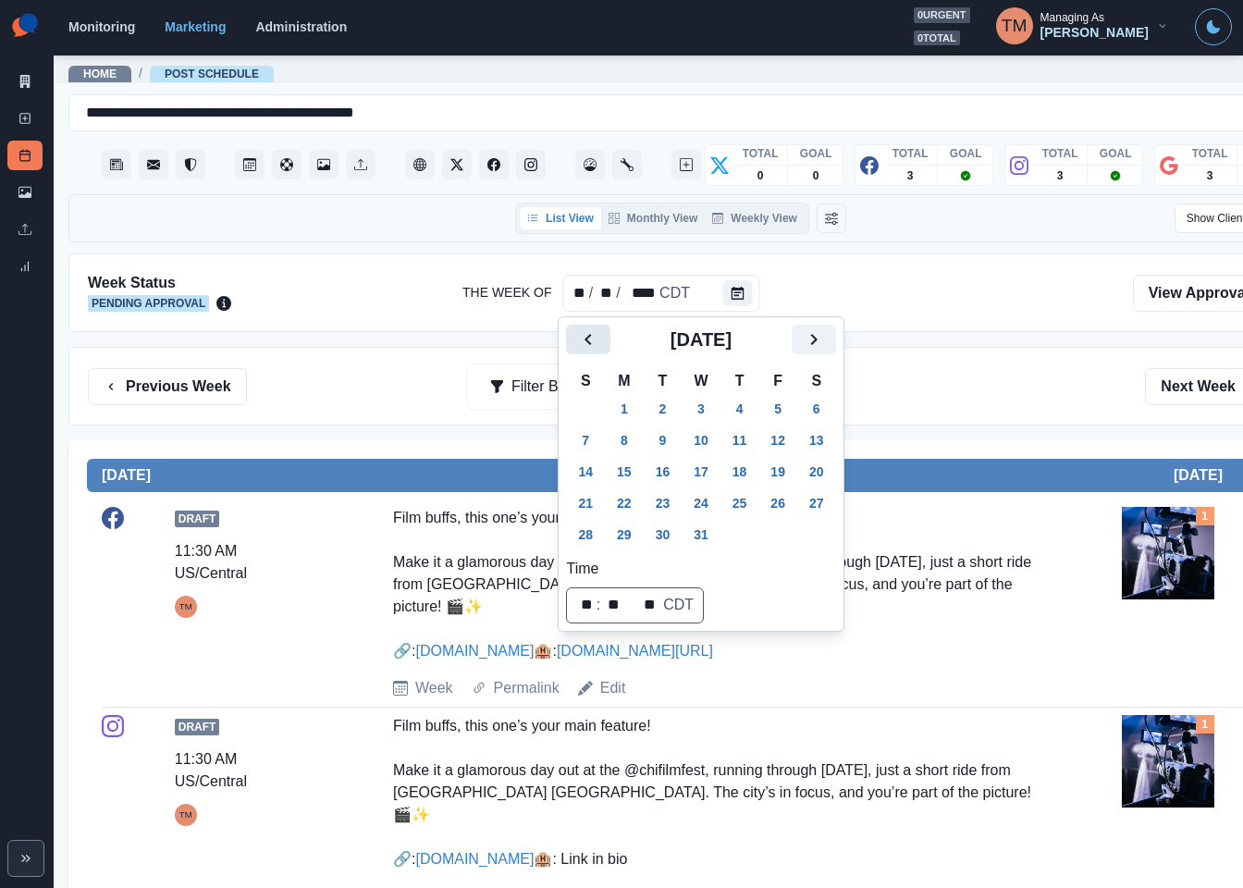
click at [591, 341] on icon "Previous" at bounding box center [588, 339] width 22 height 22
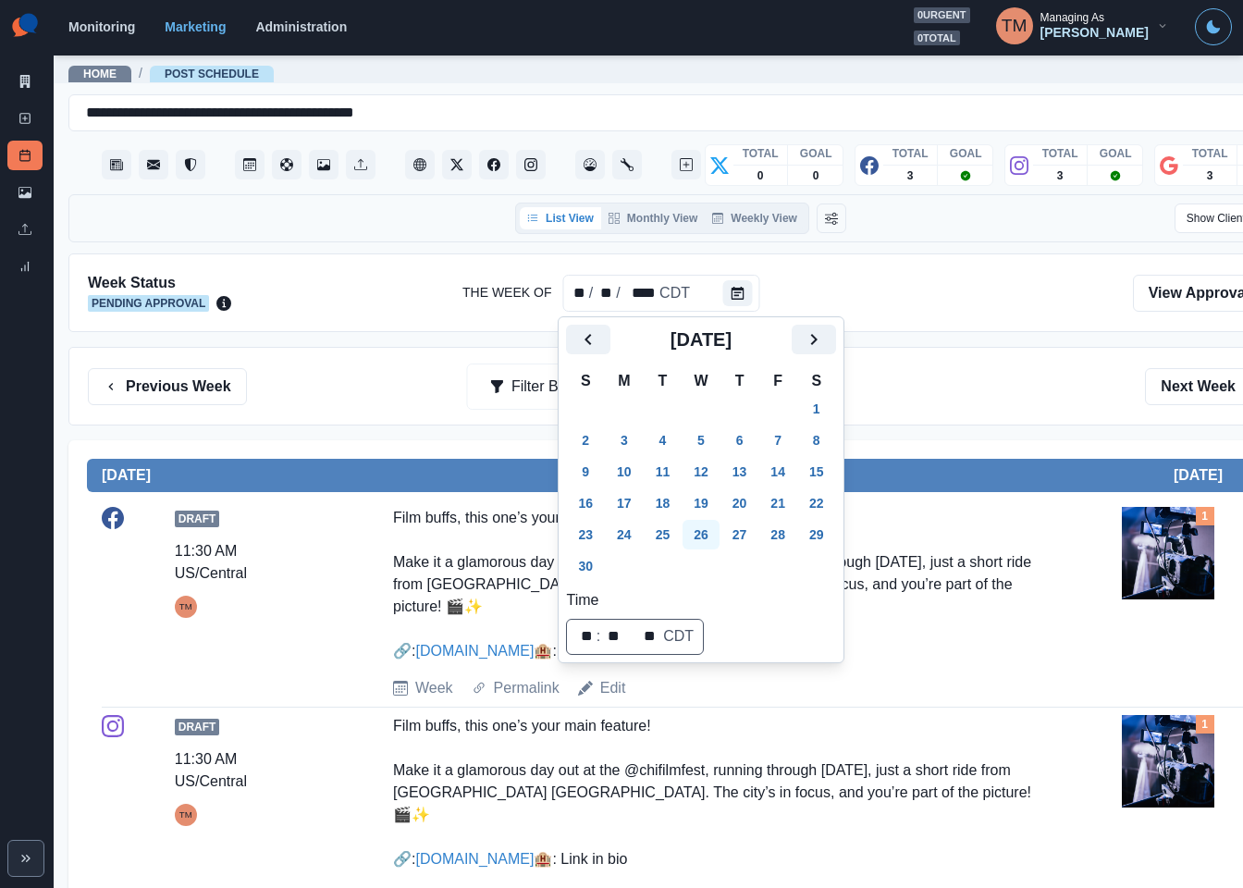
click at [670, 536] on button "25" at bounding box center [663, 535] width 37 height 30
click at [670, 534] on button "25" at bounding box center [663, 535] width 37 height 30
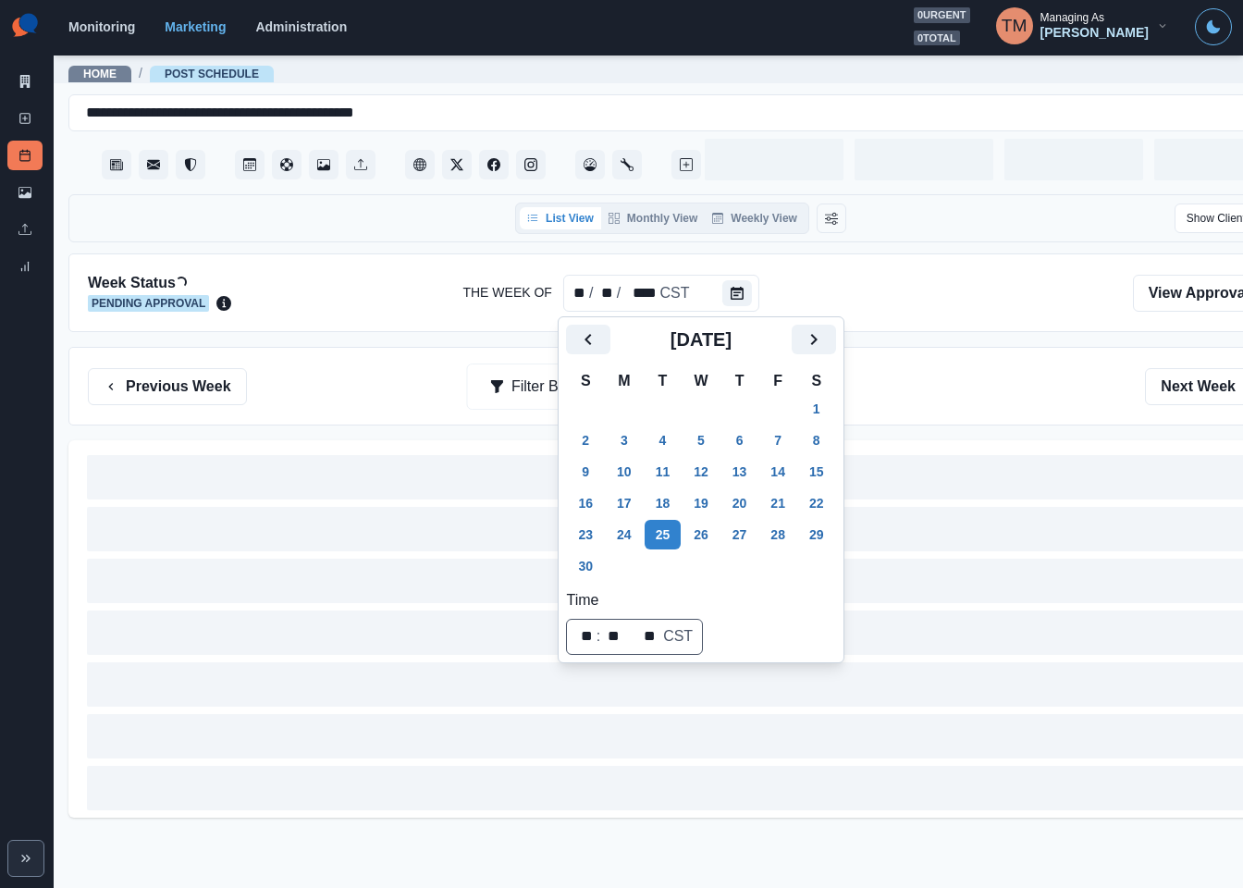
click at [930, 414] on div "Previous Week Filter By: Next Week" at bounding box center [680, 386] width 1225 height 79
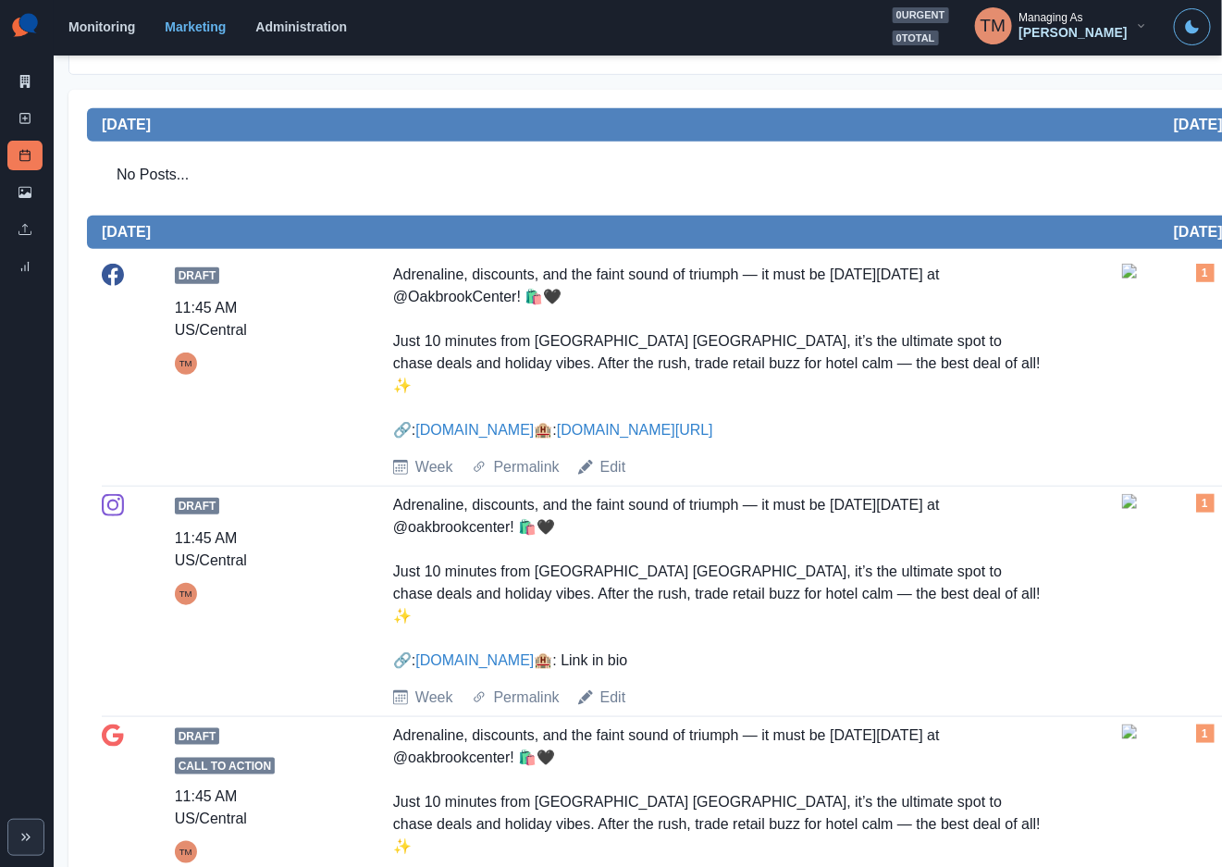
scroll to position [416, 0]
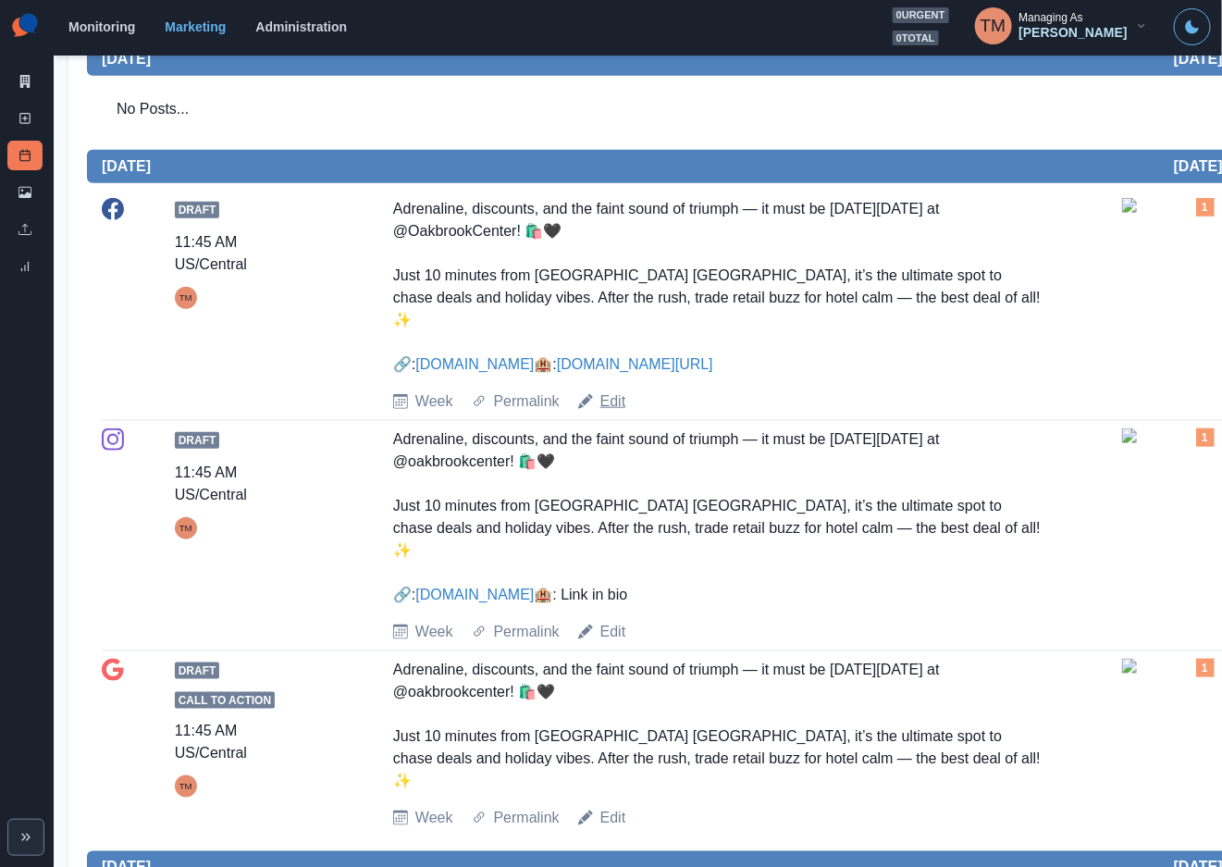
click at [609, 408] on link "Edit" at bounding box center [613, 401] width 26 height 22
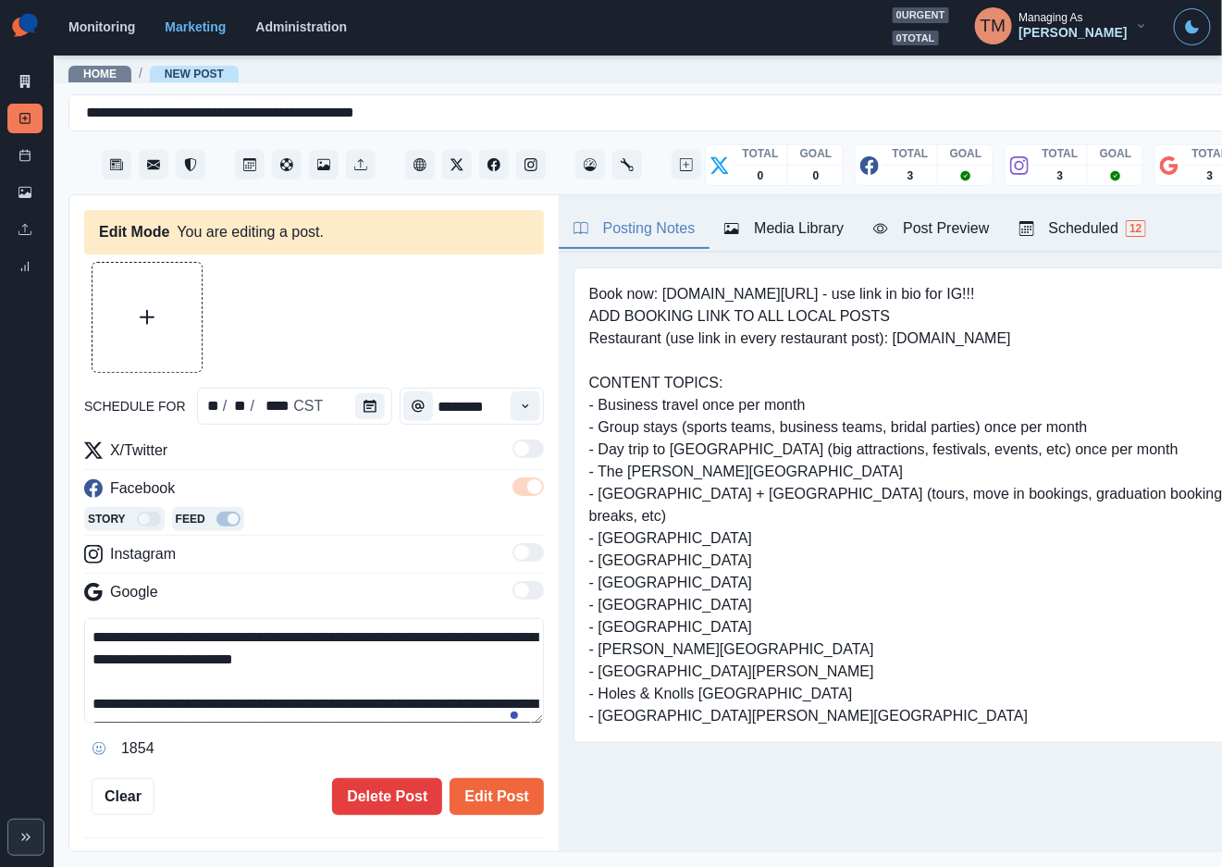
type input "********"
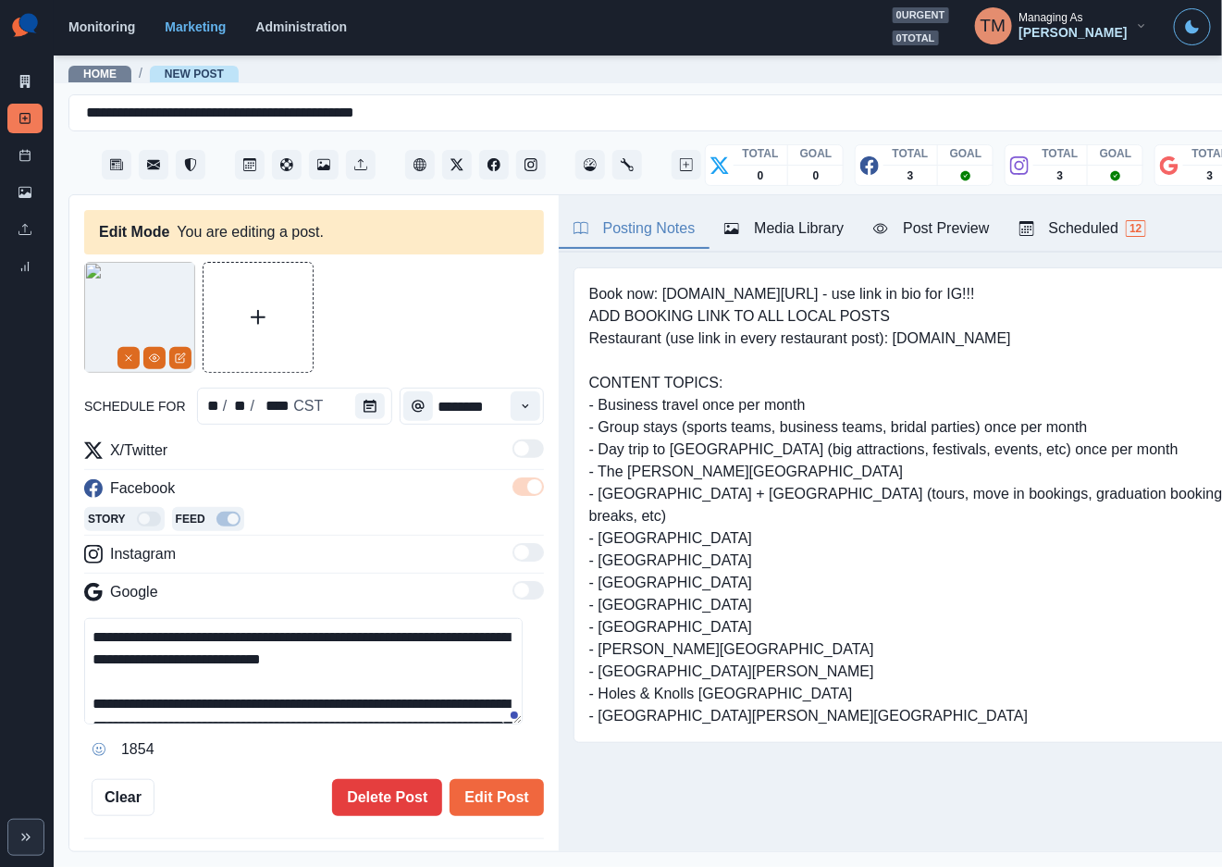
drag, startPoint x: 144, startPoint y: 639, endPoint x: 59, endPoint y: 603, distance: 92.4
click at [59, 603] on main "**********" at bounding box center [681, 460] width 1254 height 813
paste textarea "**********"
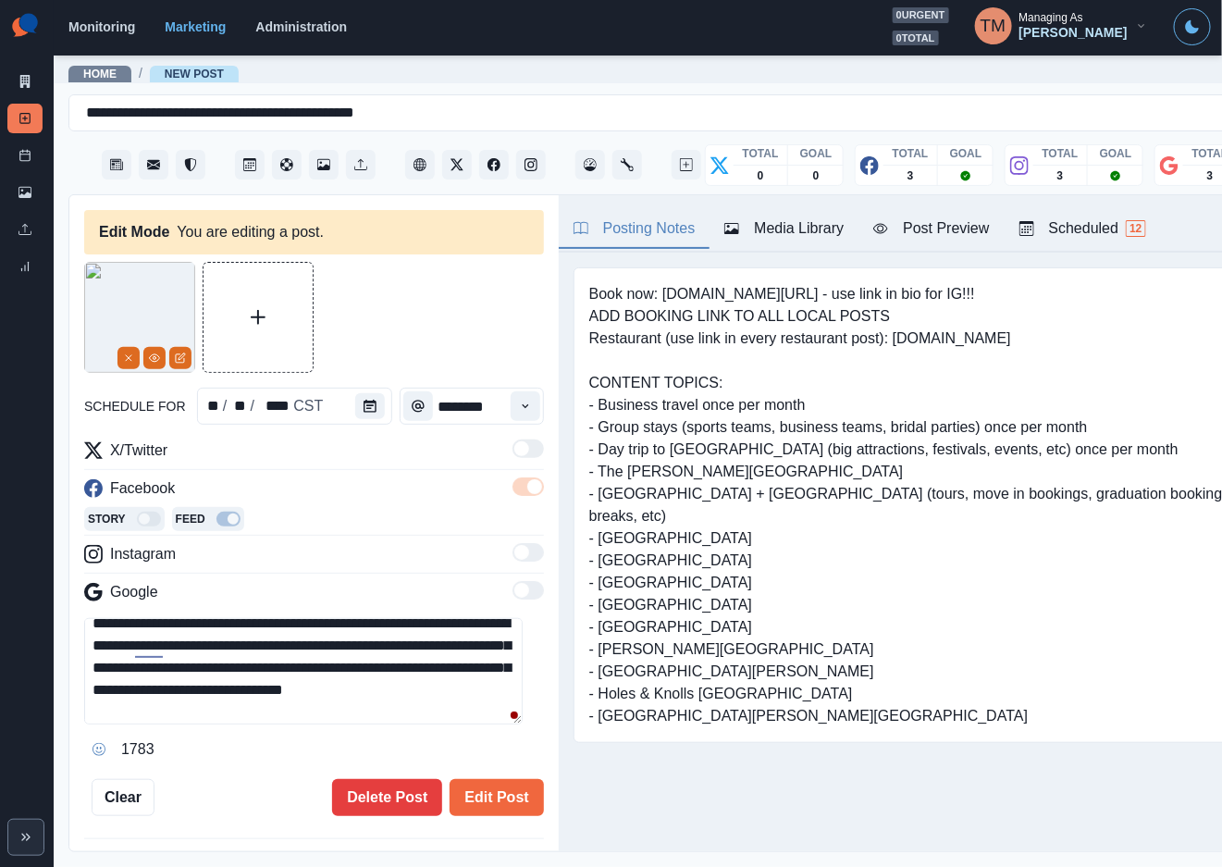
click at [112, 669] on textarea "**********" at bounding box center [303, 671] width 438 height 106
drag, startPoint x: 211, startPoint y: 672, endPoint x: 92, endPoint y: 672, distance: 118.4
click at [92, 672] on textarea "**********" at bounding box center [303, 671] width 438 height 106
paste textarea
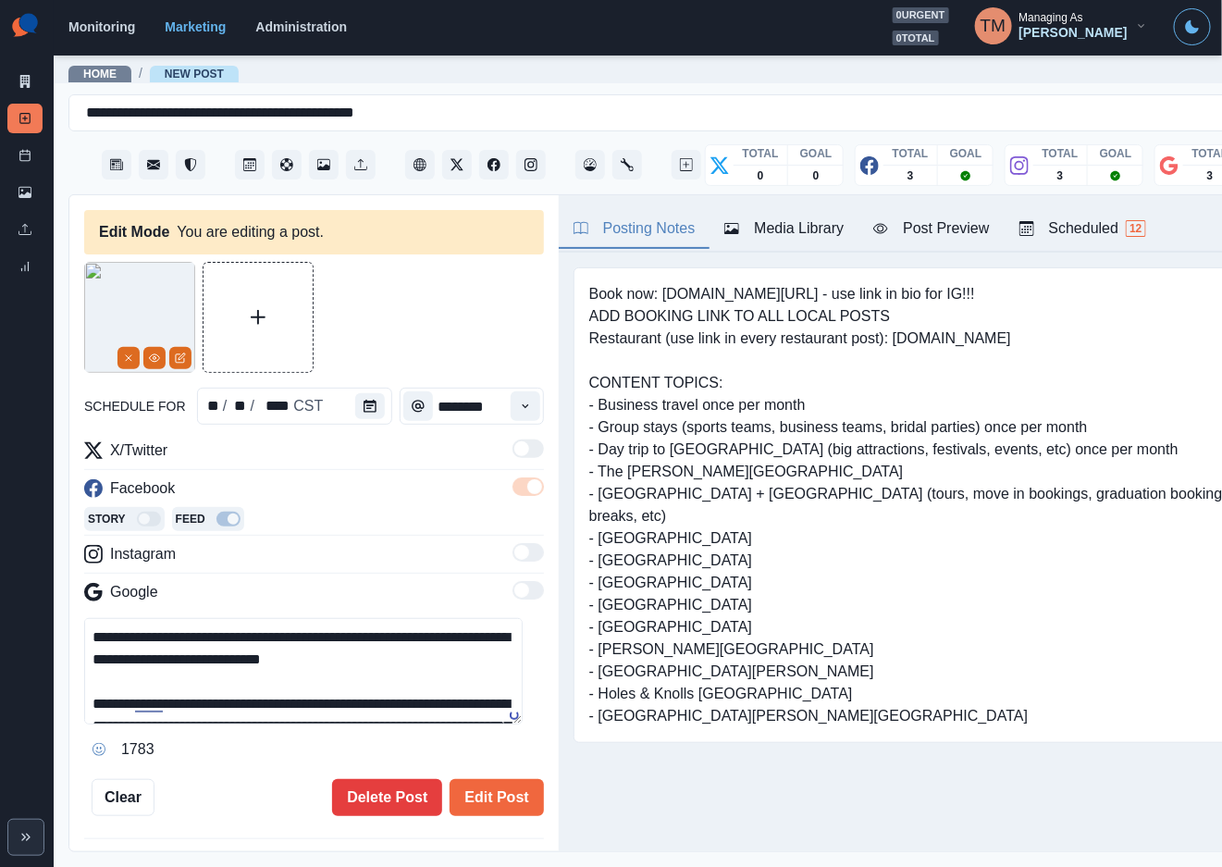
scroll to position [0, 0]
drag, startPoint x: 364, startPoint y: 663, endPoint x: 281, endPoint y: 661, distance: 82.3
click at [255, 661] on textarea "**********" at bounding box center [303, 671] width 438 height 106
paste textarea "*"
click at [253, 667] on textarea "**********" at bounding box center [303, 671] width 438 height 106
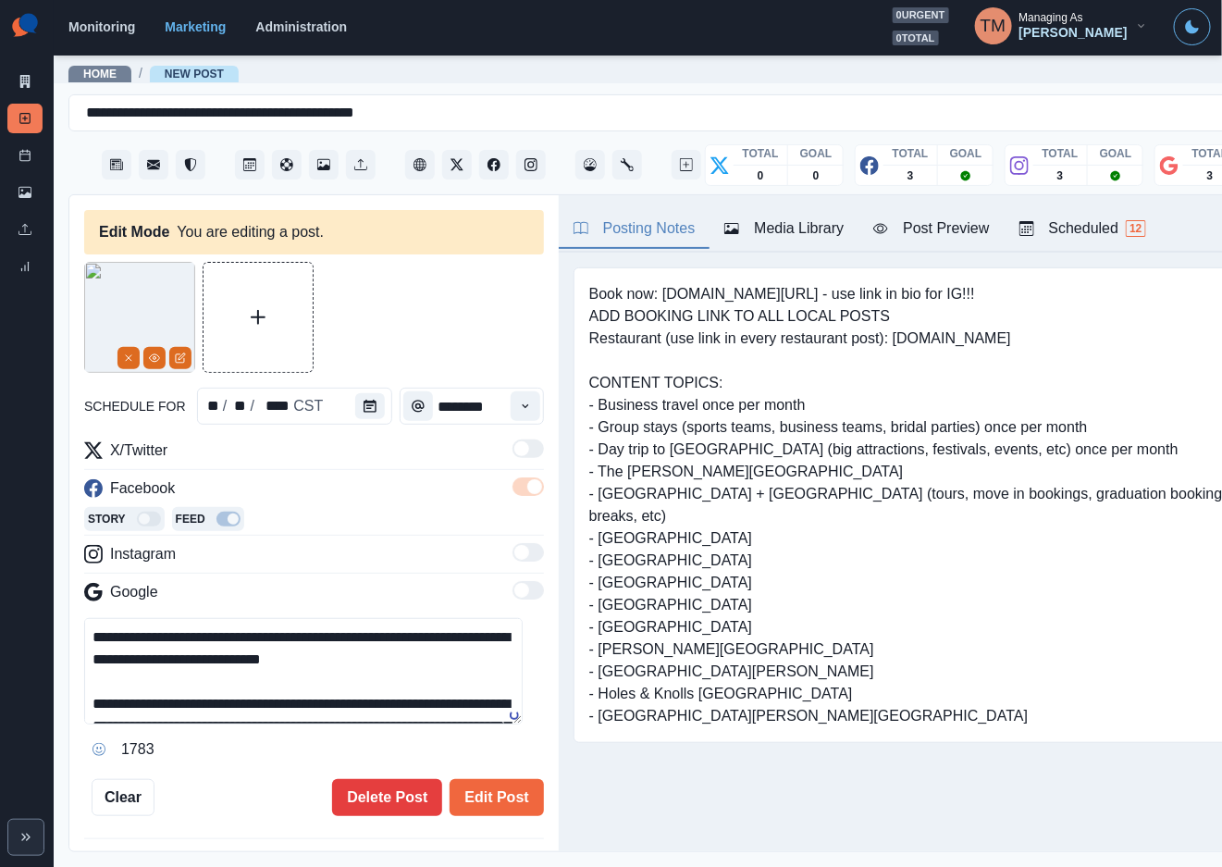
type textarea "**********"
click at [935, 231] on div "Post Preview" at bounding box center [931, 228] width 116 height 22
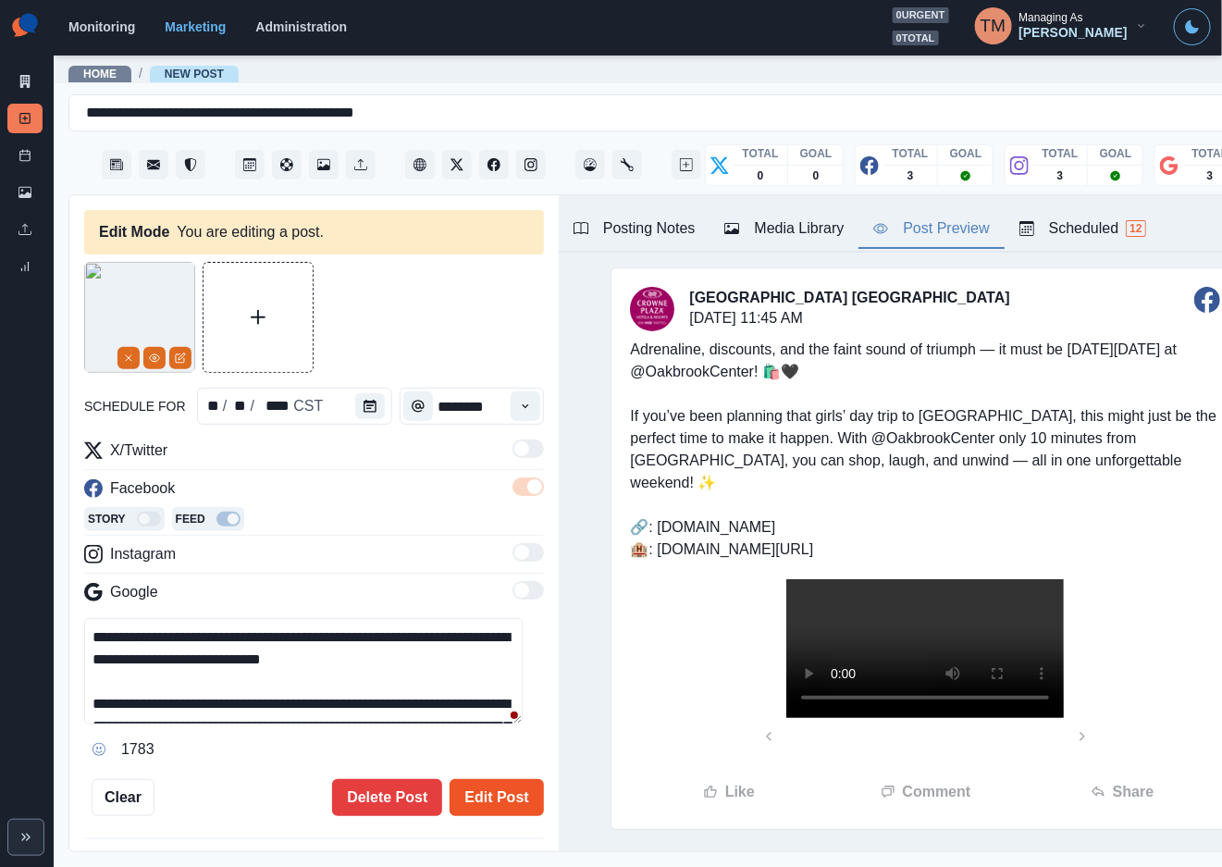
click at [483, 797] on button "Edit Post" at bounding box center [496, 797] width 93 height 37
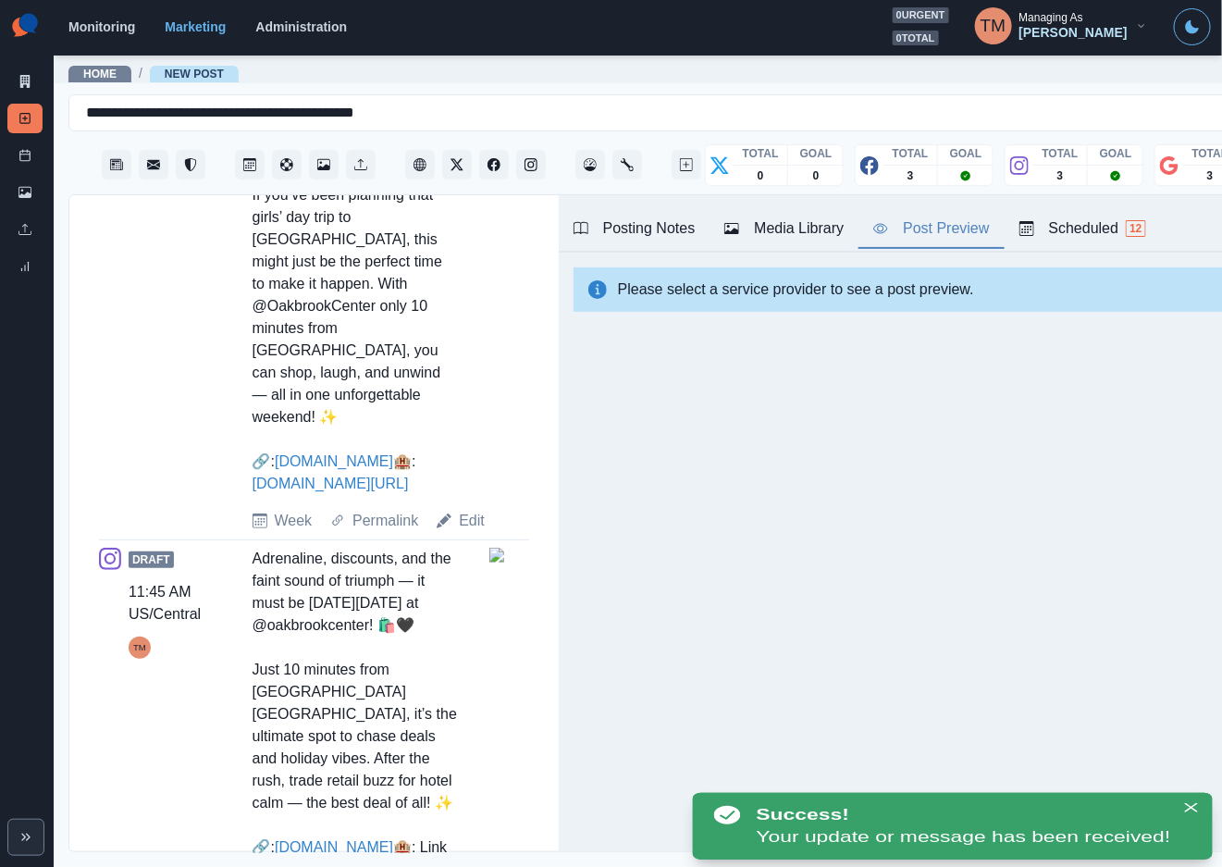
scroll to position [832, 0]
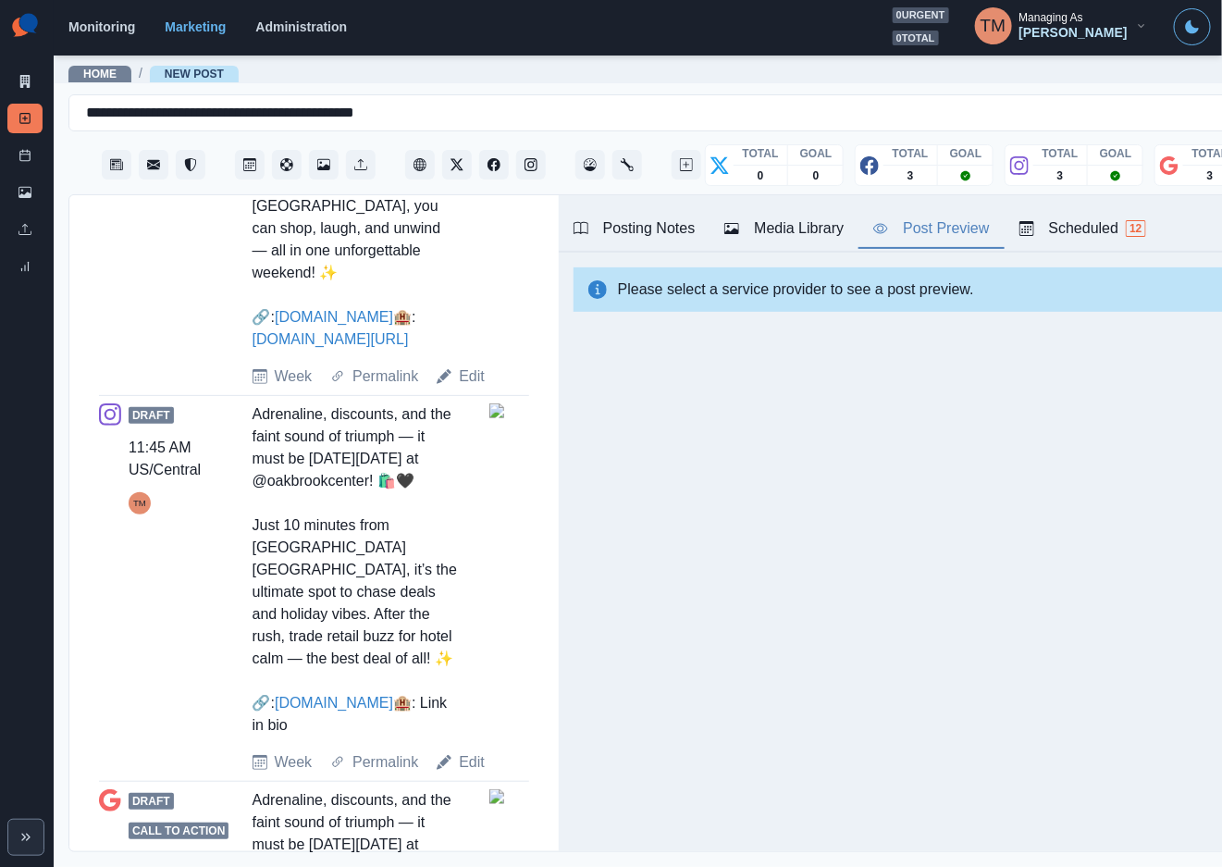
drag, startPoint x: 463, startPoint y: 783, endPoint x: 455, endPoint y: 758, distance: 26.3
click at [463, 773] on link "Edit" at bounding box center [472, 762] width 26 height 22
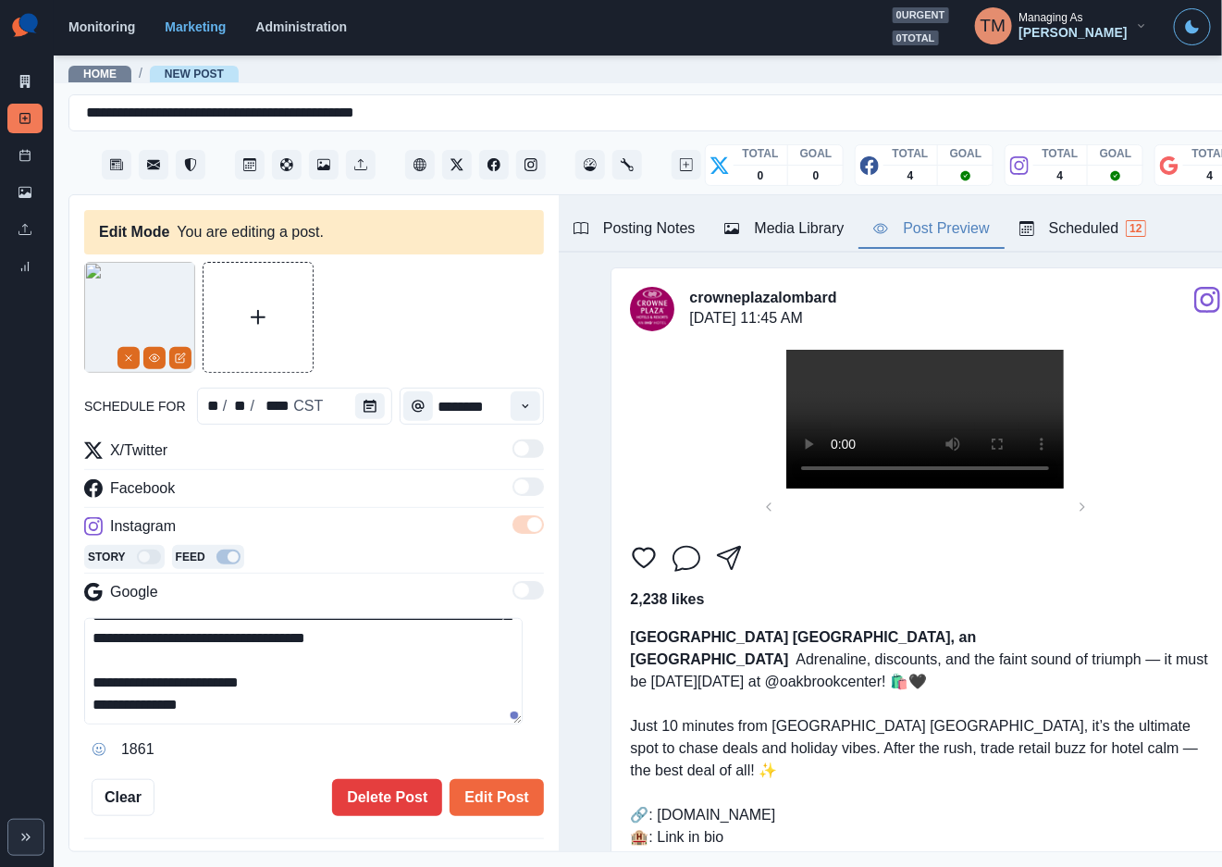
scroll to position [131, 0]
drag, startPoint x: 134, startPoint y: 636, endPoint x: 111, endPoint y: 627, distance: 24.9
click at [133, 636] on textarea "**********" at bounding box center [303, 671] width 438 height 106
drag, startPoint x: 111, startPoint y: 627, endPoint x: 31, endPoint y: 603, distance: 84.0
click at [43, 606] on div "**********" at bounding box center [611, 433] width 1222 height 867
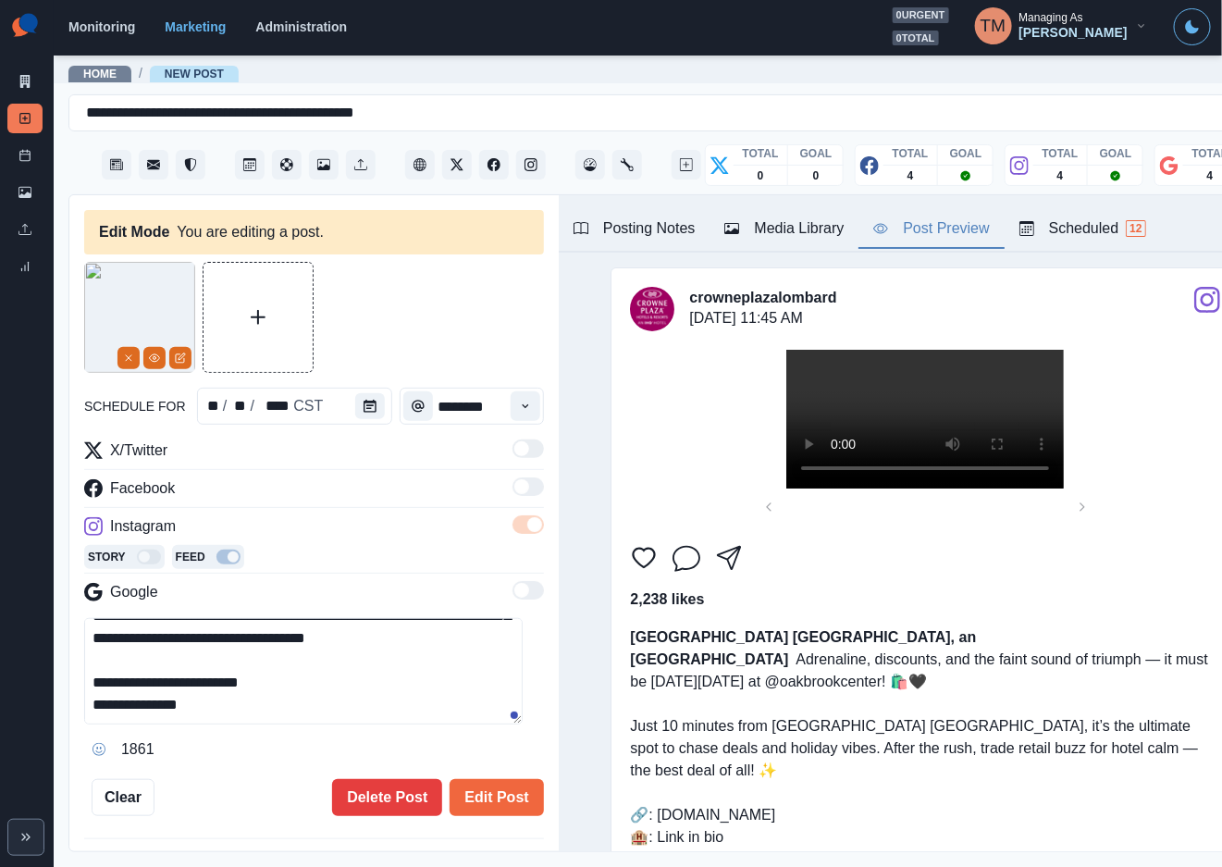
scroll to position [0, 0]
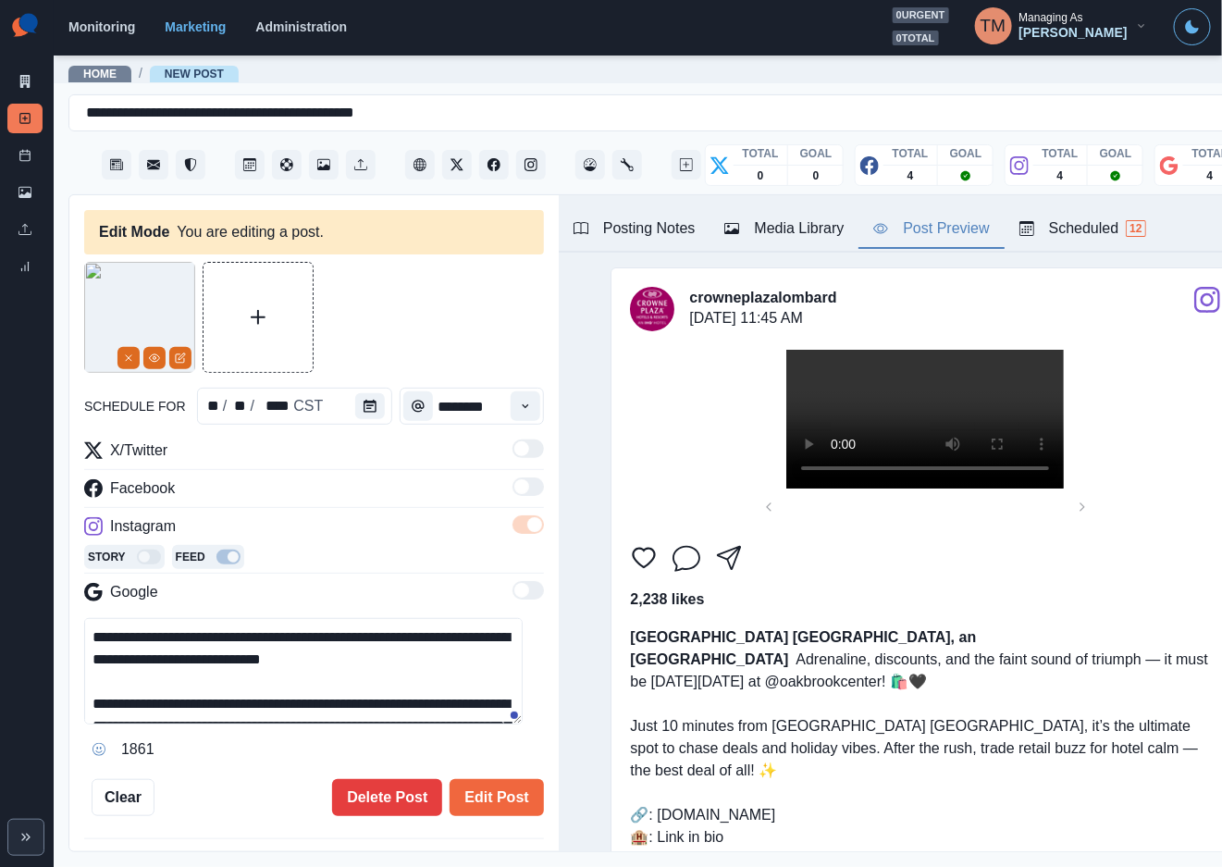
click at [29, 603] on div "Marketing Summary New Post Post Schedule Media Library Uploads Review Summary" at bounding box center [27, 433] width 54 height 867
drag, startPoint x: 136, startPoint y: 638, endPoint x: 51, endPoint y: 603, distance: 92.1
click at [51, 603] on div "**********" at bounding box center [611, 433] width 1222 height 867
paste textarea "**********"
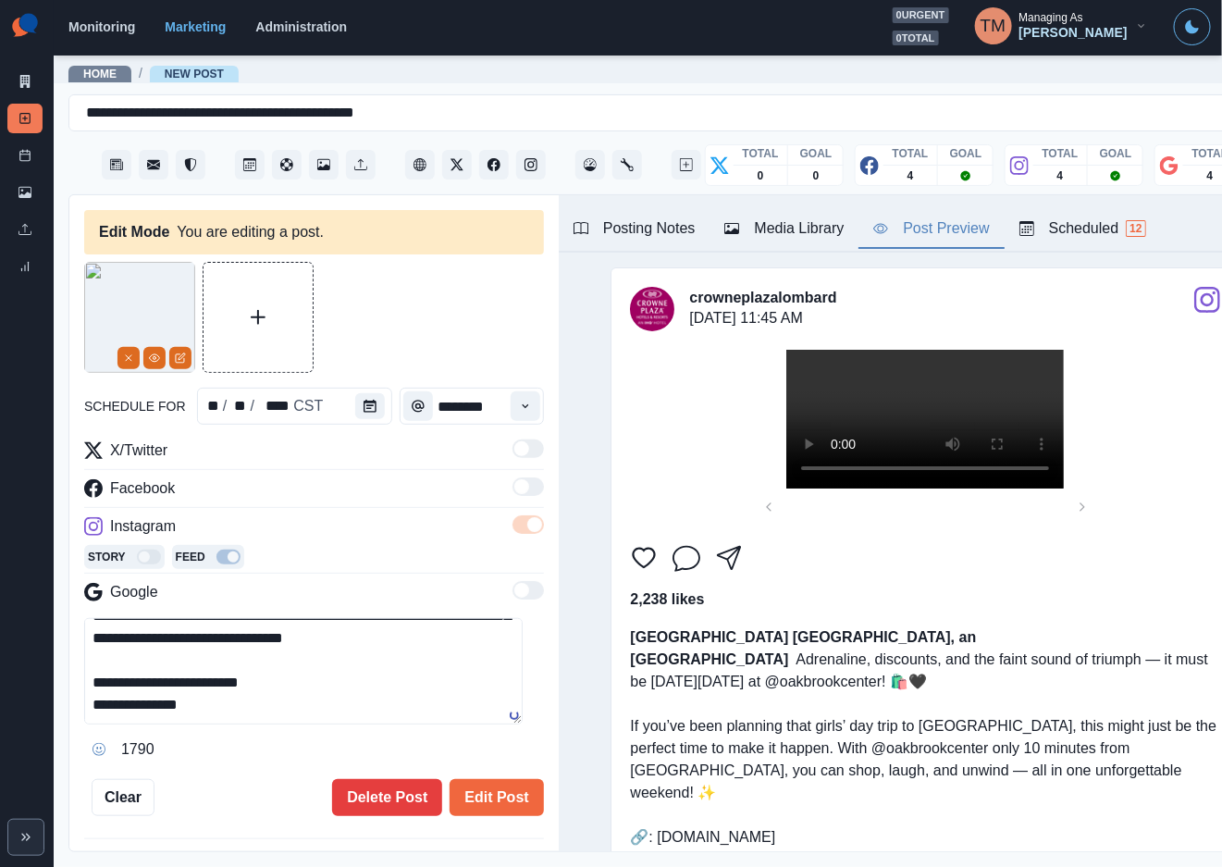
scroll to position [154, 0]
type textarea "**********"
click at [473, 792] on button "Edit Post" at bounding box center [496, 797] width 93 height 37
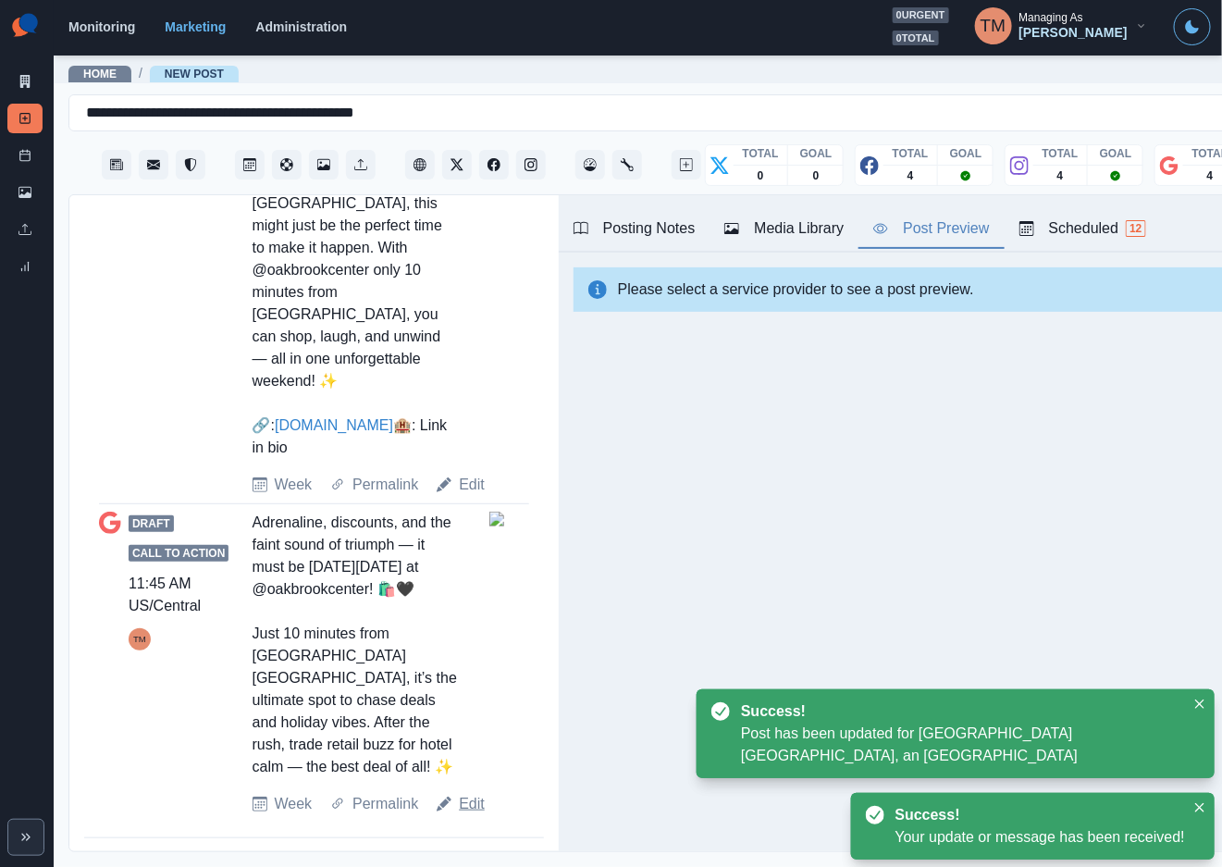
click at [461, 803] on link "Edit" at bounding box center [472, 804] width 26 height 22
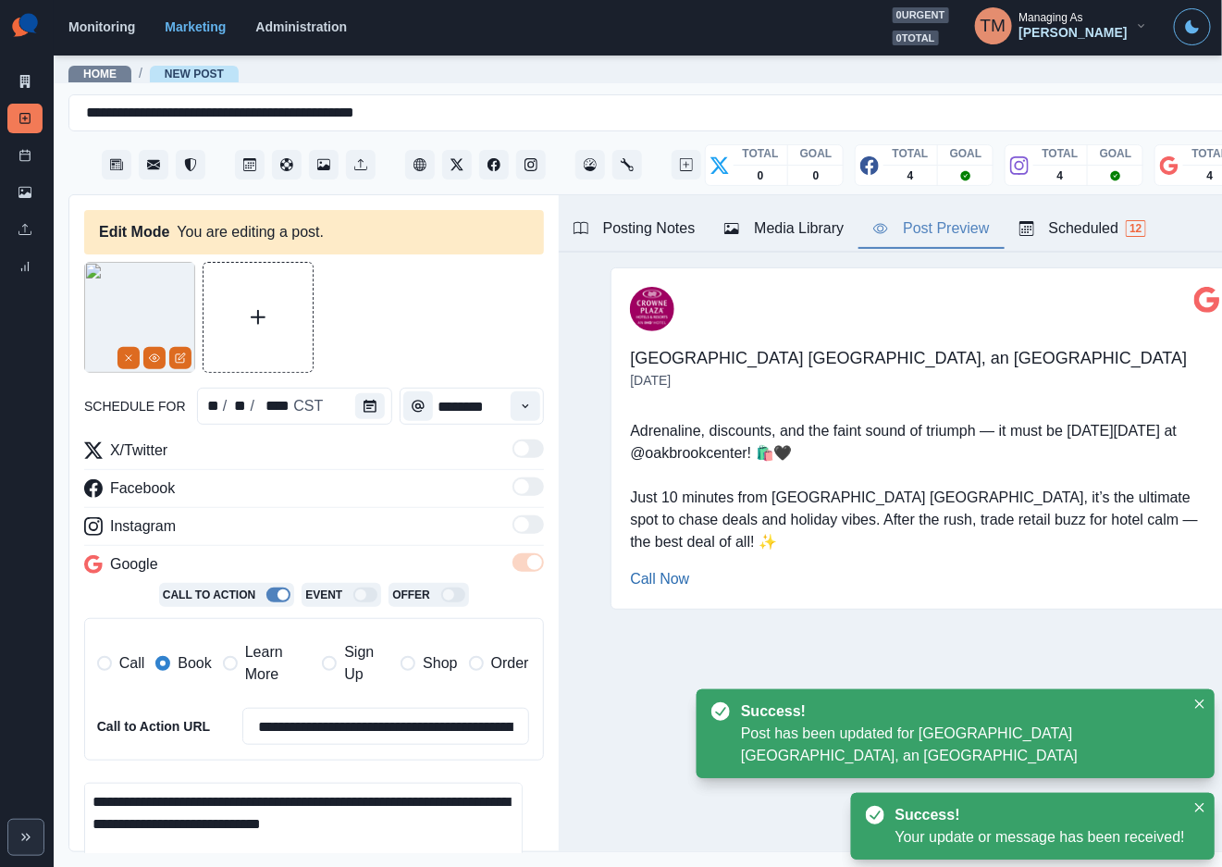
click at [251, 663] on span "Learn More" at bounding box center [278, 663] width 66 height 44
click at [190, 663] on span "Book" at bounding box center [194, 663] width 33 height 22
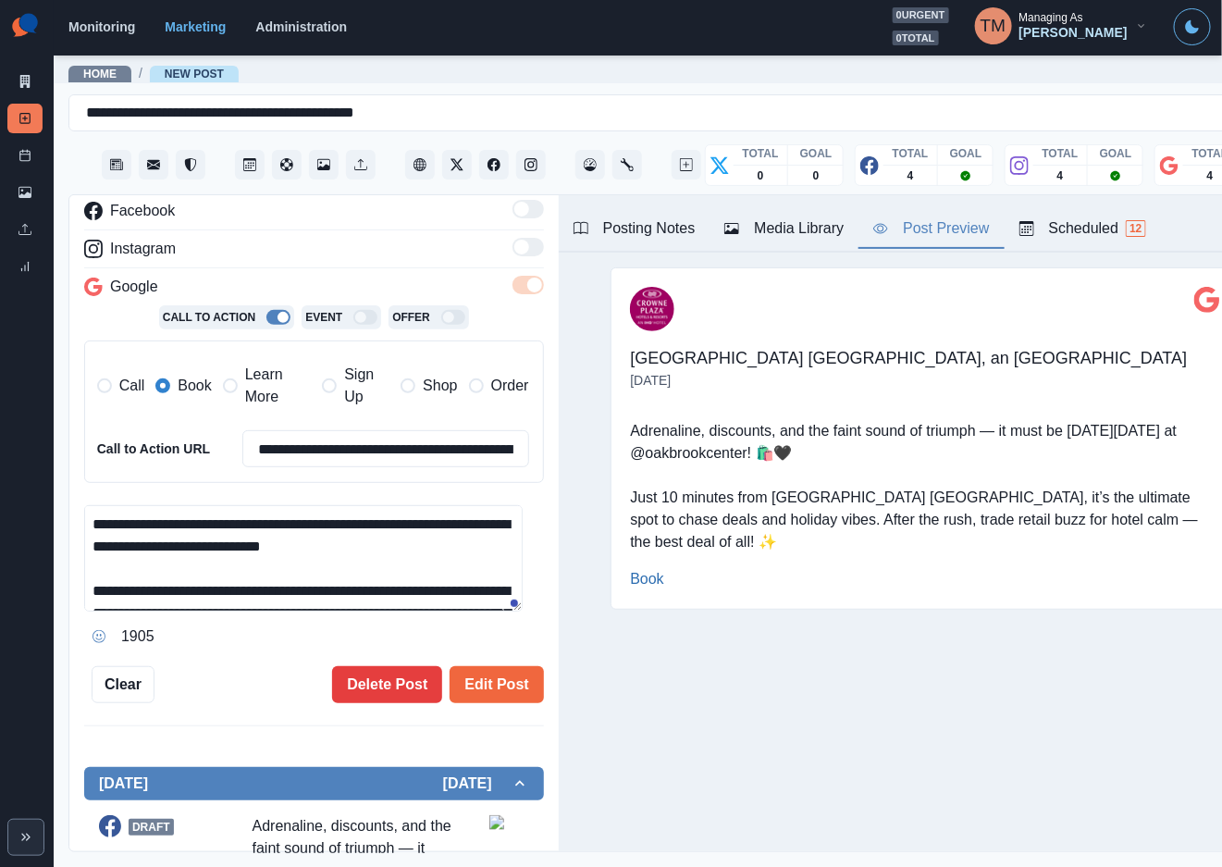
click at [309, 586] on textarea "**********" at bounding box center [303, 558] width 438 height 106
paste textarea "**********"
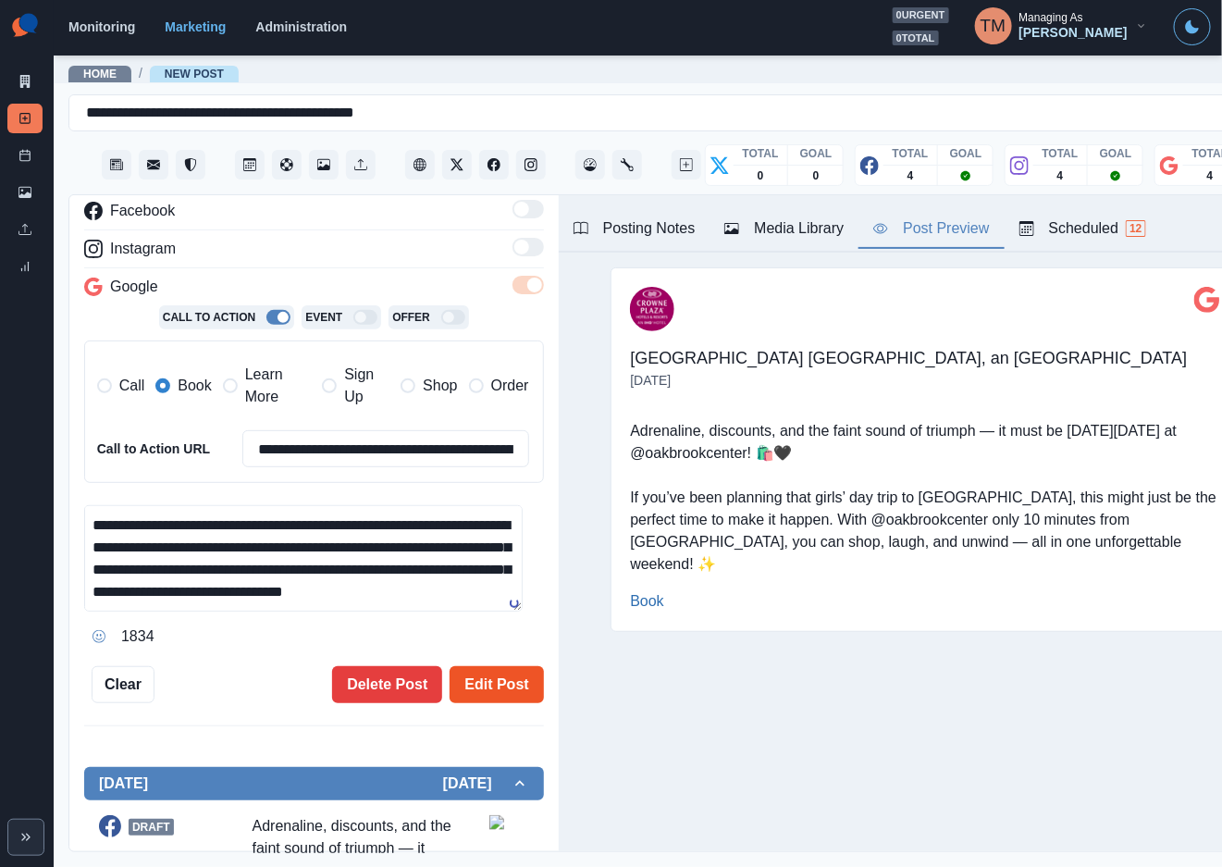
type textarea "**********"
click at [472, 680] on button "Edit Post" at bounding box center [496, 684] width 93 height 37
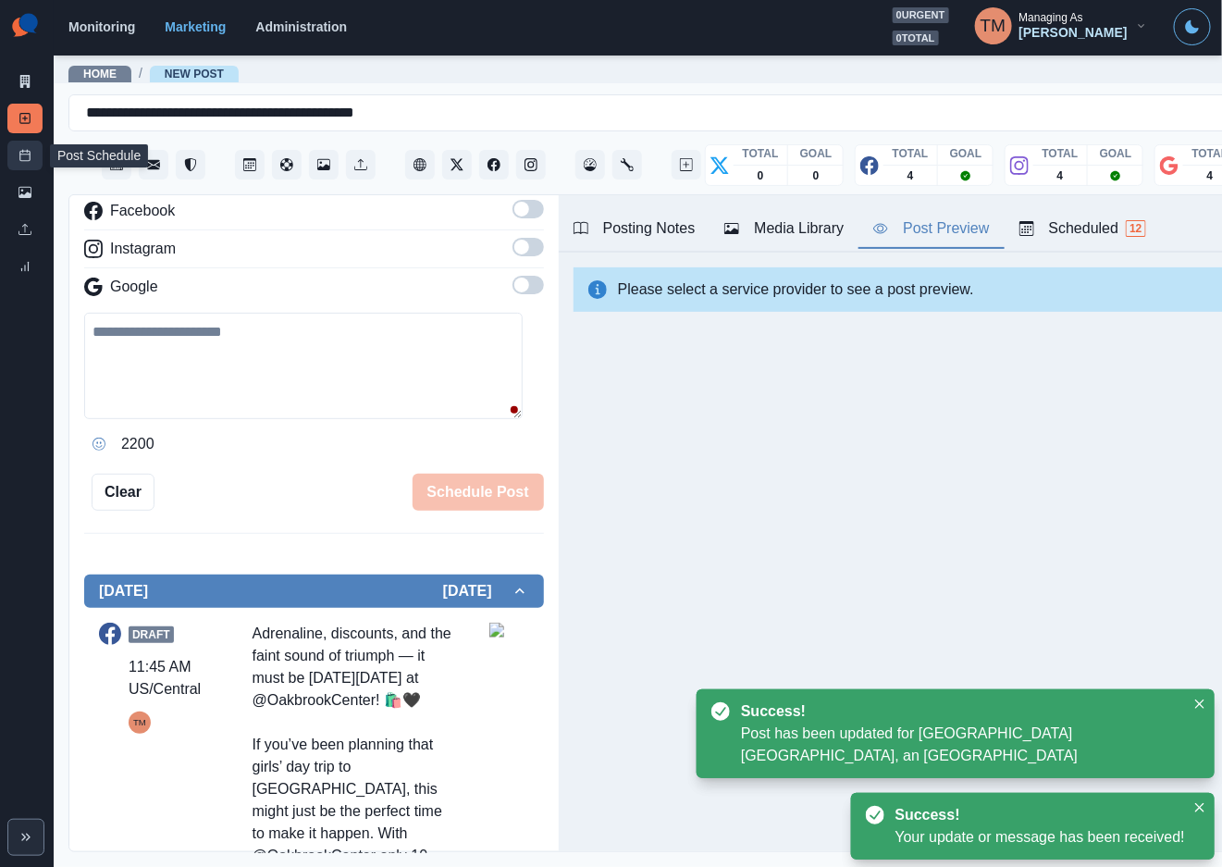
click at [15, 154] on link "Post Schedule" at bounding box center [24, 156] width 35 height 30
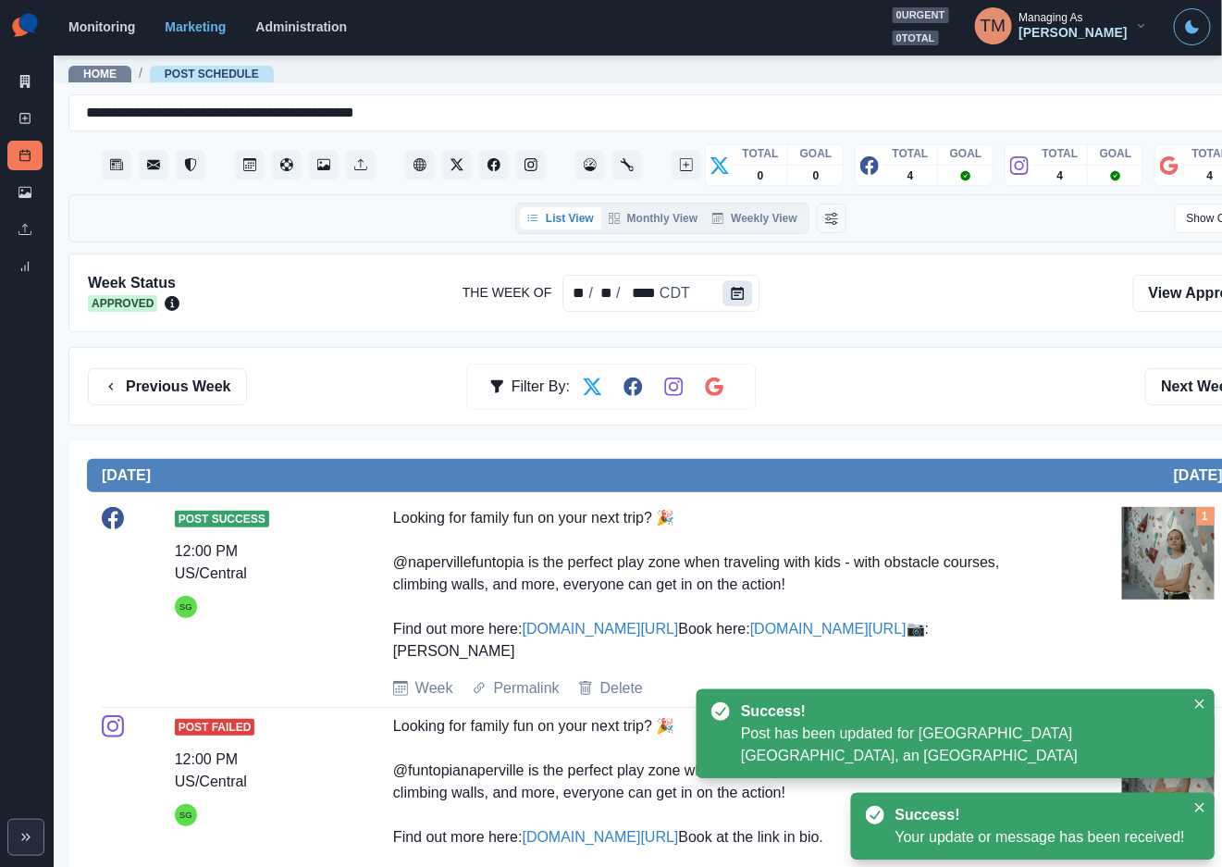
click at [734, 303] on button "Calendar" at bounding box center [737, 293] width 30 height 26
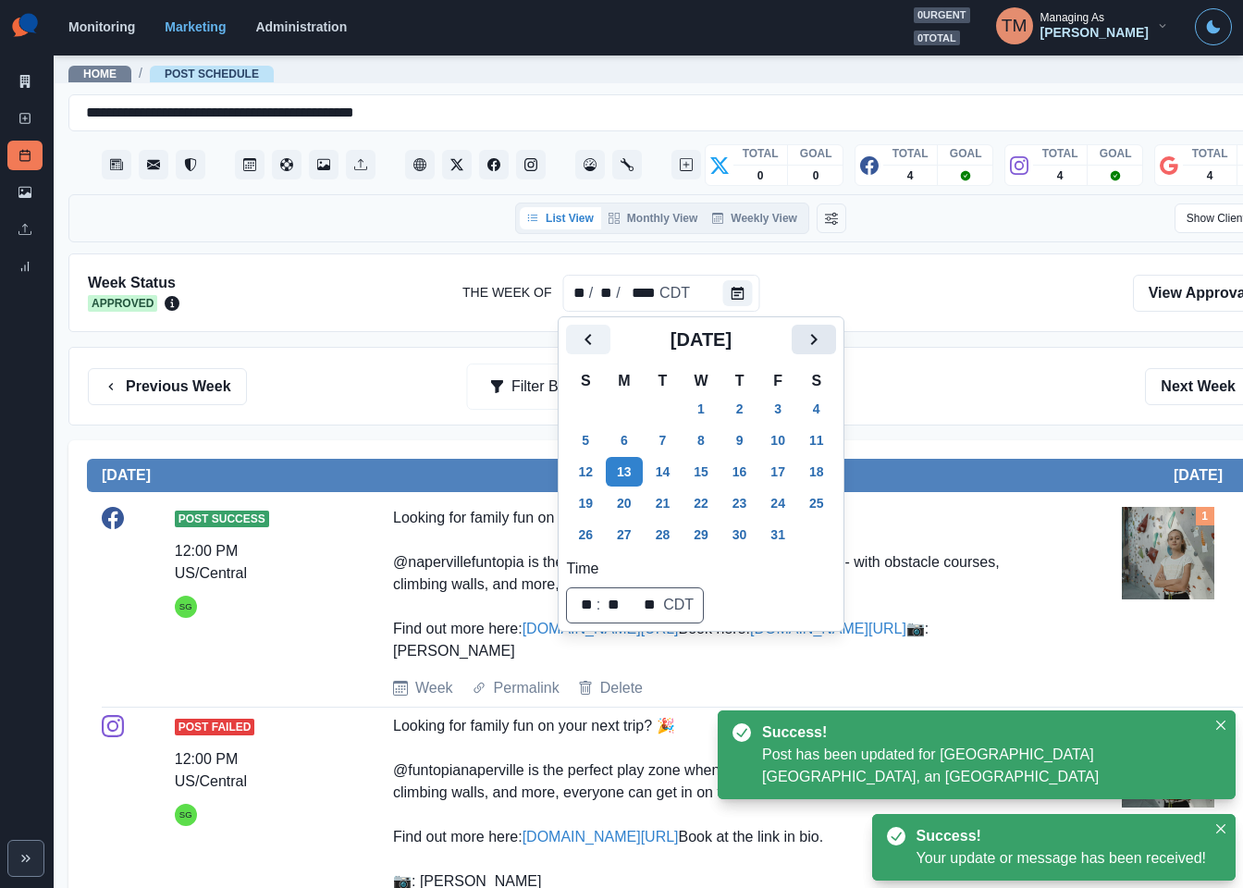
click at [813, 333] on icon "Next" at bounding box center [814, 339] width 22 height 22
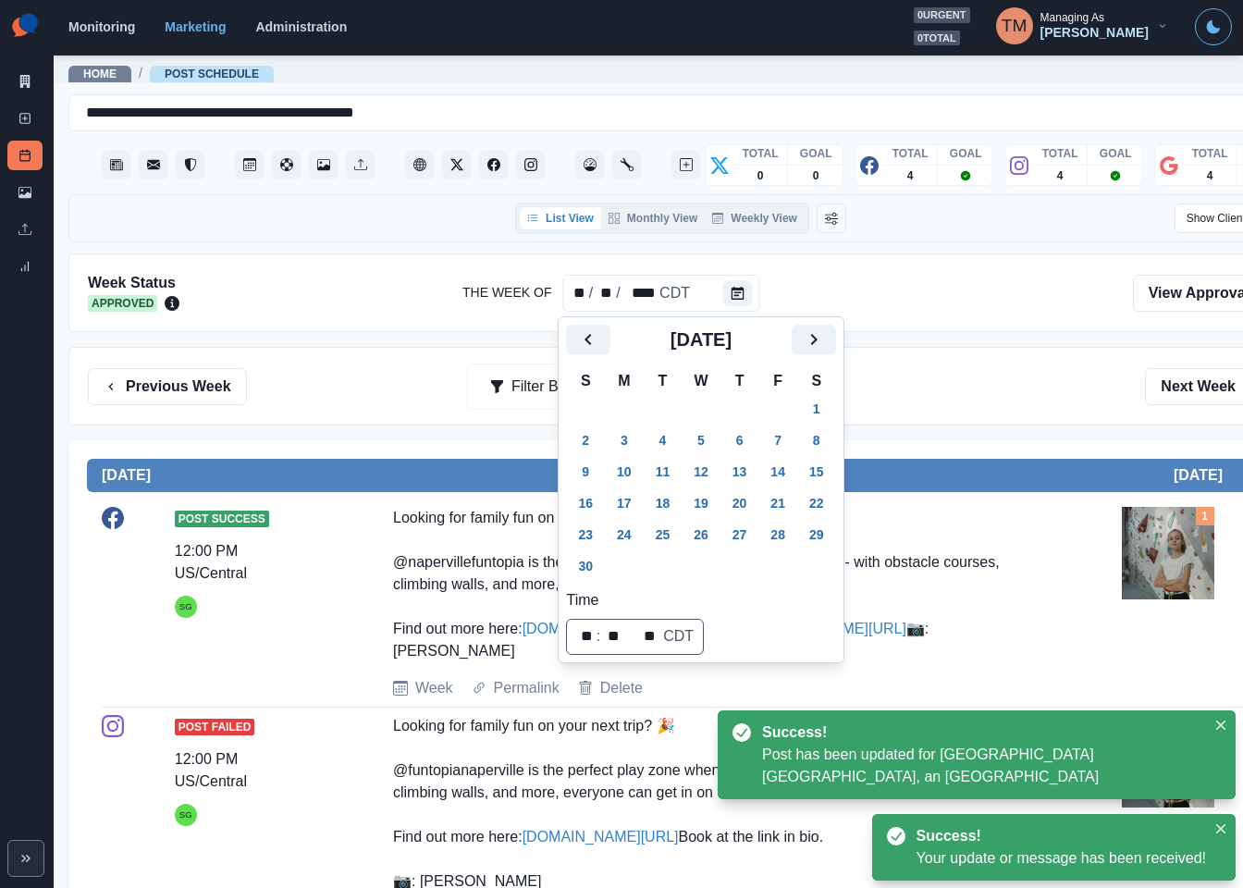
click at [666, 531] on button "25" at bounding box center [663, 535] width 37 height 30
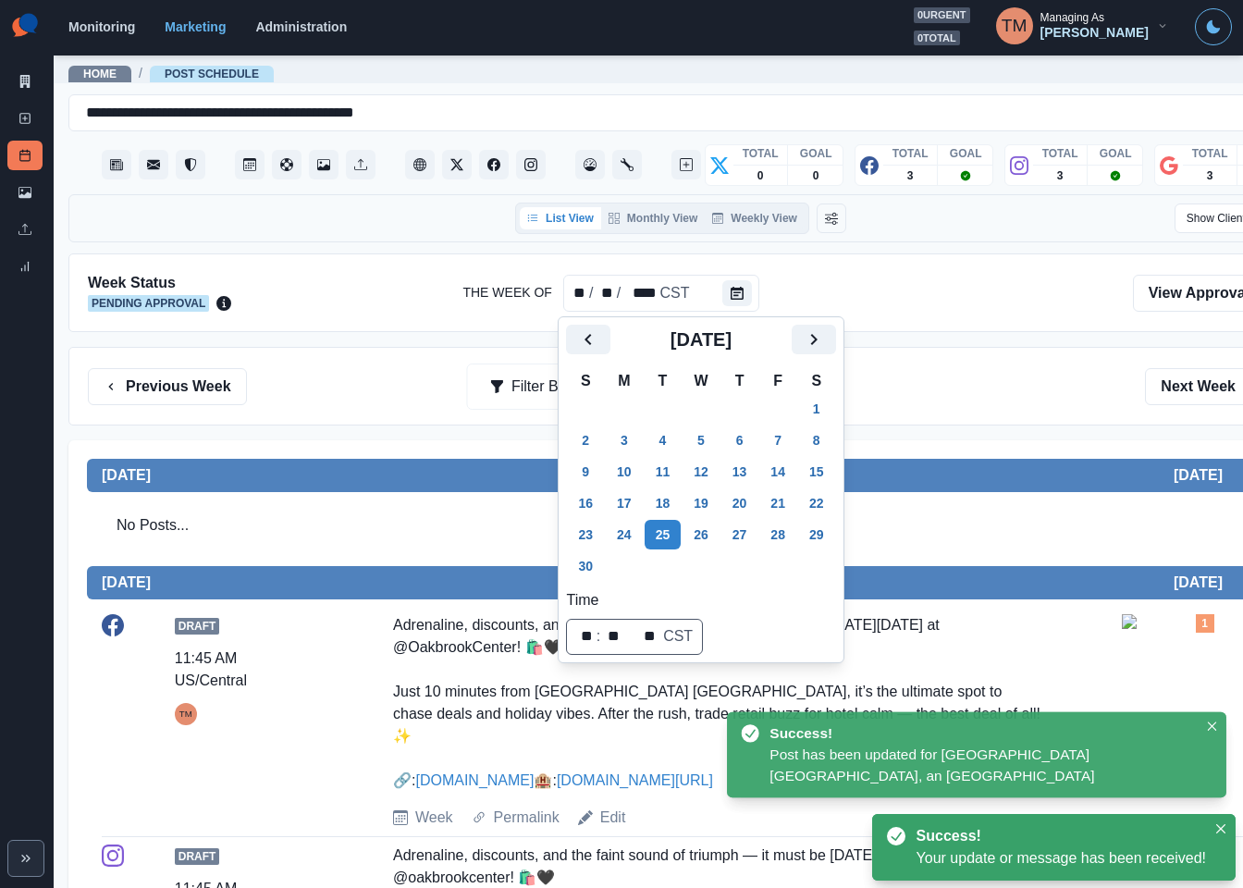
click at [961, 389] on div "Previous Week Filter By: Next Week" at bounding box center [681, 386] width 1186 height 37
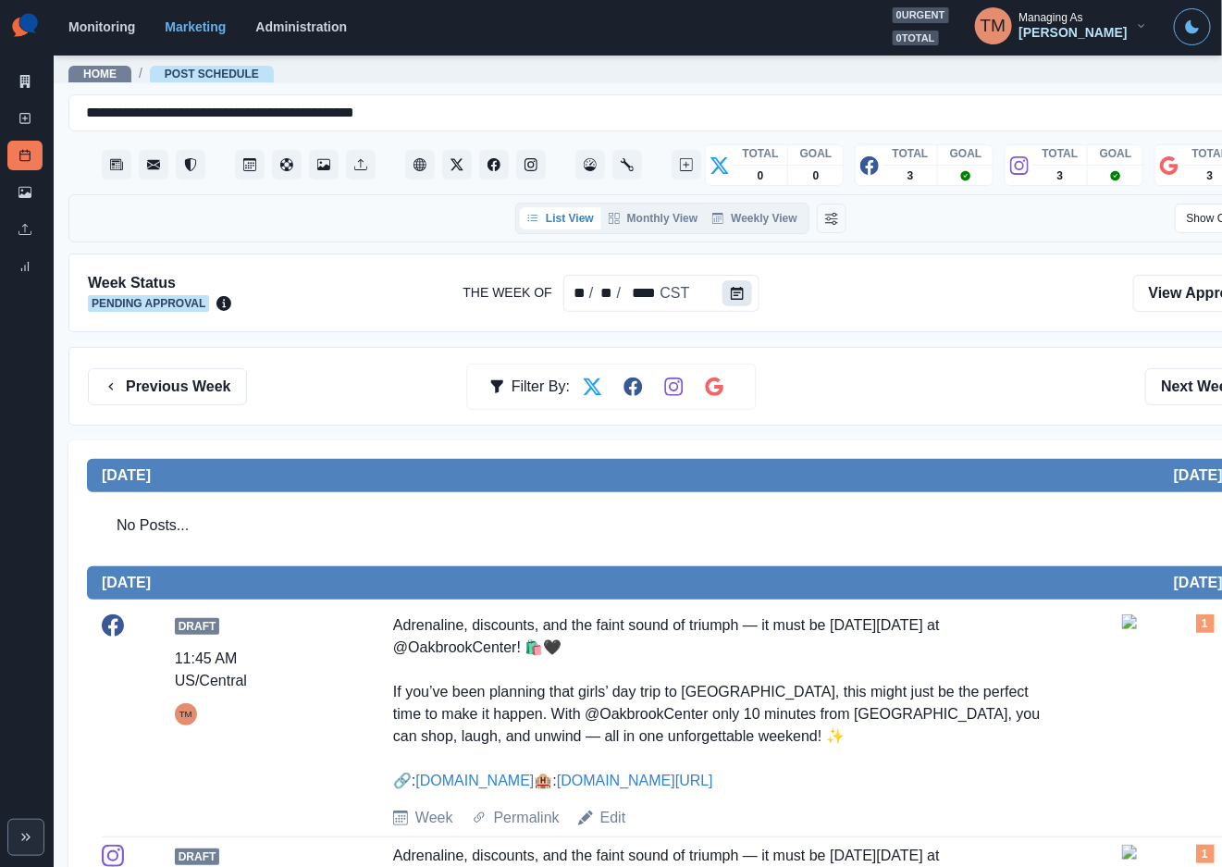
click at [739, 294] on button "Calendar" at bounding box center [737, 293] width 30 height 26
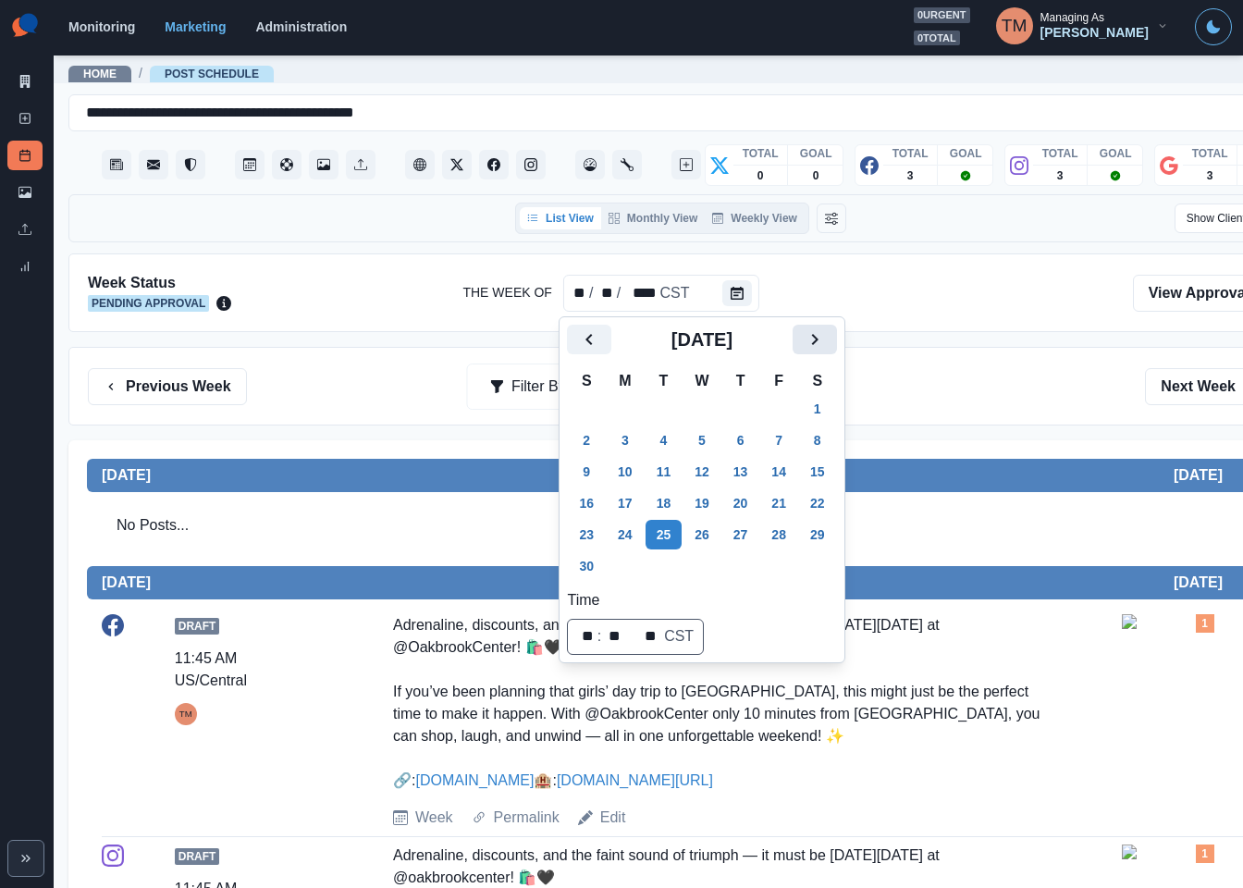
click at [825, 339] on button "Next" at bounding box center [815, 340] width 44 height 30
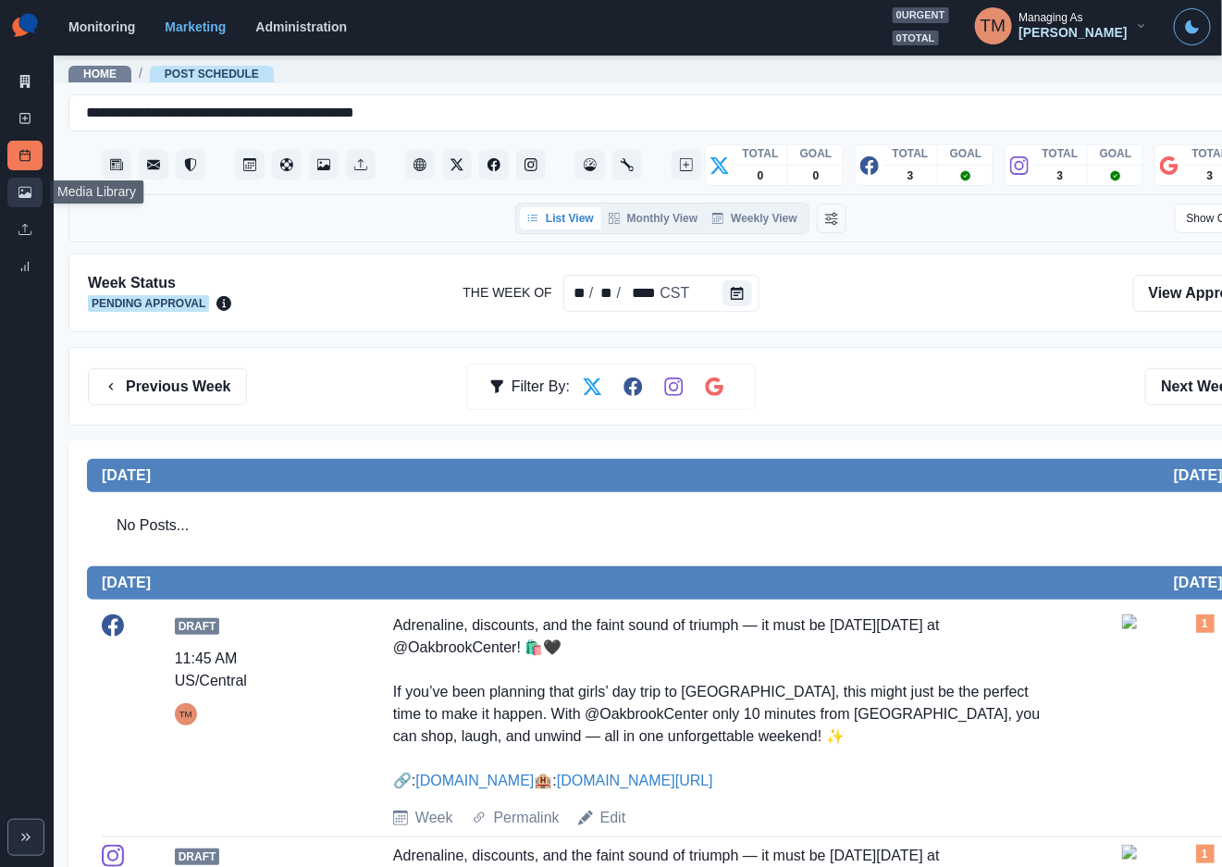
click at [20, 197] on icon at bounding box center [24, 192] width 13 height 11
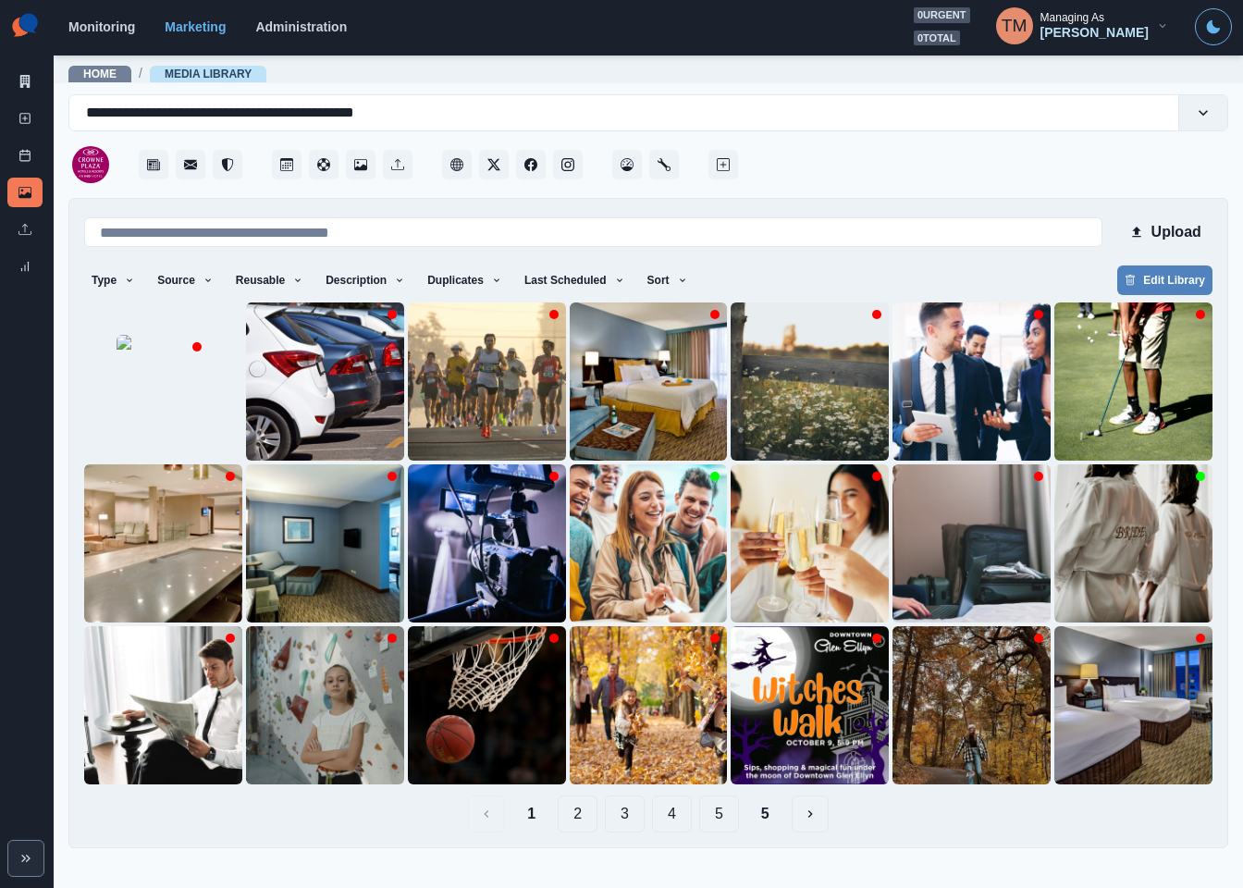
click at [574, 824] on button "2" at bounding box center [578, 813] width 40 height 37
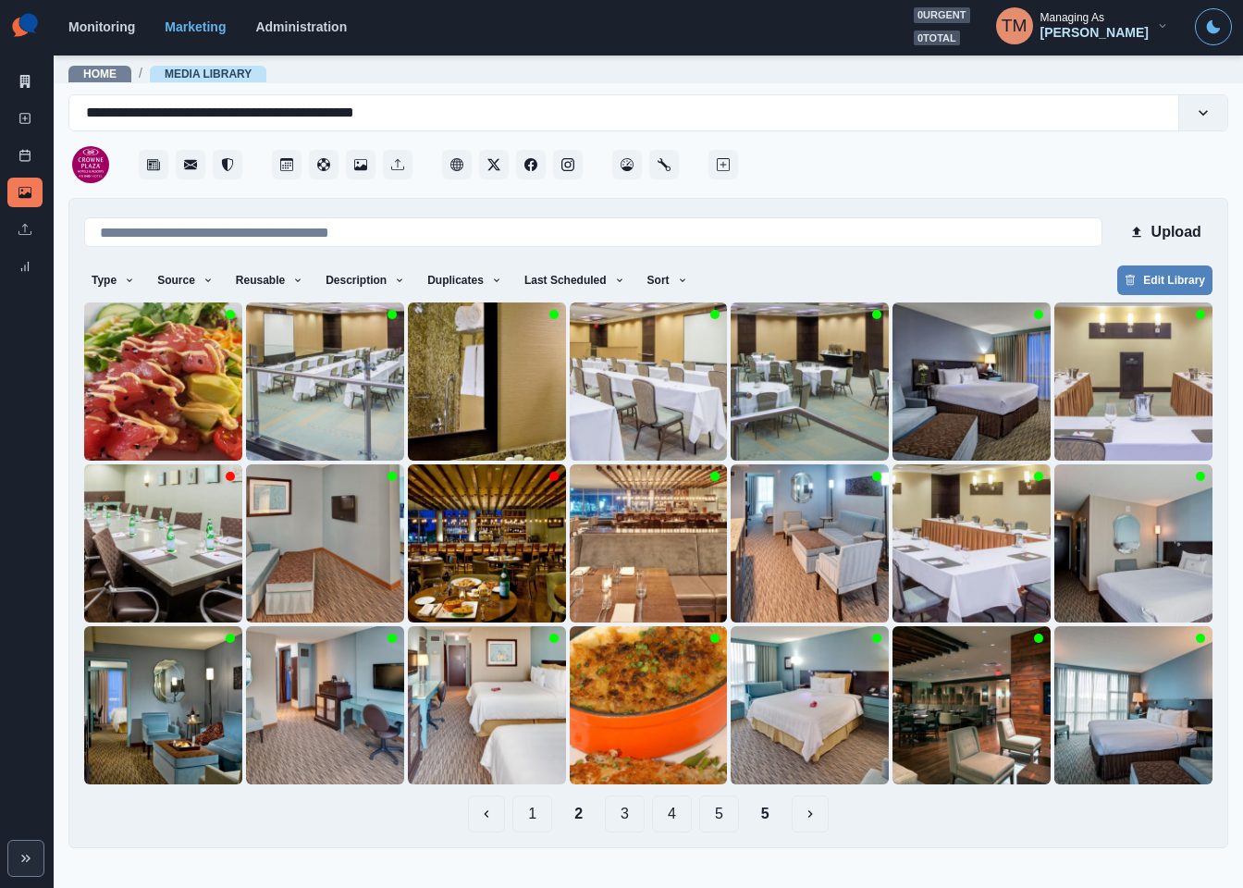
click at [777, 820] on button "5" at bounding box center [765, 813] width 38 height 37
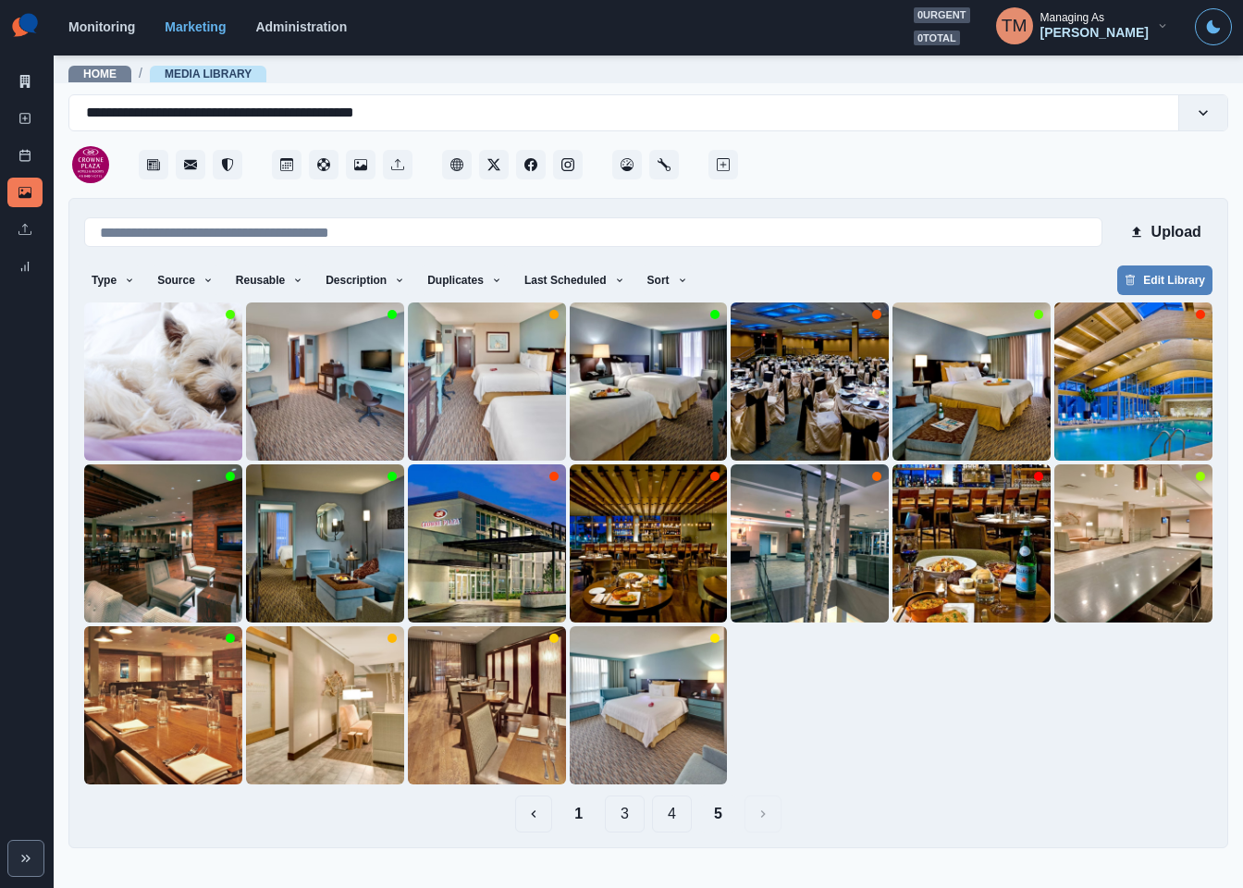
click at [664, 820] on button "4" at bounding box center [672, 813] width 40 height 37
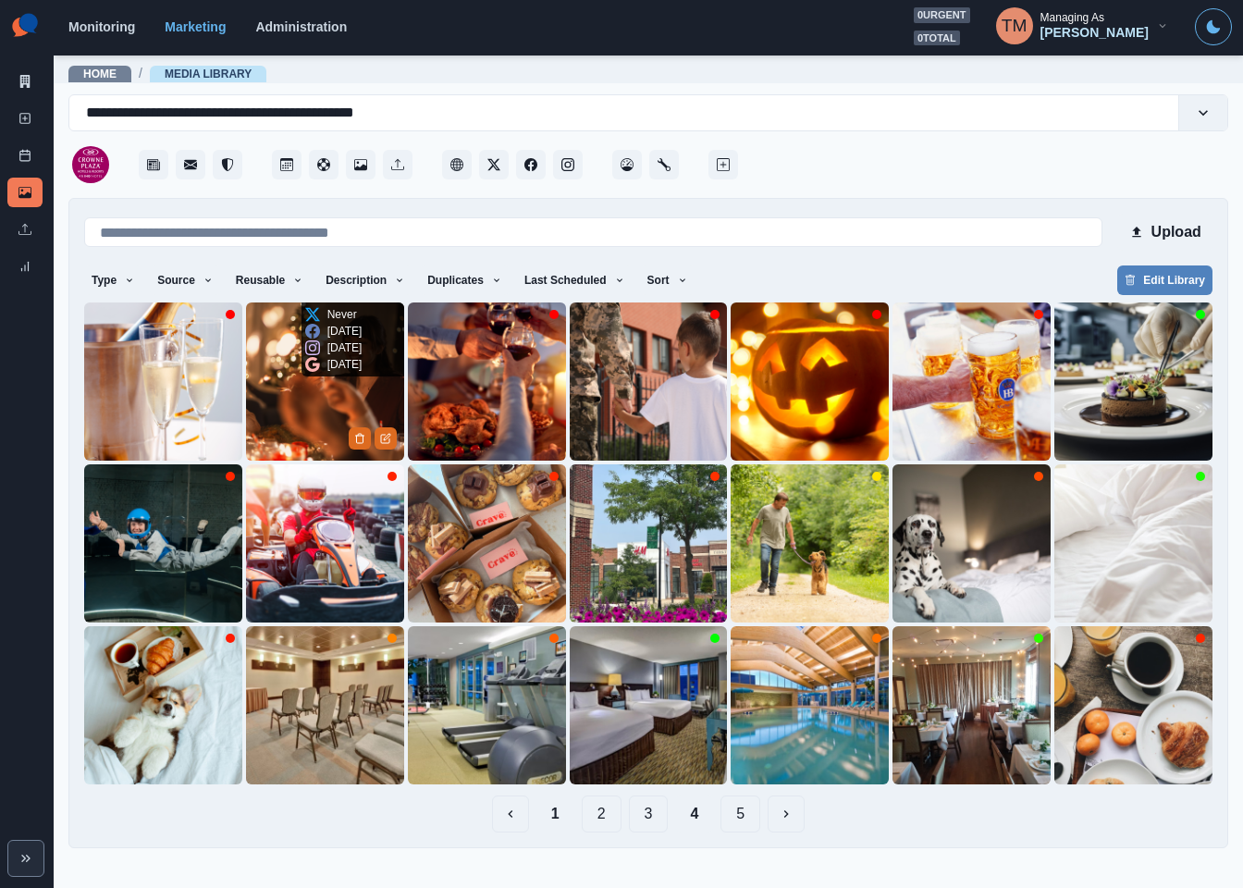
click at [280, 402] on img at bounding box center [325, 381] width 158 height 158
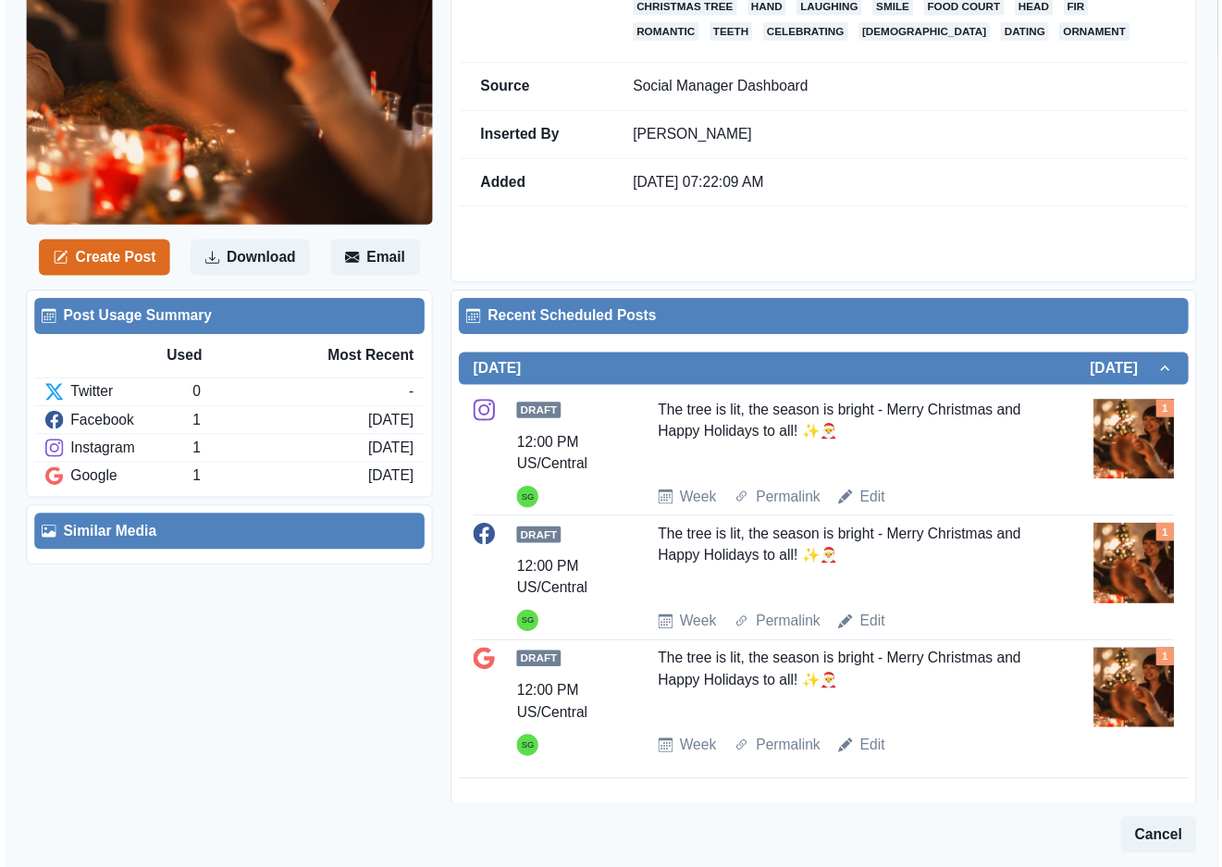
scroll to position [358, 0]
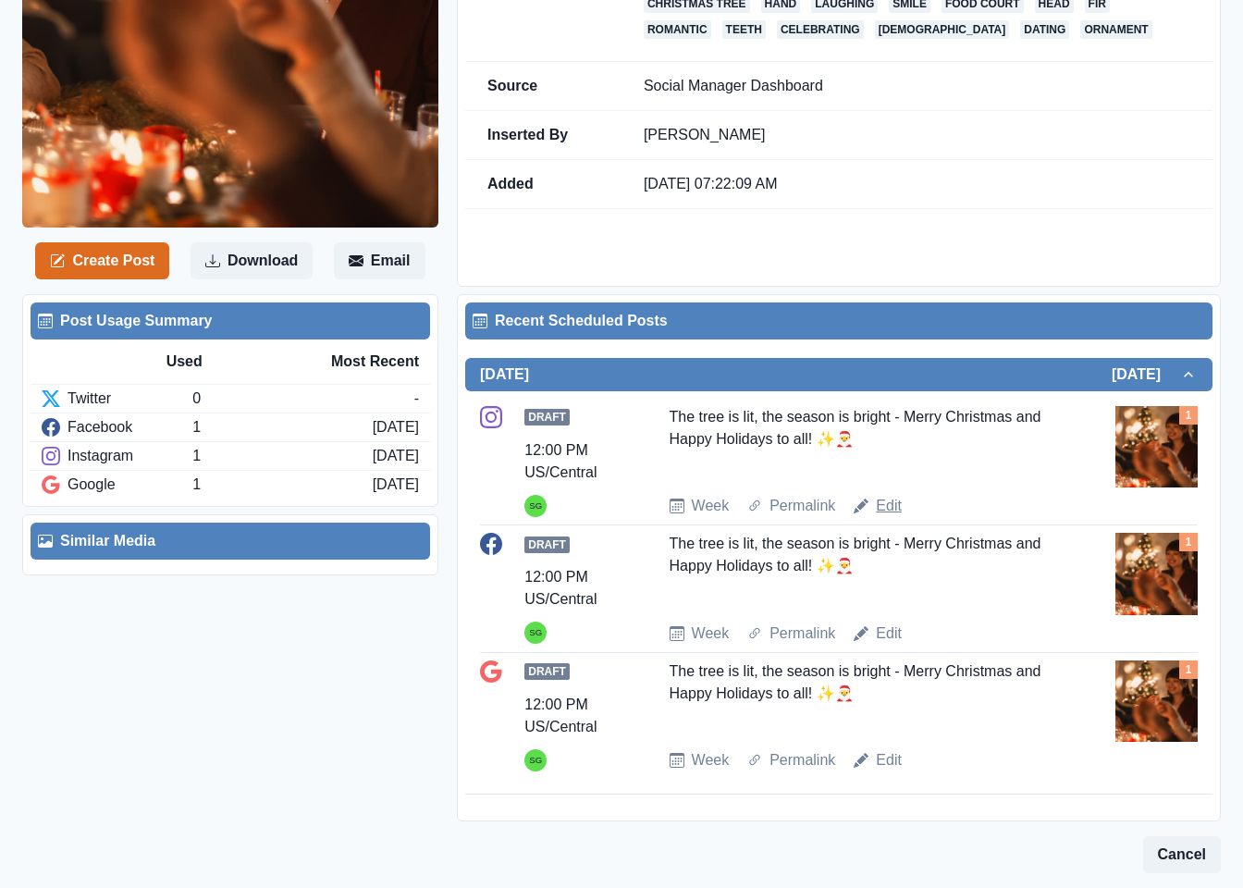
click at [885, 506] on link "Edit" at bounding box center [889, 506] width 26 height 22
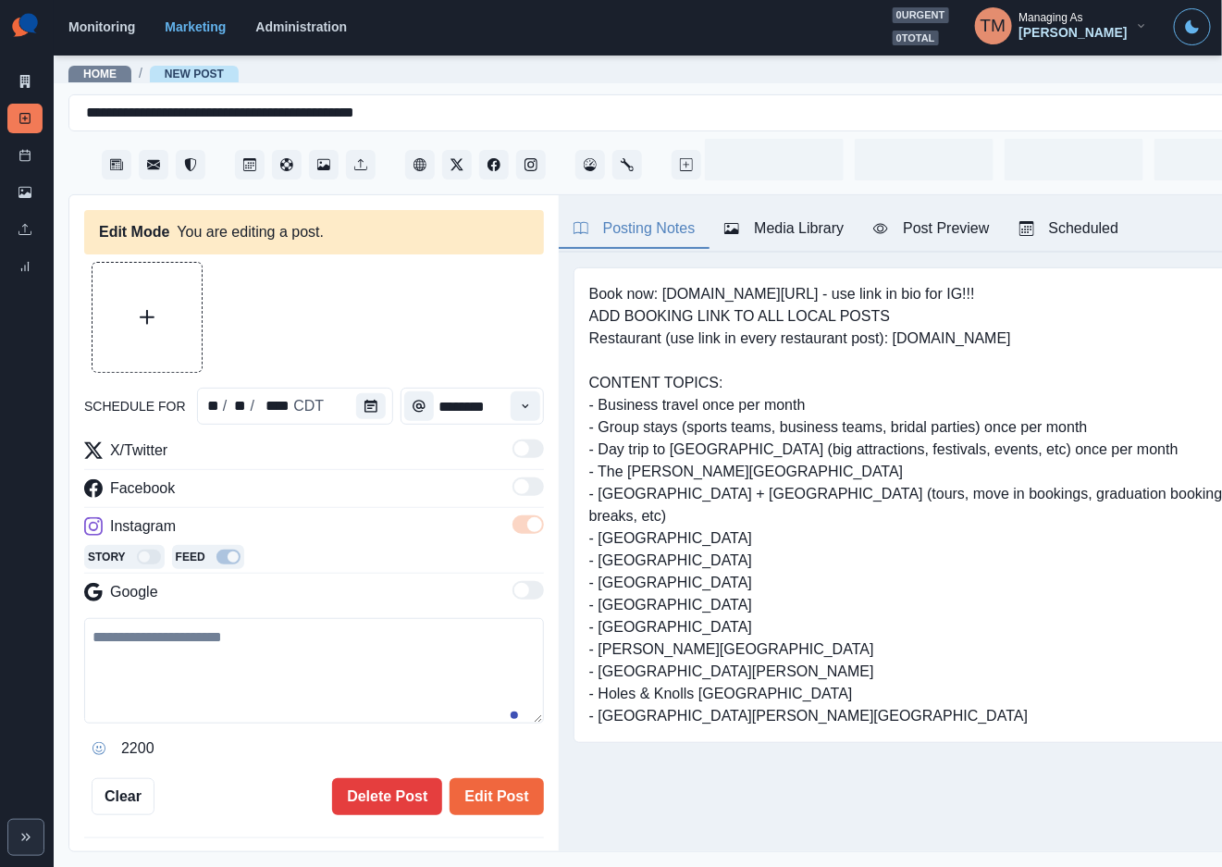
type input "********"
type textarea "**********"
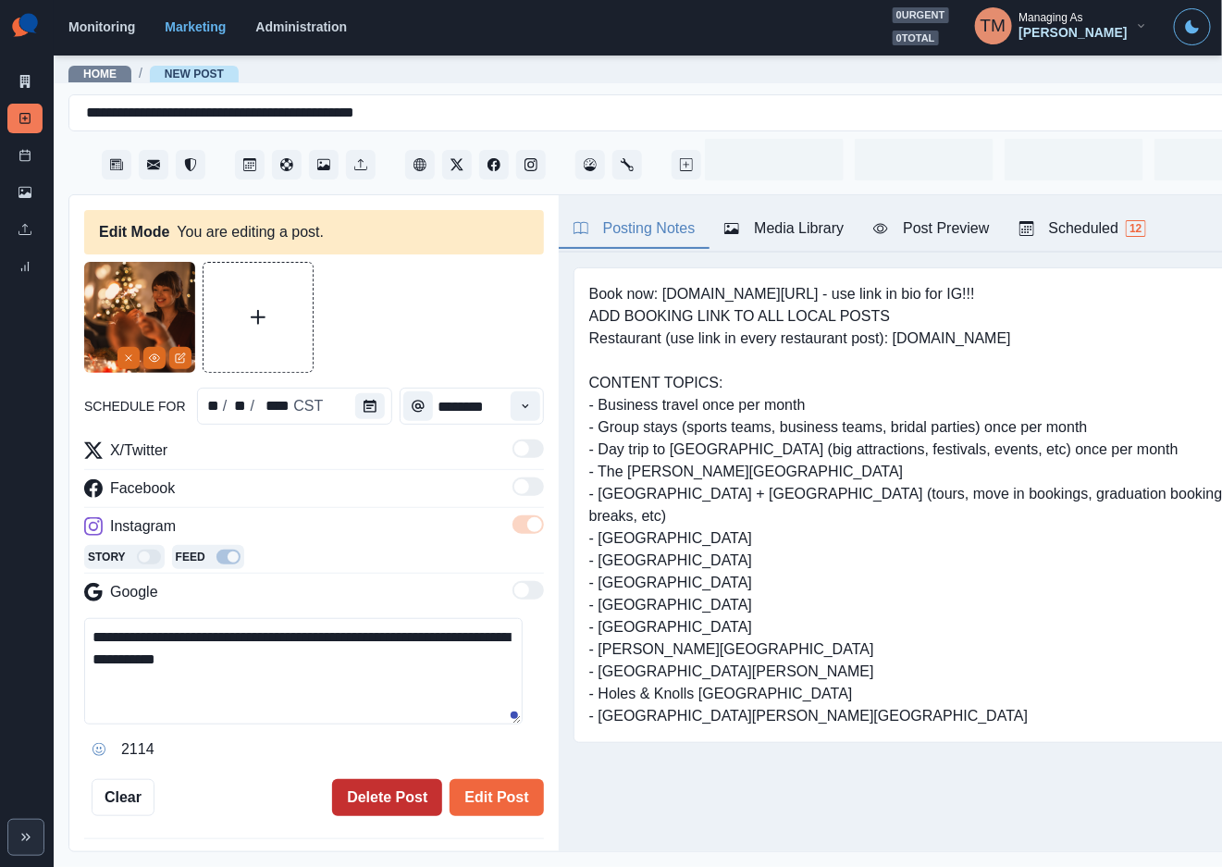
click at [350, 799] on button "Delete Post" at bounding box center [387, 797] width 110 height 37
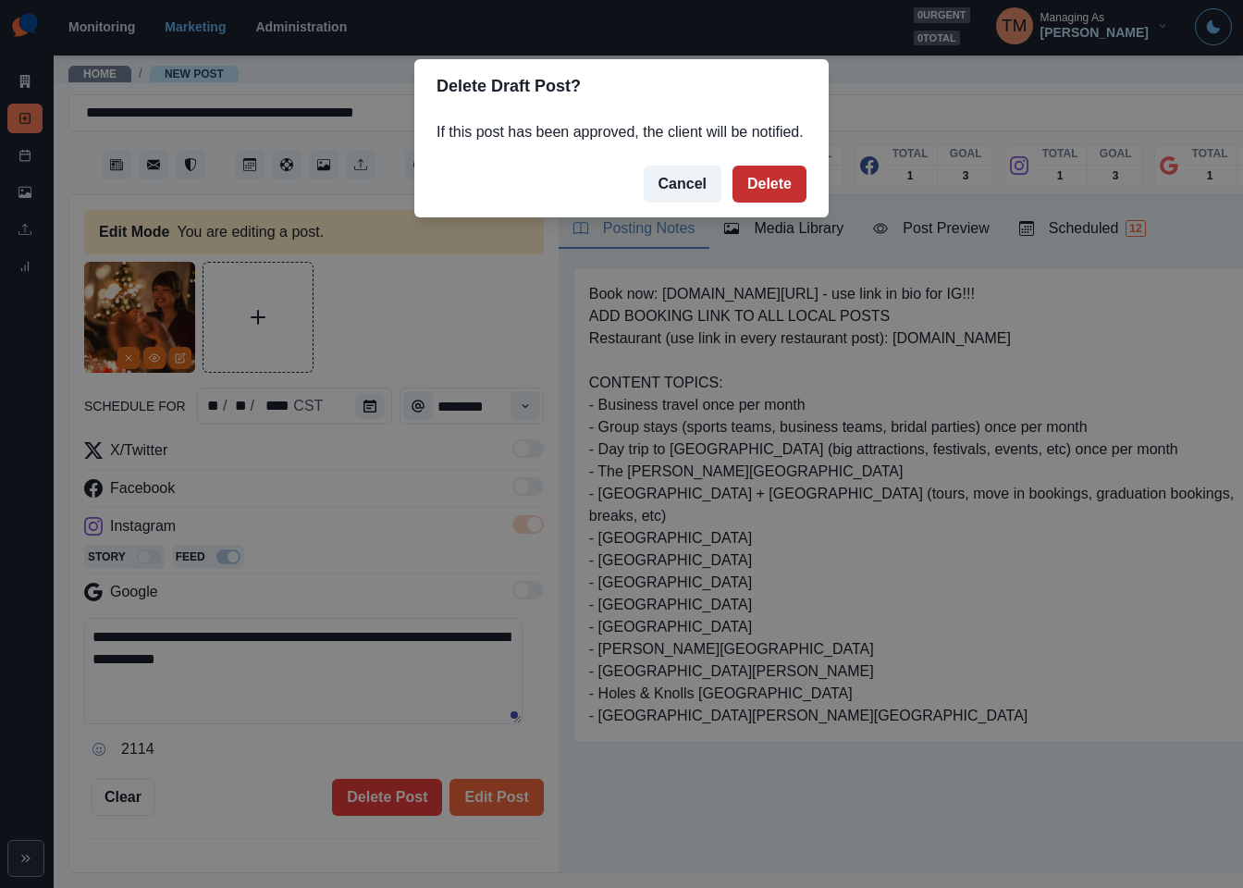
click at [778, 184] on button "Delete" at bounding box center [770, 184] width 74 height 37
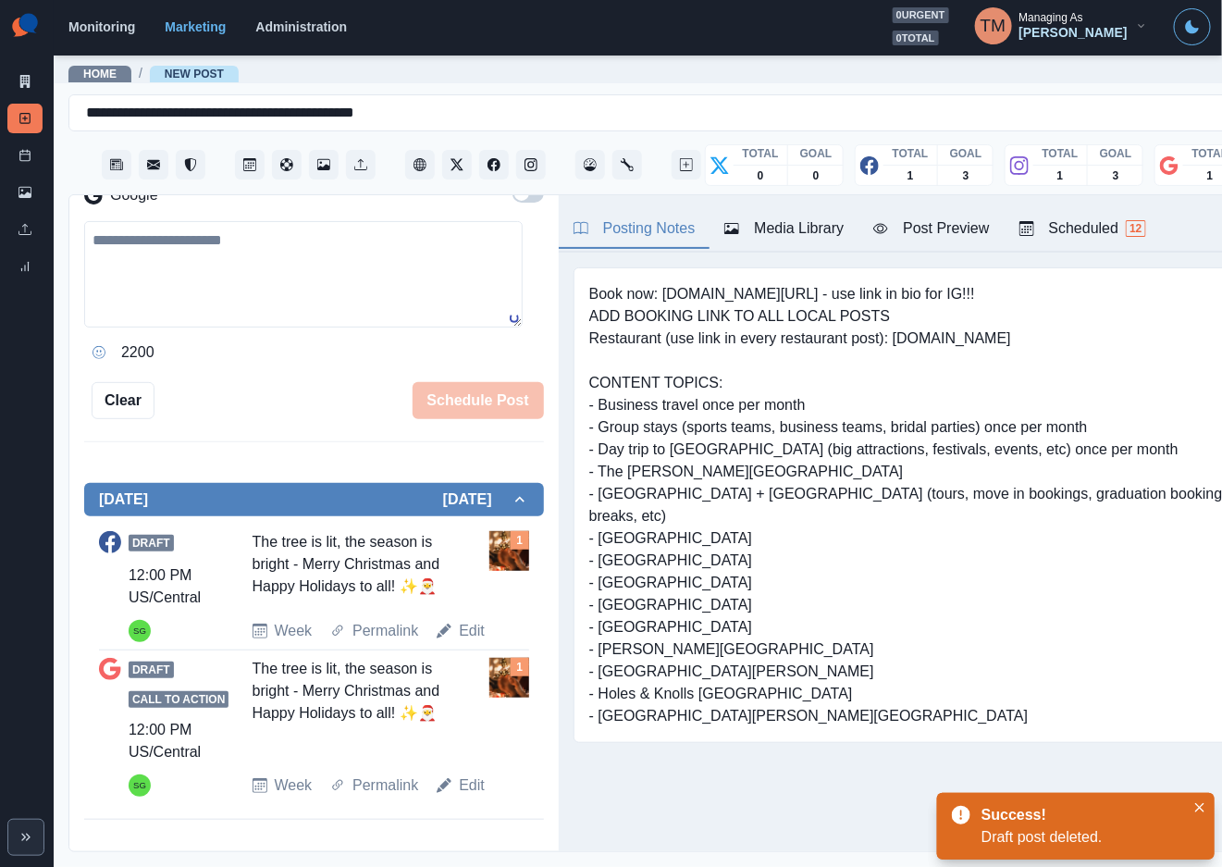
scroll to position [350, 0]
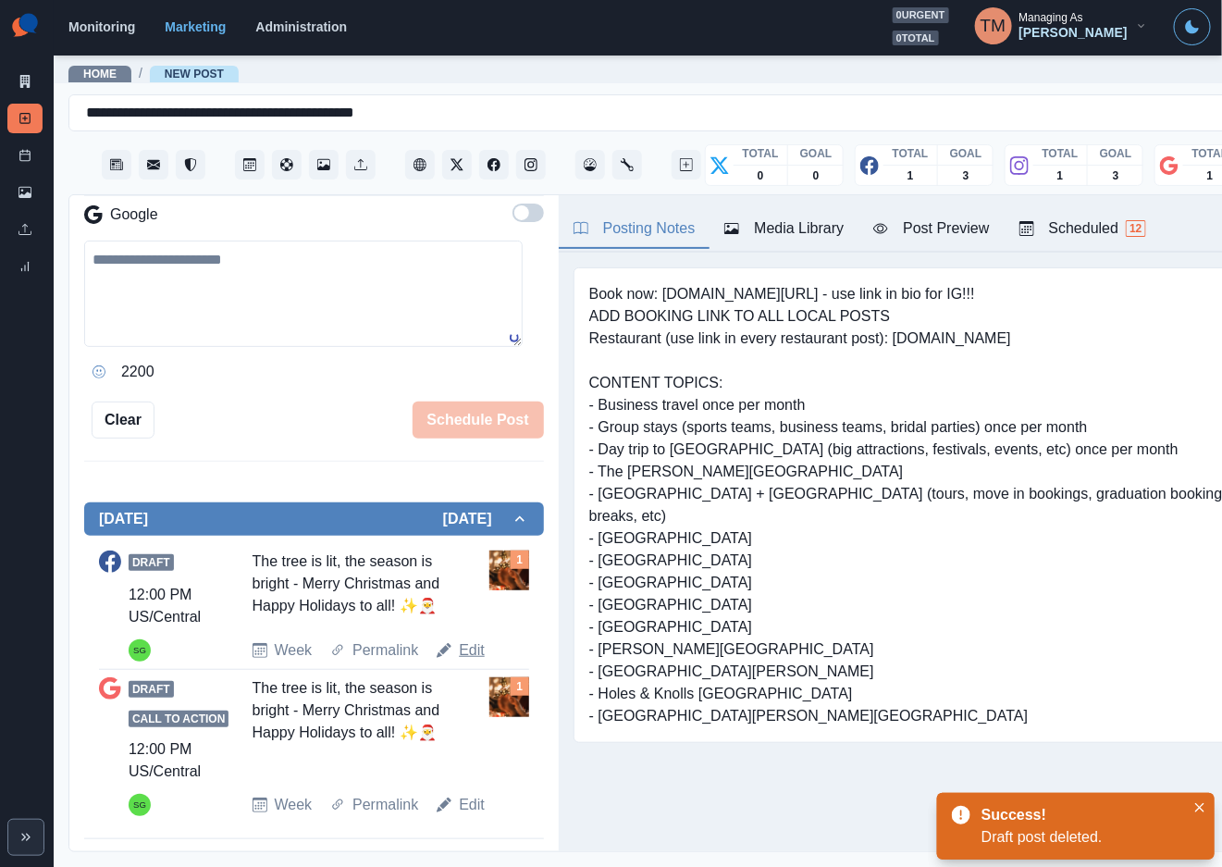
click at [463, 647] on link "Edit" at bounding box center [472, 650] width 26 height 22
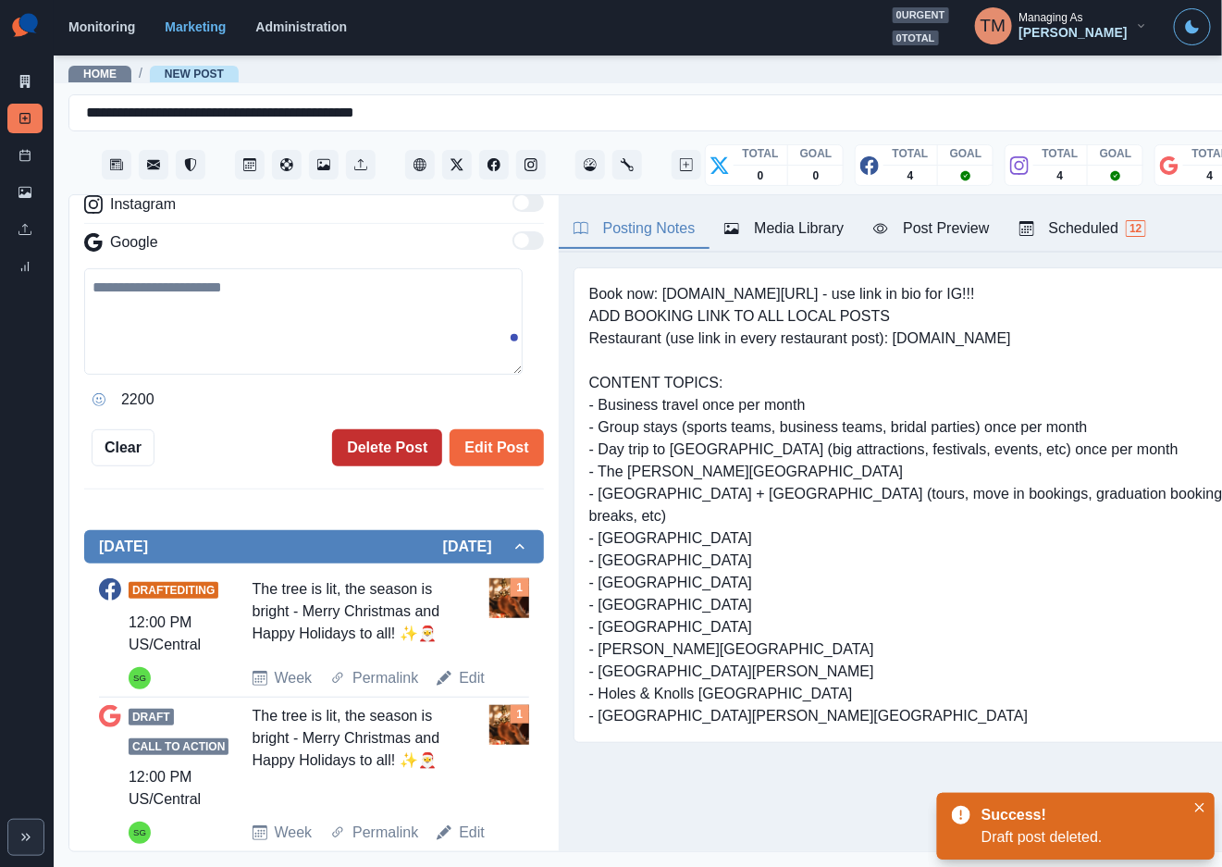
type textarea "**********"
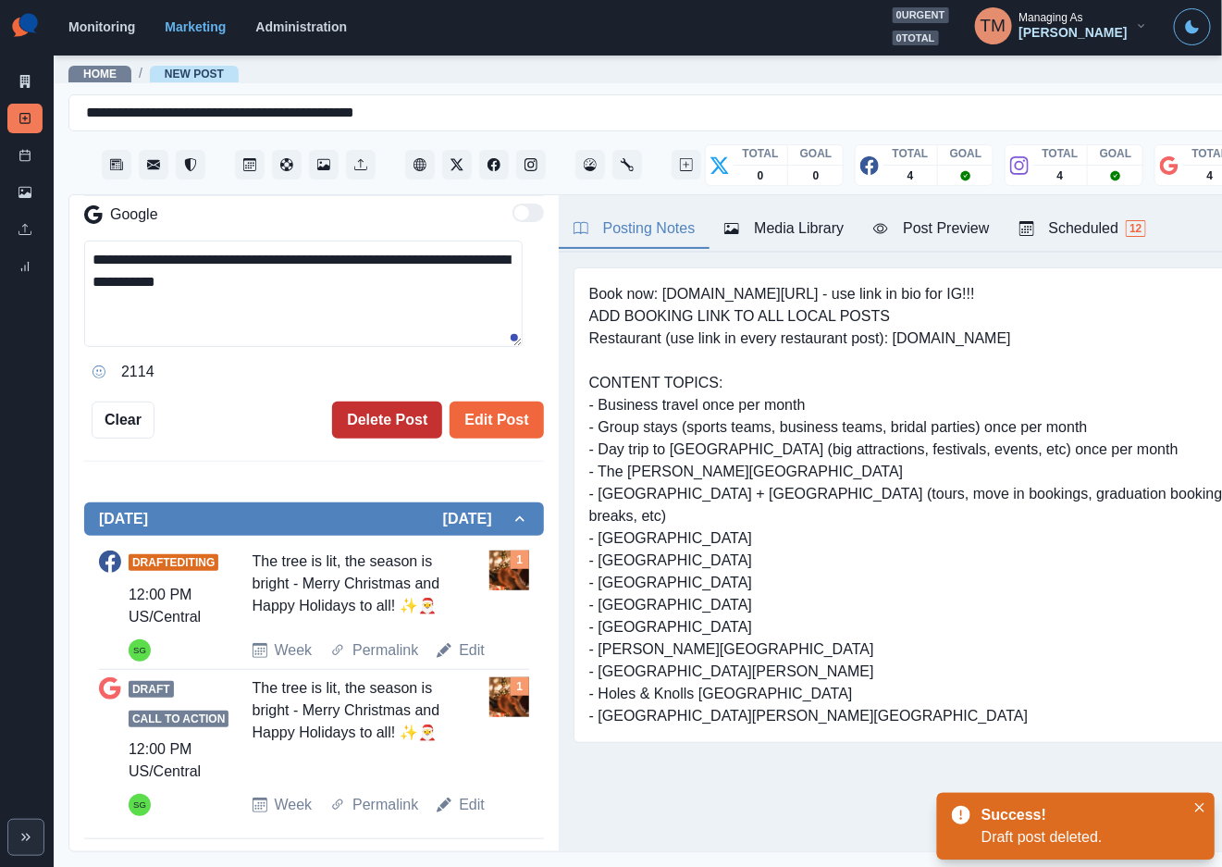
click at [373, 427] on button "Delete Post" at bounding box center [387, 419] width 110 height 37
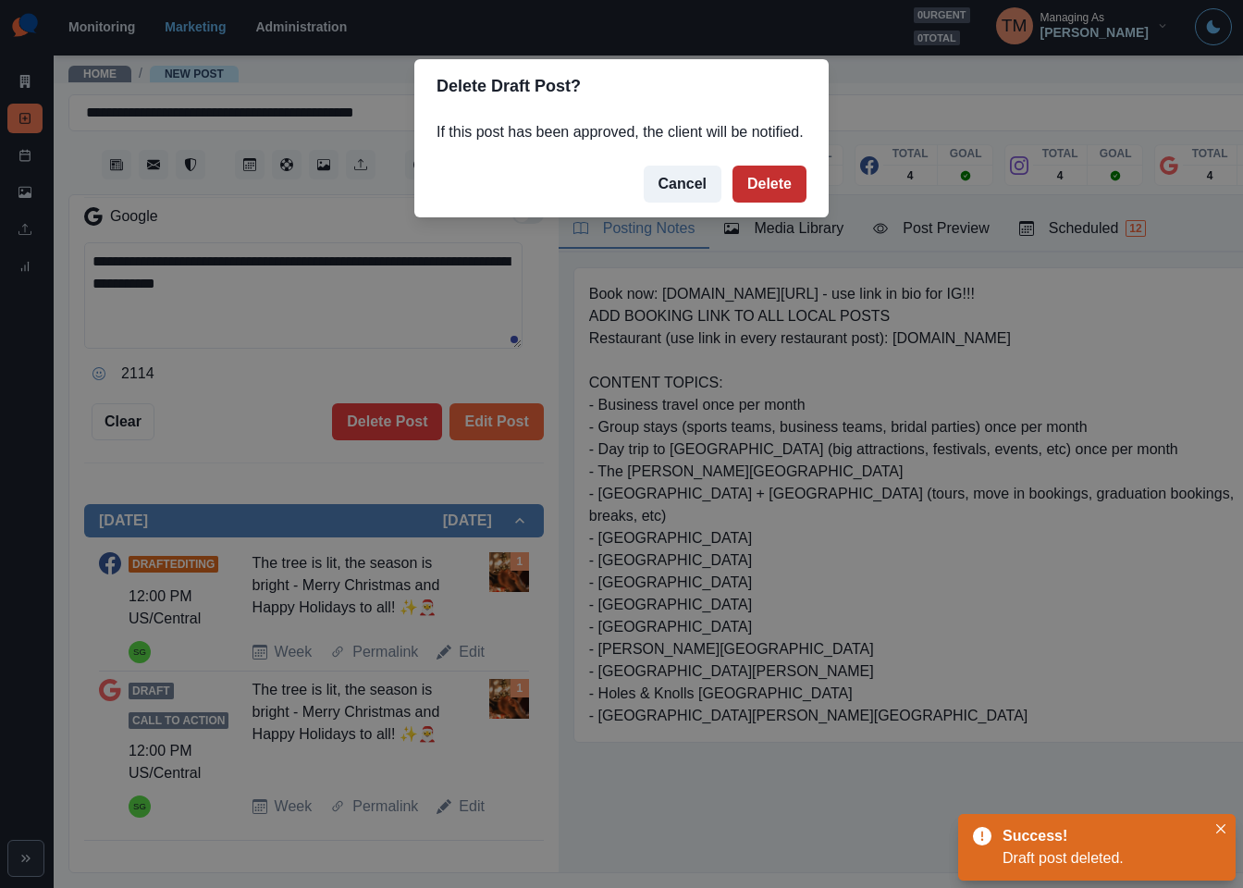
click at [763, 198] on button "Delete" at bounding box center [770, 184] width 74 height 37
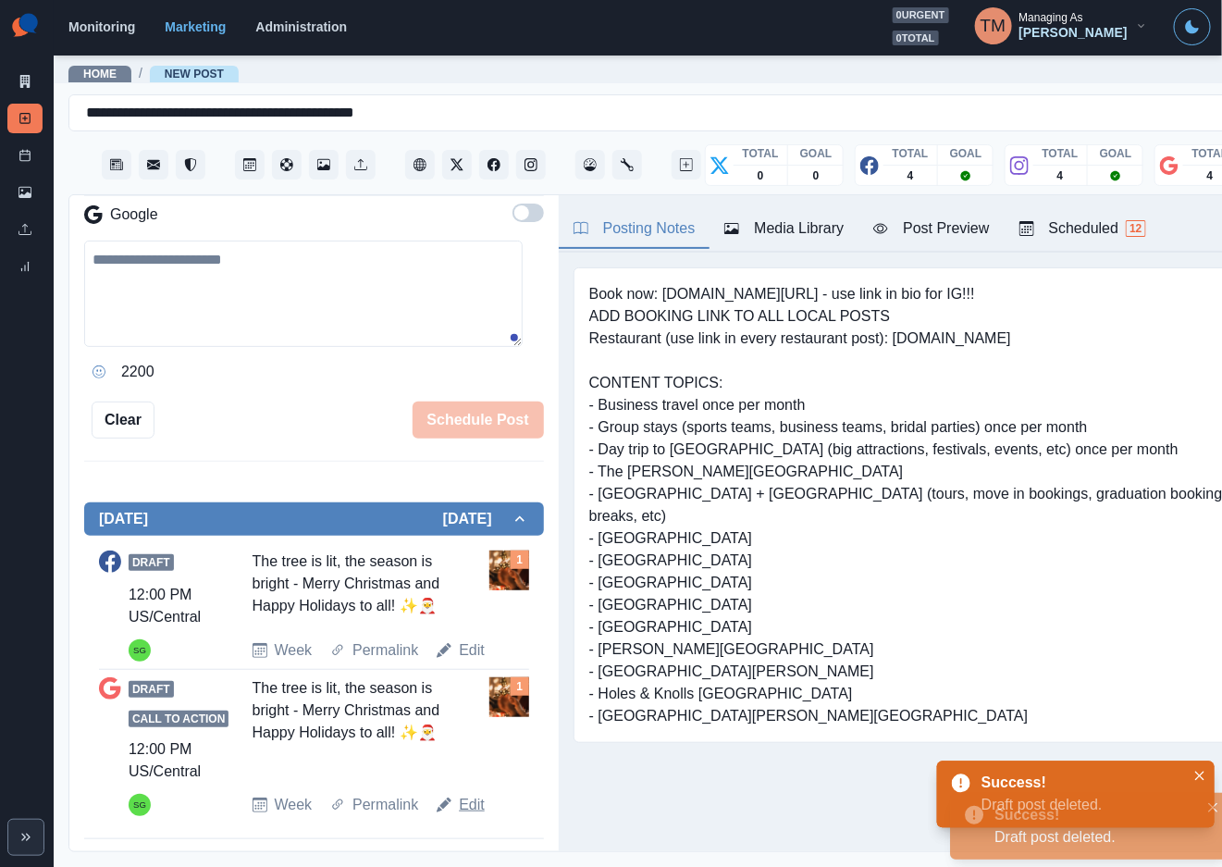
click at [464, 806] on link "Edit" at bounding box center [472, 805] width 26 height 22
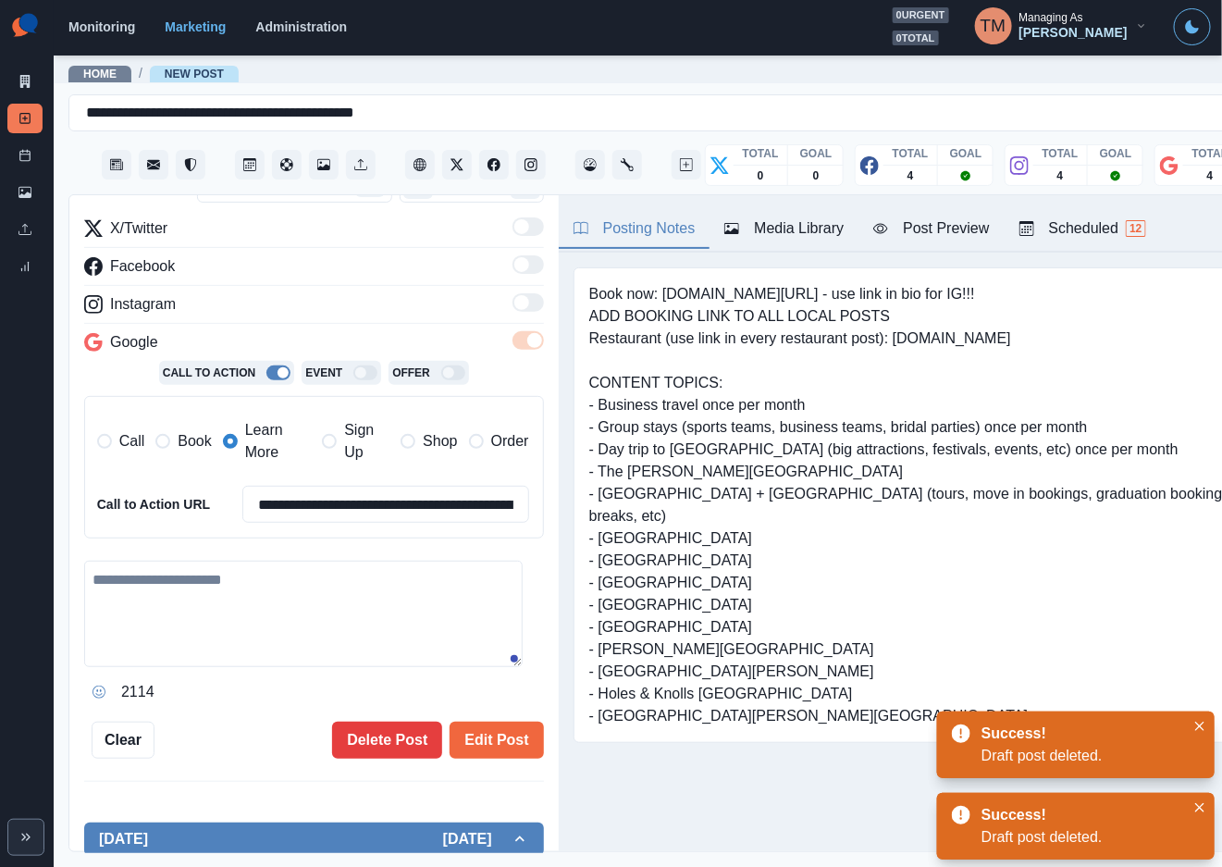
type textarea "**********"
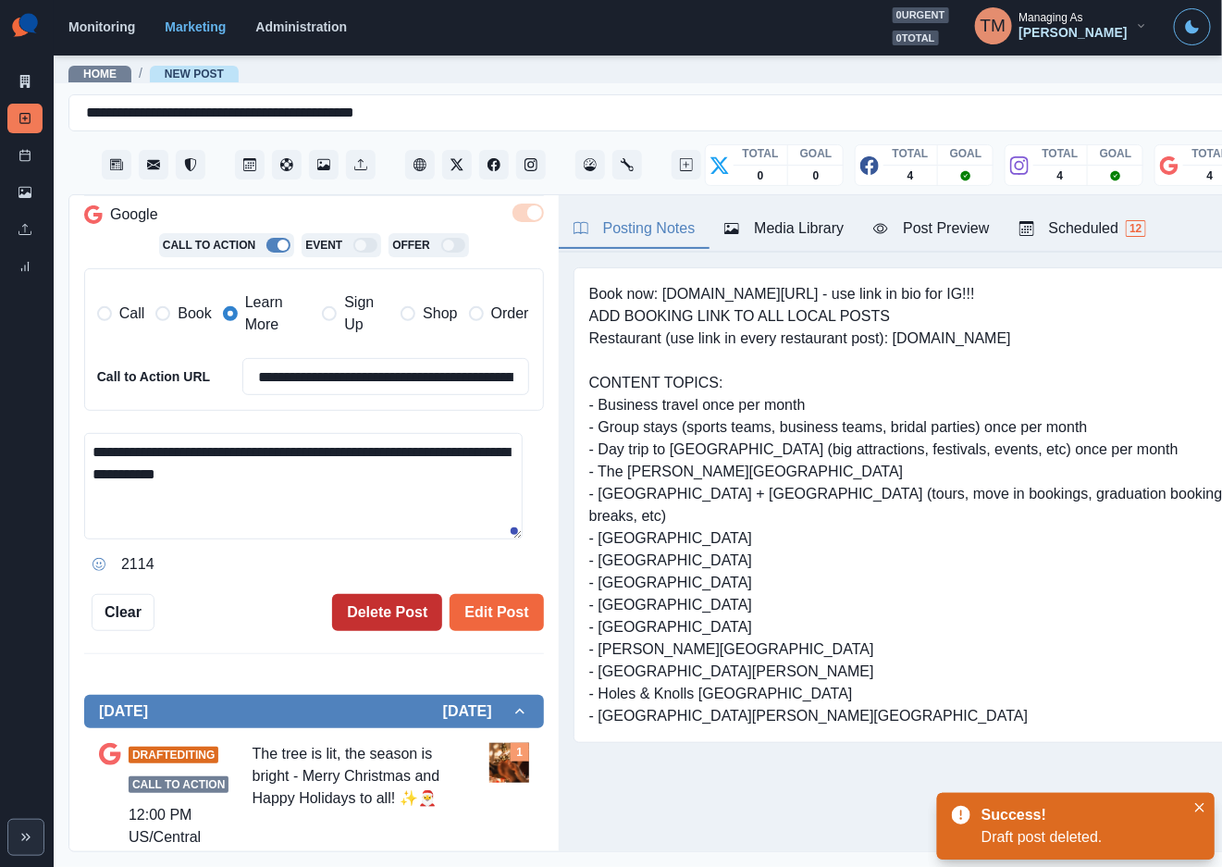
click at [364, 616] on button "Delete Post" at bounding box center [387, 612] width 110 height 37
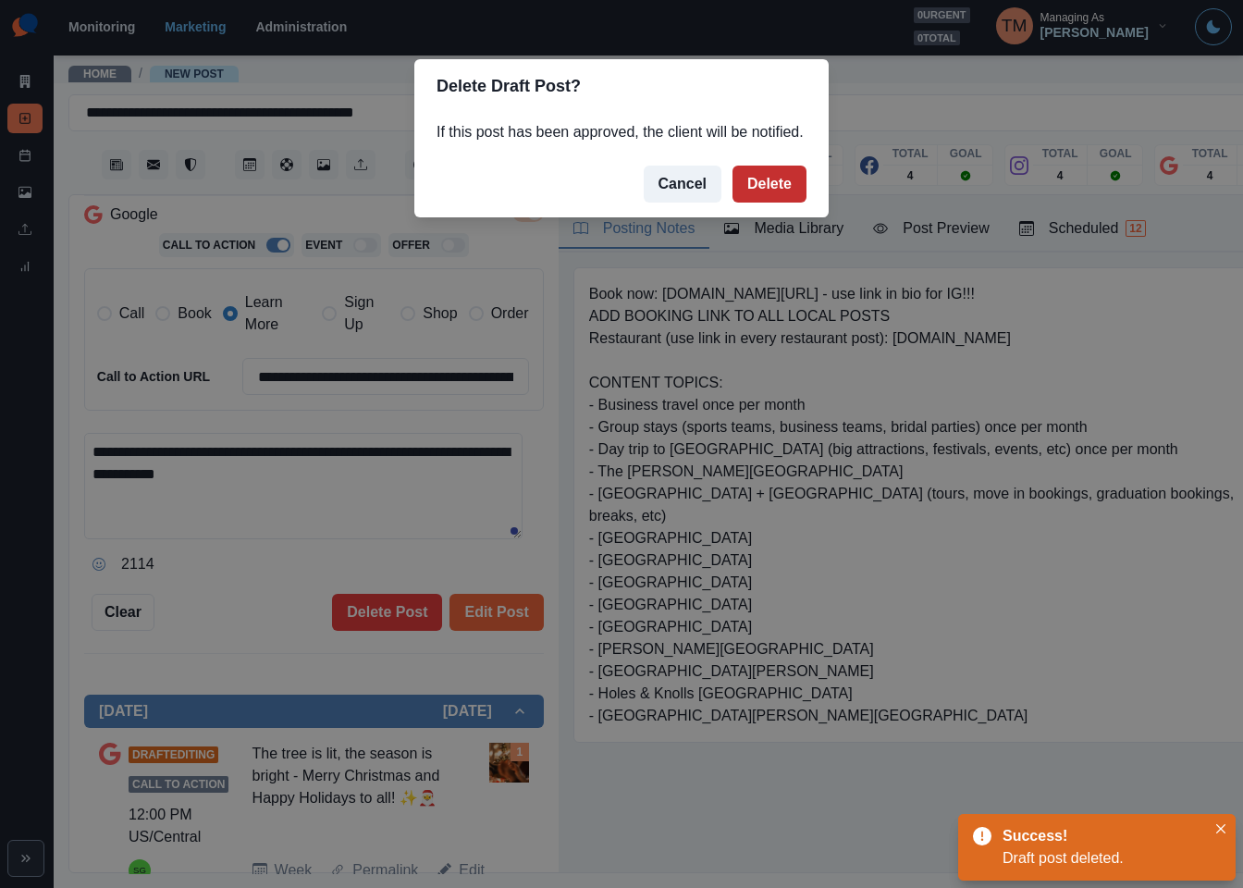
click at [756, 187] on button "Delete" at bounding box center [770, 184] width 74 height 37
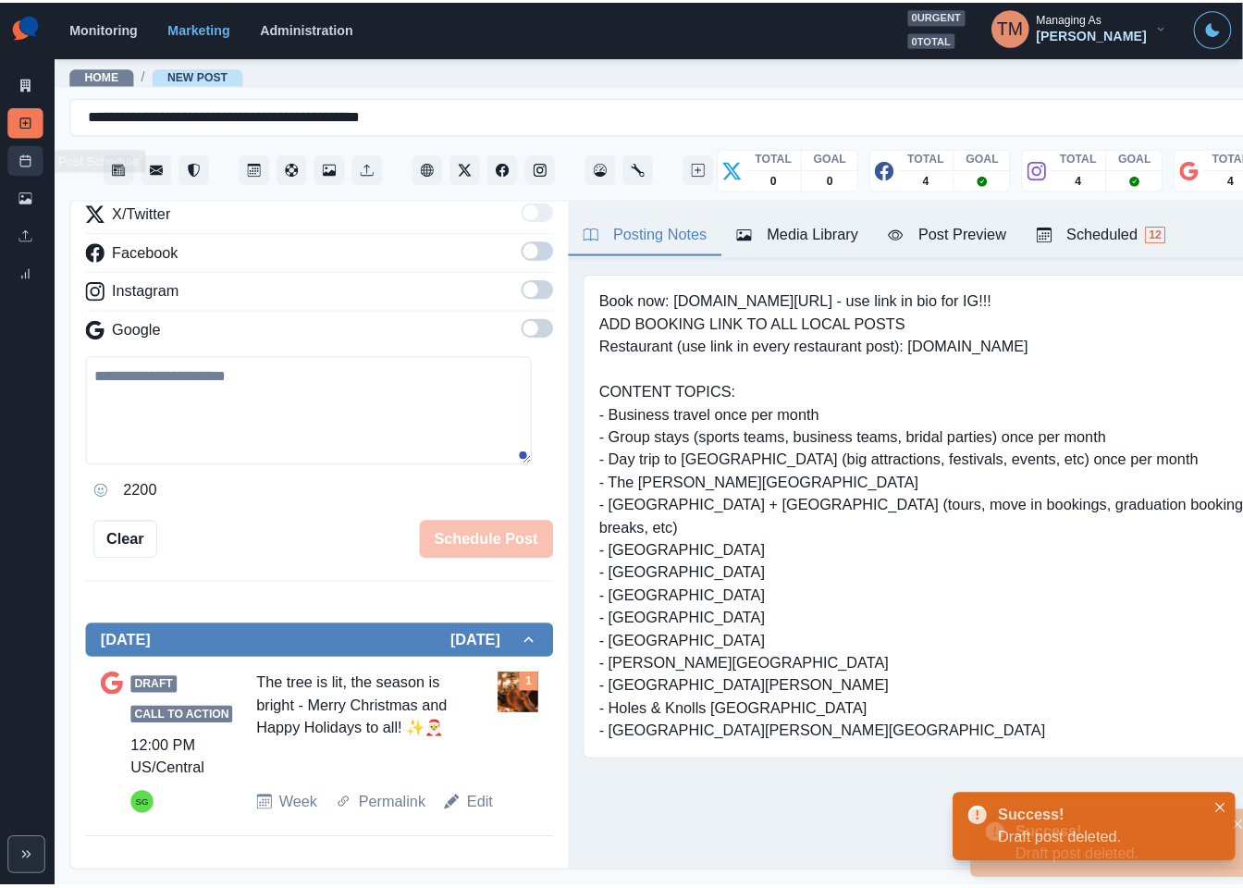
scroll to position [222, 0]
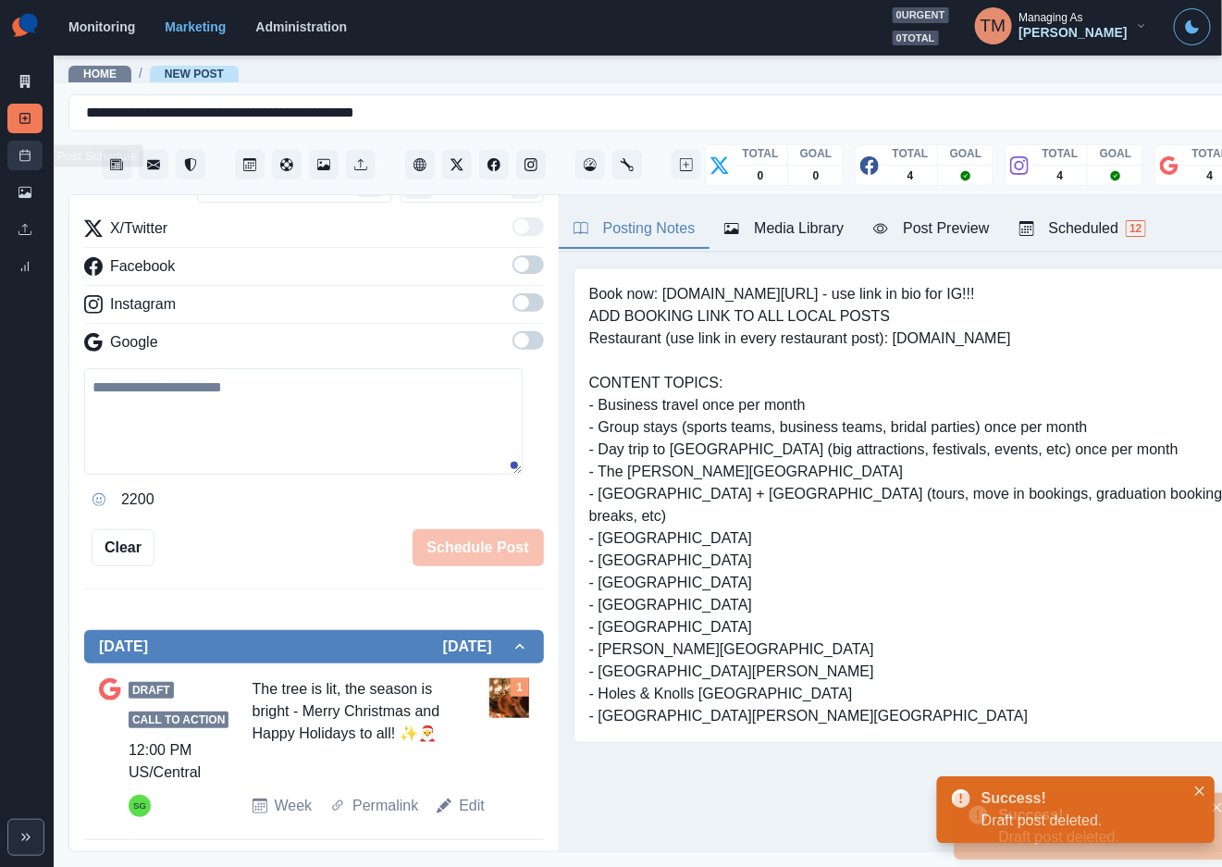
click at [25, 159] on icon at bounding box center [24, 155] width 13 height 13
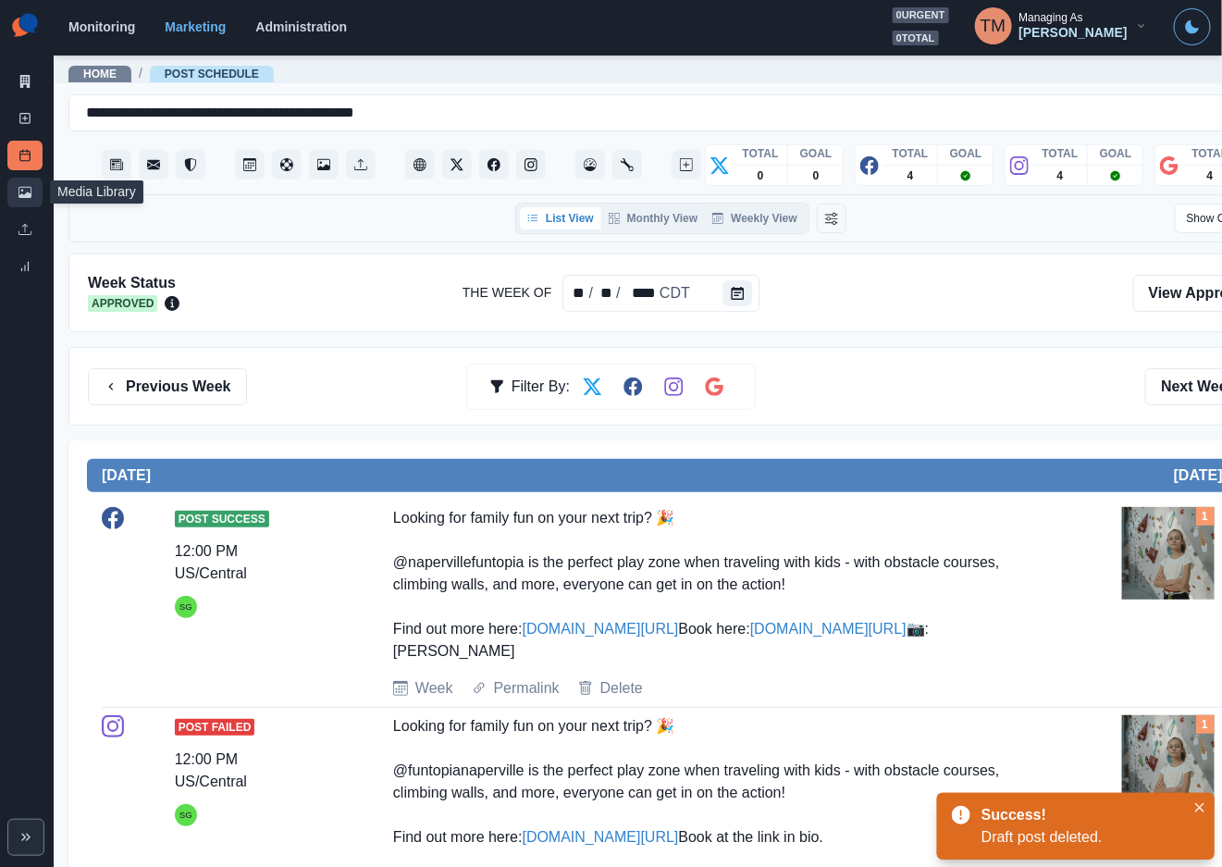
drag, startPoint x: 33, startPoint y: 201, endPoint x: 31, endPoint y: 239, distance: 38.0
click at [31, 201] on link "Media Library" at bounding box center [24, 193] width 35 height 30
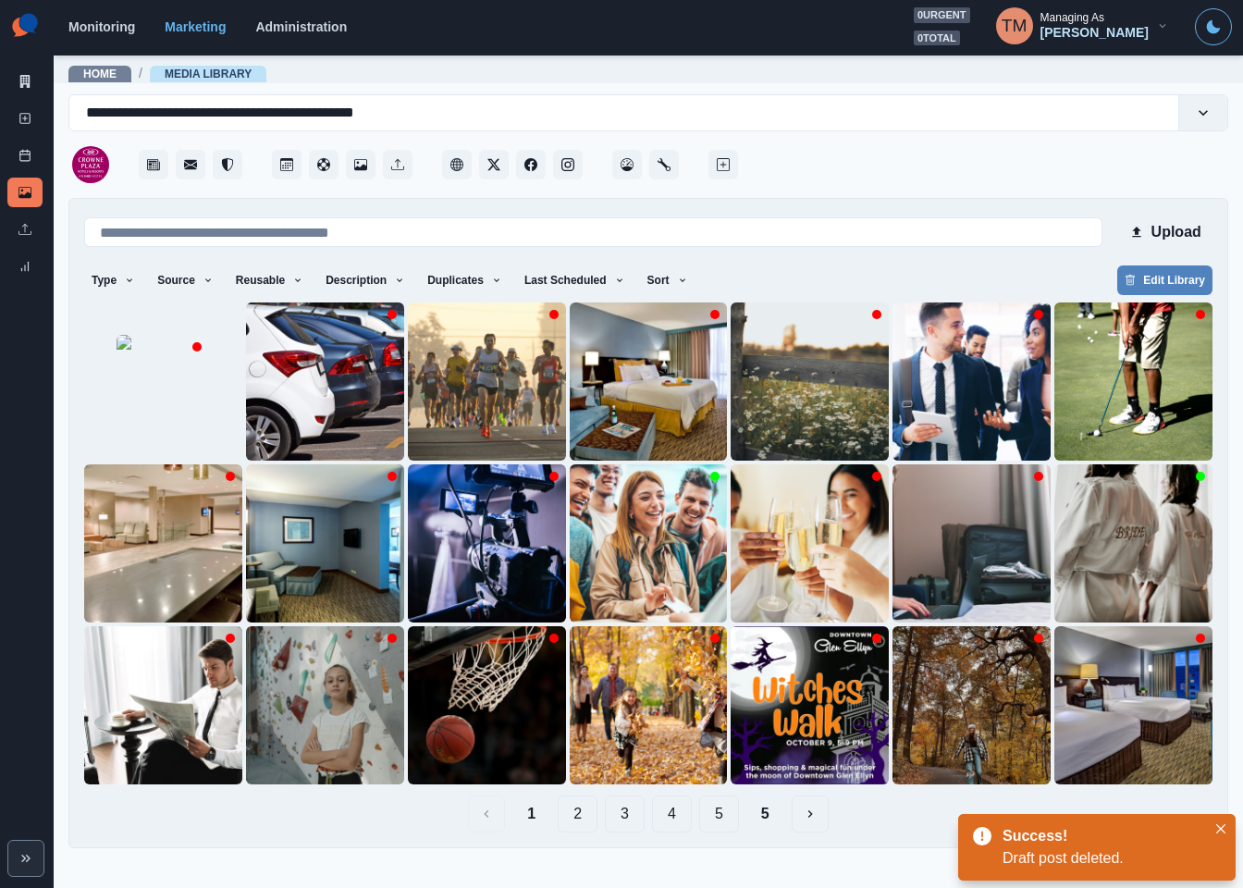
click at [767, 816] on button "5" at bounding box center [765, 813] width 38 height 37
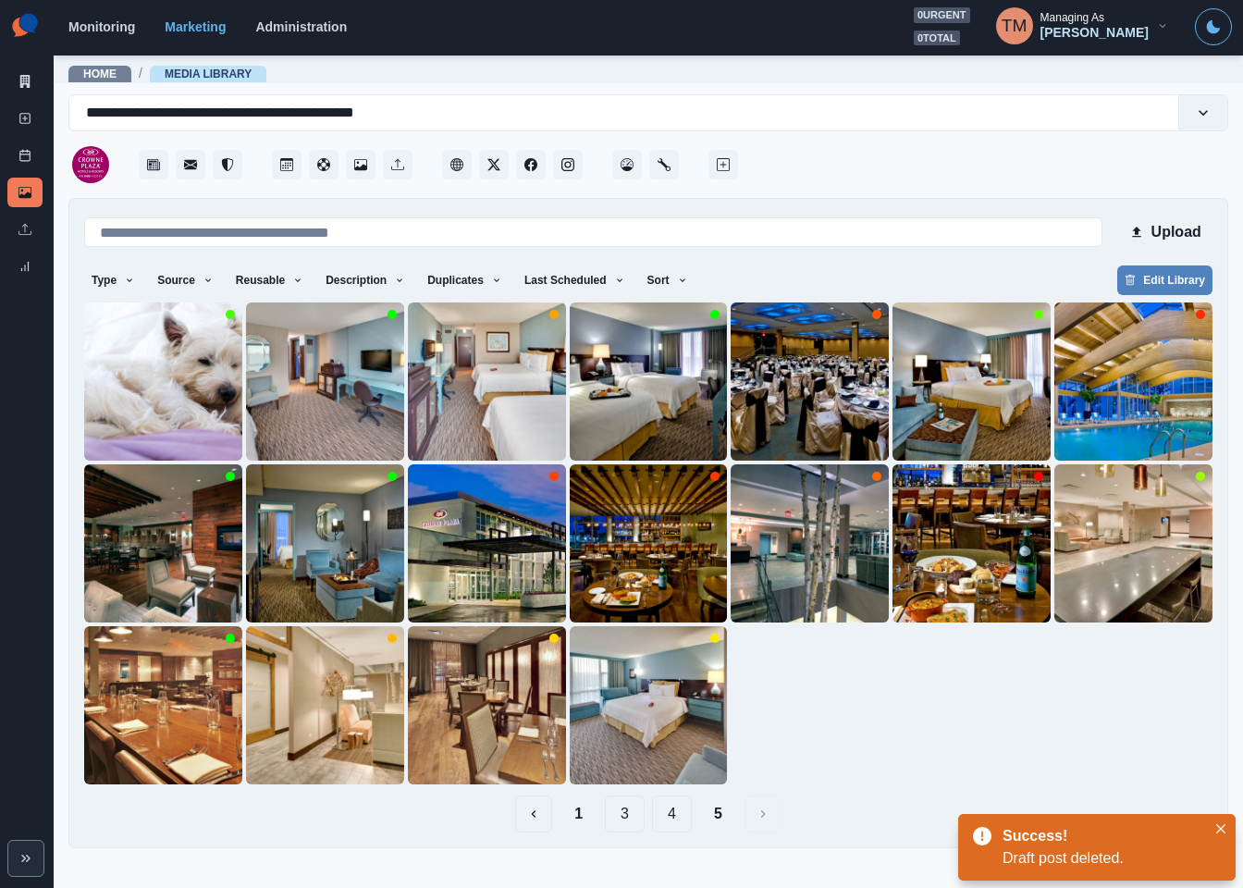
click at [672, 806] on button "4" at bounding box center [672, 813] width 40 height 37
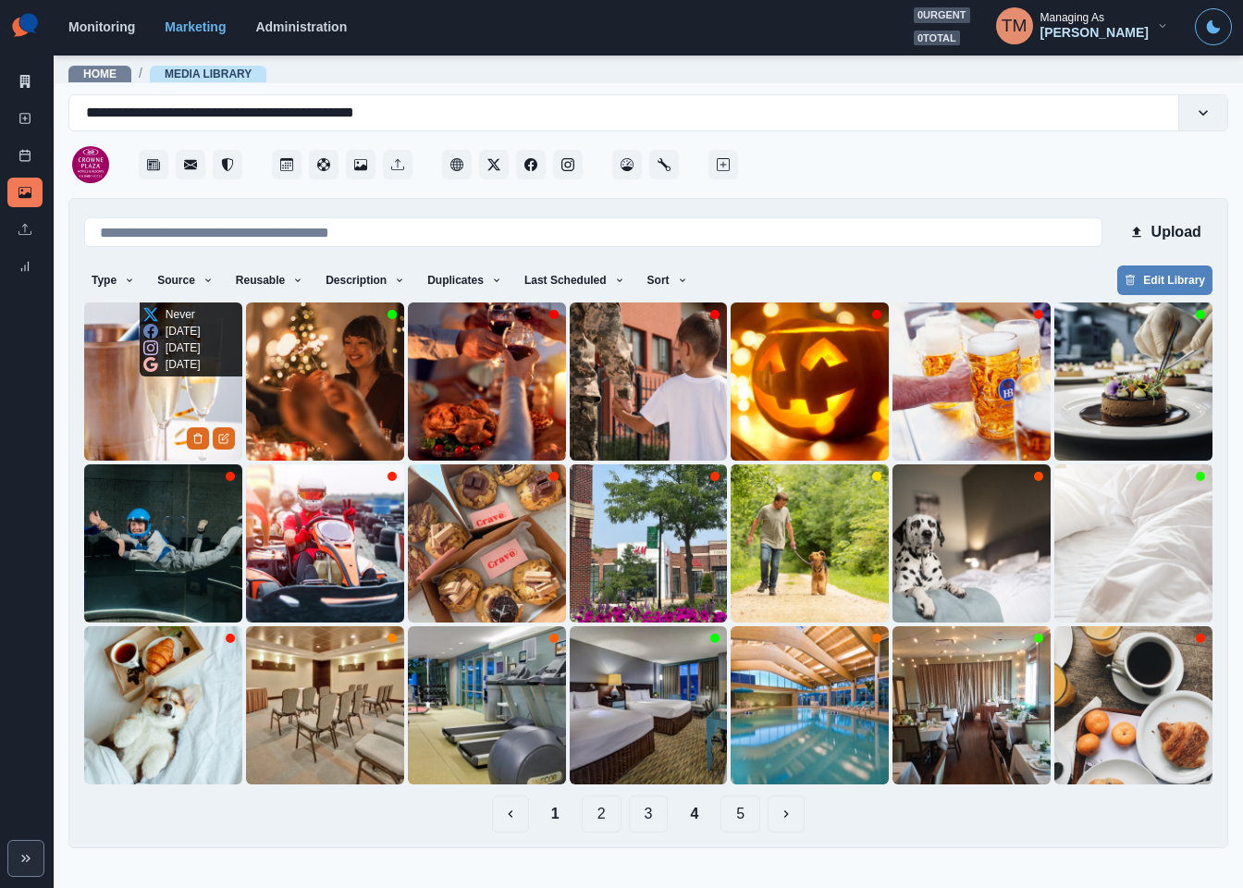
click at [119, 394] on img at bounding box center [163, 381] width 158 height 158
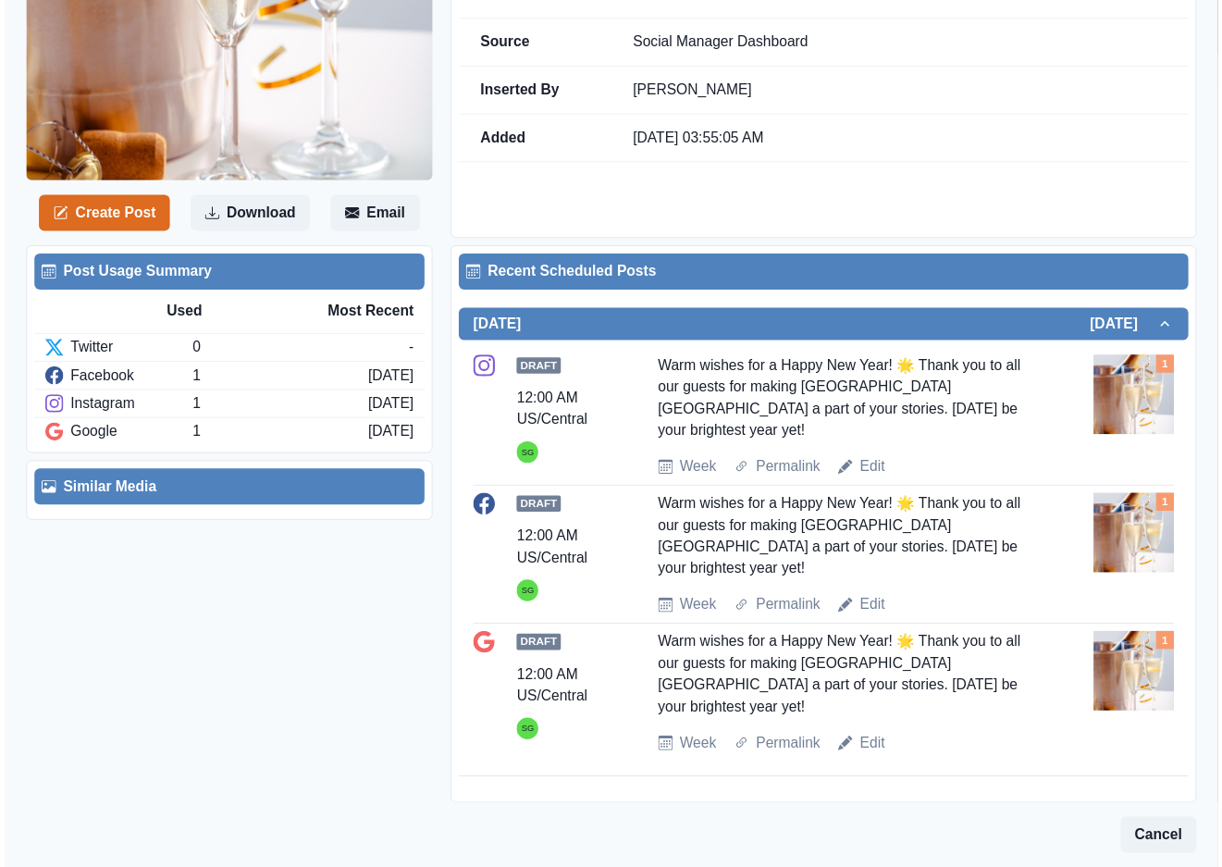
scroll to position [402, 0]
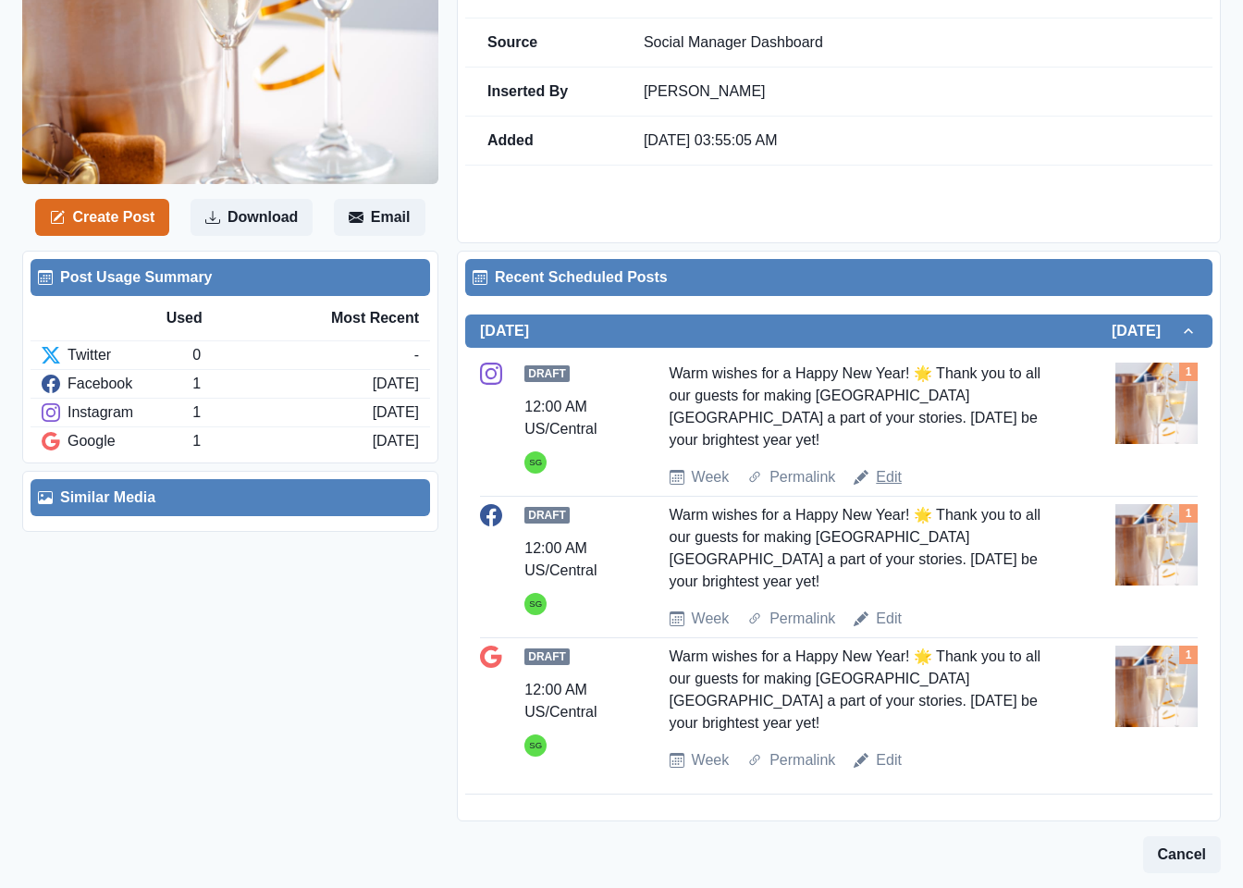
click at [881, 480] on link "Edit" at bounding box center [889, 477] width 26 height 22
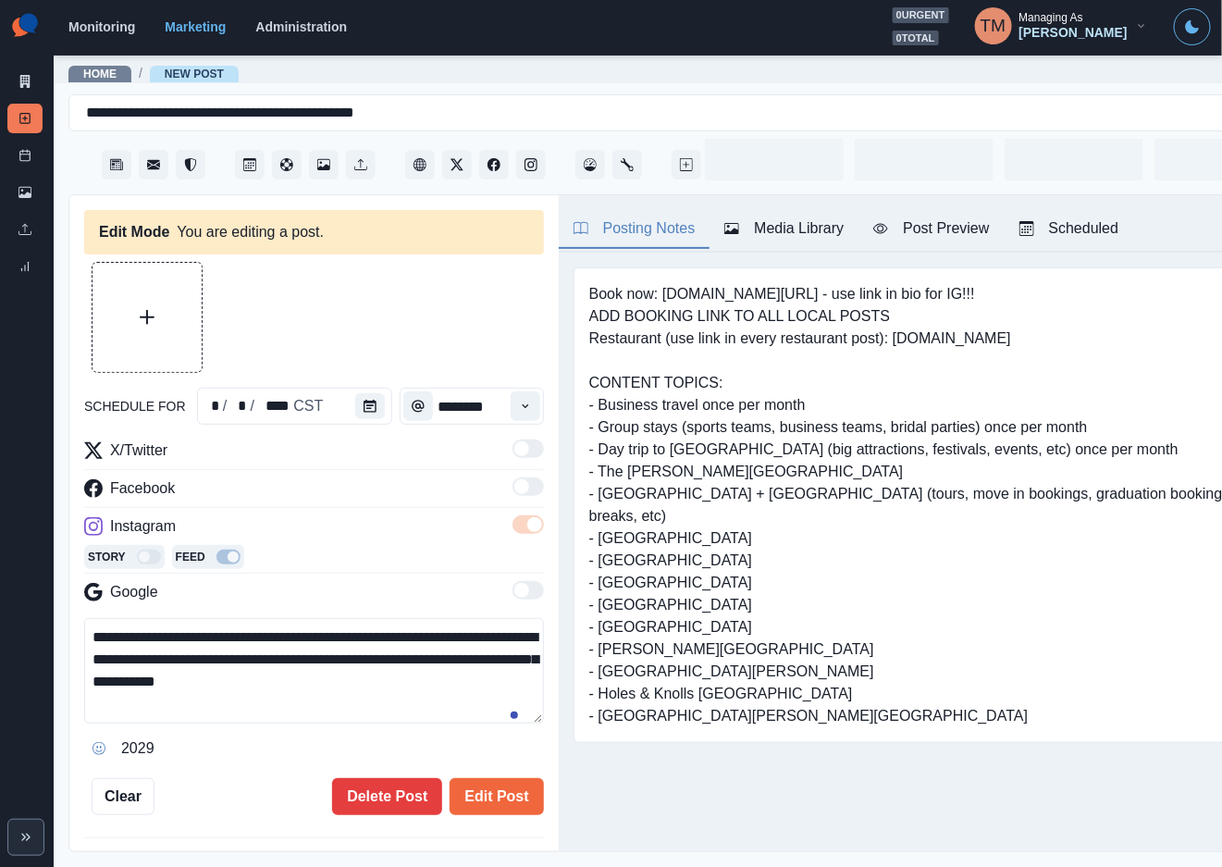
type input "********"
type textarea "**********"
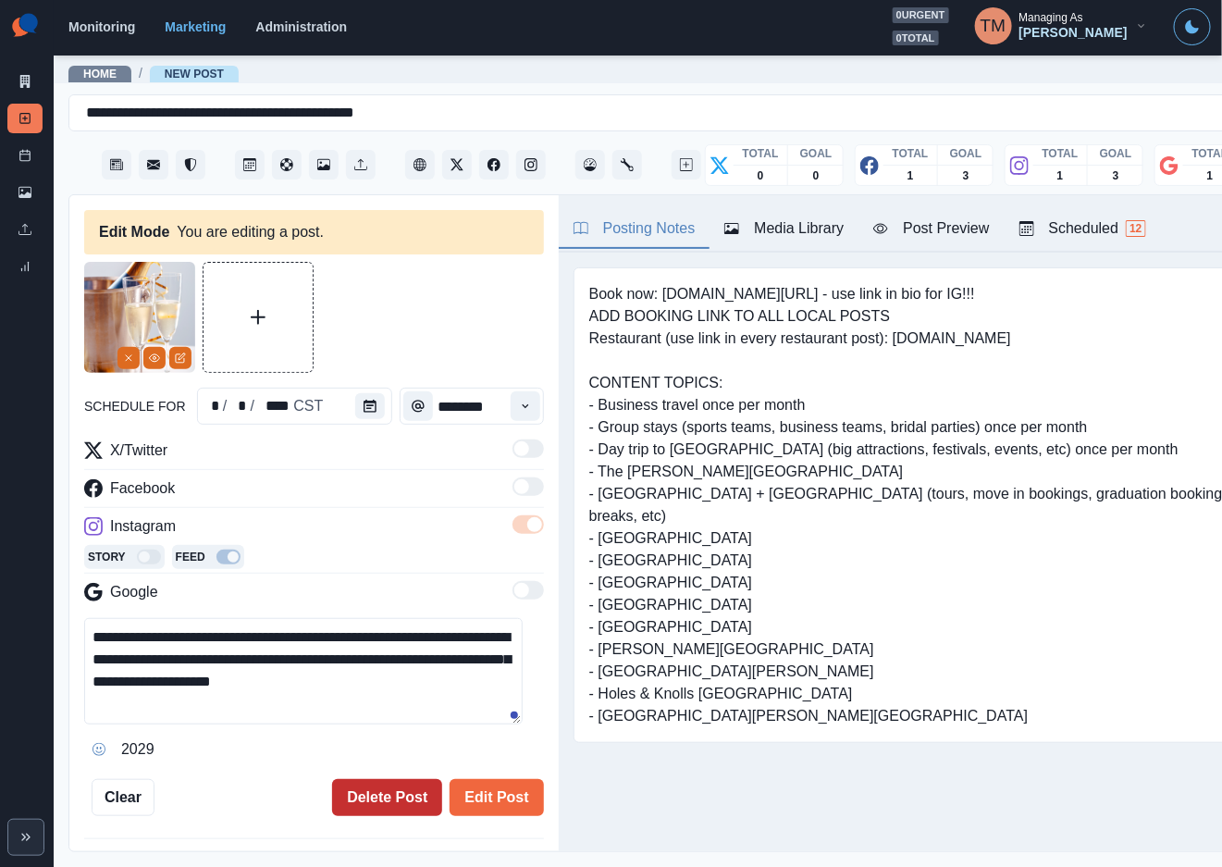
click at [364, 788] on button "Delete Post" at bounding box center [387, 797] width 110 height 37
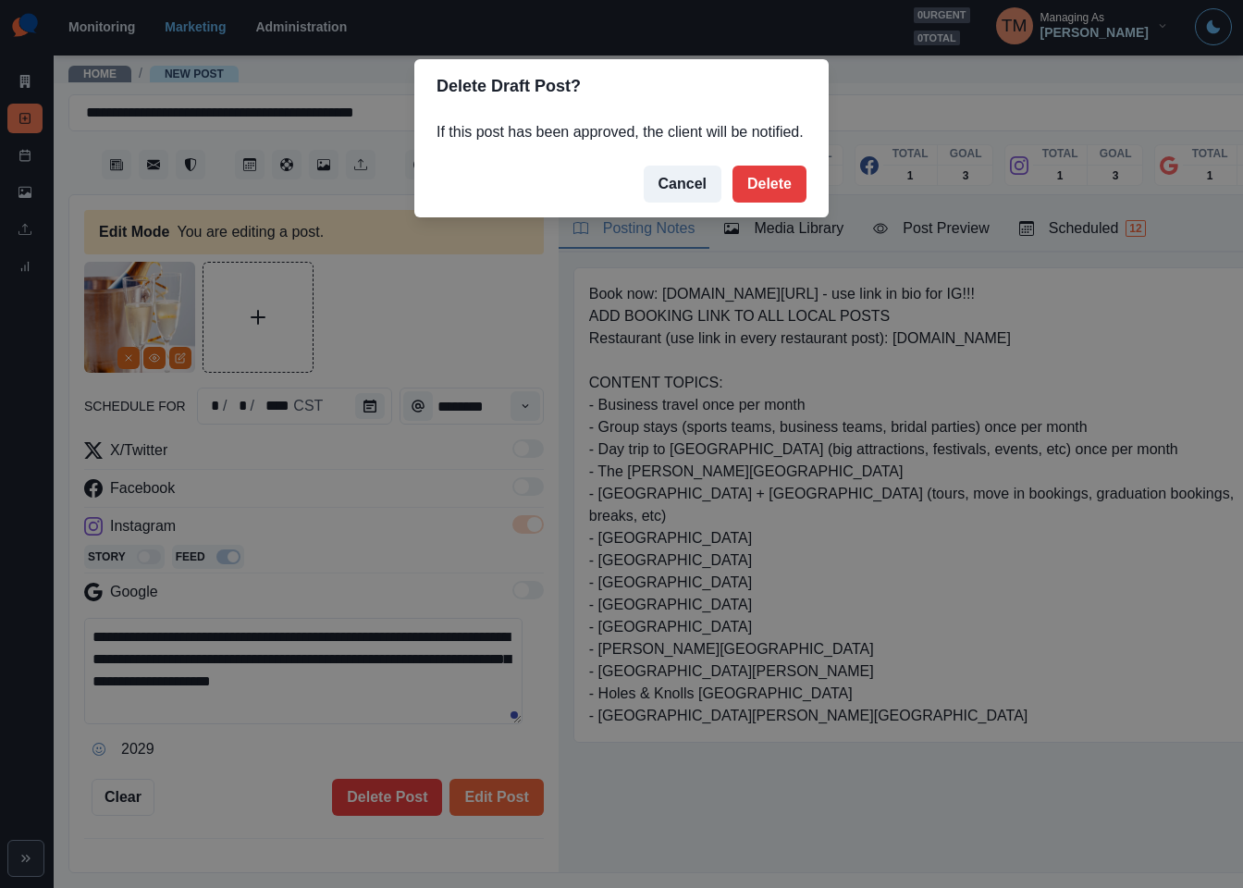
drag, startPoint x: 775, startPoint y: 190, endPoint x: 469, endPoint y: 599, distance: 511.5
click at [774, 191] on button "Delete" at bounding box center [770, 184] width 74 height 37
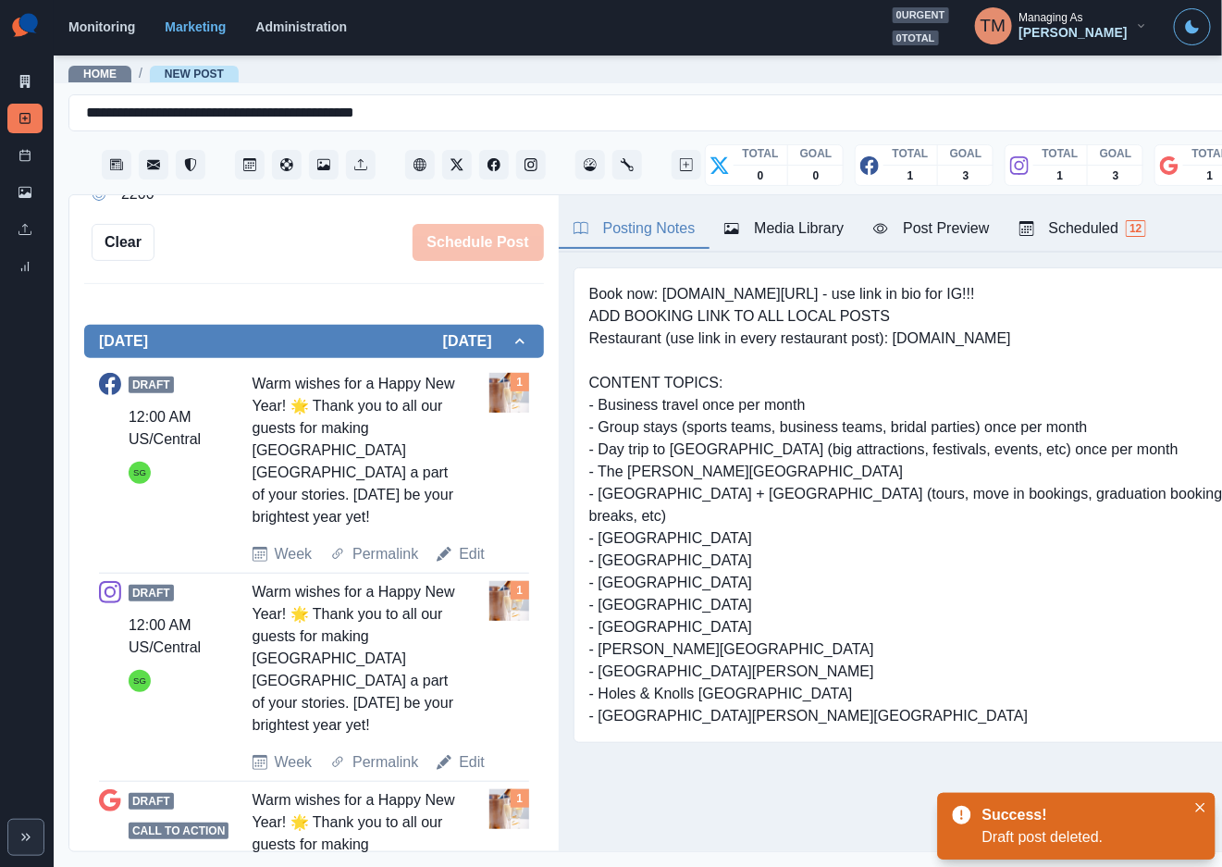
scroll to position [484, 0]
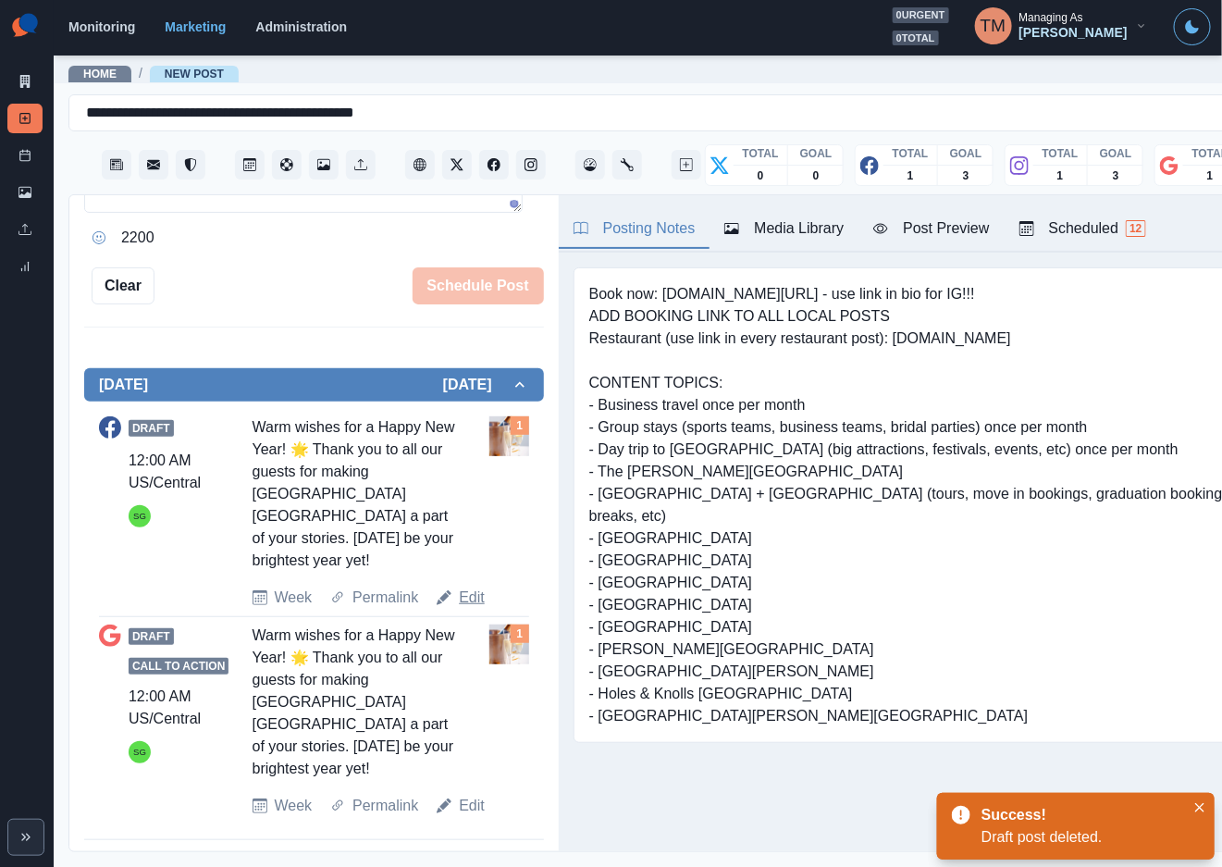
click at [467, 600] on link "Edit" at bounding box center [472, 597] width 26 height 22
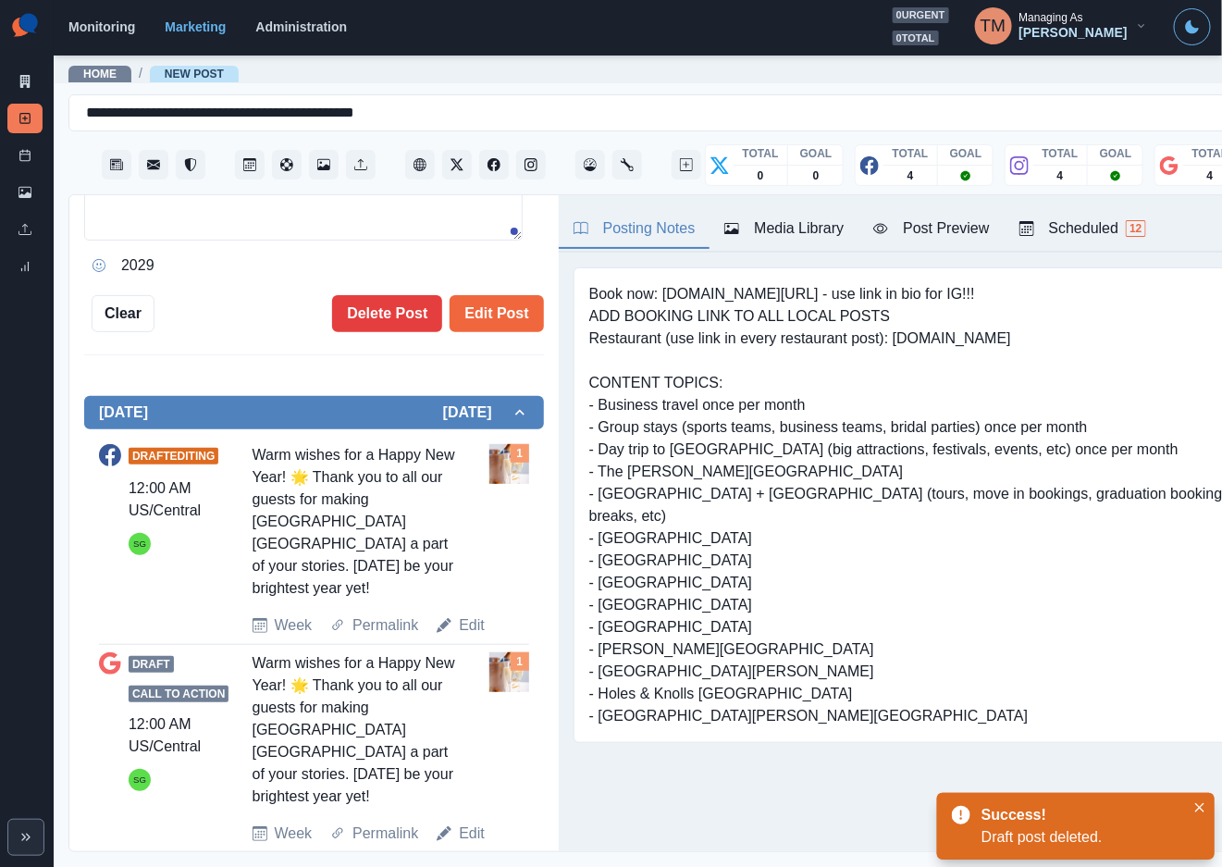
type textarea "**********"
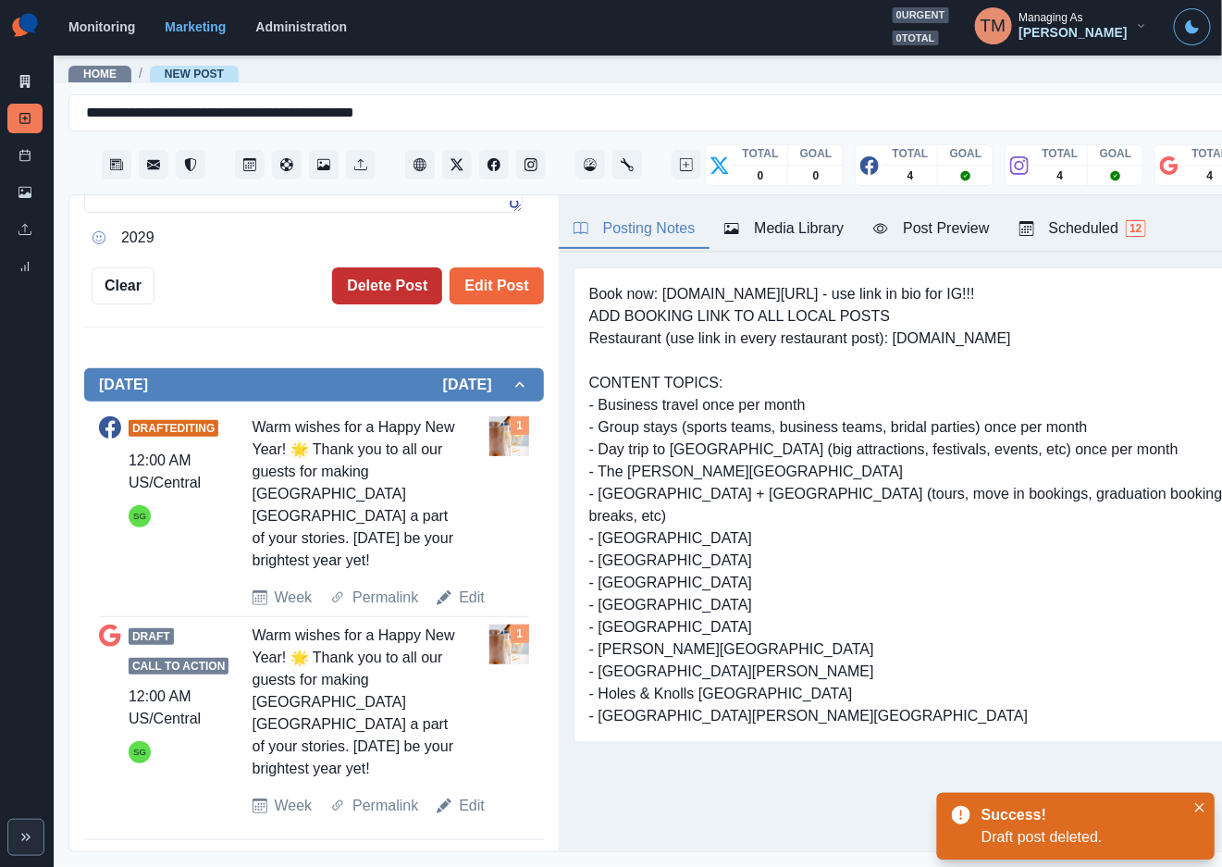
click at [380, 295] on button "Delete Post" at bounding box center [387, 285] width 110 height 37
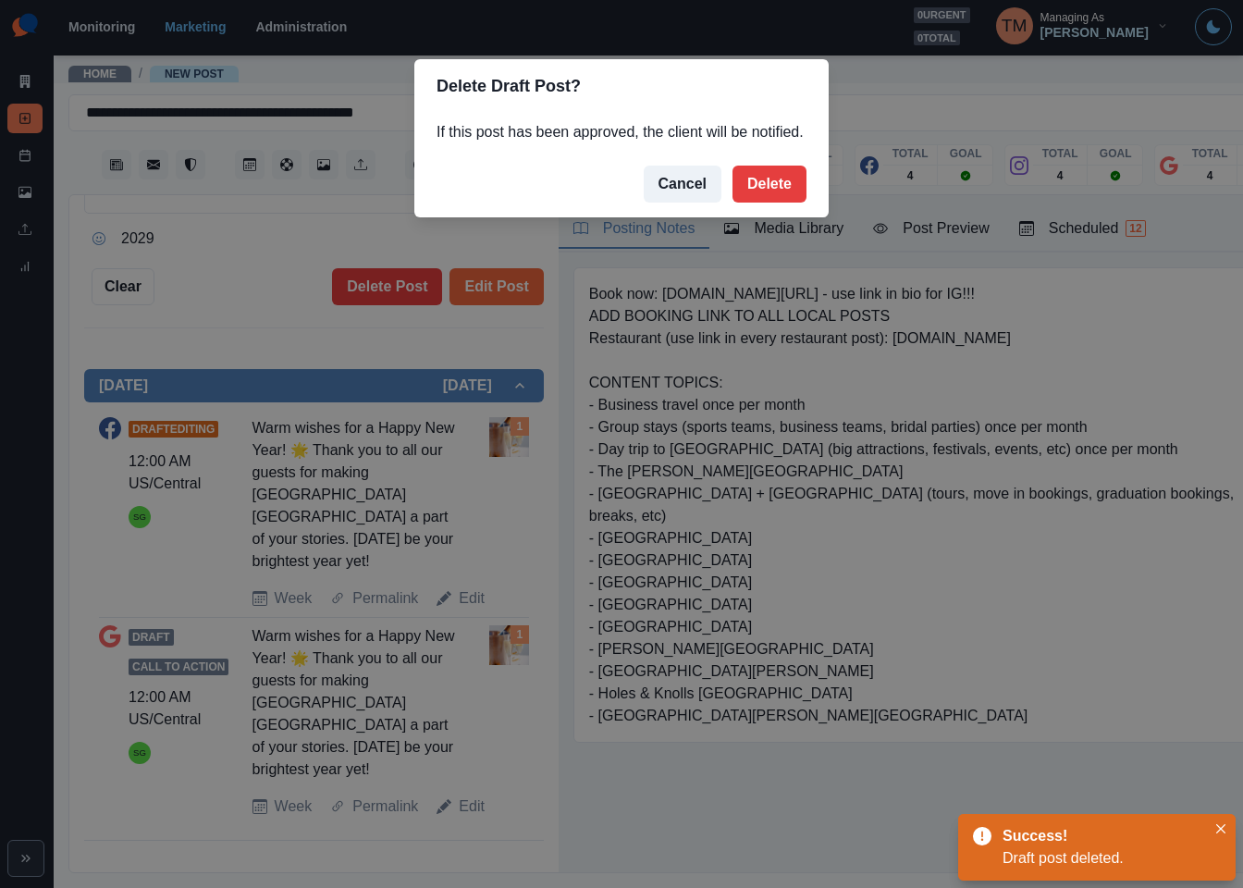
drag, startPoint x: 791, startPoint y: 180, endPoint x: 555, endPoint y: 448, distance: 356.5
click at [777, 187] on button "Delete" at bounding box center [770, 184] width 74 height 37
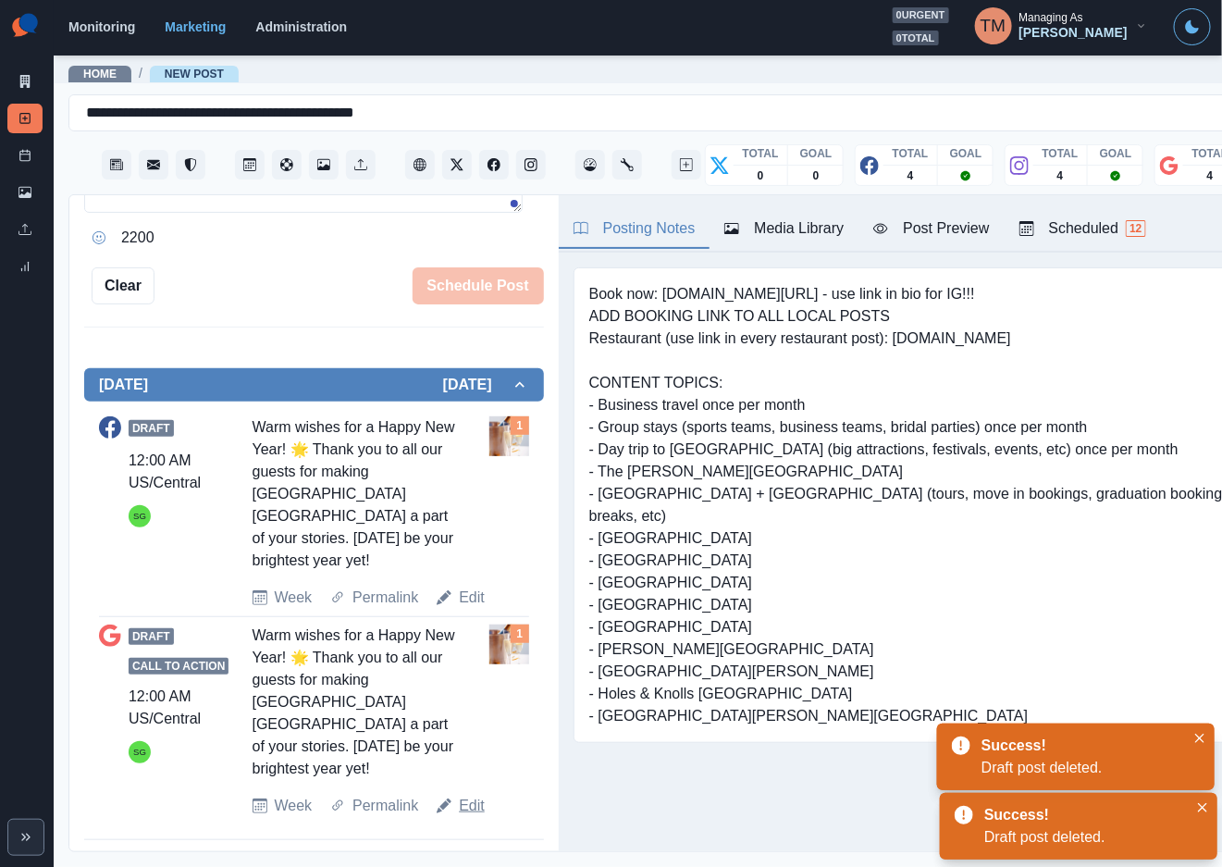
click at [467, 805] on link "Edit" at bounding box center [472, 806] width 26 height 22
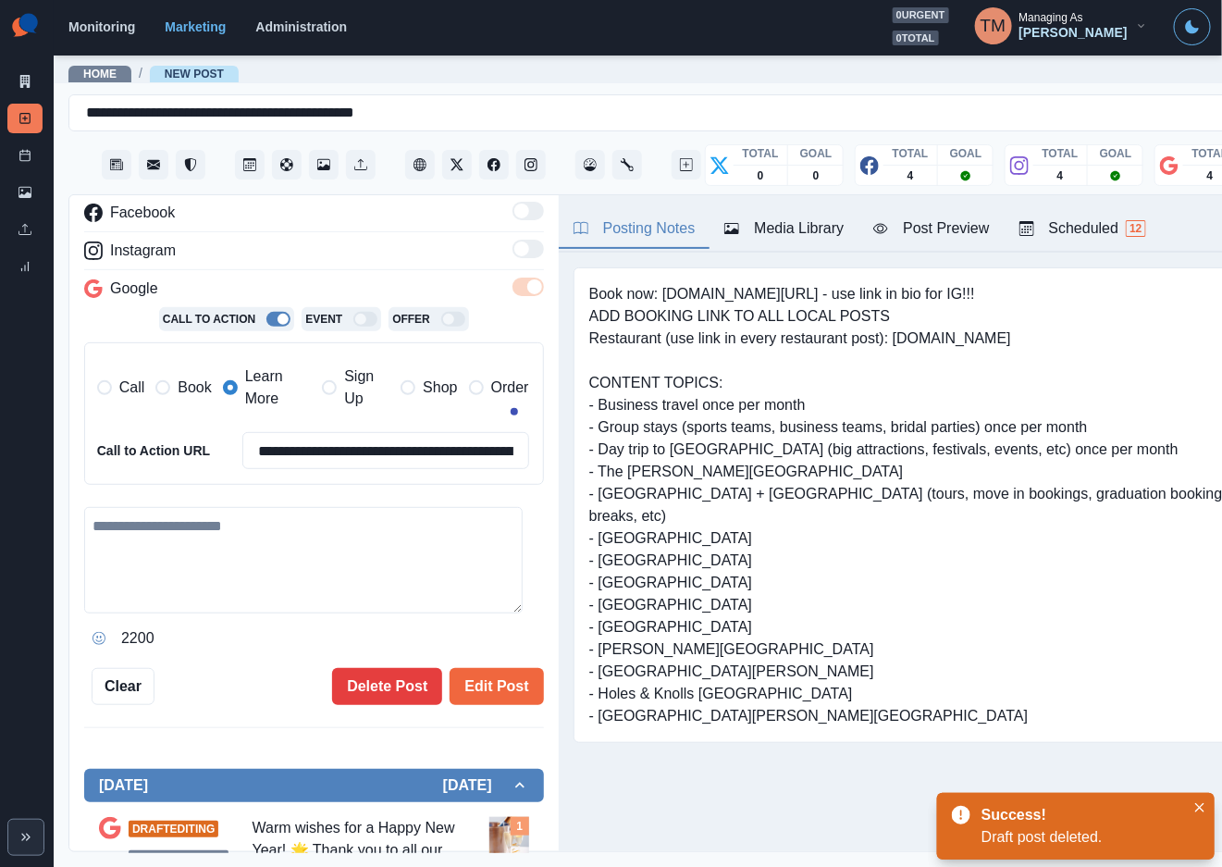
type textarea "**********"
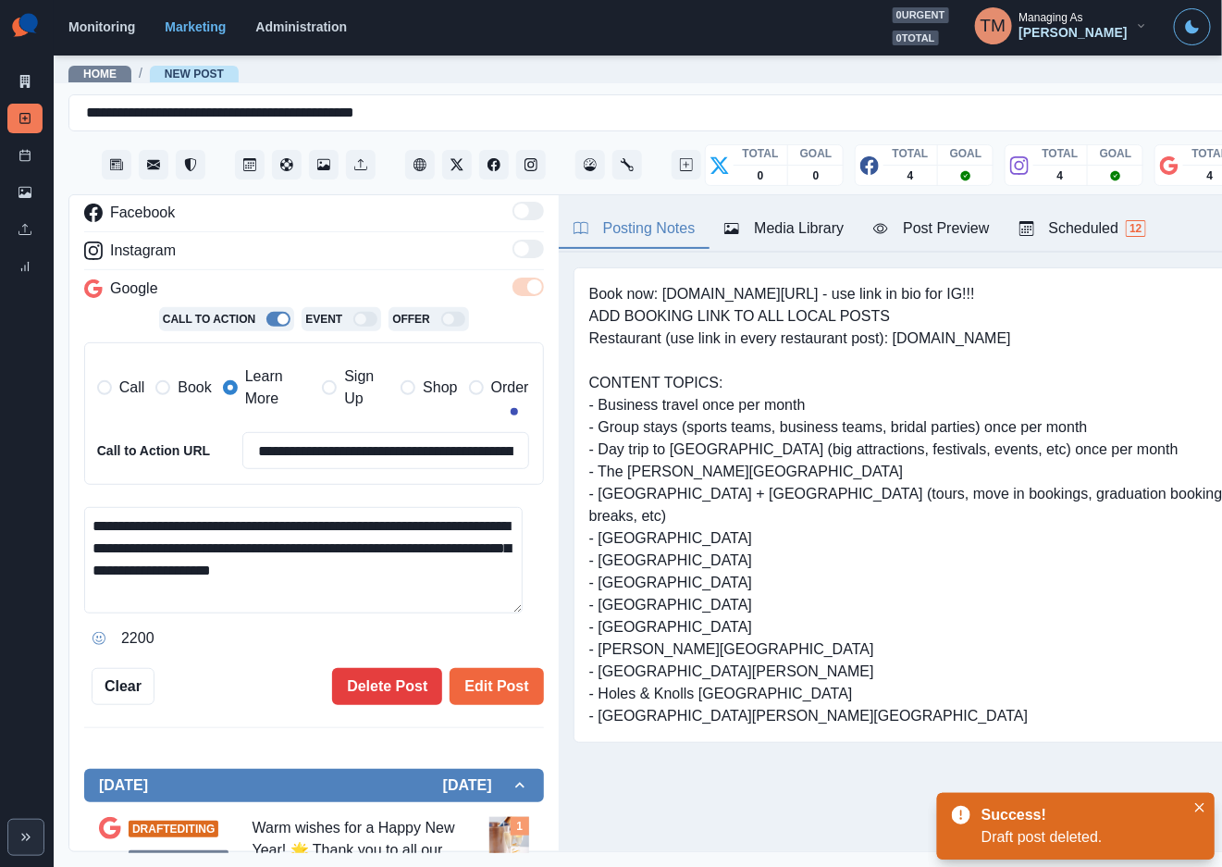
scroll to position [469, 0]
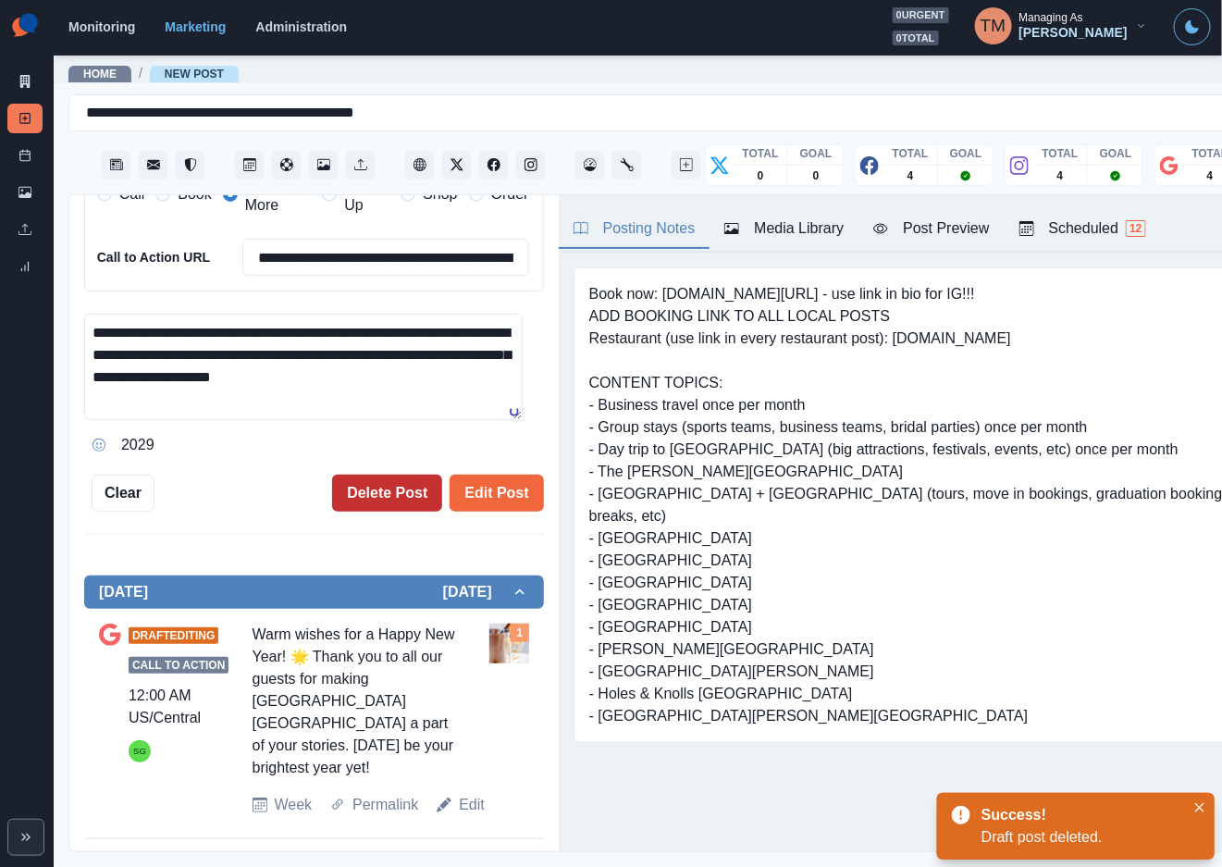
click at [387, 491] on button "Delete Post" at bounding box center [387, 493] width 110 height 37
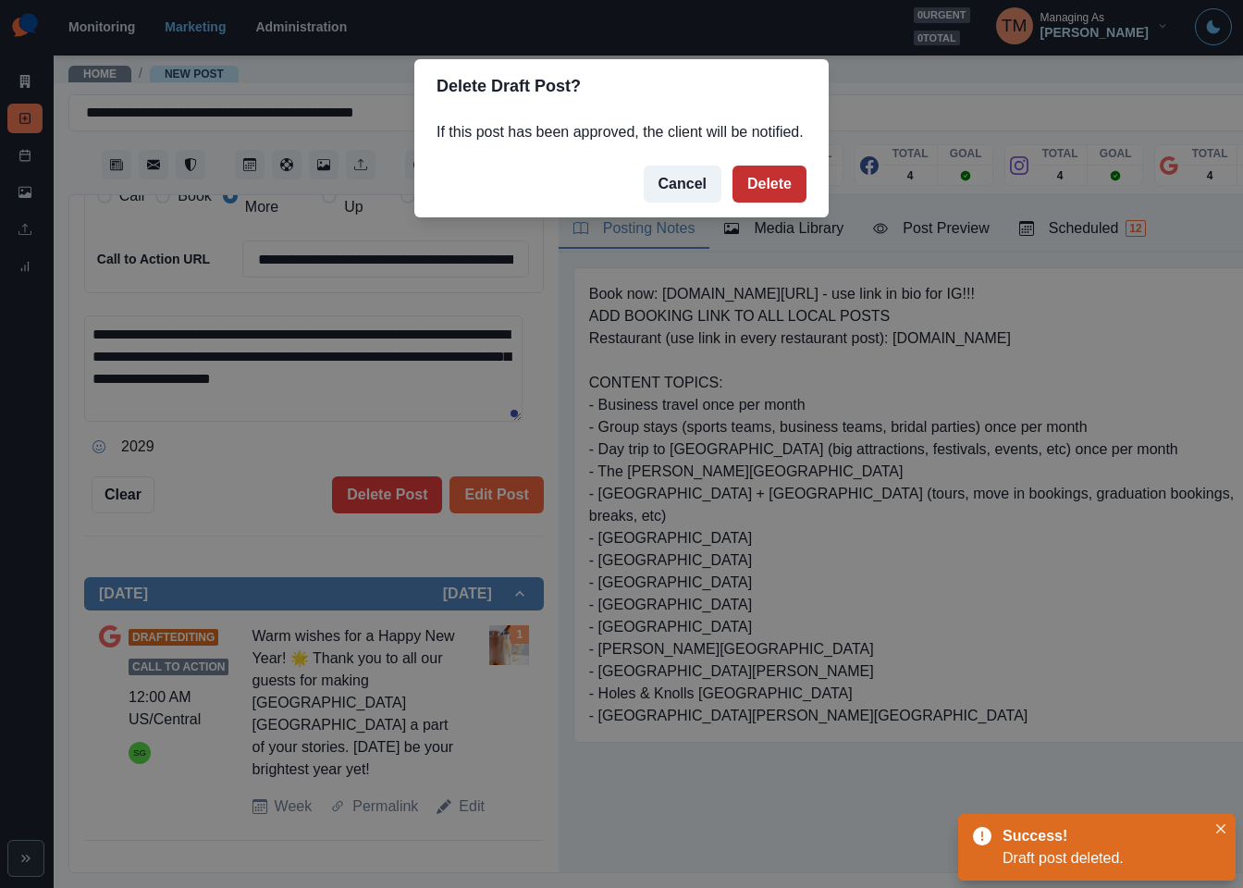
click at [767, 178] on button "Delete" at bounding box center [770, 184] width 74 height 37
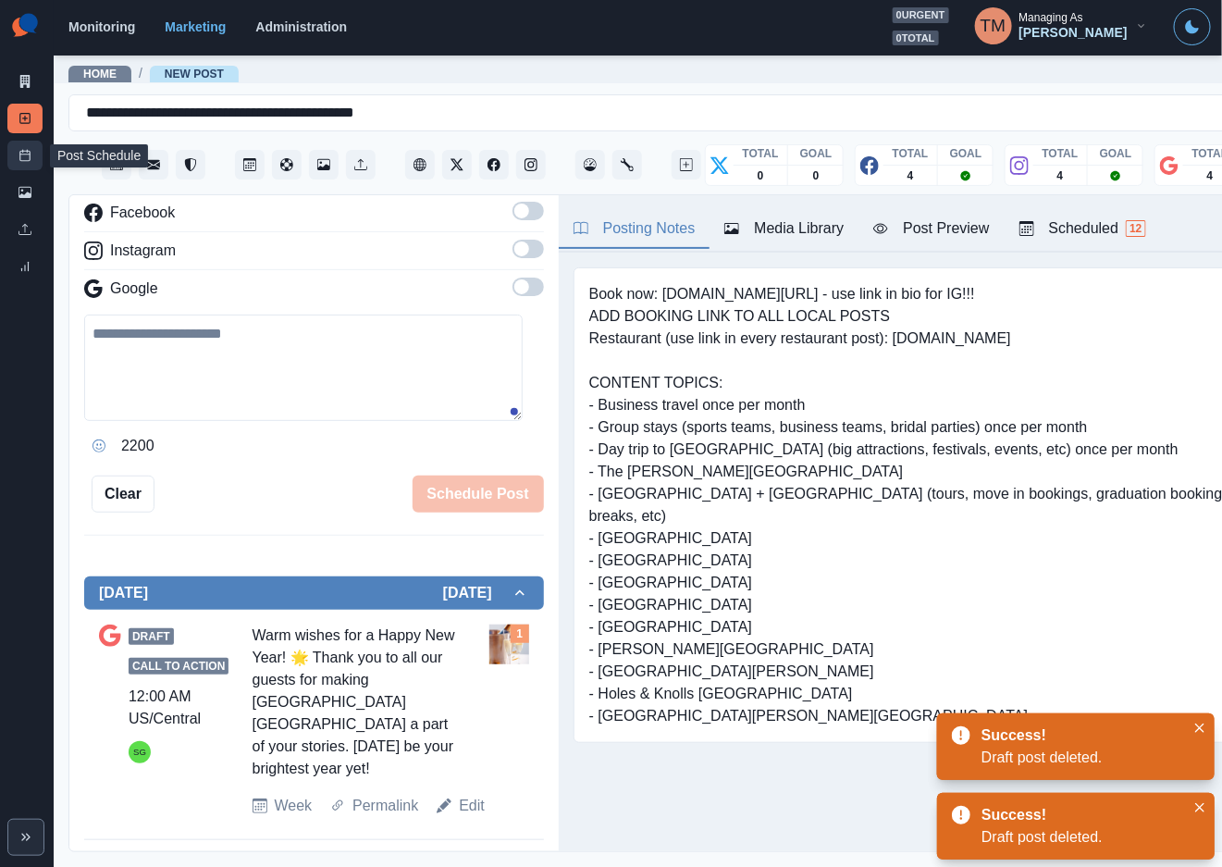
scroll to position [42, 0]
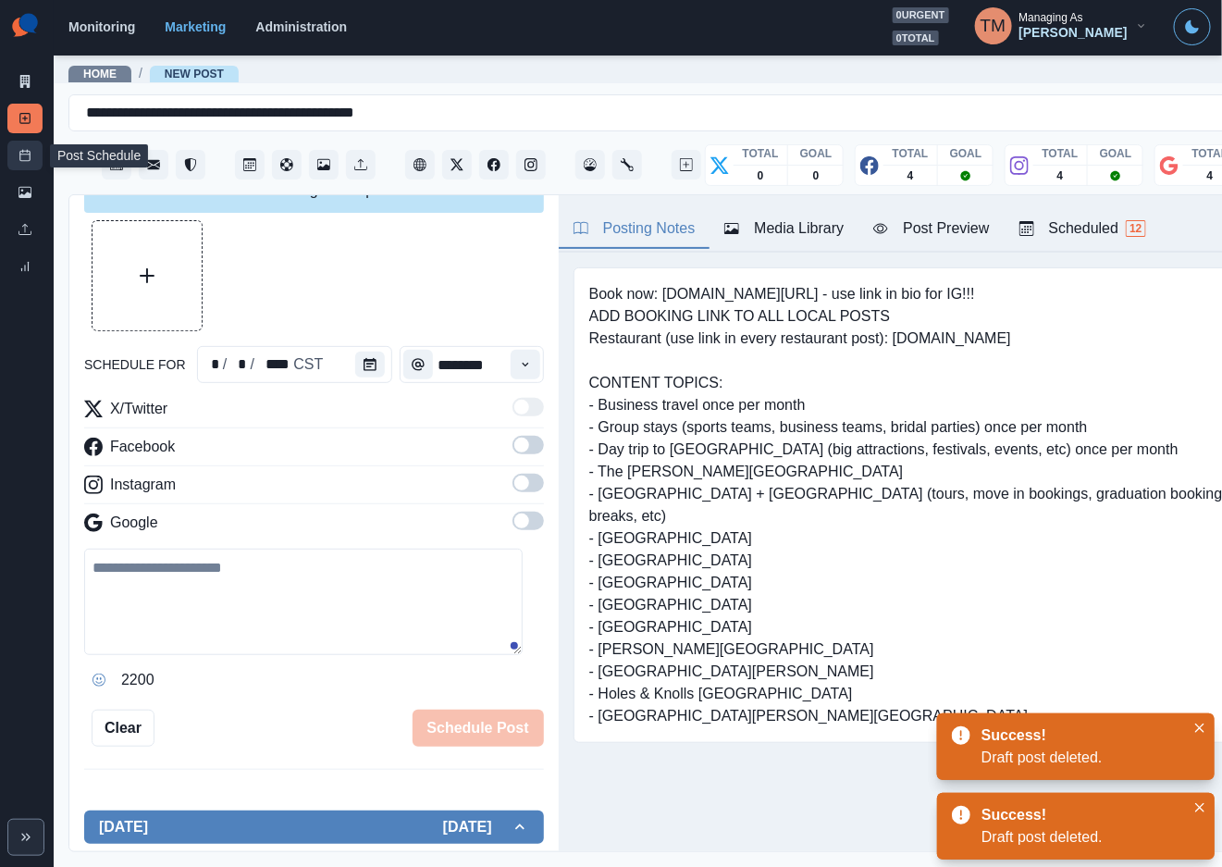
click at [23, 158] on icon at bounding box center [24, 155] width 13 height 13
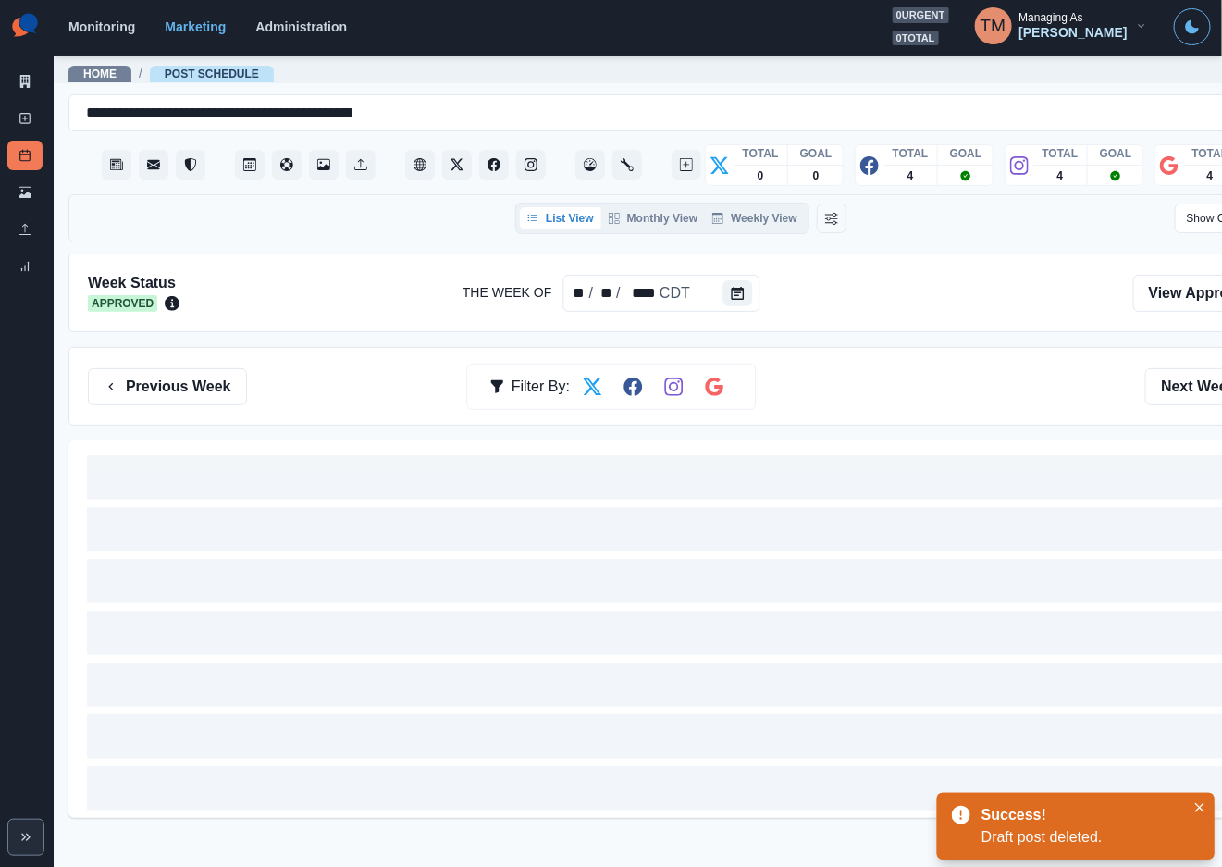
drag, startPoint x: 894, startPoint y: 389, endPoint x: 885, endPoint y: 383, distance: 10.5
click at [894, 388] on div "Previous Week Filter By: Next Week" at bounding box center [681, 386] width 1186 height 37
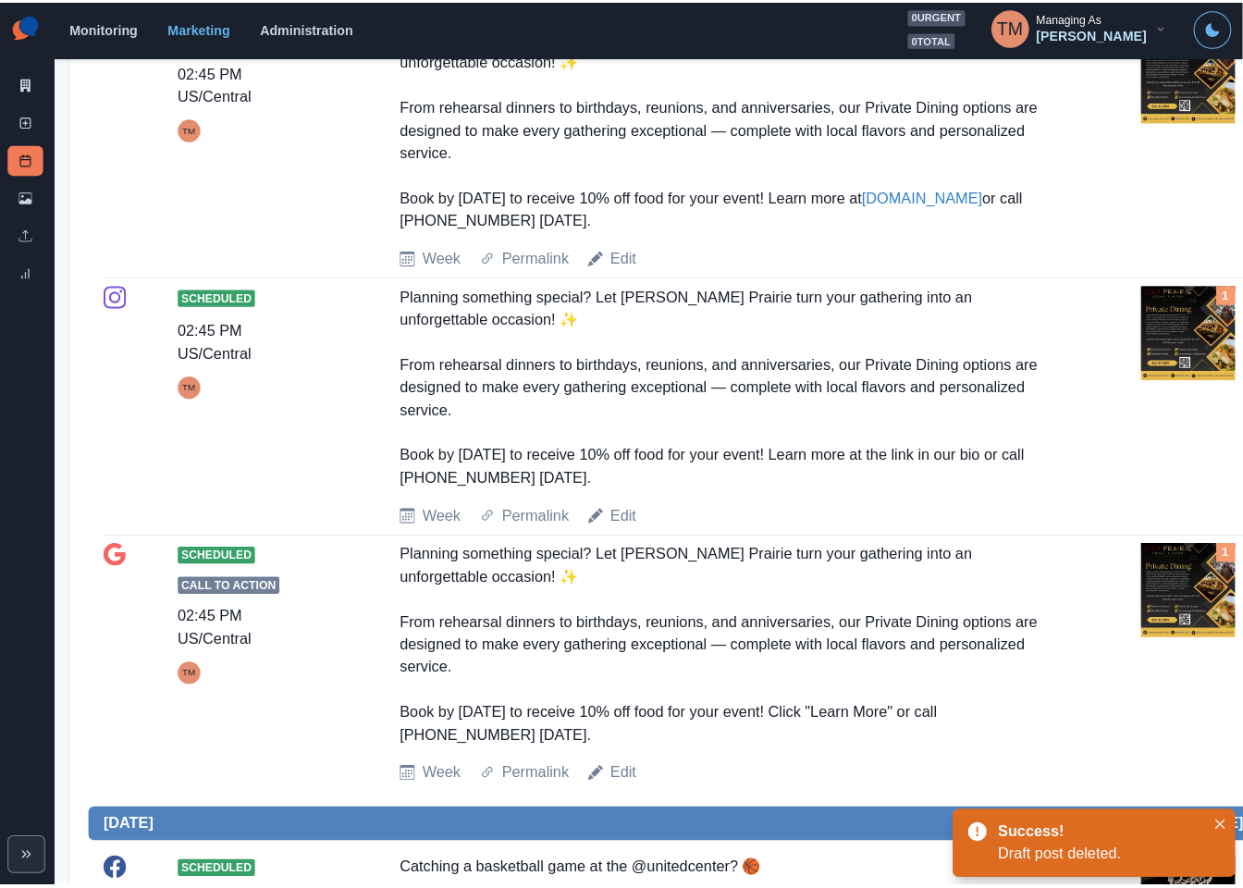
scroll to position [1110, 0]
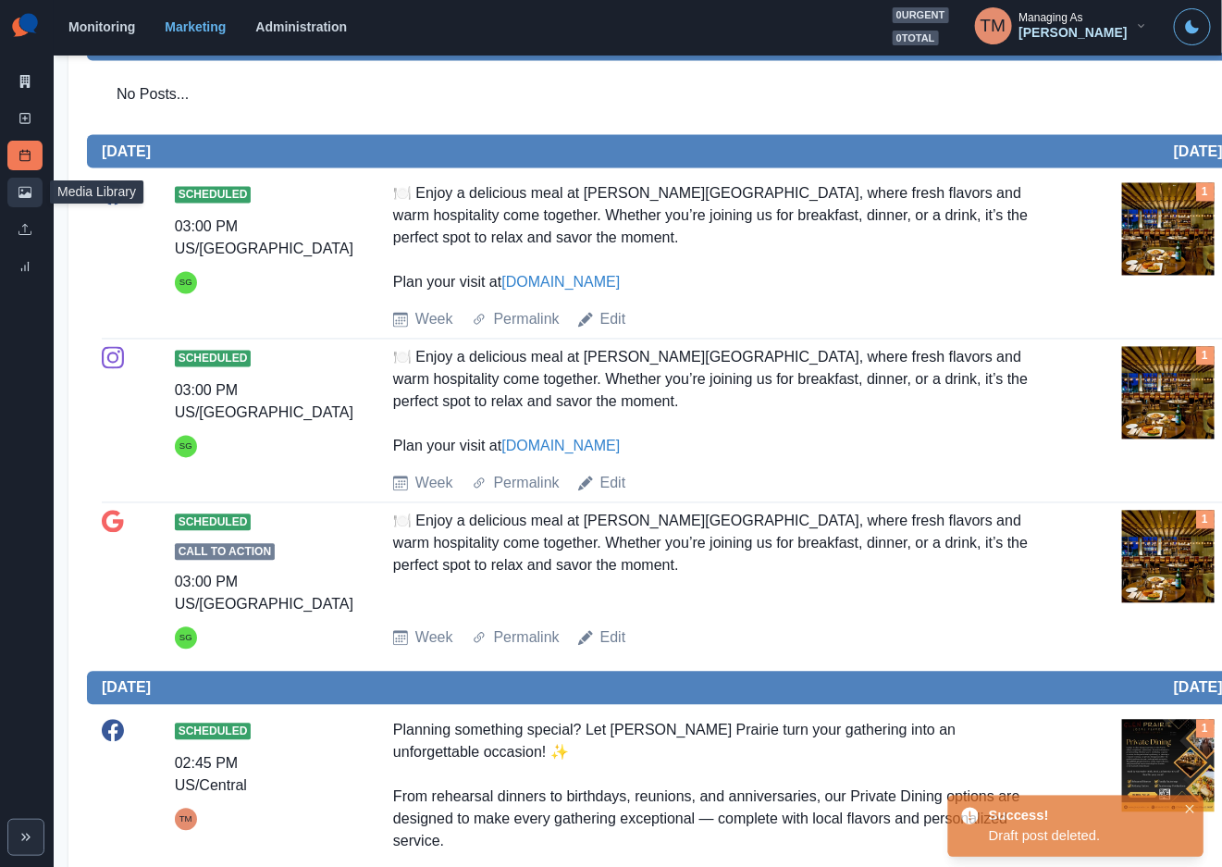
click at [23, 183] on link "Media Library" at bounding box center [24, 193] width 35 height 30
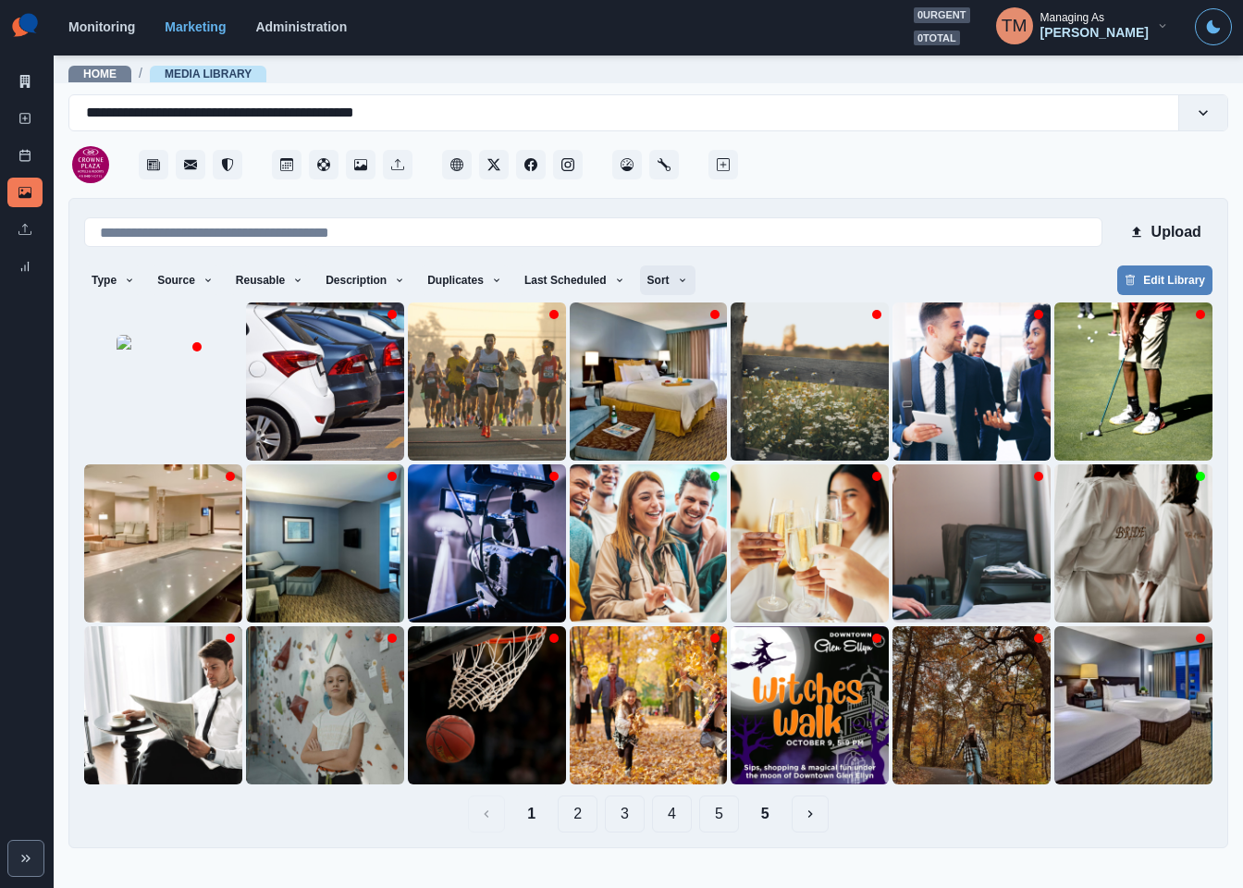
click at [677, 277] on icon "button" at bounding box center [682, 280] width 11 height 11
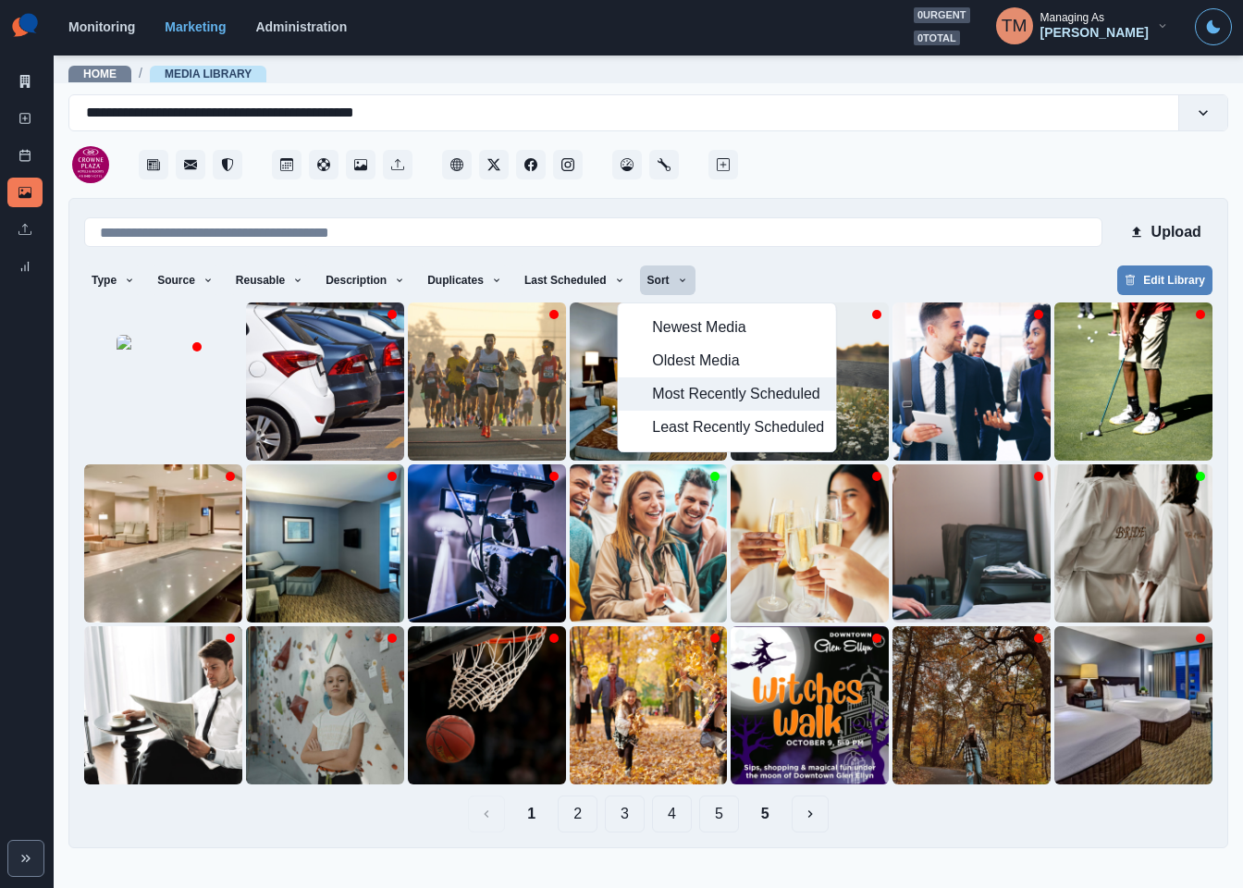
click at [664, 391] on span "Most Recently Scheduled" at bounding box center [738, 394] width 172 height 22
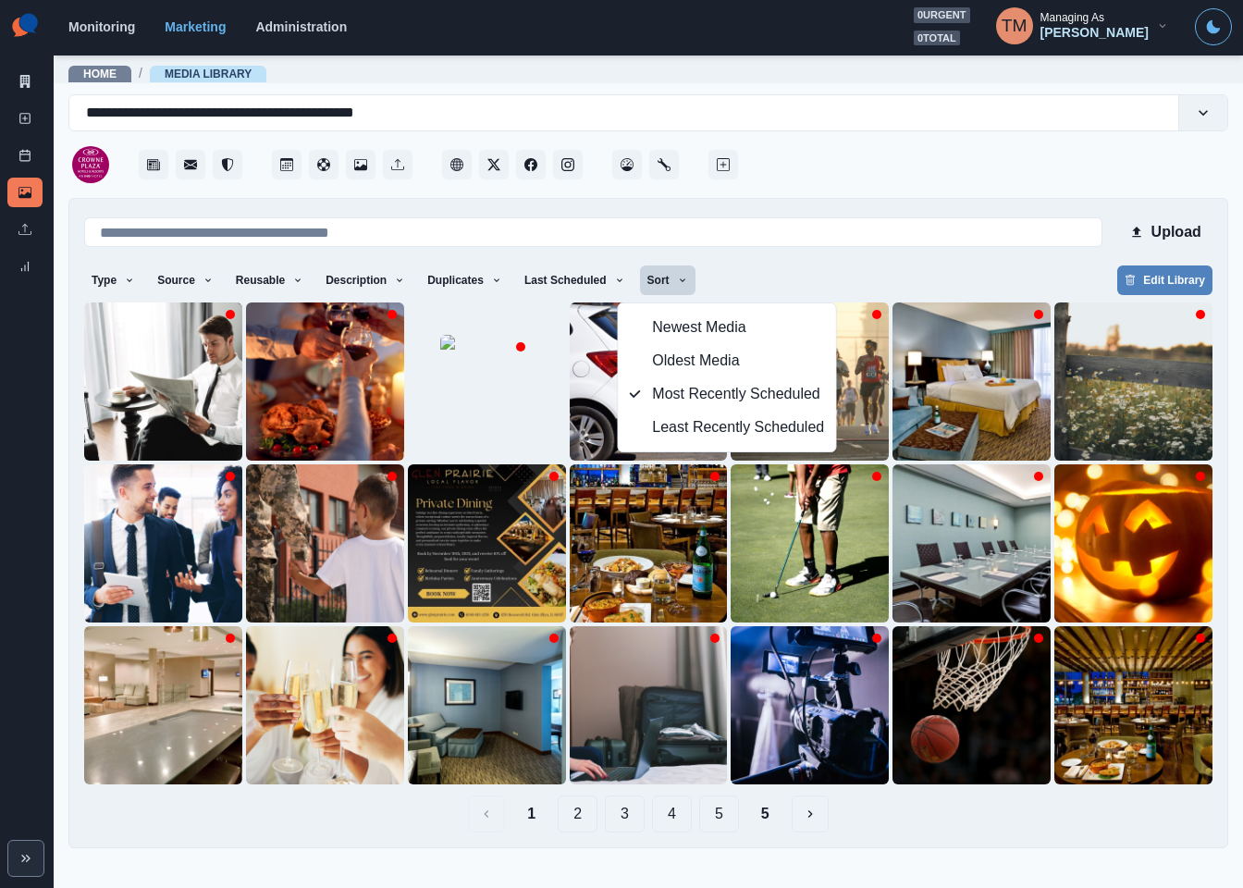
click at [874, 277] on div "Type Any Image Video Source Any Upload Social Manager Found: Instagram Found: G…" at bounding box center [648, 281] width 1128 height 33
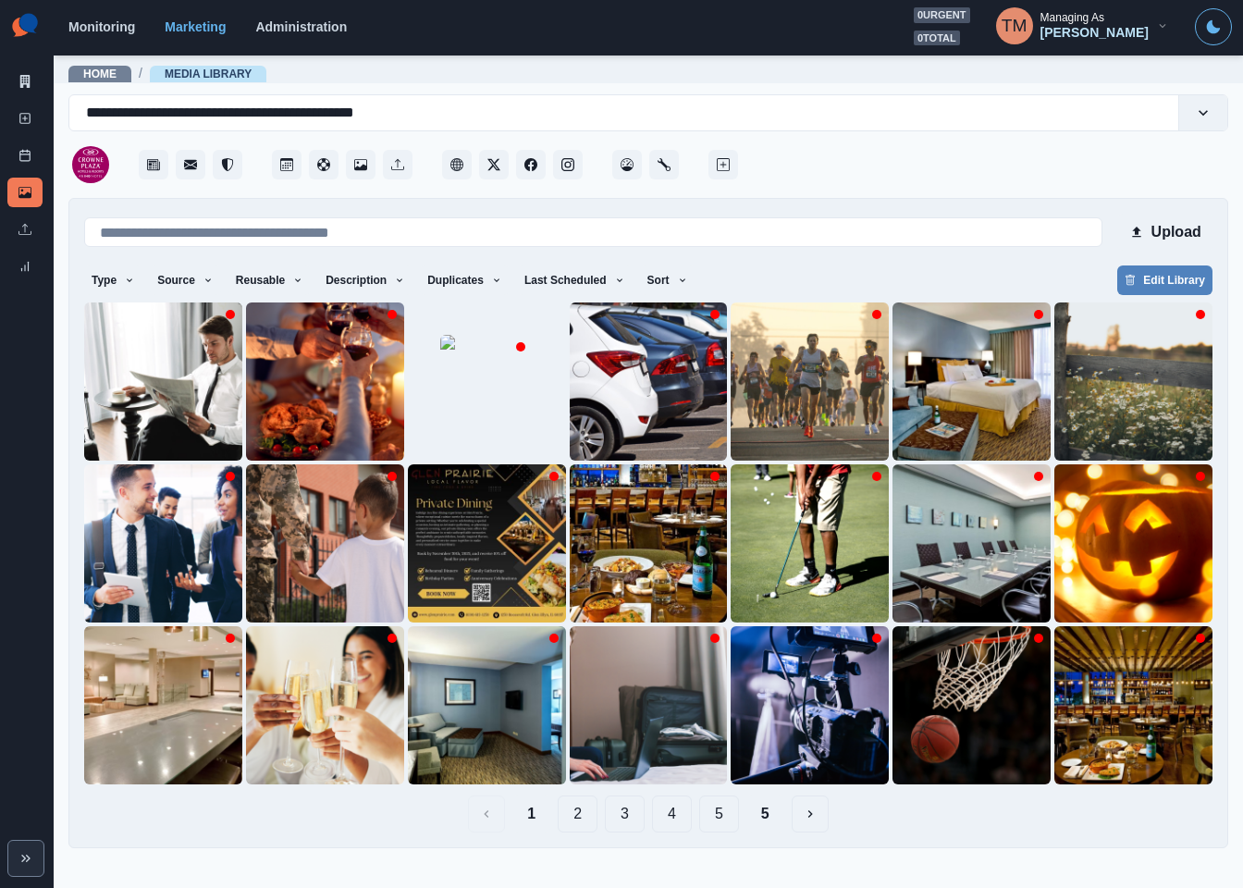
click at [772, 820] on button "5" at bounding box center [765, 813] width 38 height 37
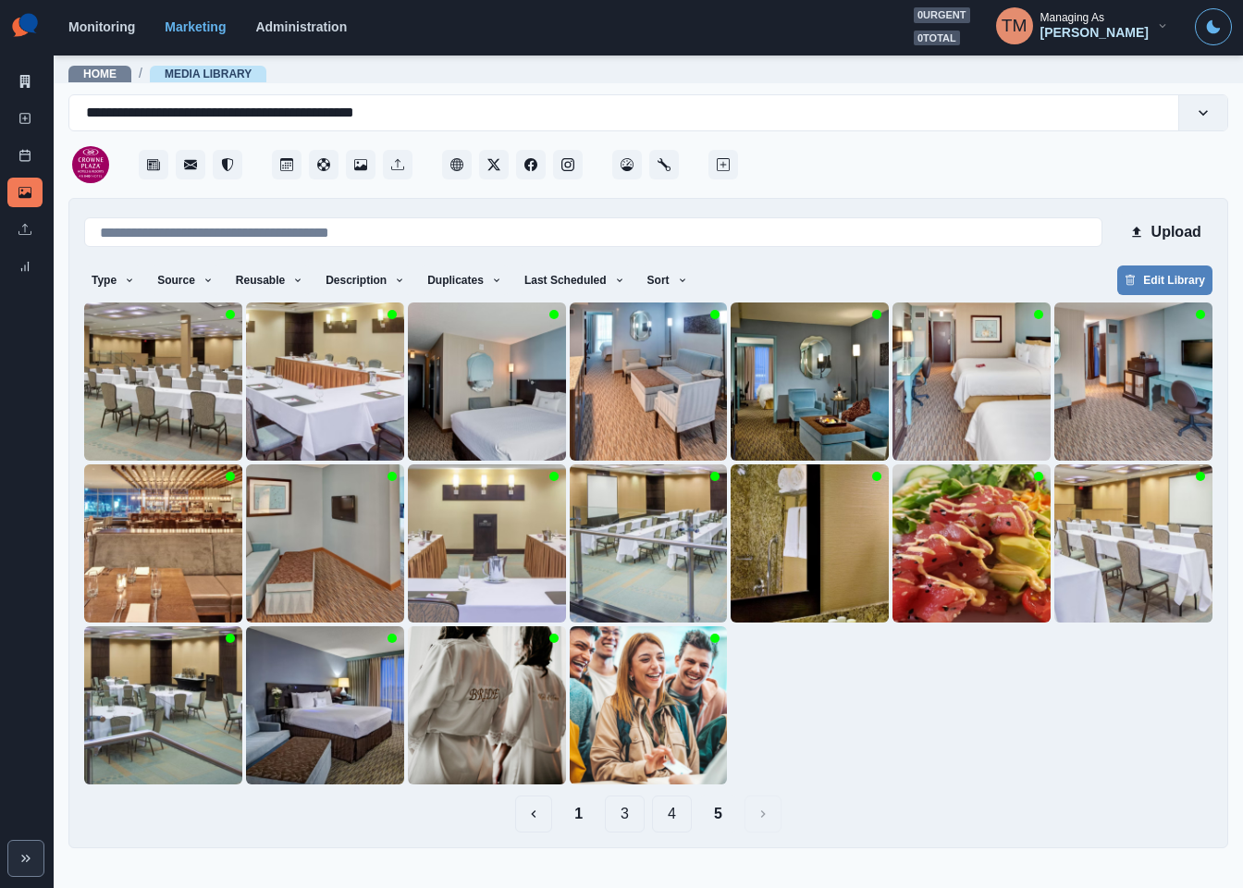
click at [678, 822] on button "4" at bounding box center [672, 813] width 40 height 37
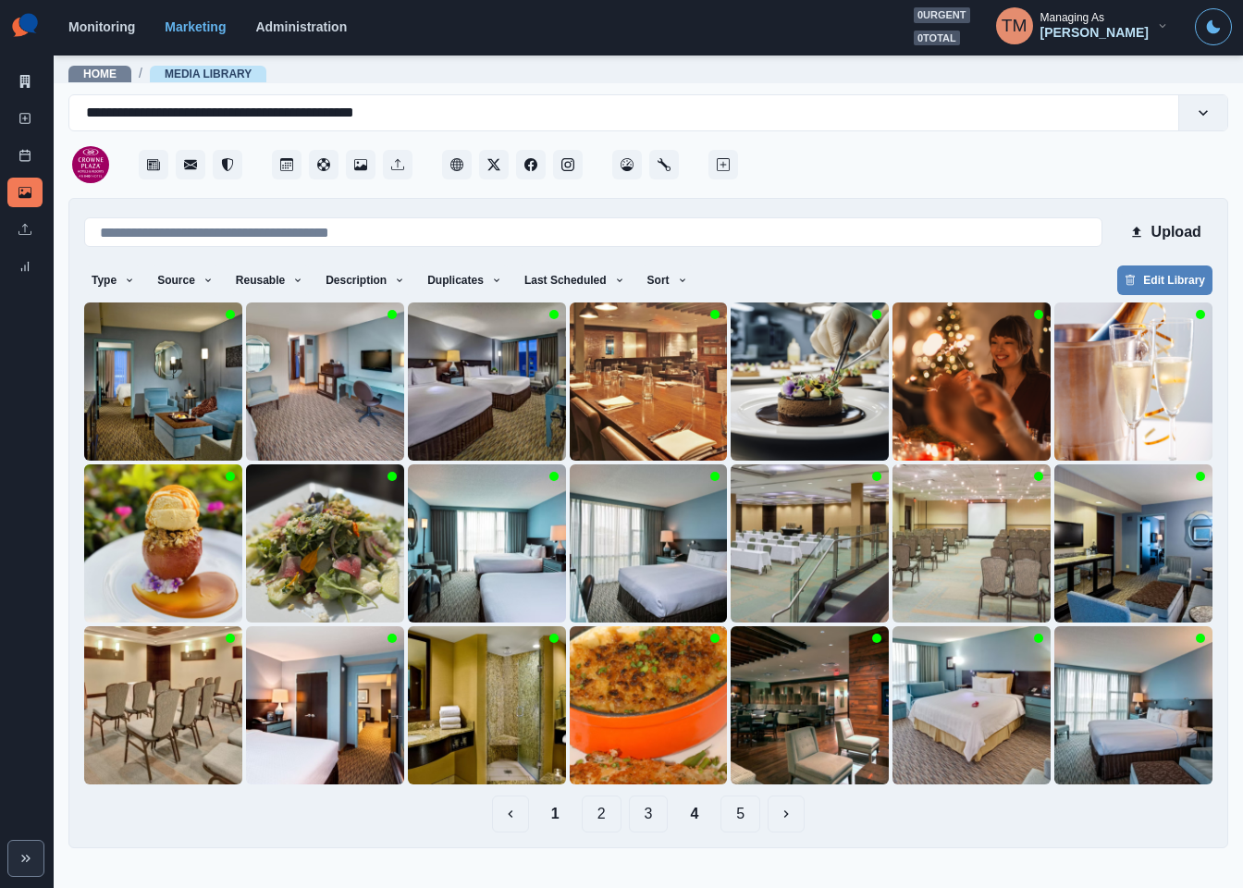
click at [642, 811] on button "3" at bounding box center [649, 813] width 40 height 37
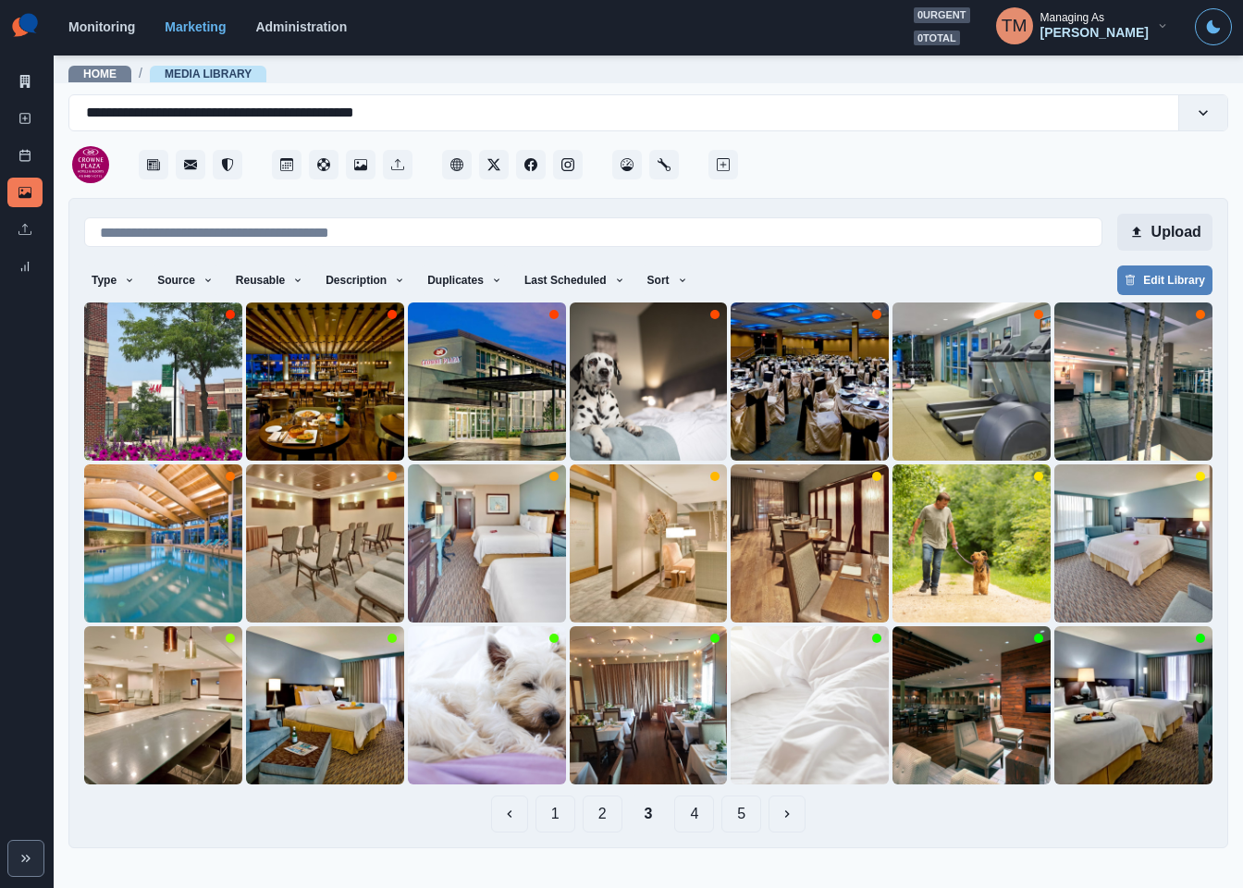
click at [1165, 228] on button "Upload" at bounding box center [1164, 232] width 95 height 37
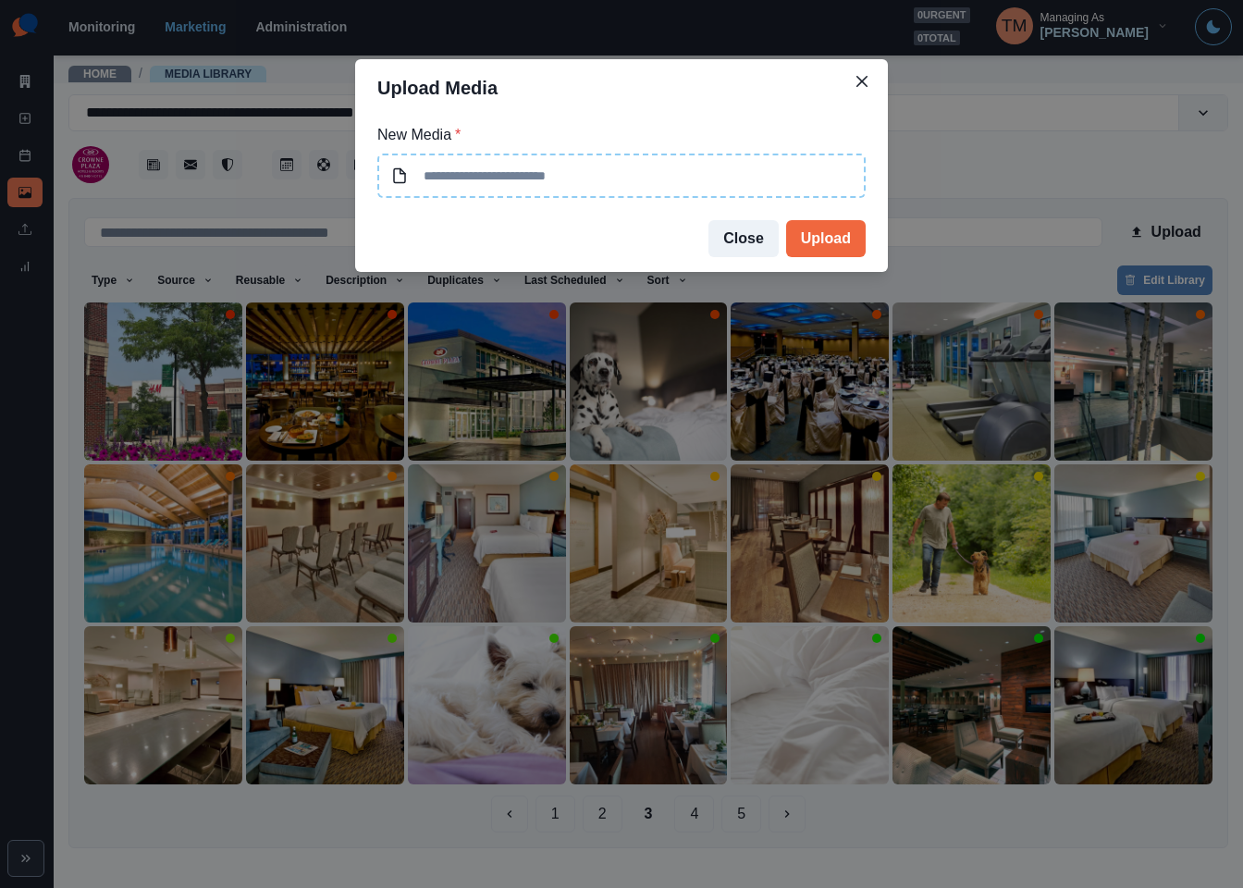
click at [559, 179] on input at bounding box center [621, 176] width 488 height 44
type input "**********"
click at [838, 234] on button "Upload" at bounding box center [826, 238] width 80 height 37
click at [1016, 128] on div "Upload Media New Media * Close Upload" at bounding box center [621, 444] width 1243 height 888
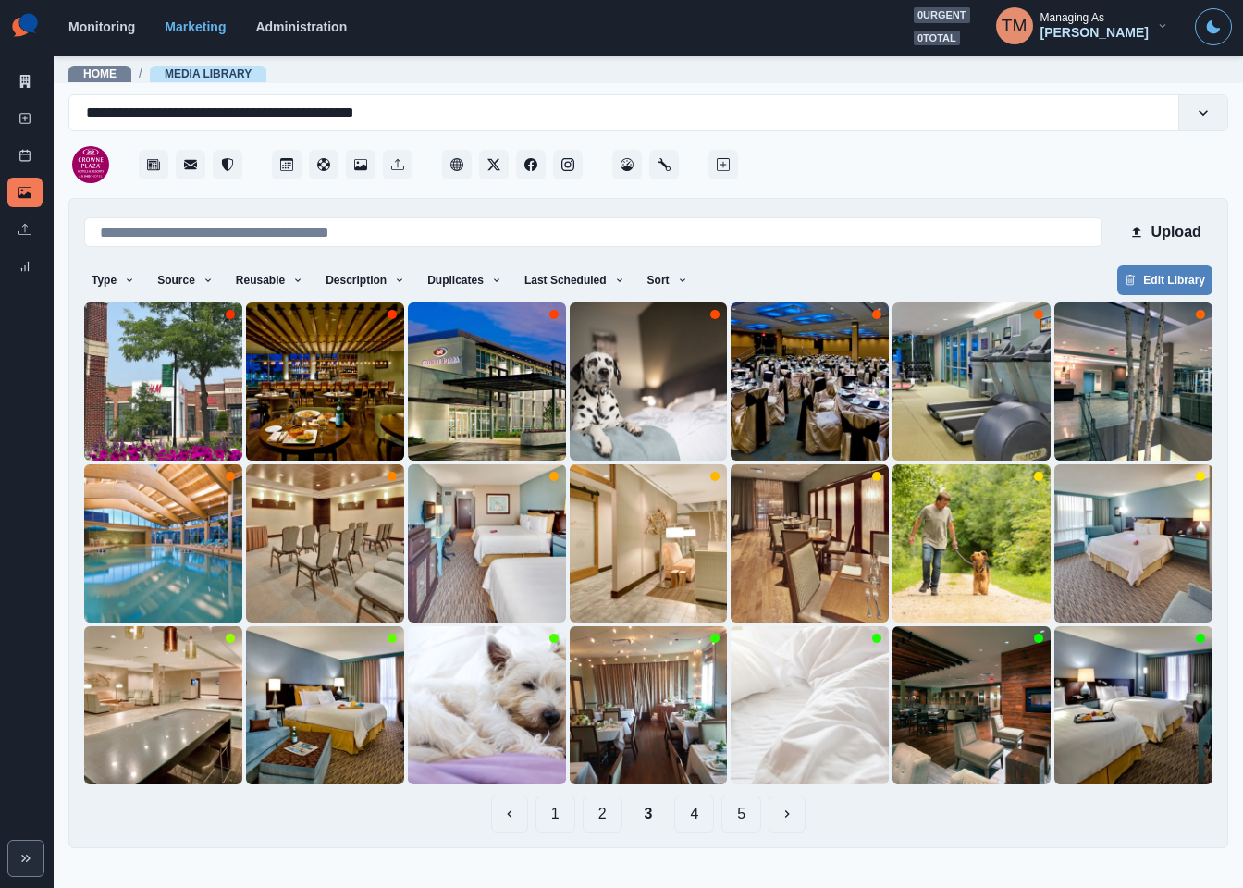
click at [603, 811] on button "2" at bounding box center [603, 813] width 40 height 37
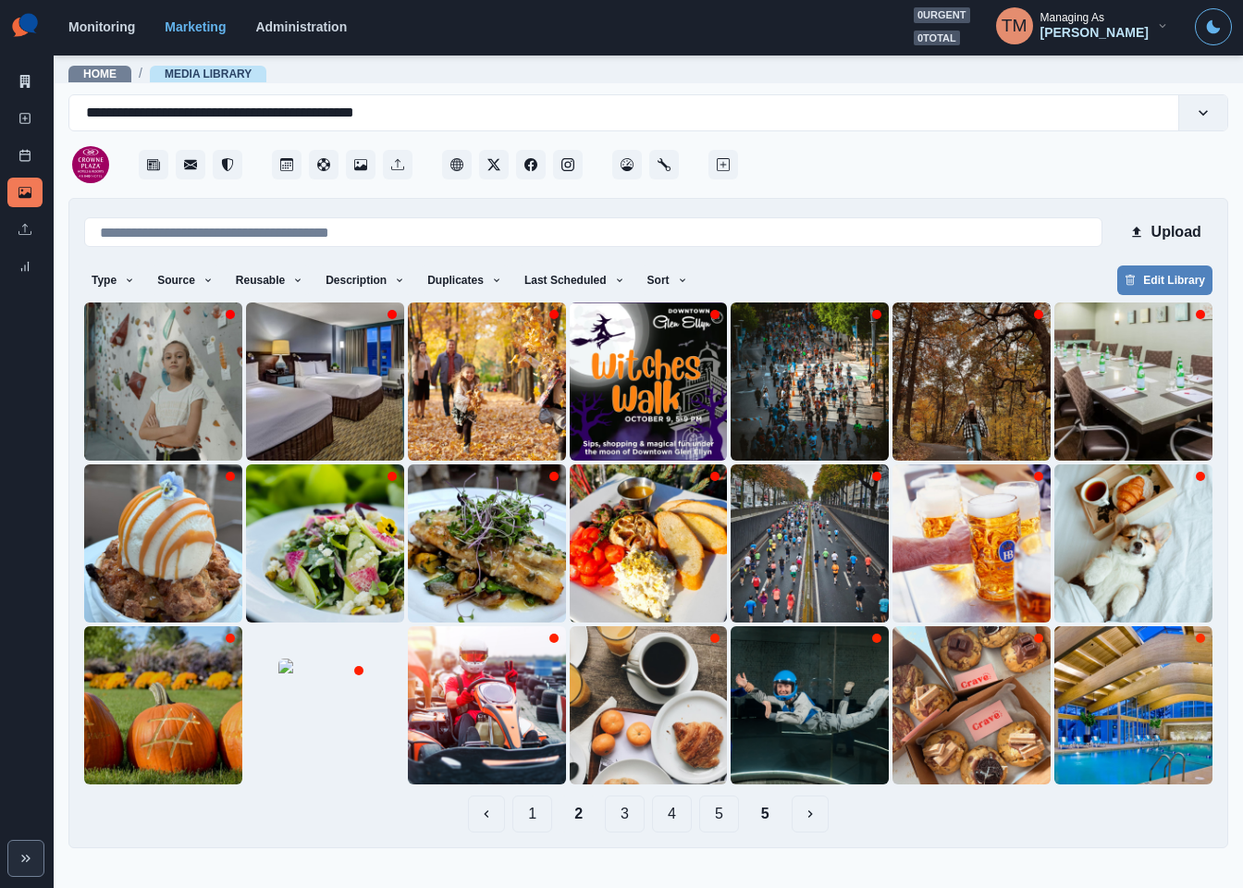
click at [530, 813] on button "1" at bounding box center [532, 813] width 40 height 37
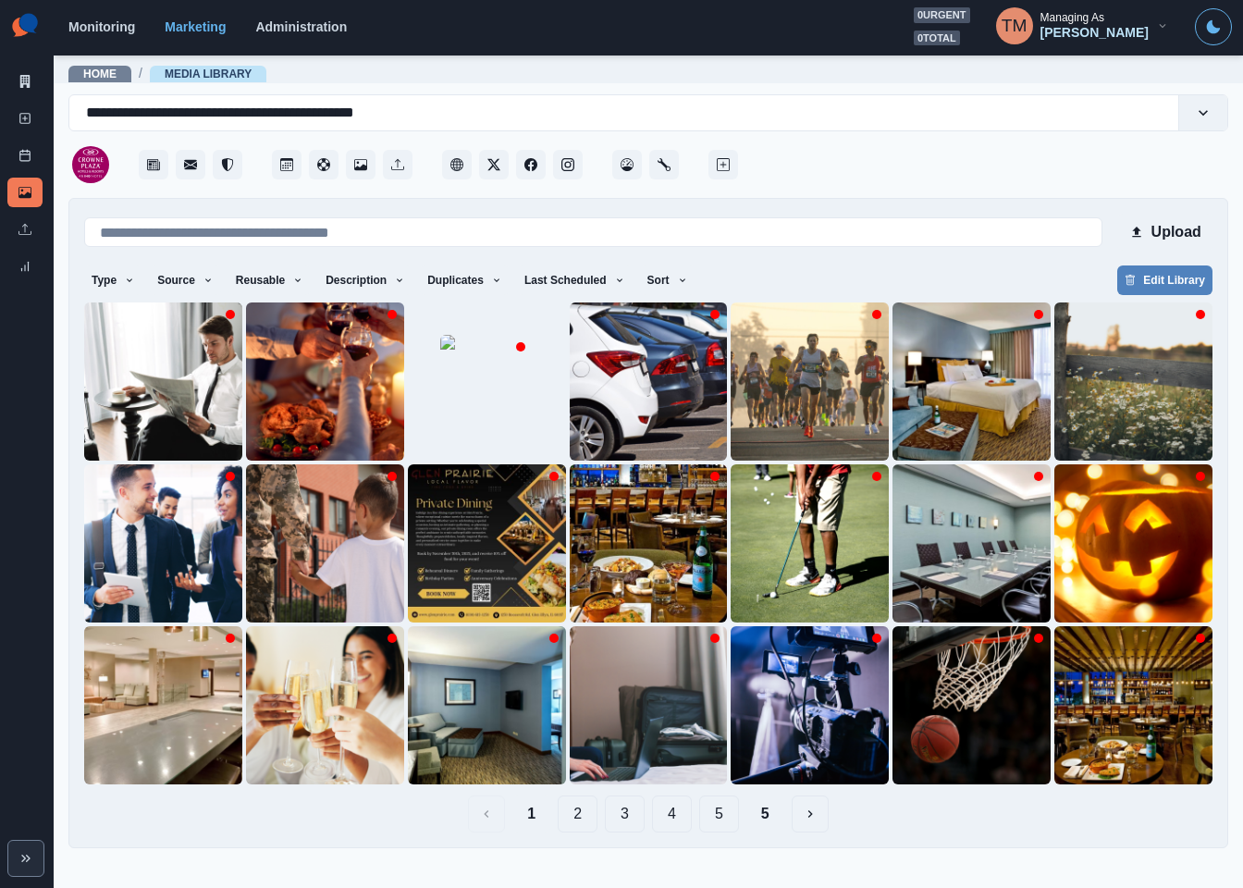
click at [675, 821] on button "4" at bounding box center [672, 813] width 40 height 37
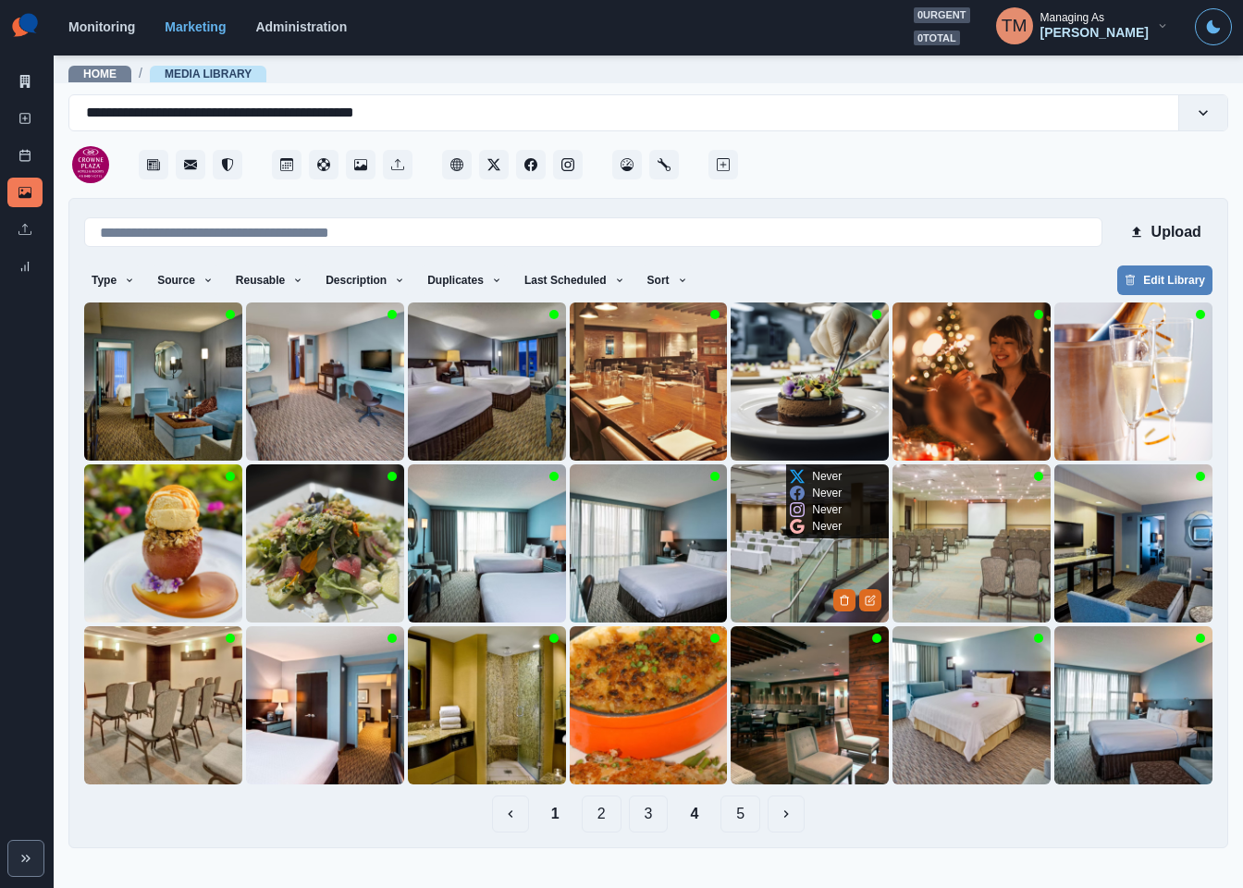
click at [770, 589] on img at bounding box center [810, 543] width 158 height 158
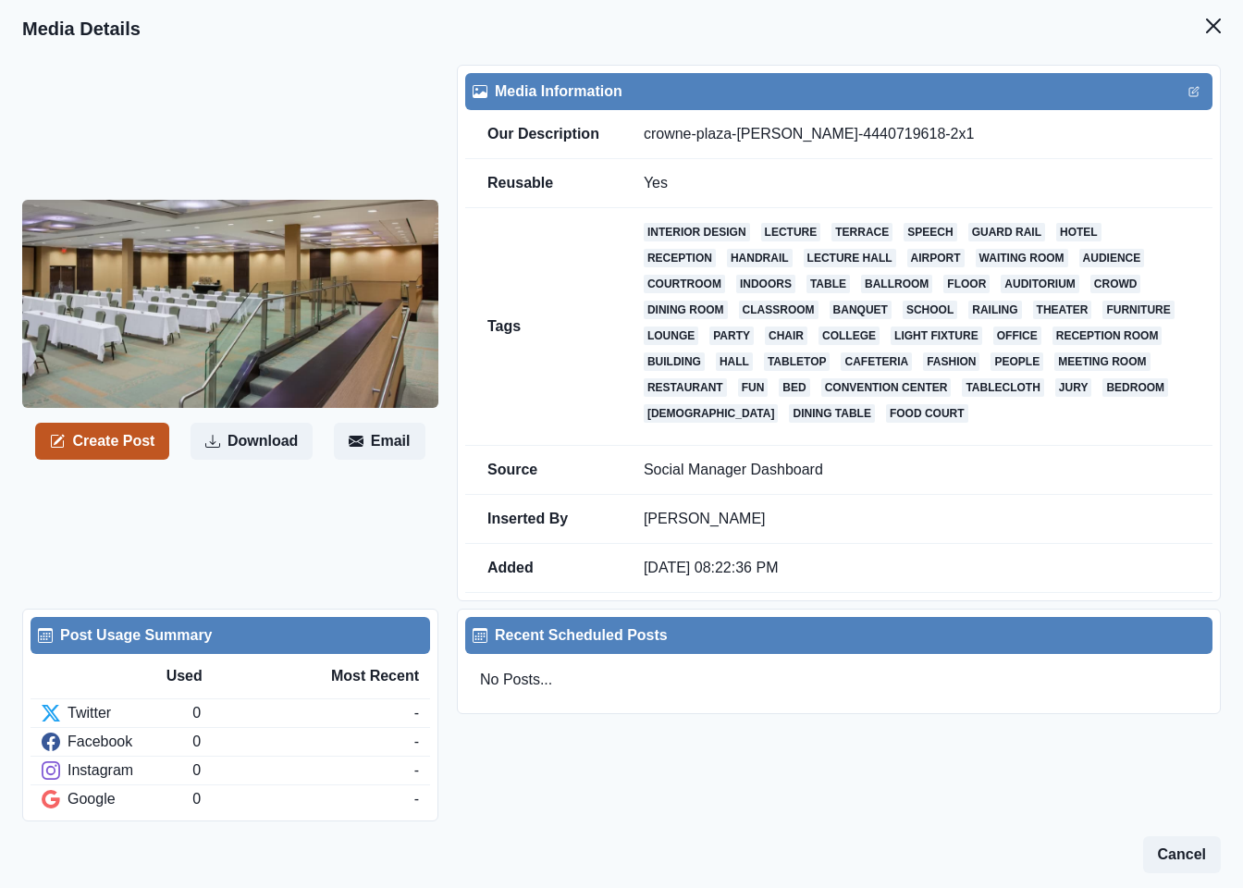
click at [122, 441] on button "Create Post" at bounding box center [102, 441] width 134 height 37
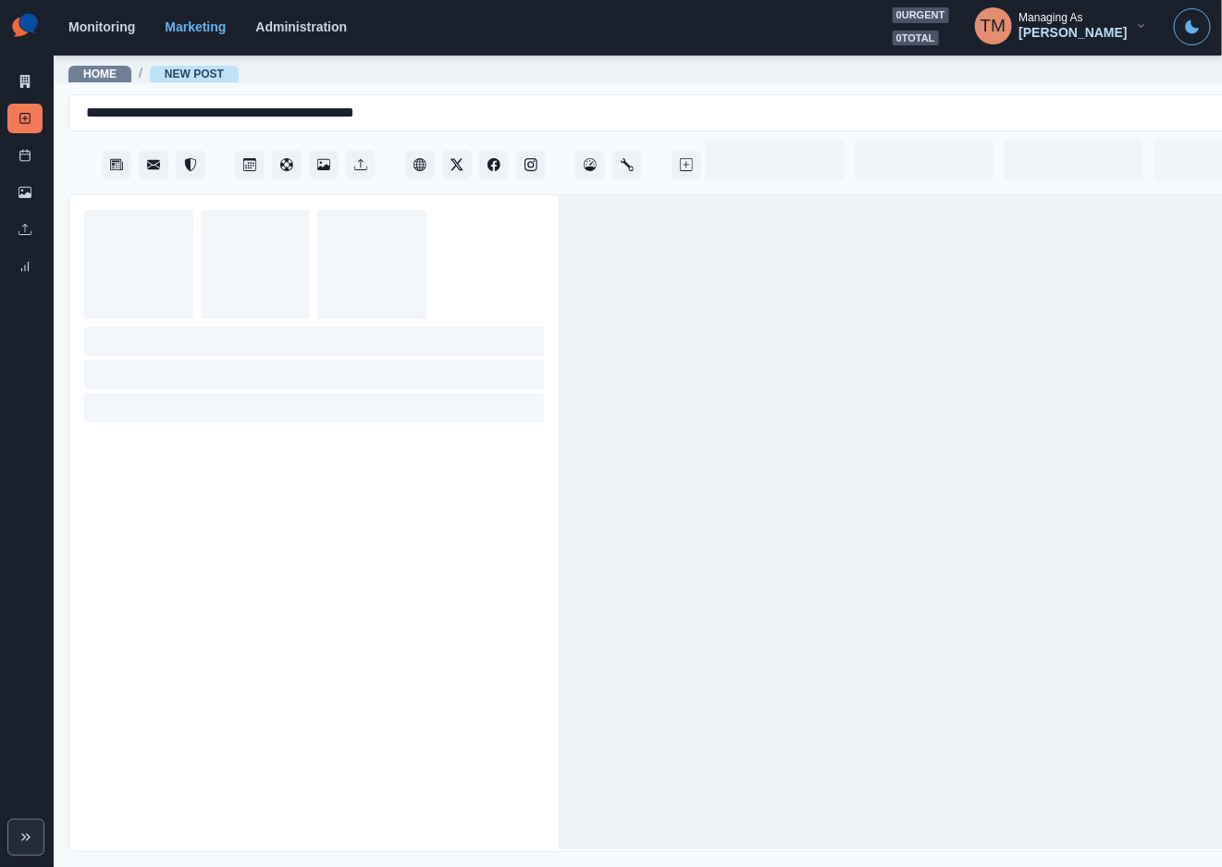
click at [122, 441] on div at bounding box center [313, 523] width 489 height 656
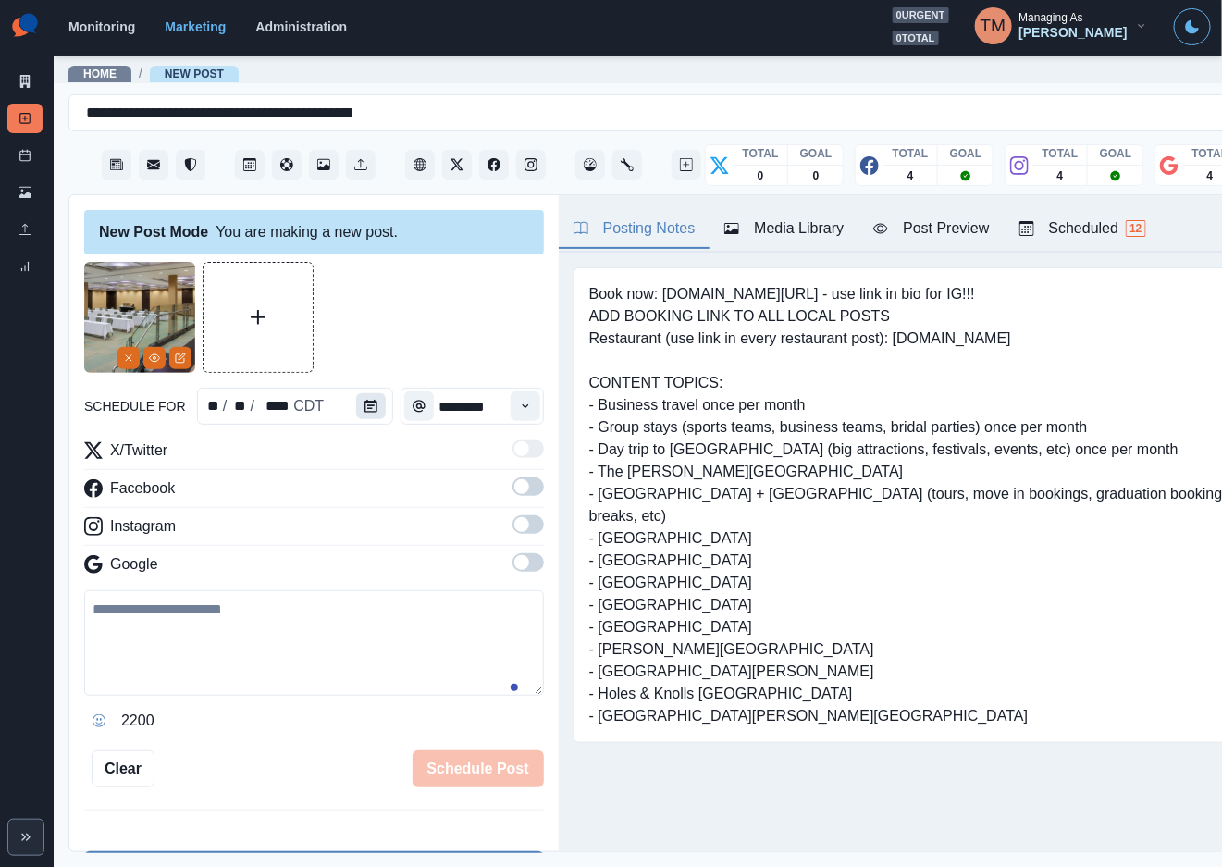
click at [364, 406] on icon "Calendar" at bounding box center [370, 406] width 13 height 13
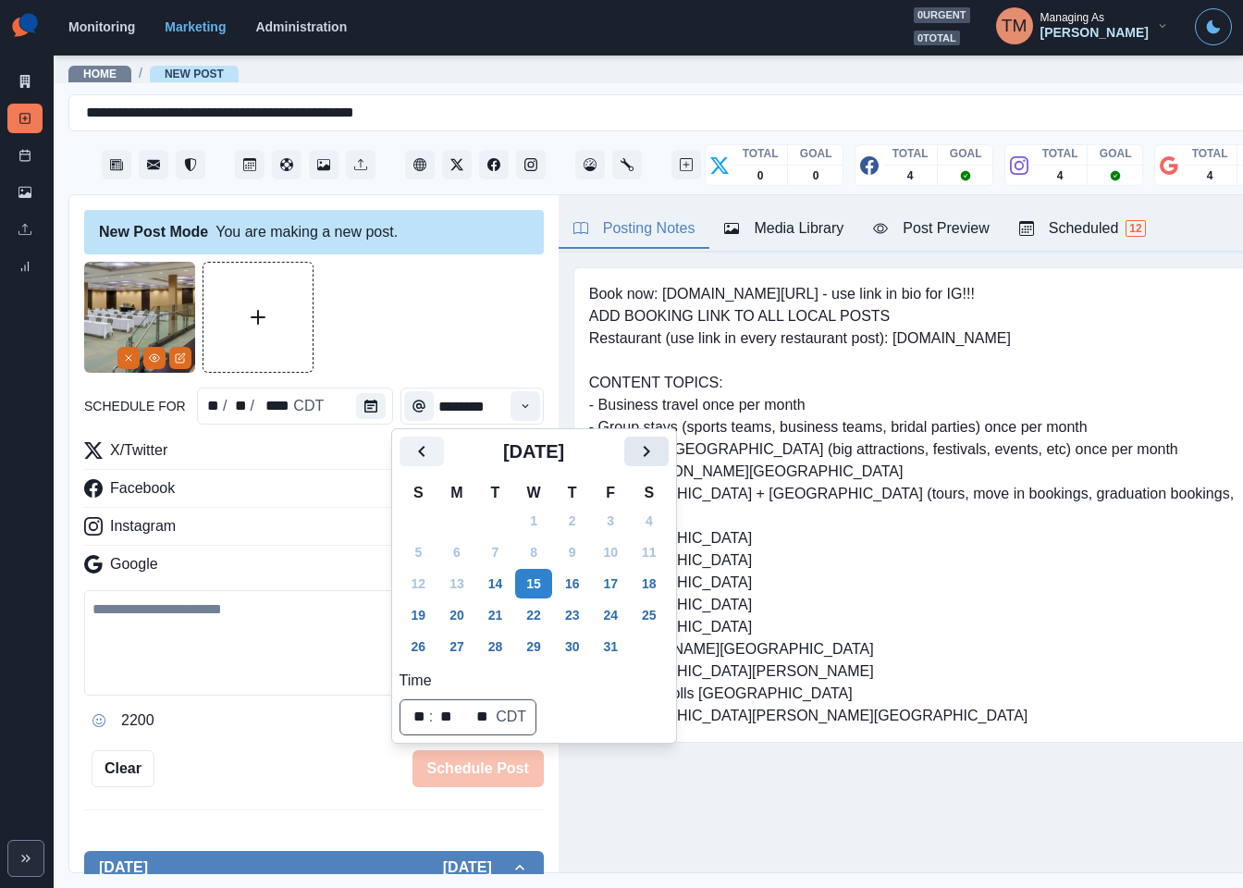
click at [652, 452] on icon "Next" at bounding box center [646, 451] width 22 height 22
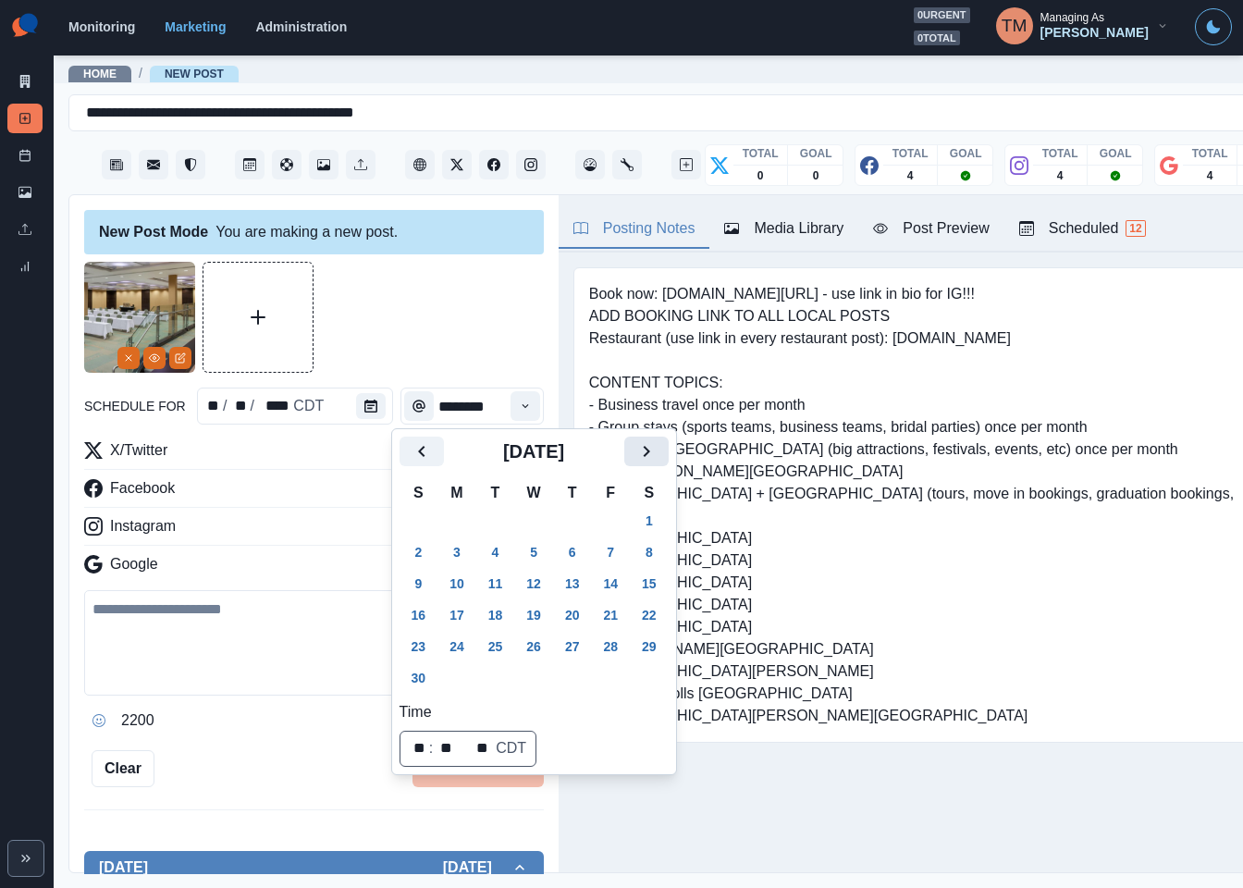
click at [652, 452] on icon "Next" at bounding box center [646, 451] width 22 height 22
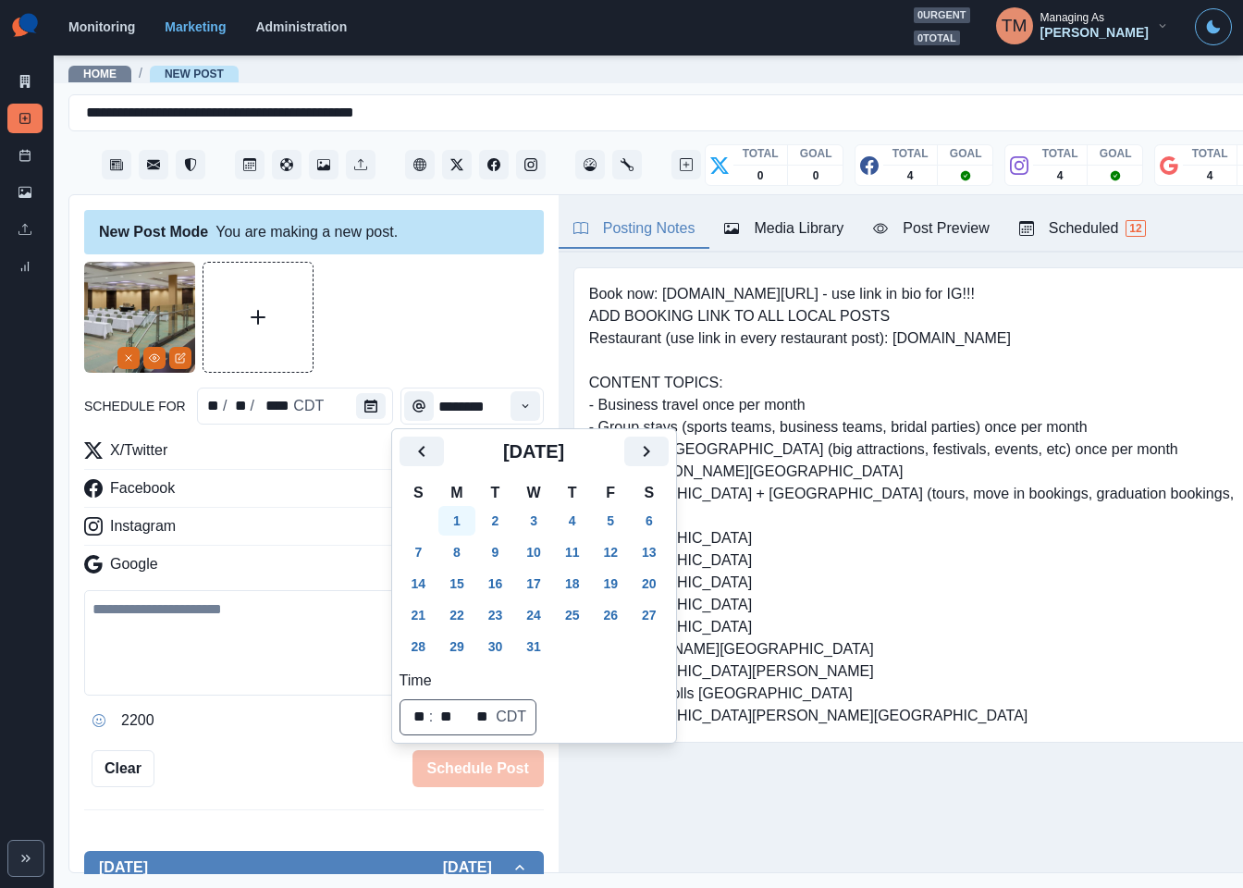
click at [458, 522] on button "1" at bounding box center [456, 521] width 37 height 30
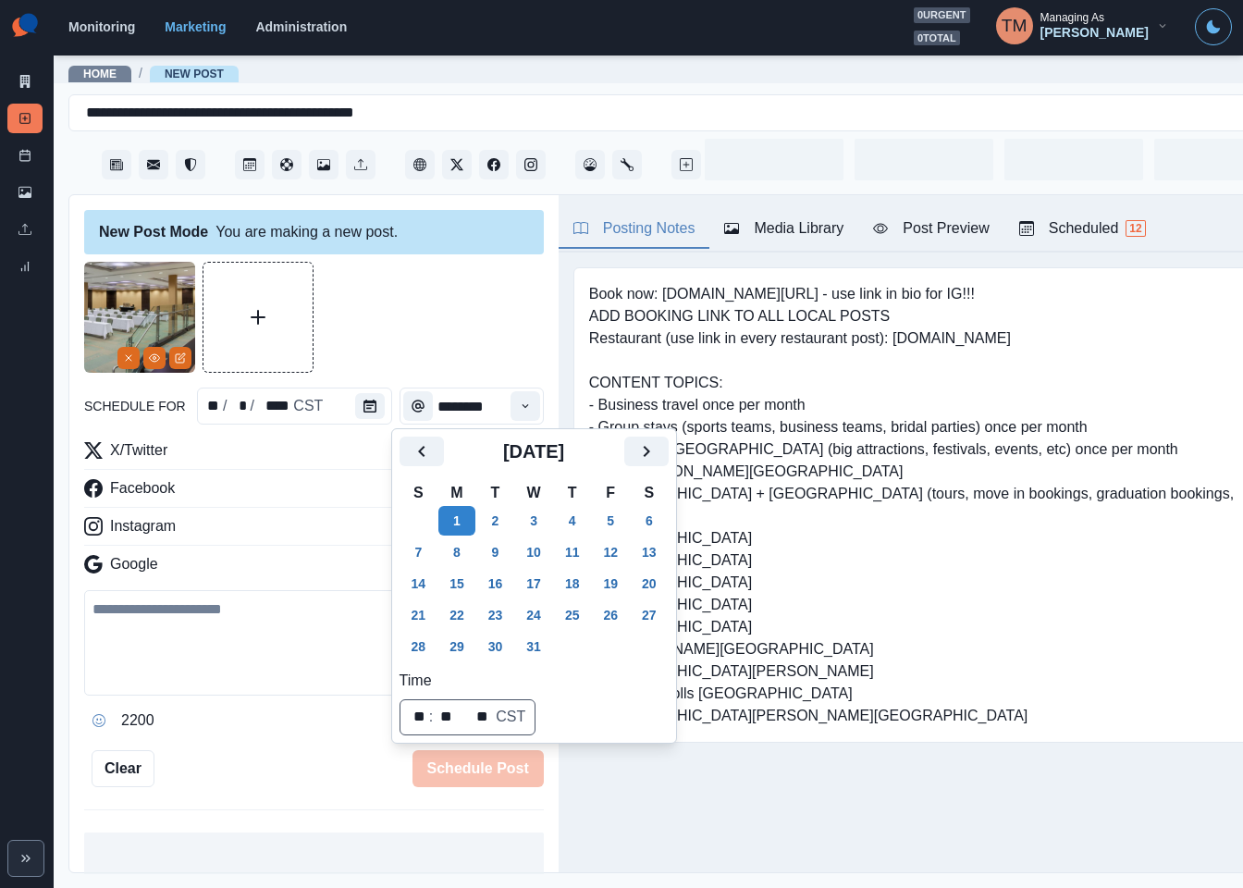
click at [436, 352] on div at bounding box center [314, 317] width 460 height 111
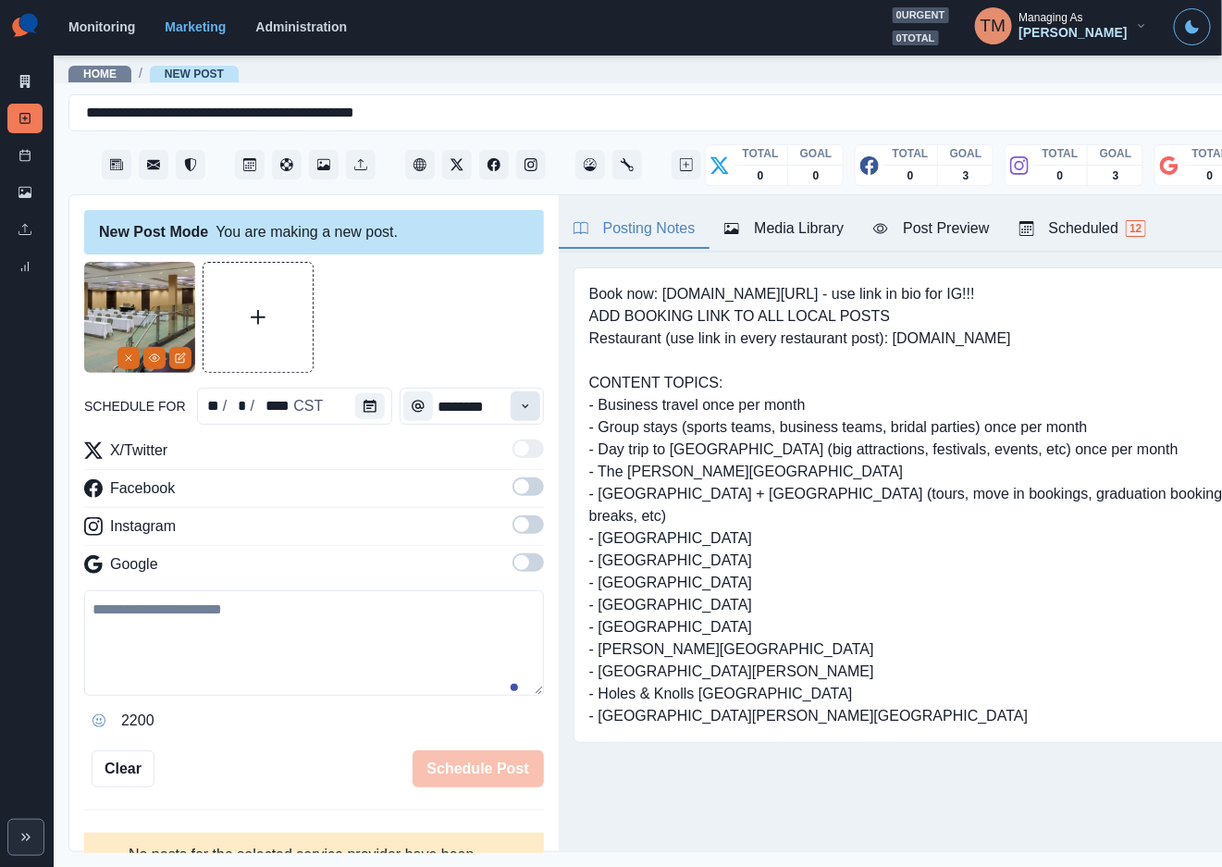
click at [519, 401] on icon "Time" at bounding box center [525, 406] width 13 height 13
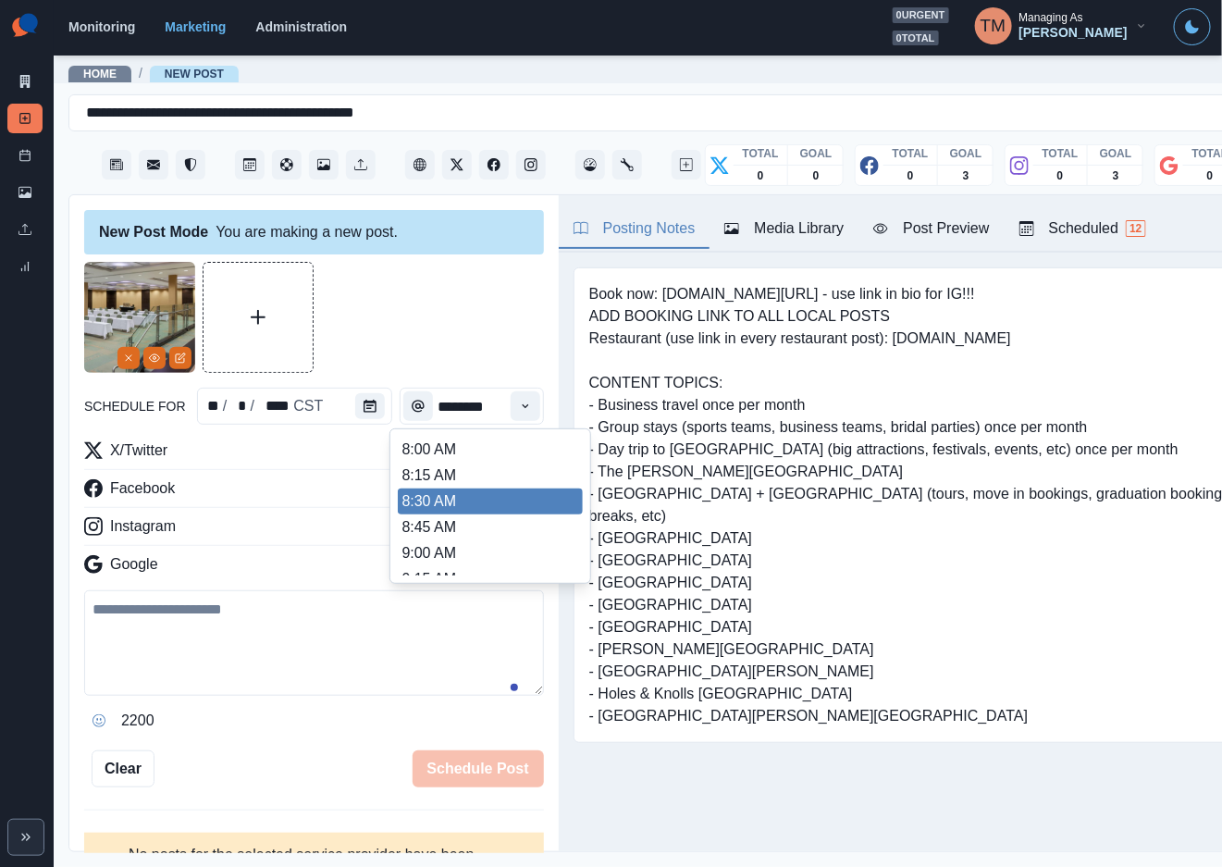
scroll to position [0, 6]
type input "********"
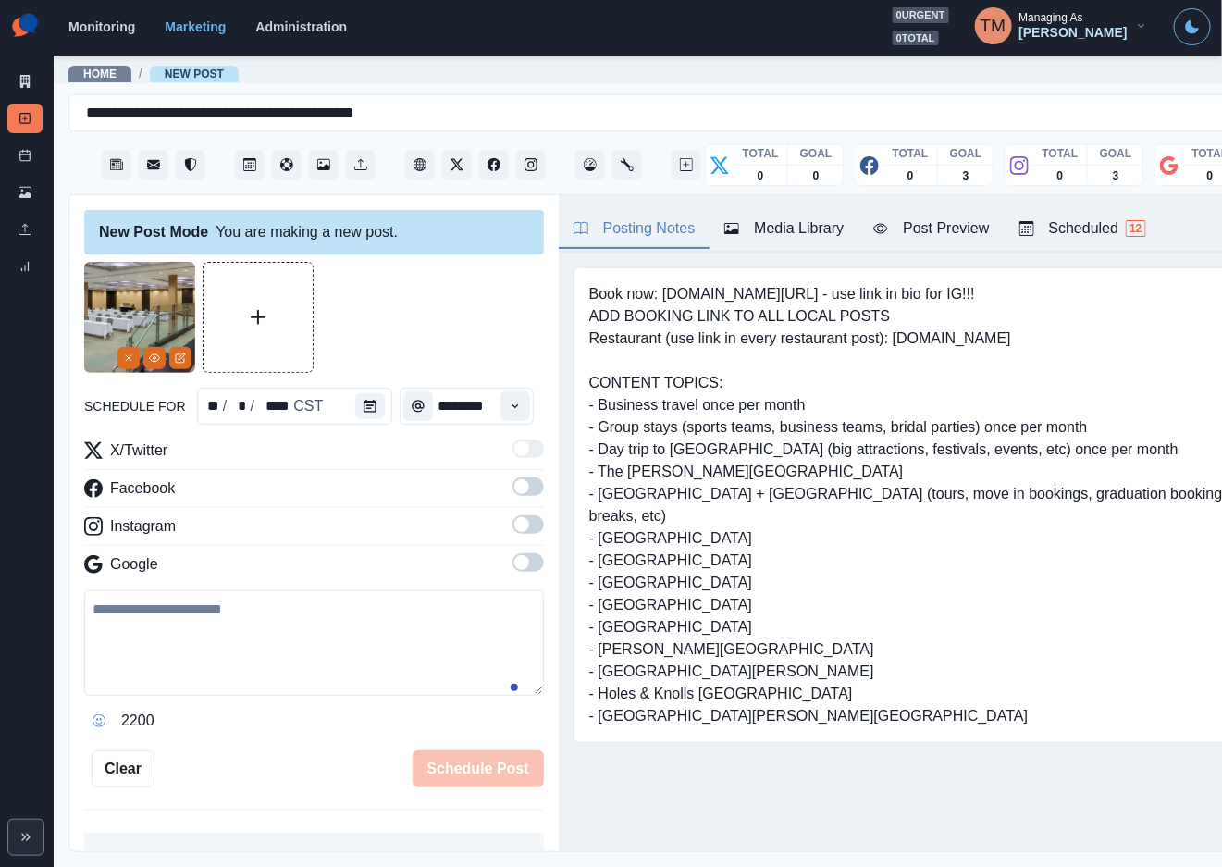
click at [514, 488] on span at bounding box center [527, 486] width 31 height 18
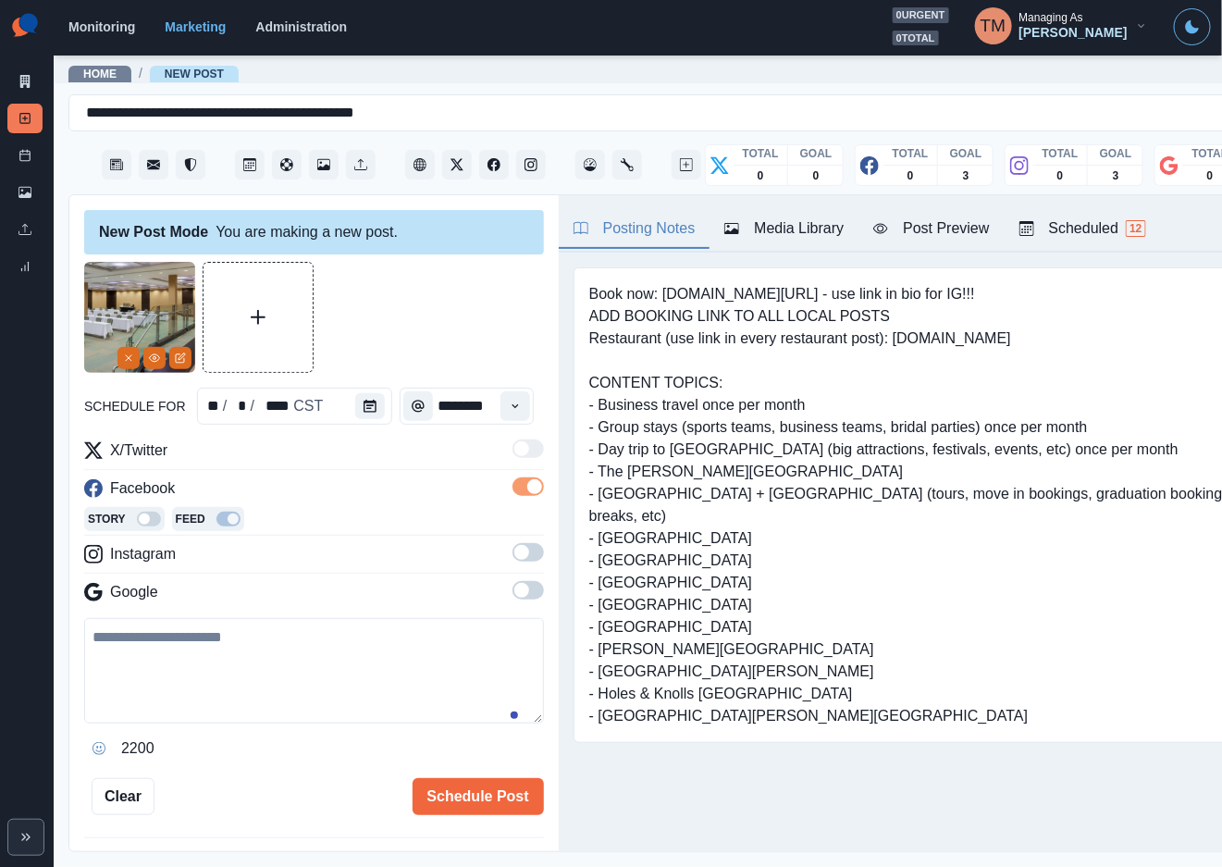
click at [516, 542] on div "X/Twitter Facebook Story Feed Instagram Google" at bounding box center [314, 524] width 460 height 171
click at [516, 550] on span at bounding box center [527, 552] width 31 height 18
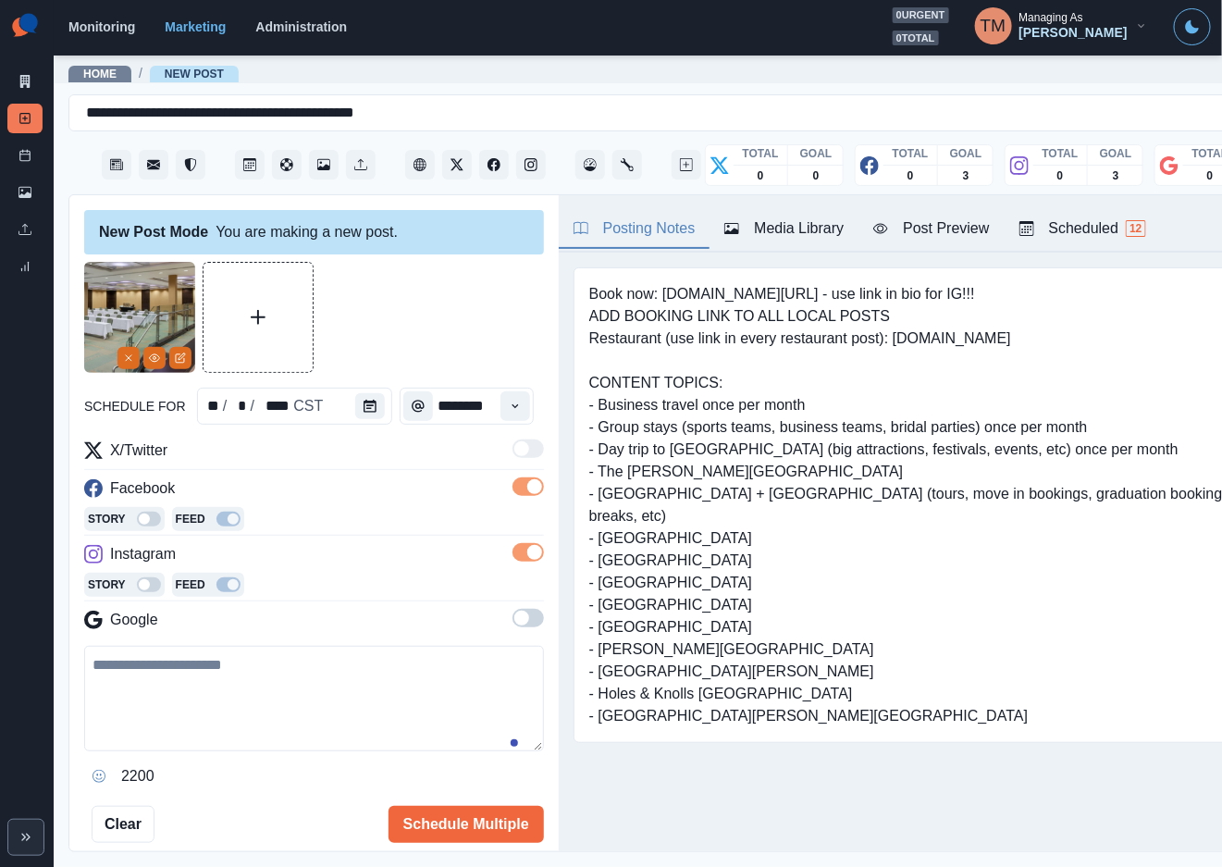
click at [514, 625] on span at bounding box center [521, 617] width 15 height 15
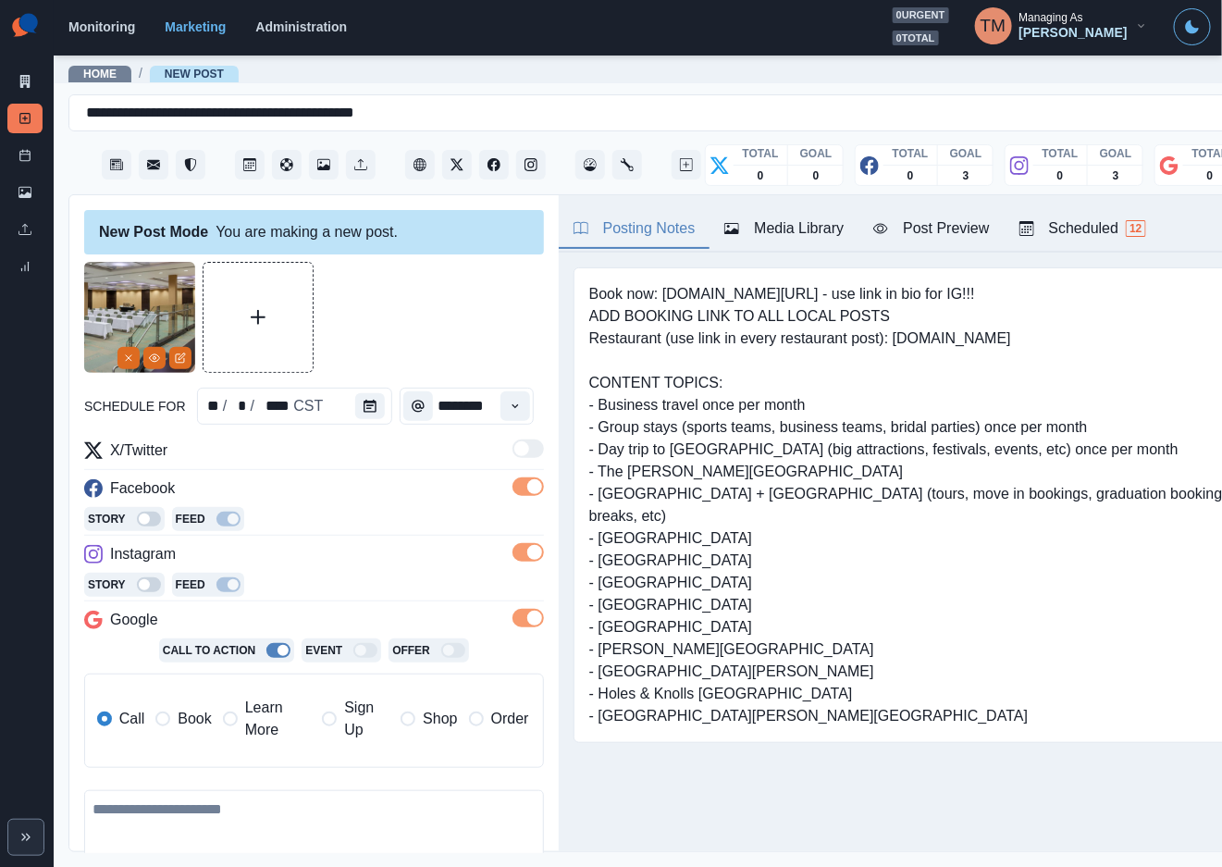
drag, startPoint x: 167, startPoint y: 725, endPoint x: 184, endPoint y: 721, distance: 17.1
click at [173, 724] on label "Book" at bounding box center [182, 719] width 55 height 44
click at [183, 721] on span "Book" at bounding box center [194, 719] width 33 height 22
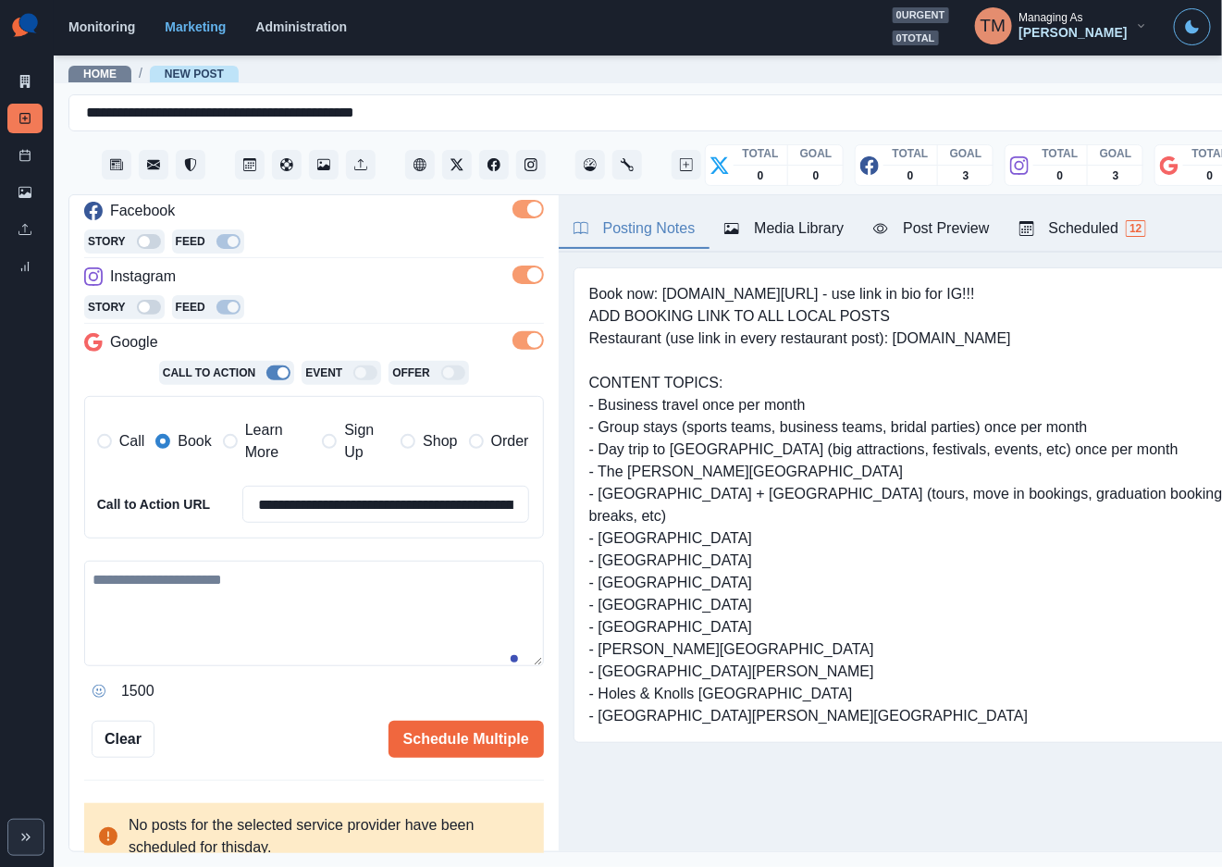
click at [222, 609] on textarea at bounding box center [314, 613] width 460 height 105
paste textarea "**********"
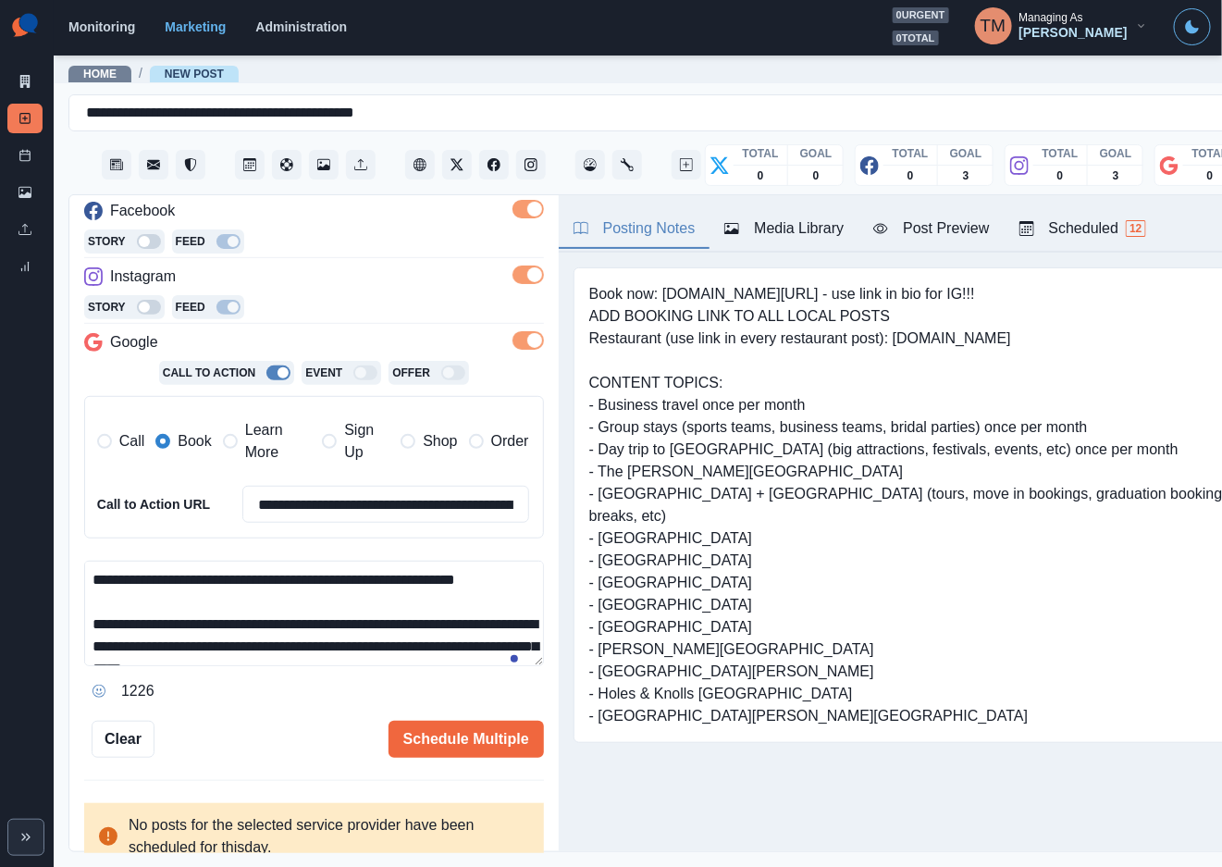
scroll to position [80, 0]
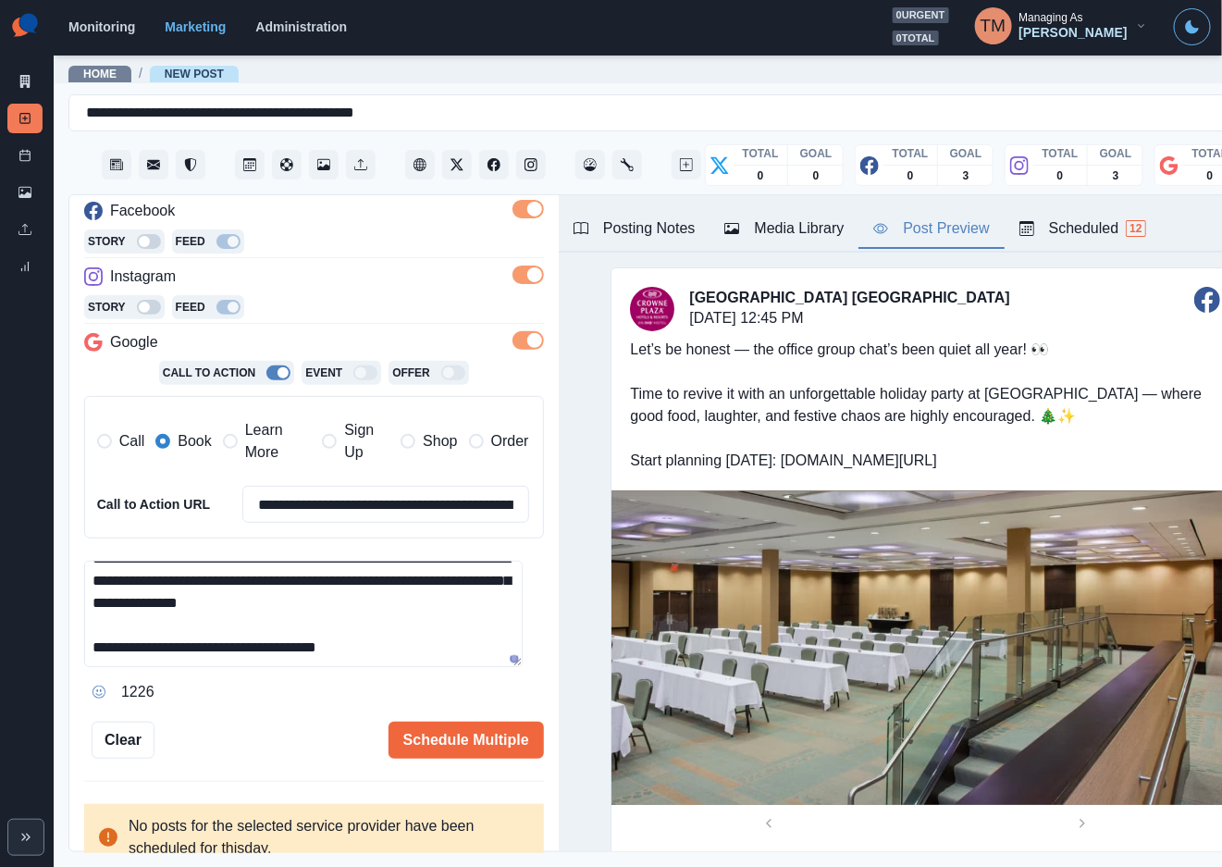
click at [952, 228] on div "Post Preview" at bounding box center [931, 228] width 116 height 22
drag, startPoint x: 327, startPoint y: 675, endPoint x: 361, endPoint y: 602, distance: 80.3
click at [330, 669] on div "Ignore" at bounding box center [338, 670] width 49 height 30
click at [348, 597] on textarea "**********" at bounding box center [303, 614] width 438 height 106
click at [129, 625] on div "Ignore" at bounding box center [135, 625] width 49 height 30
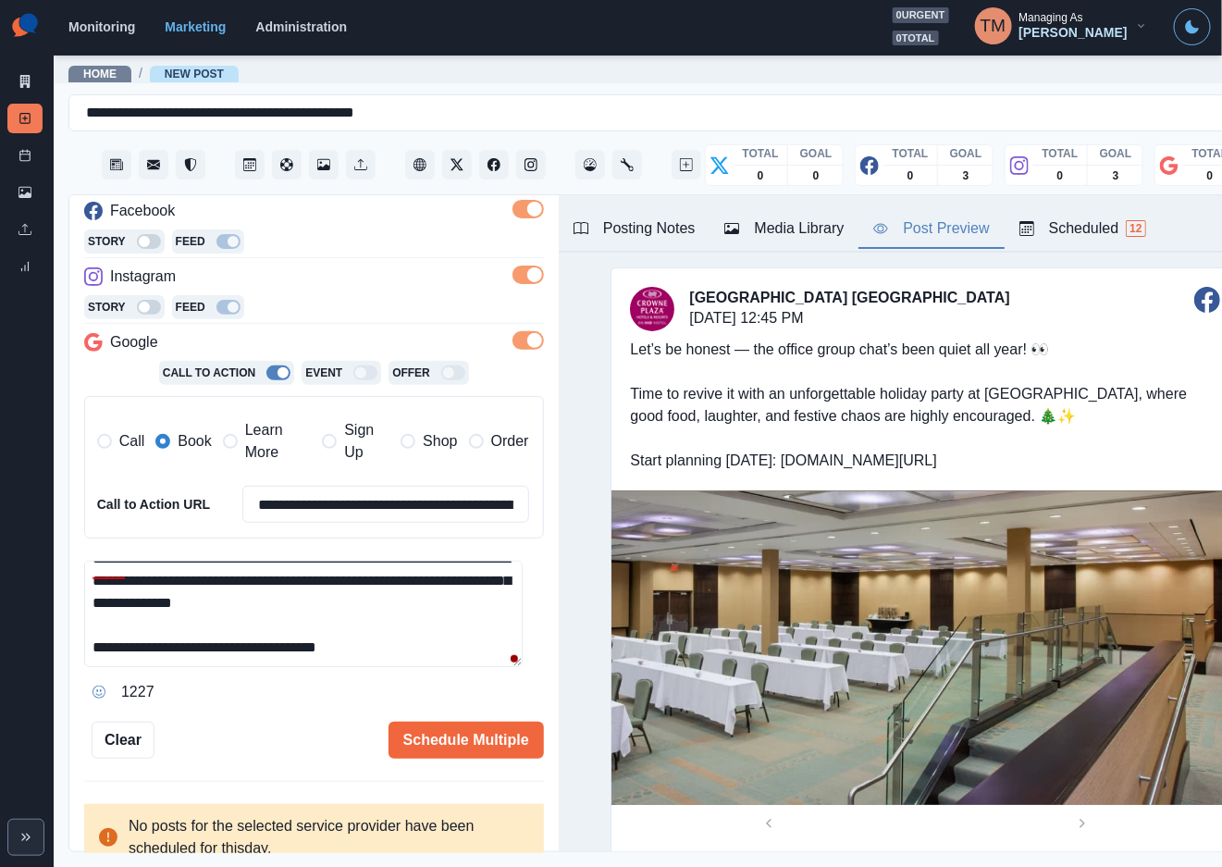
click at [431, 659] on textarea "**********" at bounding box center [303, 614] width 438 height 106
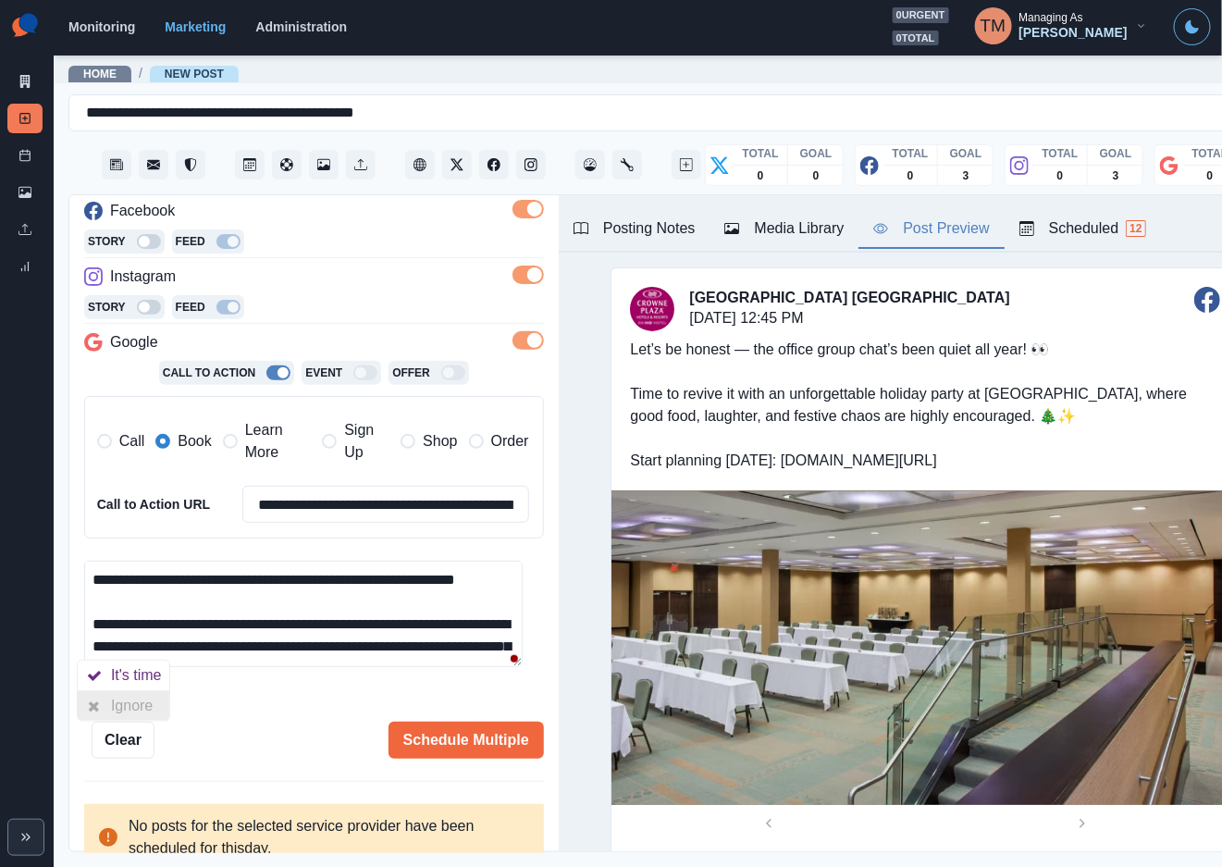
click at [122, 697] on div "Ignore" at bounding box center [135, 706] width 49 height 30
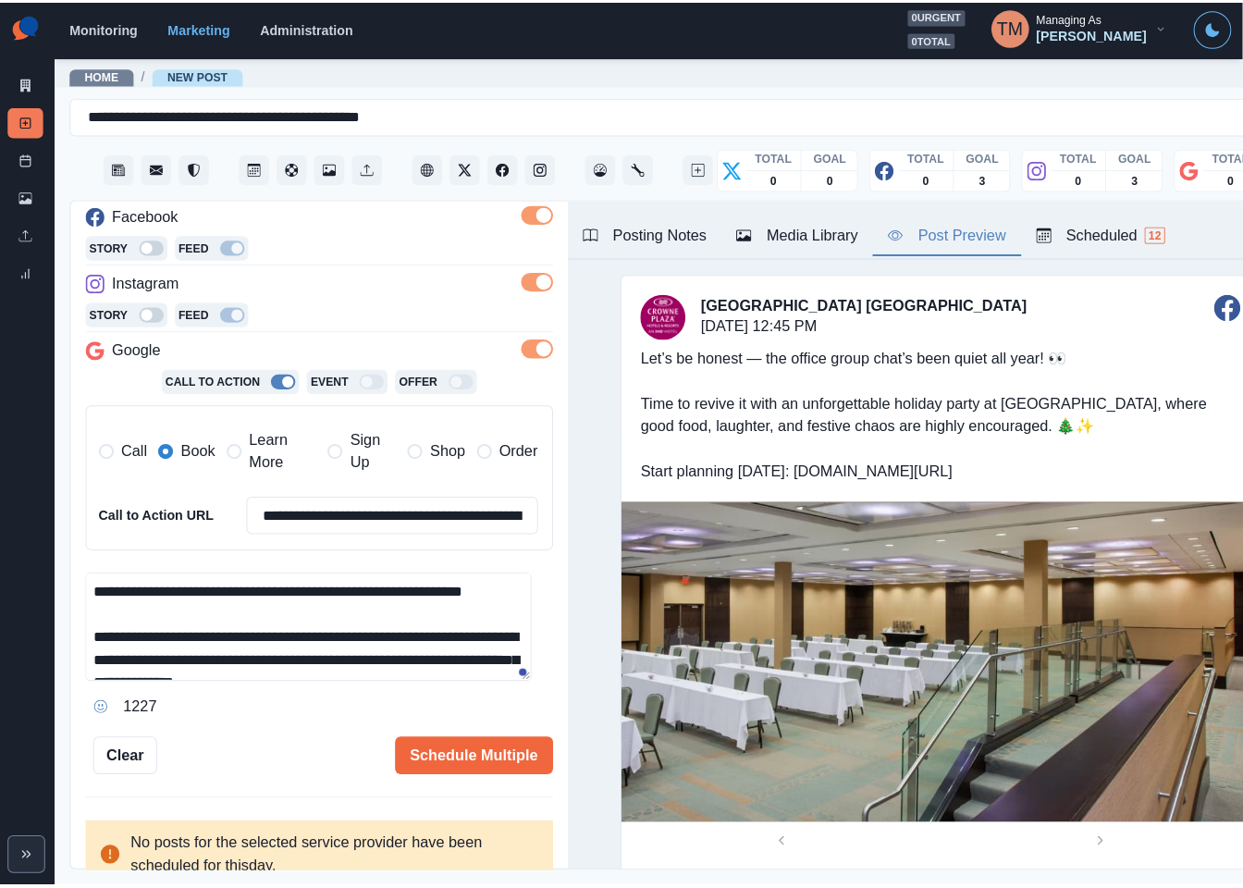
scroll to position [87, 0]
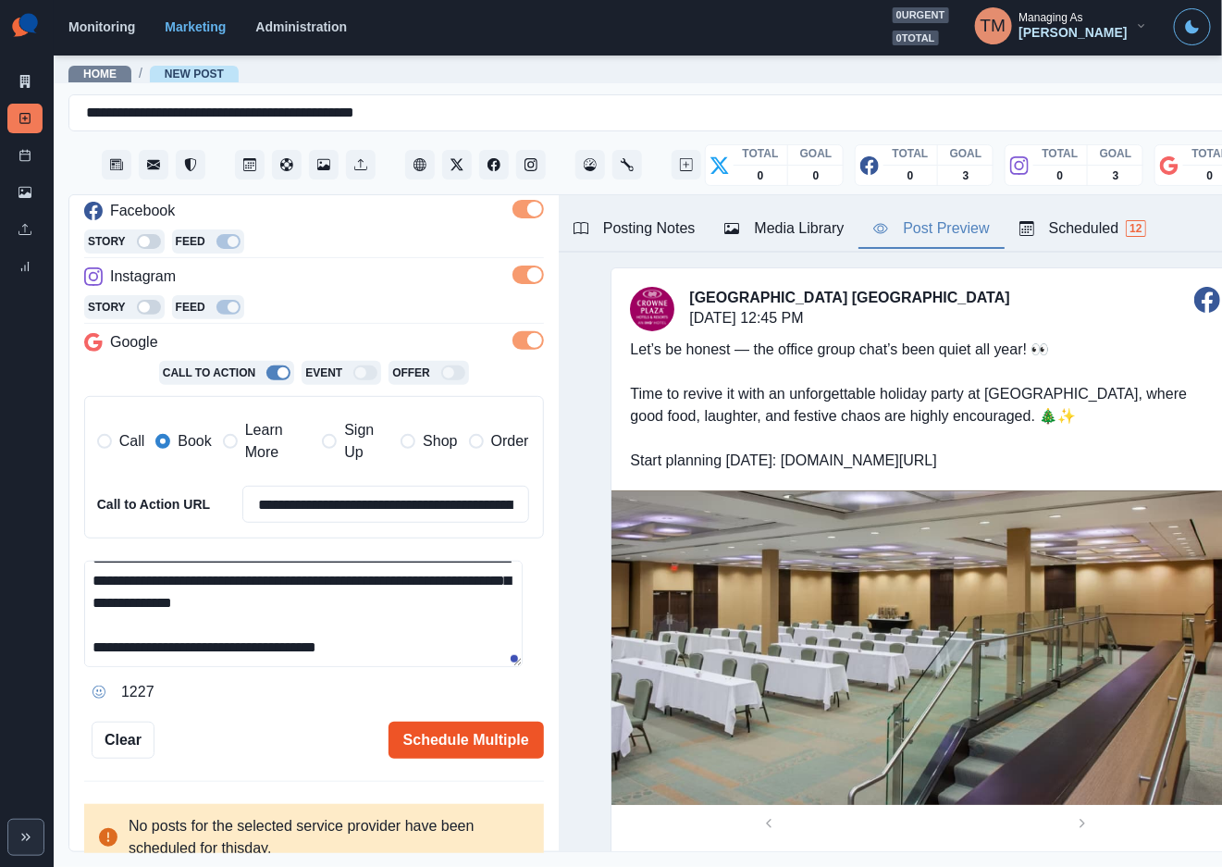
type textarea "**********"
click at [427, 741] on button "Schedule Multiple" at bounding box center [465, 739] width 155 height 37
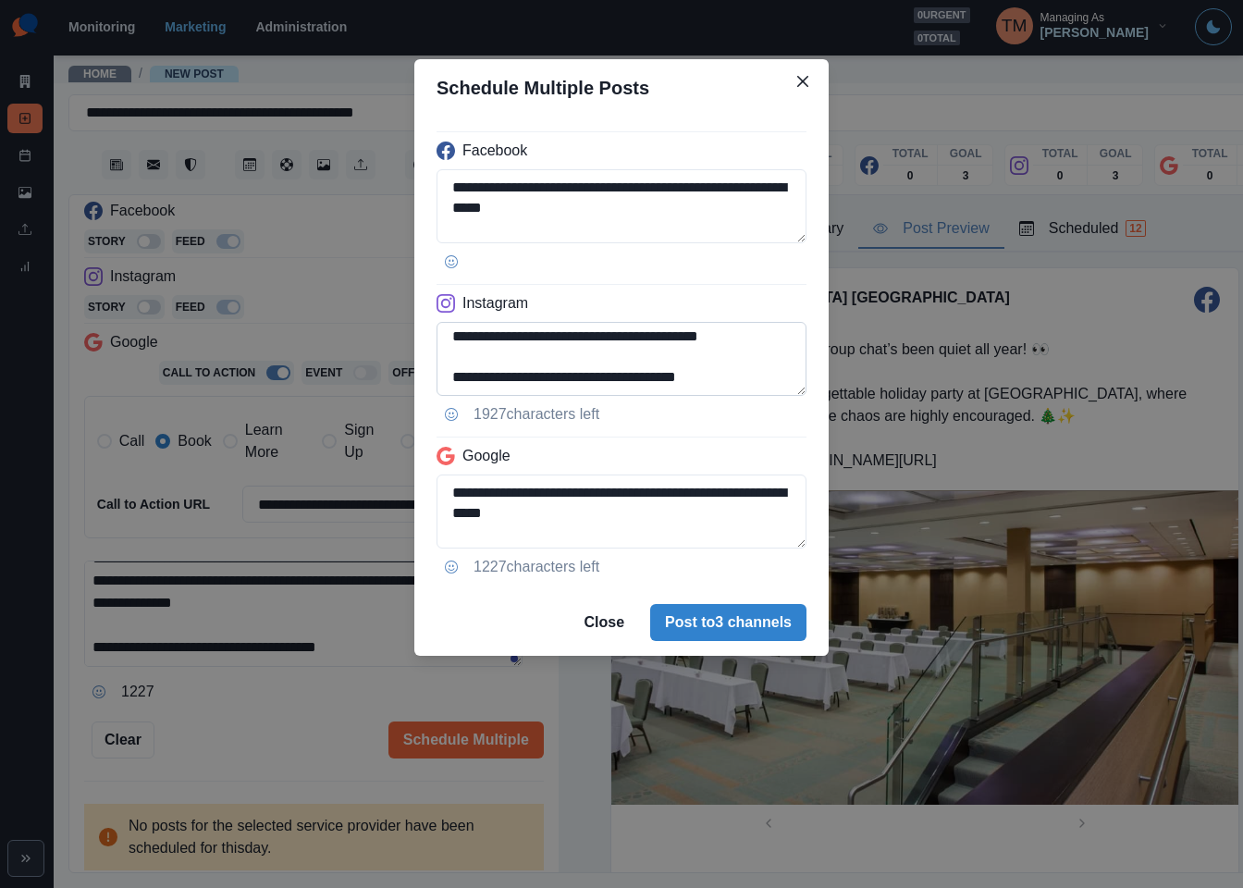
scroll to position [128, 0]
drag, startPoint x: 586, startPoint y: 378, endPoint x: 792, endPoint y: 387, distance: 206.4
click at [775, 386] on textarea "**********" at bounding box center [622, 359] width 370 height 74
paste textarea "****"
type textarea "**********"
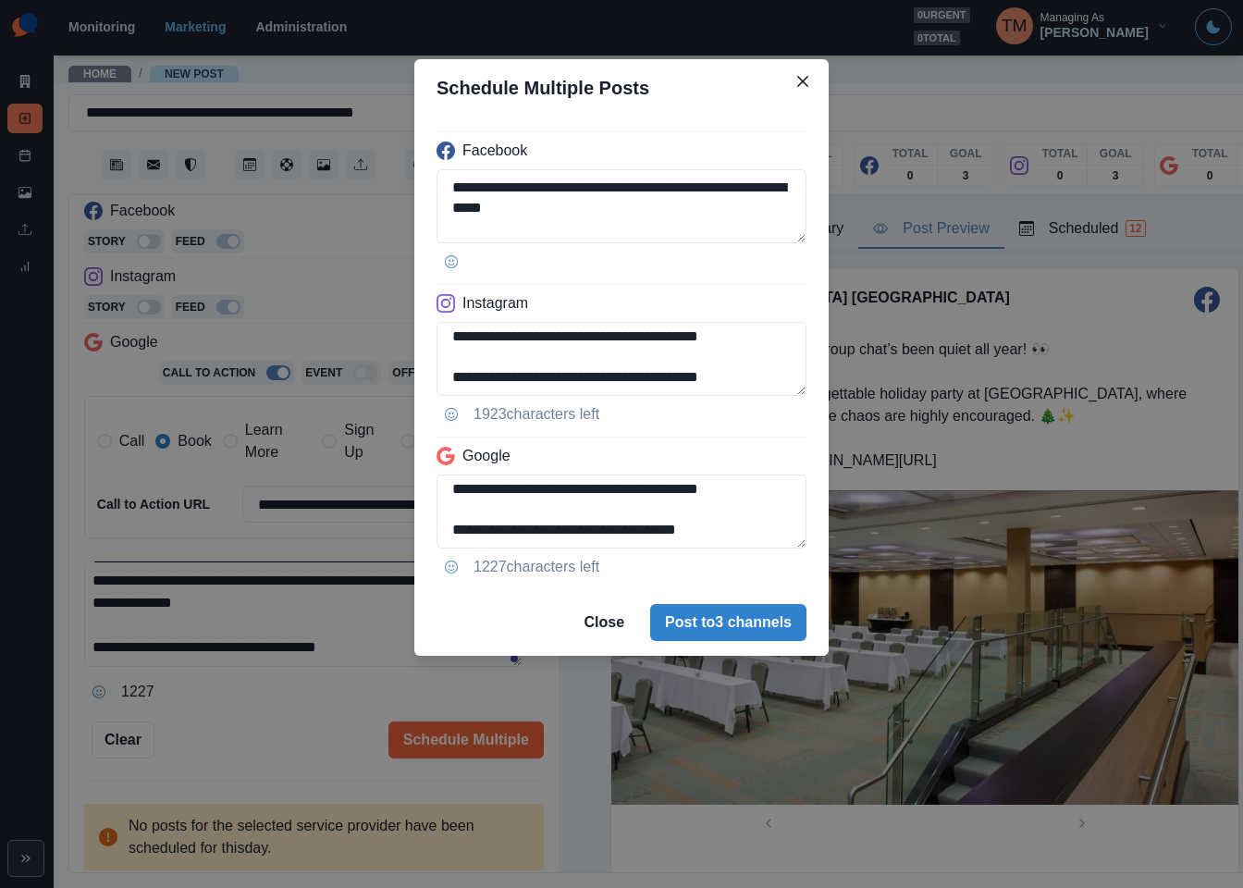
drag, startPoint x: 681, startPoint y: 491, endPoint x: 786, endPoint y: 558, distance: 124.7
click at [786, 558] on div "**********" at bounding box center [621, 353] width 414 height 473
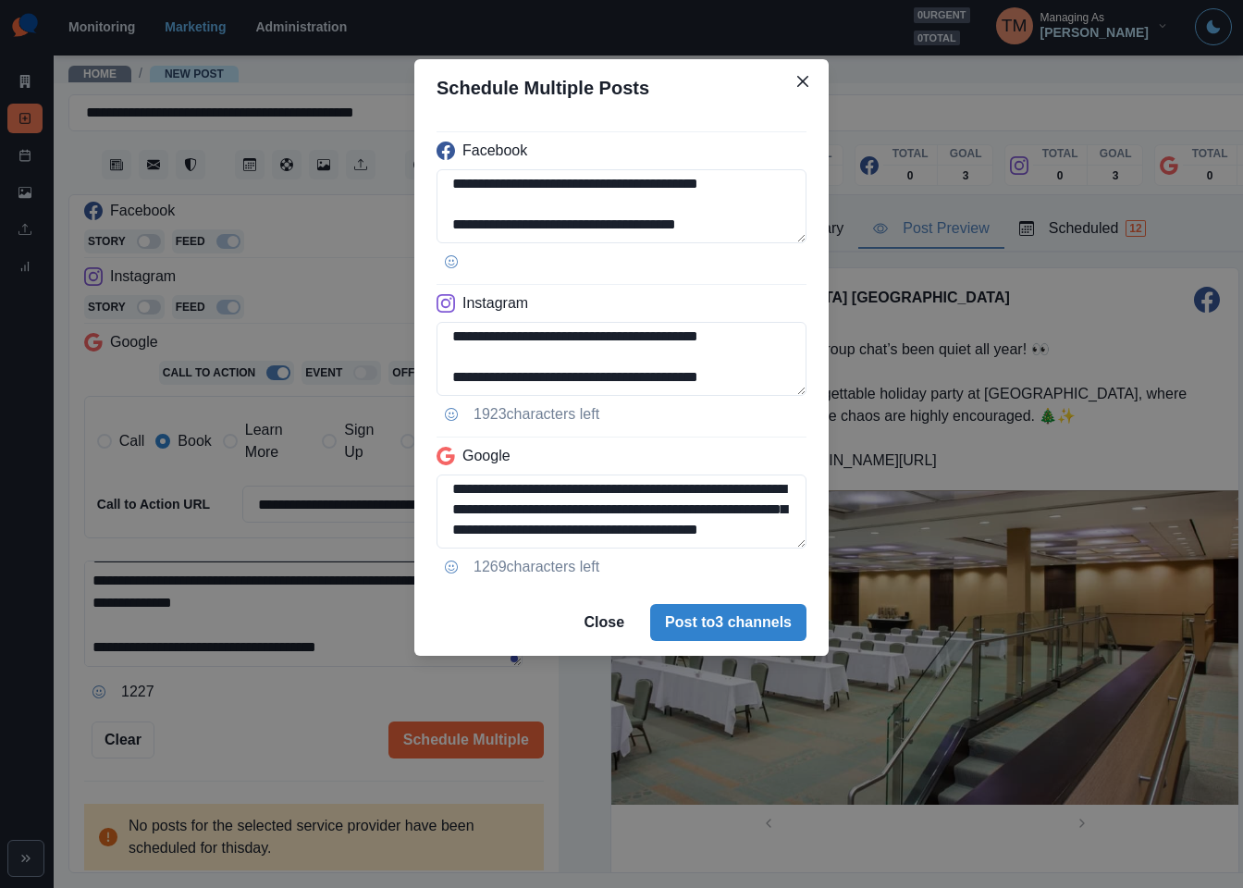
type textarea "**********"
click at [287, 720] on div "**********" at bounding box center [621, 444] width 1243 height 888
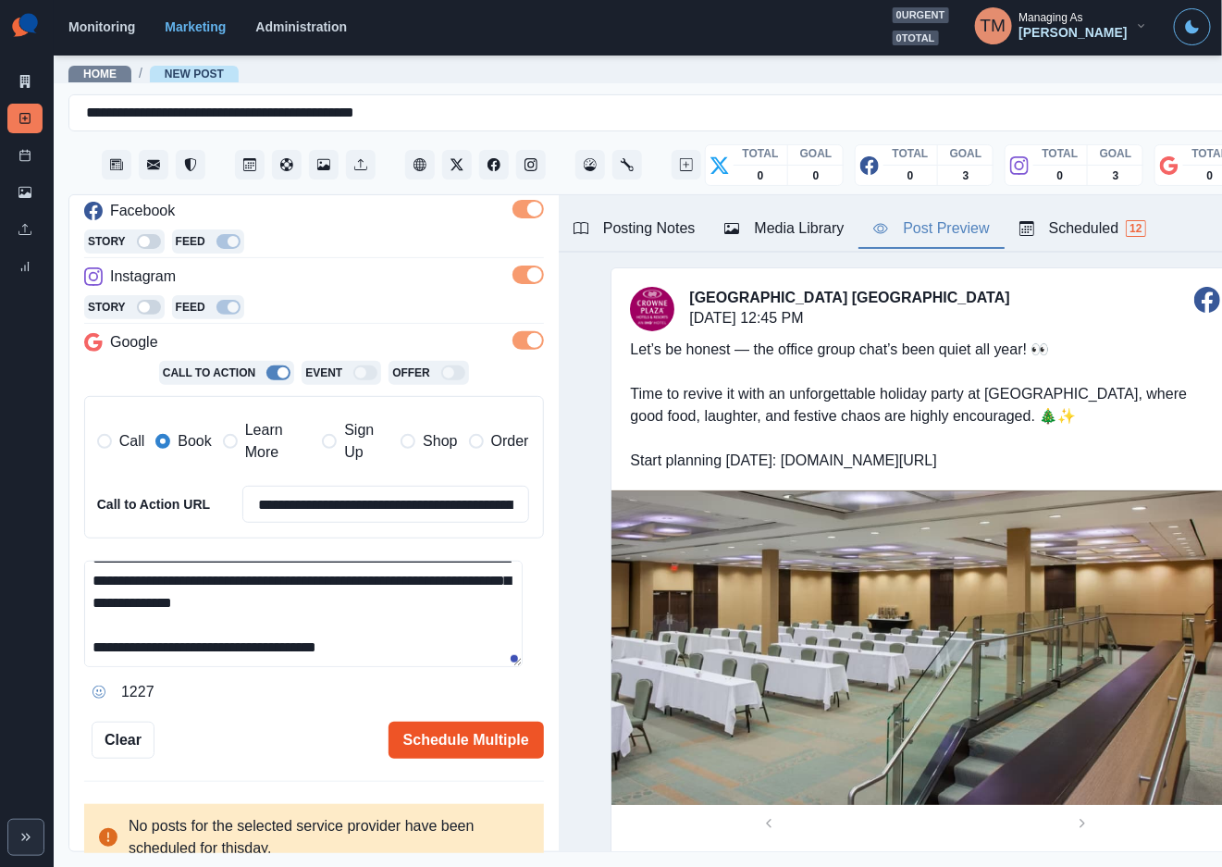
click at [436, 741] on button "Schedule Multiple" at bounding box center [465, 739] width 155 height 37
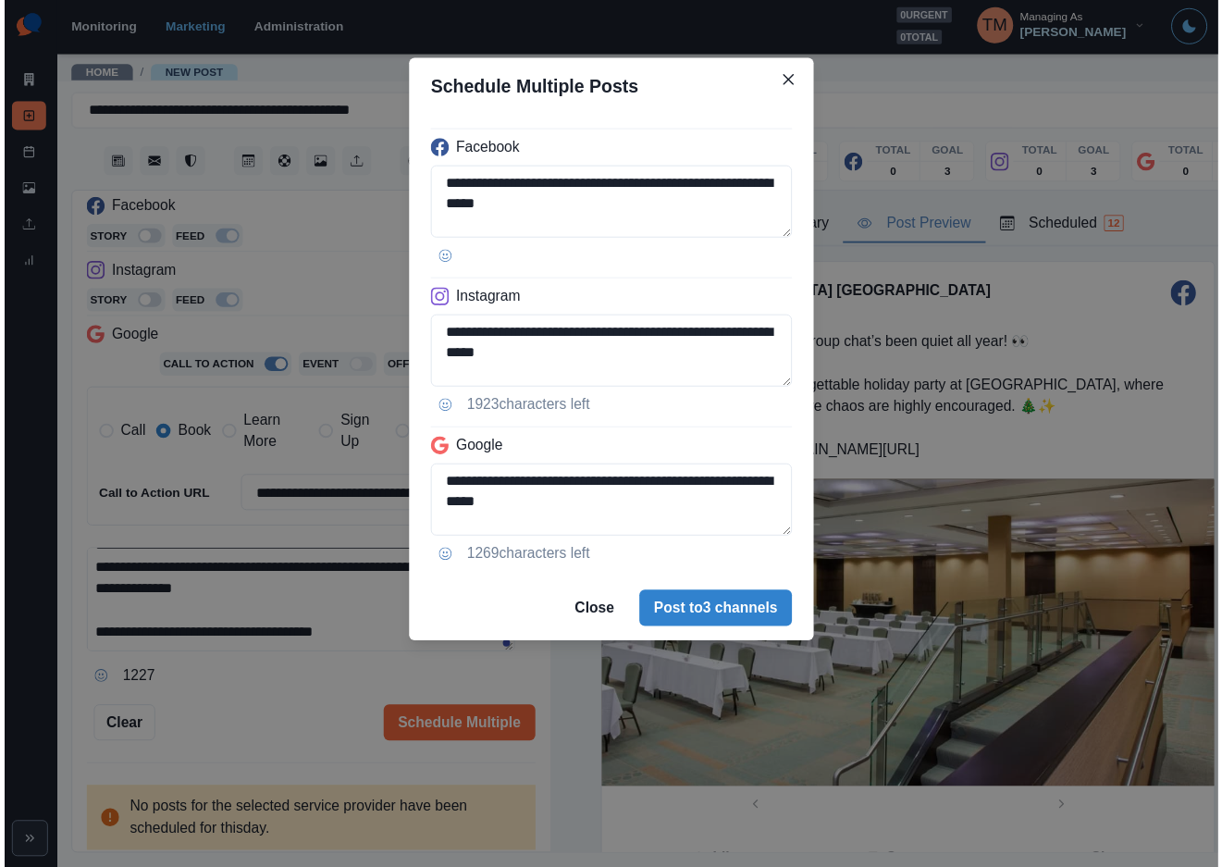
scroll to position [86, 0]
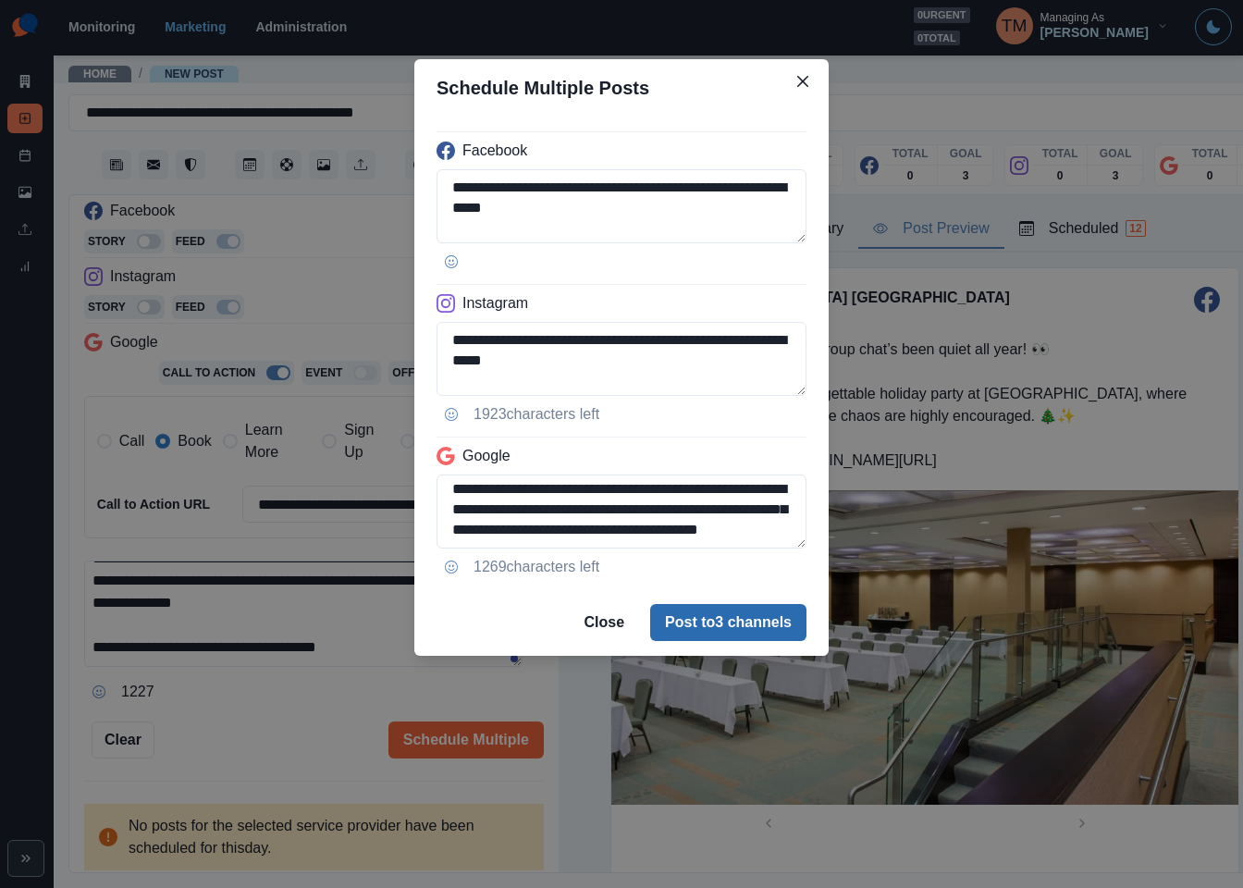
click at [730, 614] on button "Post to 3 channels" at bounding box center [728, 622] width 156 height 37
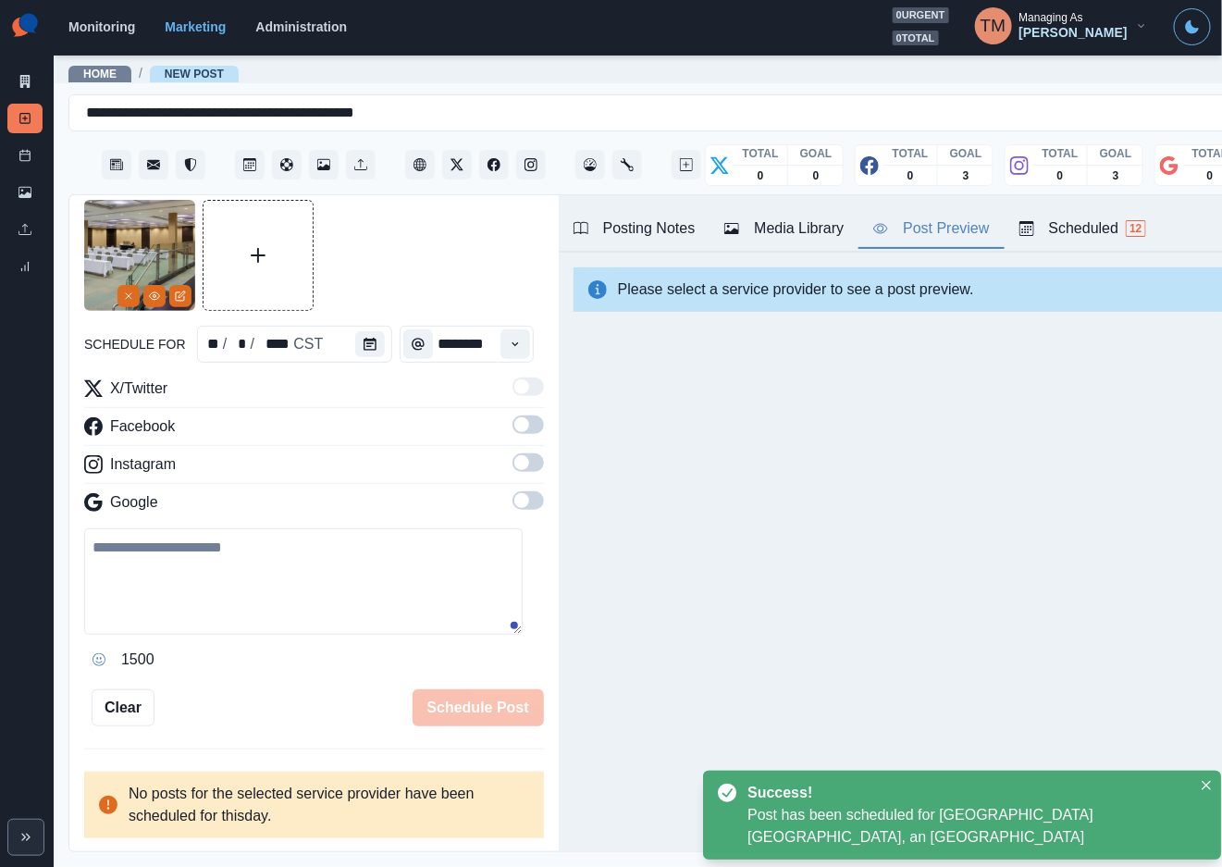
scroll to position [0, 0]
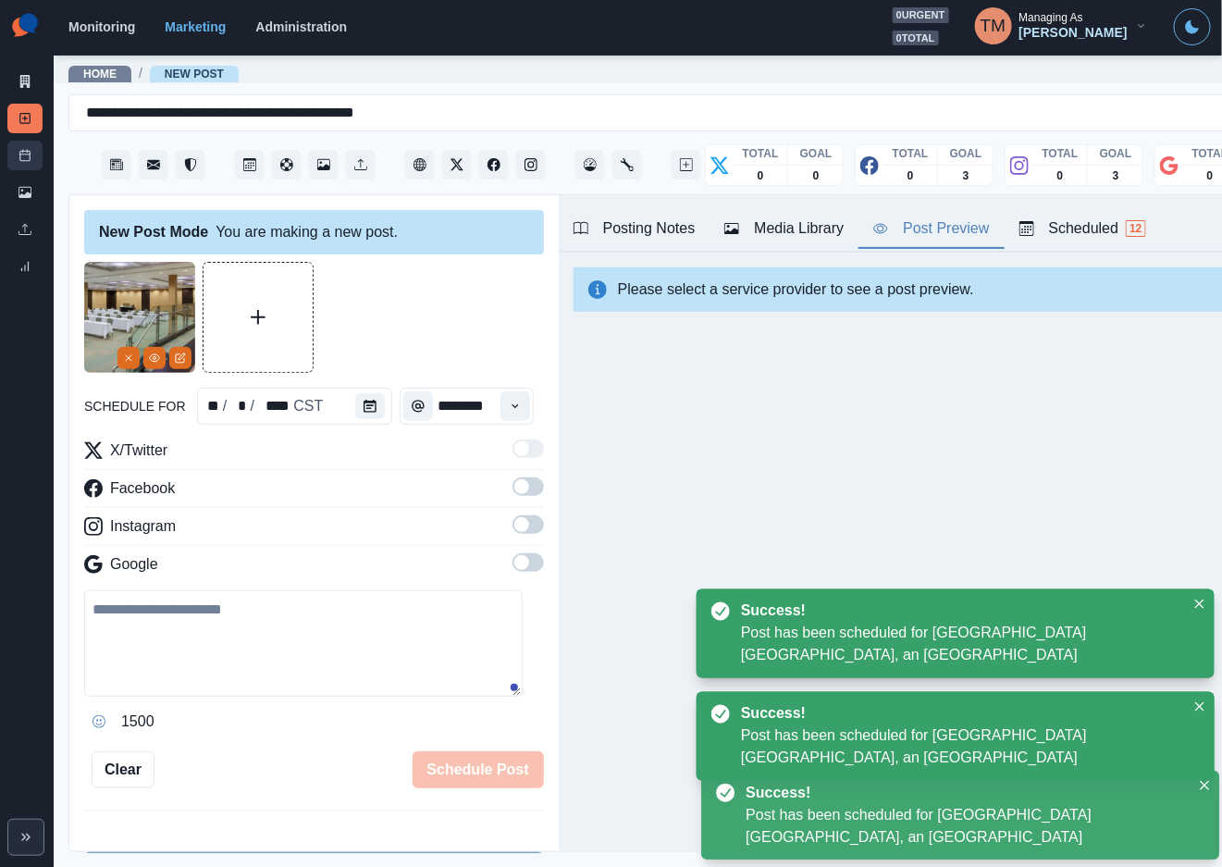
click at [23, 159] on icon at bounding box center [24, 155] width 13 height 13
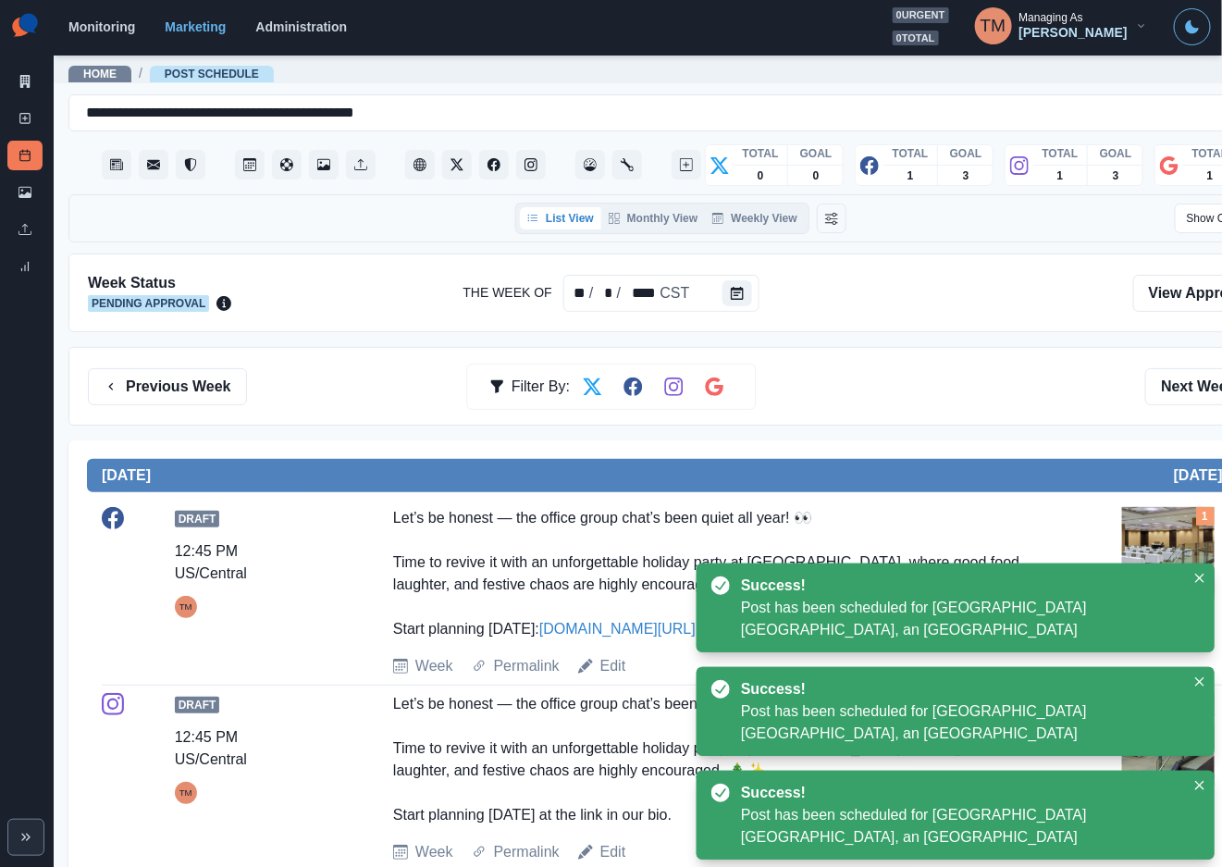
click at [883, 406] on div "Previous Week Filter By: Next Week" at bounding box center [680, 386] width 1225 height 79
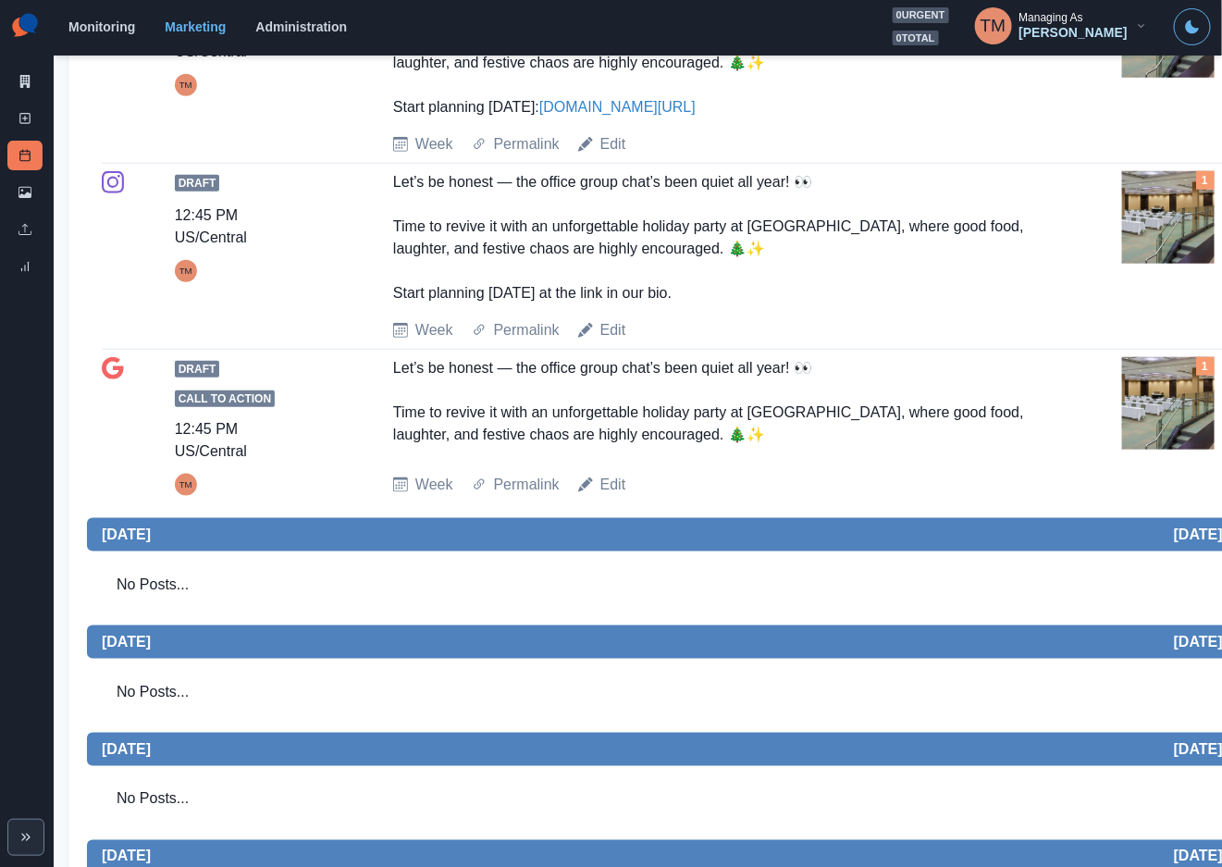
scroll to position [555, 0]
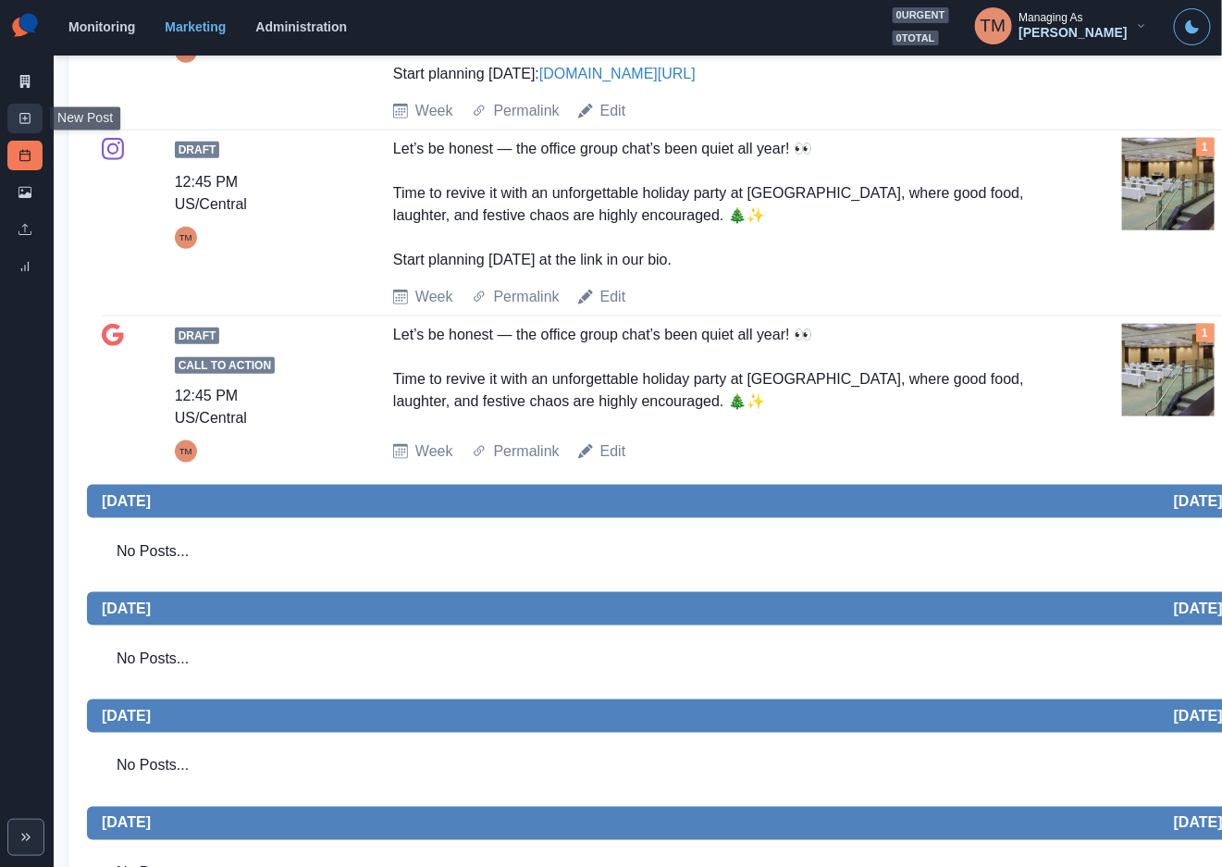
click at [39, 117] on link "New Post" at bounding box center [24, 119] width 35 height 30
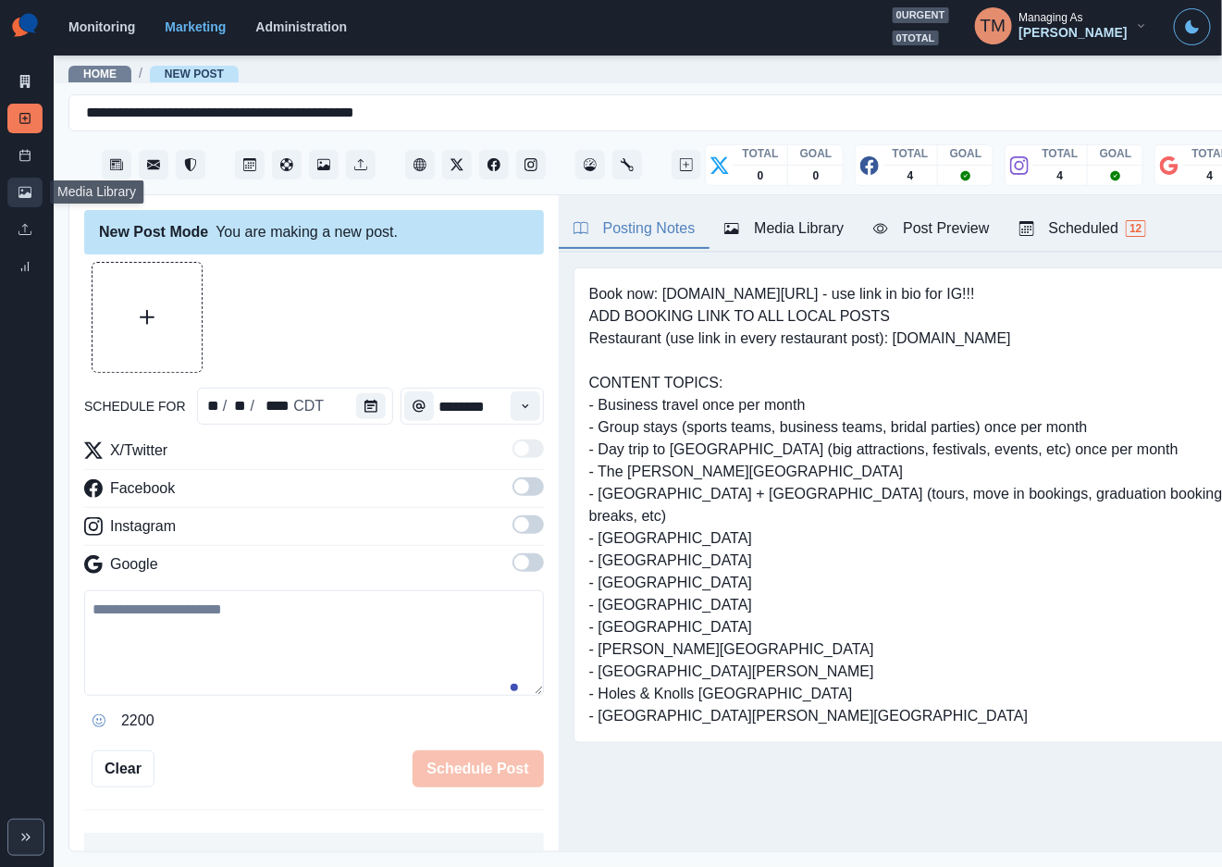
click at [20, 201] on link "Media Library" at bounding box center [24, 193] width 35 height 30
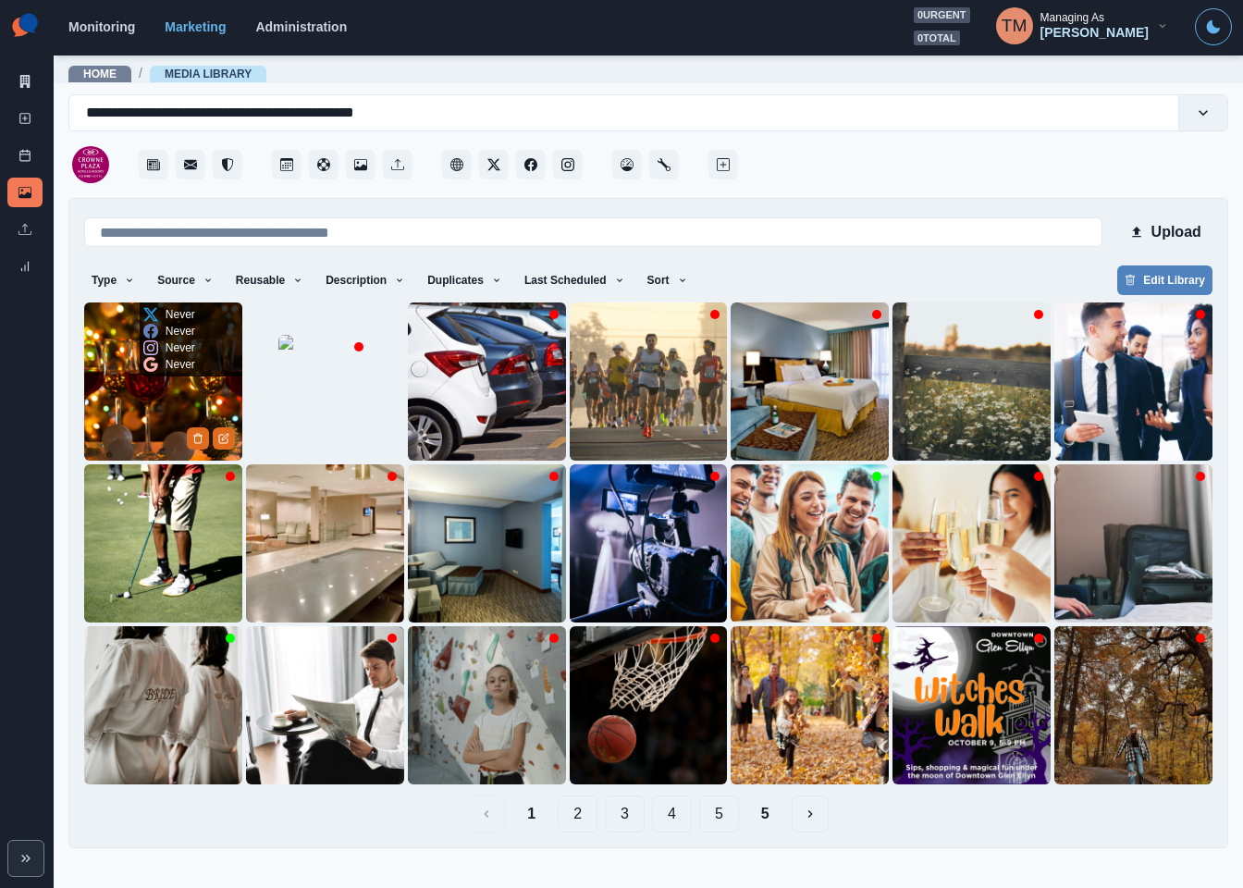
click at [128, 422] on img at bounding box center [163, 381] width 158 height 158
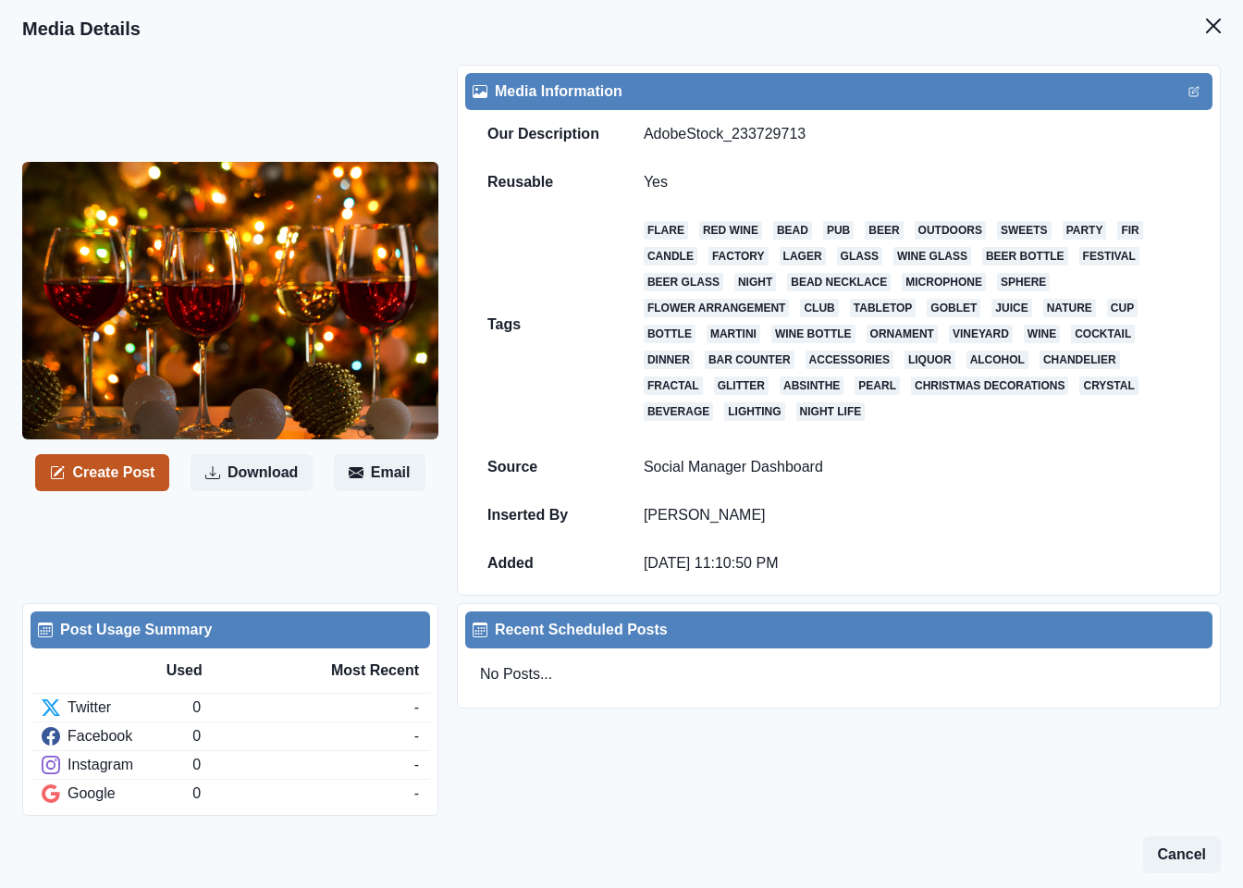
click at [142, 454] on button "Create Post" at bounding box center [102, 472] width 134 height 37
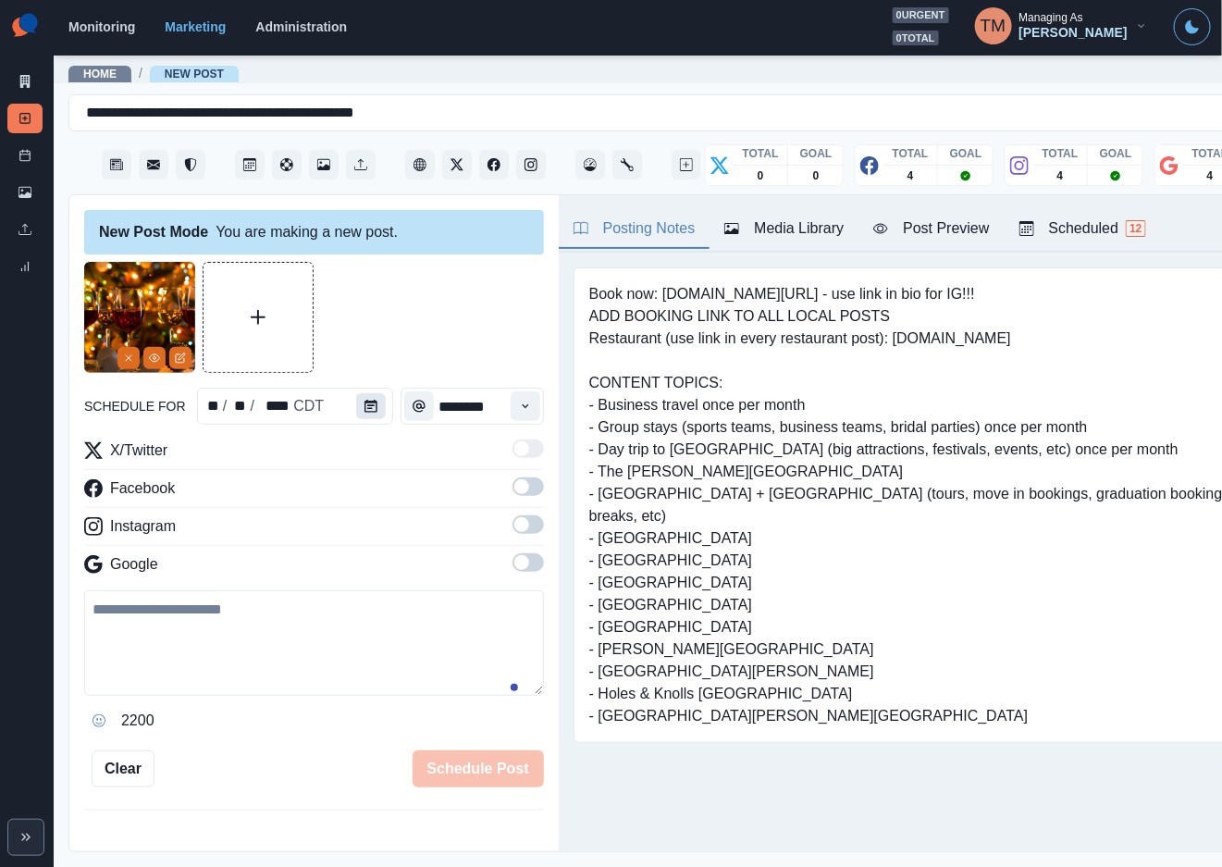
click at [372, 405] on button "Calendar" at bounding box center [371, 406] width 30 height 26
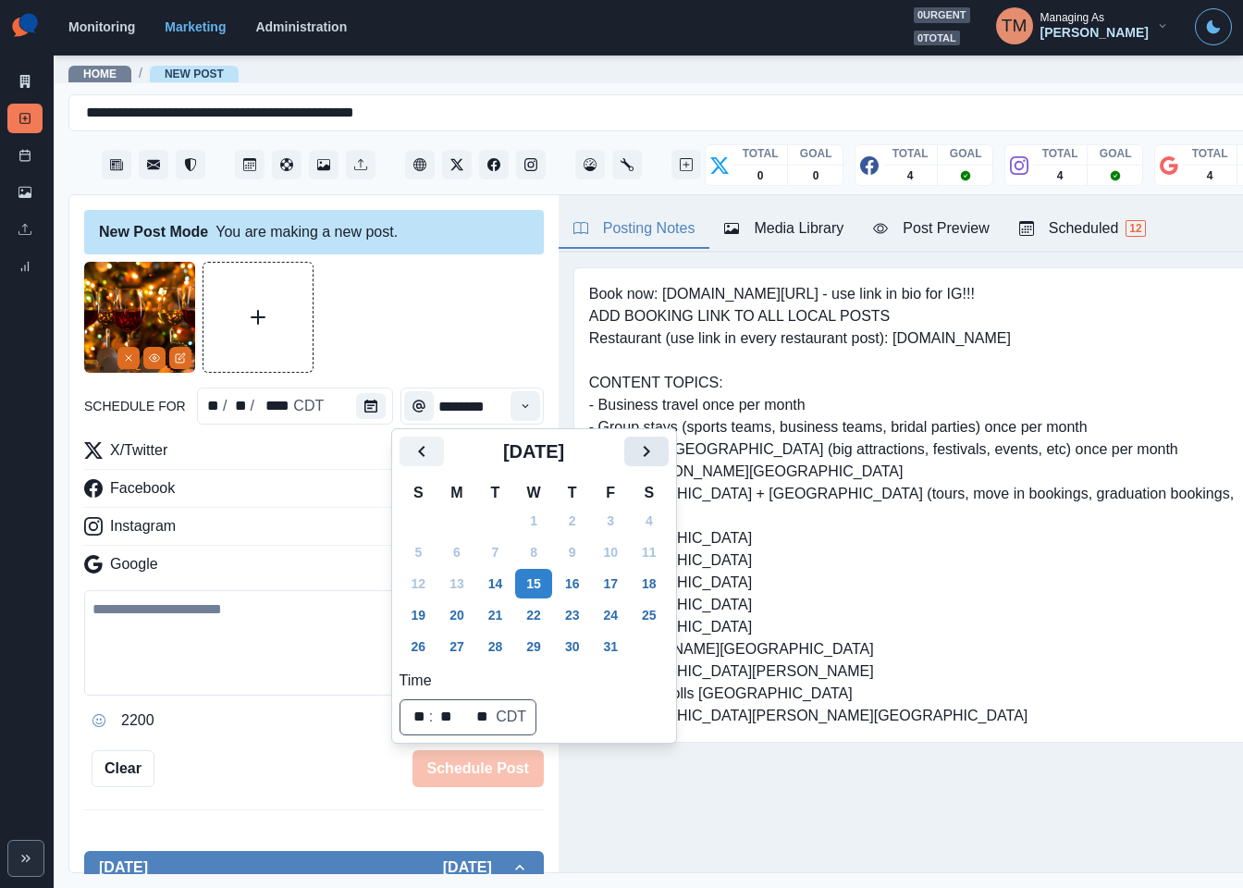
click at [656, 448] on icon "Next" at bounding box center [646, 451] width 22 height 22
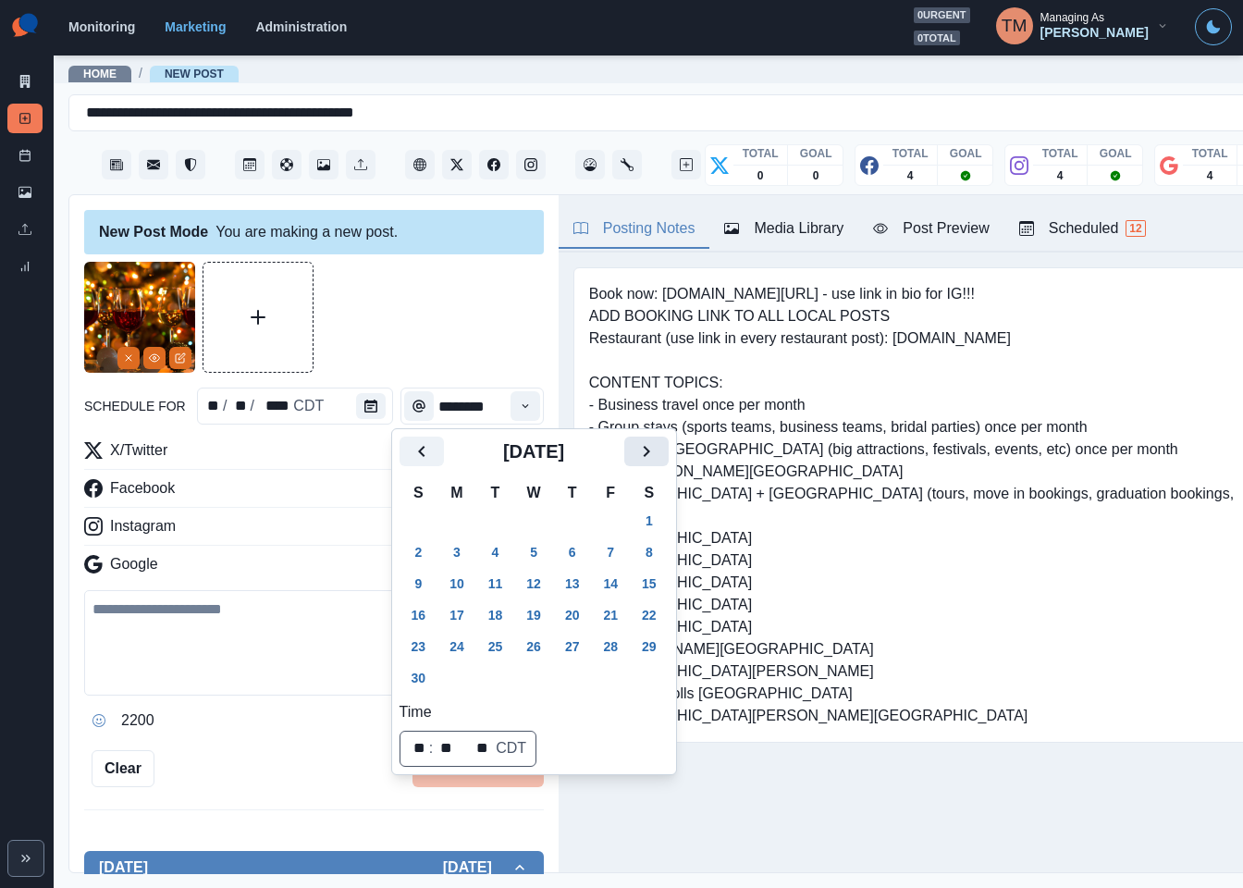
click at [656, 448] on icon "Next" at bounding box center [646, 451] width 22 height 22
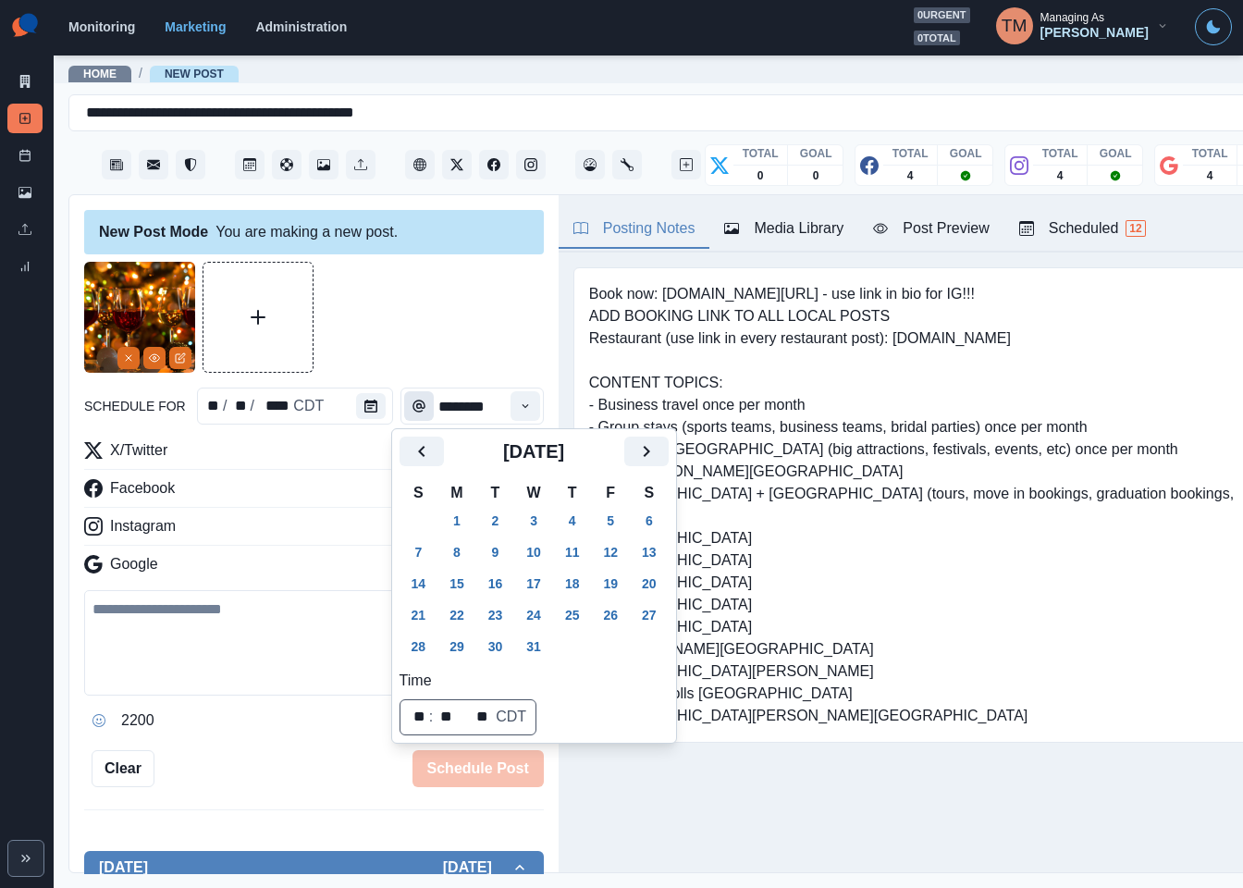
click at [538, 586] on button "17" at bounding box center [533, 584] width 37 height 30
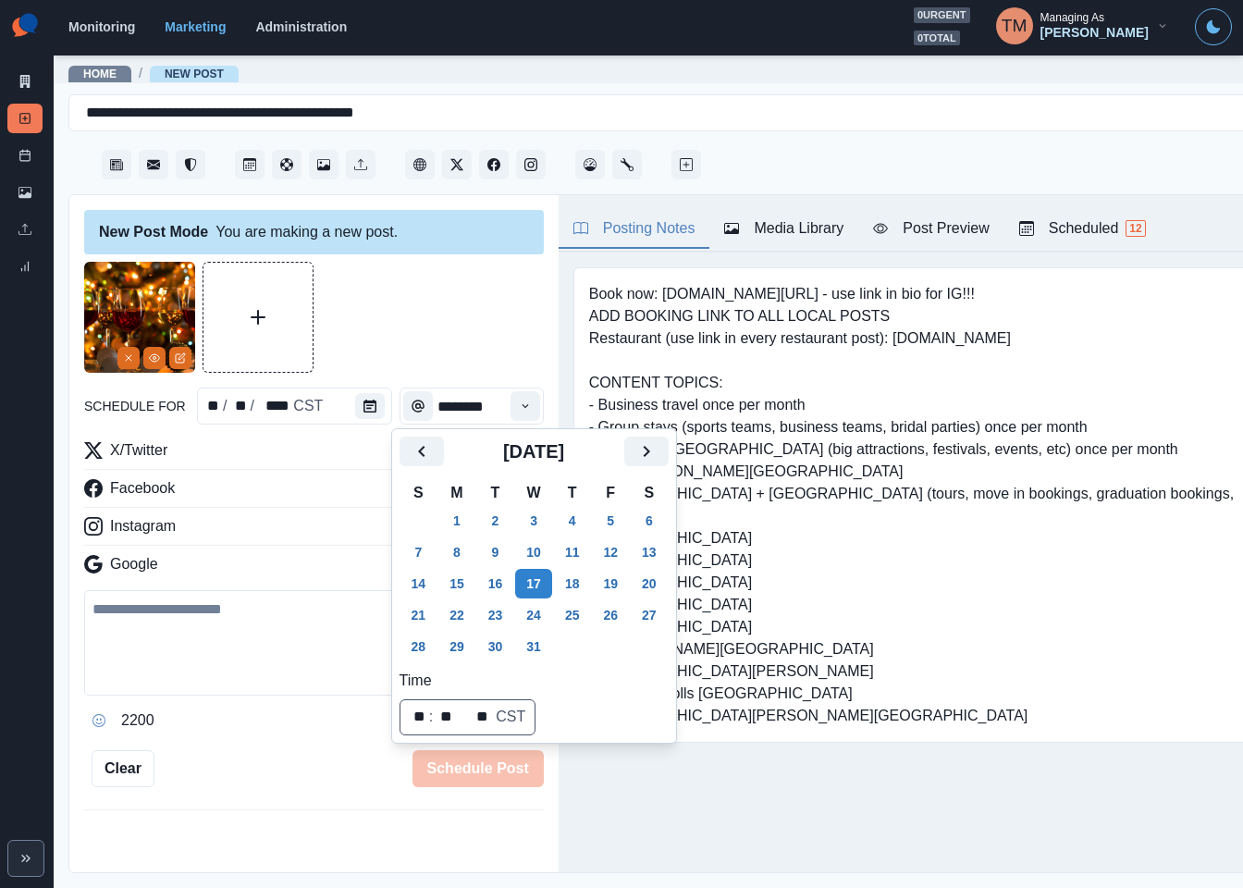
click at [389, 309] on div at bounding box center [314, 317] width 460 height 111
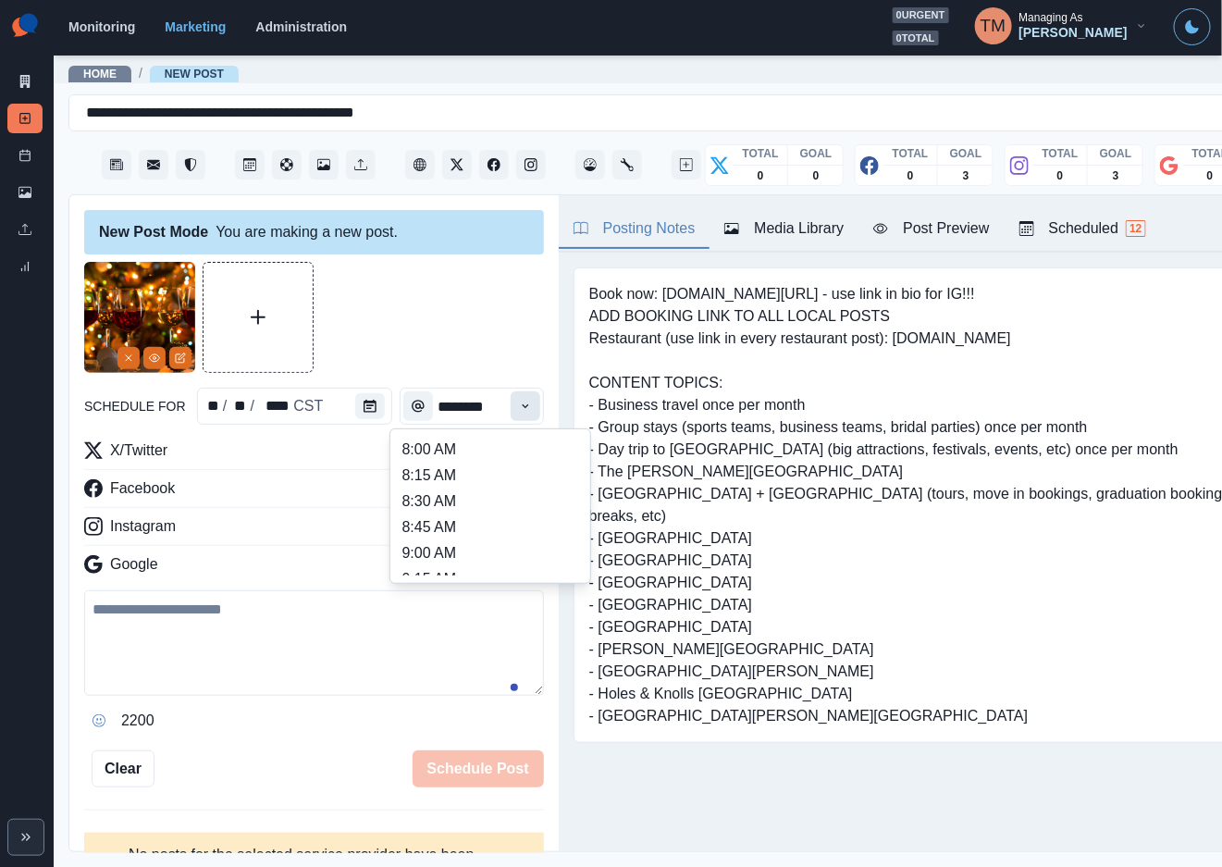
click at [519, 405] on icon "Time" at bounding box center [525, 406] width 13 height 13
click at [450, 634] on li "12:45 PM" at bounding box center [490, 647] width 185 height 26
type input "********"
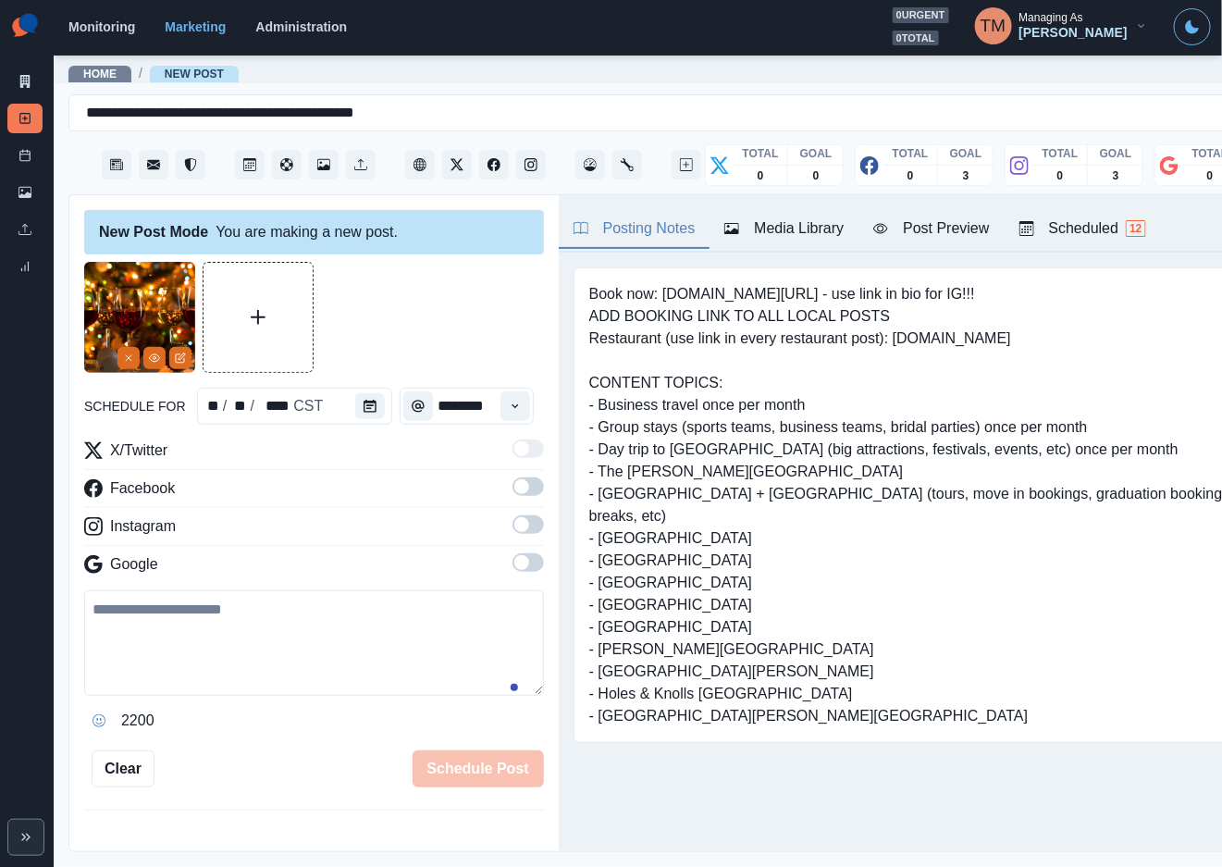
scroll to position [0, 4]
click at [512, 498] on label at bounding box center [527, 492] width 31 height 30
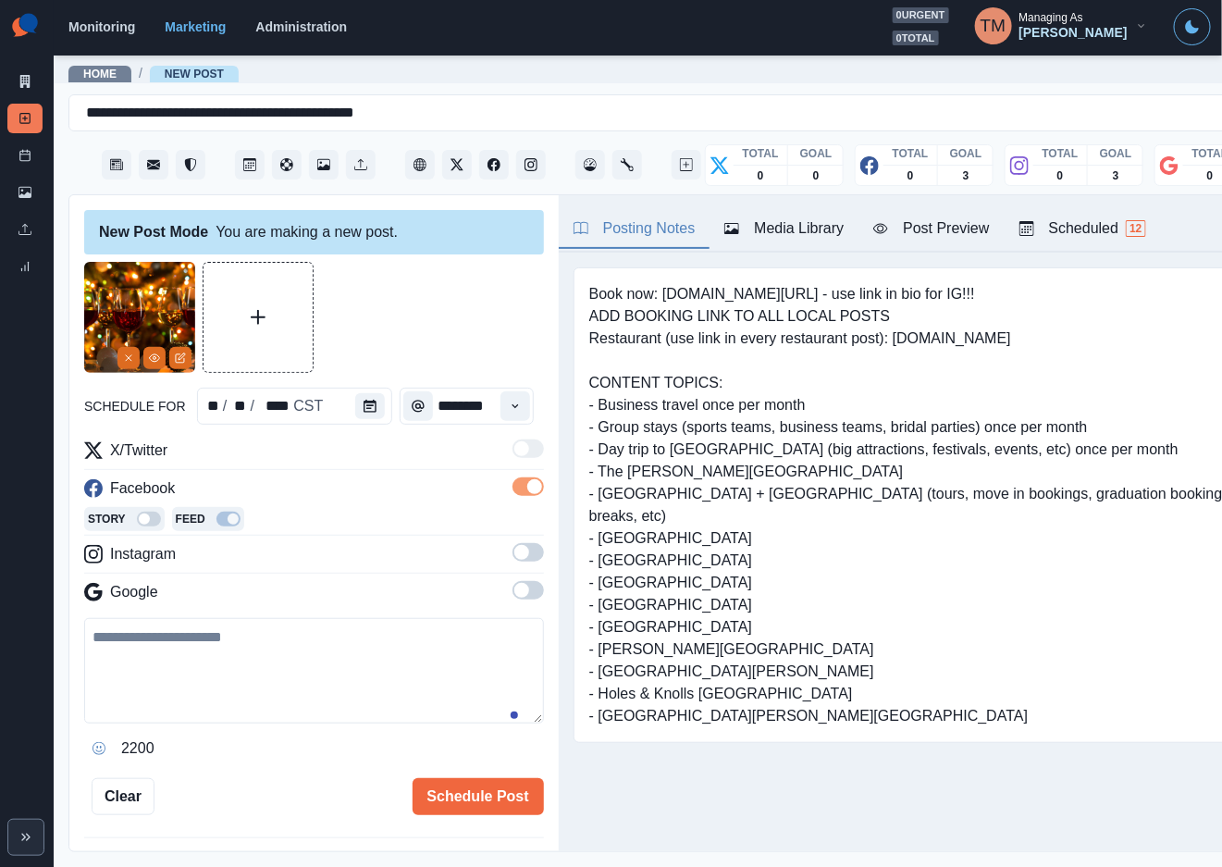
click at [512, 558] on span at bounding box center [527, 552] width 31 height 18
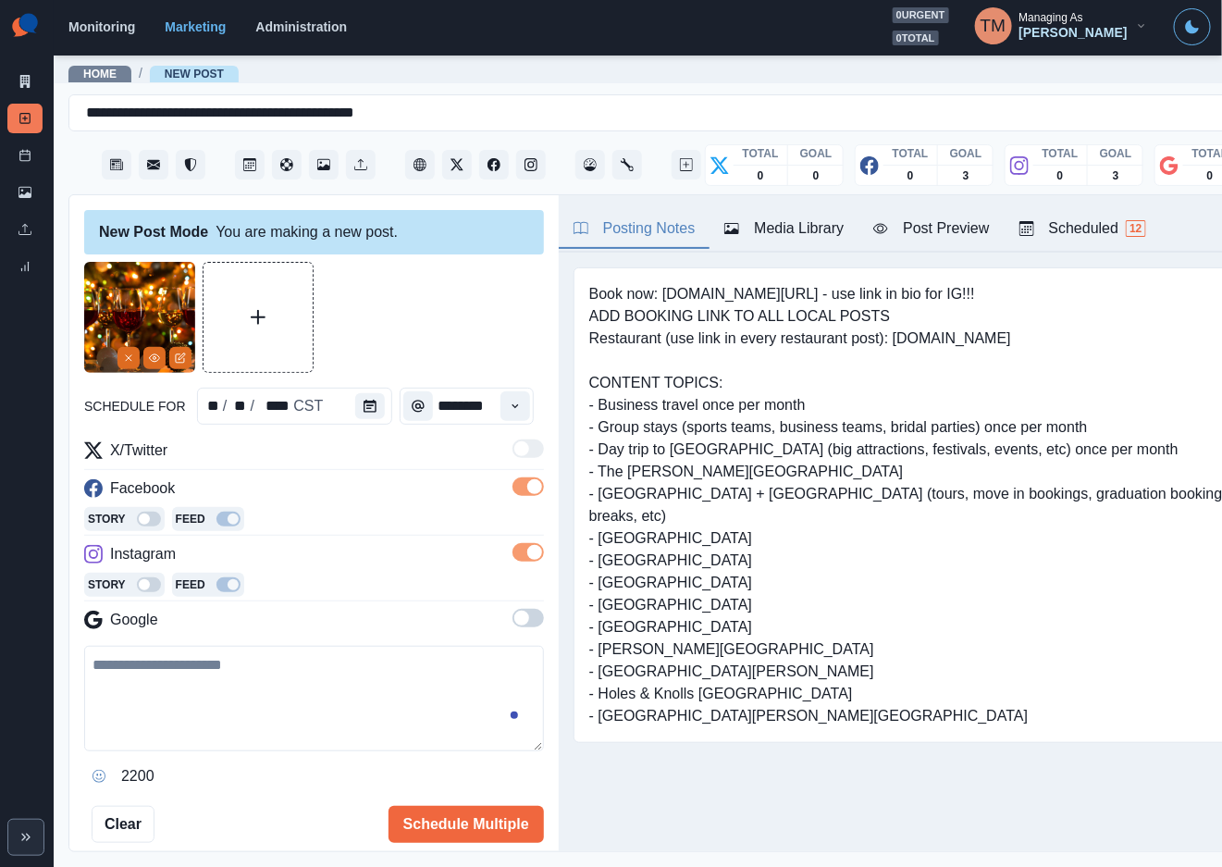
scroll to position [0, 0]
click at [512, 614] on span at bounding box center [527, 618] width 31 height 18
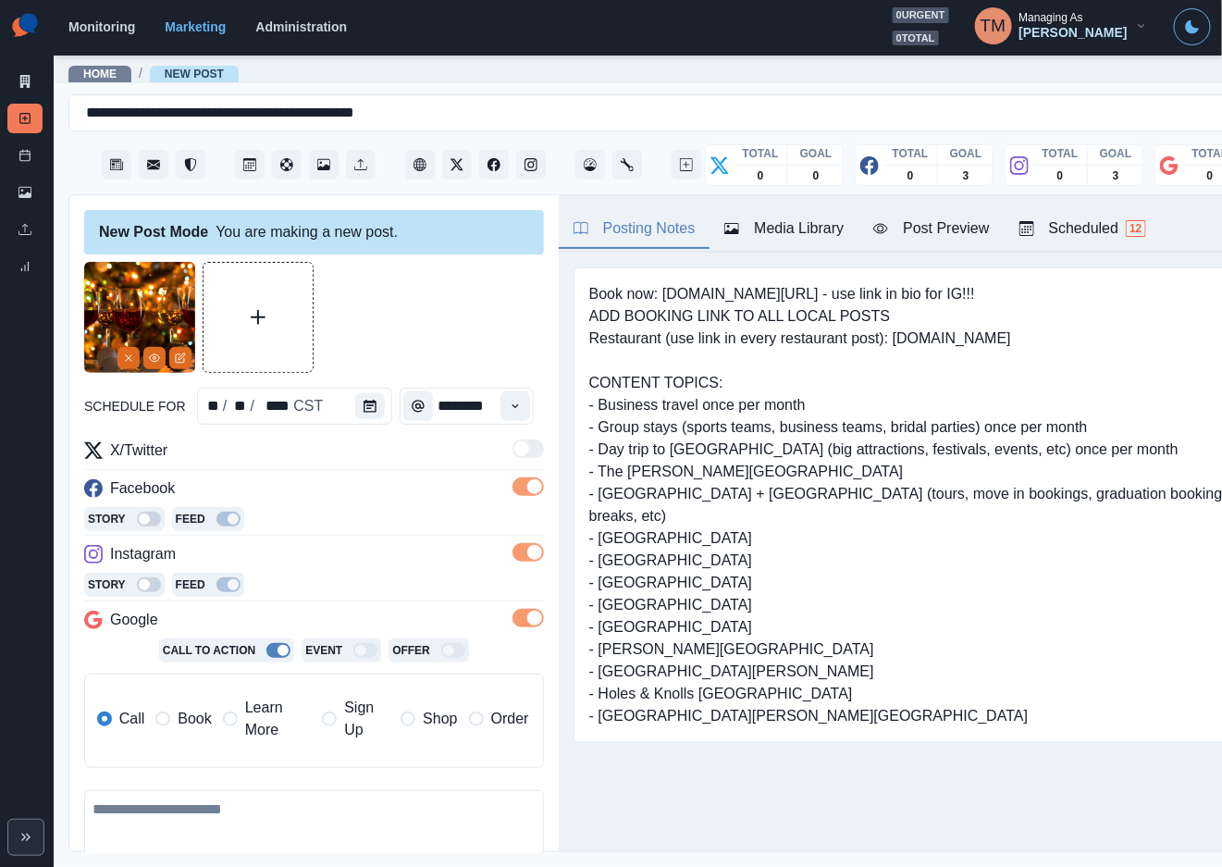
click at [178, 720] on span "Book" at bounding box center [194, 719] width 33 height 22
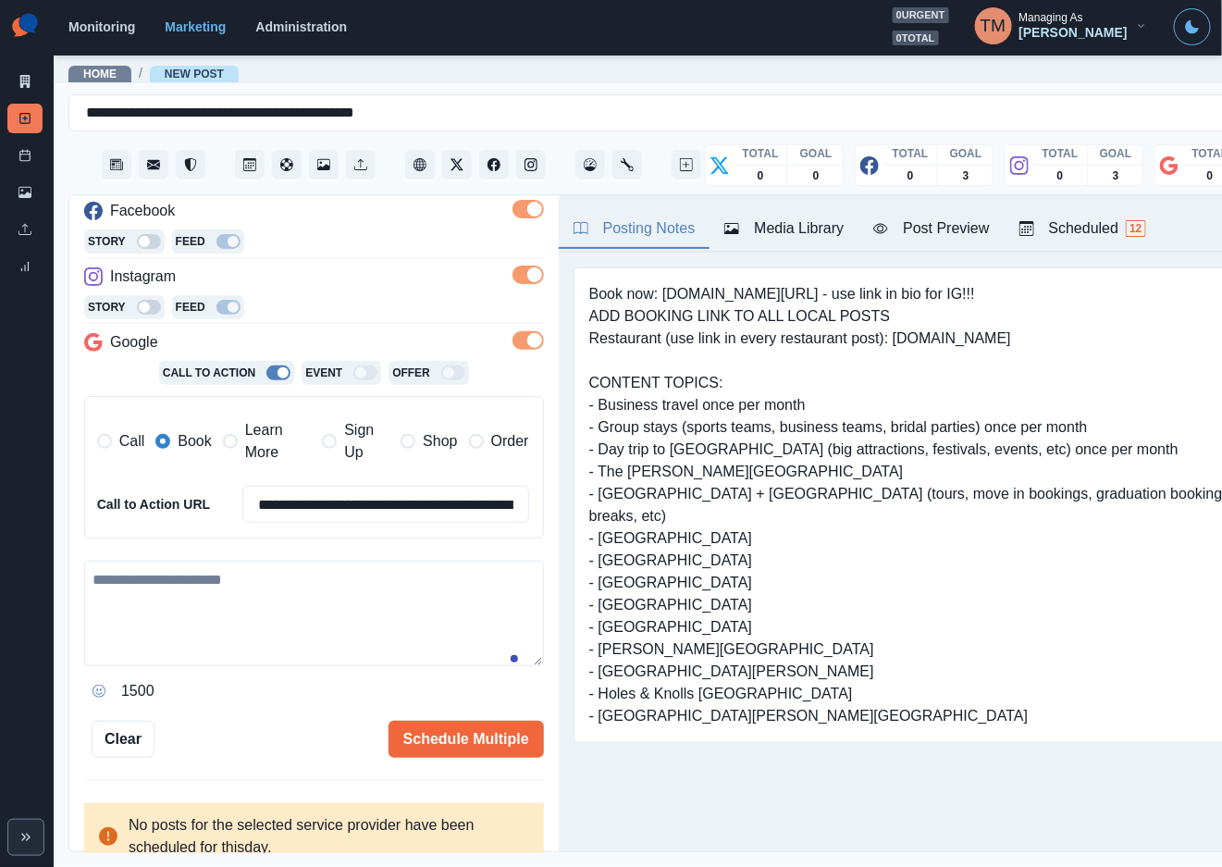
click at [212, 608] on textarea at bounding box center [314, 613] width 460 height 105
paste textarea "**********"
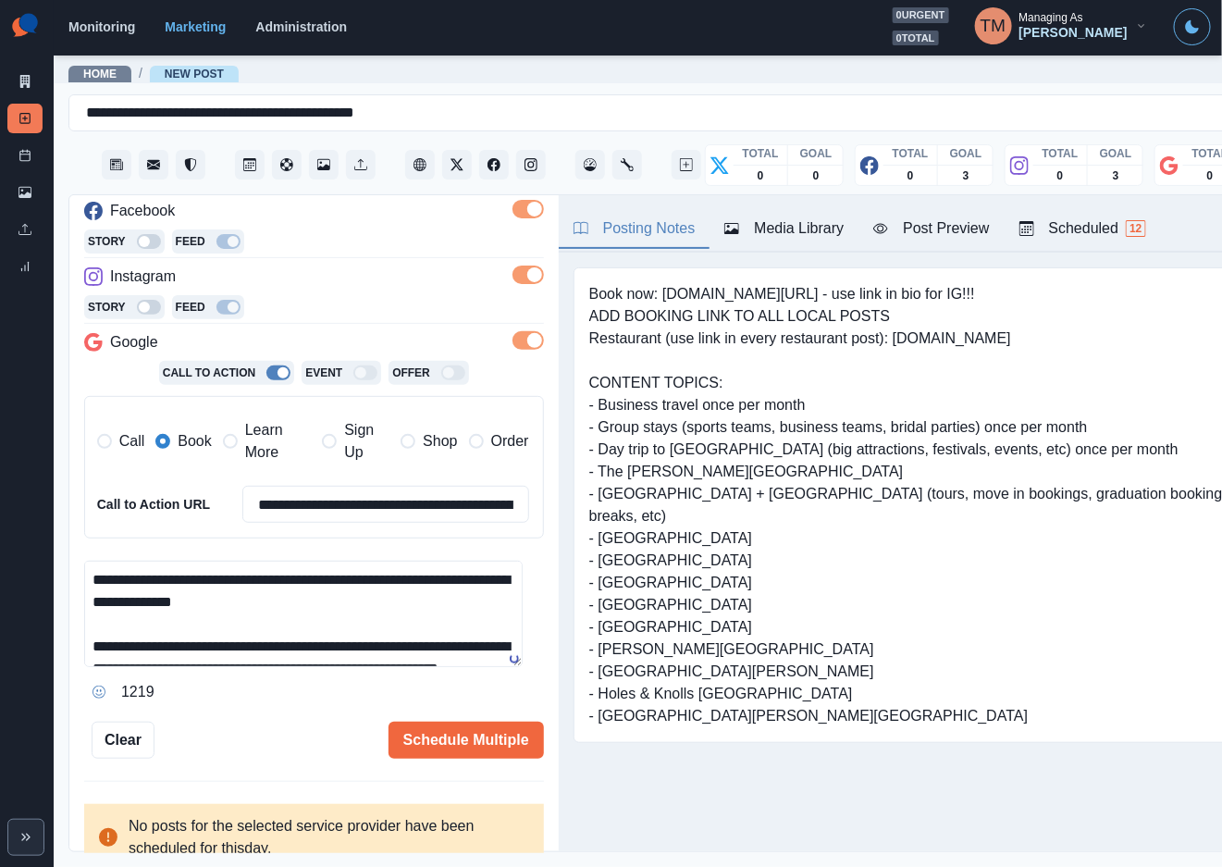
scroll to position [80, 0]
click at [914, 239] on div "Post Preview" at bounding box center [931, 228] width 116 height 22
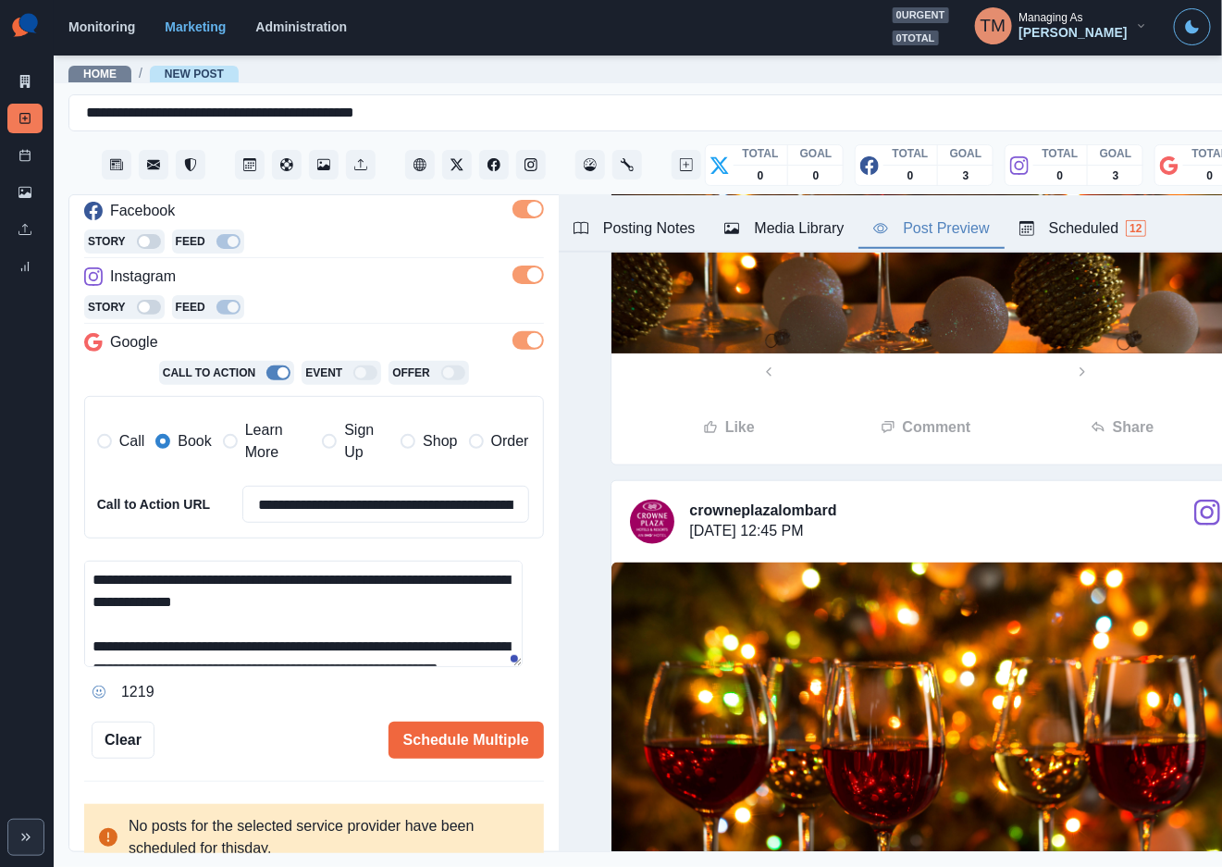
scroll to position [0, 0]
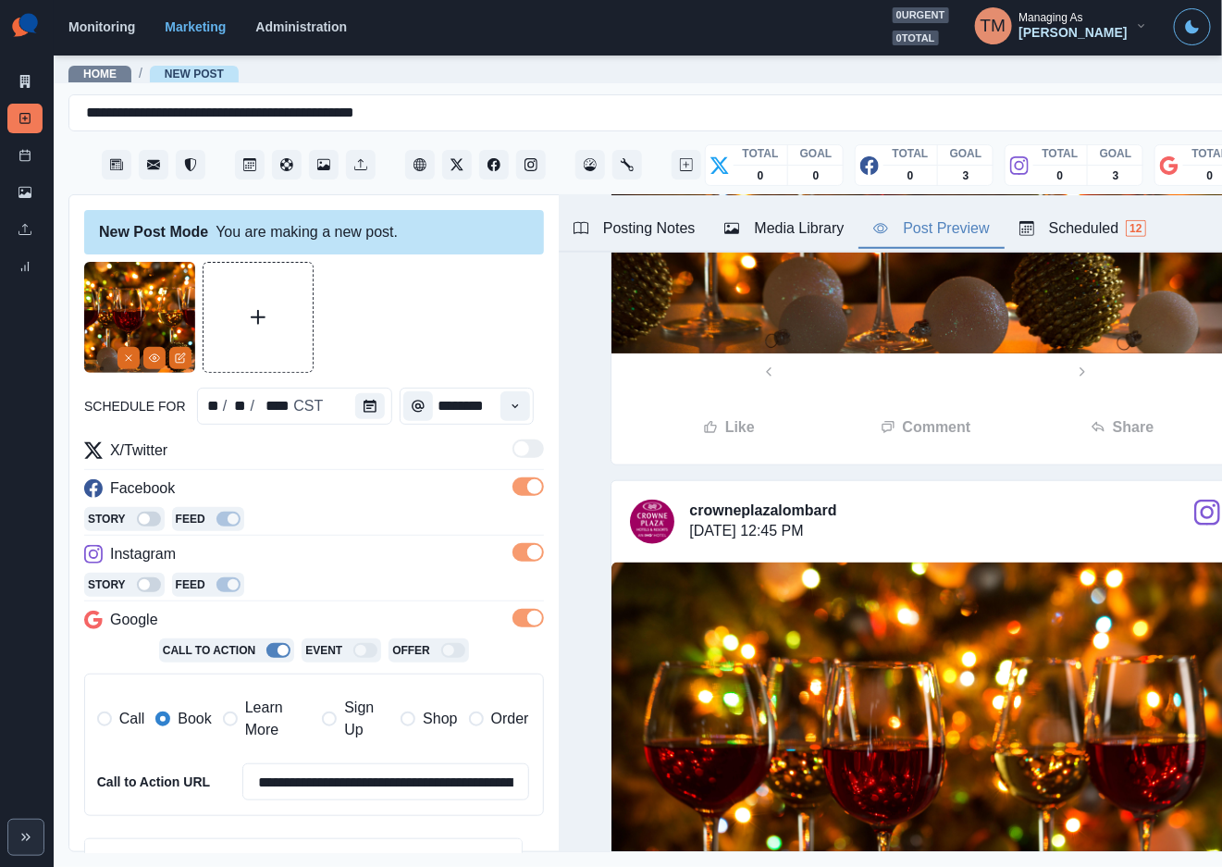
click at [425, 312] on div at bounding box center [314, 317] width 460 height 111
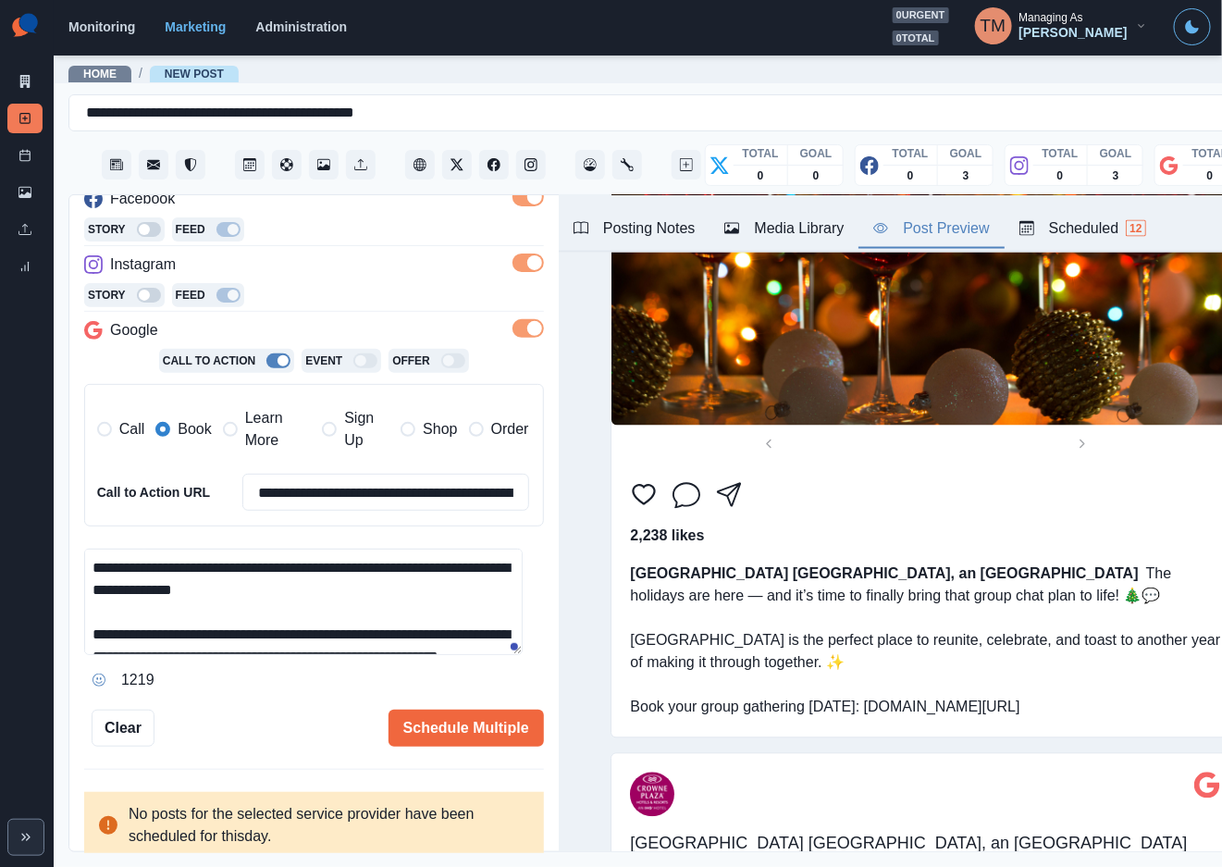
scroll to position [87, 0]
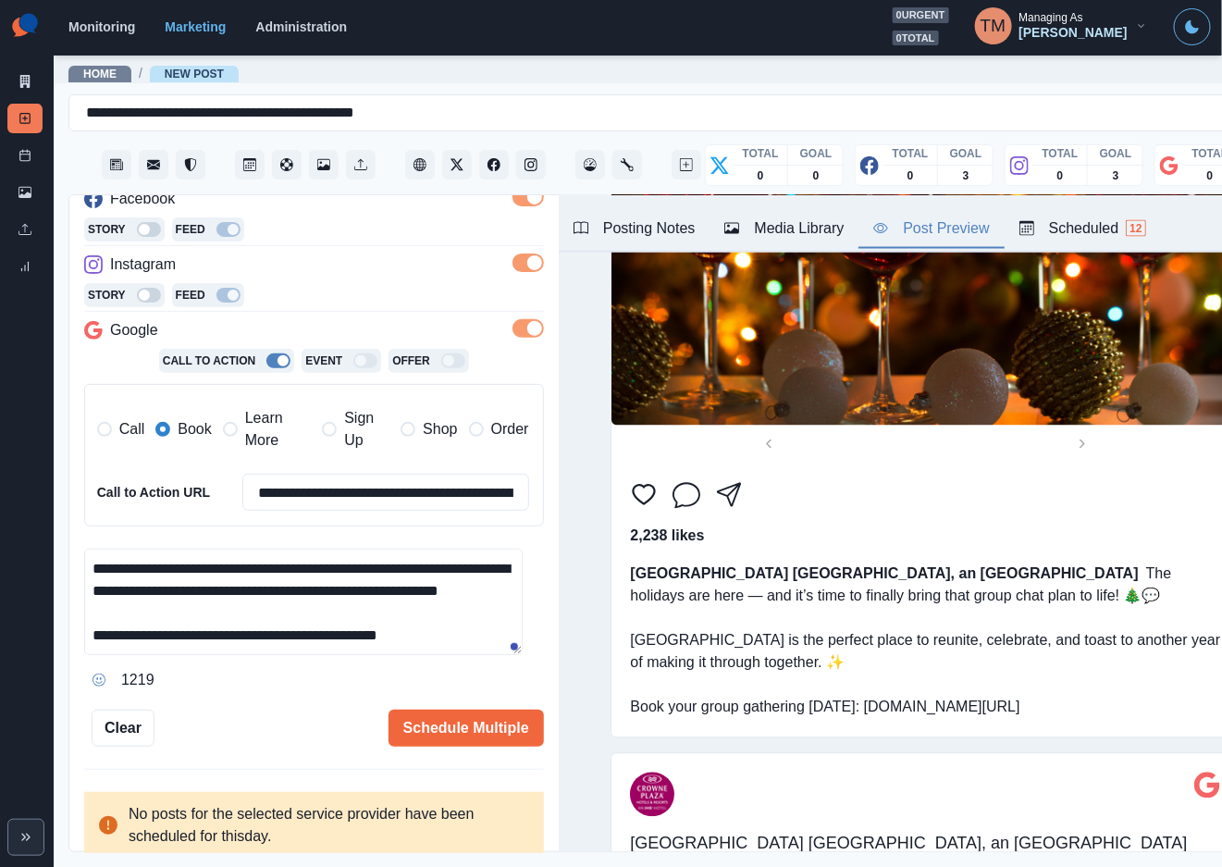
drag, startPoint x: 269, startPoint y: 639, endPoint x: 226, endPoint y: 647, distance: 44.3
click at [211, 641] on textarea "**********" at bounding box center [303, 602] width 438 height 106
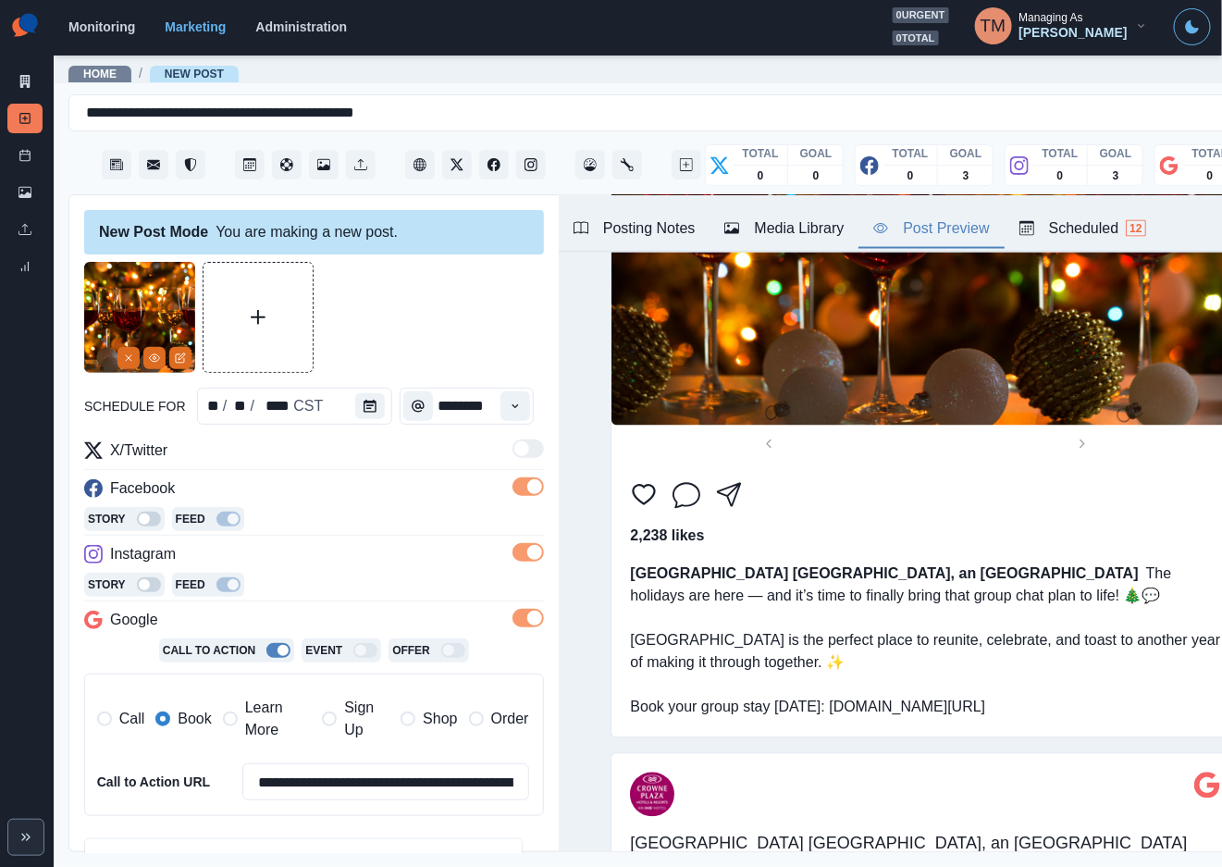
type textarea "**********"
click at [126, 356] on icon "Remove" at bounding box center [128, 357] width 11 height 11
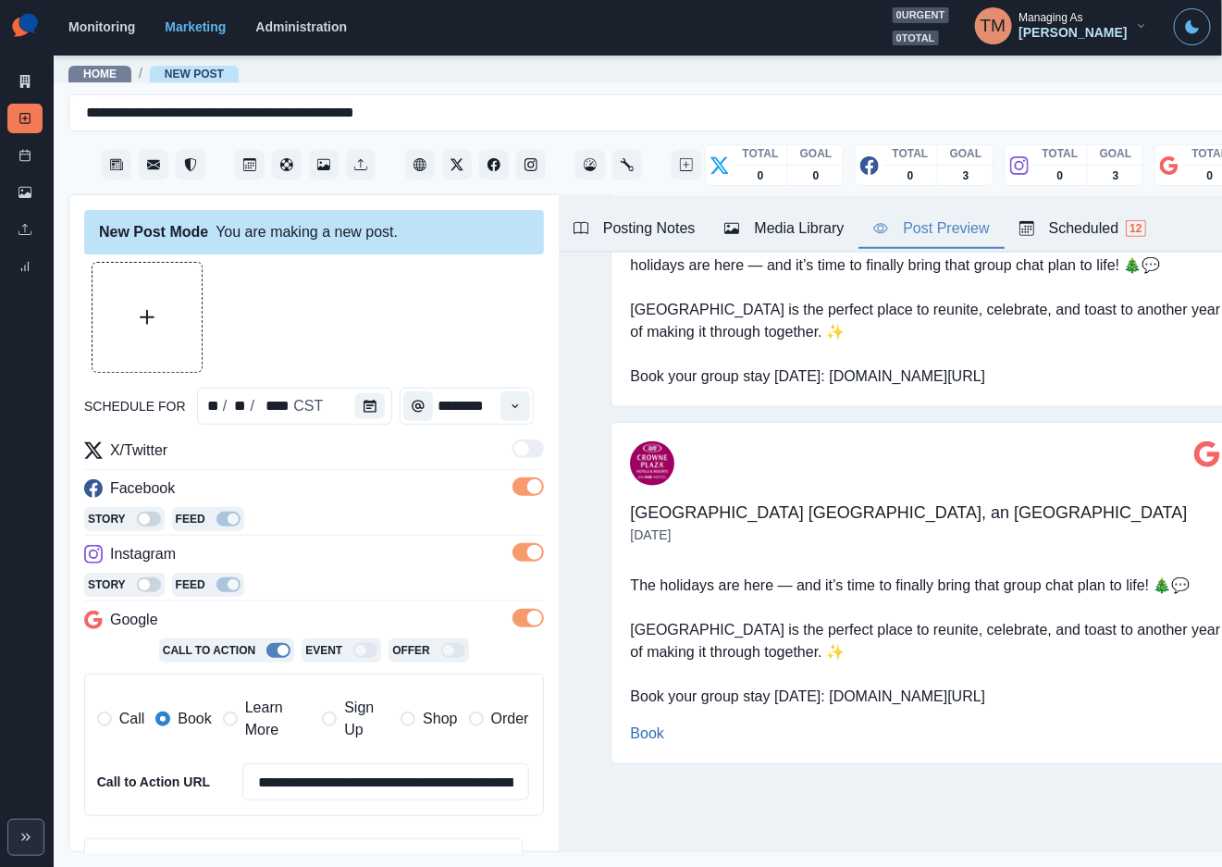
scroll to position [450, 0]
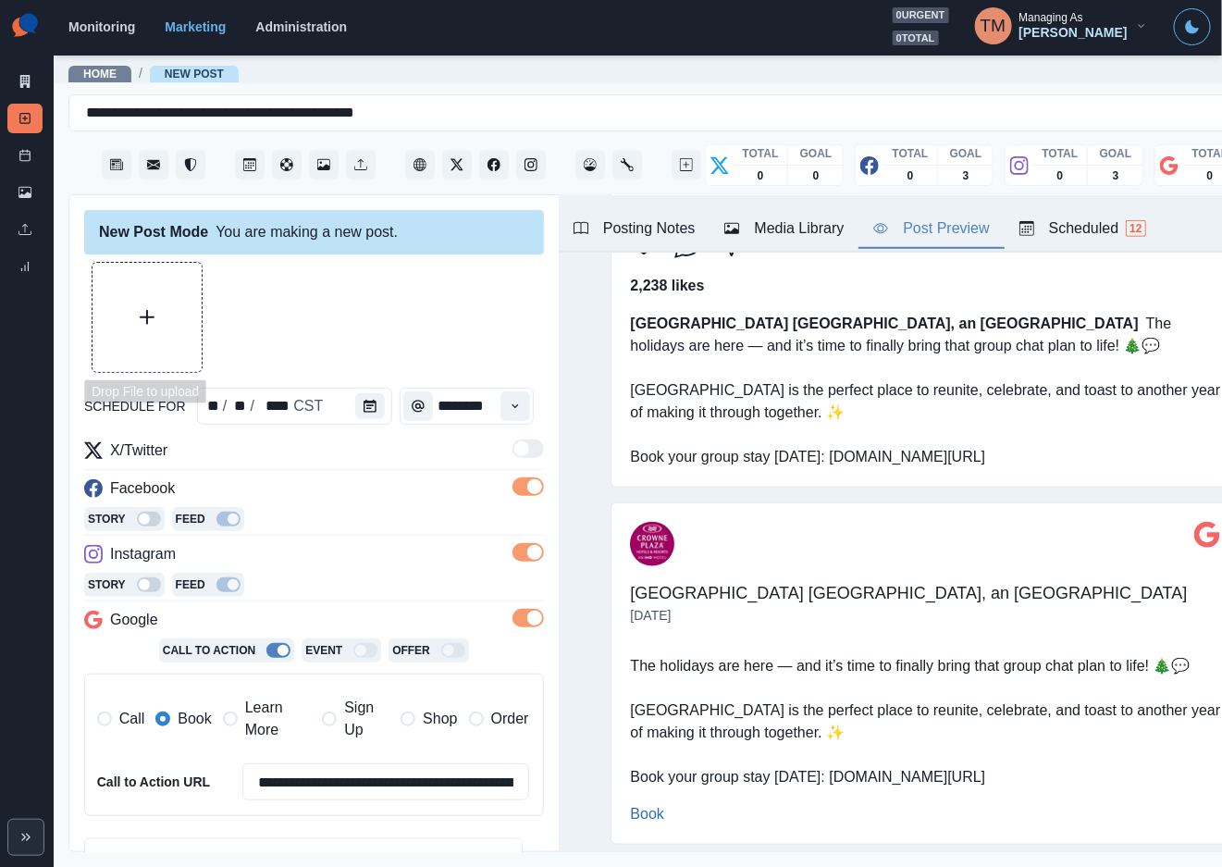
click at [123, 327] on button "Upload Media" at bounding box center [146, 317] width 109 height 109
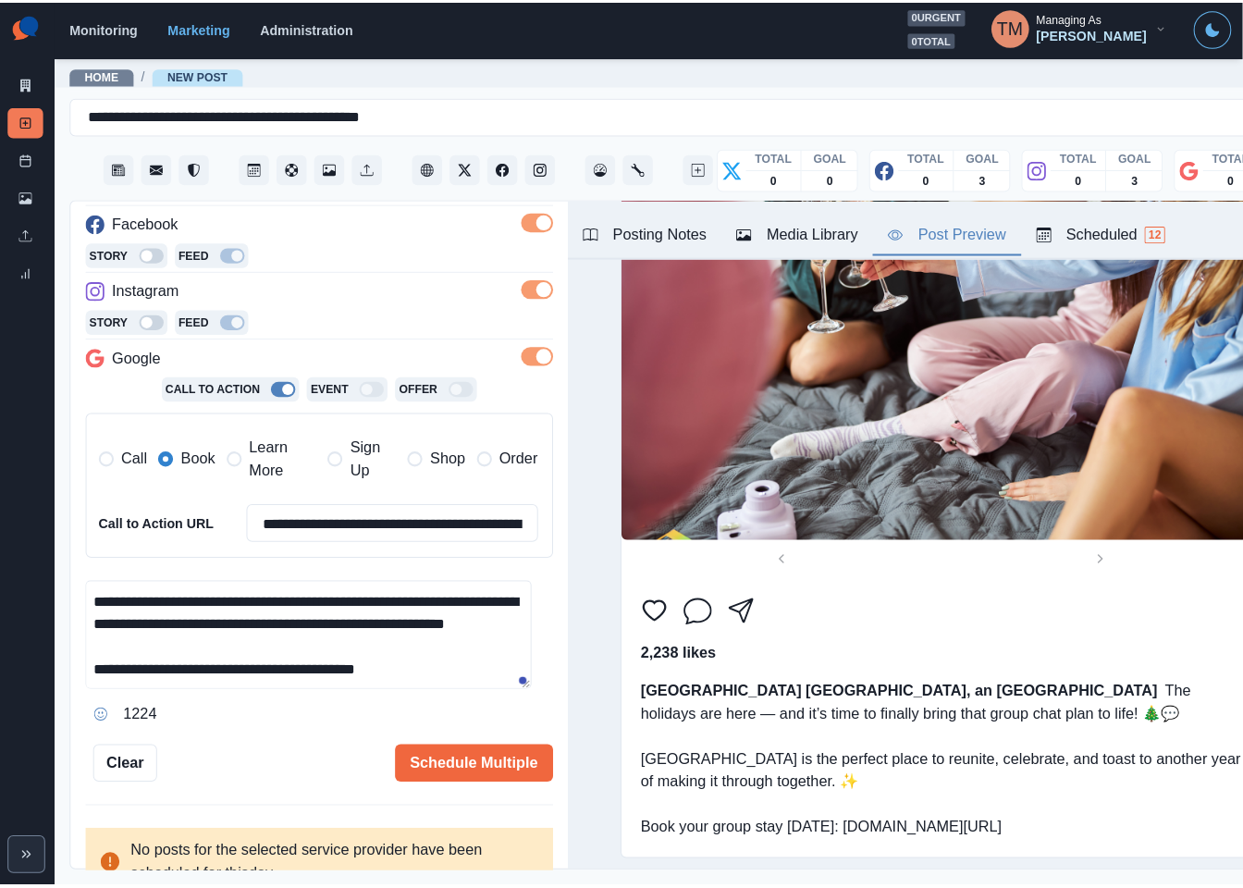
scroll to position [290, 0]
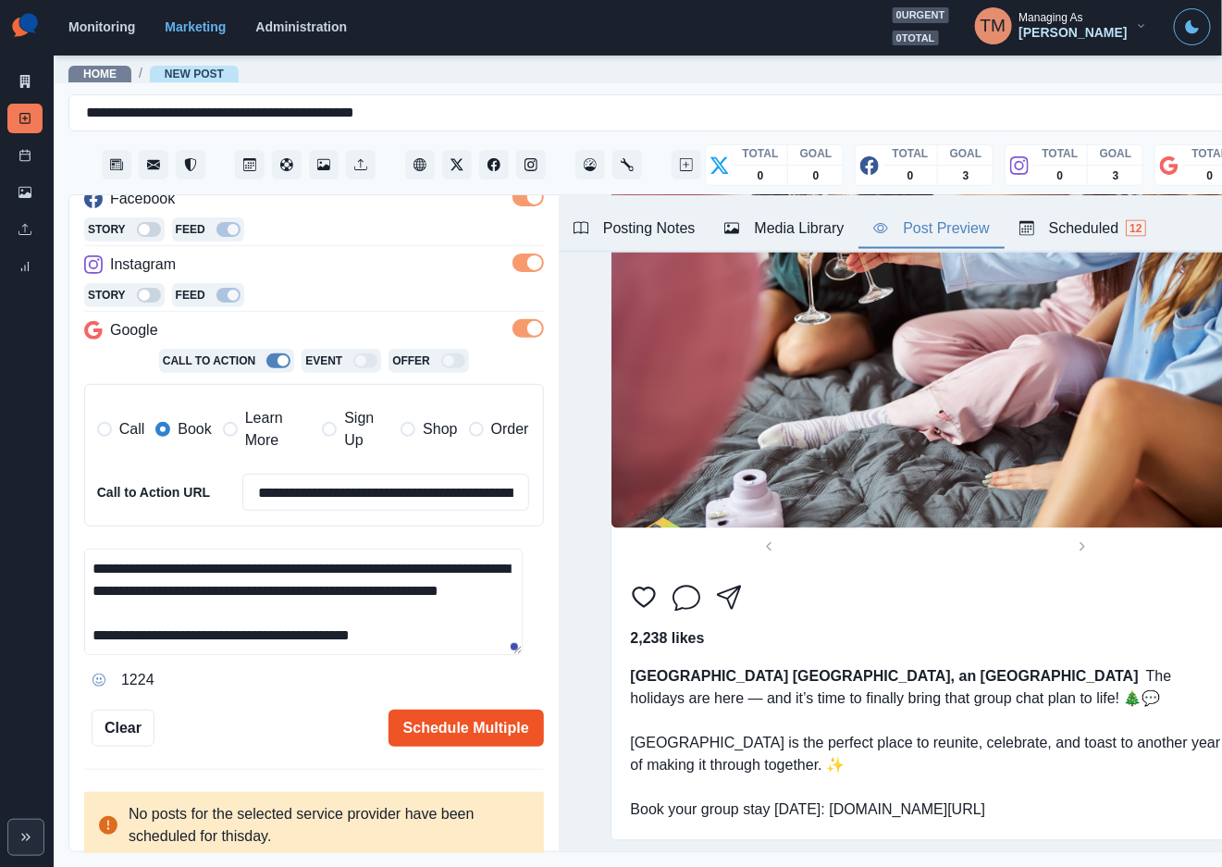
click at [439, 727] on button "Schedule Multiple" at bounding box center [465, 727] width 155 height 37
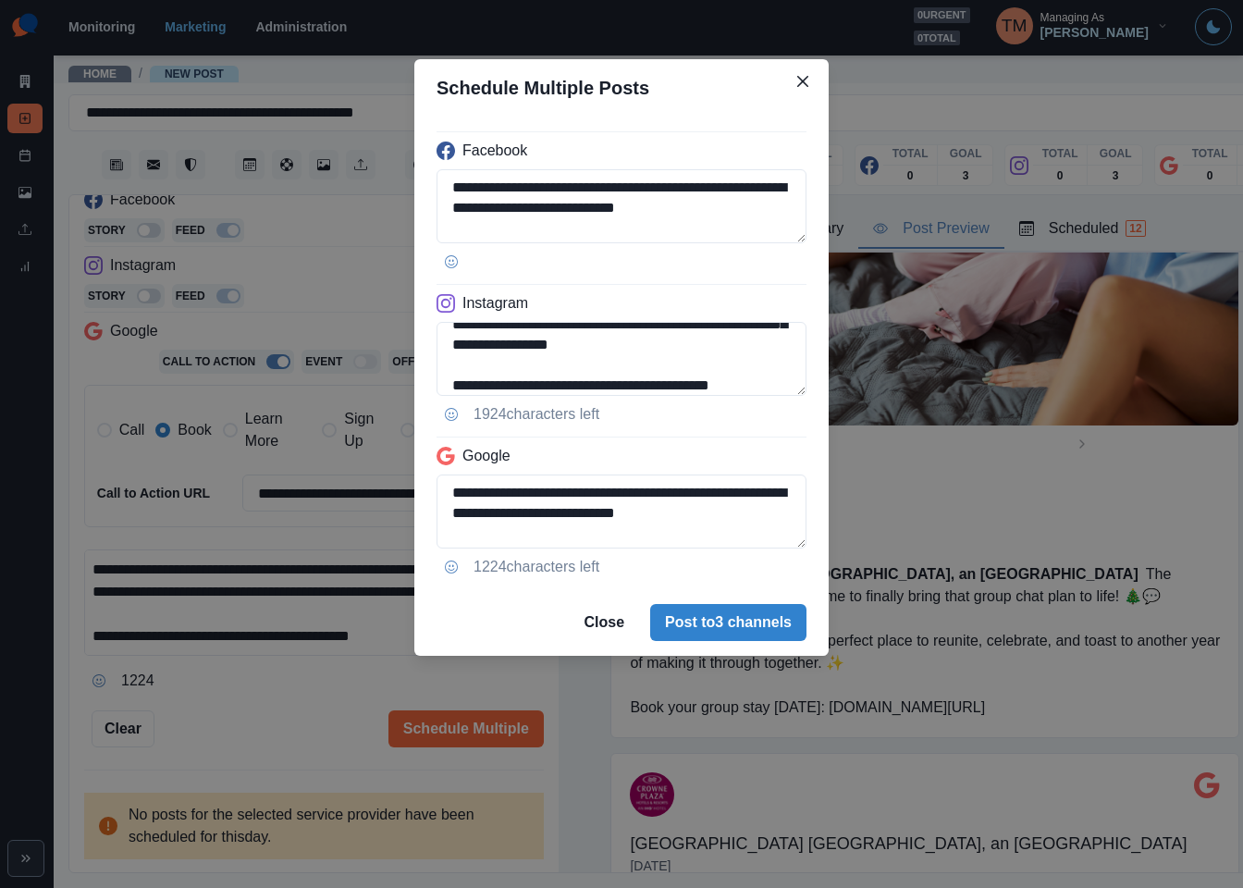
scroll to position [106, 0]
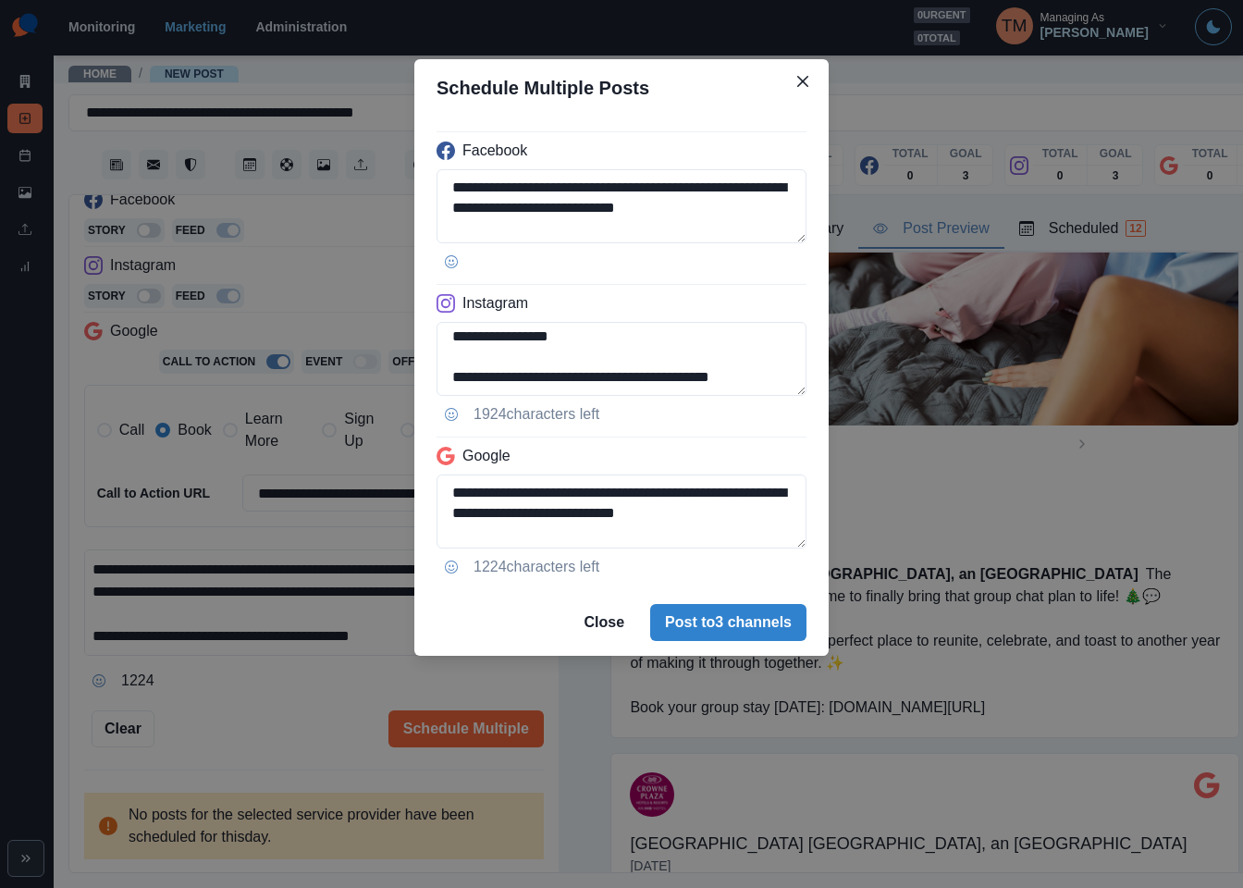
drag, startPoint x: 634, startPoint y: 380, endPoint x: 846, endPoint y: 380, distance: 212.7
click at [846, 380] on div "**********" at bounding box center [621, 444] width 1243 height 888
paste textarea "****"
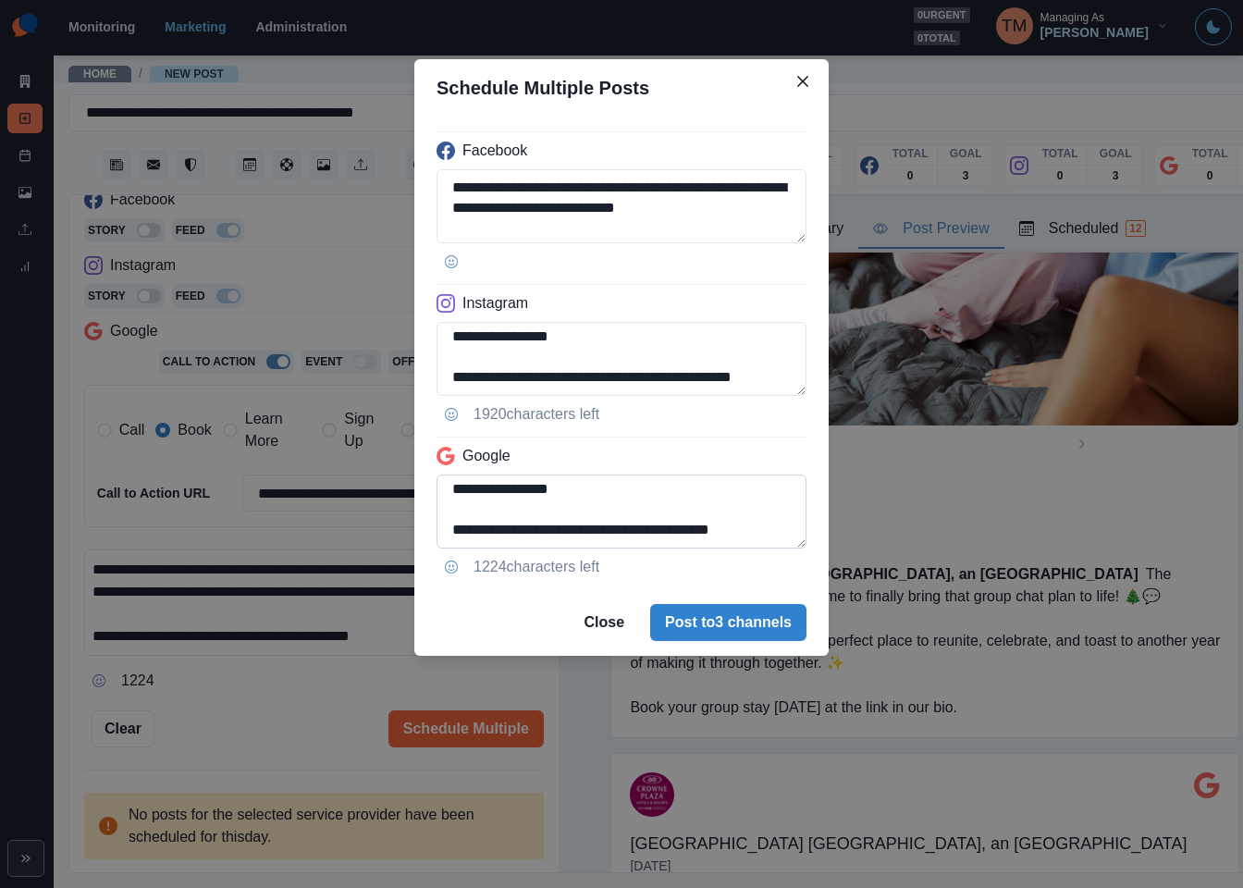
type textarea "**********"
drag, startPoint x: 764, startPoint y: 492, endPoint x: 777, endPoint y: 542, distance: 51.6
click at [777, 542] on textarea "**********" at bounding box center [622, 512] width 370 height 74
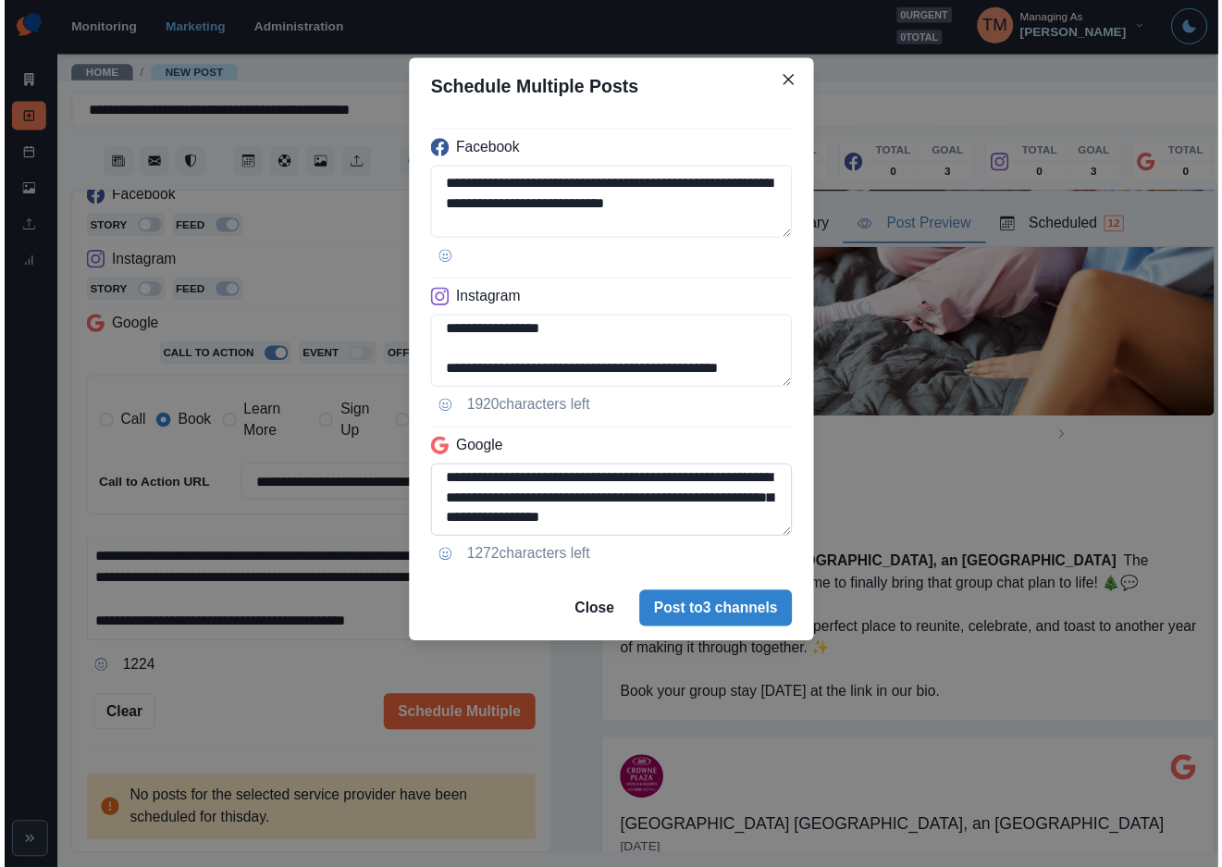
scroll to position [67, 0]
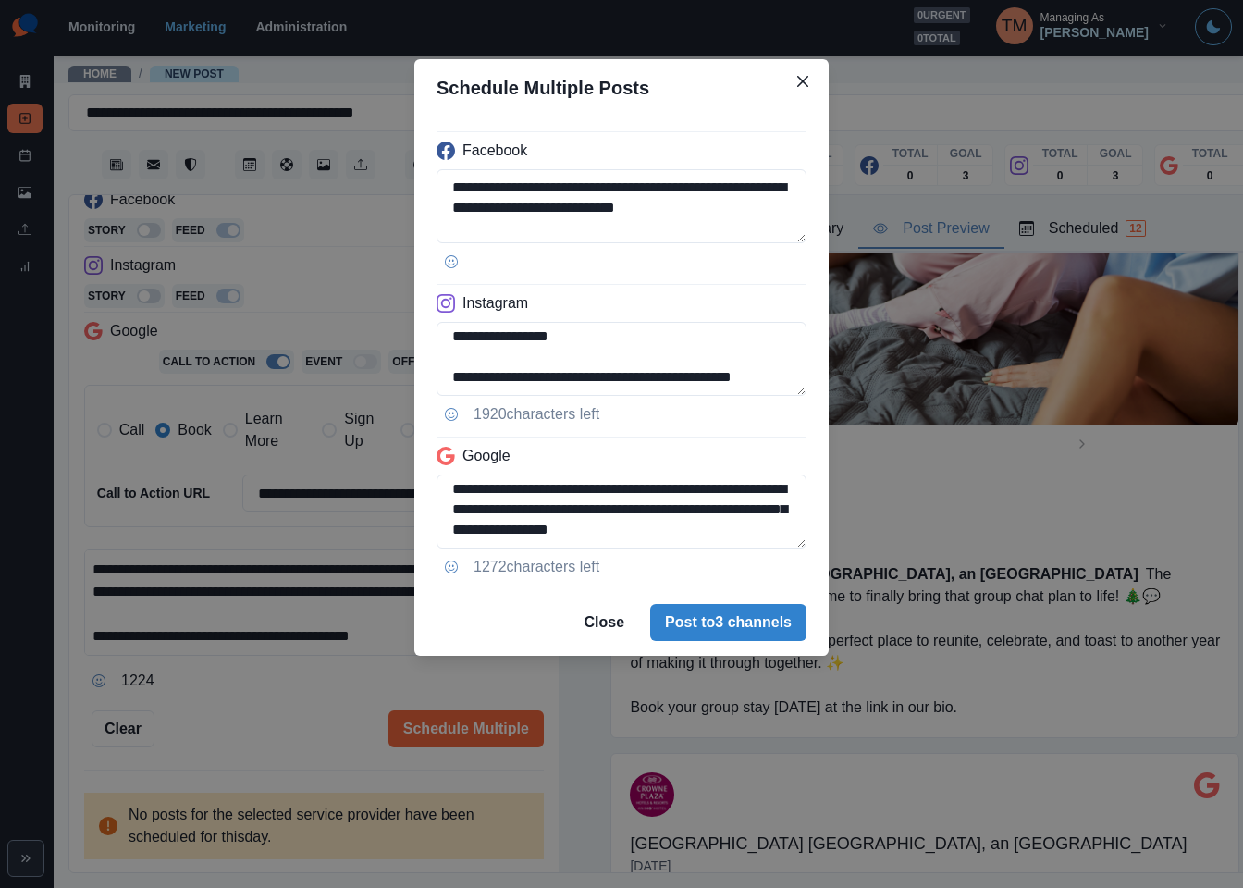
type textarea "**********"
click at [237, 734] on div "**********" at bounding box center [621, 444] width 1243 height 888
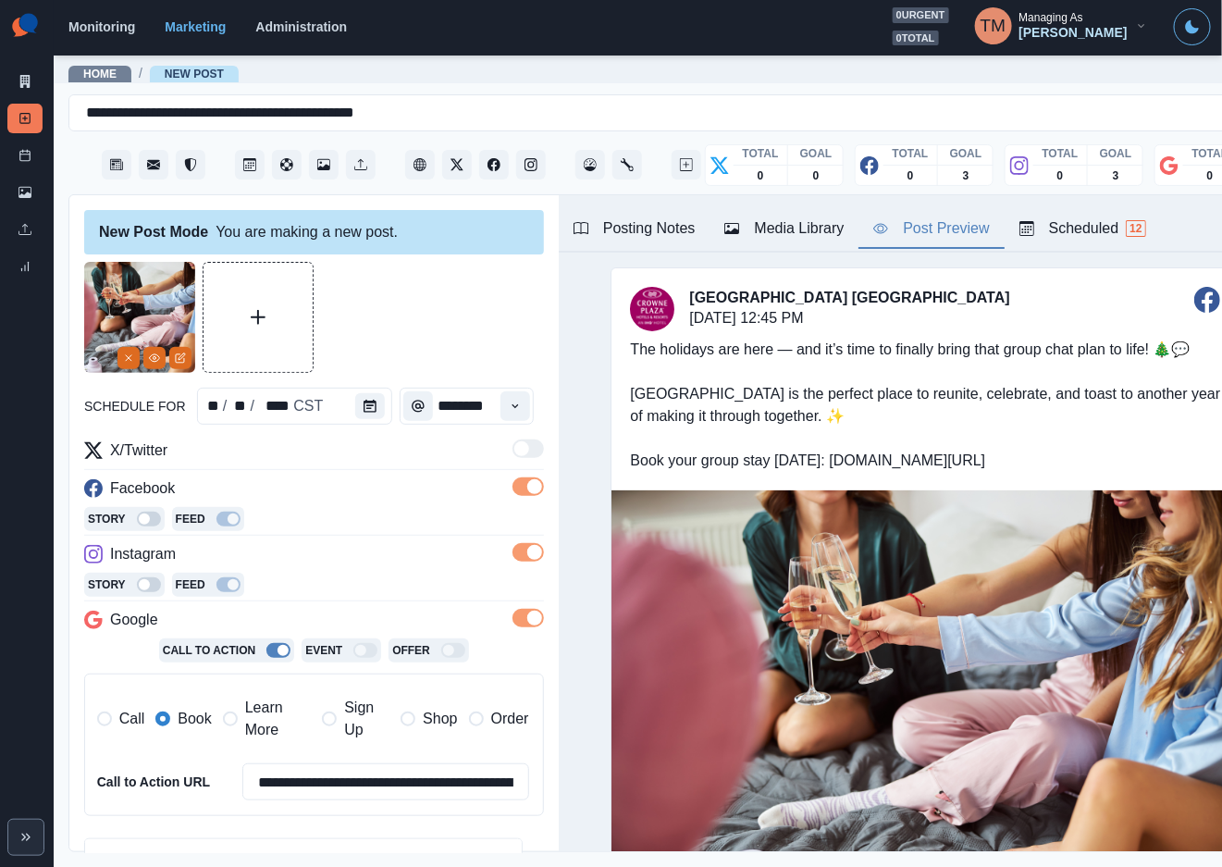
scroll to position [290, 0]
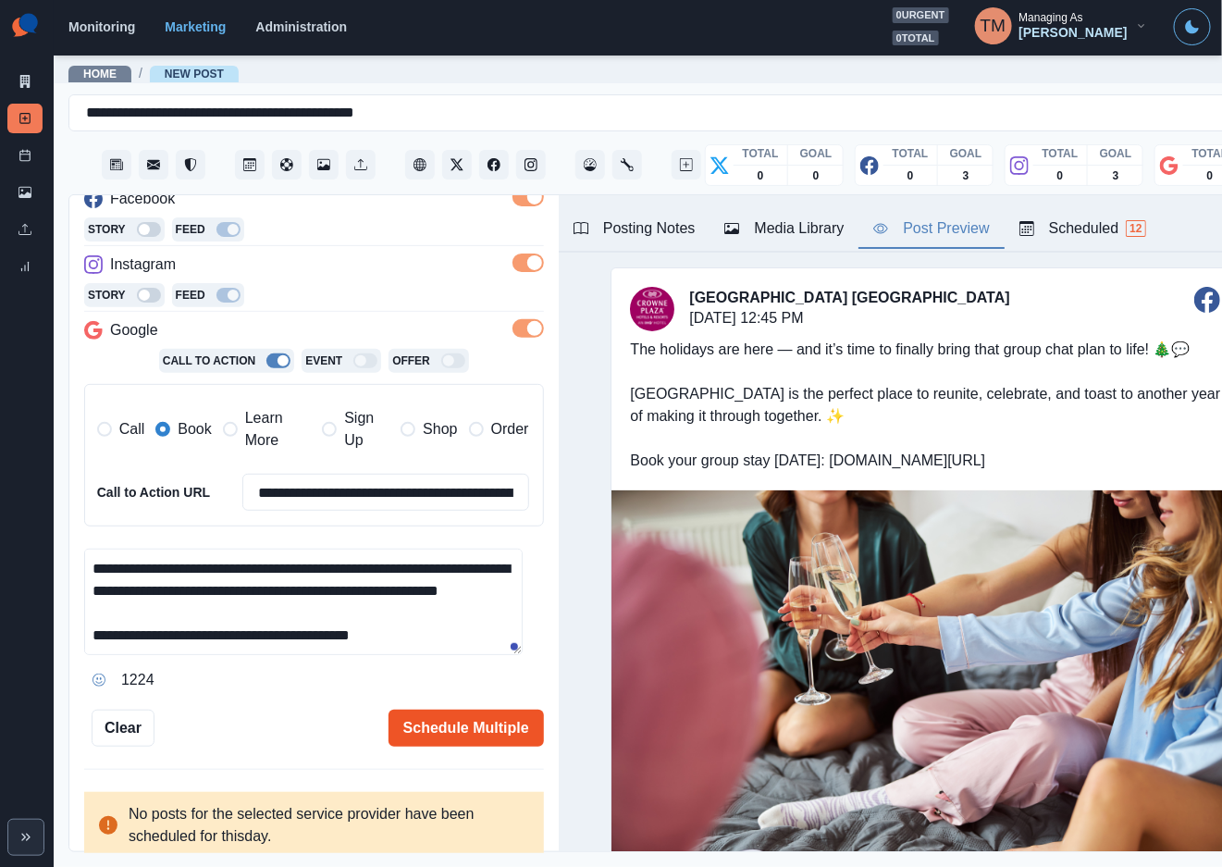
click at [459, 733] on button "Schedule Multiple" at bounding box center [465, 727] width 155 height 37
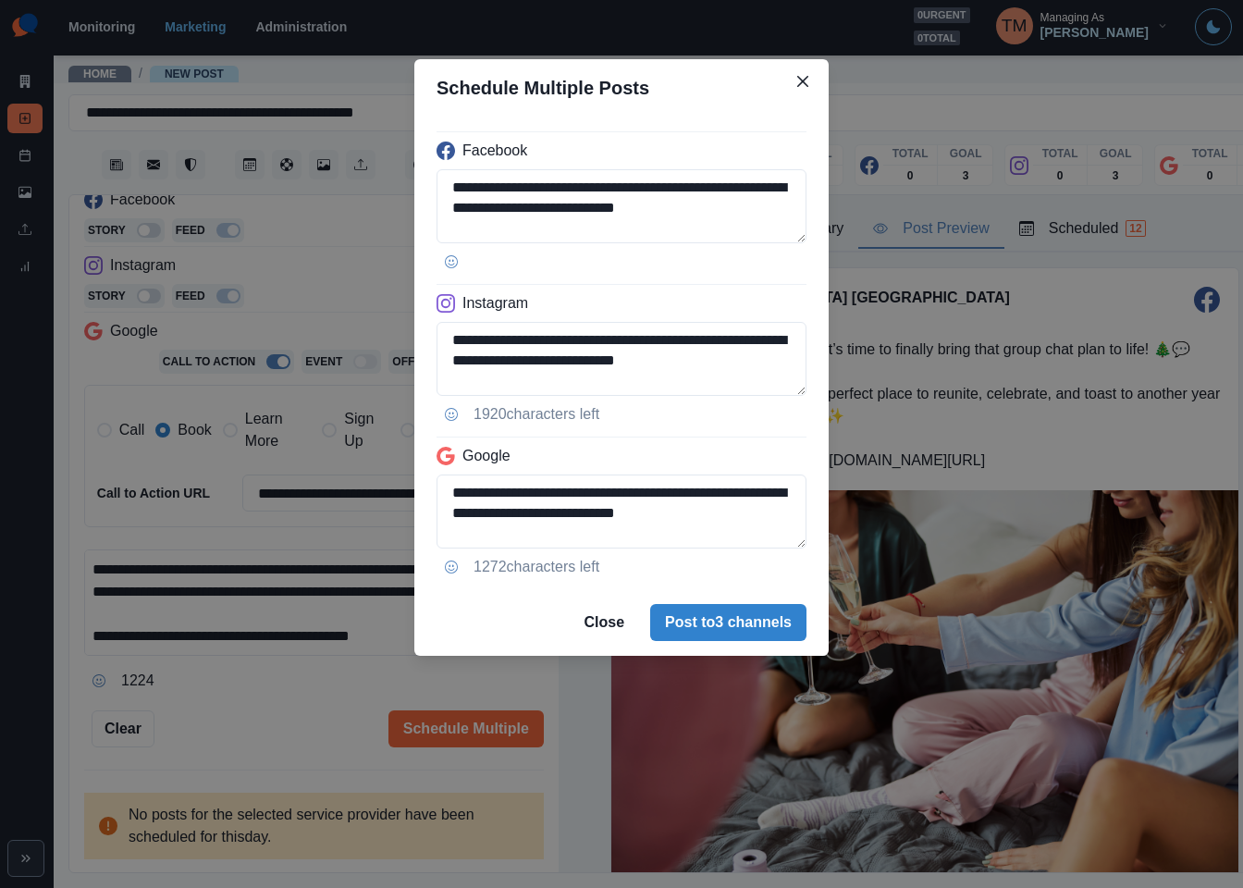
click at [275, 688] on div "**********" at bounding box center [621, 444] width 1243 height 888
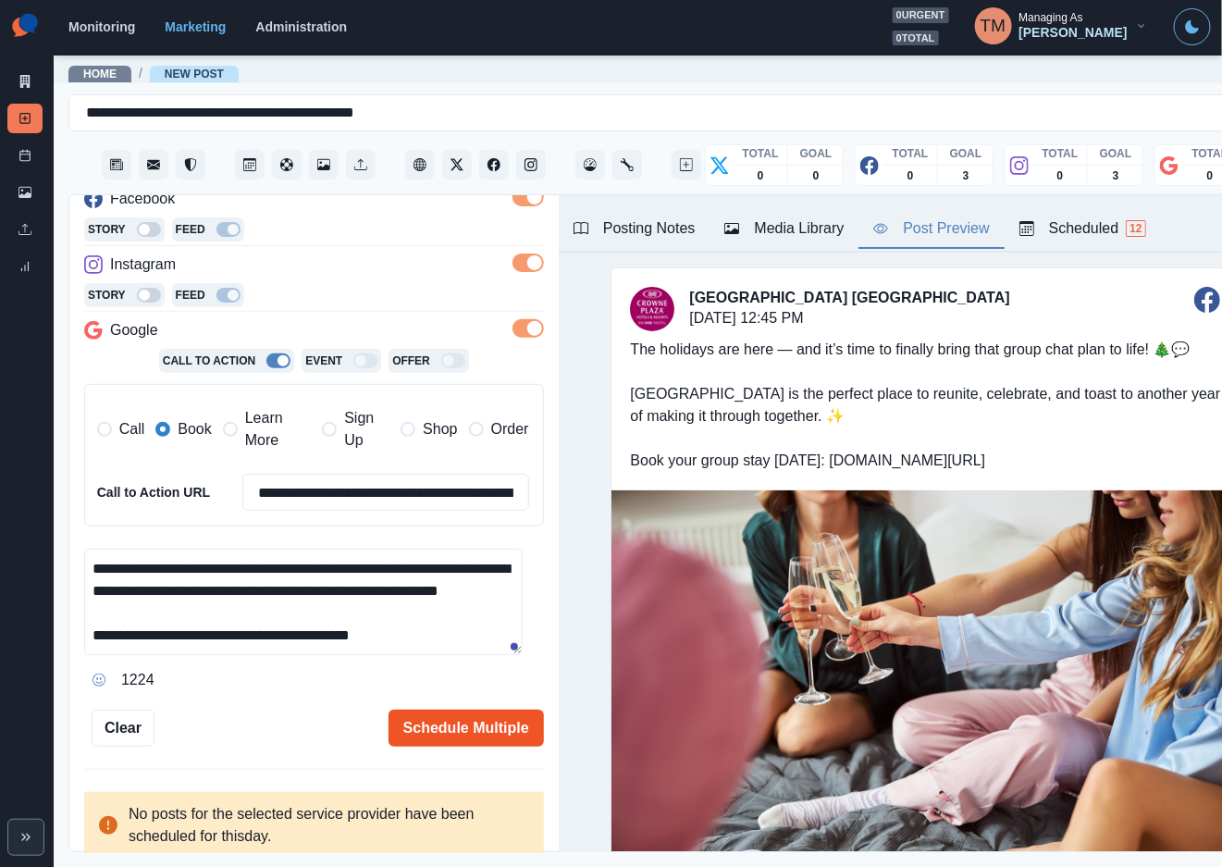
click at [436, 731] on button "Schedule Multiple" at bounding box center [465, 727] width 155 height 37
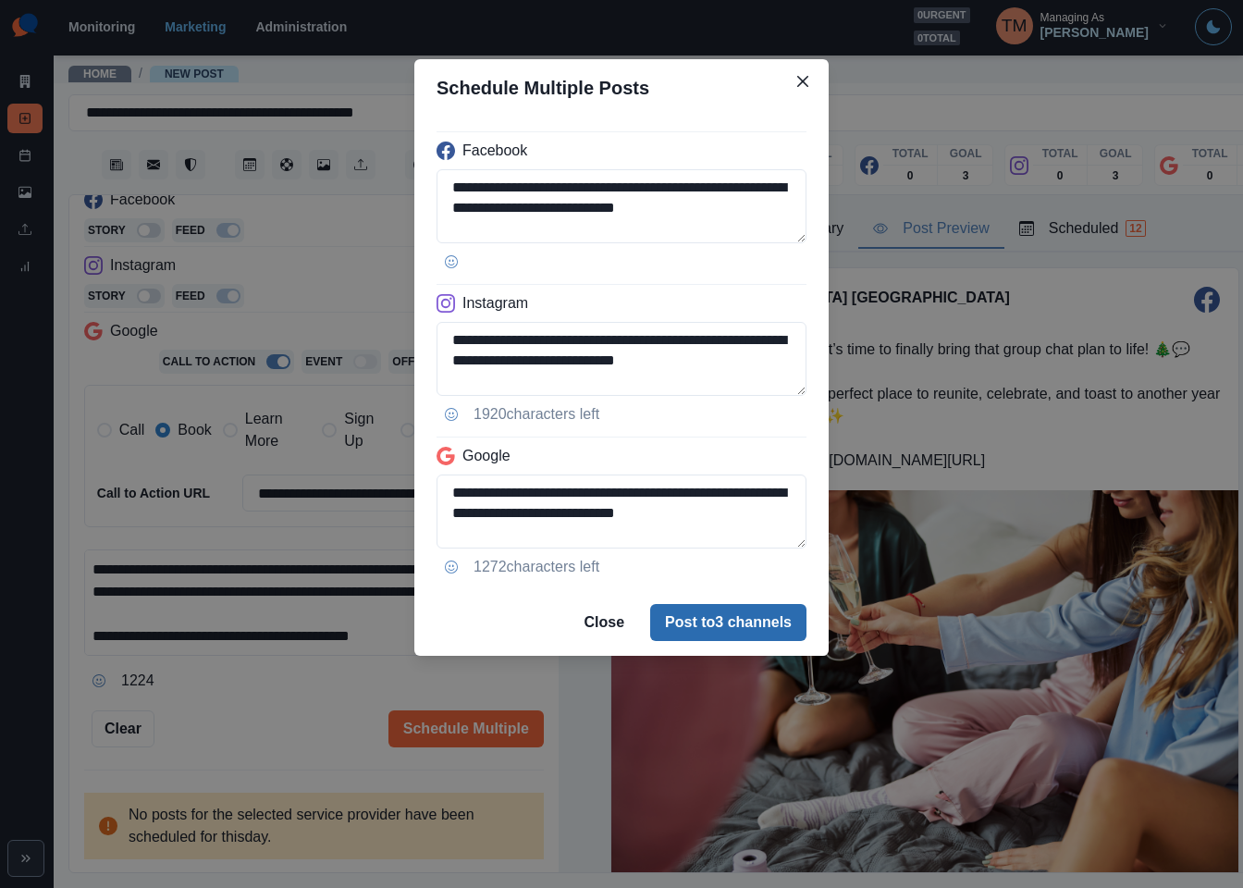
click at [736, 633] on button "Post to 3 channels" at bounding box center [728, 622] width 156 height 37
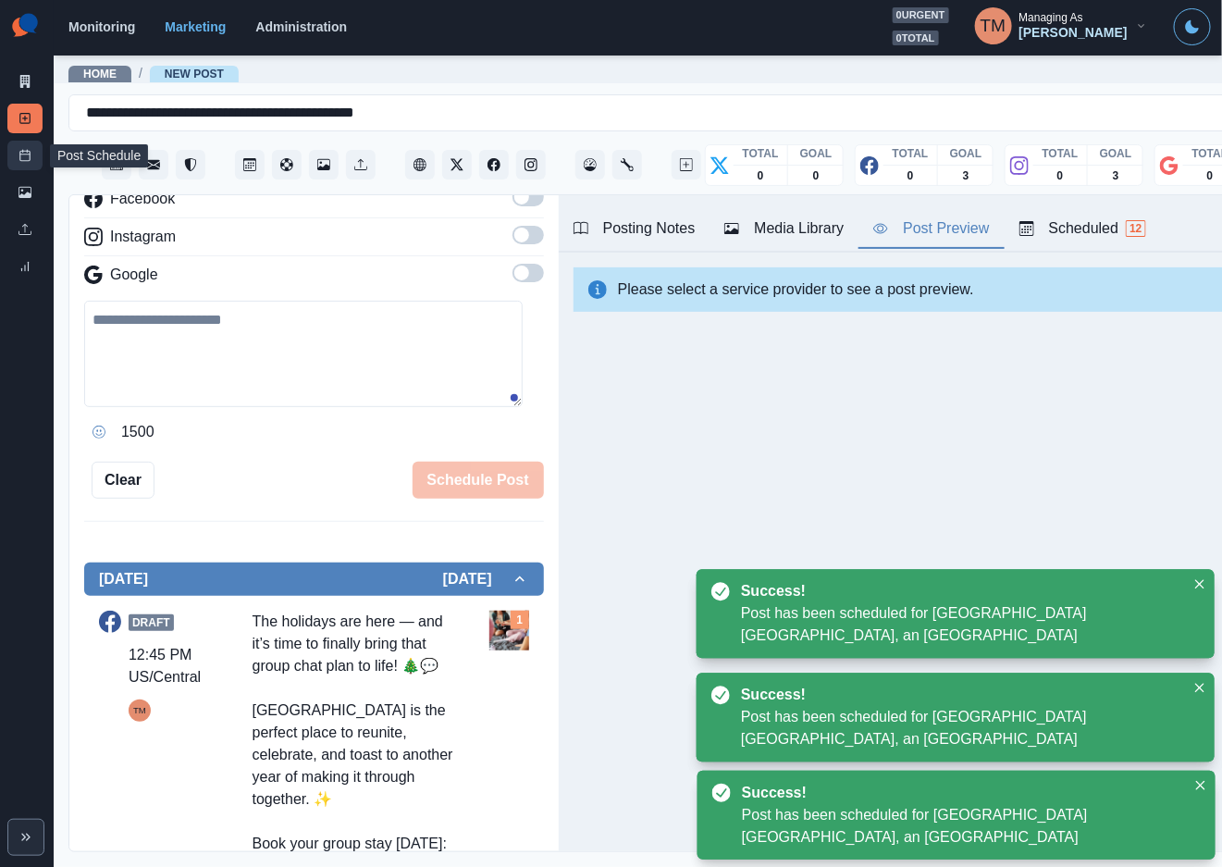
click at [20, 156] on icon at bounding box center [24, 155] width 13 height 13
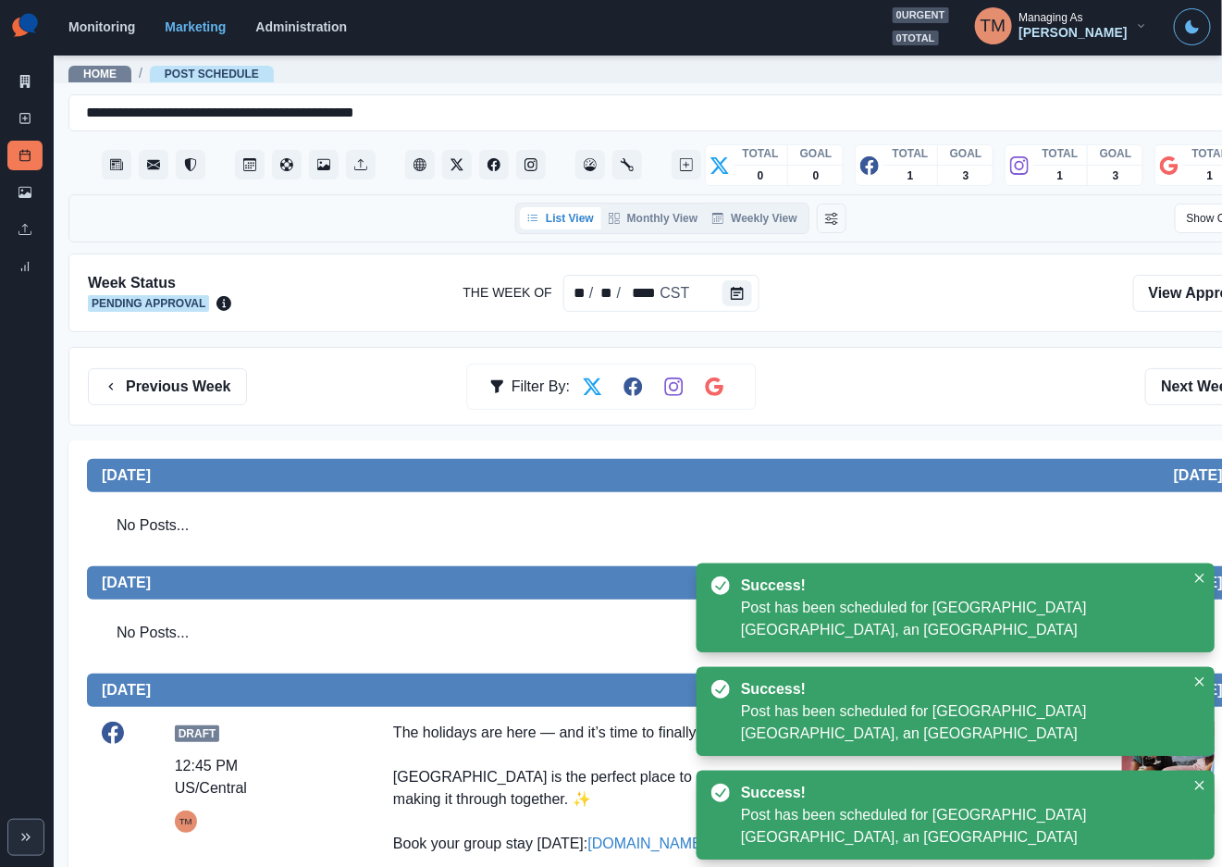
click at [960, 400] on div "Previous Week Filter By: Next Week" at bounding box center [681, 386] width 1186 height 37
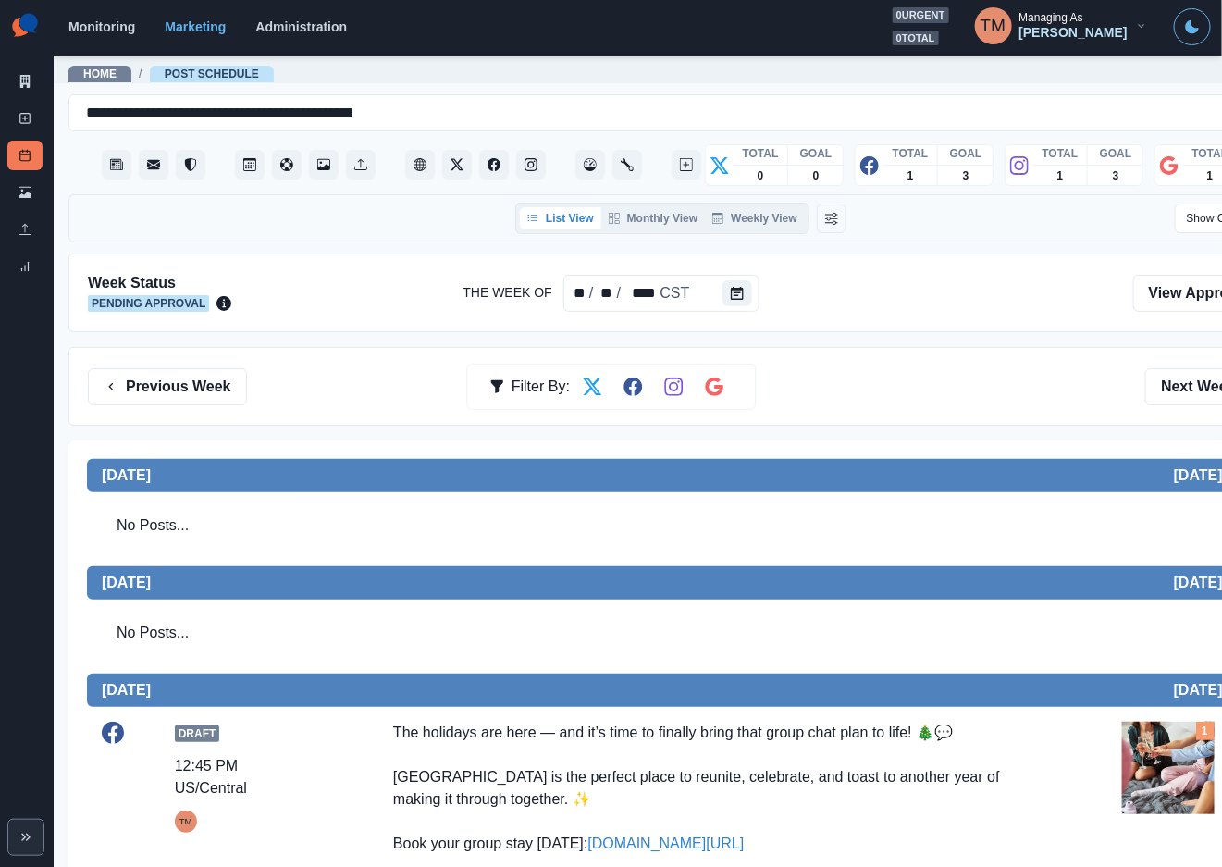
click at [967, 605] on div "No Posts..." at bounding box center [681, 636] width 1188 height 74
click at [158, 383] on button "Previous Week" at bounding box center [167, 386] width 159 height 37
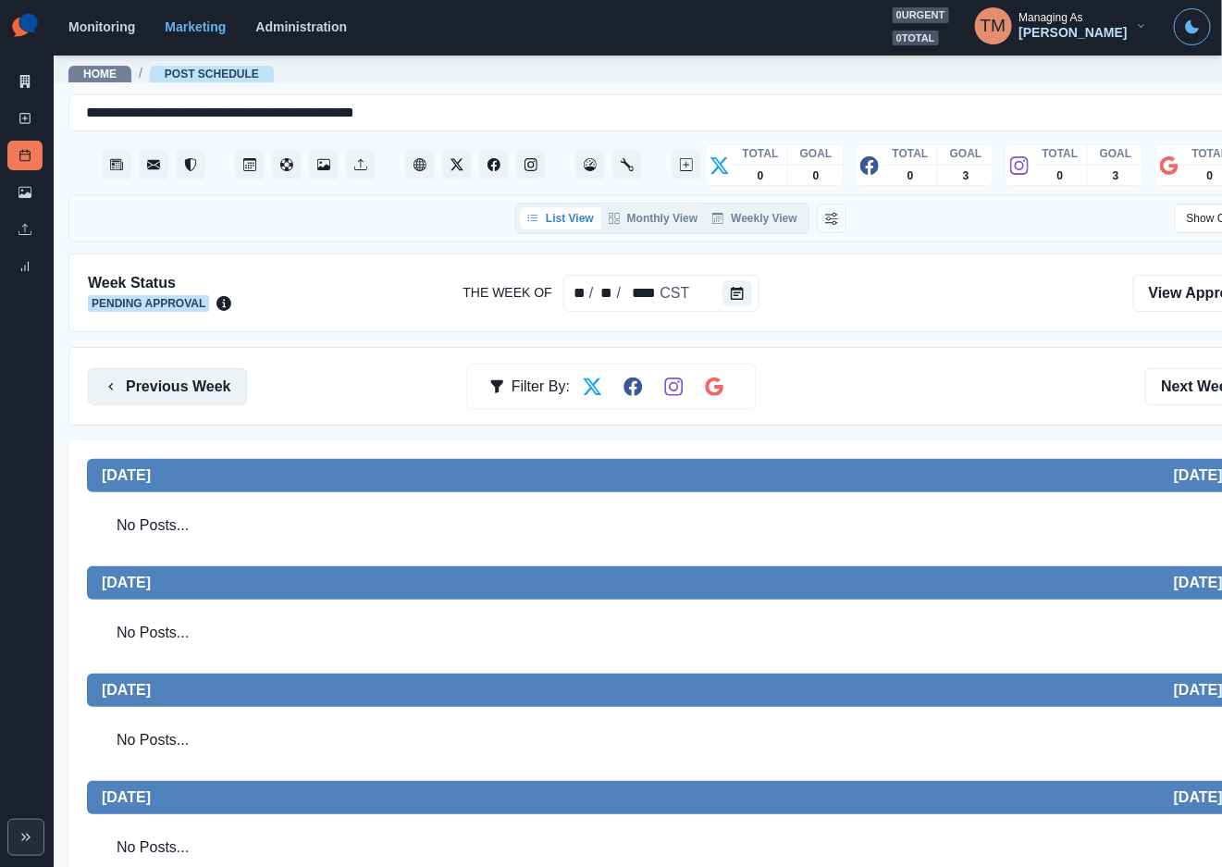
click at [142, 389] on button "Previous Week" at bounding box center [167, 386] width 159 height 37
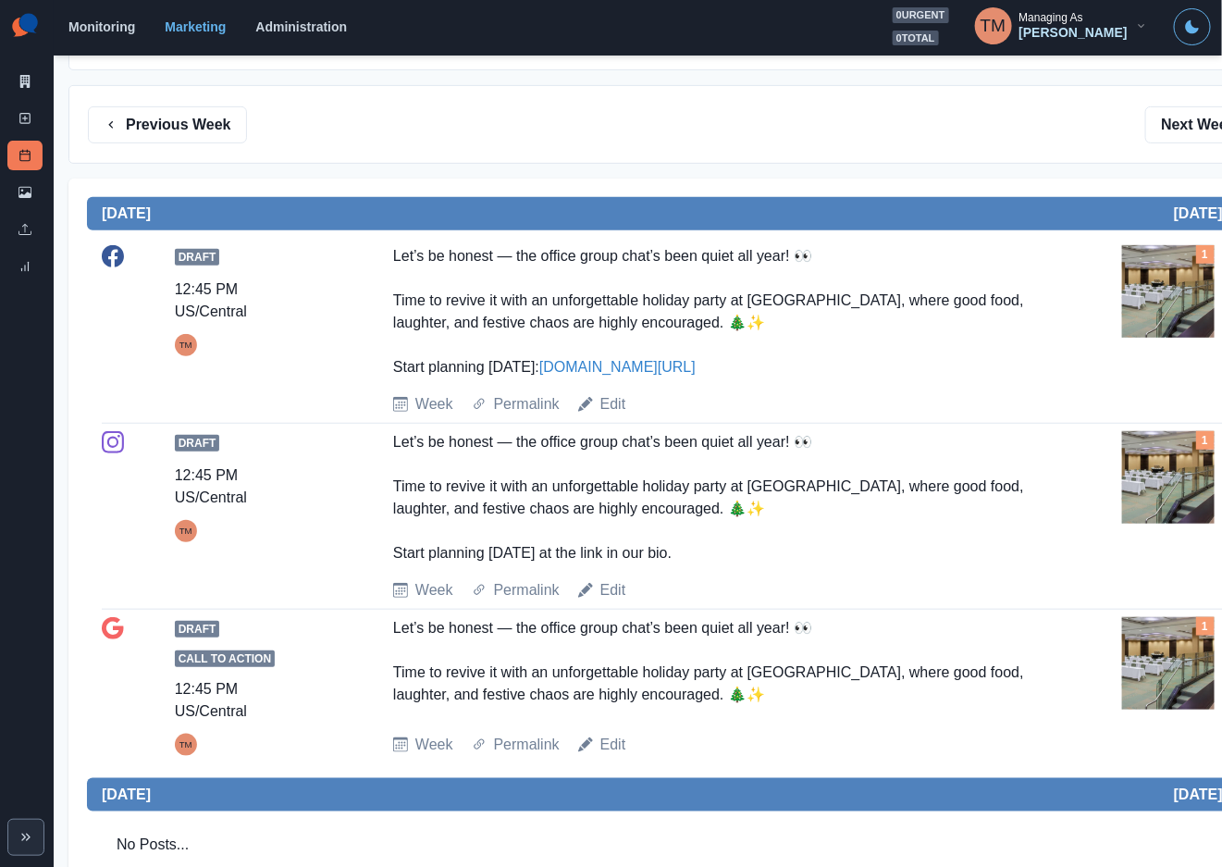
scroll to position [125, 0]
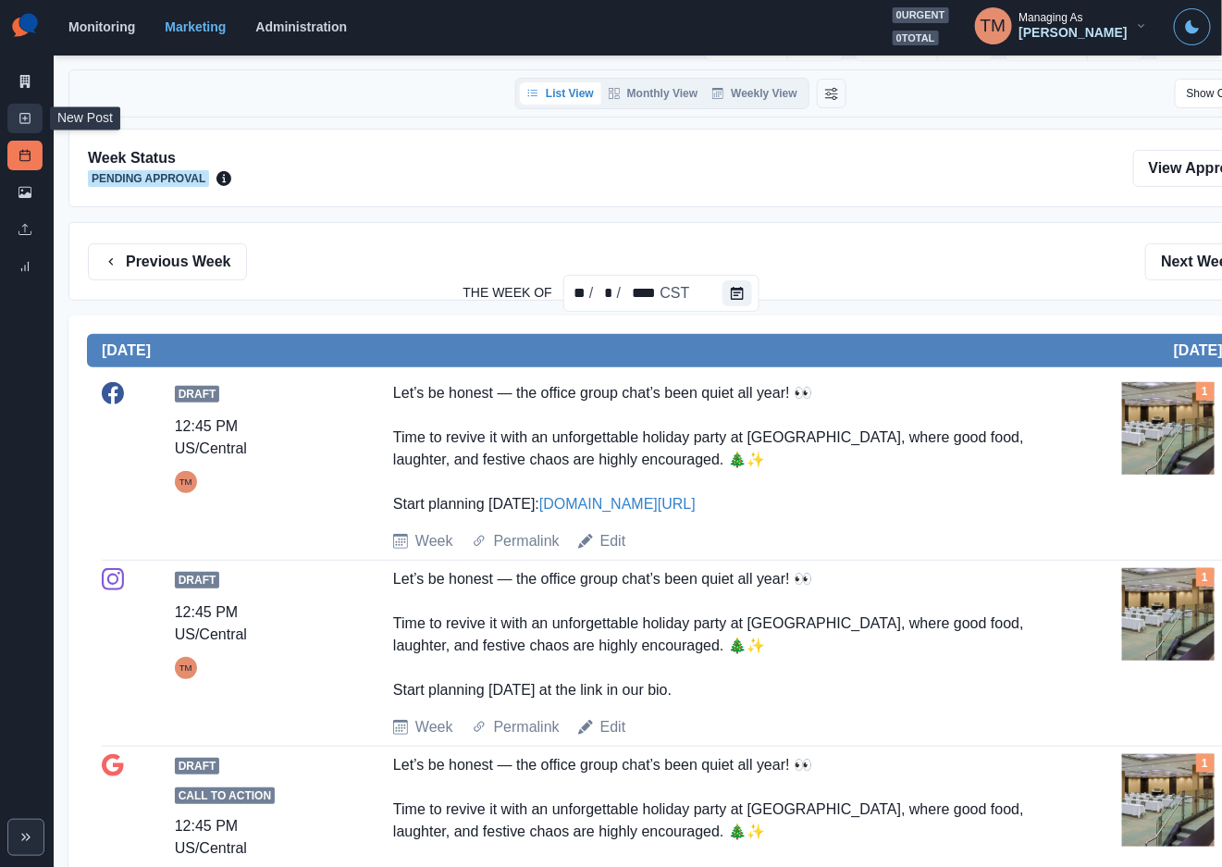
click at [19, 122] on icon at bounding box center [24, 118] width 13 height 13
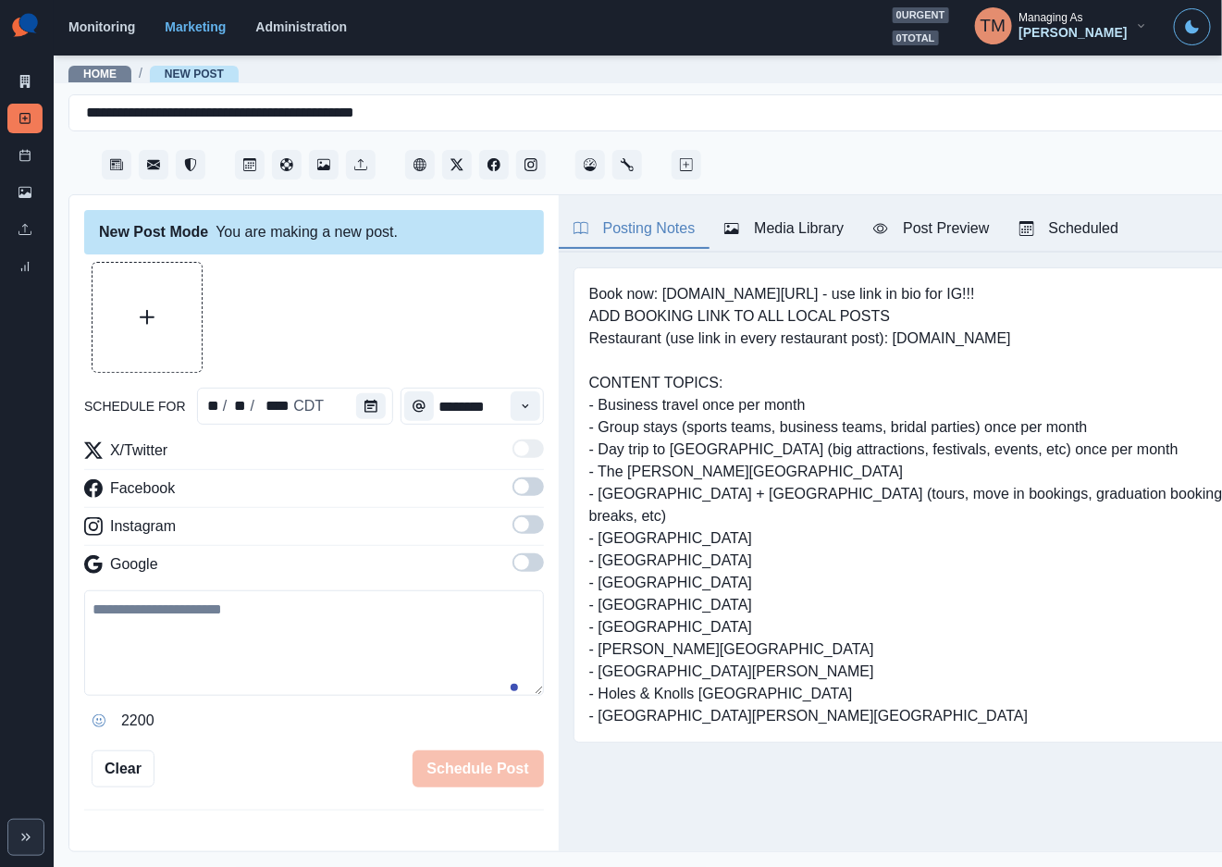
drag, startPoint x: 159, startPoint y: 642, endPoint x: 178, endPoint y: 652, distance: 21.1
click at [161, 645] on textarea at bounding box center [314, 642] width 460 height 105
paste textarea "**********"
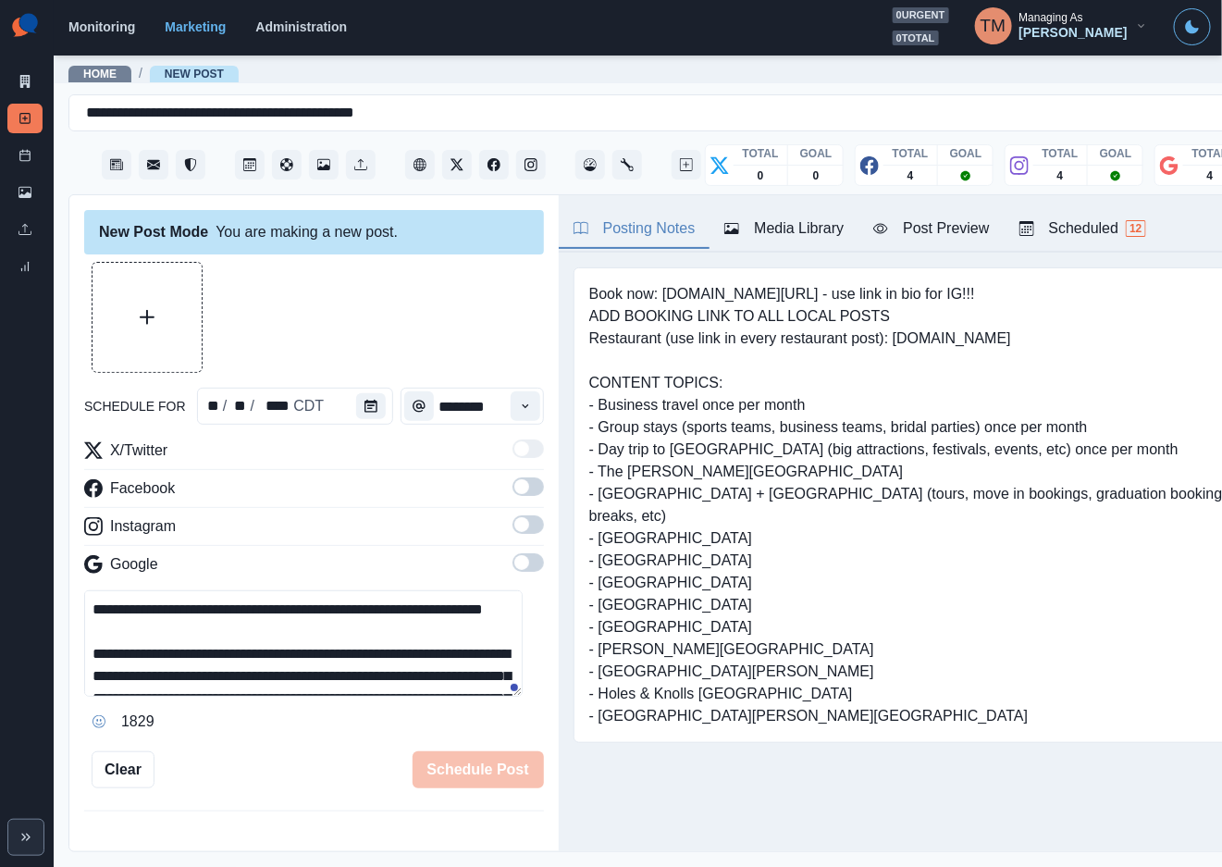
scroll to position [169, 0]
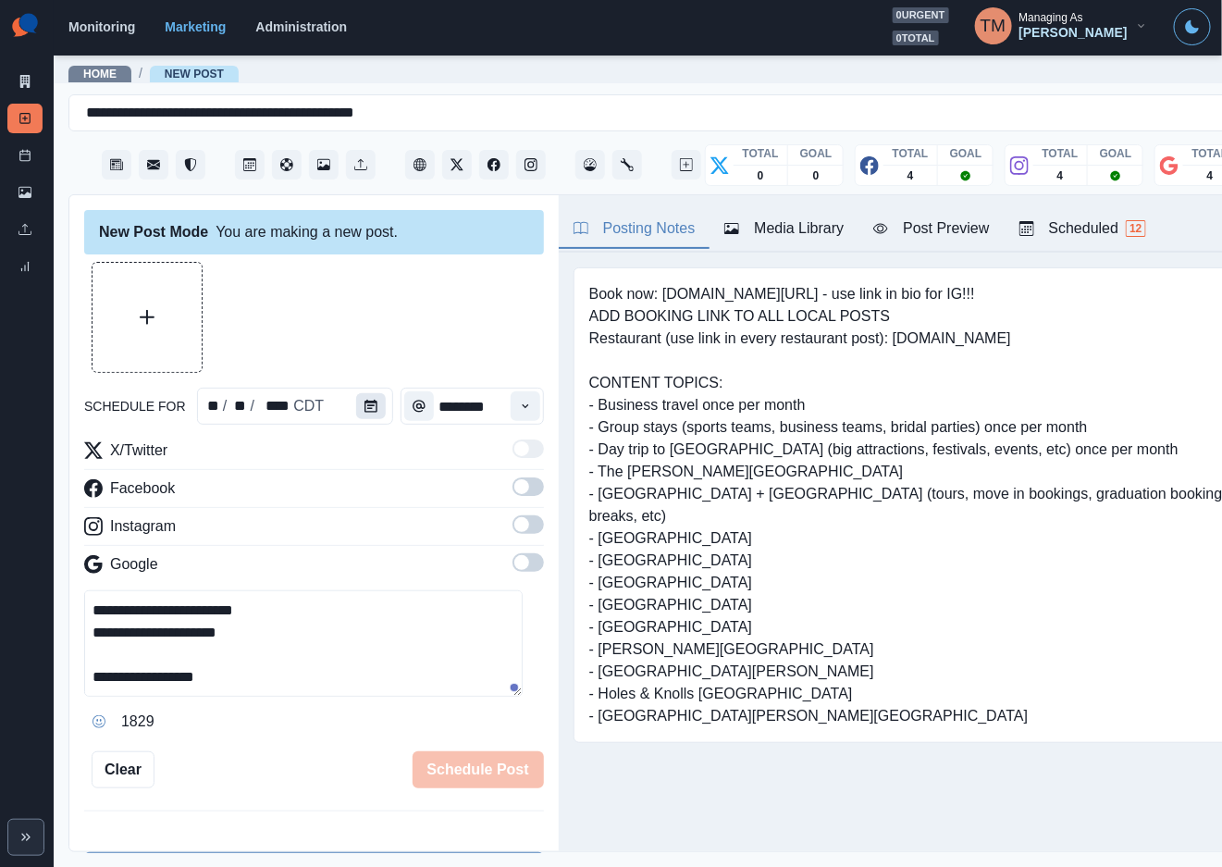
type textarea "**********"
click at [364, 402] on icon "Calendar" at bounding box center [370, 406] width 13 height 13
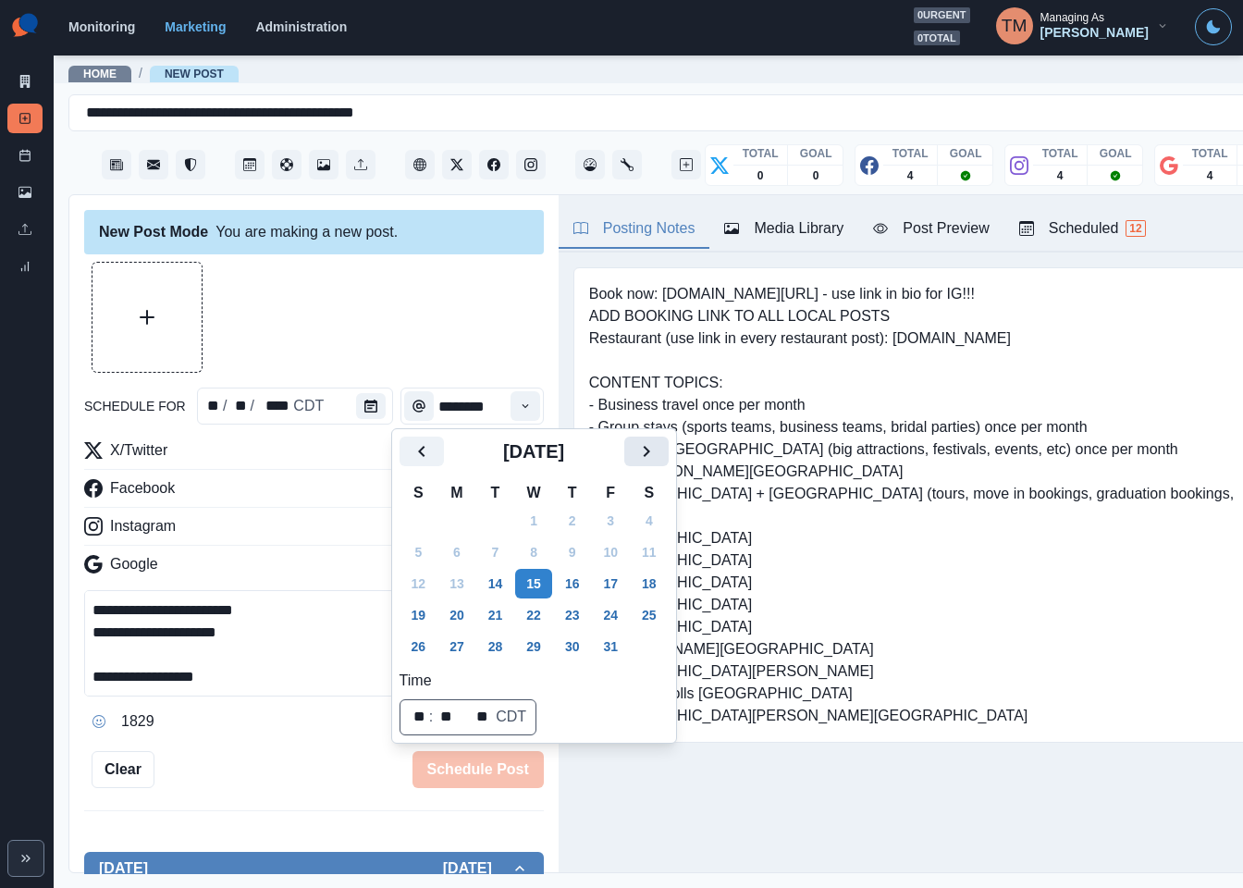
click at [660, 456] on button "Next" at bounding box center [646, 452] width 44 height 30
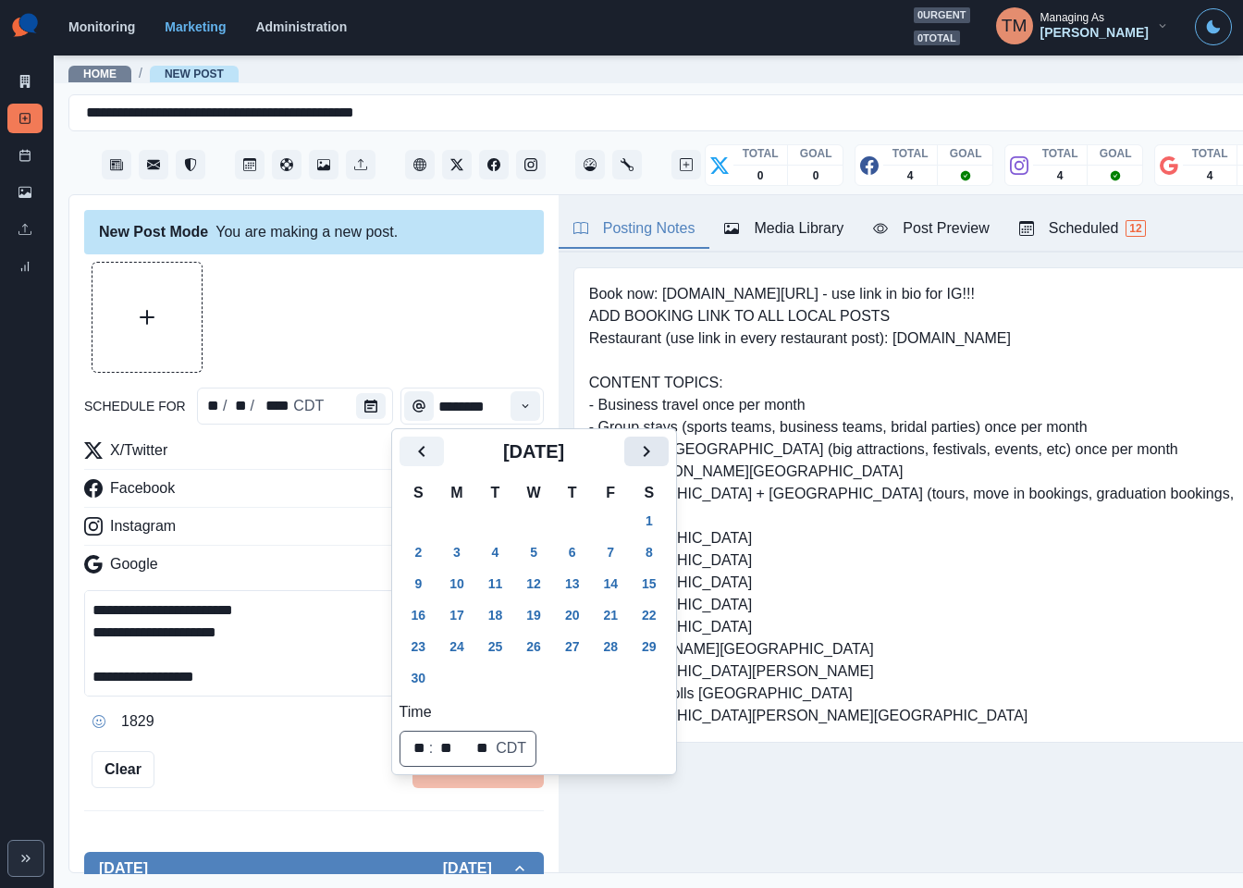
click at [660, 456] on button "Next" at bounding box center [646, 452] width 44 height 30
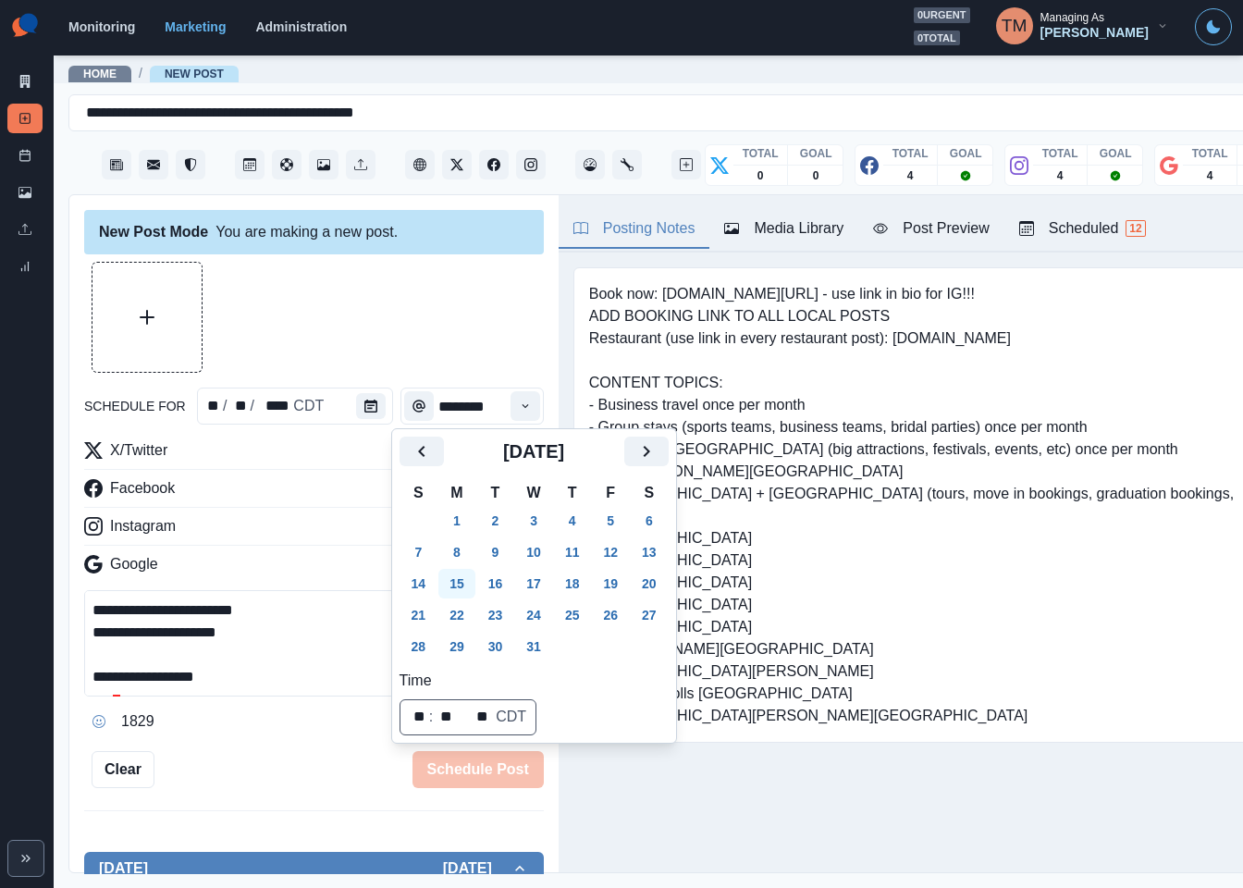
click at [462, 581] on button "15" at bounding box center [456, 584] width 37 height 30
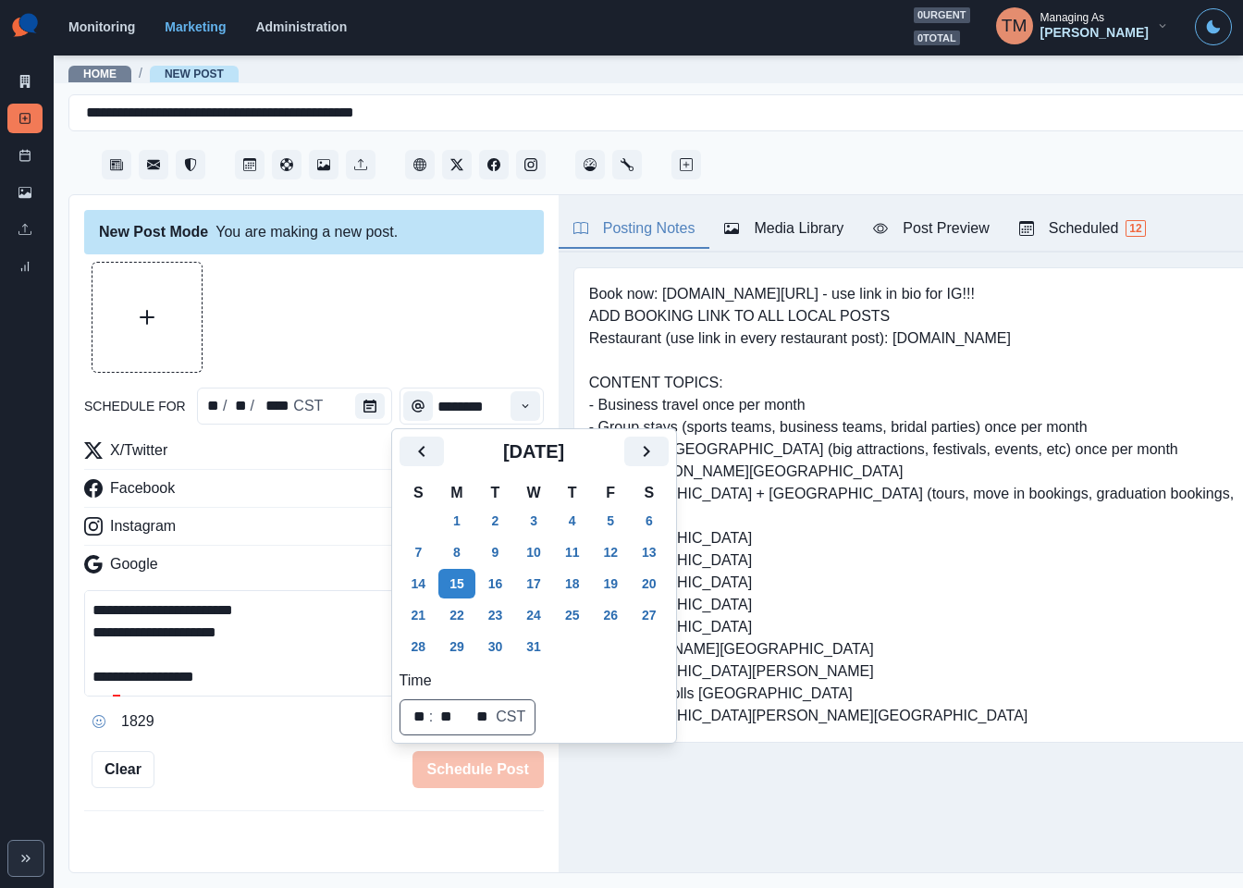
click at [401, 309] on div at bounding box center [314, 317] width 460 height 111
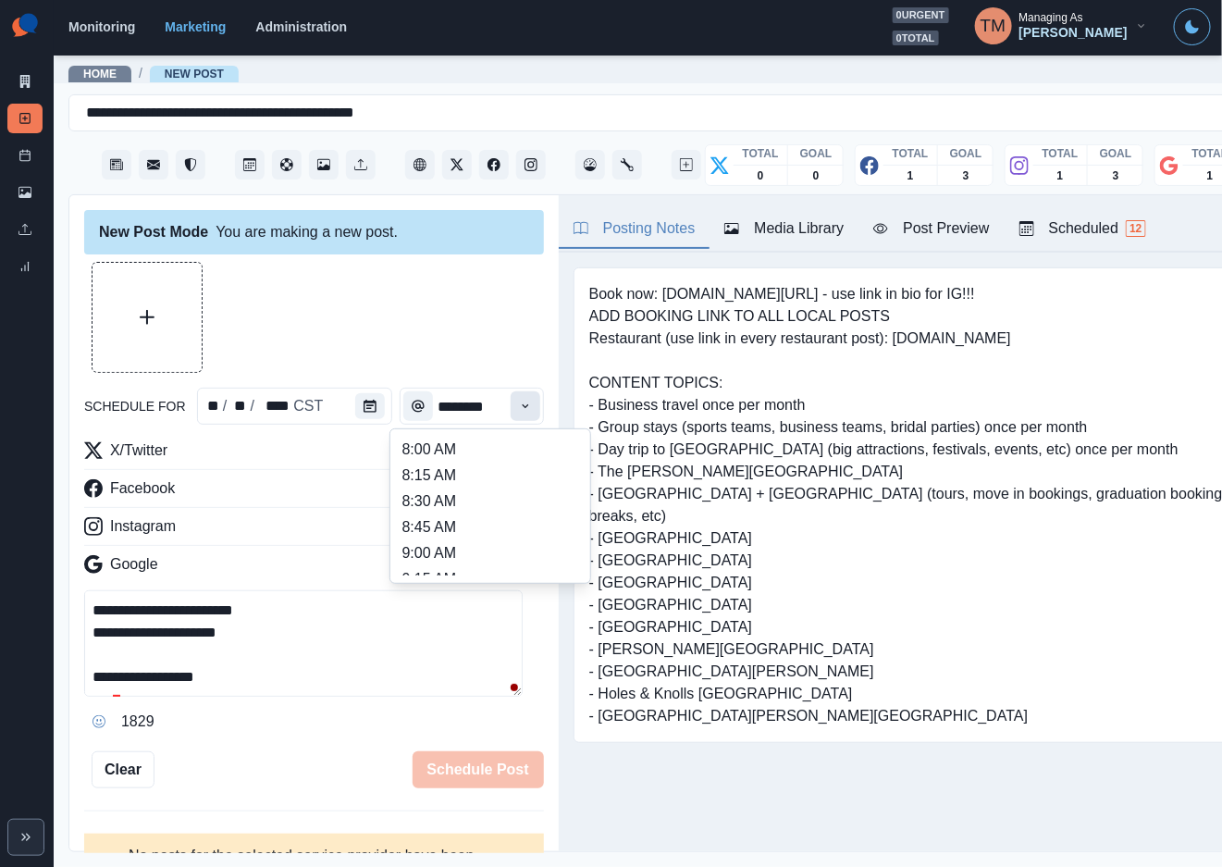
click at [519, 409] on icon "Time" at bounding box center [525, 406] width 13 height 13
click at [444, 514] on li "2:00 PM" at bounding box center [490, 516] width 185 height 26
type input "*******"
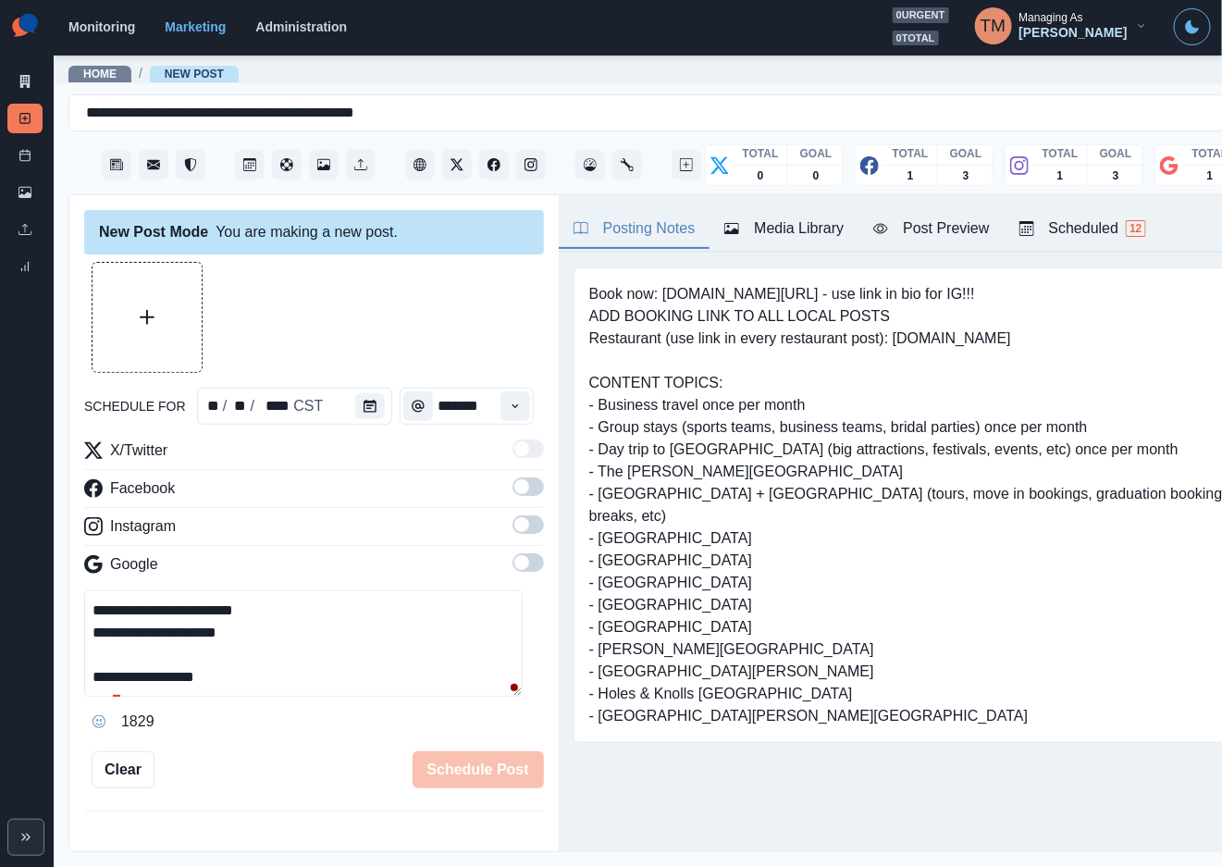
scroll to position [0, 0]
drag, startPoint x: 512, startPoint y: 489, endPoint x: 519, endPoint y: 538, distance: 49.6
click at [513, 495] on span at bounding box center [527, 486] width 31 height 18
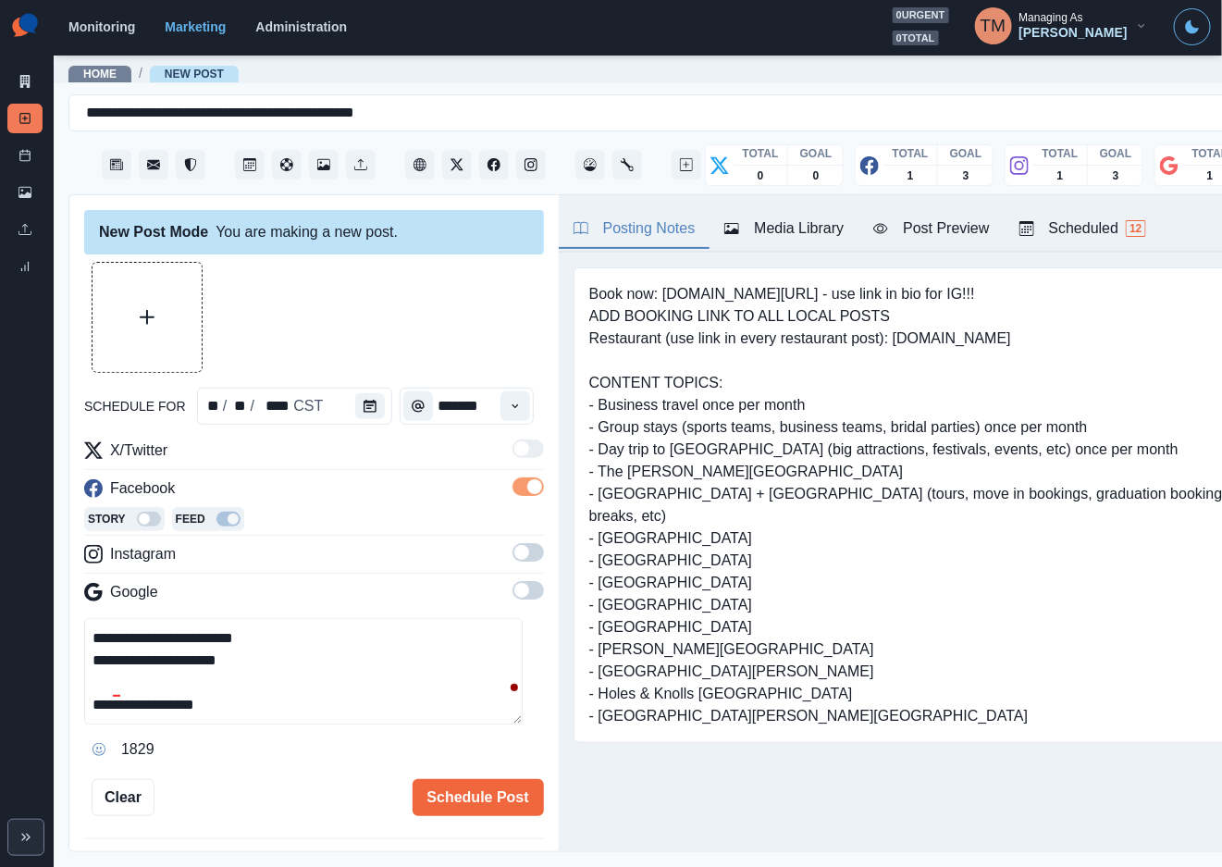
drag, startPoint x: 513, startPoint y: 552, endPoint x: 517, endPoint y: 620, distance: 67.6
click at [513, 556] on span at bounding box center [527, 552] width 31 height 18
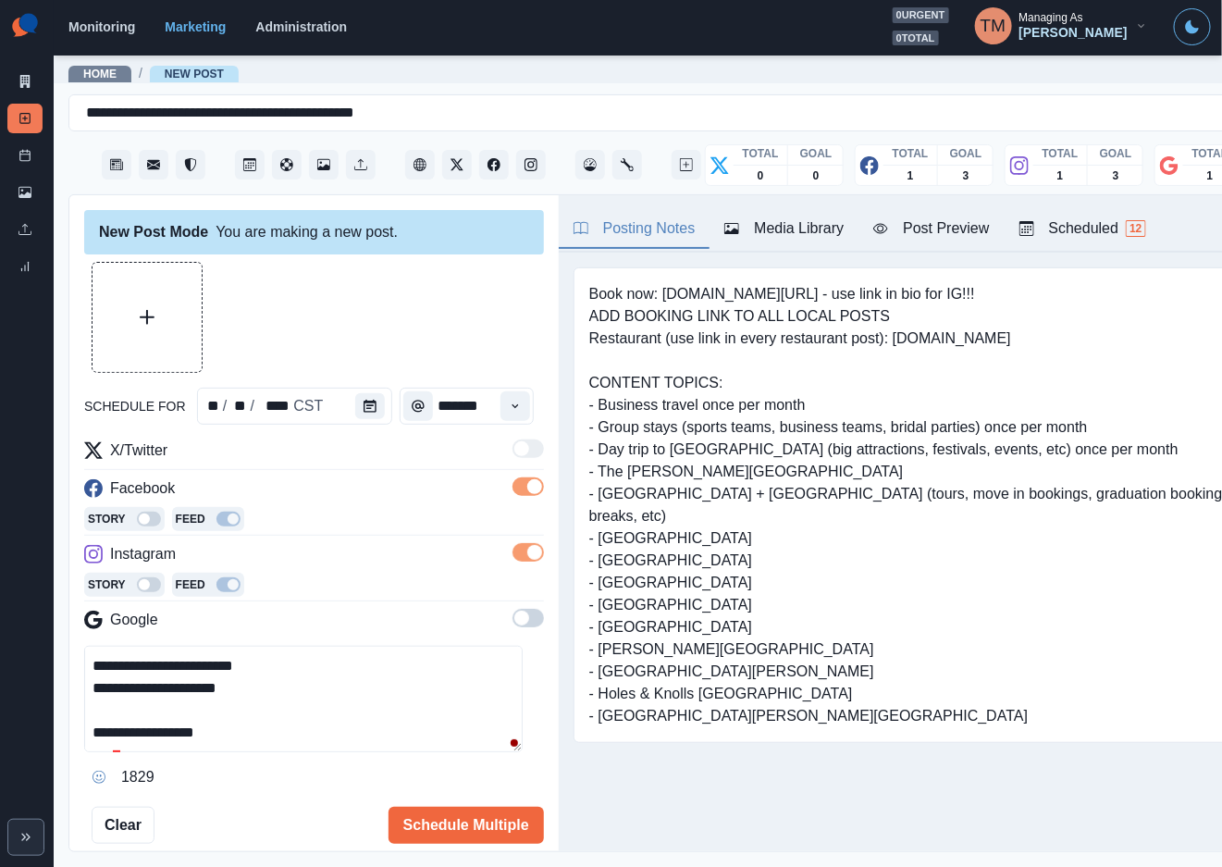
click at [514, 620] on span at bounding box center [527, 618] width 31 height 18
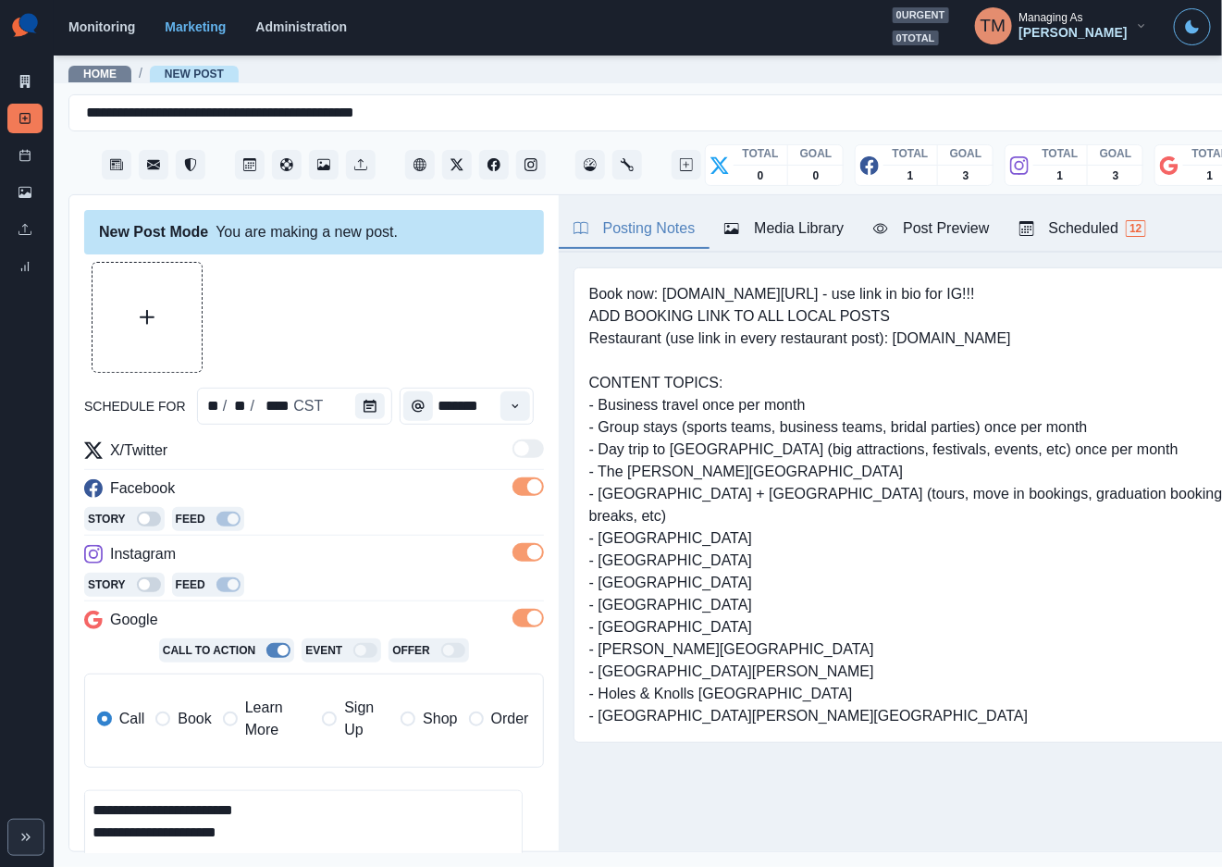
click at [192, 716] on span "Book" at bounding box center [194, 719] width 33 height 22
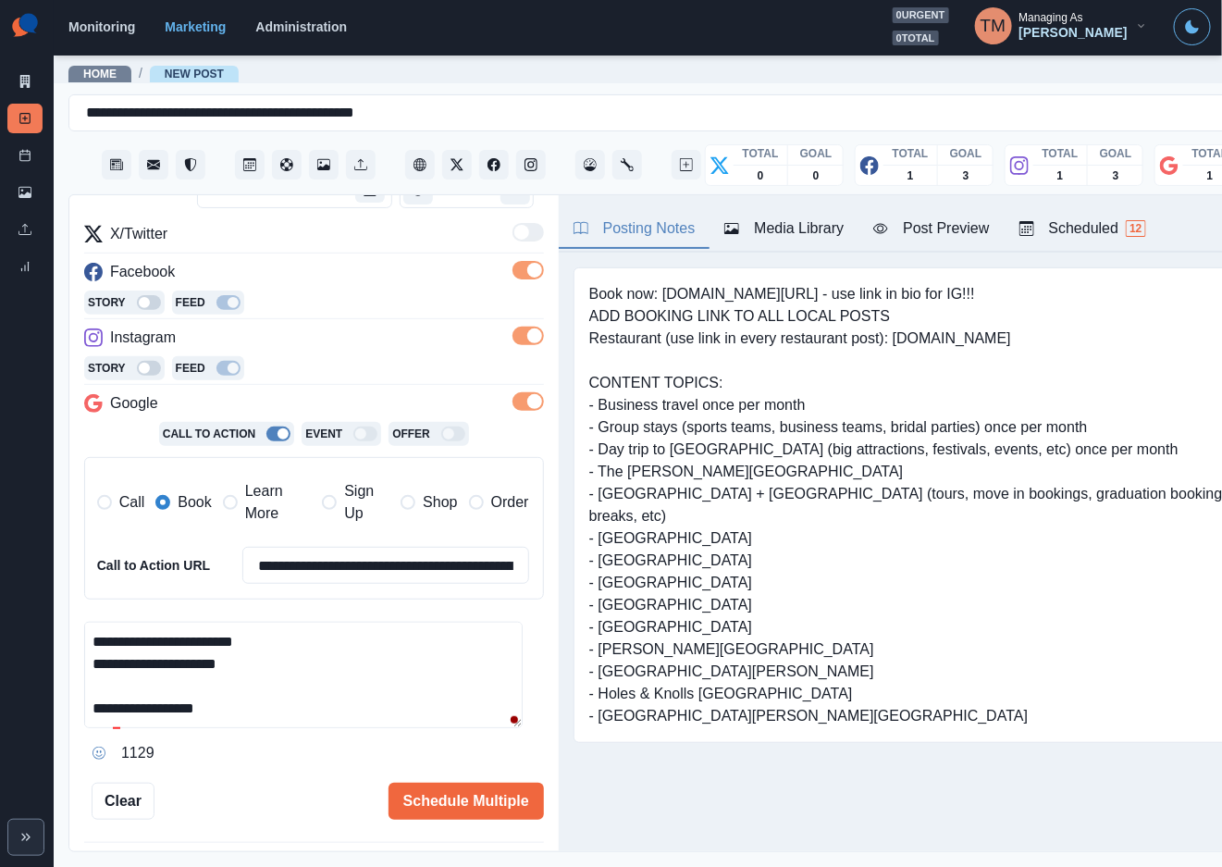
scroll to position [290, 0]
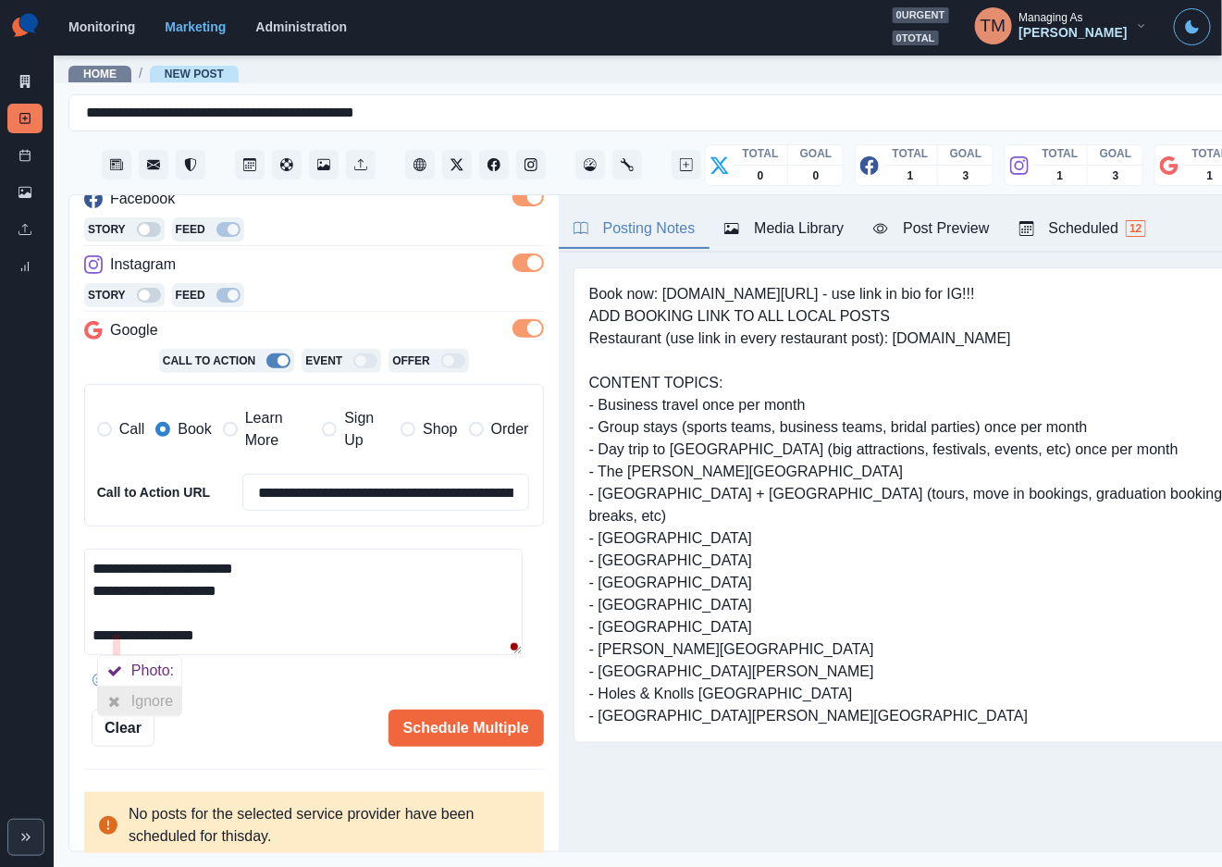
click at [119, 697] on icon at bounding box center [114, 701] width 12 height 15
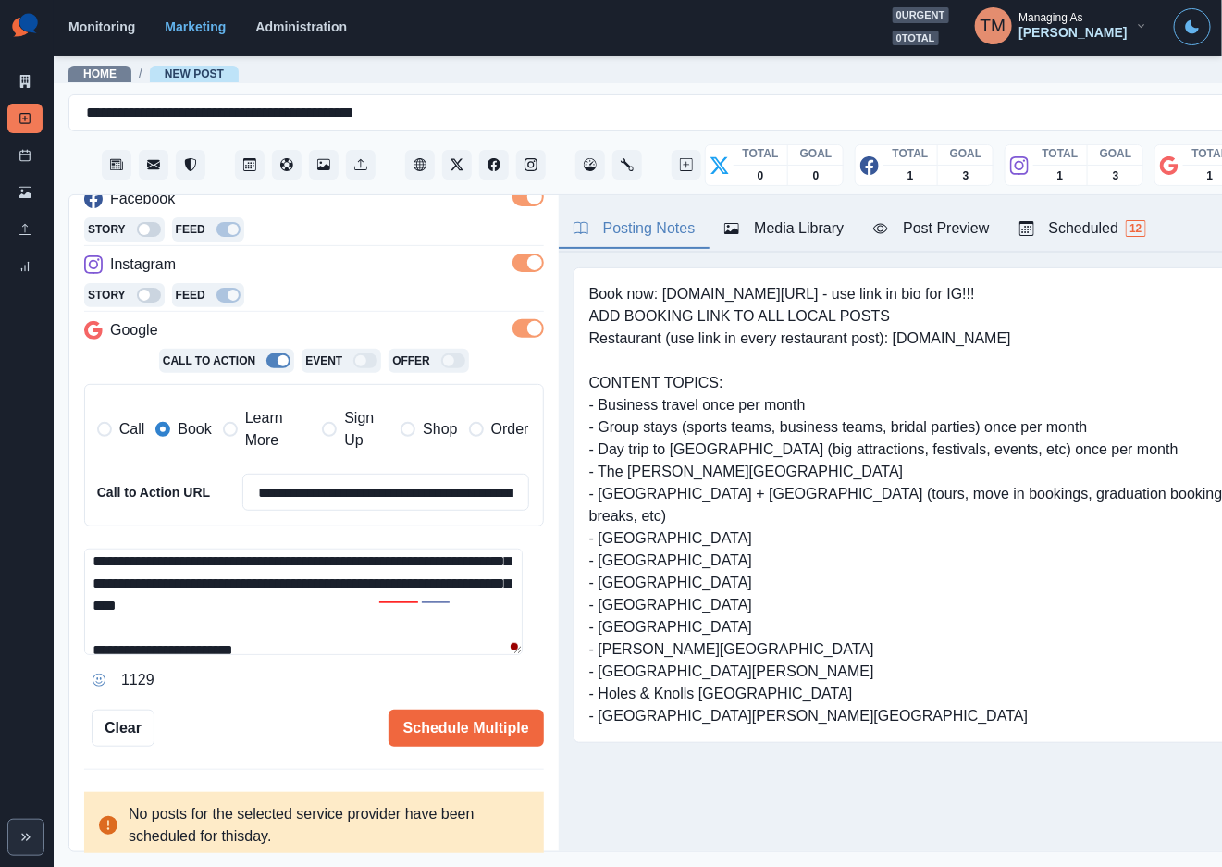
scroll to position [67, 0]
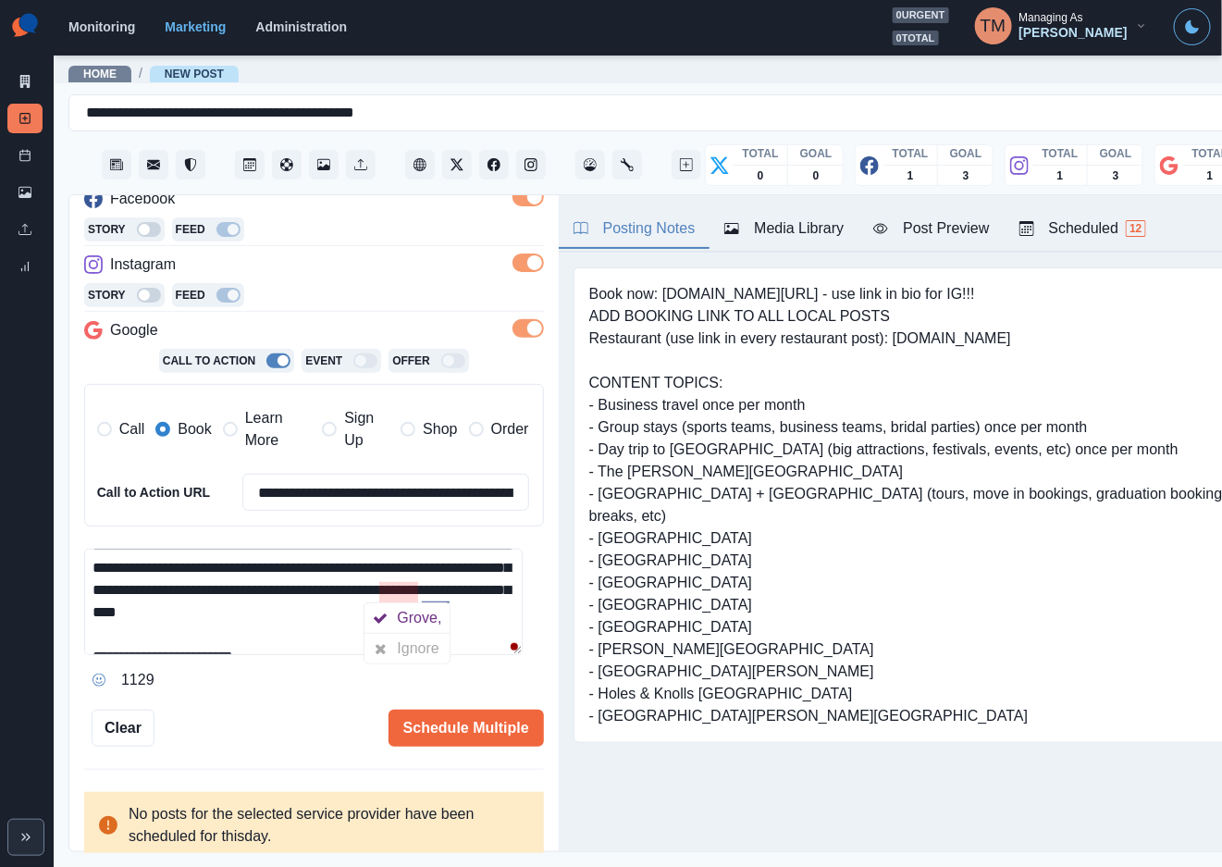
drag, startPoint x: 400, startPoint y: 642, endPoint x: 413, endPoint y: 628, distance: 19.6
click at [401, 642] on div "Ignore" at bounding box center [422, 649] width 49 height 30
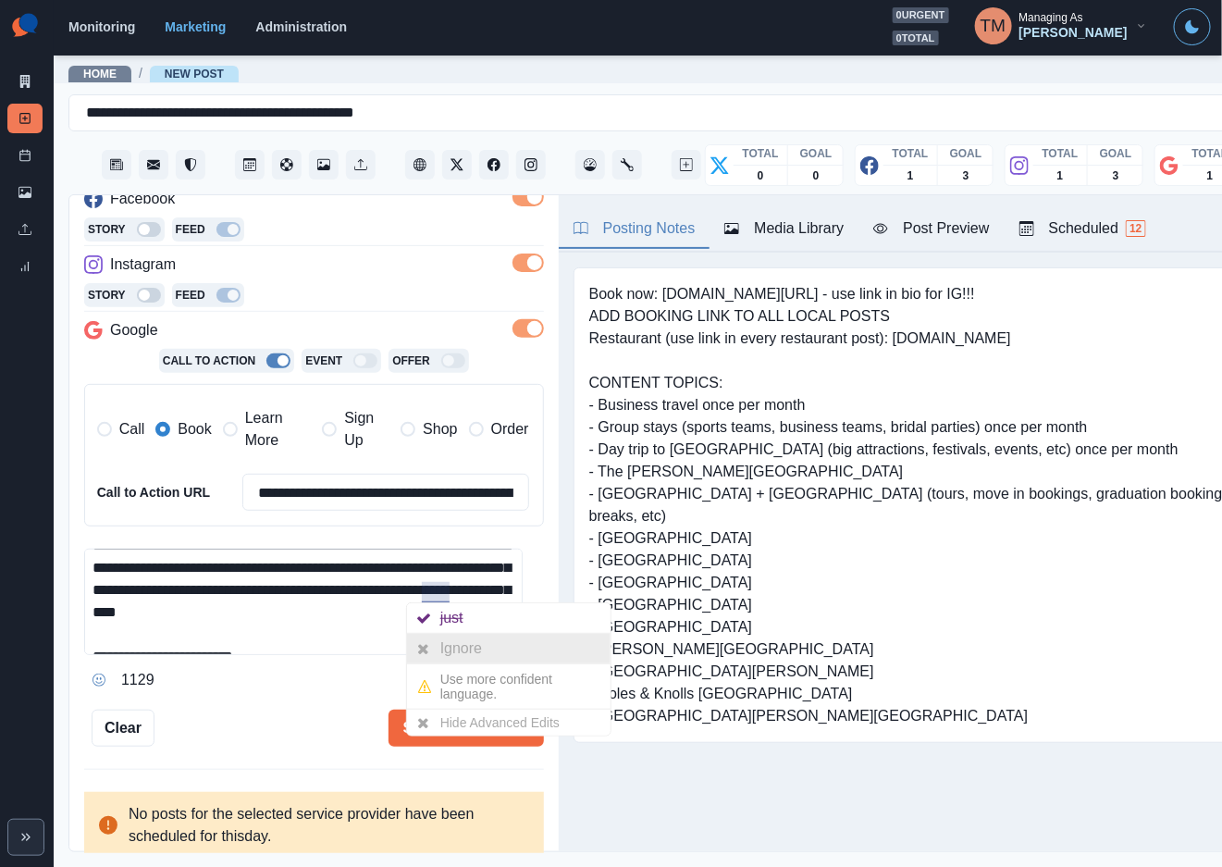
click at [456, 650] on div "Ignore" at bounding box center [464, 649] width 49 height 30
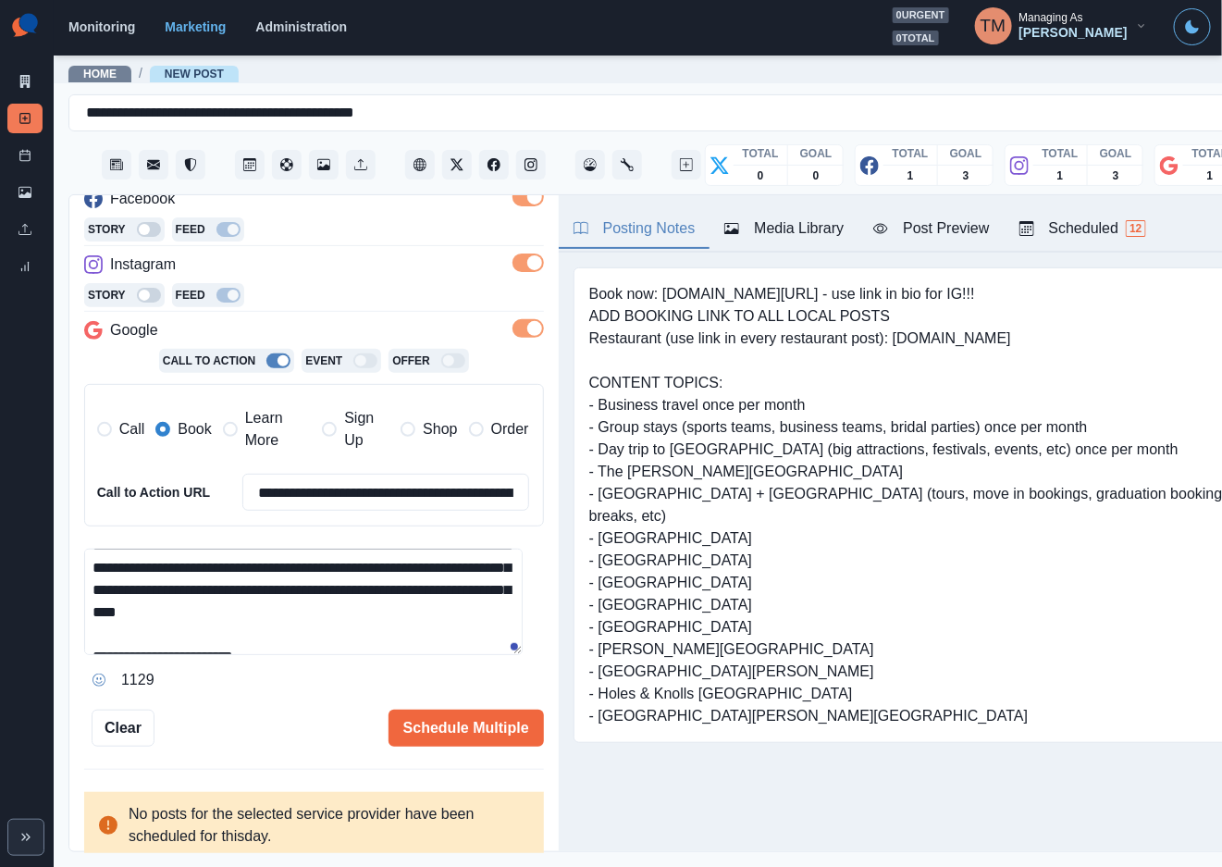
click at [417, 600] on textarea "**********" at bounding box center [303, 602] width 438 height 106
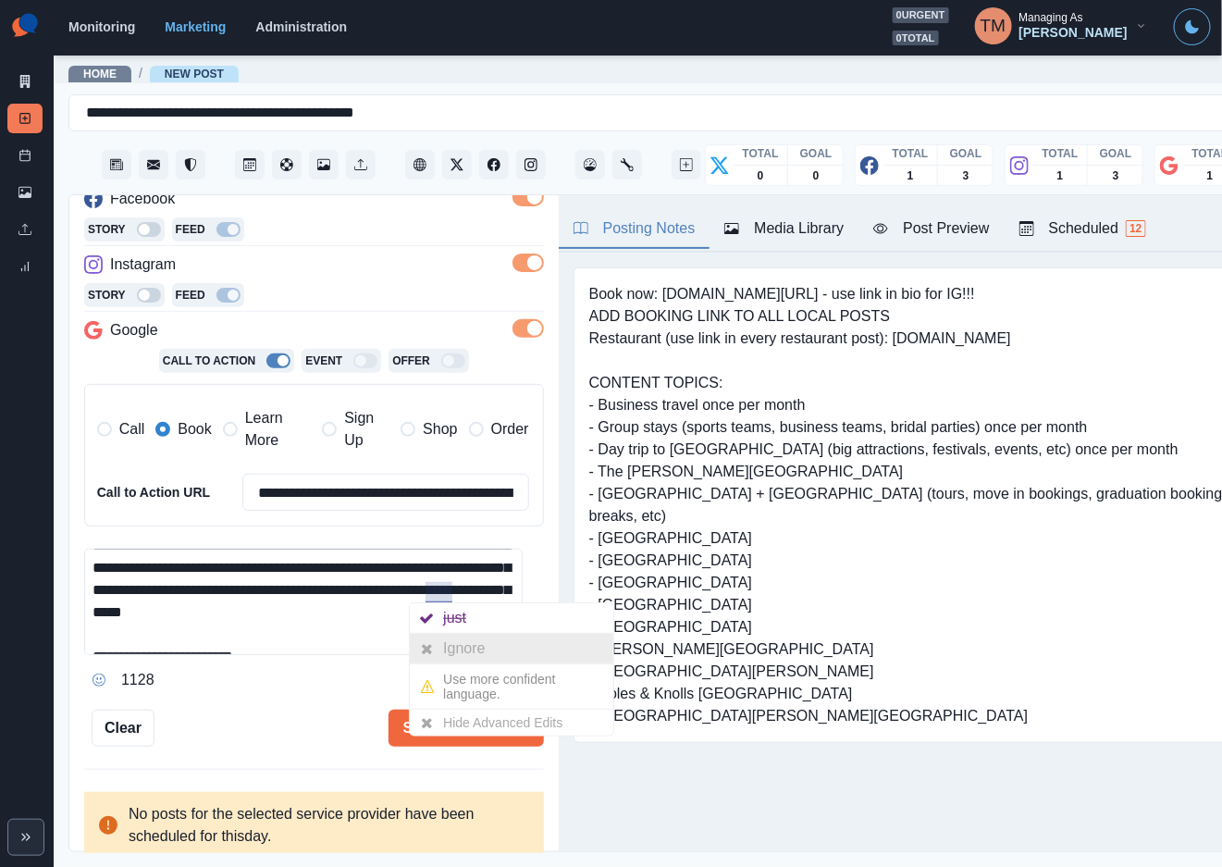
click at [452, 642] on div "Ignore" at bounding box center [467, 649] width 49 height 30
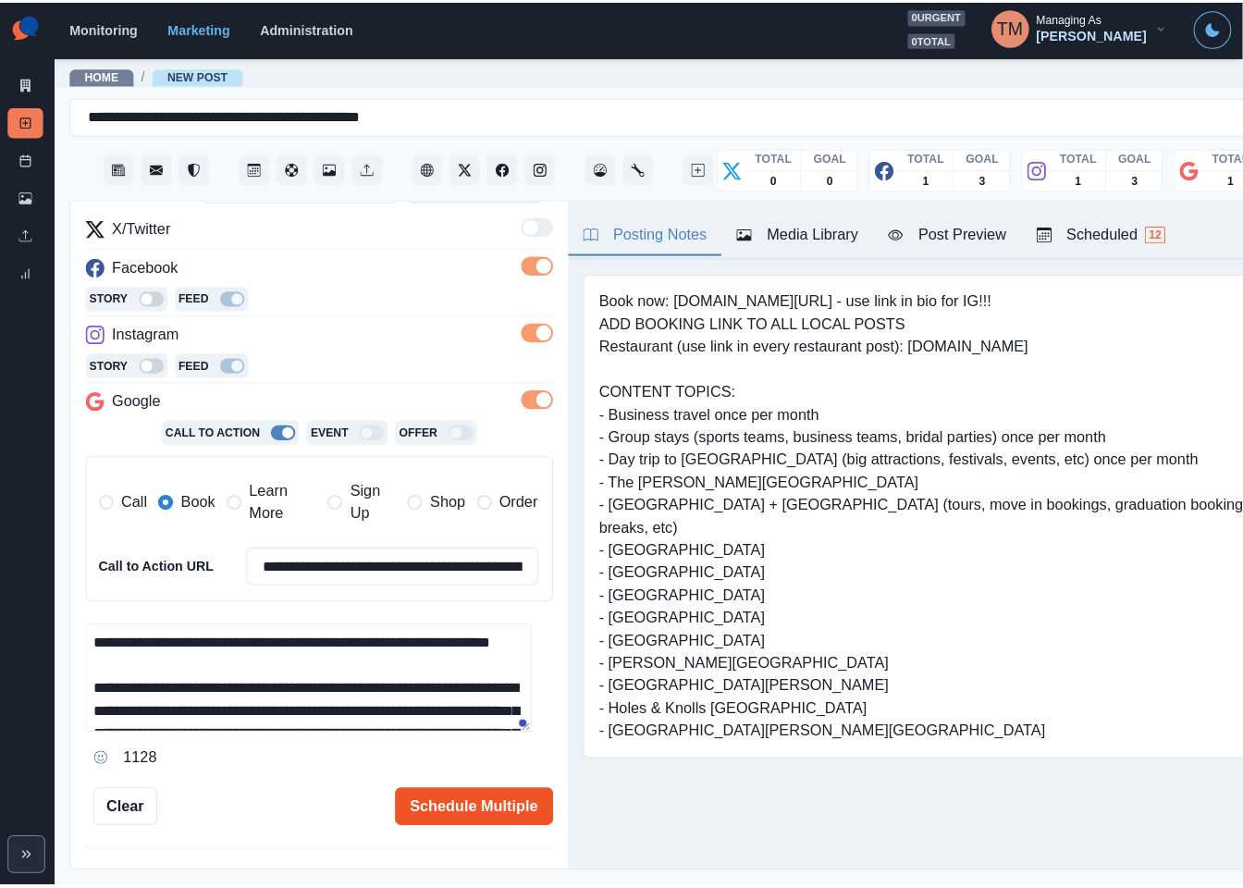
scroll to position [290, 0]
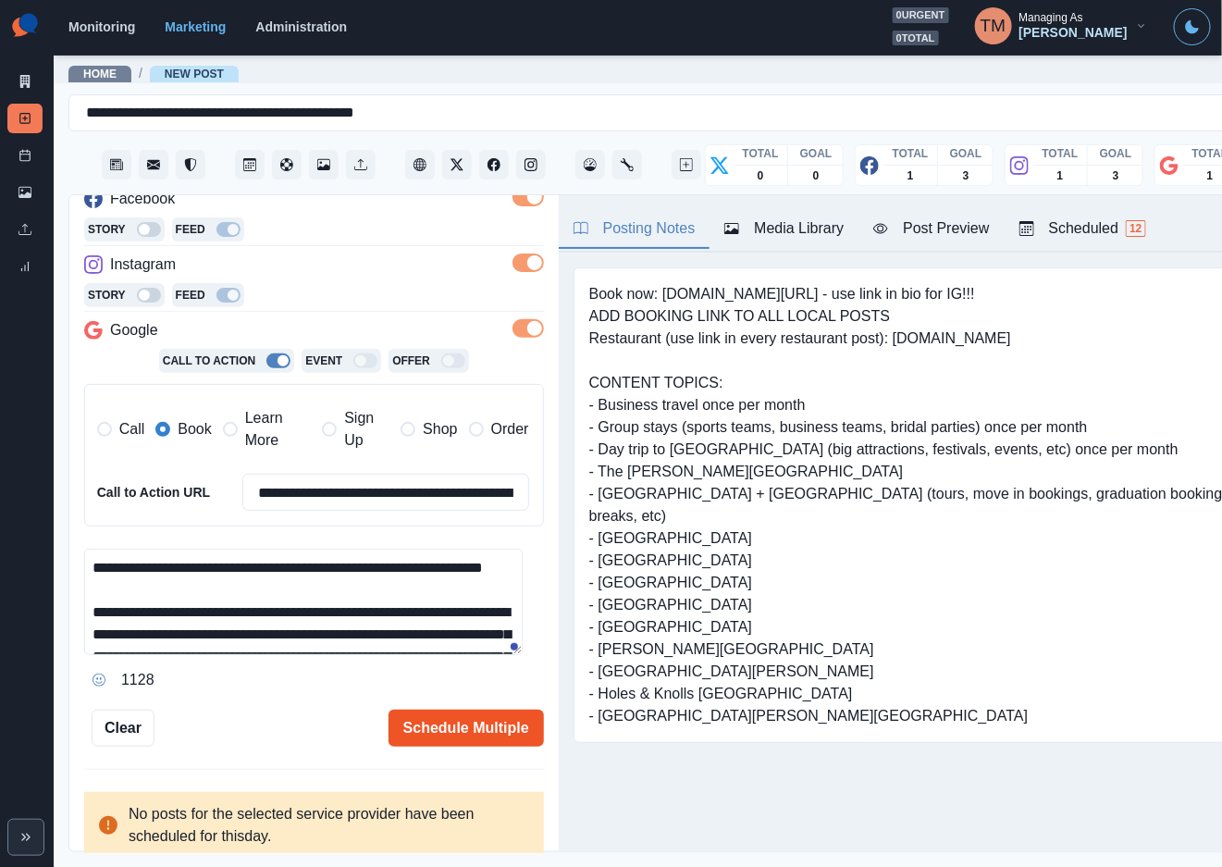
type textarea "**********"
click at [455, 717] on button "Schedule Multiple" at bounding box center [465, 727] width 155 height 37
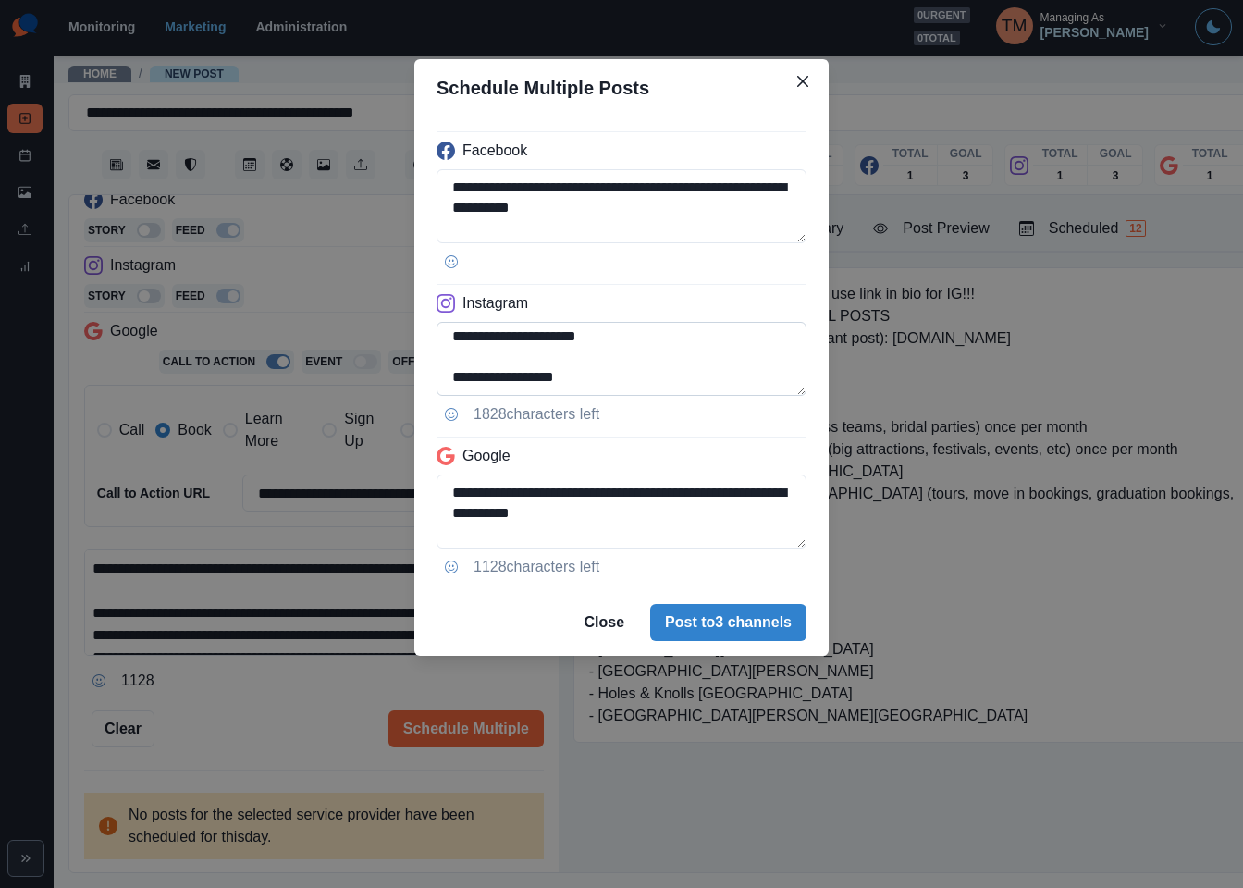
scroll to position [228, 0]
click at [481, 344] on textarea "**********" at bounding box center [622, 359] width 370 height 74
type textarea "**********"
click at [450, 492] on textarea "**********" at bounding box center [622, 512] width 370 height 74
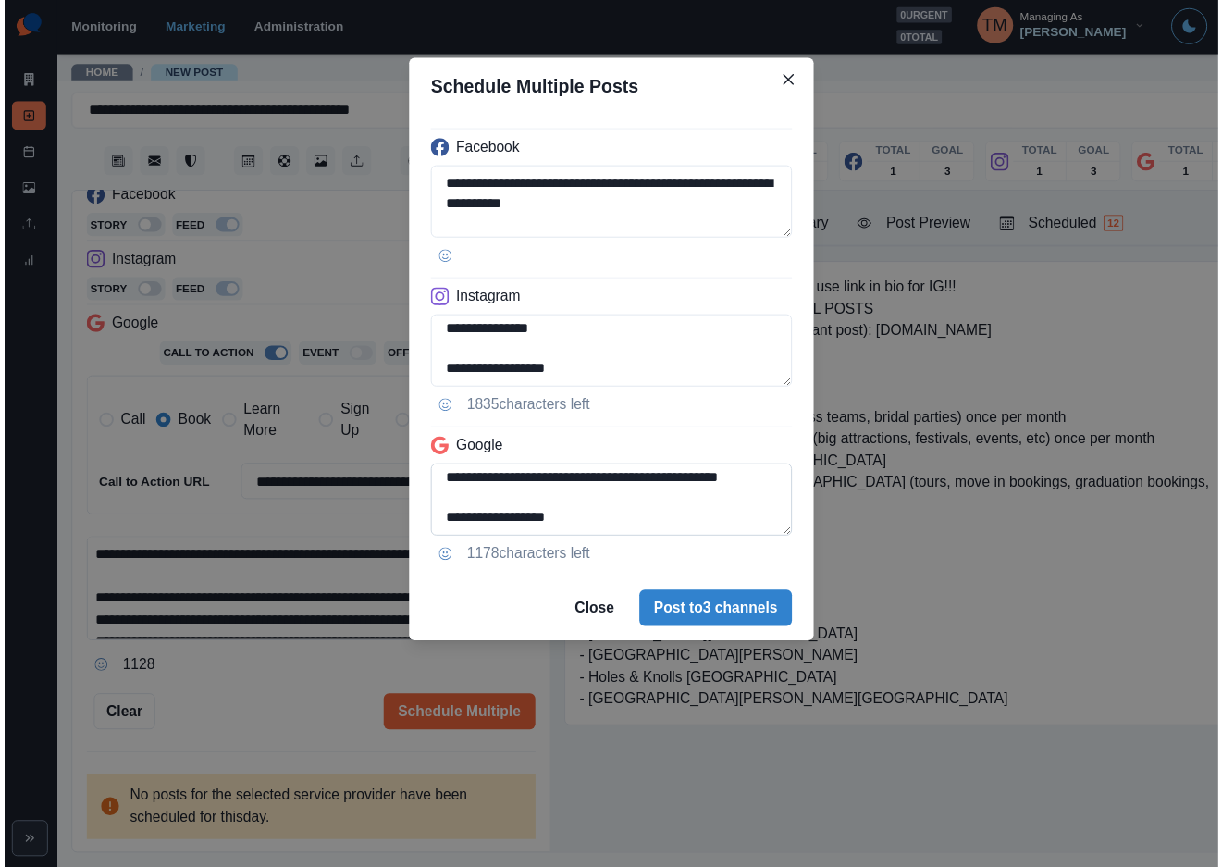
scroll to position [159, 0]
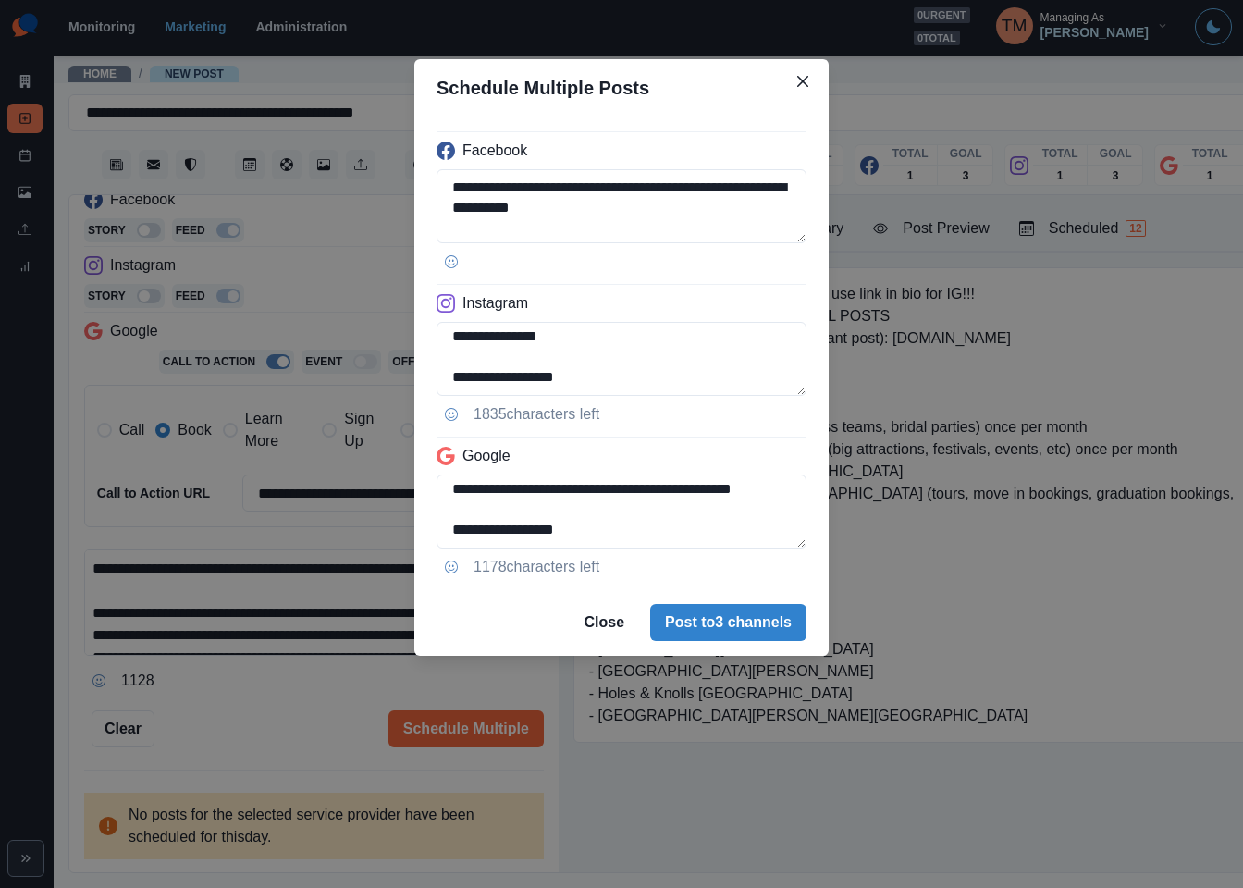
type textarea "**********"
drag, startPoint x: 286, startPoint y: 752, endPoint x: 284, endPoint y: 714, distance: 38.0
click at [287, 746] on div "**********" at bounding box center [621, 444] width 1243 height 888
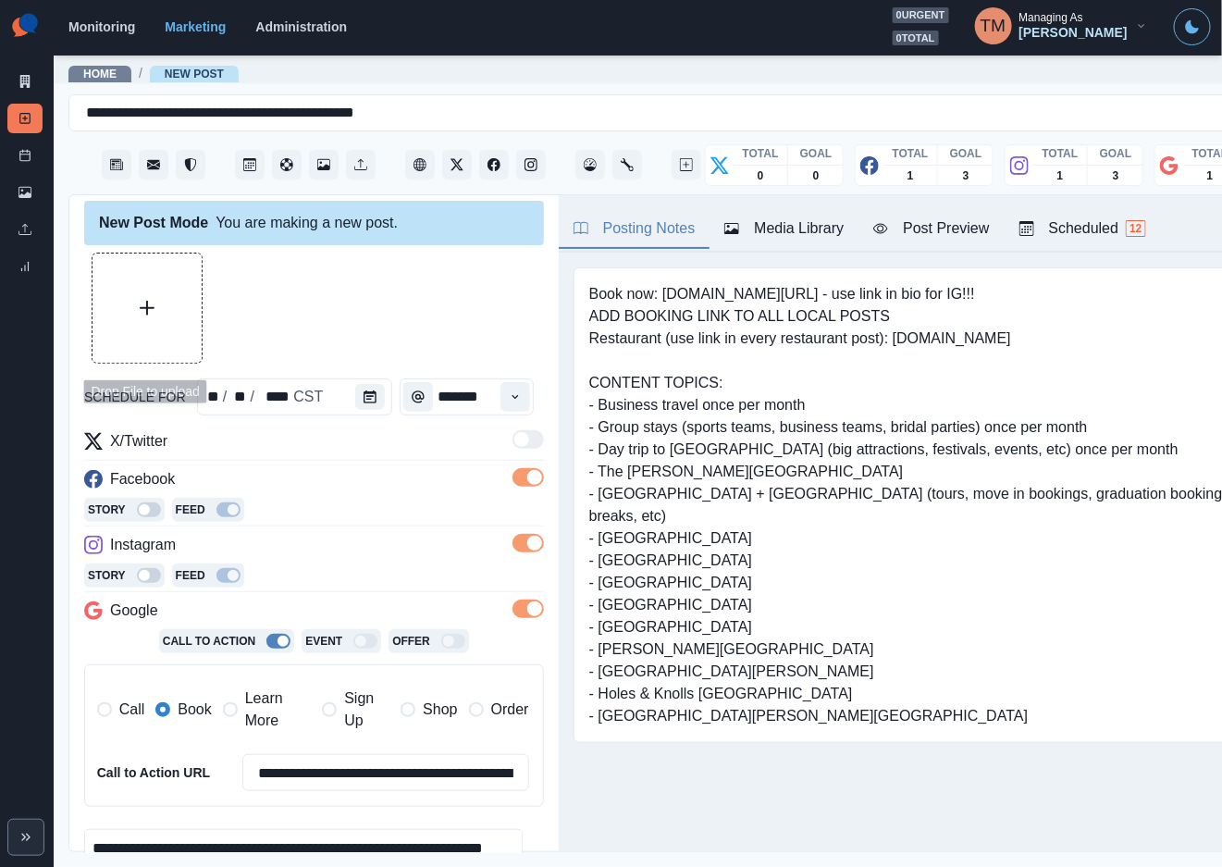
scroll to position [0, 0]
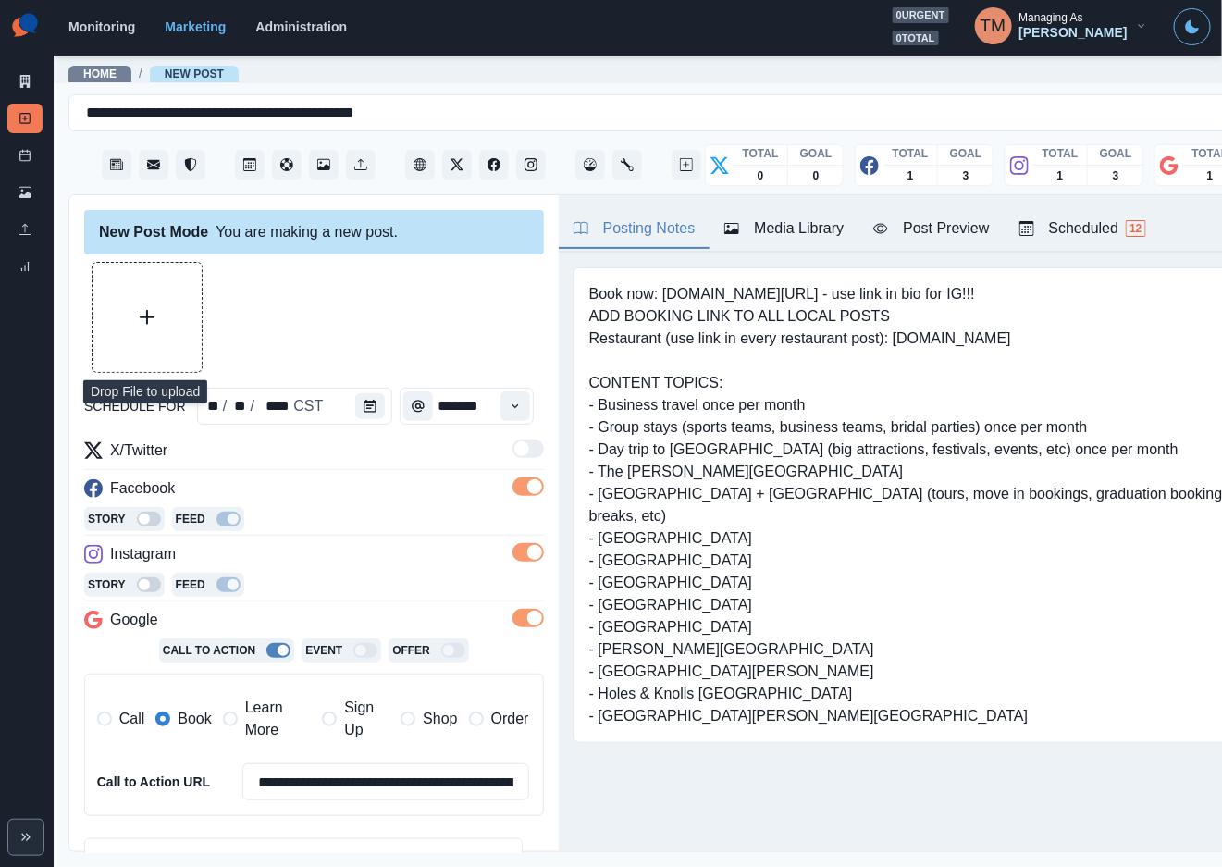
click at [175, 303] on button "Upload Media" at bounding box center [146, 317] width 109 height 109
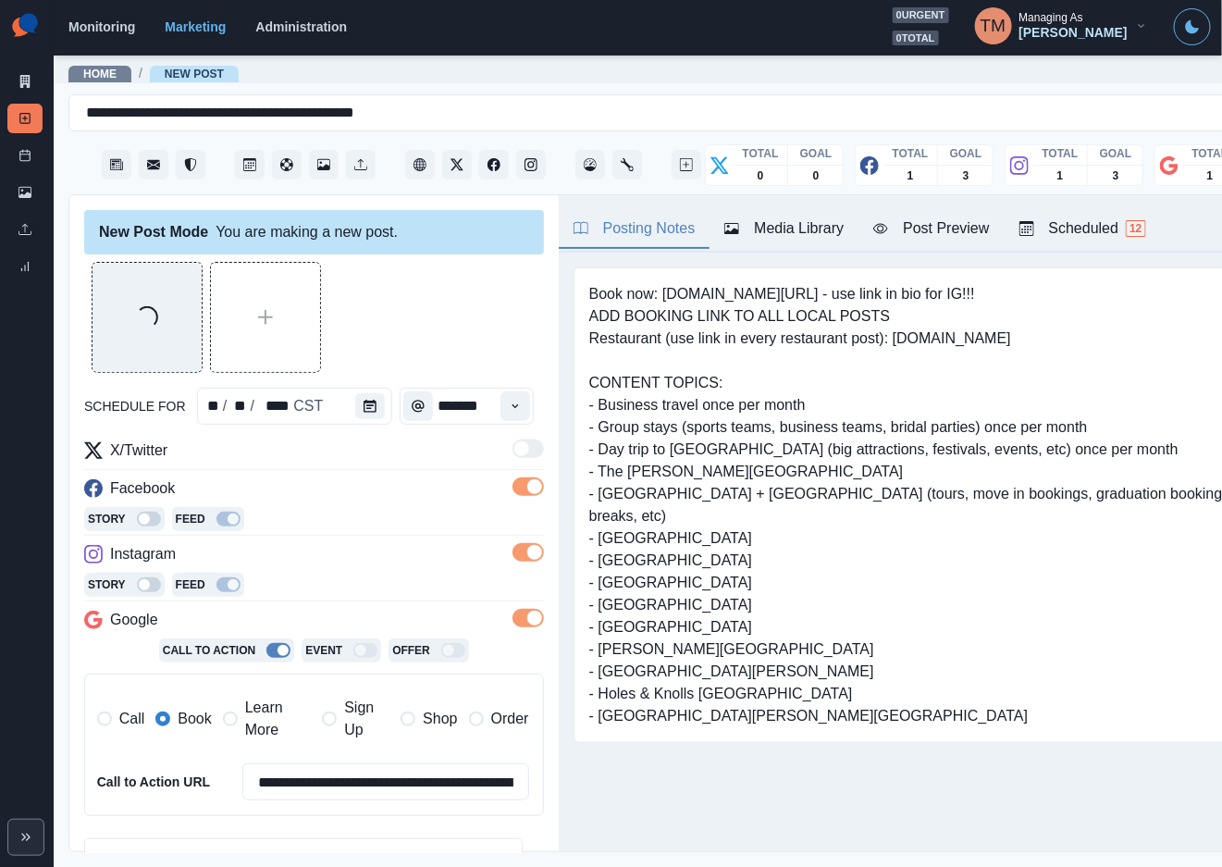
click at [481, 314] on div "Loading..." at bounding box center [314, 317] width 460 height 111
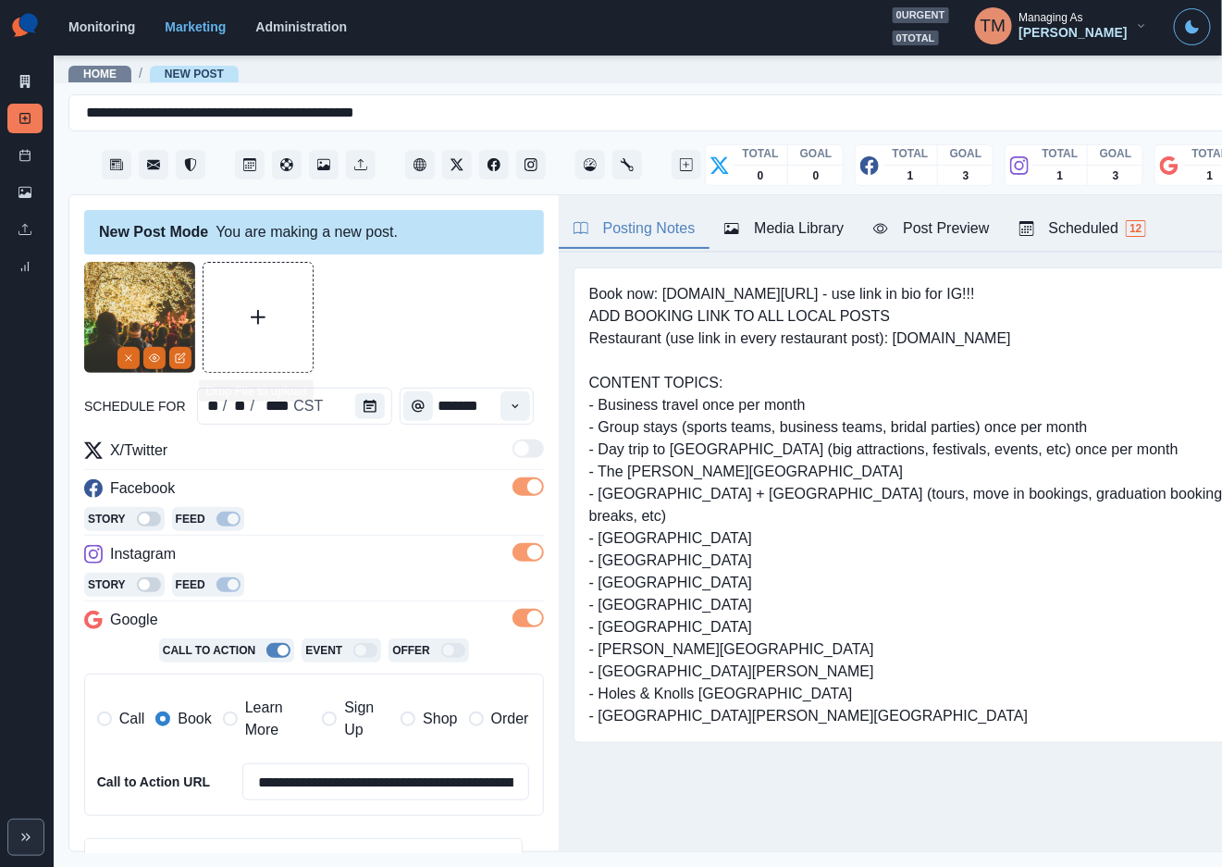
click at [436, 312] on div at bounding box center [314, 317] width 460 height 111
click at [408, 284] on div at bounding box center [314, 317] width 460 height 111
click at [946, 242] on button "Post Preview" at bounding box center [930, 229] width 145 height 39
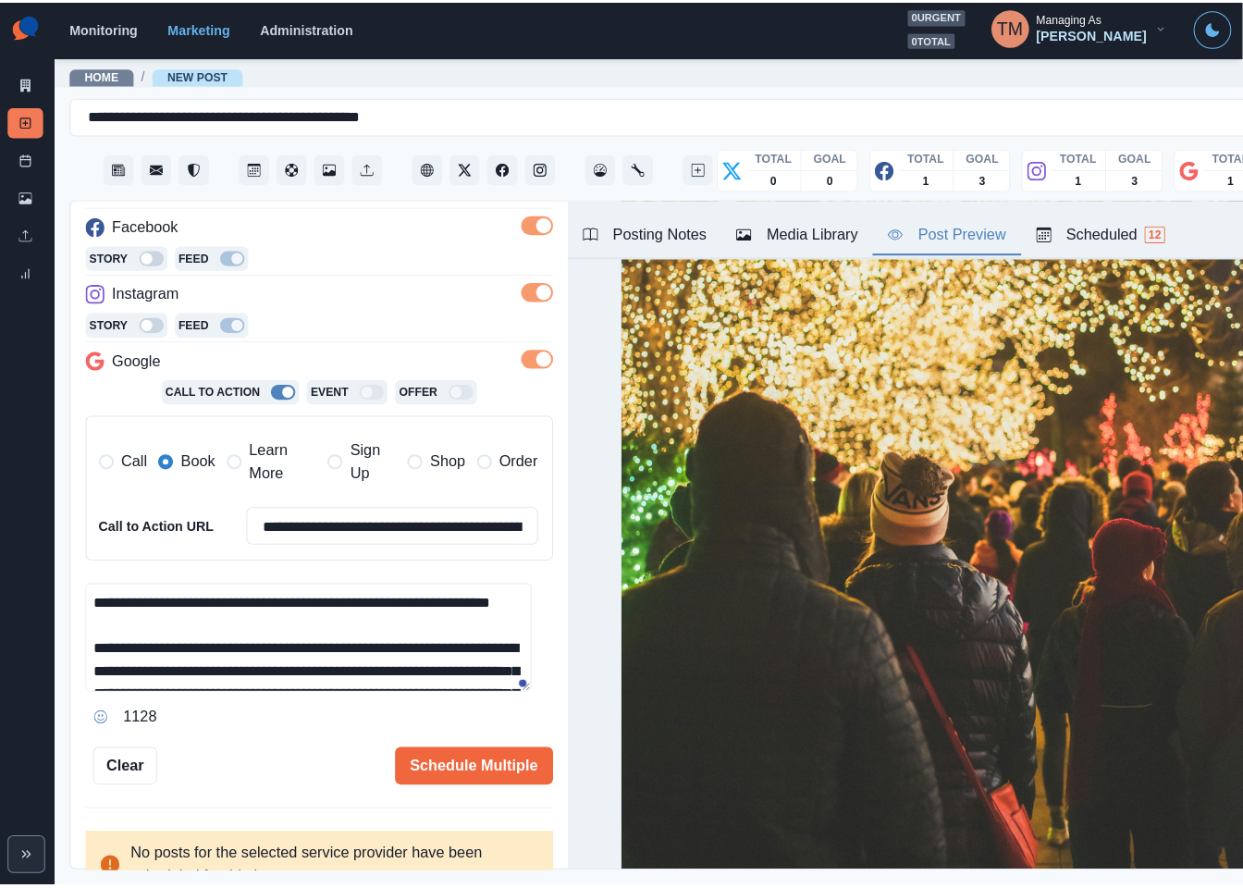
scroll to position [290, 0]
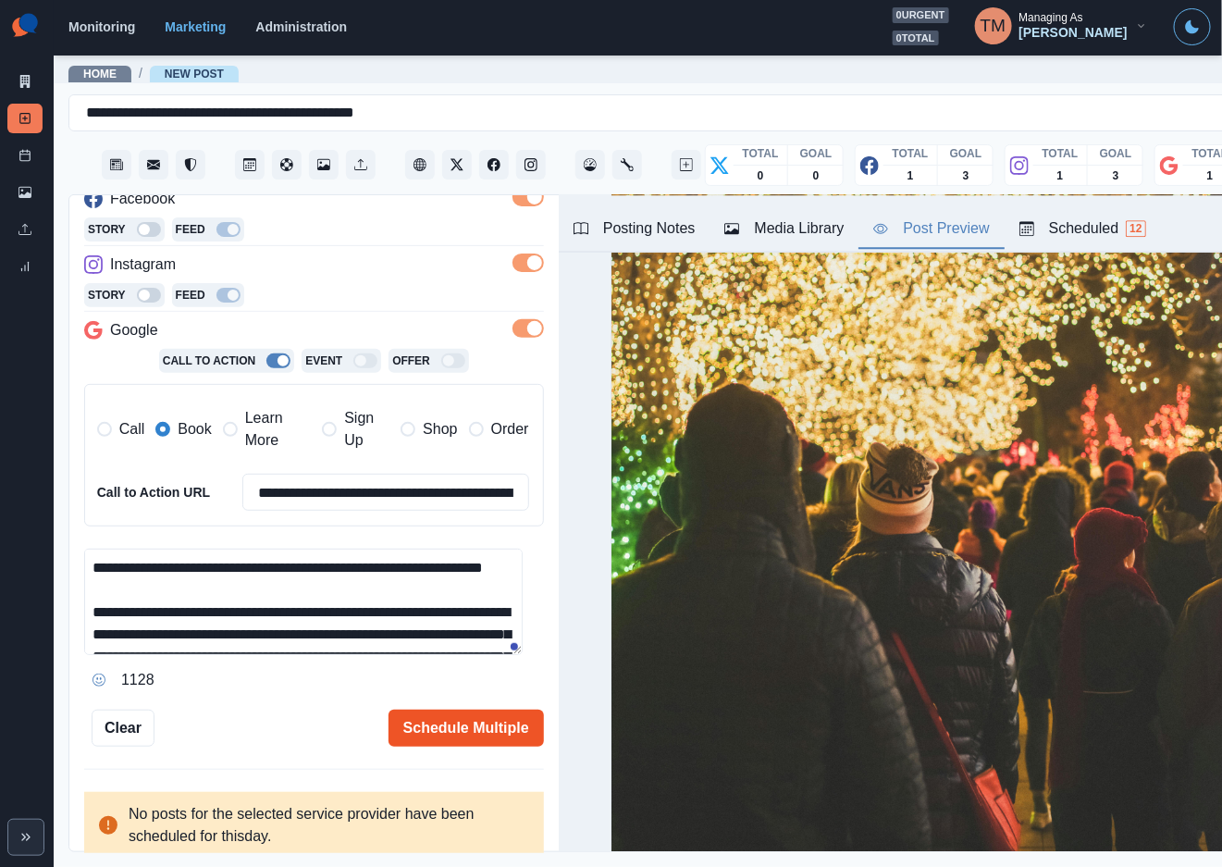
click at [480, 731] on button "Schedule Multiple" at bounding box center [465, 727] width 155 height 37
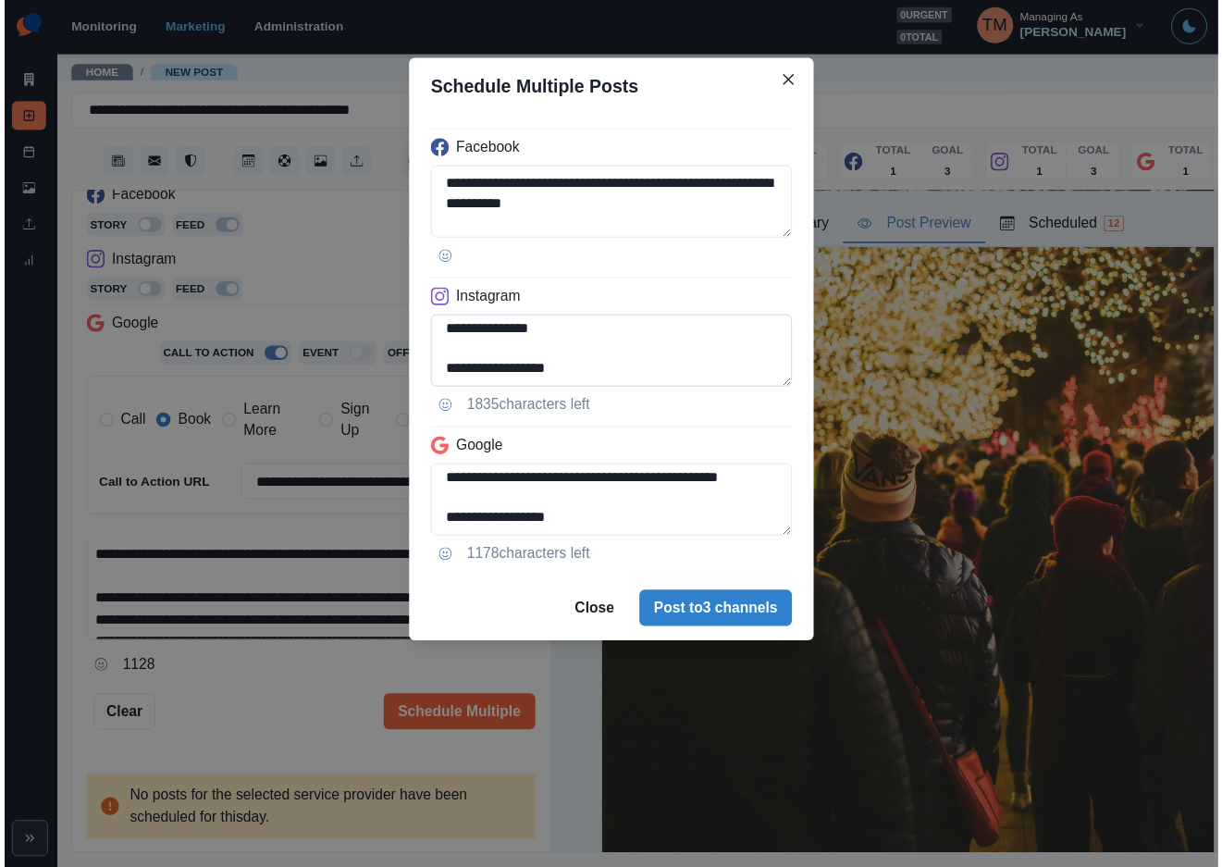
scroll to position [228, 0]
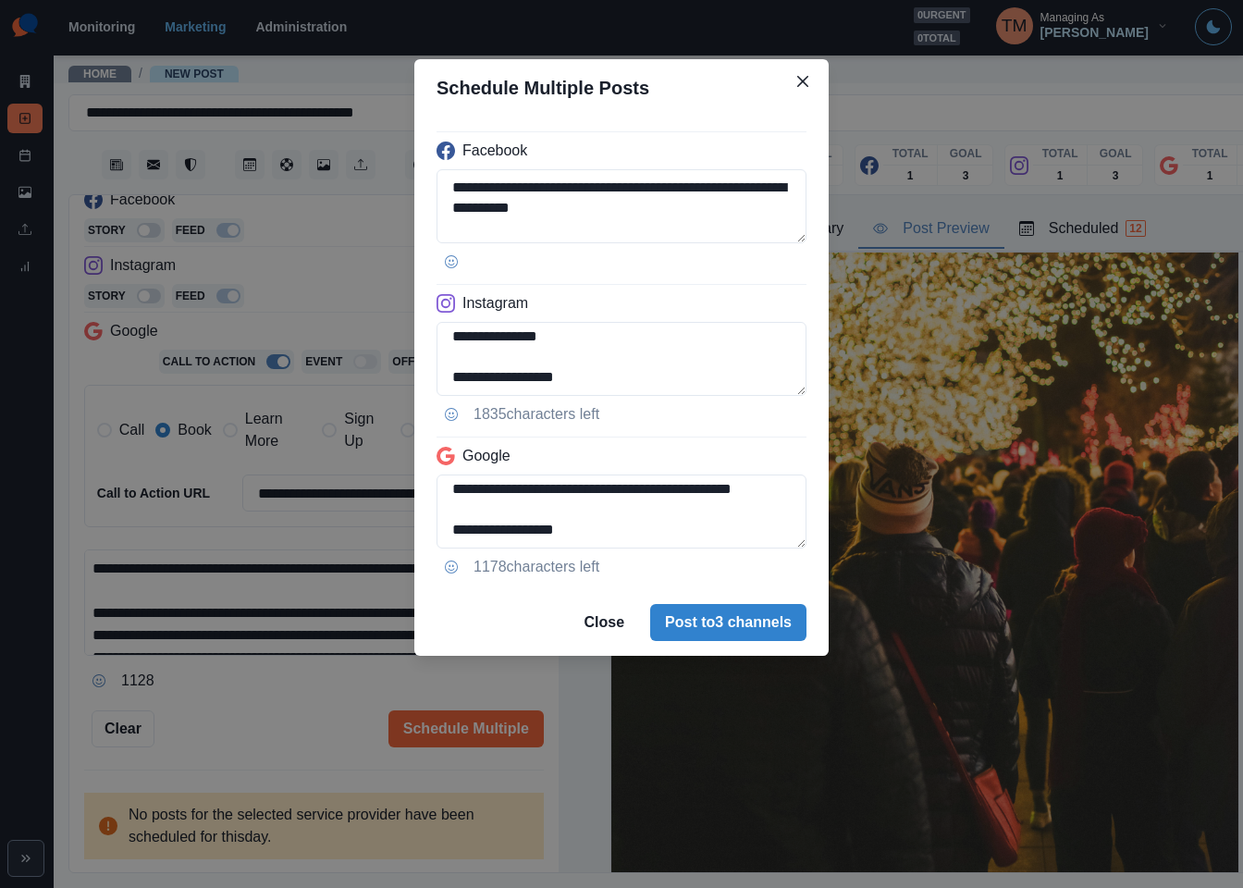
click at [292, 705] on div "**********" at bounding box center [621, 444] width 1243 height 888
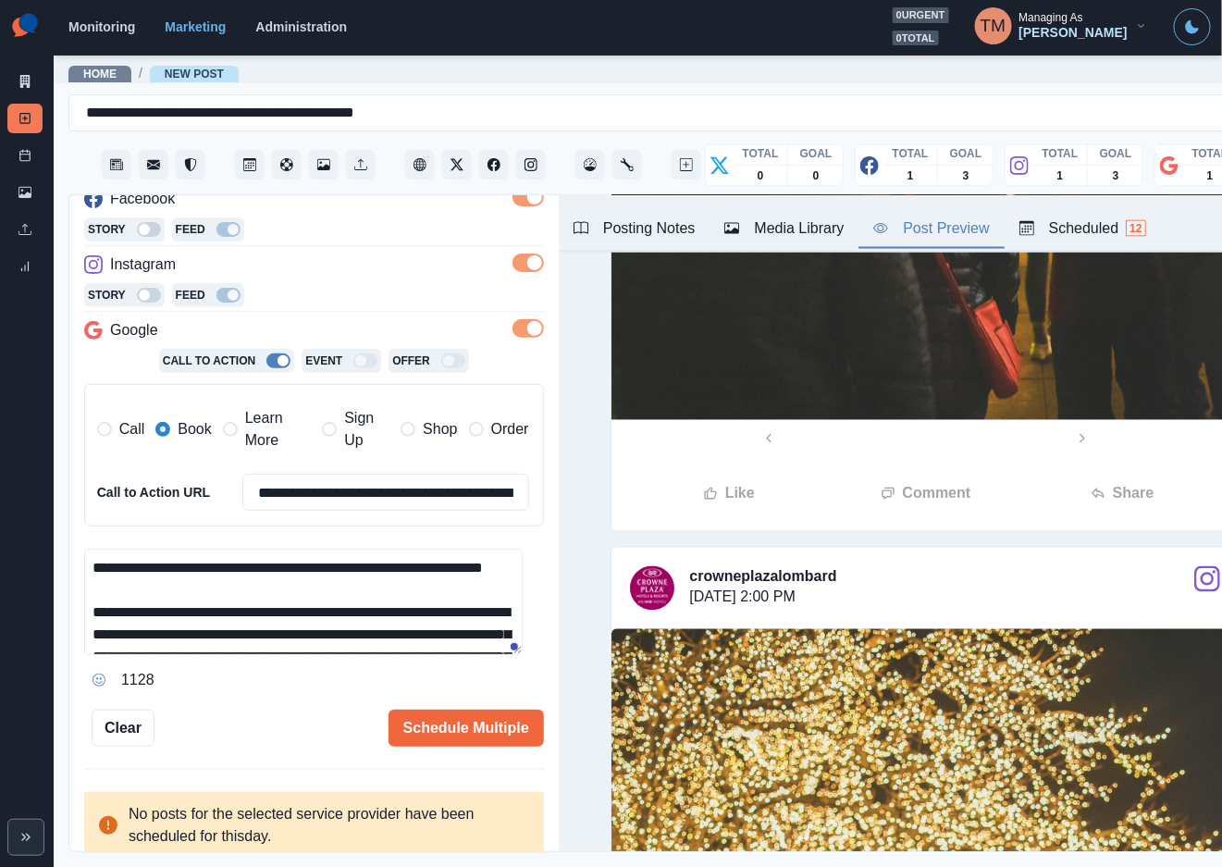
scroll to position [1110, 0]
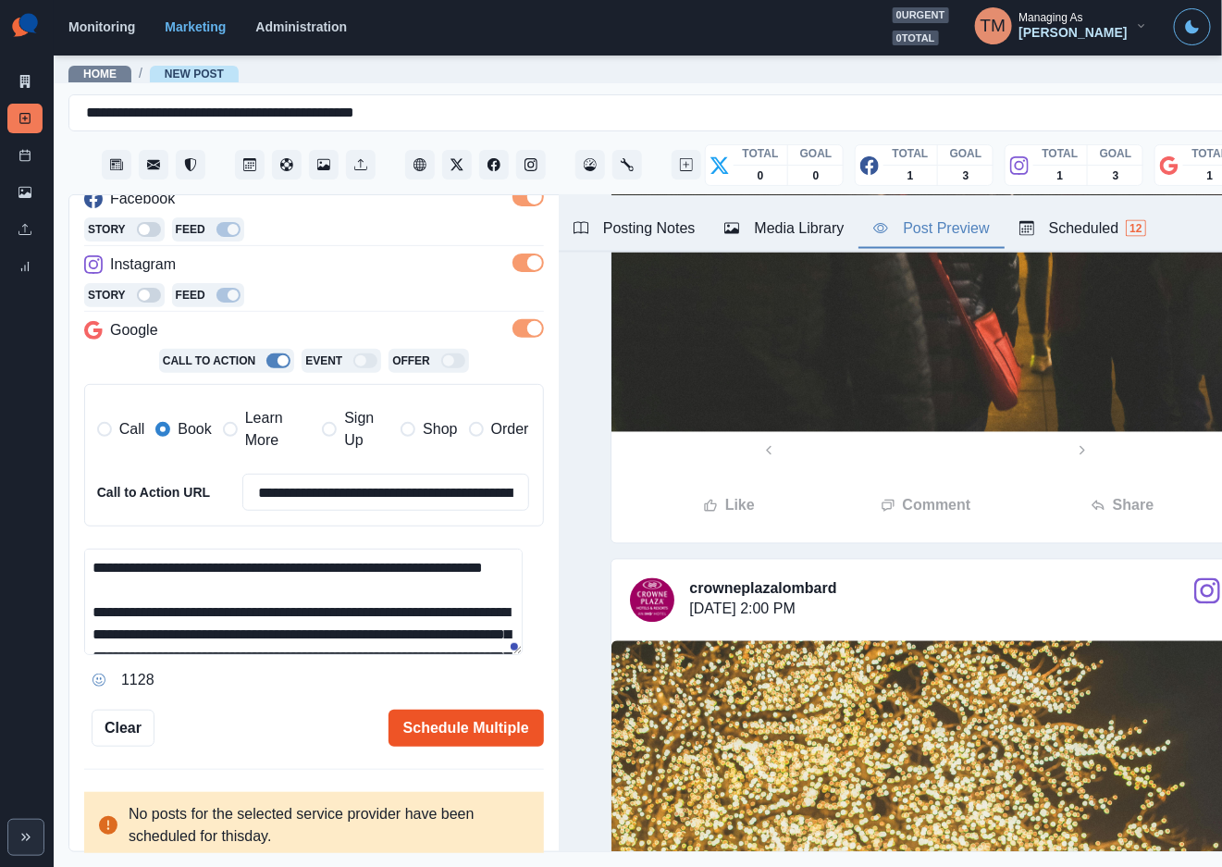
click at [423, 722] on button "Schedule Multiple" at bounding box center [465, 727] width 155 height 37
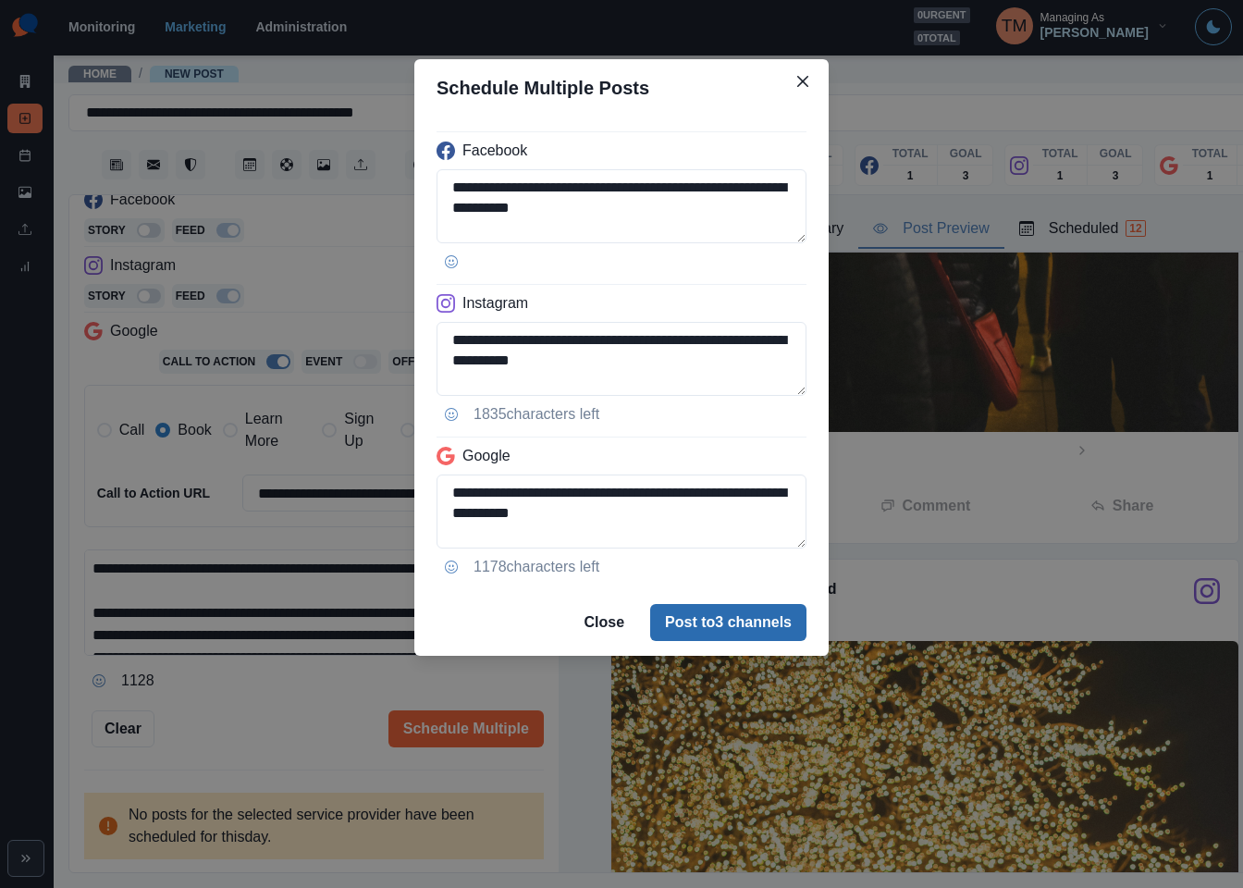
click at [722, 624] on button "Post to 3 channels" at bounding box center [728, 622] width 156 height 37
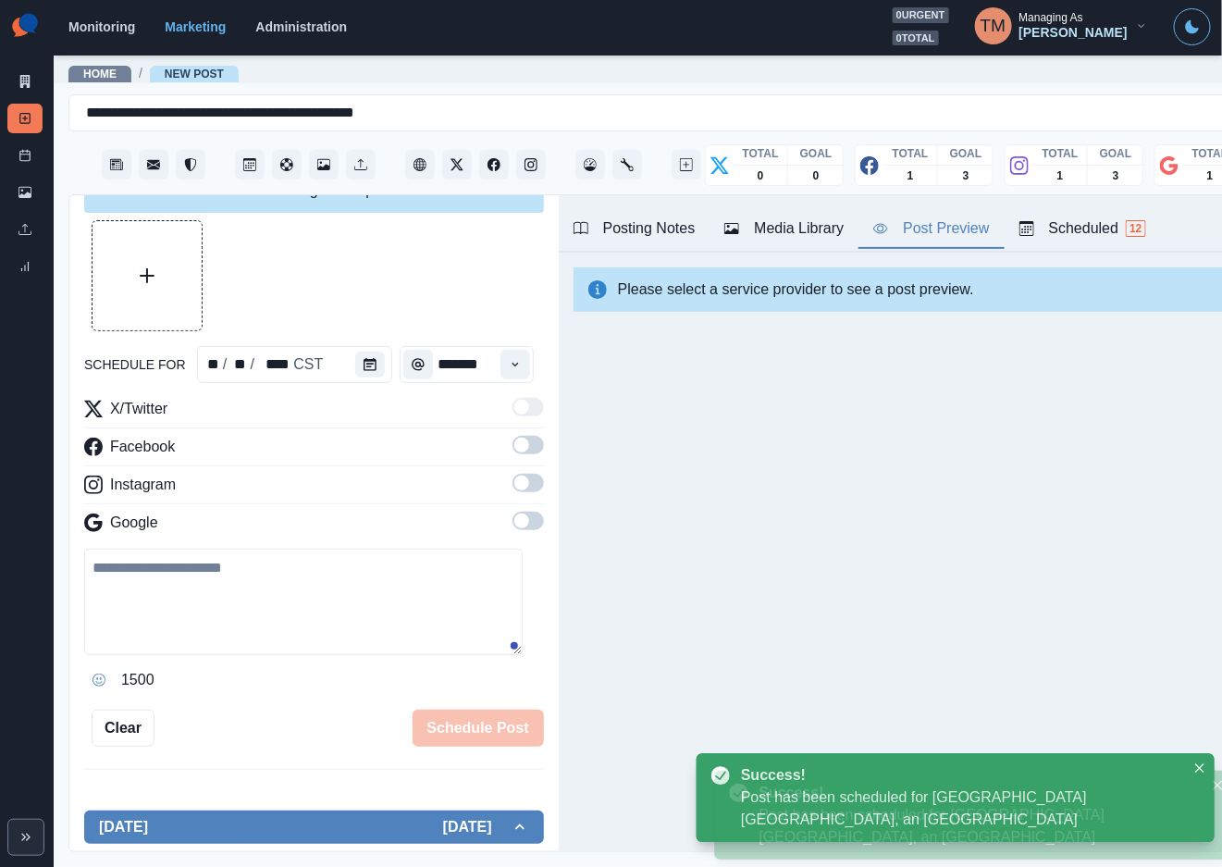
scroll to position [290, 0]
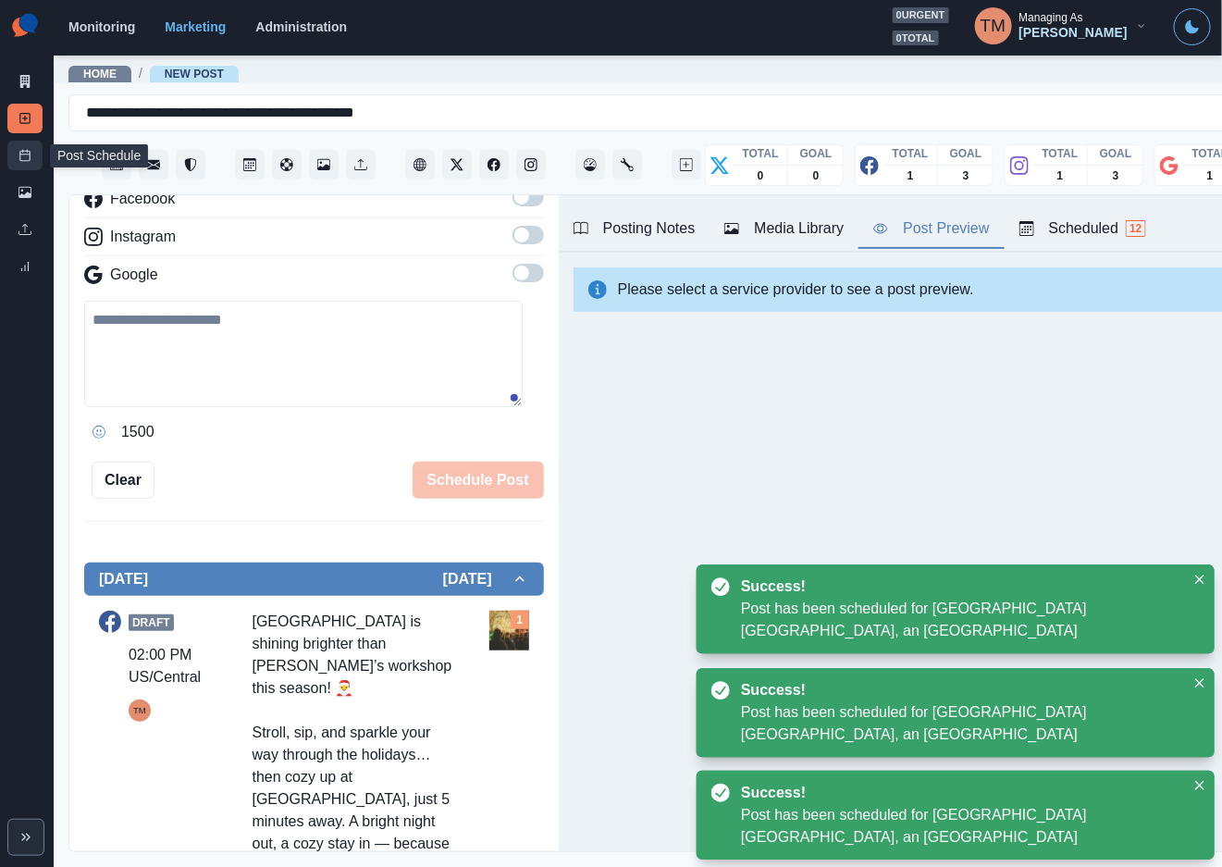
click at [15, 155] on link "Post Schedule" at bounding box center [24, 156] width 35 height 30
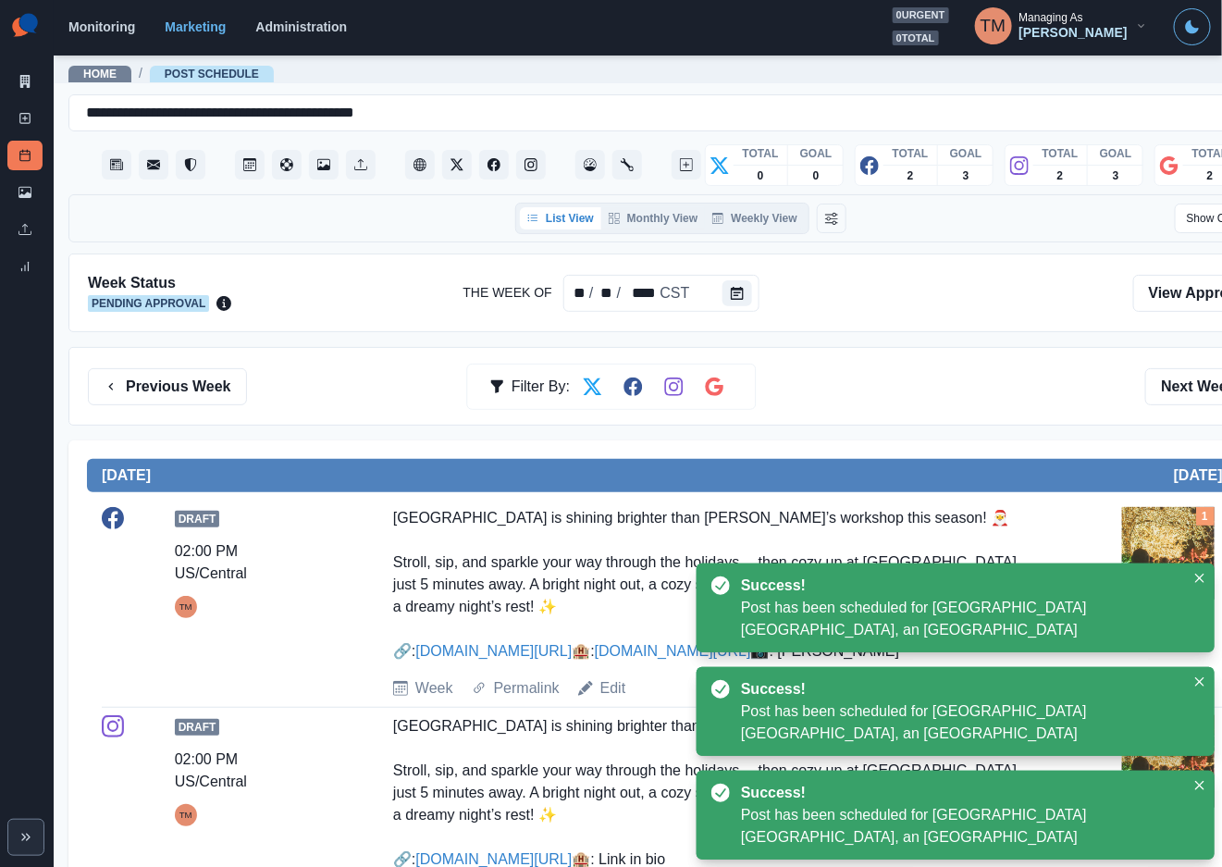
click at [933, 401] on div "Previous Week Filter By: Next Week" at bounding box center [681, 386] width 1186 height 37
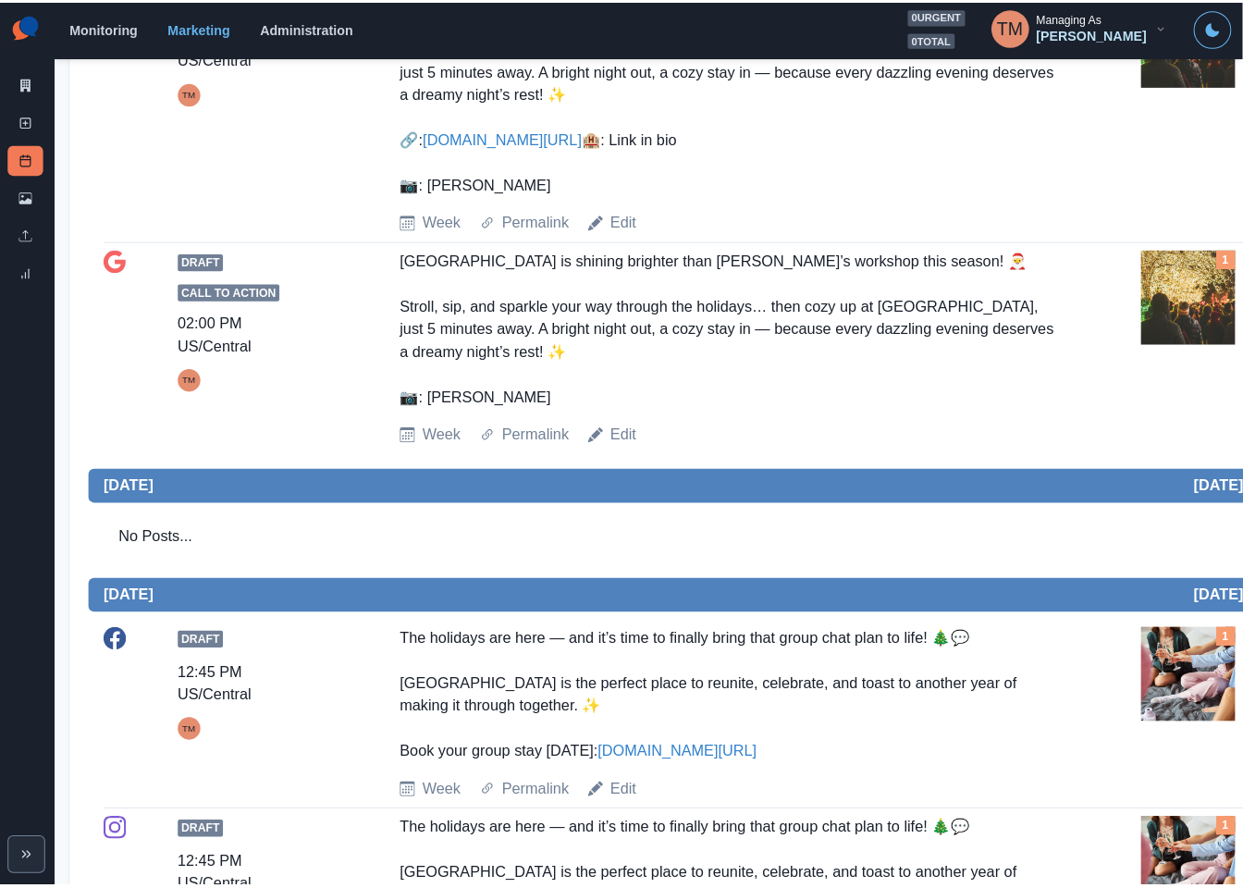
scroll to position [832, 0]
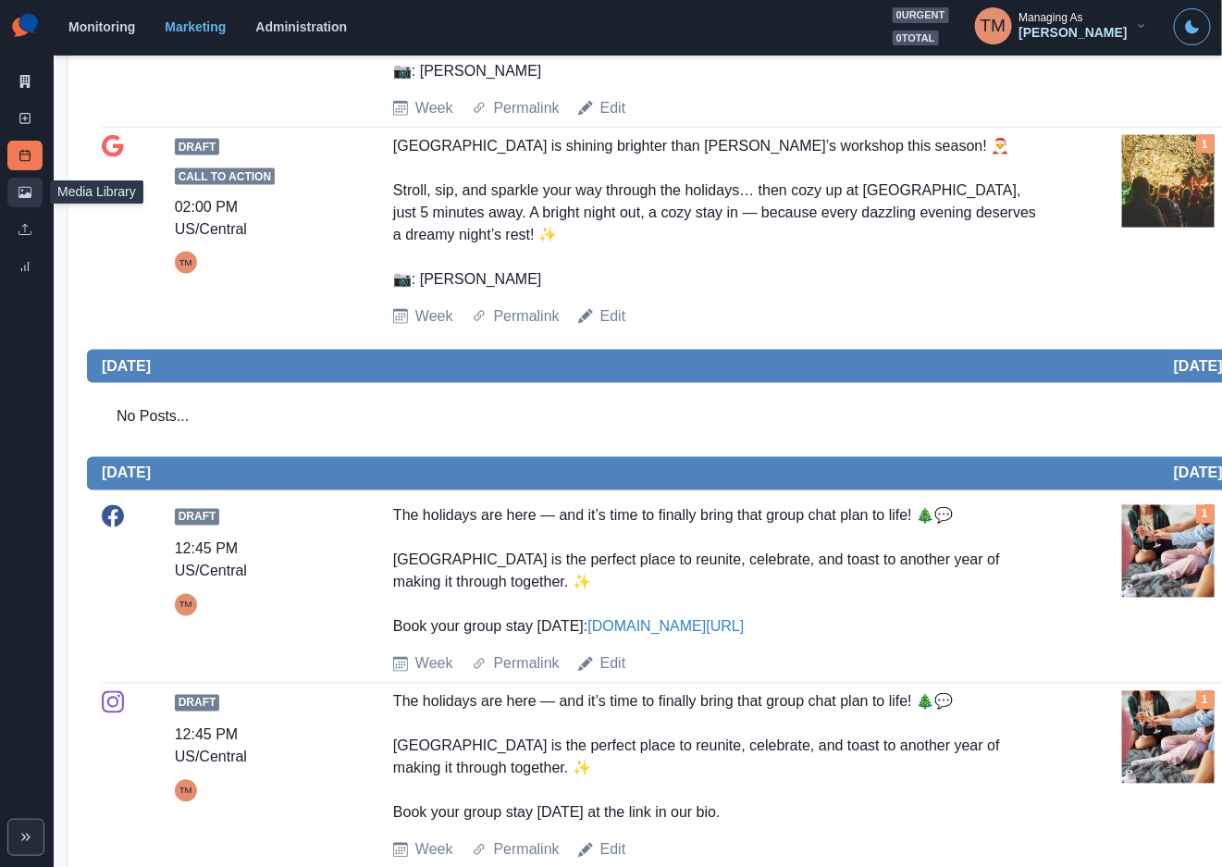
click at [26, 198] on icon at bounding box center [24, 192] width 13 height 13
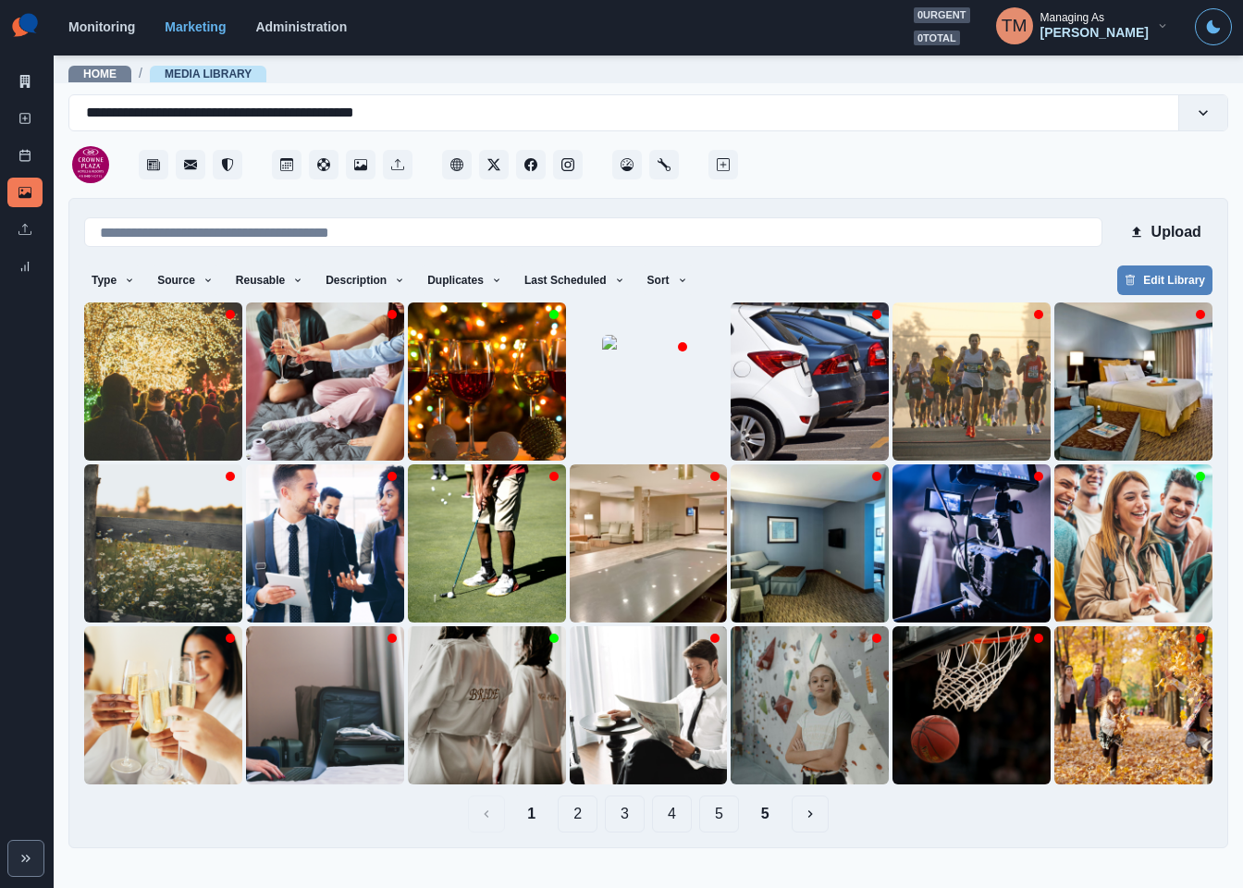
click at [764, 816] on button "5" at bounding box center [765, 813] width 38 height 37
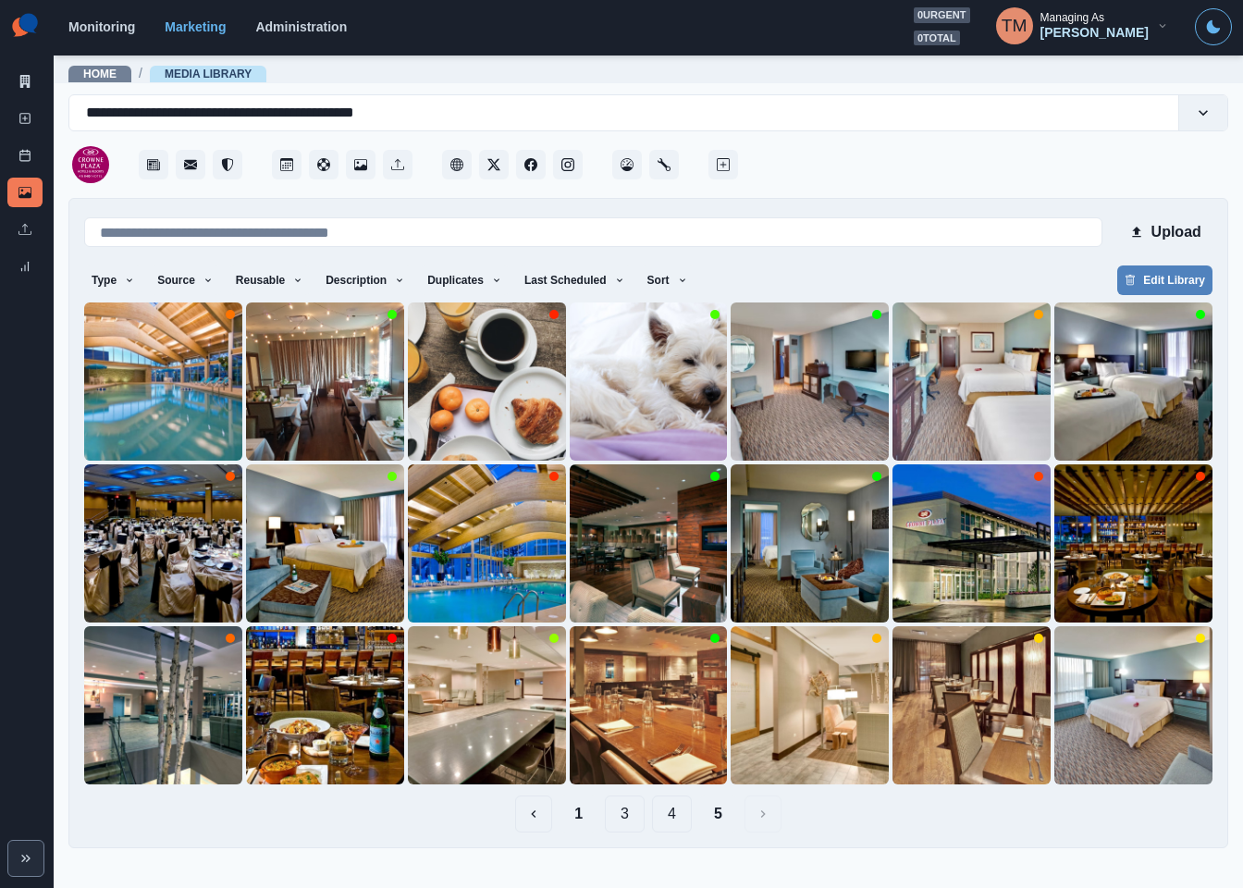
click at [578, 816] on button "1" at bounding box center [579, 813] width 38 height 37
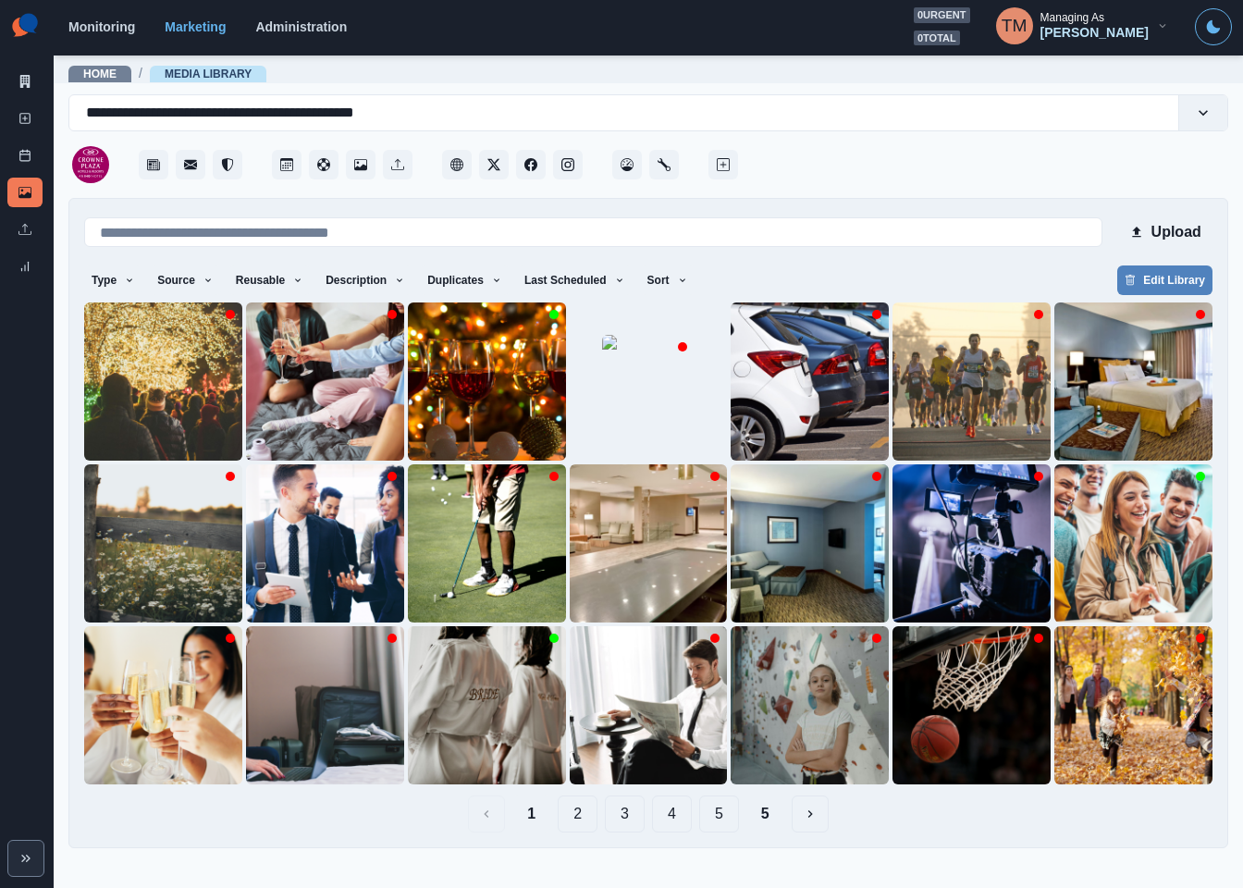
click at [575, 817] on button "2" at bounding box center [578, 813] width 40 height 37
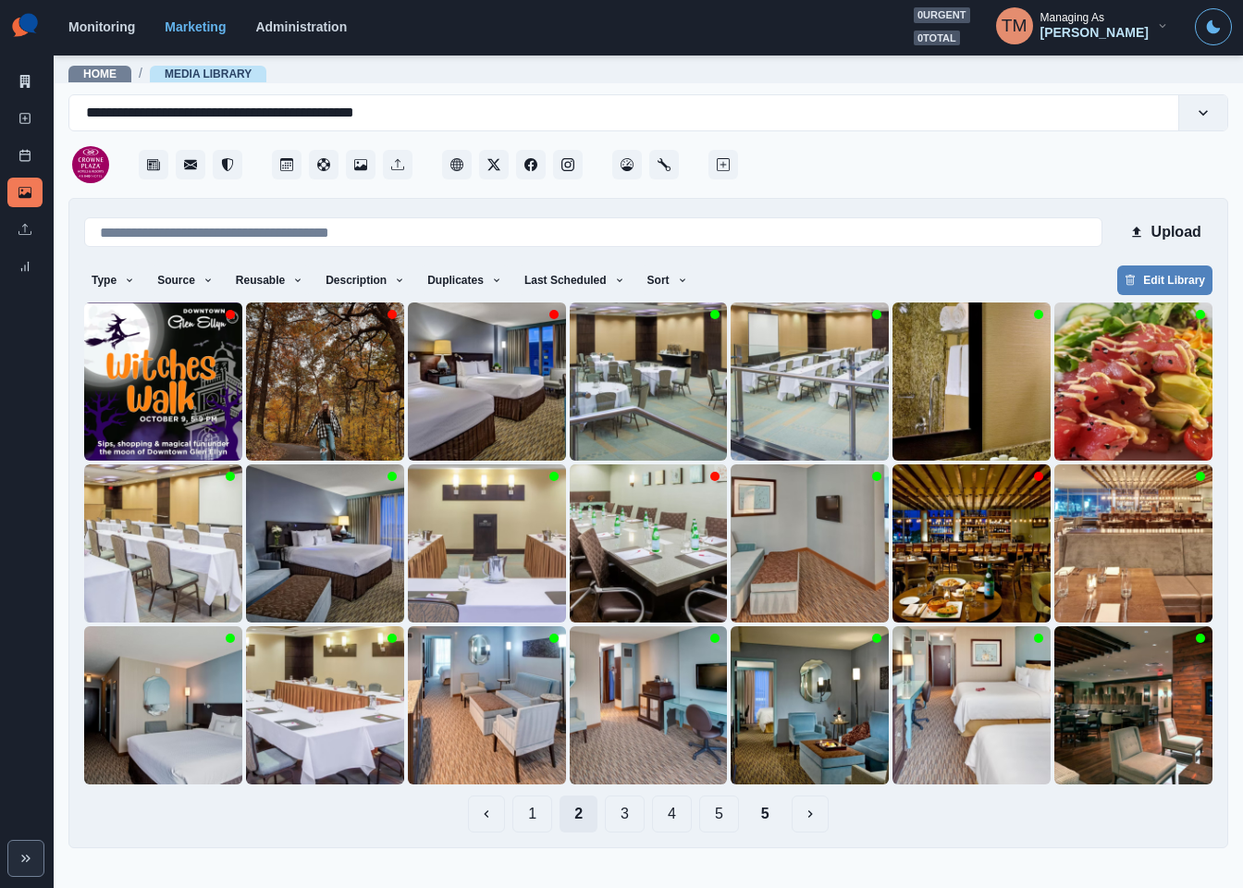
click at [597, 816] on button "2" at bounding box center [579, 813] width 38 height 37
click at [623, 814] on button "3" at bounding box center [625, 813] width 40 height 37
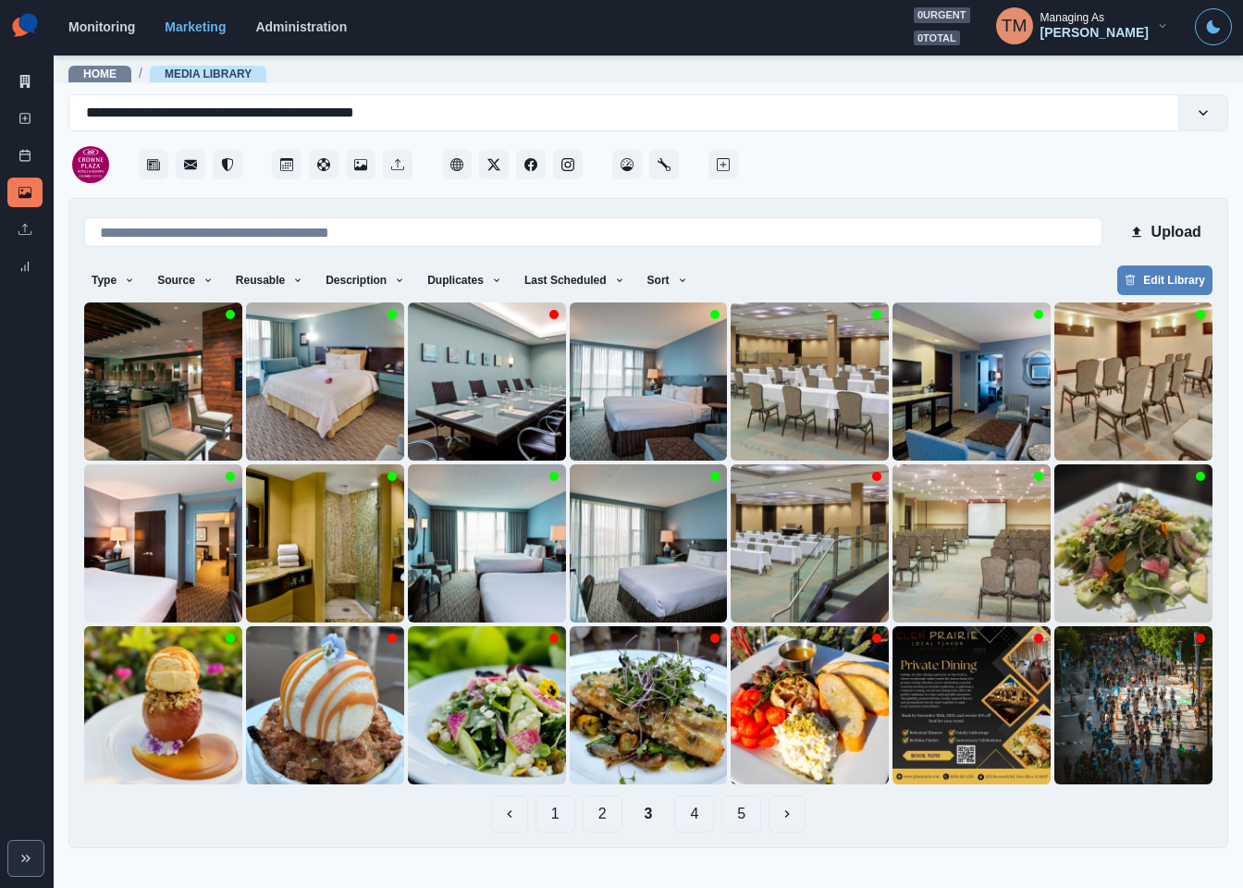
click at [692, 817] on button "4" at bounding box center [694, 813] width 40 height 37
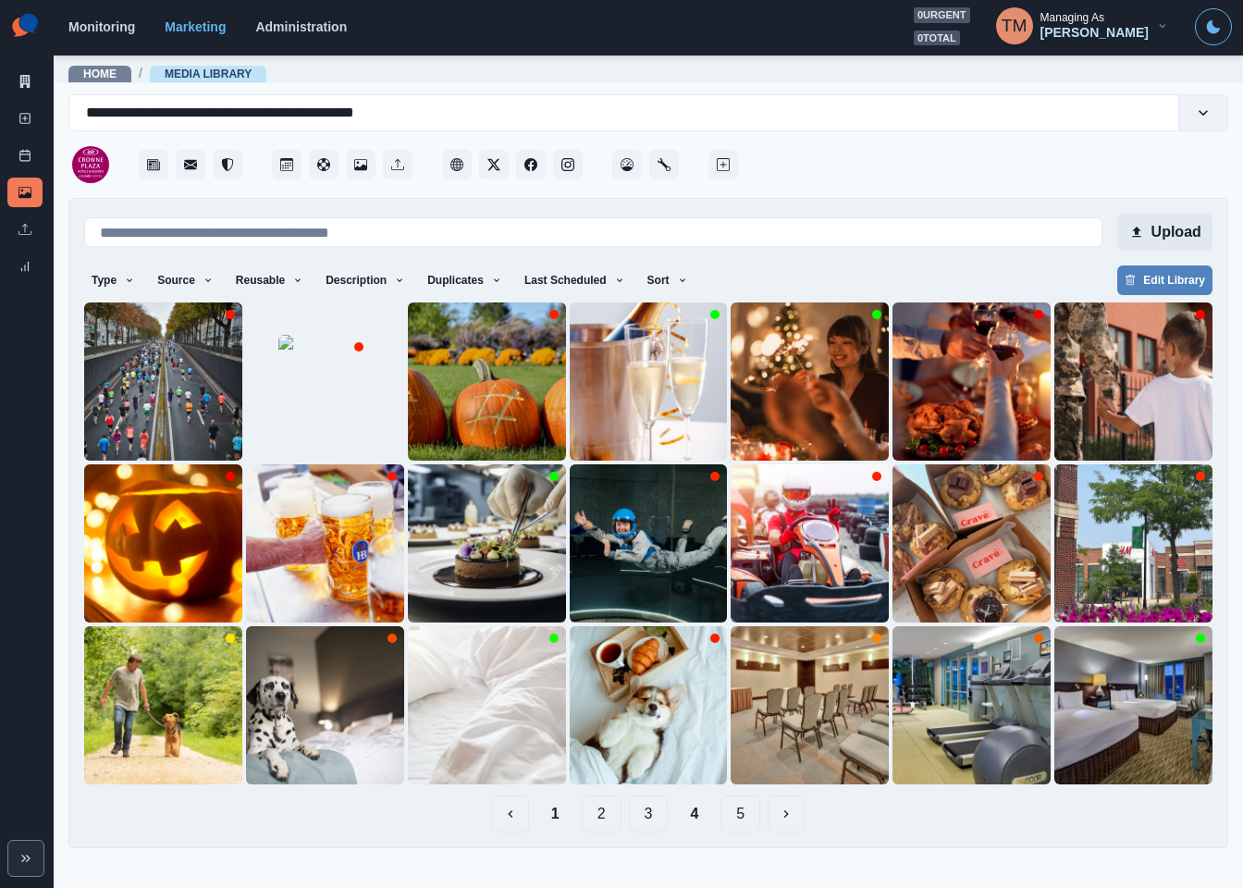
click at [1166, 230] on button "Upload" at bounding box center [1164, 232] width 95 height 37
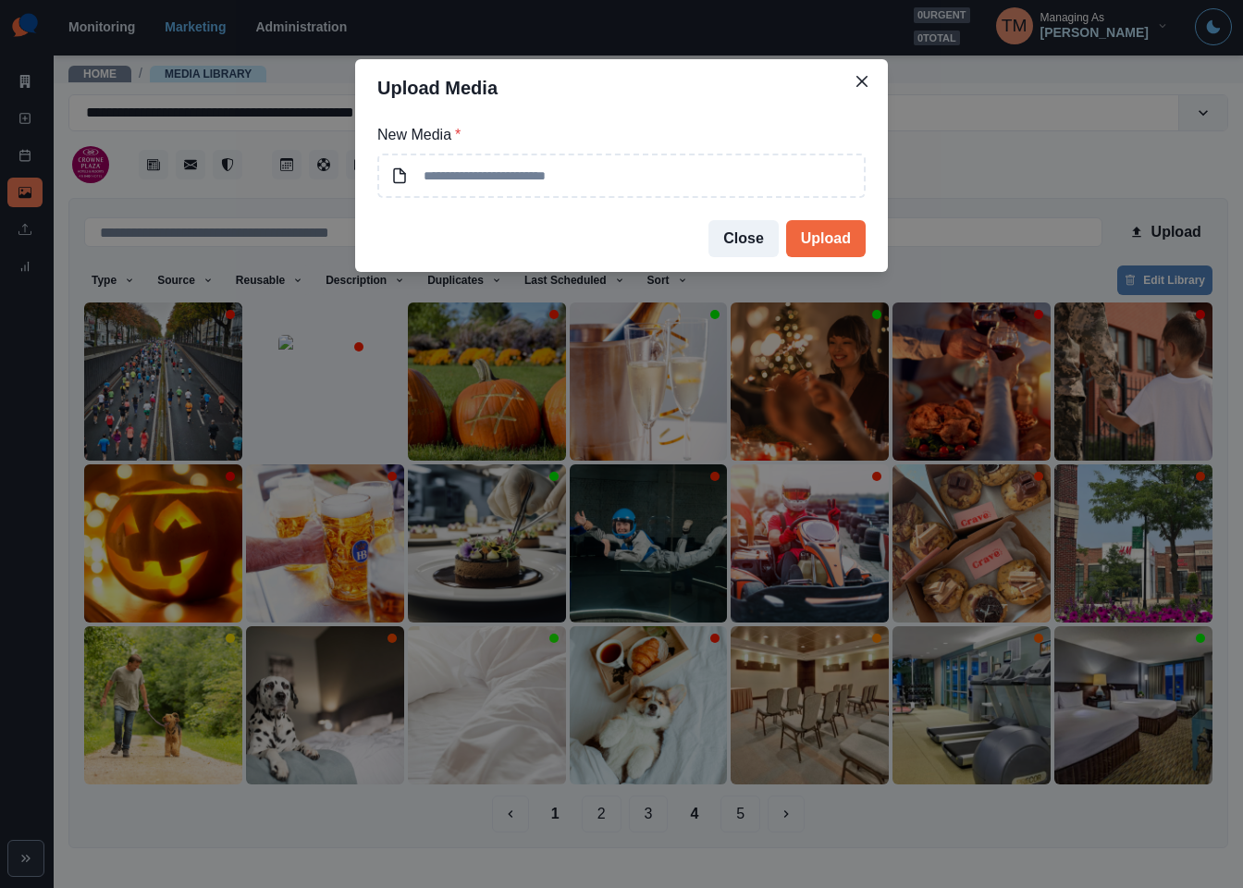
click at [947, 165] on div "Upload Media New Media * Close Upload" at bounding box center [621, 444] width 1243 height 888
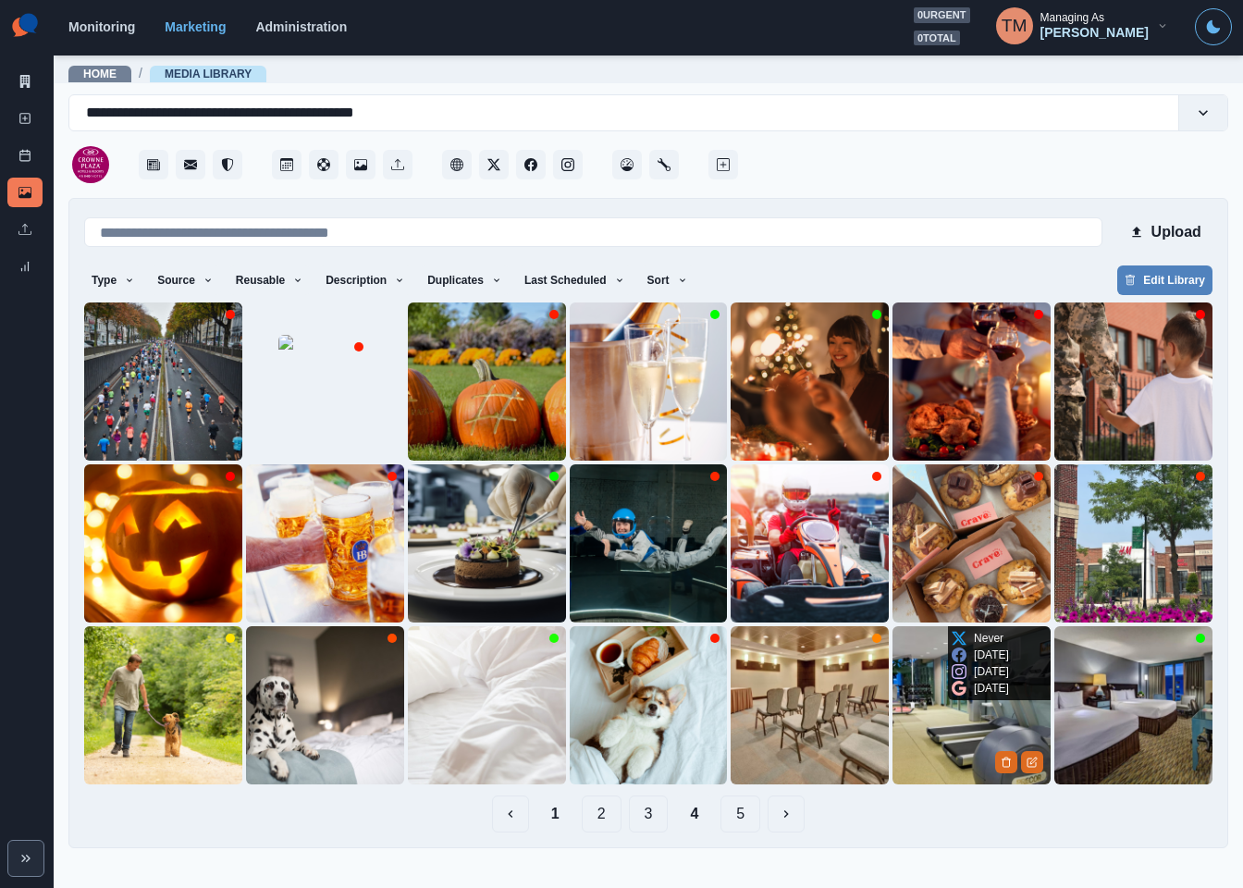
click at [946, 738] on img at bounding box center [972, 705] width 158 height 158
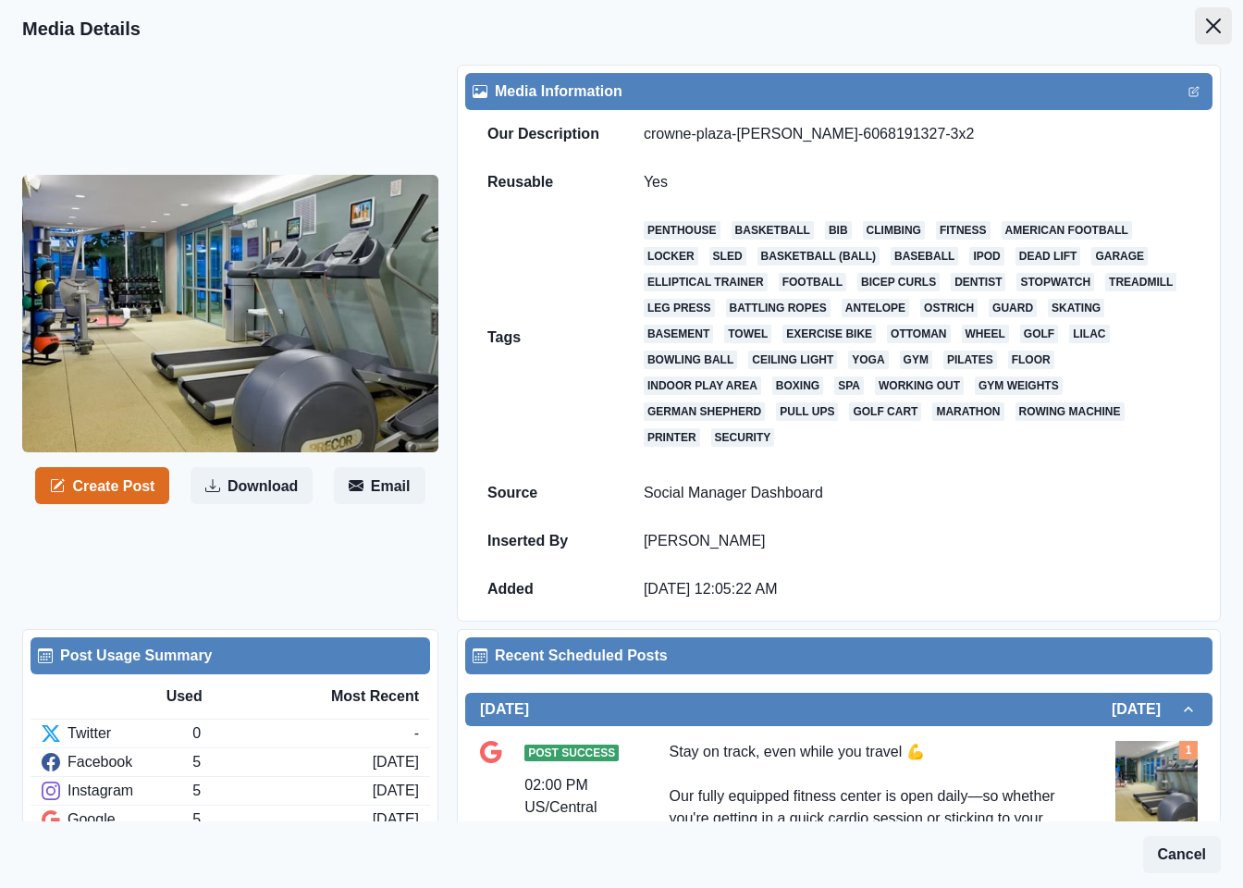
click at [1206, 23] on icon "Close" at bounding box center [1213, 25] width 15 height 15
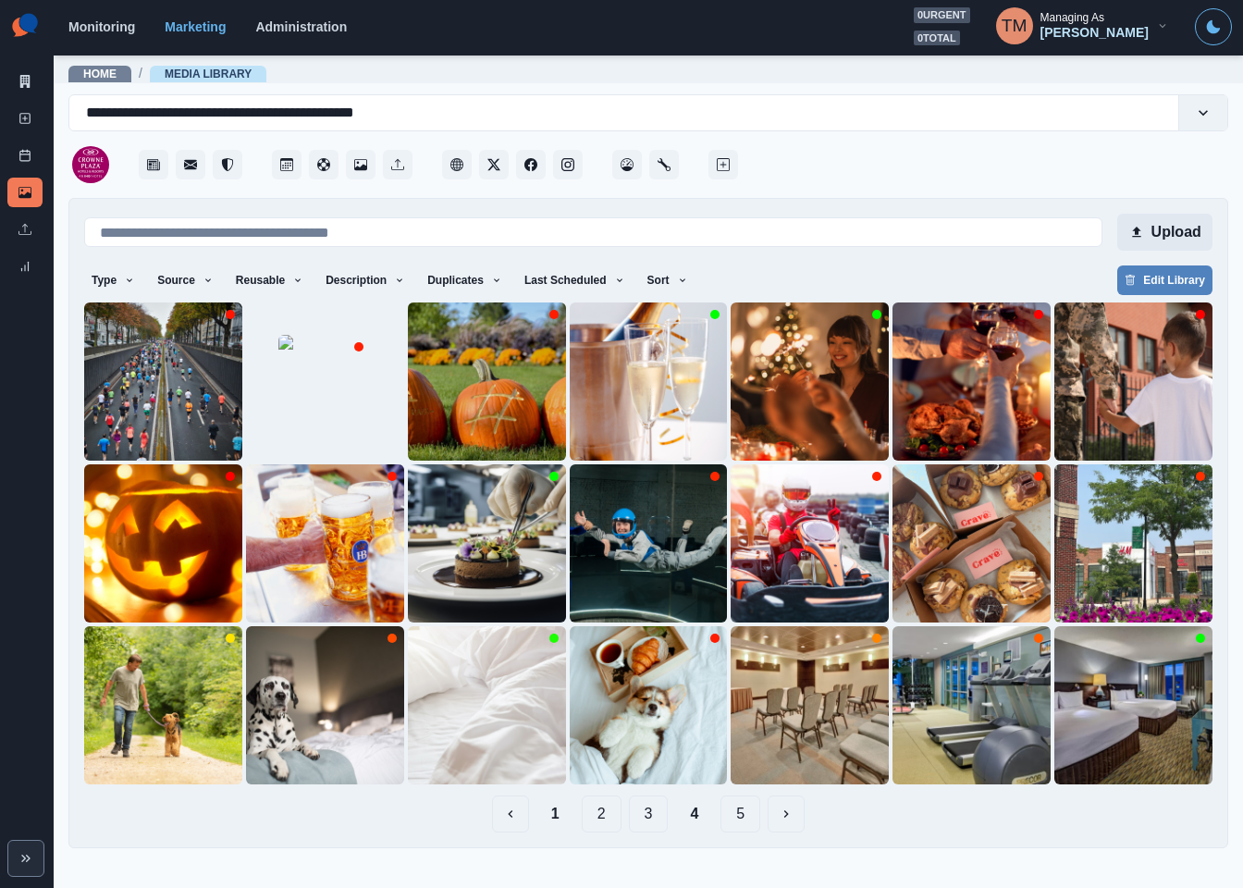
click at [1178, 236] on button "Upload" at bounding box center [1164, 232] width 95 height 37
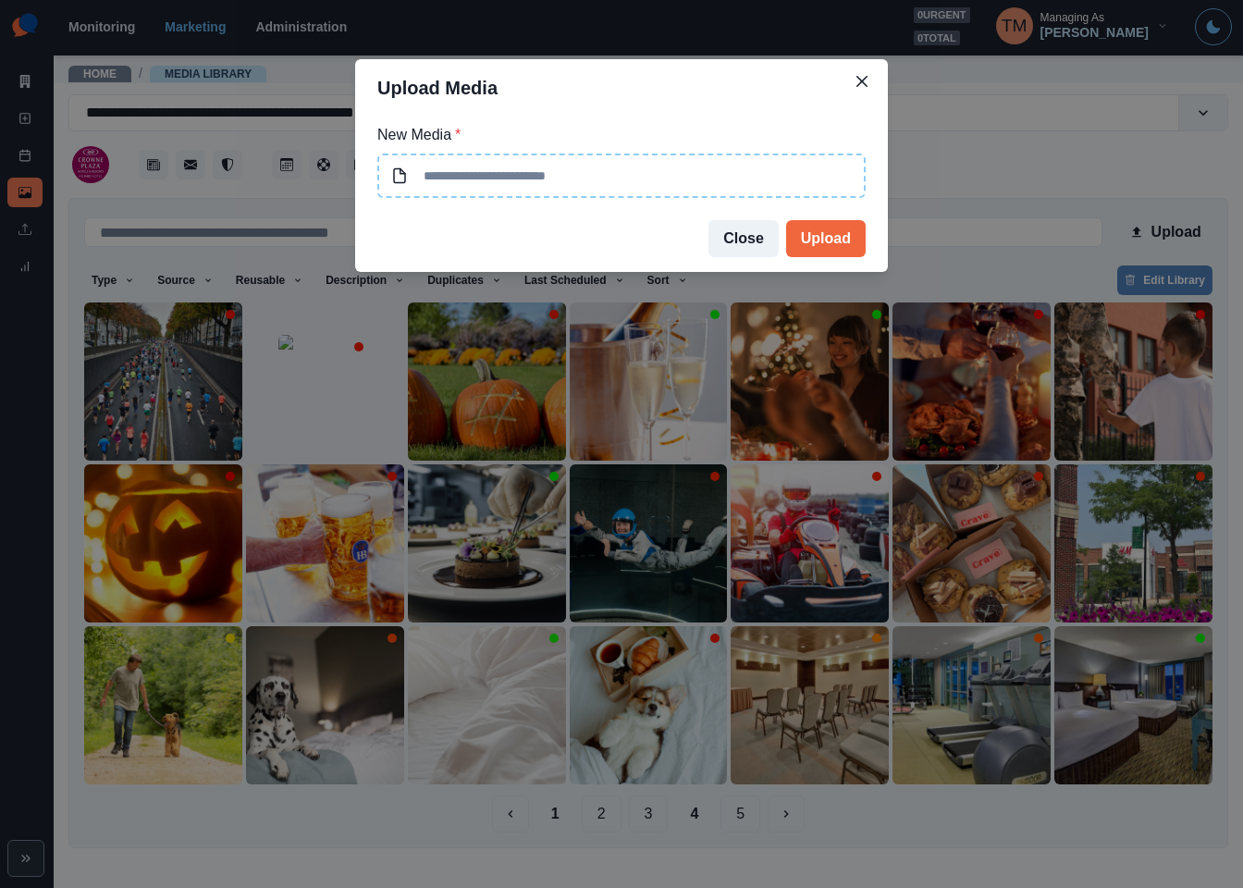
click at [573, 181] on input at bounding box center [621, 176] width 488 height 44
type input "**********"
drag, startPoint x: 561, startPoint y: 173, endPoint x: 388, endPoint y: 175, distance: 172.1
click at [388, 175] on input "**********" at bounding box center [621, 176] width 488 height 44
click at [821, 239] on button "Upload" at bounding box center [826, 238] width 80 height 37
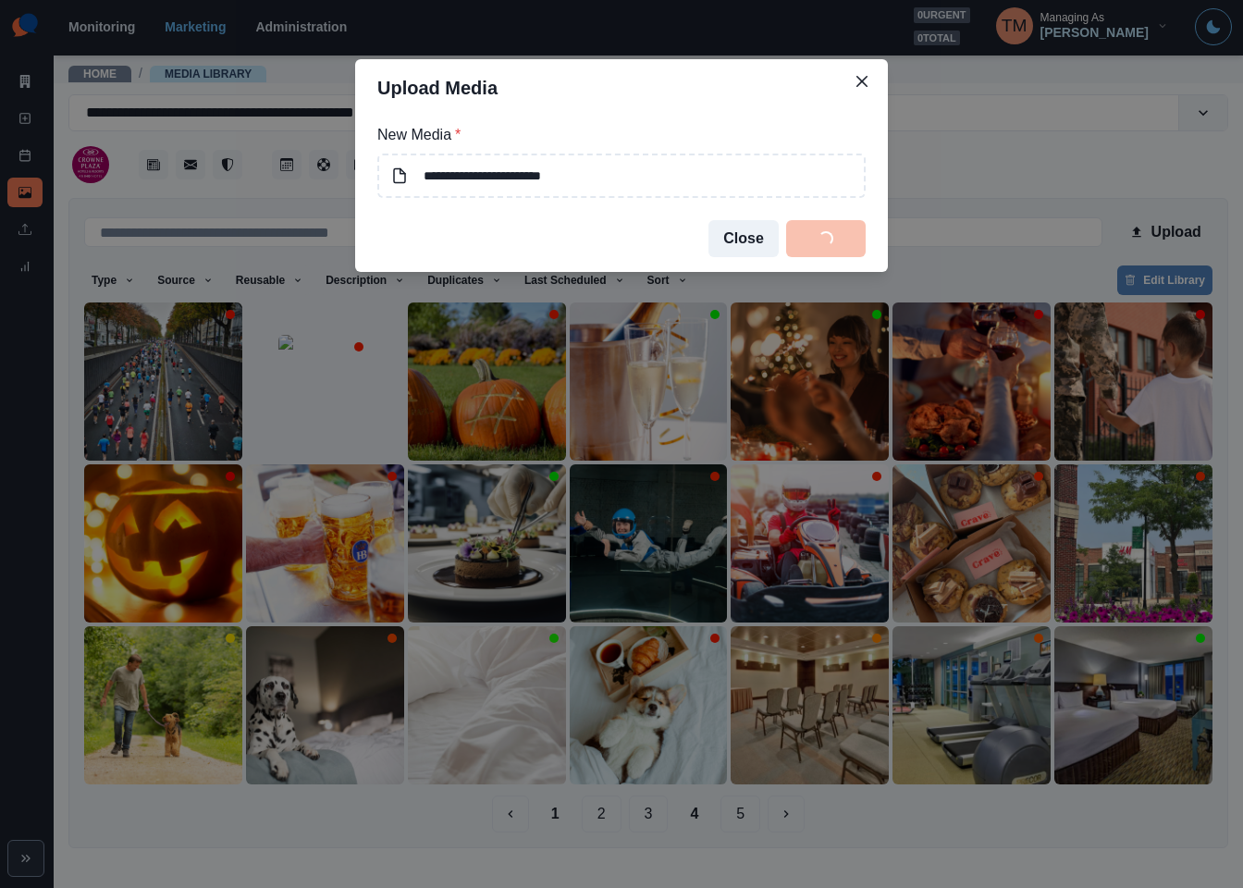
click at [1043, 173] on div "**********" at bounding box center [621, 444] width 1243 height 888
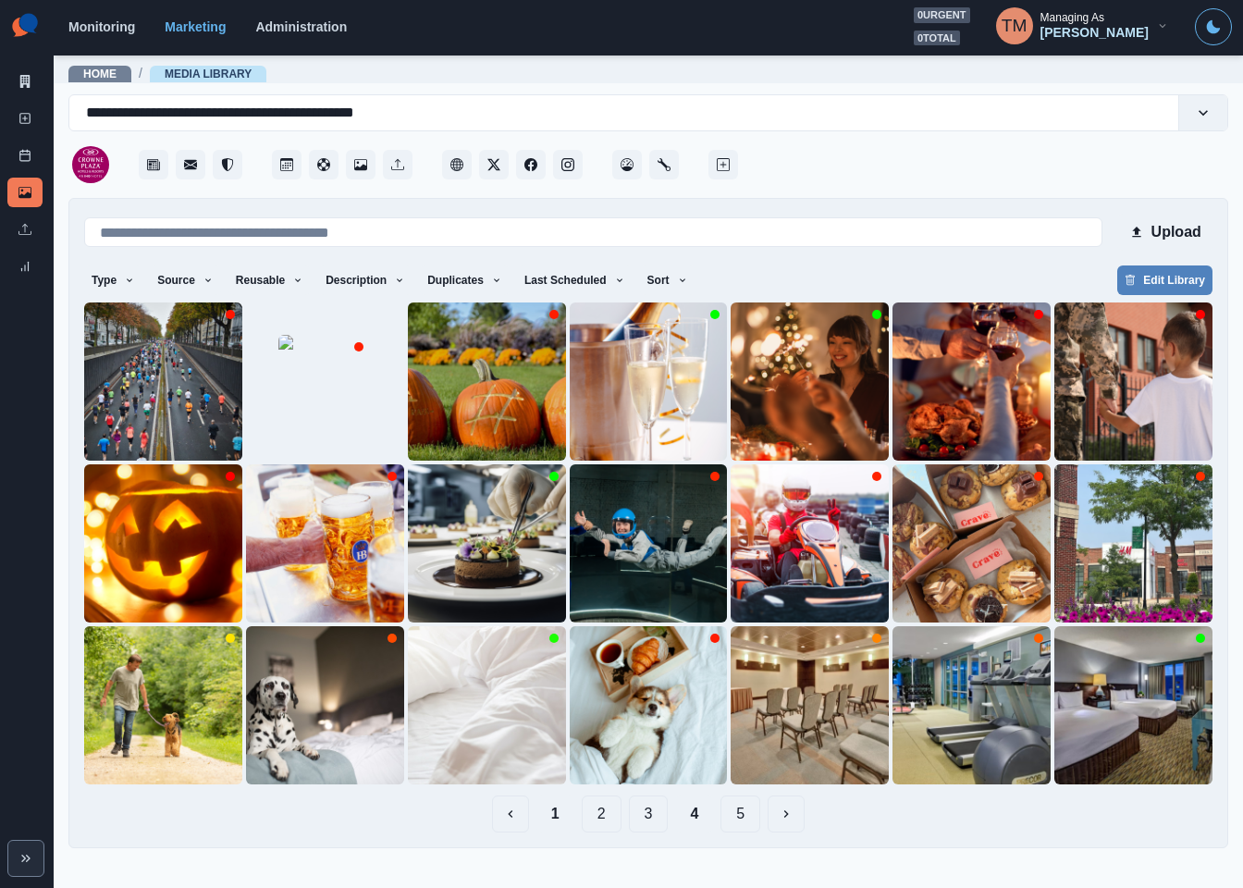
click at [539, 817] on button "1" at bounding box center [555, 813] width 38 height 37
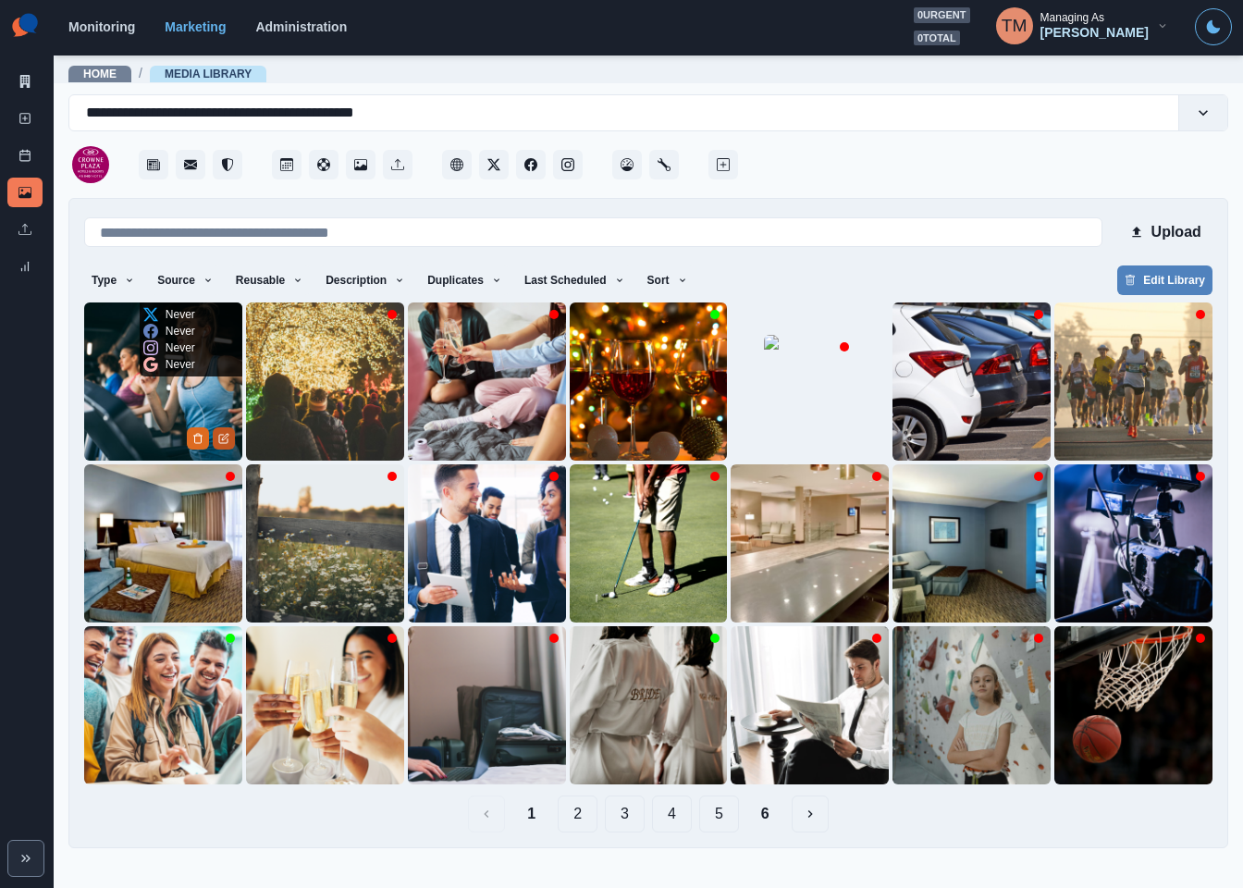
click at [220, 441] on icon "Edit Media" at bounding box center [223, 438] width 11 height 11
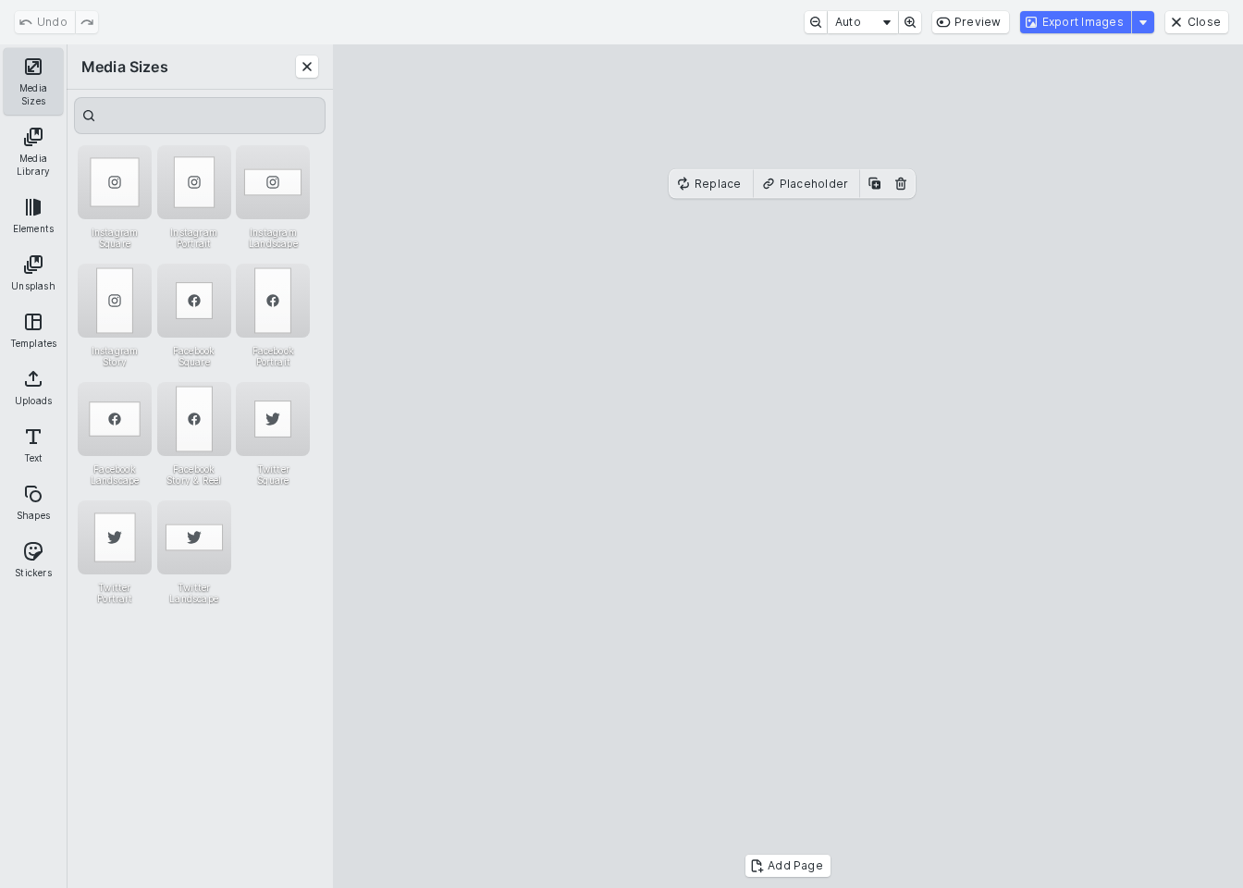
click at [33, 75] on button "Media Sizes" at bounding box center [33, 81] width 59 height 67
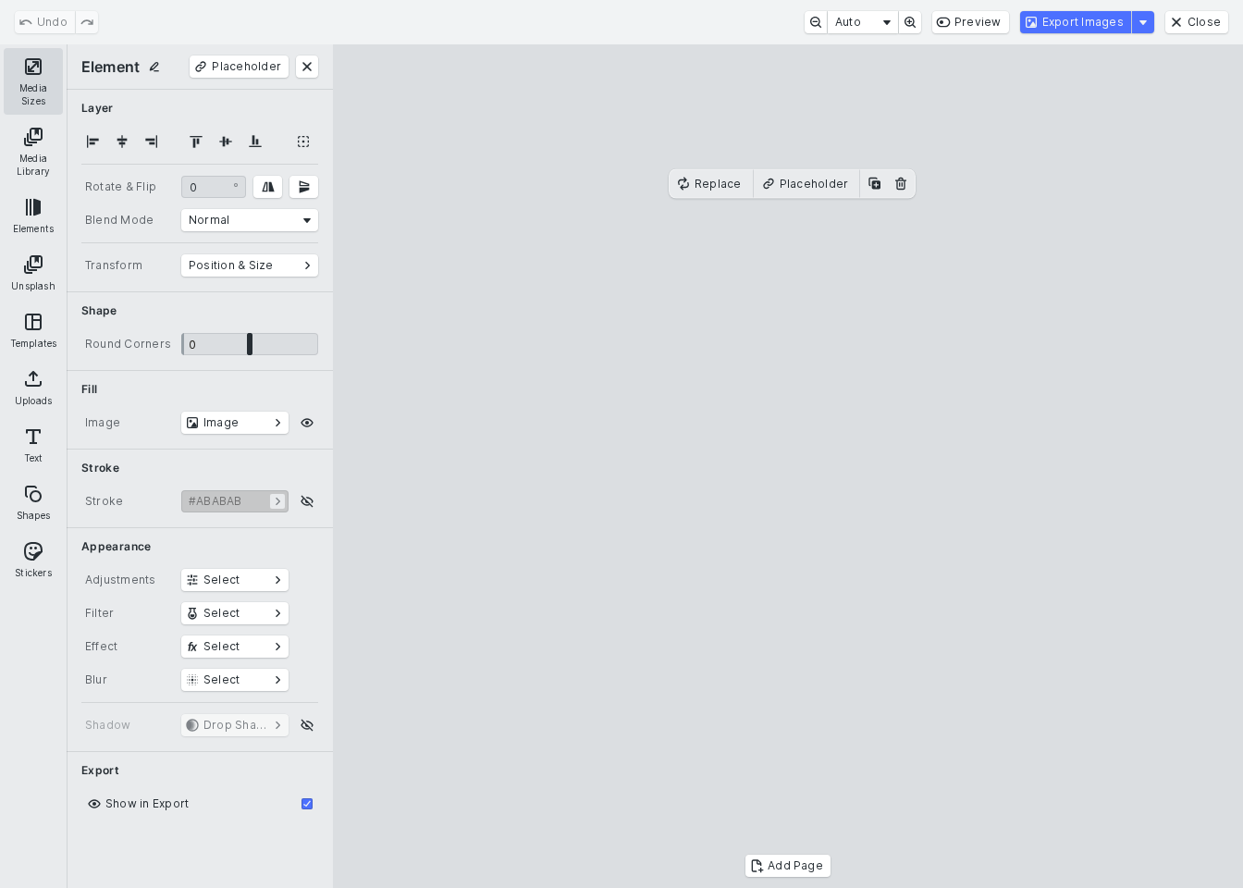
click at [33, 75] on button "Media Sizes" at bounding box center [33, 81] width 59 height 67
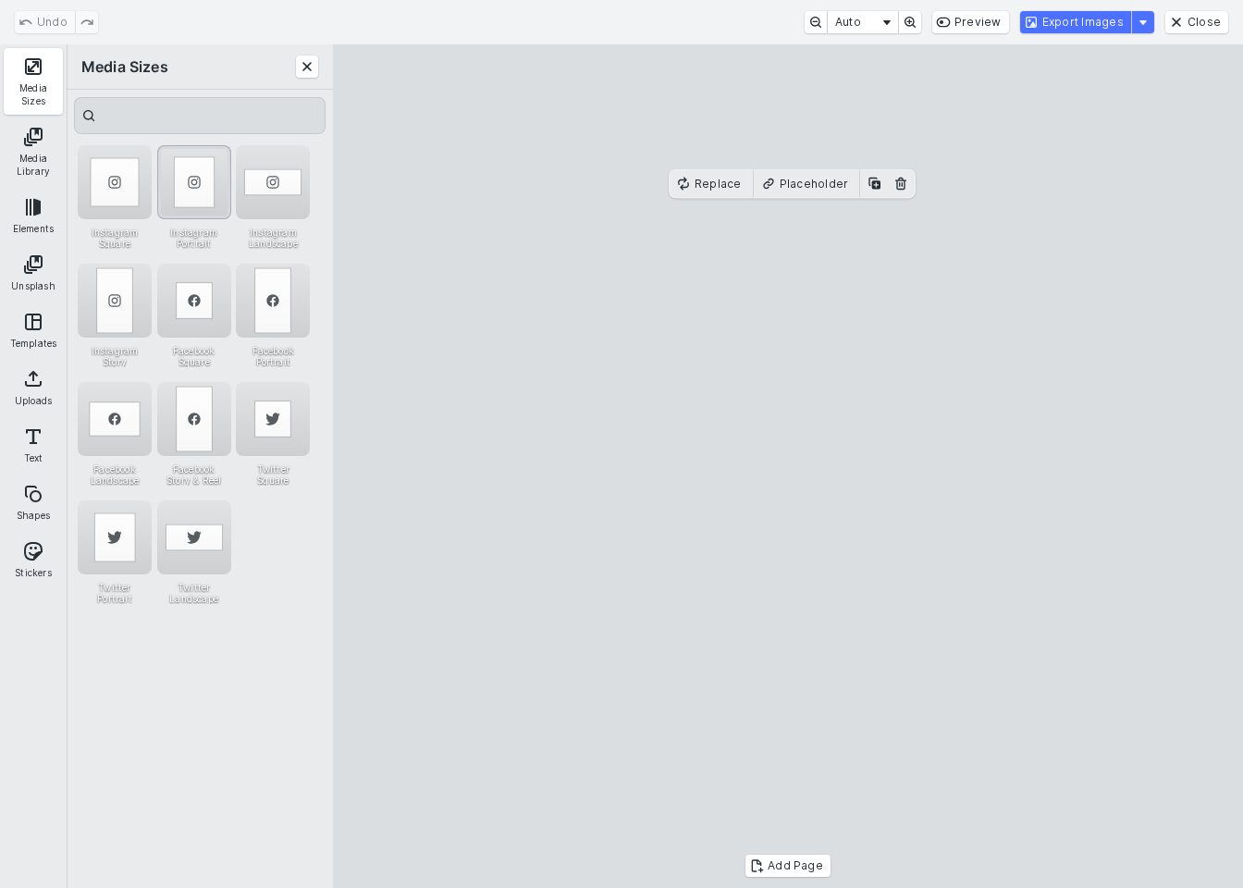
click at [186, 189] on div "Instagram Portrait" at bounding box center [194, 182] width 74 height 74
click at [100, 184] on div "Instagram Square" at bounding box center [115, 182] width 74 height 74
click at [788, 466] on cesdk-canvas "Editor canvas" at bounding box center [788, 466] width 0 height 0
drag, startPoint x: 975, startPoint y: 536, endPoint x: 913, endPoint y: 536, distance: 62.0
click at [788, 466] on cesdk-canvas "Editor canvas" at bounding box center [788, 466] width 0 height 0
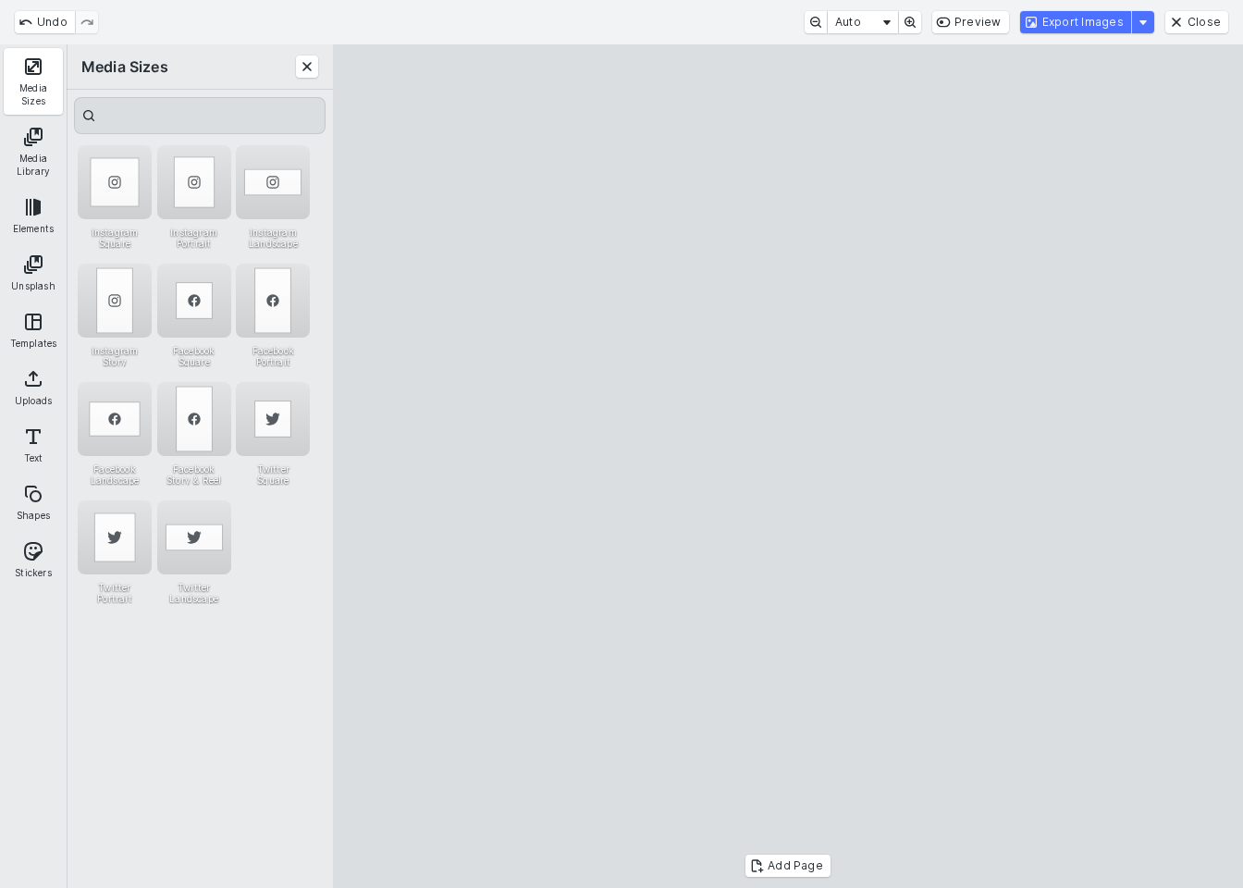
drag, startPoint x: 1041, startPoint y: 495, endPoint x: 1103, endPoint y: 498, distance: 62.0
click at [788, 466] on cesdk-canvas "Editor canvas" at bounding box center [788, 466] width 0 height 0
drag, startPoint x: 412, startPoint y: 492, endPoint x: 475, endPoint y: 492, distance: 63.8
click at [788, 466] on cesdk-canvas "Editor canvas" at bounding box center [788, 466] width 0 height 0
click at [1079, 26] on button "Export Images" at bounding box center [1075, 22] width 111 height 22
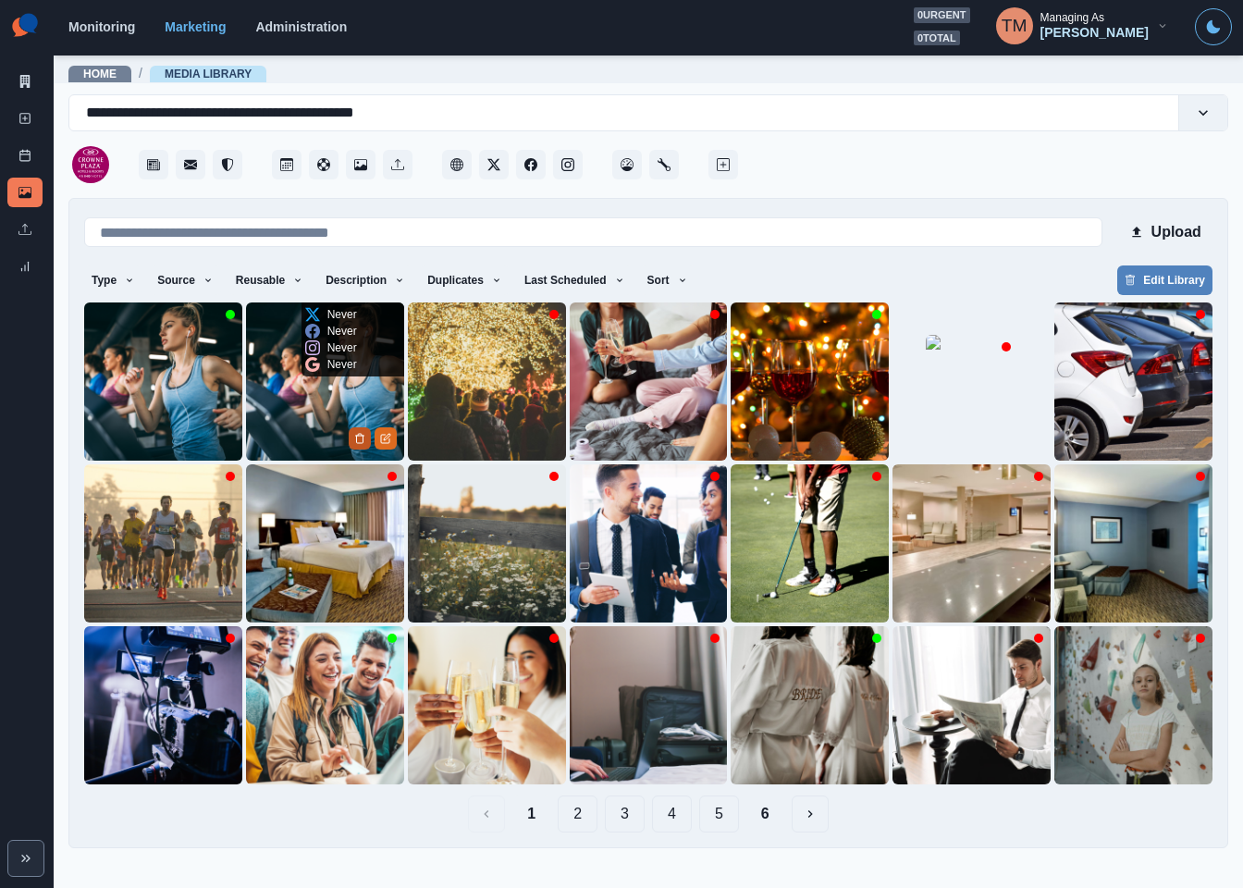
click at [358, 442] on icon "Delete Media" at bounding box center [359, 438] width 11 height 11
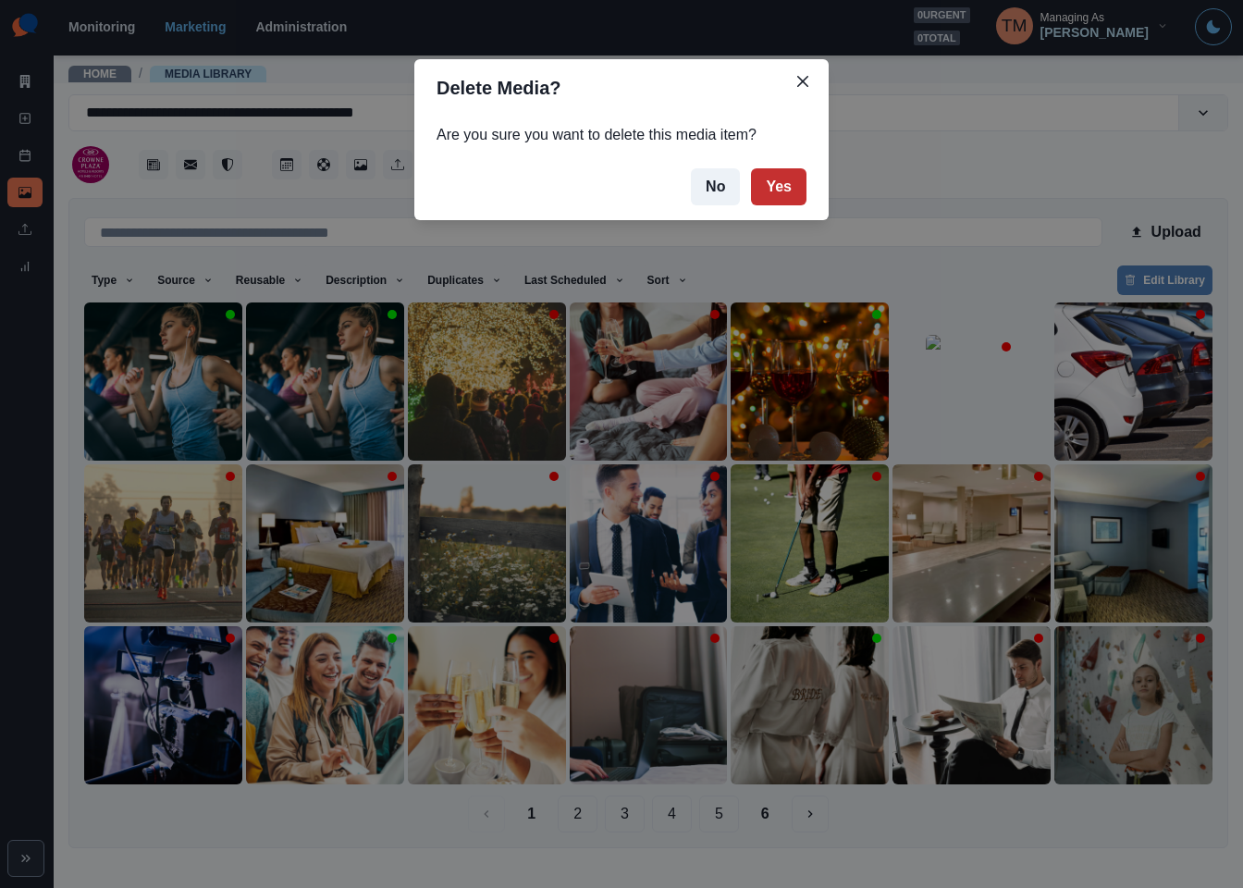
click at [764, 192] on button "Yes" at bounding box center [778, 186] width 55 height 37
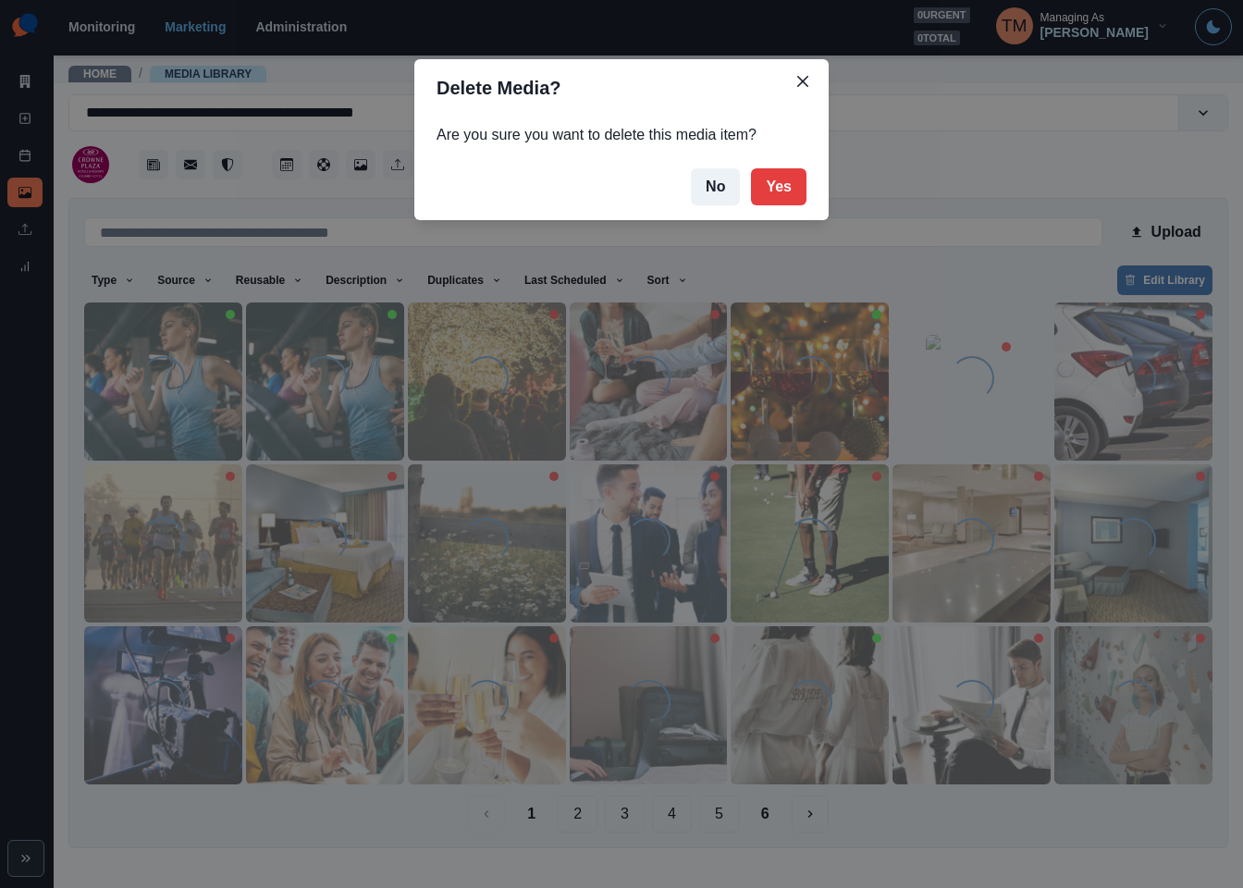
drag, startPoint x: 154, startPoint y: 383, endPoint x: 158, endPoint y: 416, distance: 33.6
click at [154, 386] on div "Delete Media? Are you sure you want to delete this media item? No Yes" at bounding box center [621, 444] width 1243 height 888
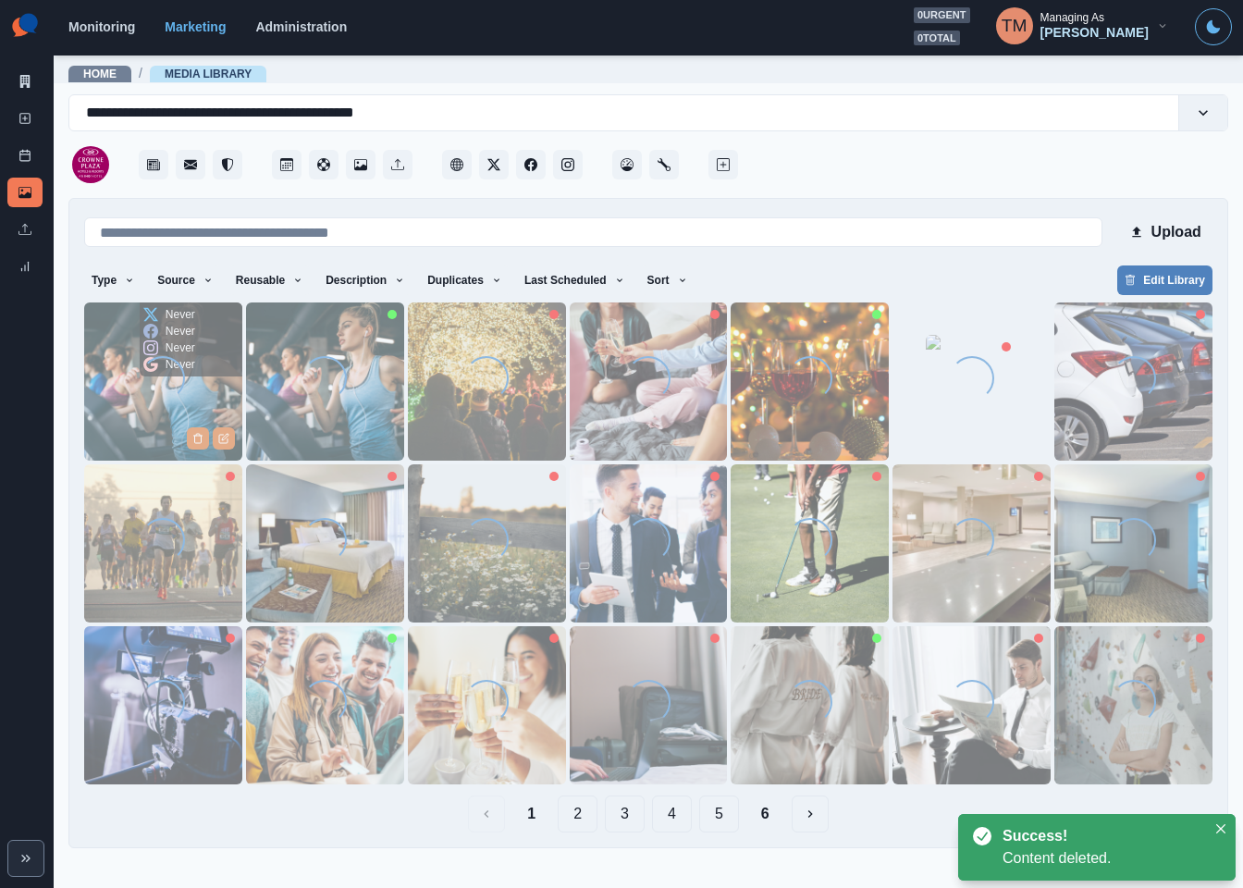
click at [144, 405] on img at bounding box center [163, 381] width 158 height 158
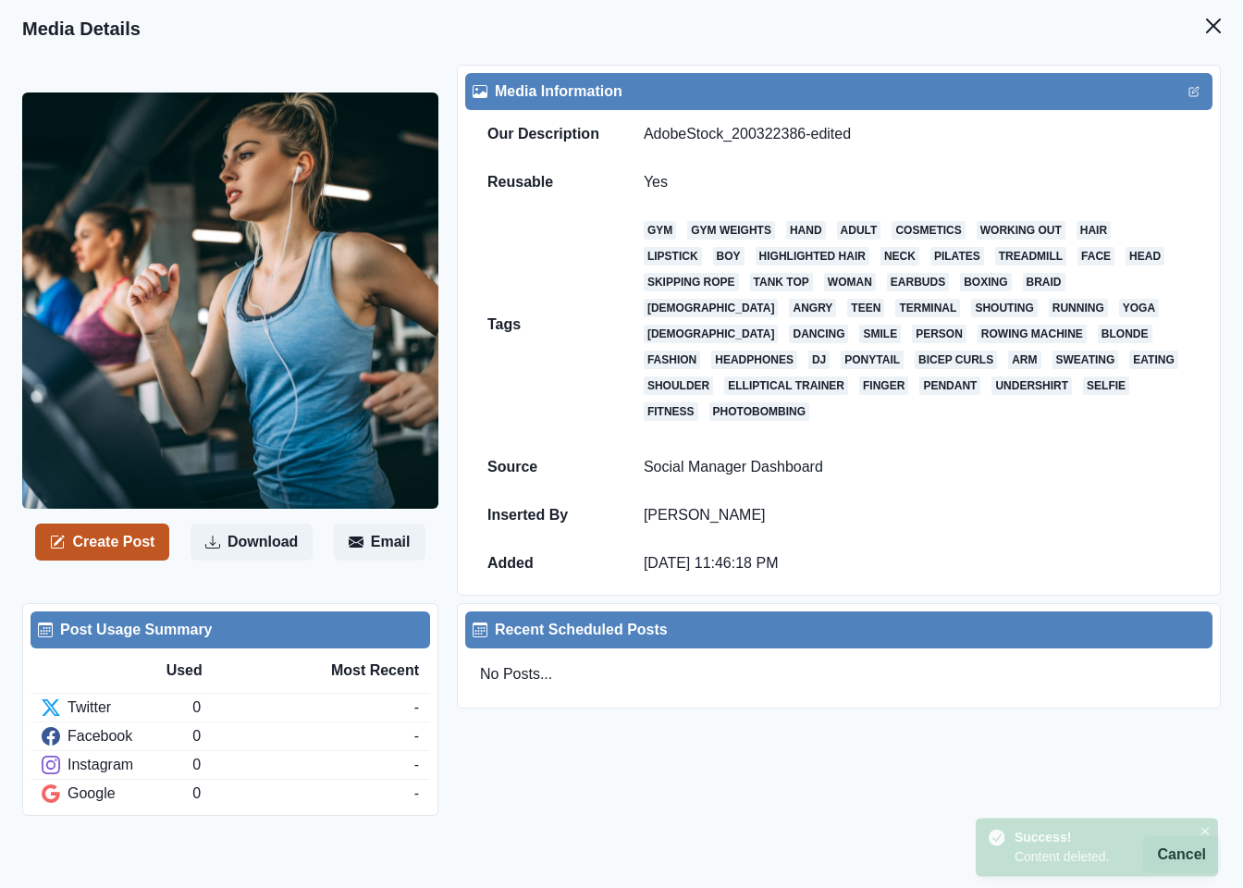
click at [115, 533] on button "Create Post" at bounding box center [102, 542] width 134 height 37
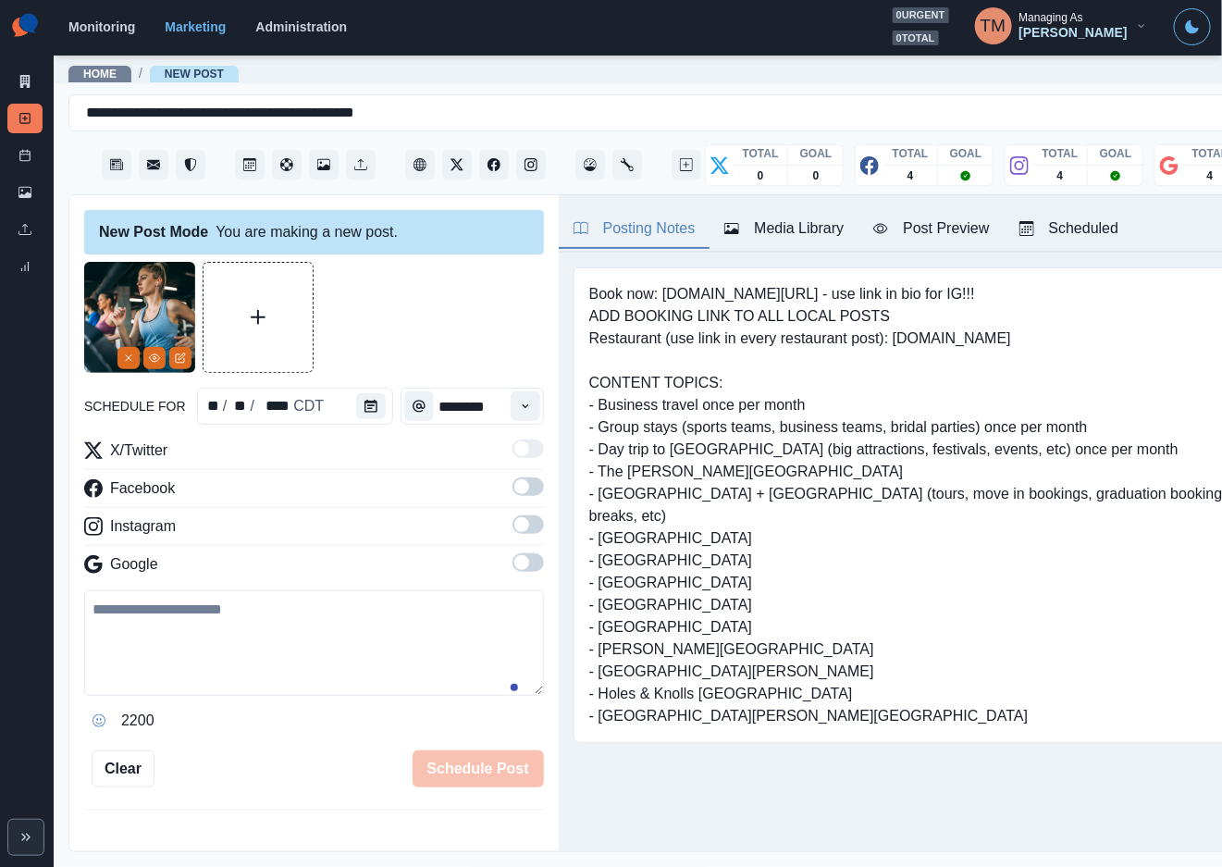
drag, startPoint x: 216, startPoint y: 656, endPoint x: 222, endPoint y: 647, distance: 10.0
click at [217, 652] on textarea at bounding box center [314, 642] width 460 height 105
paste textarea "**********"
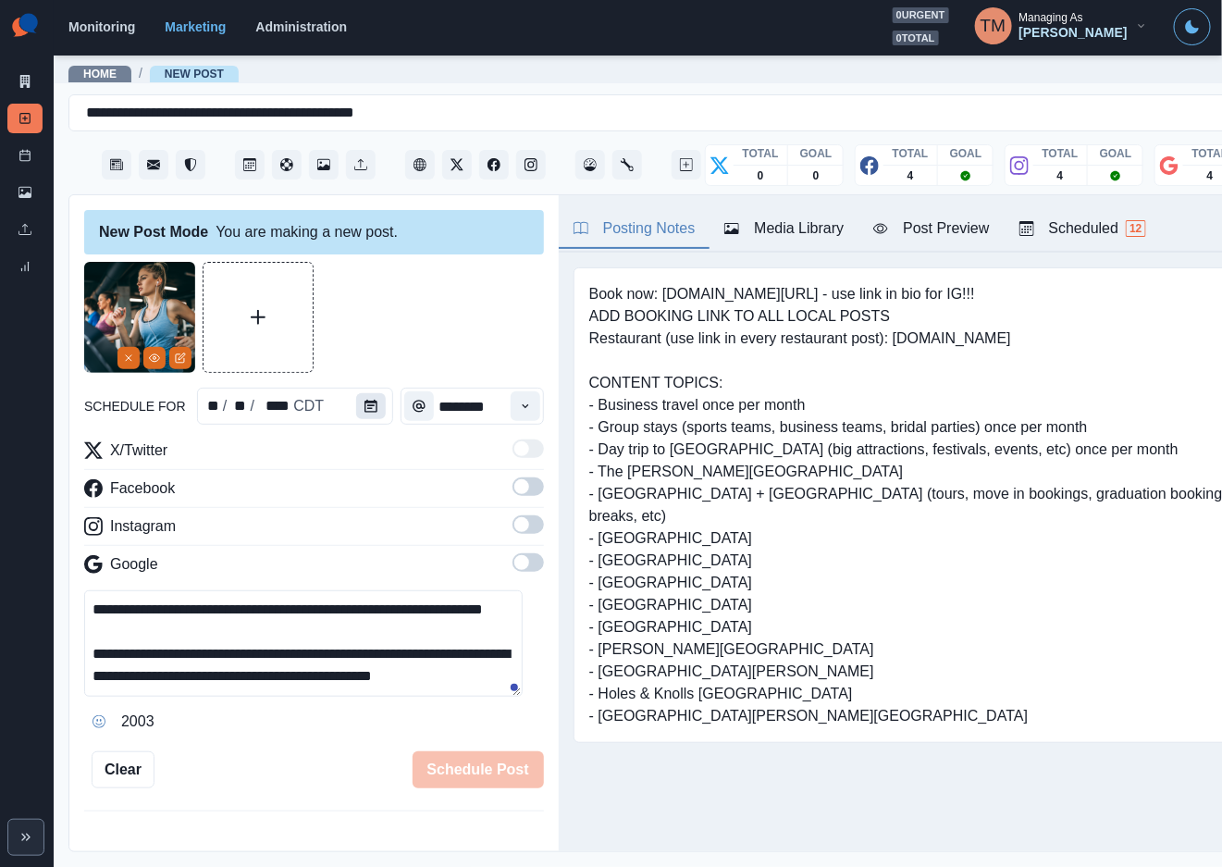
type textarea "**********"
click at [364, 409] on icon "Calendar" at bounding box center [370, 406] width 13 height 13
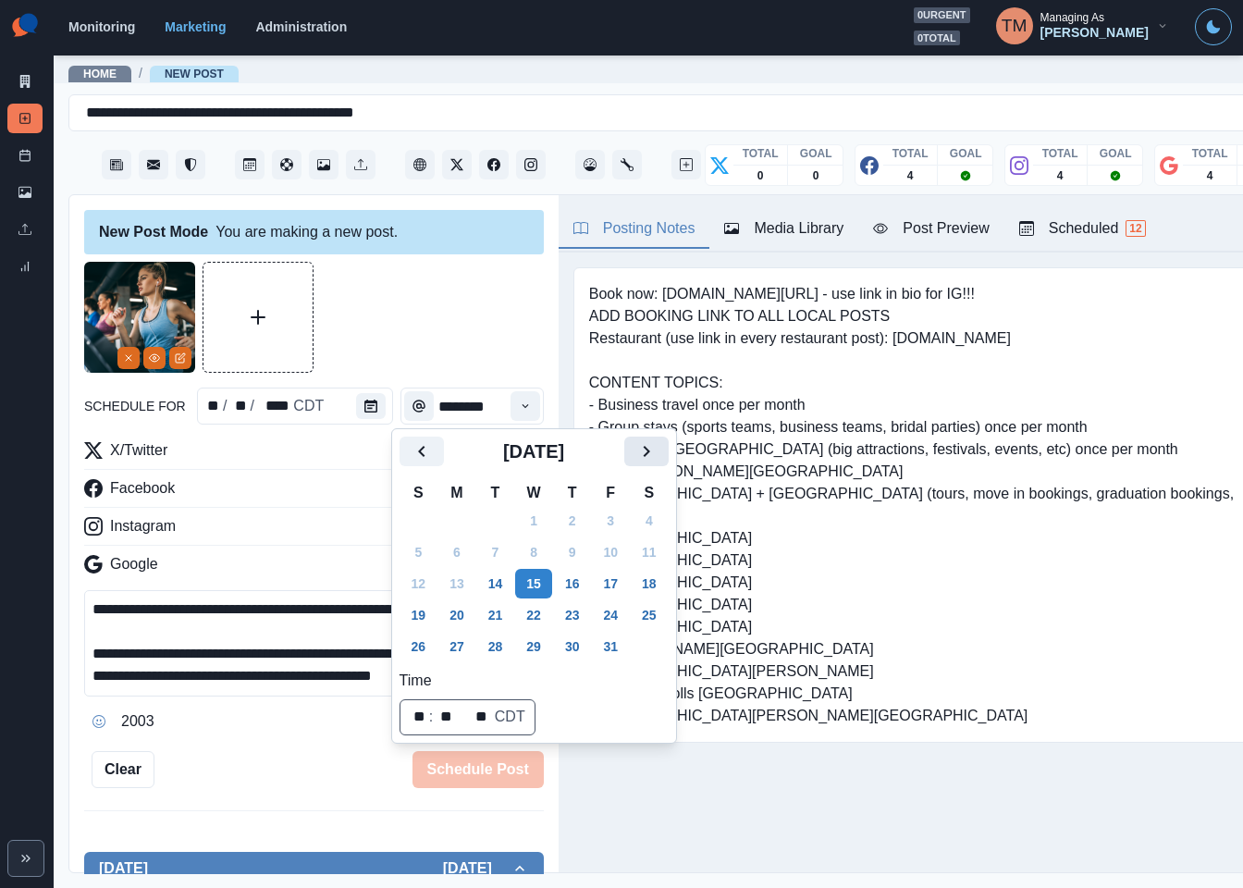
click at [647, 461] on icon "Next" at bounding box center [646, 451] width 22 height 22
click at [616, 577] on button "19" at bounding box center [610, 584] width 37 height 30
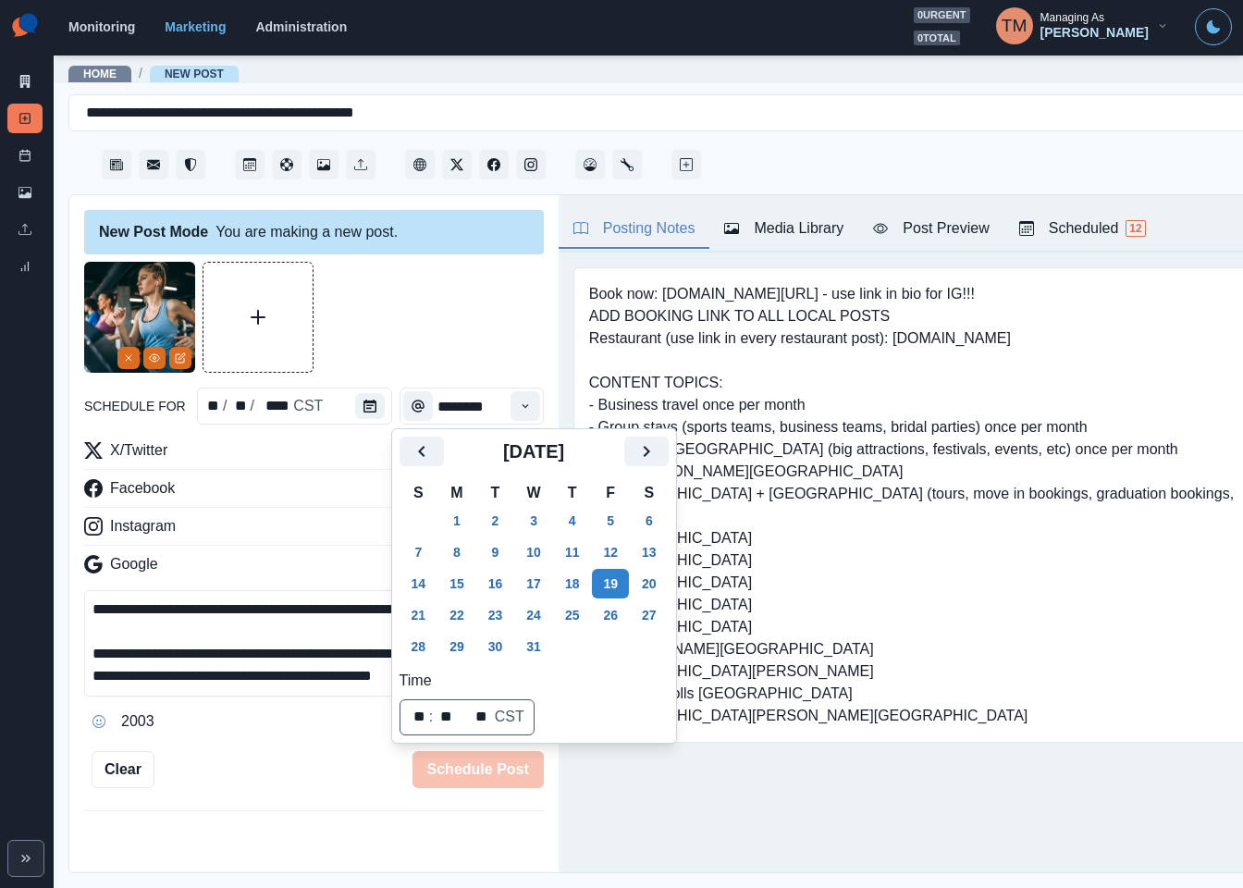
click at [453, 334] on div at bounding box center [314, 317] width 460 height 111
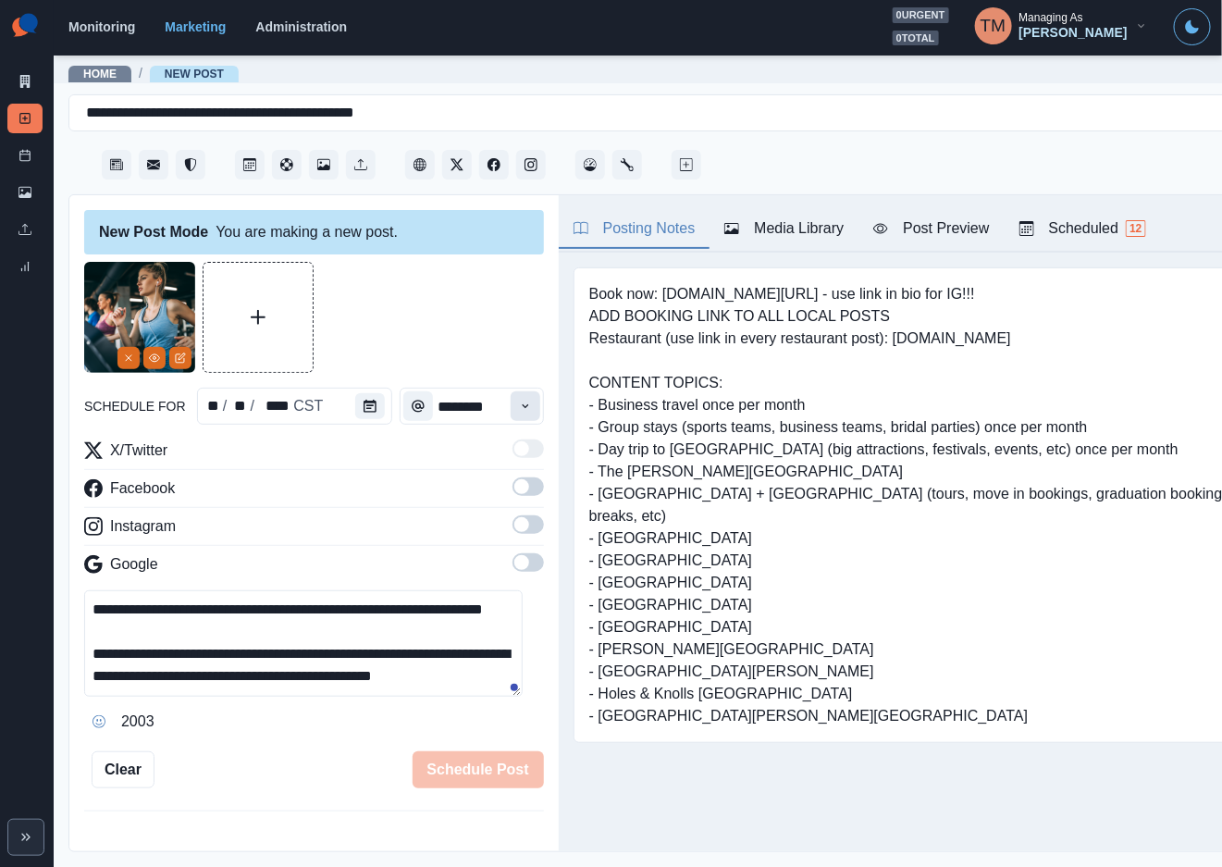
click at [519, 402] on icon "Time" at bounding box center [525, 406] width 13 height 13
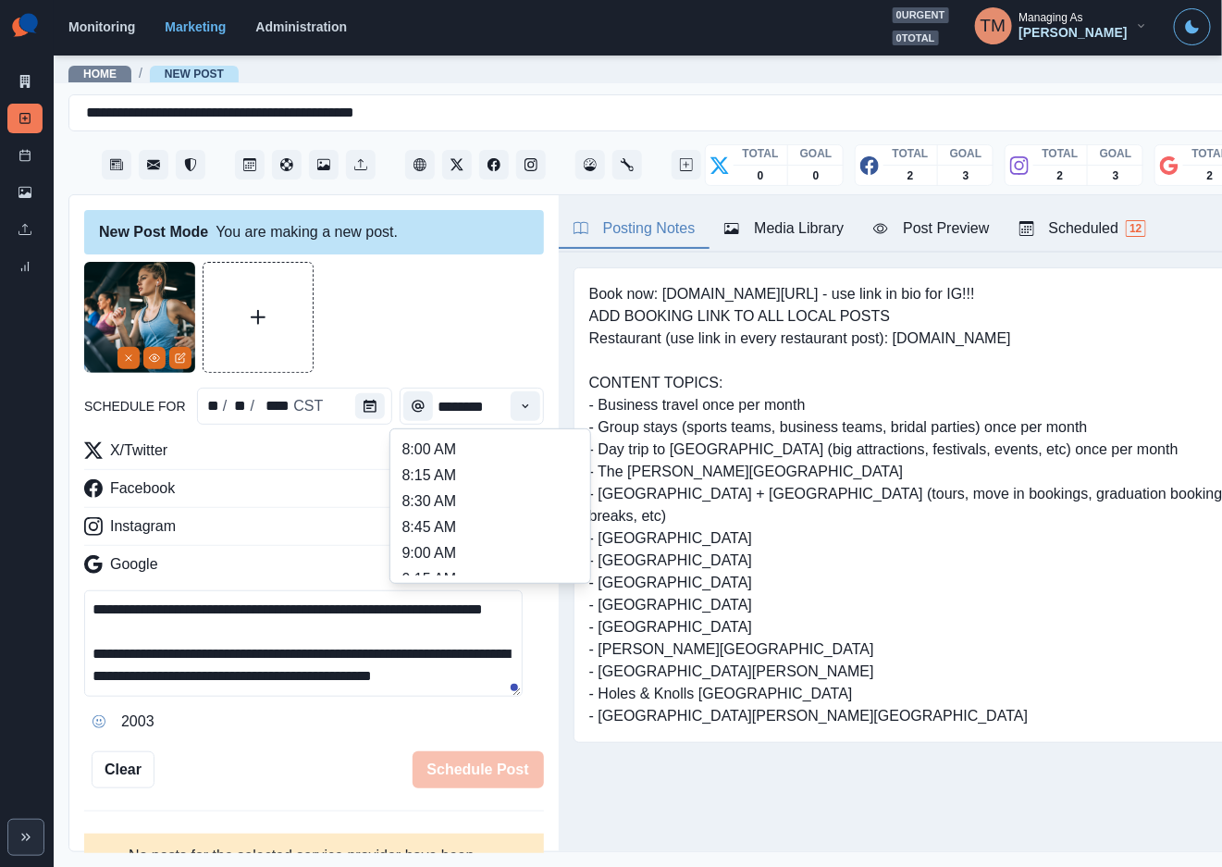
scroll to position [416, 0]
click at [456, 525] on li "12:45 PM" at bounding box center [490, 525] width 185 height 26
type input "********"
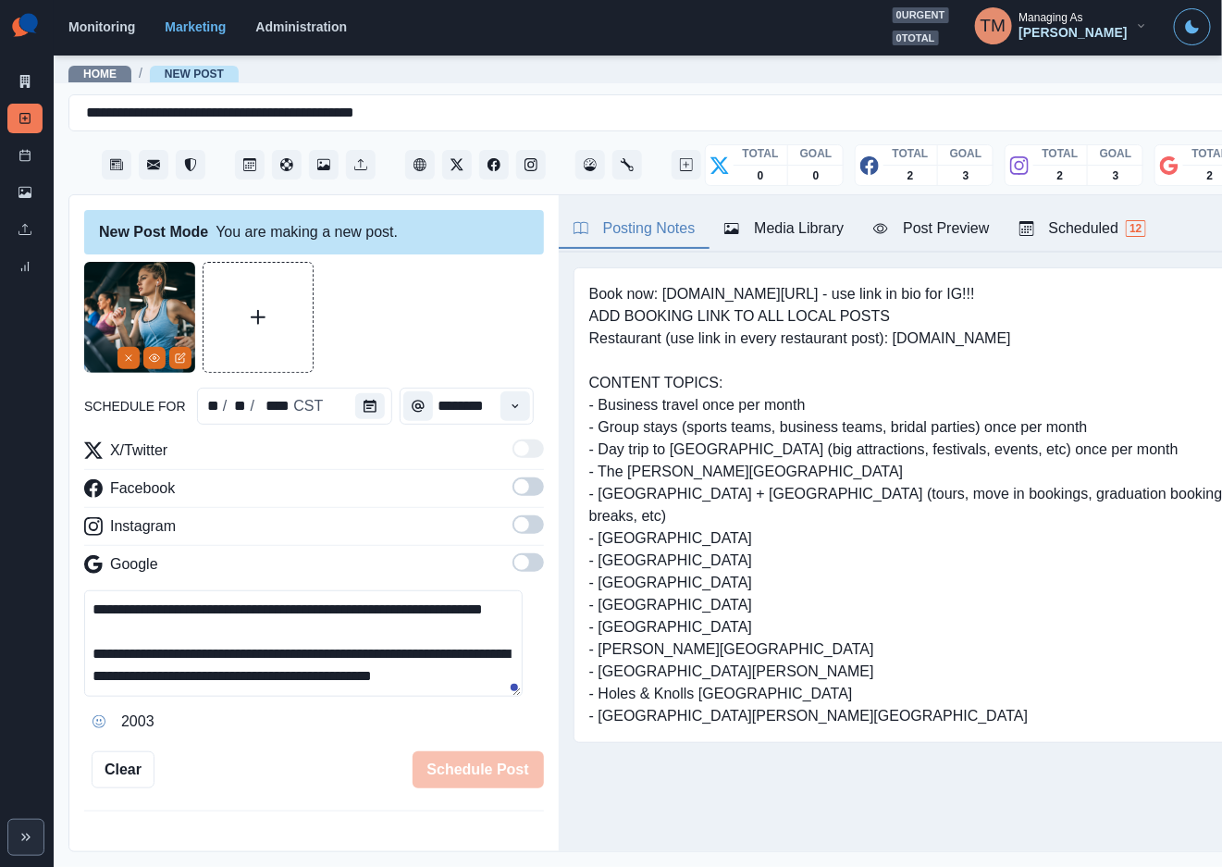
drag, startPoint x: 513, startPoint y: 487, endPoint x: 511, endPoint y: 528, distance: 41.7
click at [514, 488] on span at bounding box center [527, 486] width 31 height 18
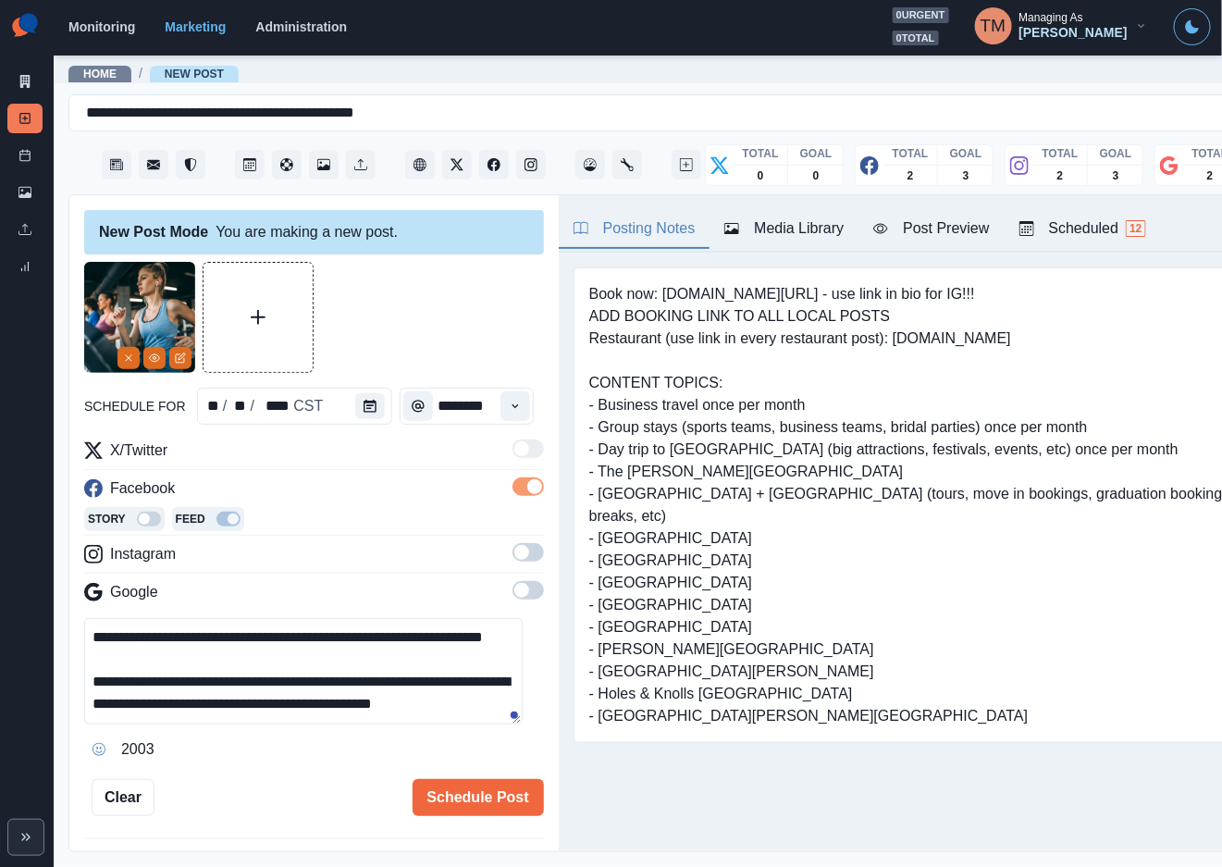
drag, startPoint x: 511, startPoint y: 528, endPoint x: 512, endPoint y: 555, distance: 26.8
click at [511, 536] on div "X/Twitter Facebook Story Feed Instagram Google" at bounding box center [314, 524] width 460 height 171
drag, startPoint x: 512, startPoint y: 555, endPoint x: 506, endPoint y: 619, distance: 64.1
click at [512, 556] on span at bounding box center [527, 552] width 31 height 18
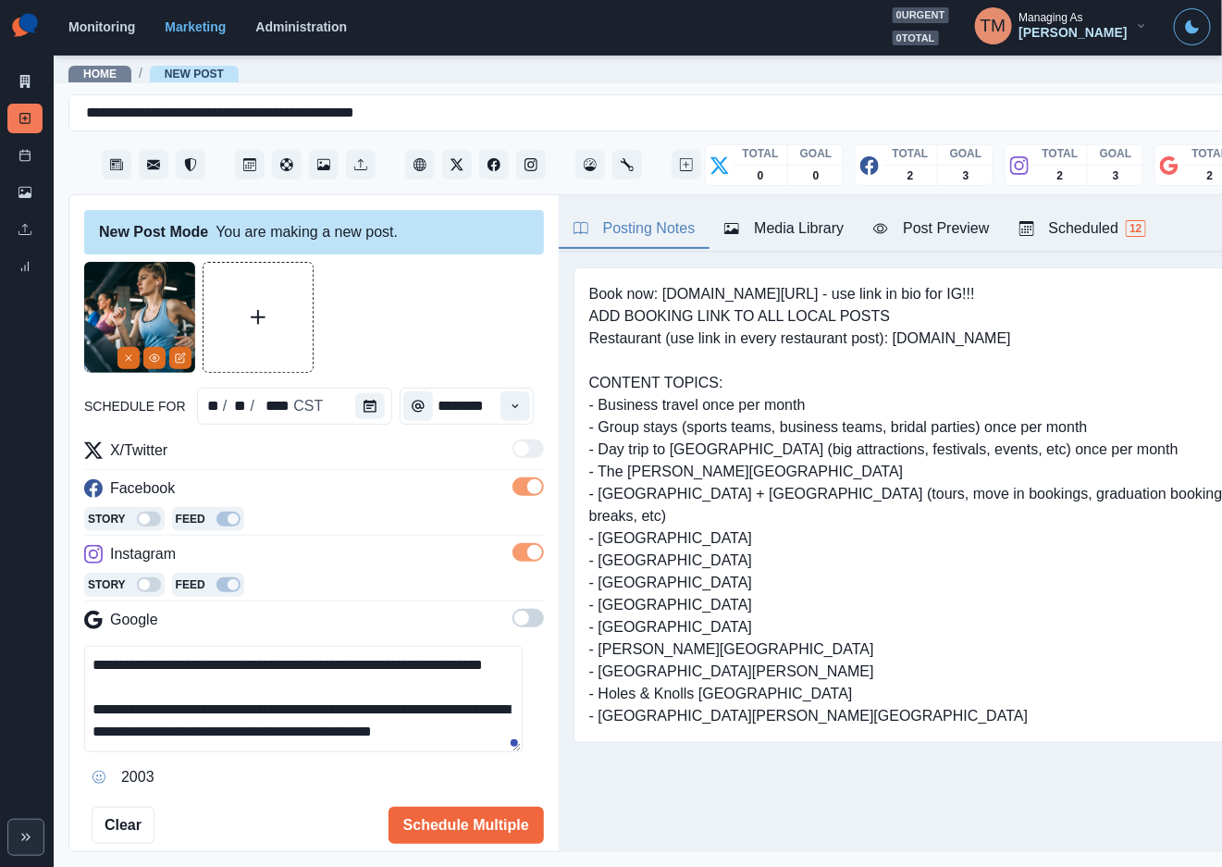
click at [514, 622] on span at bounding box center [521, 617] width 15 height 15
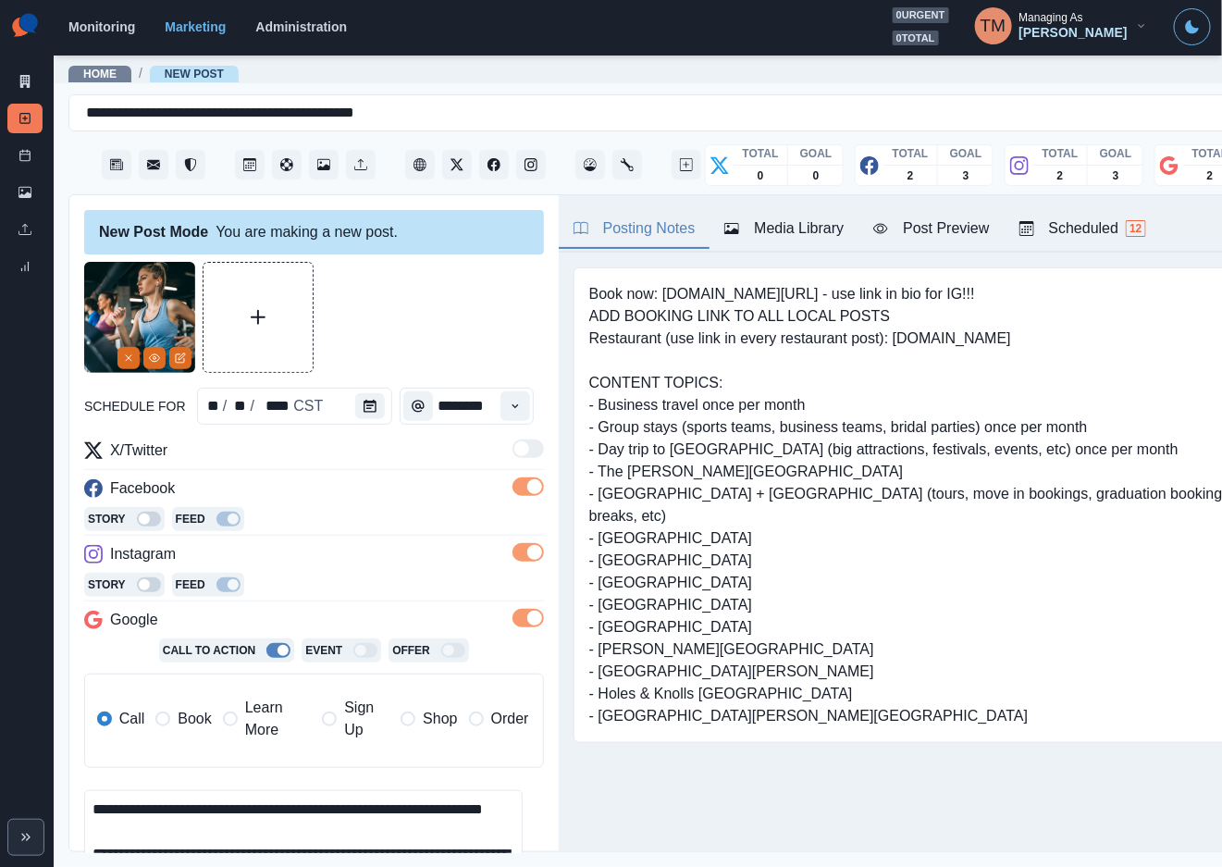
click at [197, 724] on span "Book" at bounding box center [194, 719] width 33 height 22
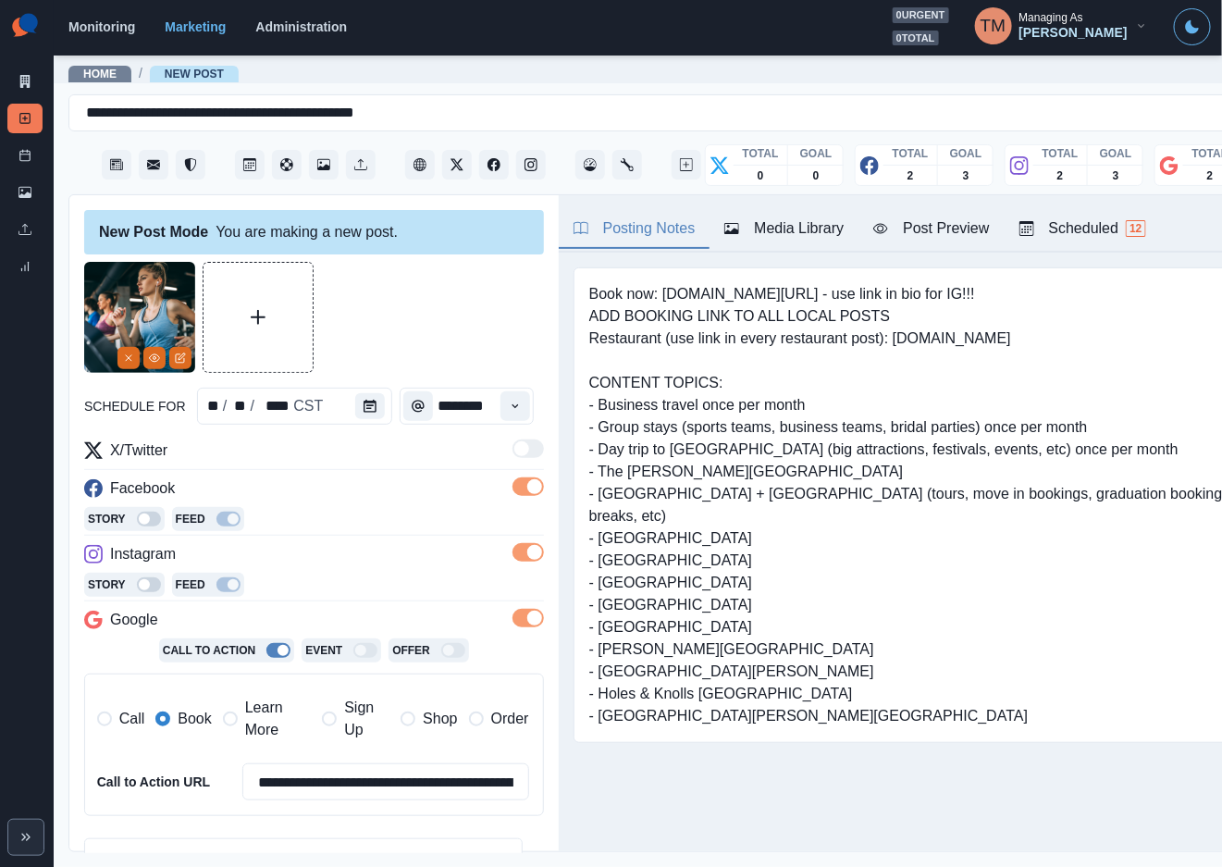
drag, startPoint x: 391, startPoint y: 333, endPoint x: 932, endPoint y: 234, distance: 550.1
click at [422, 330] on div at bounding box center [314, 317] width 460 height 111
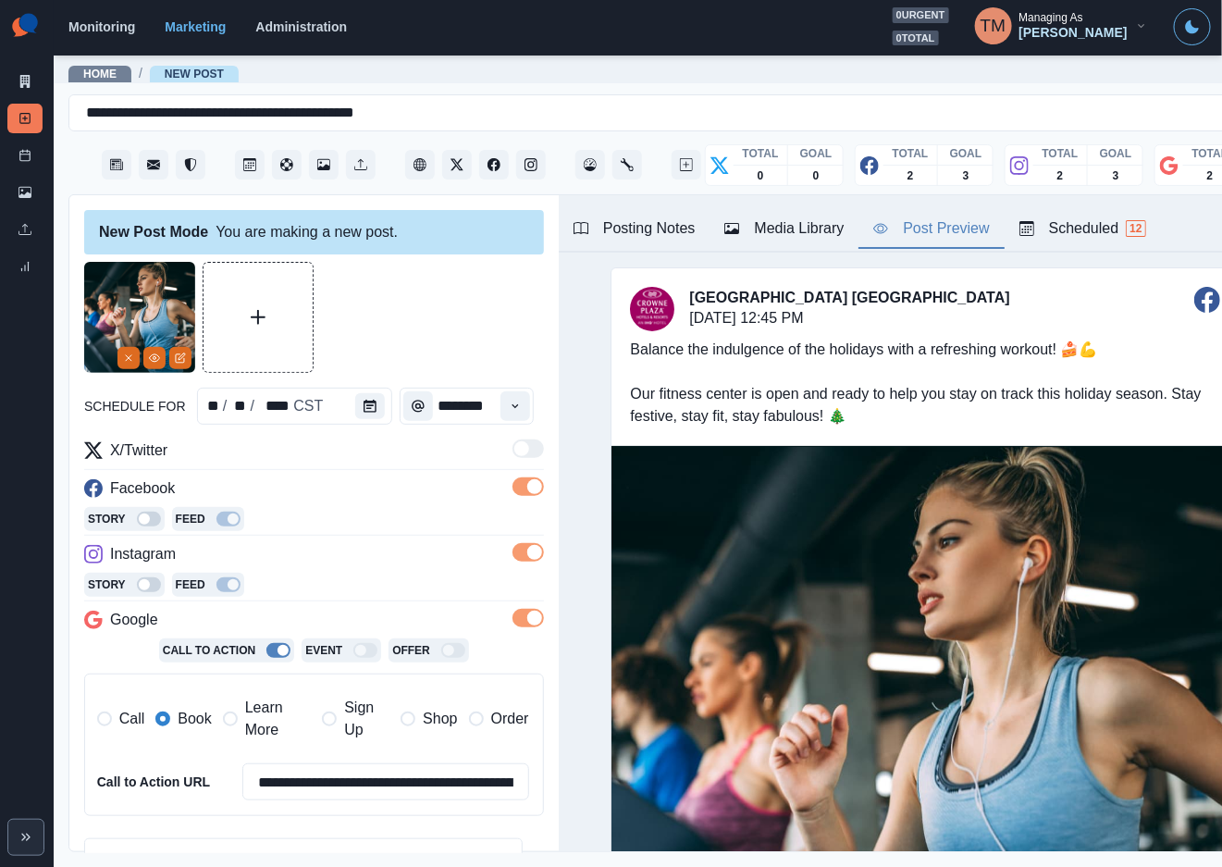
click at [964, 226] on div "Post Preview" at bounding box center [931, 228] width 116 height 22
click at [649, 239] on div "Posting Notes" at bounding box center [634, 228] width 122 height 22
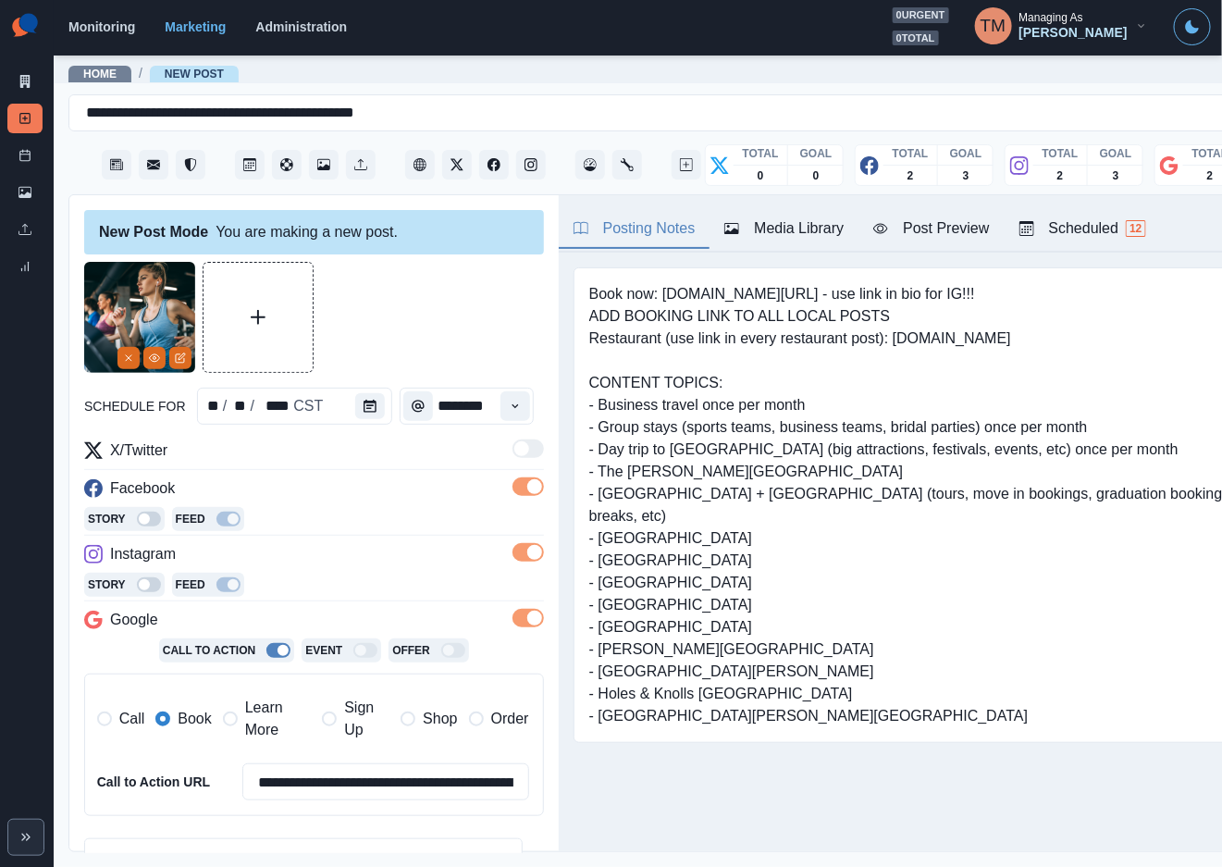
click at [964, 236] on div "Post Preview" at bounding box center [931, 228] width 116 height 22
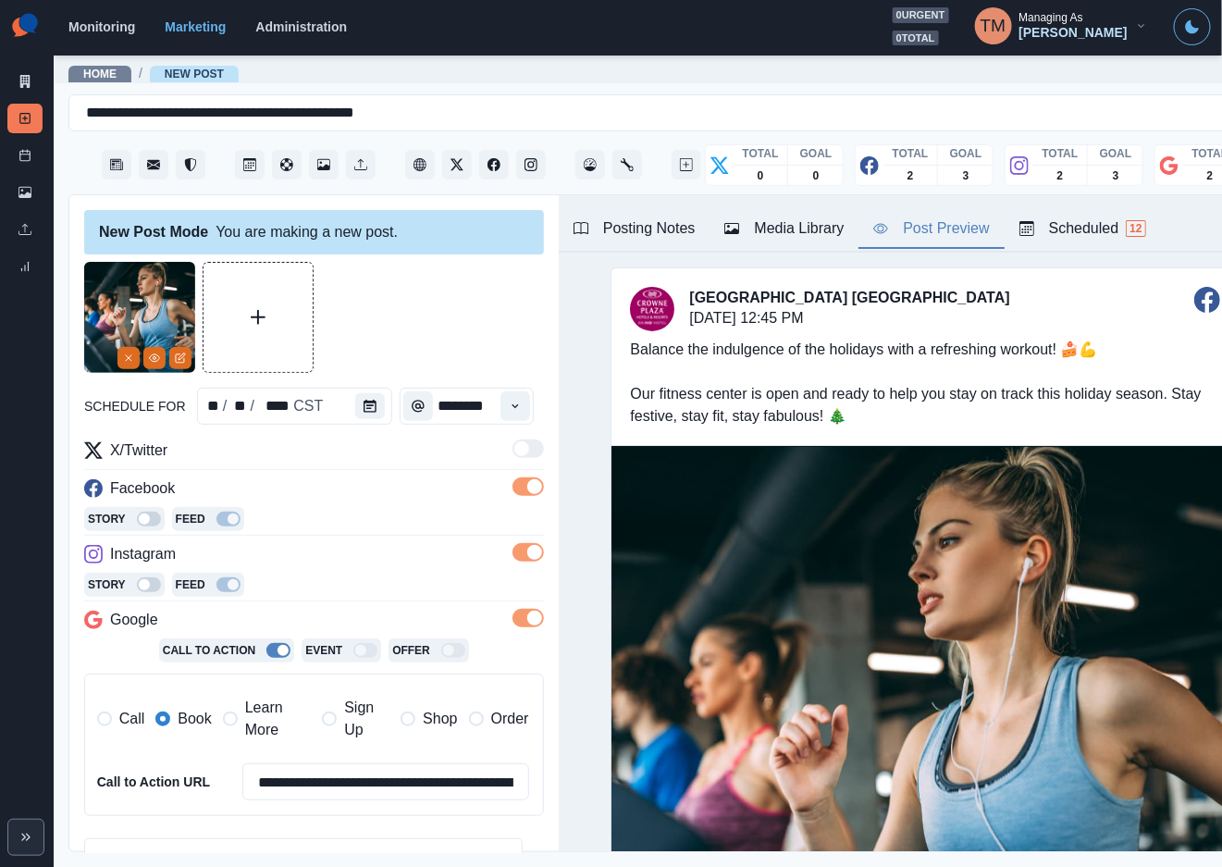
scroll to position [290, 0]
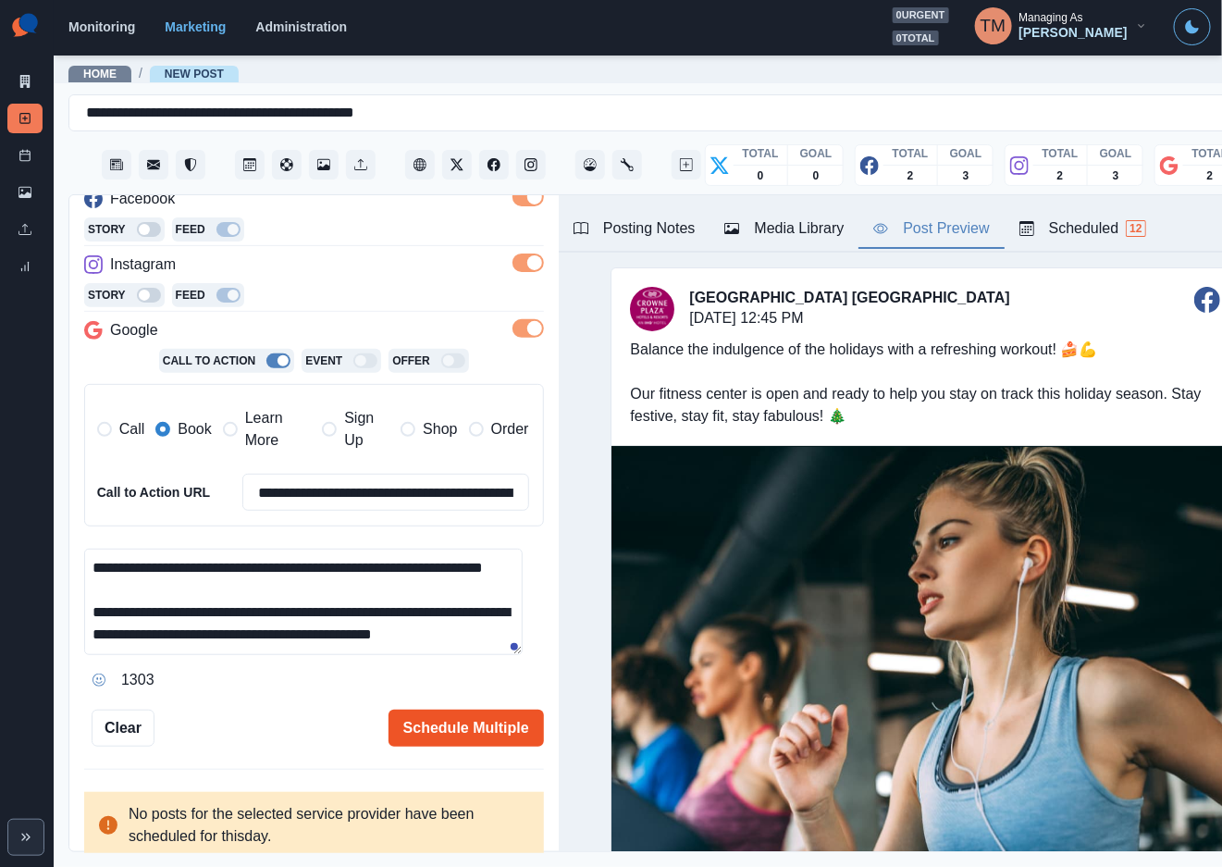
click at [462, 730] on button "Schedule Multiple" at bounding box center [465, 727] width 155 height 37
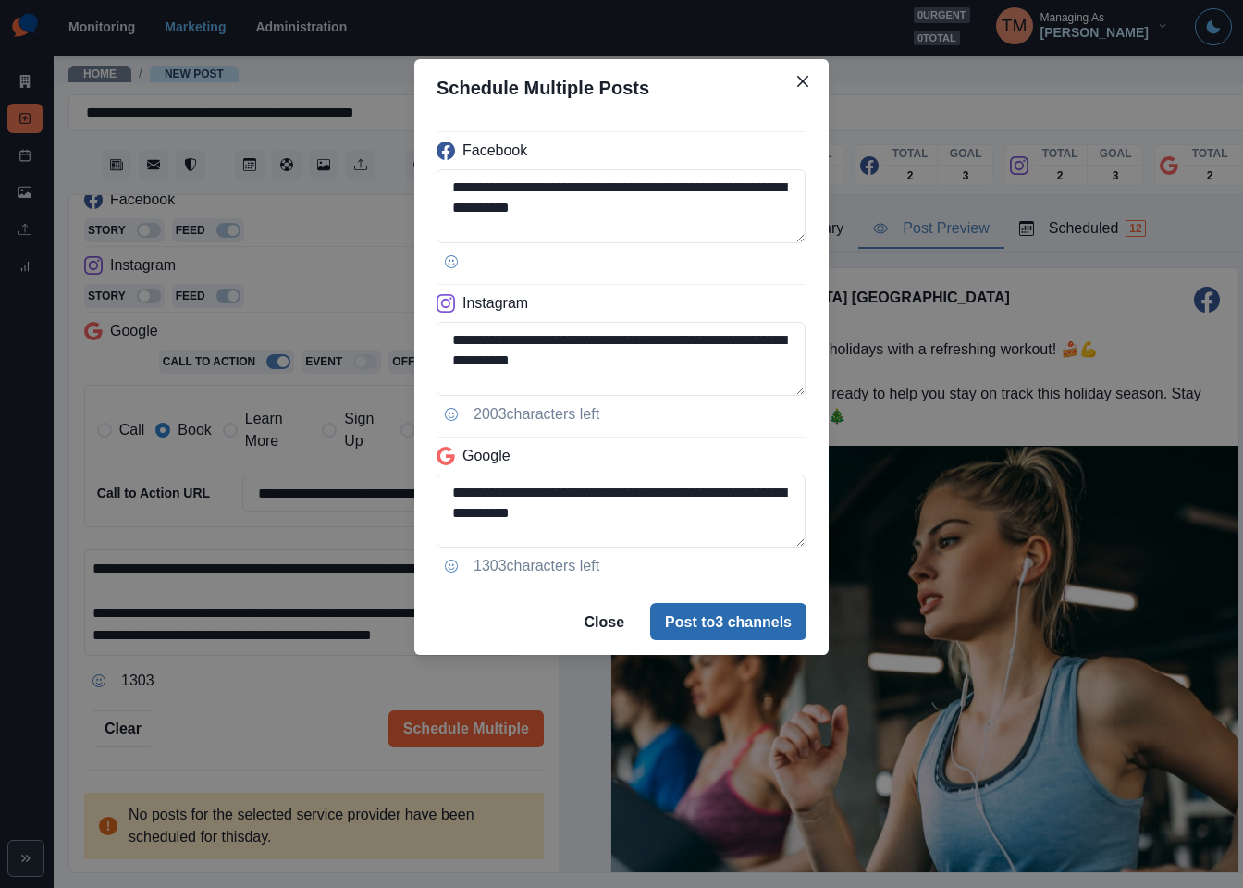
click at [767, 638] on button "Post to 3 channels" at bounding box center [728, 621] width 156 height 37
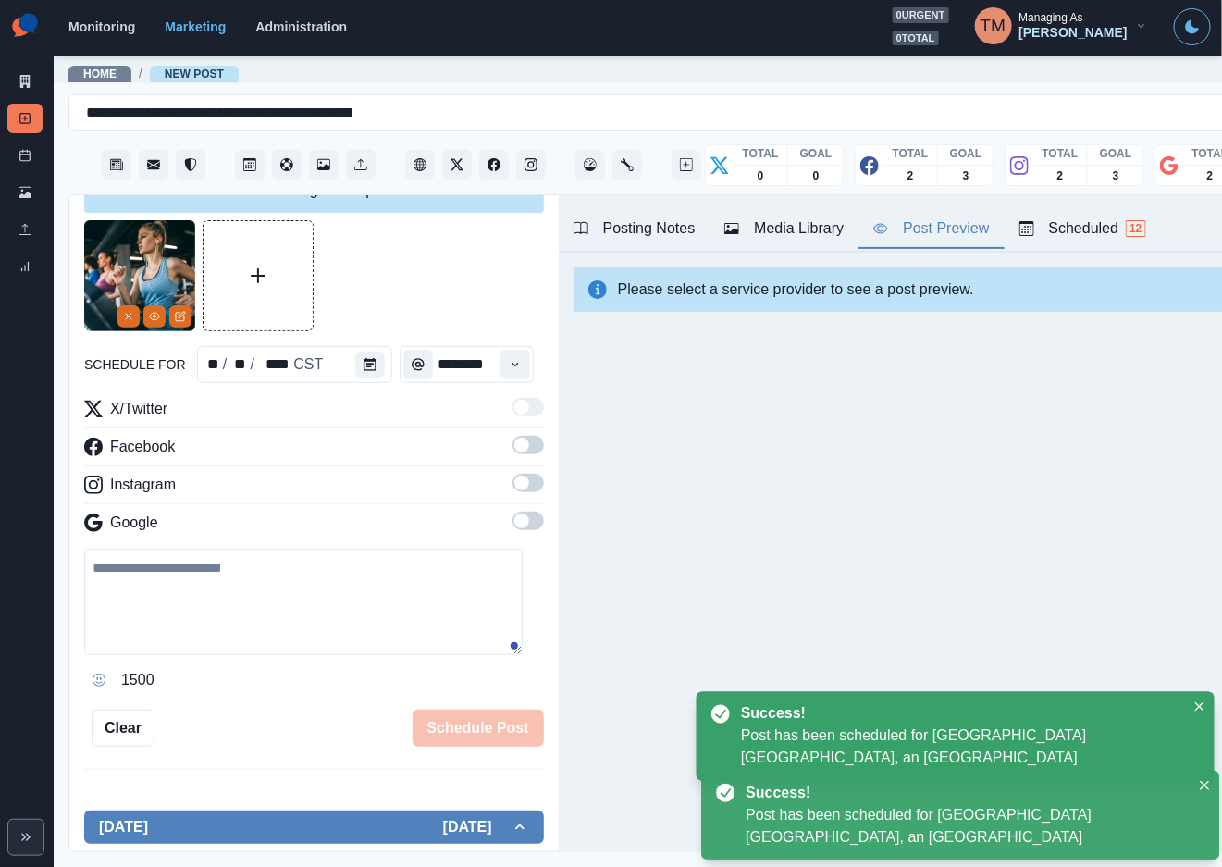
scroll to position [0, 0]
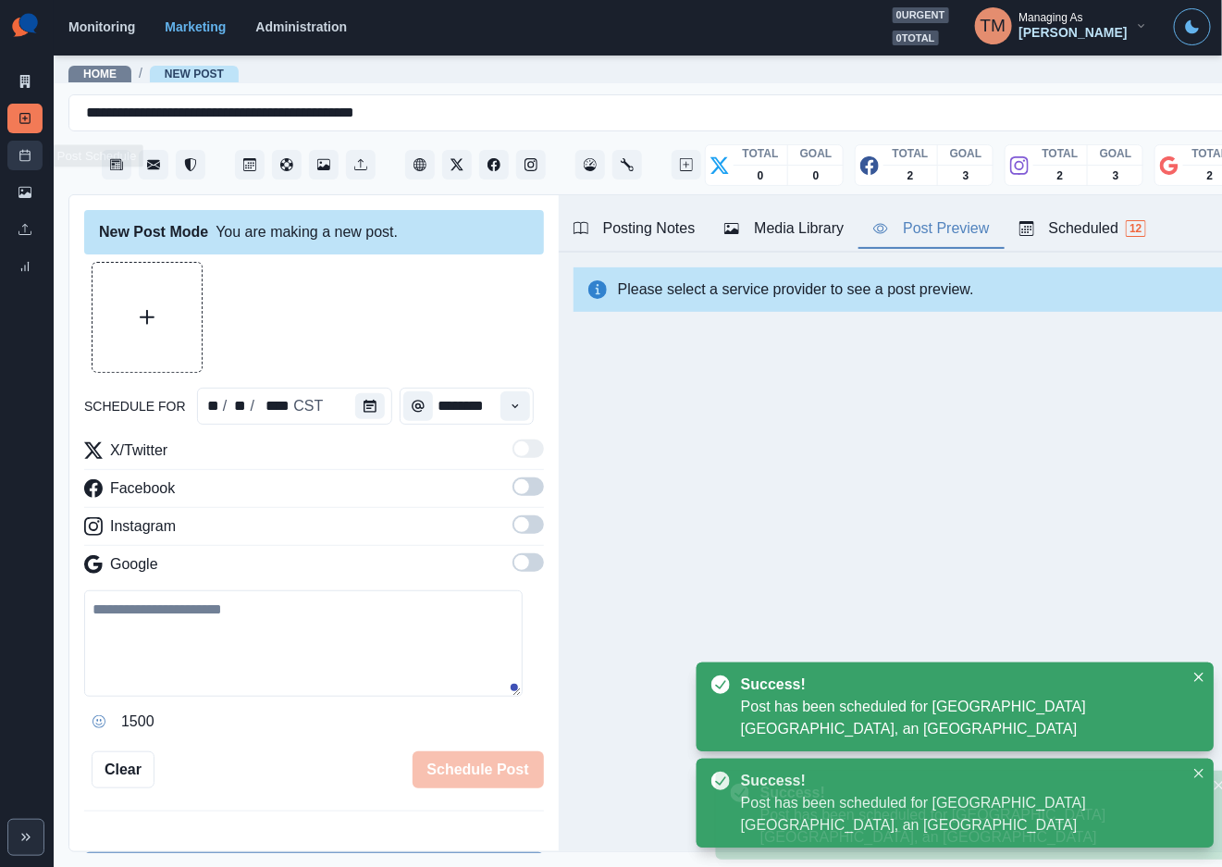
click at [36, 165] on link "Post Schedule" at bounding box center [24, 156] width 35 height 30
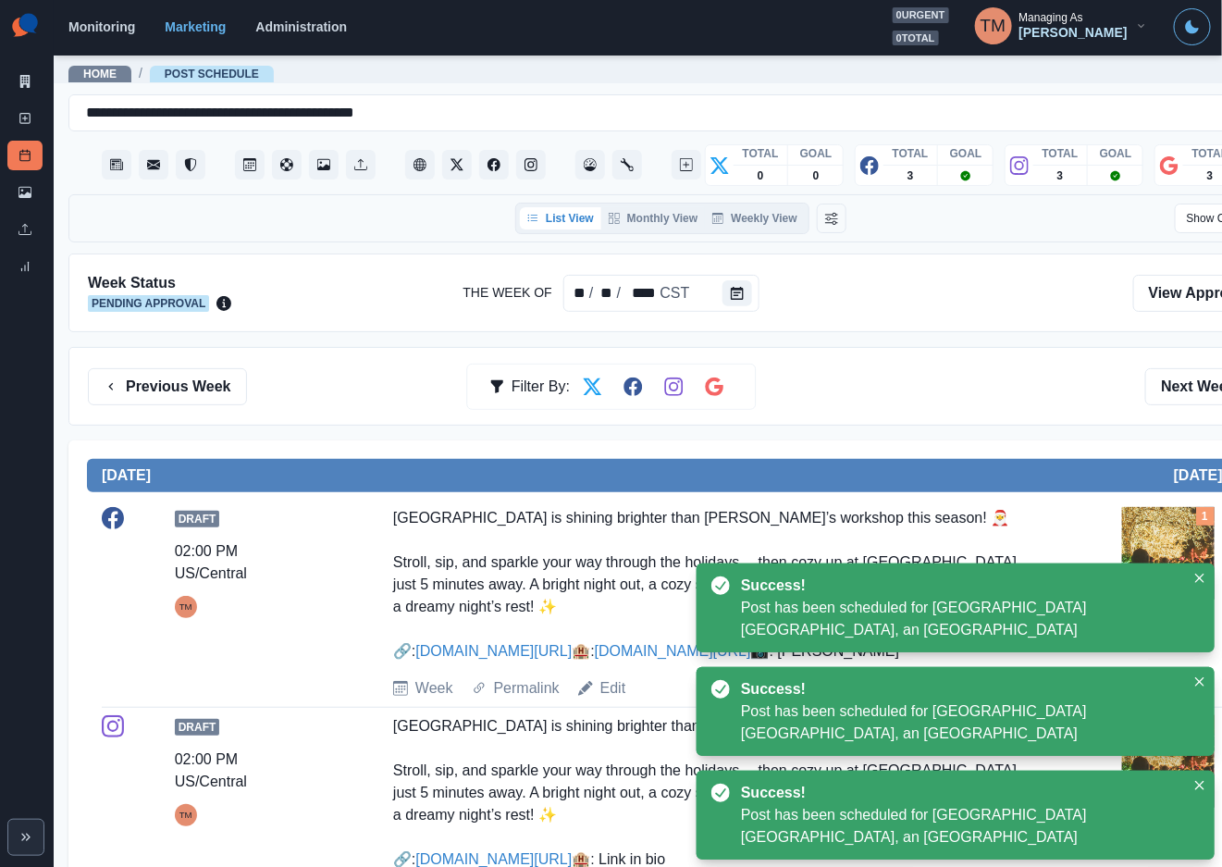
click at [853, 388] on div "Previous Week Filter By: Next Week" at bounding box center [681, 386] width 1186 height 37
